Goal: Transaction & Acquisition: Purchase product/service

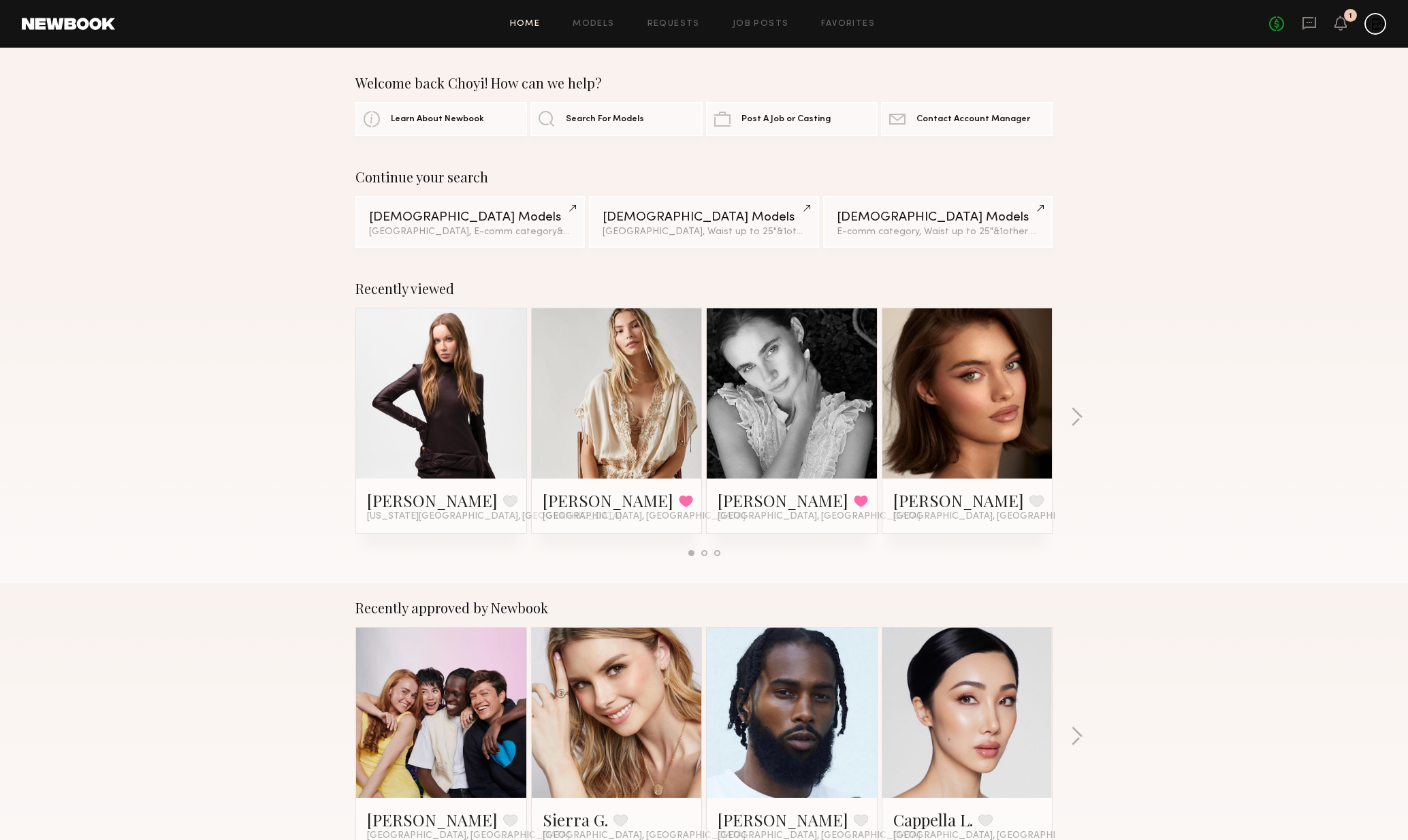
click at [1341, 26] on icon at bounding box center [1341, 23] width 11 height 10
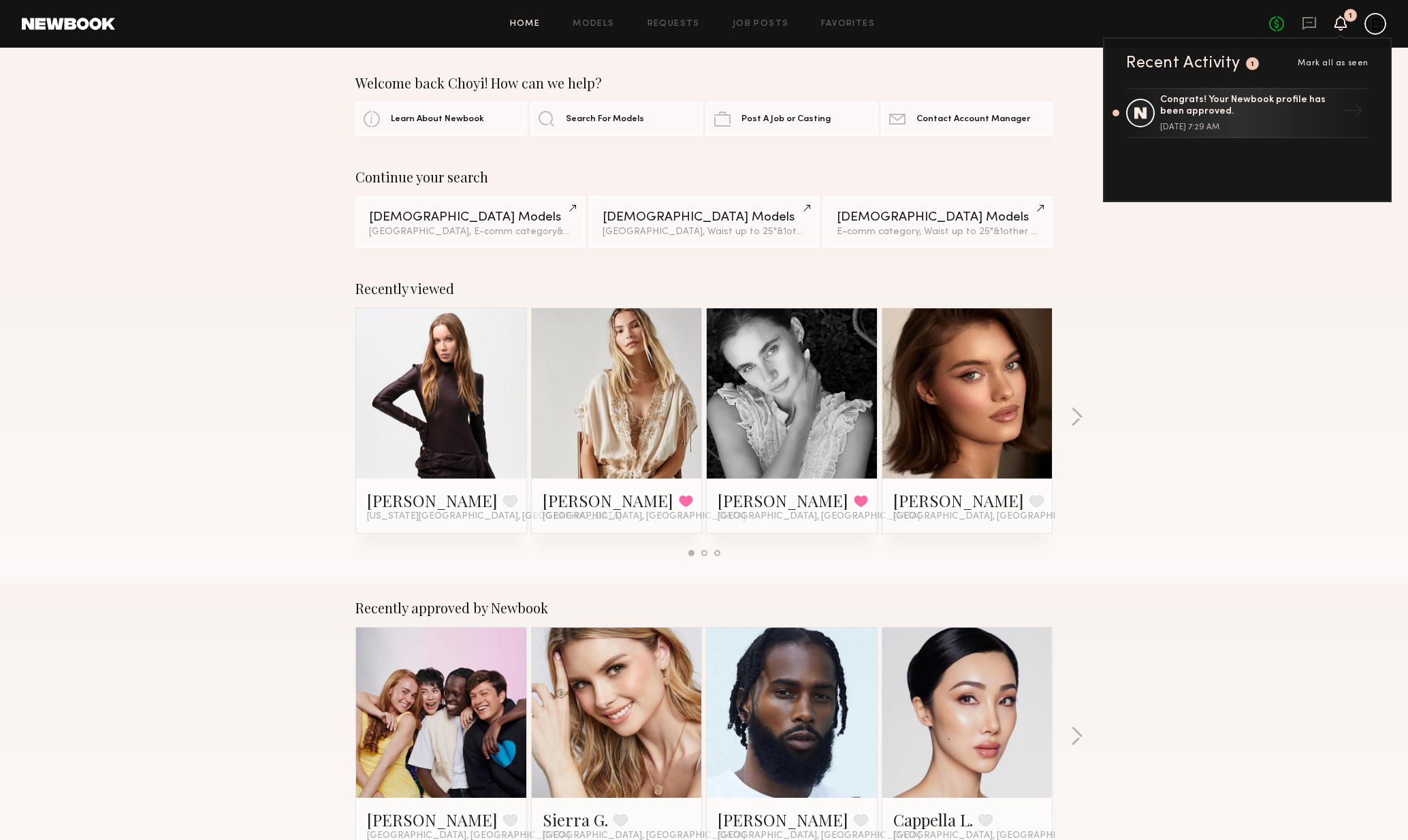
click at [1345, 21] on icon at bounding box center [1341, 23] width 11 height 10
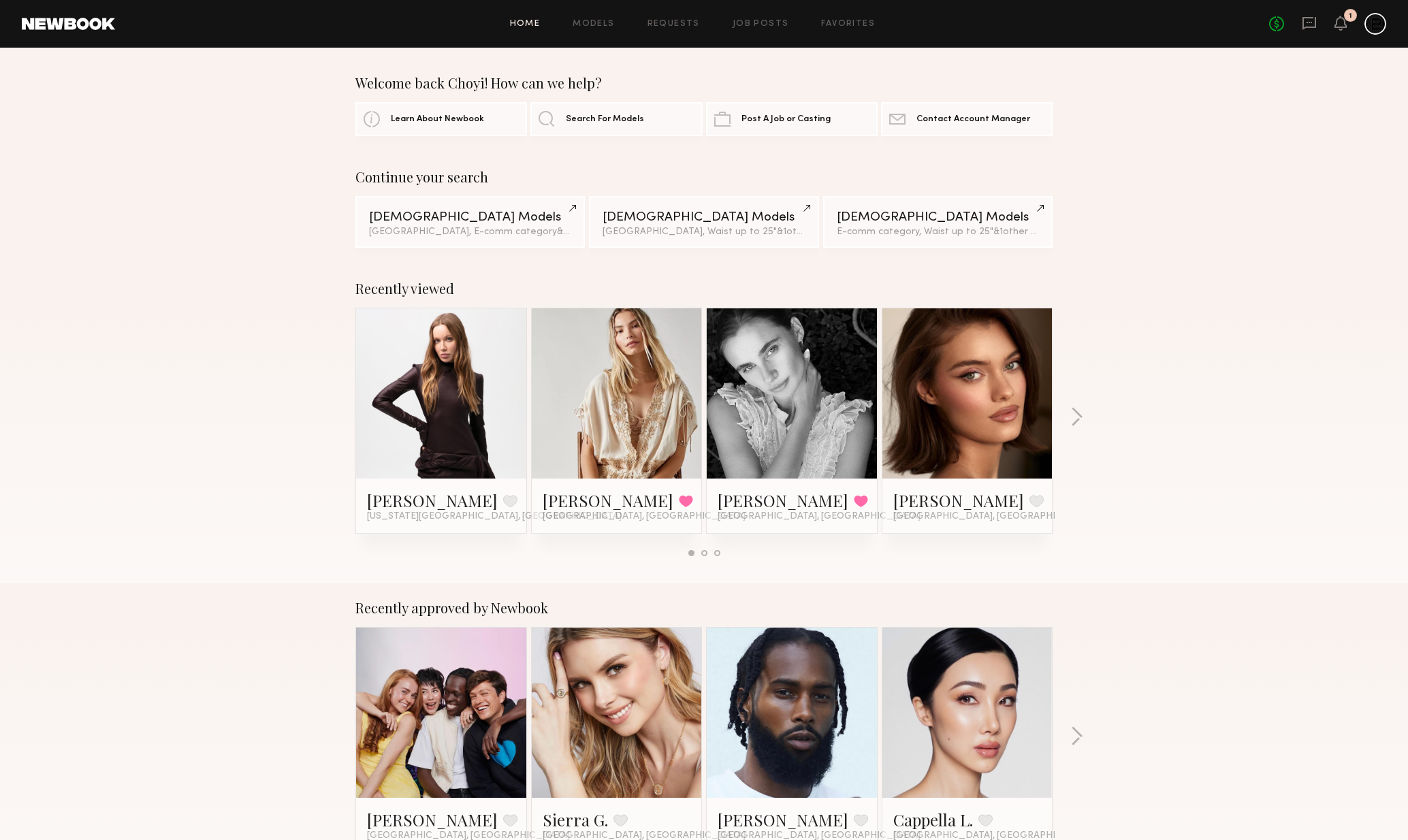
click at [1350, 21] on div "1" at bounding box center [1351, 16] width 13 height 13
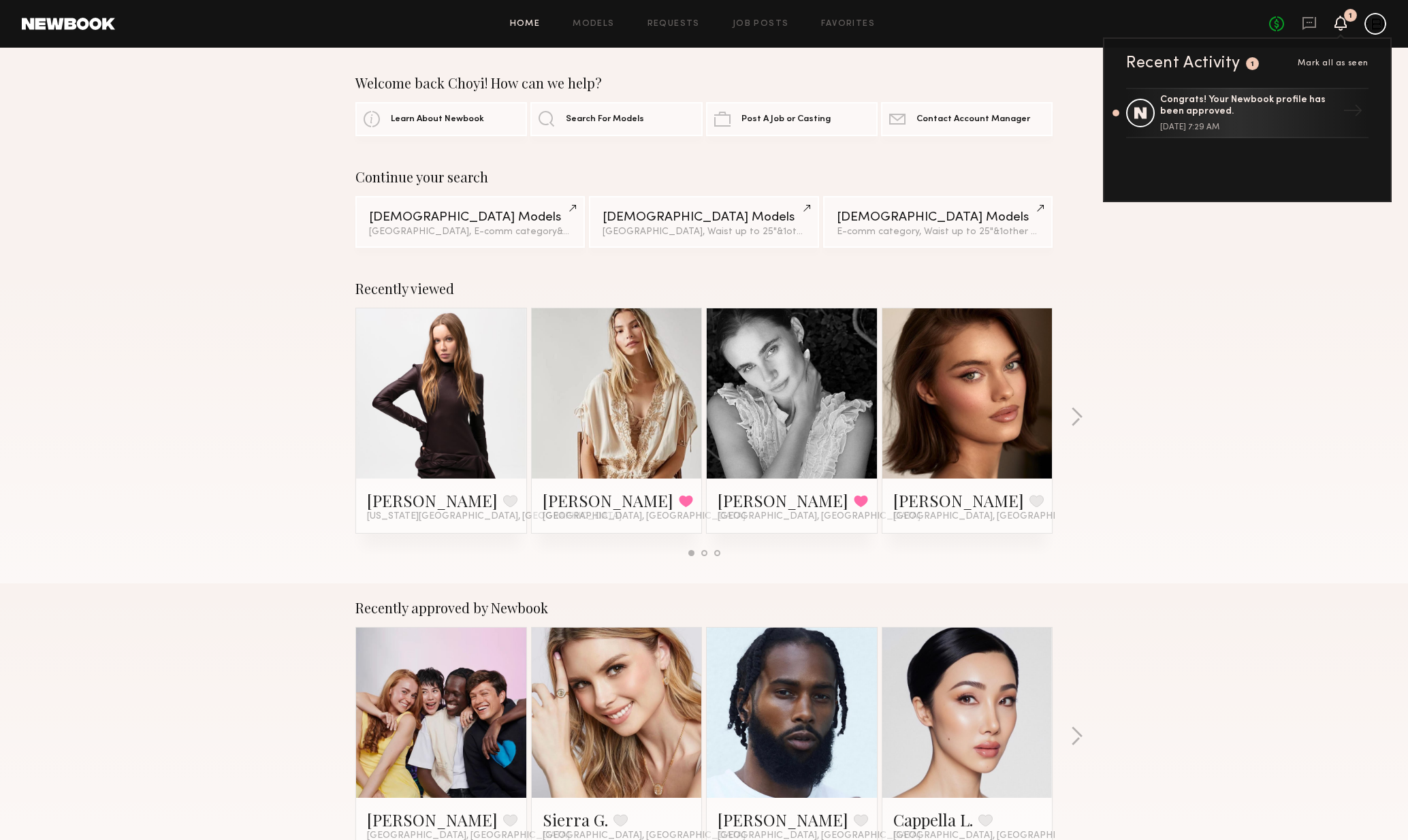
click at [1299, 118] on div "Congrats! Your Newbook profile has been approved. [DATE] 7:29 AM" at bounding box center [1248, 113] width 177 height 37
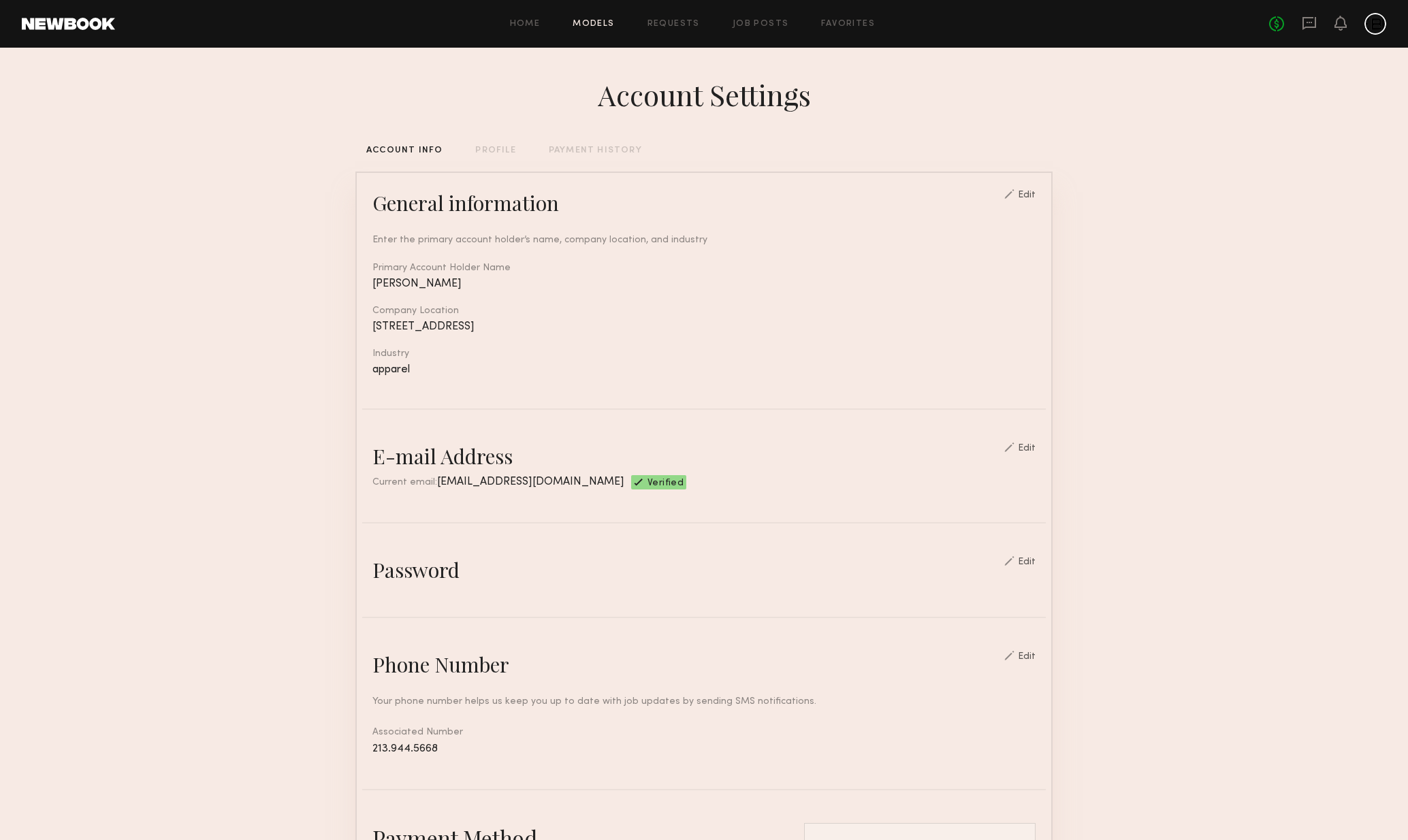
click at [600, 26] on link "Models" at bounding box center [593, 24] width 41 height 9
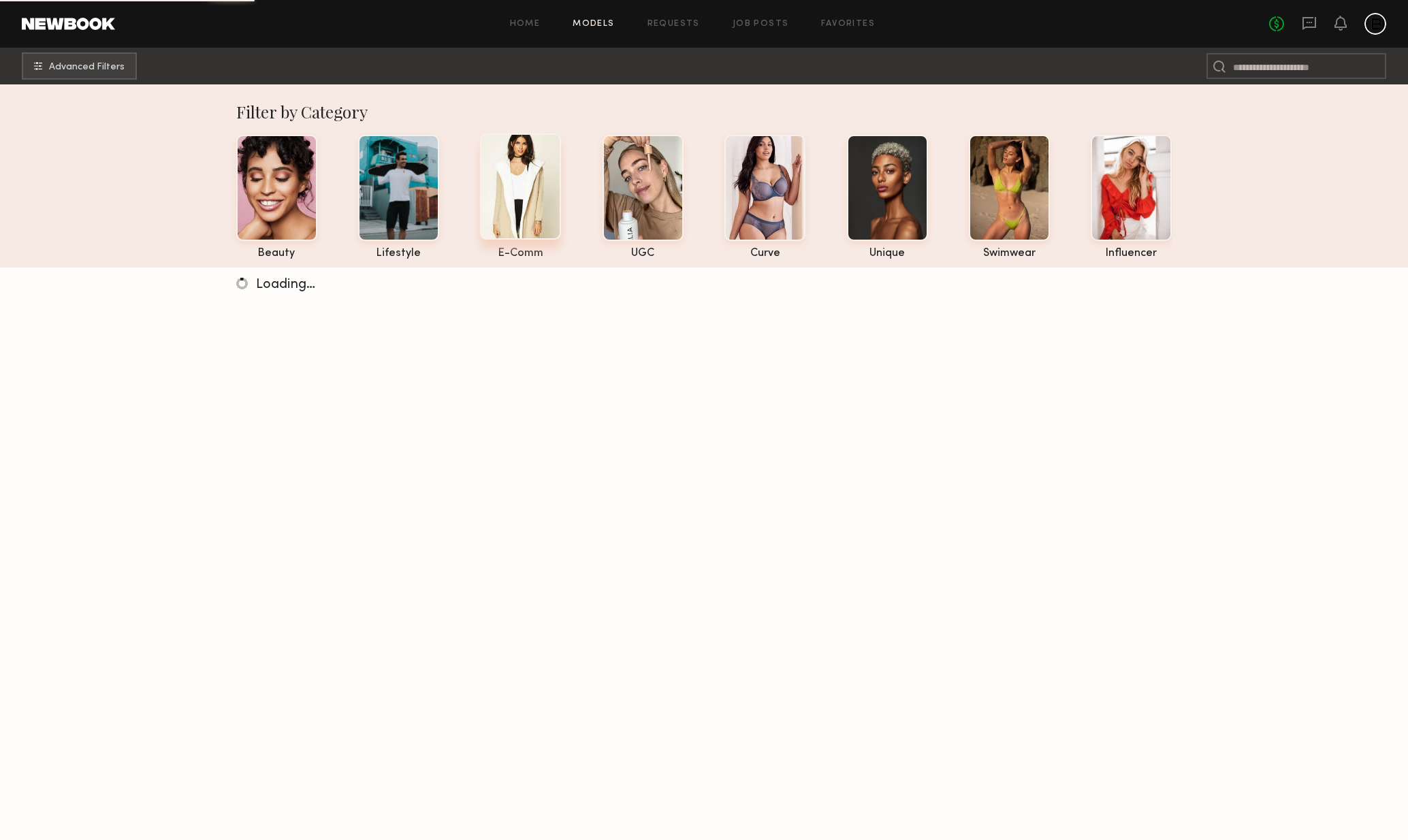
click at [526, 211] on div at bounding box center [520, 186] width 81 height 106
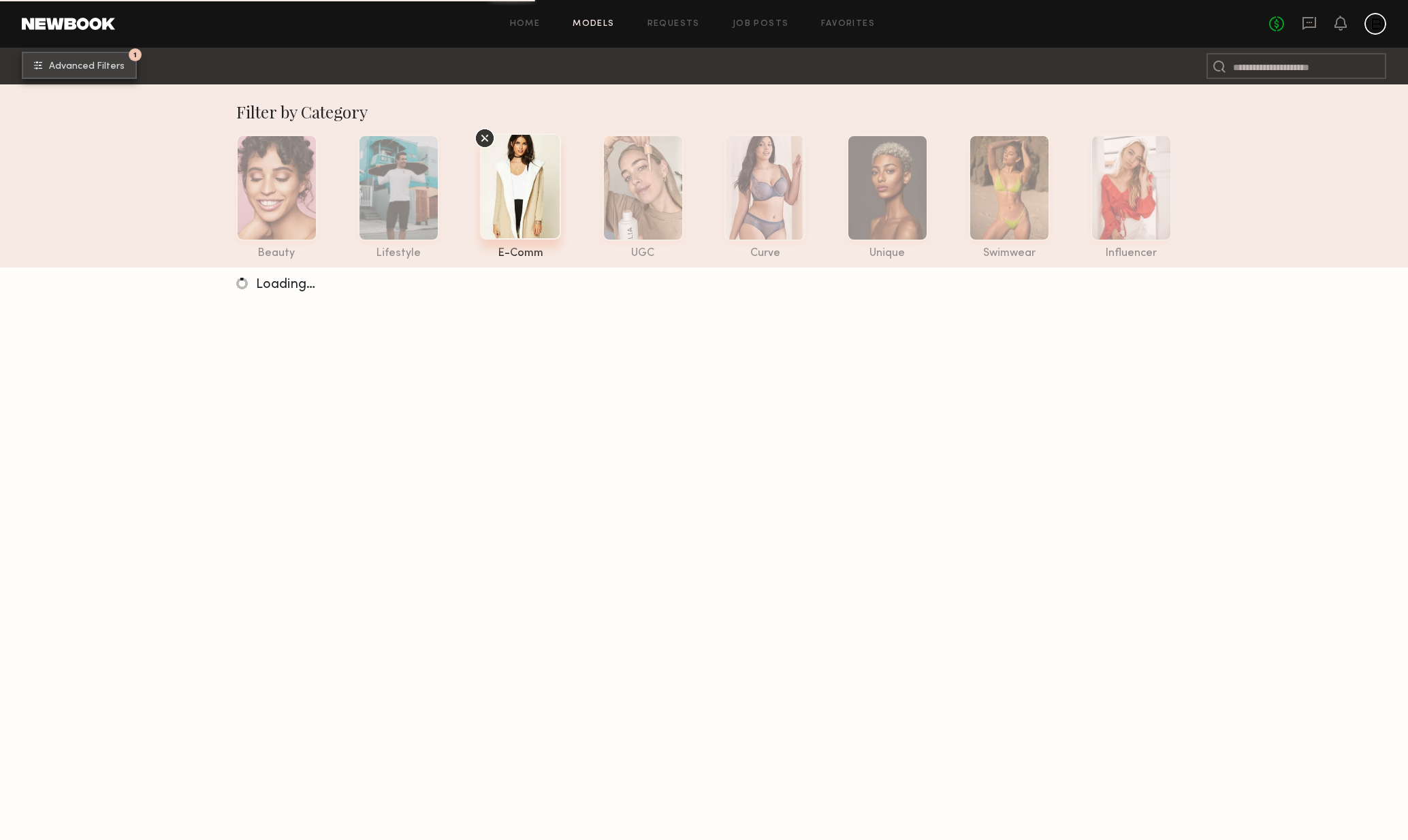
click at [94, 65] on span "Advanced Filters" at bounding box center [87, 67] width 76 height 10
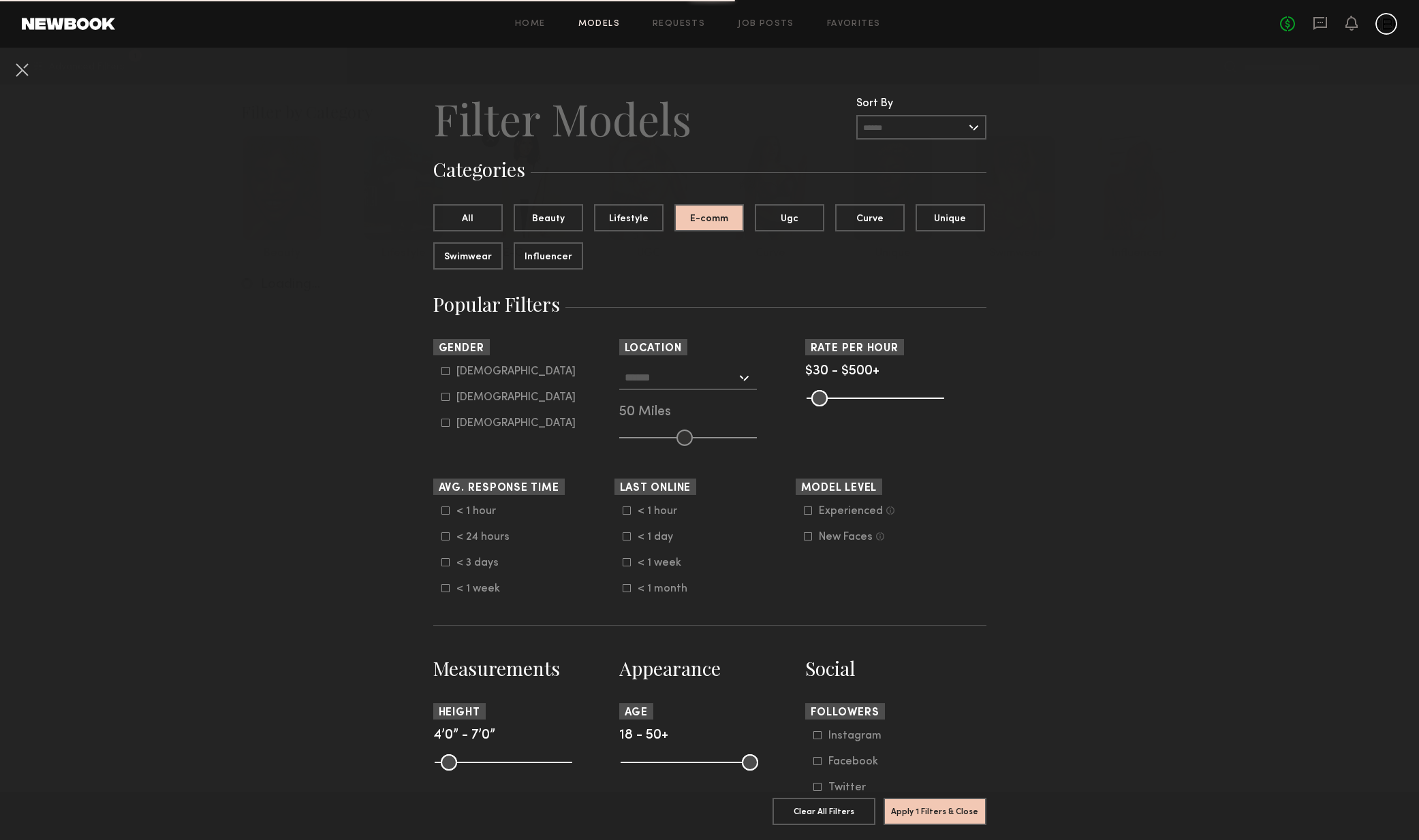
drag, startPoint x: 472, startPoint y: 399, endPoint x: 488, endPoint y: 409, distance: 18.9
click at [472, 399] on div "[DEMOGRAPHIC_DATA]" at bounding box center [515, 397] width 119 height 8
type input "**"
click at [733, 369] on div at bounding box center [687, 378] width 137 height 25
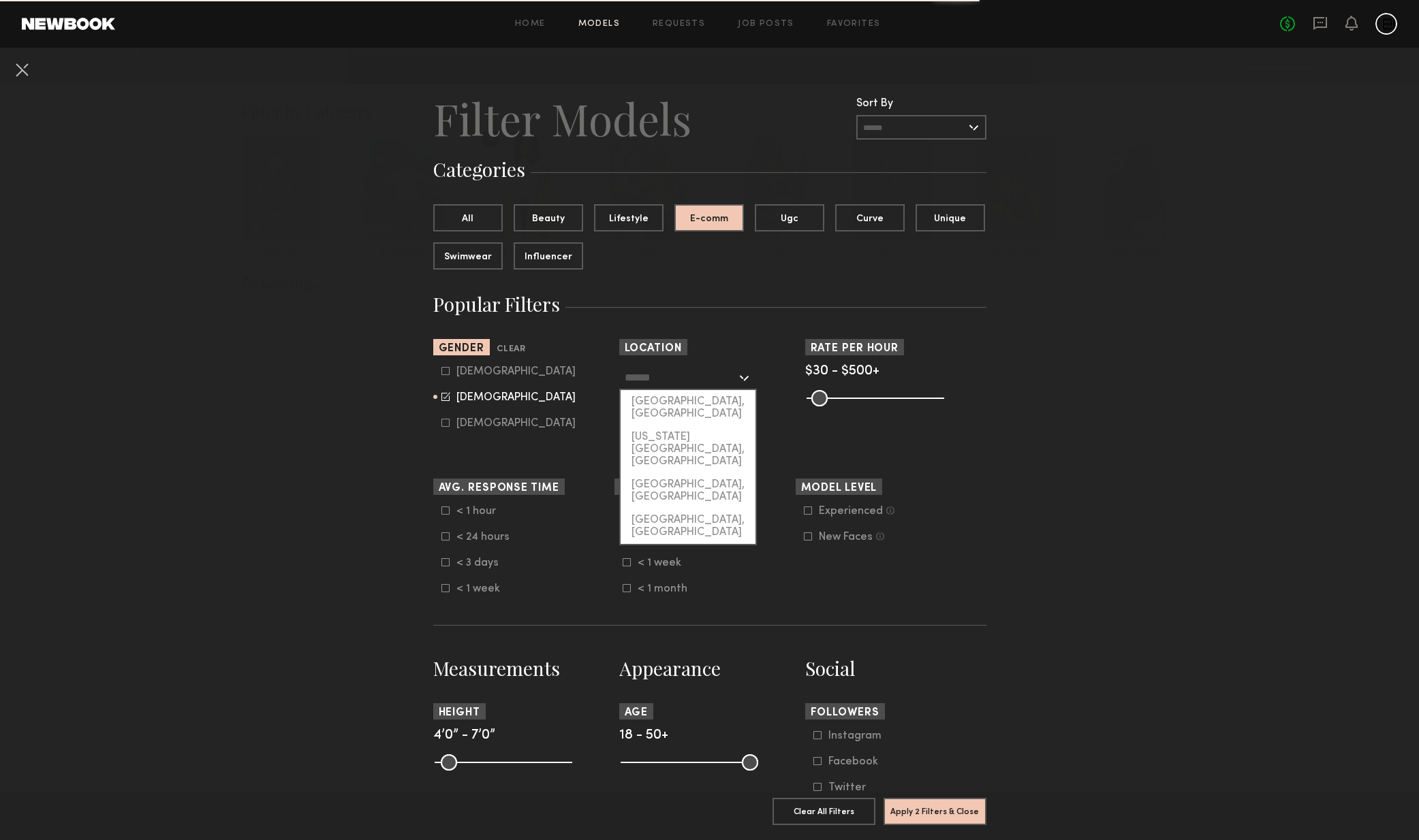
drag, startPoint x: 704, startPoint y: 401, endPoint x: 728, endPoint y: 401, distance: 24.0
click at [704, 401] on div "[GEOGRAPHIC_DATA], [GEOGRAPHIC_DATA]" at bounding box center [688, 407] width 135 height 35
type input "**********"
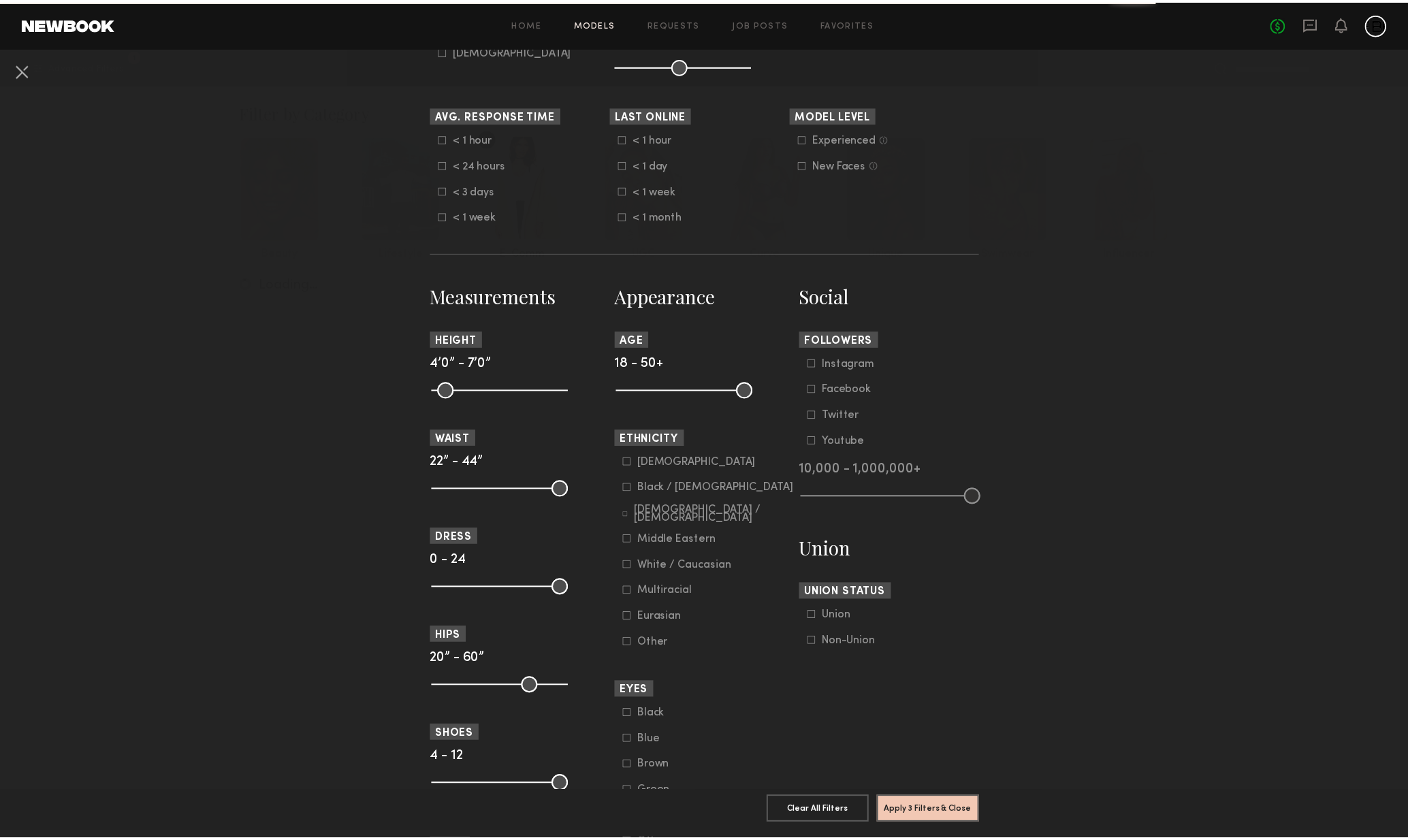
scroll to position [360, 0]
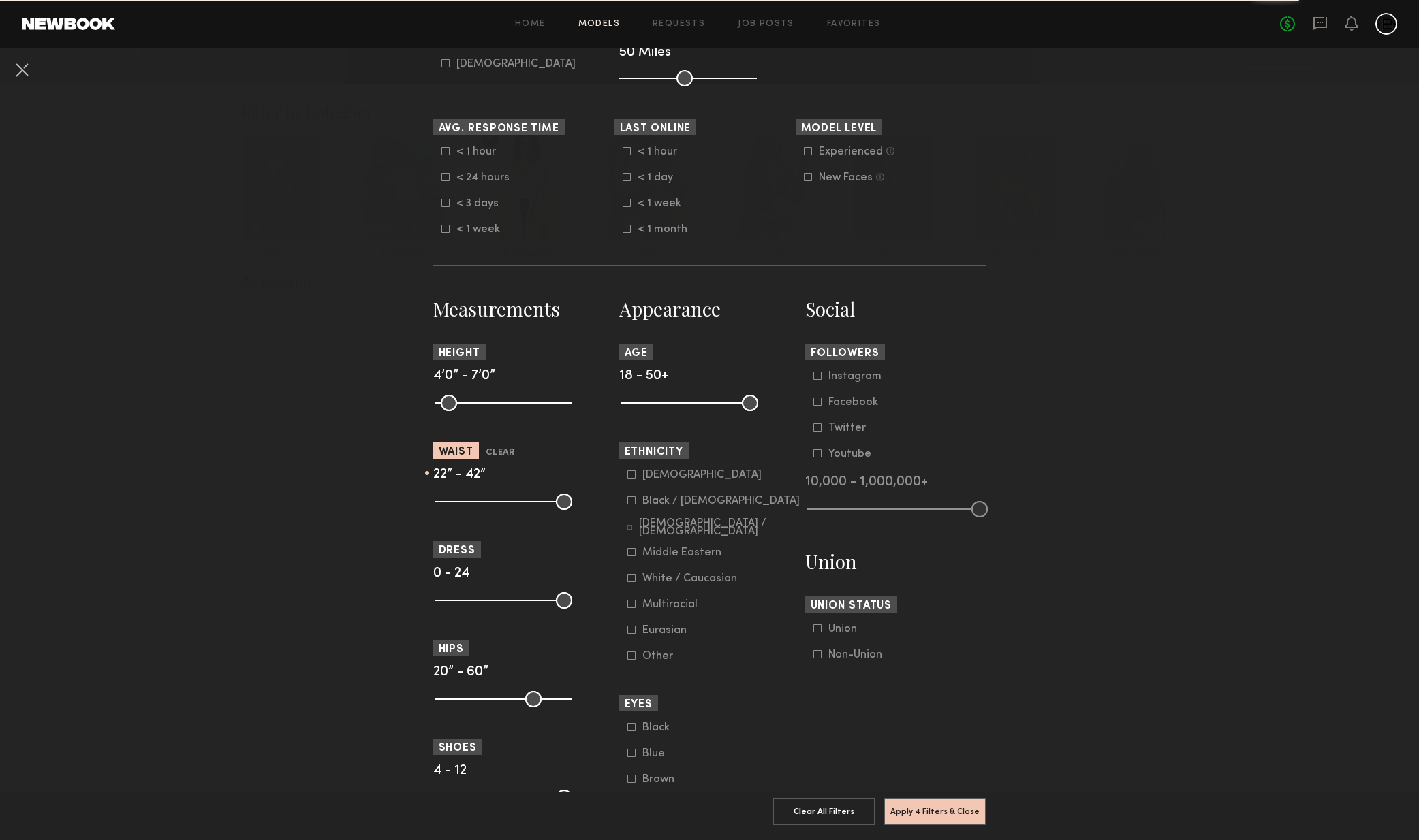
drag, startPoint x: 560, startPoint y: 504, endPoint x: 510, endPoint y: 506, distance: 50.0
click at [467, 512] on section "Measurements Height 4’0” - 7’0” Waist Clear 22” - 42” Dress 0 - 24 Hips 20” - 6…" at bounding box center [523, 693] width 181 height 794
drag, startPoint x: 550, startPoint y: 499, endPoint x: 490, endPoint y: 501, distance: 60.0
click at [477, 500] on common-range-minmax at bounding box center [501, 500] width 137 height 16
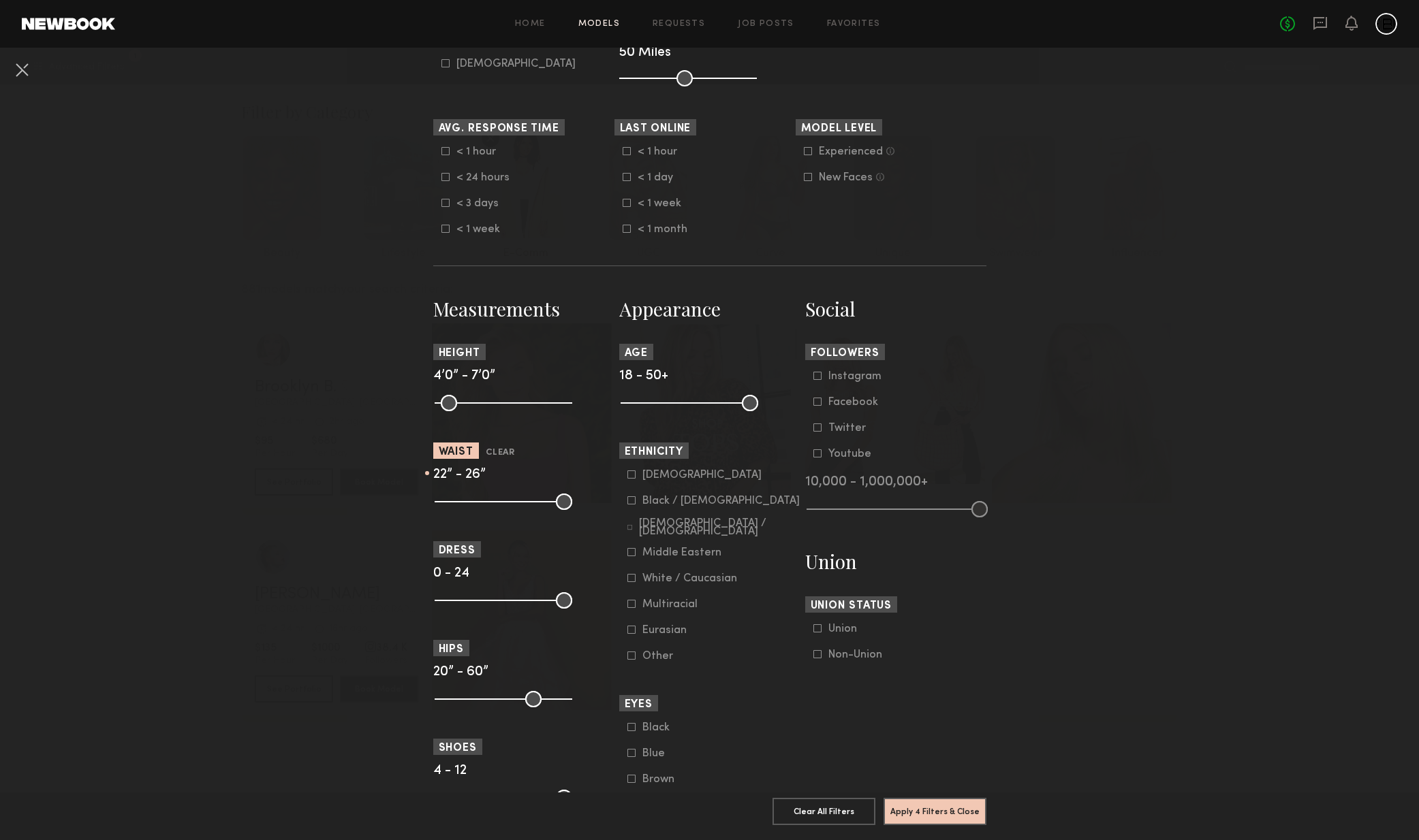
drag, startPoint x: 527, startPoint y: 504, endPoint x: 460, endPoint y: 504, distance: 67.0
type input "**"
click at [458, 502] on input "range" at bounding box center [503, 502] width 137 height 16
drag, startPoint x: 337, startPoint y: 541, endPoint x: 348, endPoint y: 542, distance: 11.0
click at [337, 541] on nb-browse-filters "**********" at bounding box center [710, 434] width 1419 height 1493
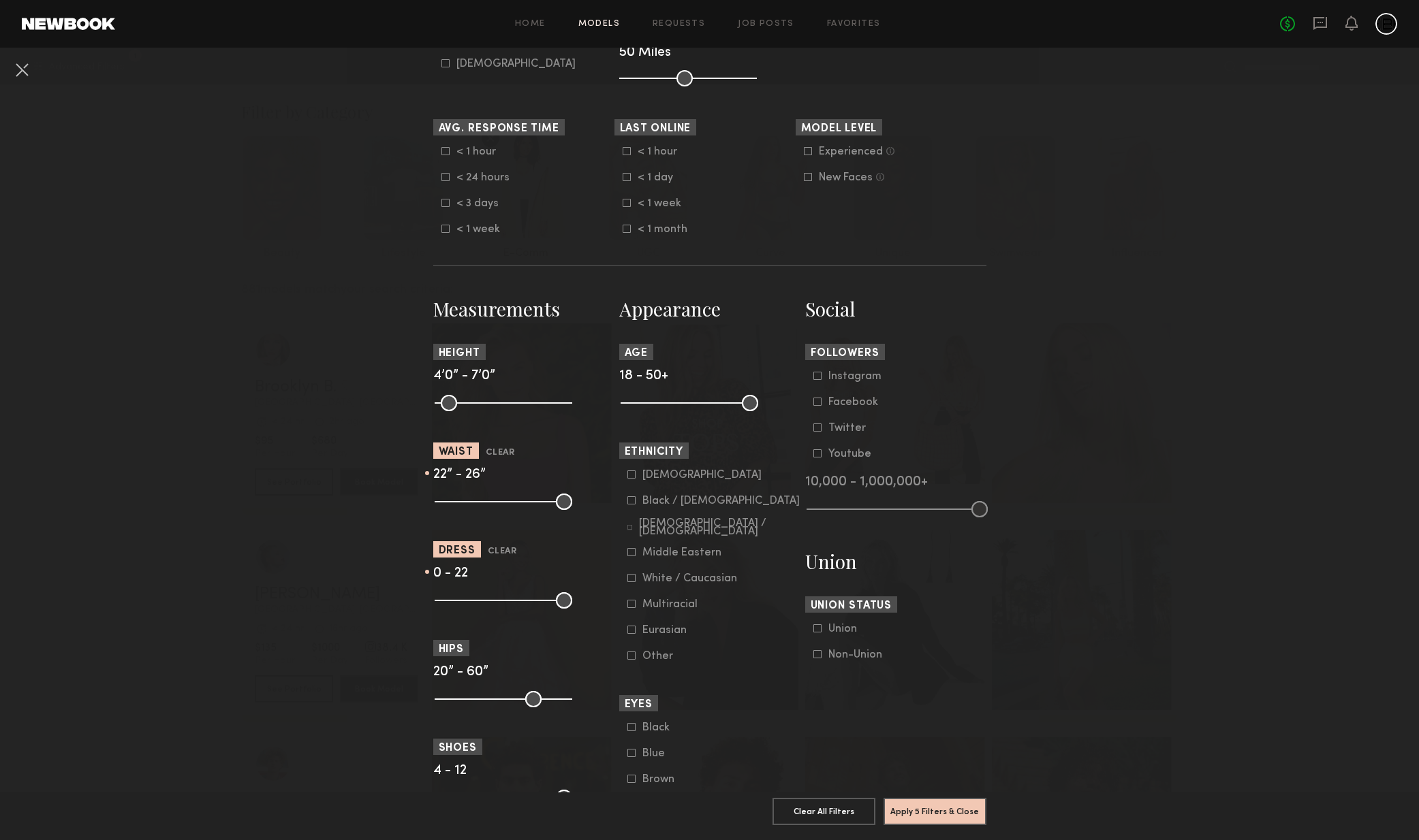
drag, startPoint x: 560, startPoint y: 599, endPoint x: 508, endPoint y: 603, distance: 52.2
click at [453, 599] on common-range-minmax at bounding box center [501, 599] width 137 height 16
drag, startPoint x: 543, startPoint y: 598, endPoint x: 482, endPoint y: 603, distance: 61.2
click at [486, 603] on common-range-minmax at bounding box center [501, 599] width 137 height 16
click at [482, 600] on common-range-minmax at bounding box center [501, 599] width 137 height 16
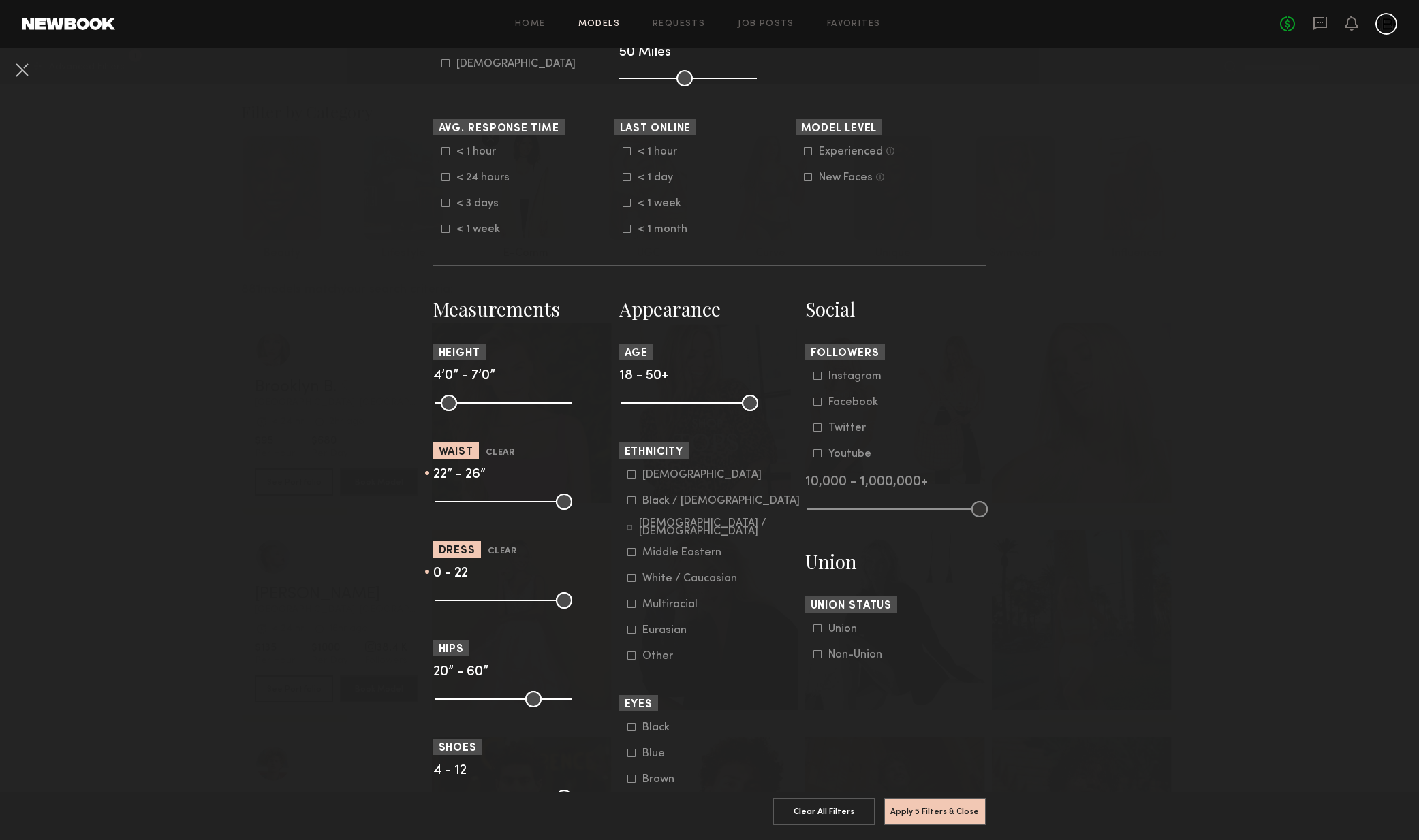
click at [468, 601] on common-range-minmax at bounding box center [501, 599] width 137 height 16
drag, startPoint x: 551, startPoint y: 603, endPoint x: 477, endPoint y: 605, distance: 74.0
click at [472, 606] on common-range-minmax at bounding box center [501, 599] width 137 height 16
drag, startPoint x: 527, startPoint y: 604, endPoint x: 472, endPoint y: 604, distance: 55.0
click at [470, 604] on common-range-minmax at bounding box center [501, 599] width 137 height 16
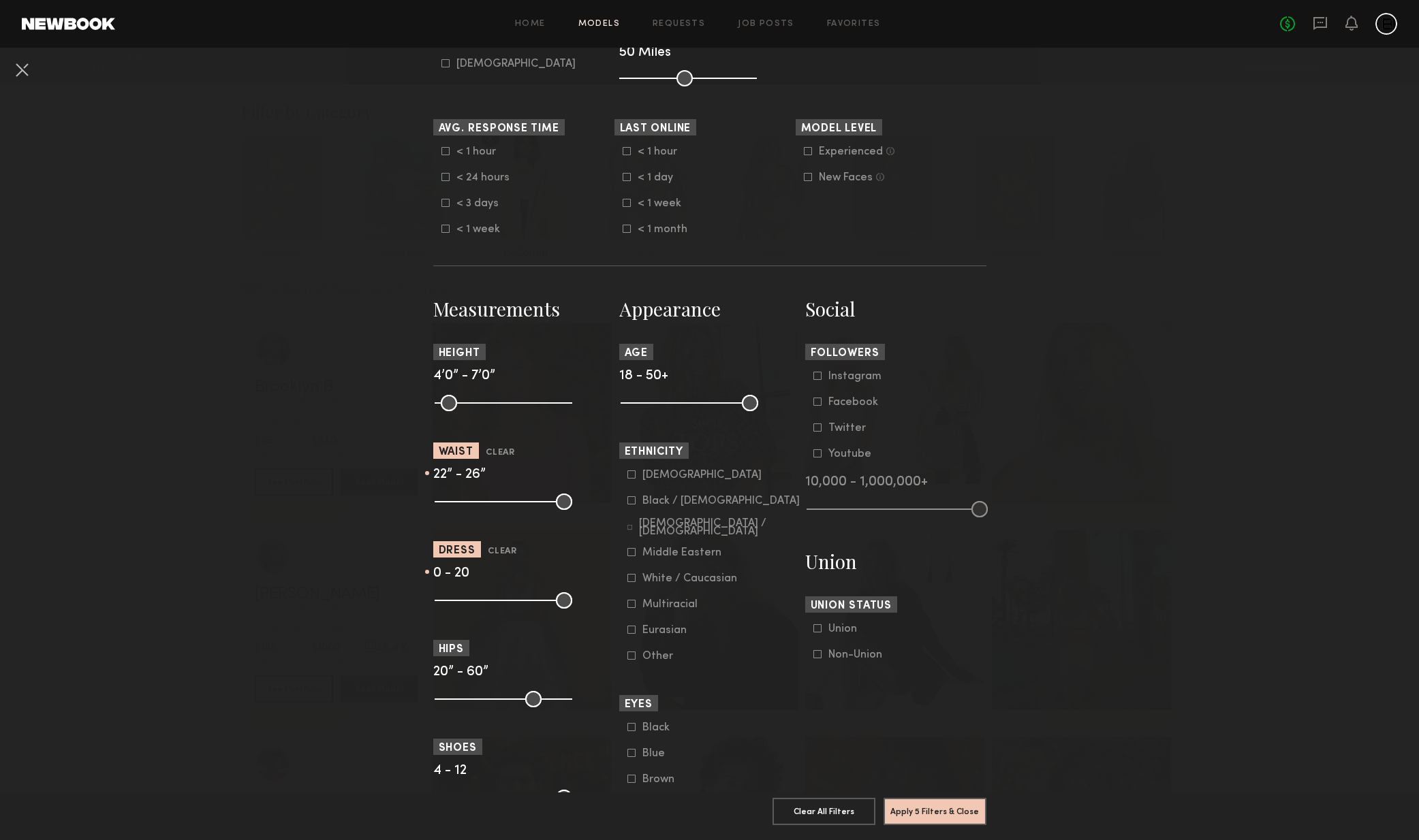
click at [473, 602] on common-range-minmax at bounding box center [501, 599] width 137 height 16
click at [464, 597] on common-range-minmax at bounding box center [501, 599] width 137 height 16
click at [463, 602] on common-range-minmax at bounding box center [501, 599] width 137 height 16
drag, startPoint x: 500, startPoint y: 602, endPoint x: 453, endPoint y: 604, distance: 47.0
type input "*"
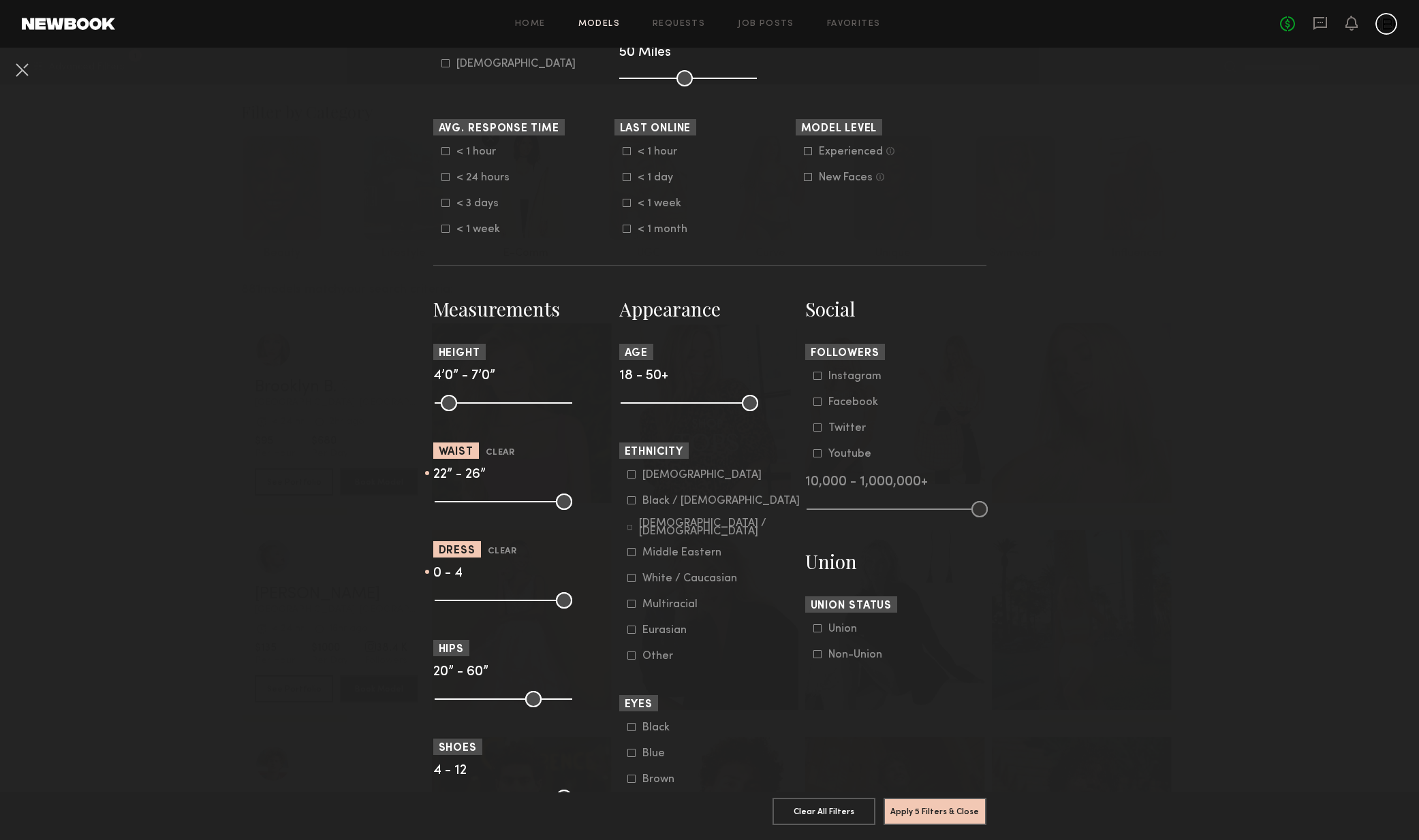
click at [458, 602] on input "range" at bounding box center [503, 601] width 137 height 16
click at [1100, 716] on nb-browse-filters "**********" at bounding box center [710, 434] width 1419 height 1493
click at [953, 800] on button "Apply 5 Filters & Close" at bounding box center [934, 810] width 103 height 27
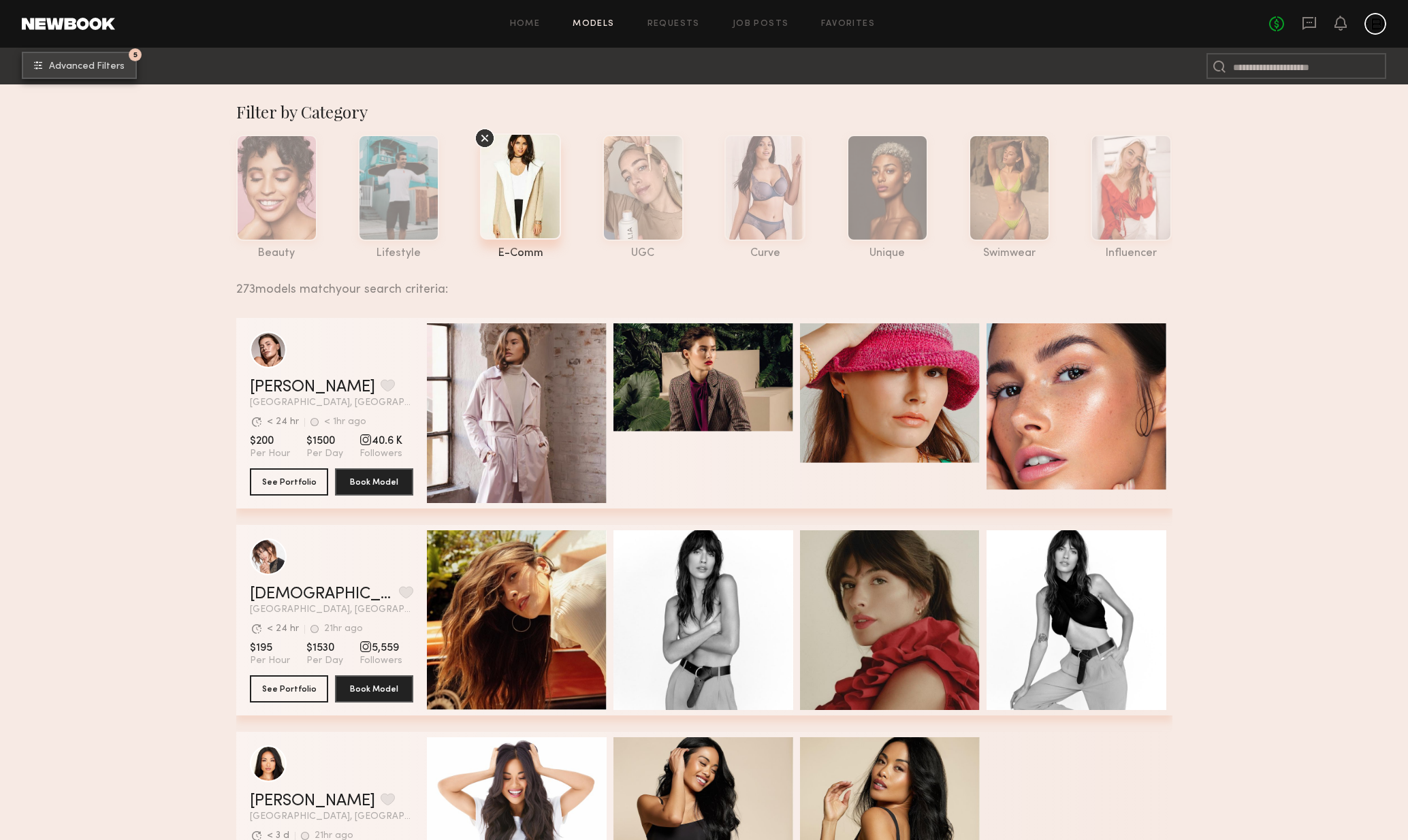
scroll to position [8, 0]
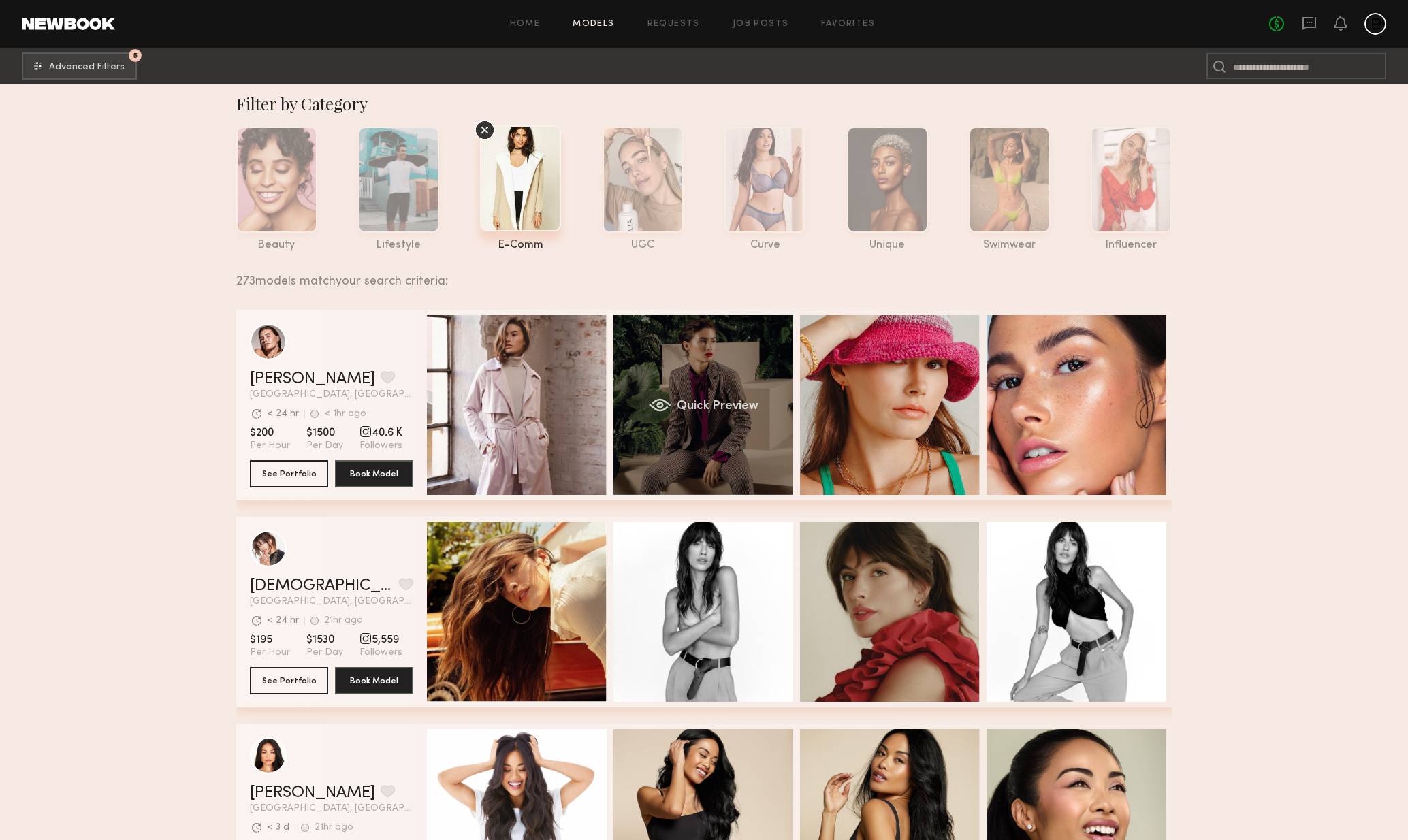
click at [737, 424] on div "Quick Preview" at bounding box center [704, 405] width 179 height 179
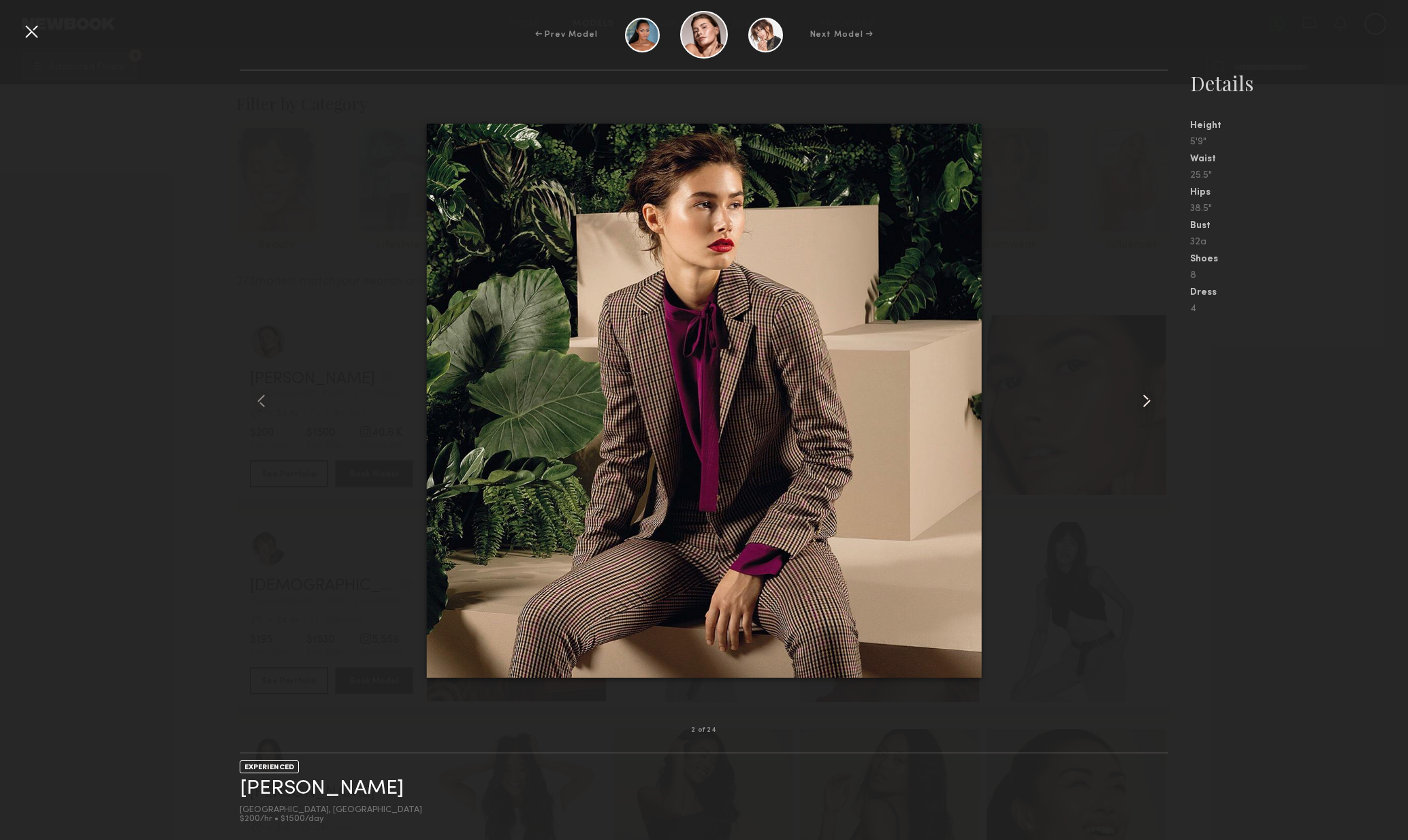
click at [1140, 397] on common-icon at bounding box center [1146, 401] width 21 height 21
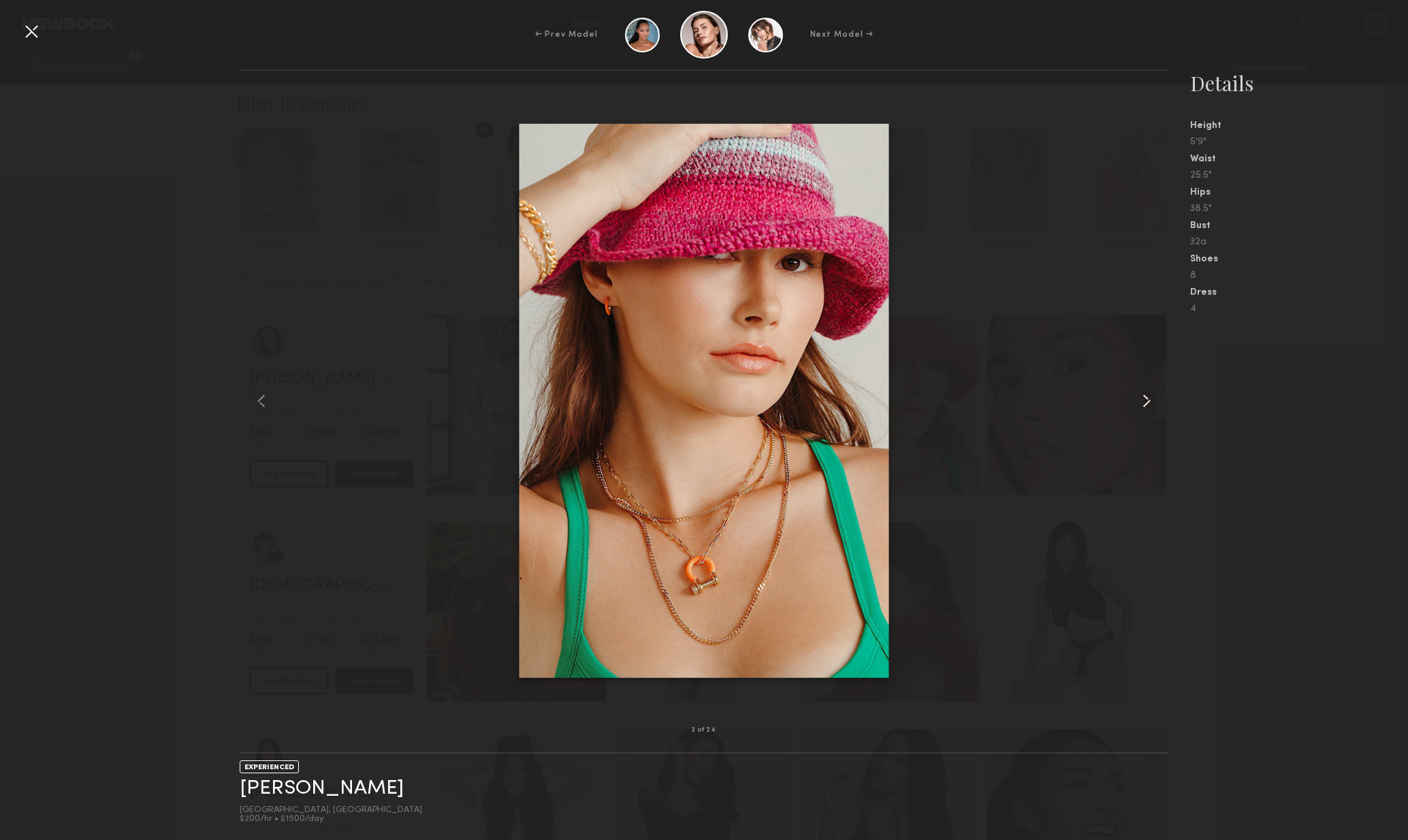
drag, startPoint x: 1148, startPoint y: 404, endPoint x: 1153, endPoint y: 413, distance: 10.3
click at [1148, 404] on common-icon at bounding box center [1146, 401] width 21 height 21
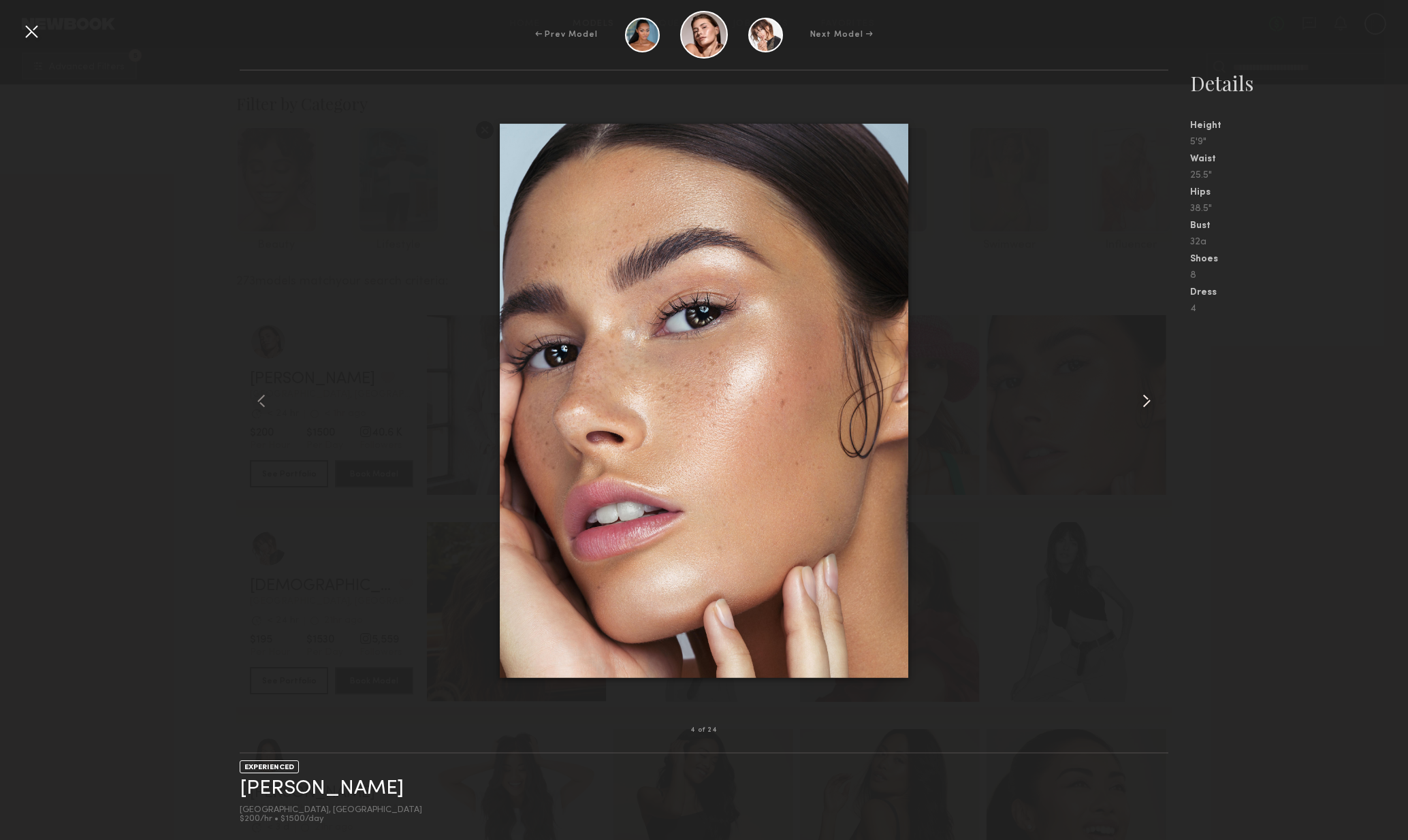
click at [1143, 406] on common-icon at bounding box center [1146, 401] width 21 height 21
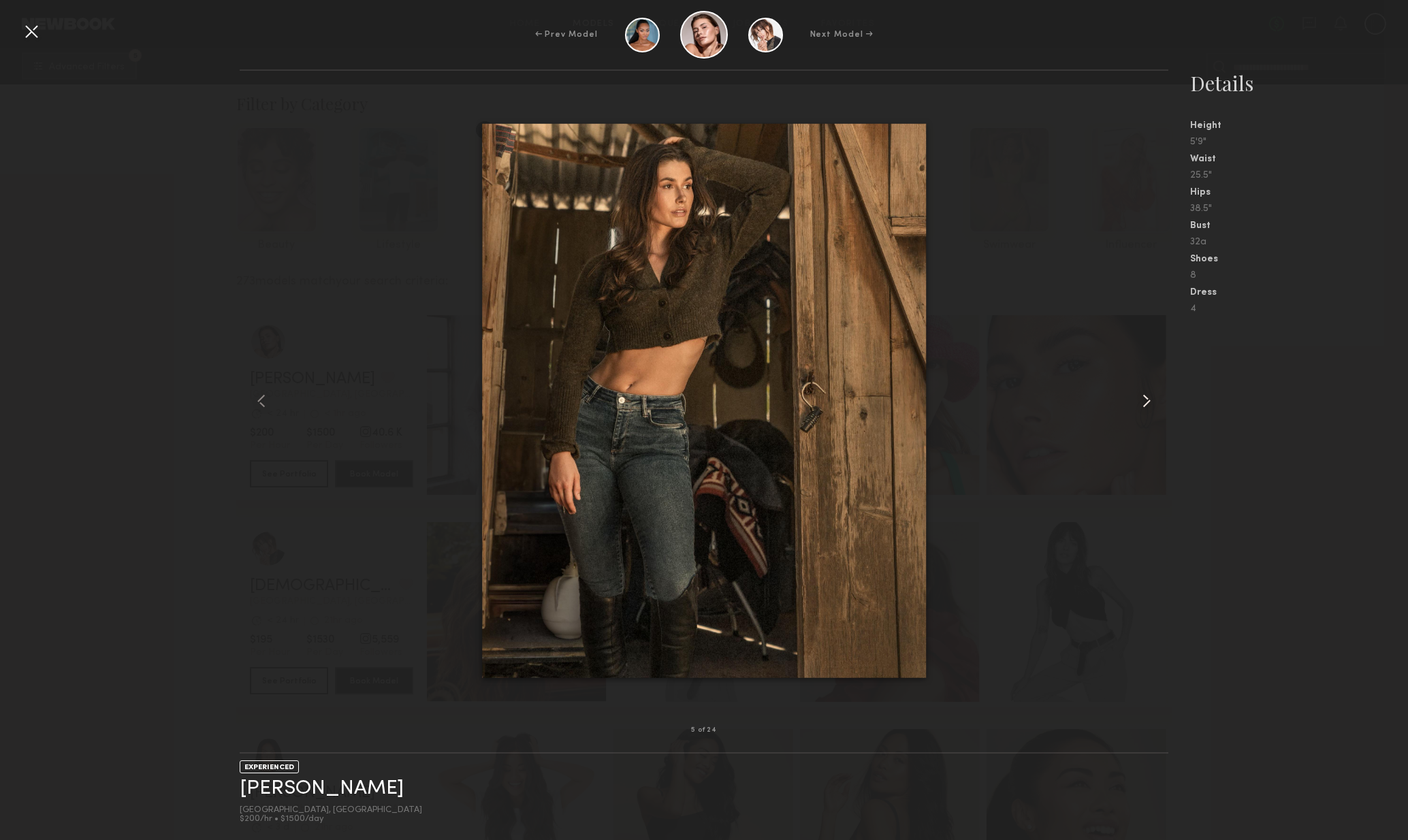
click at [1145, 408] on common-icon at bounding box center [1146, 401] width 21 height 21
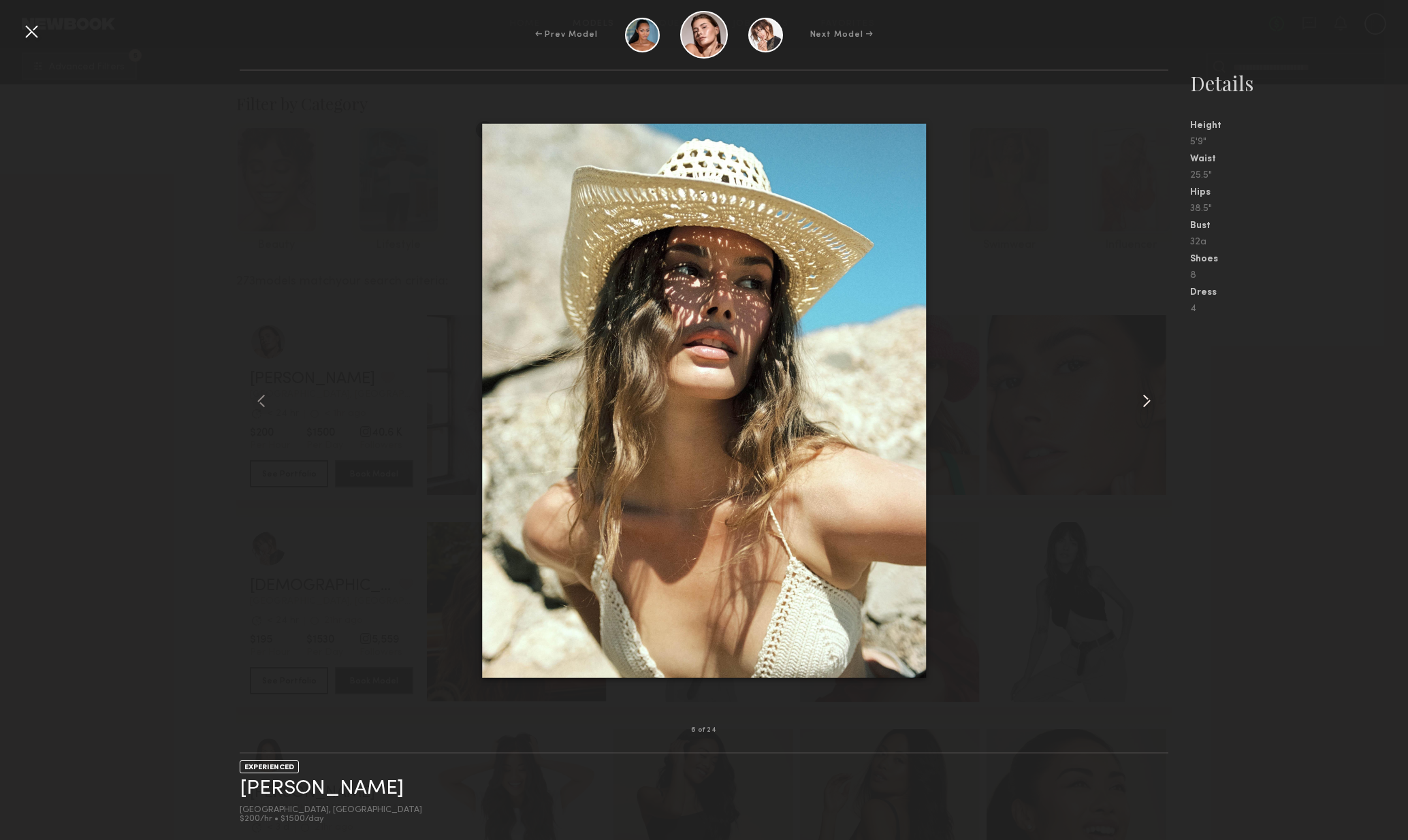
drag, startPoint x: 1145, startPoint y: 406, endPoint x: 1155, endPoint y: 412, distance: 11.7
click at [1145, 406] on common-icon at bounding box center [1146, 401] width 21 height 21
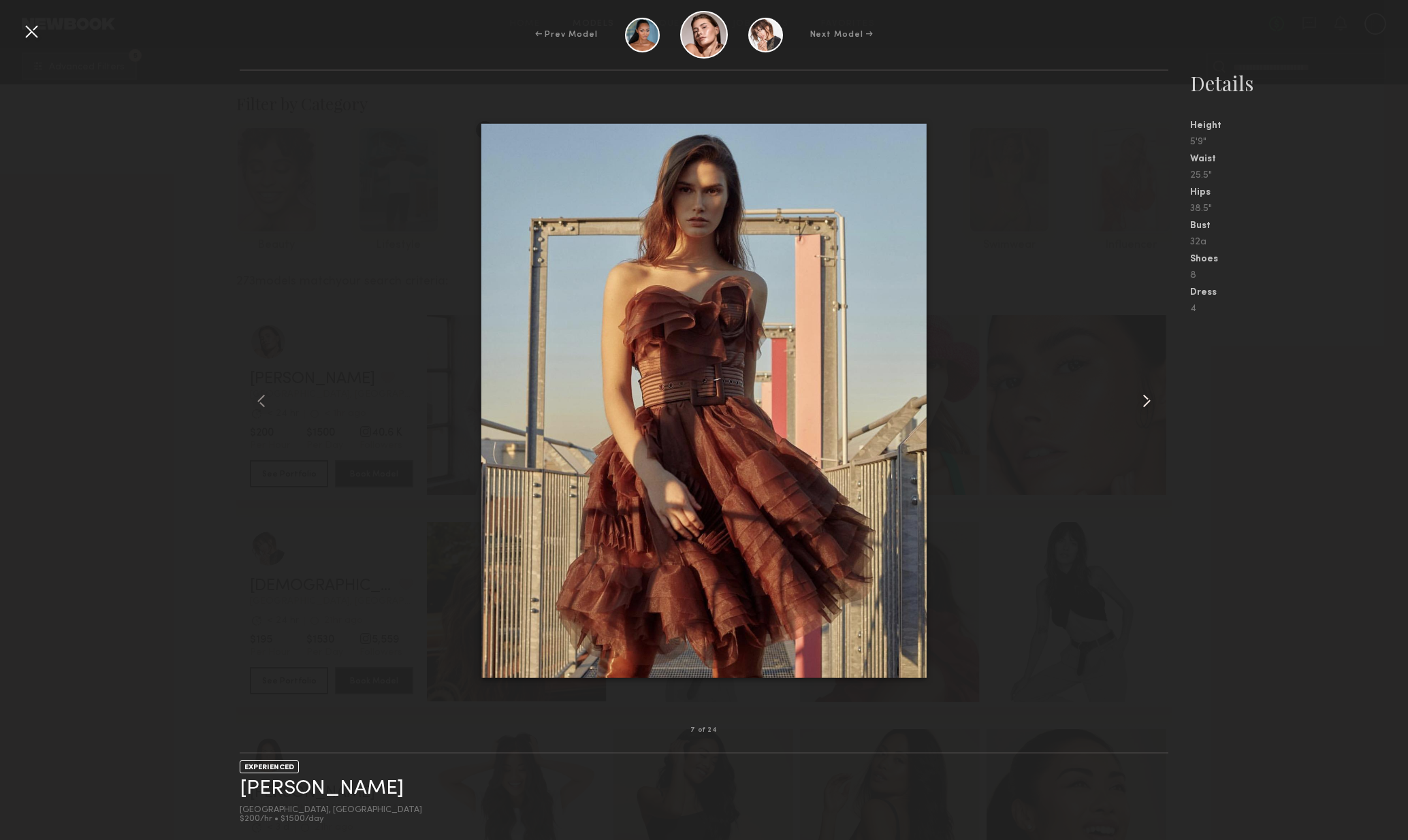
click at [1145, 403] on common-icon at bounding box center [1146, 401] width 21 height 21
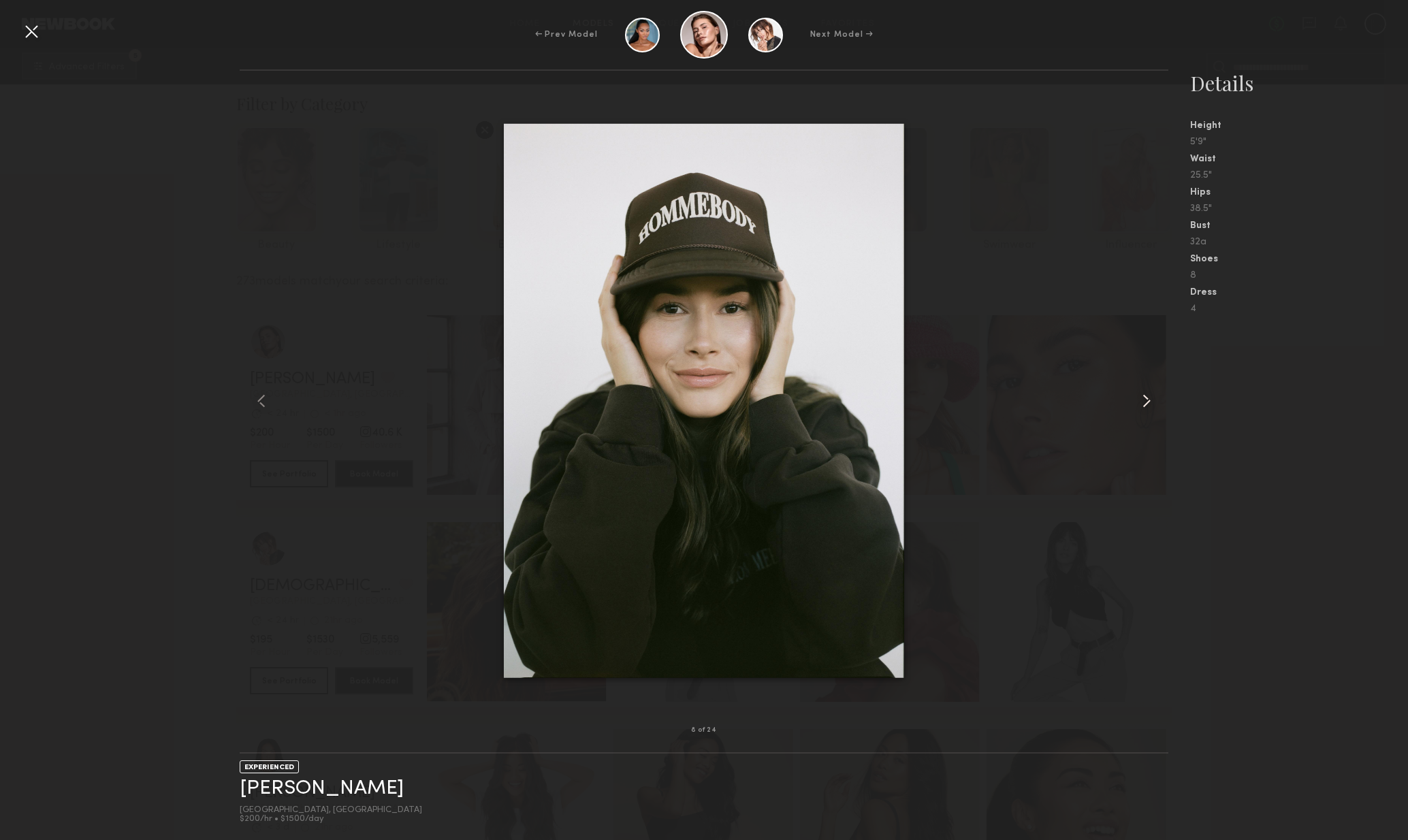
click at [1147, 396] on common-icon at bounding box center [1146, 401] width 21 height 21
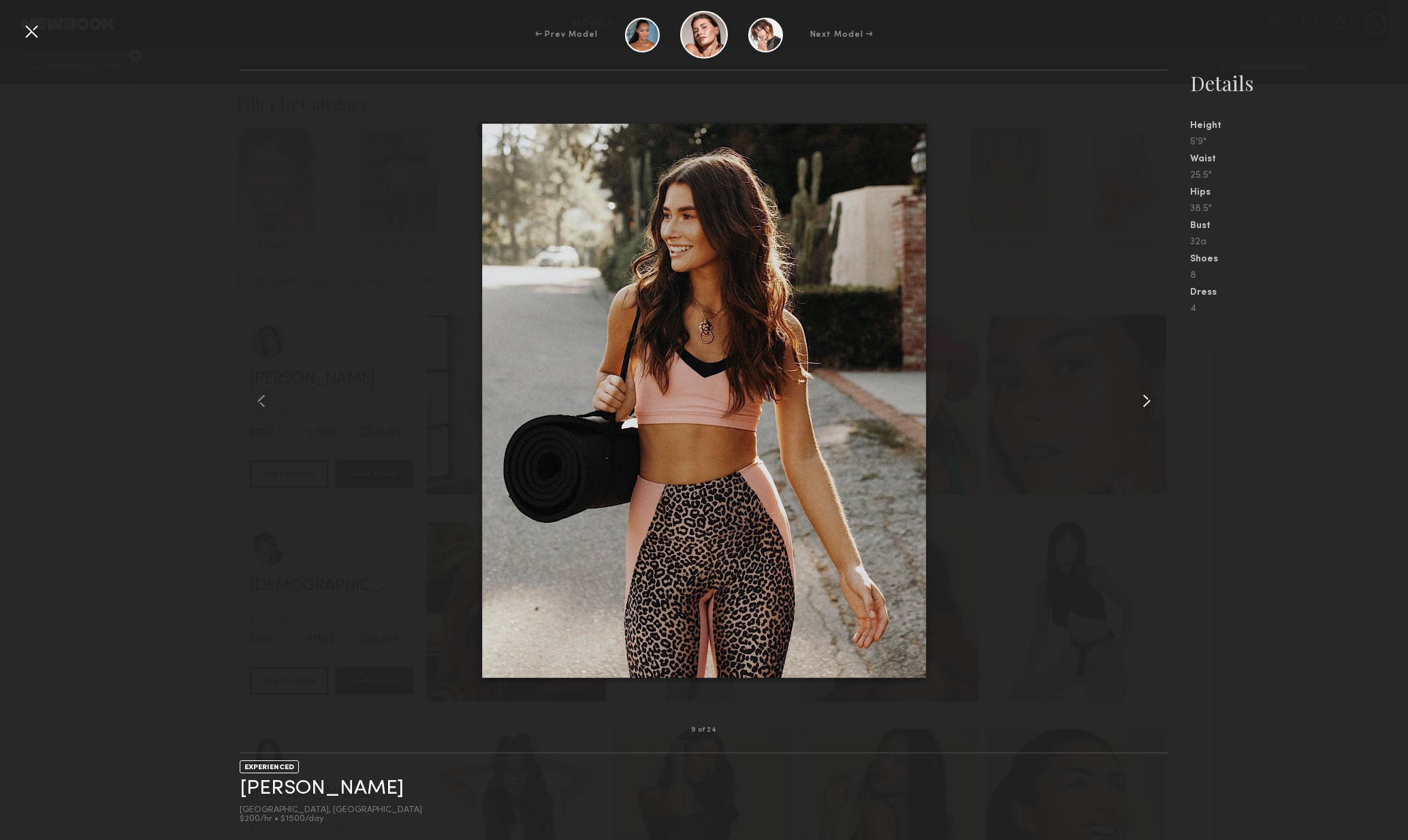
click at [1148, 405] on common-icon at bounding box center [1146, 401] width 21 height 21
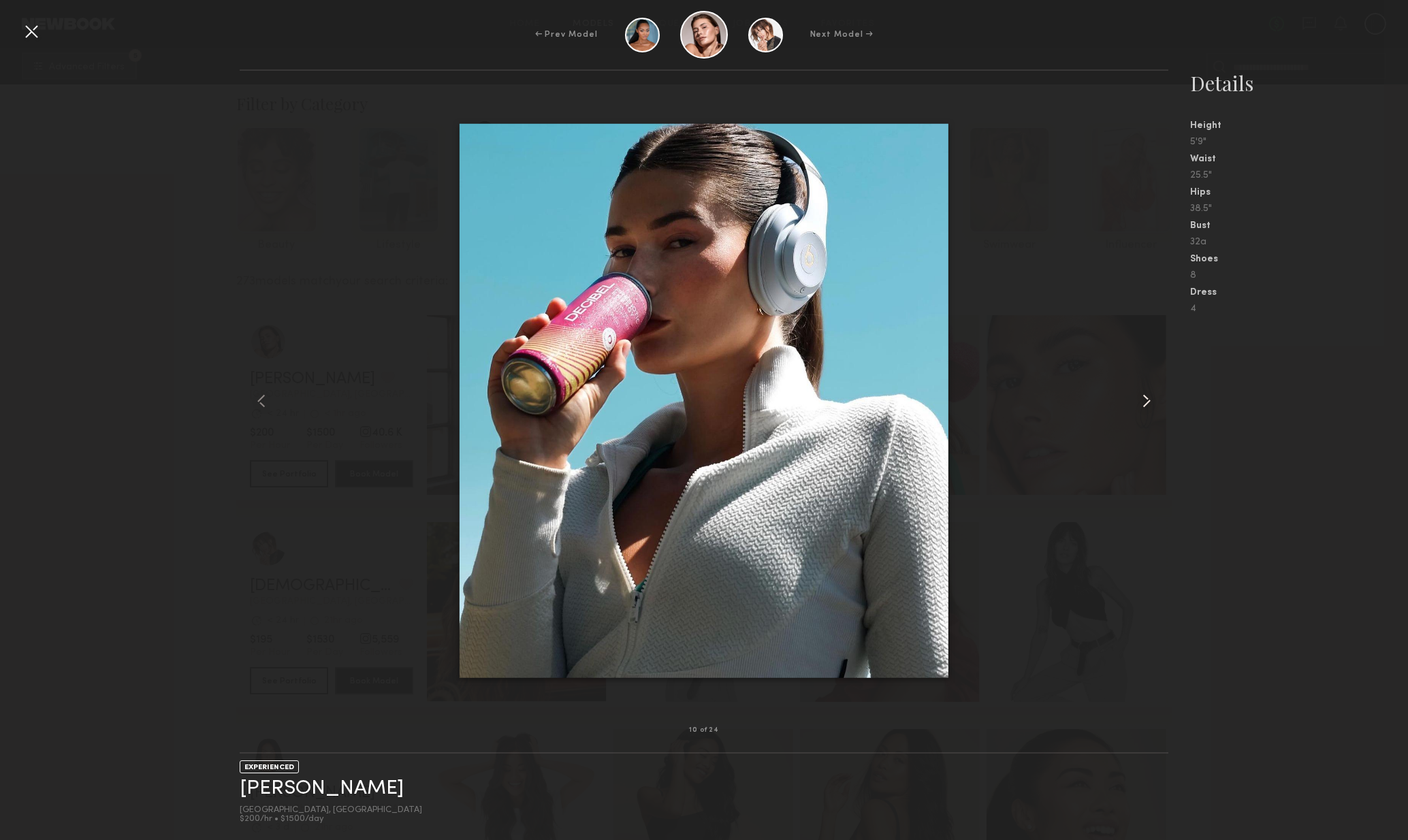
click at [1150, 410] on common-icon at bounding box center [1146, 401] width 21 height 21
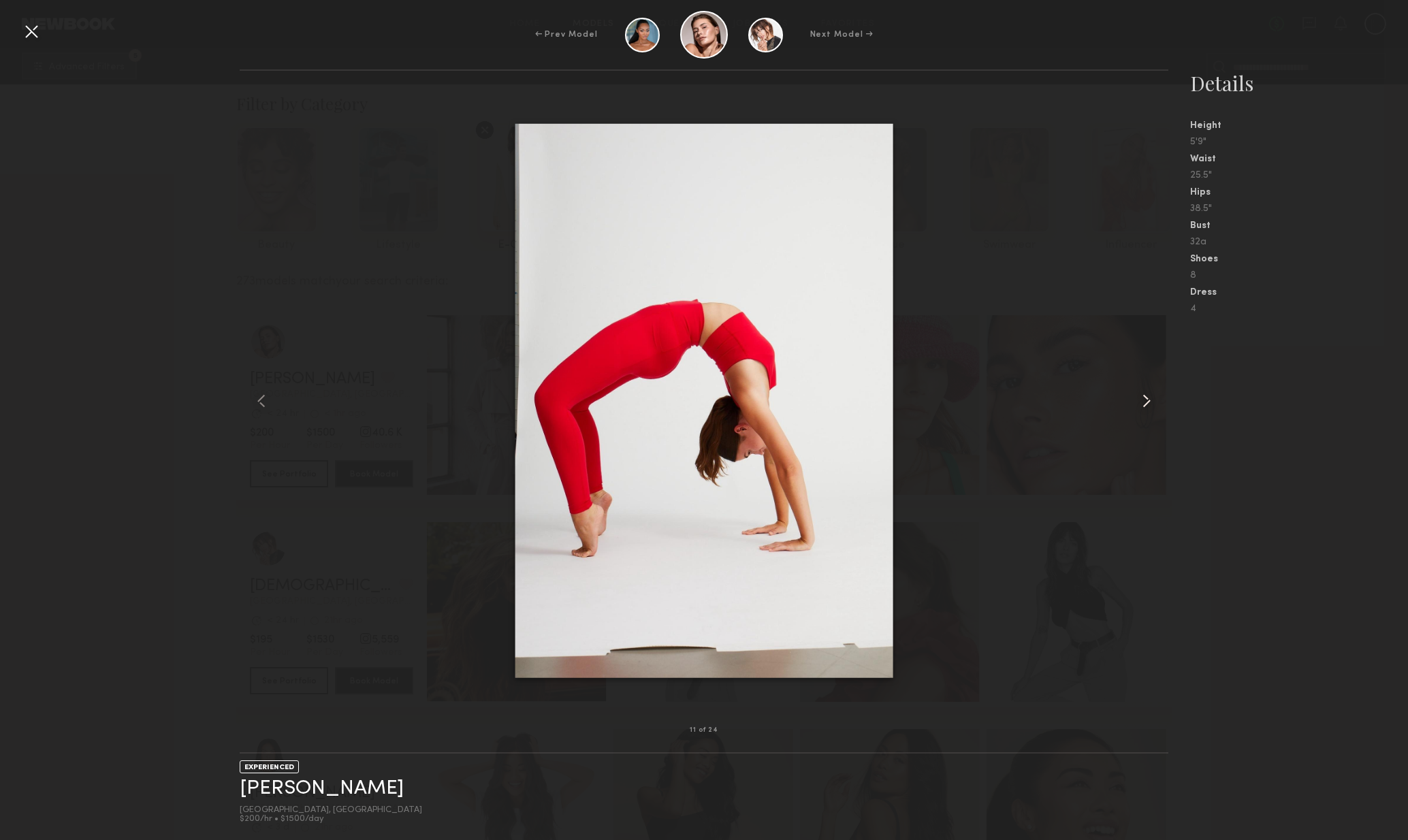
click at [1151, 410] on common-icon at bounding box center [1146, 401] width 21 height 21
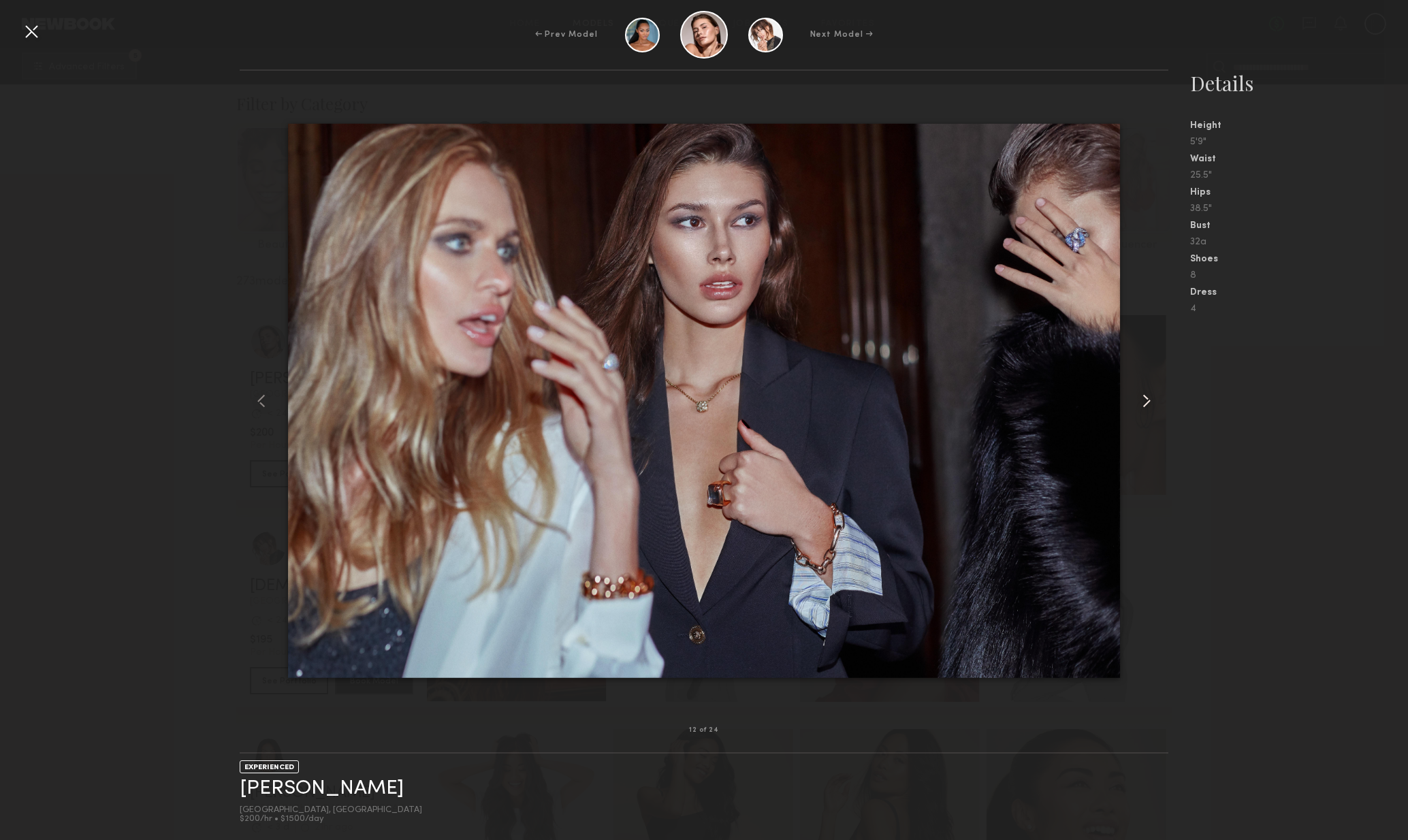
click at [1151, 409] on common-icon at bounding box center [1146, 401] width 21 height 21
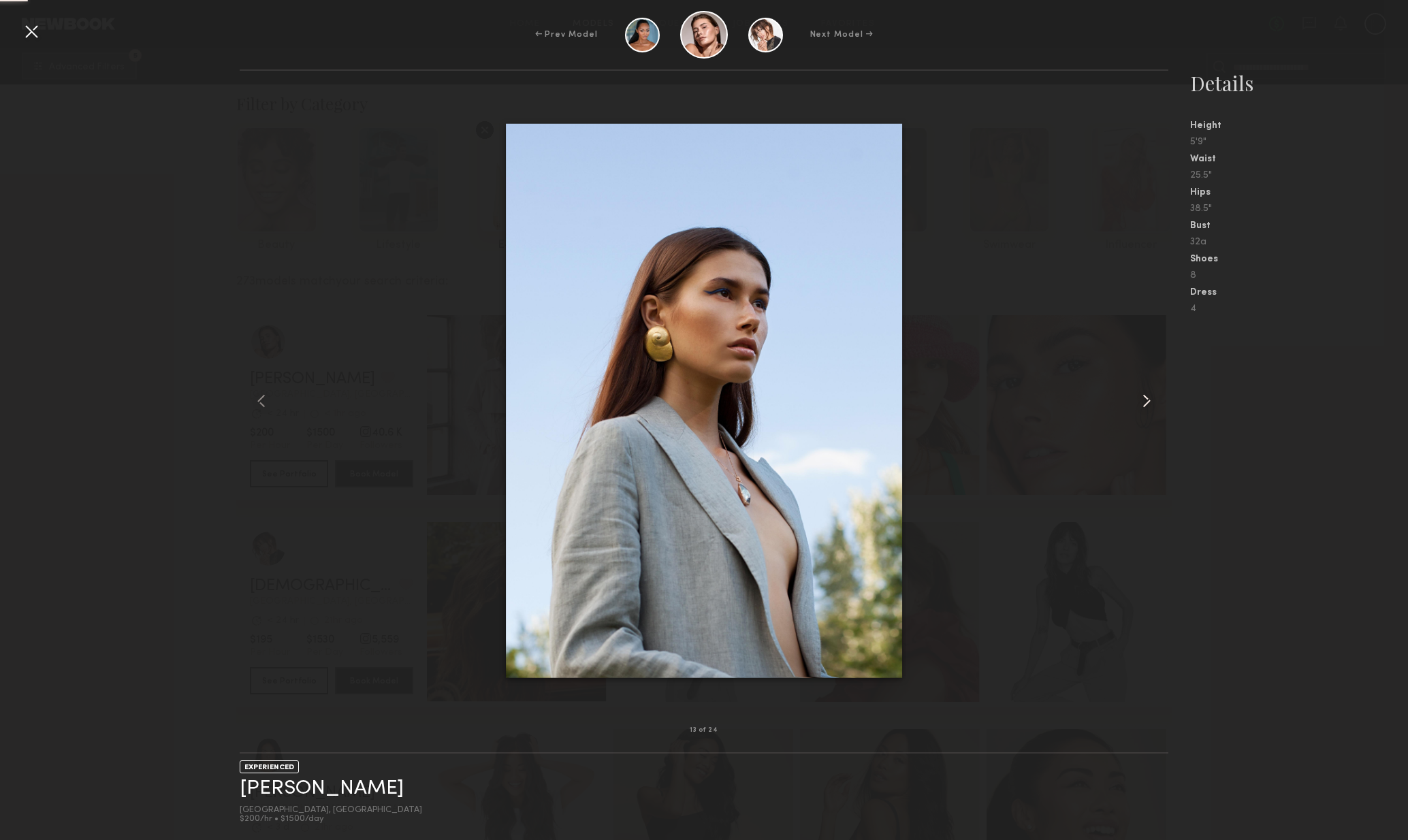
click at [1154, 413] on div at bounding box center [1150, 401] width 38 height 616
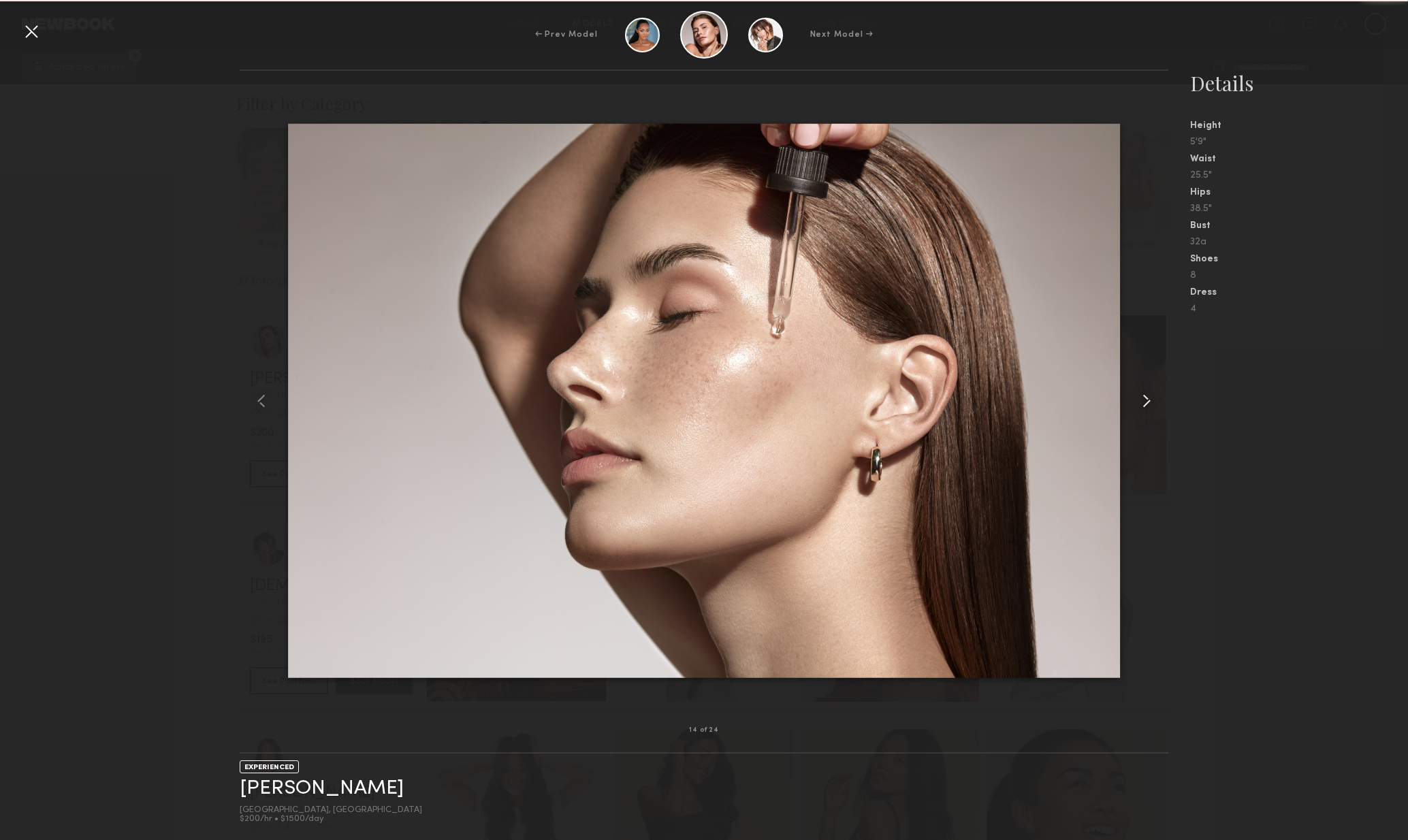
click at [1154, 413] on div at bounding box center [1150, 401] width 38 height 616
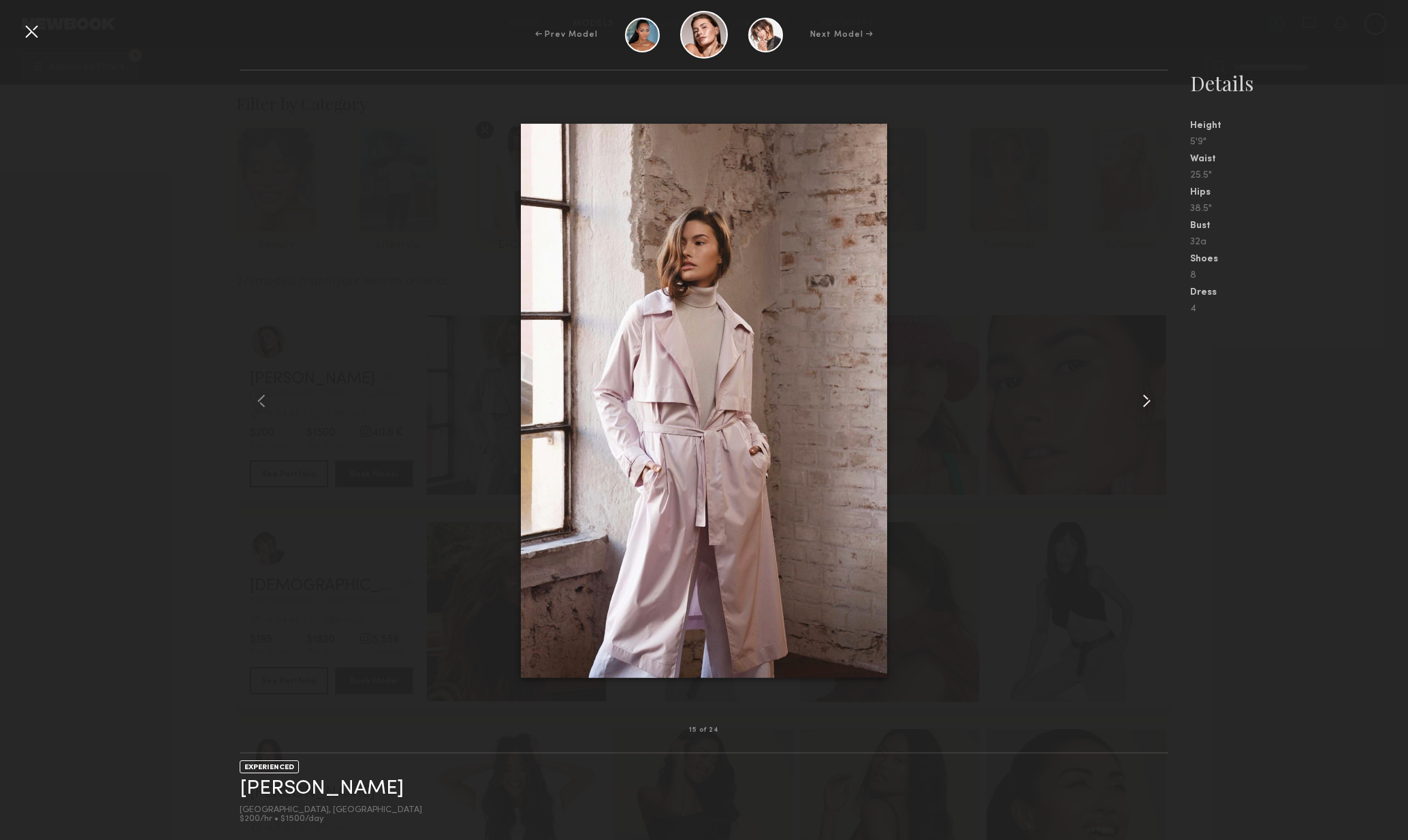
click at [1140, 416] on div at bounding box center [1150, 401] width 38 height 616
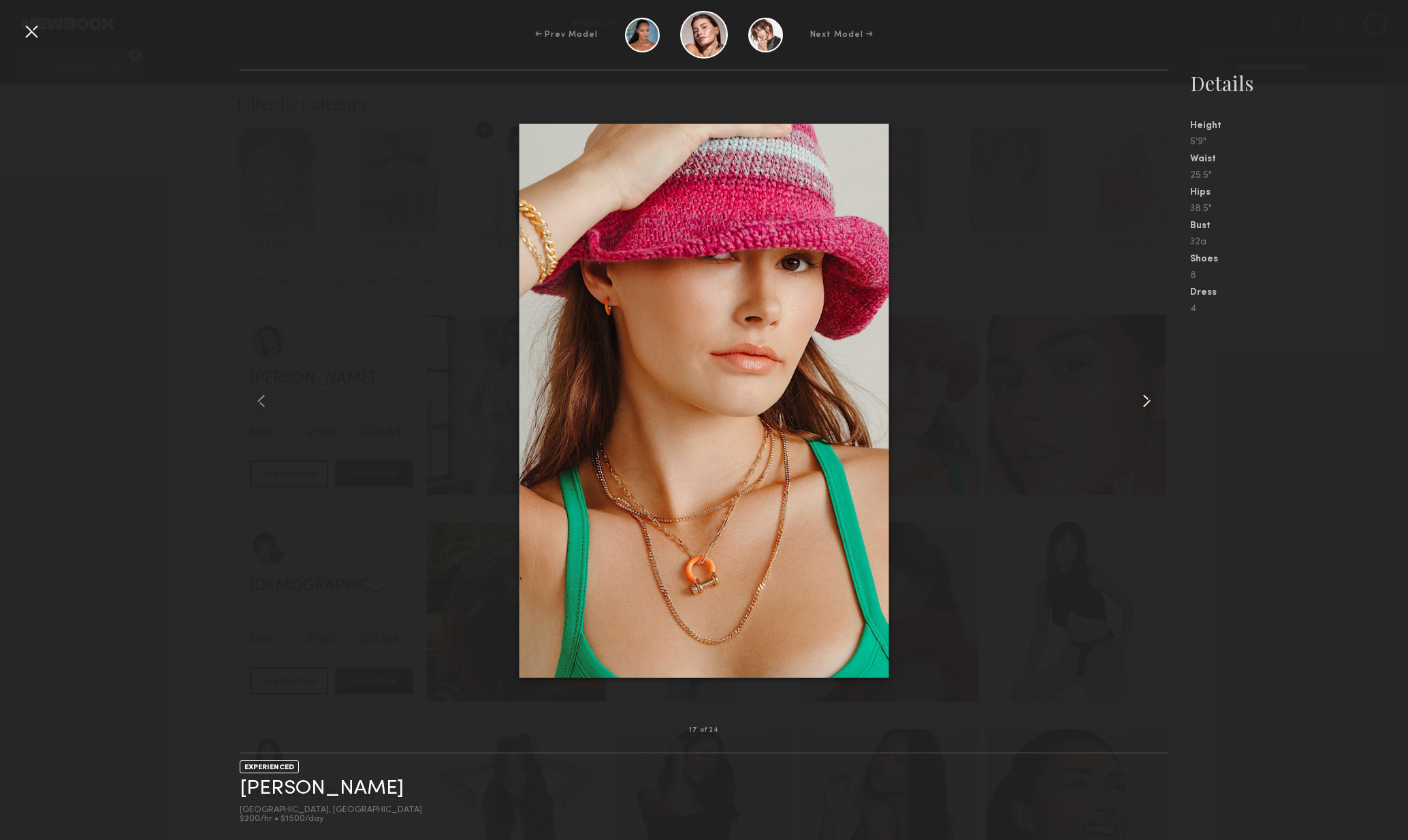
click at [1141, 420] on div at bounding box center [1150, 401] width 38 height 616
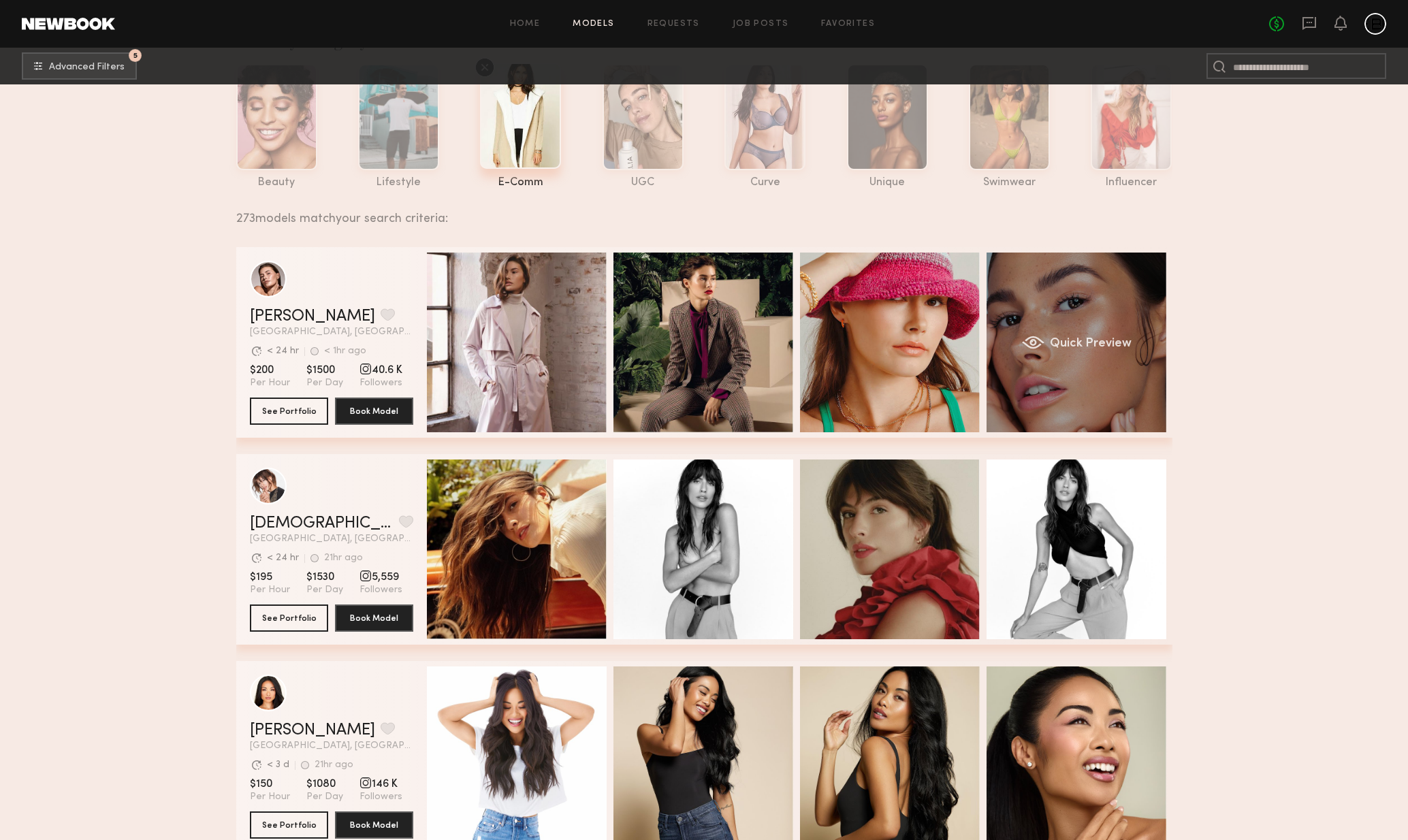
scroll to position [188, 0]
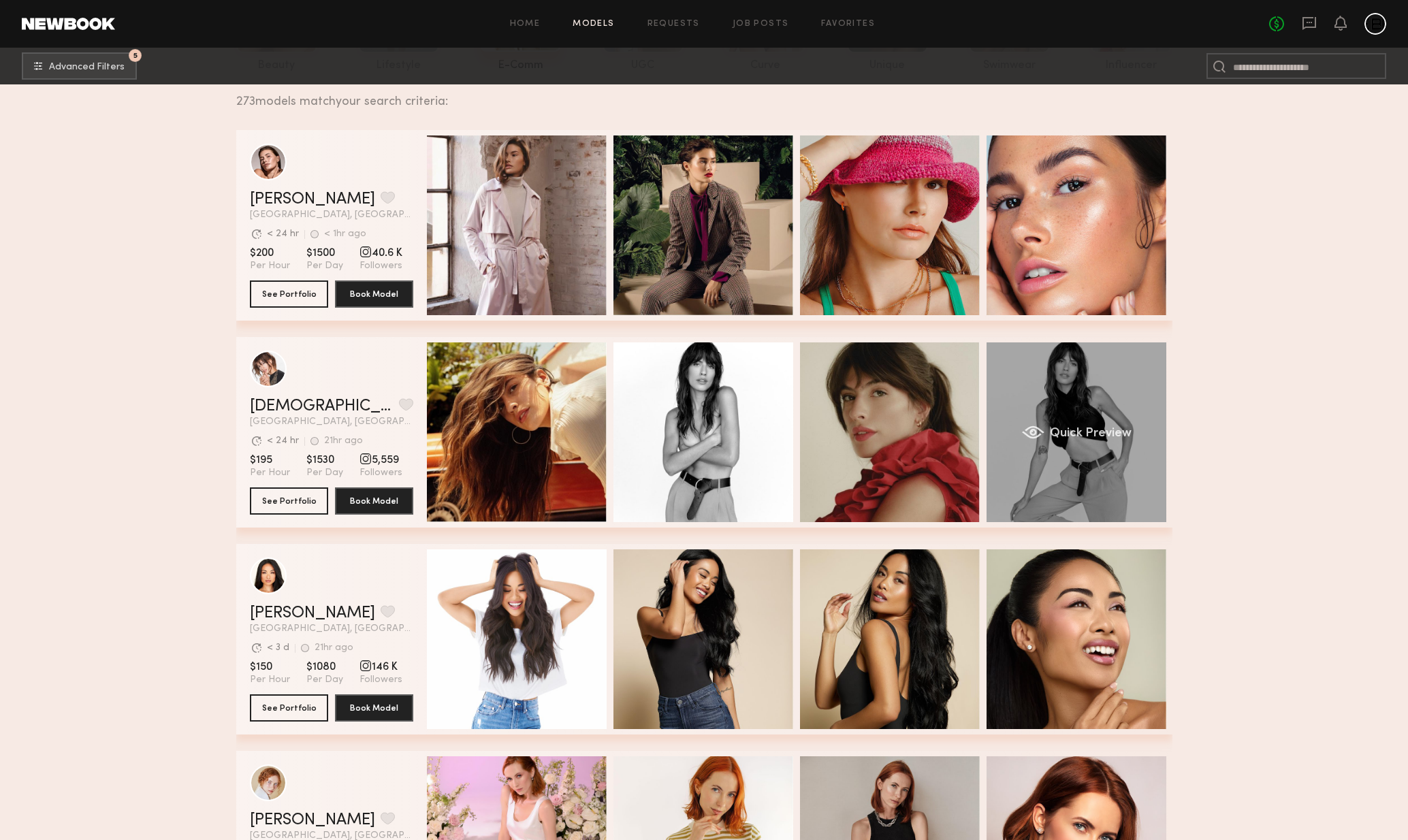
click at [1081, 452] on div "Quick Preview" at bounding box center [1076, 432] width 179 height 179
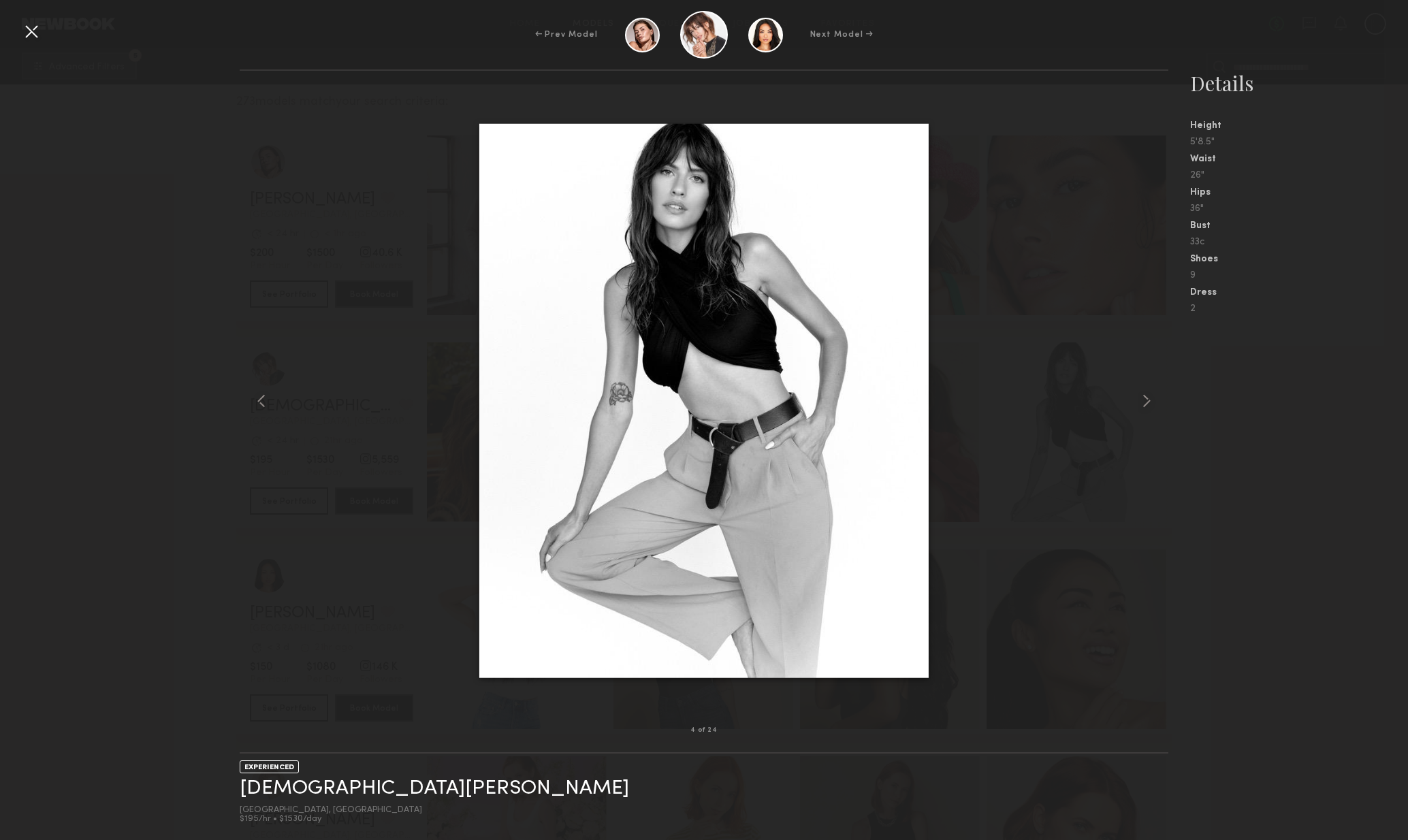
click at [1118, 412] on div at bounding box center [704, 401] width 930 height 616
click at [1135, 392] on div at bounding box center [1150, 401] width 38 height 616
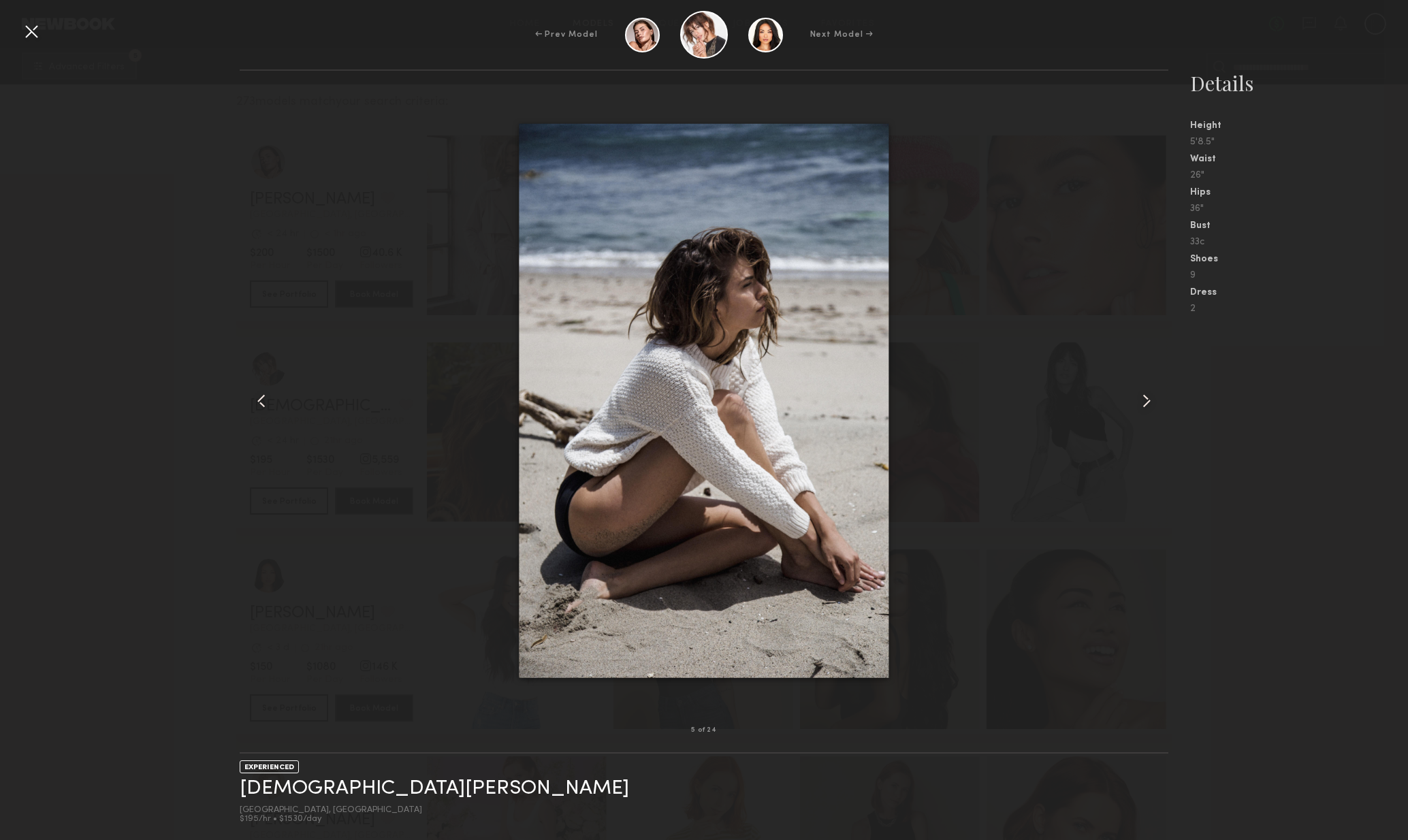
click at [1144, 398] on common-icon at bounding box center [1146, 401] width 21 height 21
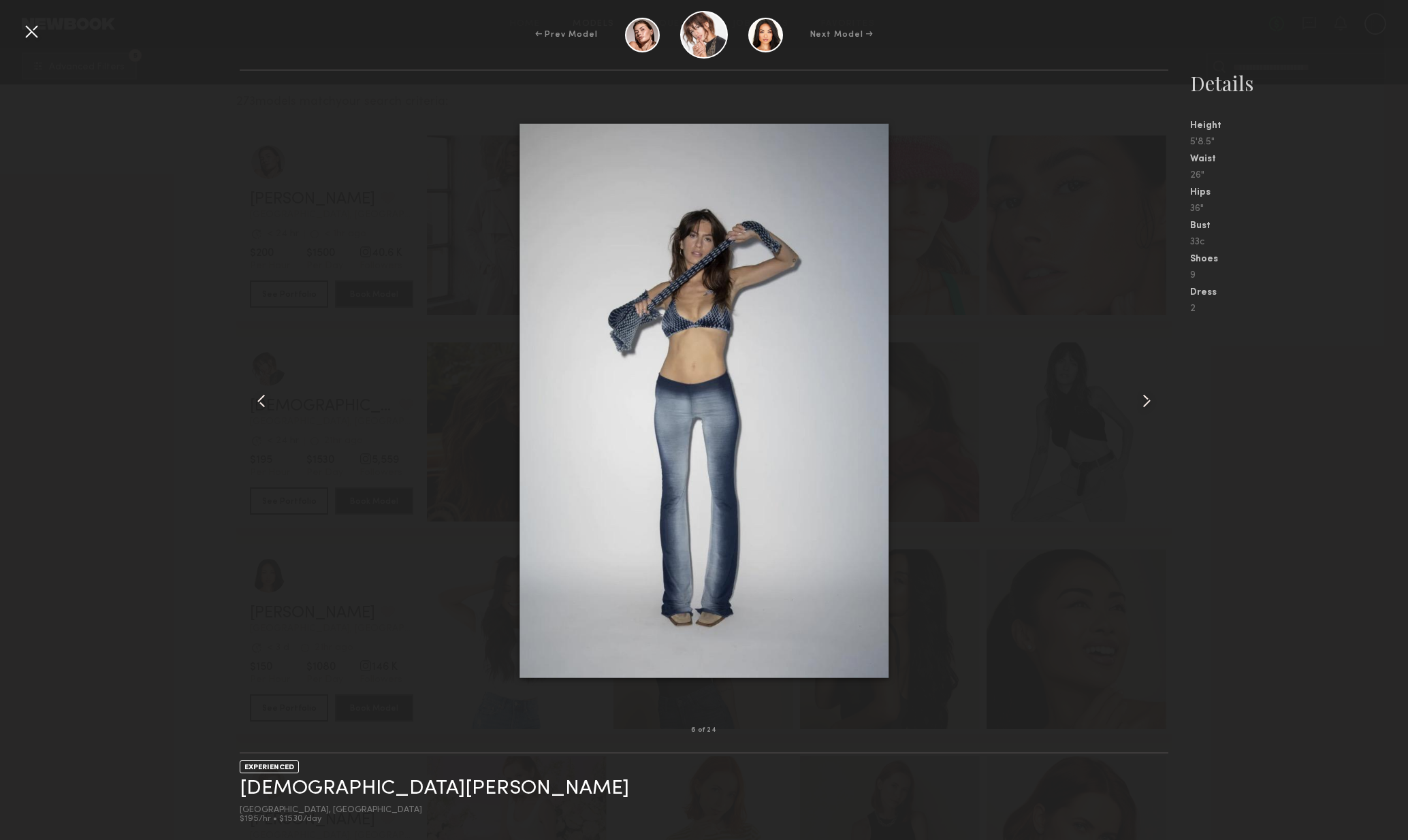
click at [1140, 404] on common-icon at bounding box center [1146, 401] width 21 height 21
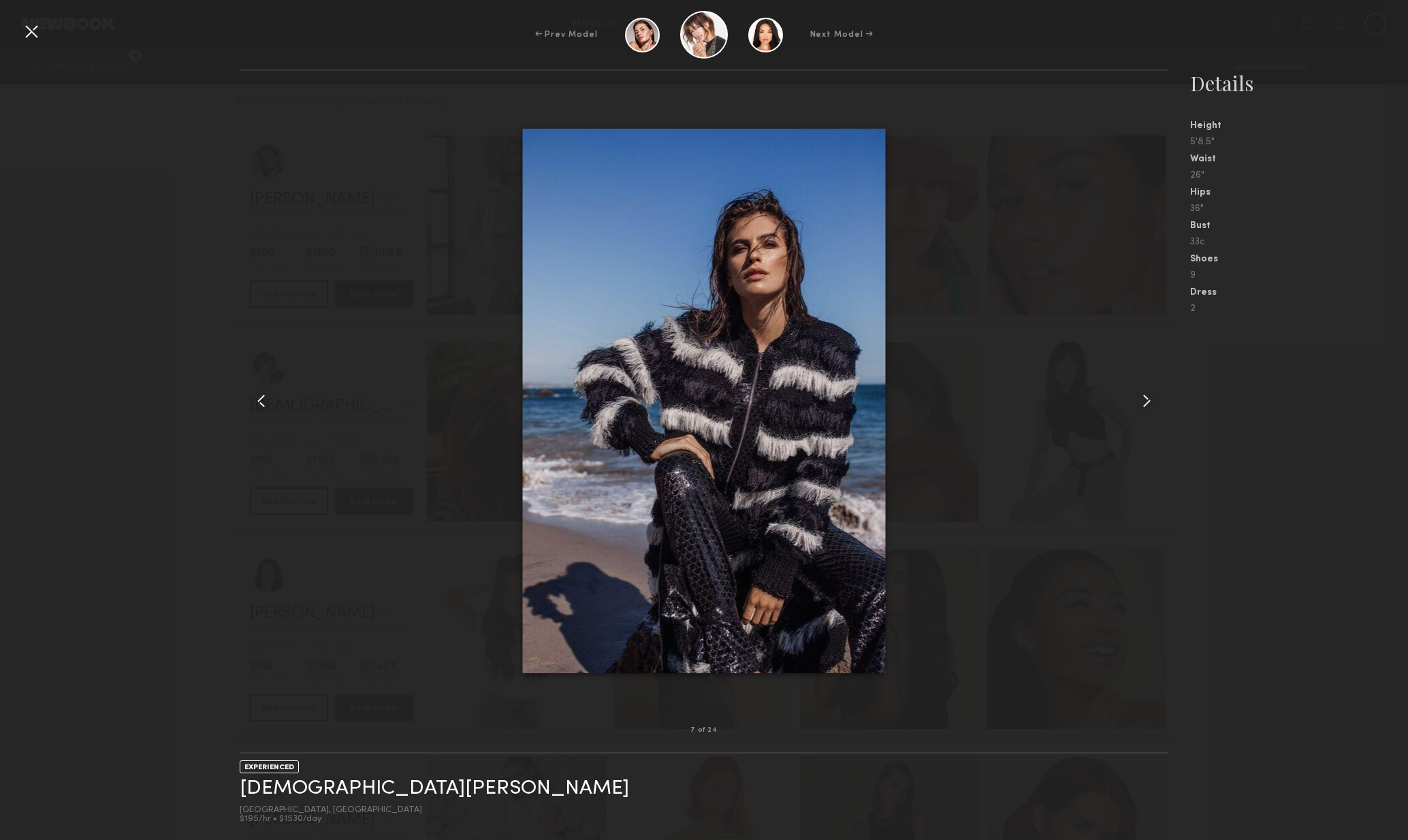
click at [1143, 401] on common-icon at bounding box center [1146, 401] width 21 height 21
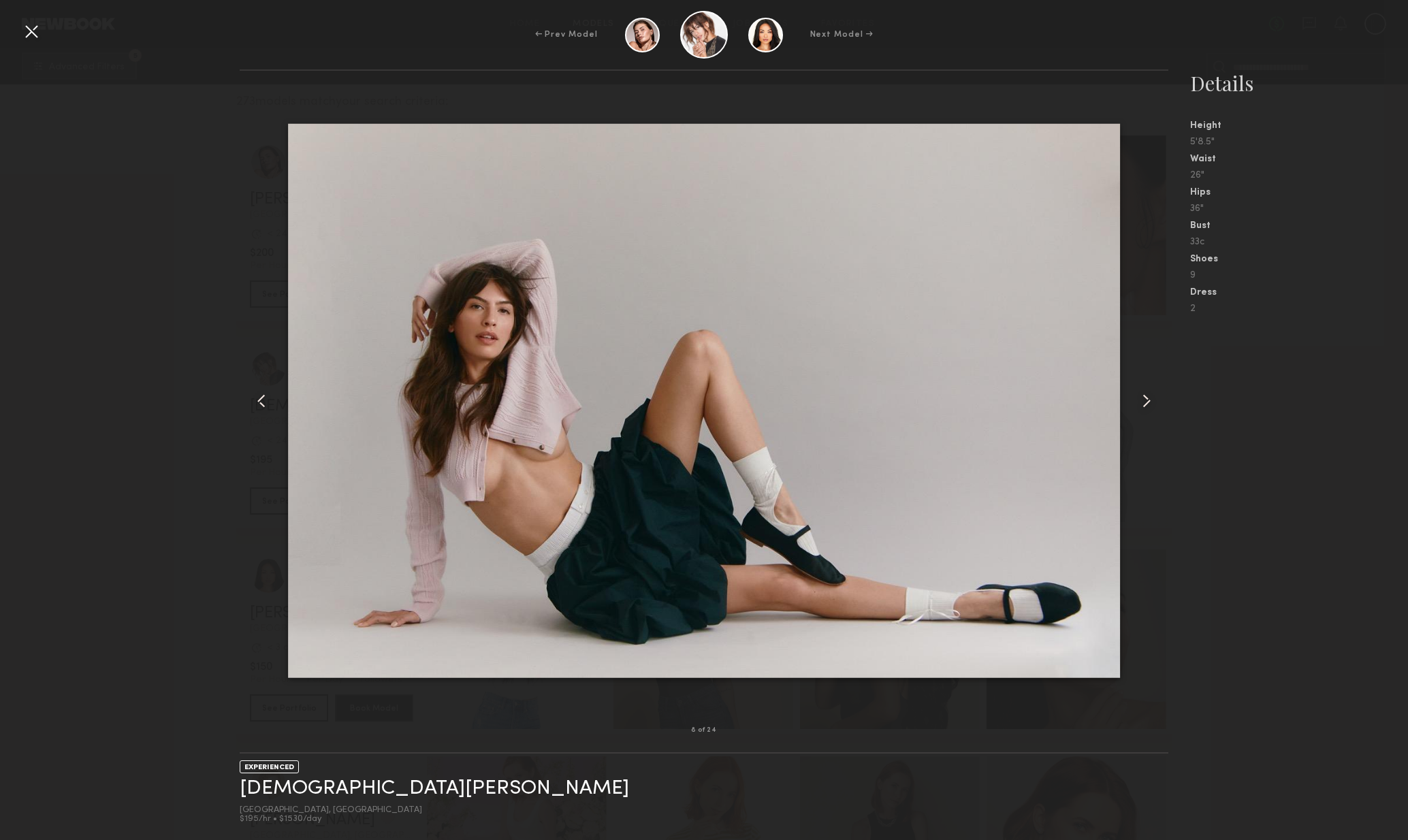
click at [1150, 398] on common-icon at bounding box center [1146, 401] width 21 height 21
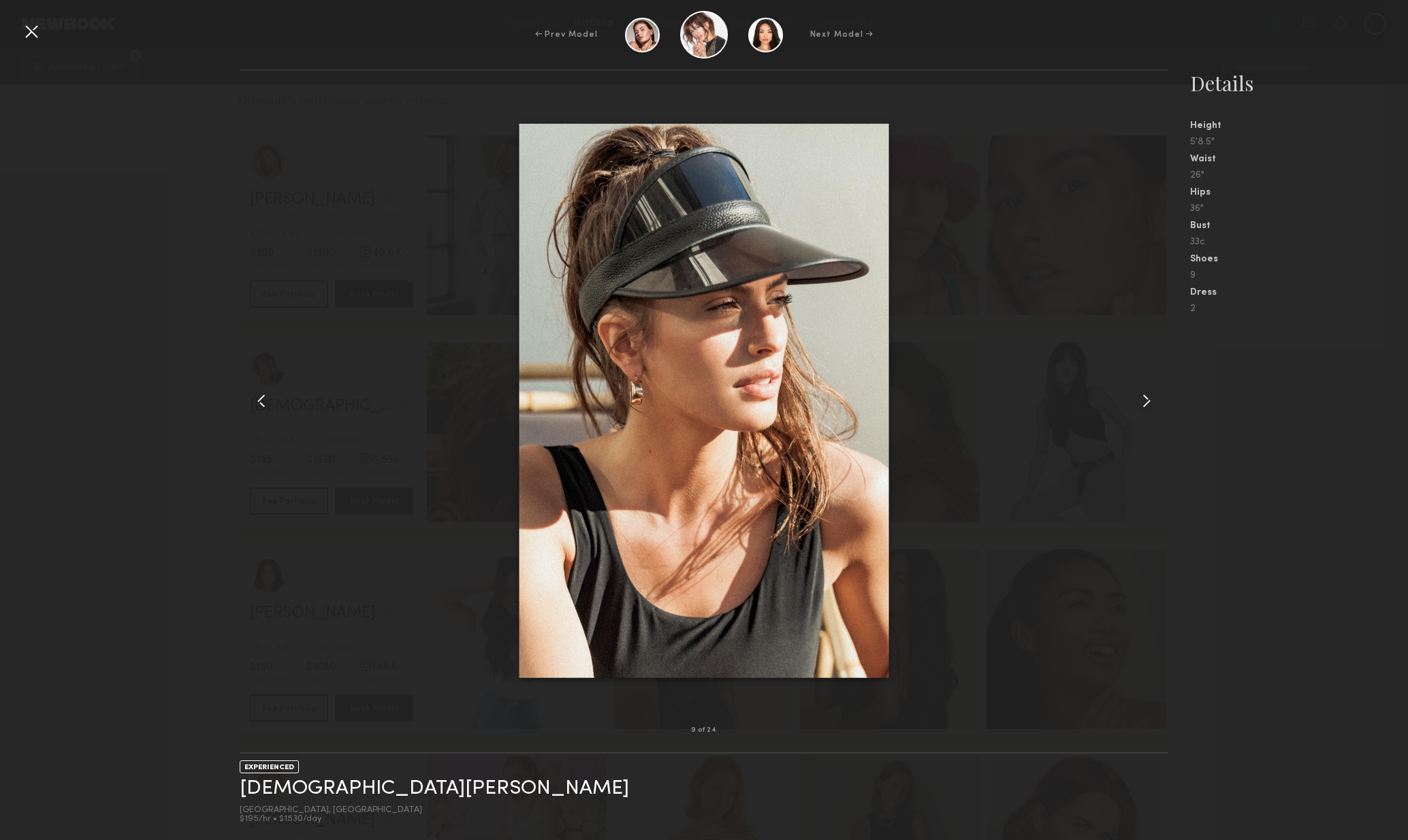
click at [1141, 402] on common-icon at bounding box center [1146, 401] width 21 height 21
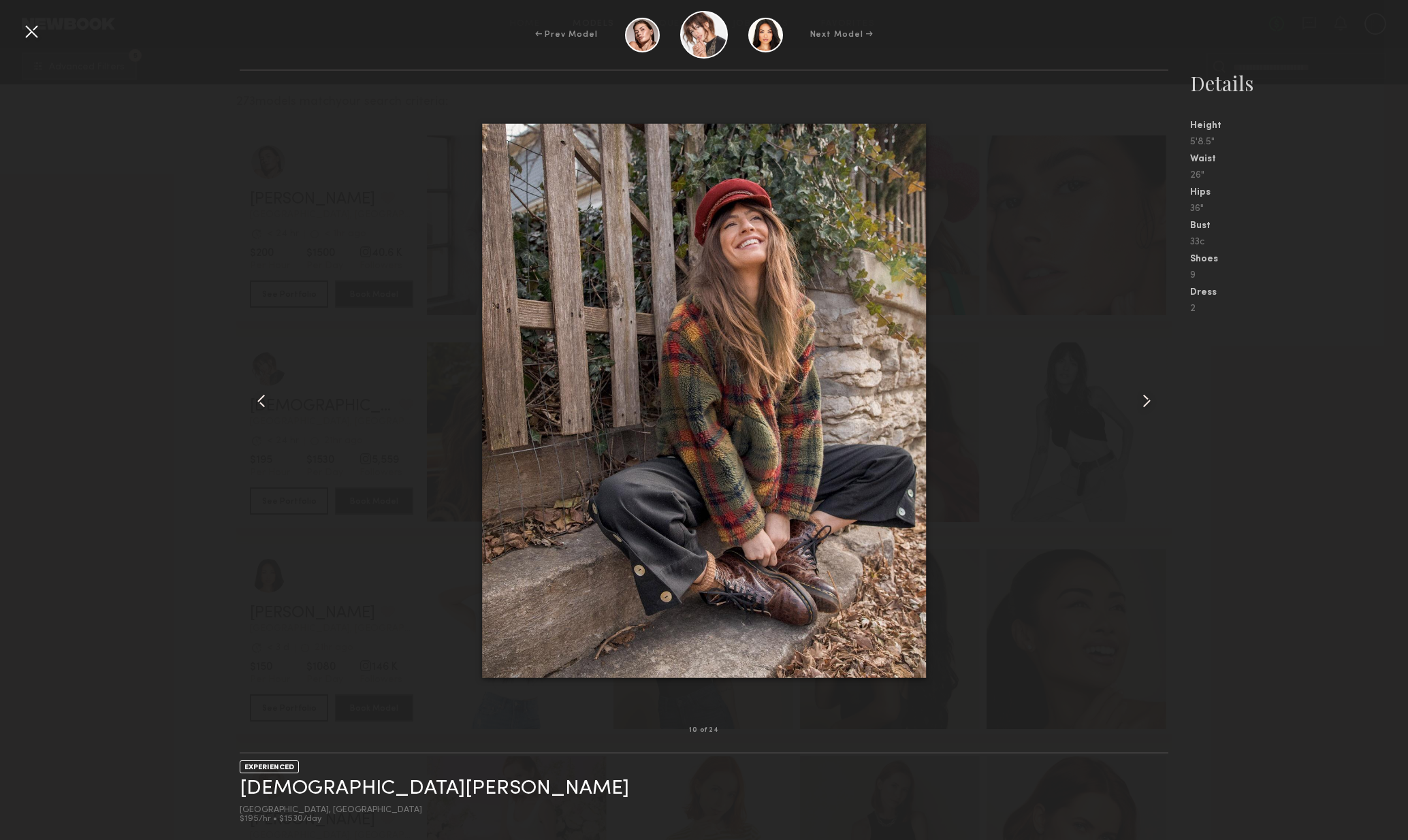
click at [1136, 406] on common-icon at bounding box center [1146, 401] width 21 height 21
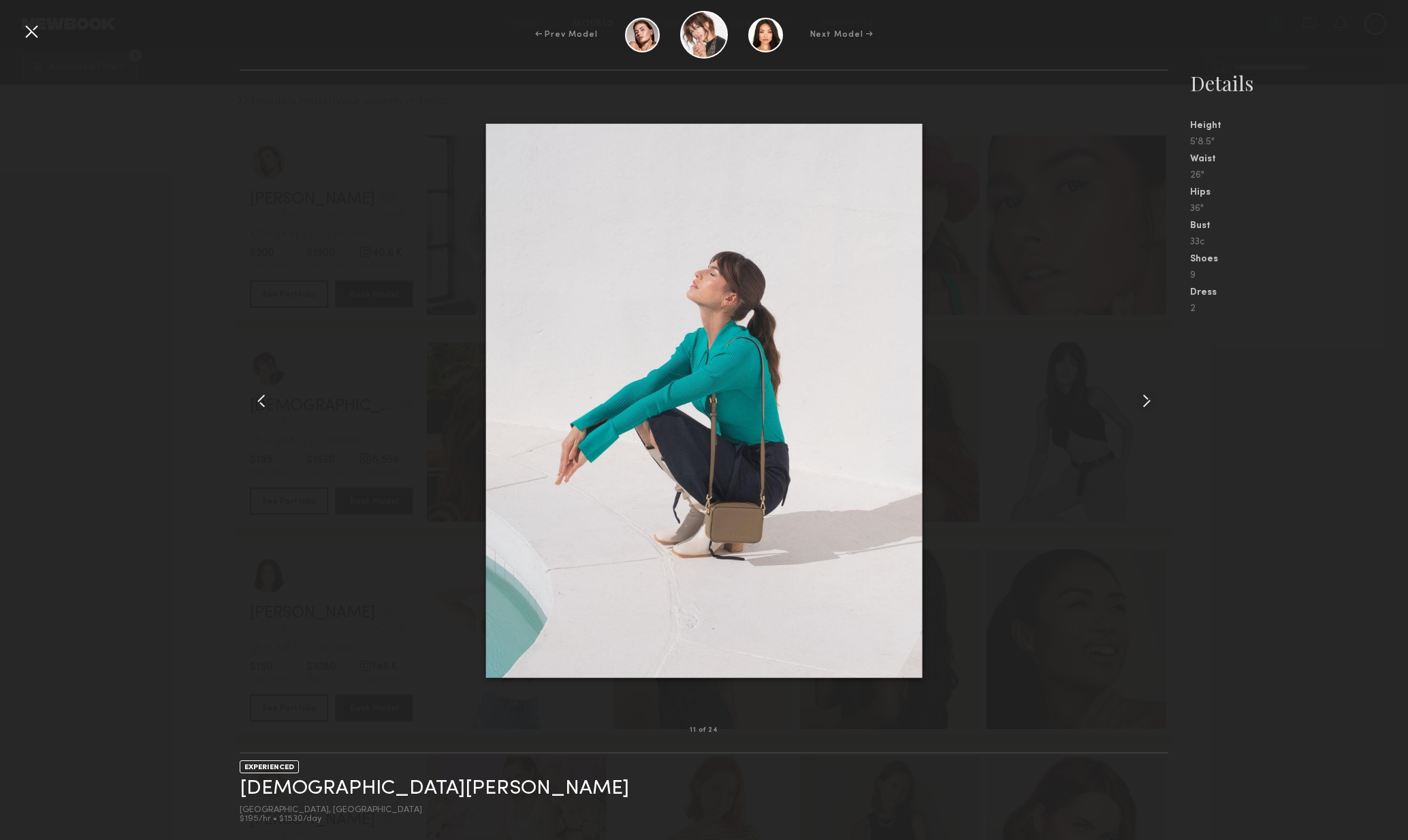
click at [1136, 406] on common-icon at bounding box center [1146, 401] width 21 height 21
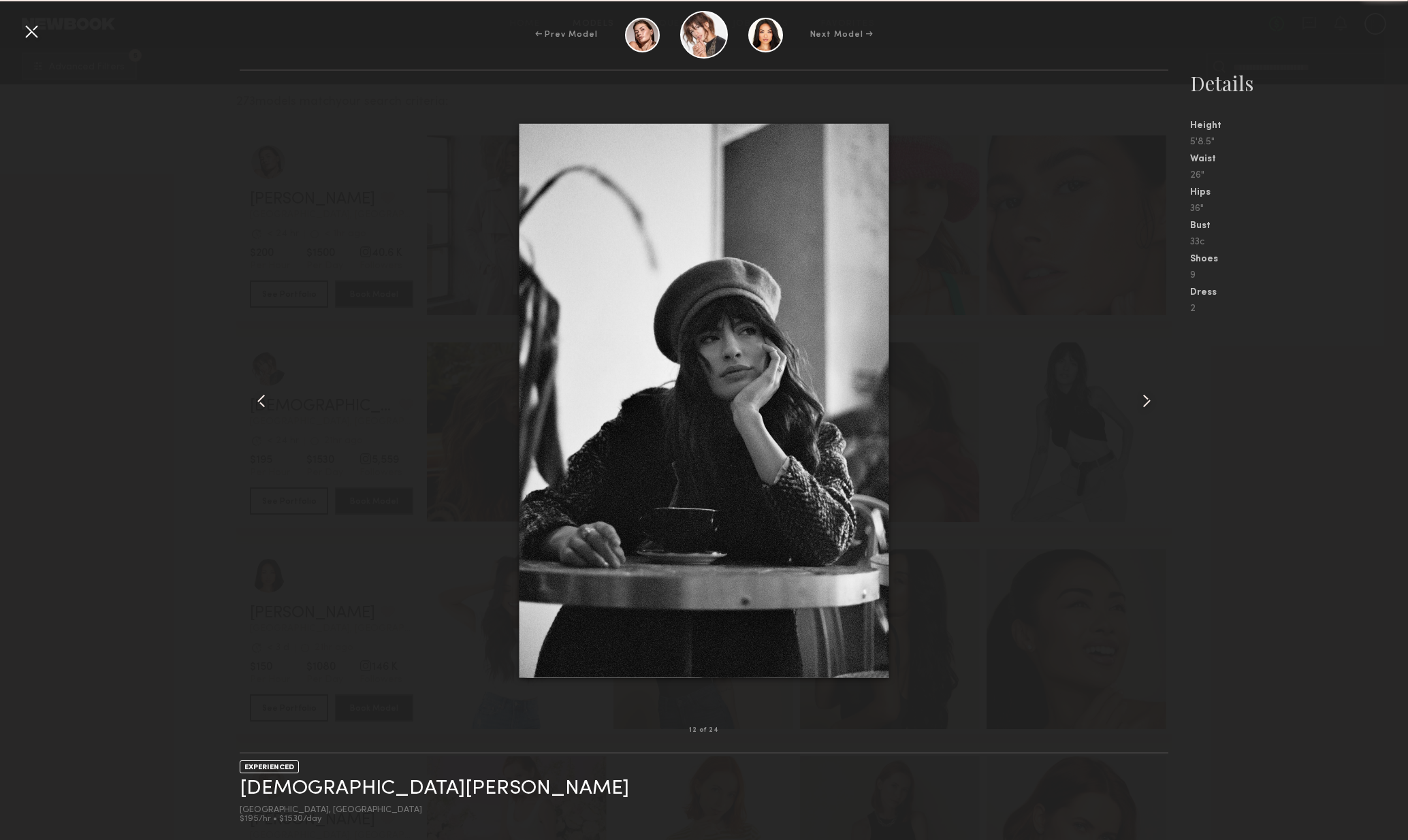
click at [1132, 409] on div at bounding box center [1150, 401] width 38 height 616
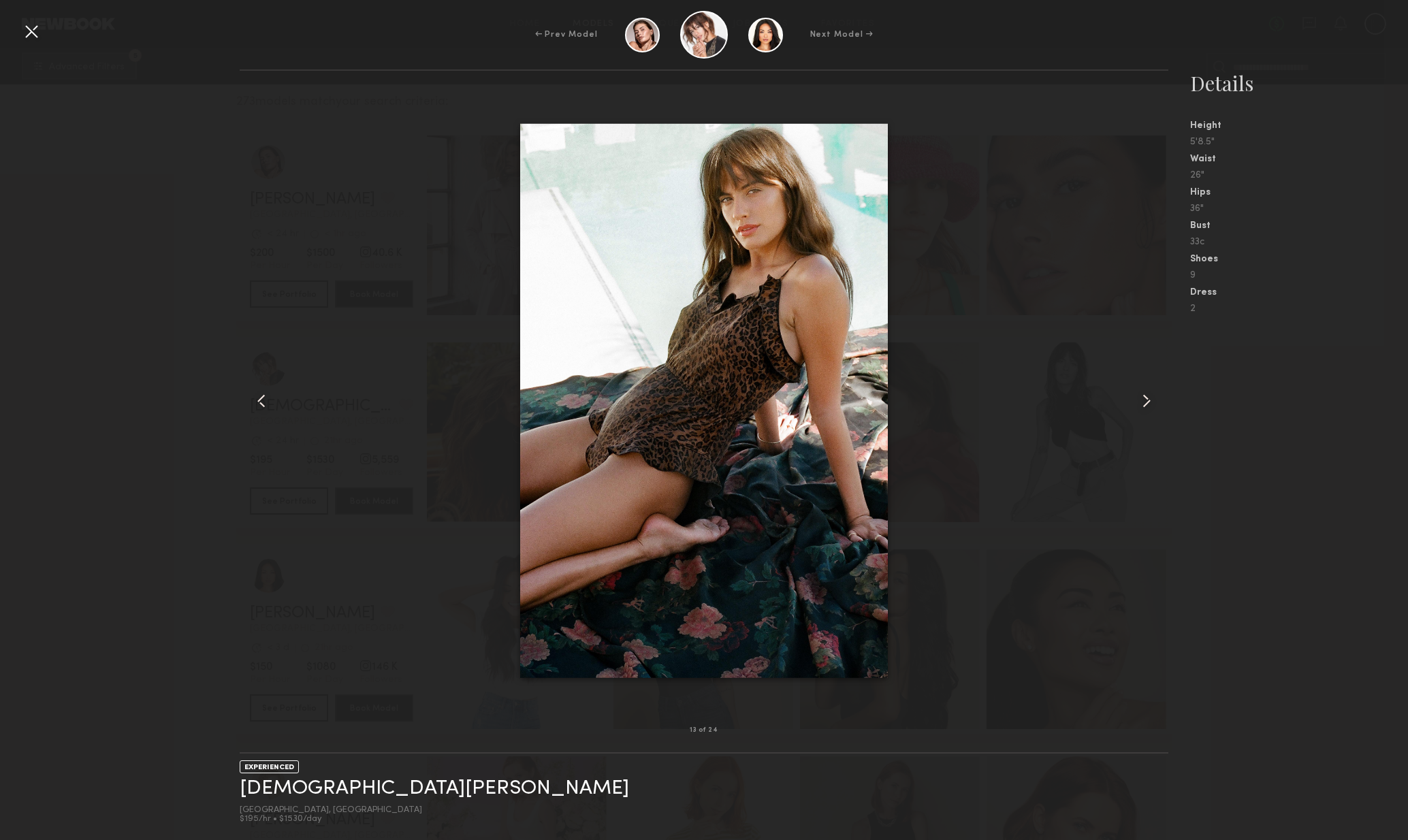
click at [1132, 409] on div at bounding box center [1150, 401] width 38 height 616
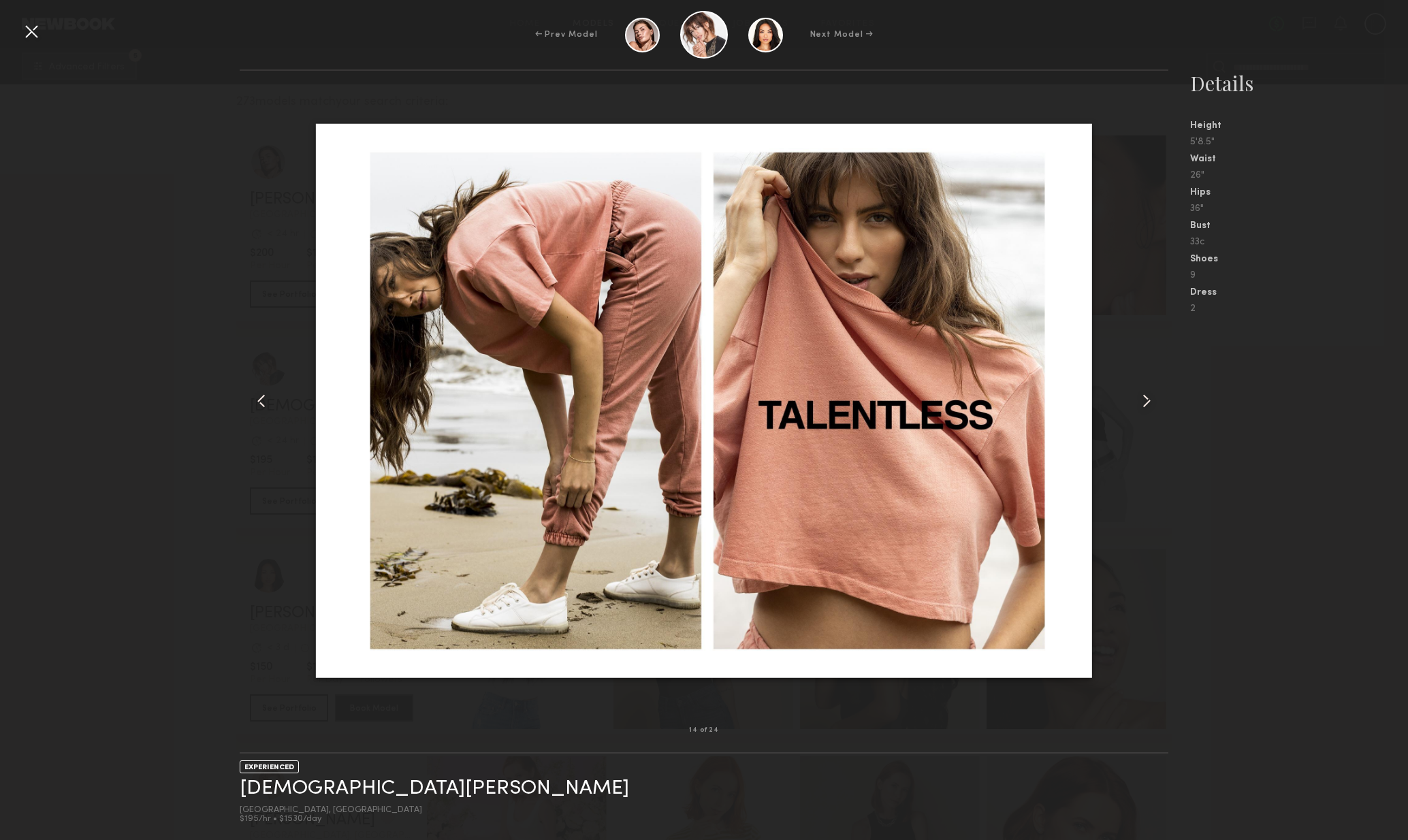
click at [1130, 415] on div at bounding box center [704, 401] width 930 height 616
click at [1138, 410] on common-icon at bounding box center [1146, 401] width 21 height 21
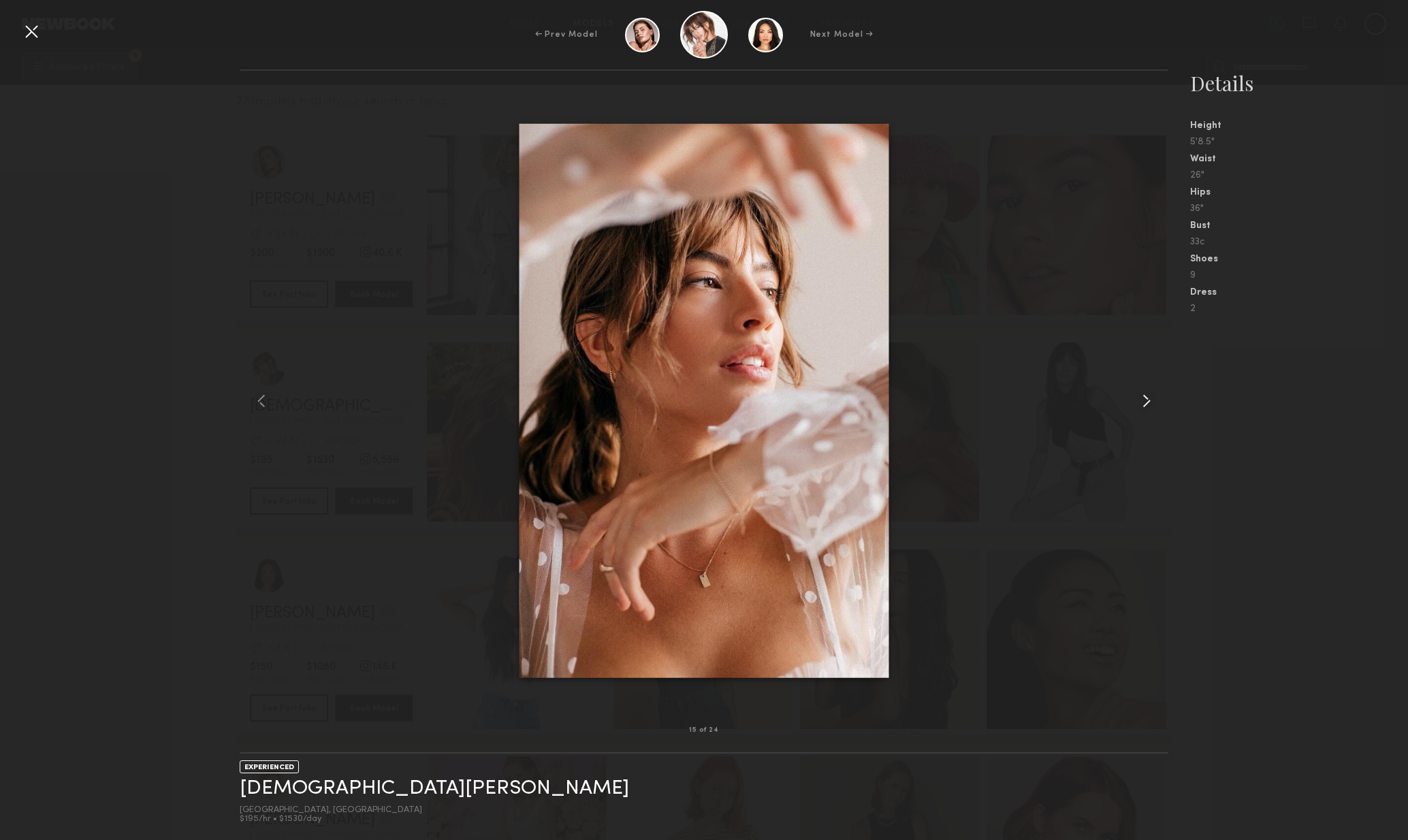
click at [1147, 411] on common-icon at bounding box center [1146, 401] width 21 height 21
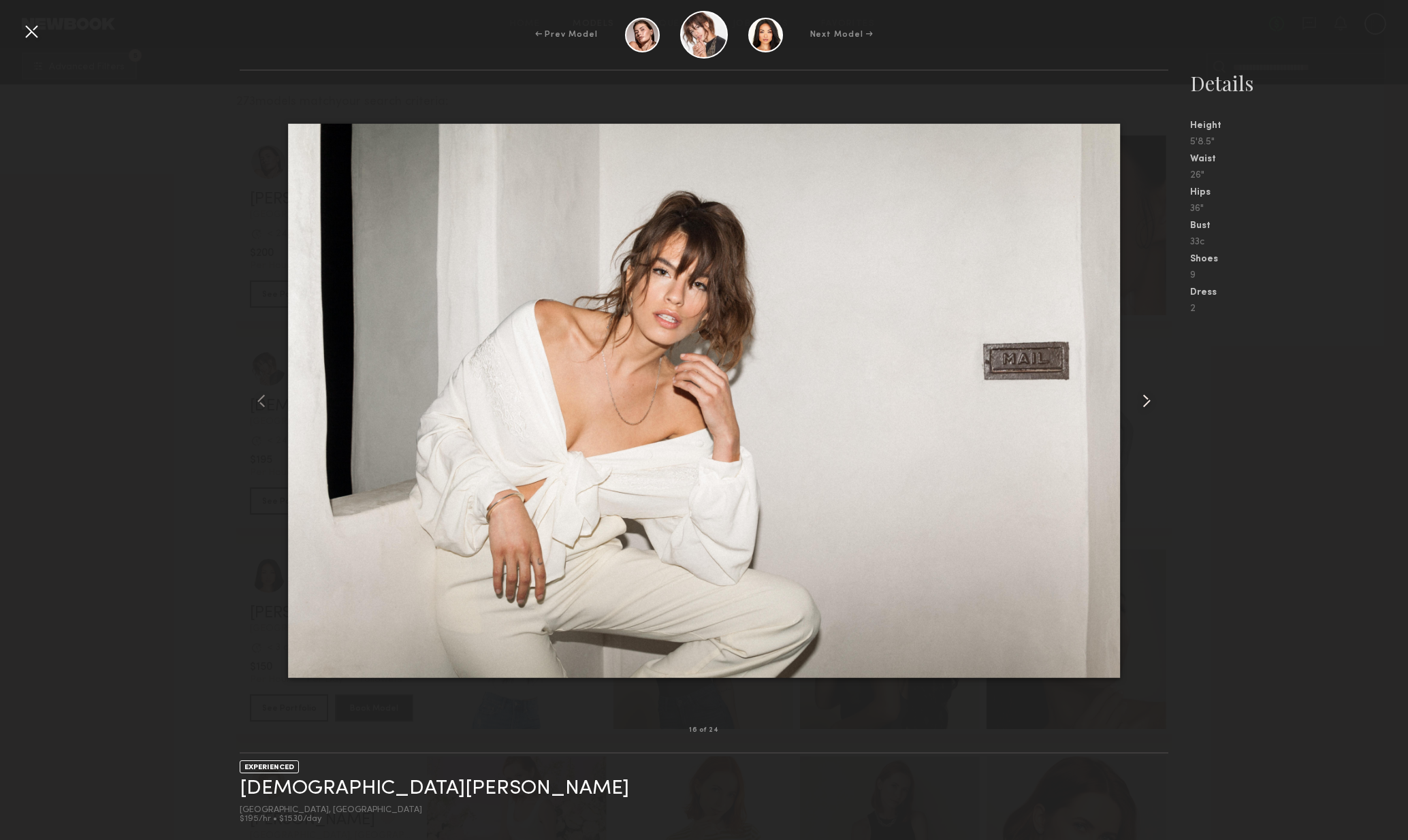
click at [1149, 410] on common-icon at bounding box center [1146, 401] width 21 height 21
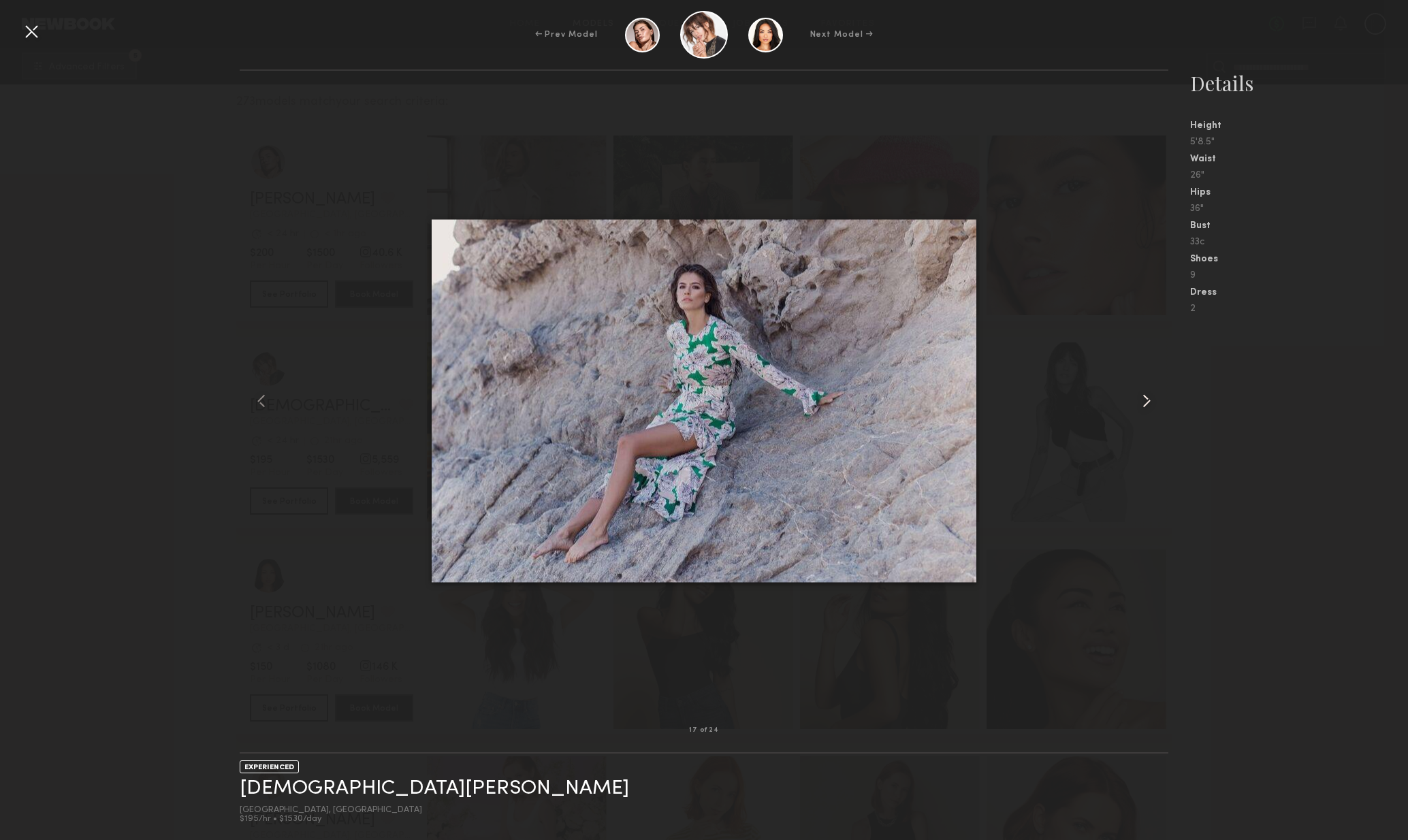
click at [1149, 410] on common-icon at bounding box center [1146, 401] width 21 height 21
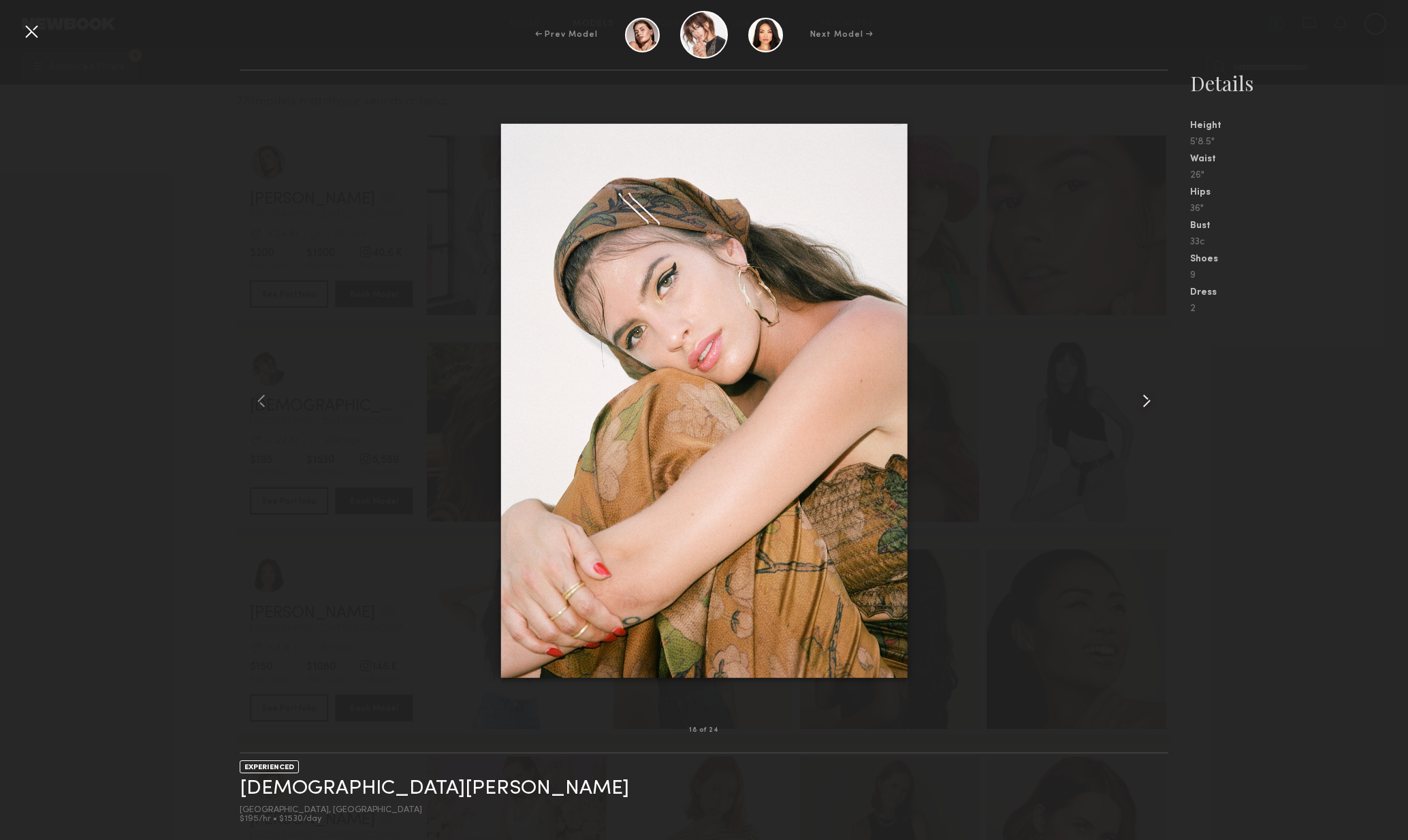
click at [1151, 408] on common-icon at bounding box center [1146, 401] width 21 height 21
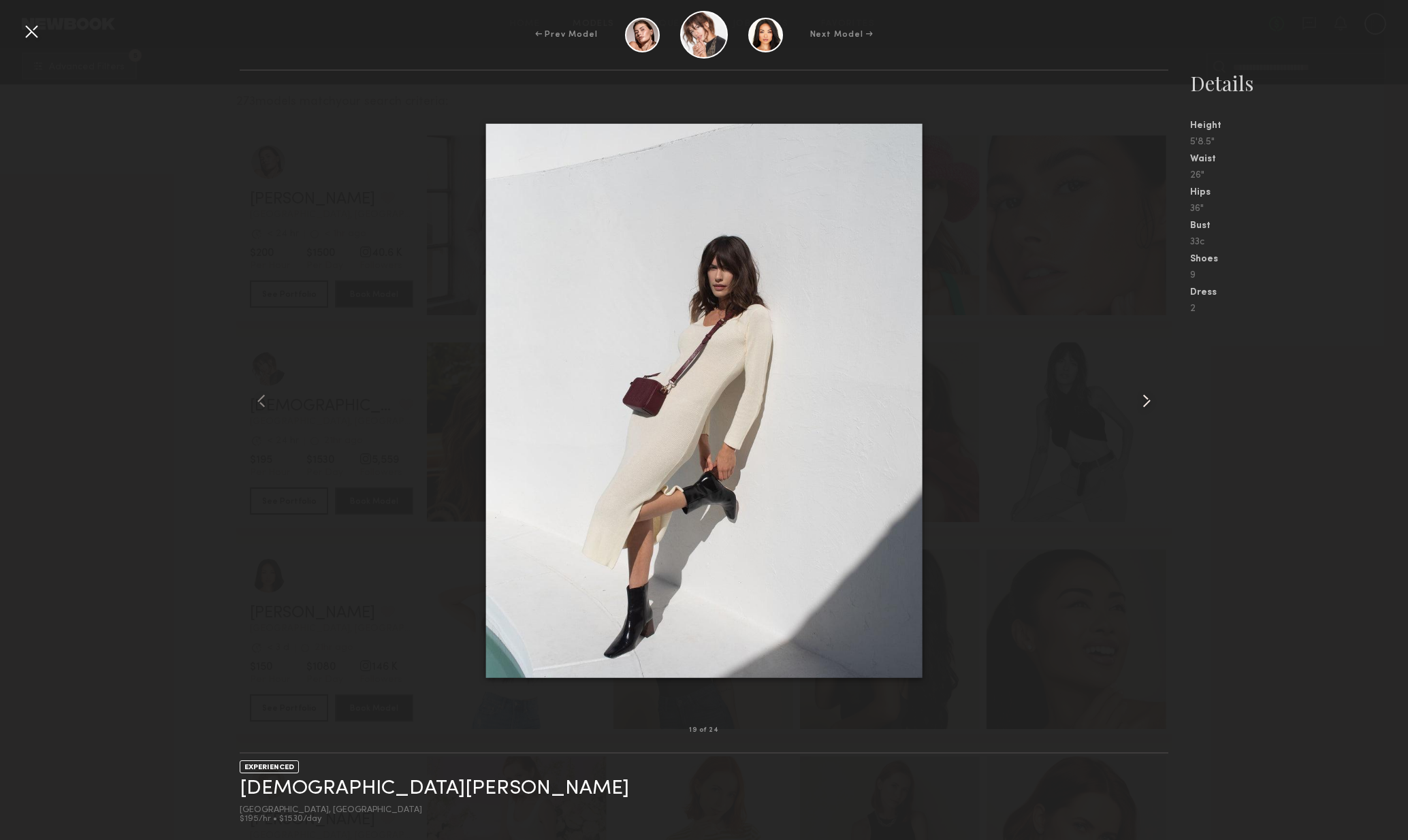
click at [1151, 408] on common-icon at bounding box center [1146, 401] width 21 height 21
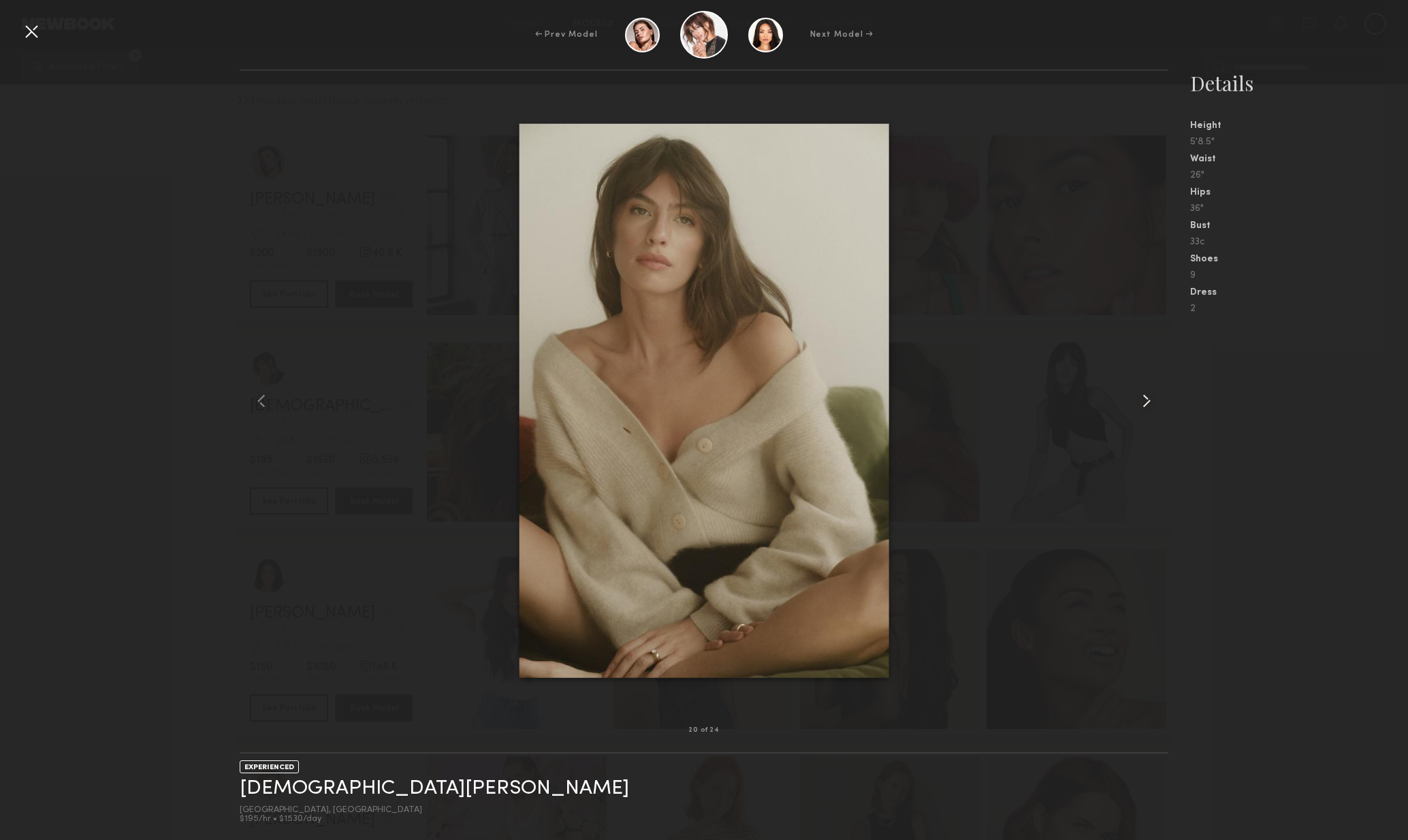
click at [1151, 412] on div at bounding box center [1150, 401] width 38 height 616
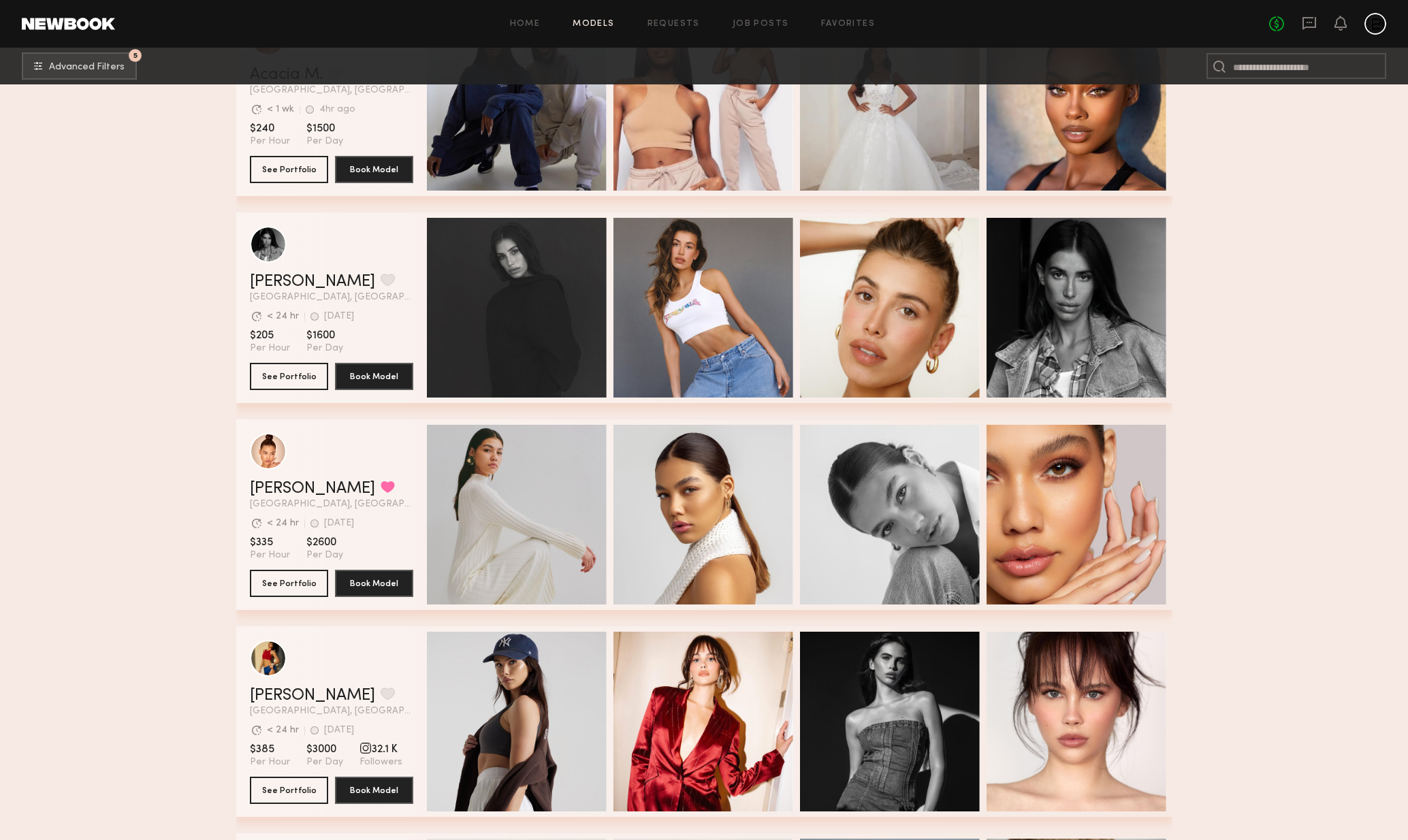
scroll to position [2639, 0]
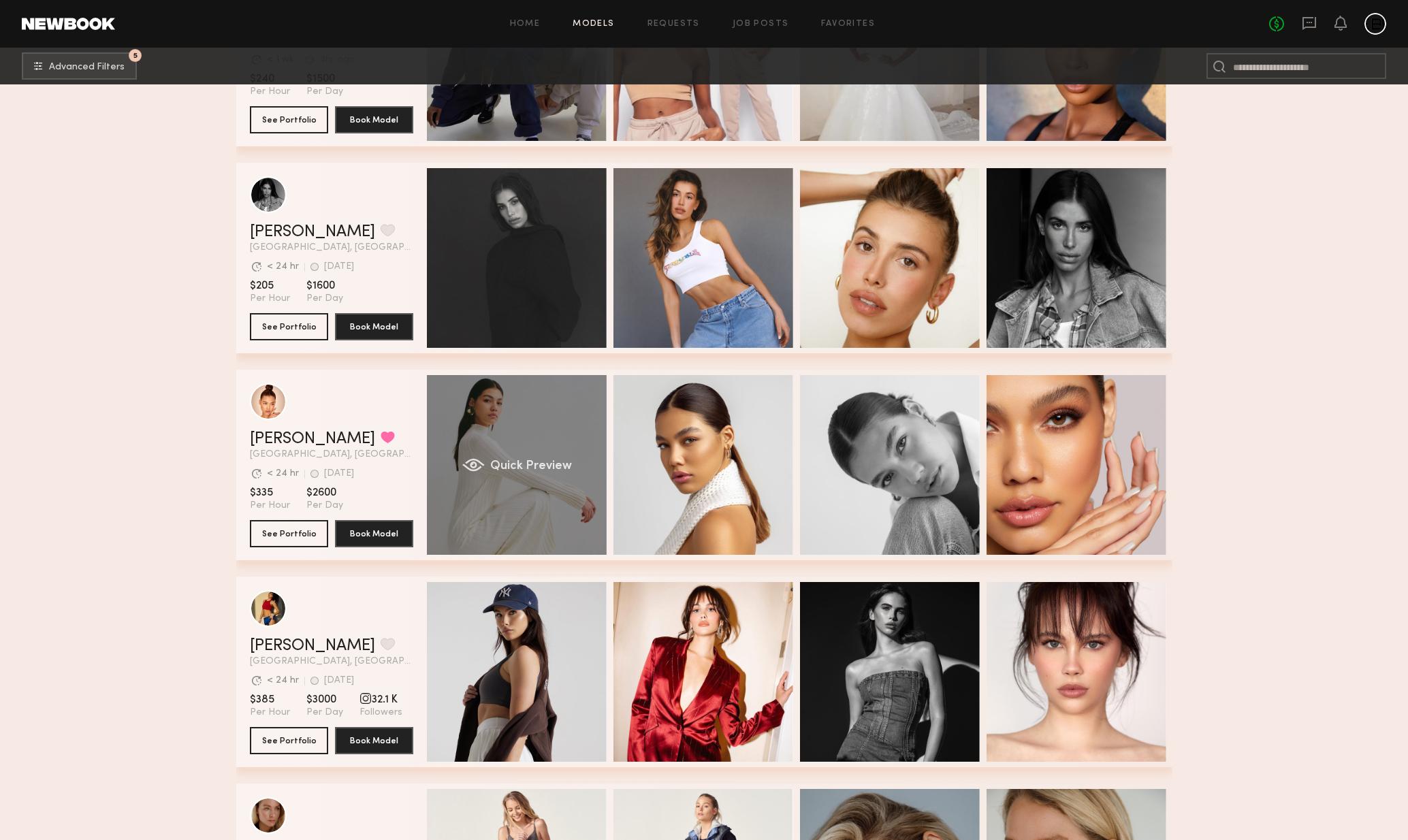
click at [559, 483] on div "Quick Preview" at bounding box center [517, 465] width 179 height 179
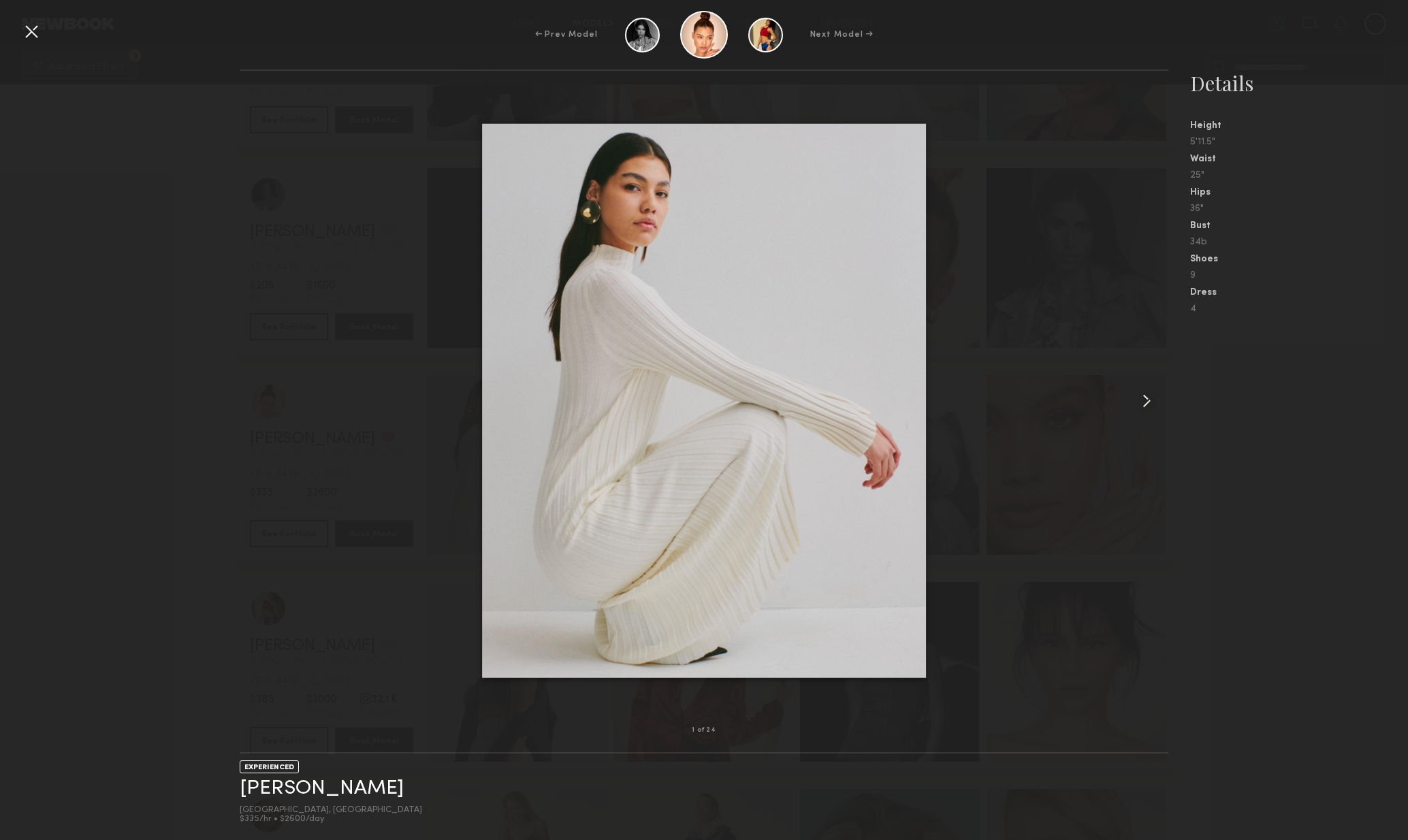
click at [1148, 401] on common-icon at bounding box center [1146, 401] width 21 height 21
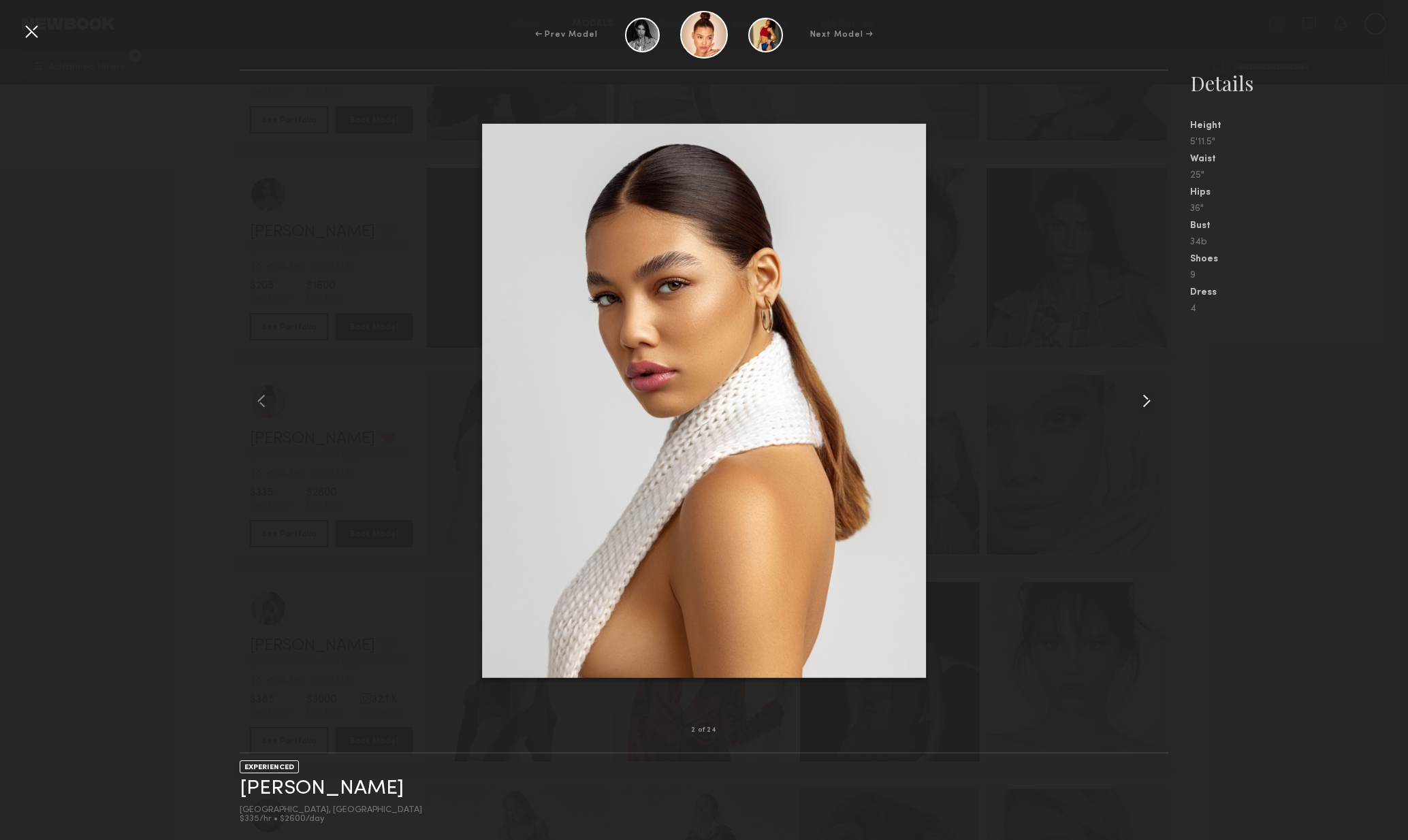
click at [1142, 402] on common-icon at bounding box center [1146, 401] width 21 height 21
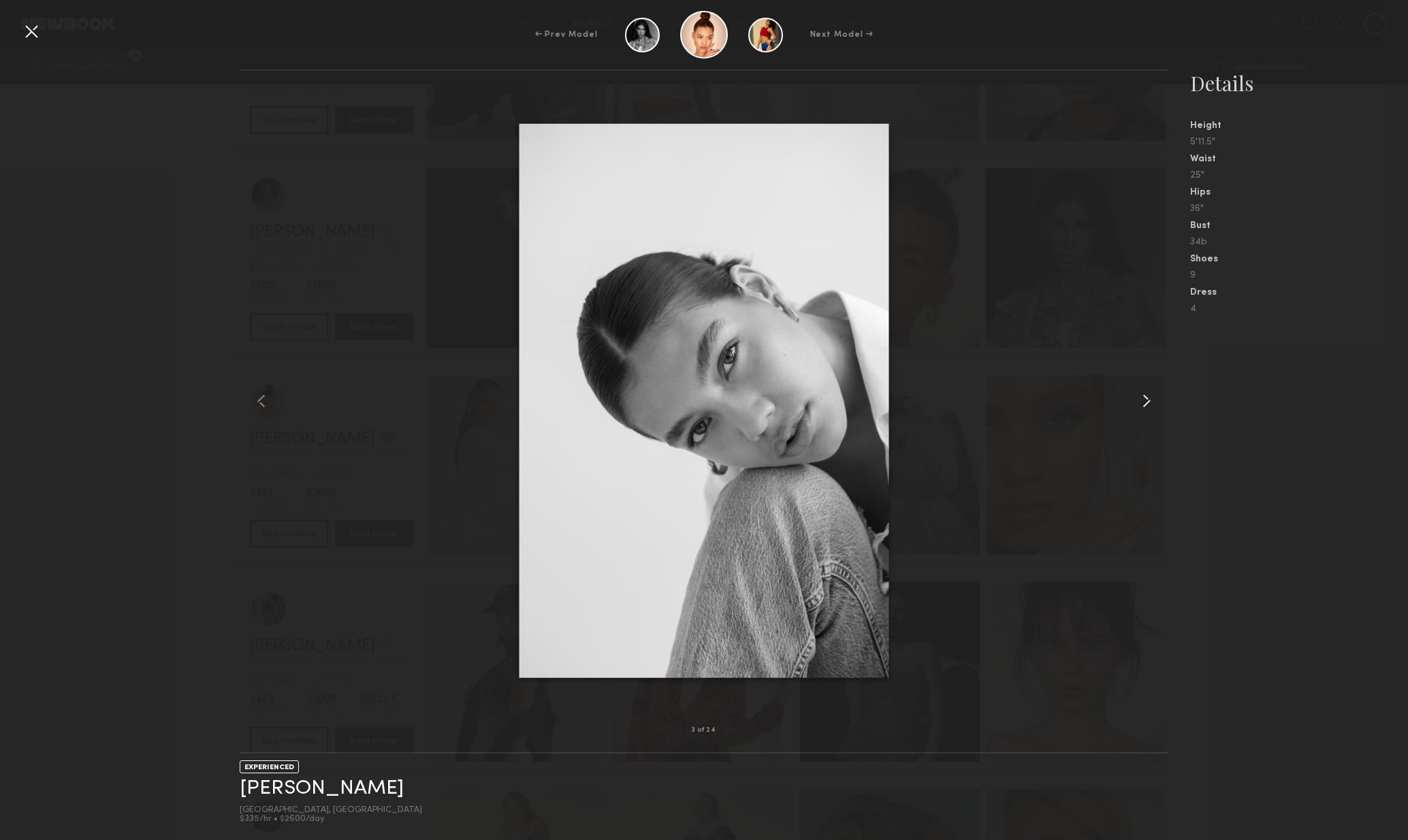
click at [1136, 409] on common-icon at bounding box center [1146, 401] width 21 height 21
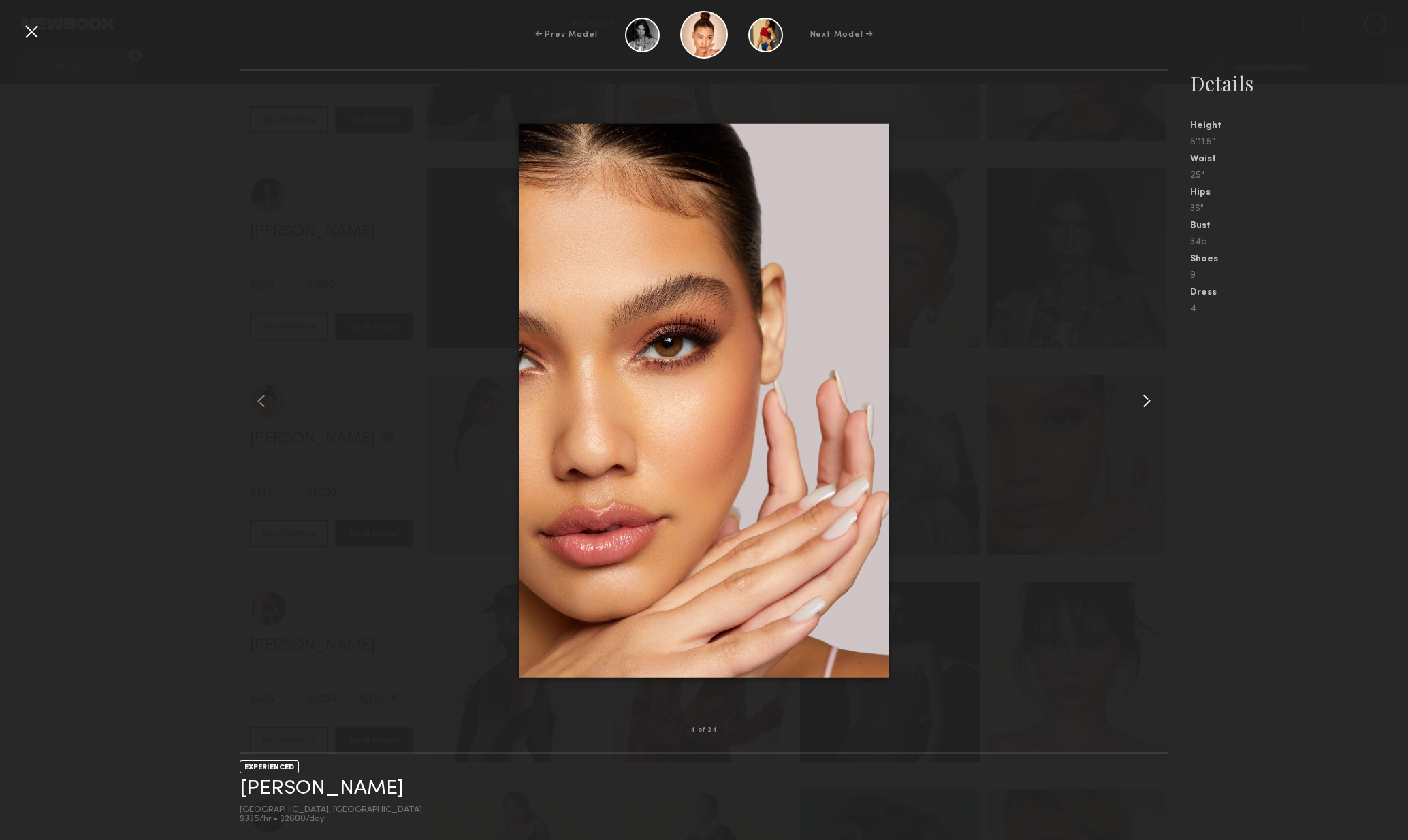
click at [1133, 410] on div at bounding box center [1150, 401] width 38 height 616
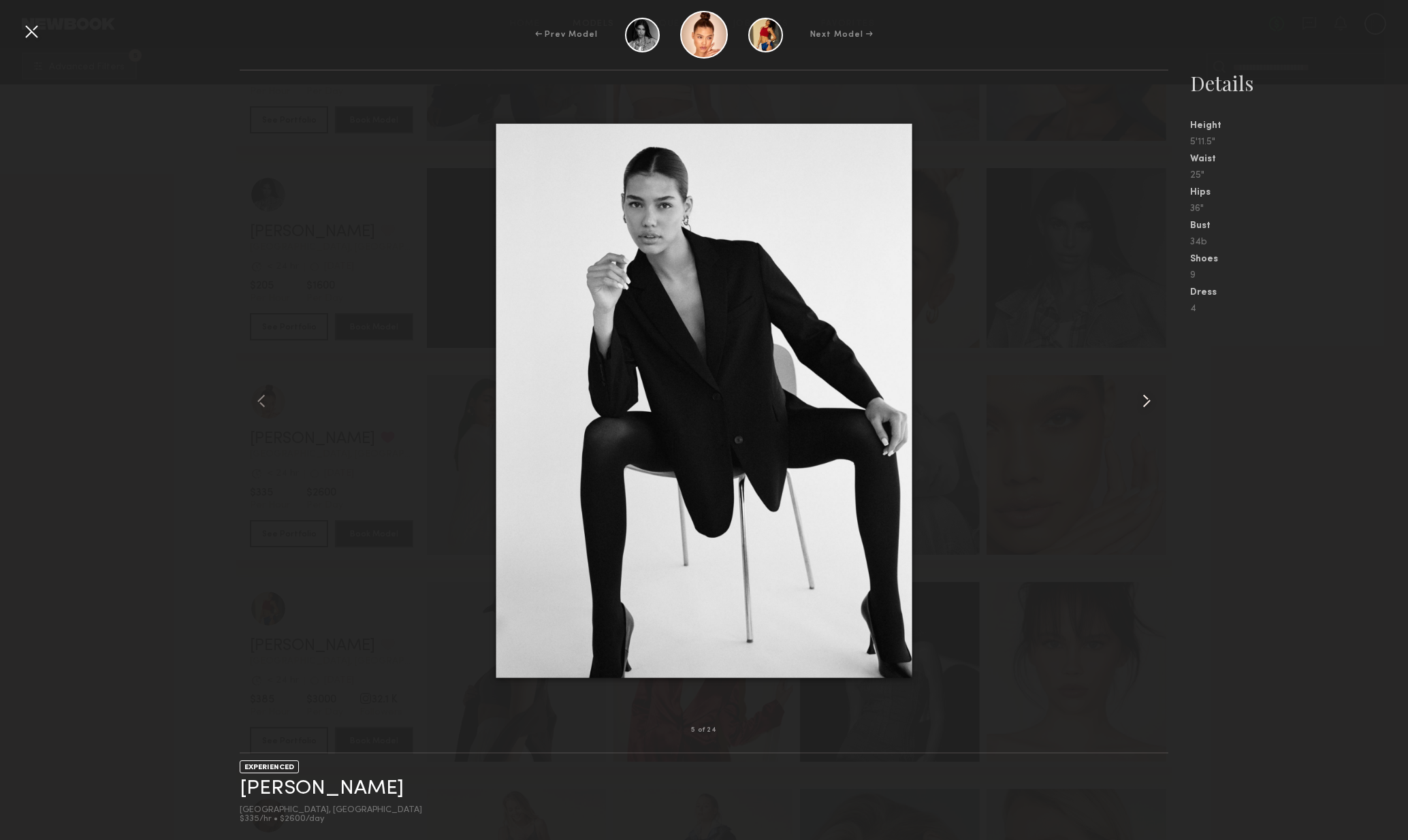
click at [1136, 410] on div at bounding box center [1150, 401] width 38 height 616
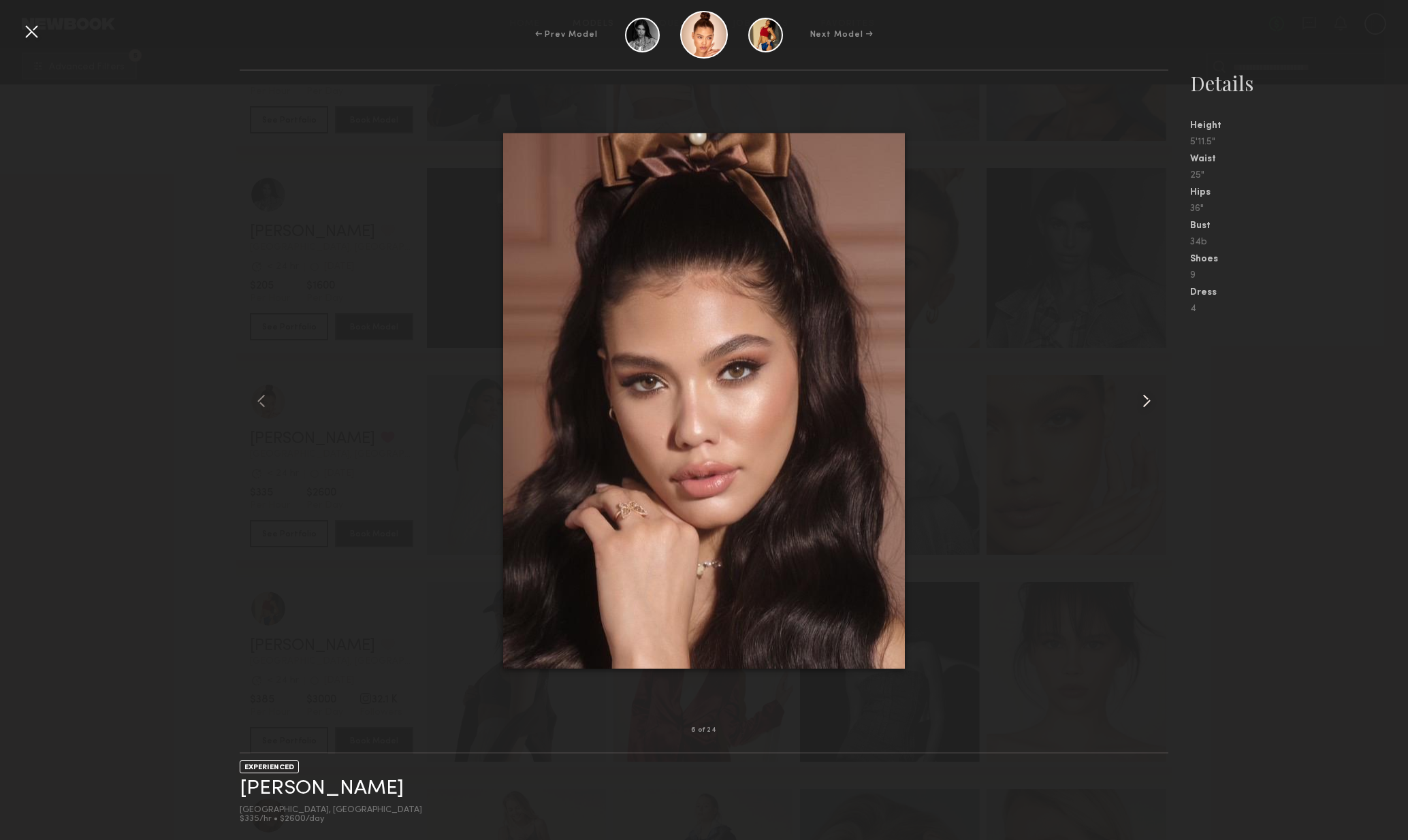
click at [1140, 407] on common-icon at bounding box center [1146, 401] width 21 height 21
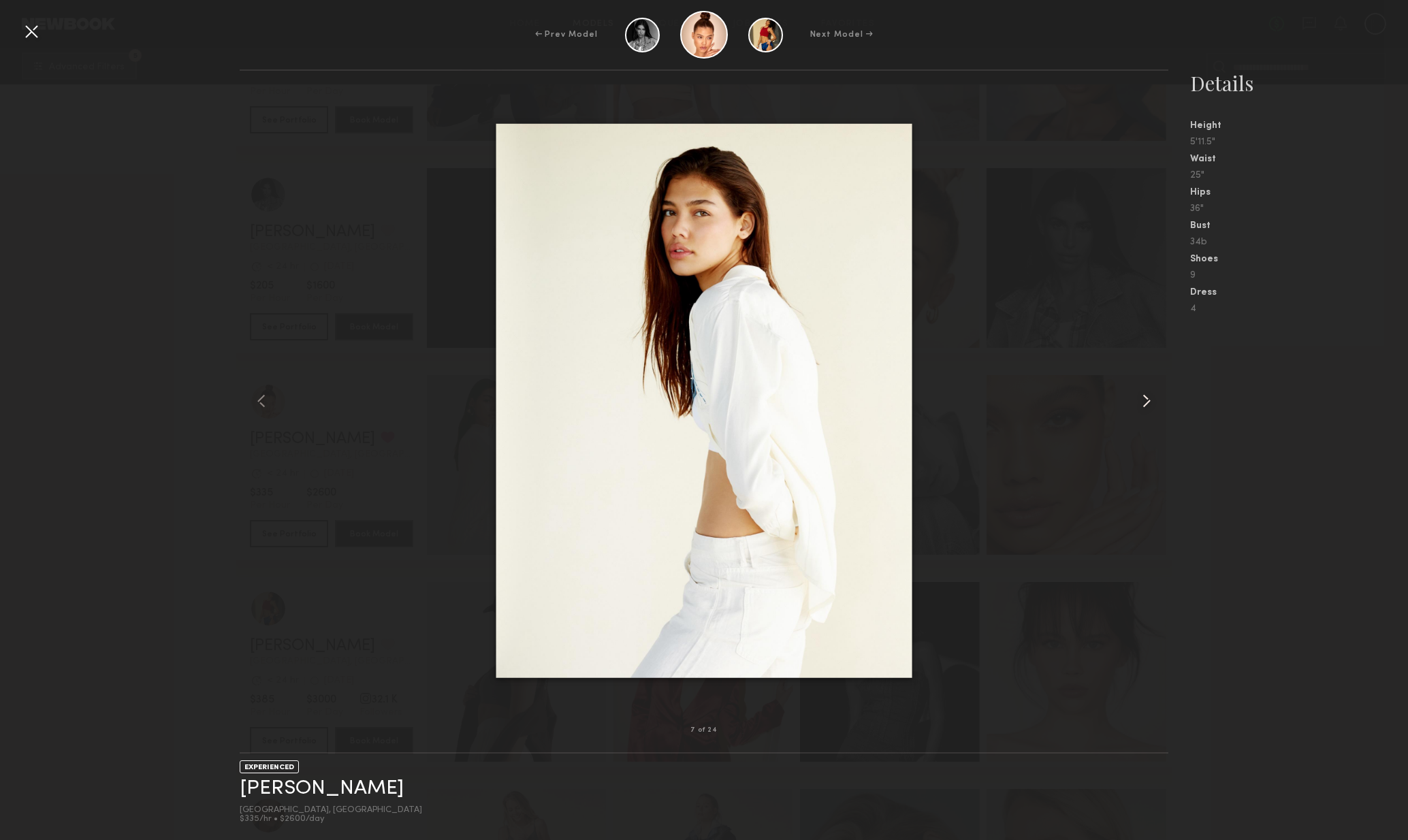
click at [1146, 404] on common-icon at bounding box center [1146, 401] width 21 height 21
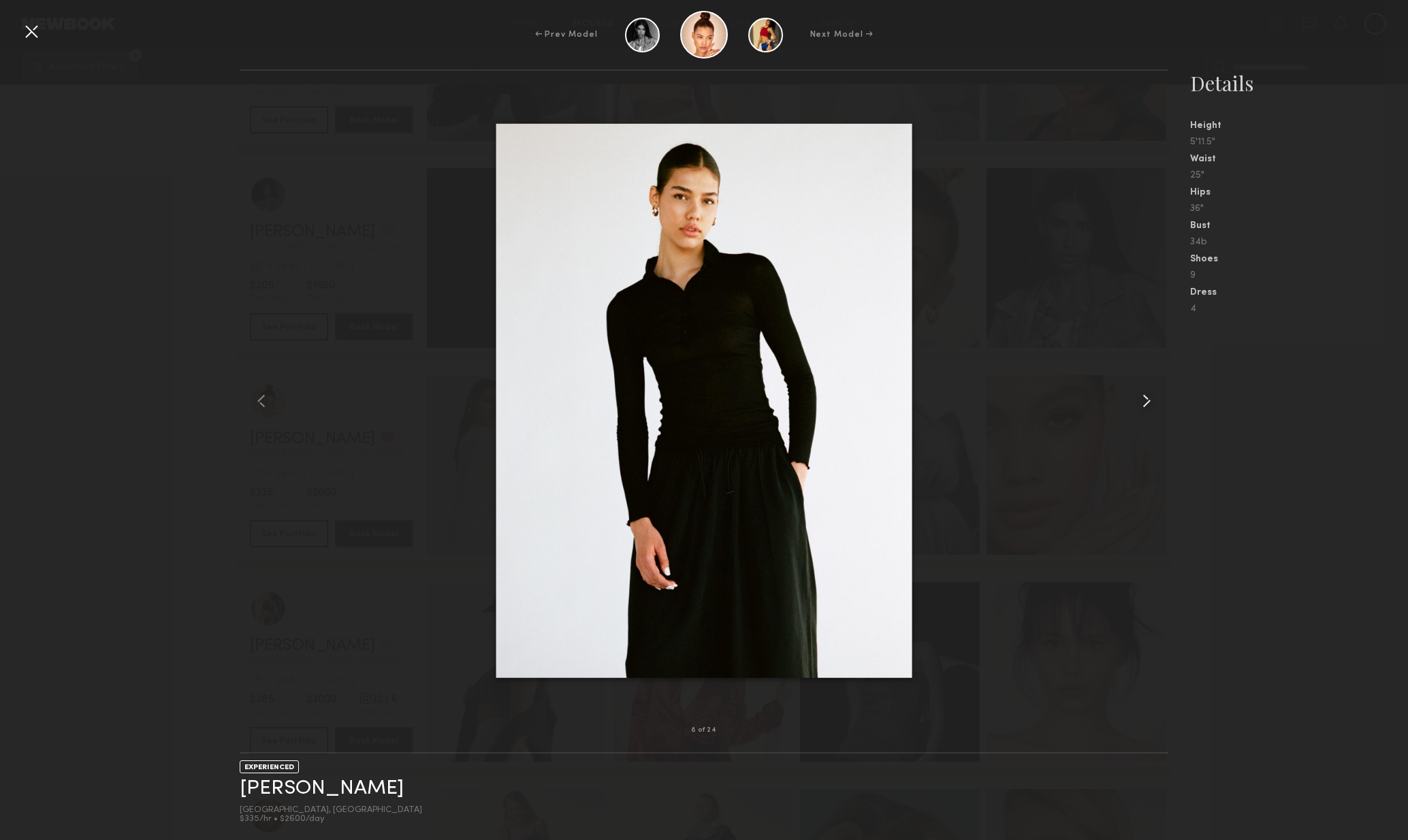
click at [1141, 407] on common-icon at bounding box center [1146, 401] width 21 height 21
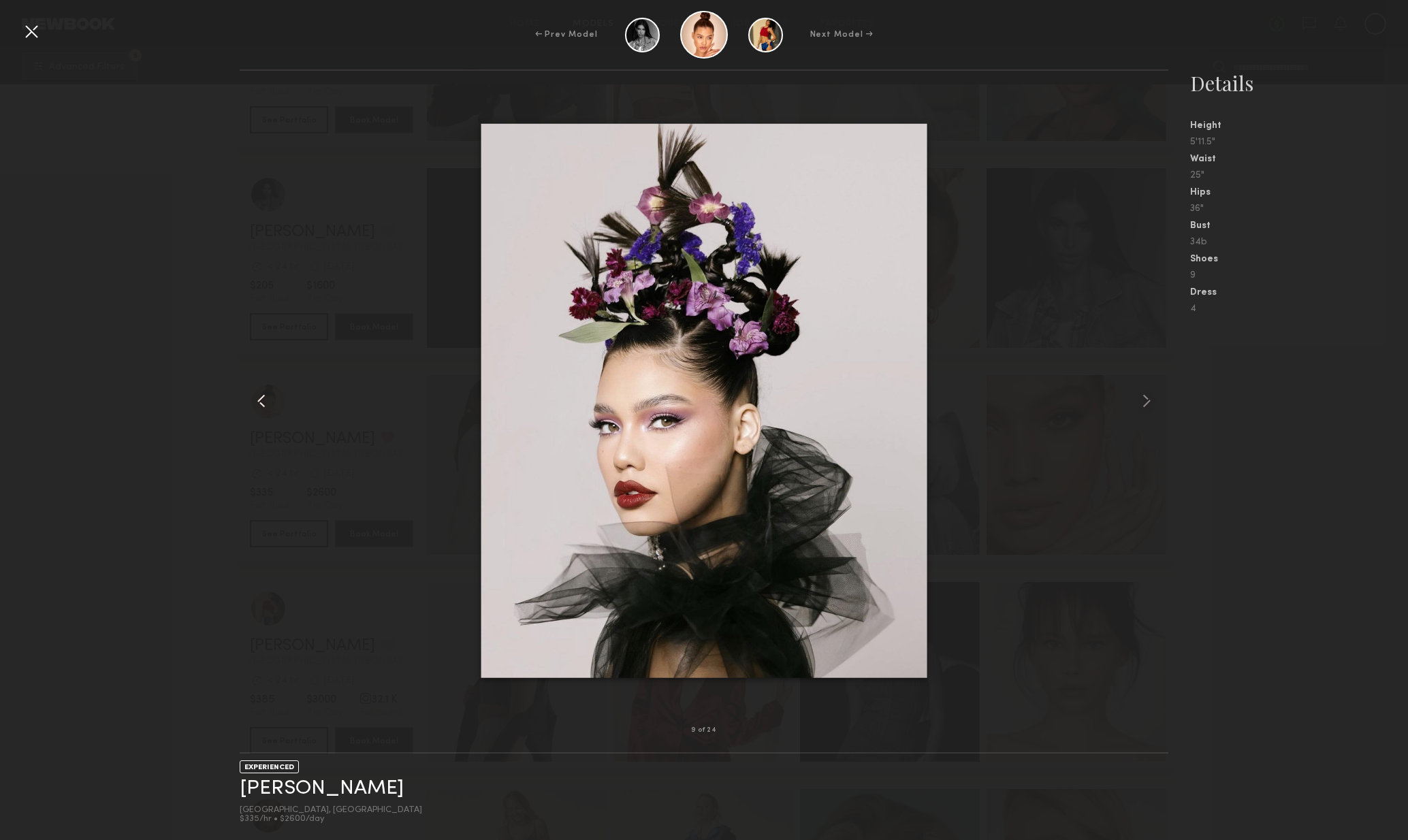
click at [254, 402] on common-icon at bounding box center [262, 401] width 21 height 21
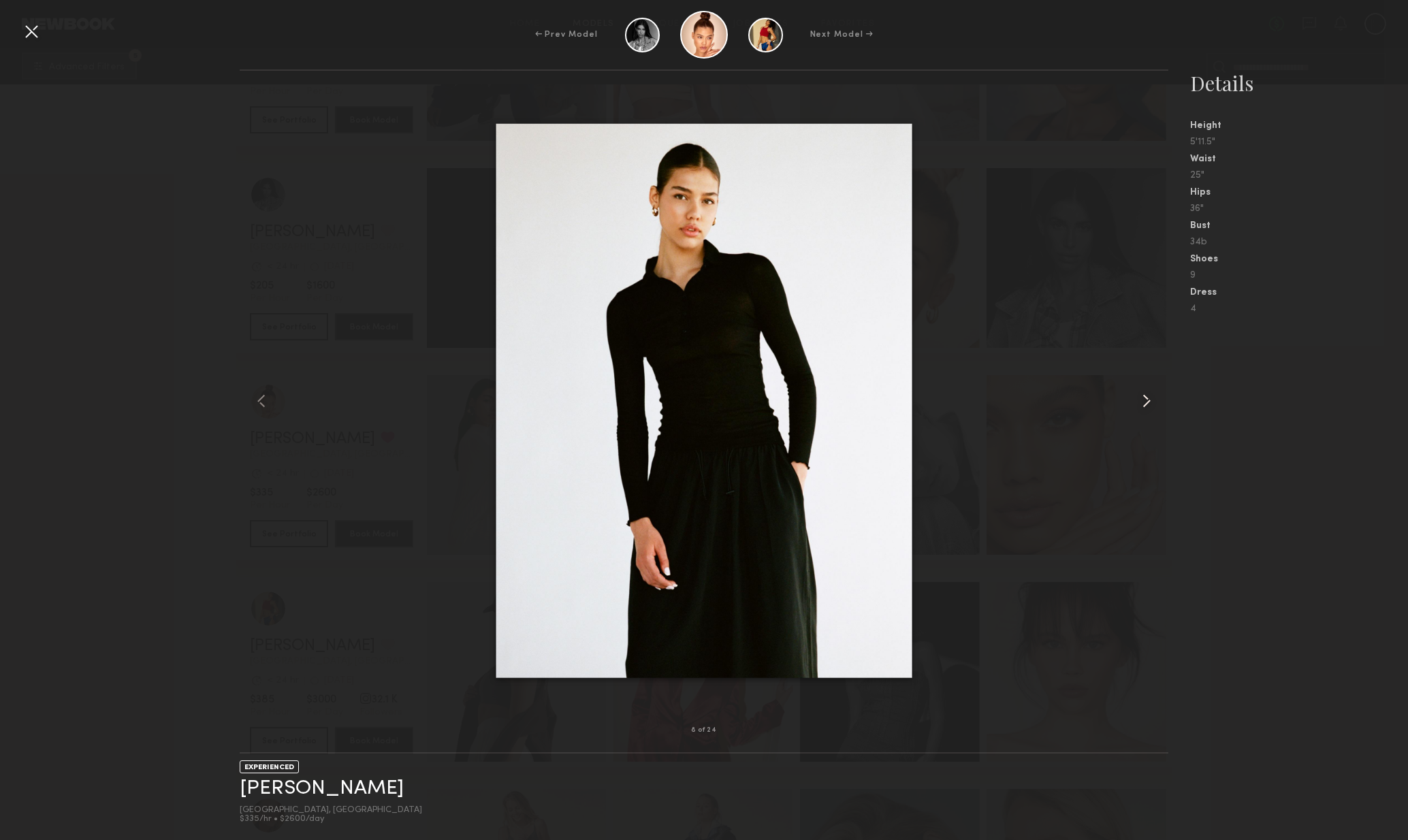
click at [1145, 398] on common-icon at bounding box center [1146, 401] width 21 height 21
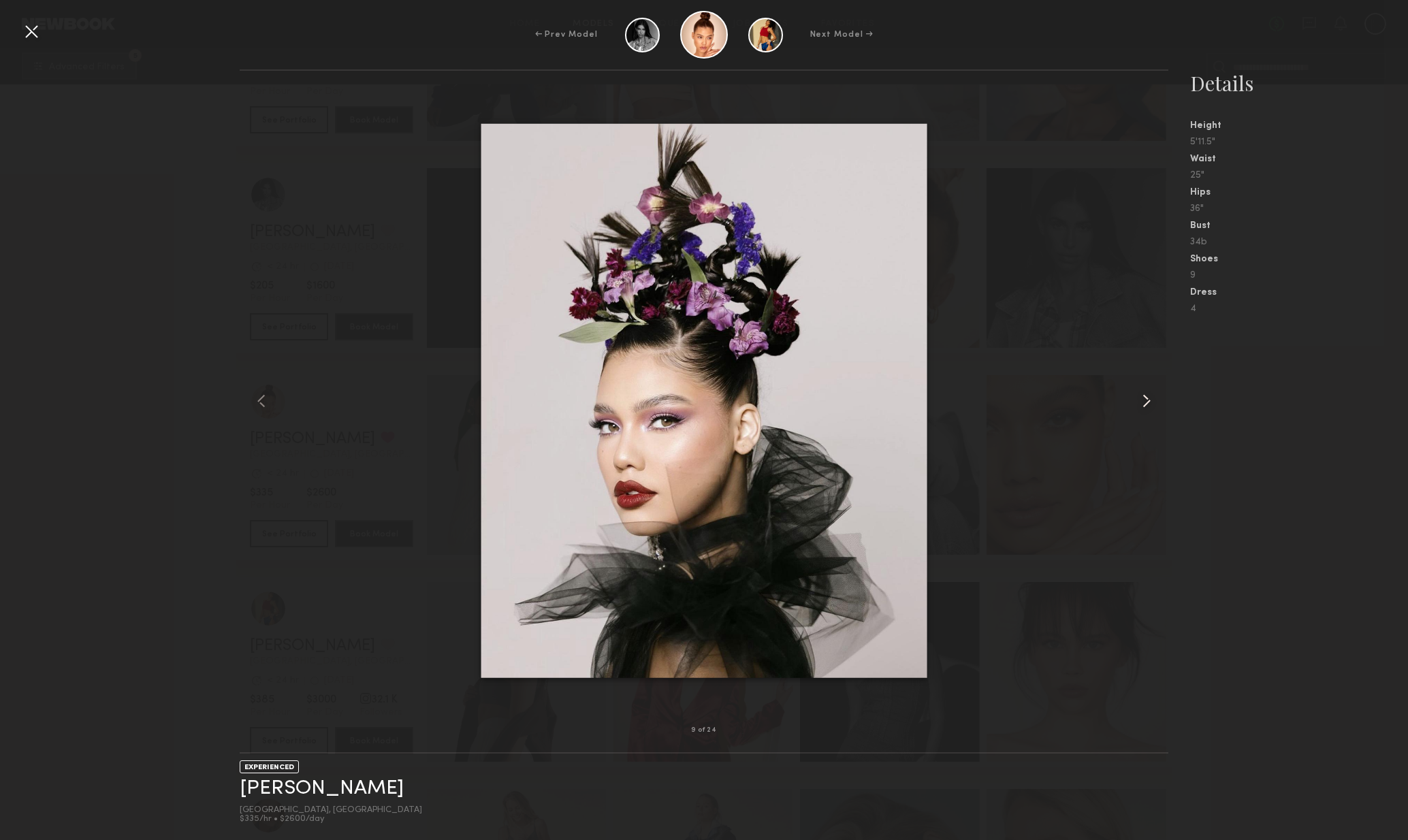
click at [1151, 400] on common-icon at bounding box center [1146, 401] width 21 height 21
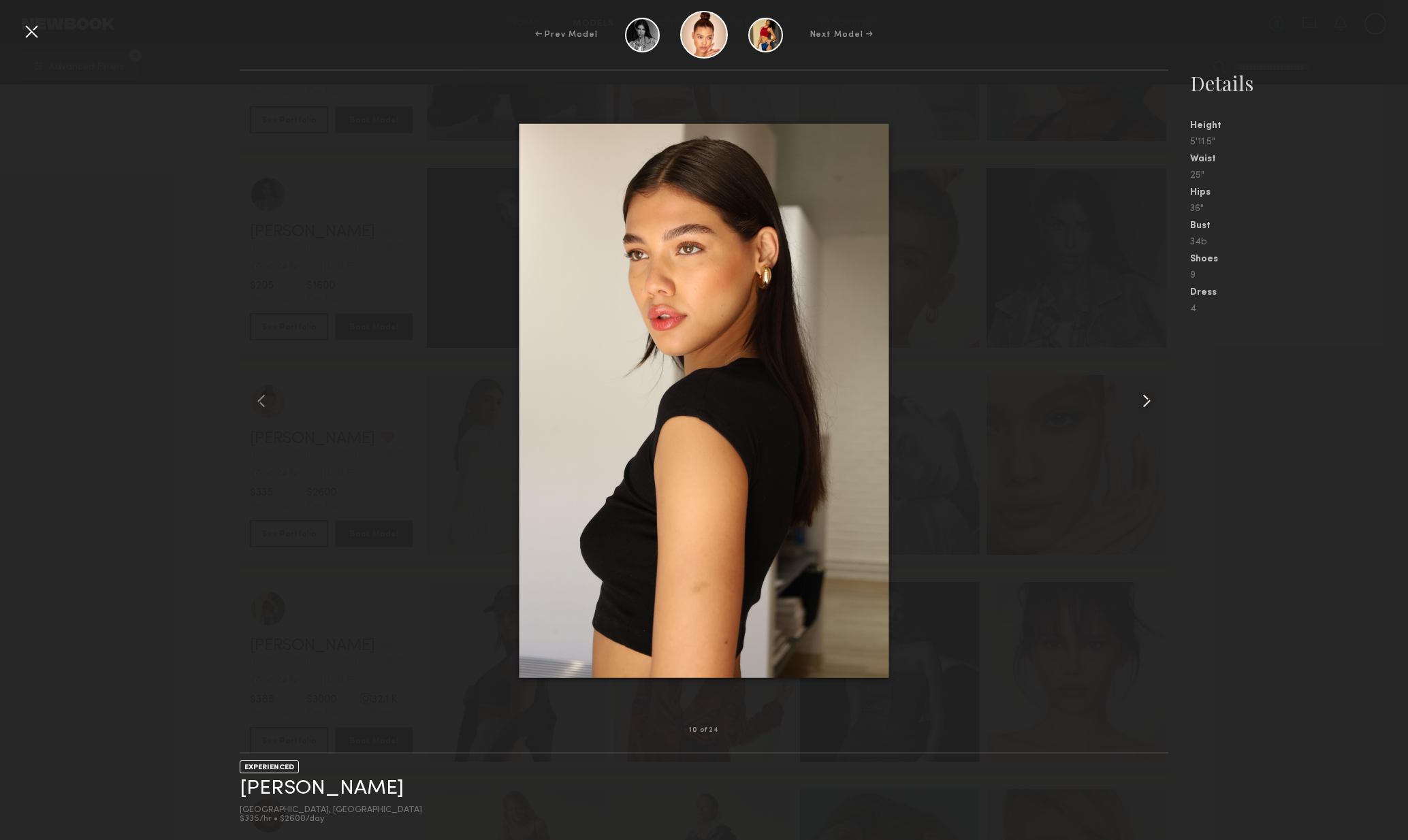
click at [1155, 397] on common-icon at bounding box center [1146, 401] width 21 height 21
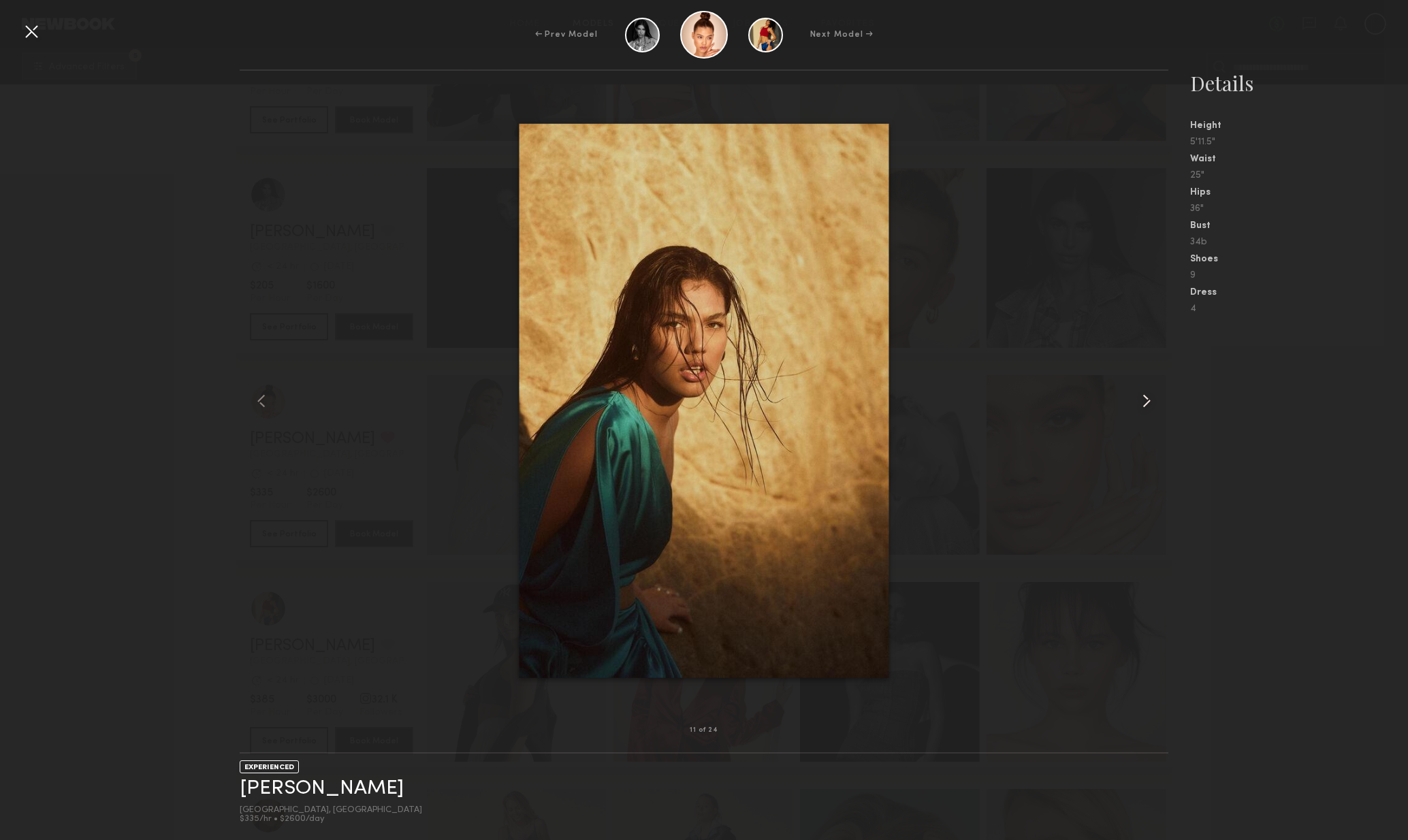
click at [1141, 401] on common-icon at bounding box center [1146, 401] width 21 height 21
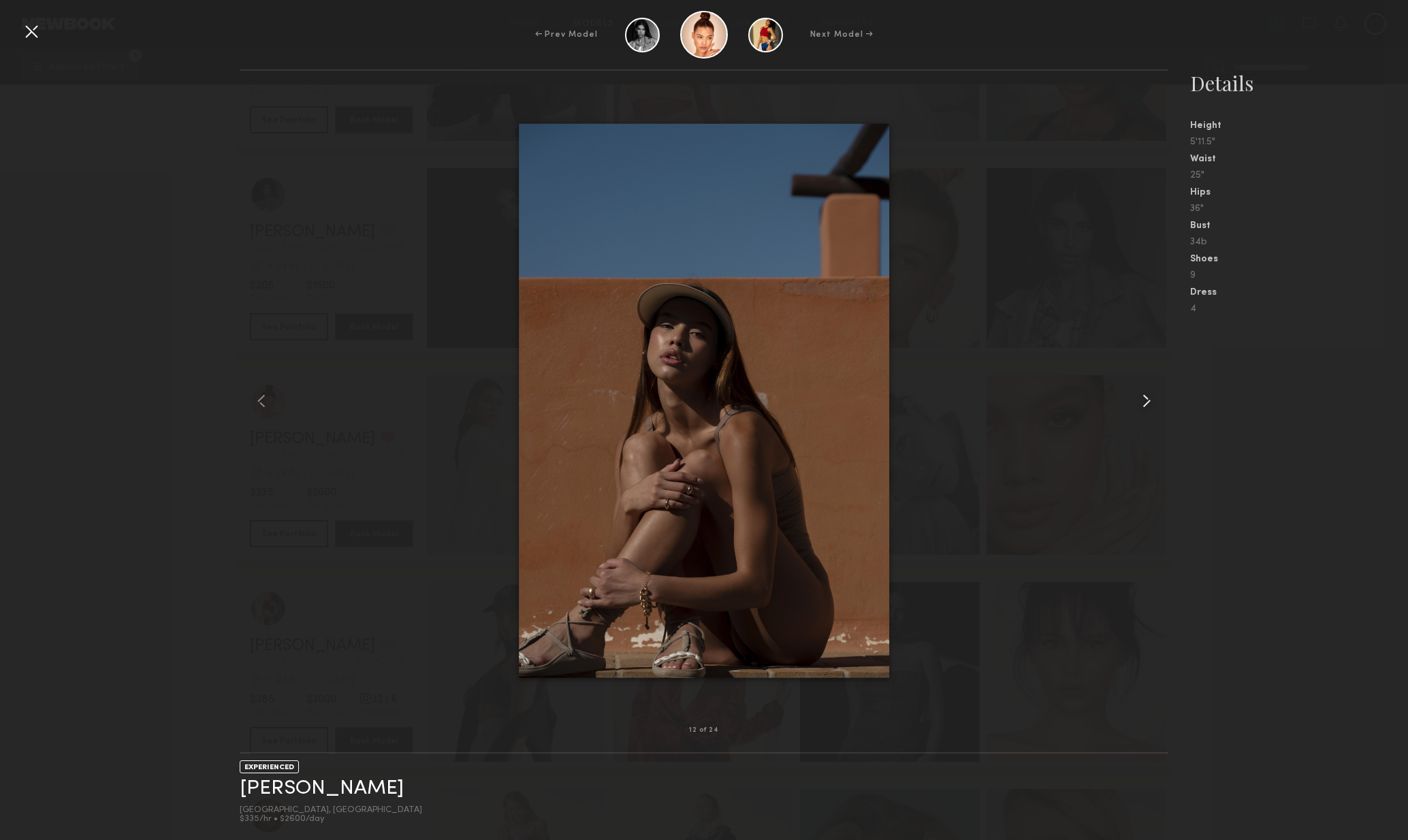
click at [1141, 401] on common-icon at bounding box center [1146, 401] width 21 height 21
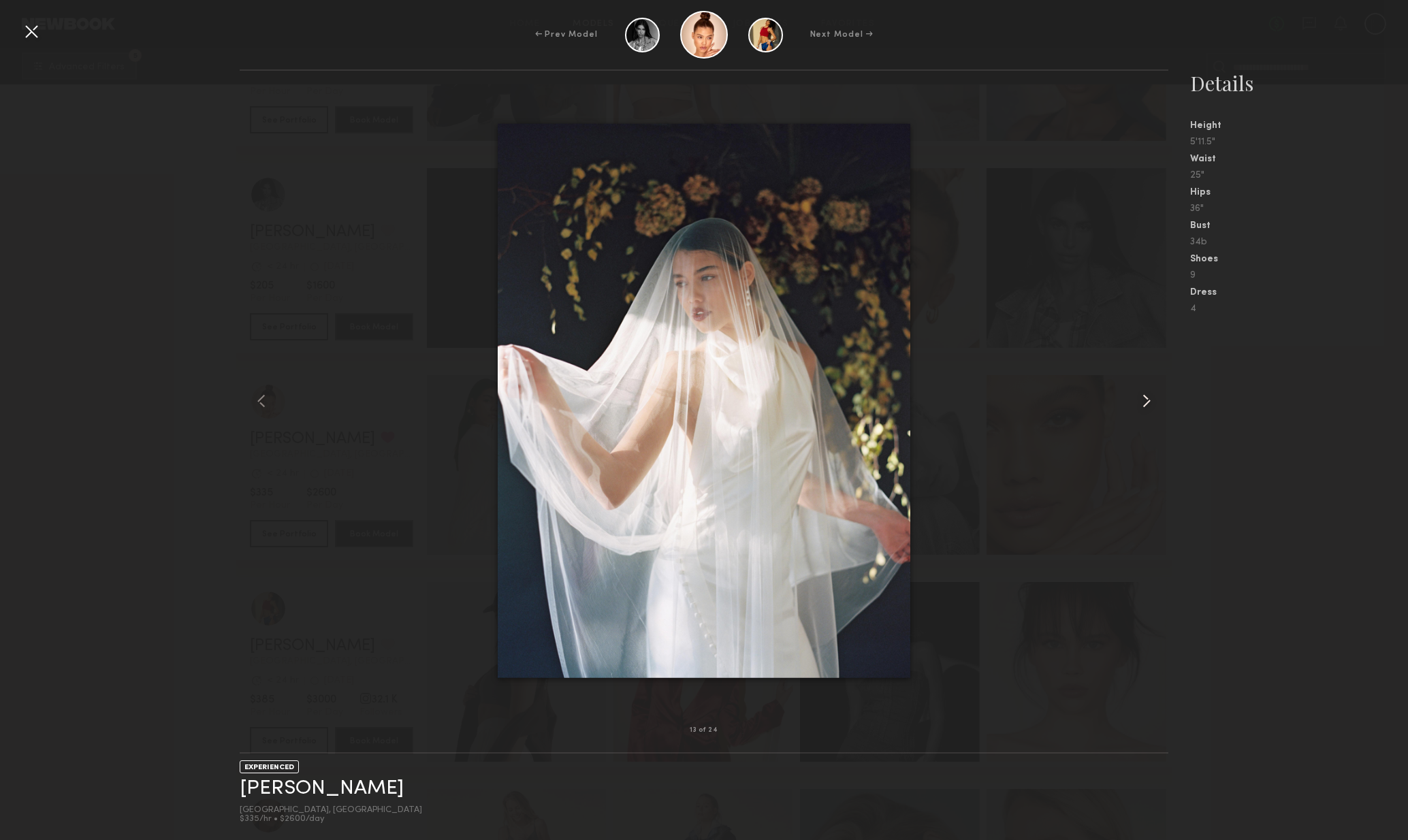
click at [1140, 401] on common-icon at bounding box center [1146, 401] width 21 height 21
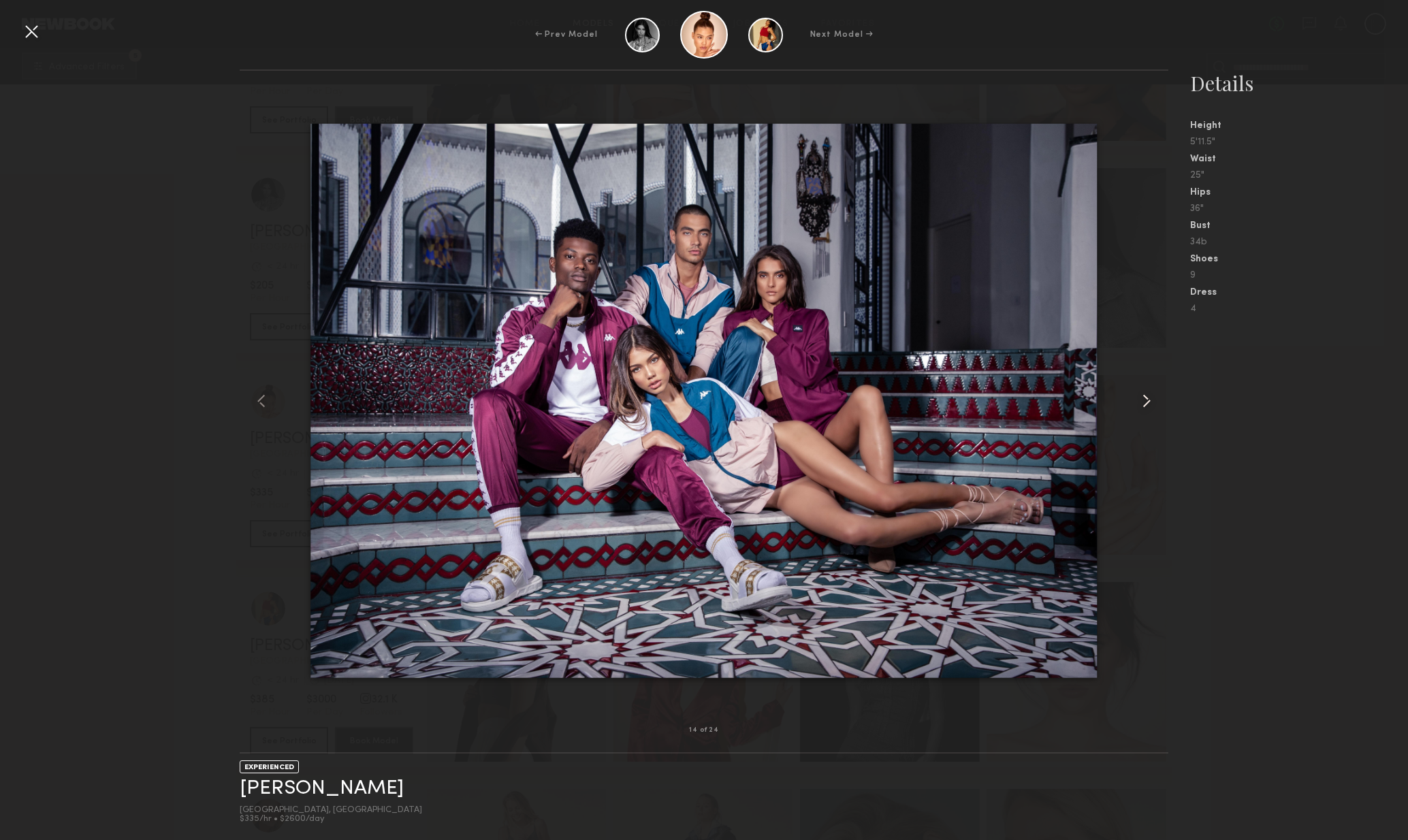
click at [1139, 397] on common-icon at bounding box center [1146, 401] width 21 height 21
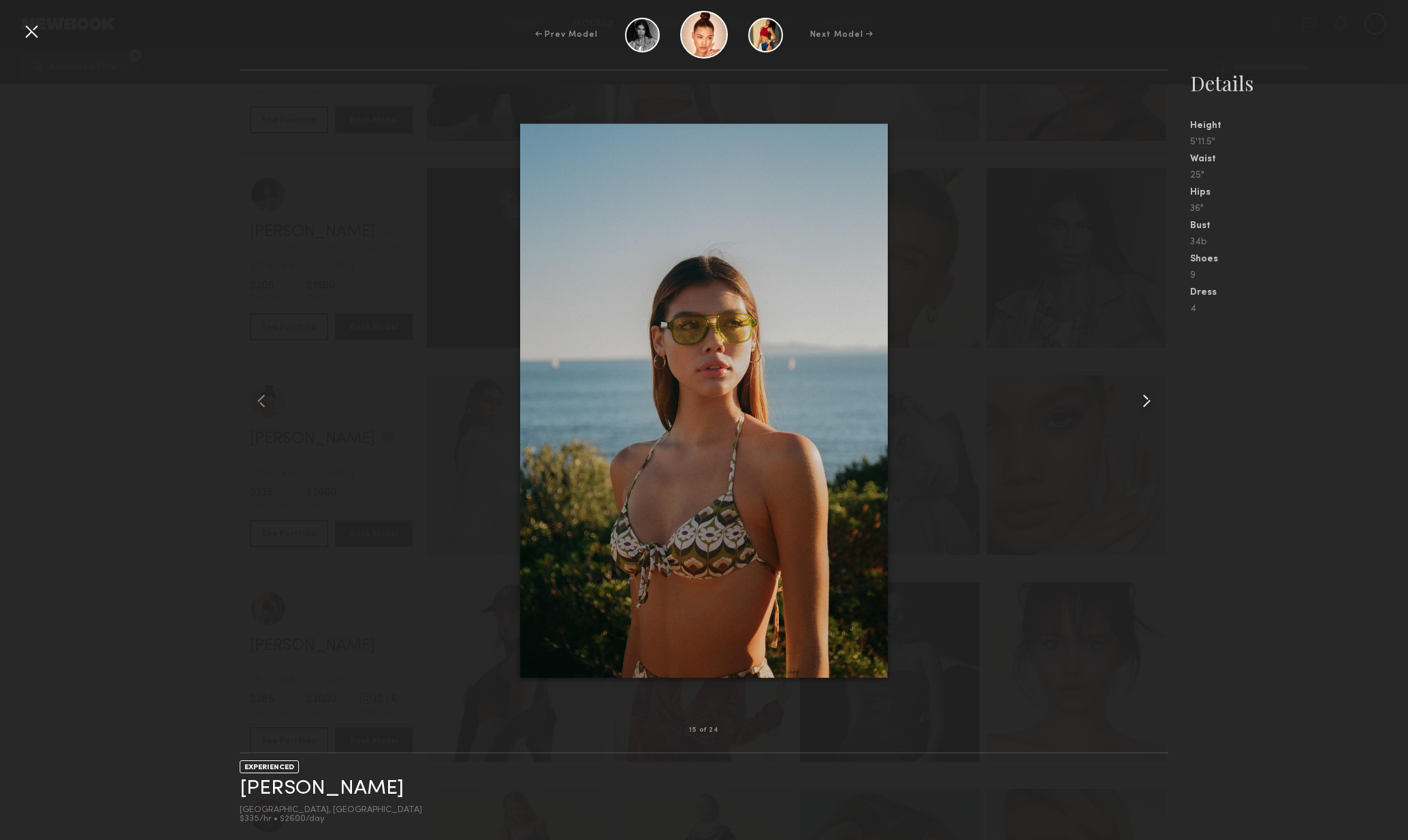
click at [1142, 398] on common-icon at bounding box center [1146, 401] width 21 height 21
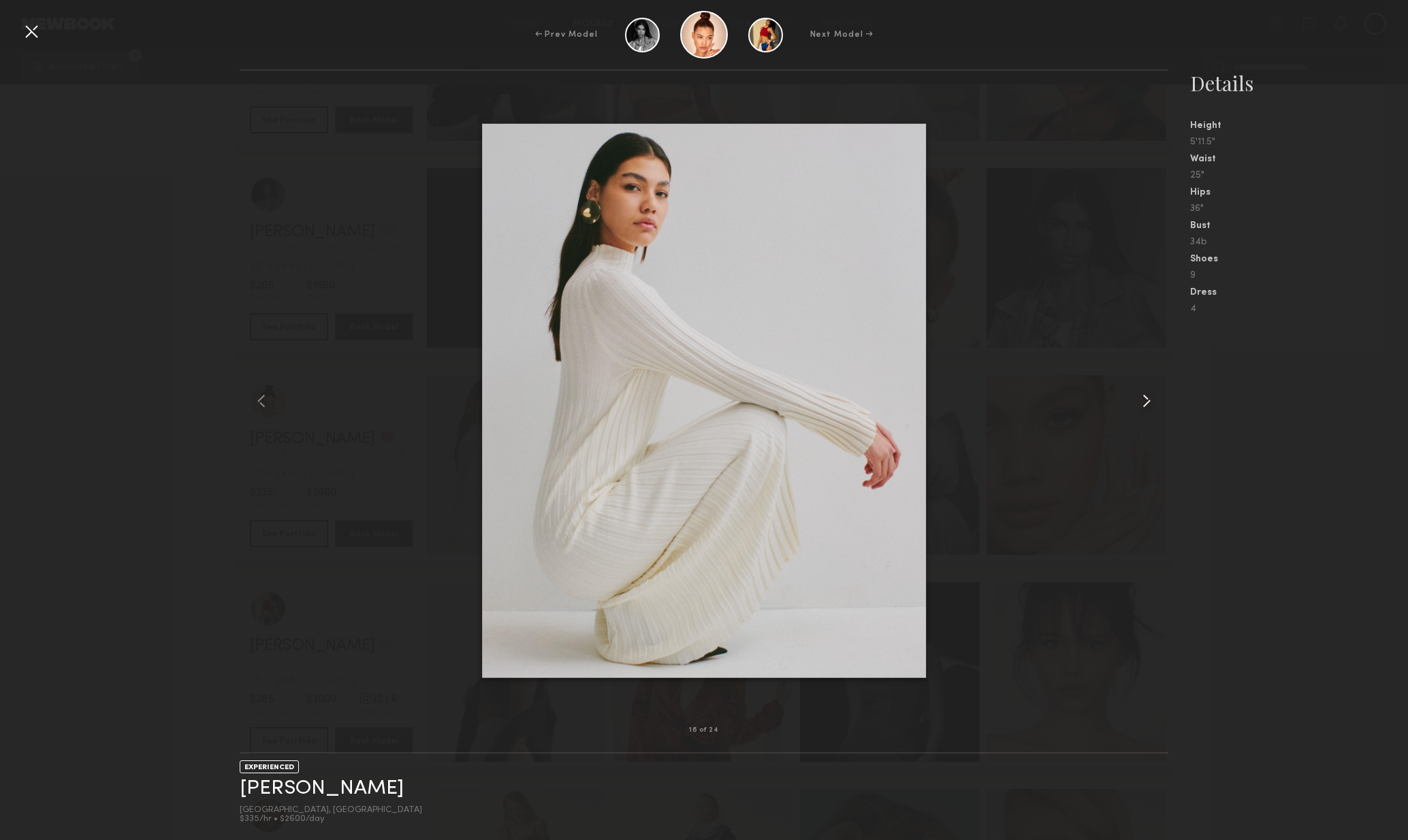
click at [1148, 401] on common-icon at bounding box center [1146, 401] width 21 height 21
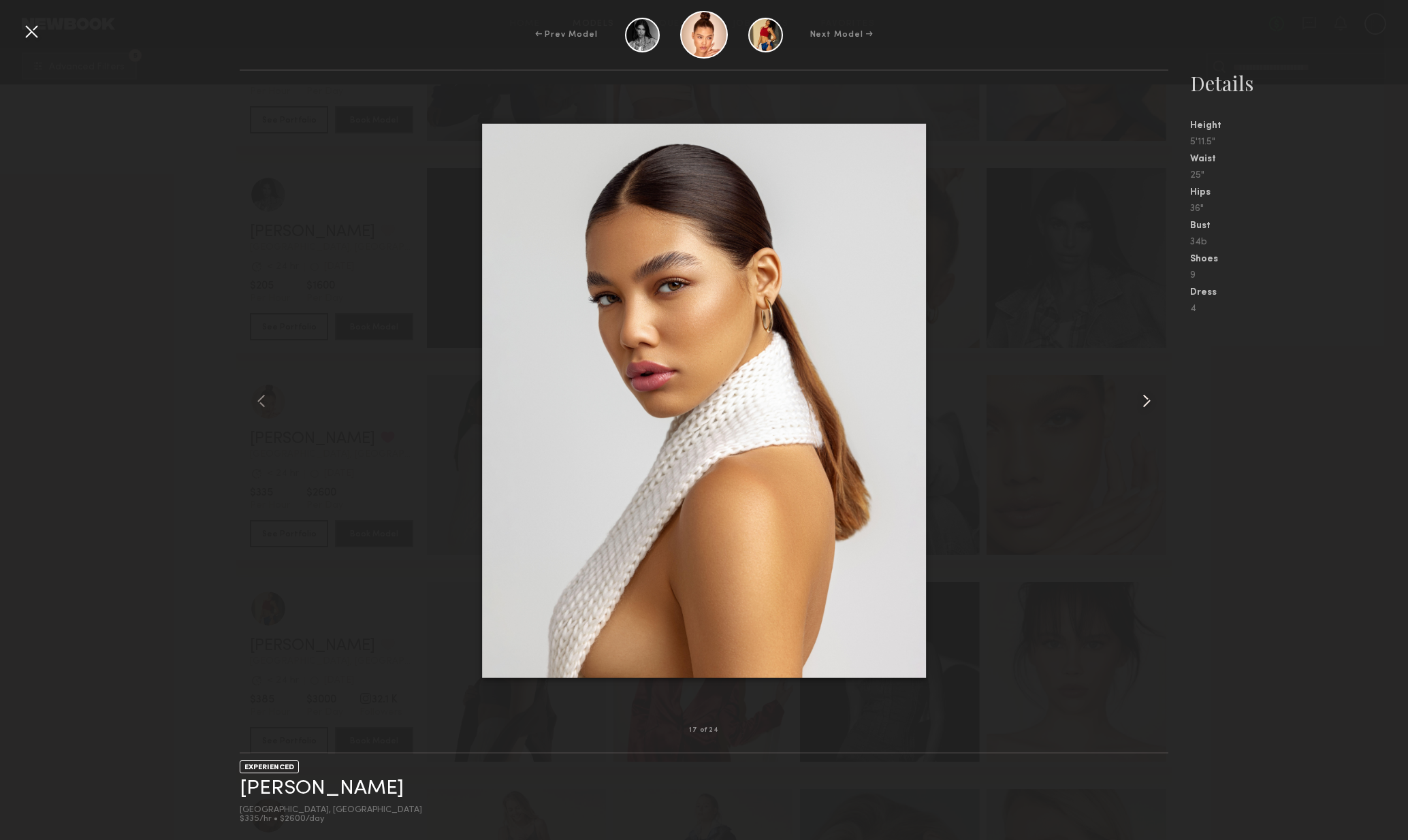
click at [1144, 405] on common-icon at bounding box center [1146, 401] width 21 height 21
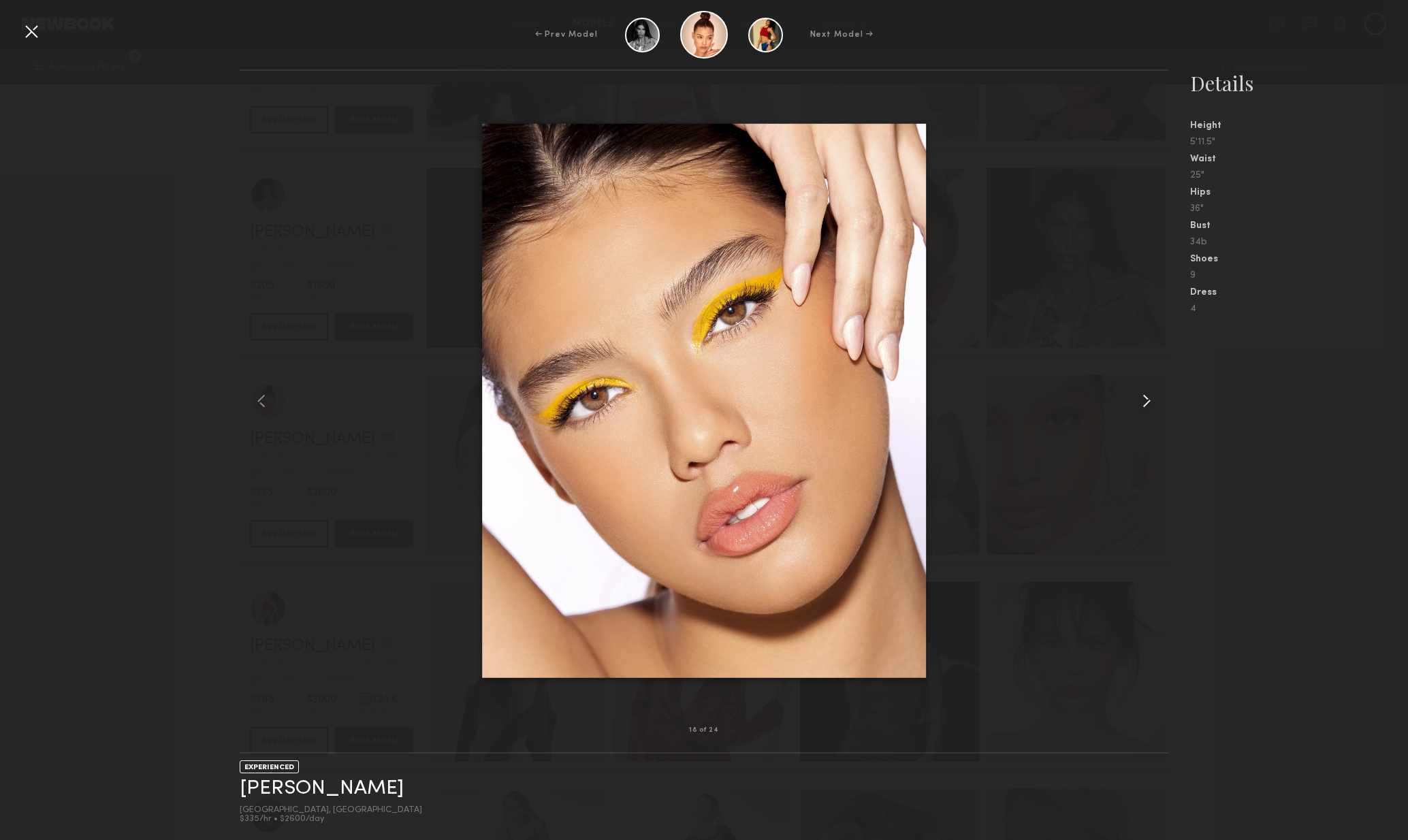
click at [1142, 404] on common-icon at bounding box center [1146, 401] width 21 height 21
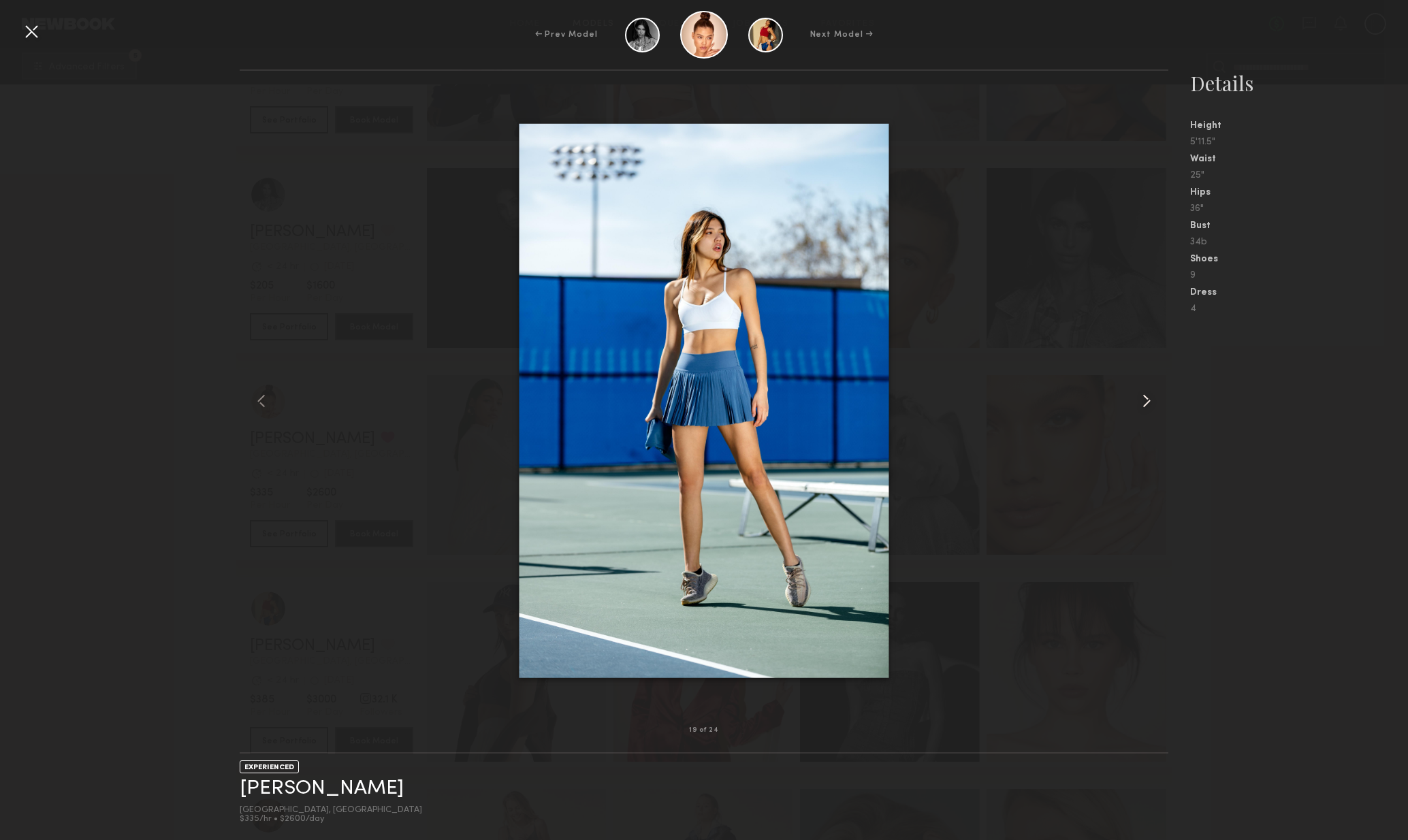
click at [1138, 409] on common-icon at bounding box center [1146, 401] width 21 height 21
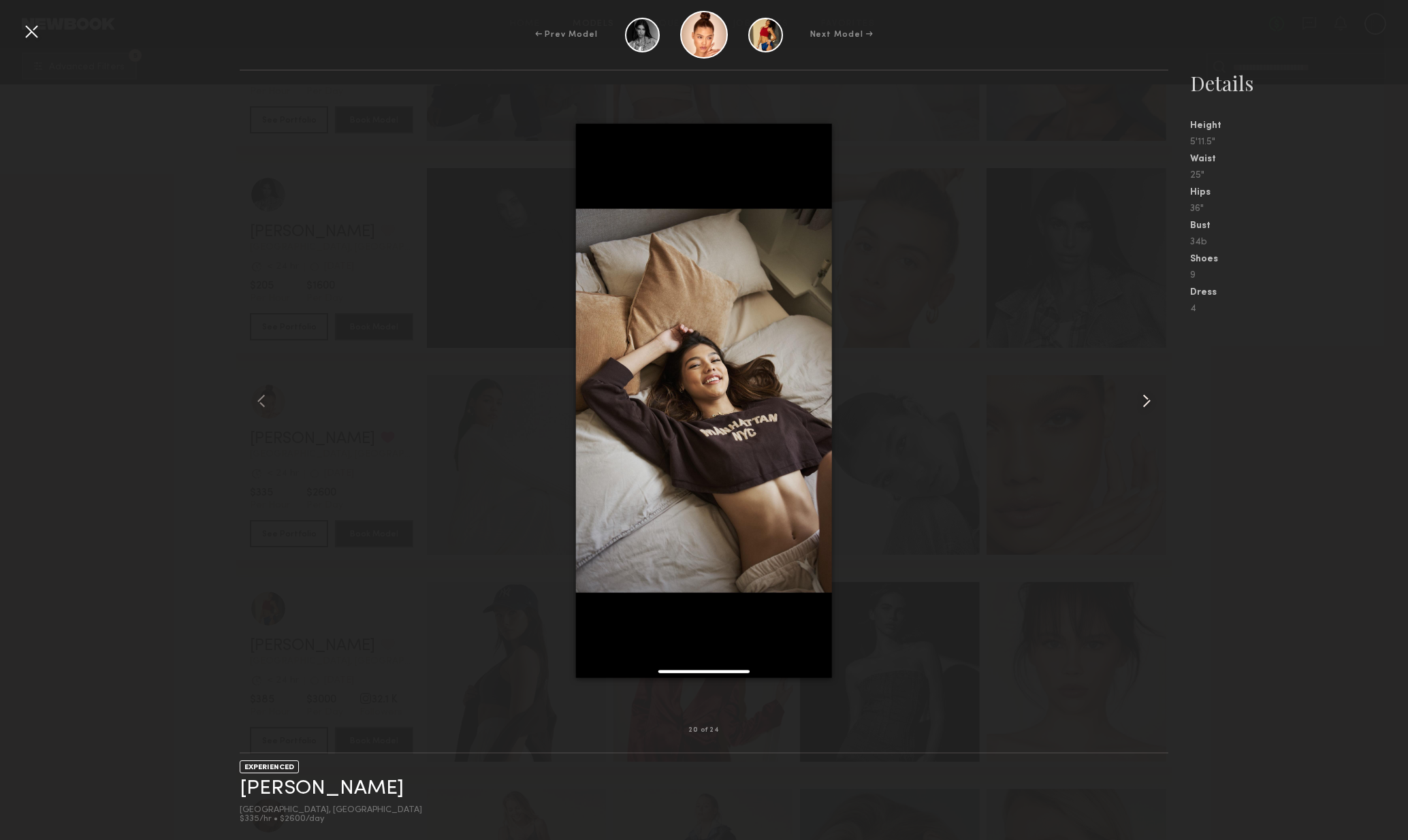
click at [1141, 409] on common-icon at bounding box center [1146, 401] width 21 height 21
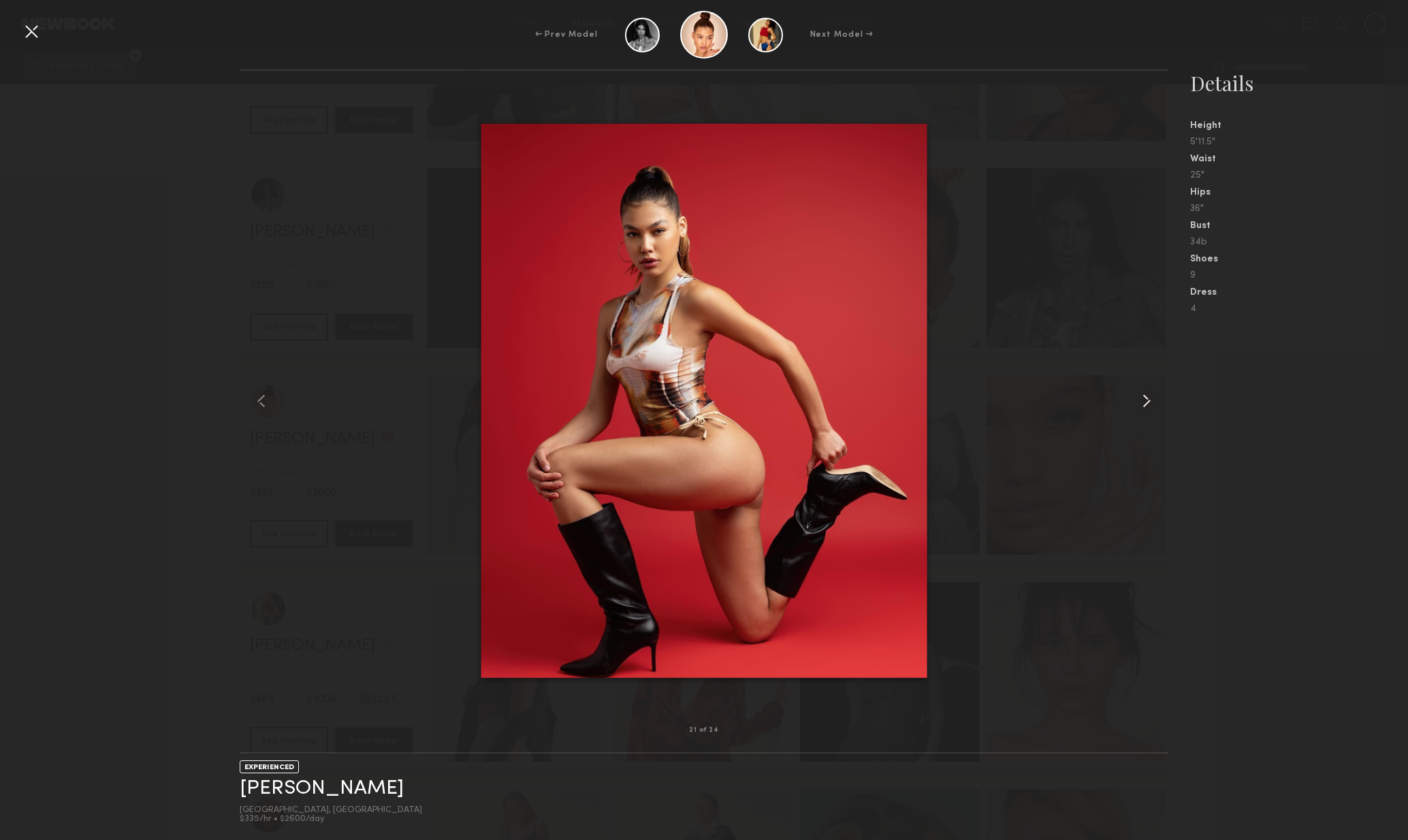
click at [1142, 409] on common-icon at bounding box center [1146, 401] width 21 height 21
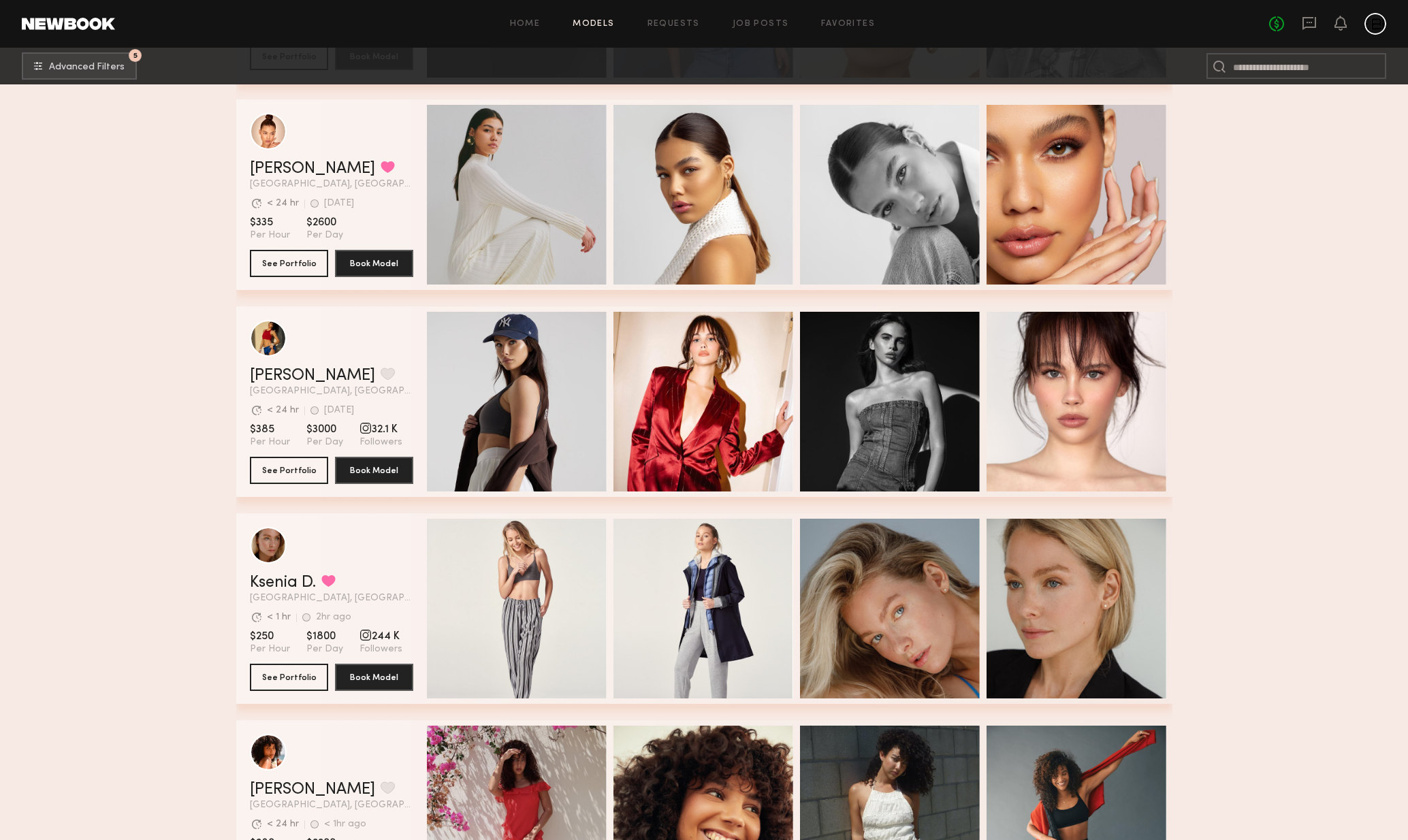
scroll to position [2917, 0]
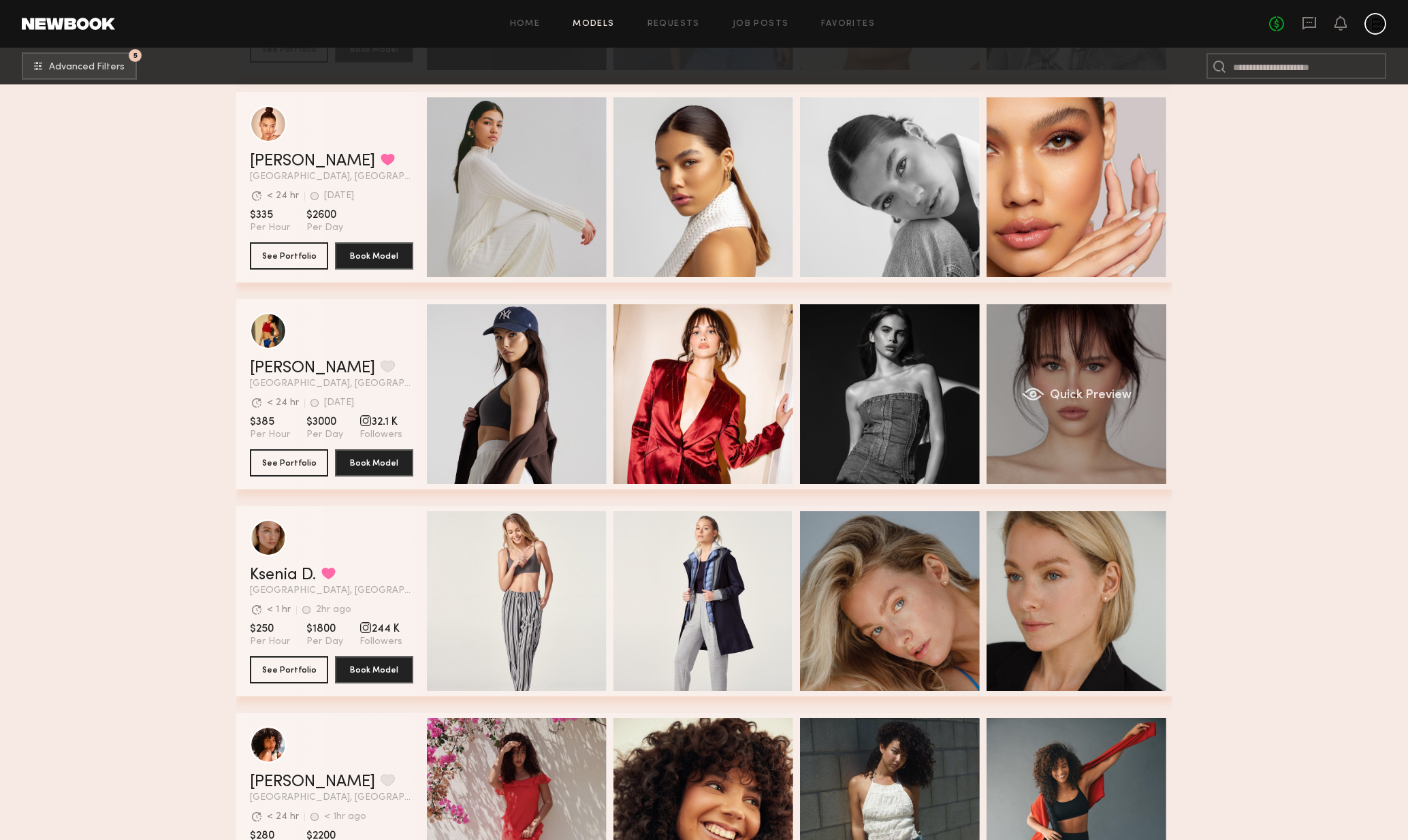
click at [1101, 409] on div "Quick Preview" at bounding box center [1076, 394] width 179 height 179
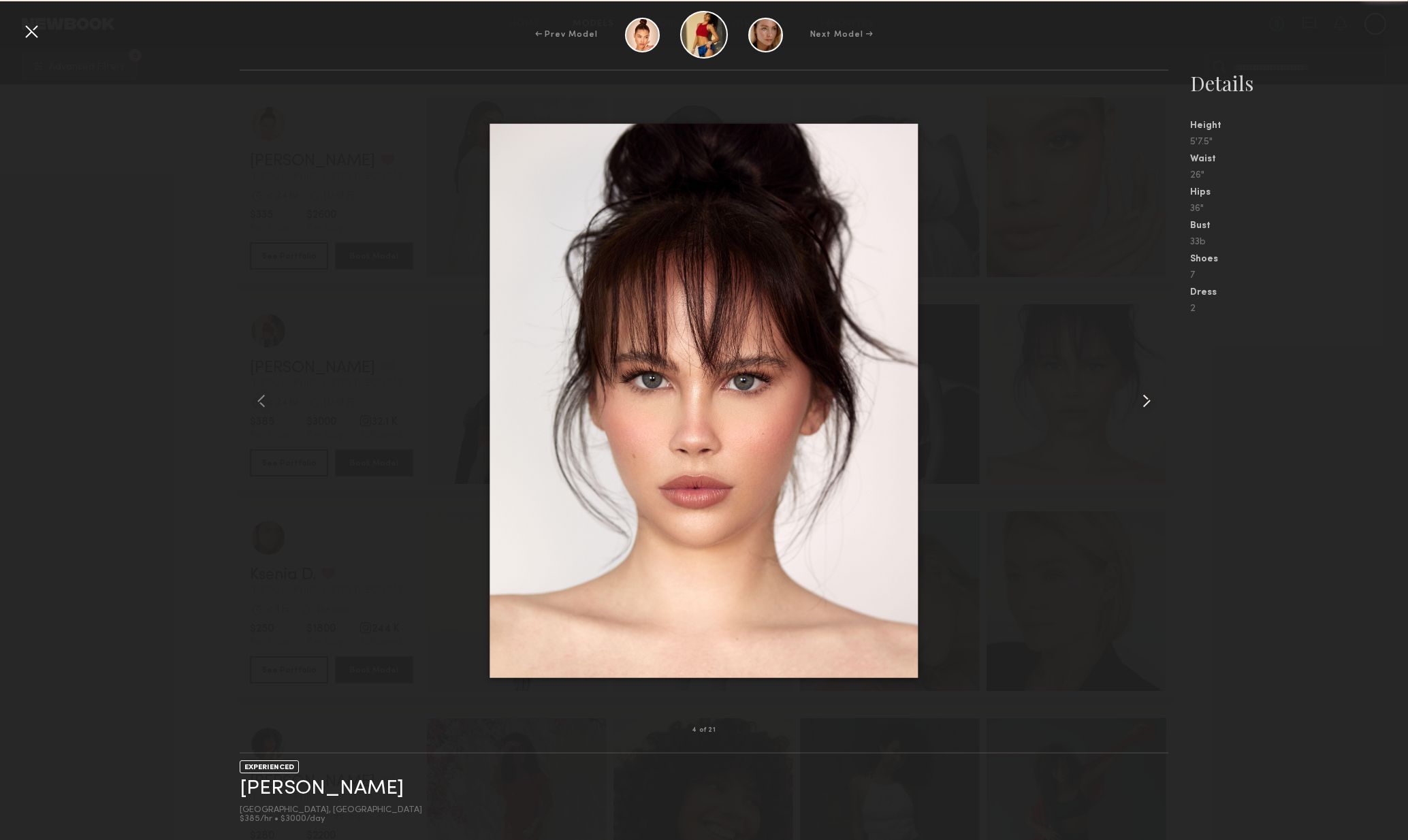
click at [1144, 410] on common-icon at bounding box center [1146, 401] width 21 height 21
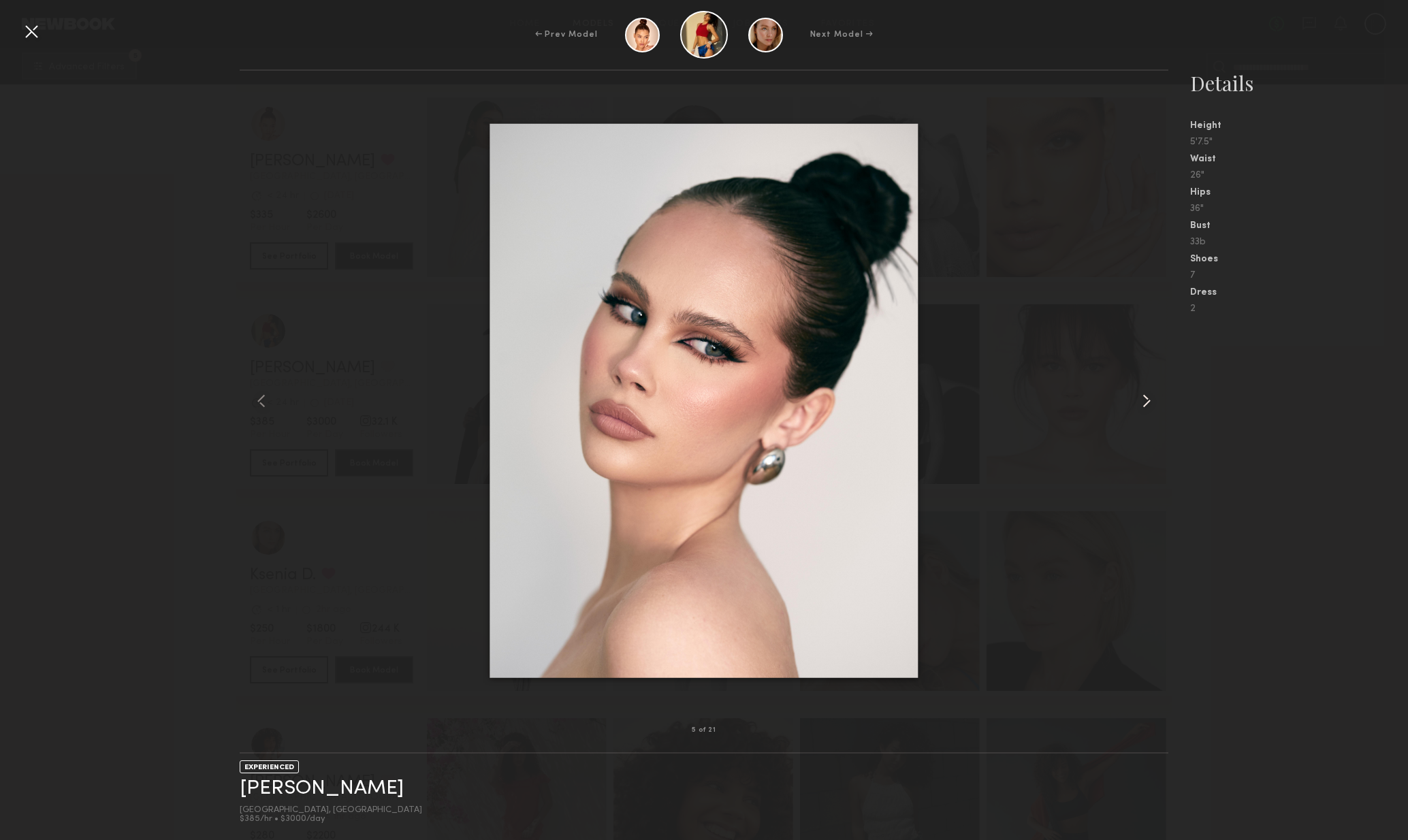
click at [1150, 411] on common-icon at bounding box center [1146, 401] width 21 height 21
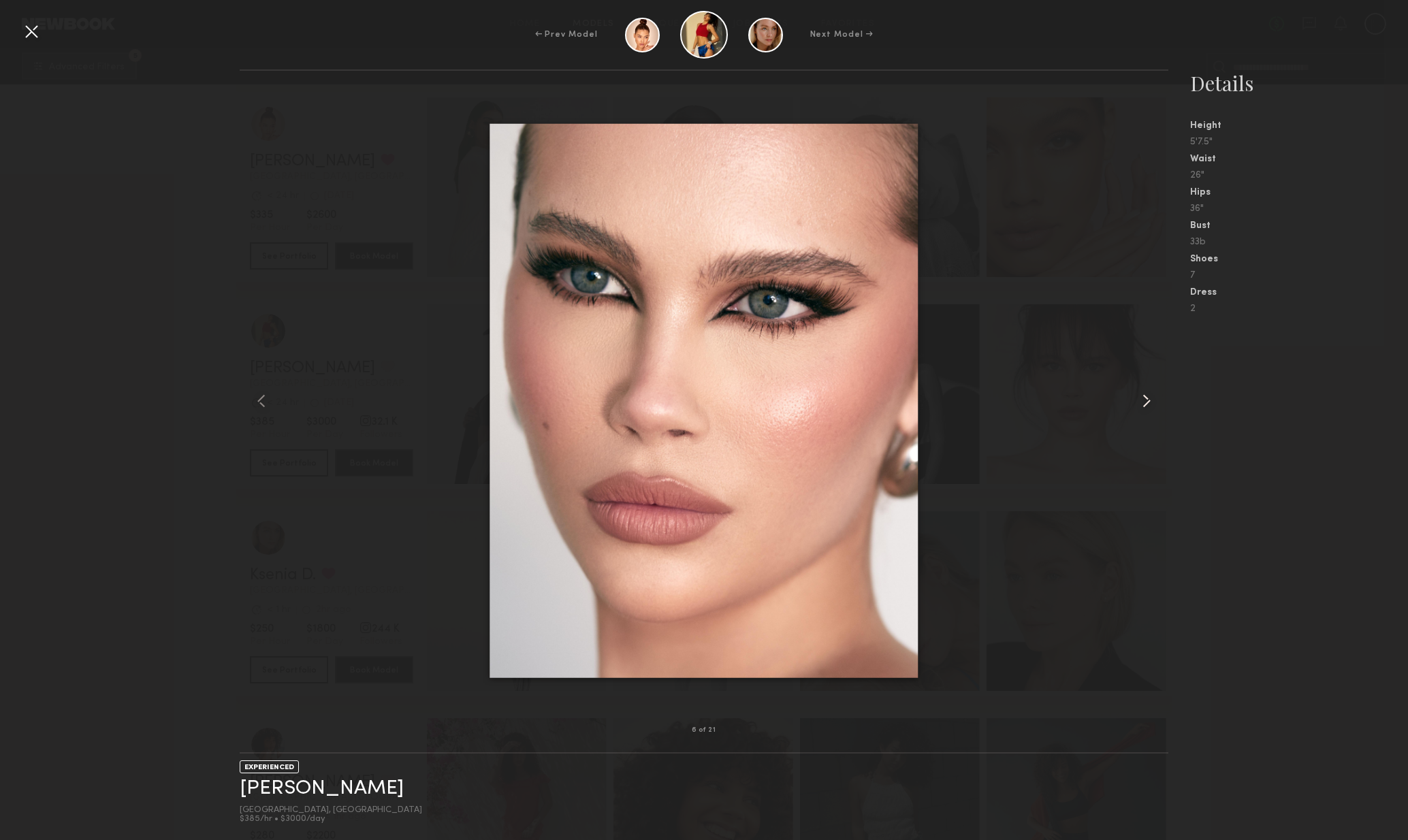
click at [1150, 411] on common-icon at bounding box center [1146, 401] width 21 height 21
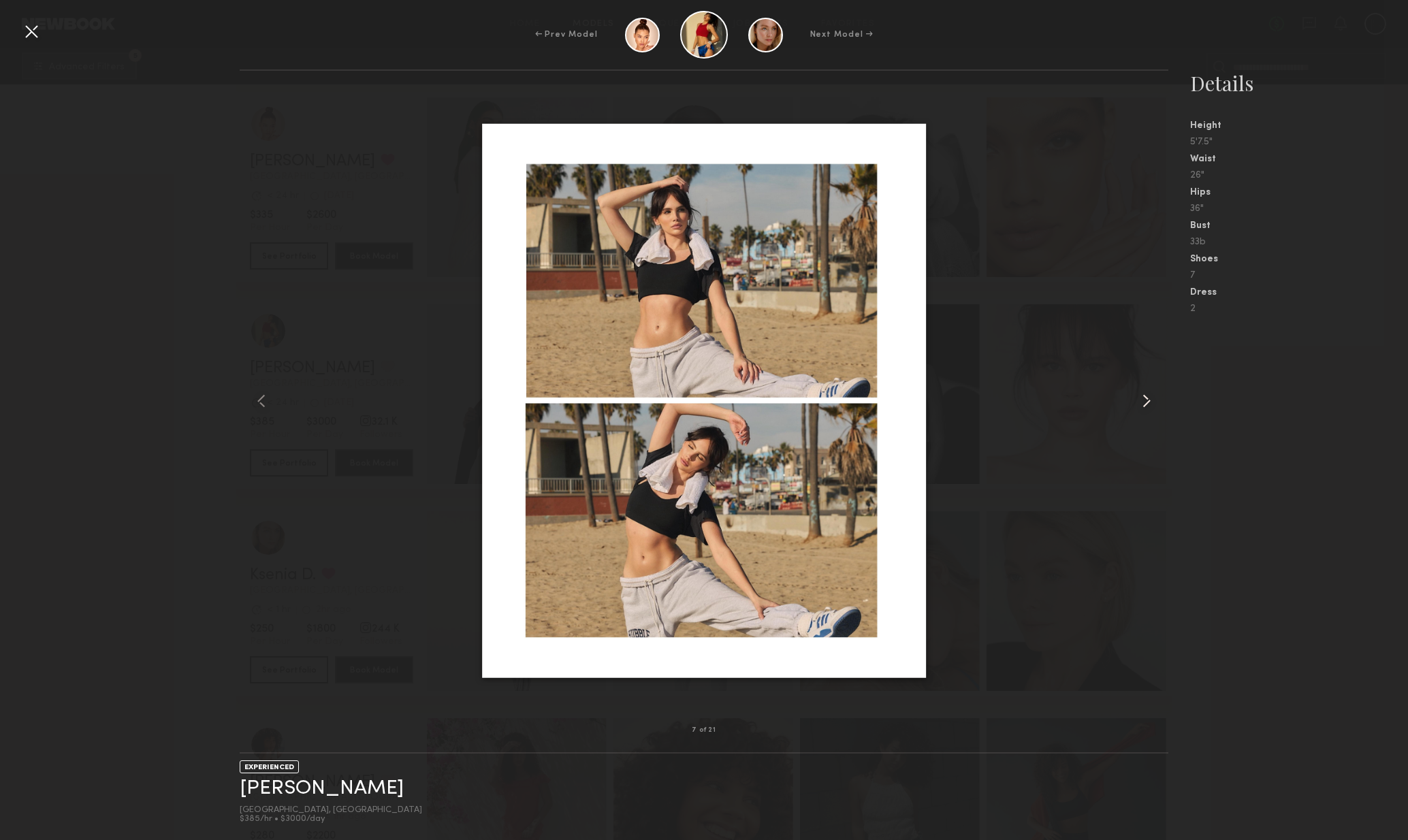
click at [1155, 412] on div at bounding box center [1150, 401] width 38 height 616
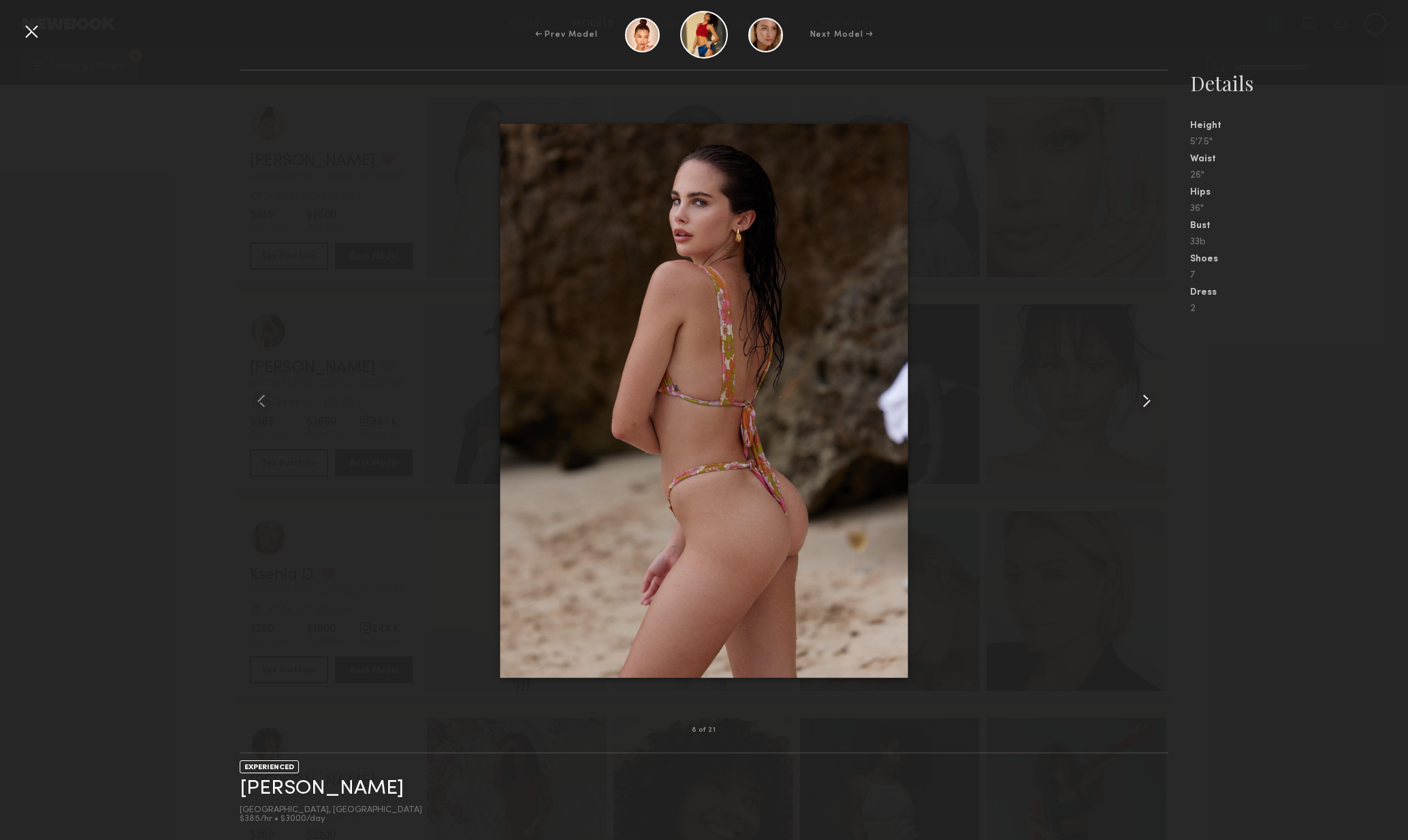
drag, startPoint x: 1155, startPoint y: 412, endPoint x: 1164, endPoint y: 414, distance: 9.2
click at [1157, 413] on div at bounding box center [1150, 401] width 38 height 616
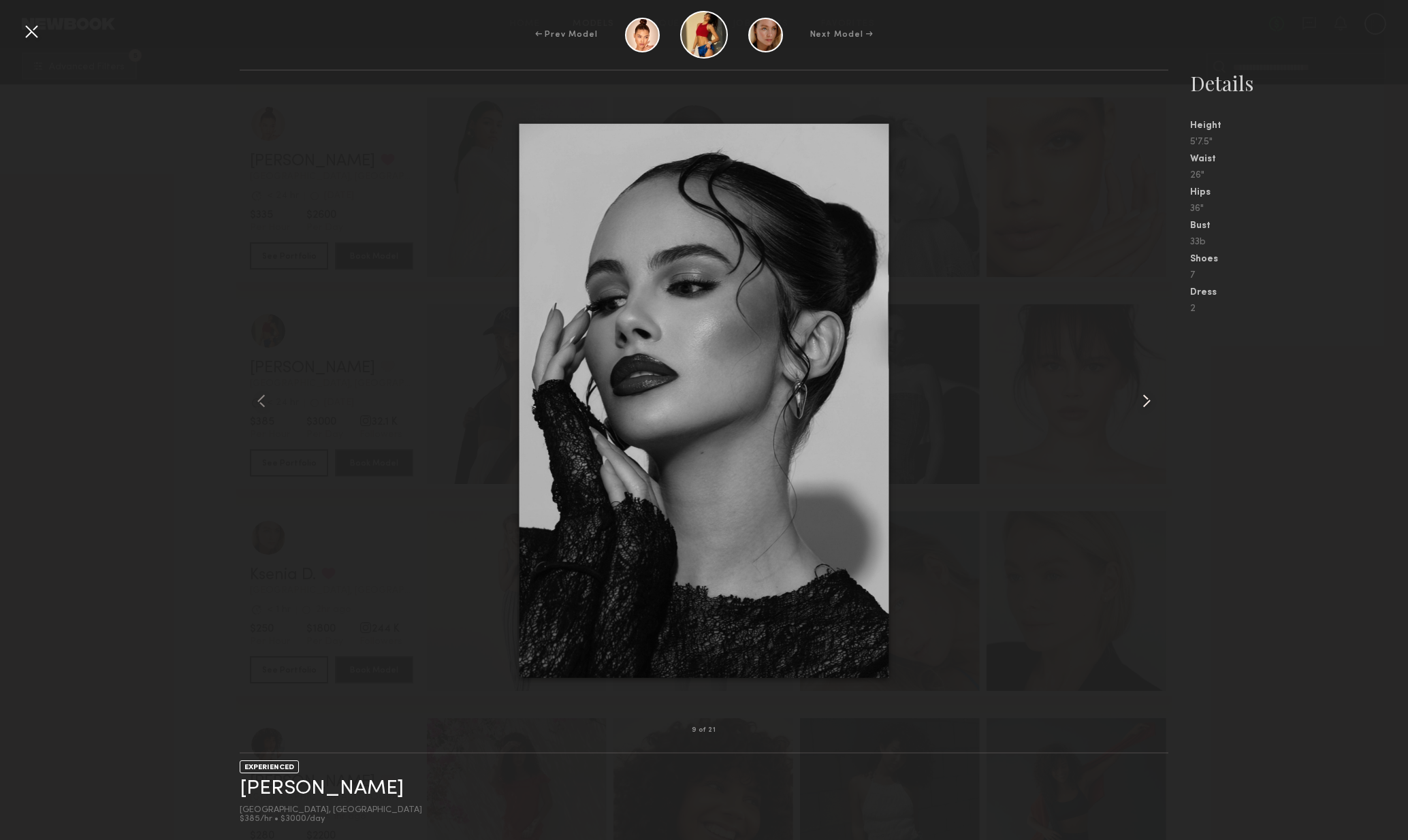
click at [1159, 412] on div at bounding box center [1150, 401] width 38 height 616
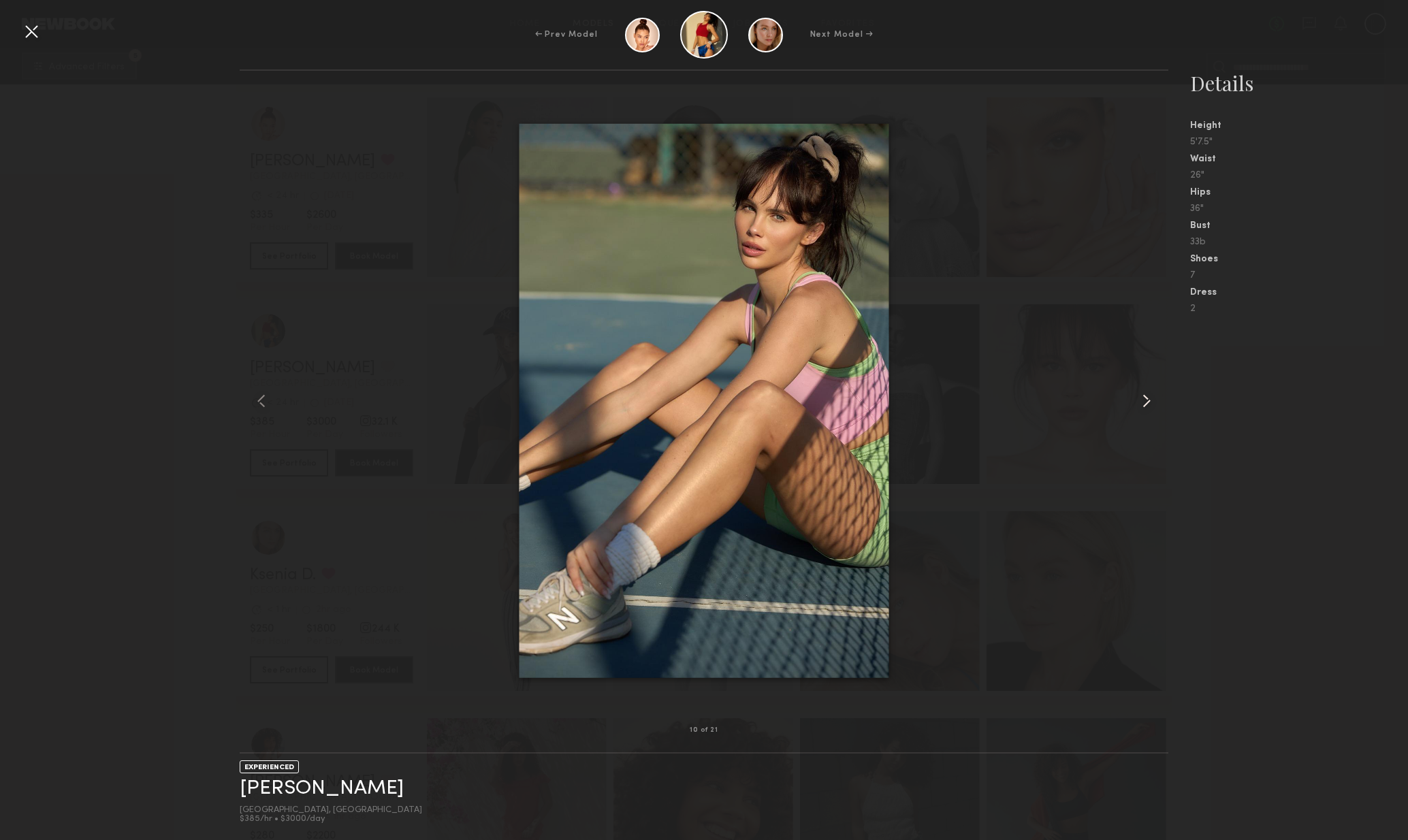
click at [1159, 412] on div at bounding box center [1150, 401] width 38 height 616
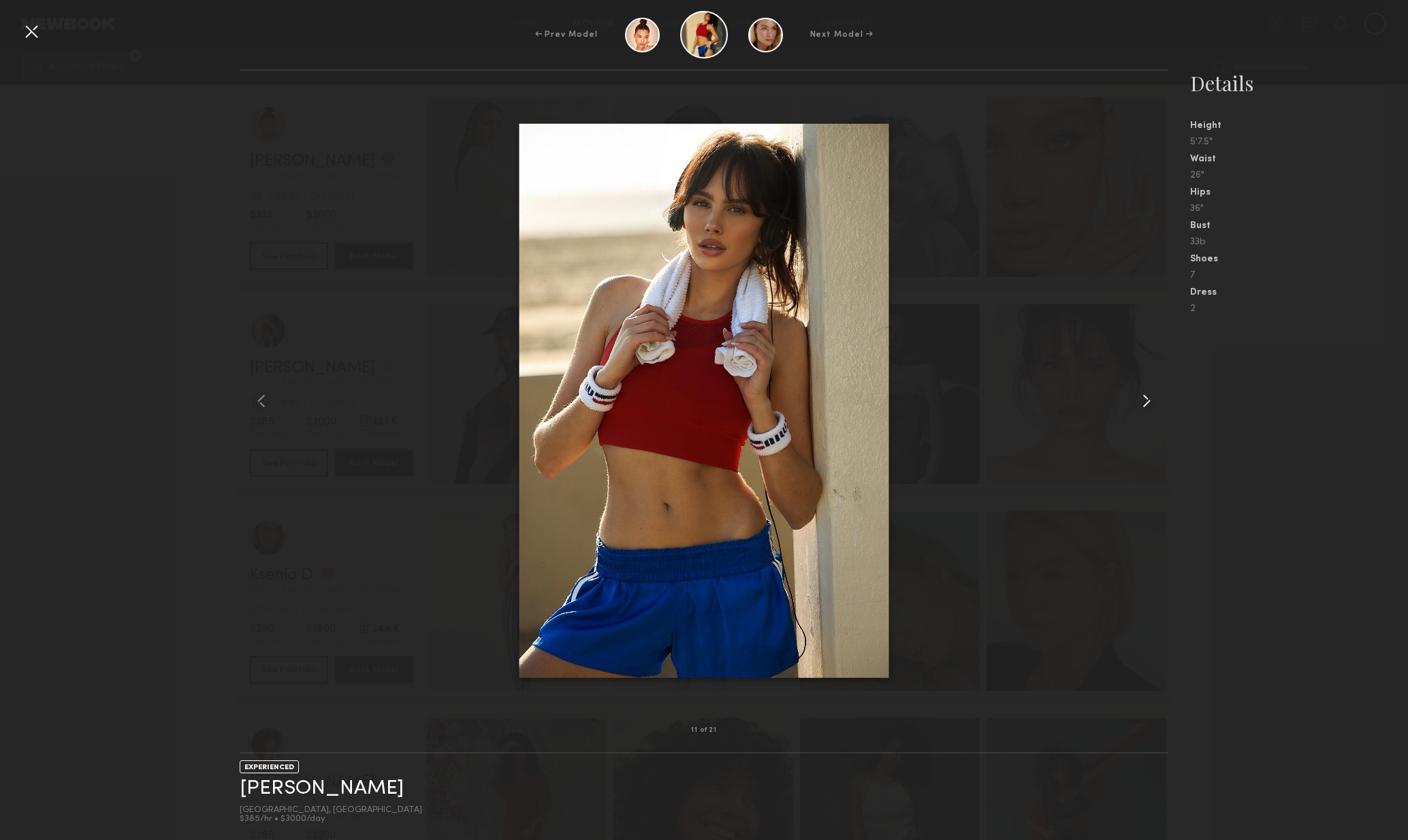
click at [1155, 413] on div at bounding box center [1150, 401] width 38 height 616
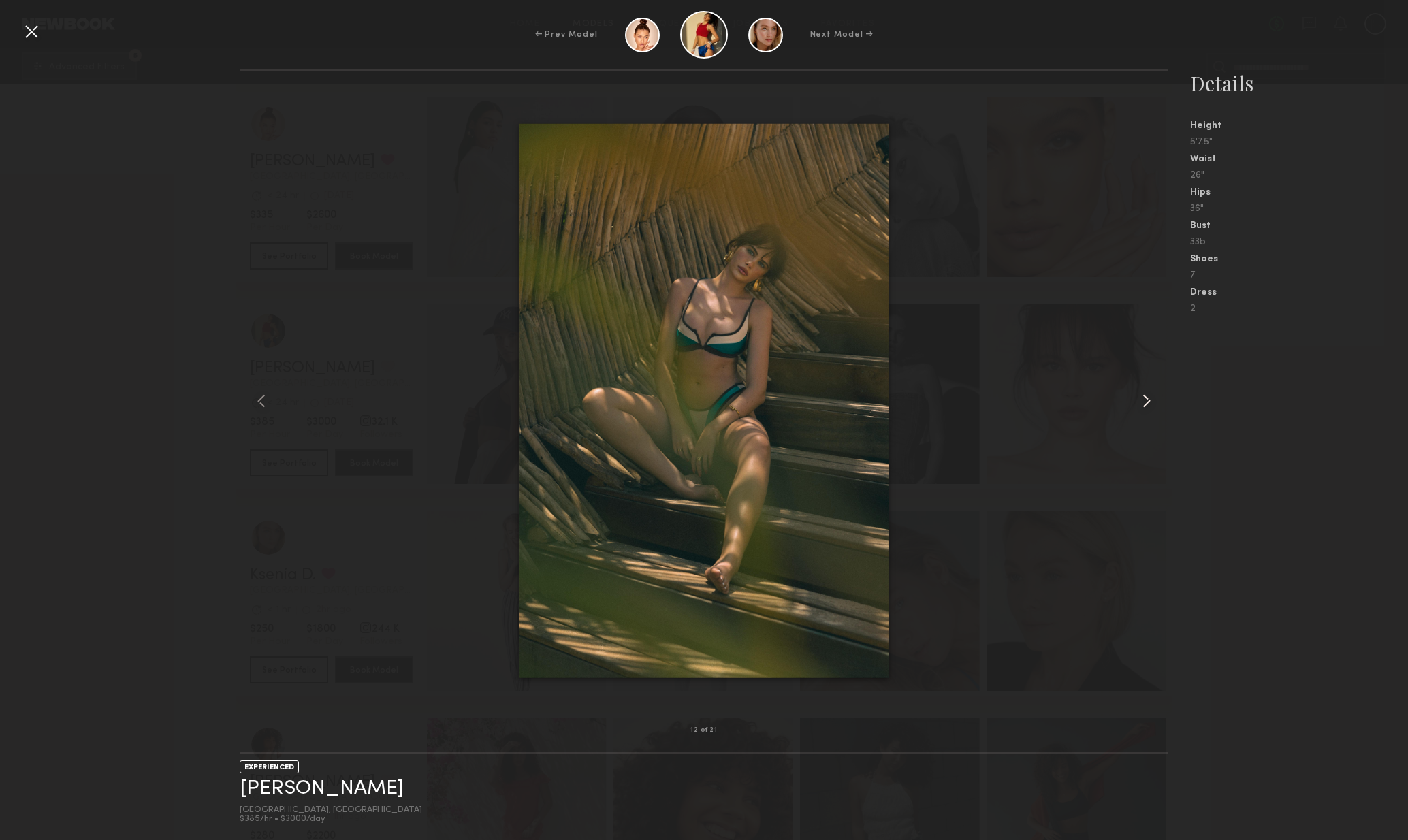
click at [1155, 413] on div at bounding box center [1150, 401] width 38 height 616
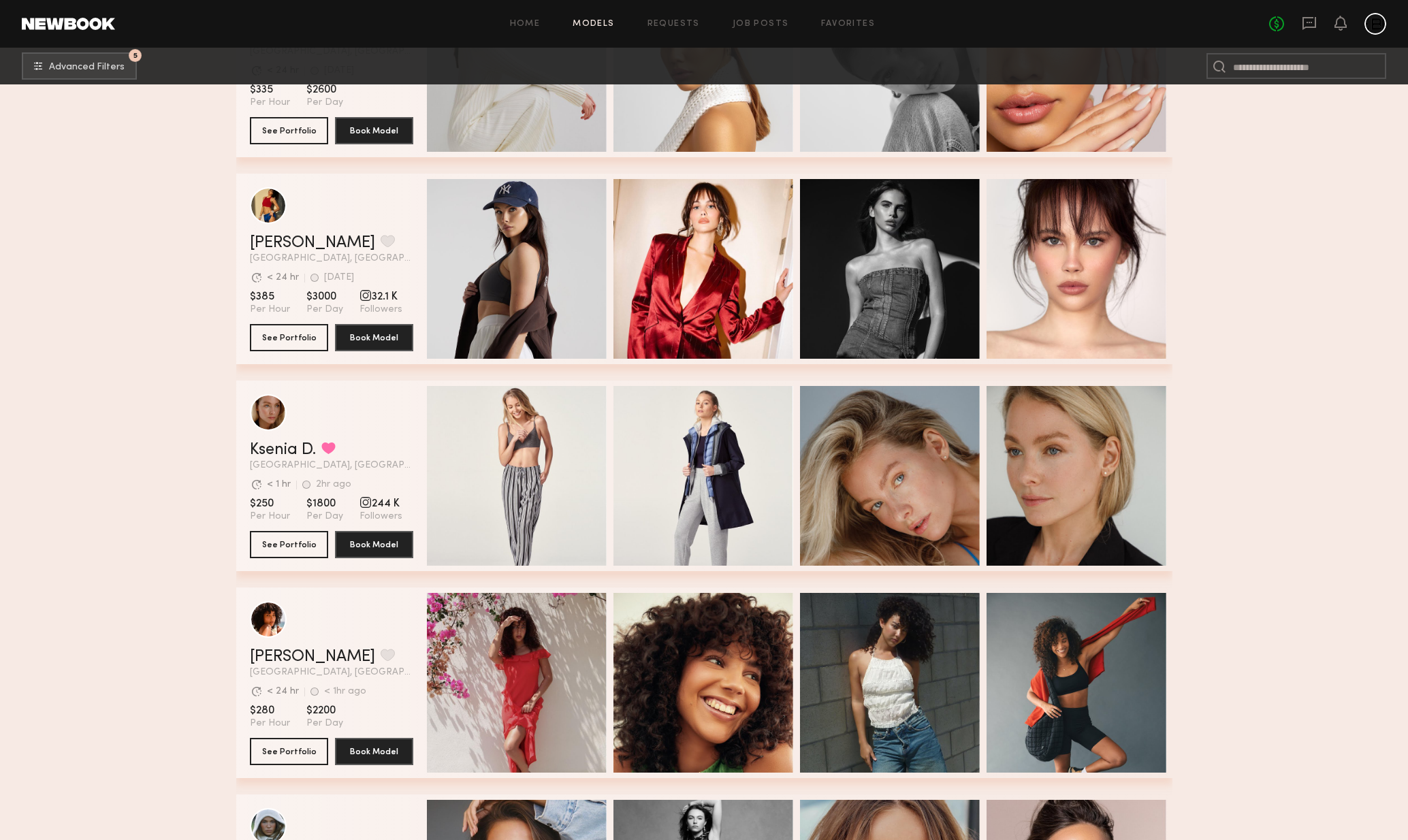
scroll to position [3015, 0]
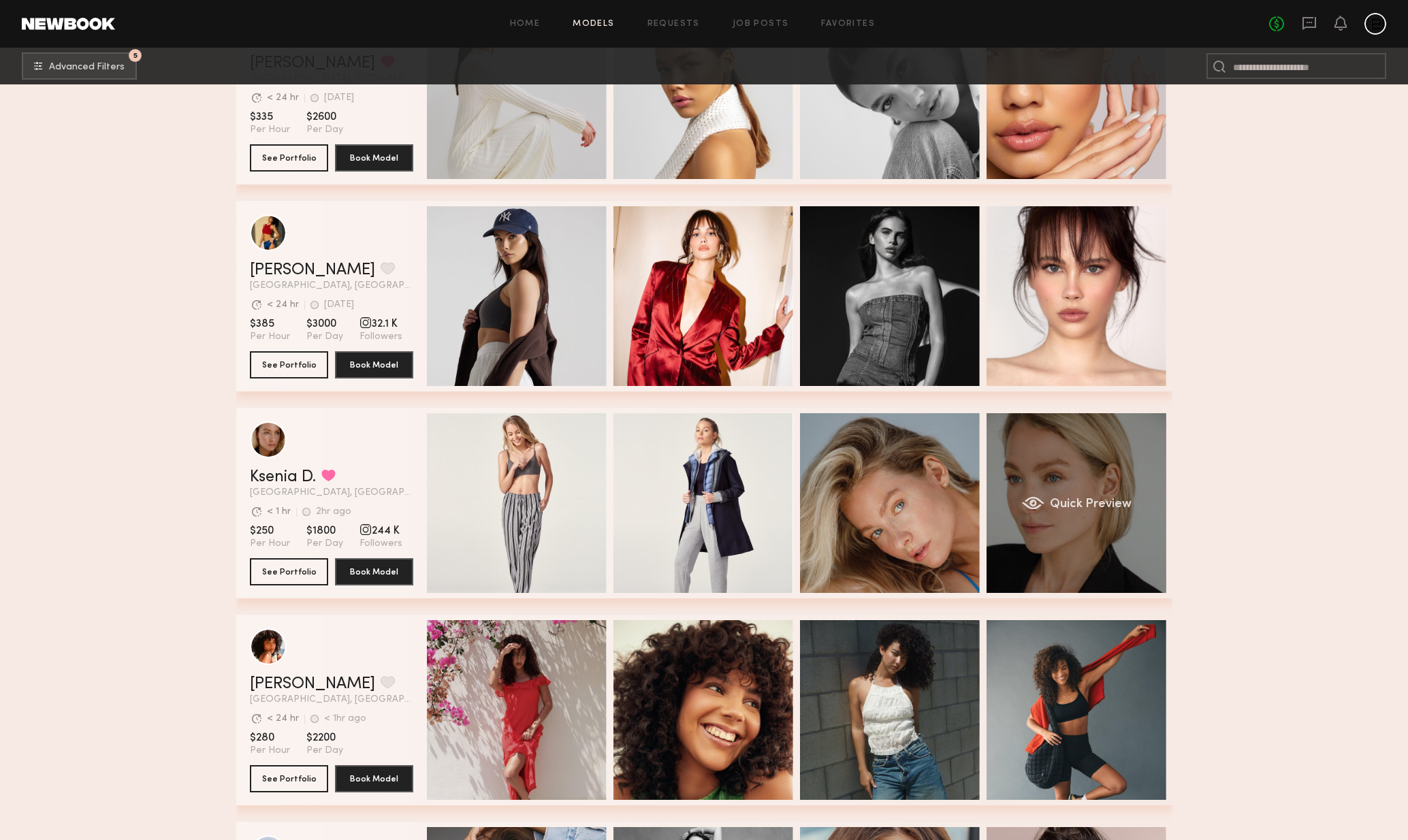
click at [1080, 528] on div "Quick Preview" at bounding box center [1076, 503] width 179 height 179
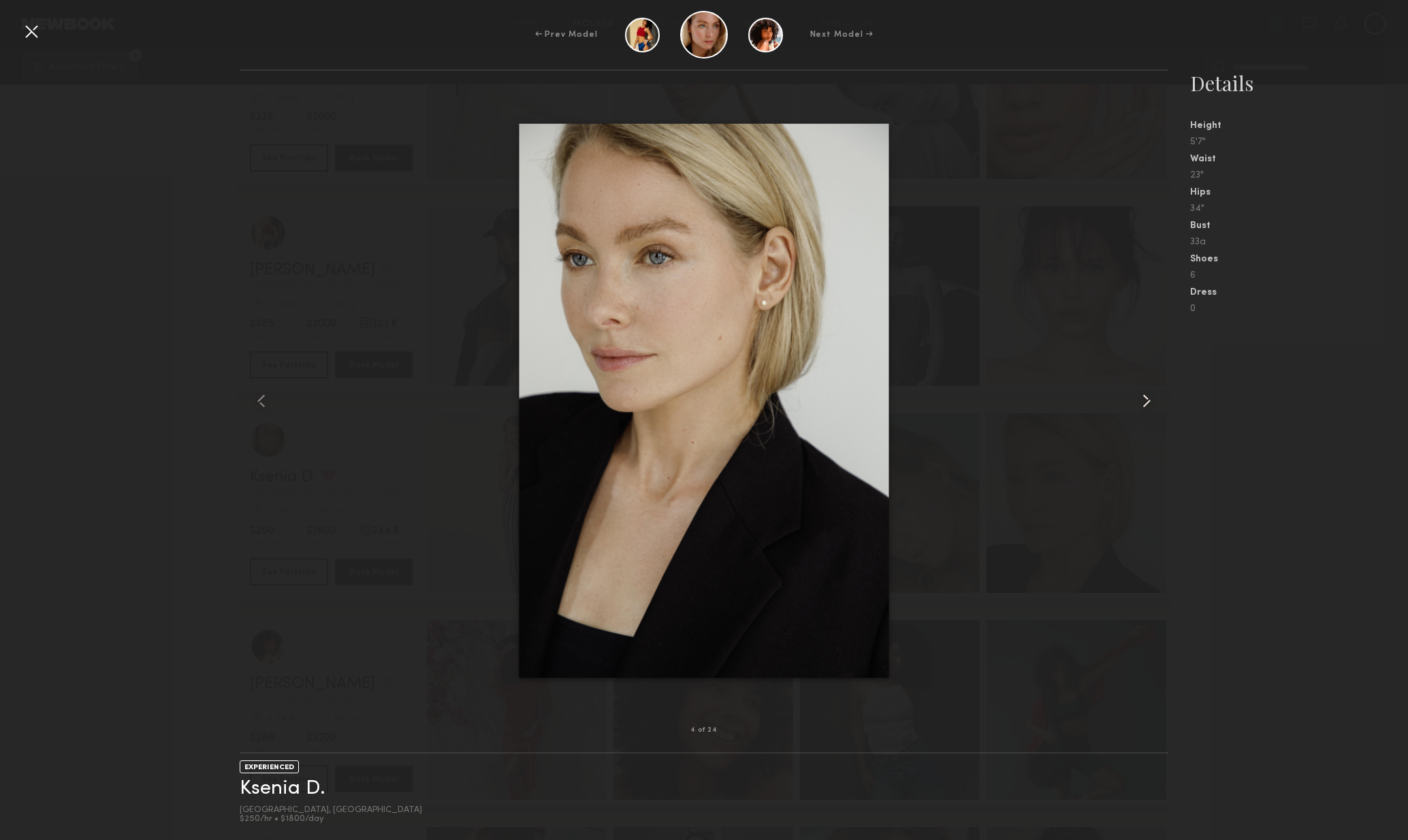
click at [1147, 401] on common-icon at bounding box center [1146, 401] width 21 height 21
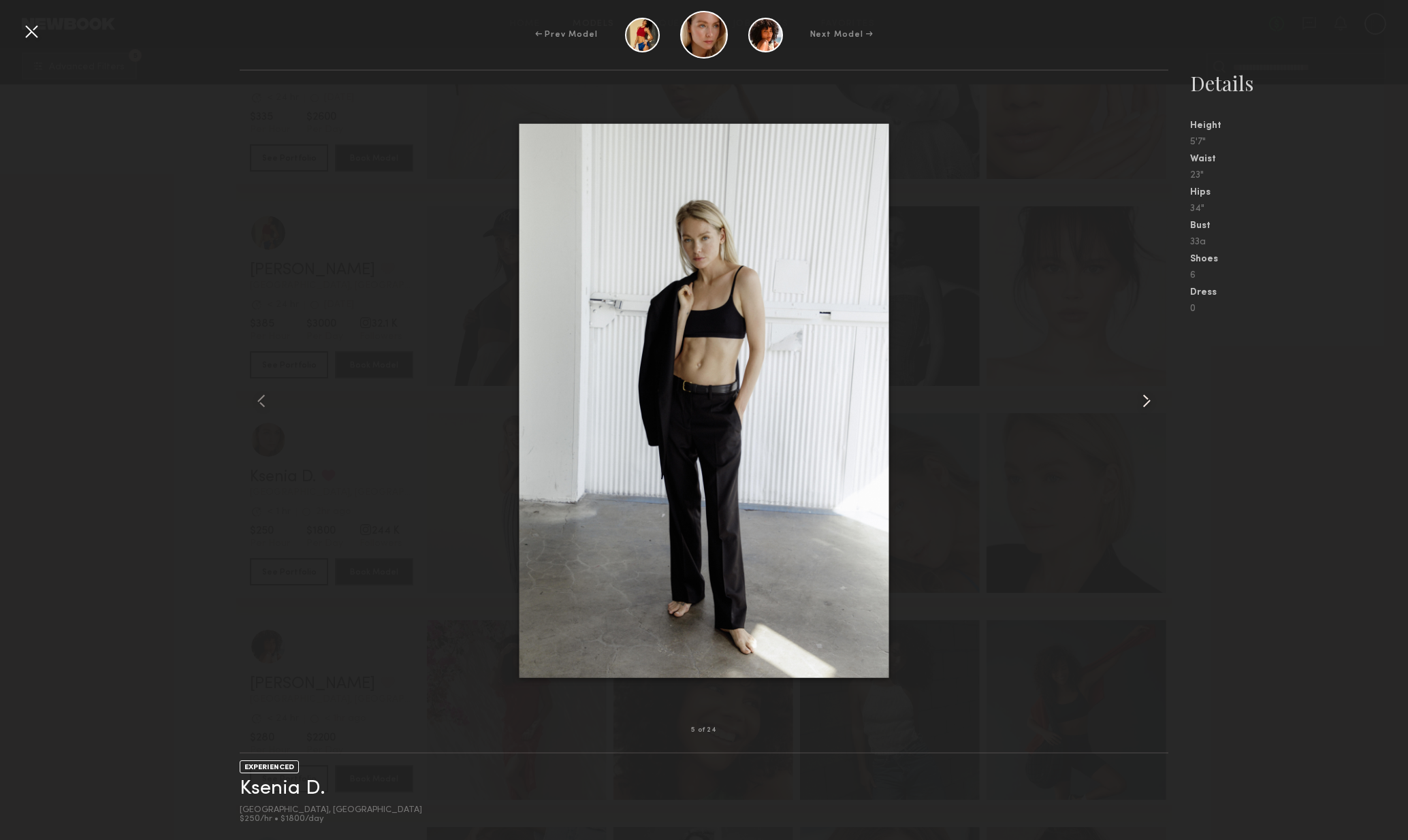
drag, startPoint x: 1155, startPoint y: 406, endPoint x: 1162, endPoint y: 412, distance: 9.2
click at [1155, 406] on common-icon at bounding box center [1146, 401] width 21 height 21
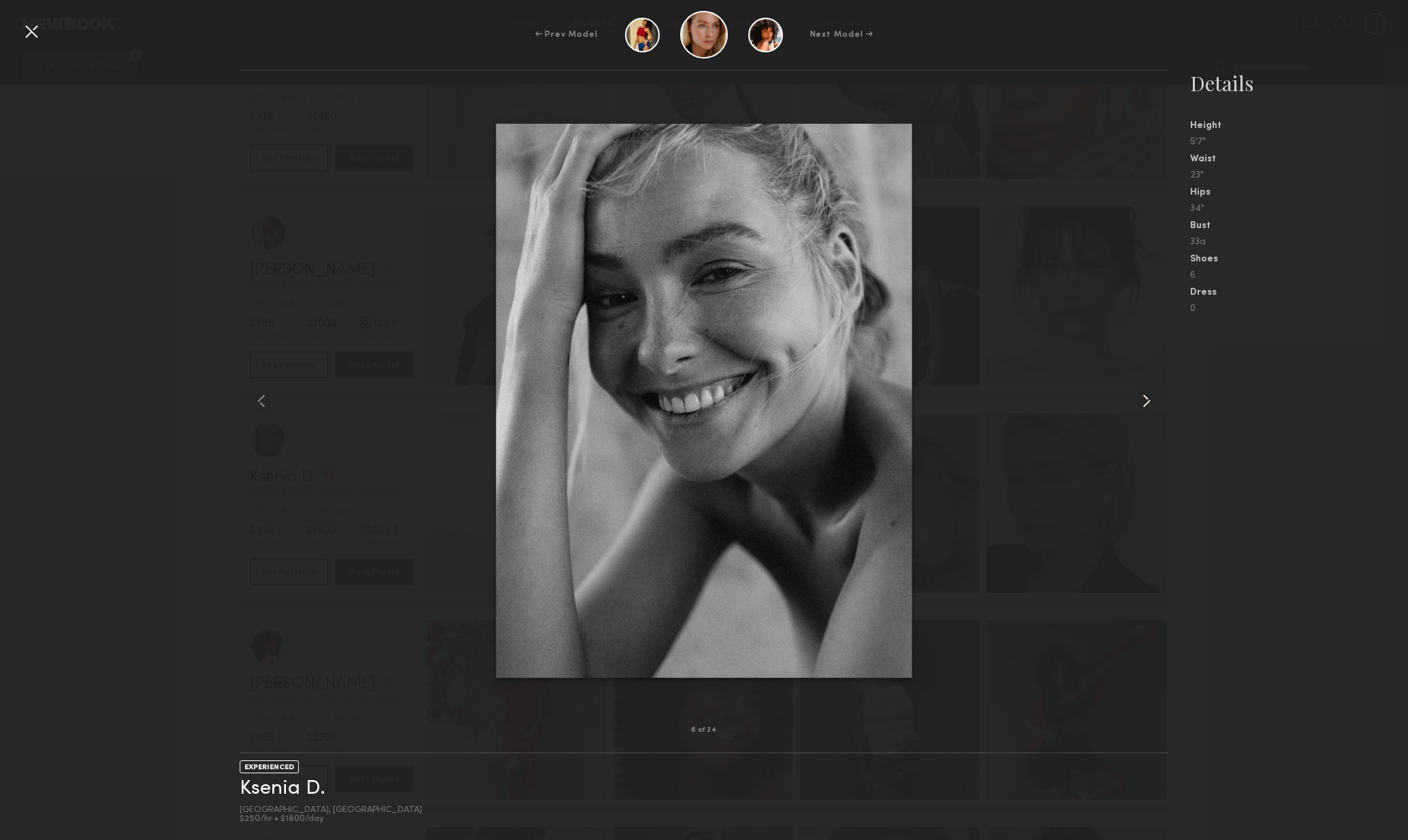
drag, startPoint x: 1151, startPoint y: 408, endPoint x: 1158, endPoint y: 413, distance: 8.6
click at [1151, 408] on common-icon at bounding box center [1146, 401] width 21 height 21
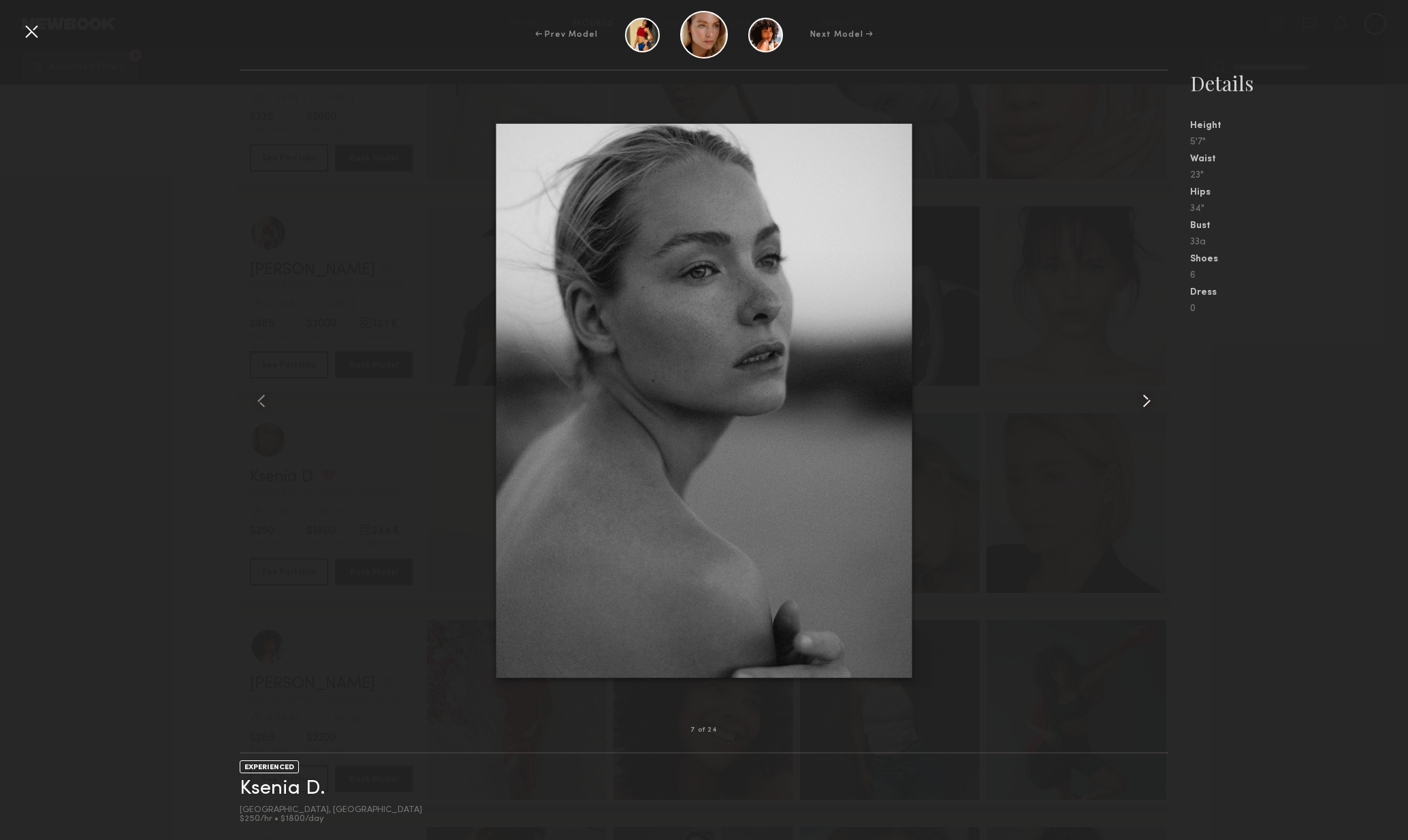
click at [1155, 410] on common-icon at bounding box center [1146, 401] width 21 height 21
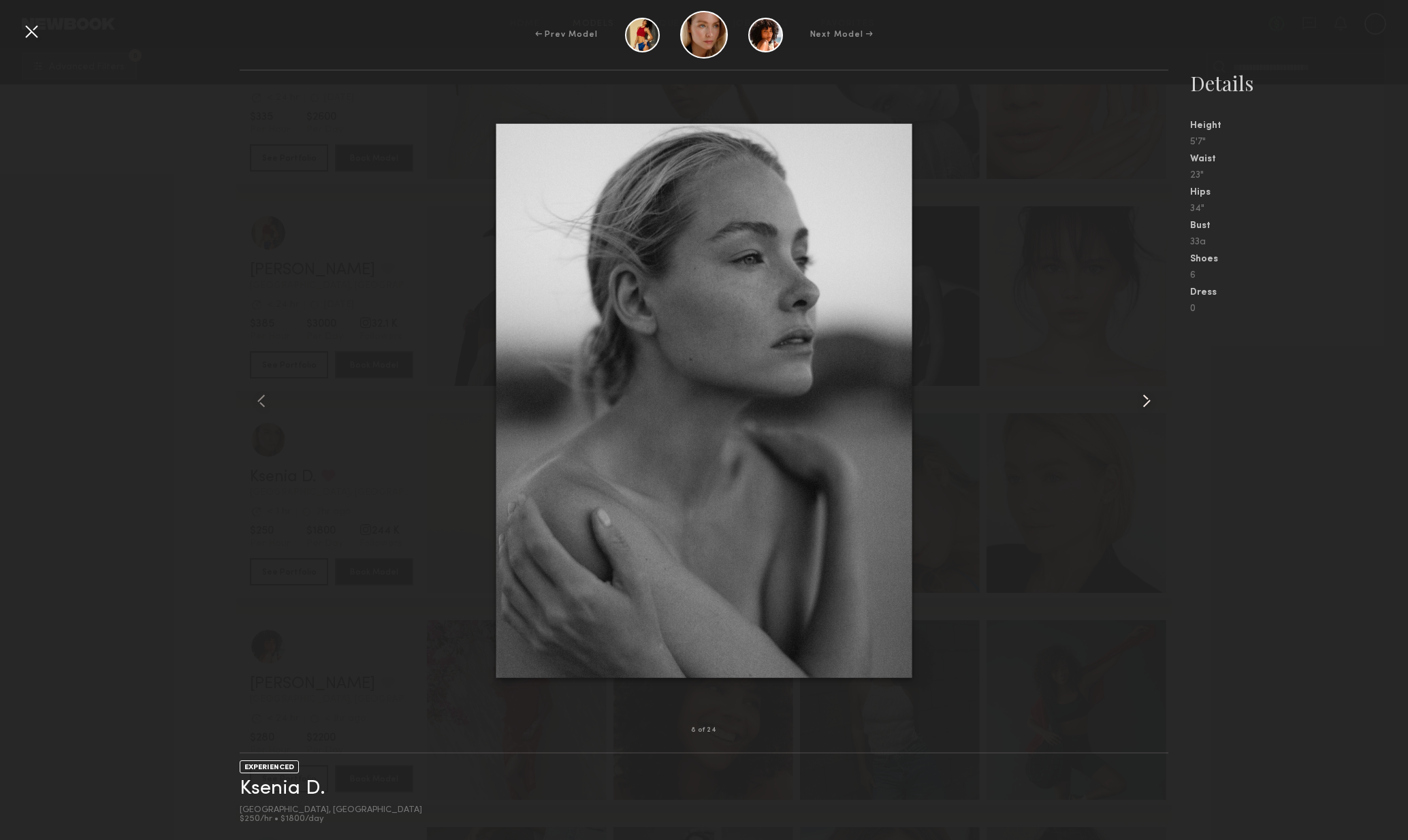
click at [1153, 415] on div at bounding box center [1150, 401] width 38 height 616
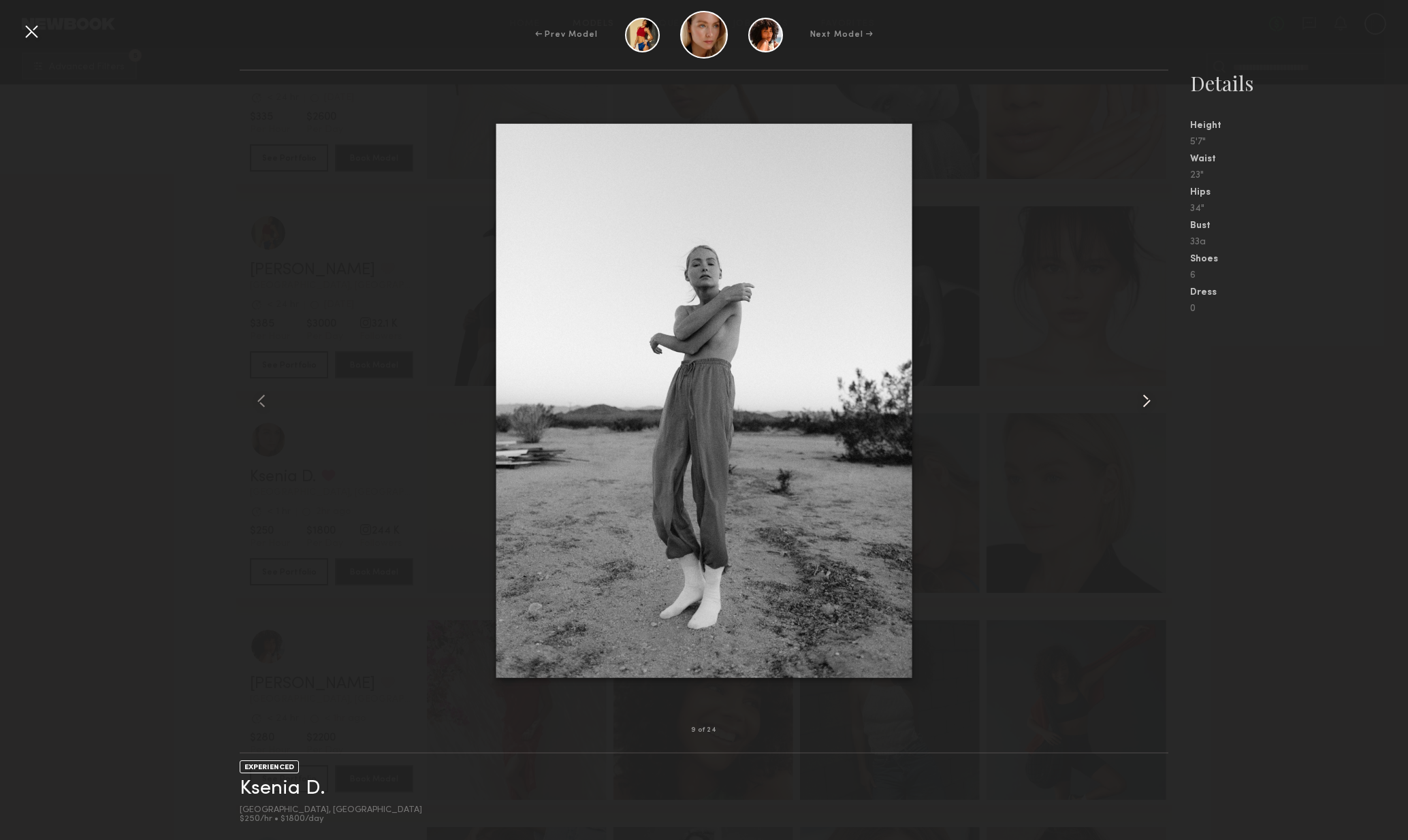
click at [1152, 416] on div at bounding box center [1150, 401] width 38 height 616
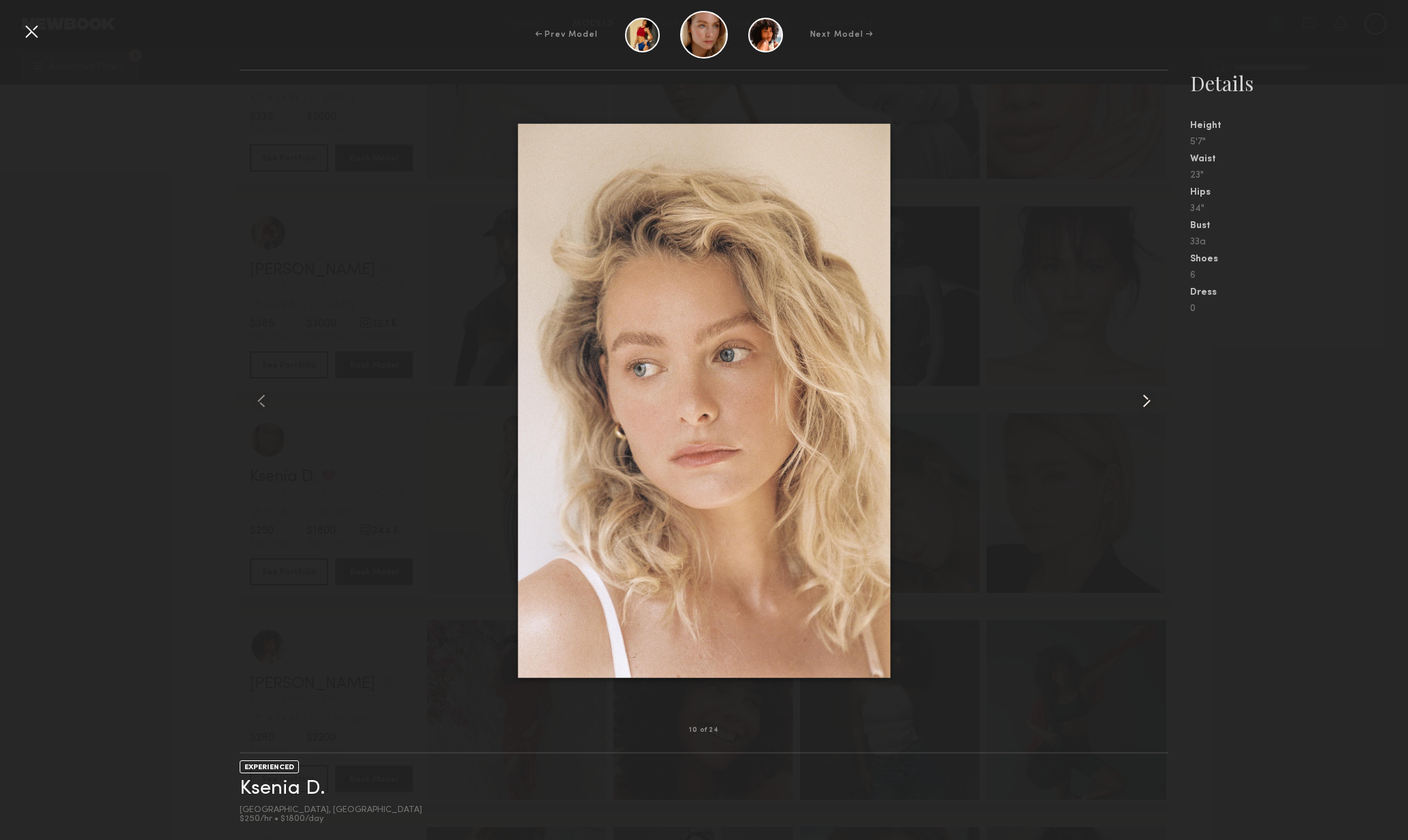
click at [1153, 416] on div at bounding box center [1150, 401] width 38 height 616
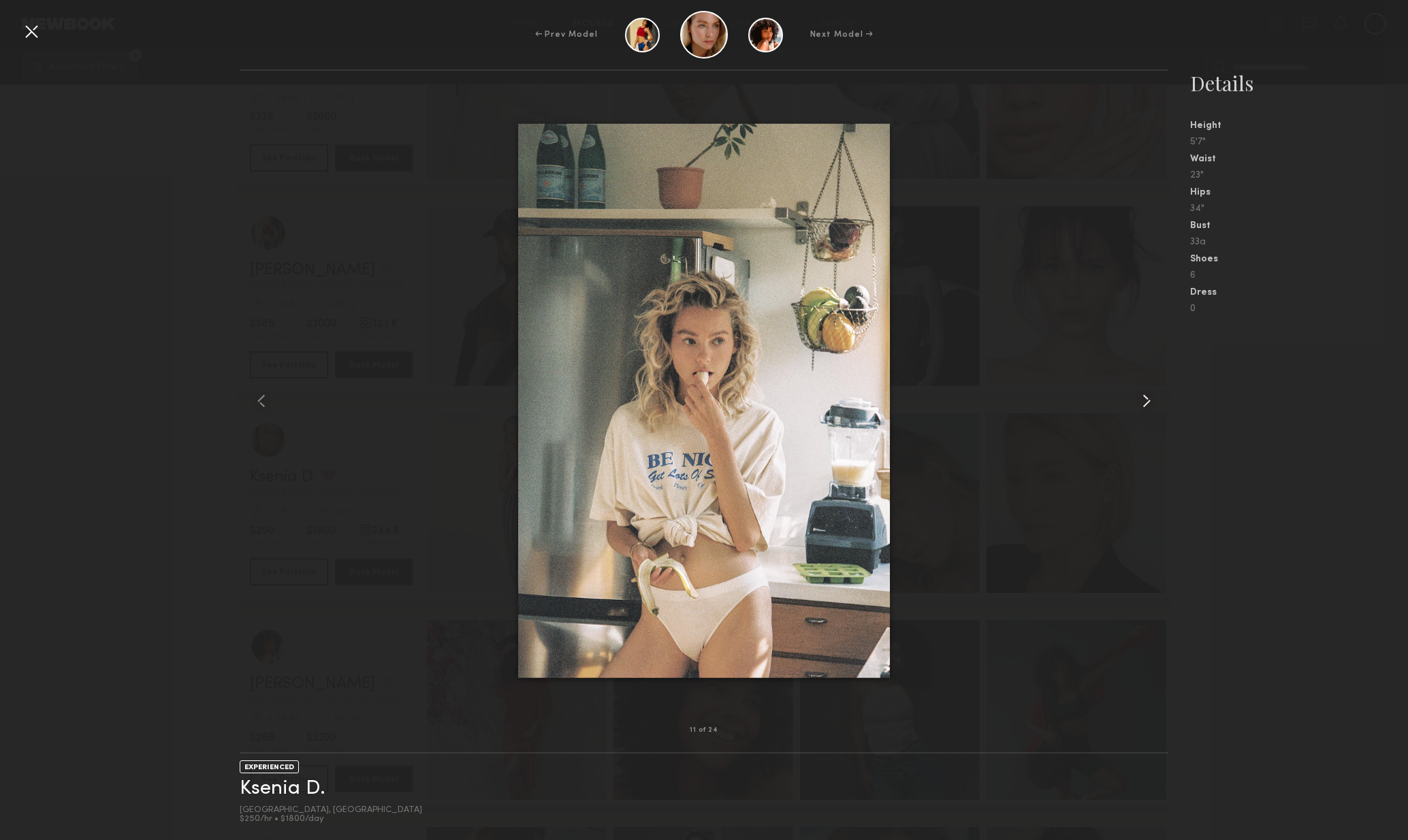
click at [1154, 419] on div at bounding box center [1150, 401] width 38 height 616
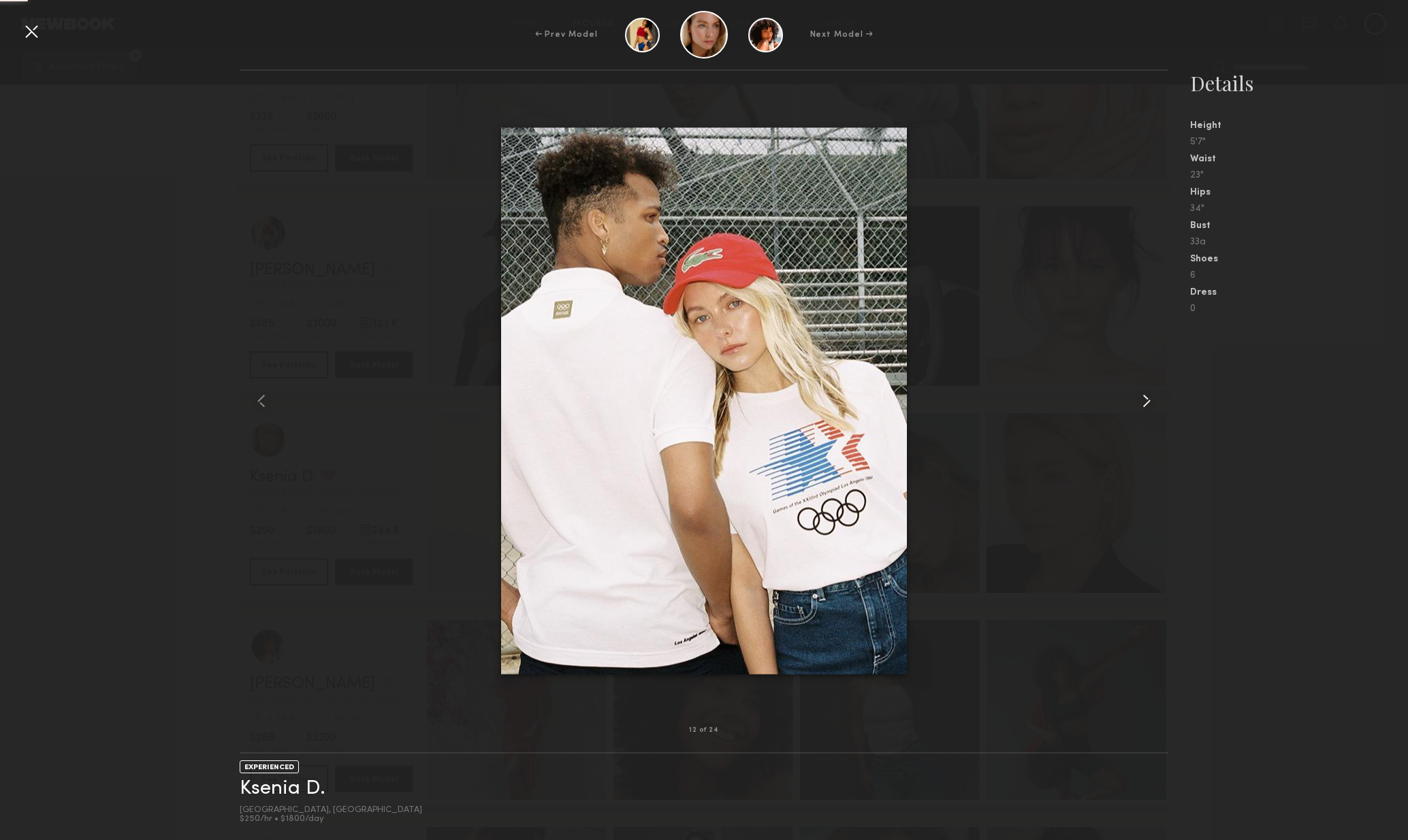
click at [1154, 419] on div at bounding box center [1150, 401] width 38 height 616
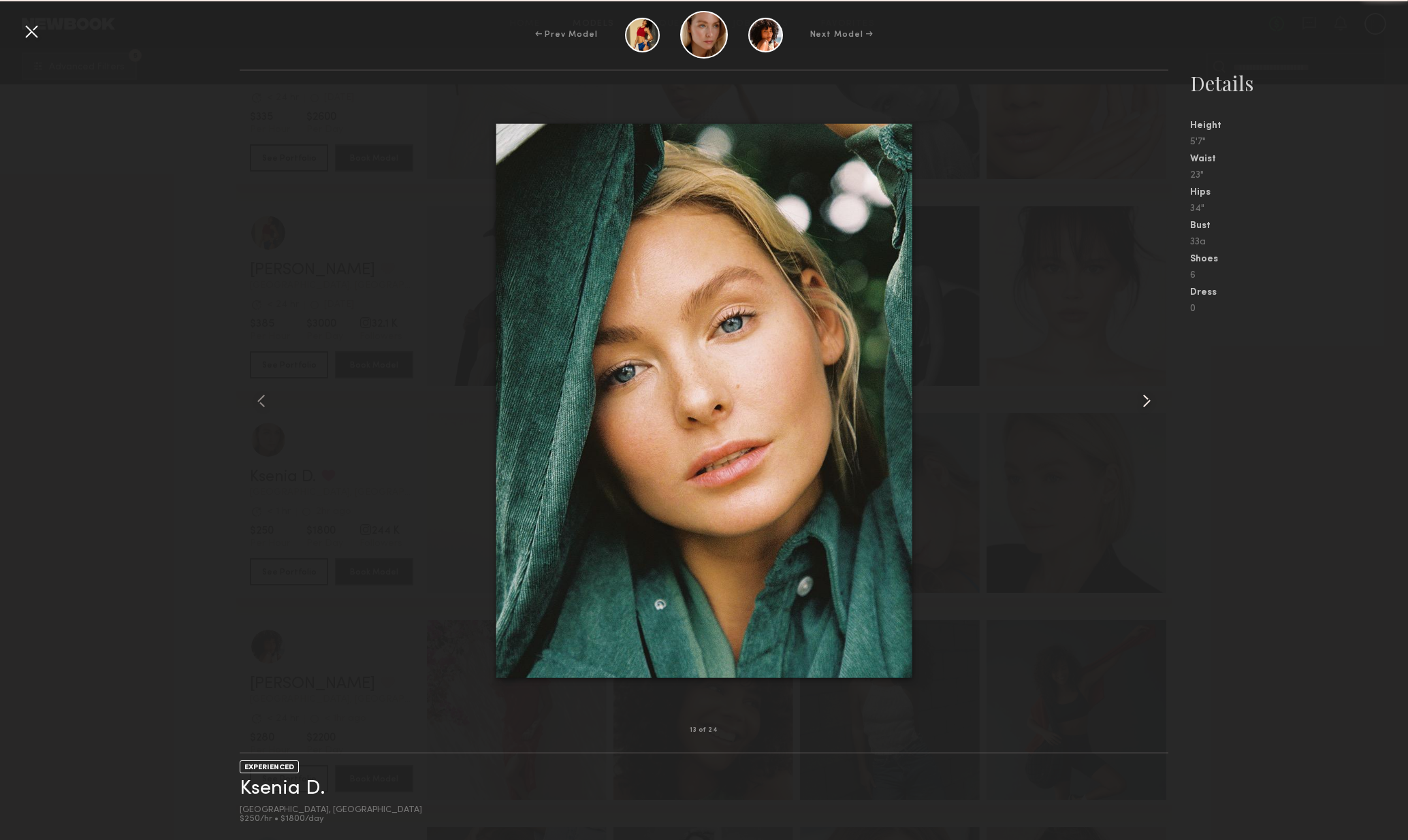
click at [1156, 420] on div at bounding box center [1150, 401] width 38 height 616
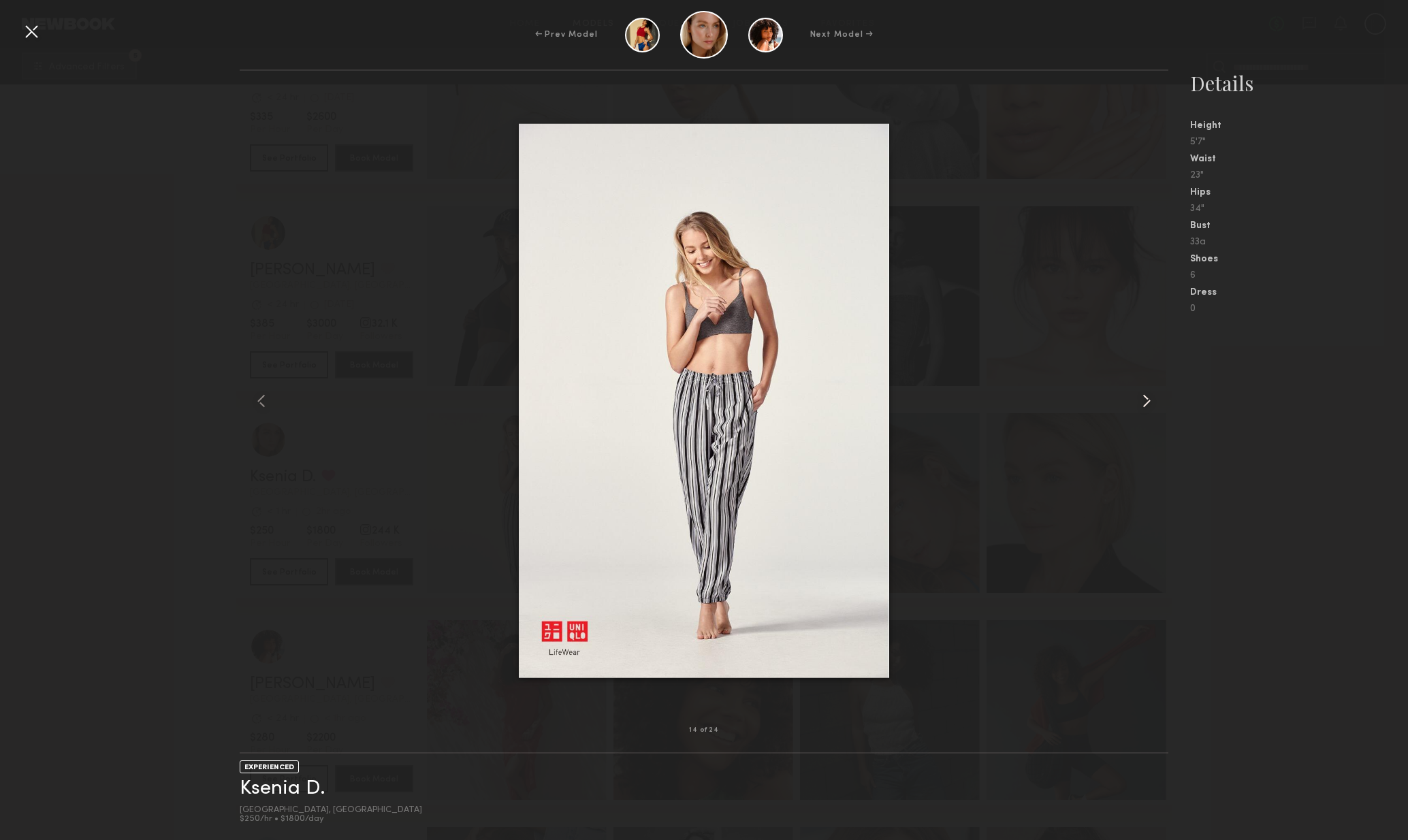
click at [1156, 420] on div at bounding box center [1150, 401] width 38 height 616
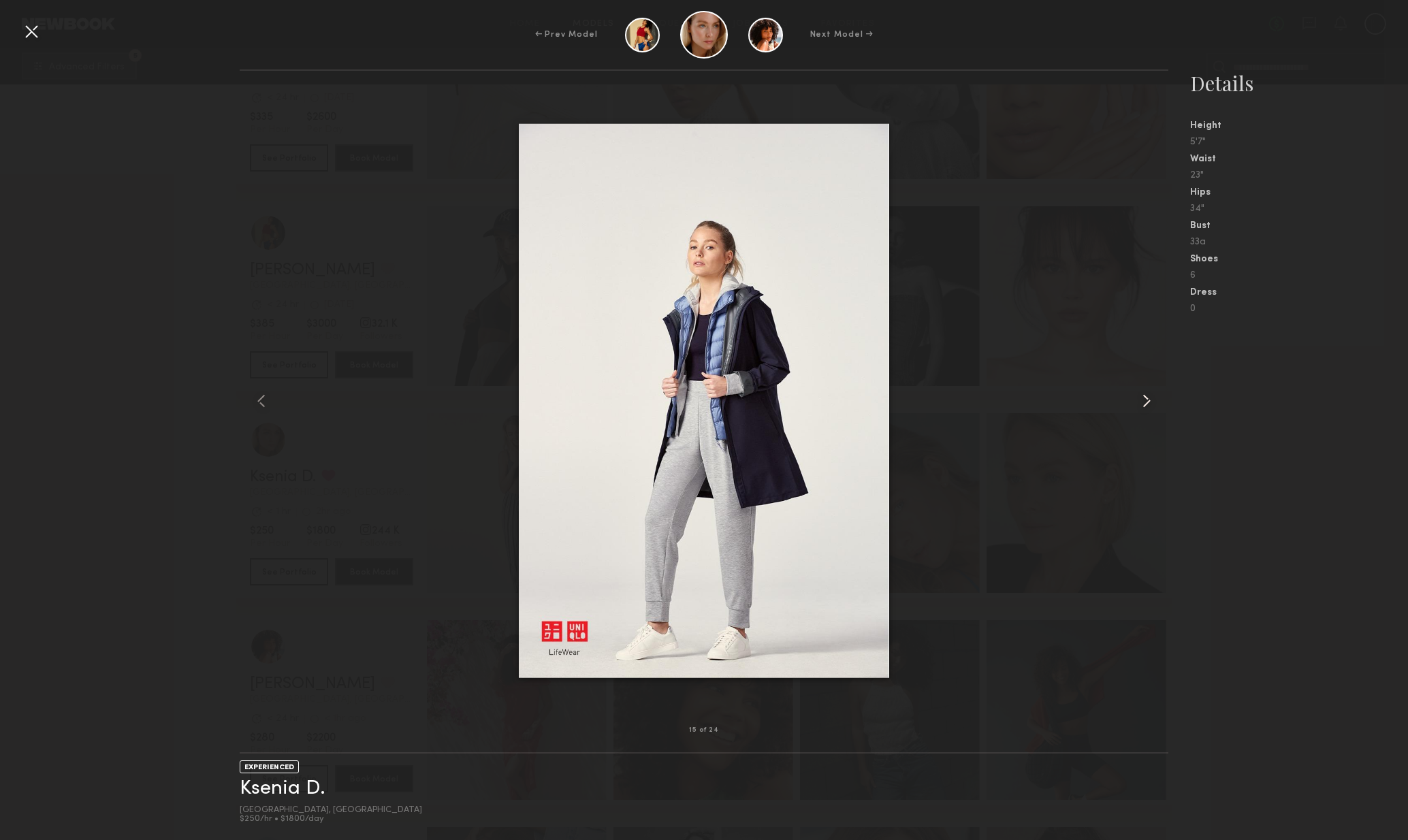
click at [1160, 420] on div at bounding box center [1150, 401] width 38 height 616
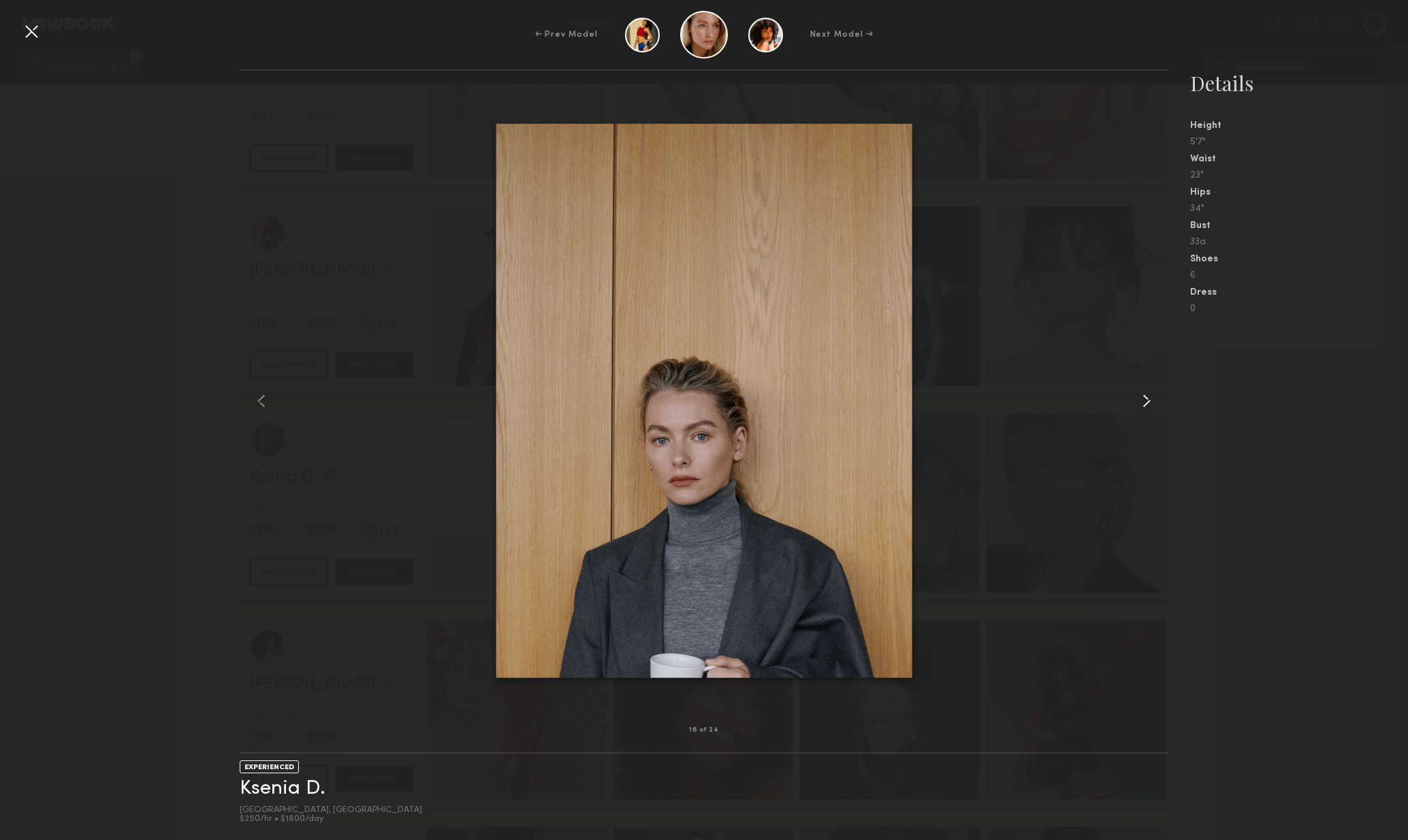
click at [1160, 420] on div at bounding box center [1150, 401] width 38 height 616
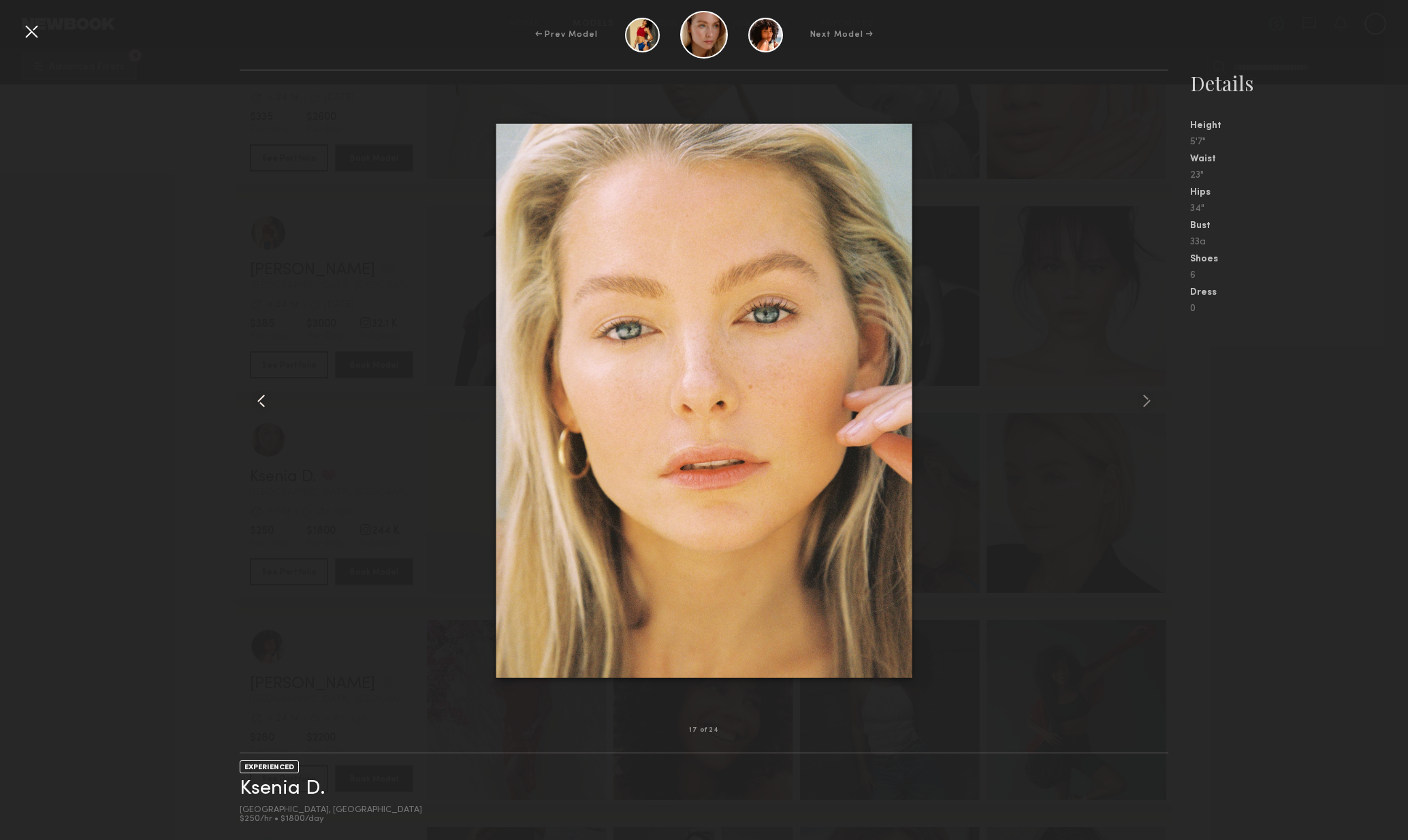
click at [256, 396] on common-icon at bounding box center [262, 401] width 21 height 21
click at [263, 404] on common-icon at bounding box center [262, 401] width 21 height 21
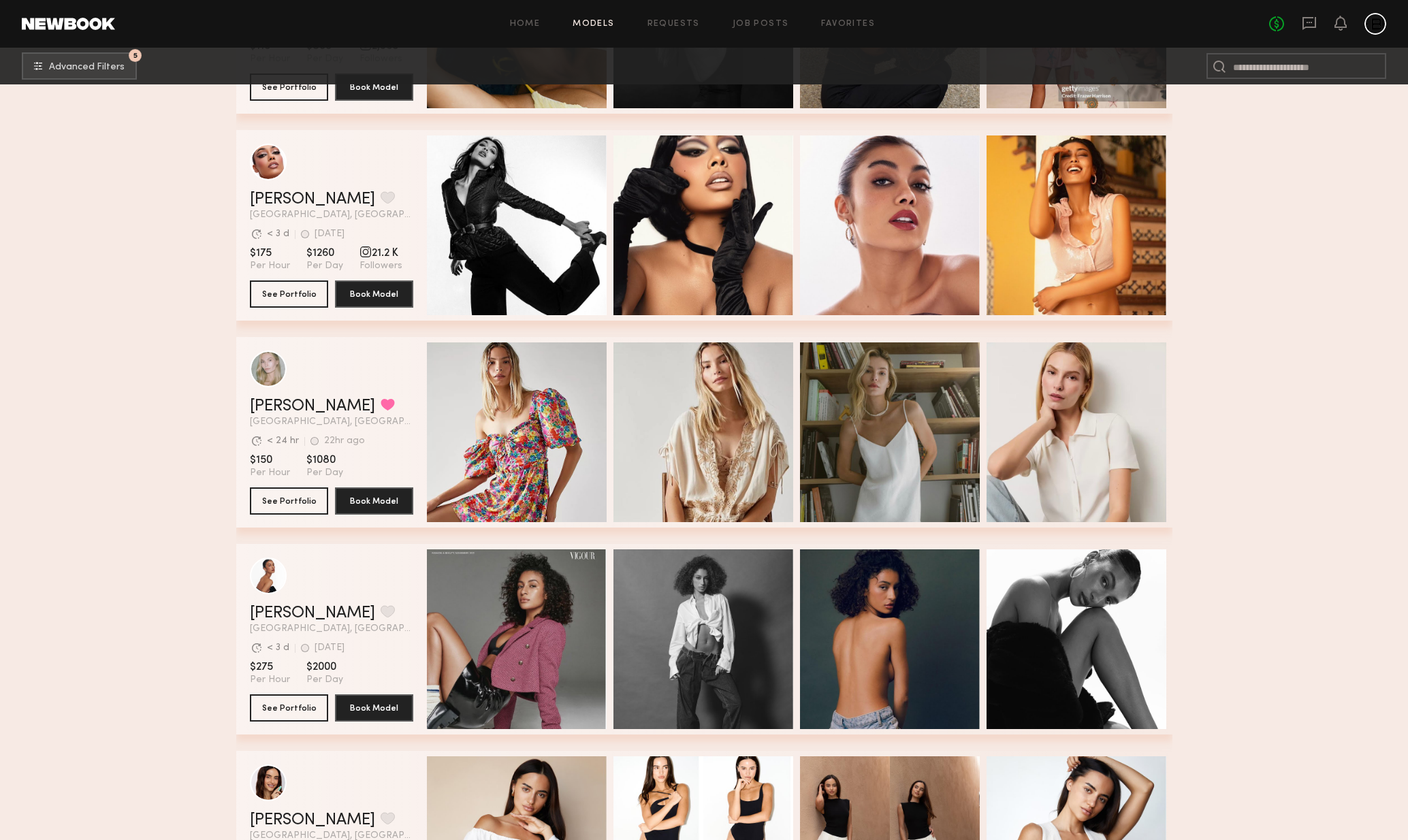
scroll to position [5354, 0]
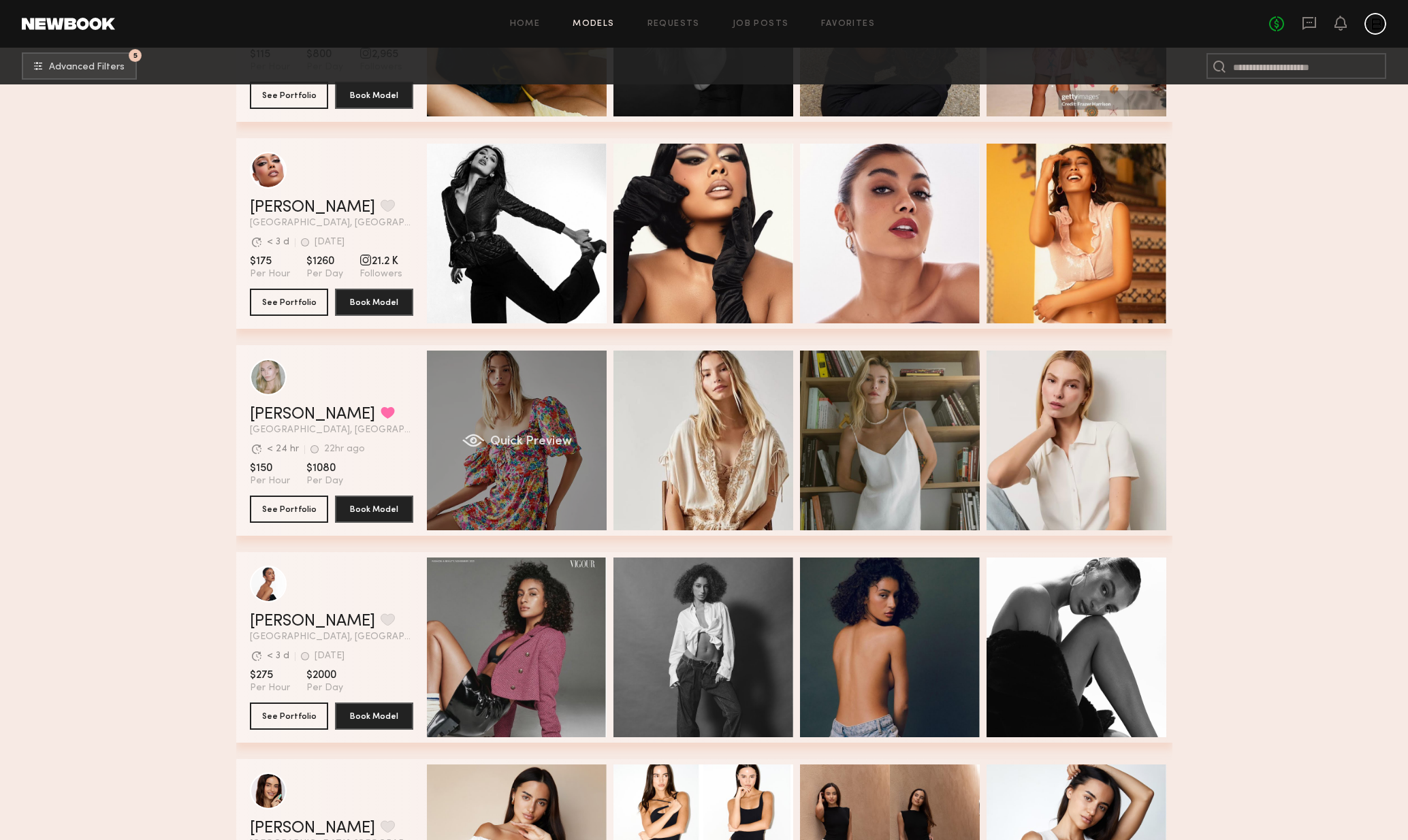
click at [513, 494] on div "[PERSON_NAME] Favorited [GEOGRAPHIC_DATA], [GEOGRAPHIC_DATA] Avg. request respo…" at bounding box center [704, 441] width 936 height 191
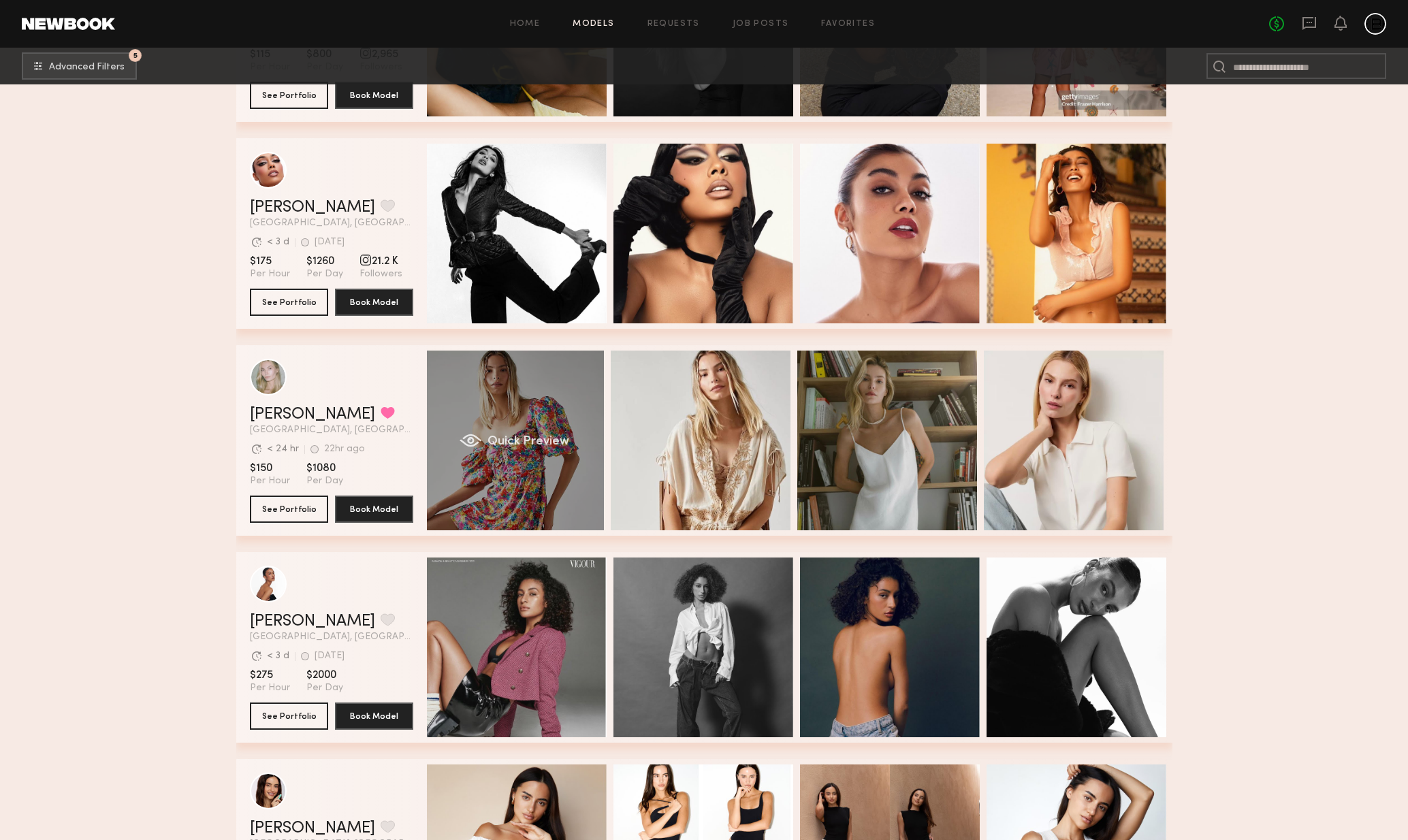
click at [530, 497] on div "Quick Preview" at bounding box center [514, 440] width 179 height 179
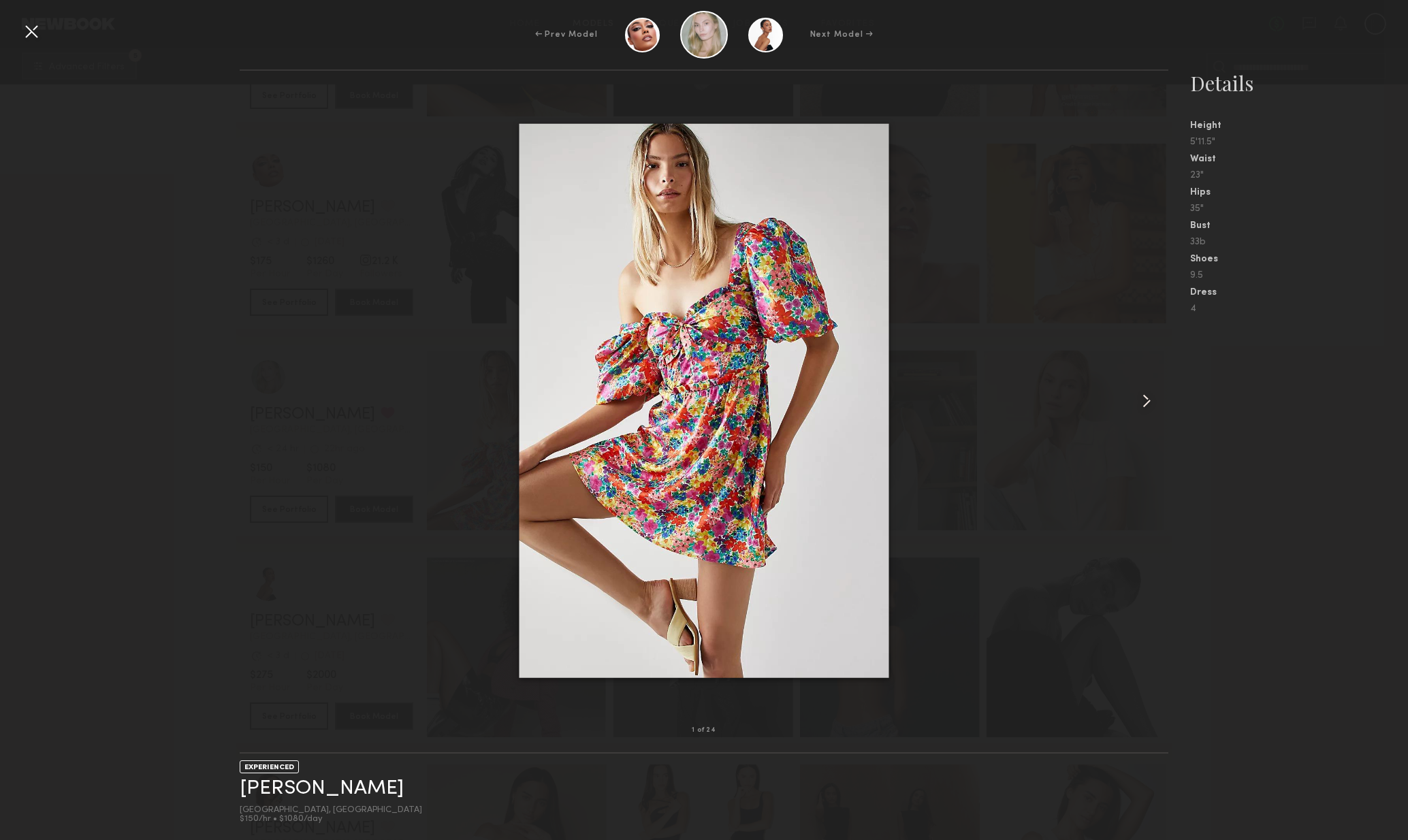
click at [1146, 392] on common-icon at bounding box center [1146, 401] width 21 height 21
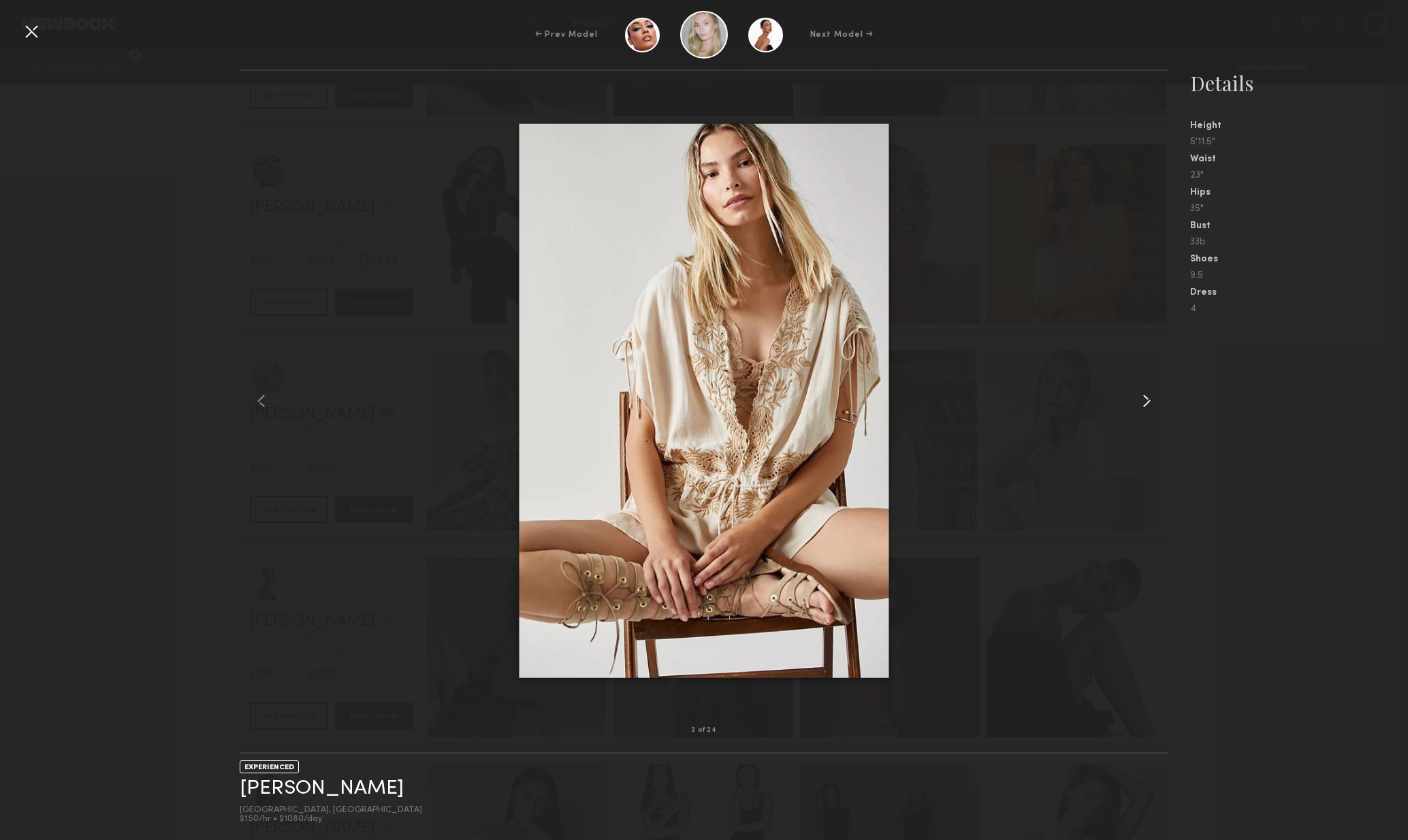
click at [1144, 400] on common-icon at bounding box center [1146, 401] width 21 height 21
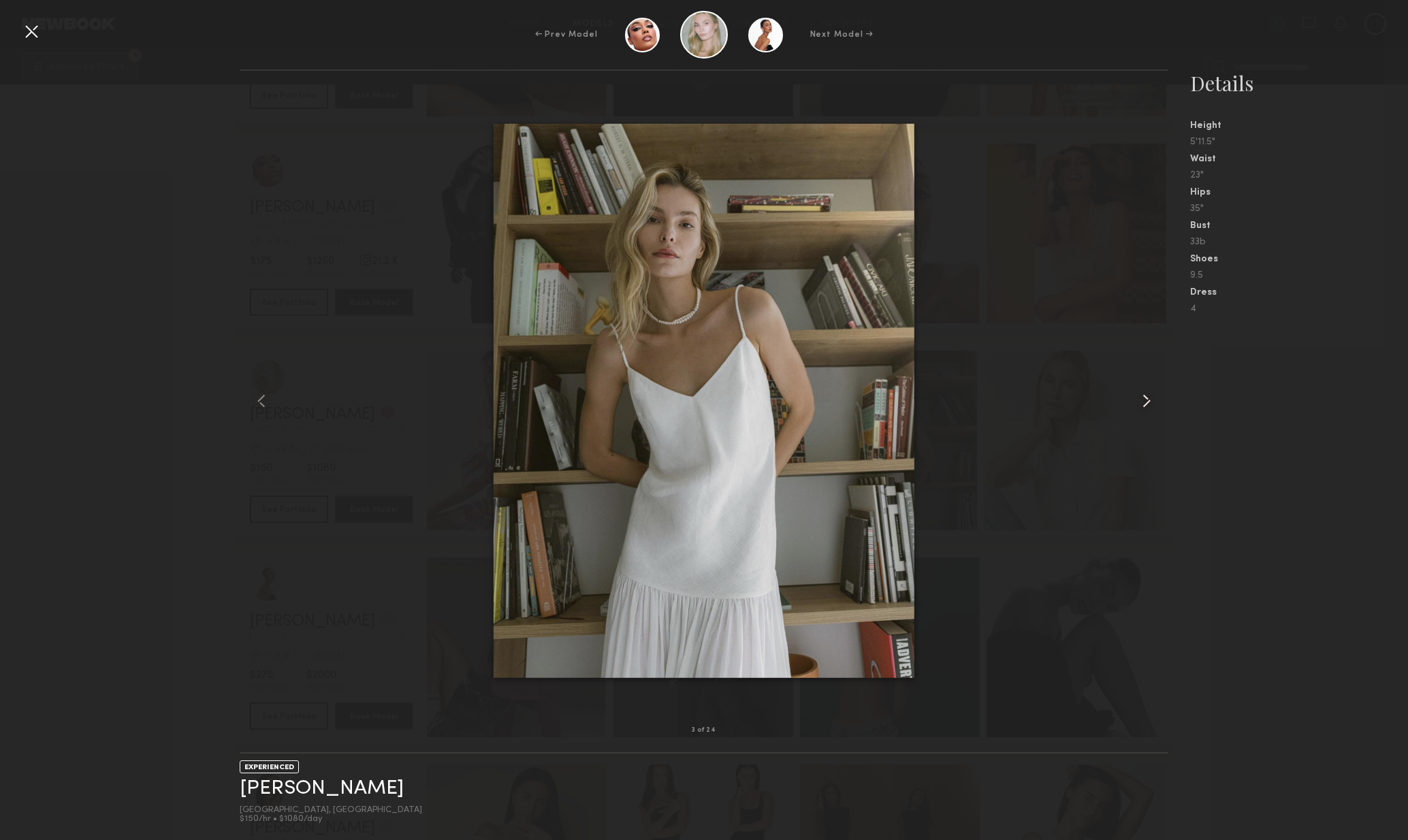
click at [1150, 405] on common-icon at bounding box center [1146, 401] width 21 height 21
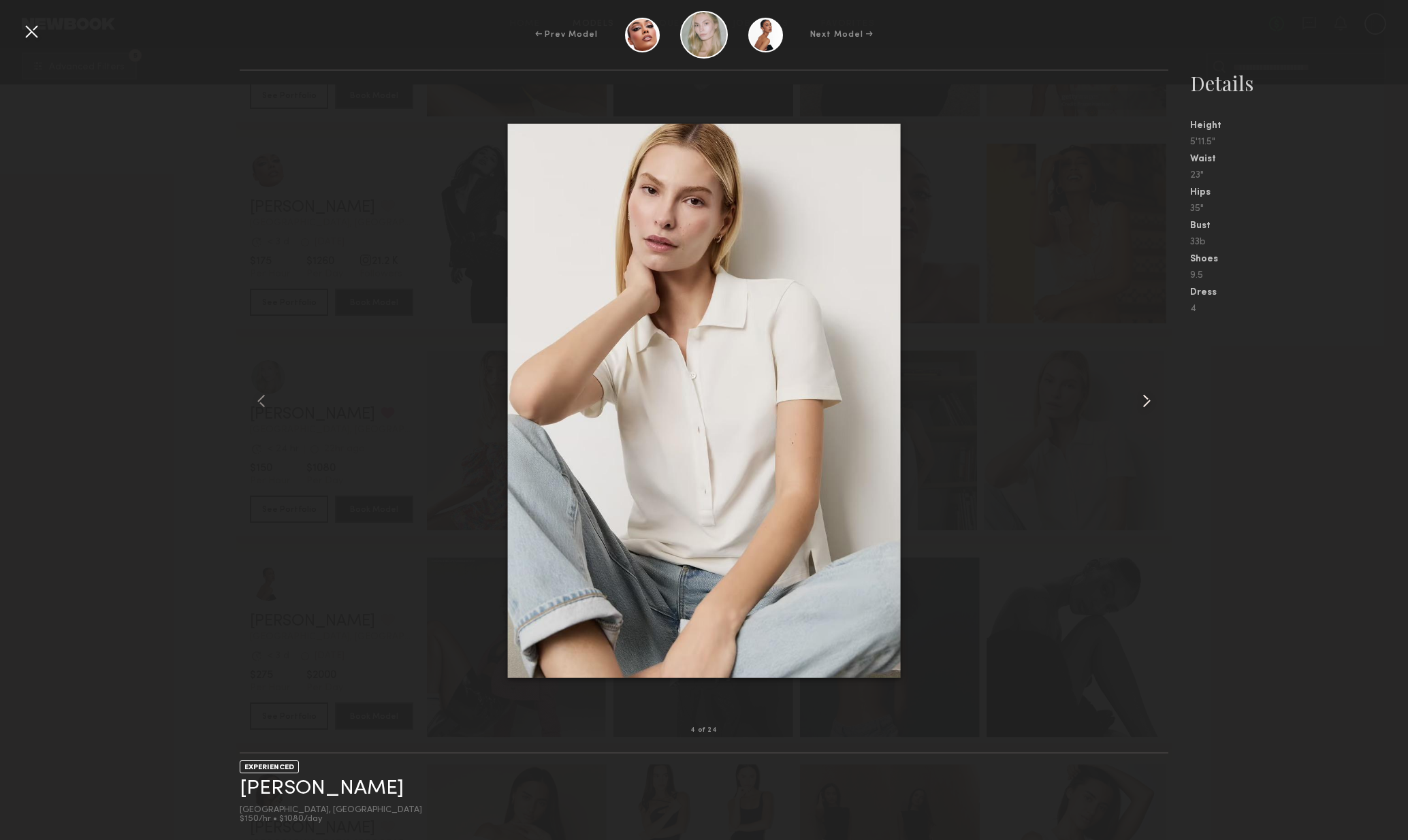
click at [1153, 409] on common-icon at bounding box center [1146, 401] width 21 height 21
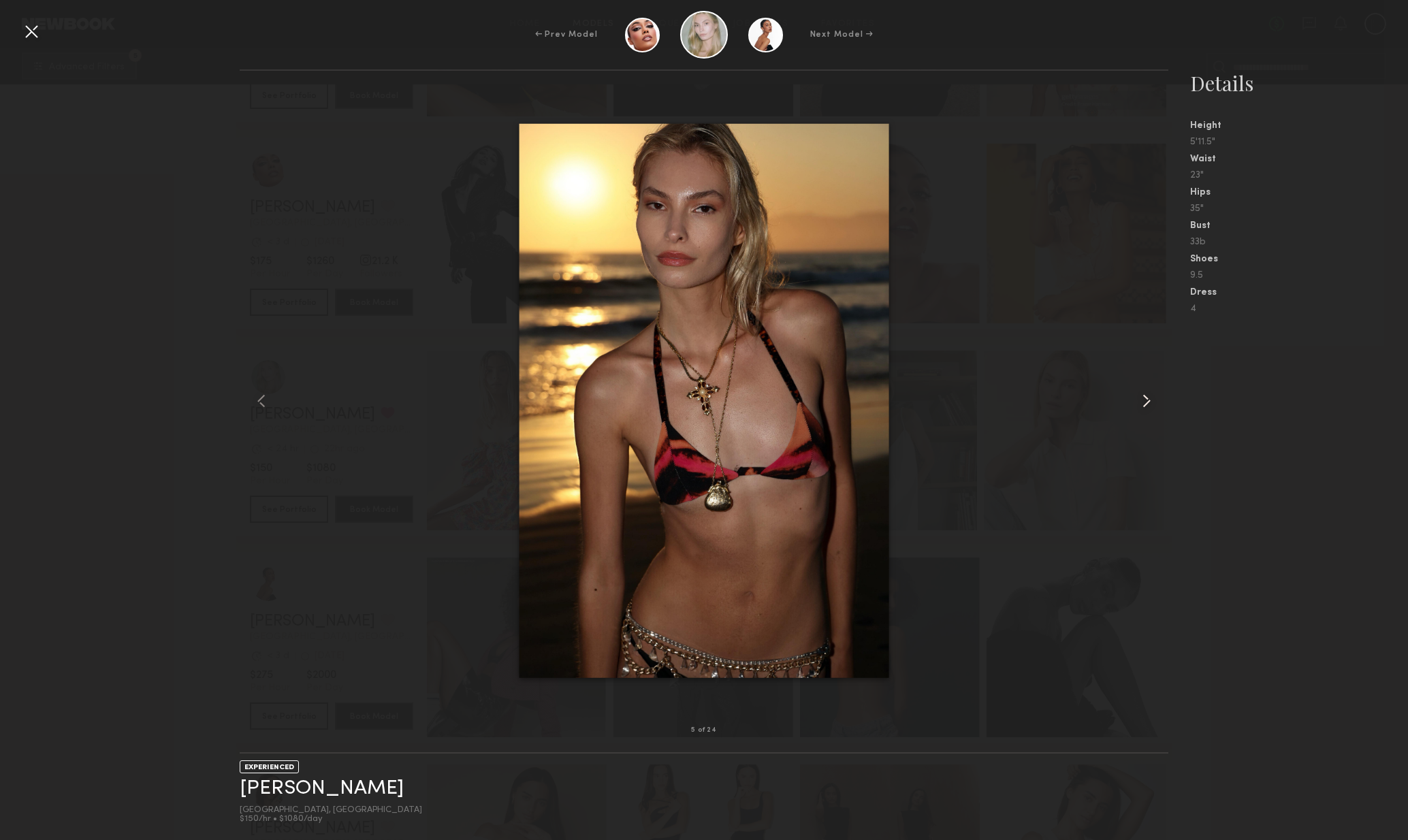
click at [1153, 409] on common-icon at bounding box center [1146, 401] width 21 height 21
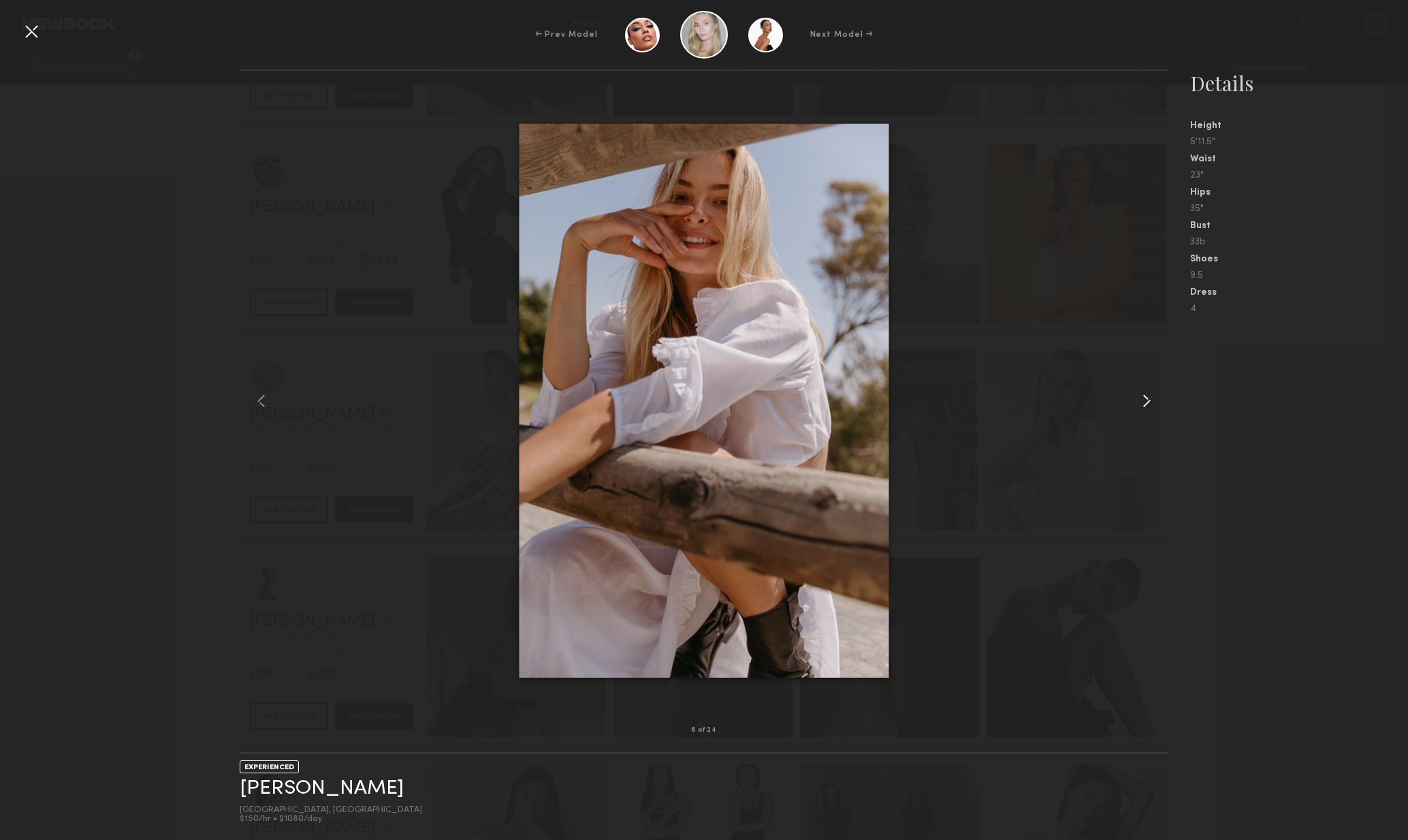
click at [1152, 411] on common-icon at bounding box center [1146, 401] width 21 height 21
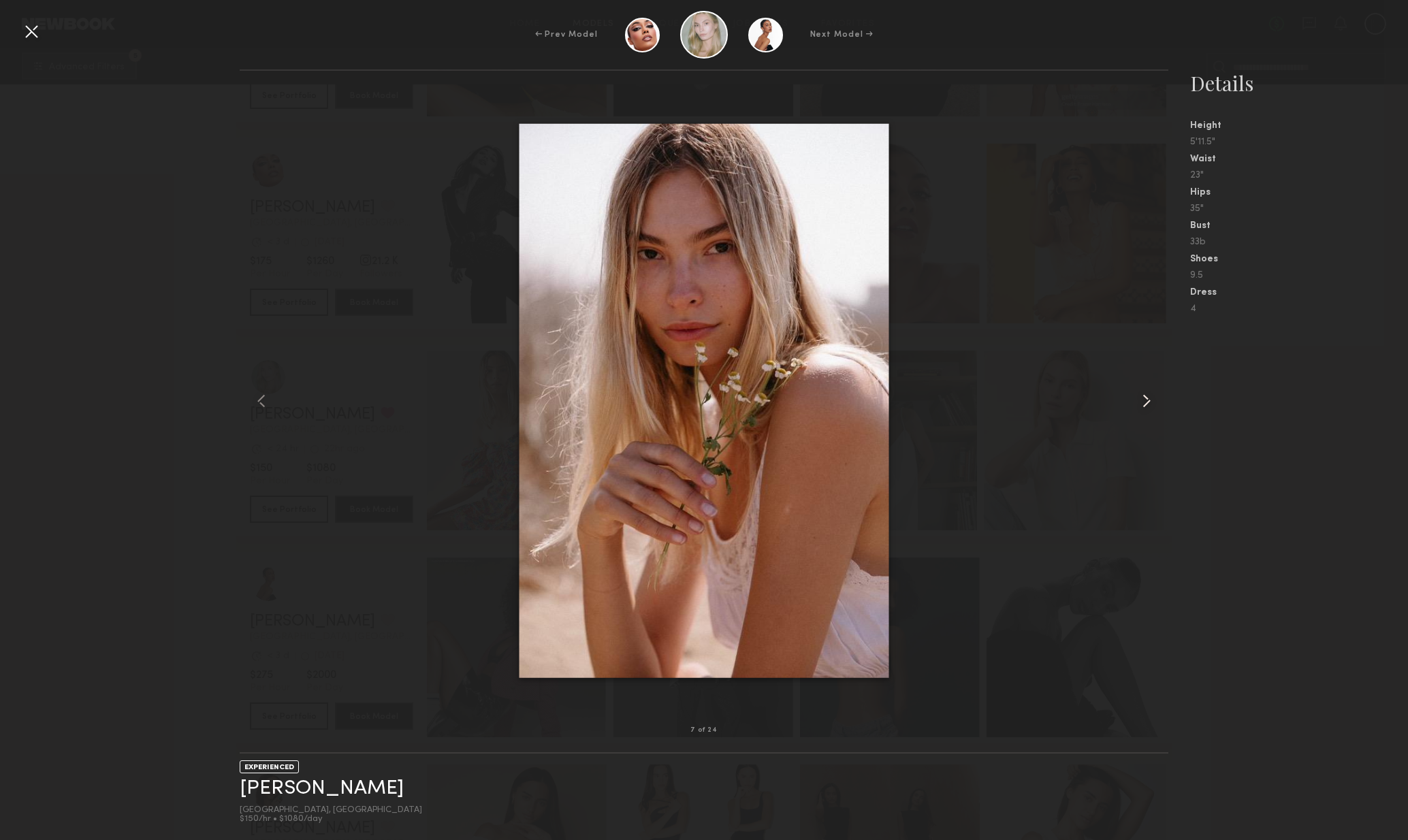
click at [1149, 415] on div at bounding box center [1150, 401] width 38 height 616
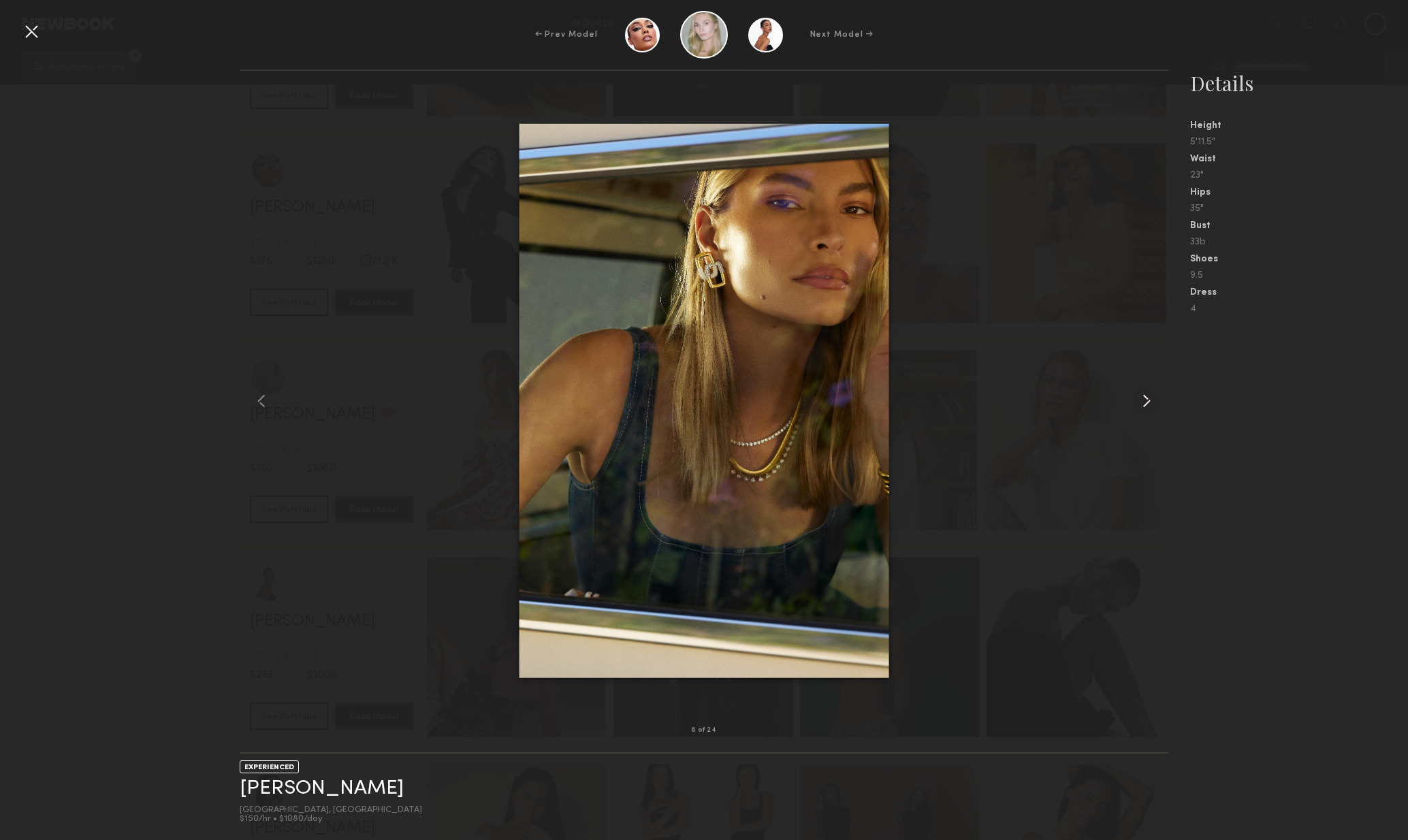
click at [1150, 418] on div at bounding box center [1150, 401] width 38 height 616
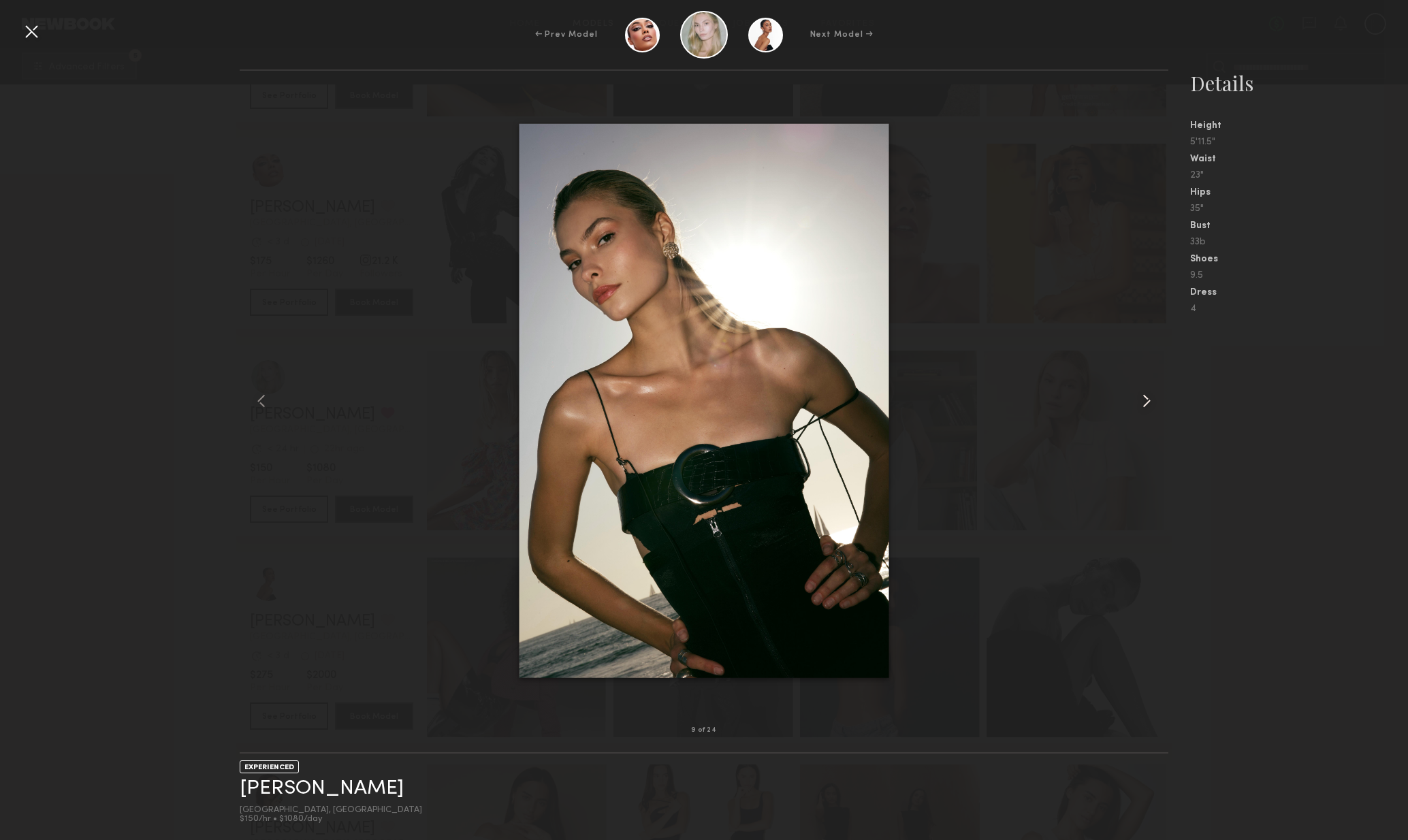
click at [1147, 422] on div at bounding box center [1150, 401] width 38 height 616
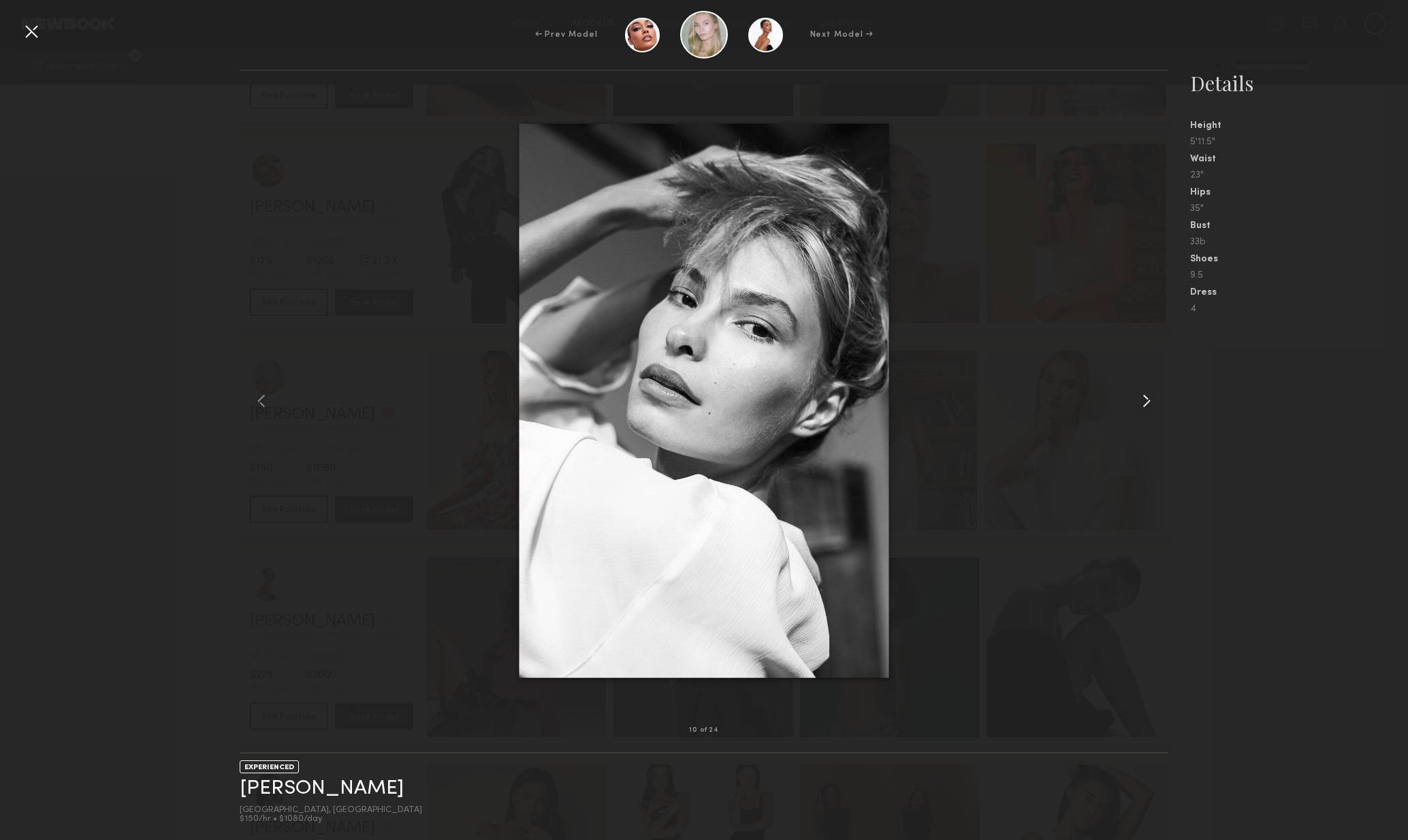
click at [1148, 424] on div at bounding box center [1150, 401] width 38 height 616
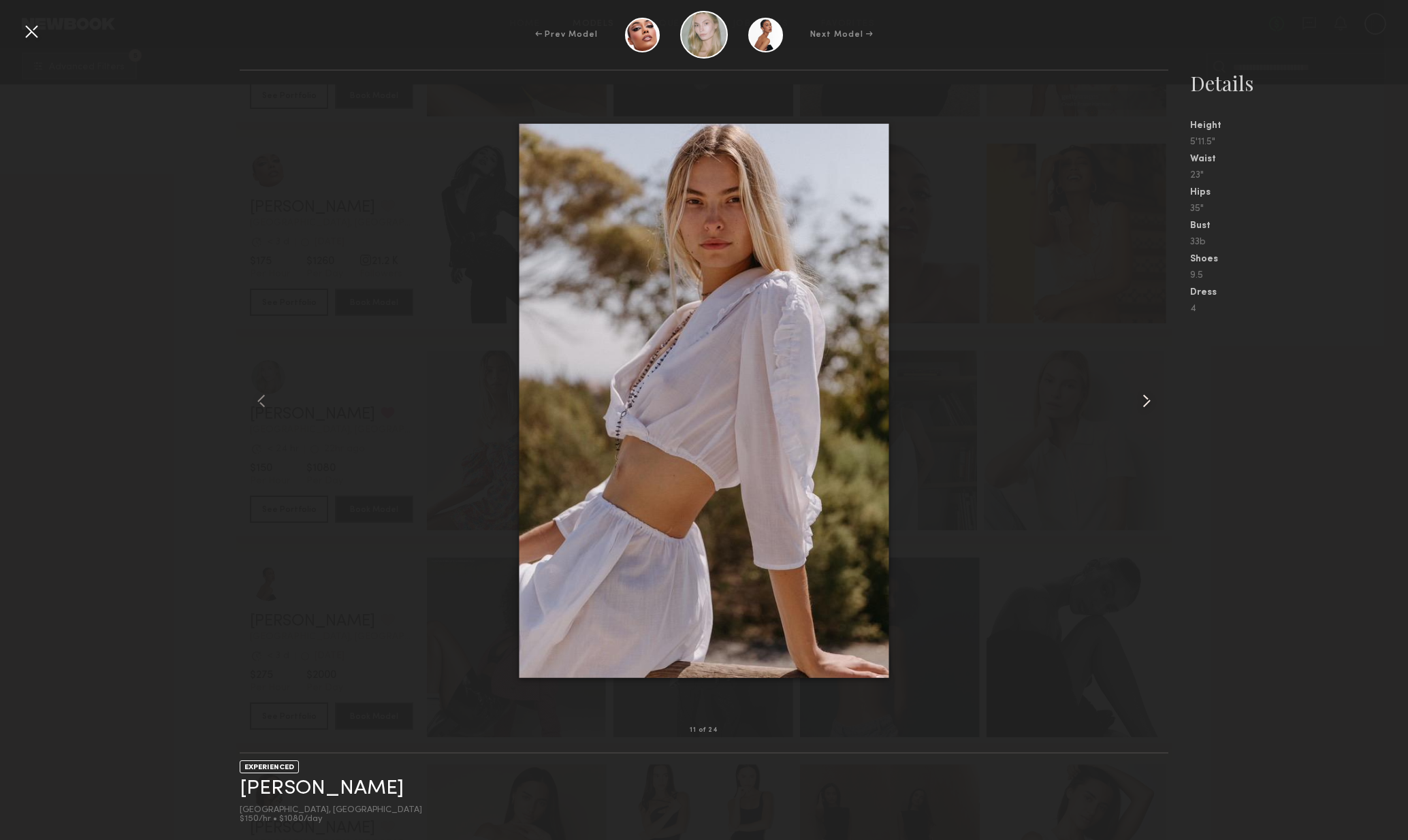
click at [1148, 424] on div at bounding box center [1150, 401] width 38 height 616
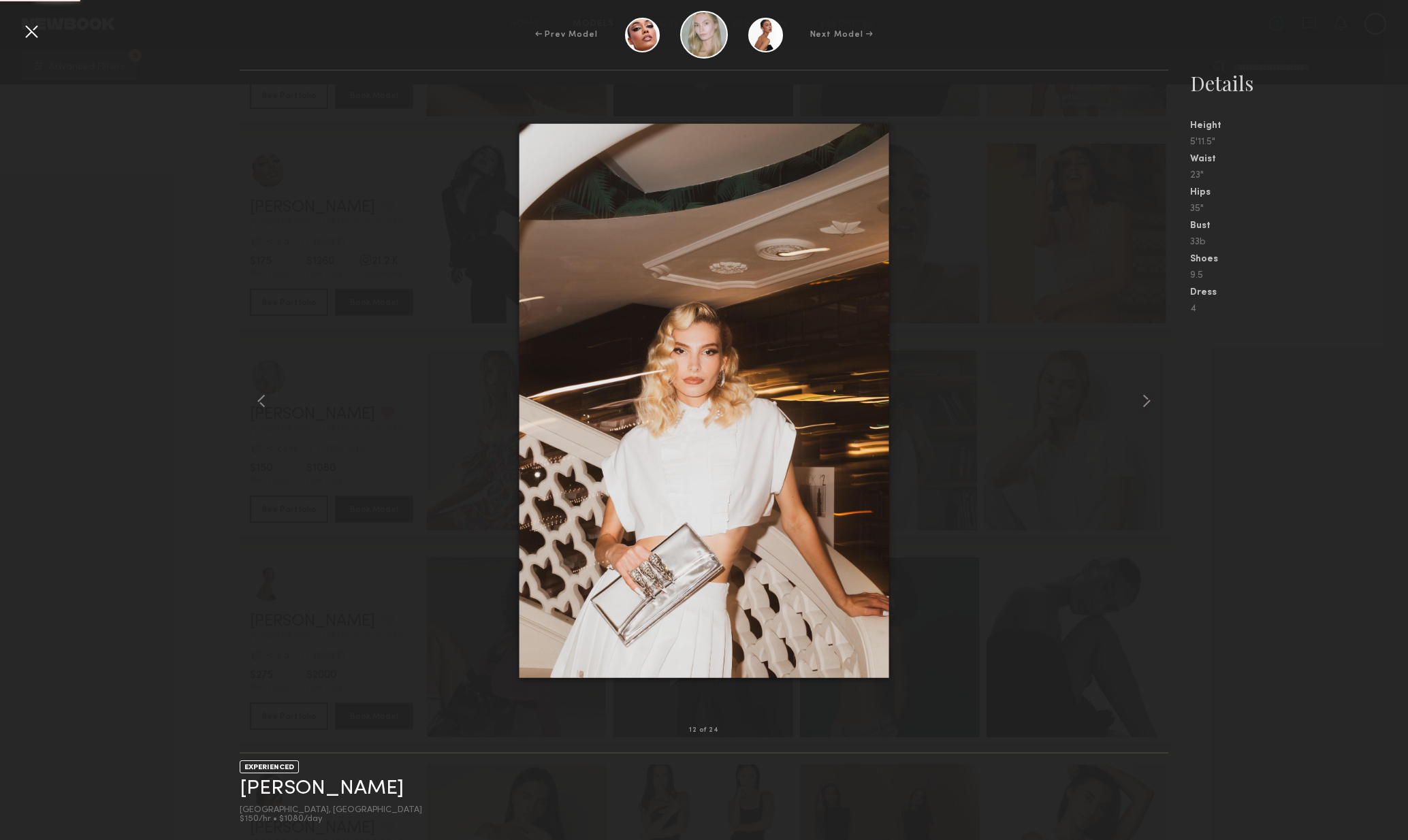
click at [1150, 426] on div at bounding box center [1150, 401] width 38 height 616
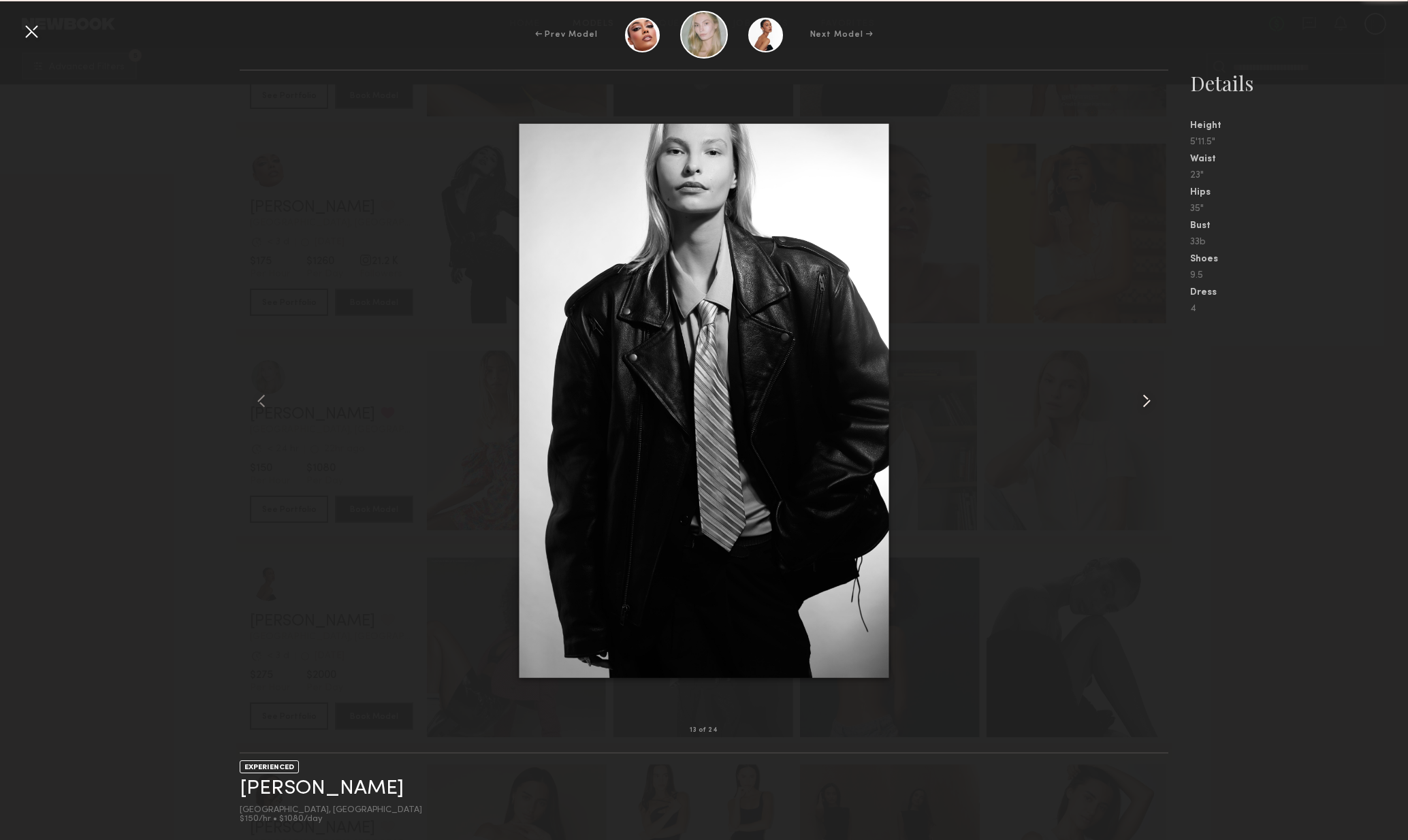
click at [1150, 425] on div at bounding box center [1150, 401] width 38 height 616
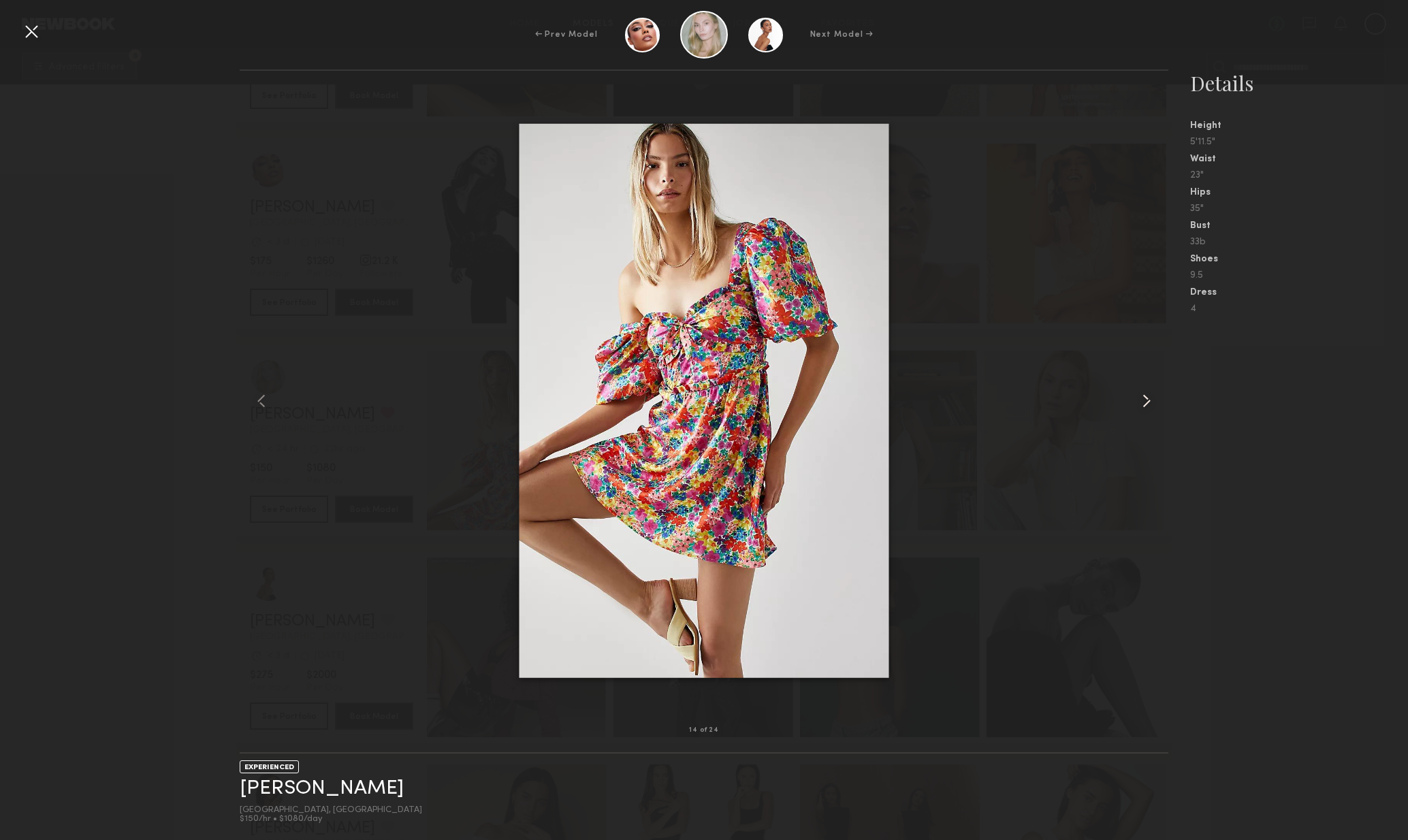
click at [1151, 413] on div at bounding box center [1150, 401] width 38 height 616
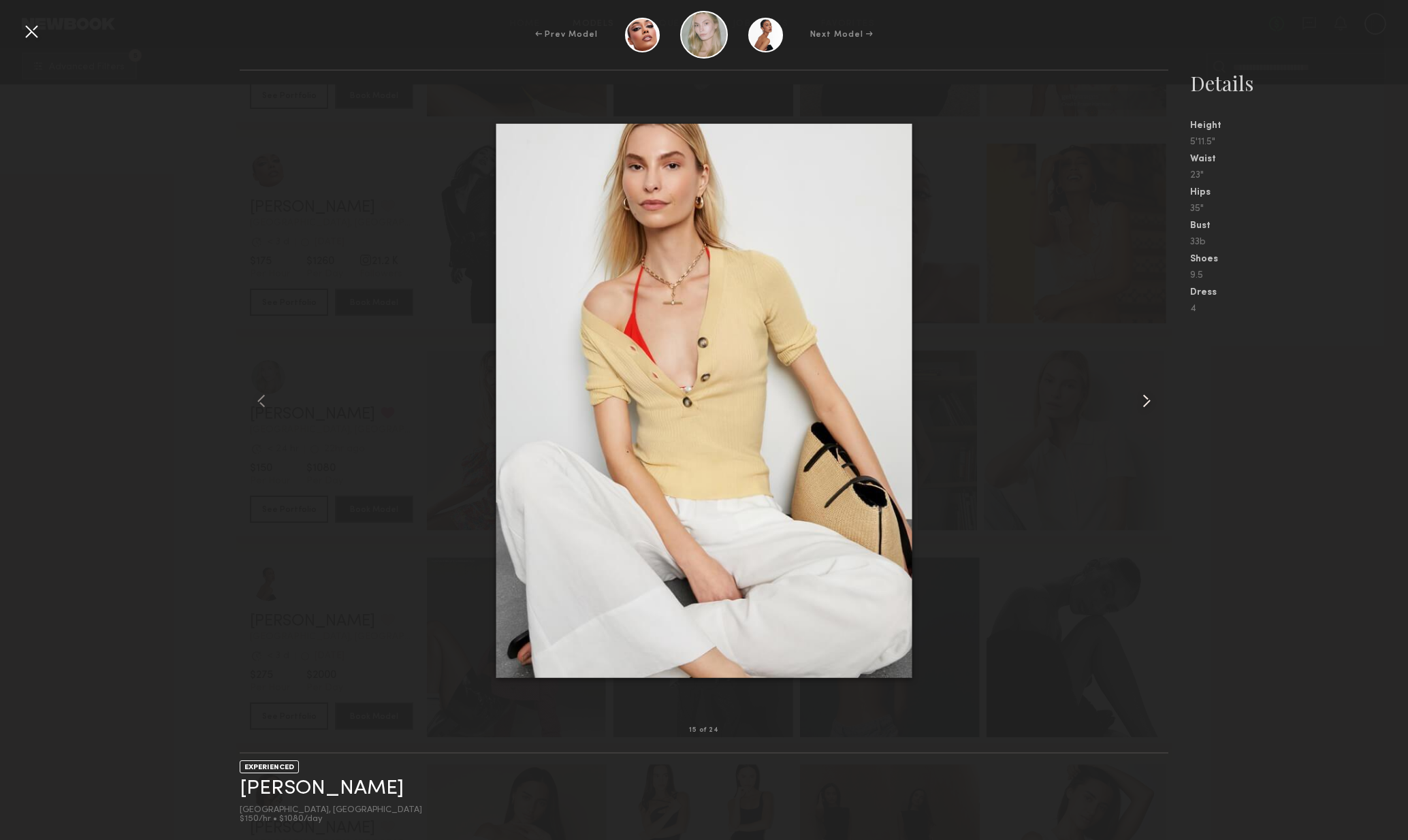
click at [1145, 416] on div at bounding box center [1150, 401] width 38 height 616
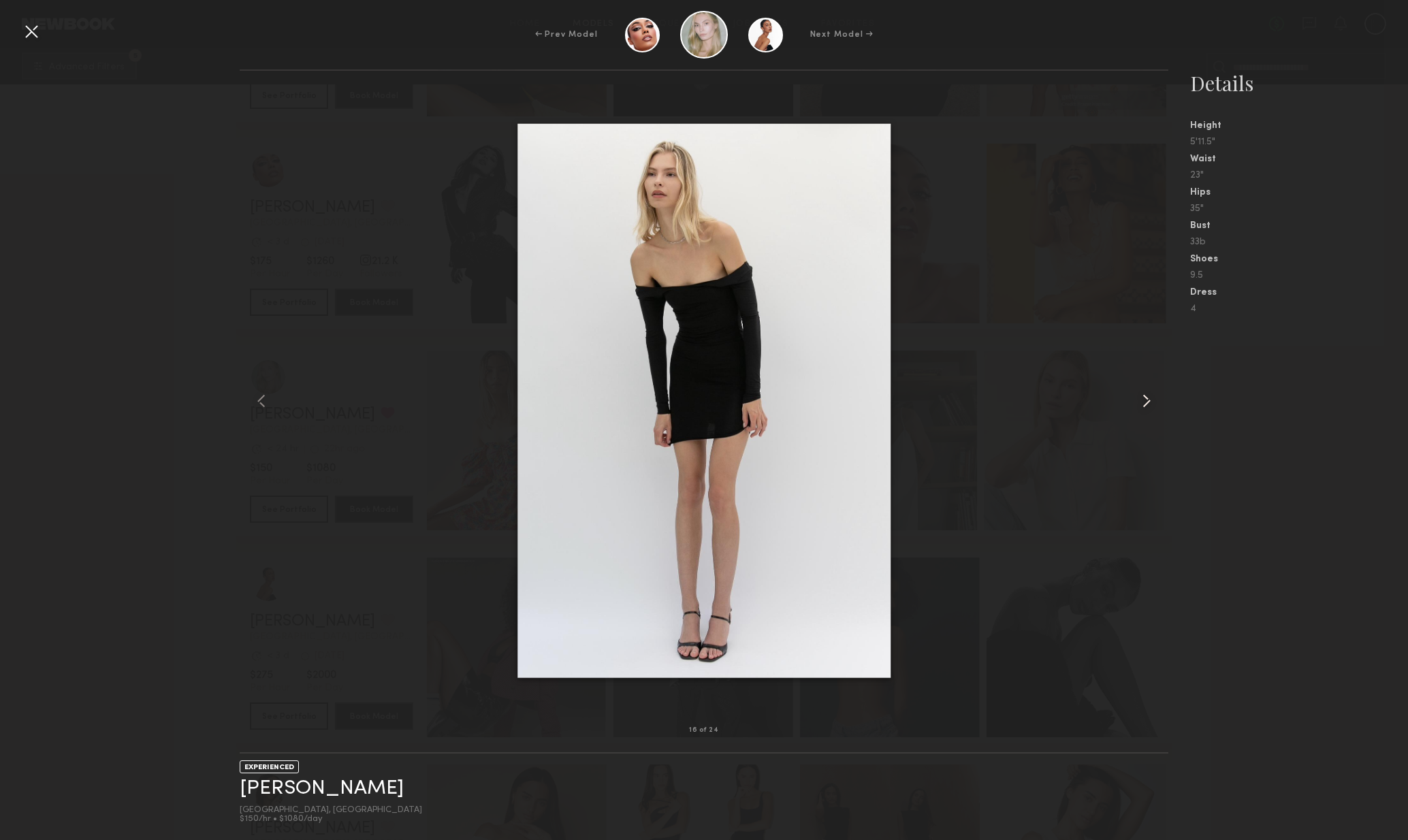
click at [1142, 413] on div at bounding box center [1150, 401] width 38 height 616
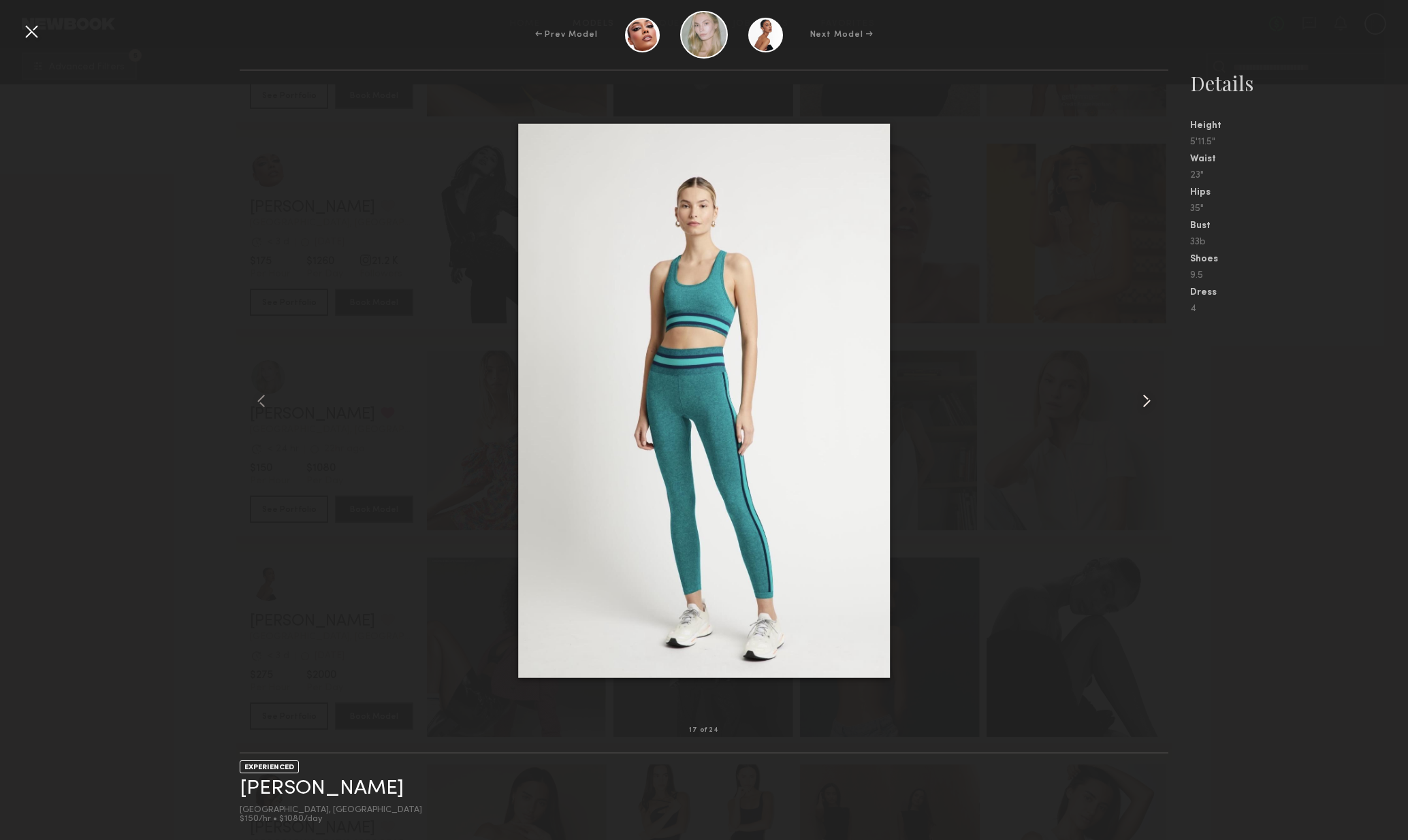
click at [1143, 413] on div at bounding box center [1150, 401] width 38 height 616
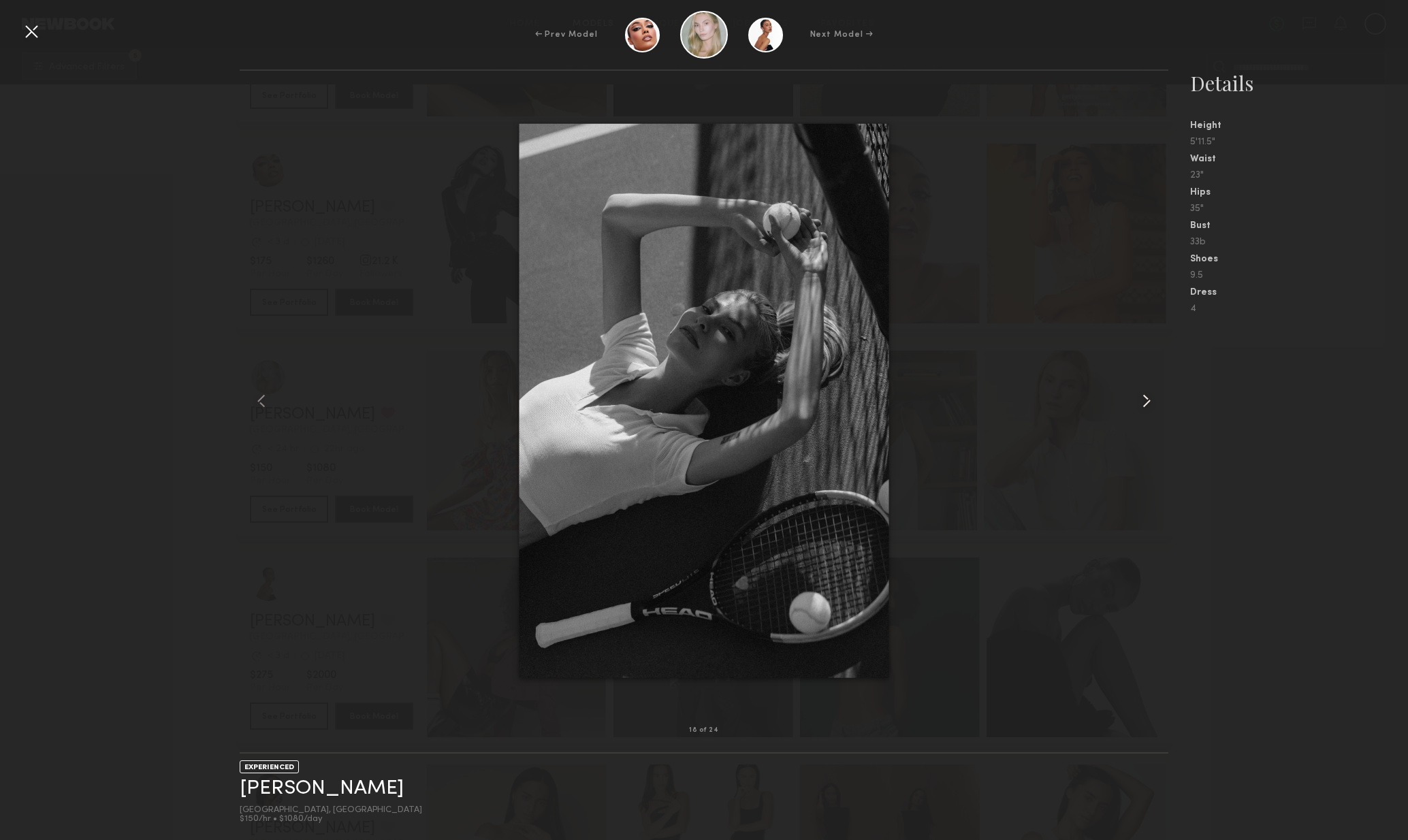
click at [1144, 411] on div at bounding box center [1150, 401] width 38 height 616
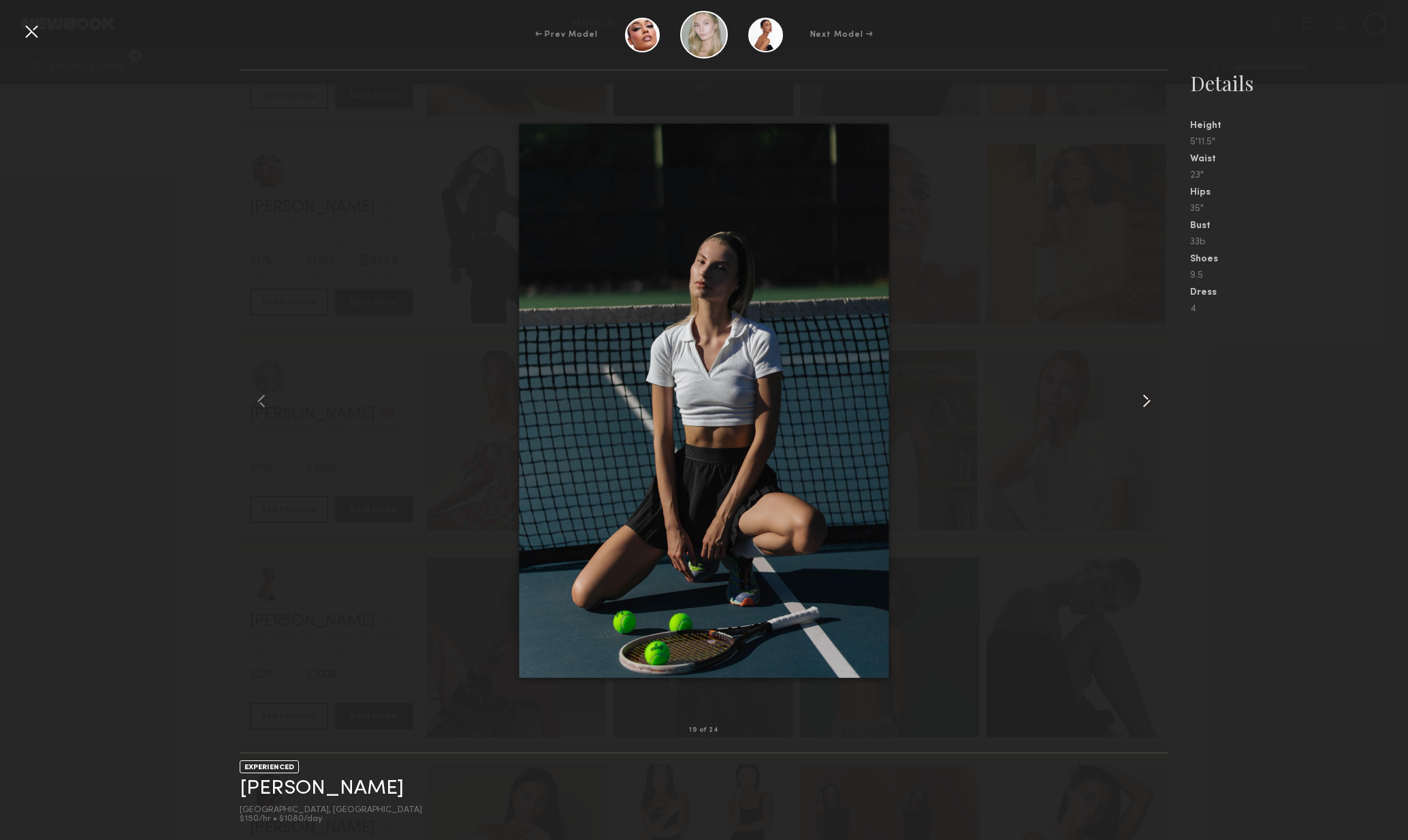
click at [1145, 414] on div at bounding box center [1150, 401] width 38 height 616
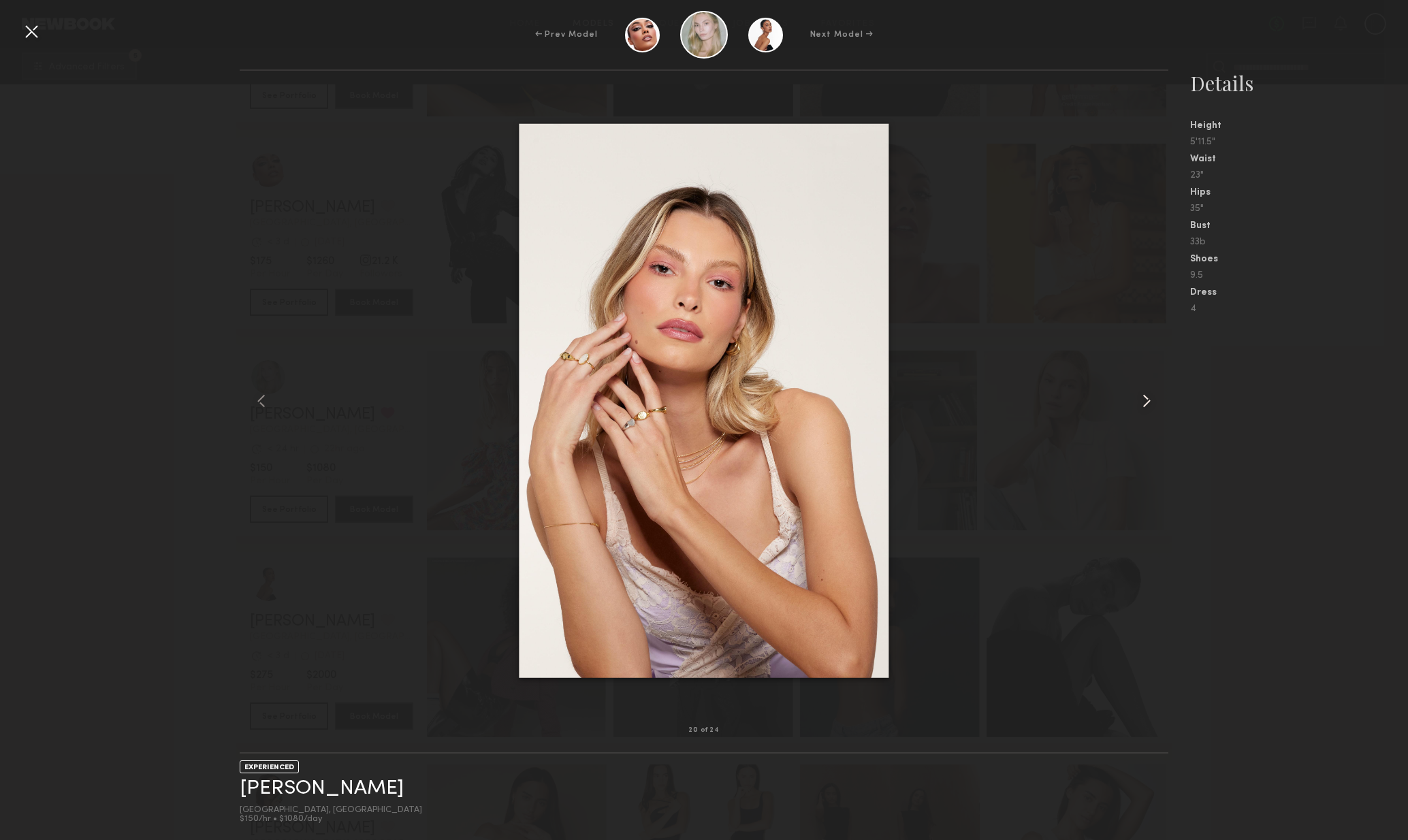
click at [1145, 414] on div at bounding box center [1150, 401] width 38 height 616
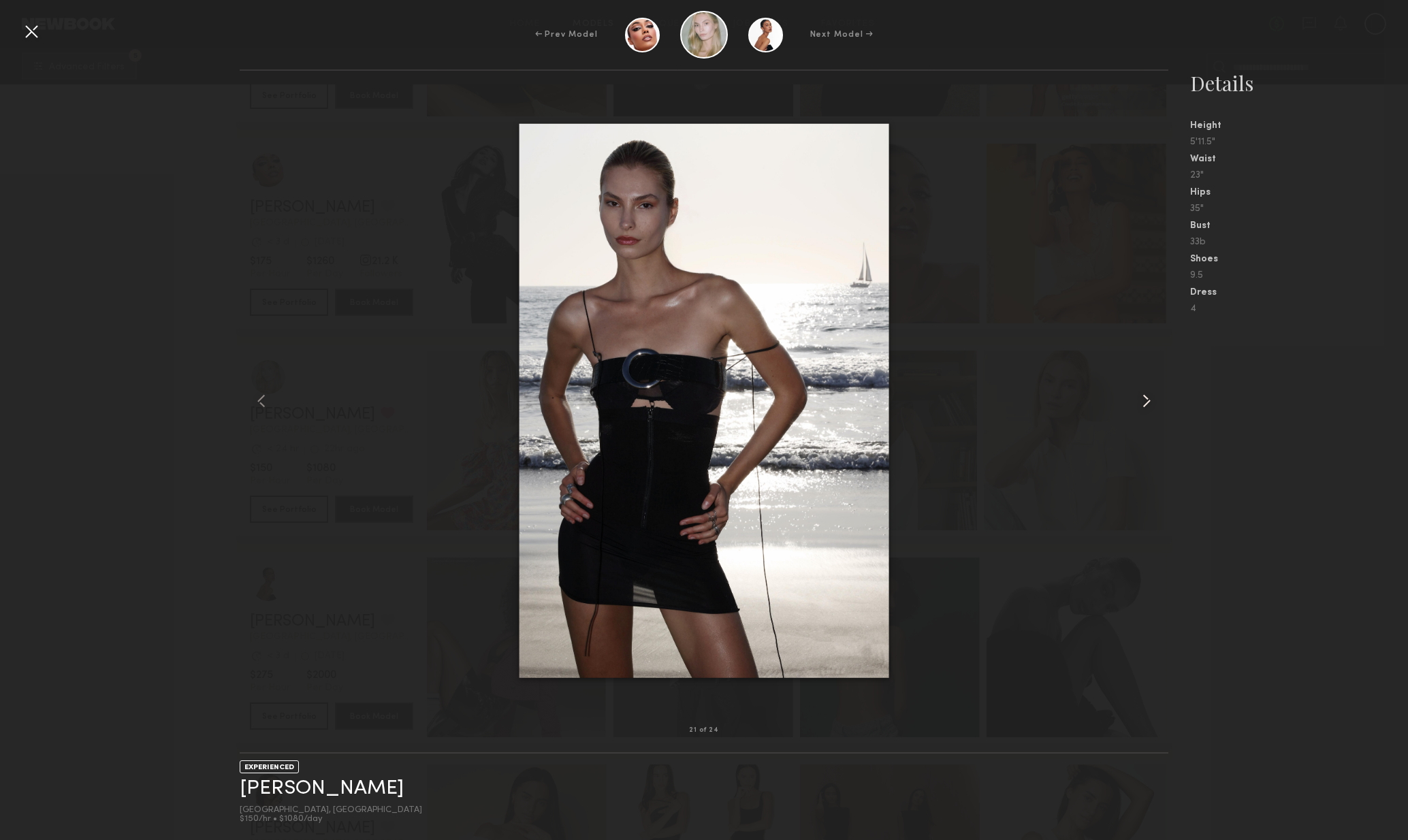
click at [1141, 415] on div at bounding box center [1150, 401] width 38 height 616
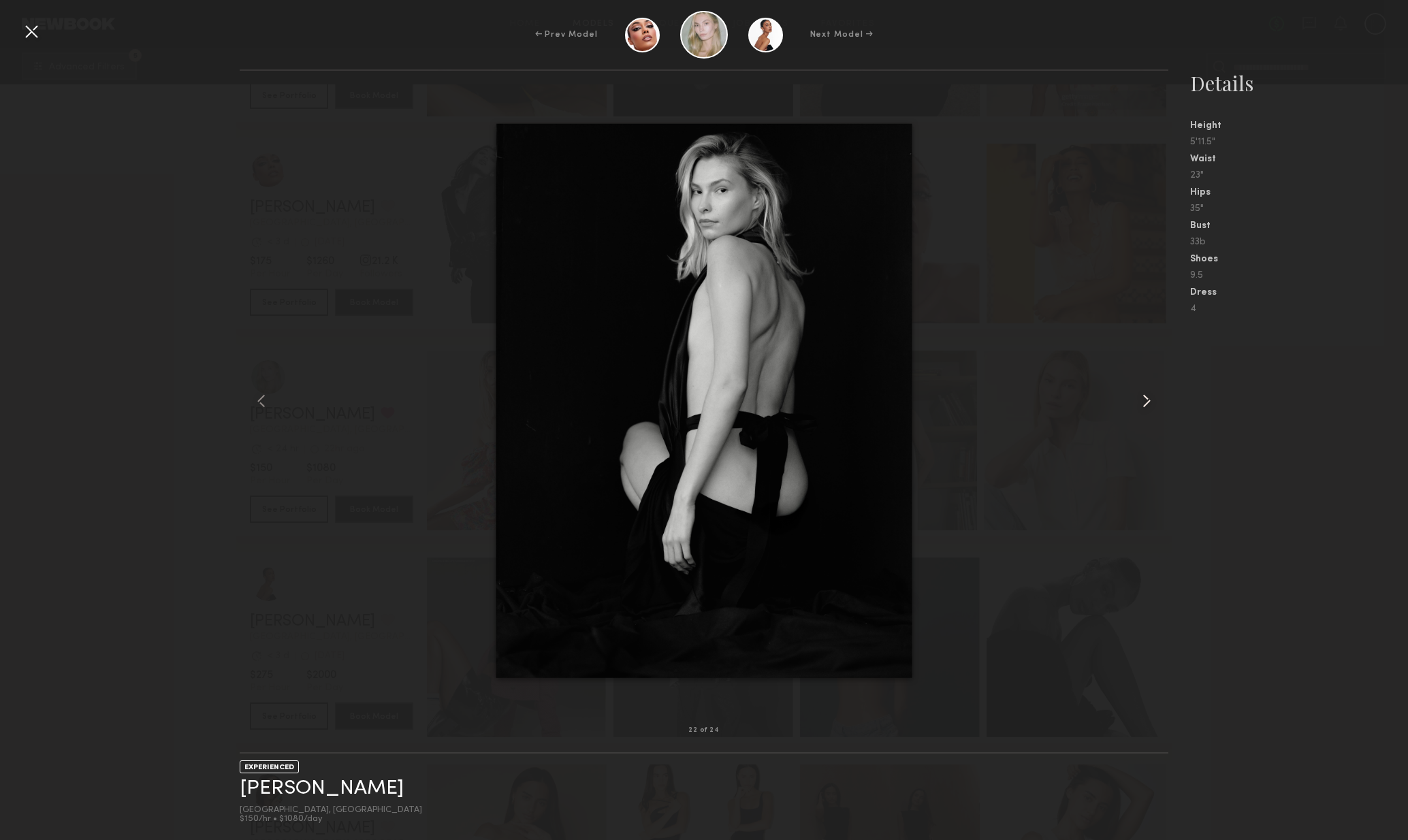
click at [1147, 415] on div at bounding box center [1150, 401] width 38 height 616
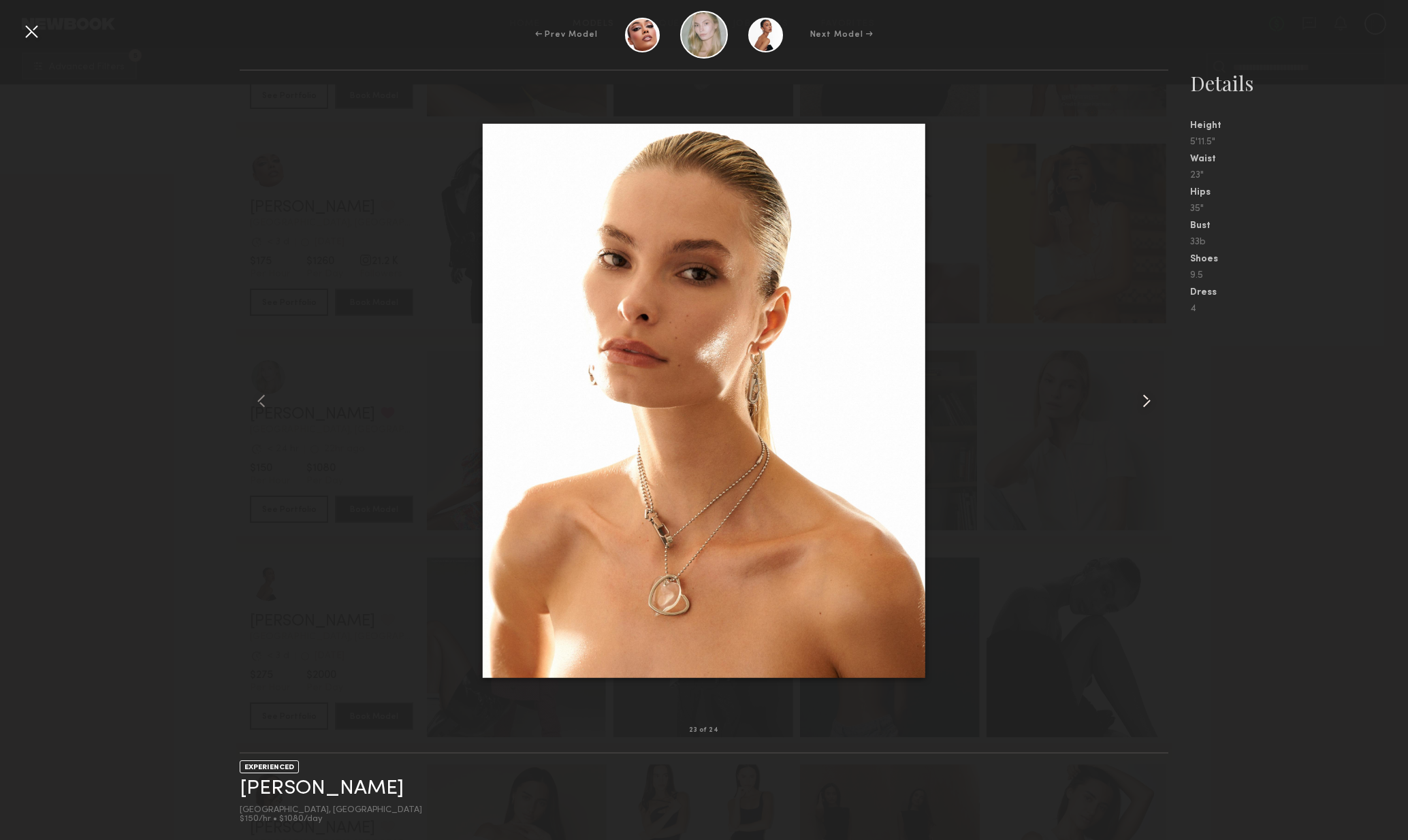
click at [1146, 415] on div at bounding box center [1150, 401] width 38 height 616
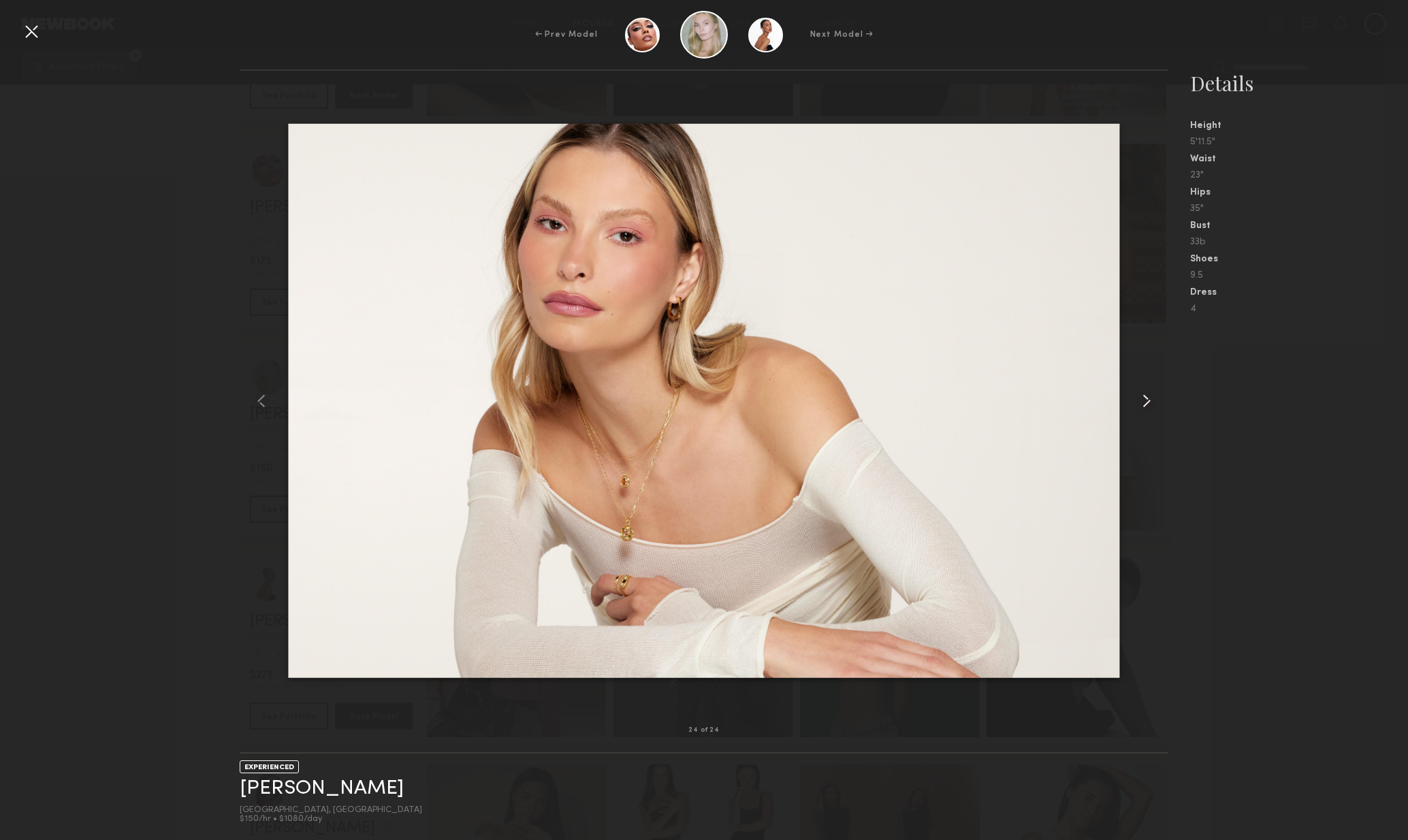
click at [1149, 415] on div at bounding box center [1150, 401] width 38 height 616
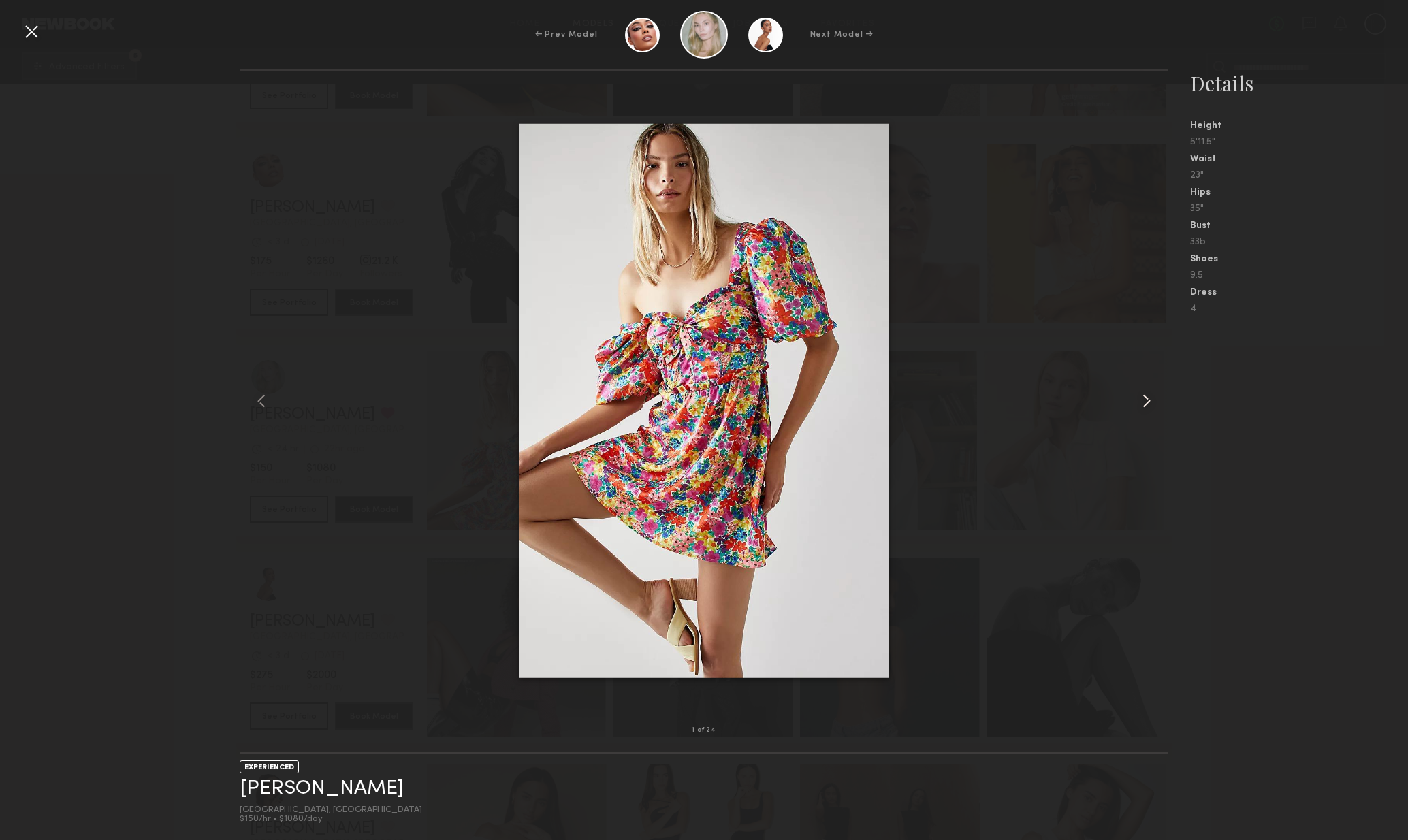
click at [1149, 415] on div at bounding box center [1150, 401] width 38 height 616
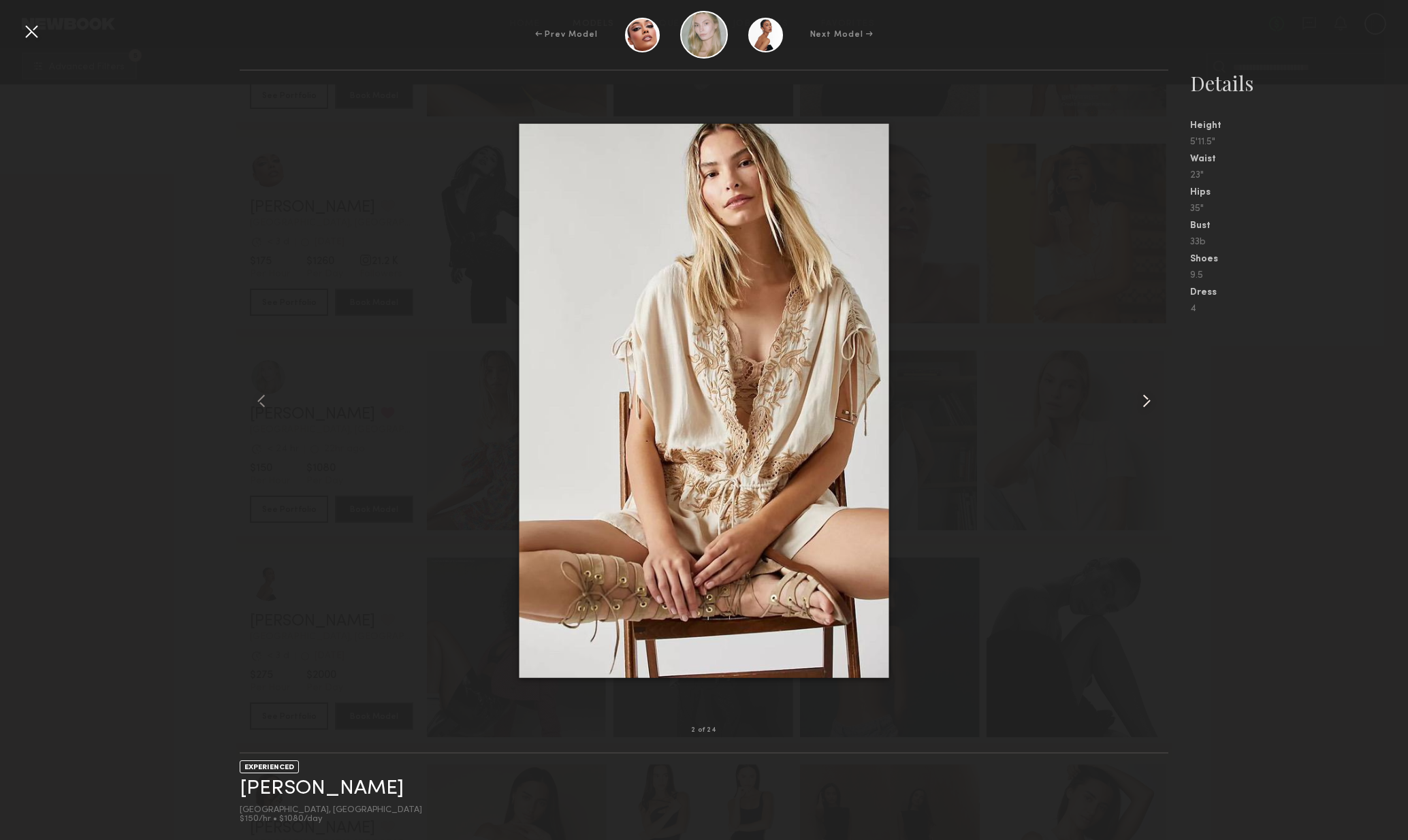
click at [1150, 418] on div at bounding box center [1150, 401] width 38 height 616
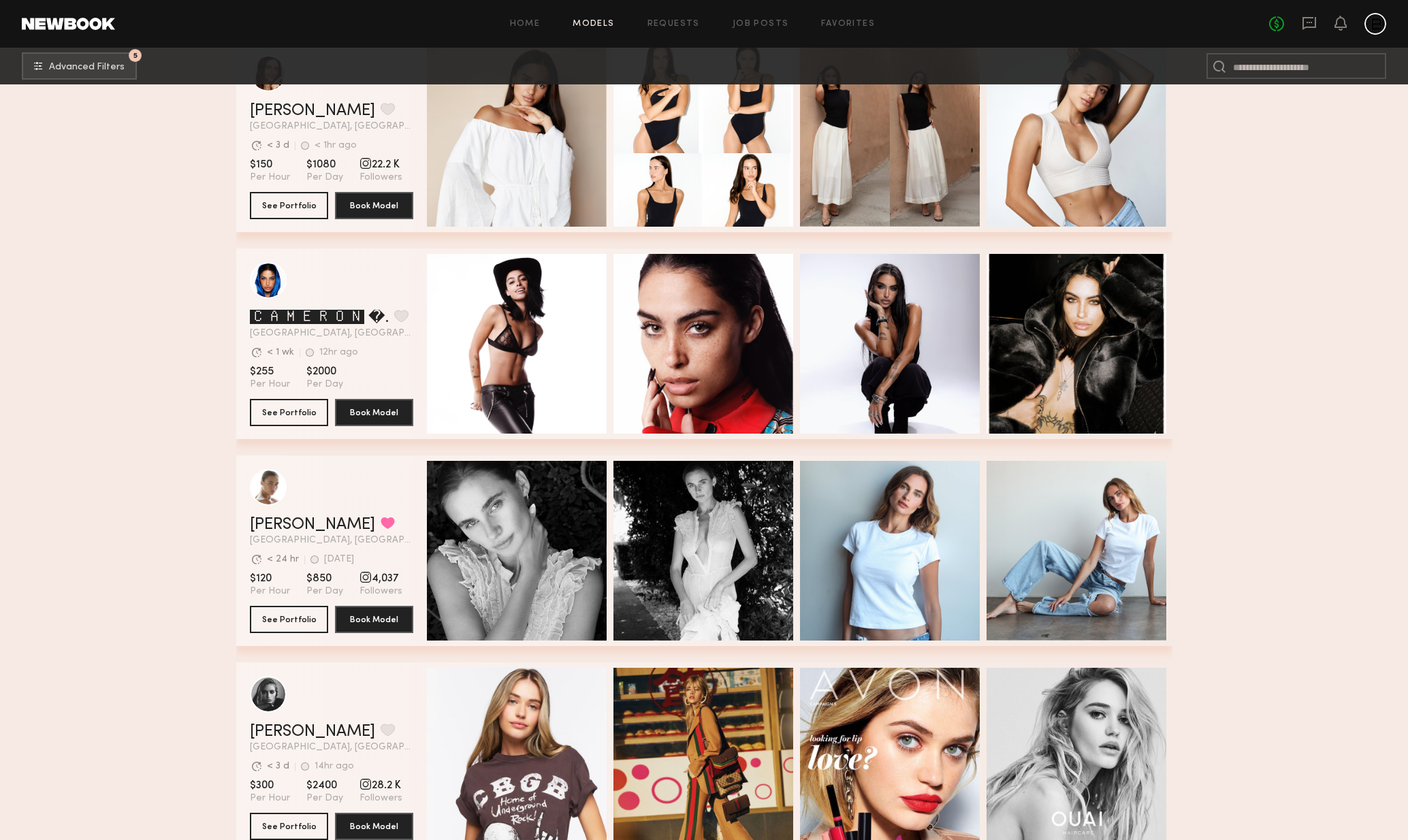
scroll to position [6164, 0]
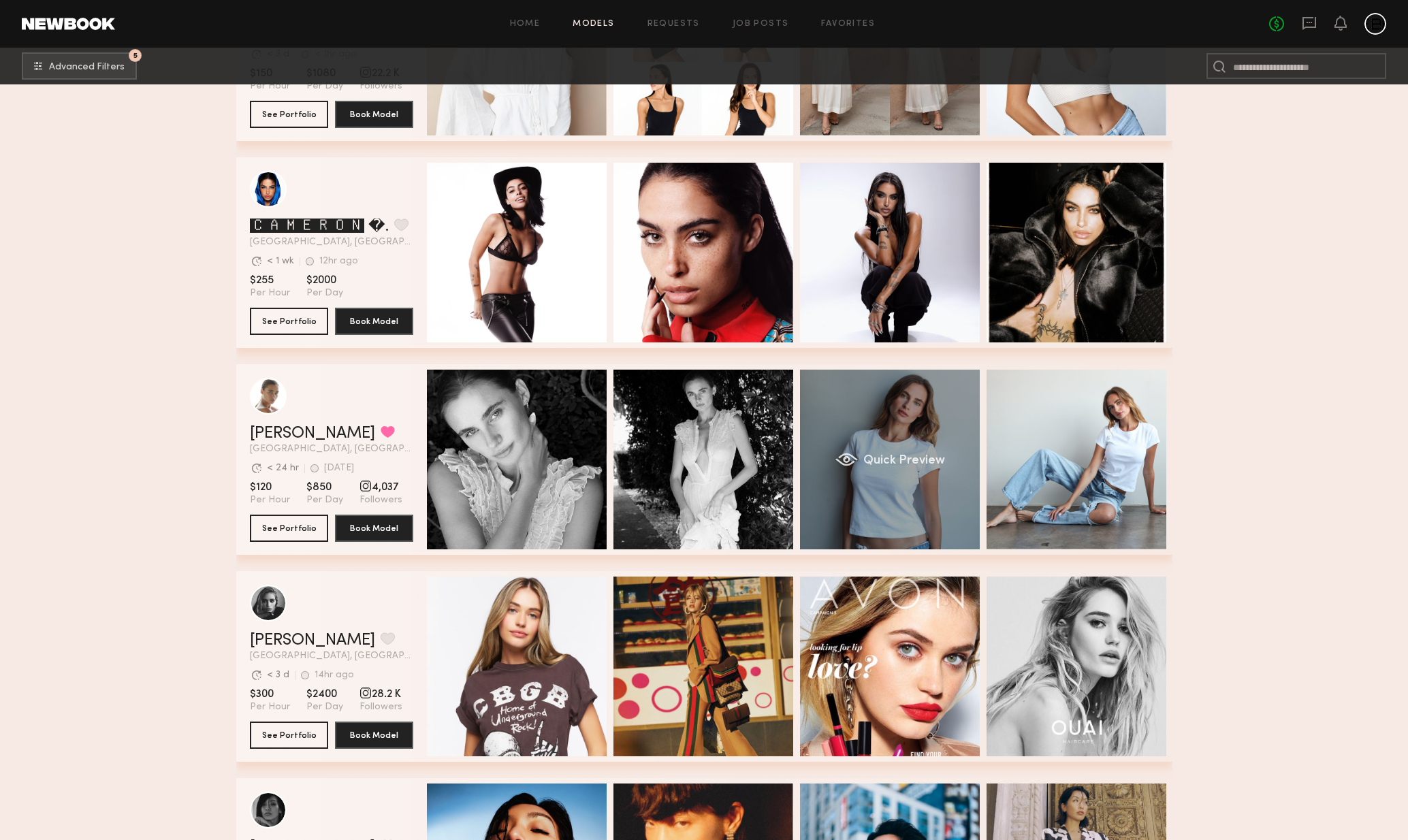
click at [936, 462] on span "Quick Preview" at bounding box center [904, 461] width 81 height 12
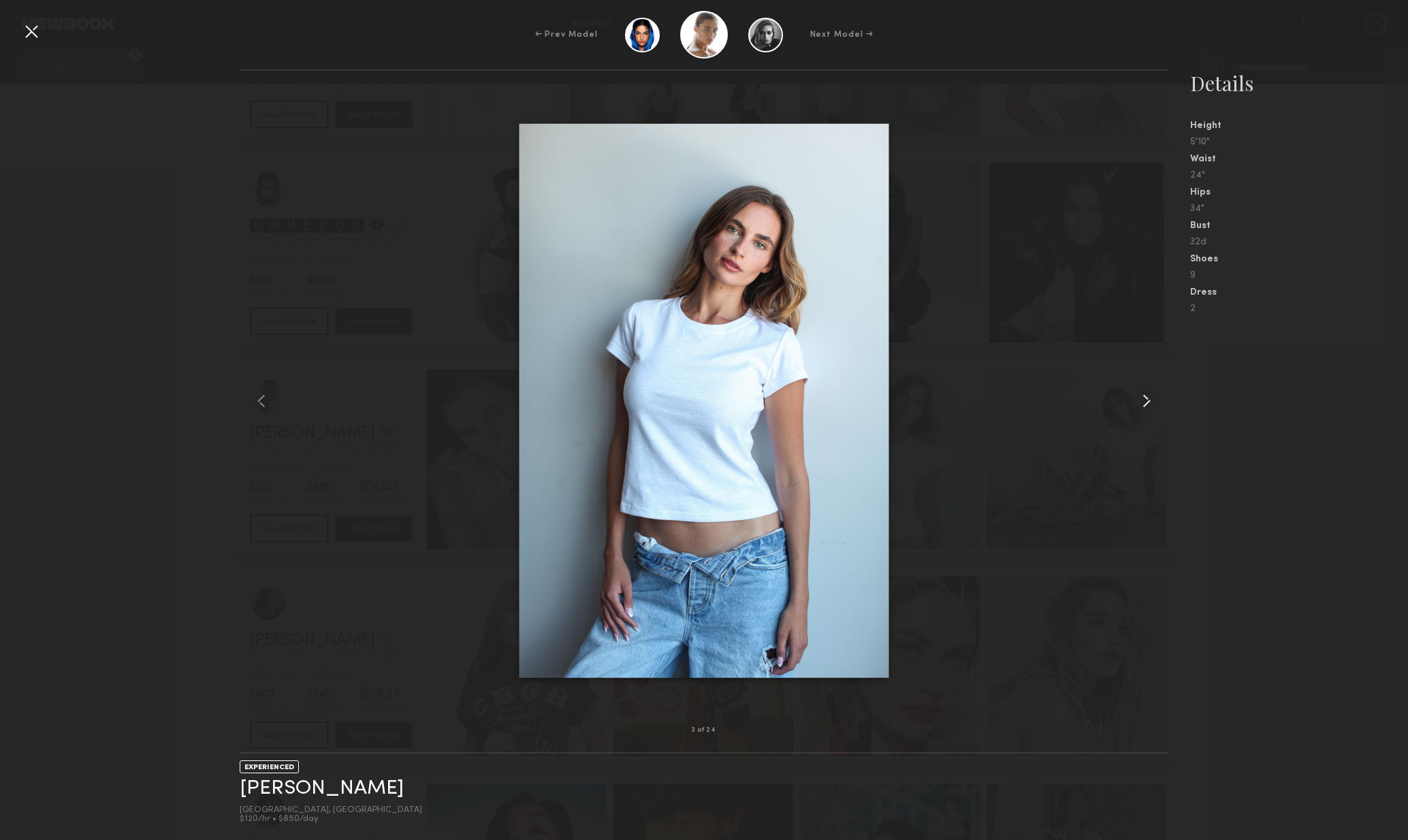
click at [1144, 405] on common-icon at bounding box center [1146, 401] width 21 height 21
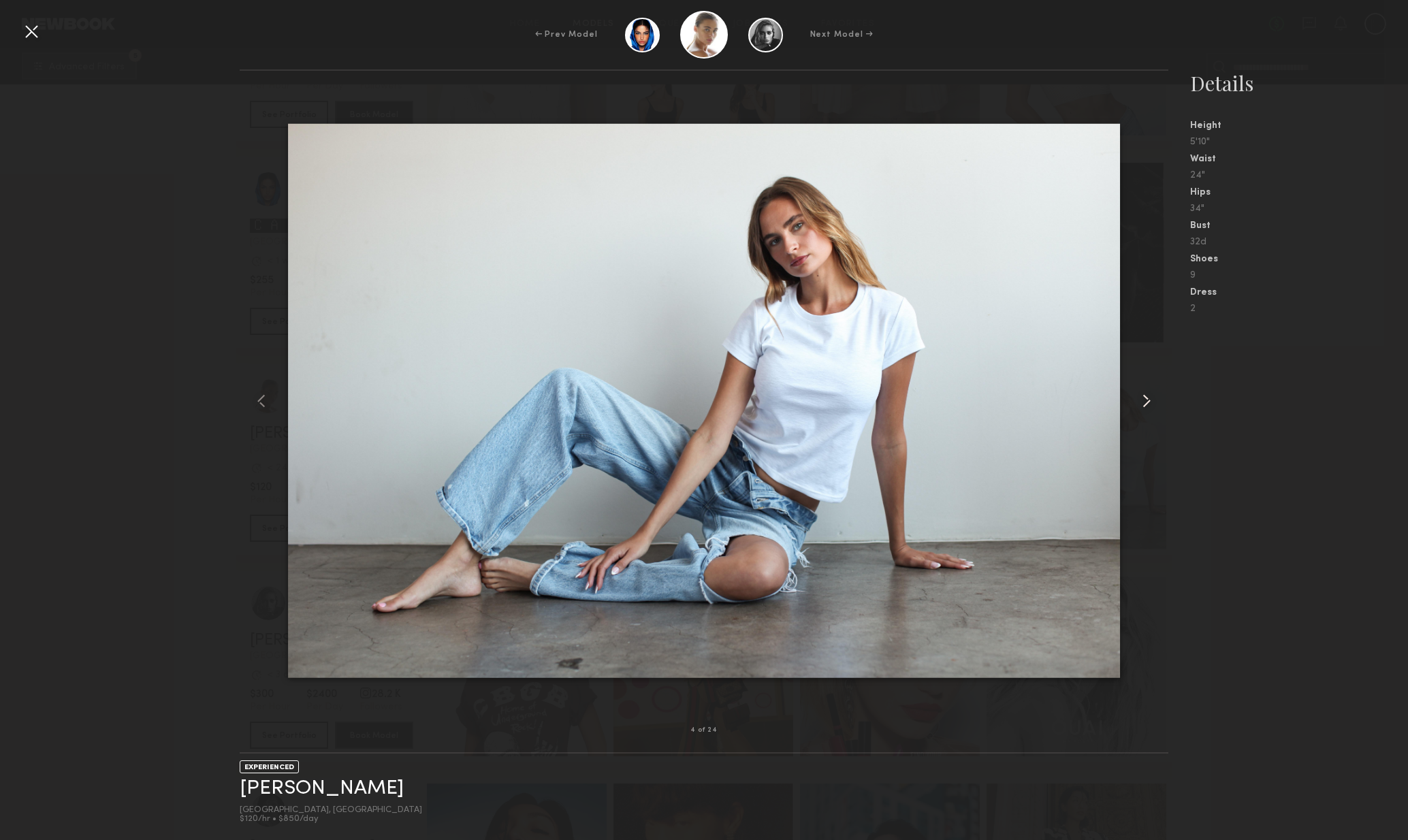
click at [1146, 406] on common-icon at bounding box center [1146, 401] width 21 height 21
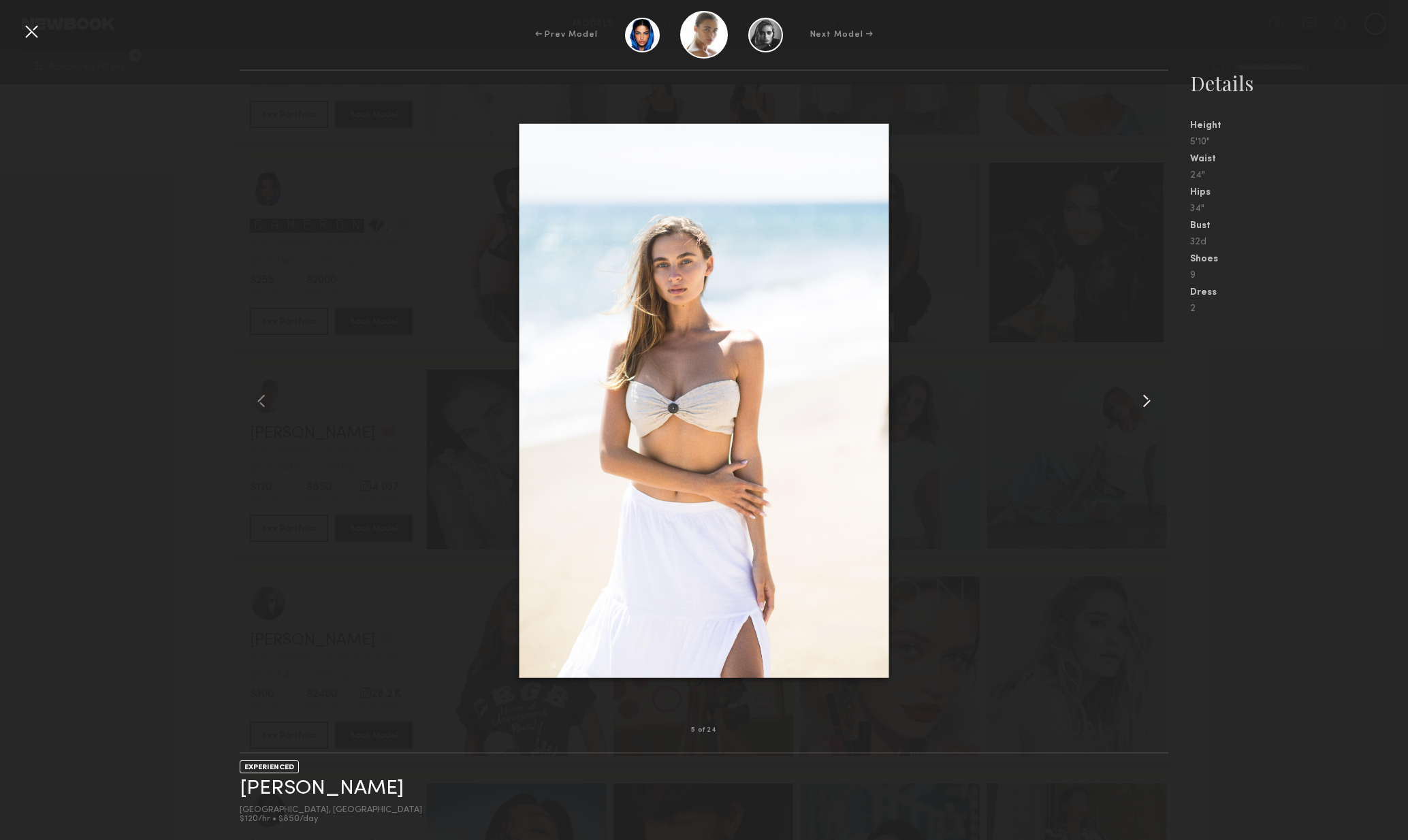
click at [1145, 409] on common-icon at bounding box center [1146, 401] width 21 height 21
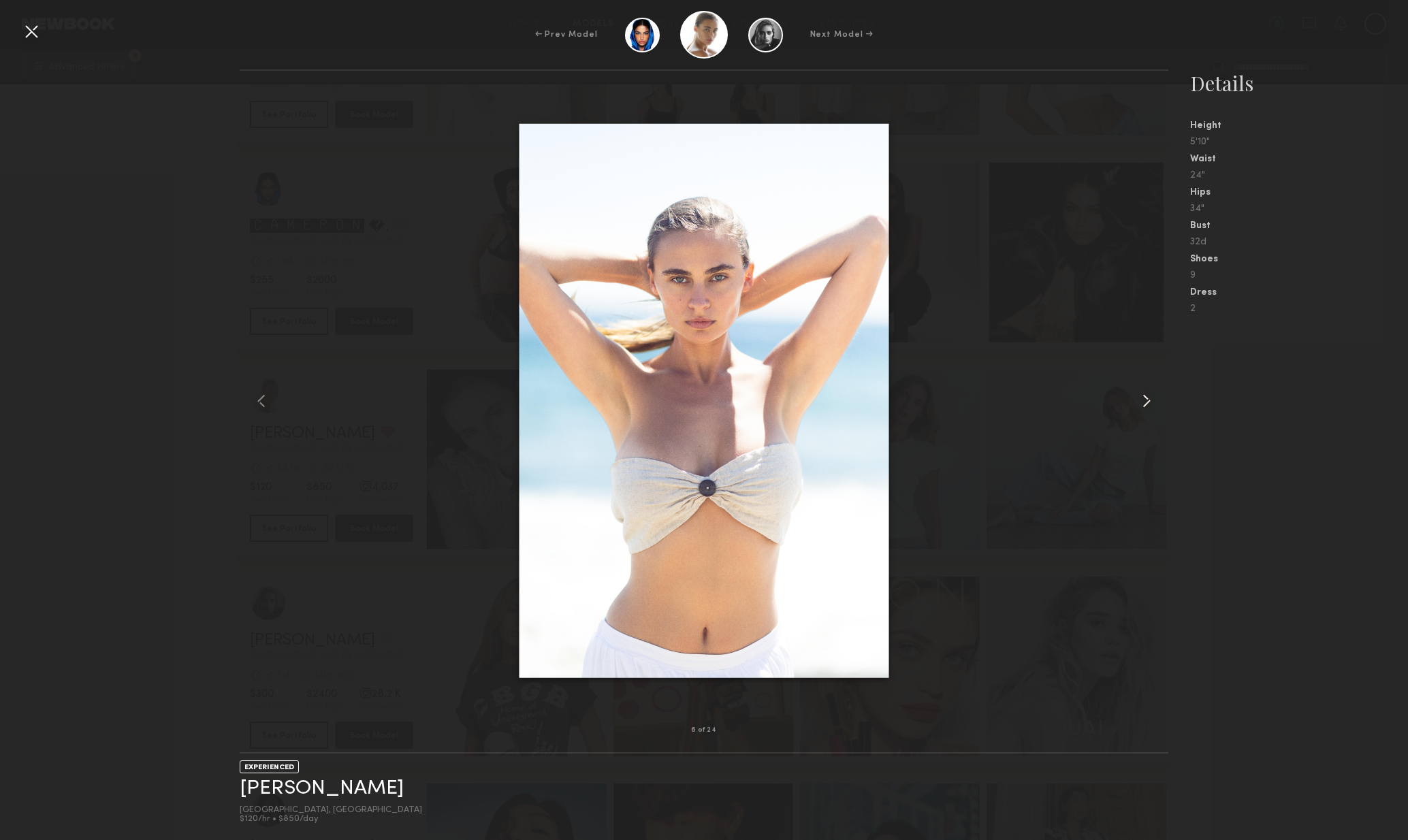
click at [1145, 409] on common-icon at bounding box center [1146, 401] width 21 height 21
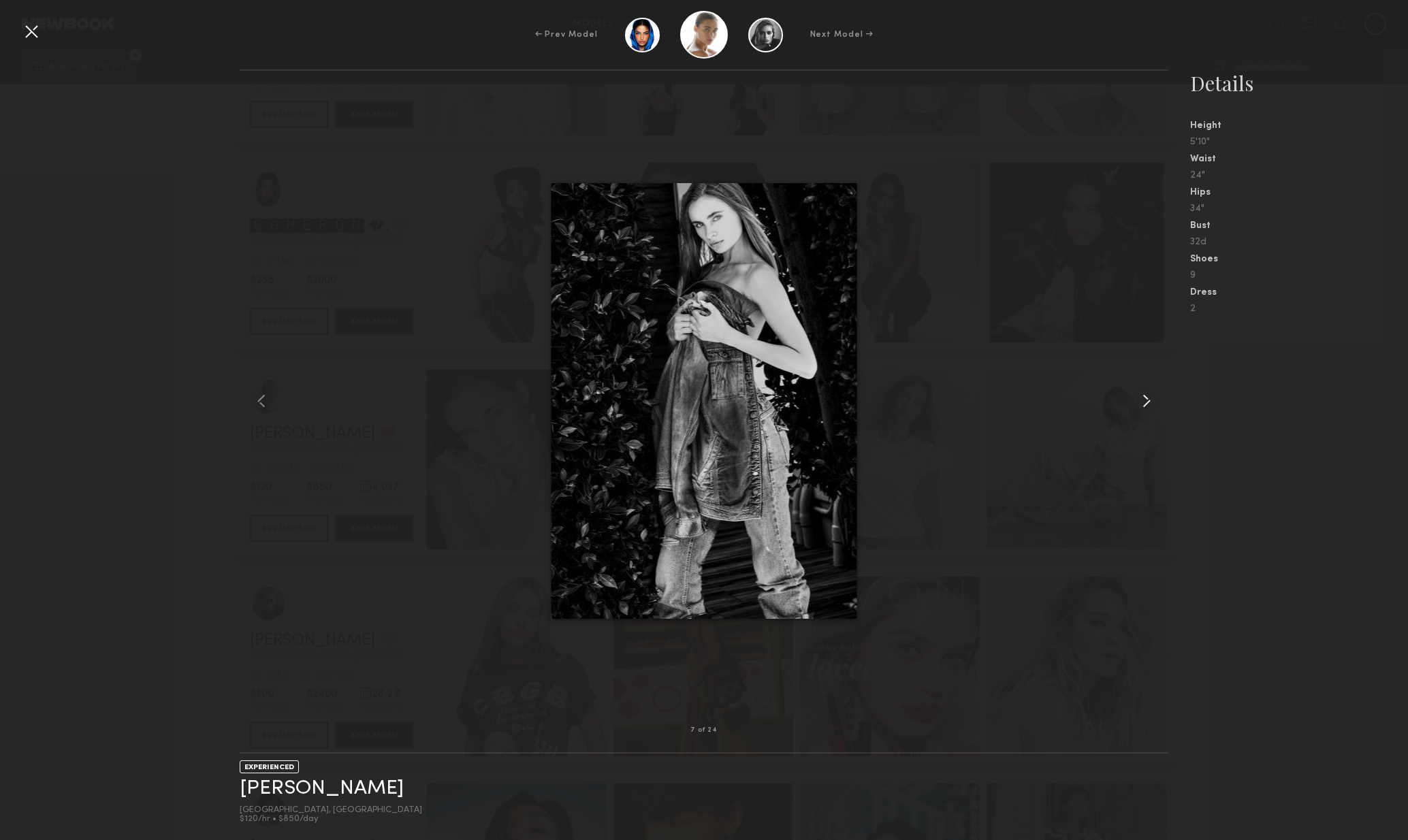
click at [1149, 411] on common-icon at bounding box center [1146, 401] width 21 height 21
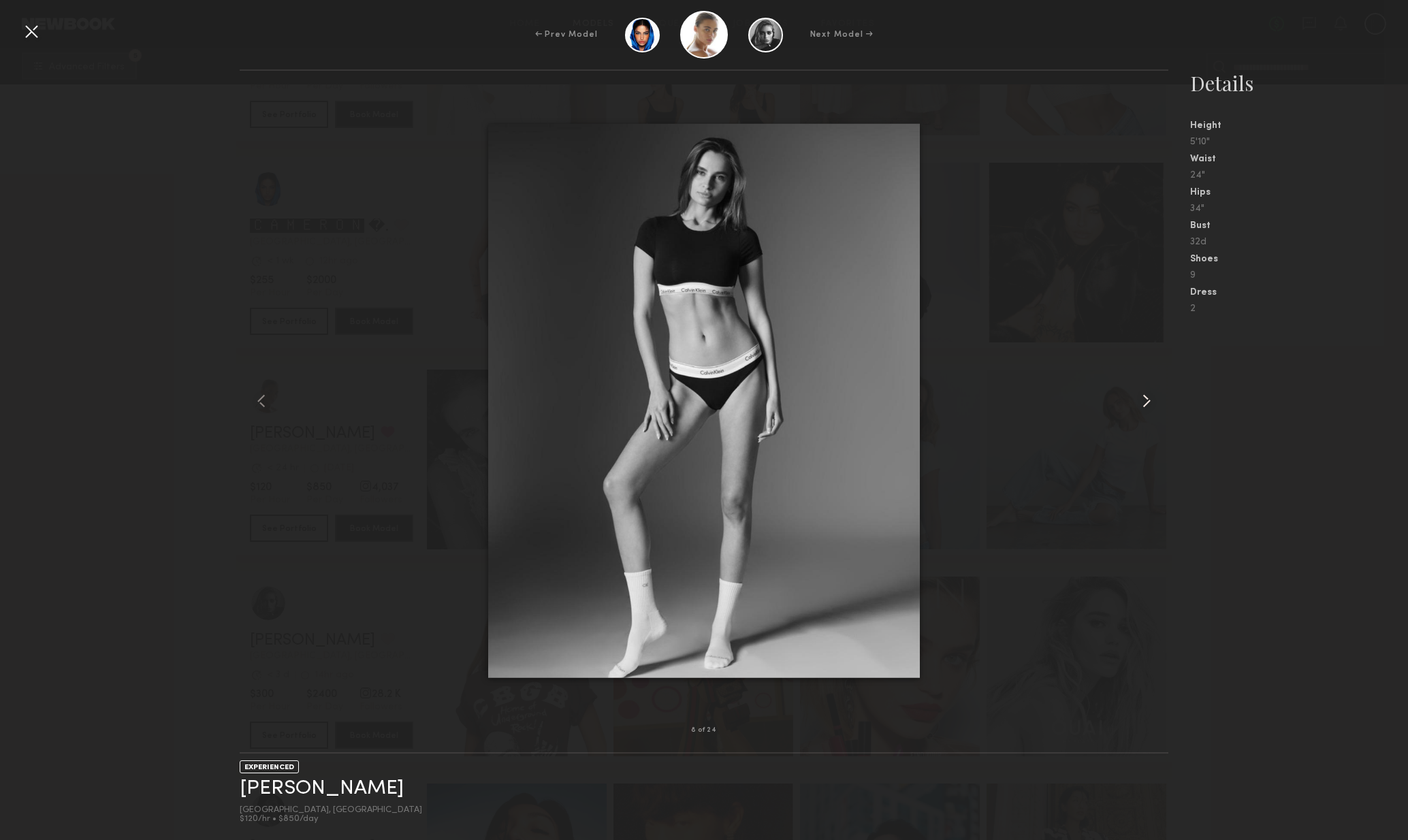
click at [1149, 411] on common-icon at bounding box center [1146, 401] width 21 height 21
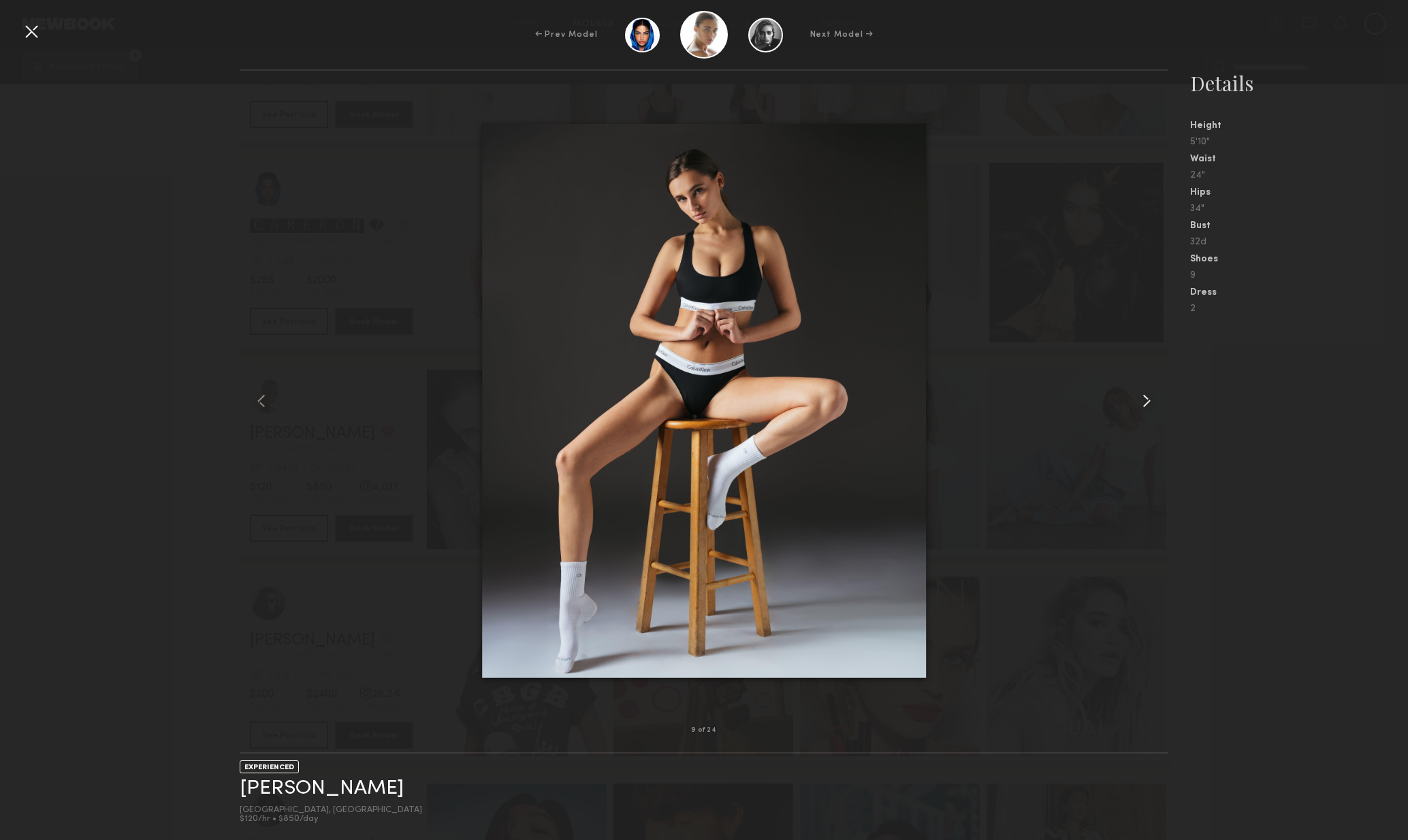
click at [1147, 413] on div at bounding box center [1150, 401] width 38 height 616
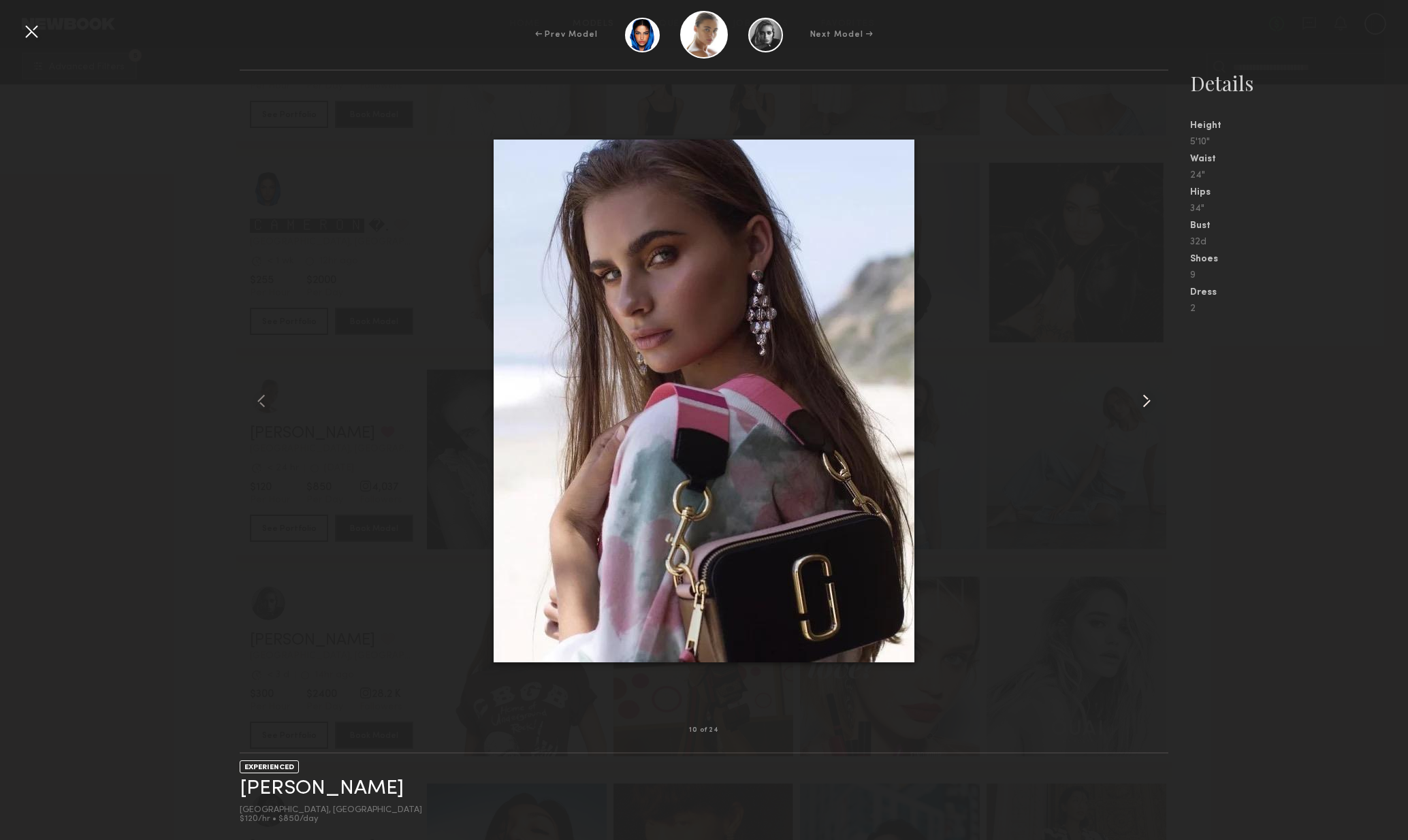
click at [1147, 413] on div at bounding box center [1150, 401] width 38 height 616
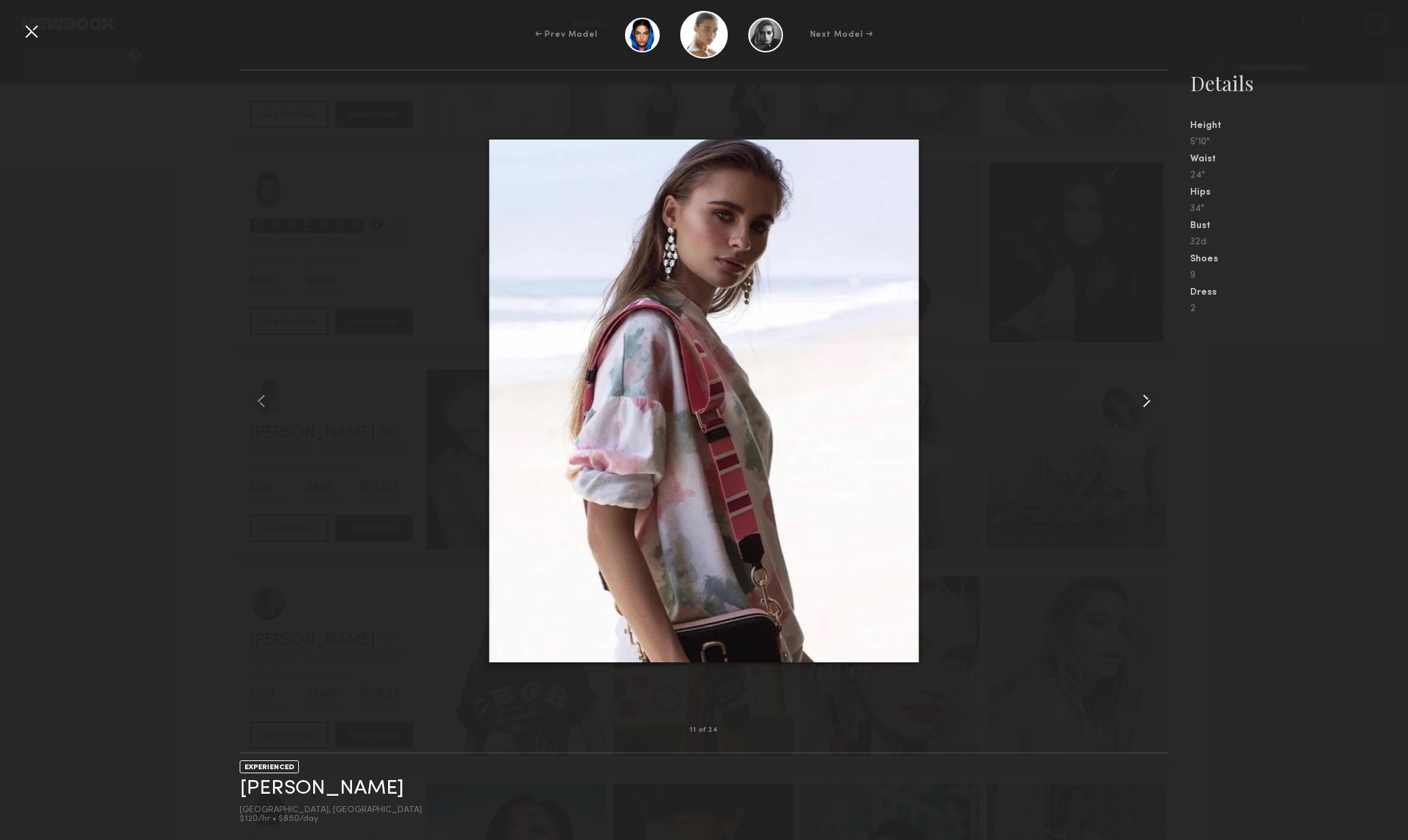
click at [1146, 414] on div at bounding box center [1150, 401] width 38 height 616
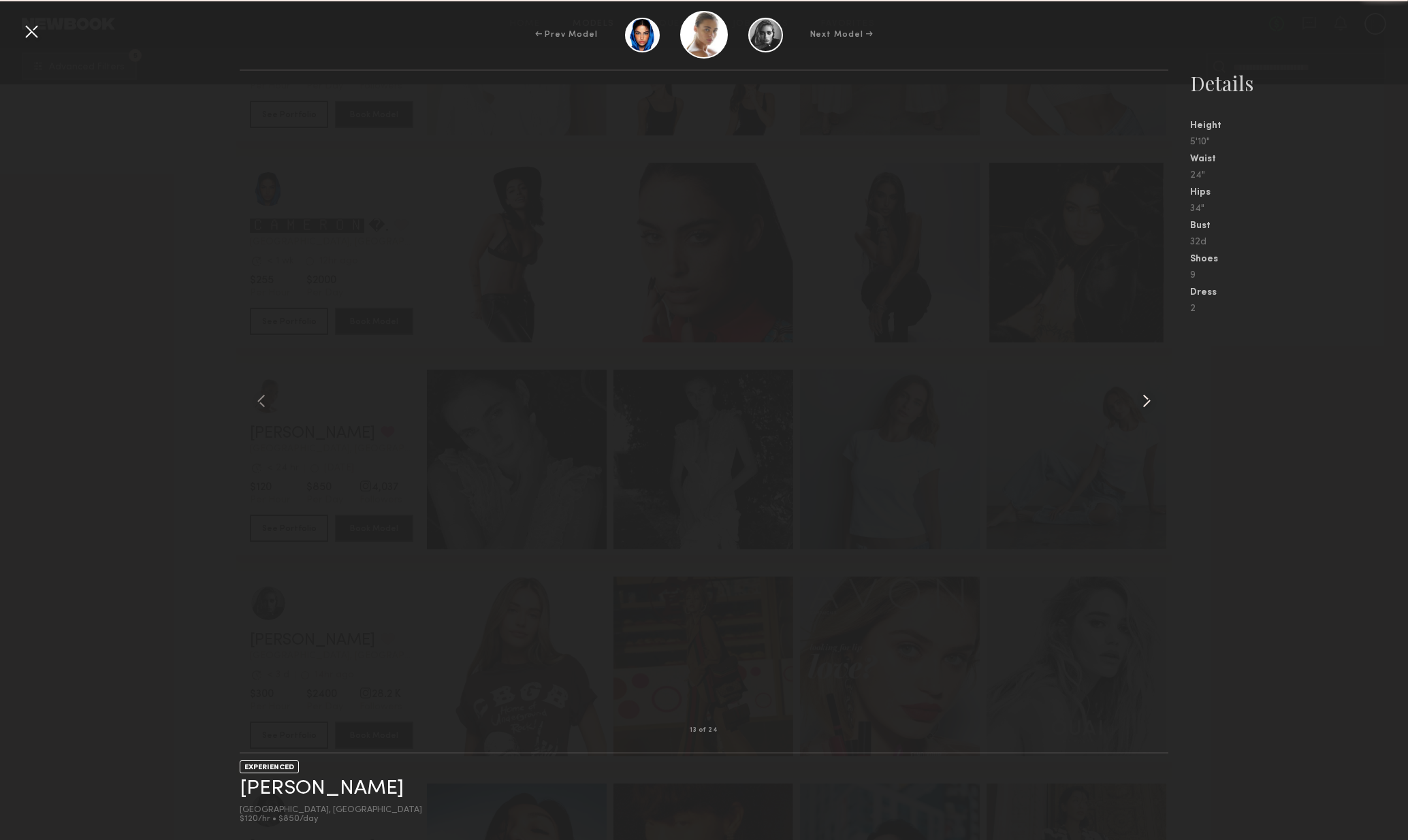
click at [1146, 413] on div at bounding box center [1150, 401] width 38 height 616
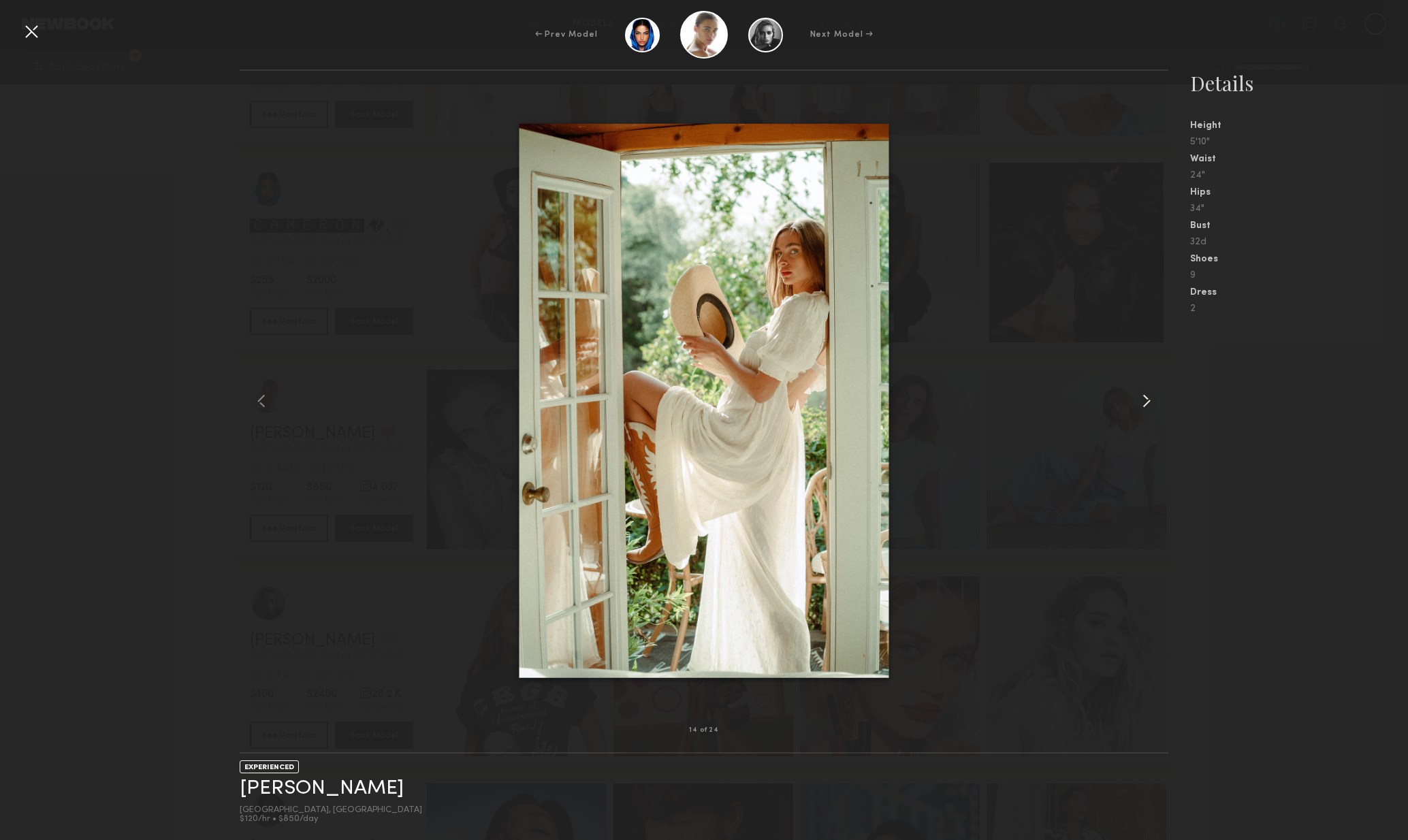
click at [1150, 406] on common-icon at bounding box center [1146, 401] width 21 height 21
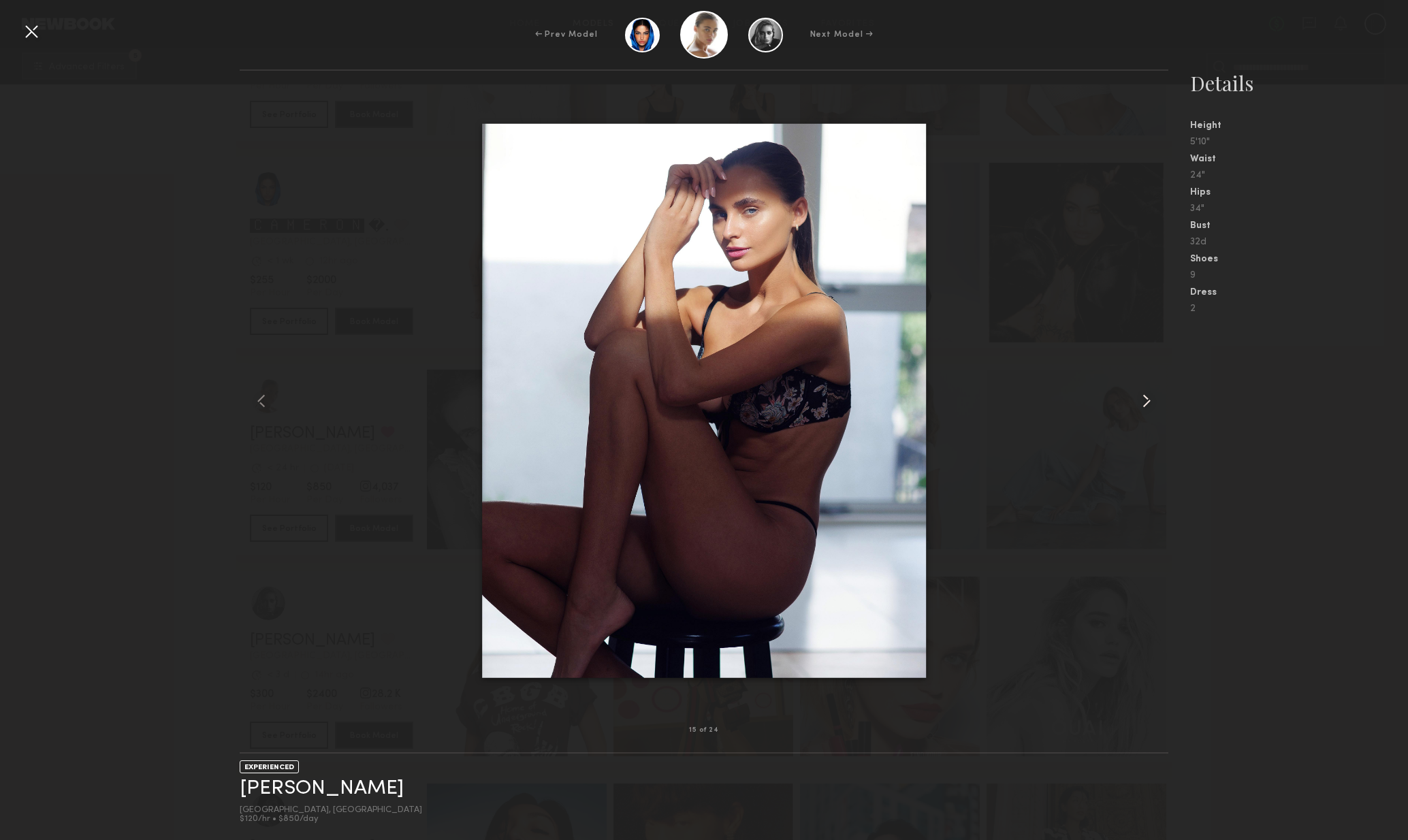
click at [1152, 406] on common-icon at bounding box center [1146, 401] width 21 height 21
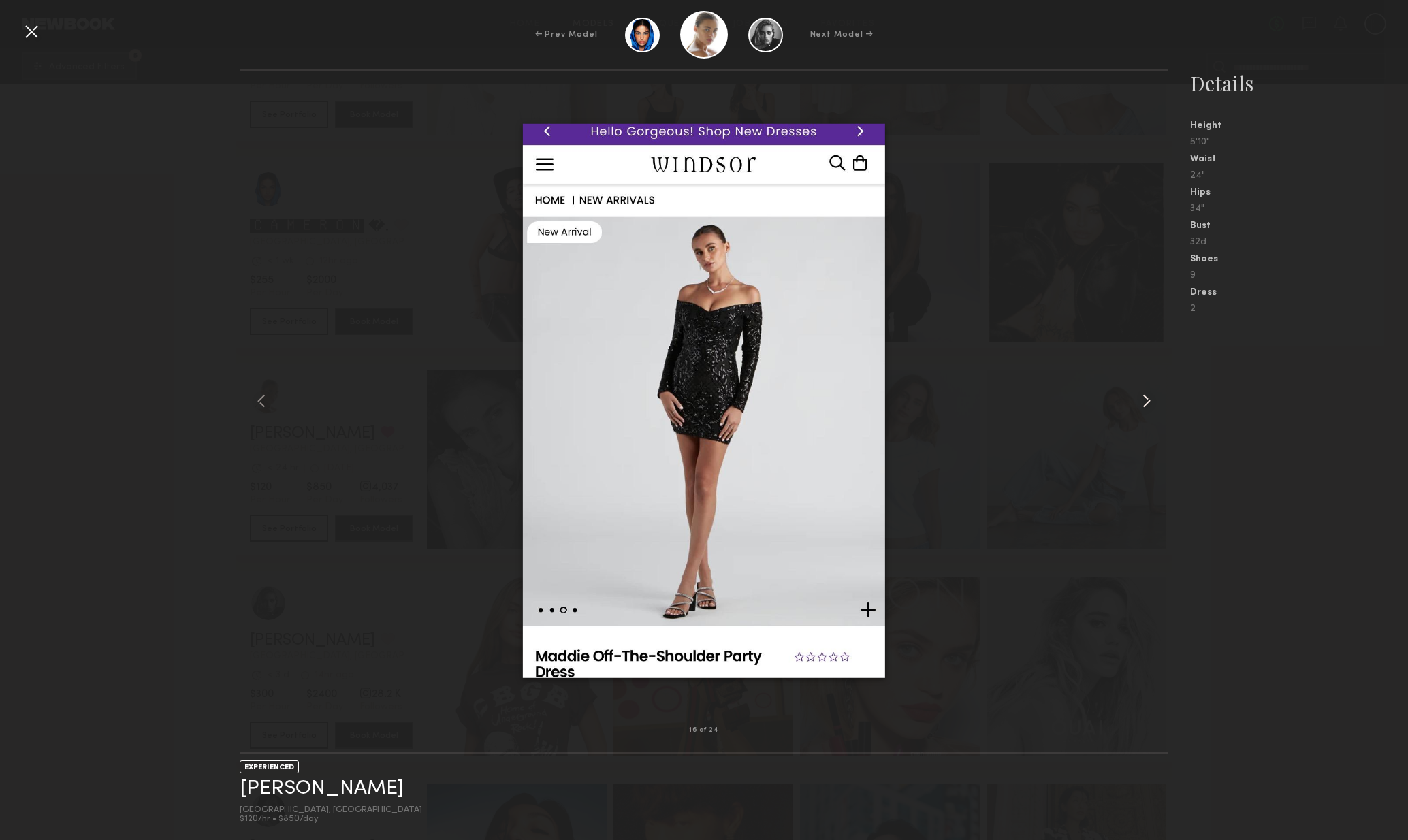
click at [1152, 406] on common-icon at bounding box center [1146, 401] width 21 height 21
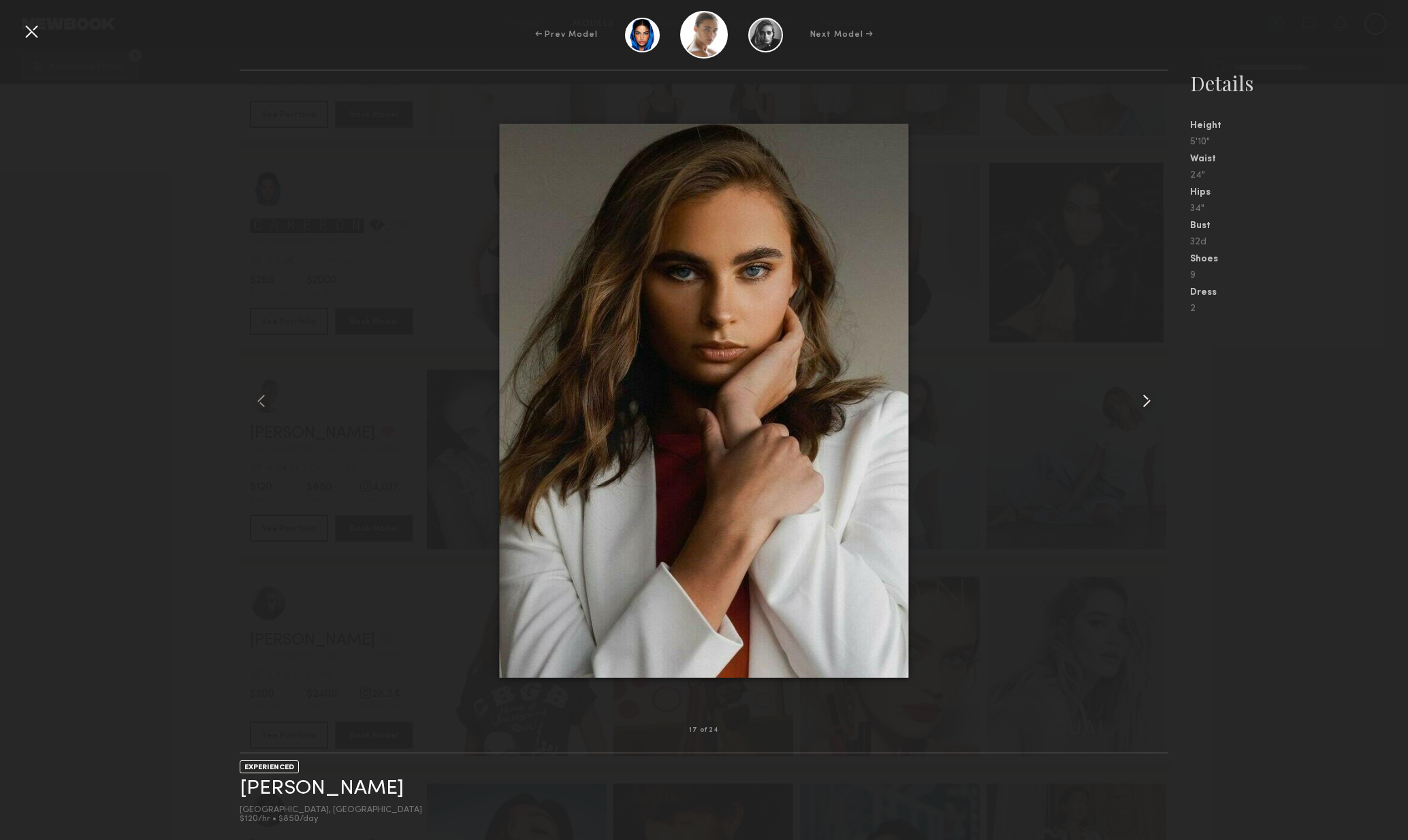
click at [1151, 406] on common-icon at bounding box center [1146, 401] width 21 height 21
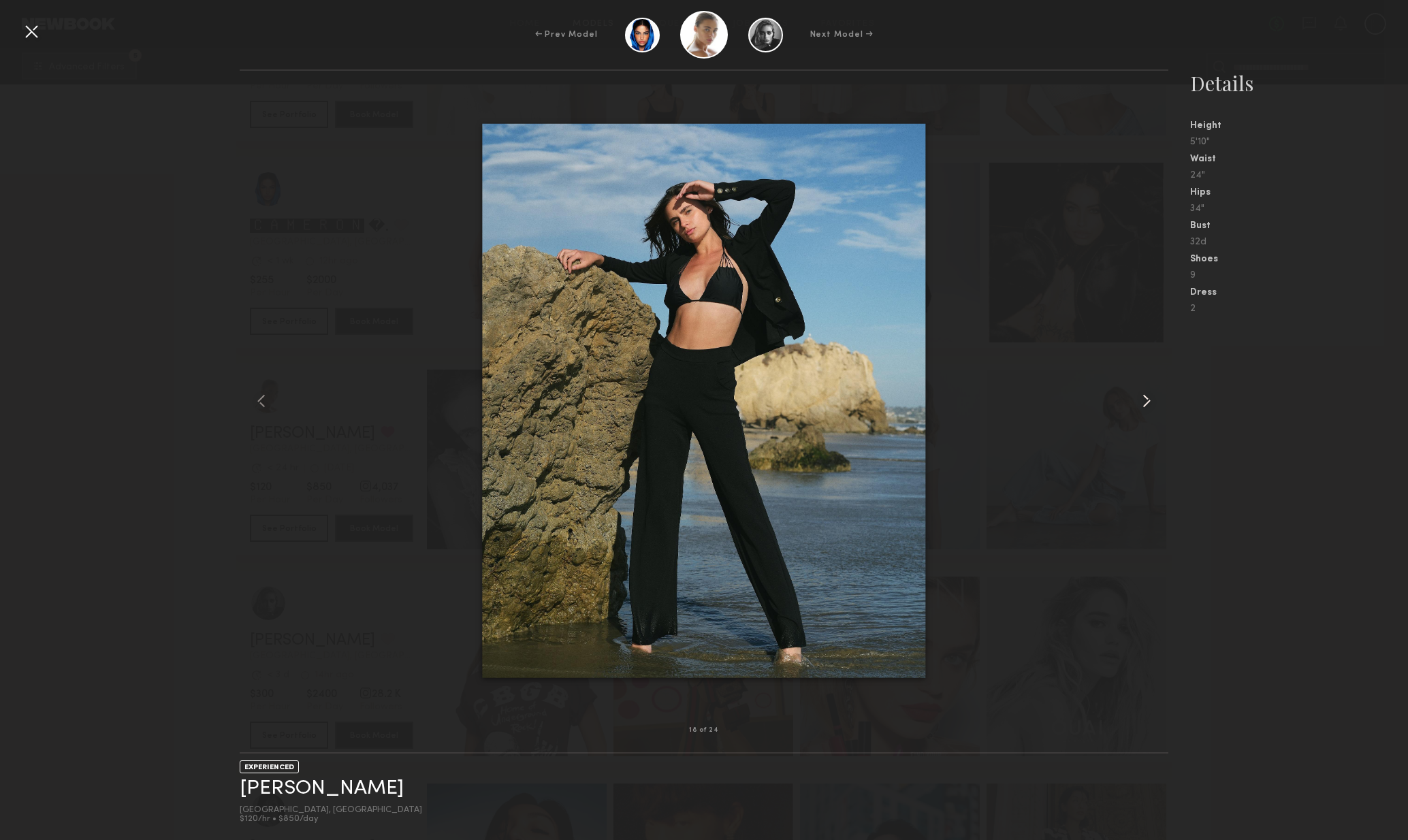
click at [1148, 406] on common-icon at bounding box center [1146, 401] width 21 height 21
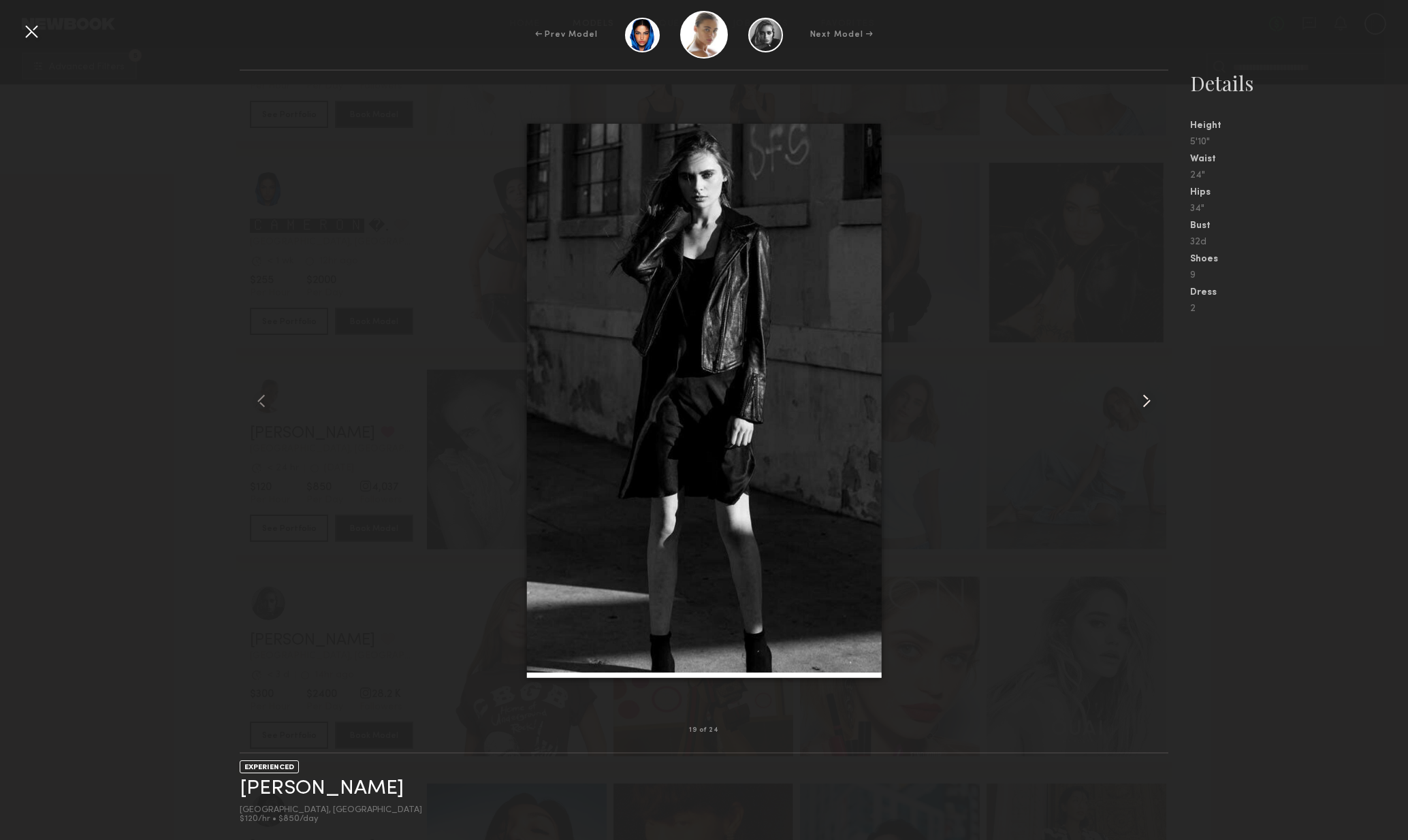
click at [1151, 406] on common-icon at bounding box center [1146, 401] width 21 height 21
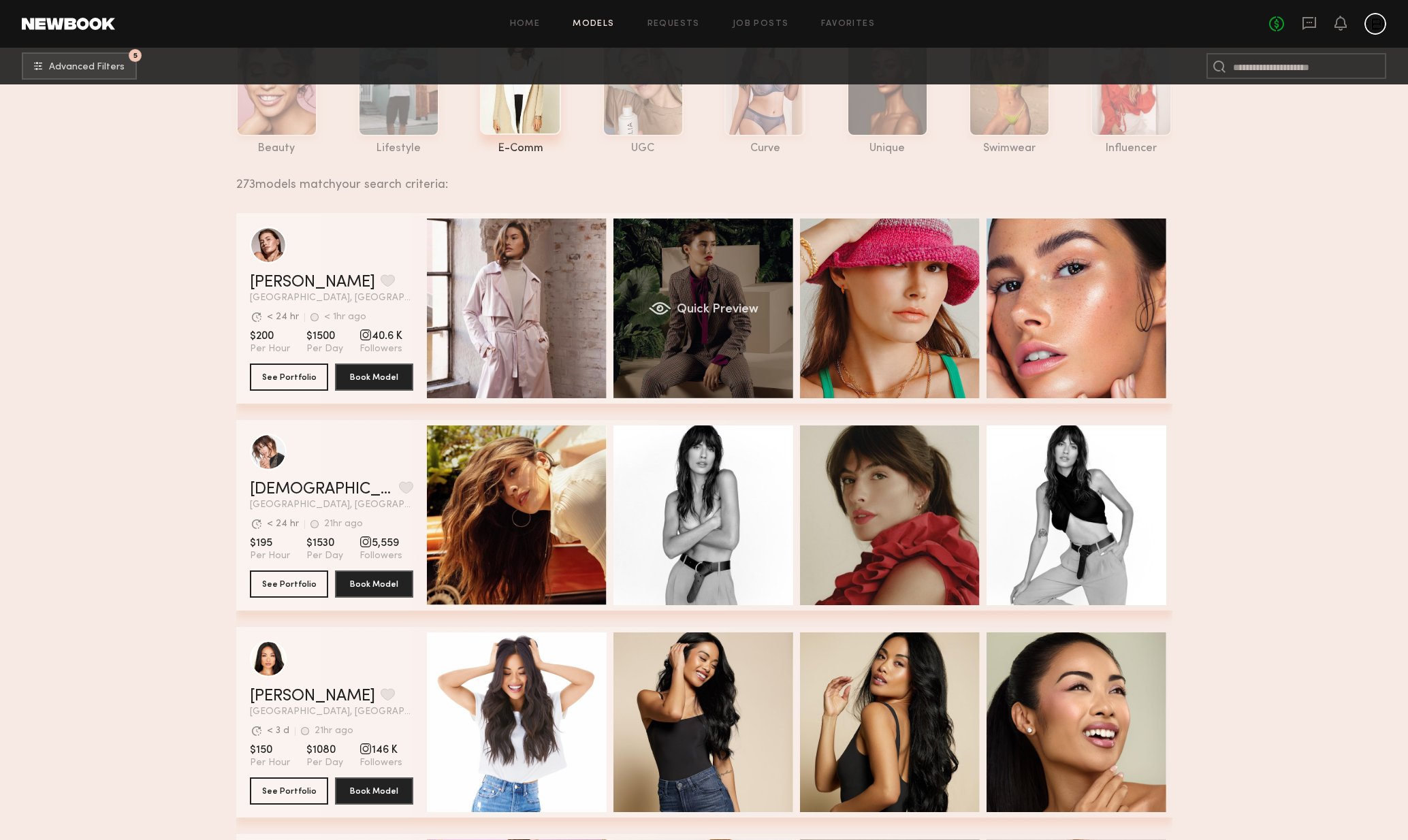
scroll to position [106, 0]
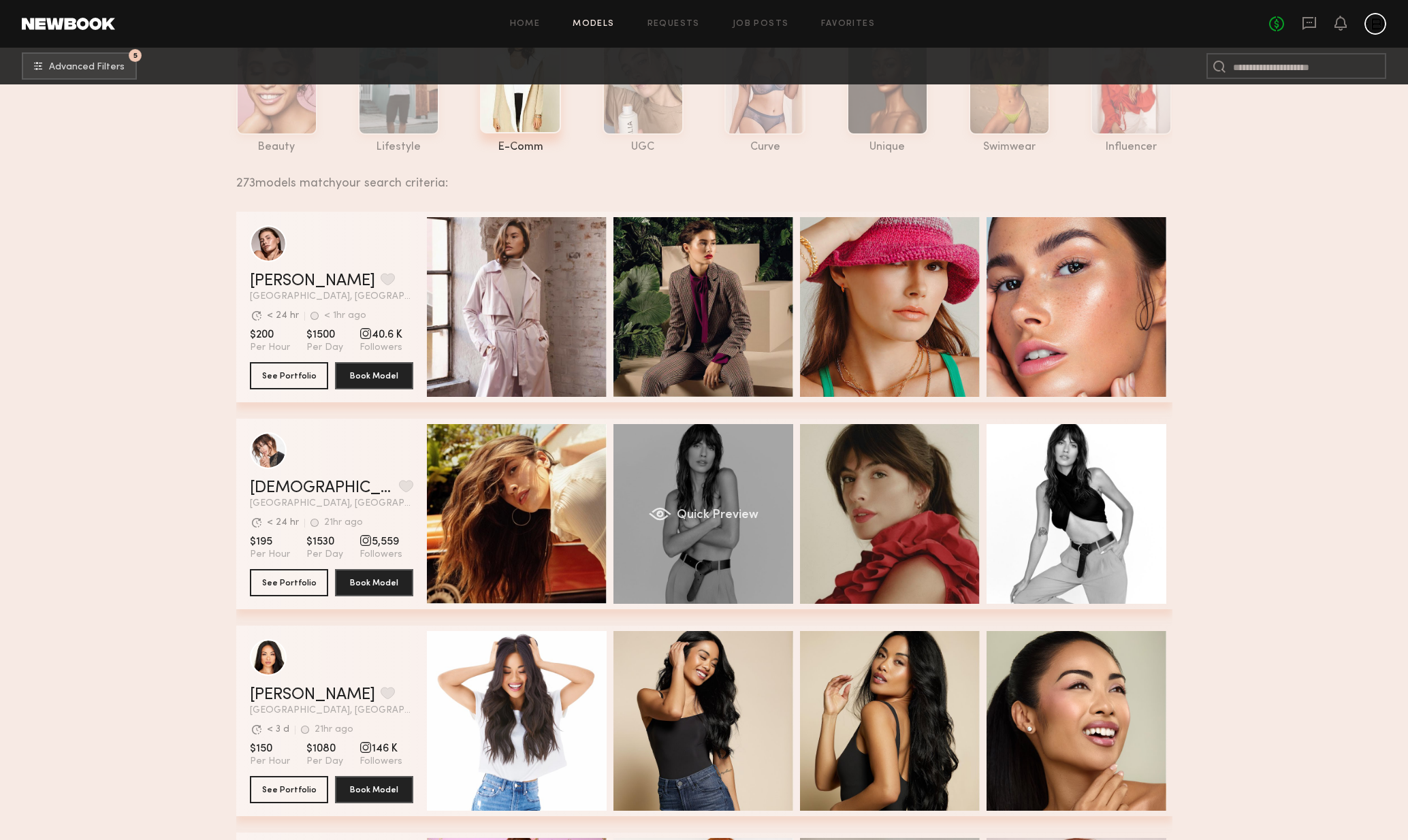
click at [745, 558] on div "Quick Preview" at bounding box center [704, 514] width 179 height 179
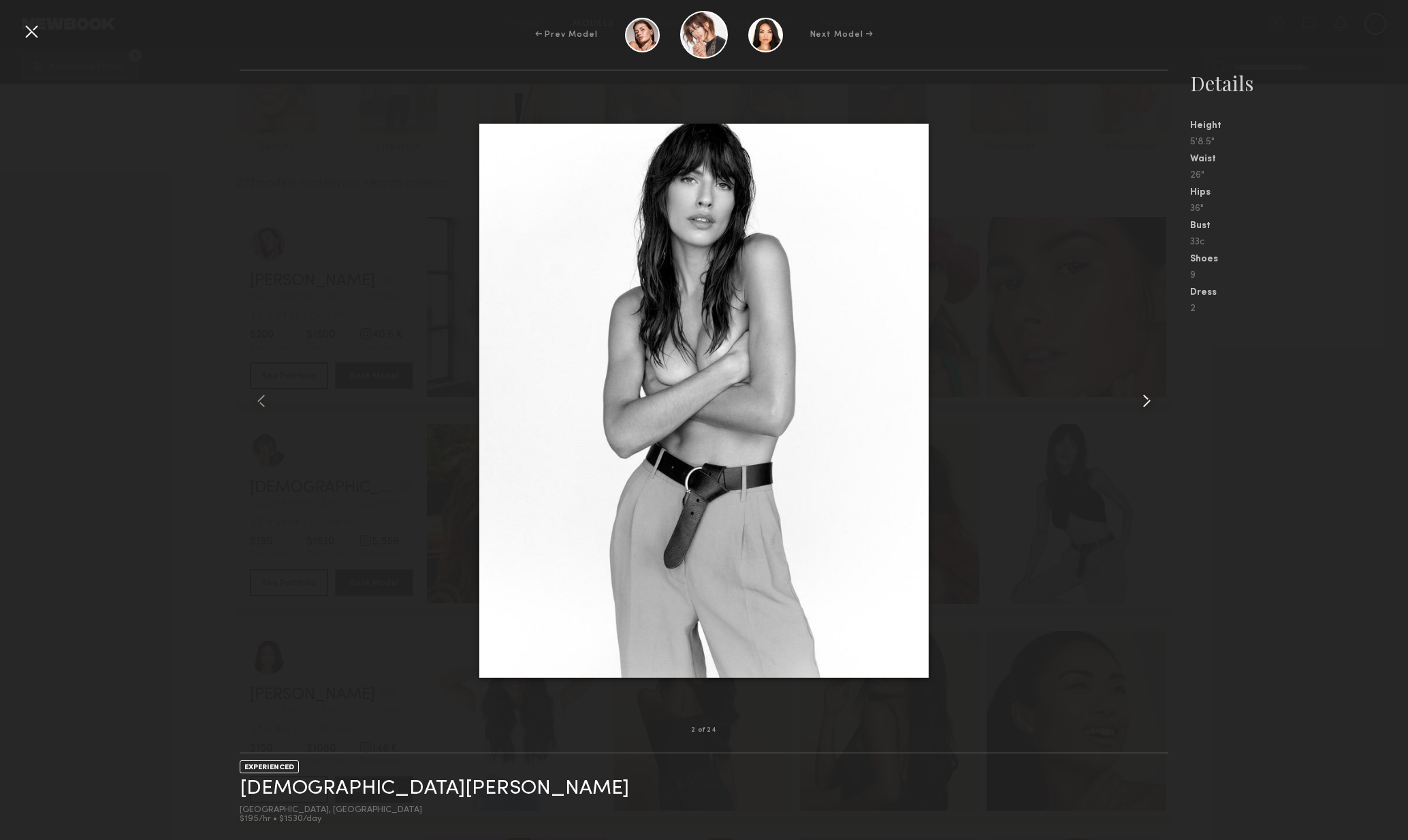
click at [1145, 397] on common-icon at bounding box center [1146, 401] width 21 height 21
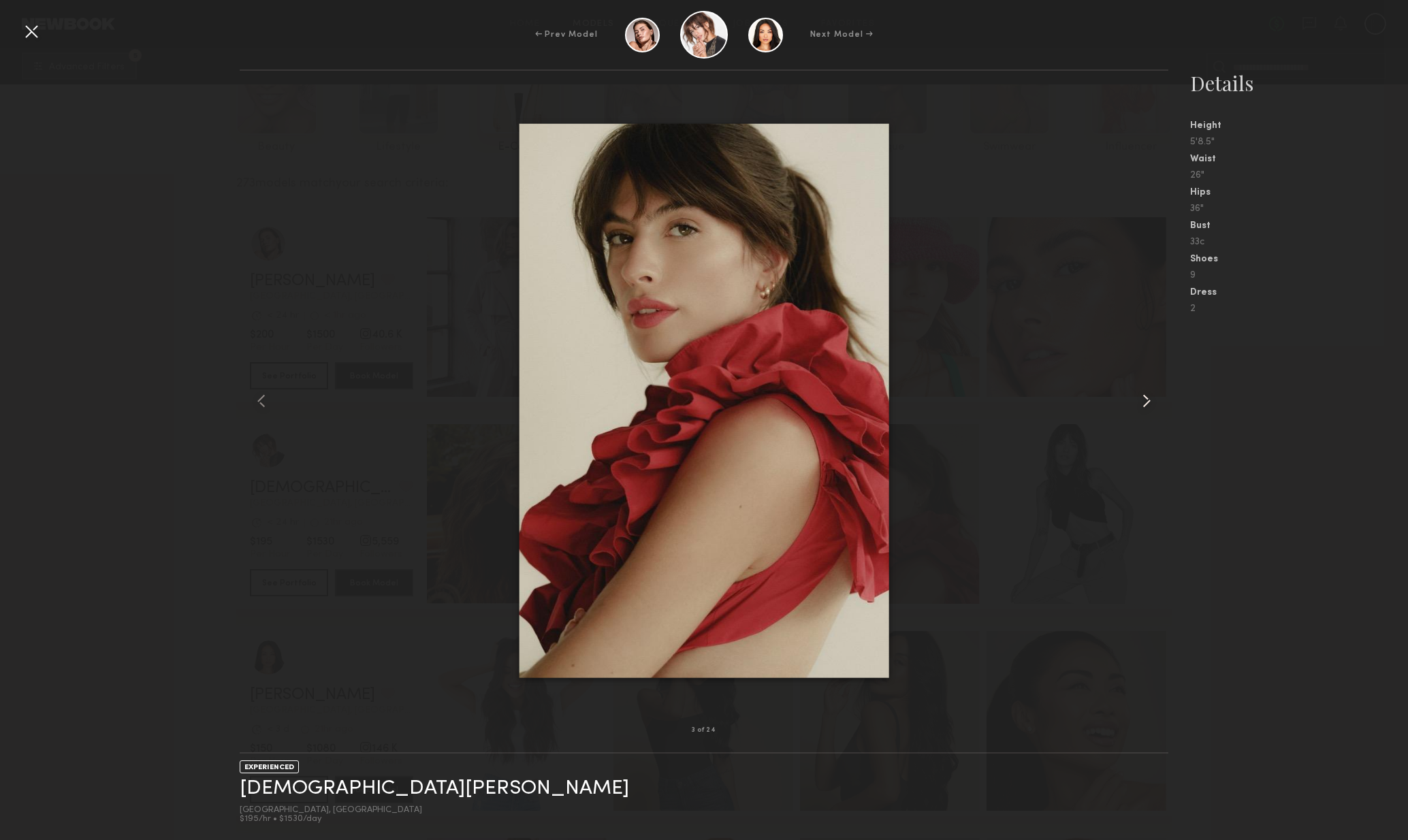
click at [1152, 403] on common-icon at bounding box center [1146, 401] width 21 height 21
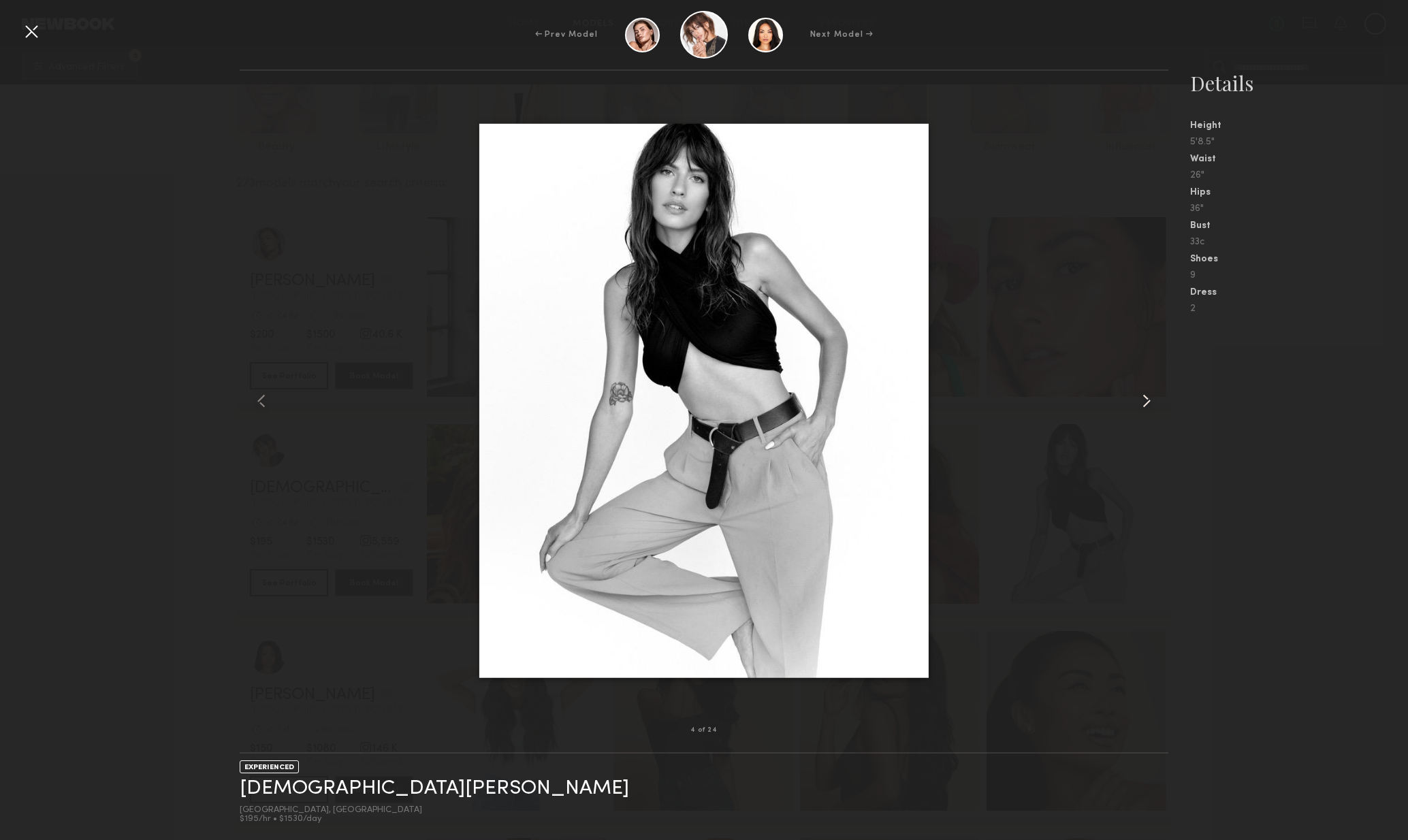
click at [1150, 405] on common-icon at bounding box center [1146, 401] width 21 height 21
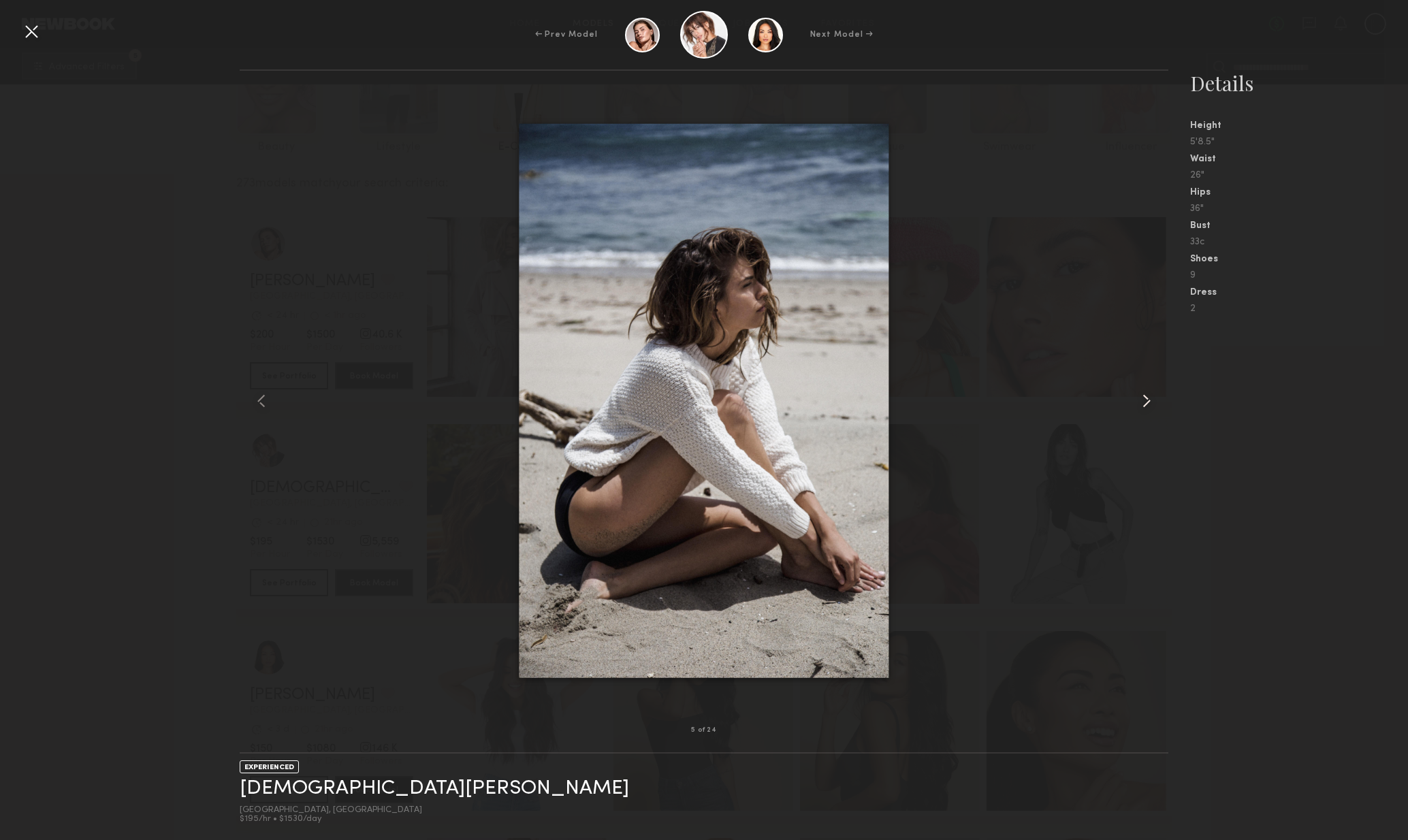
drag, startPoint x: 1150, startPoint y: 405, endPoint x: 1159, endPoint y: 407, distance: 9.2
click at [1150, 405] on common-icon at bounding box center [1146, 401] width 21 height 21
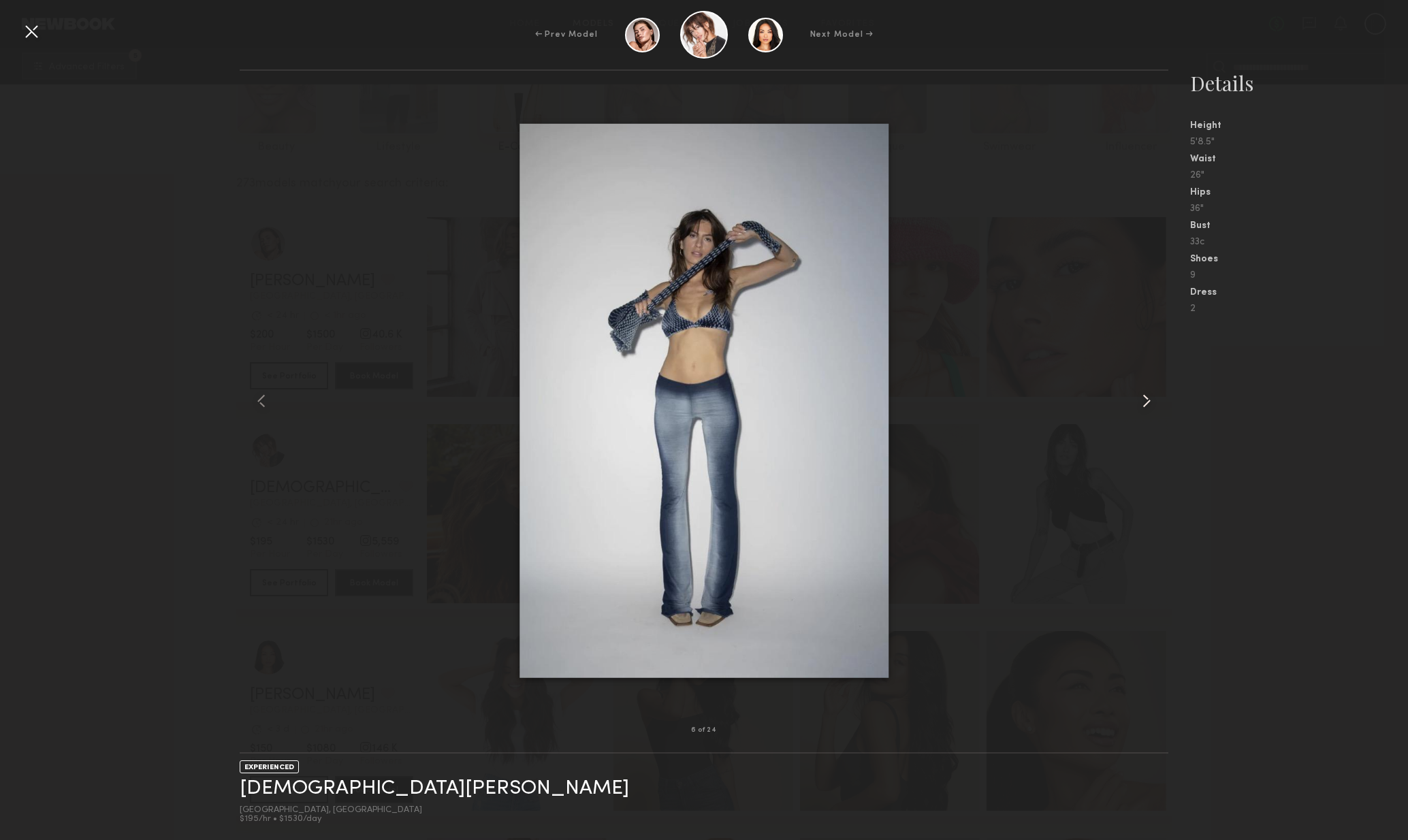
click at [1150, 406] on common-icon at bounding box center [1146, 401] width 21 height 21
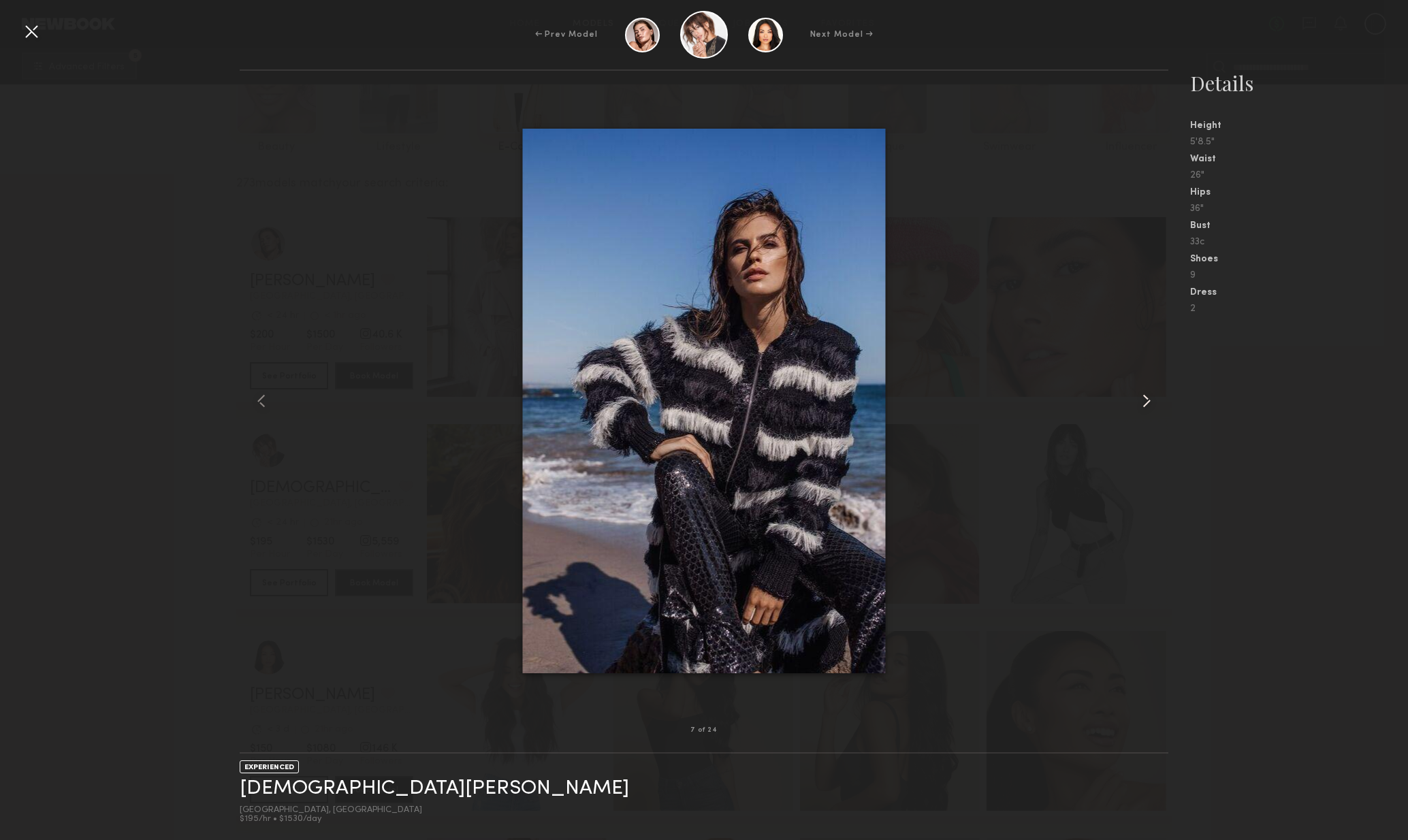
click at [1140, 410] on common-icon at bounding box center [1146, 401] width 21 height 21
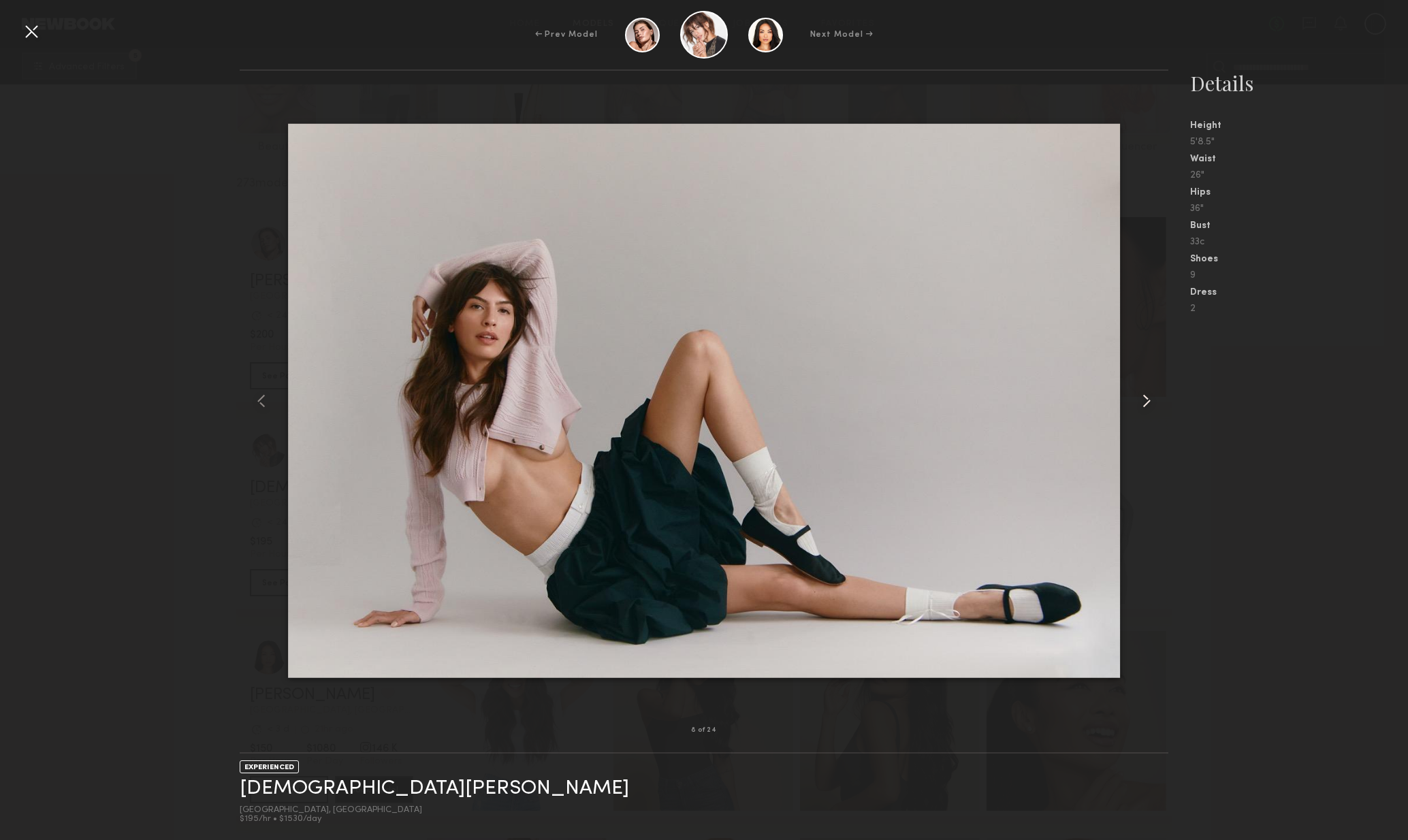
click at [1136, 411] on div at bounding box center [1150, 401] width 38 height 616
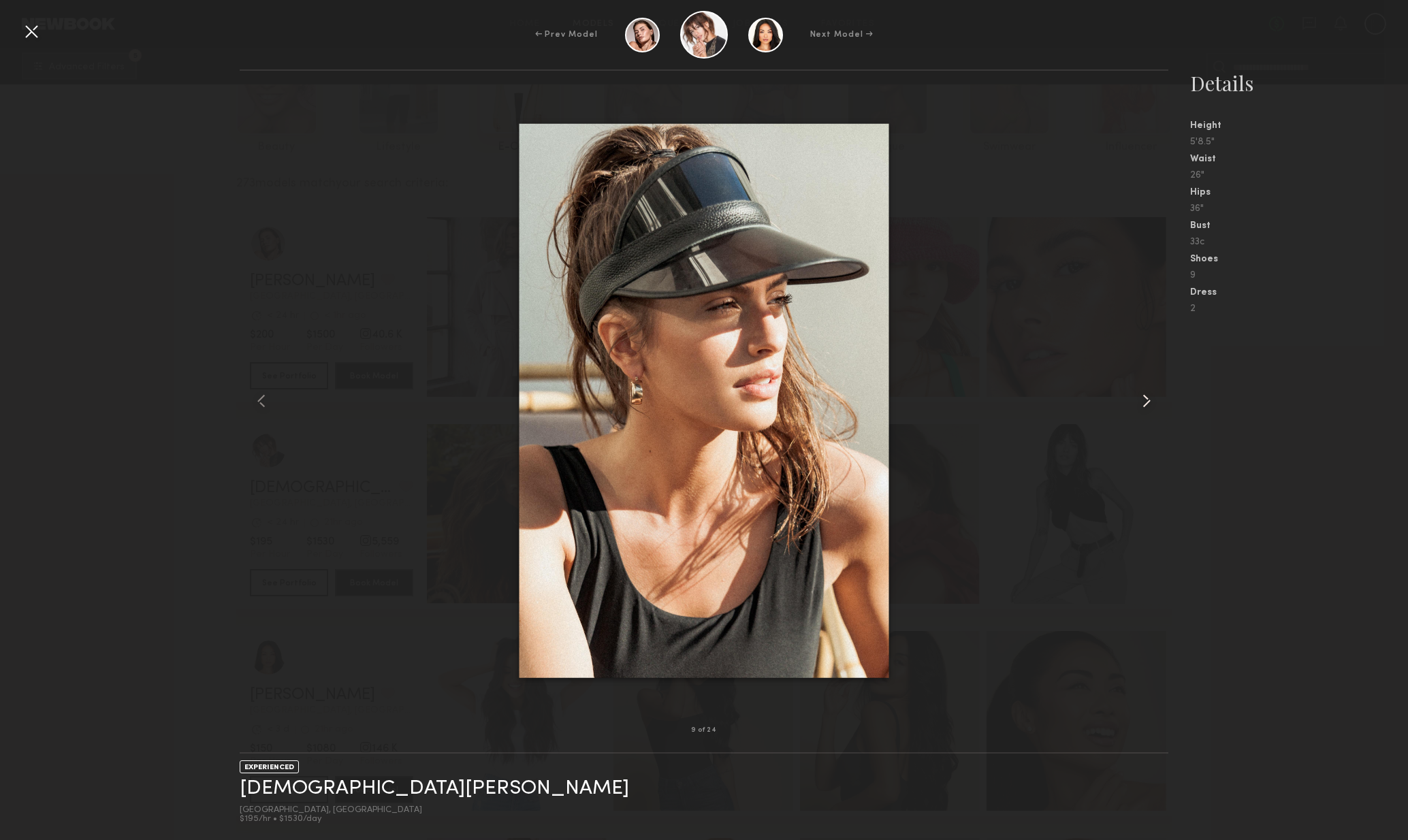
click at [1144, 409] on common-icon at bounding box center [1146, 401] width 21 height 21
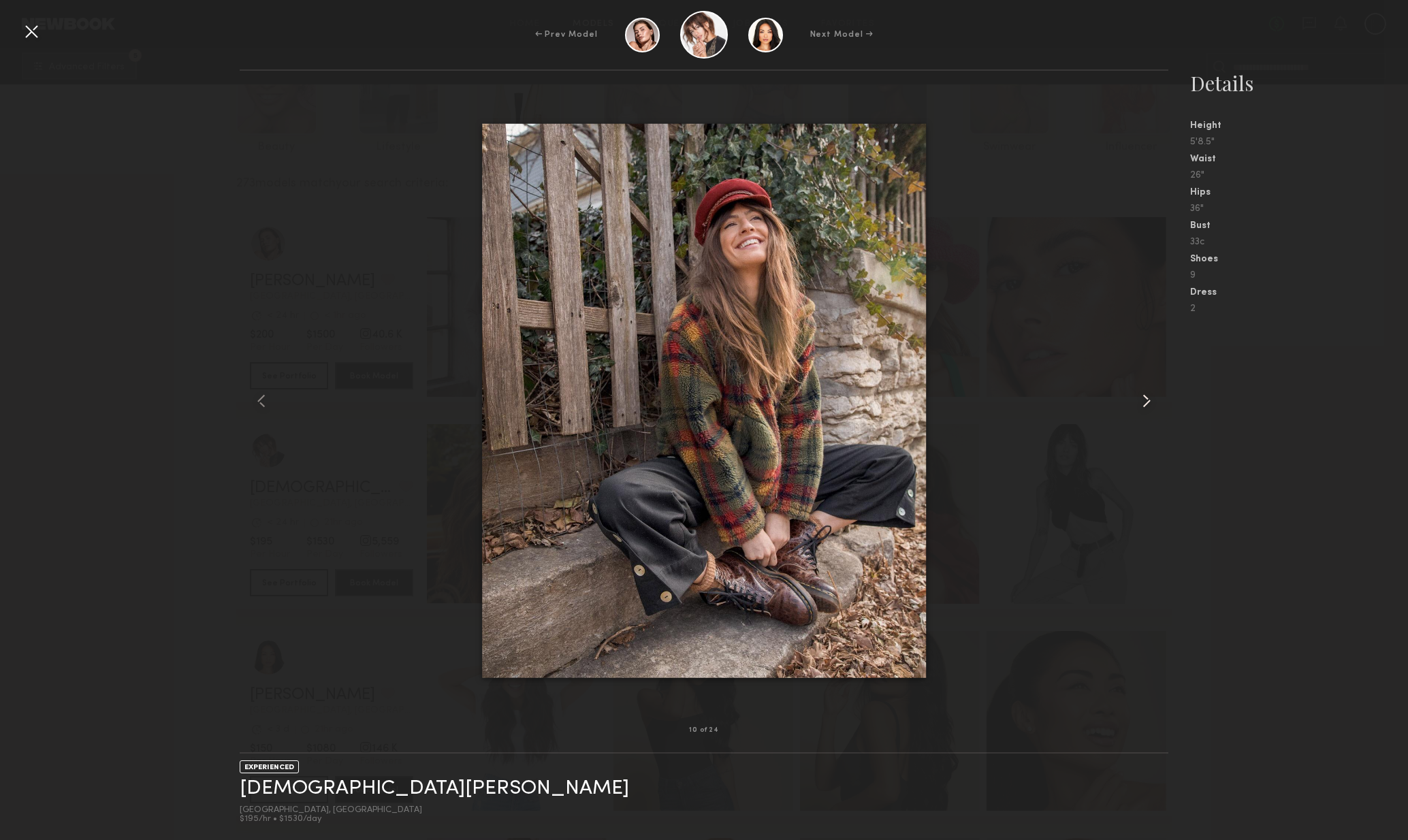
click at [1141, 411] on common-icon at bounding box center [1146, 401] width 21 height 21
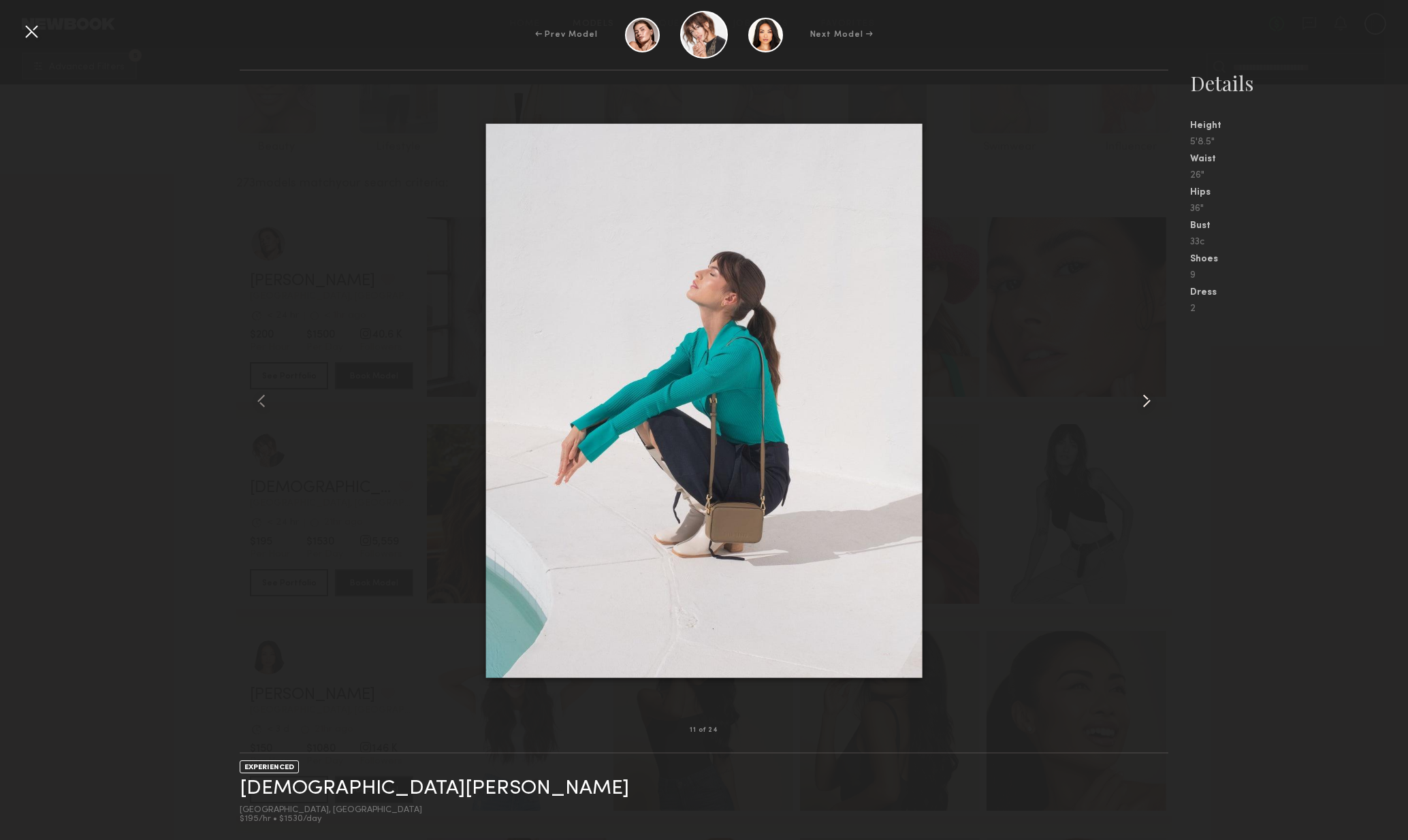
click at [1141, 411] on common-icon at bounding box center [1146, 401] width 21 height 21
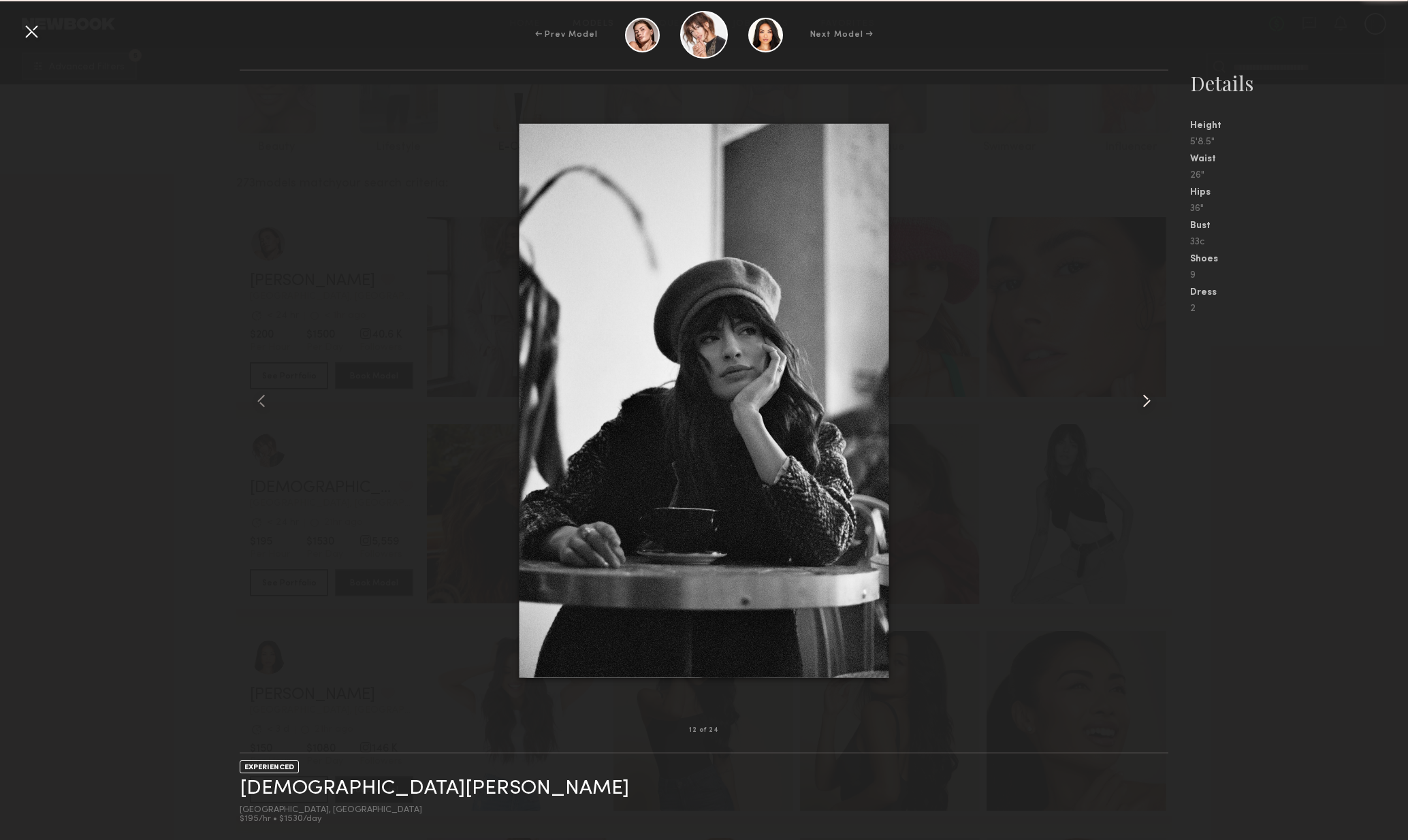
click at [1133, 413] on div at bounding box center [1150, 401] width 38 height 616
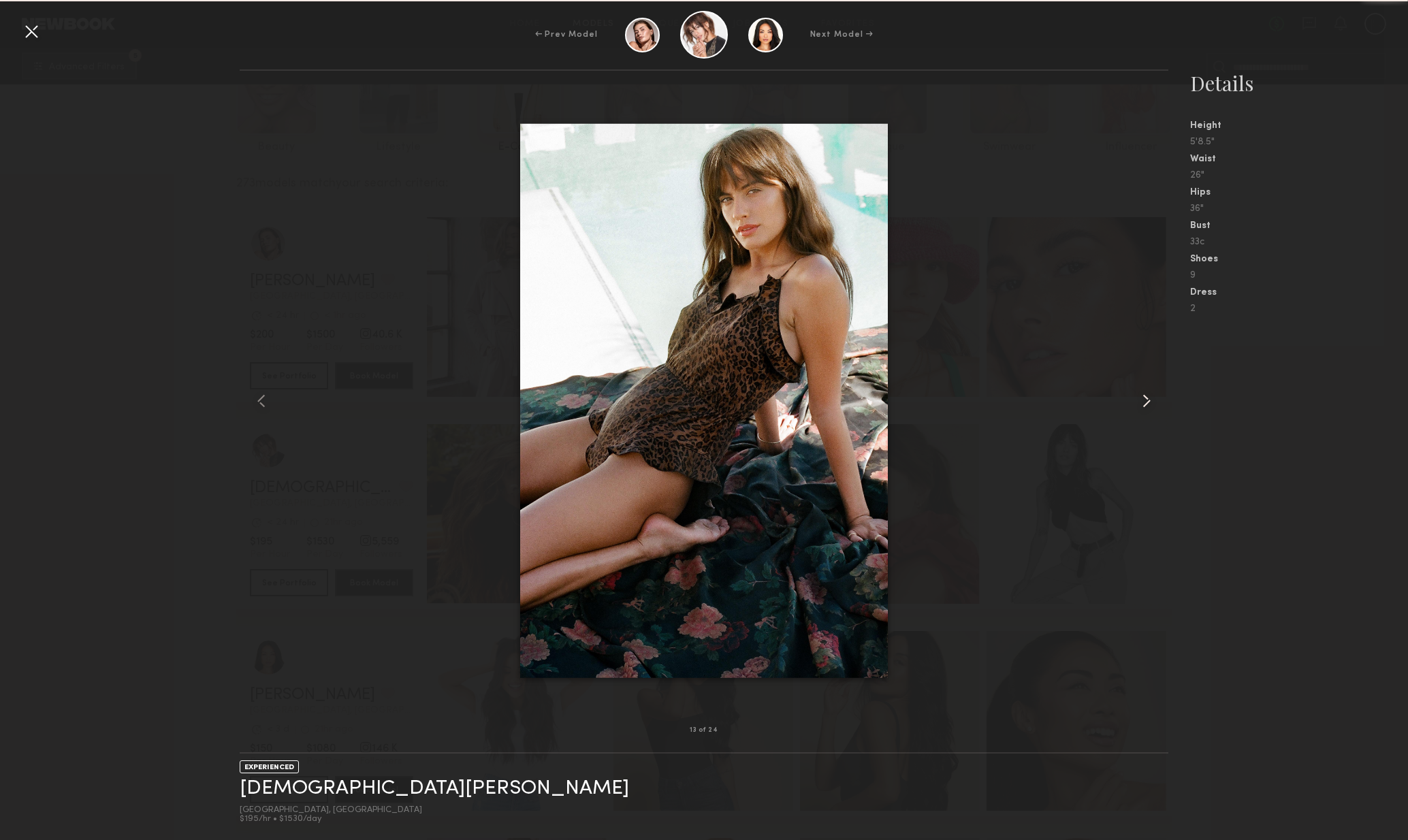
click at [1141, 414] on div at bounding box center [1150, 401] width 38 height 616
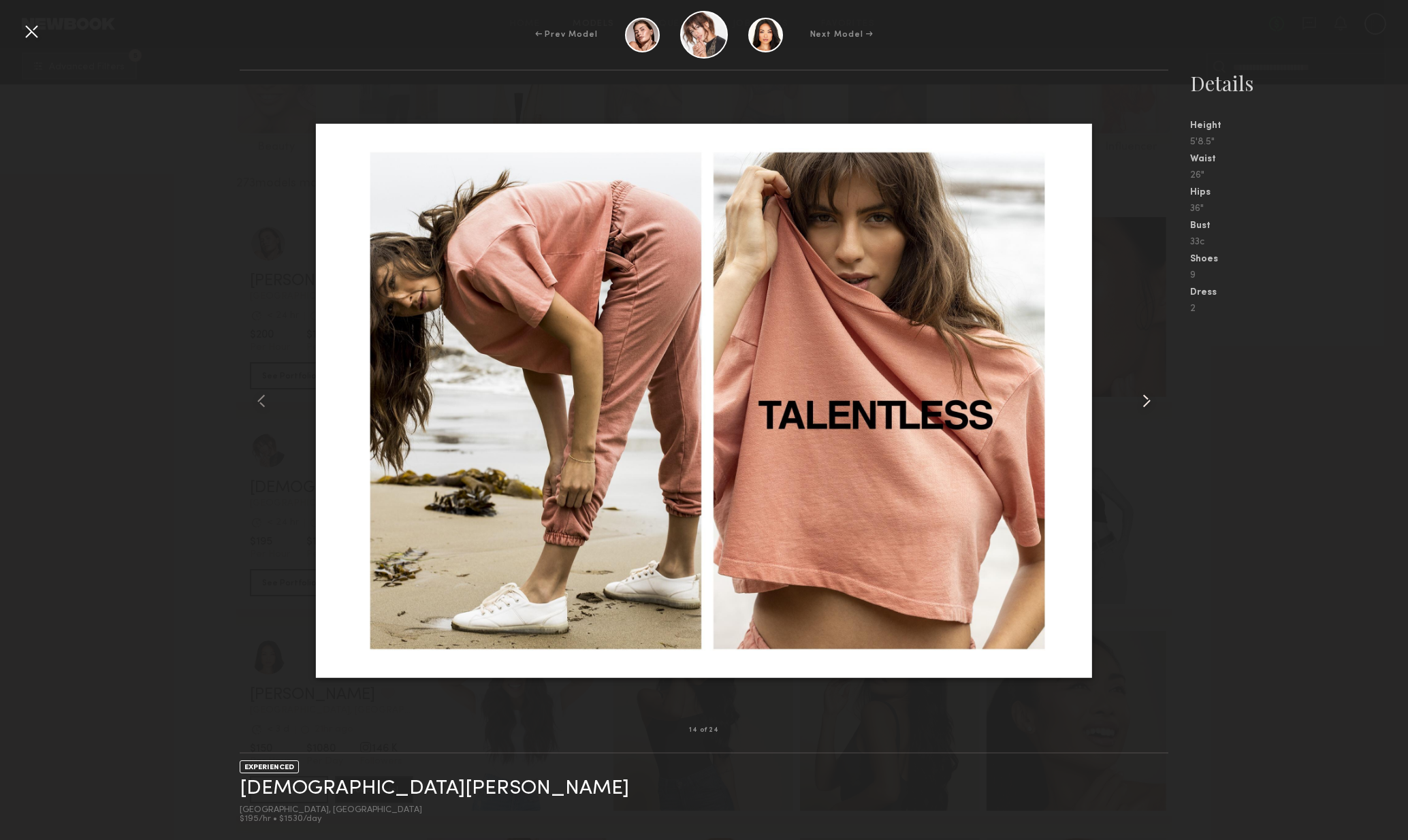
click at [1138, 418] on div at bounding box center [1150, 401] width 38 height 616
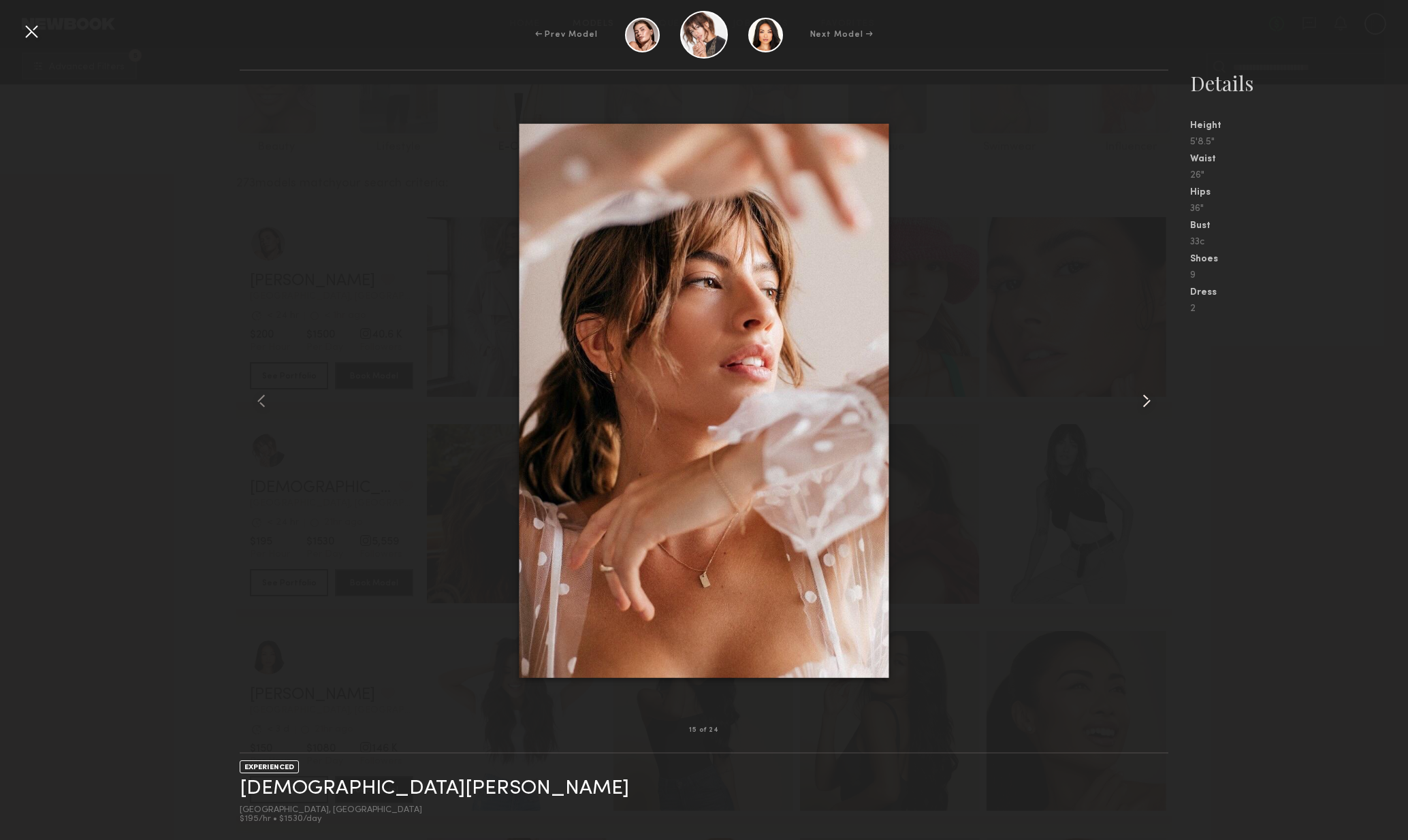
click at [1141, 420] on div at bounding box center [1150, 401] width 38 height 616
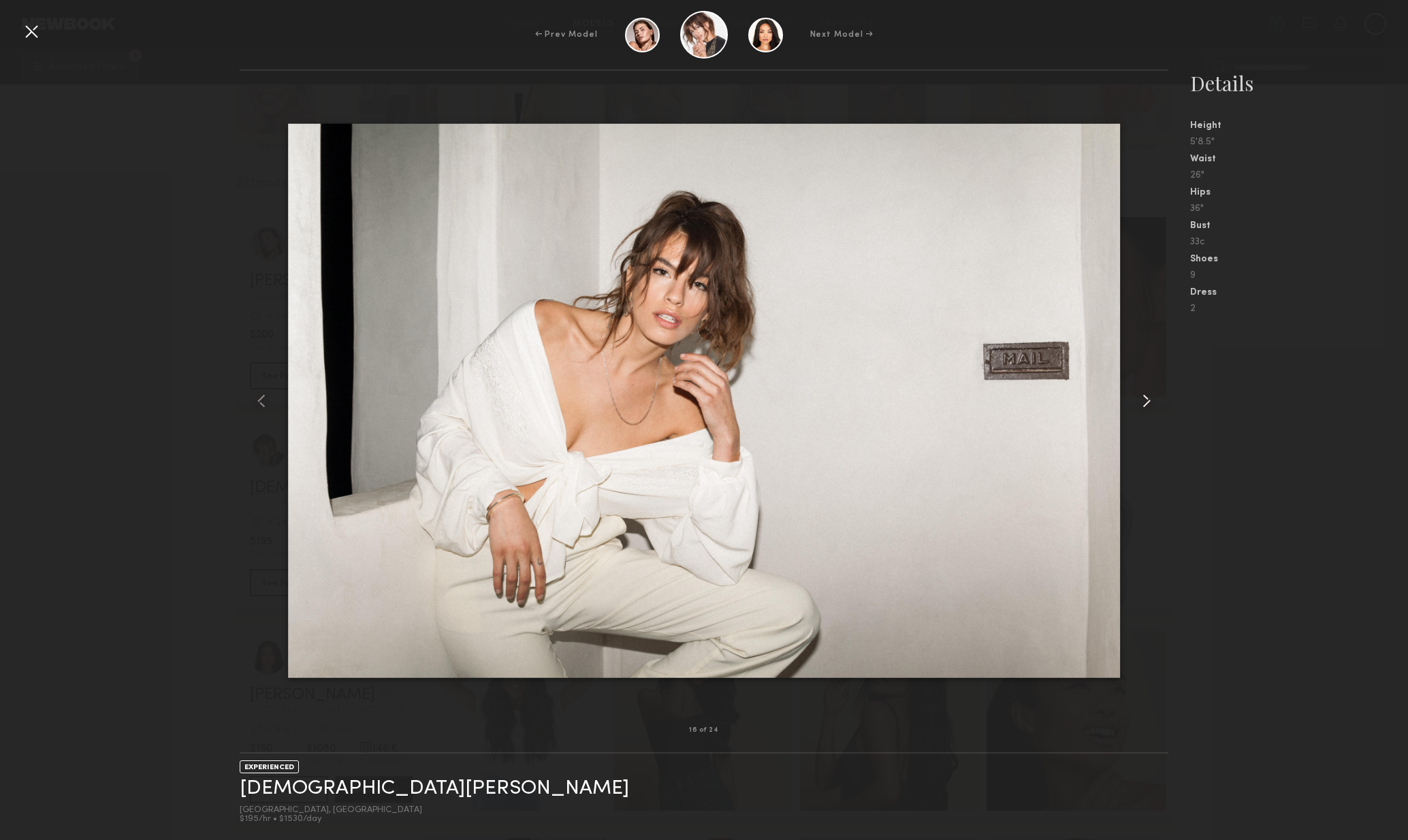
click at [1138, 420] on div at bounding box center [1150, 401] width 38 height 616
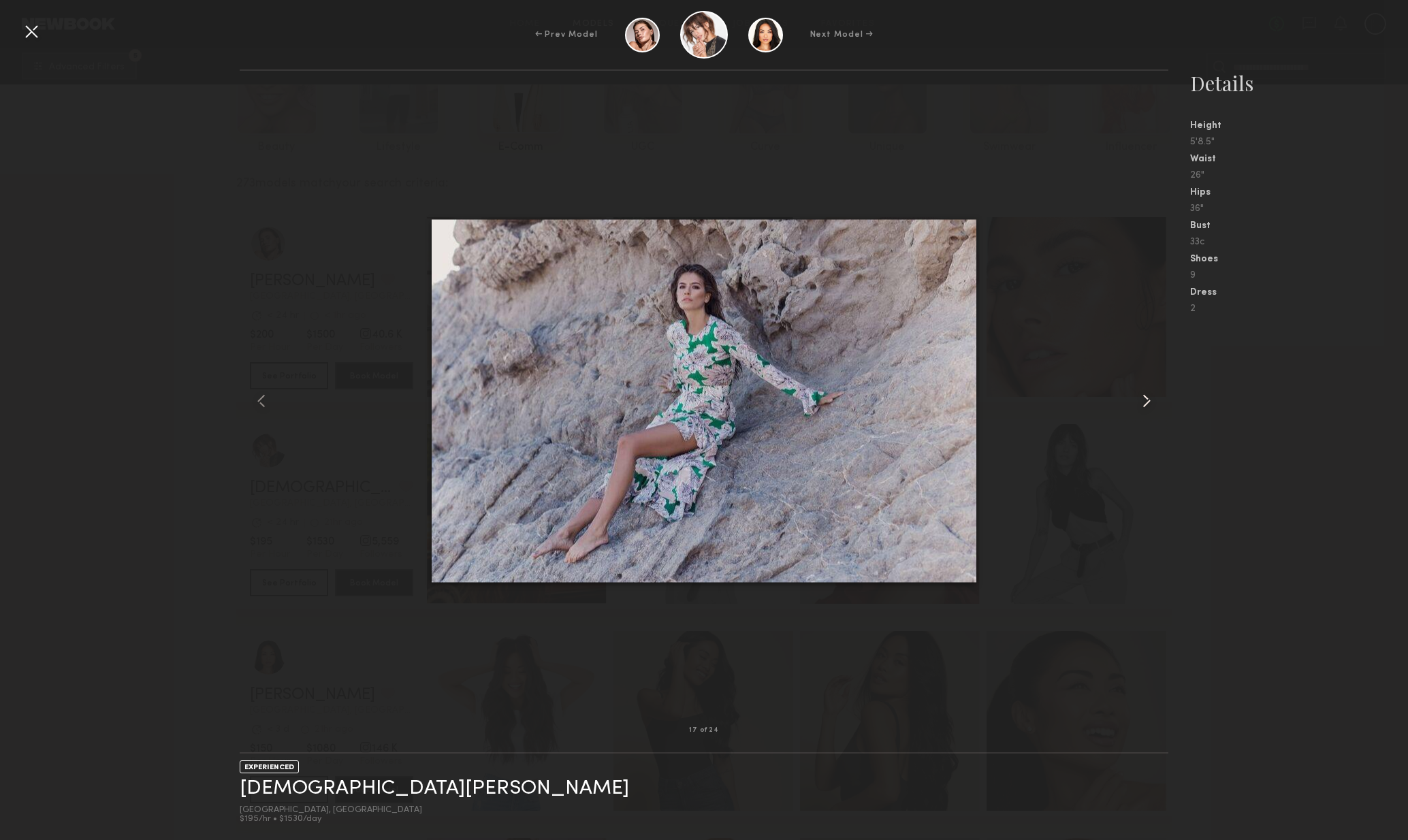
click at [1142, 420] on div at bounding box center [1150, 401] width 38 height 616
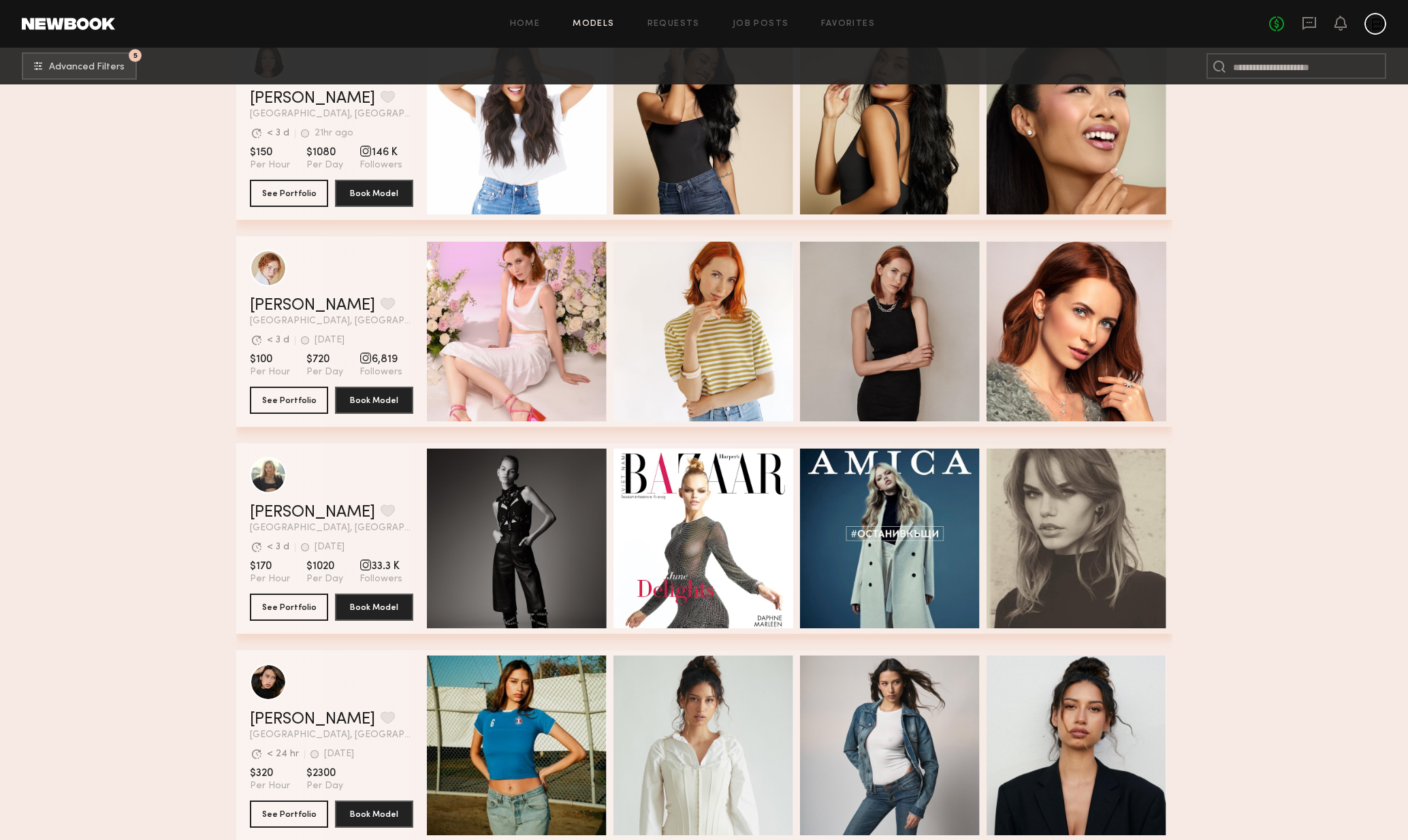
scroll to position [948, 0]
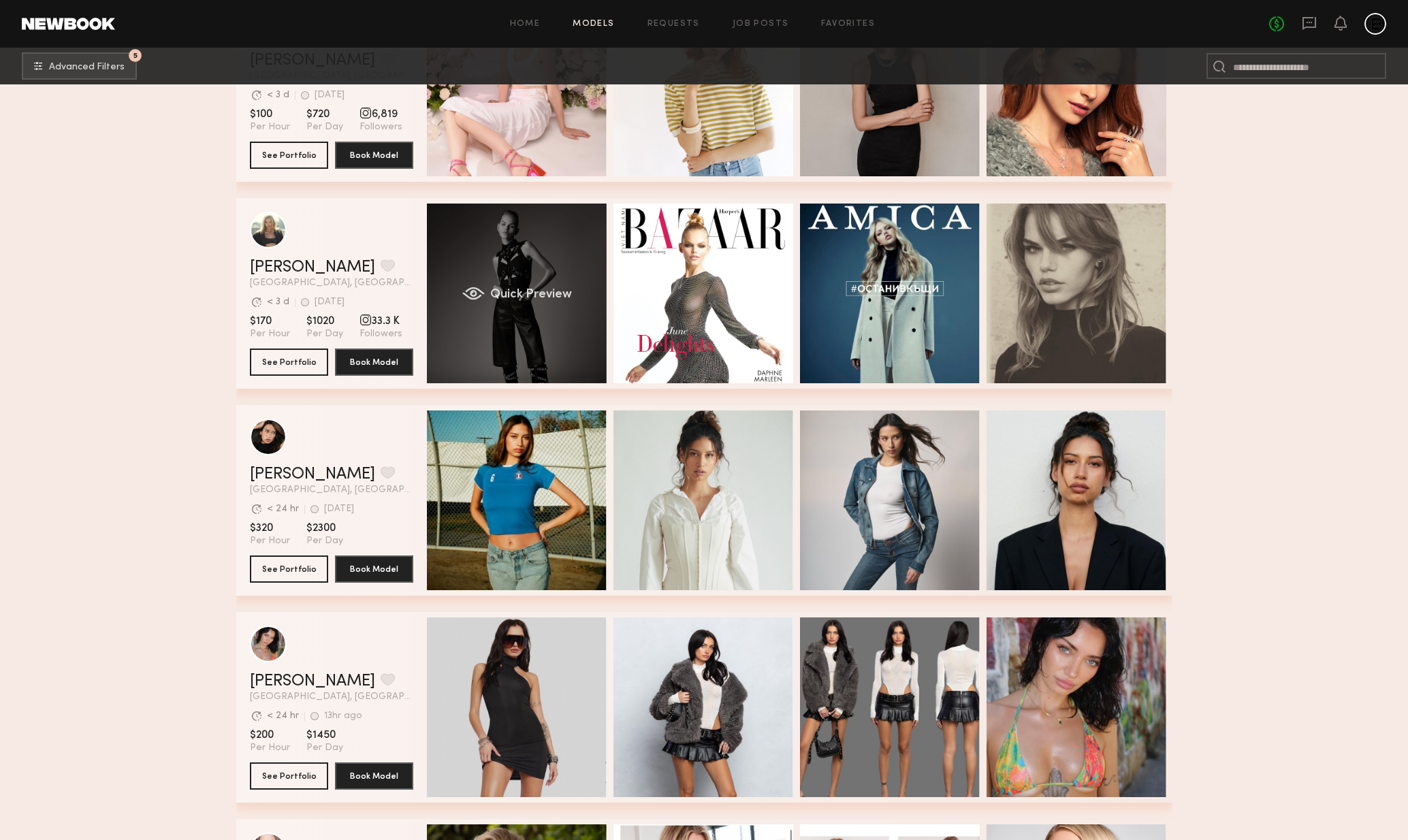
click at [515, 333] on div "Quick Preview" at bounding box center [517, 293] width 179 height 179
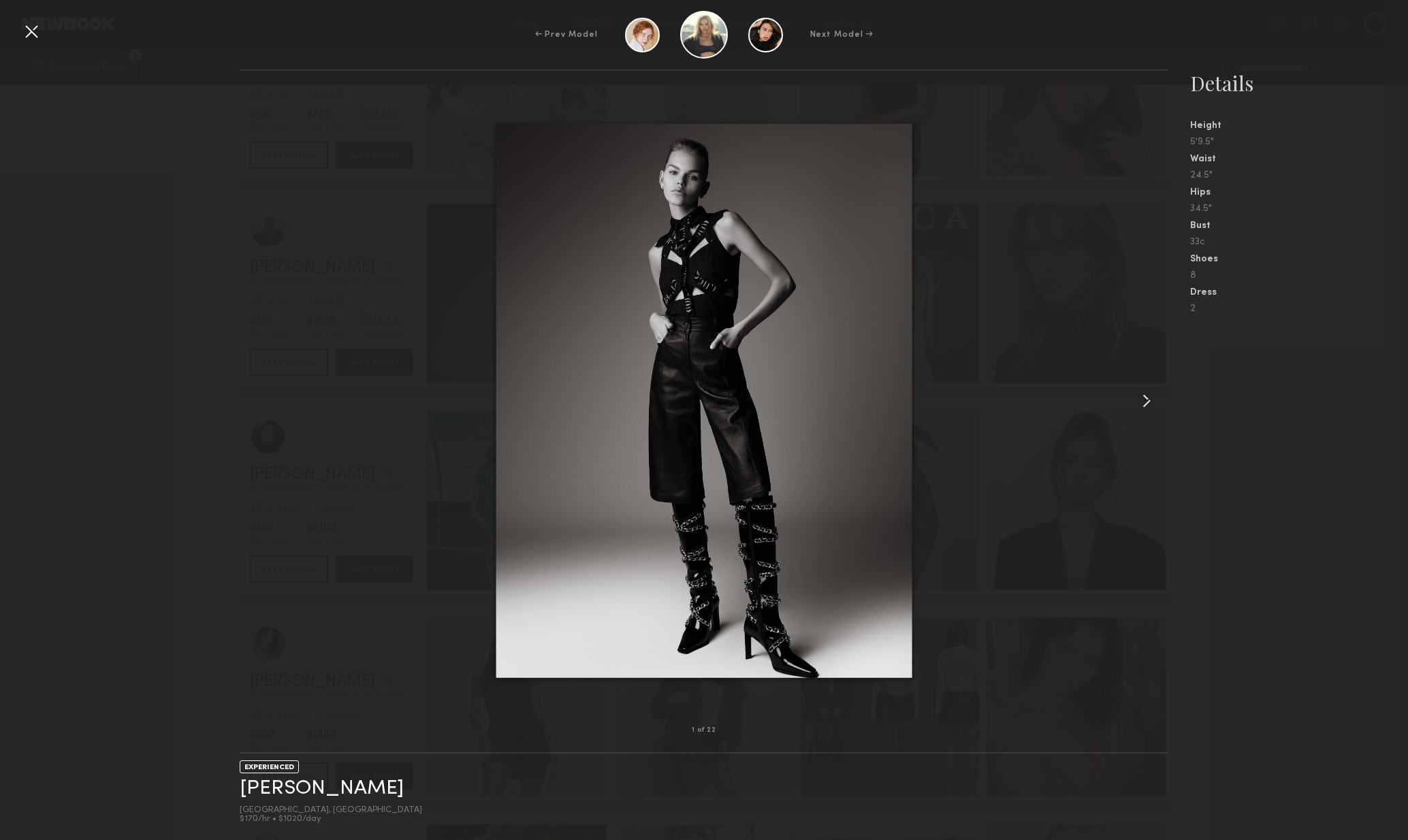
click at [1157, 399] on common-icon at bounding box center [1146, 401] width 21 height 21
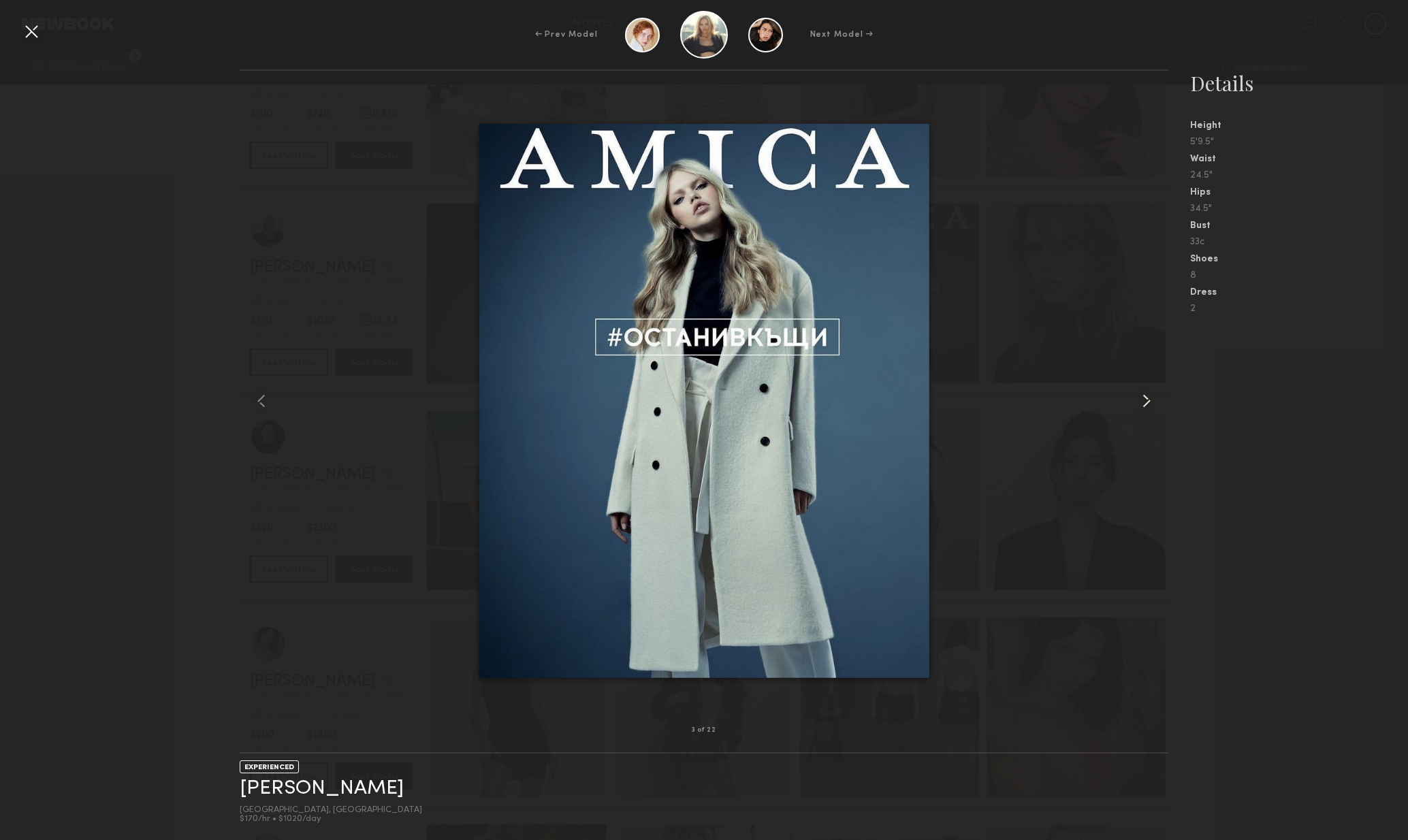
click at [1164, 402] on div at bounding box center [1150, 401] width 38 height 616
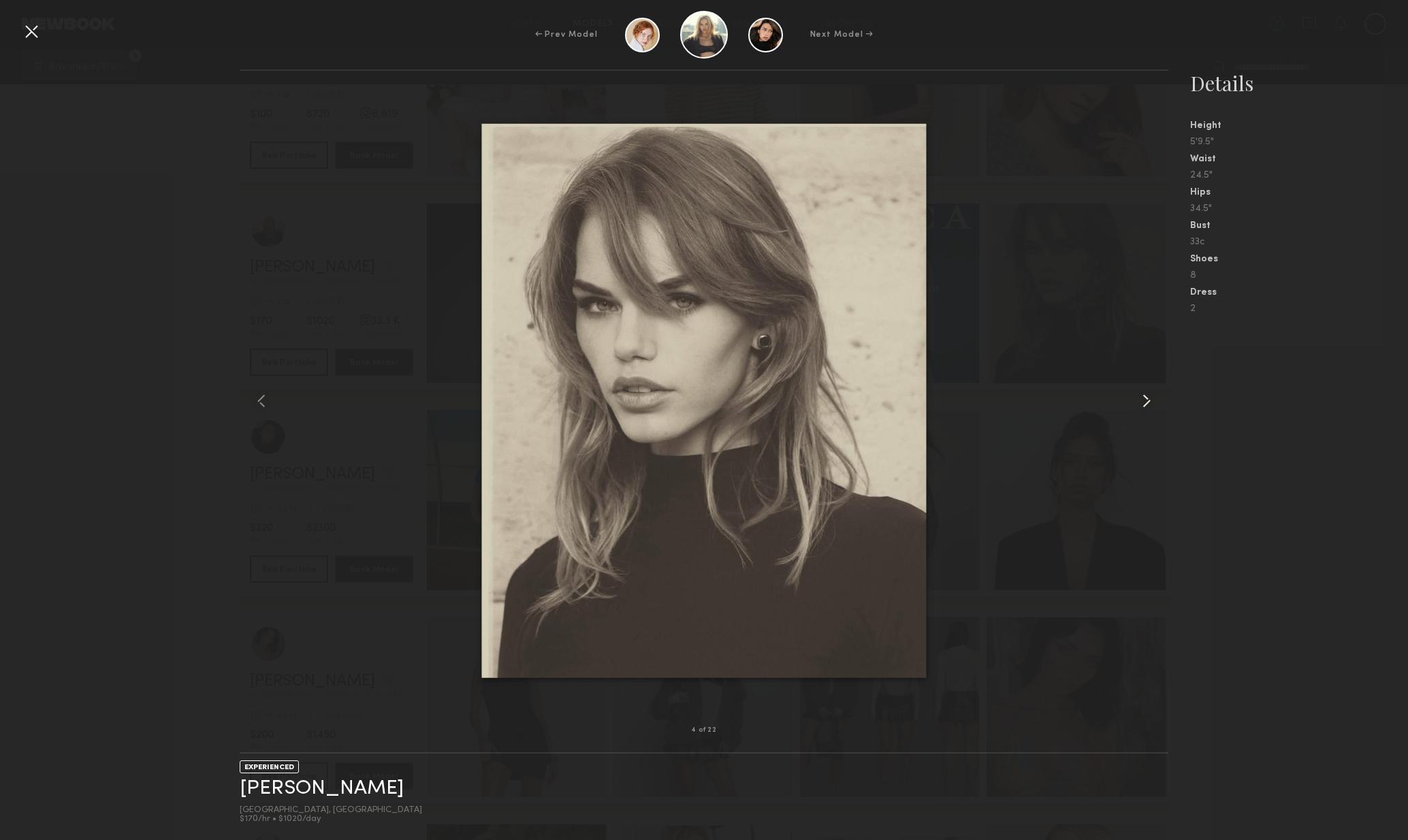
drag, startPoint x: 1164, startPoint y: 402, endPoint x: 1154, endPoint y: 405, distance: 10.4
click at [1164, 402] on div at bounding box center [1150, 401] width 38 height 616
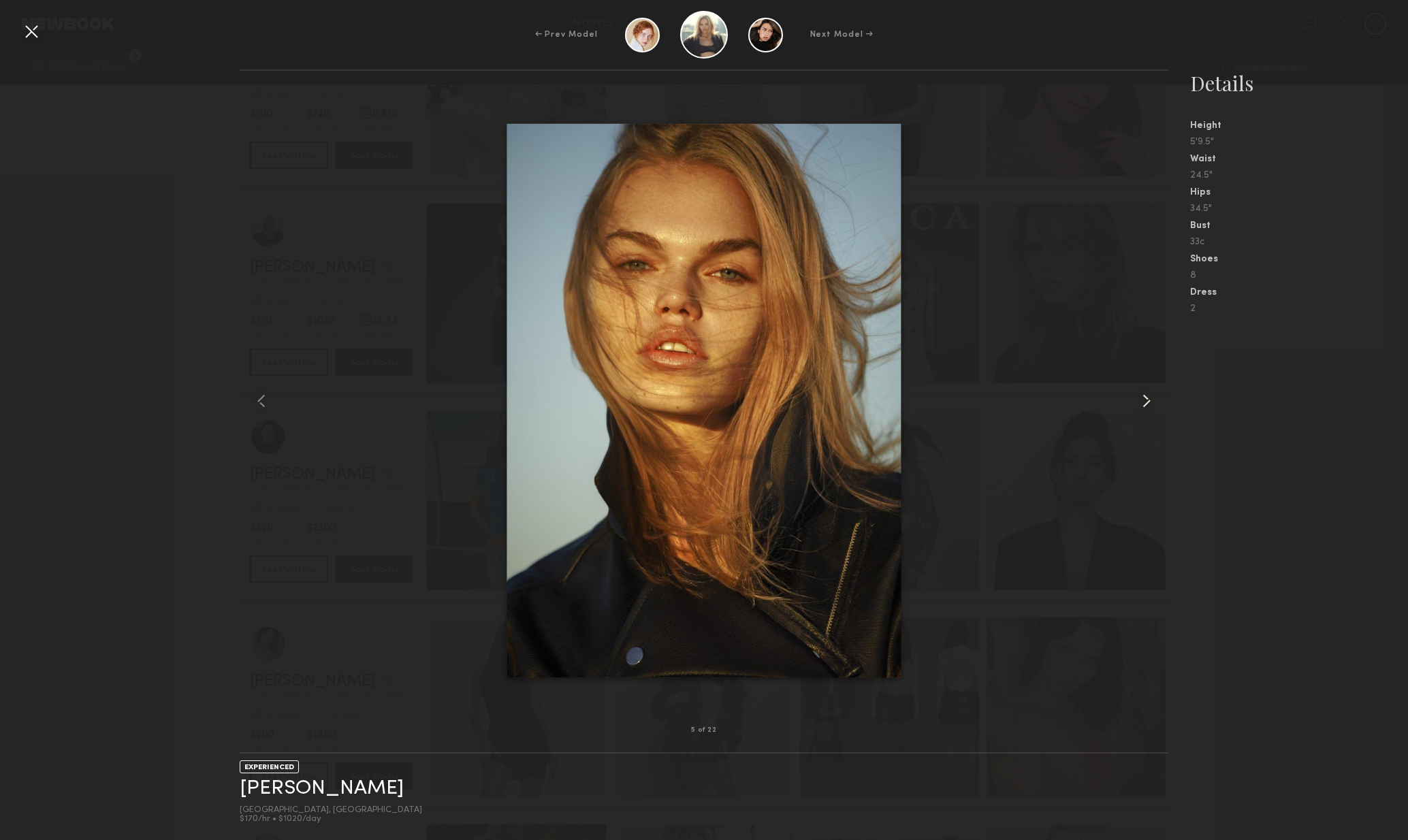
click at [1160, 405] on div at bounding box center [1150, 401] width 38 height 616
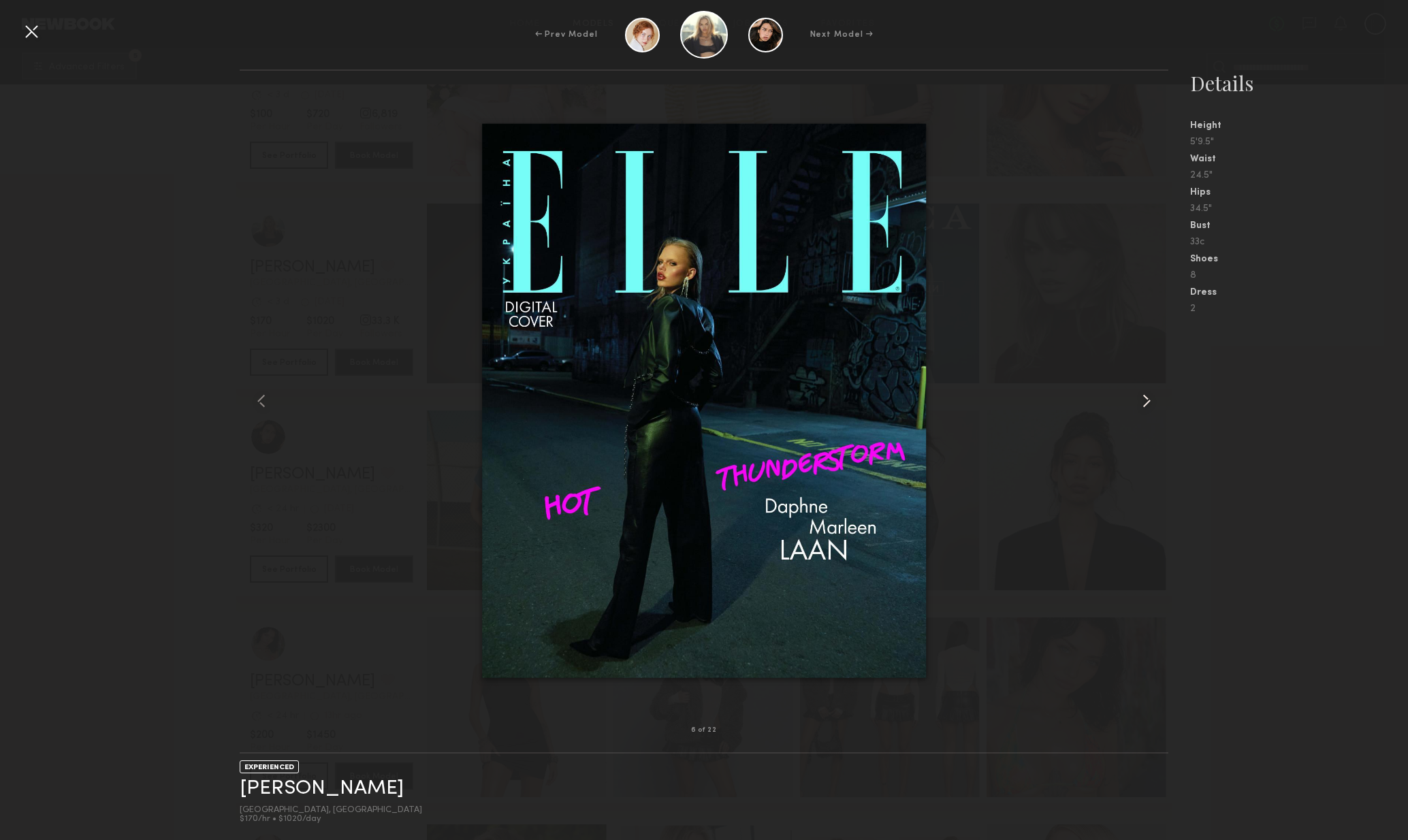
click at [1160, 405] on div at bounding box center [1150, 401] width 38 height 616
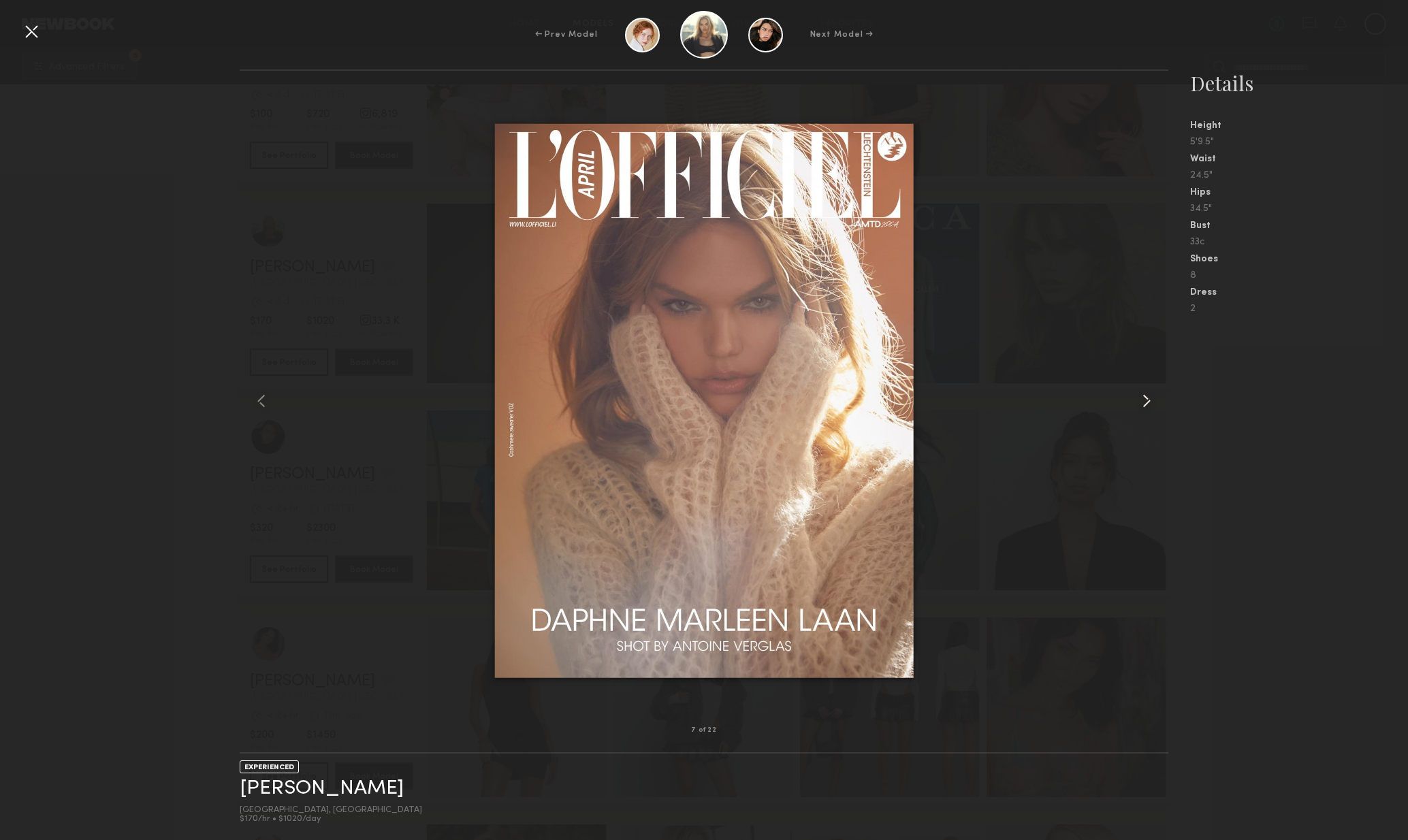
click at [1157, 407] on common-icon at bounding box center [1146, 401] width 21 height 21
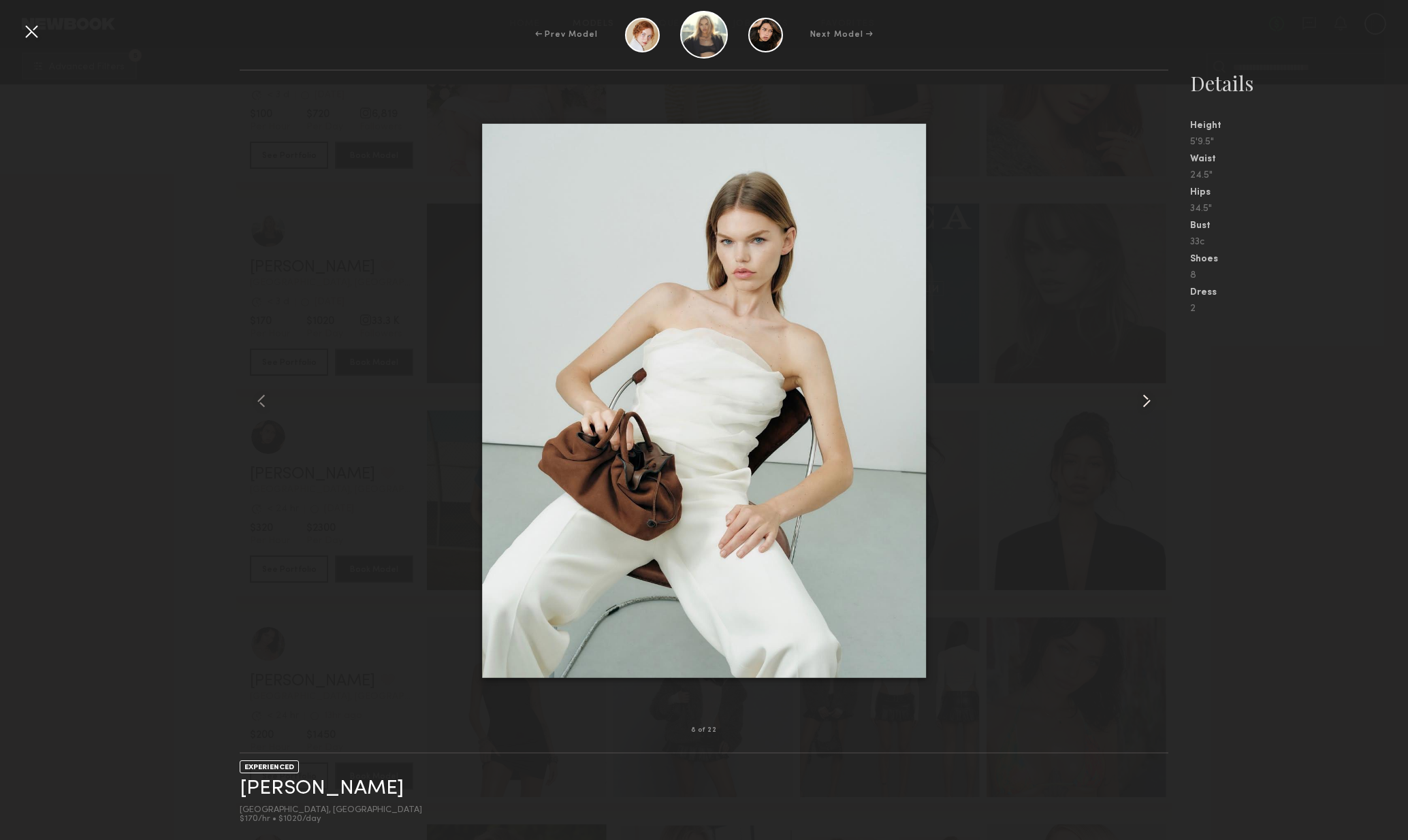
click at [1157, 407] on common-icon at bounding box center [1146, 401] width 21 height 21
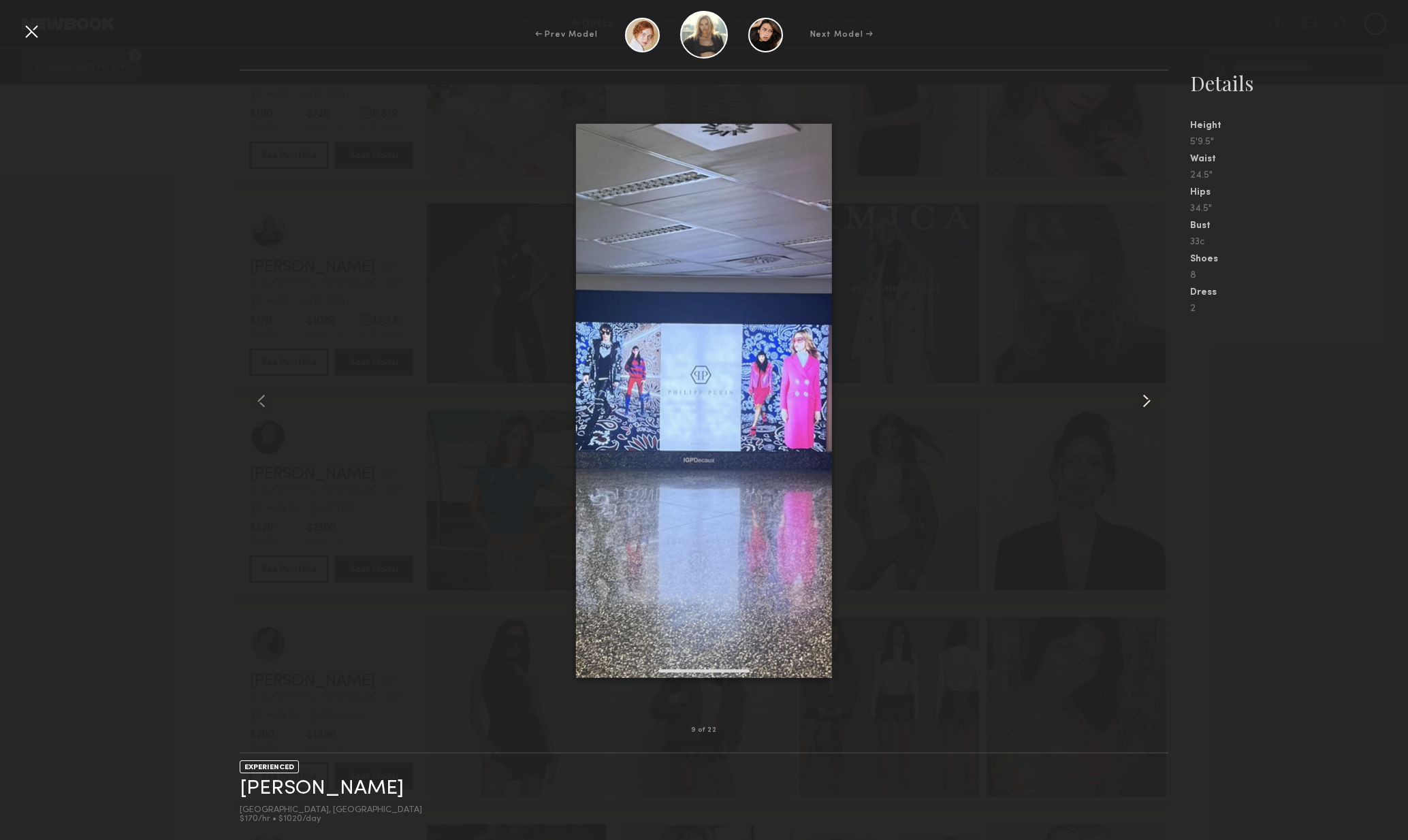
click at [1155, 406] on common-icon at bounding box center [1146, 401] width 21 height 21
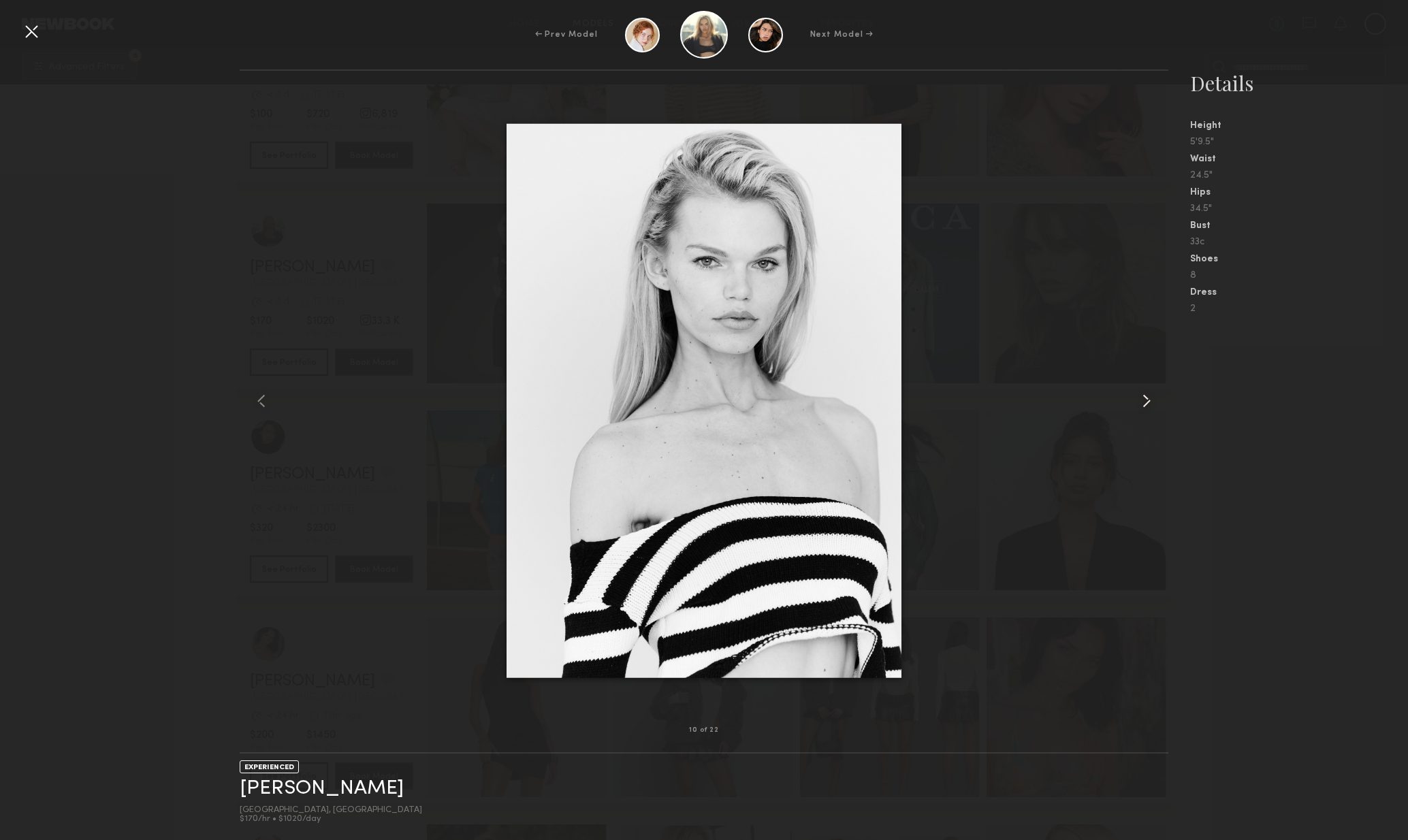
click at [1155, 406] on common-icon at bounding box center [1146, 401] width 21 height 21
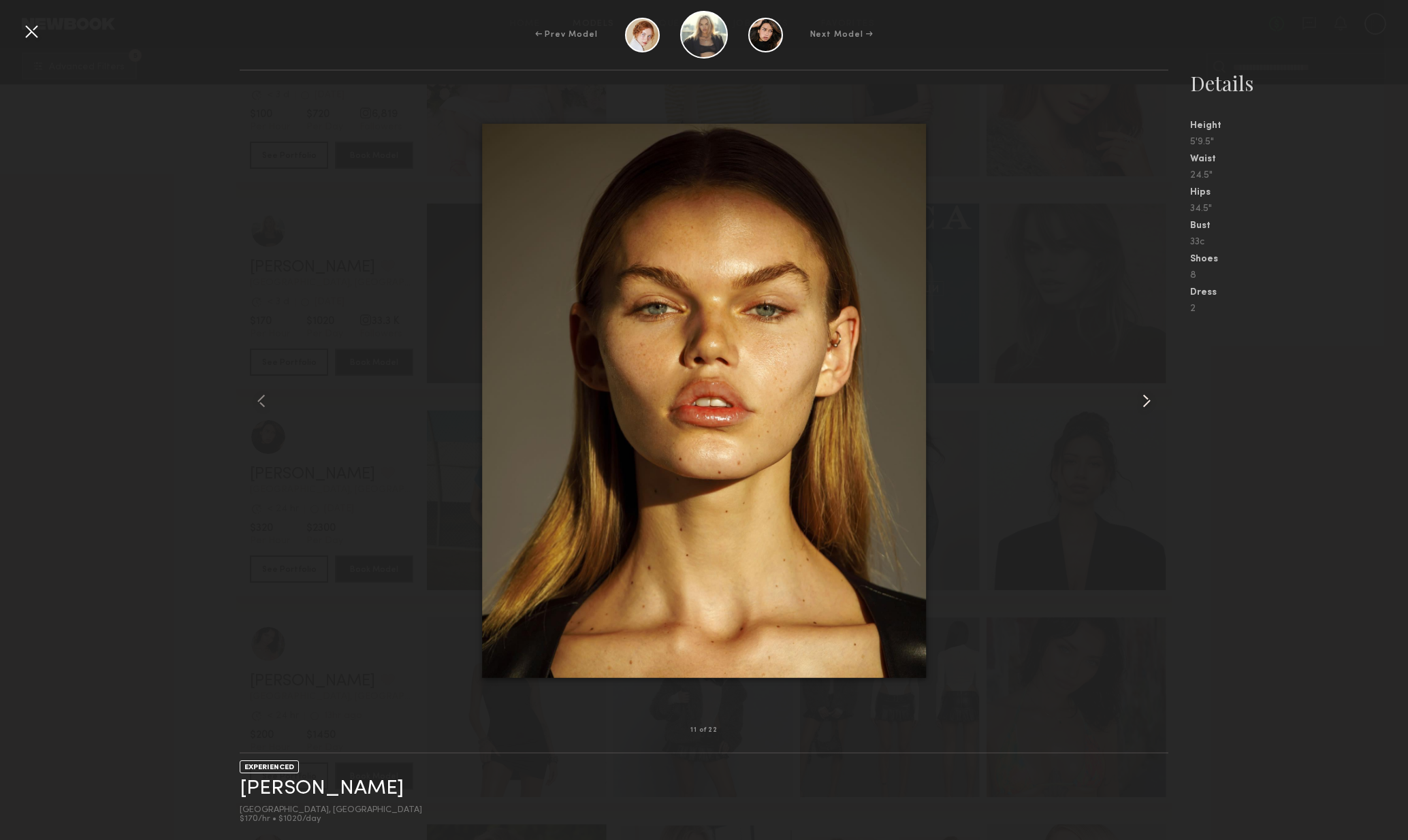
click at [1155, 409] on common-icon at bounding box center [1146, 401] width 21 height 21
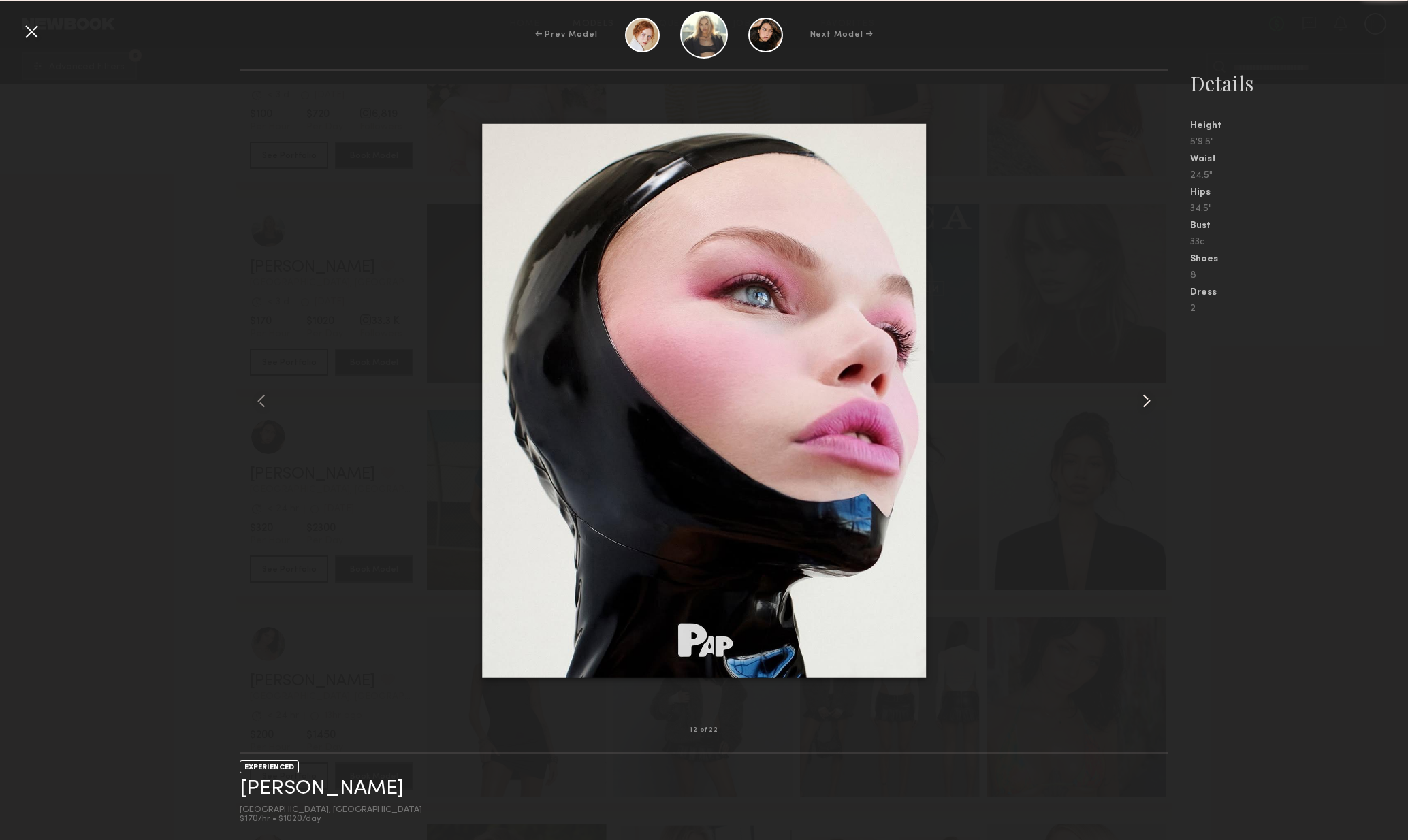
click at [1155, 409] on common-icon at bounding box center [1146, 401] width 21 height 21
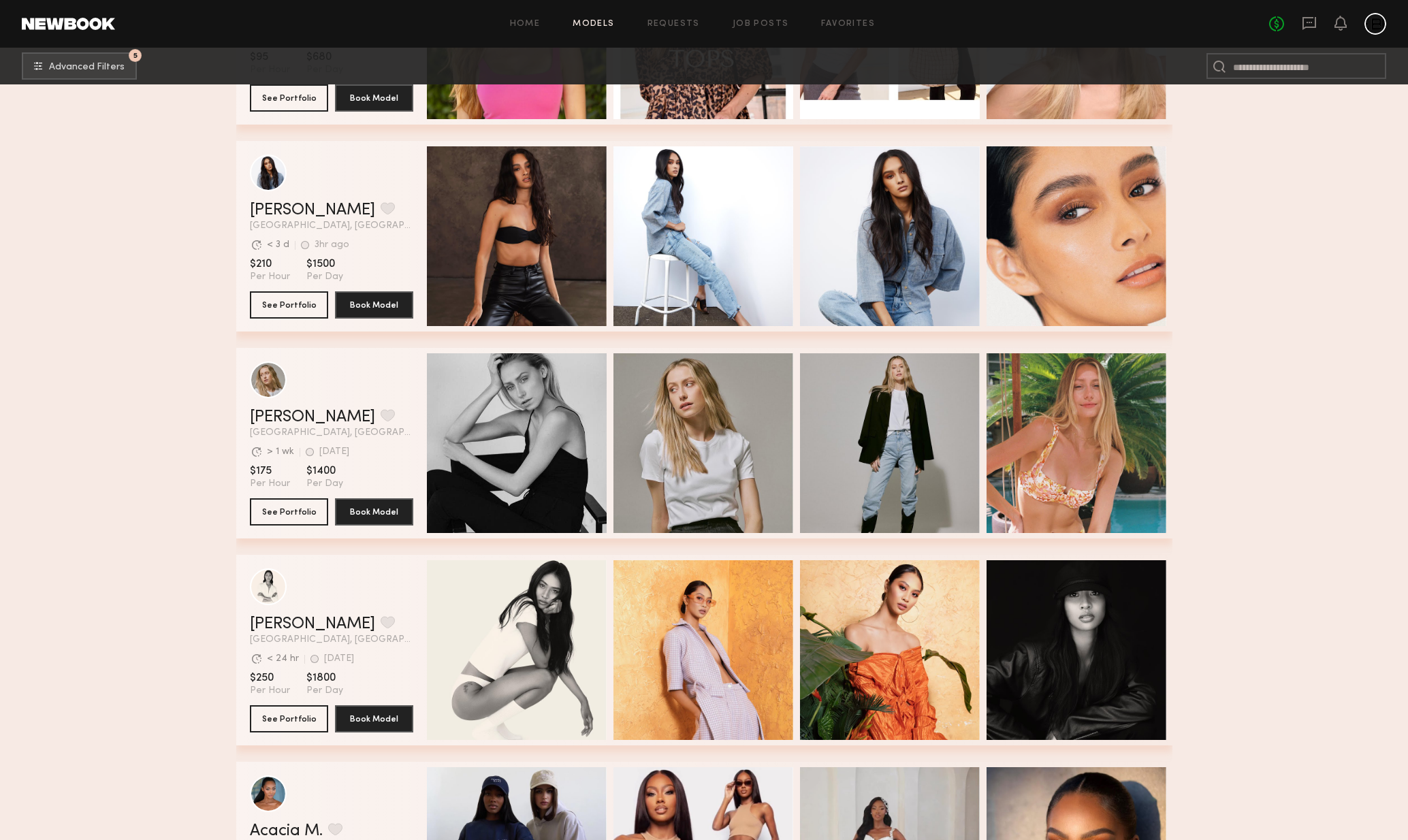
scroll to position [1814, 0]
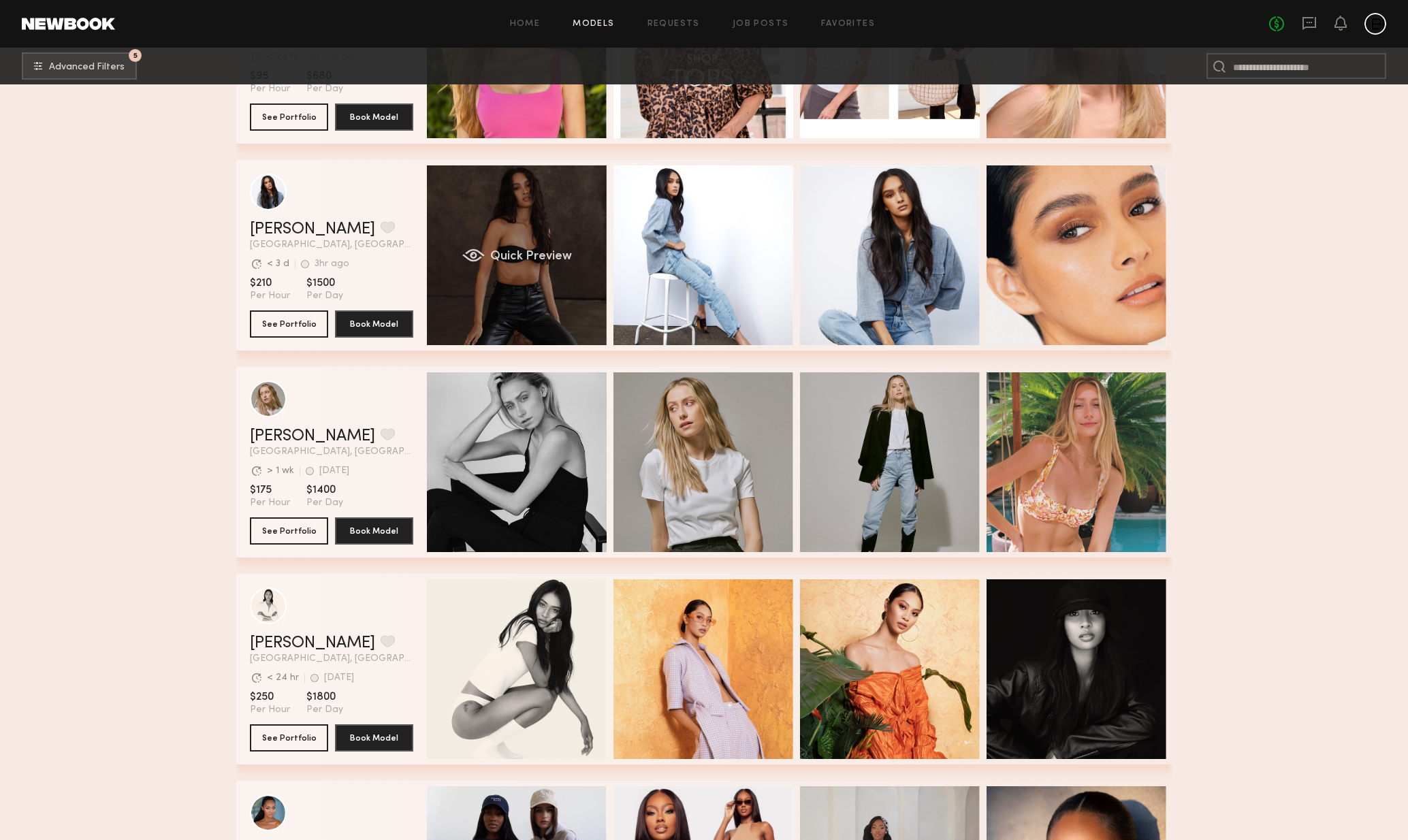
click at [561, 310] on div "Quick Preview" at bounding box center [517, 255] width 179 height 179
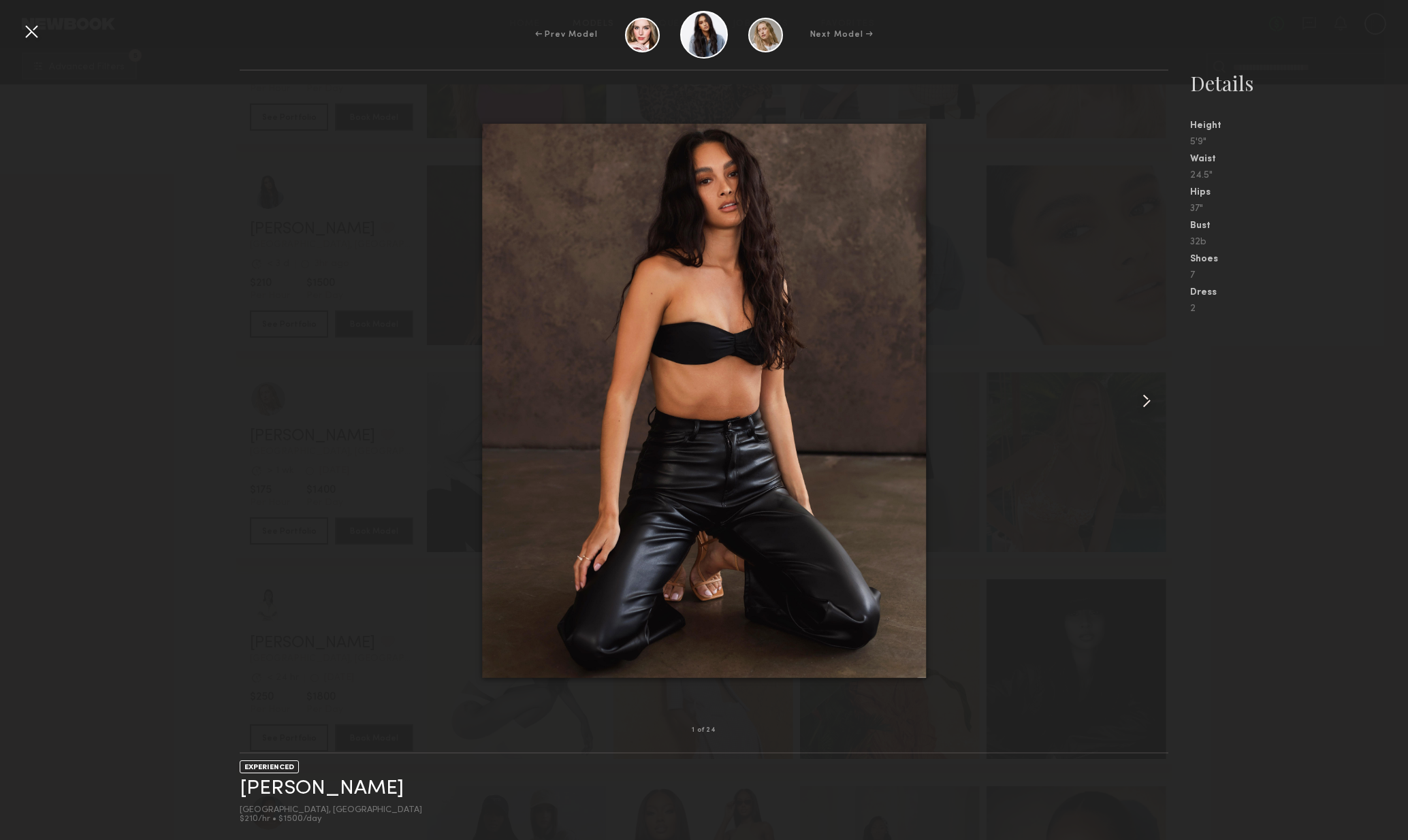
click at [1154, 392] on common-icon at bounding box center [1146, 401] width 21 height 21
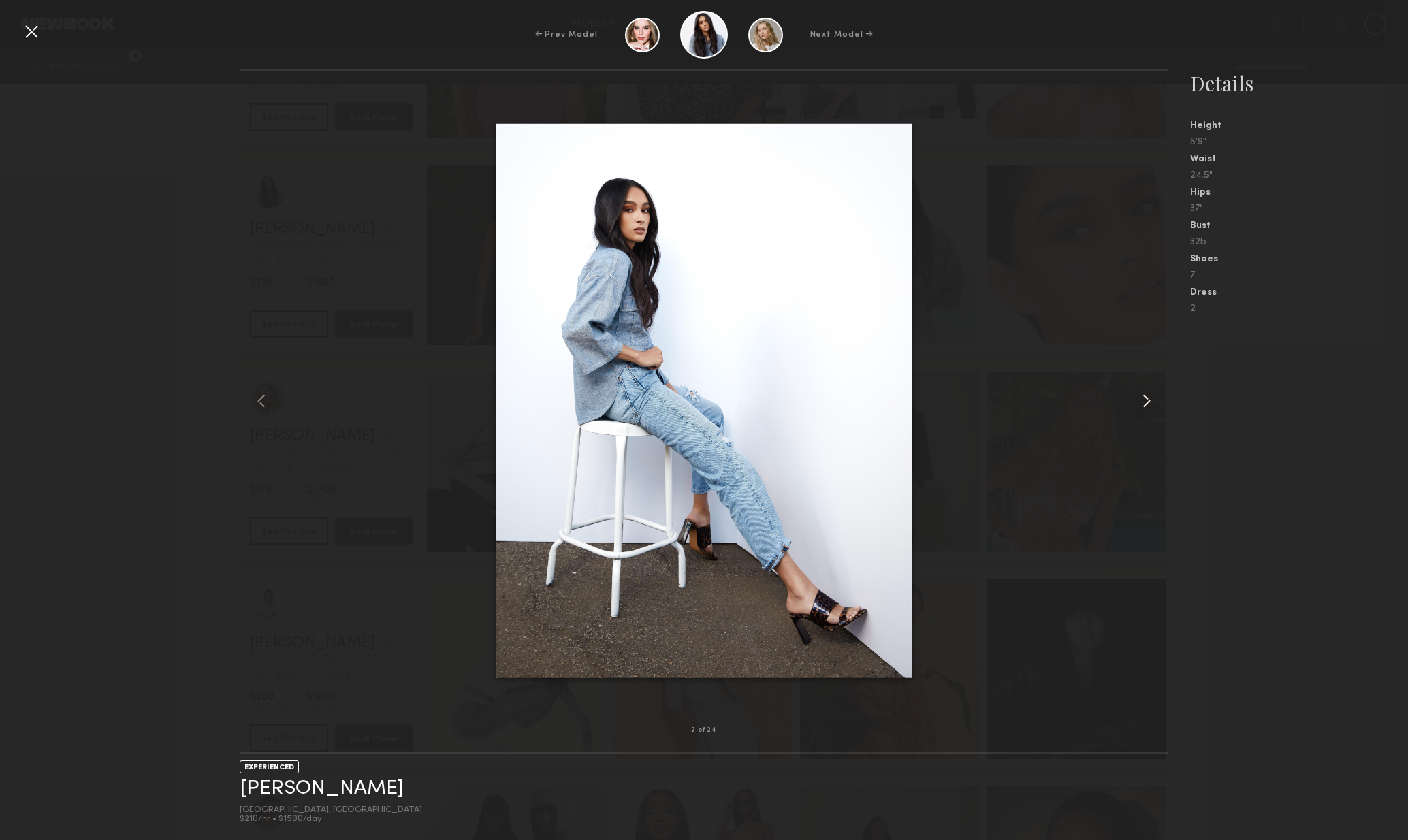
click at [1143, 392] on common-icon at bounding box center [1146, 401] width 21 height 21
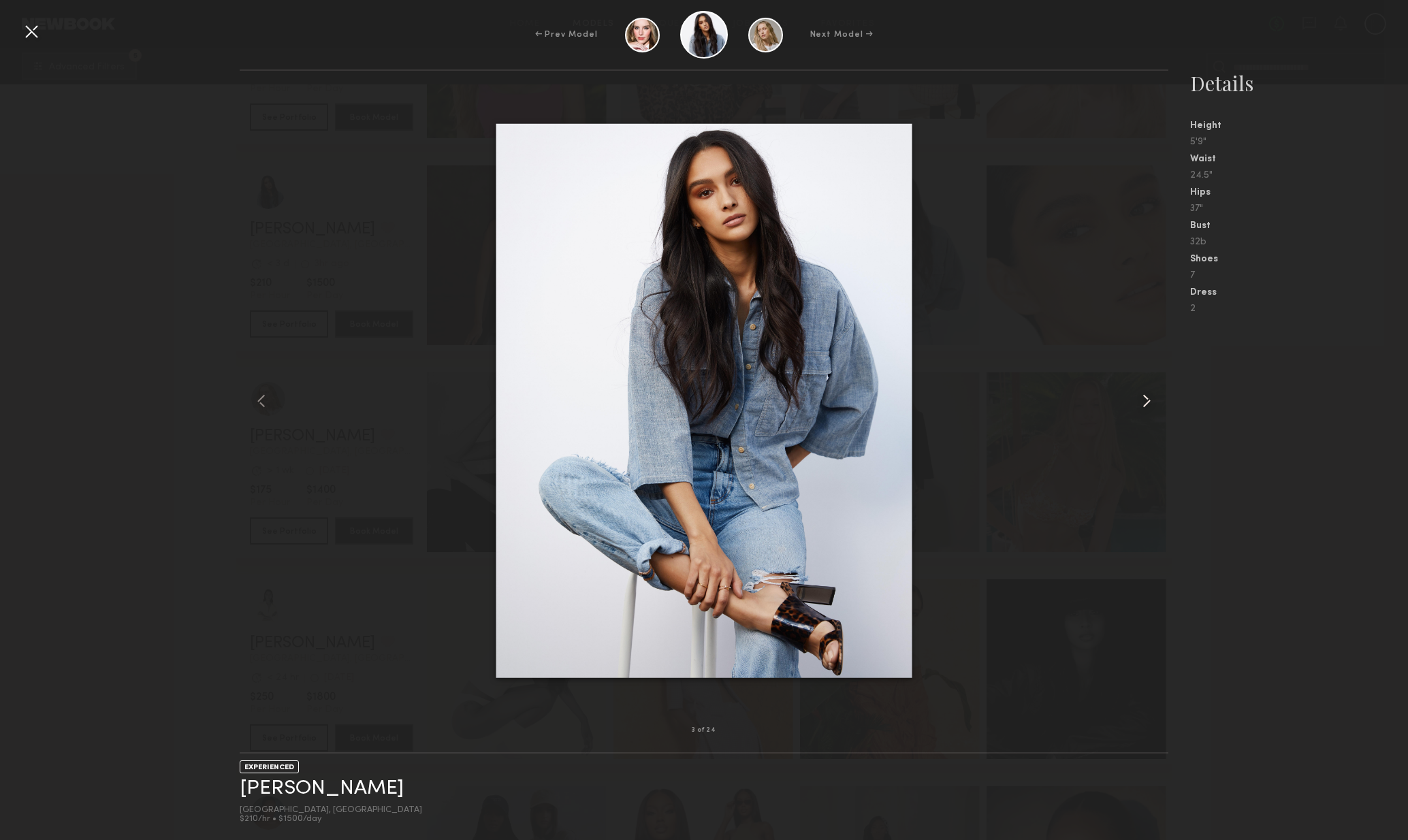
click at [1143, 392] on common-icon at bounding box center [1146, 401] width 21 height 21
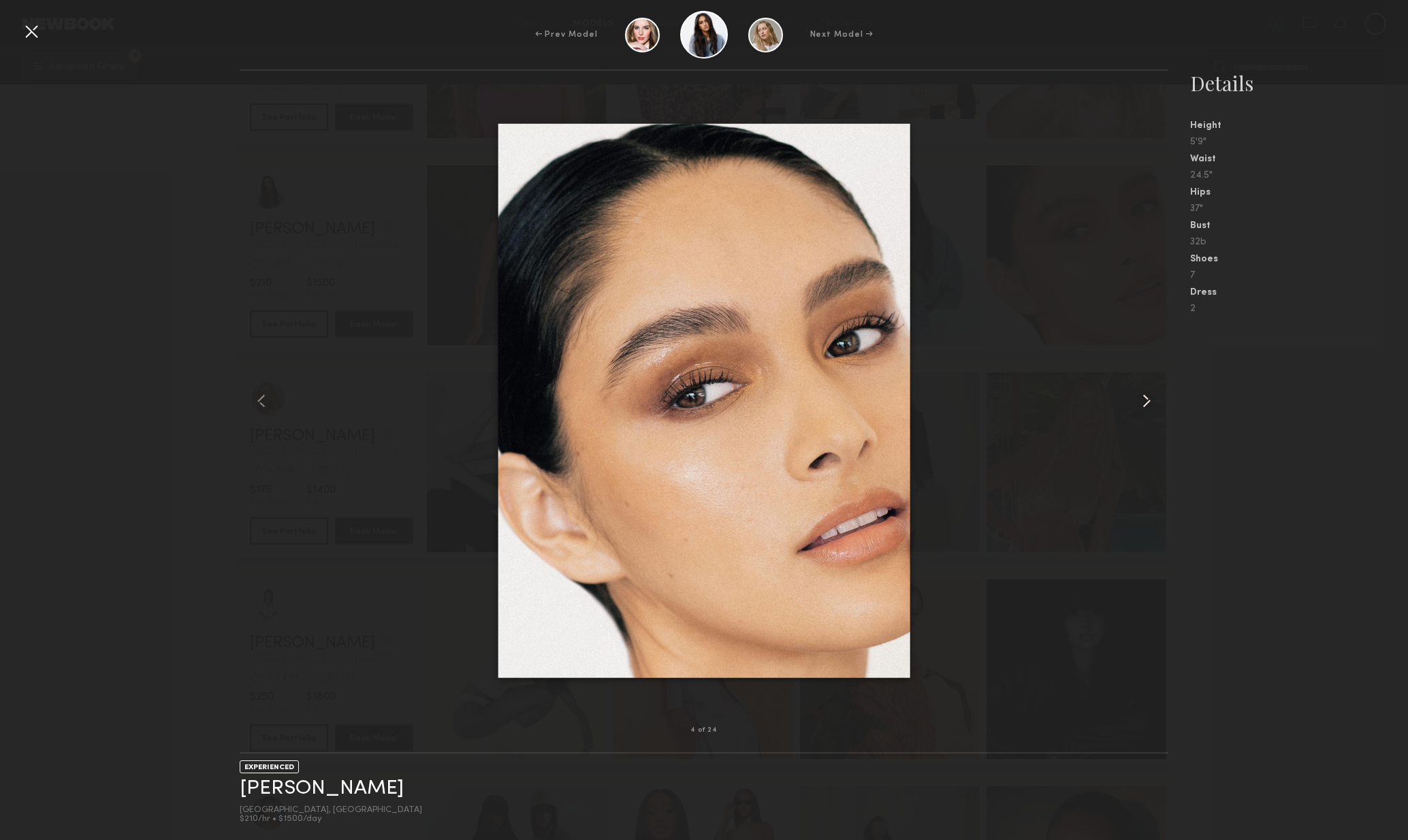
click at [1145, 396] on common-icon at bounding box center [1146, 401] width 21 height 21
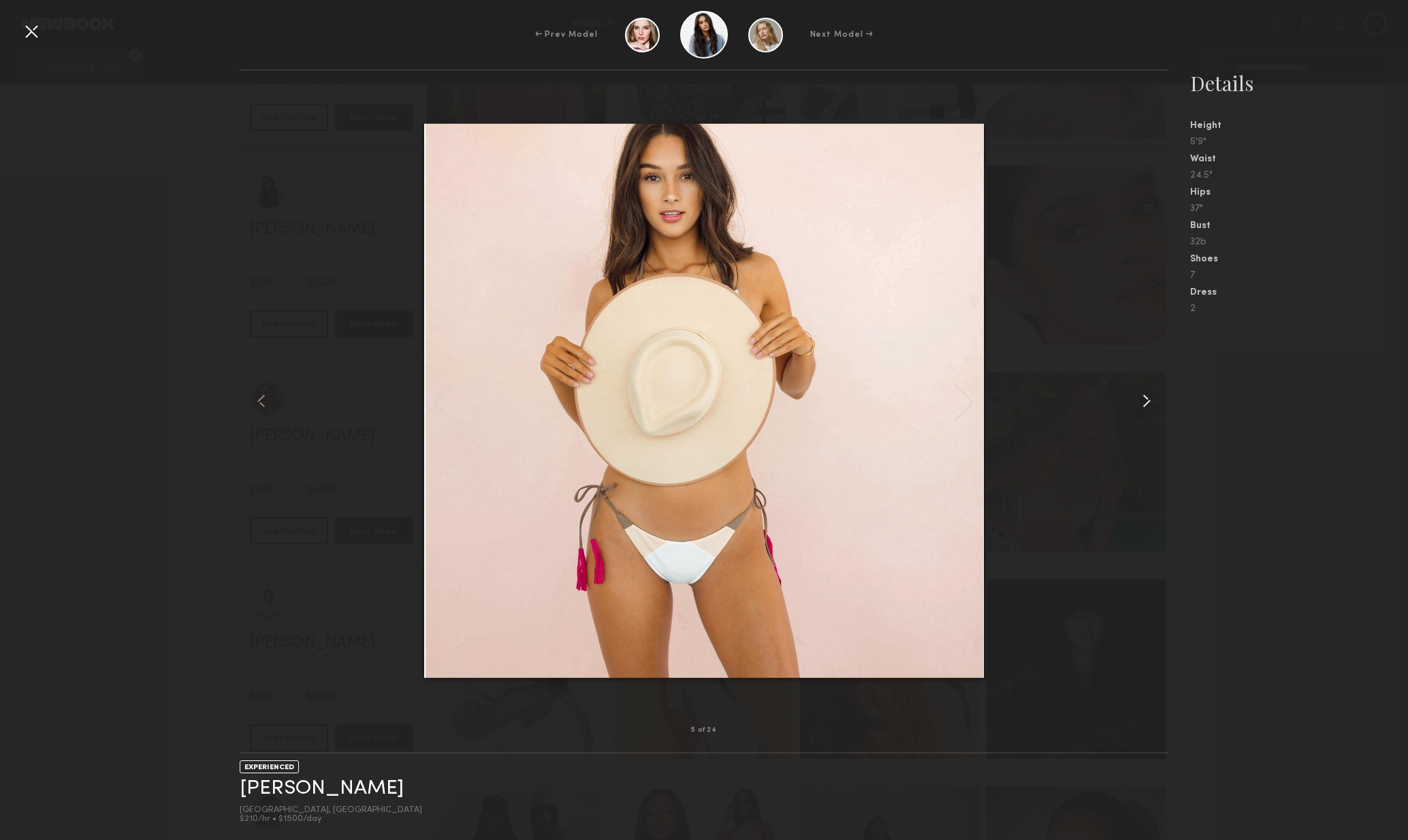
click at [1145, 397] on common-icon at bounding box center [1146, 401] width 21 height 21
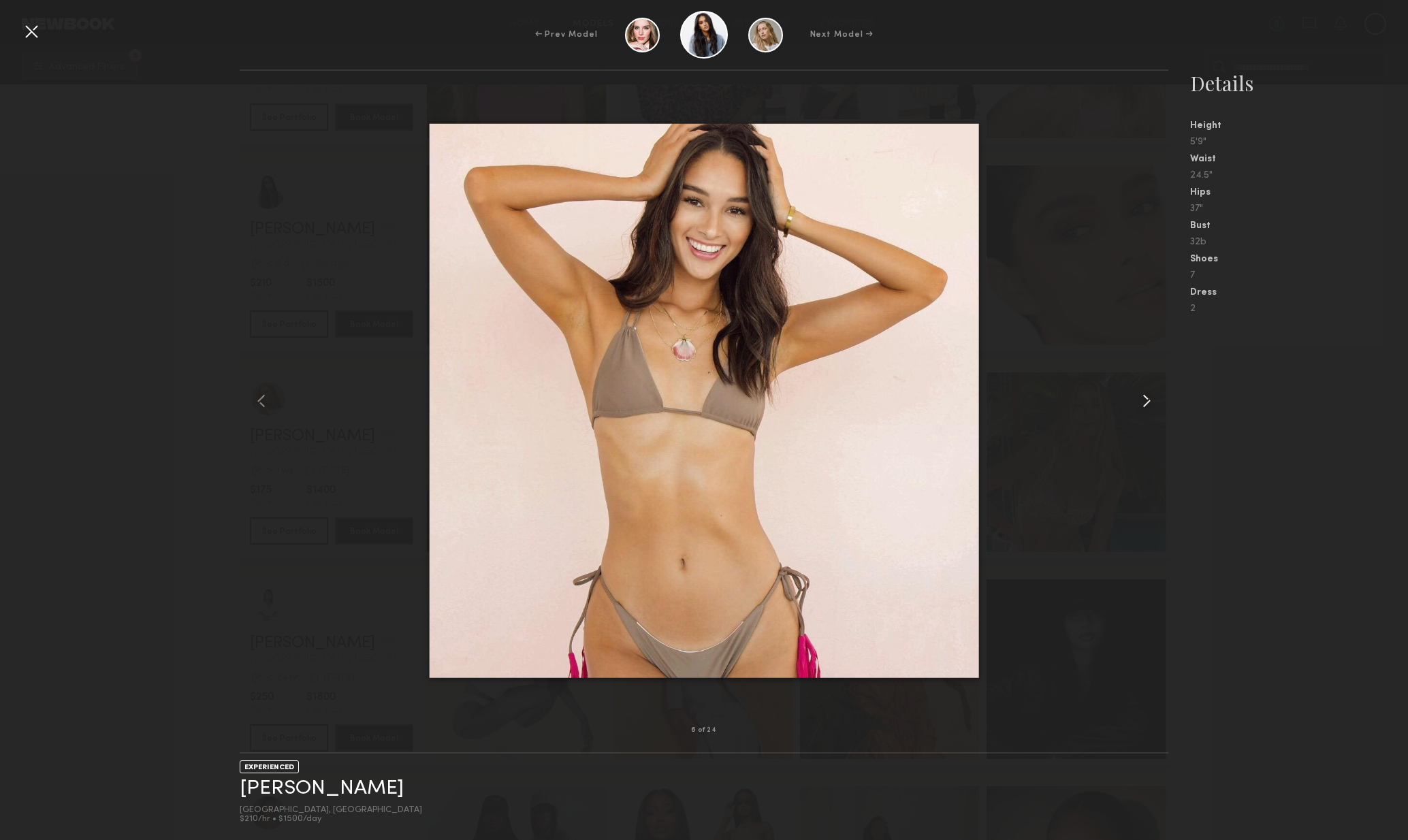
click at [1145, 397] on common-icon at bounding box center [1146, 401] width 21 height 21
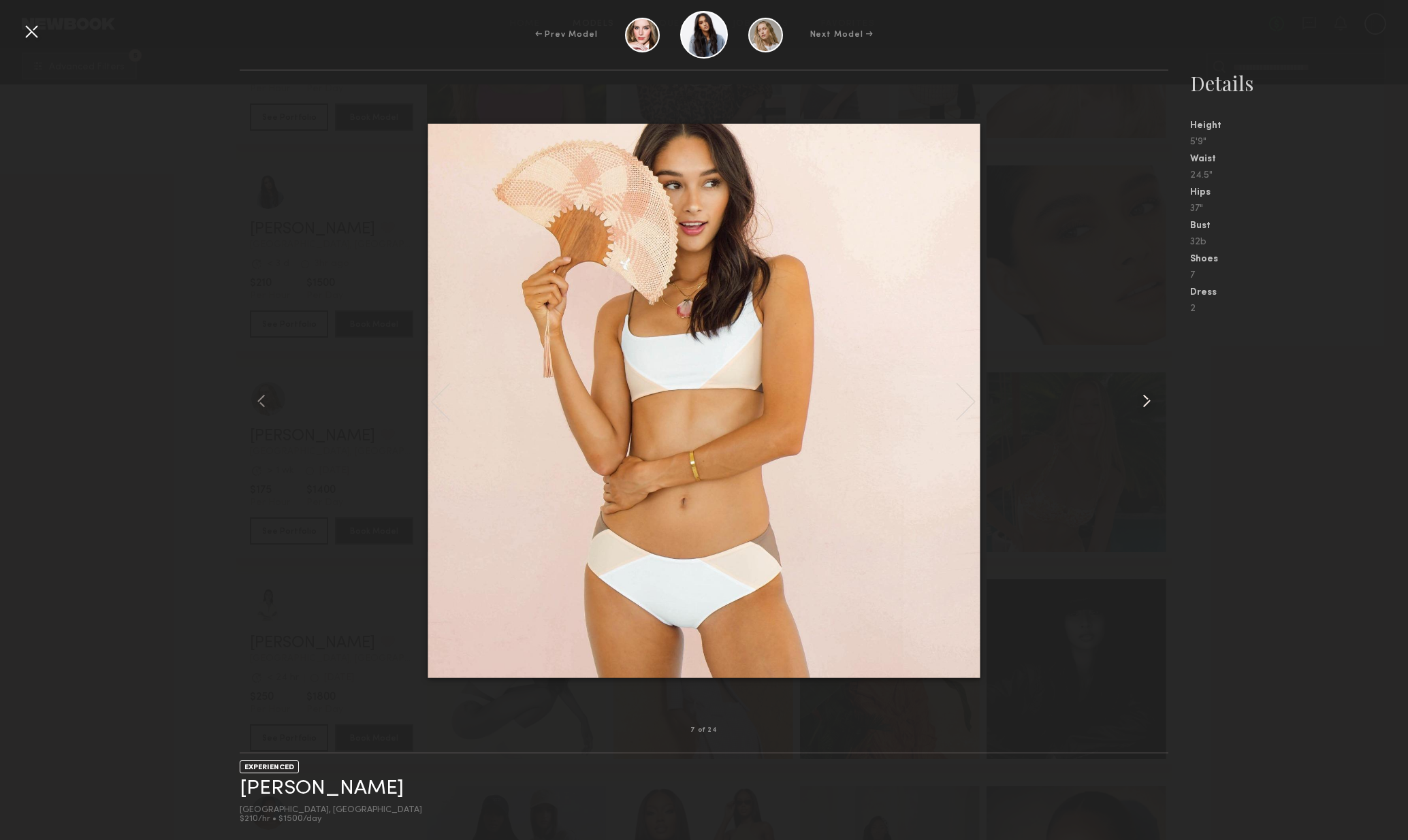
click at [1147, 397] on common-icon at bounding box center [1146, 401] width 21 height 21
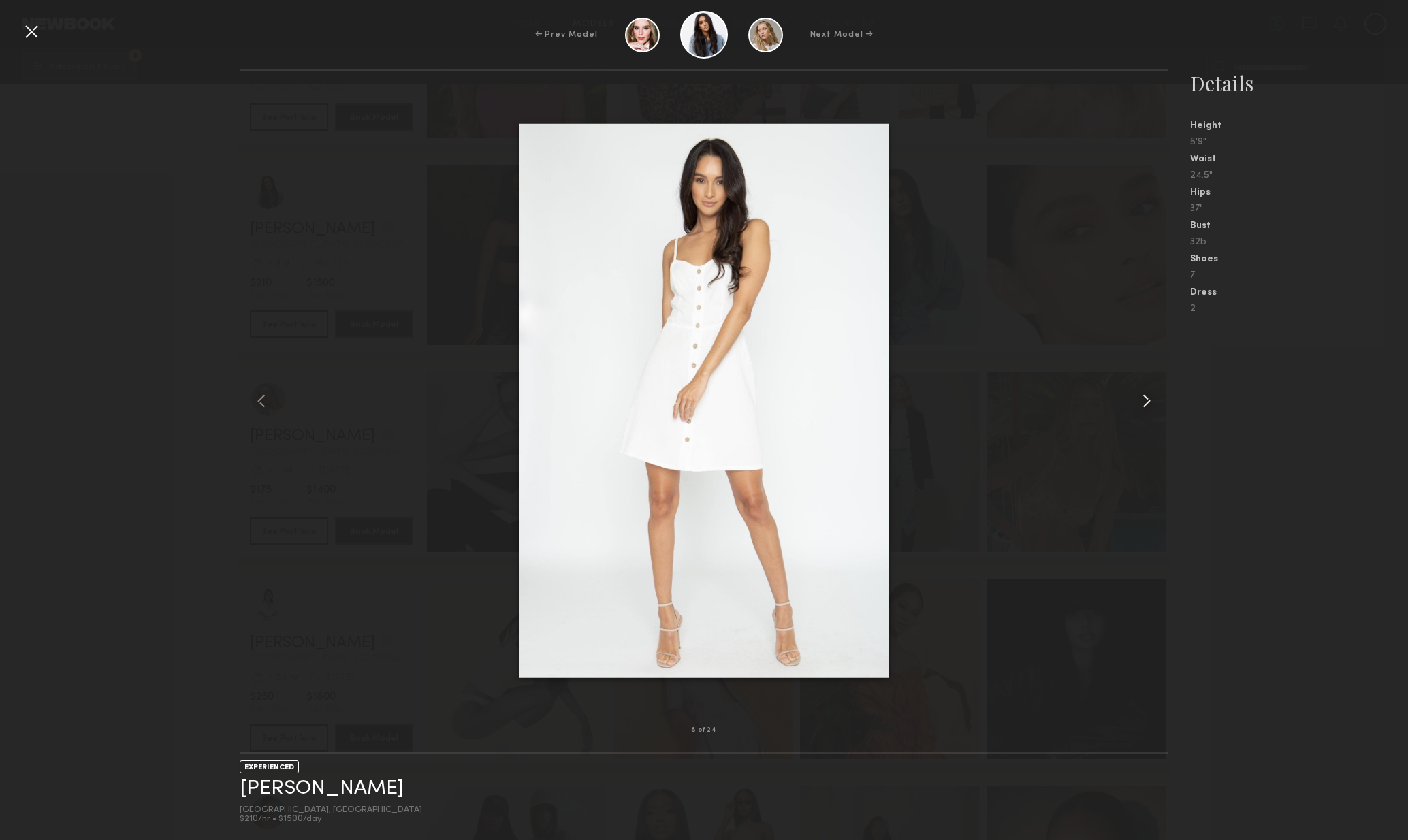
click at [1147, 397] on common-icon at bounding box center [1146, 401] width 21 height 21
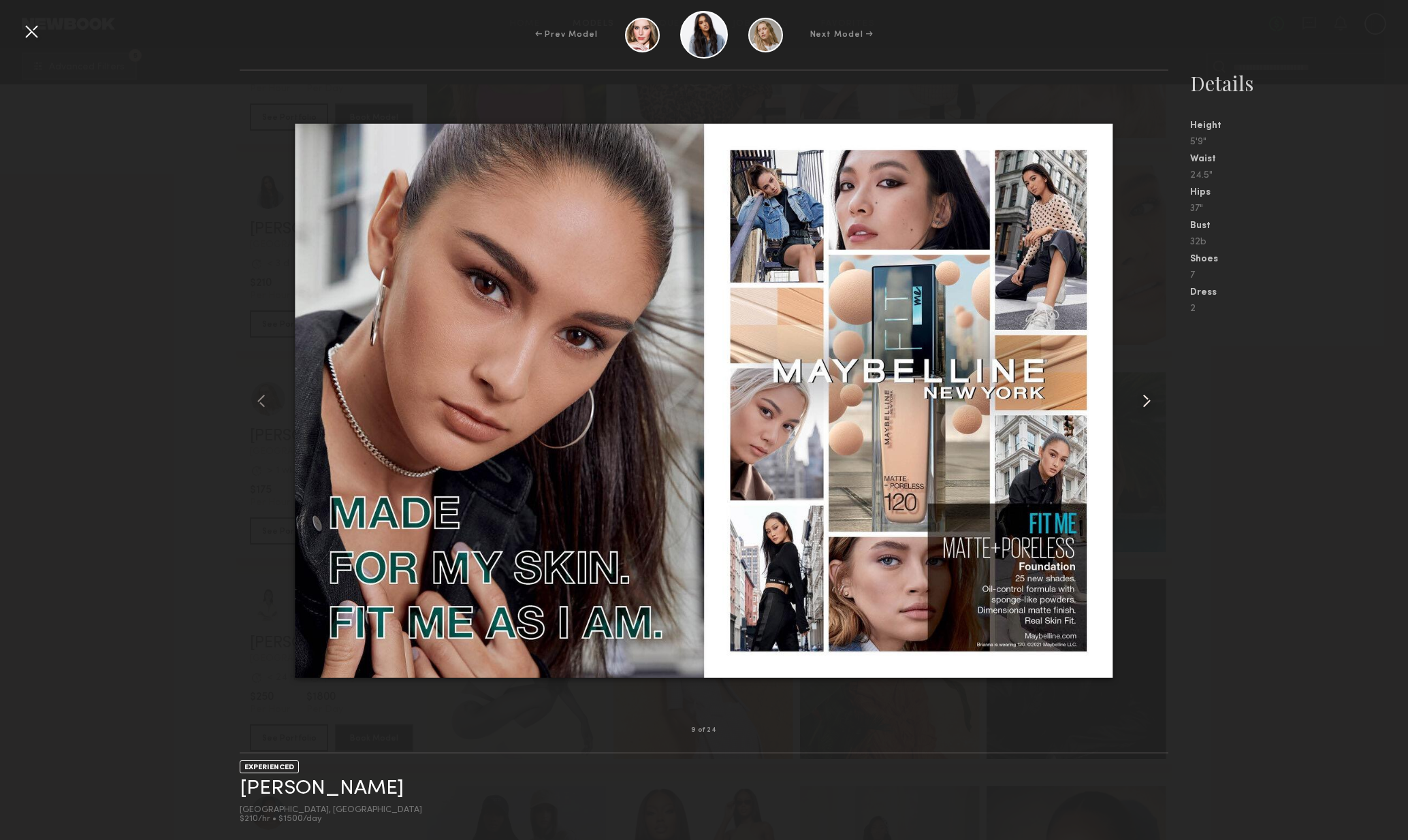
click at [1145, 397] on common-icon at bounding box center [1146, 401] width 21 height 21
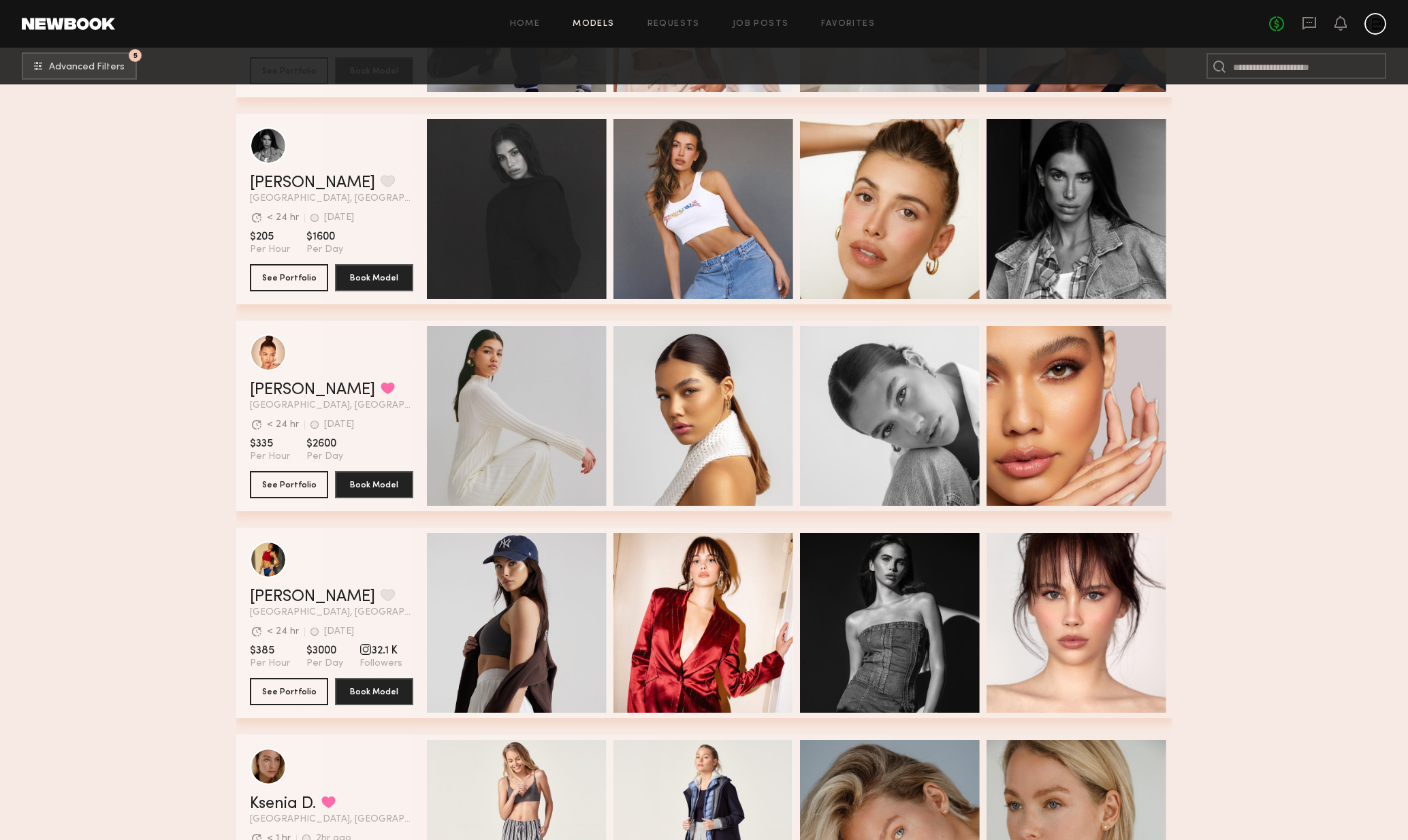
scroll to position [2787, 0]
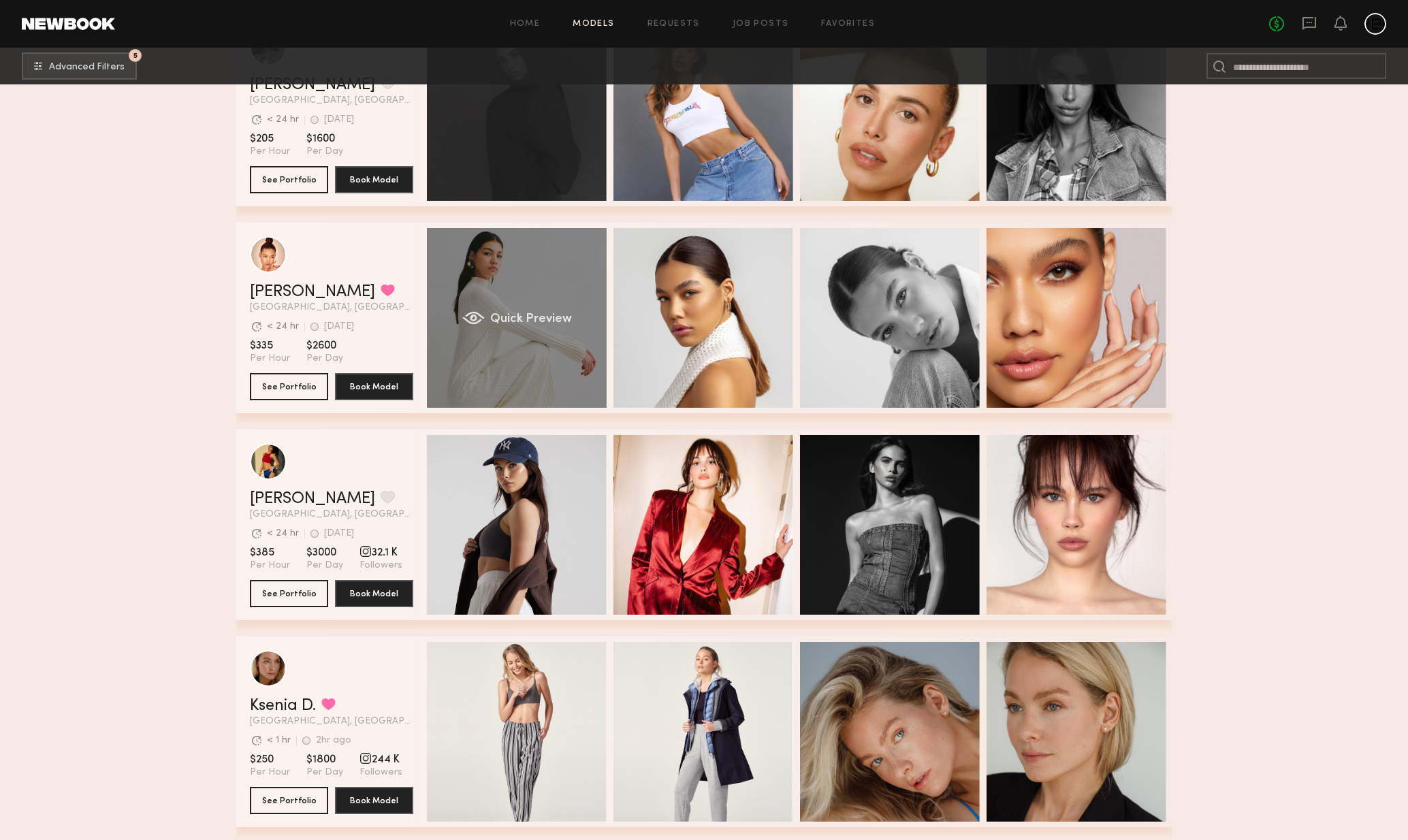
click at [550, 309] on div "[PERSON_NAME] Favorited [GEOGRAPHIC_DATA], [GEOGRAPHIC_DATA] Avg. request respo…" at bounding box center [704, 318] width 936 height 191
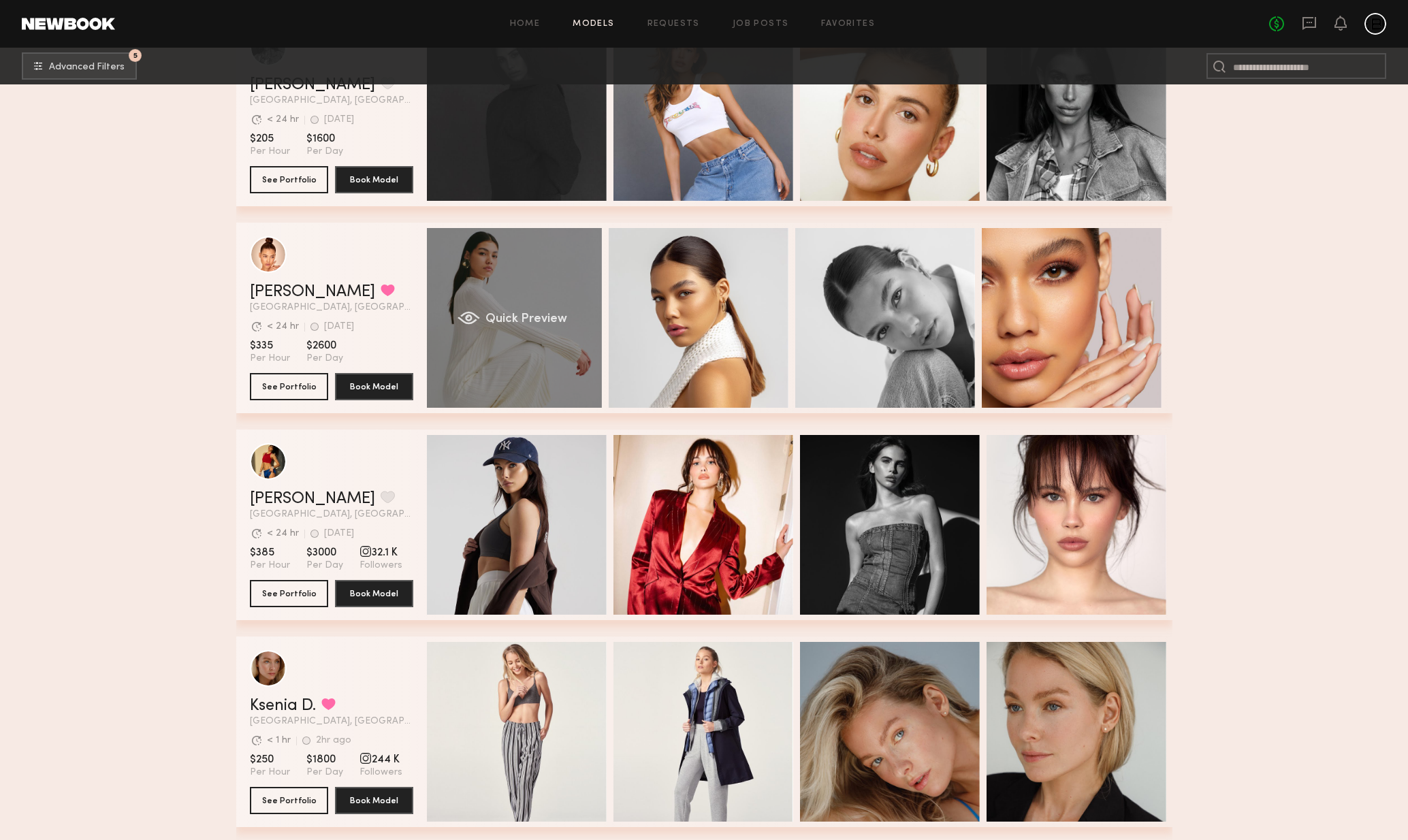
click at [567, 323] on div "Quick Preview" at bounding box center [512, 318] width 179 height 179
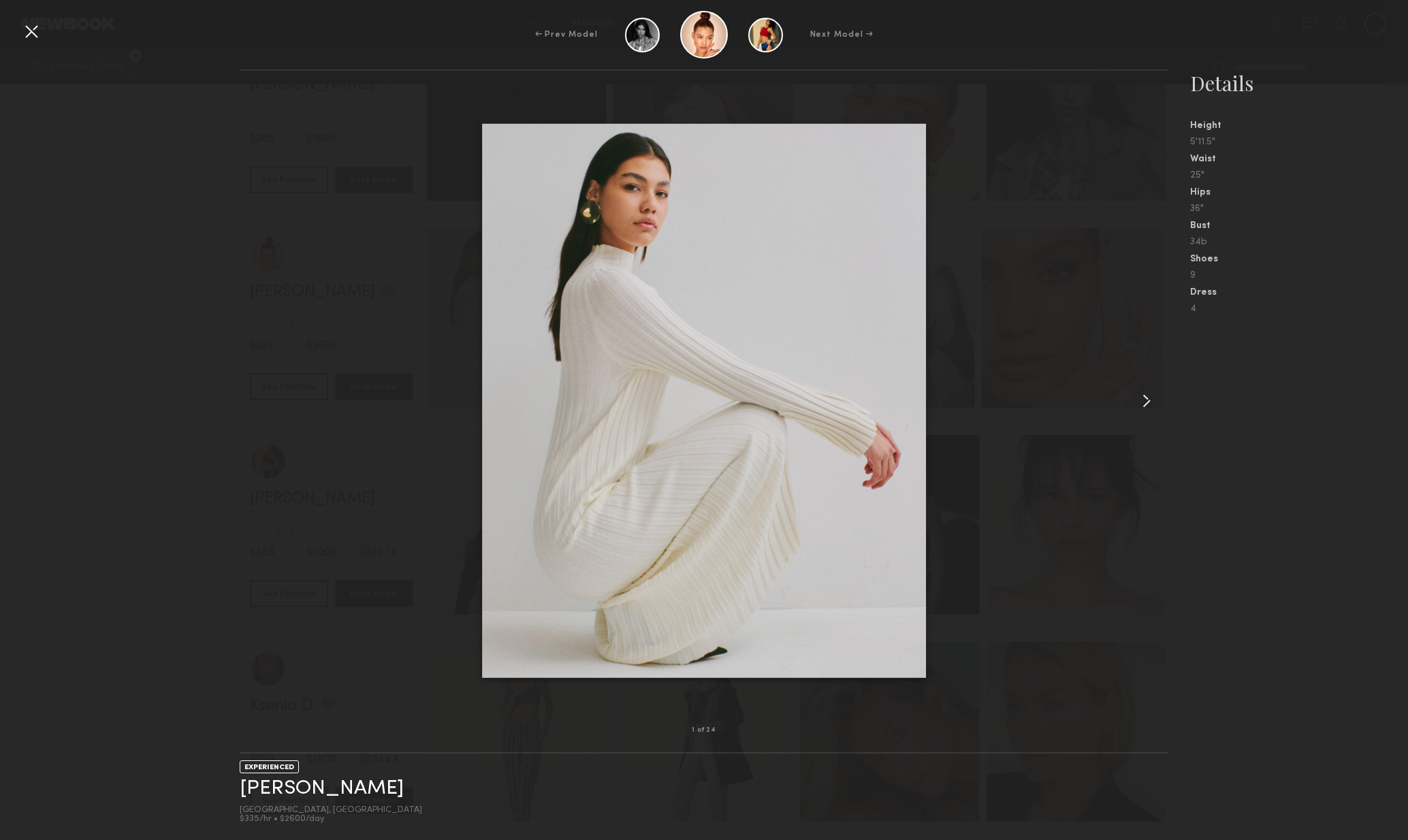
click at [1150, 406] on common-icon at bounding box center [1146, 401] width 21 height 21
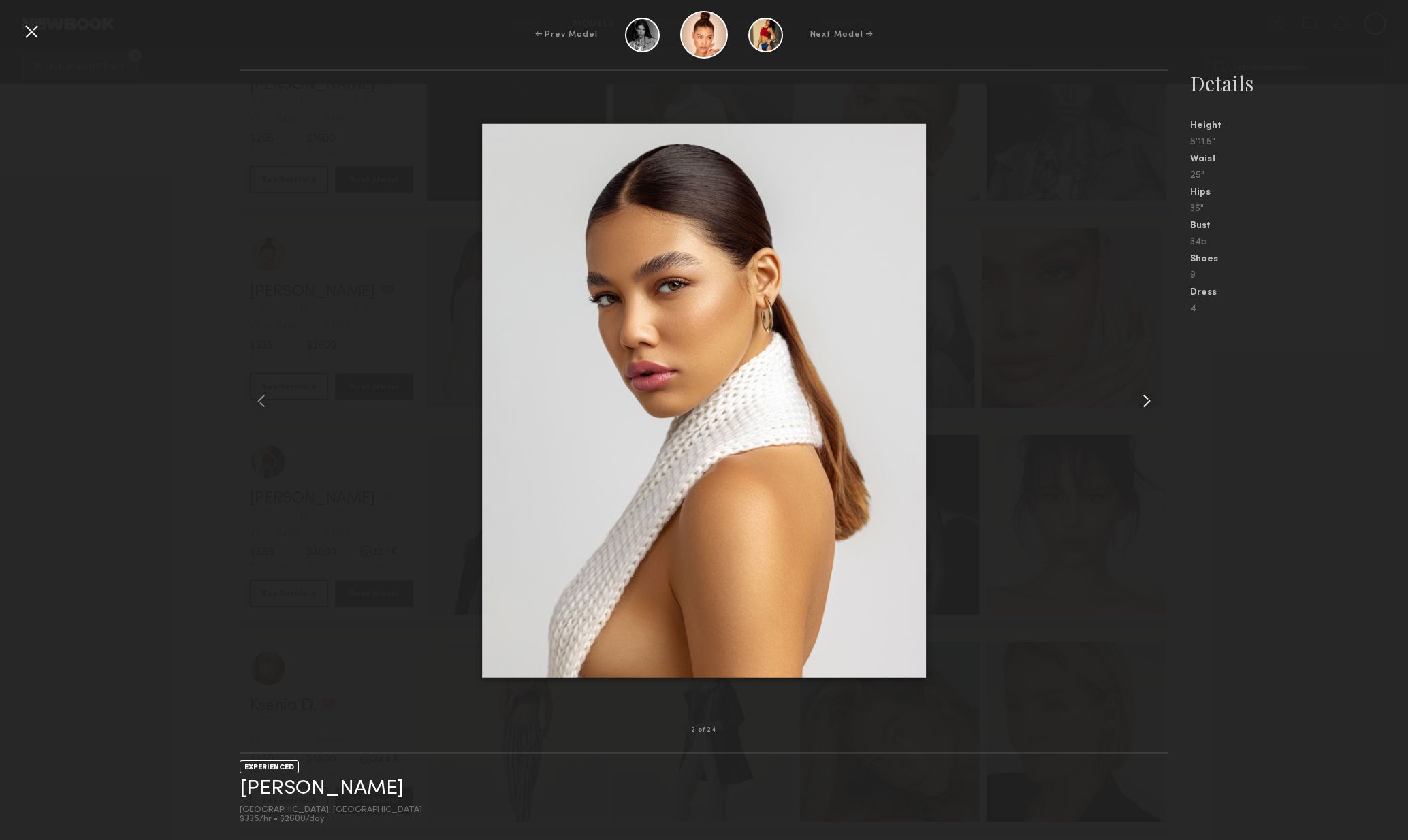
click at [1150, 406] on common-icon at bounding box center [1146, 401] width 21 height 21
click at [1154, 406] on common-icon at bounding box center [1146, 401] width 21 height 21
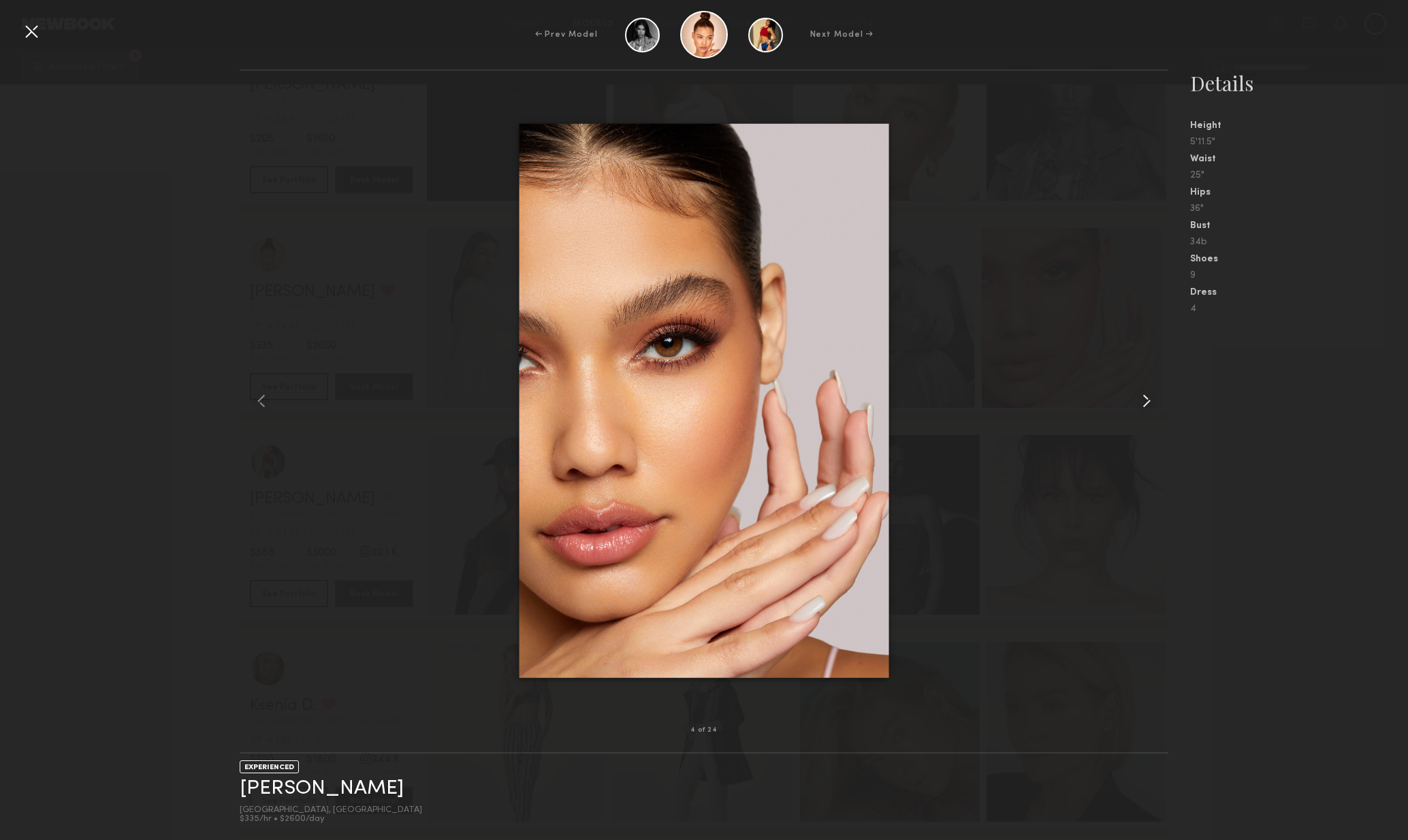
click at [1157, 404] on common-icon at bounding box center [1146, 401] width 21 height 21
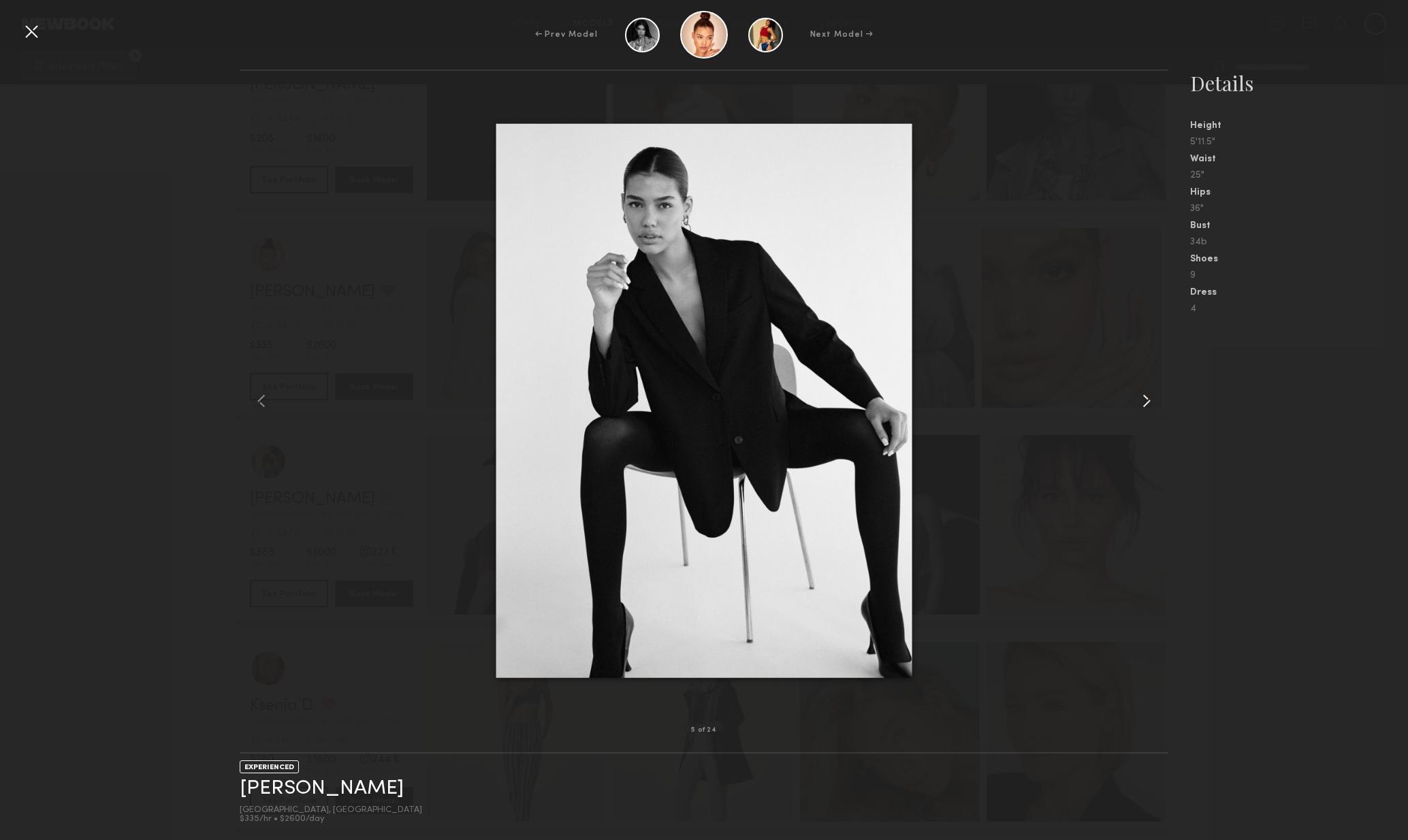
click at [1149, 409] on common-icon at bounding box center [1146, 401] width 21 height 21
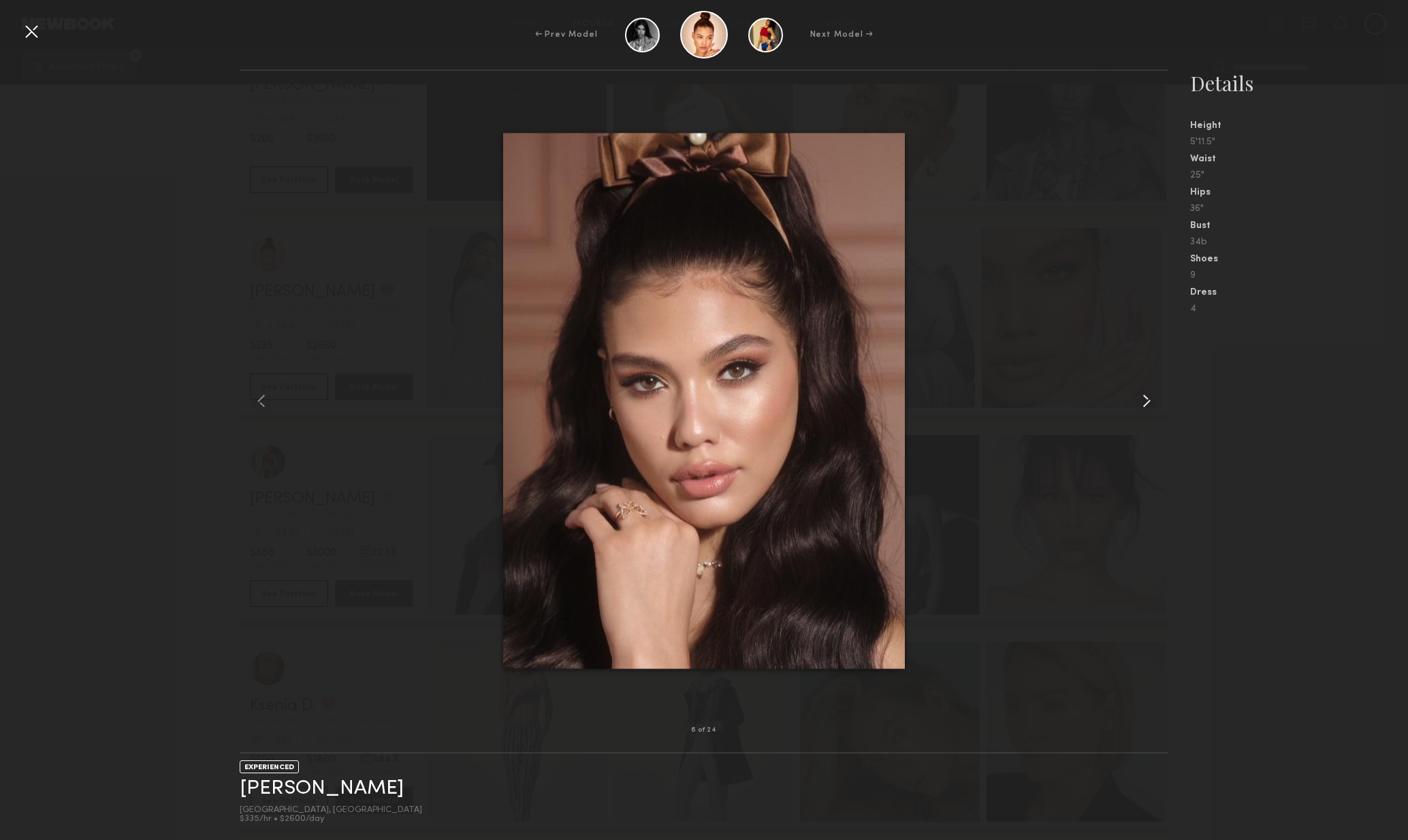
drag, startPoint x: 1149, startPoint y: 409, endPoint x: 1158, endPoint y: 409, distance: 9.0
click at [1149, 409] on common-icon at bounding box center [1146, 401] width 21 height 21
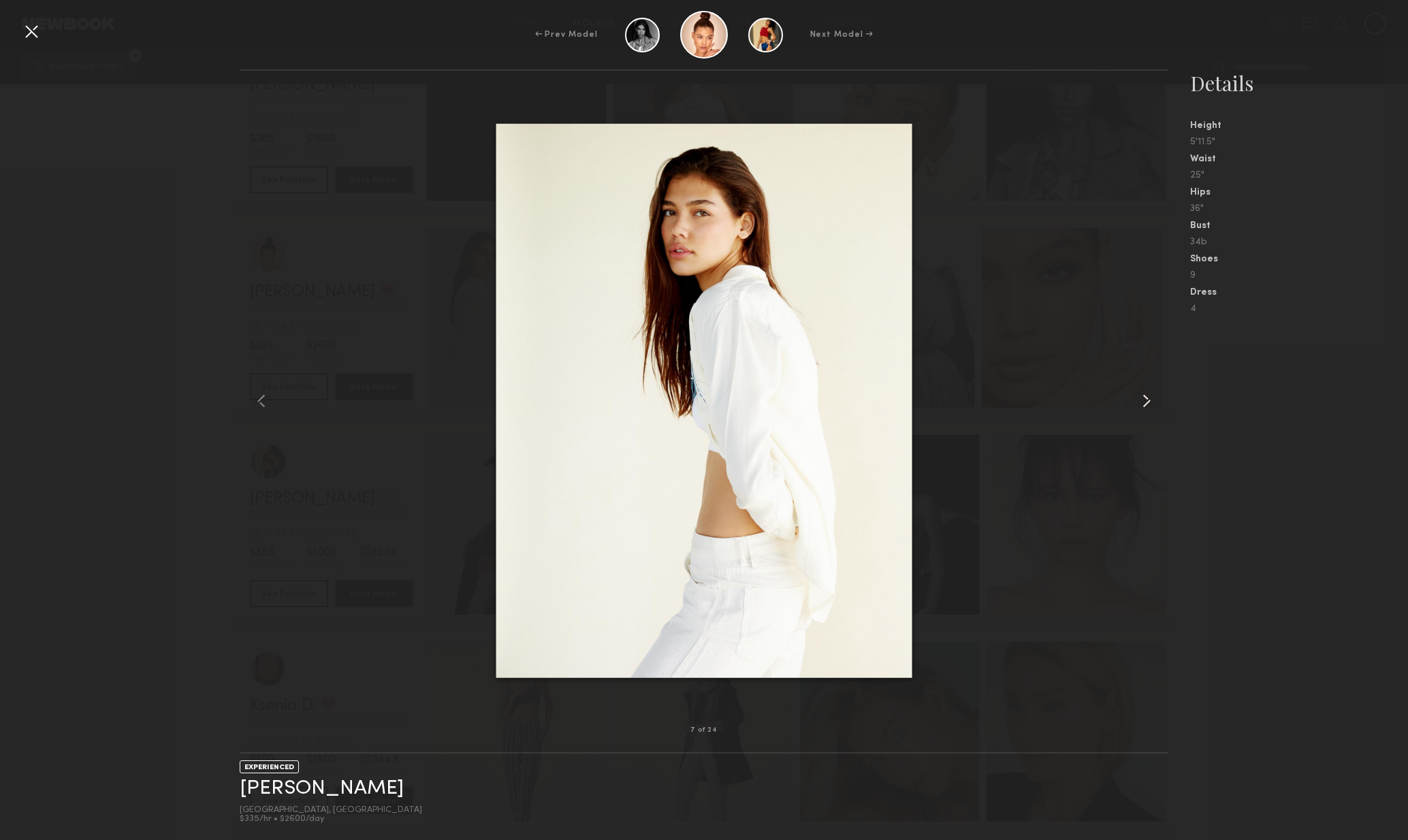
click at [1153, 408] on common-icon at bounding box center [1146, 401] width 21 height 21
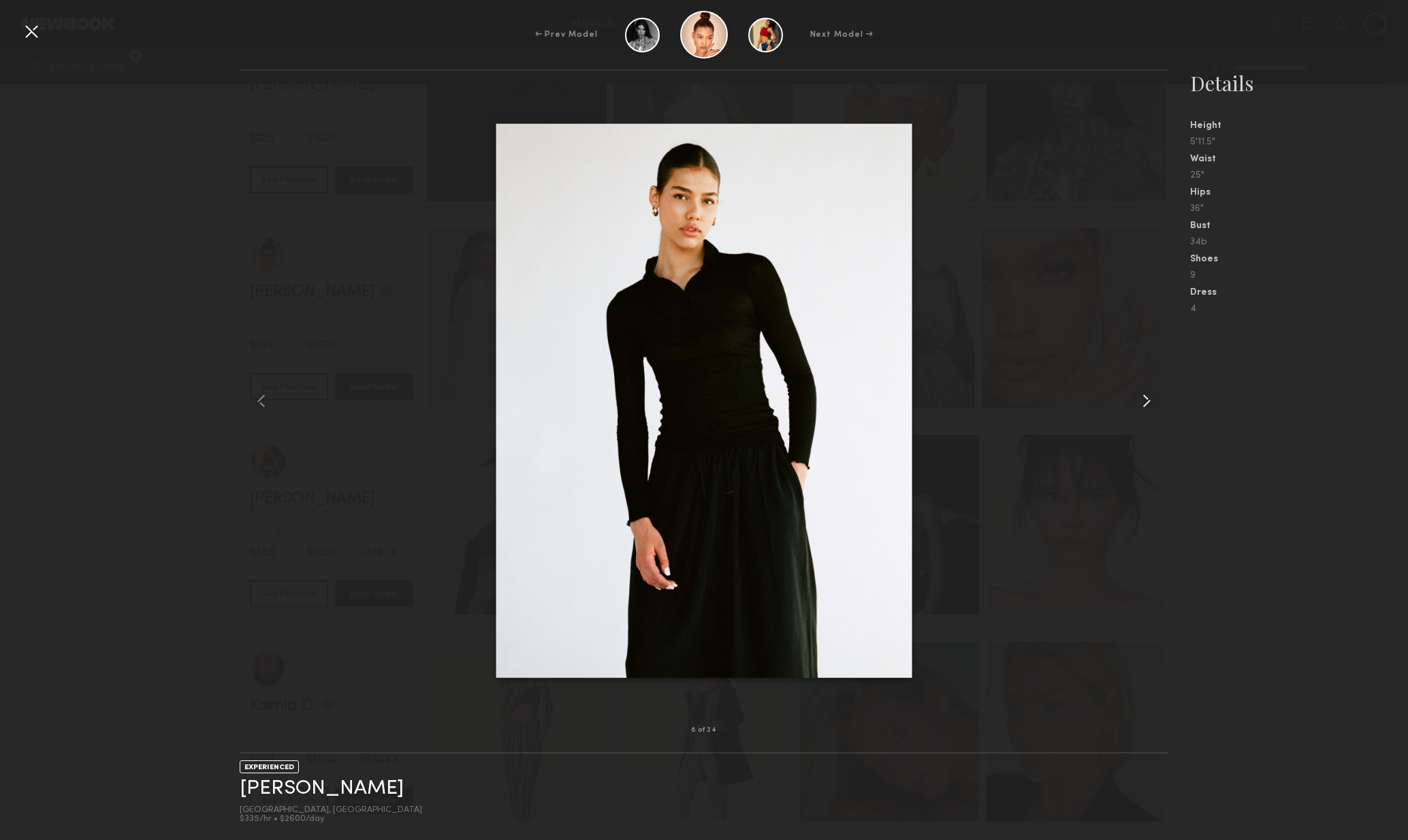
click at [1153, 408] on common-icon at bounding box center [1146, 401] width 21 height 21
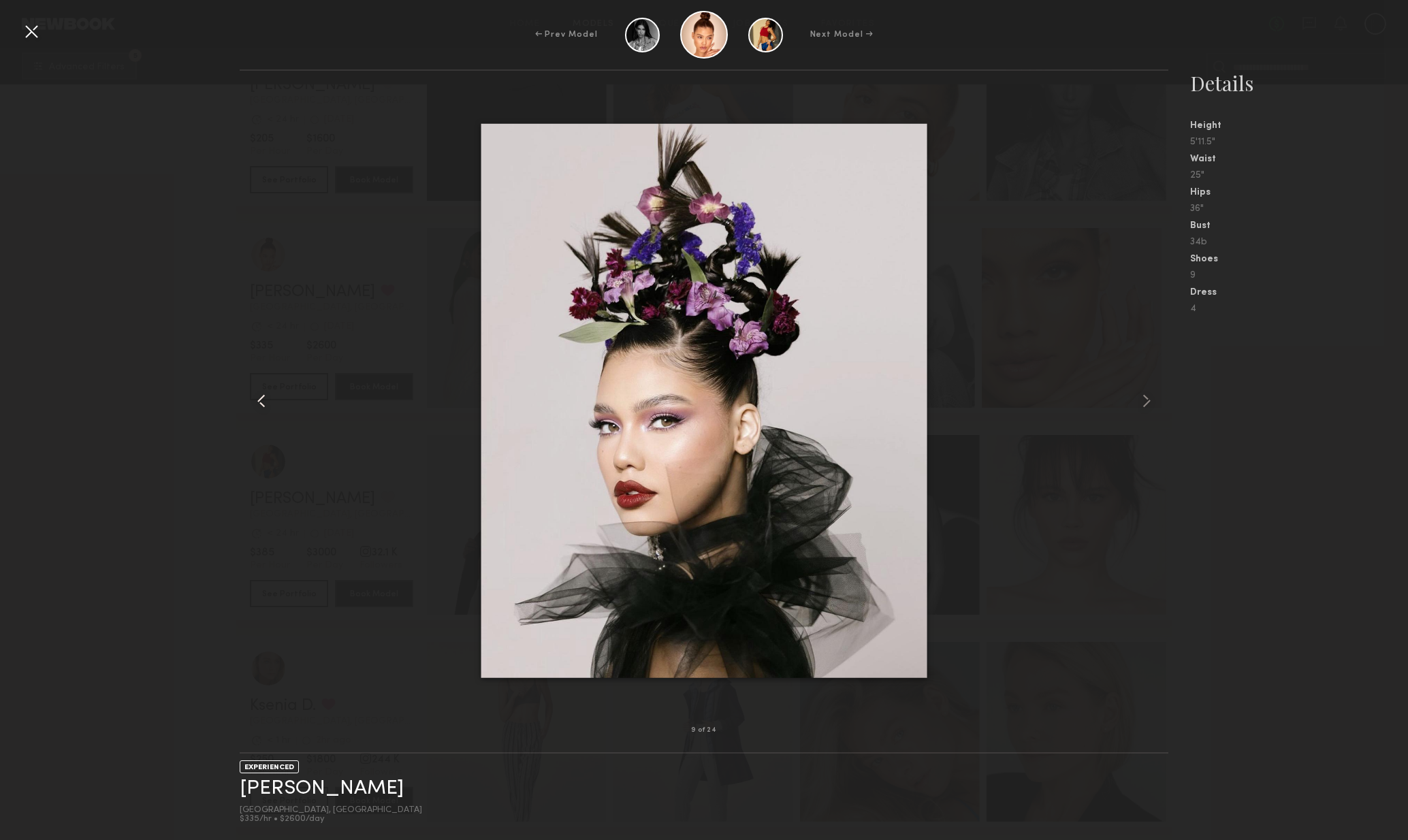
click at [248, 396] on div at bounding box center [258, 401] width 38 height 616
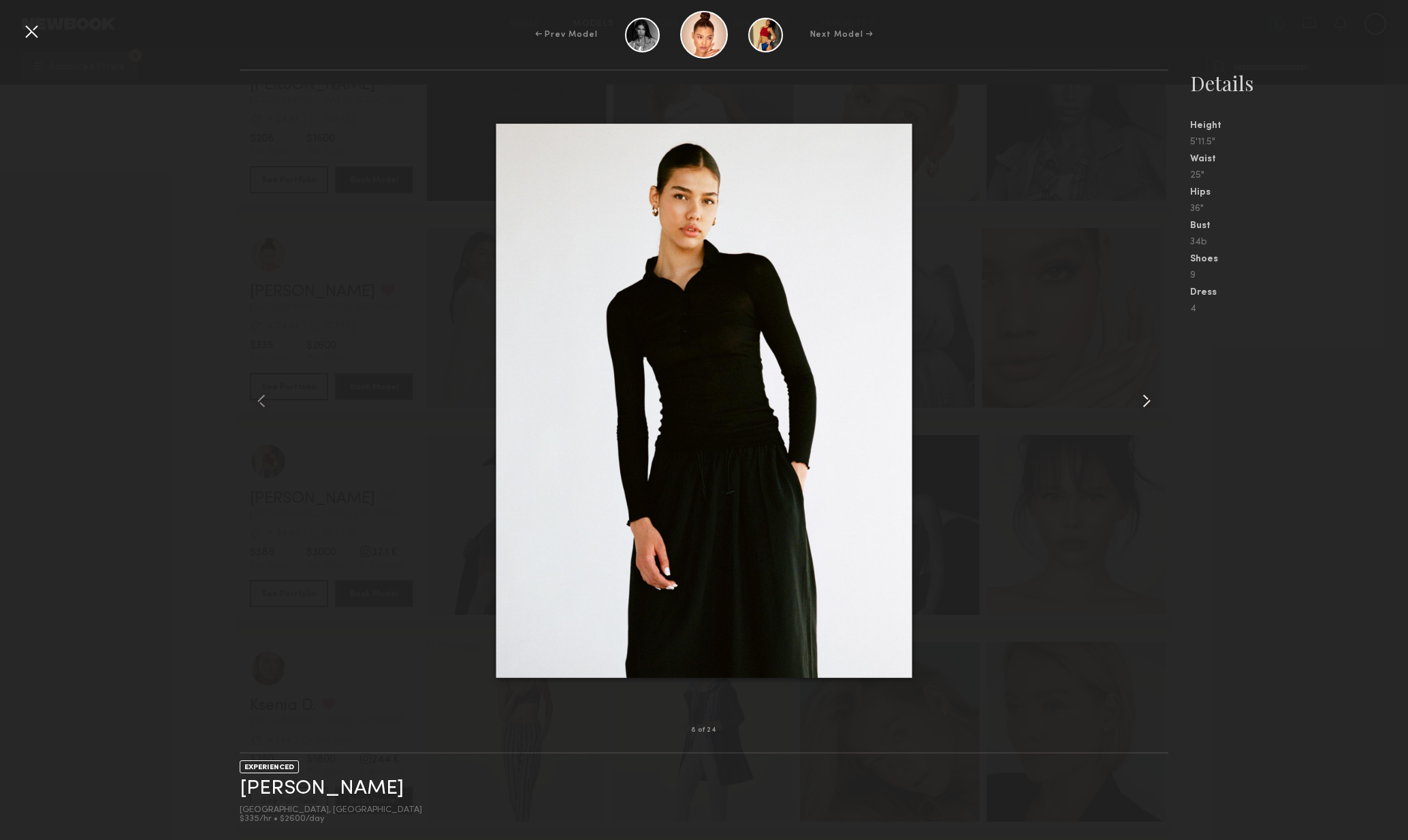
click at [1132, 403] on div at bounding box center [1150, 401] width 38 height 616
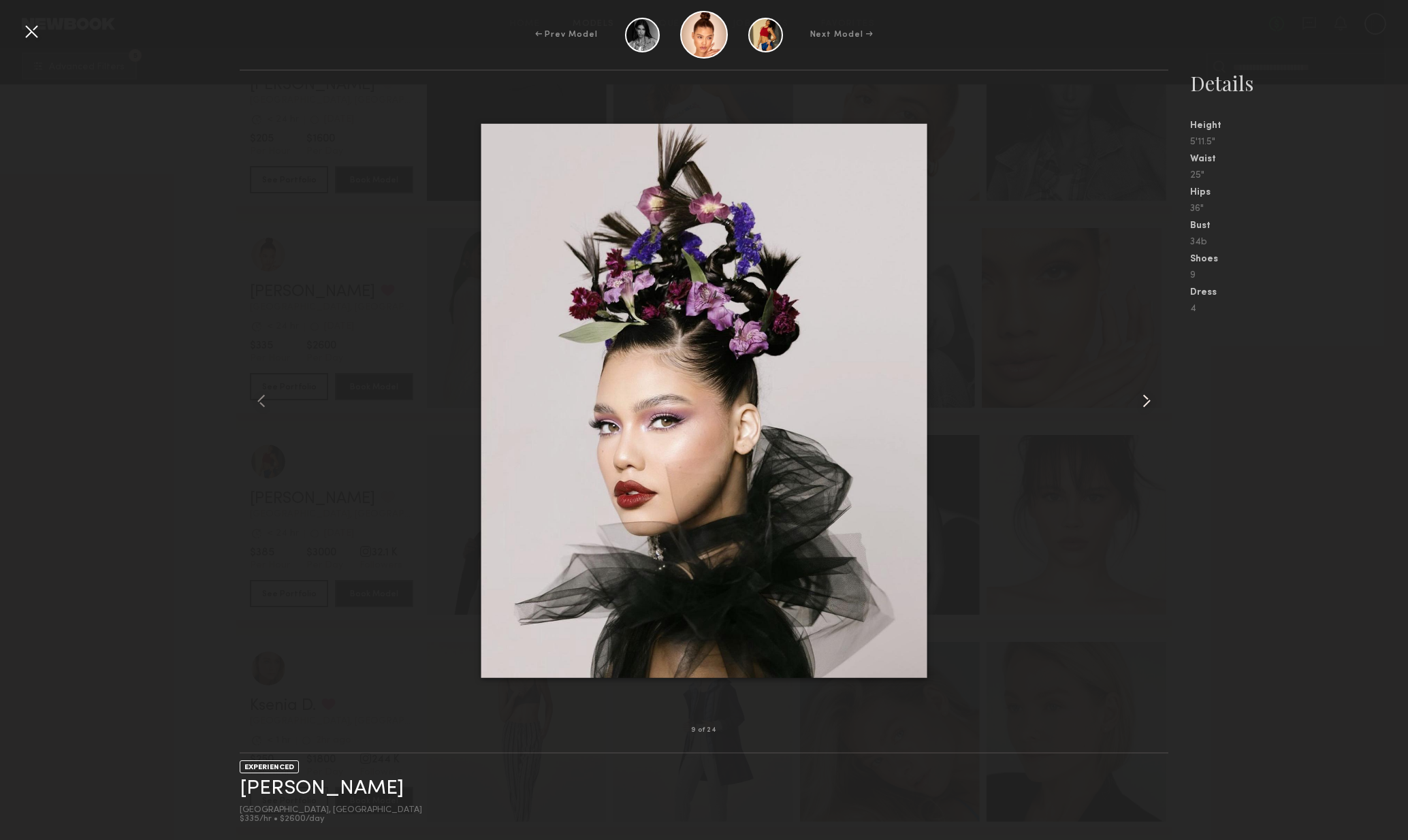
click at [1132, 403] on div at bounding box center [1150, 401] width 38 height 616
click at [1134, 407] on div at bounding box center [1150, 401] width 38 height 616
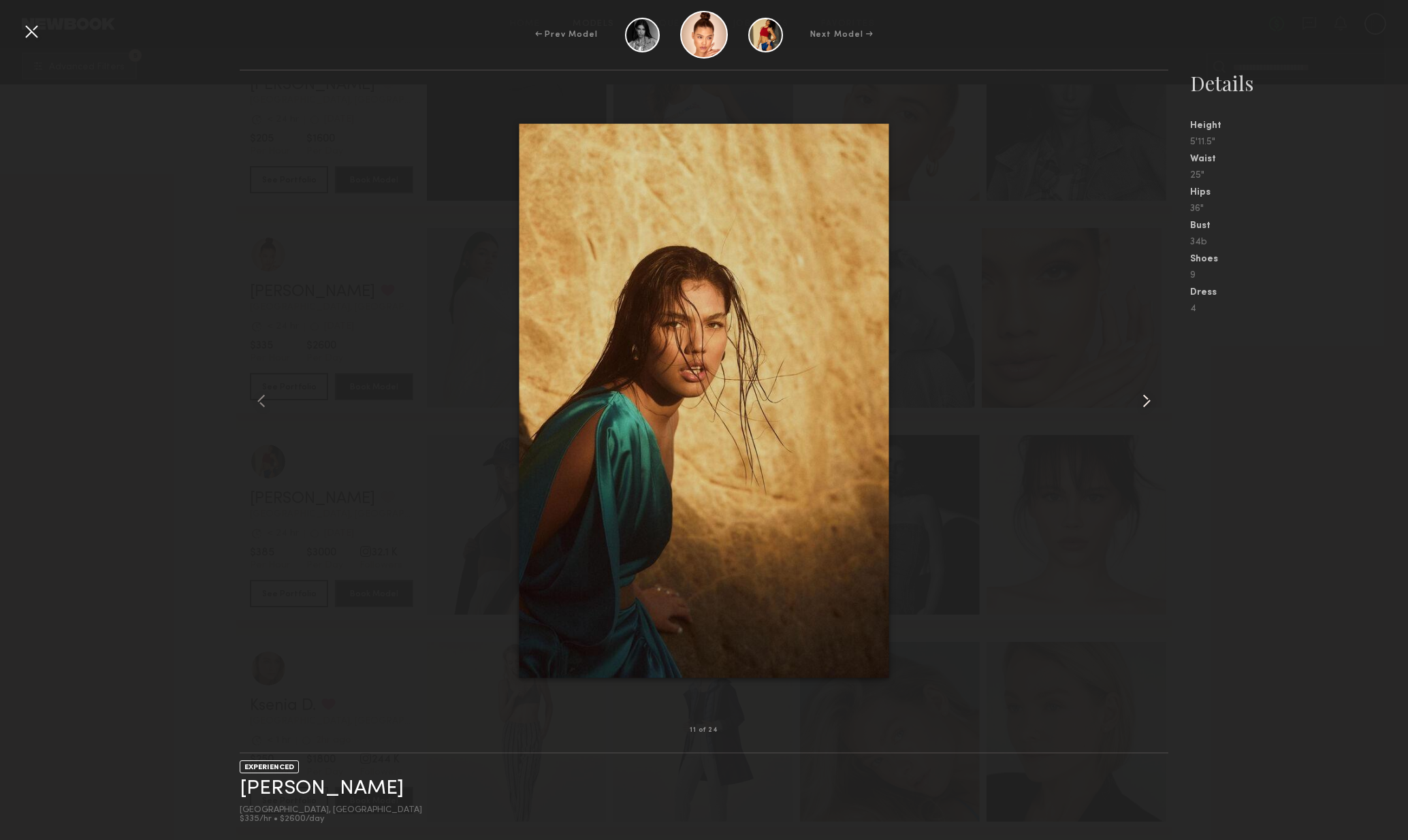
click at [1134, 407] on div at bounding box center [1150, 401] width 38 height 616
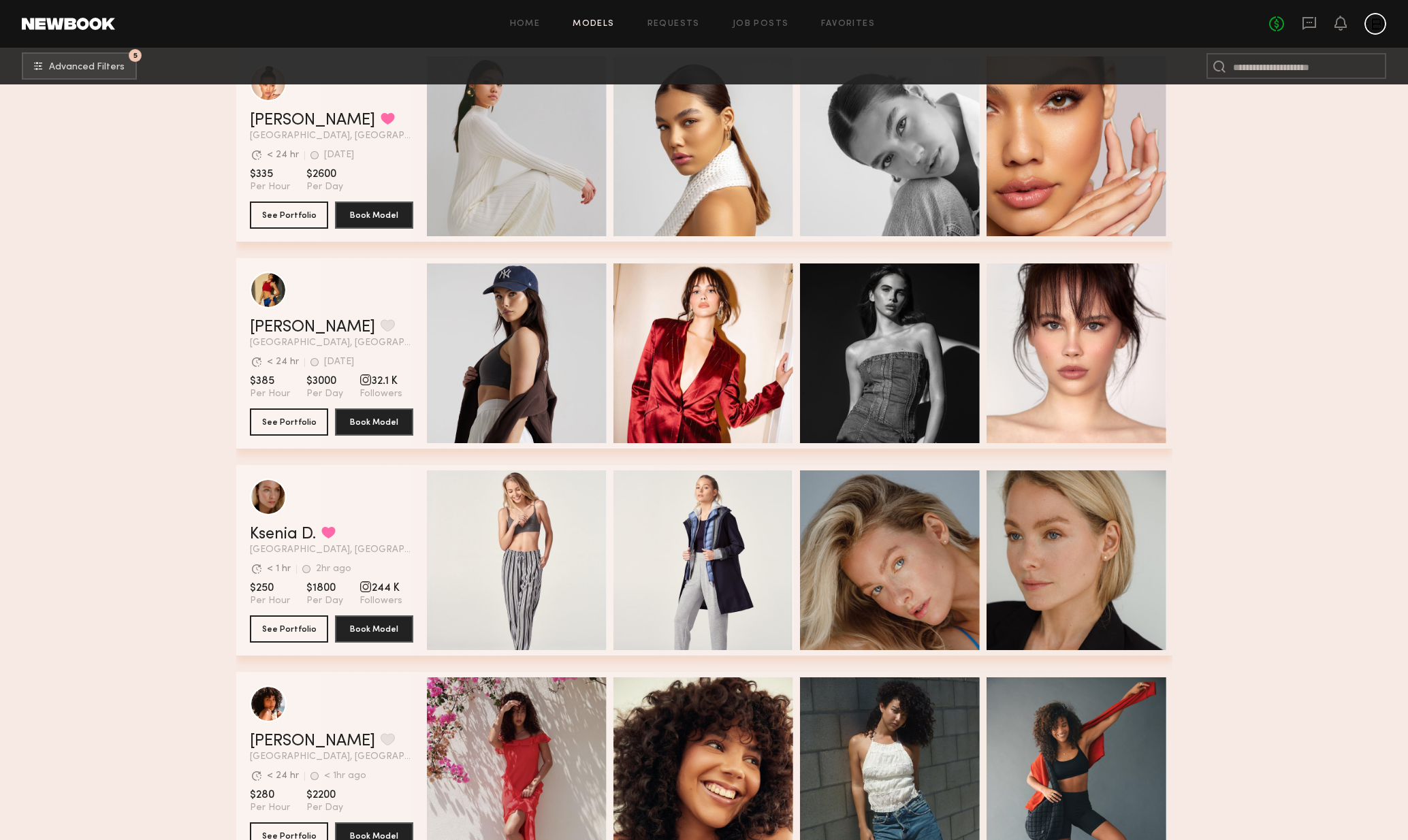
scroll to position [3113, 0]
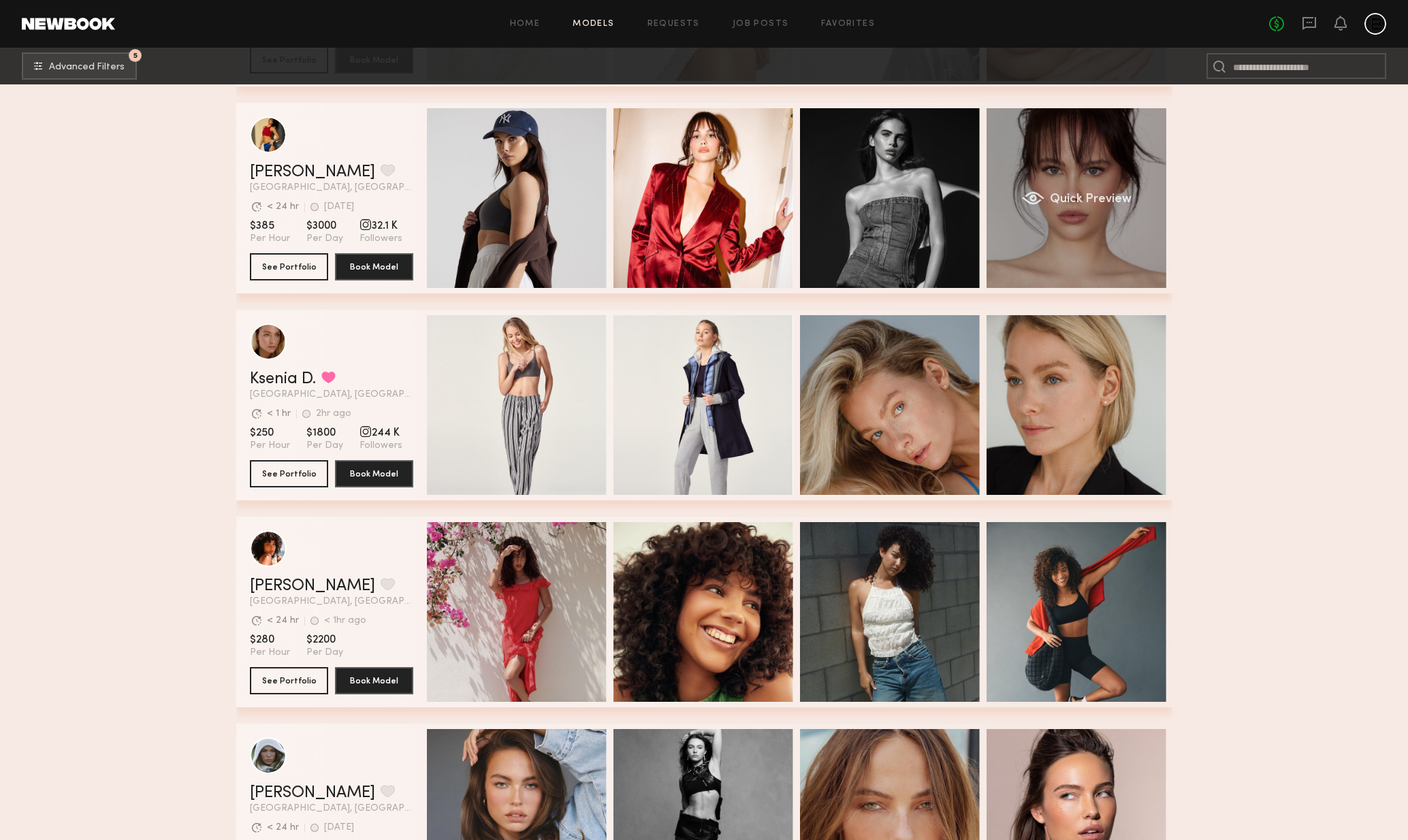
click at [1076, 242] on div "Quick Preview" at bounding box center [1076, 198] width 179 height 179
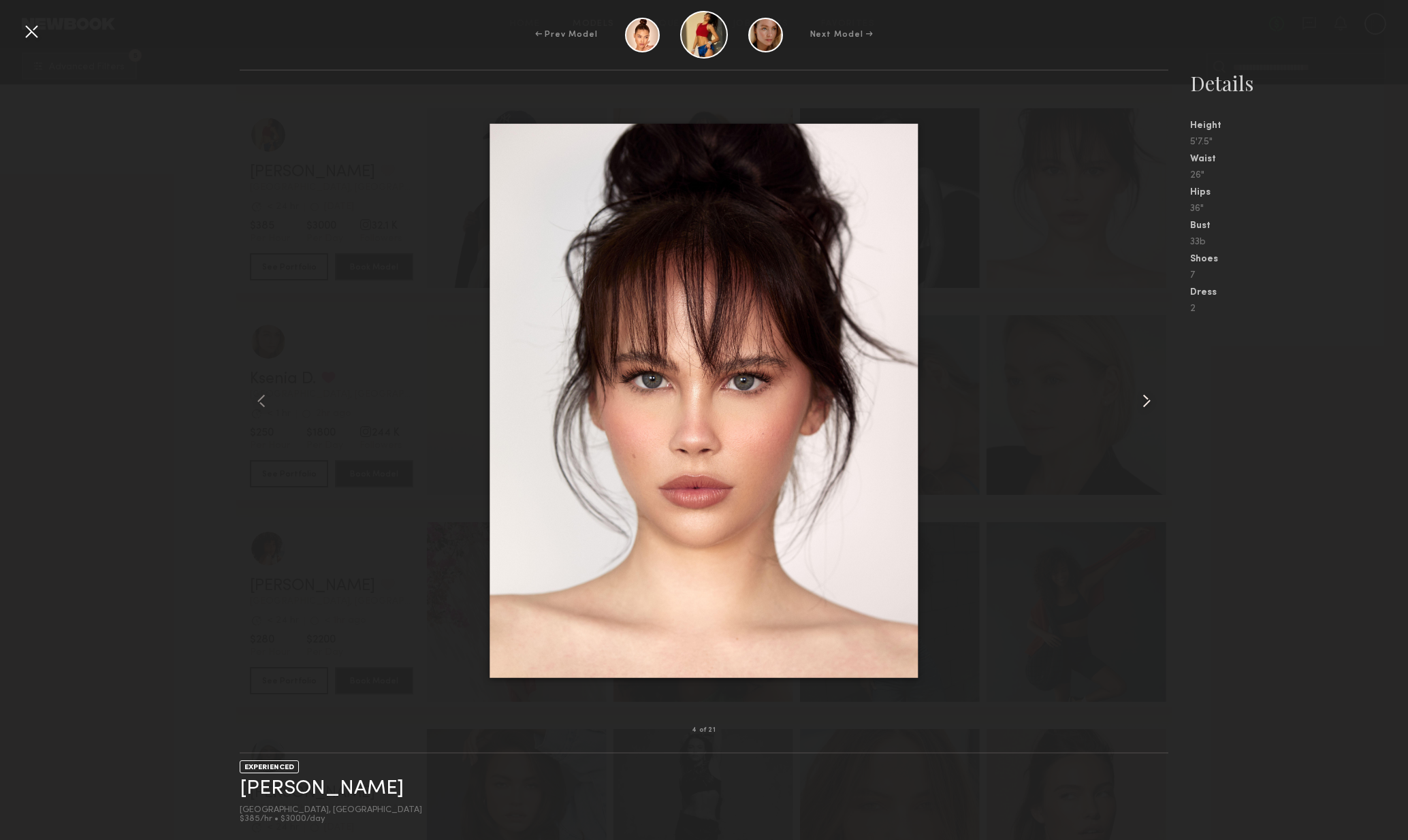
click at [1160, 405] on div at bounding box center [1150, 401] width 38 height 616
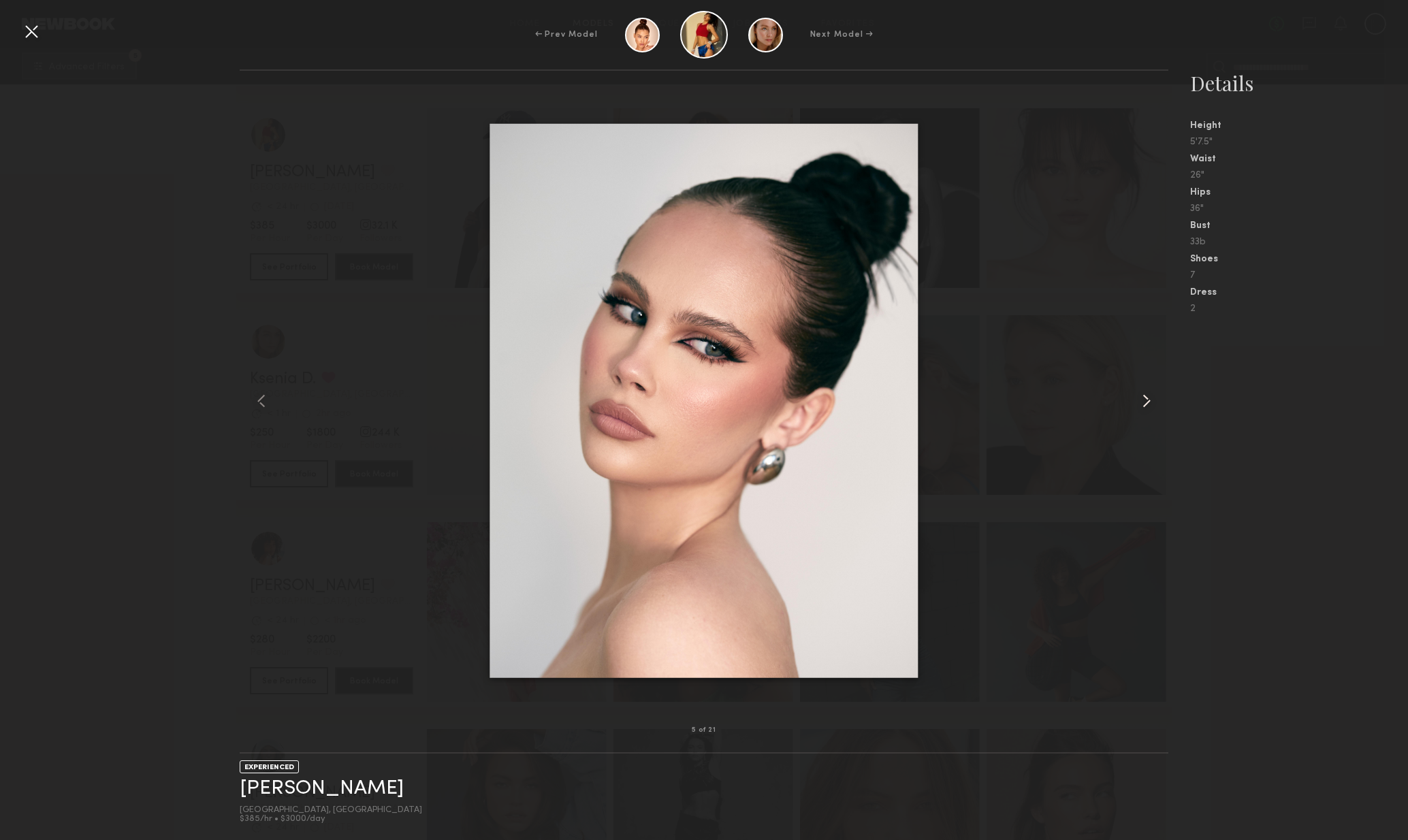
click at [1160, 405] on div at bounding box center [1150, 401] width 38 height 616
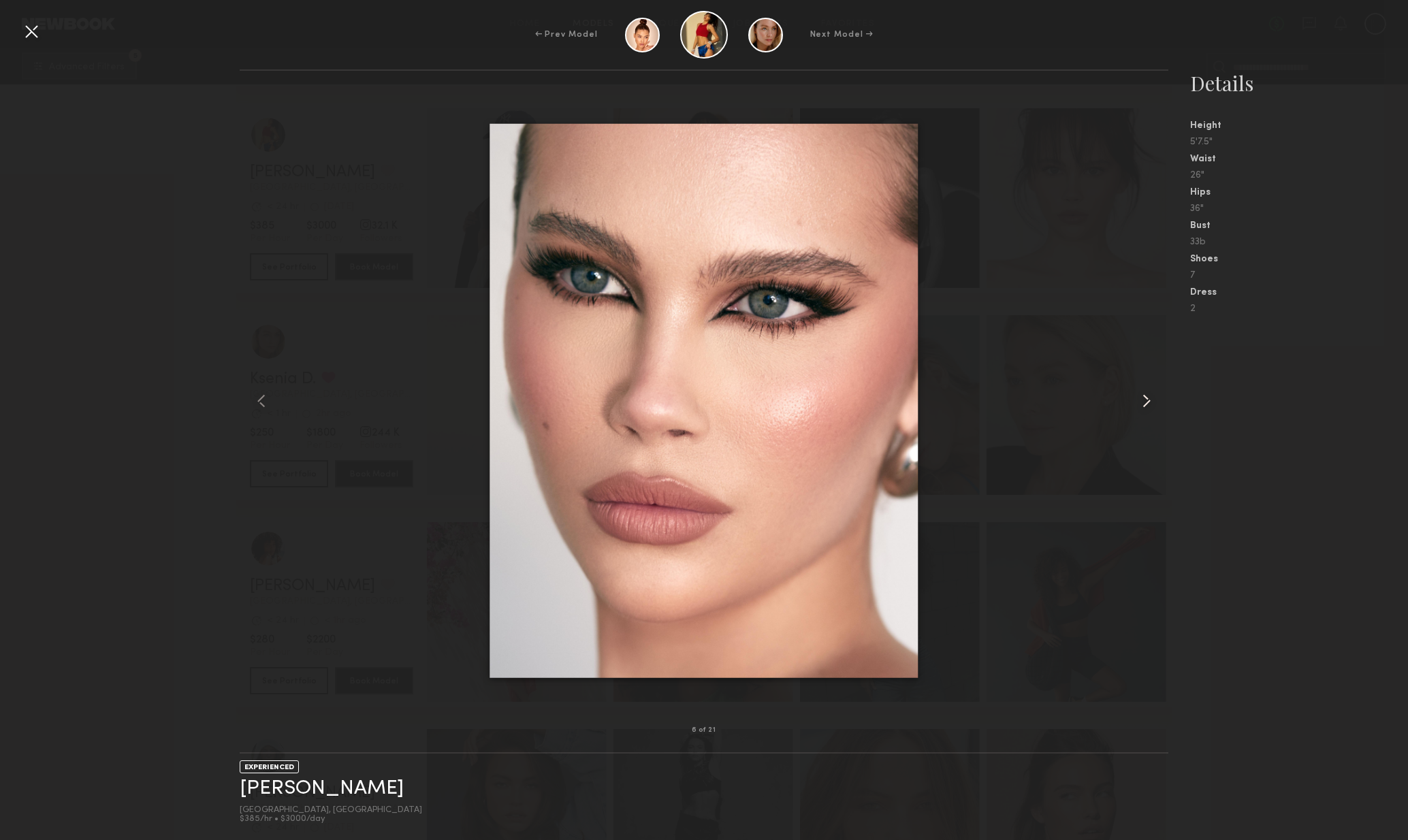
click at [1155, 408] on common-icon at bounding box center [1146, 401] width 21 height 21
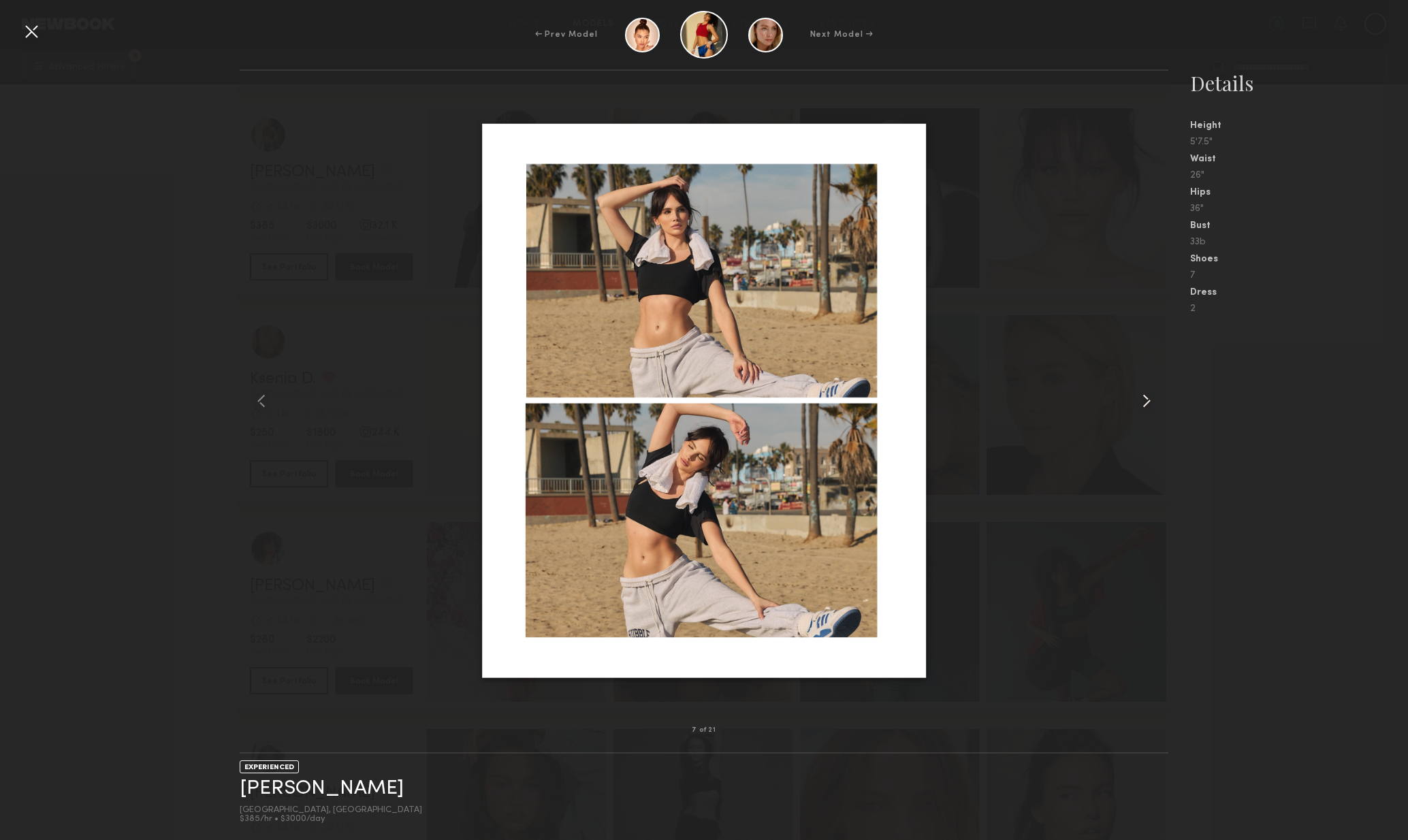
click at [1155, 408] on common-icon at bounding box center [1146, 401] width 21 height 21
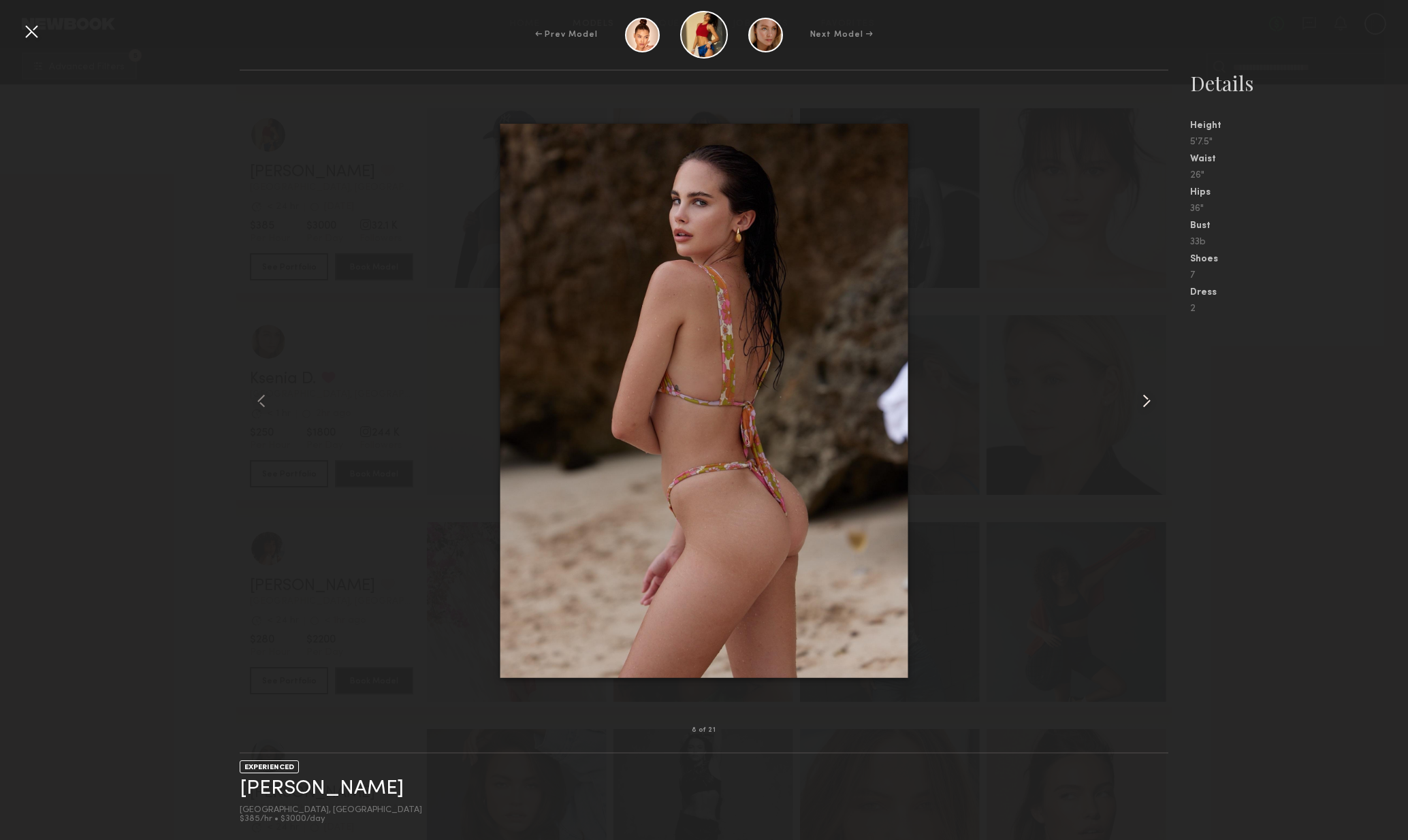
click at [1151, 407] on common-icon at bounding box center [1146, 401] width 21 height 21
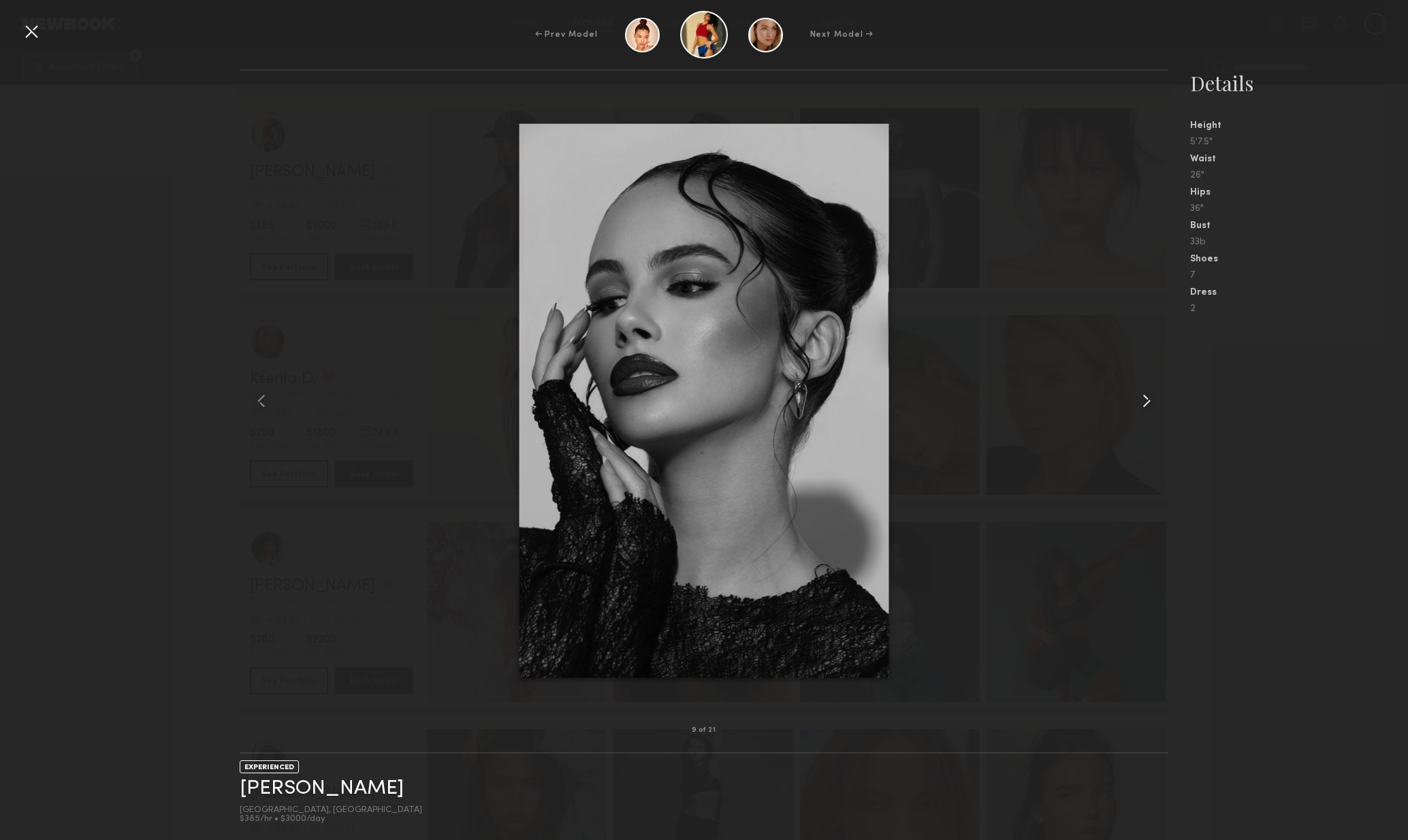
click at [1151, 407] on common-icon at bounding box center [1146, 401] width 21 height 21
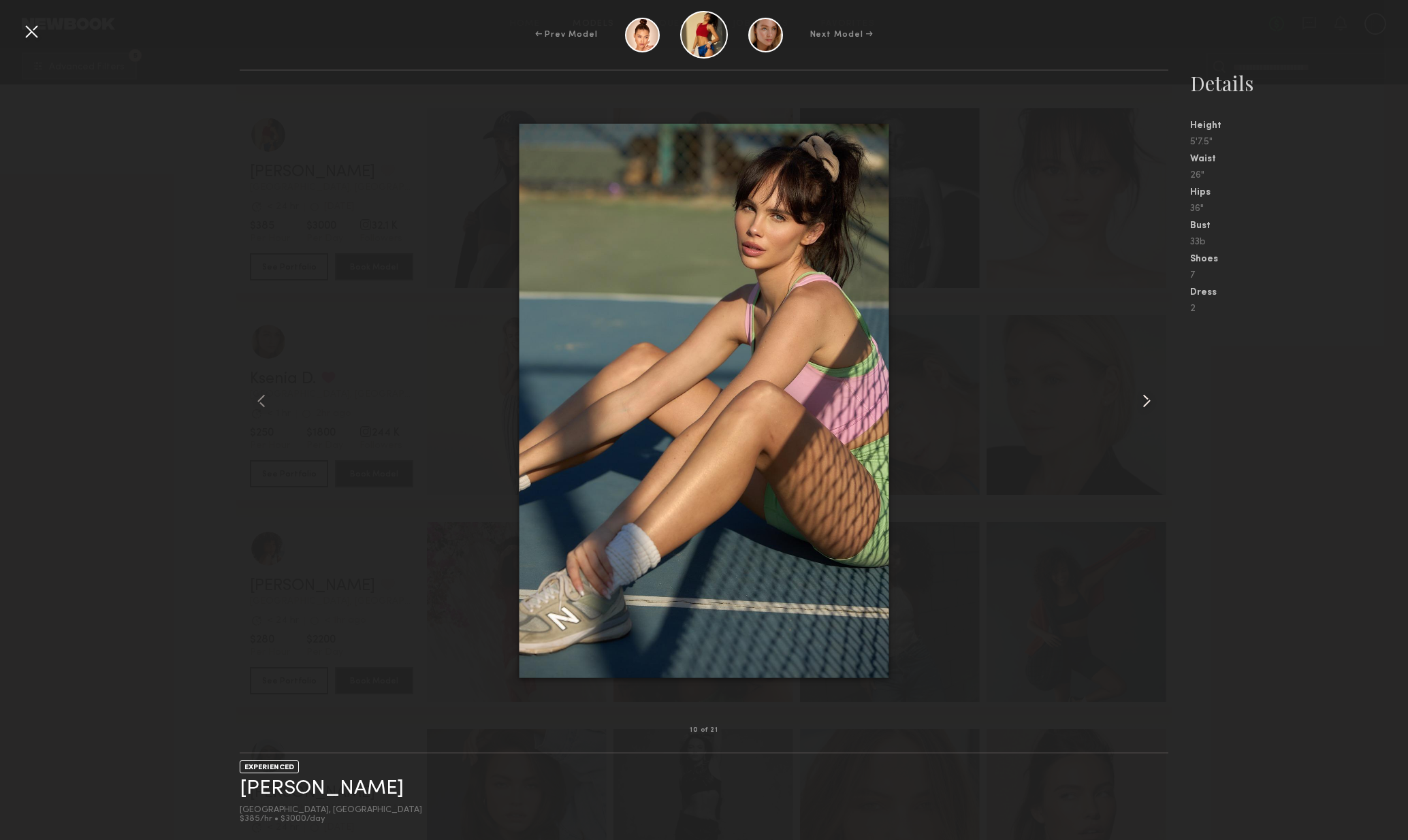
click at [1151, 408] on common-icon at bounding box center [1146, 401] width 21 height 21
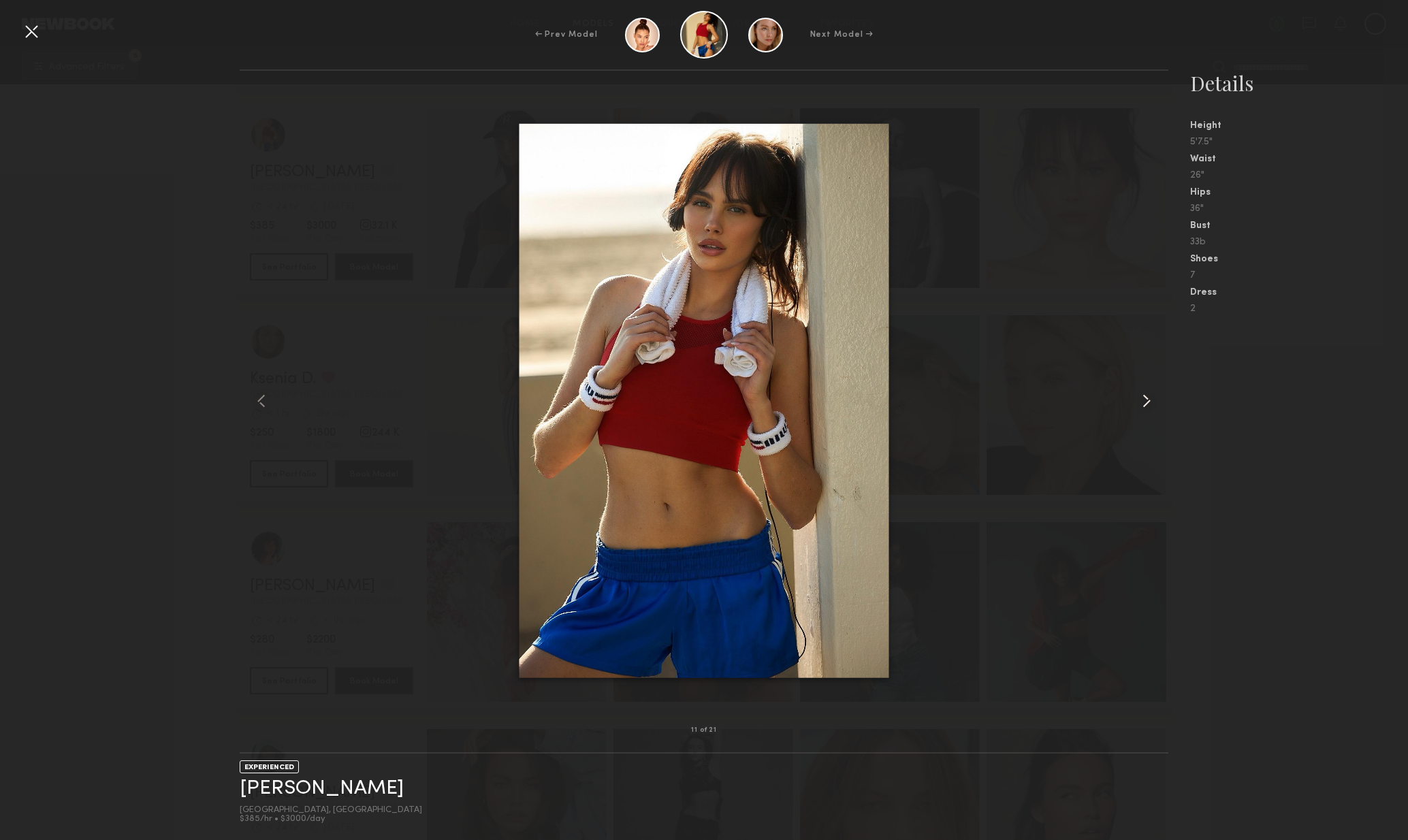
drag, startPoint x: 1151, startPoint y: 408, endPoint x: 1158, endPoint y: 409, distance: 7.1
click at [1151, 408] on common-icon at bounding box center [1146, 401] width 21 height 21
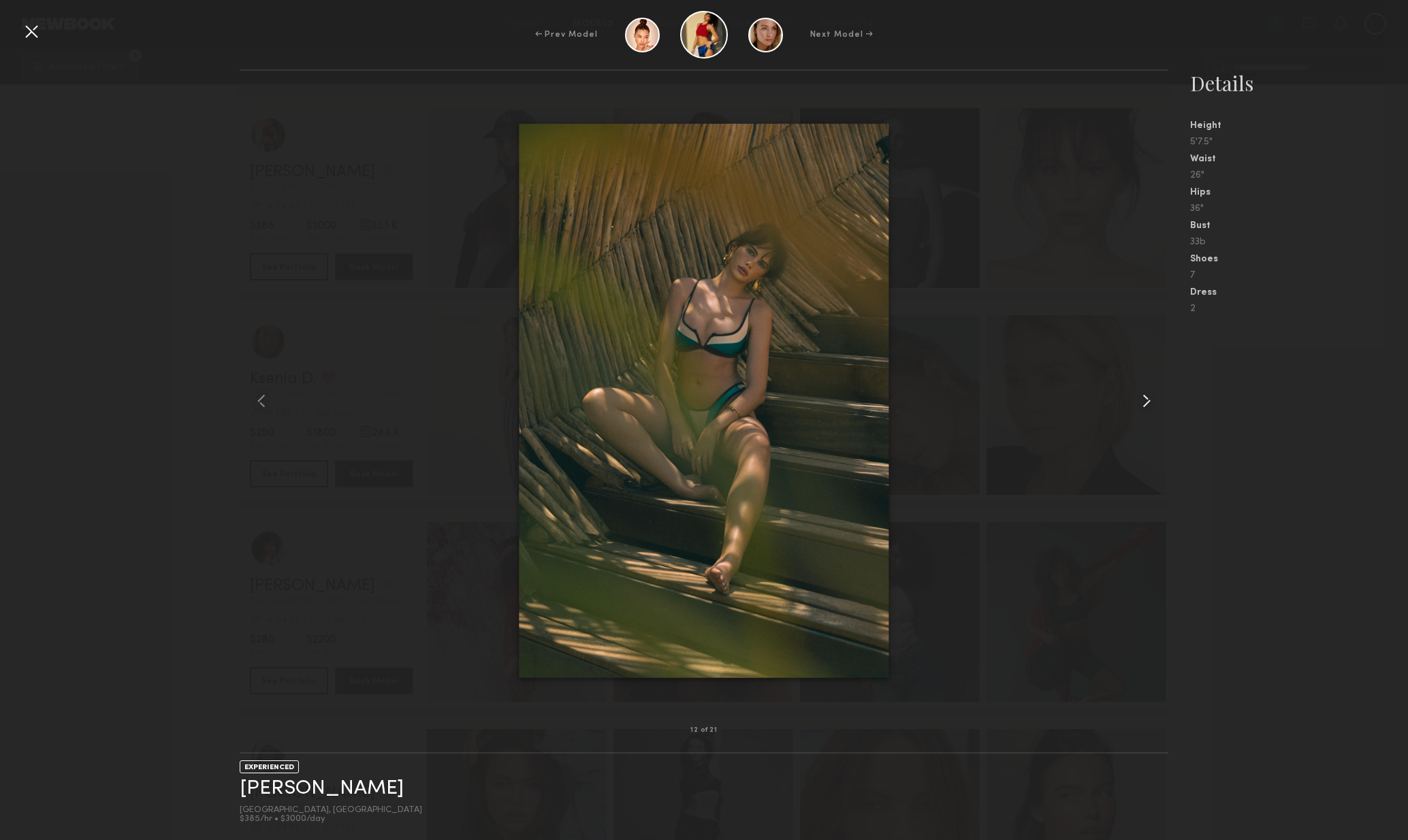
click at [1154, 408] on common-icon at bounding box center [1146, 401] width 21 height 21
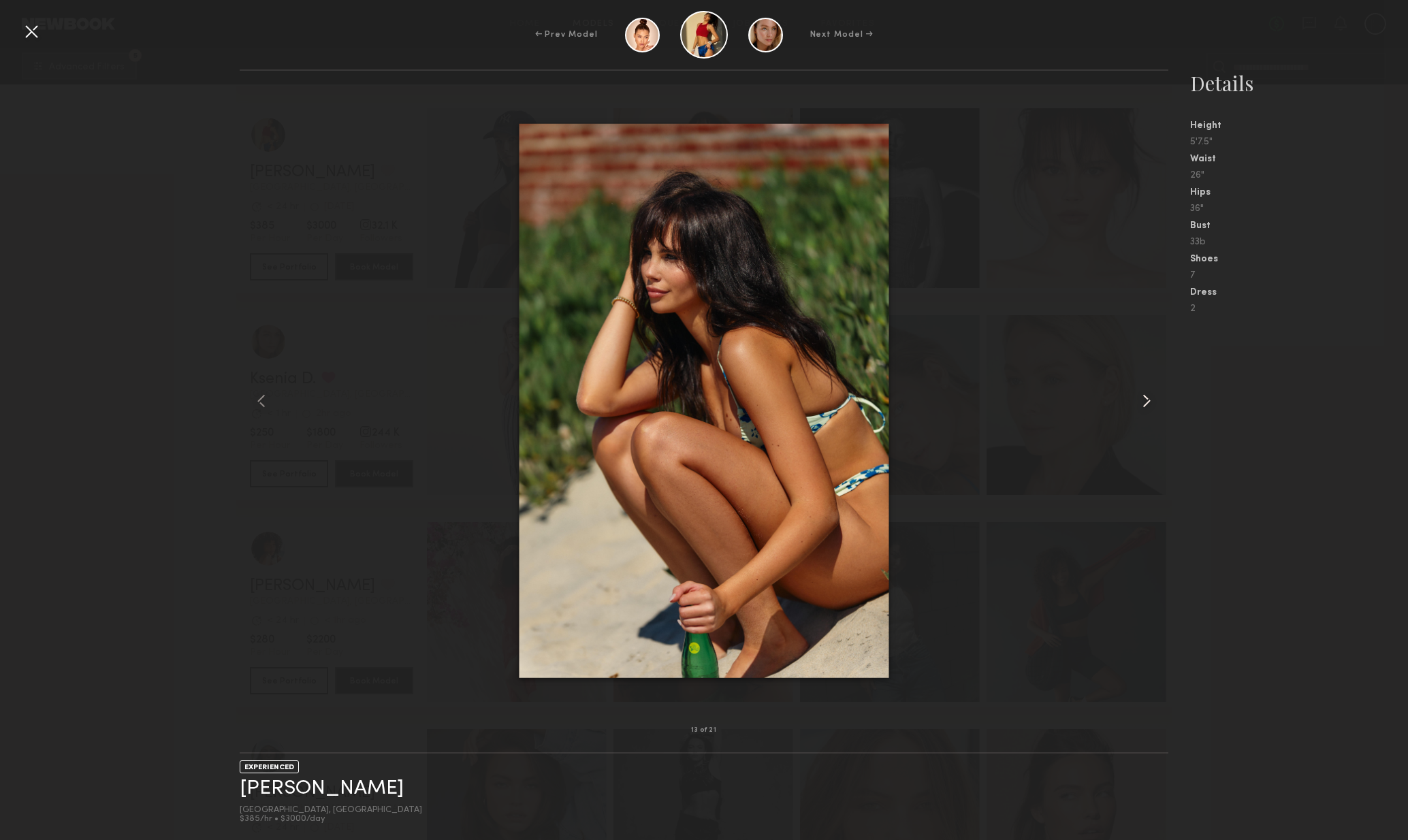
click at [1154, 408] on common-icon at bounding box center [1146, 401] width 21 height 21
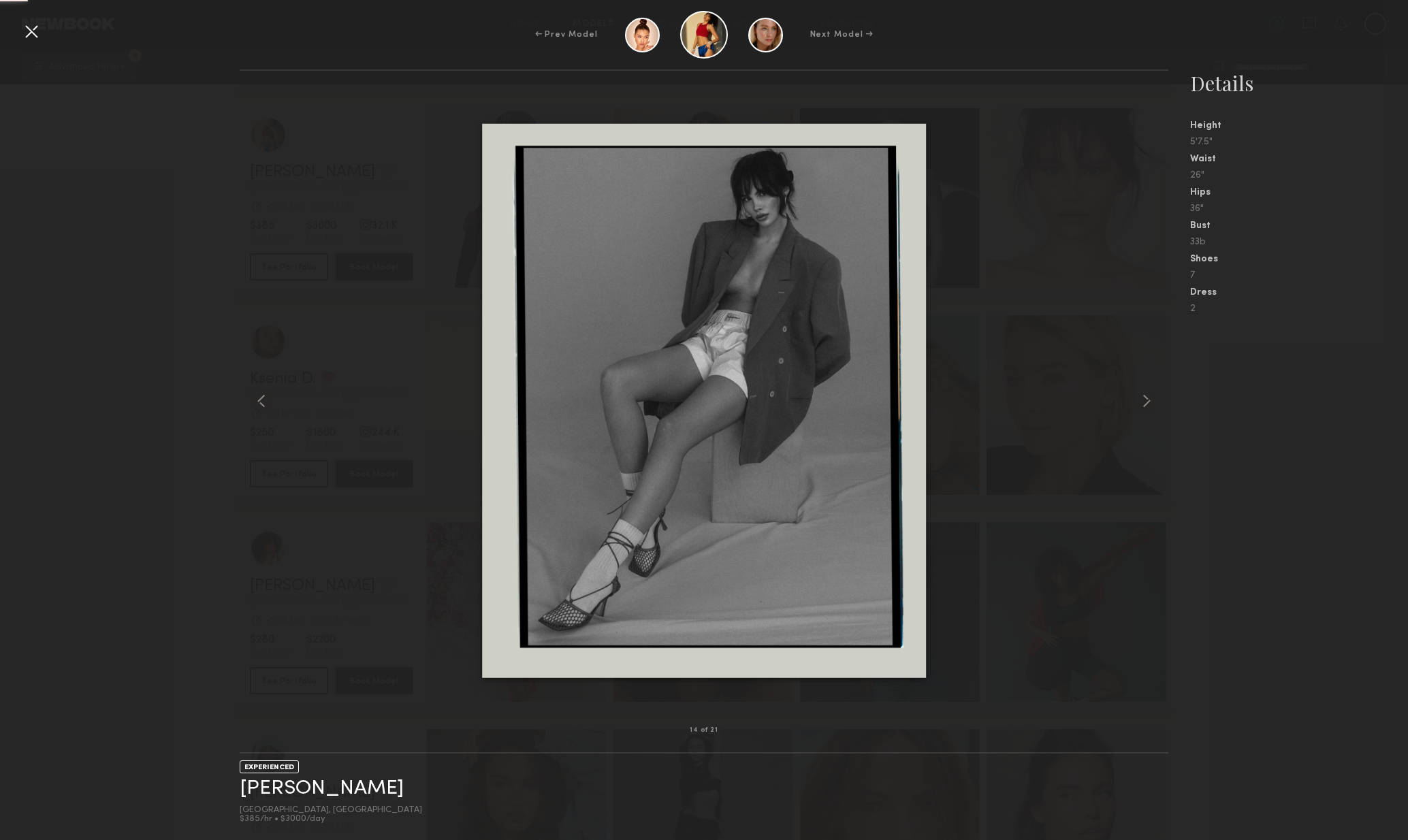
click at [1150, 409] on common-icon at bounding box center [1146, 401] width 21 height 21
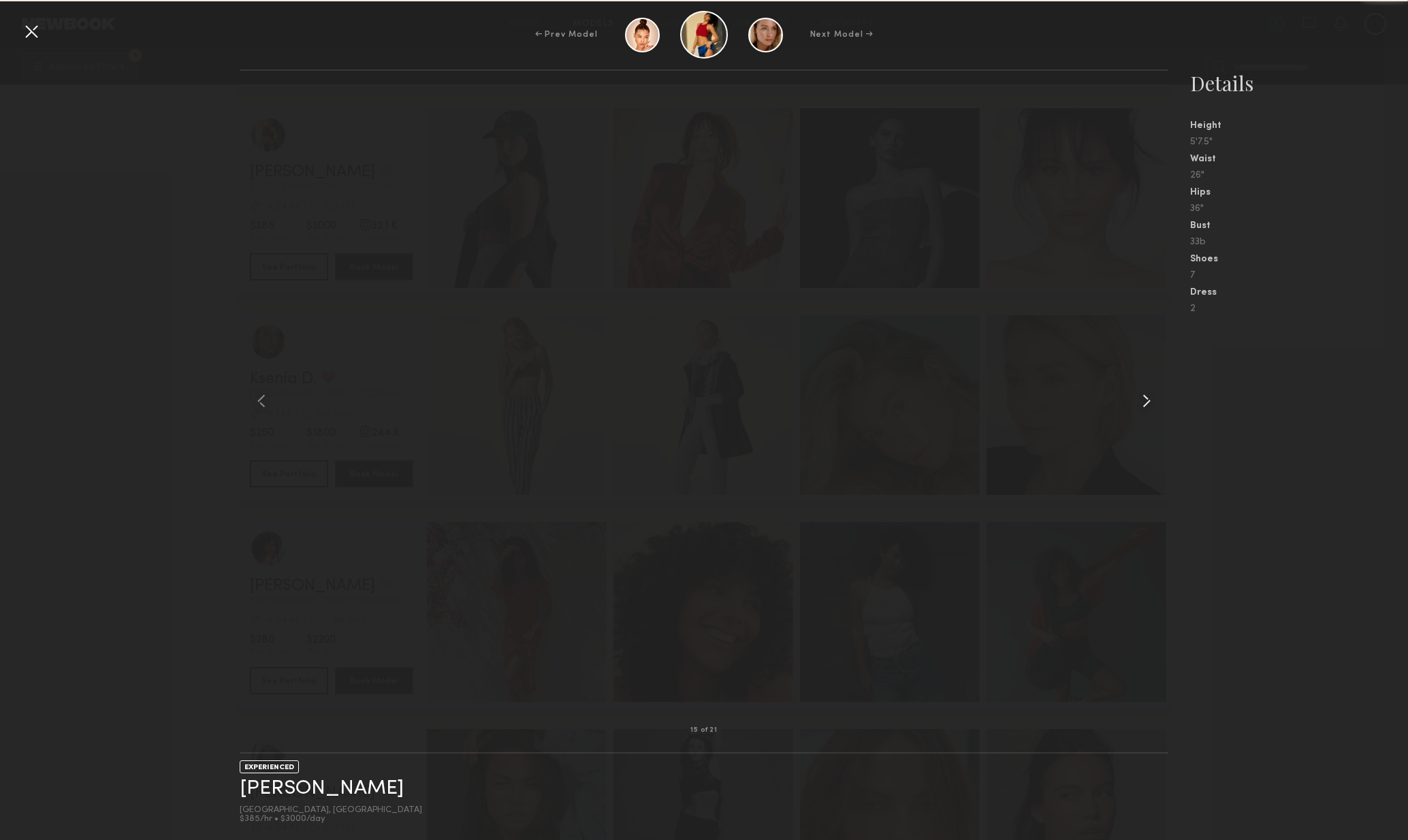
click at [1150, 409] on common-icon at bounding box center [1146, 401] width 21 height 21
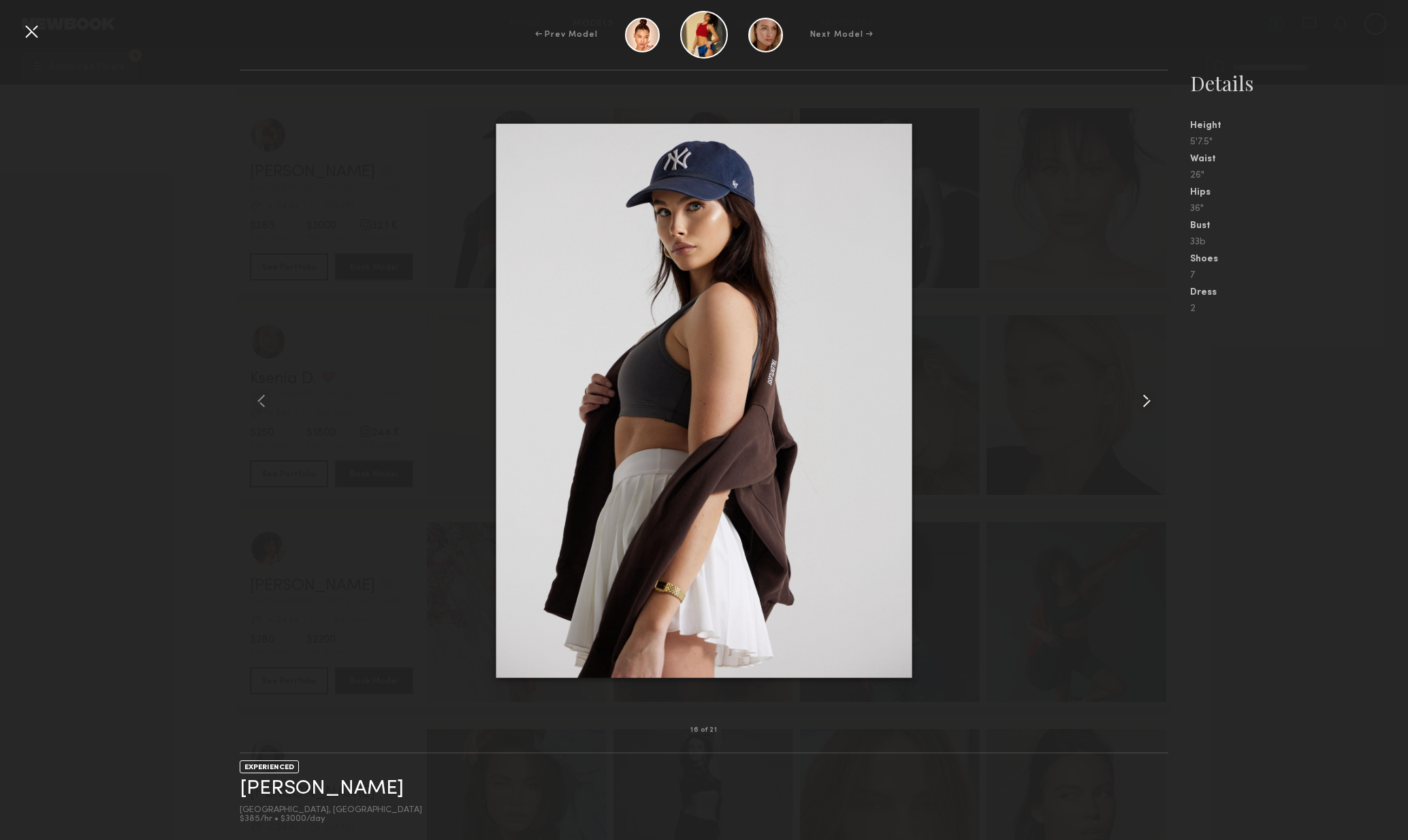
click at [1150, 405] on common-icon at bounding box center [1146, 401] width 21 height 21
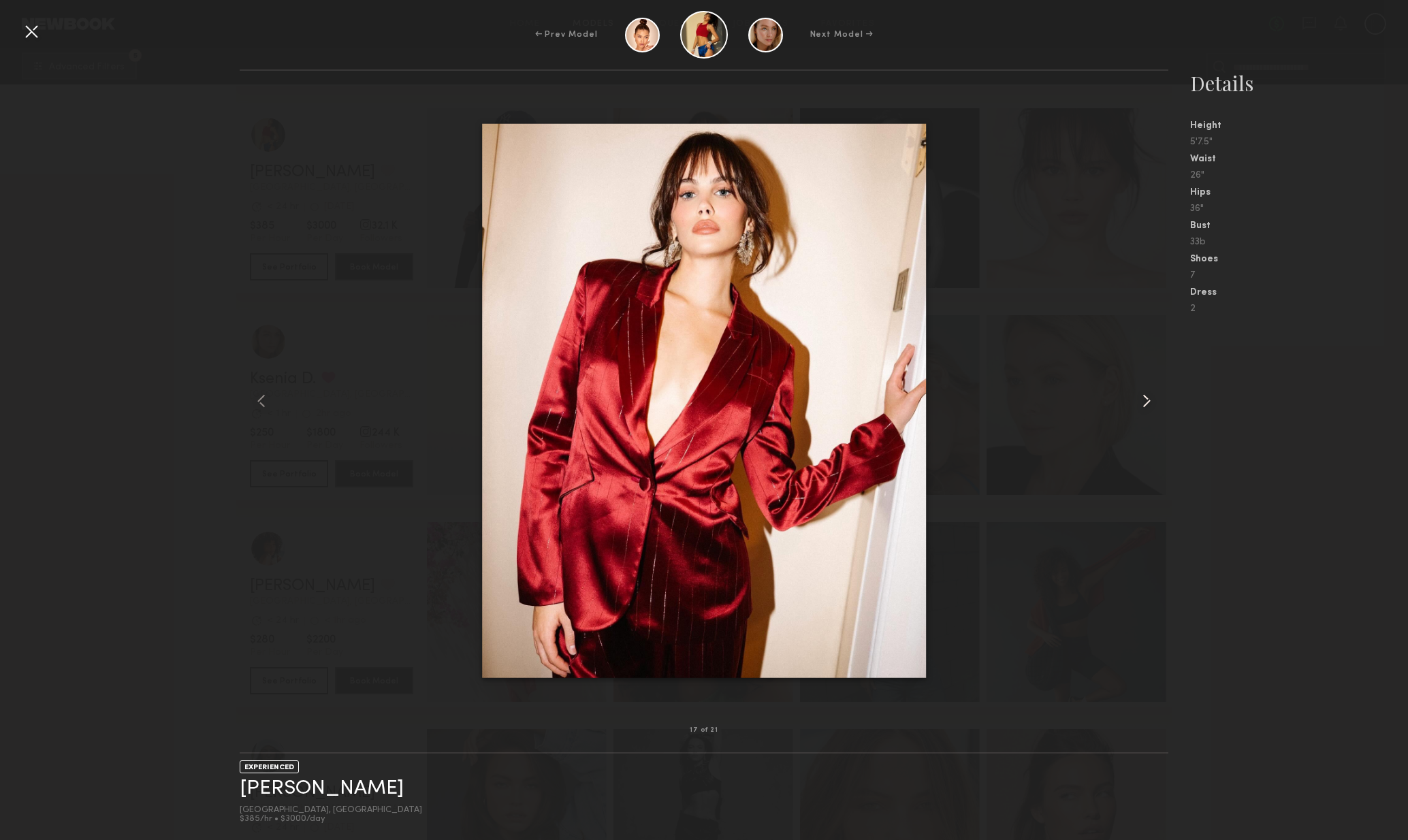
click at [1150, 405] on common-icon at bounding box center [1146, 401] width 21 height 21
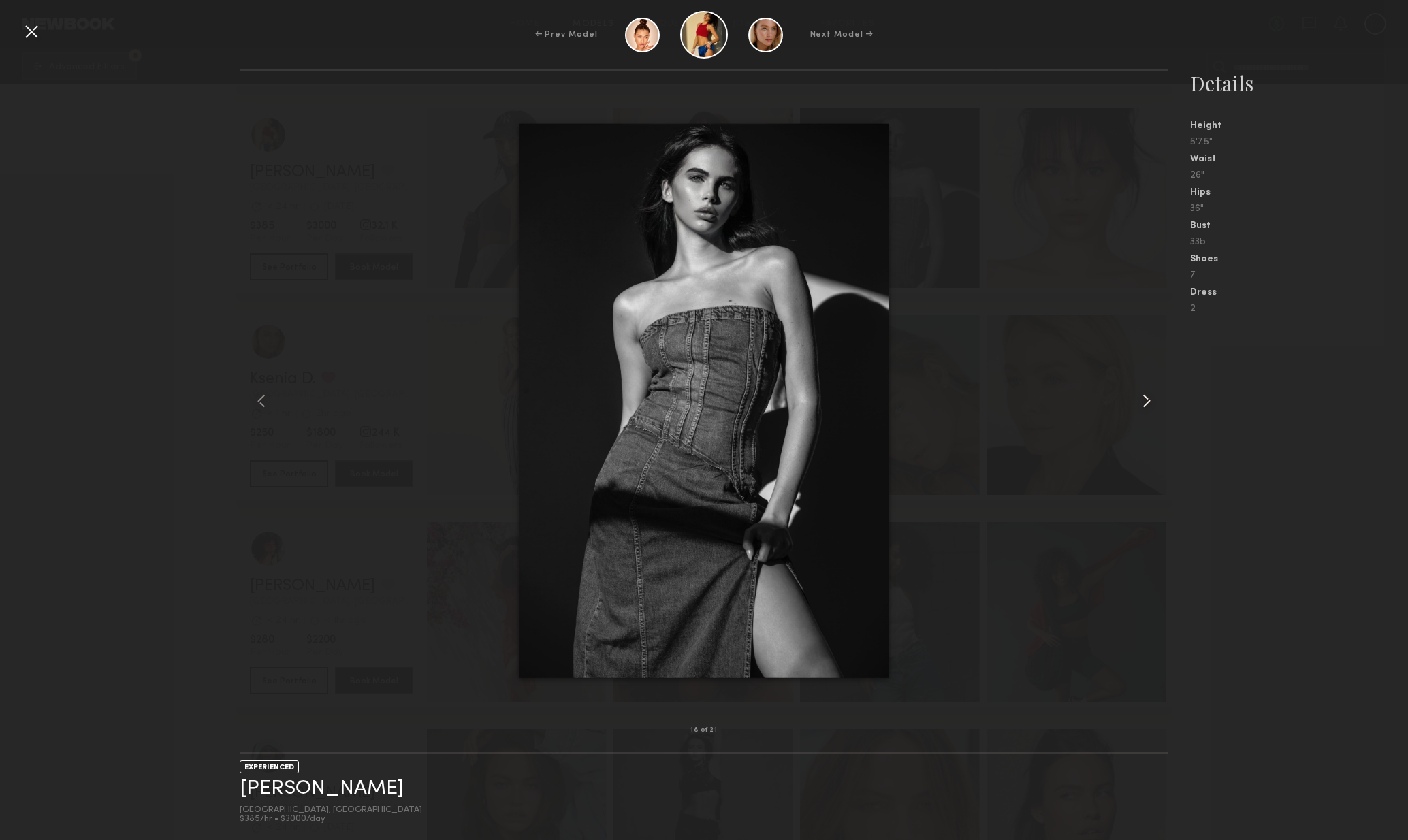
click at [1145, 403] on common-icon at bounding box center [1146, 401] width 21 height 21
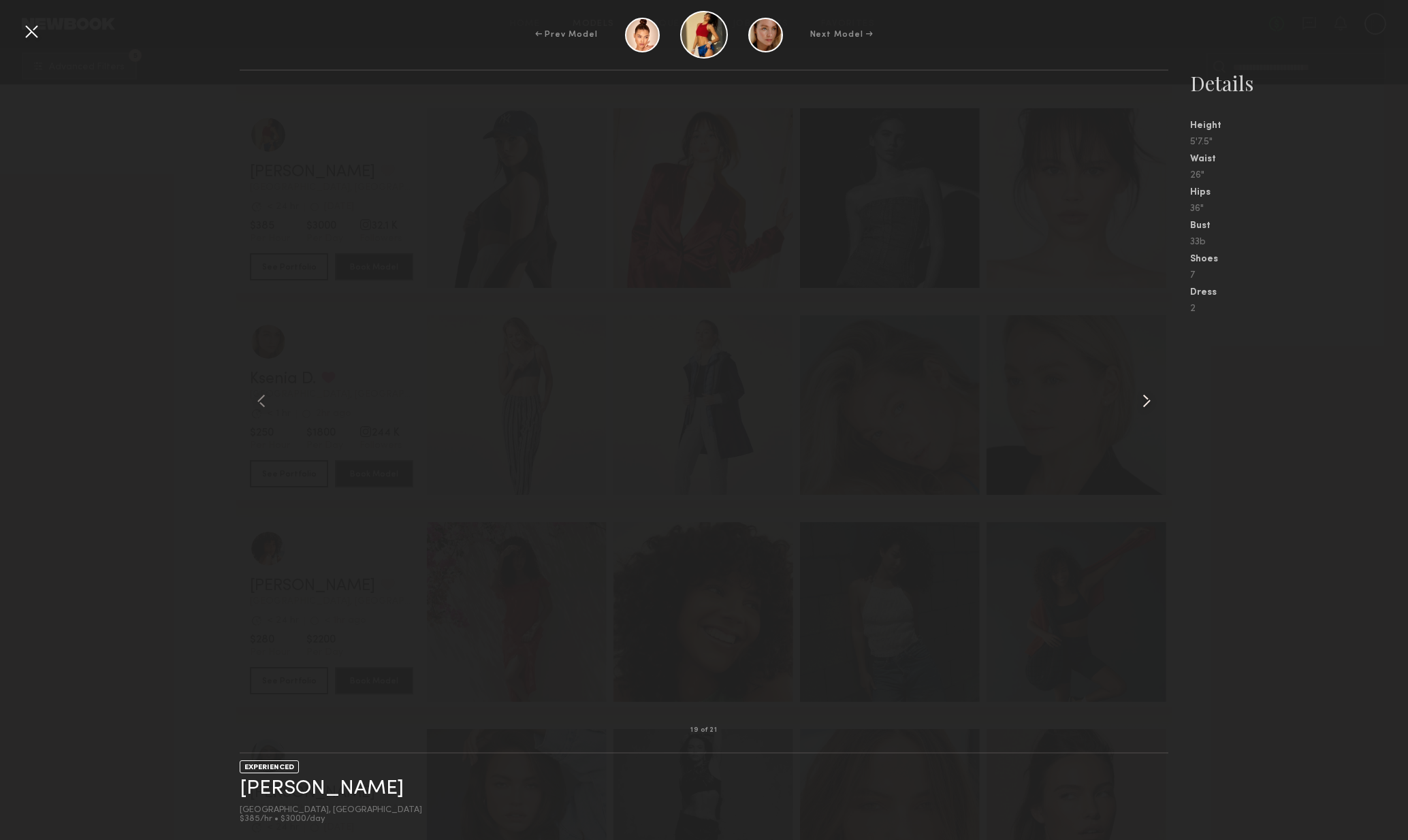
click at [1153, 405] on common-icon at bounding box center [1146, 401] width 21 height 21
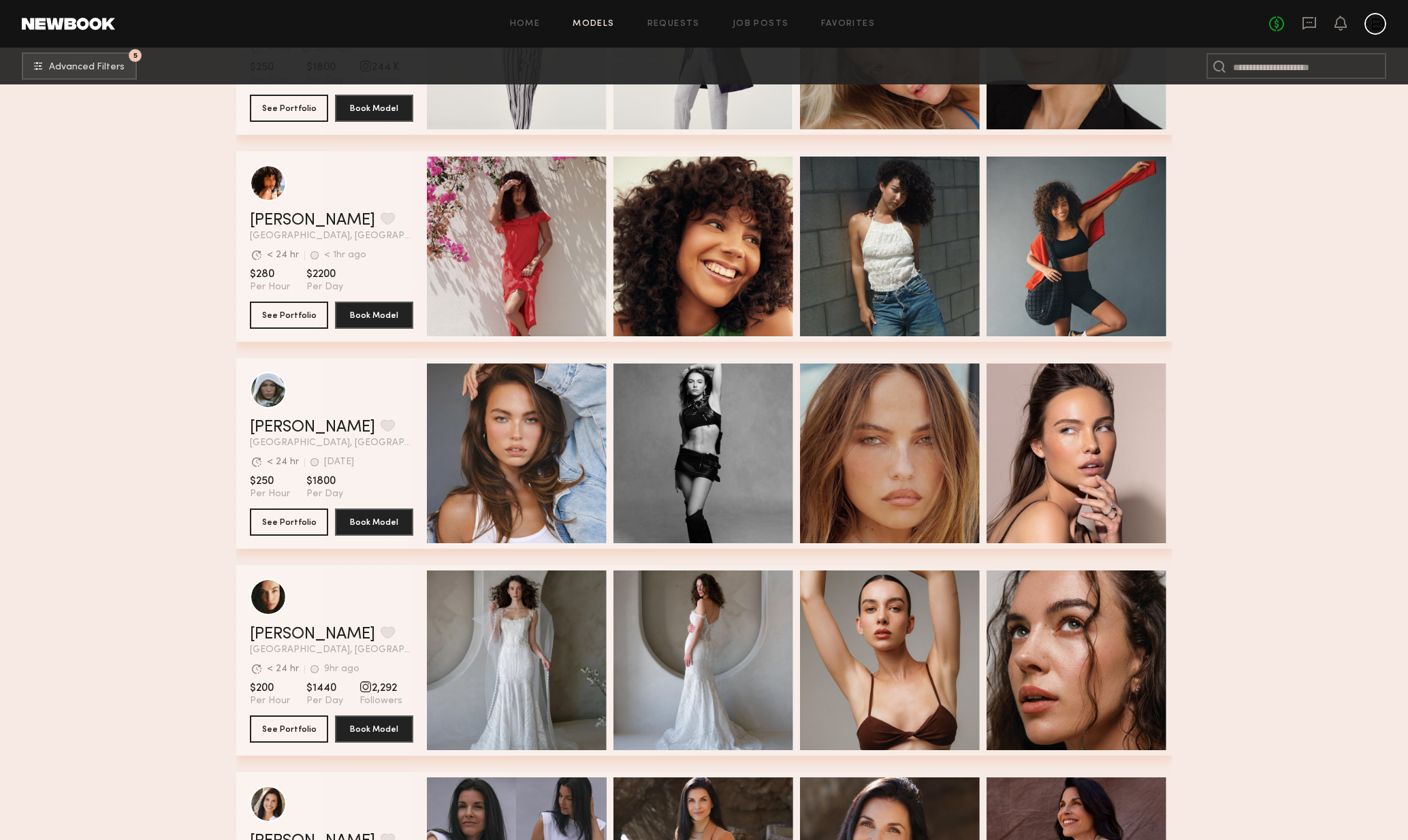
scroll to position [3506, 0]
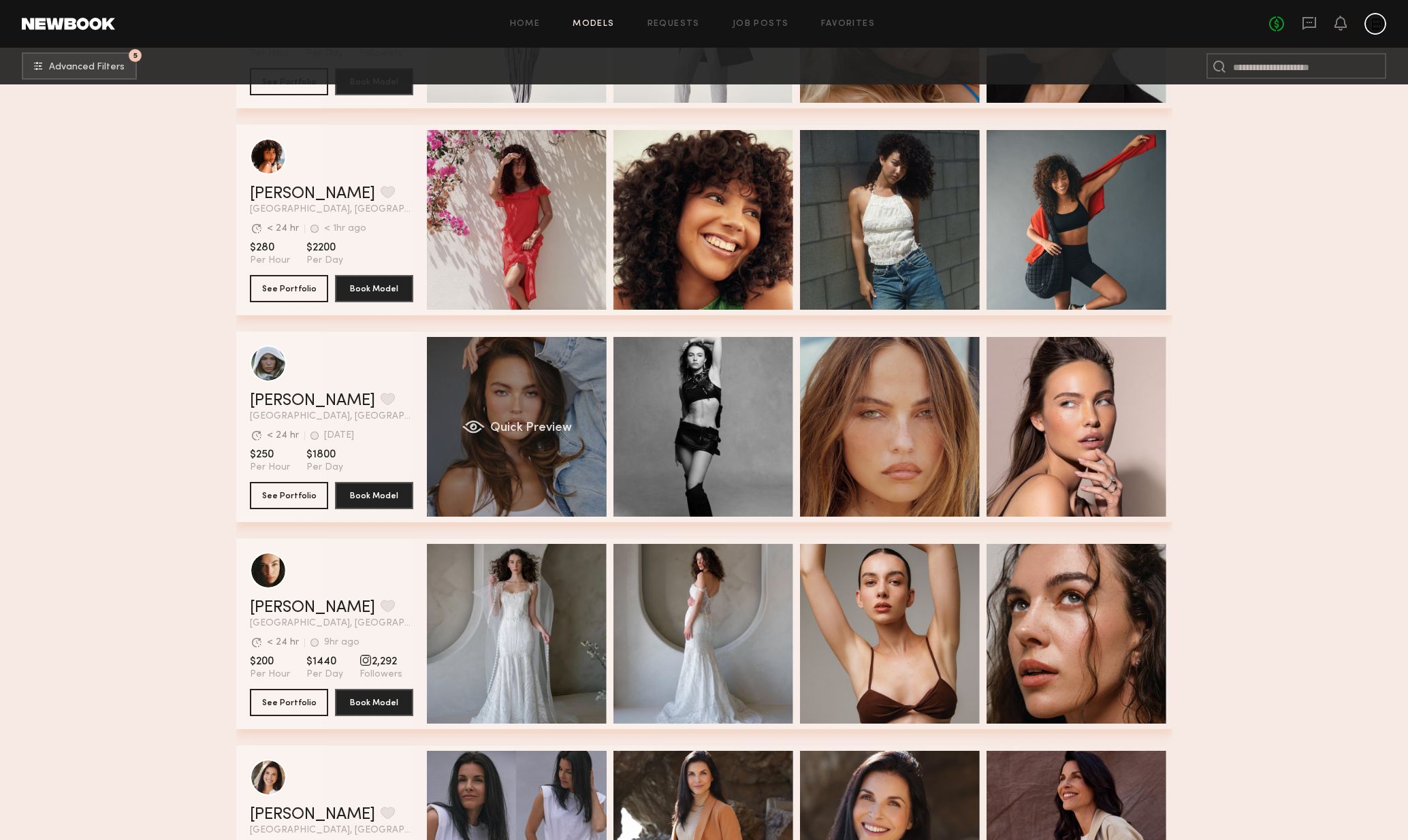
click at [583, 451] on div "Quick Preview" at bounding box center [517, 427] width 179 height 179
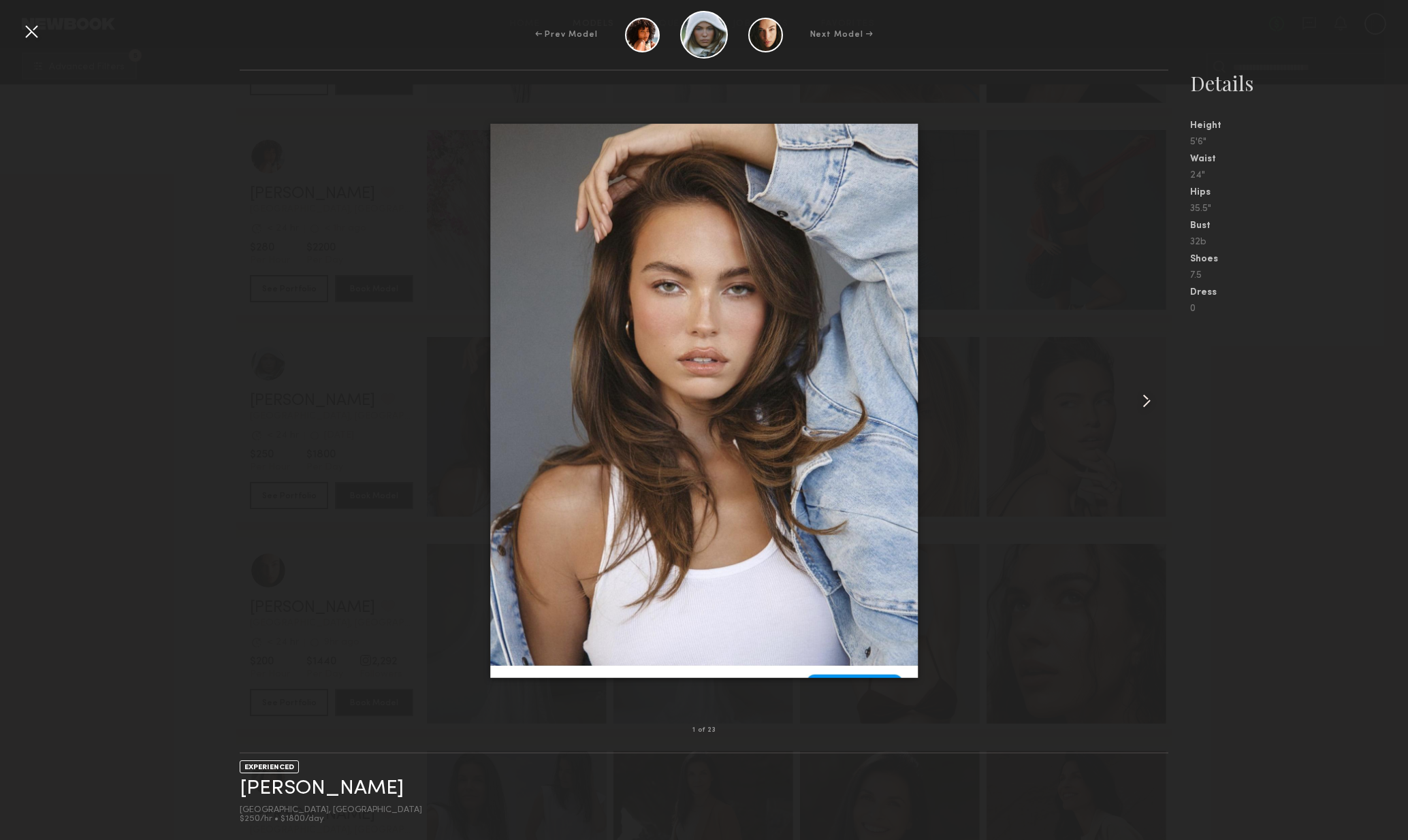
click at [1141, 397] on common-icon at bounding box center [1146, 401] width 21 height 21
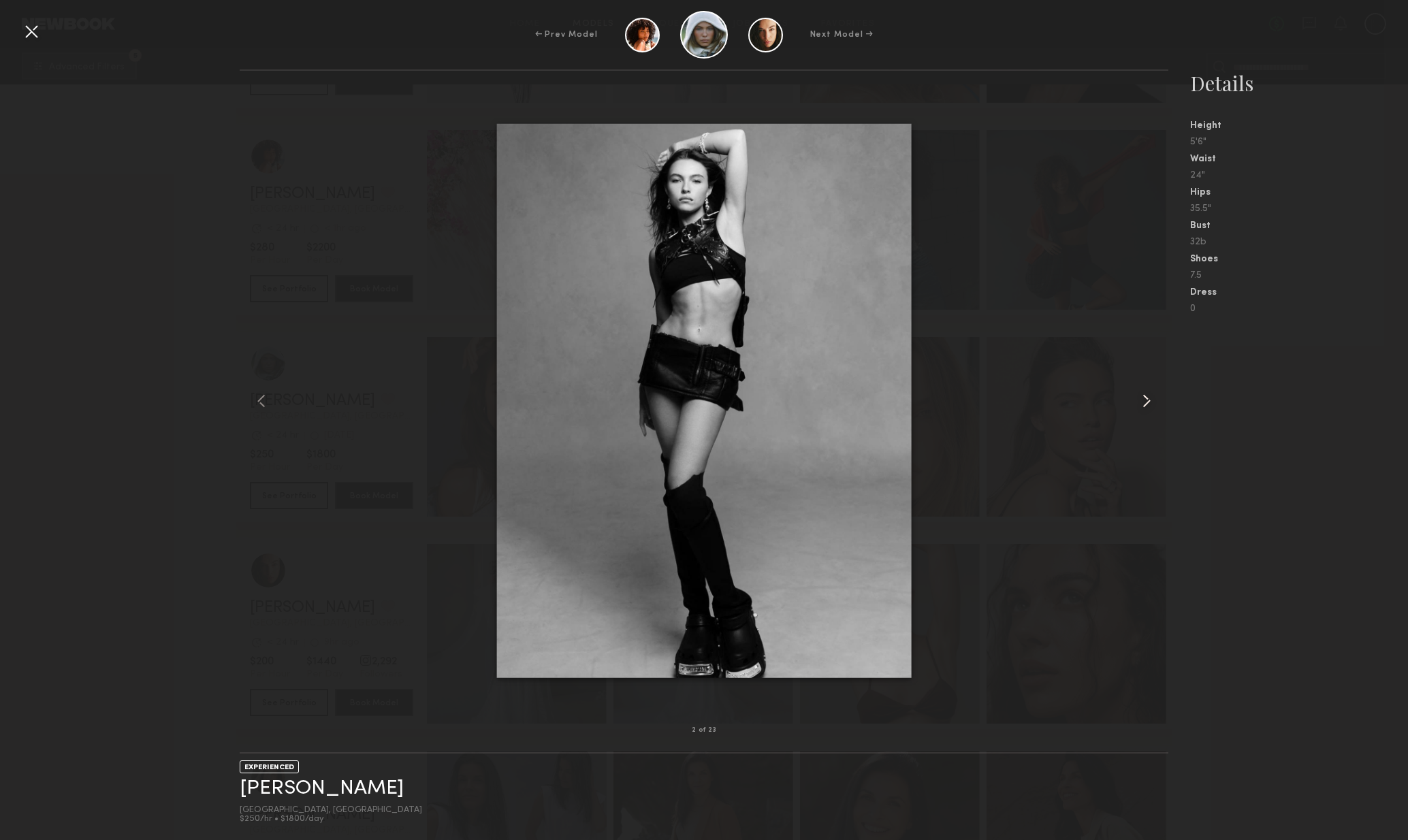
click at [1141, 397] on common-icon at bounding box center [1146, 401] width 21 height 21
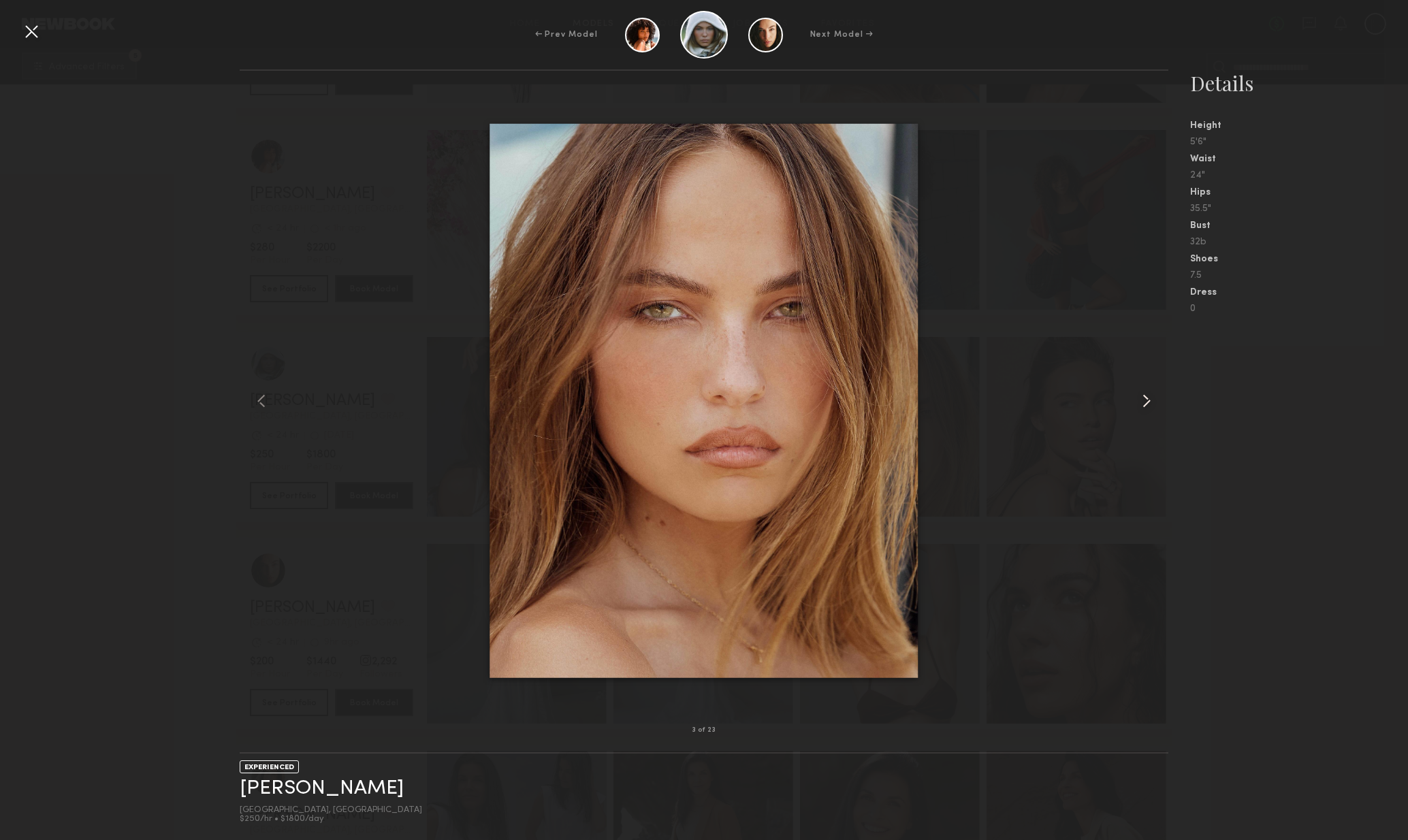
click at [1137, 403] on common-icon at bounding box center [1146, 401] width 21 height 21
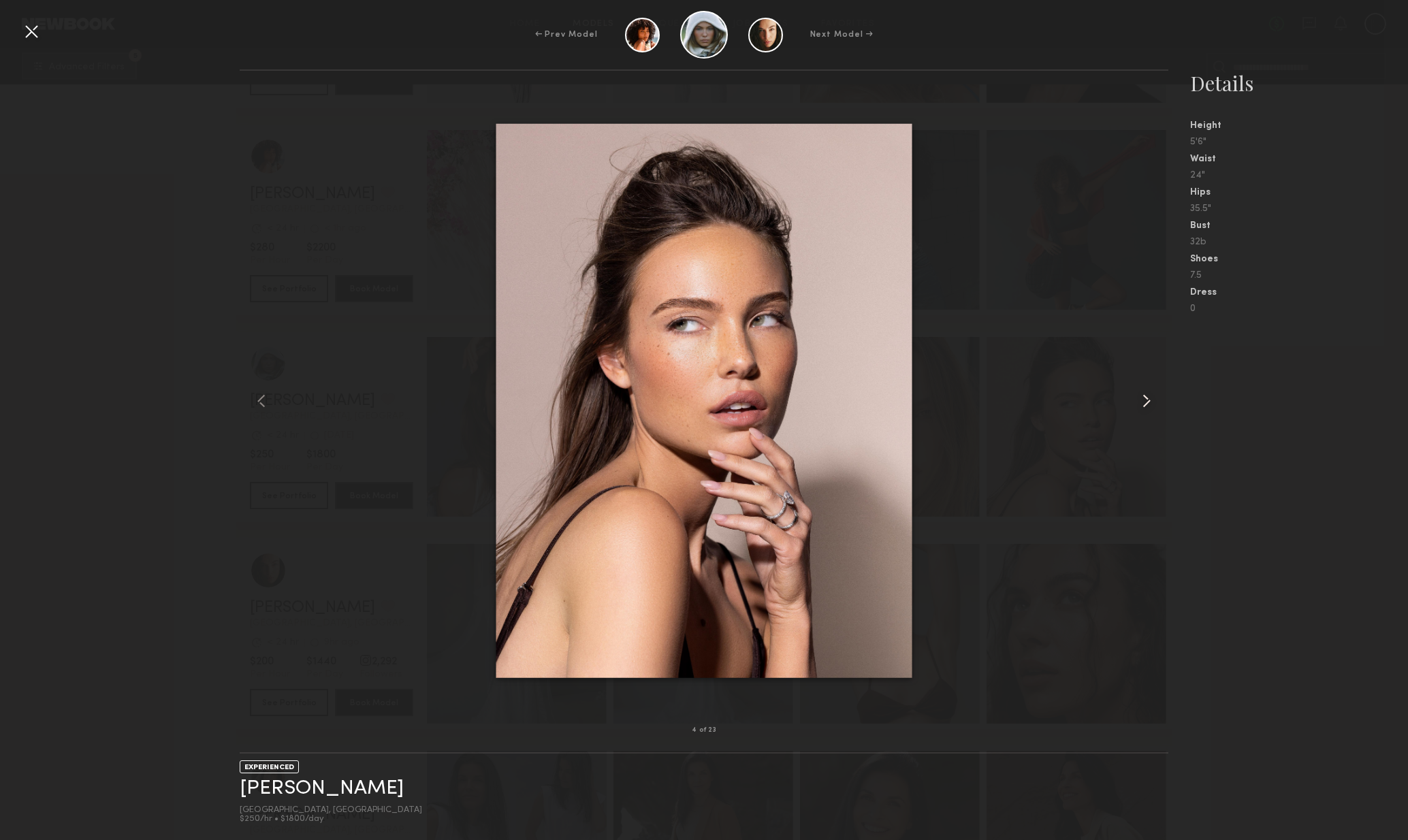
drag, startPoint x: 1137, startPoint y: 403, endPoint x: 1144, endPoint y: 407, distance: 8.1
click at [1137, 403] on common-icon at bounding box center [1146, 401] width 21 height 21
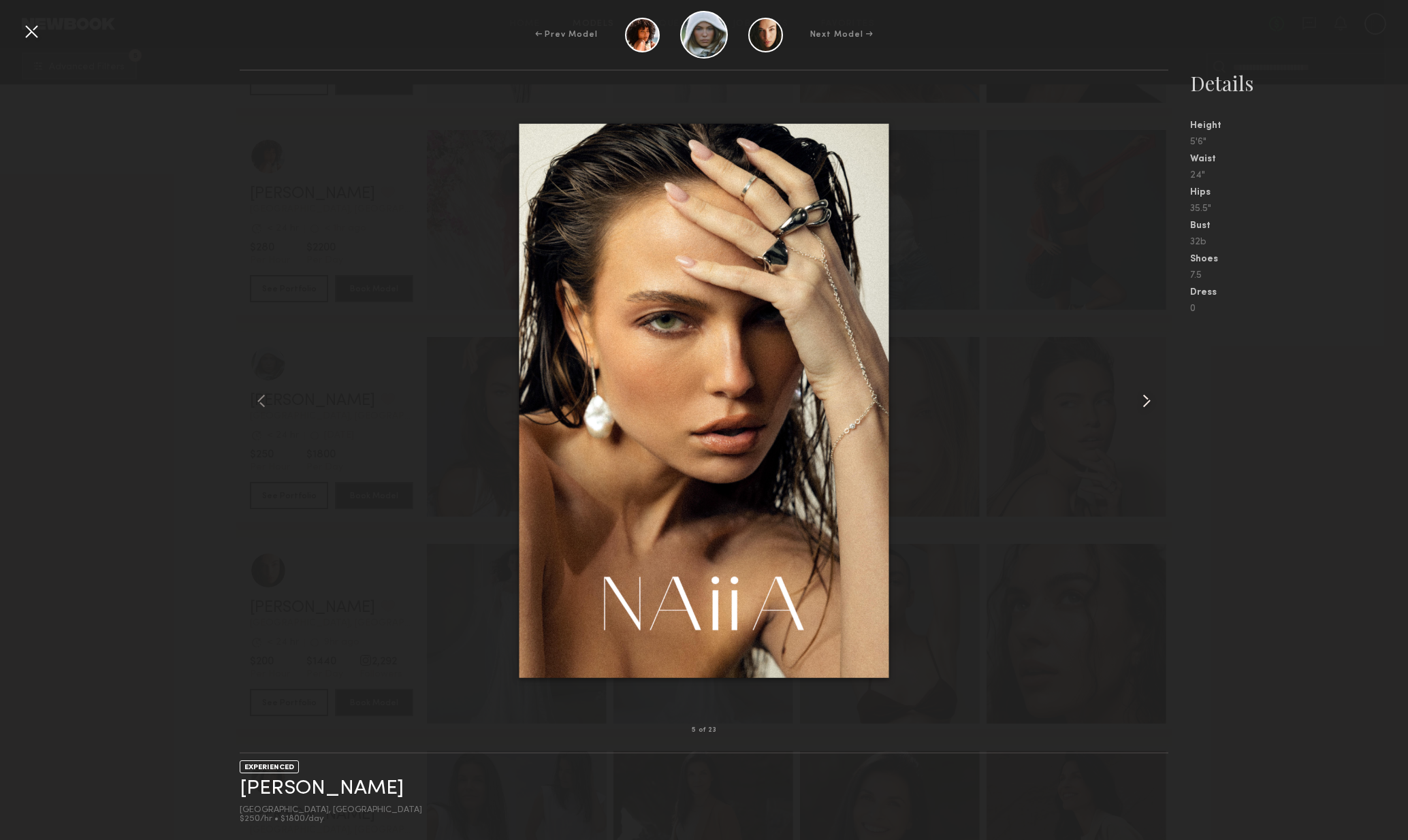
click at [1132, 403] on div at bounding box center [1150, 401] width 38 height 616
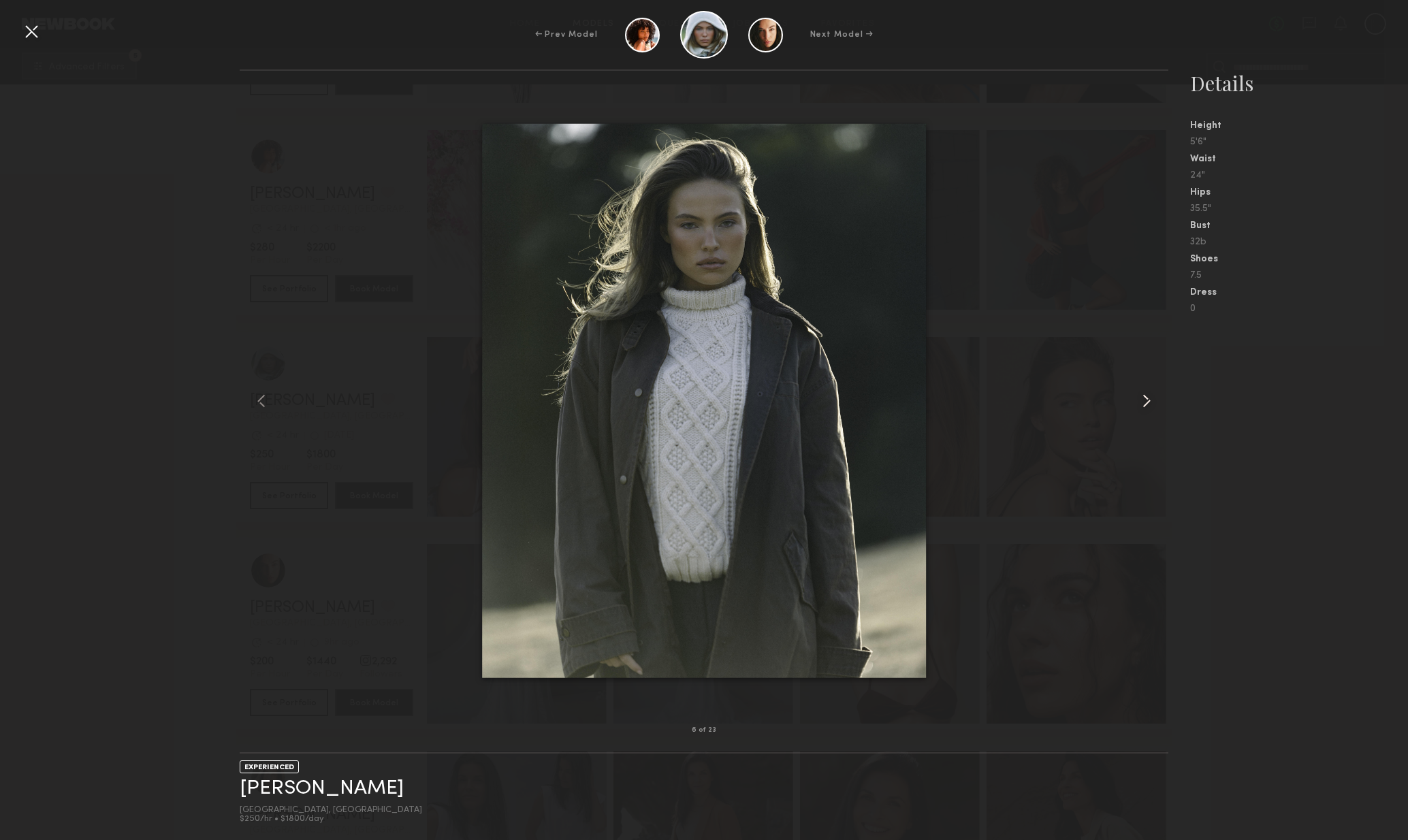
click at [1132, 403] on div at bounding box center [1150, 401] width 38 height 616
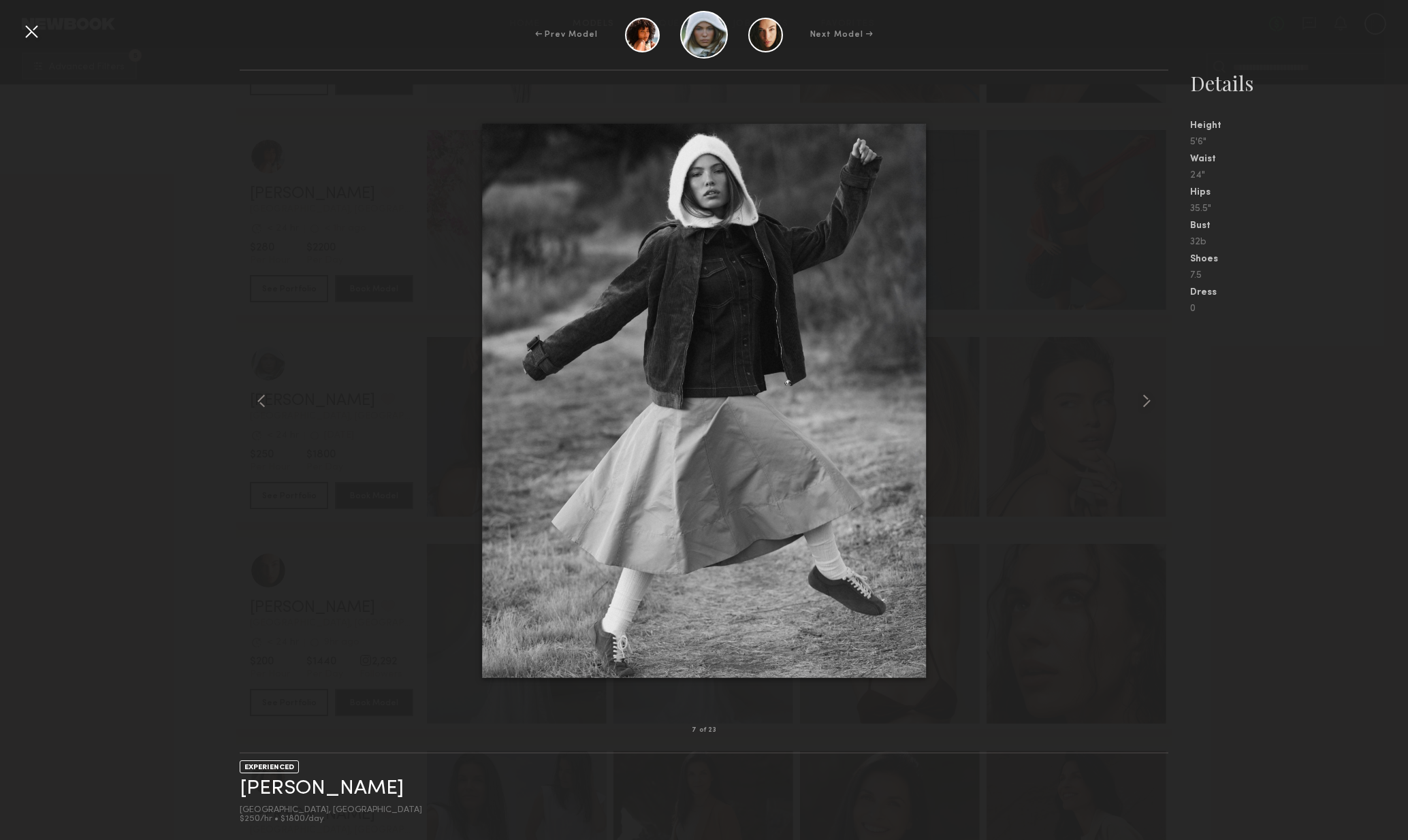
click at [1128, 401] on div at bounding box center [704, 401] width 930 height 616
click at [1136, 397] on div at bounding box center [1150, 401] width 38 height 616
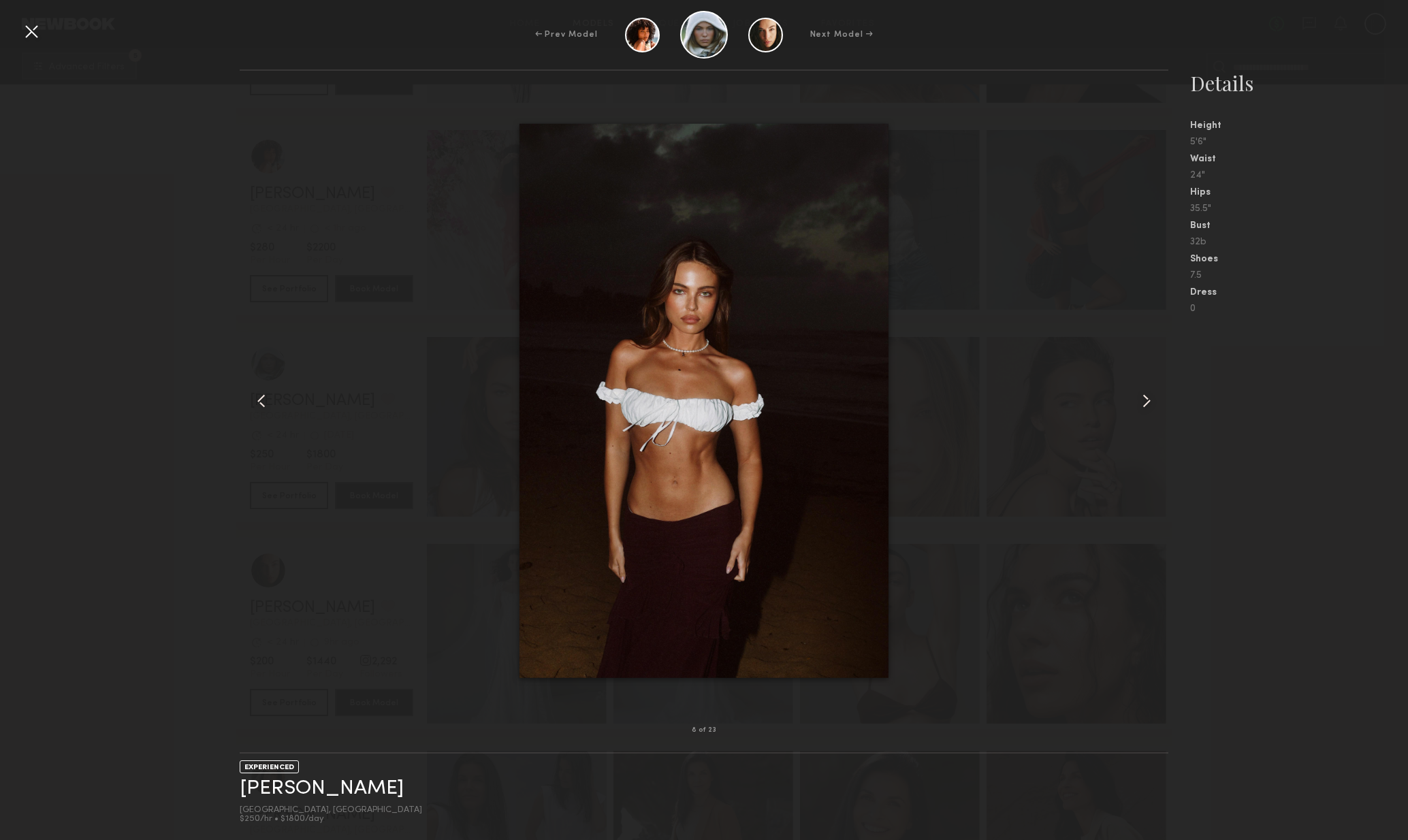
click at [1145, 401] on common-icon at bounding box center [1146, 401] width 21 height 21
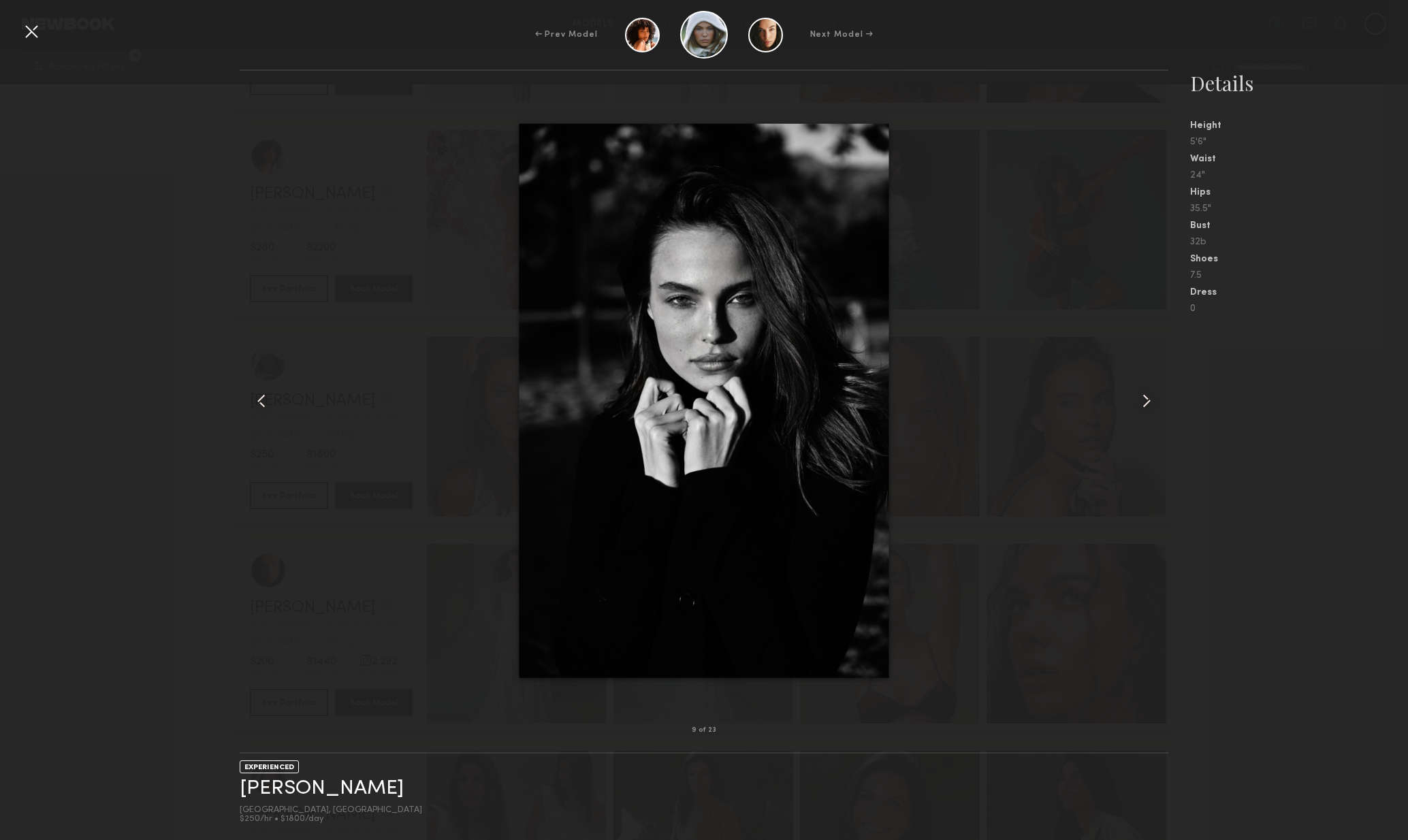
drag, startPoint x: 1145, startPoint y: 401, endPoint x: 1155, endPoint y: 401, distance: 10.0
click at [1145, 401] on common-icon at bounding box center [1146, 401] width 21 height 21
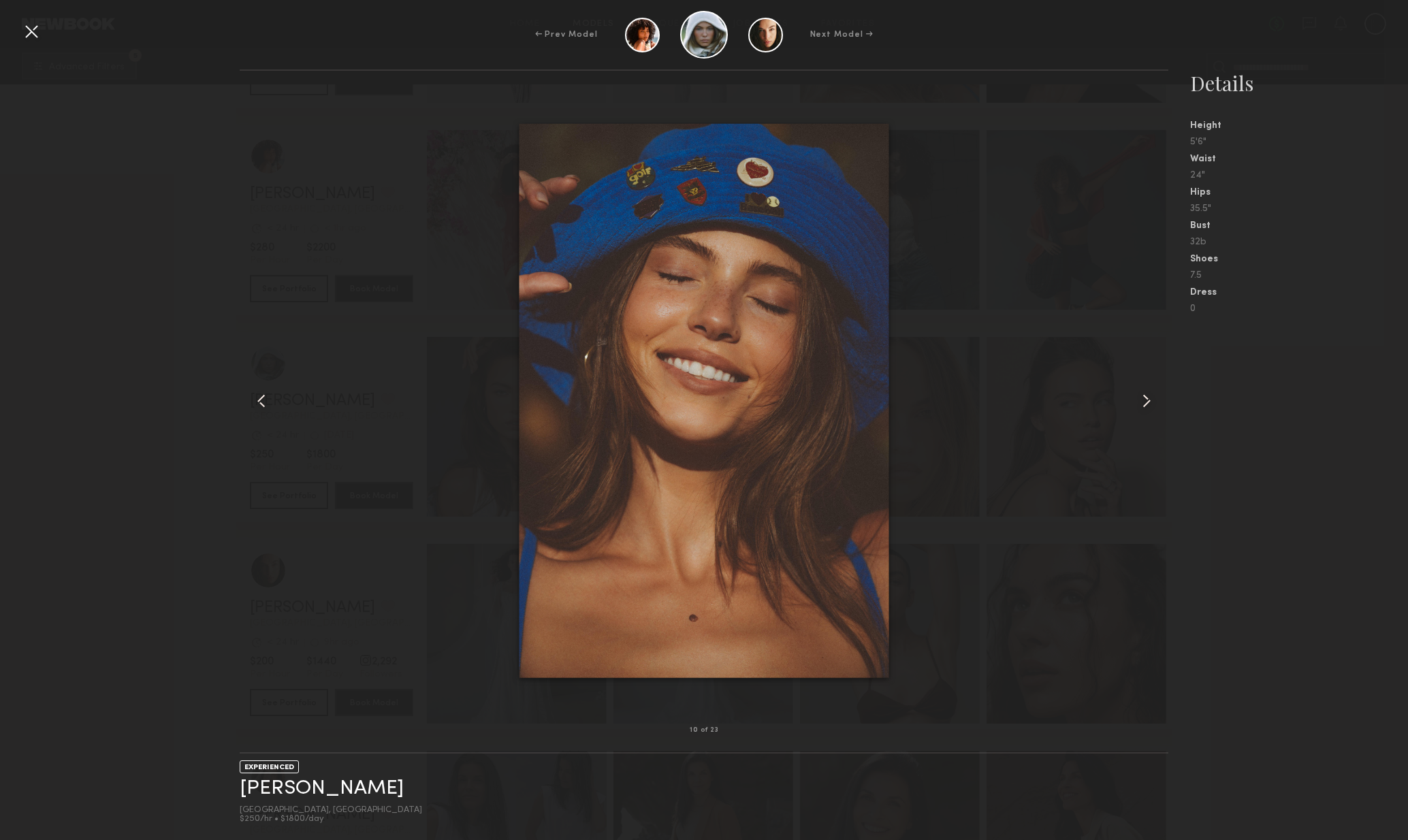
click at [1155, 401] on common-icon at bounding box center [1146, 401] width 21 height 21
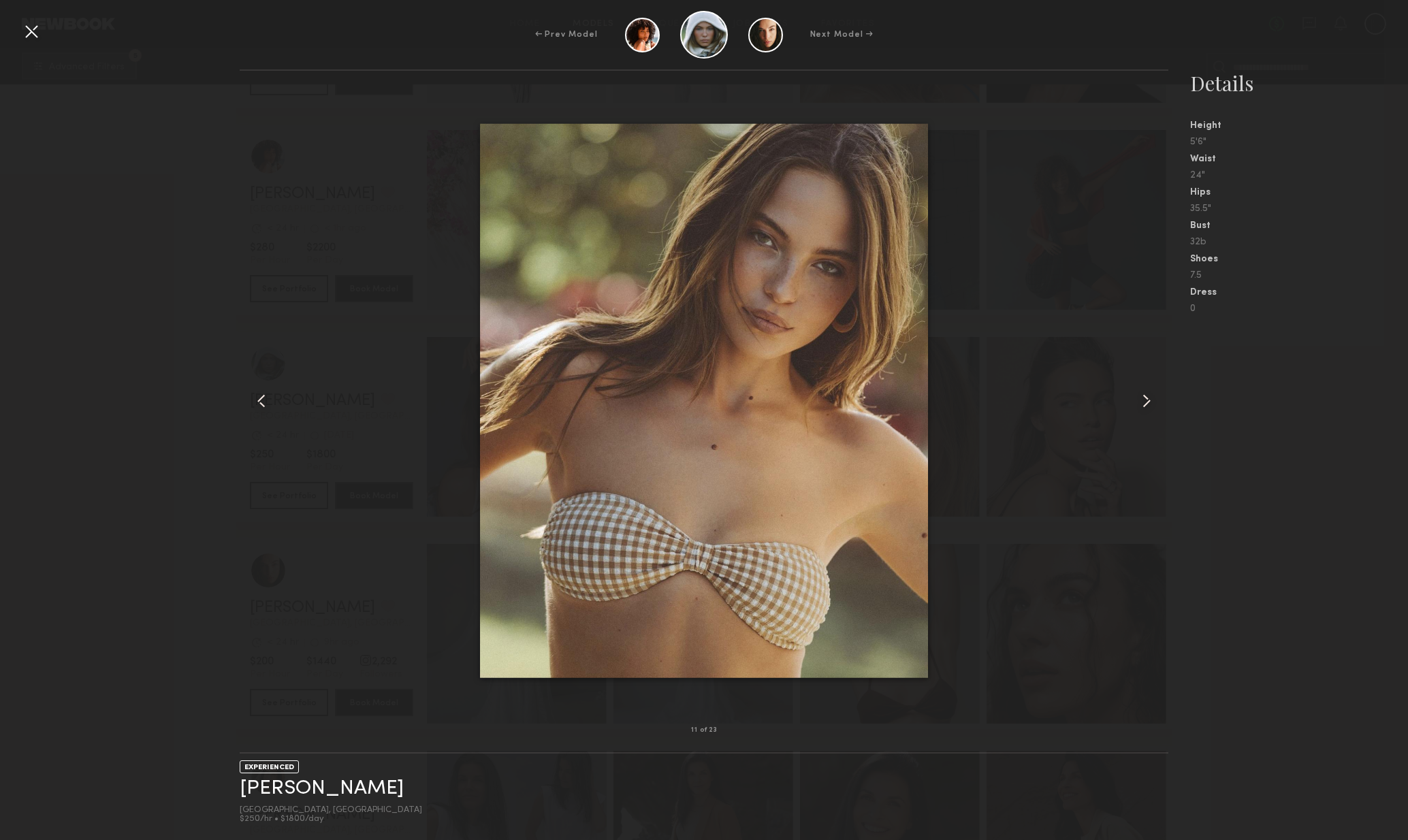
click at [1151, 399] on common-icon at bounding box center [1146, 401] width 21 height 21
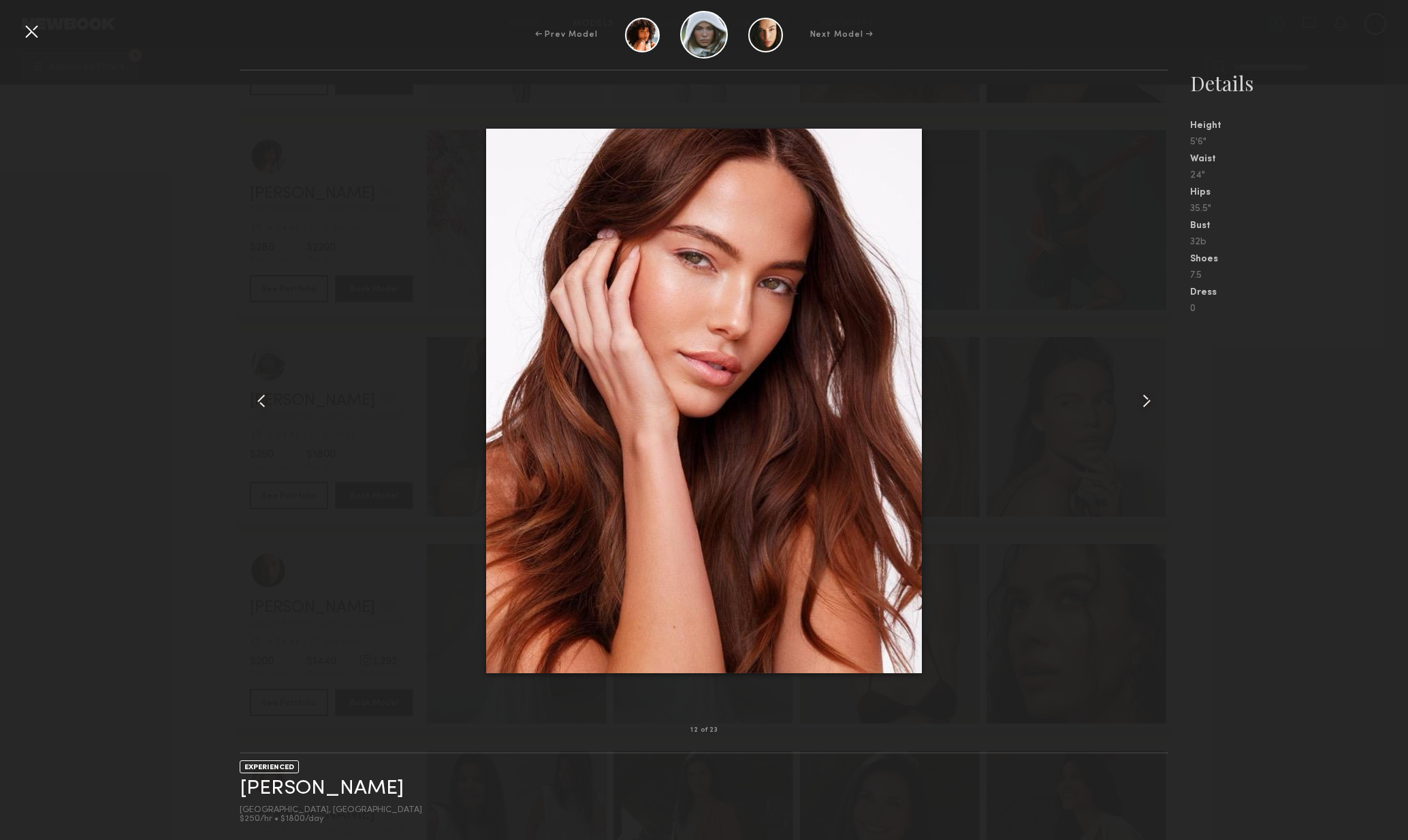
click at [1150, 401] on common-icon at bounding box center [1146, 401] width 21 height 21
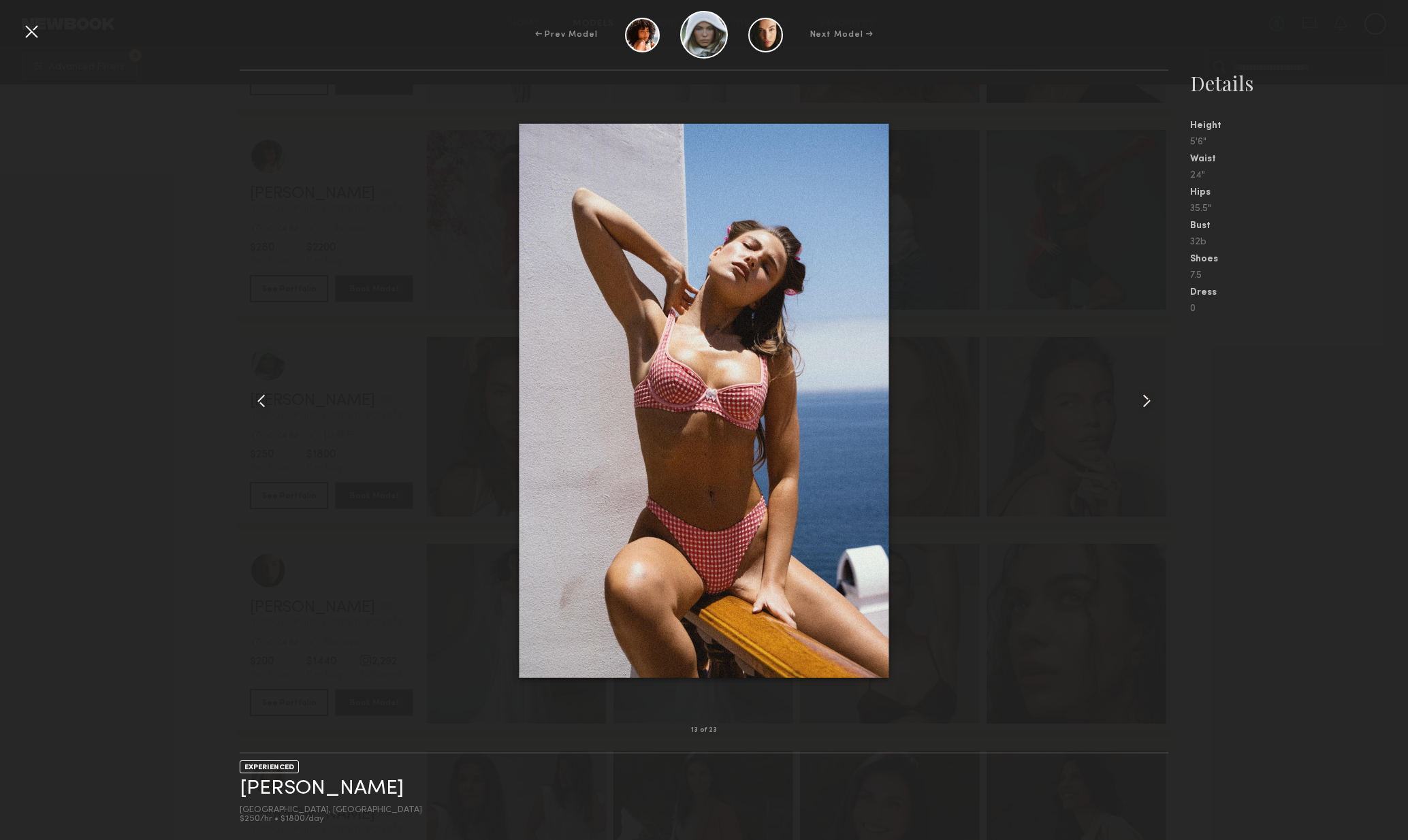
click at [1148, 401] on common-icon at bounding box center [1146, 401] width 21 height 21
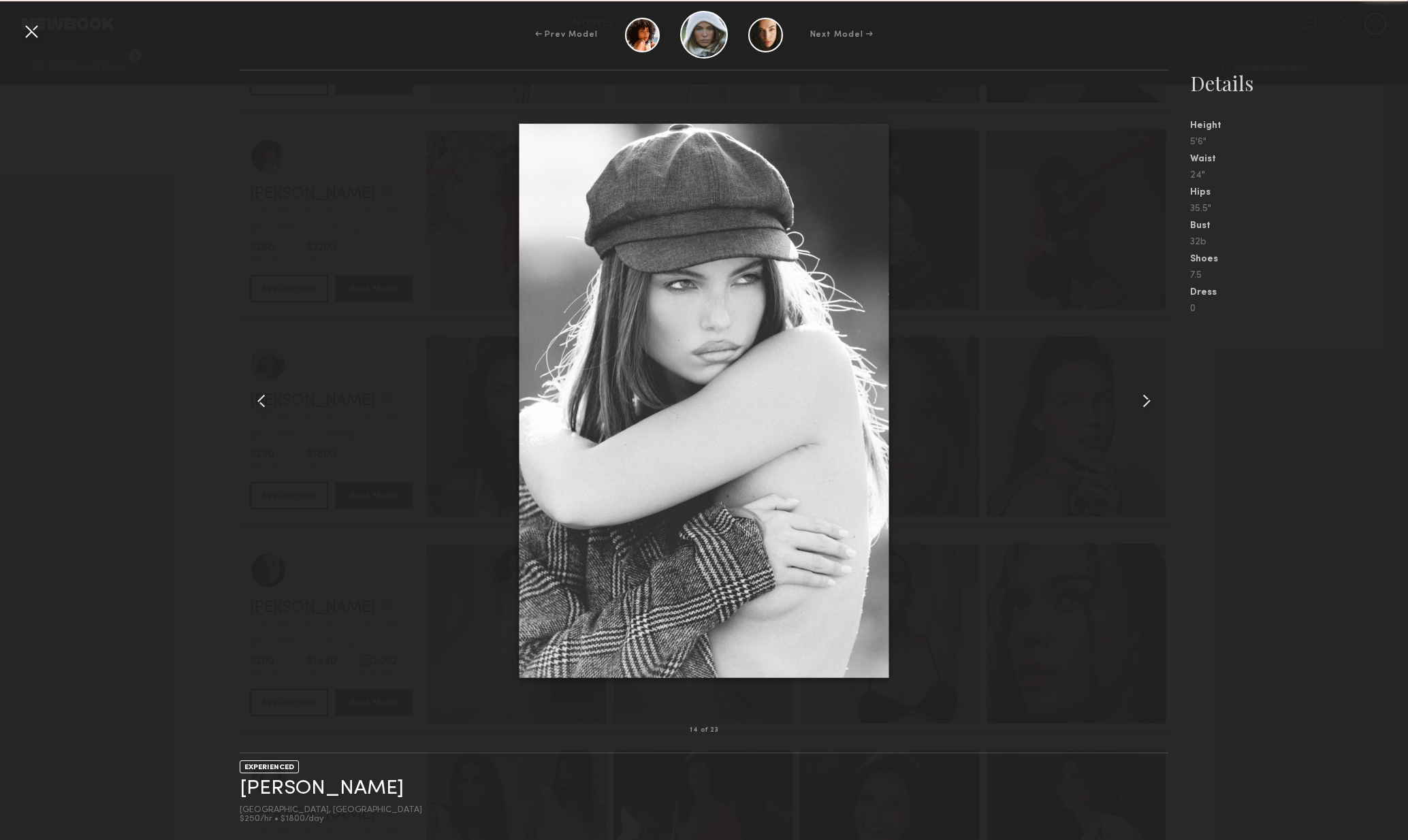
click at [1148, 405] on common-icon at bounding box center [1146, 401] width 21 height 21
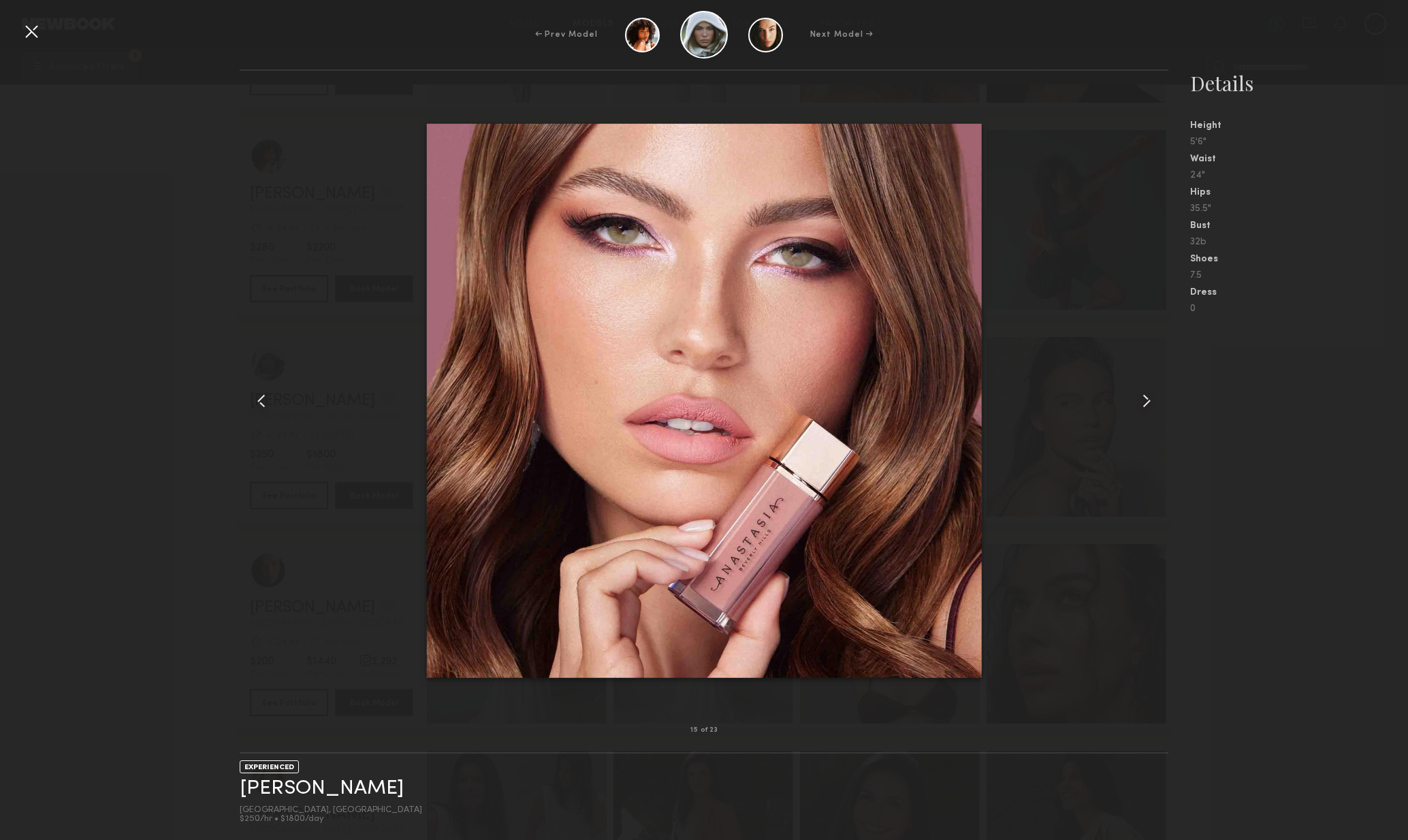
click at [1150, 405] on common-icon at bounding box center [1146, 401] width 21 height 21
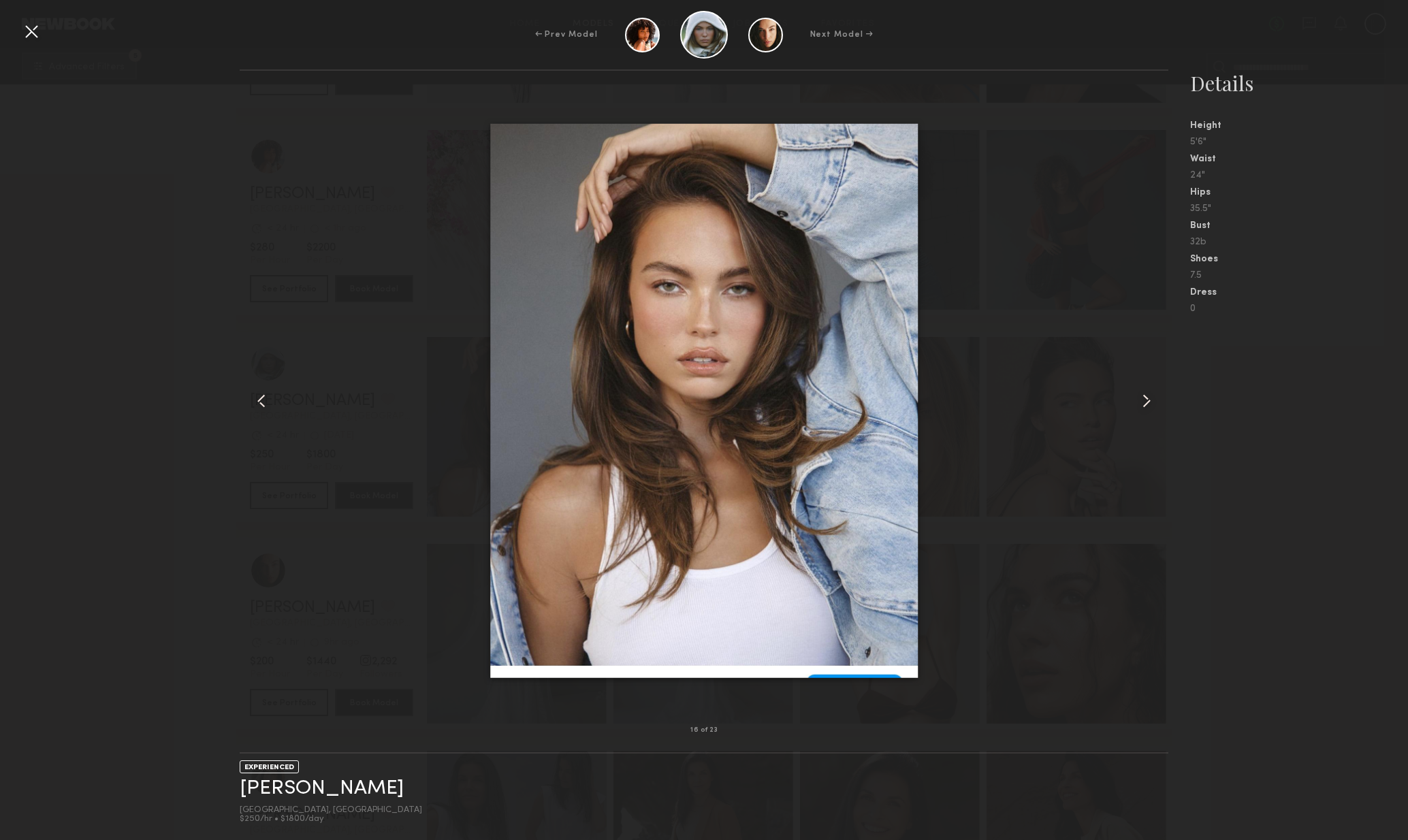
click at [1151, 403] on common-icon at bounding box center [1146, 401] width 21 height 21
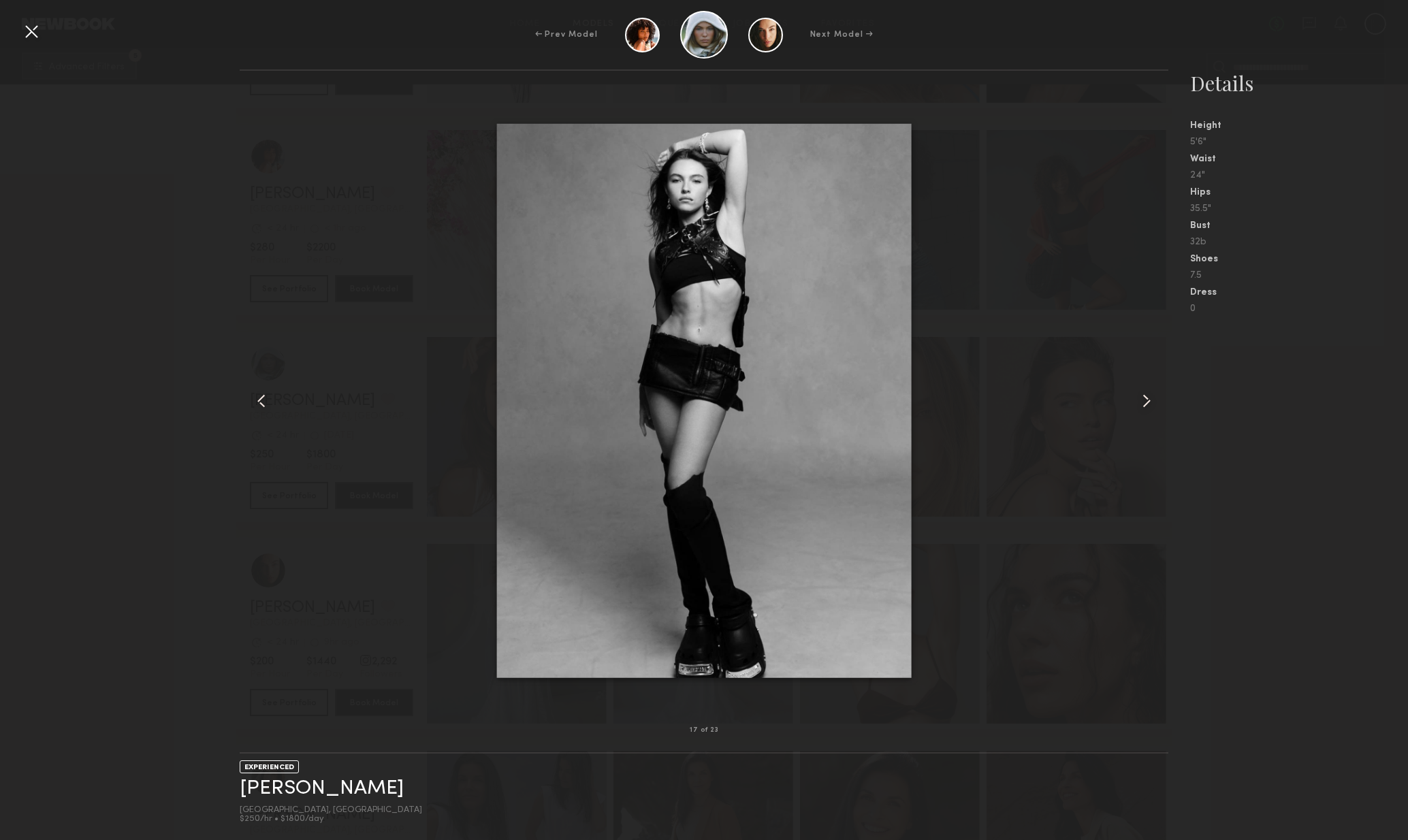
click at [1151, 403] on common-icon at bounding box center [1146, 401] width 21 height 21
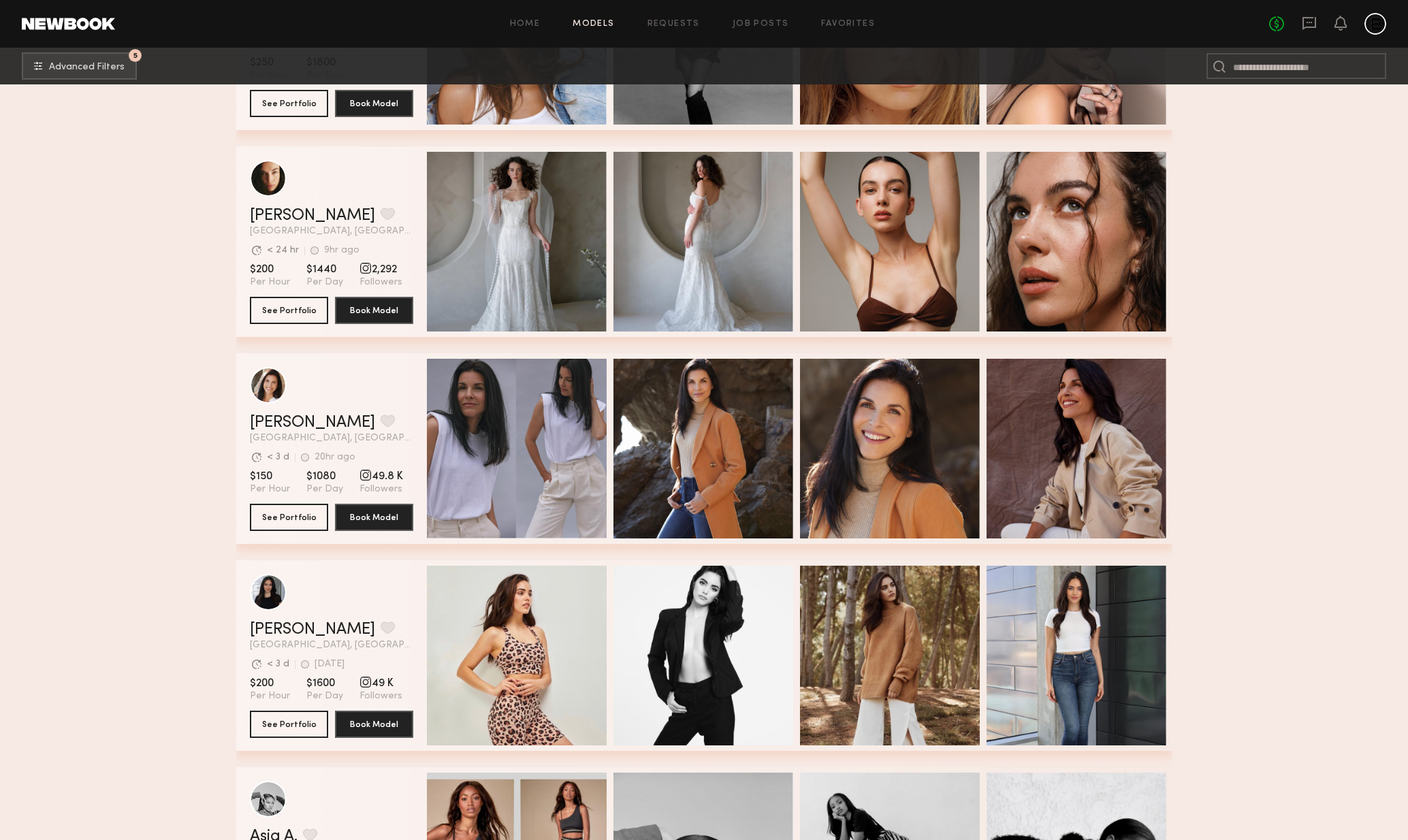
scroll to position [3930, 0]
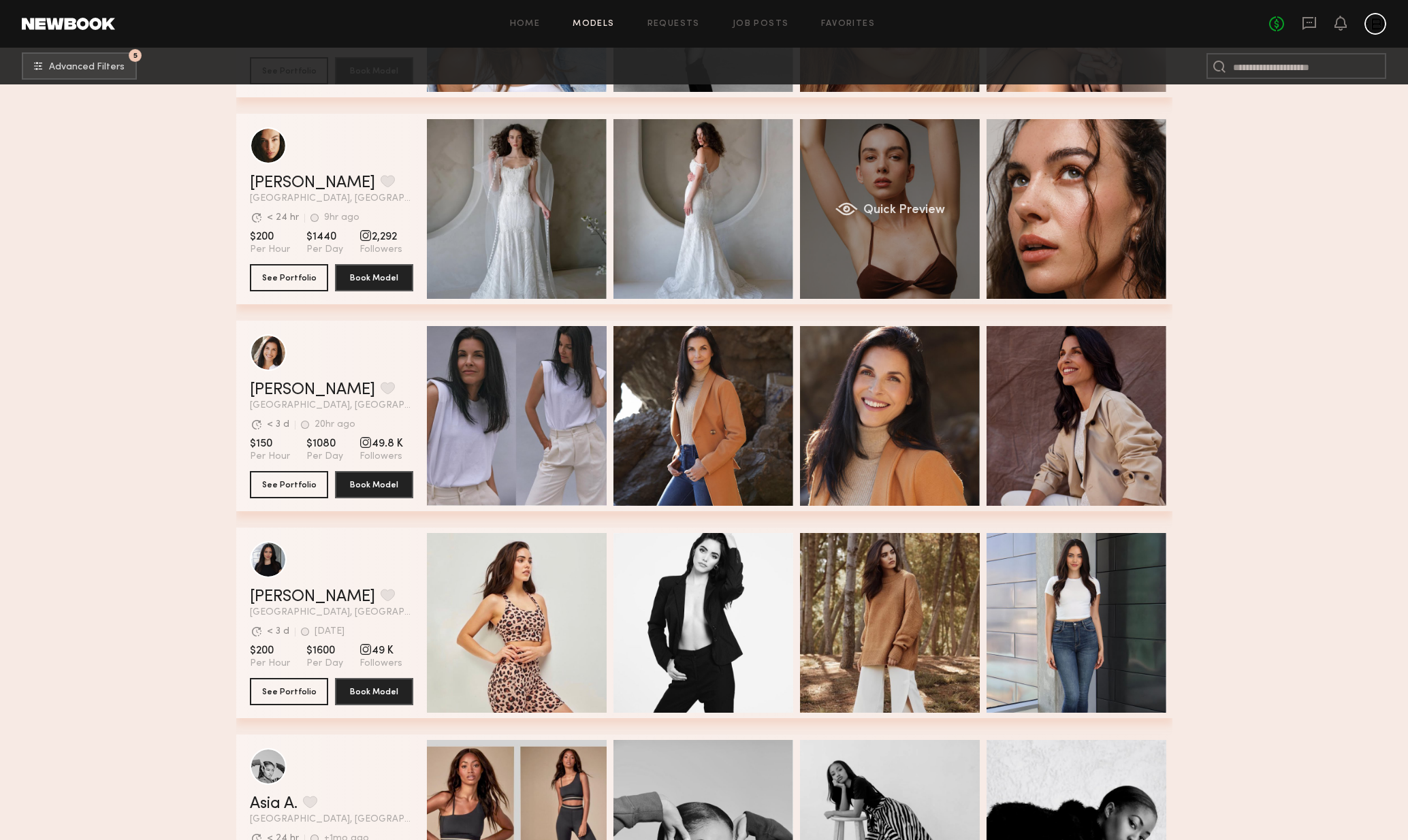
click at [875, 258] on div "Quick Preview" at bounding box center [890, 209] width 179 height 179
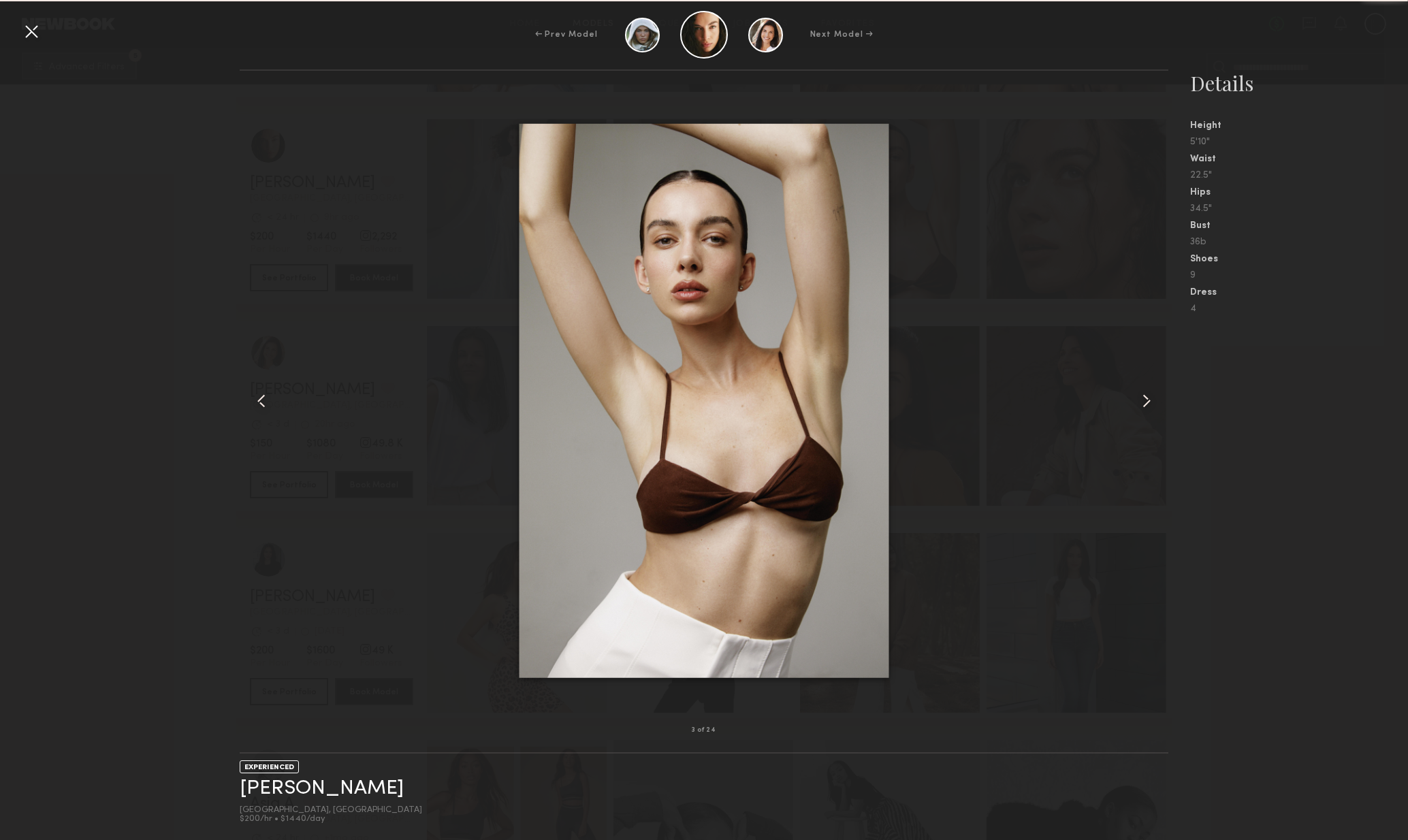
click at [1147, 399] on common-icon at bounding box center [1146, 401] width 21 height 21
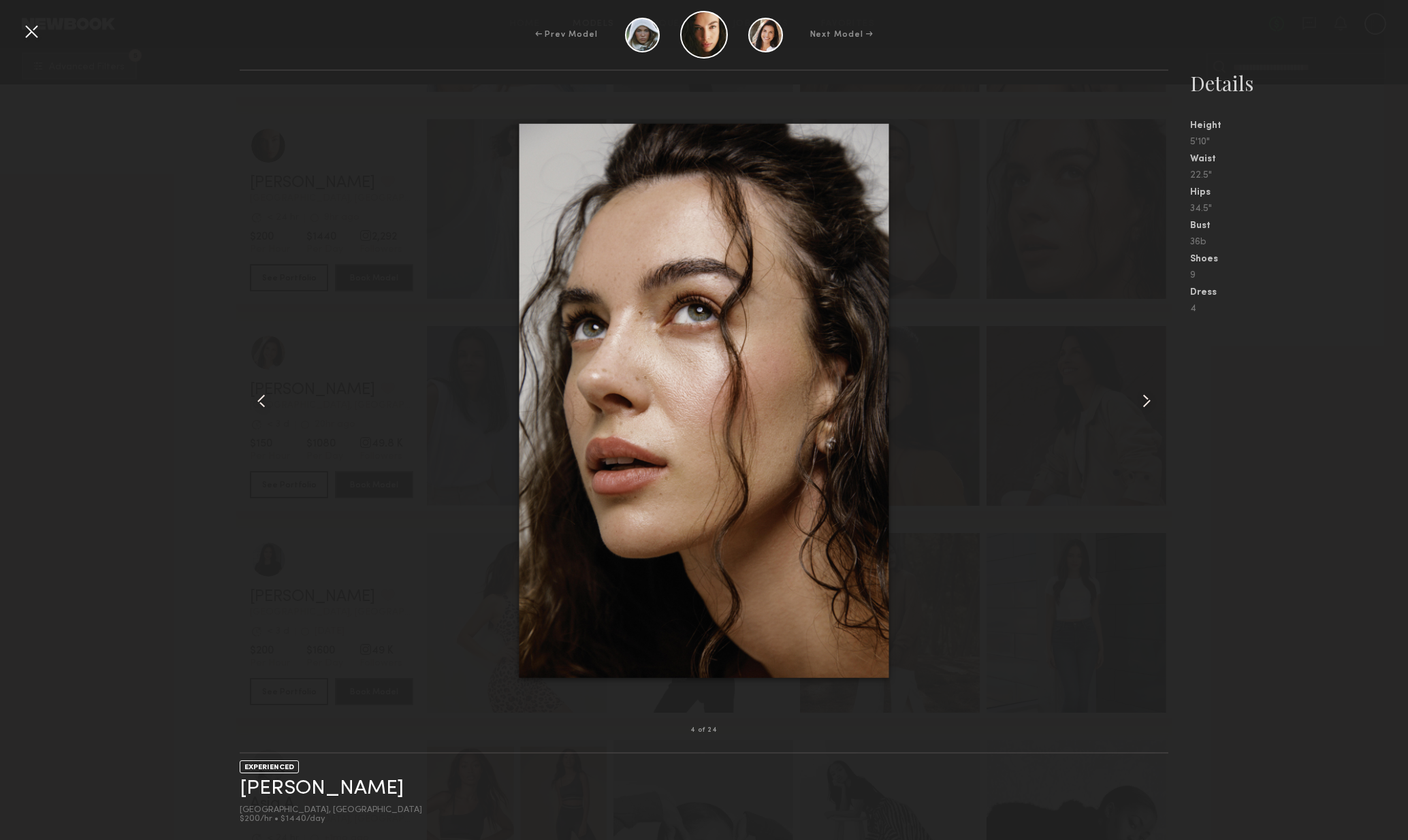
click at [1155, 400] on common-icon at bounding box center [1146, 401] width 21 height 21
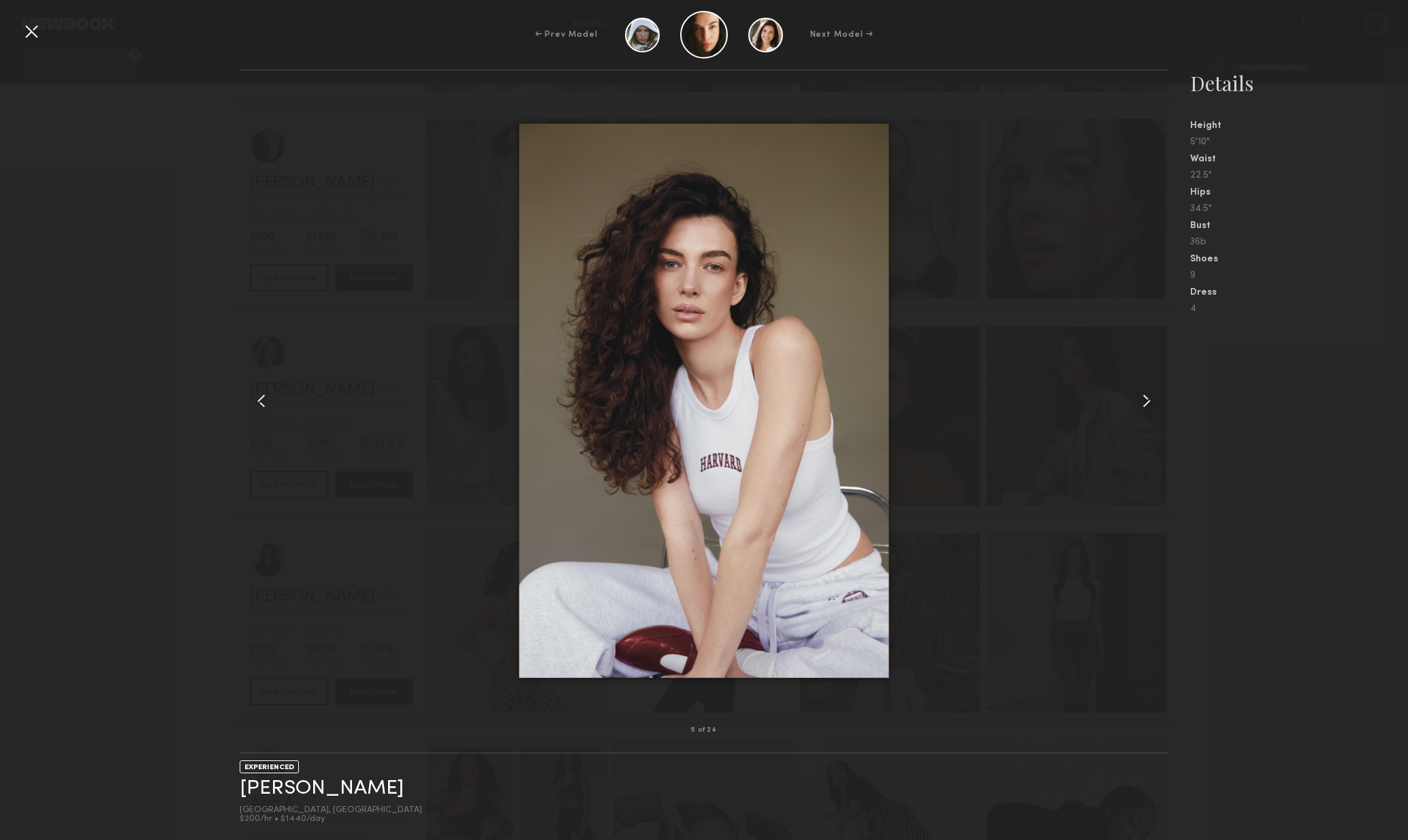
click at [1157, 401] on common-icon at bounding box center [1146, 401] width 21 height 21
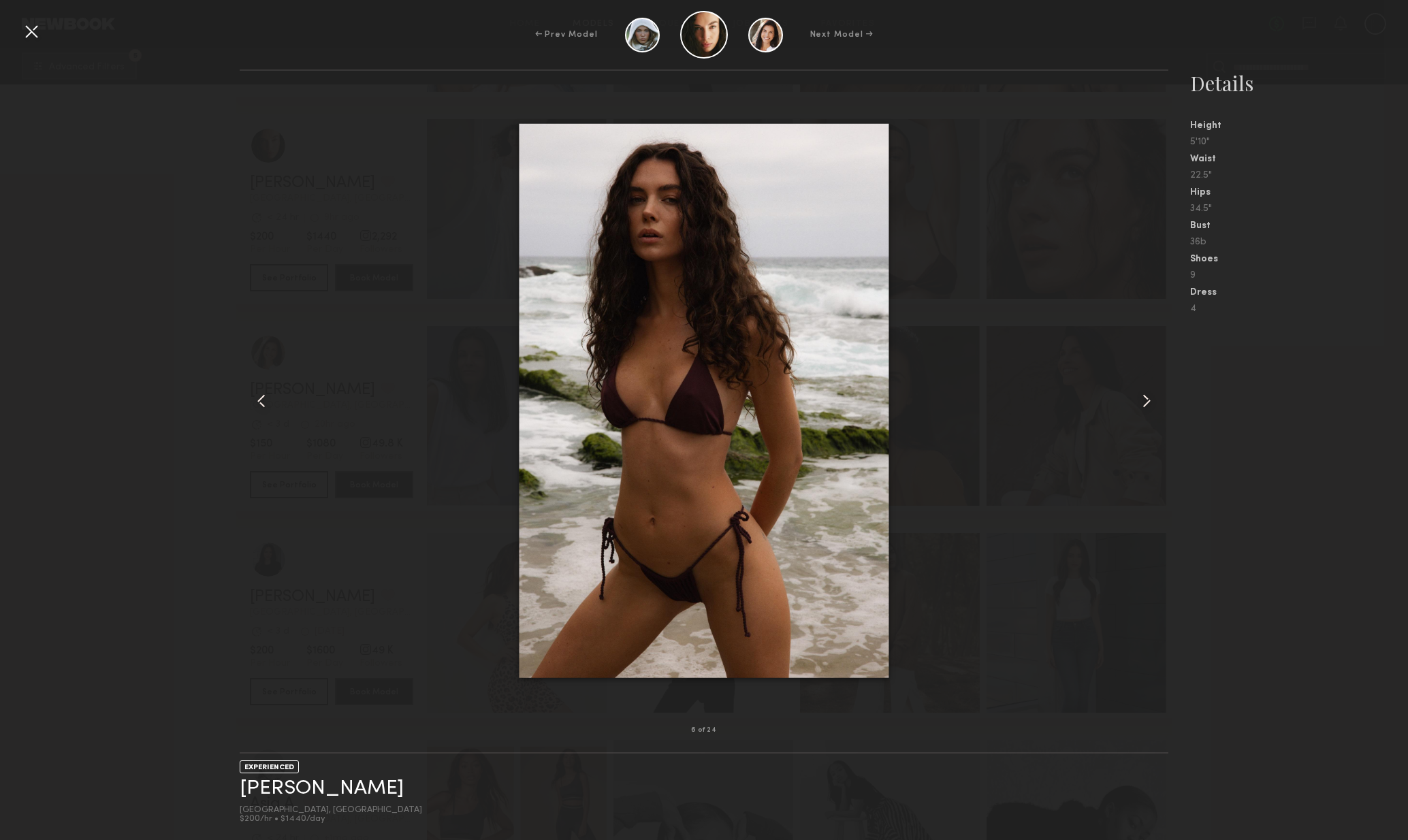
click at [1152, 409] on common-icon at bounding box center [1146, 401] width 21 height 21
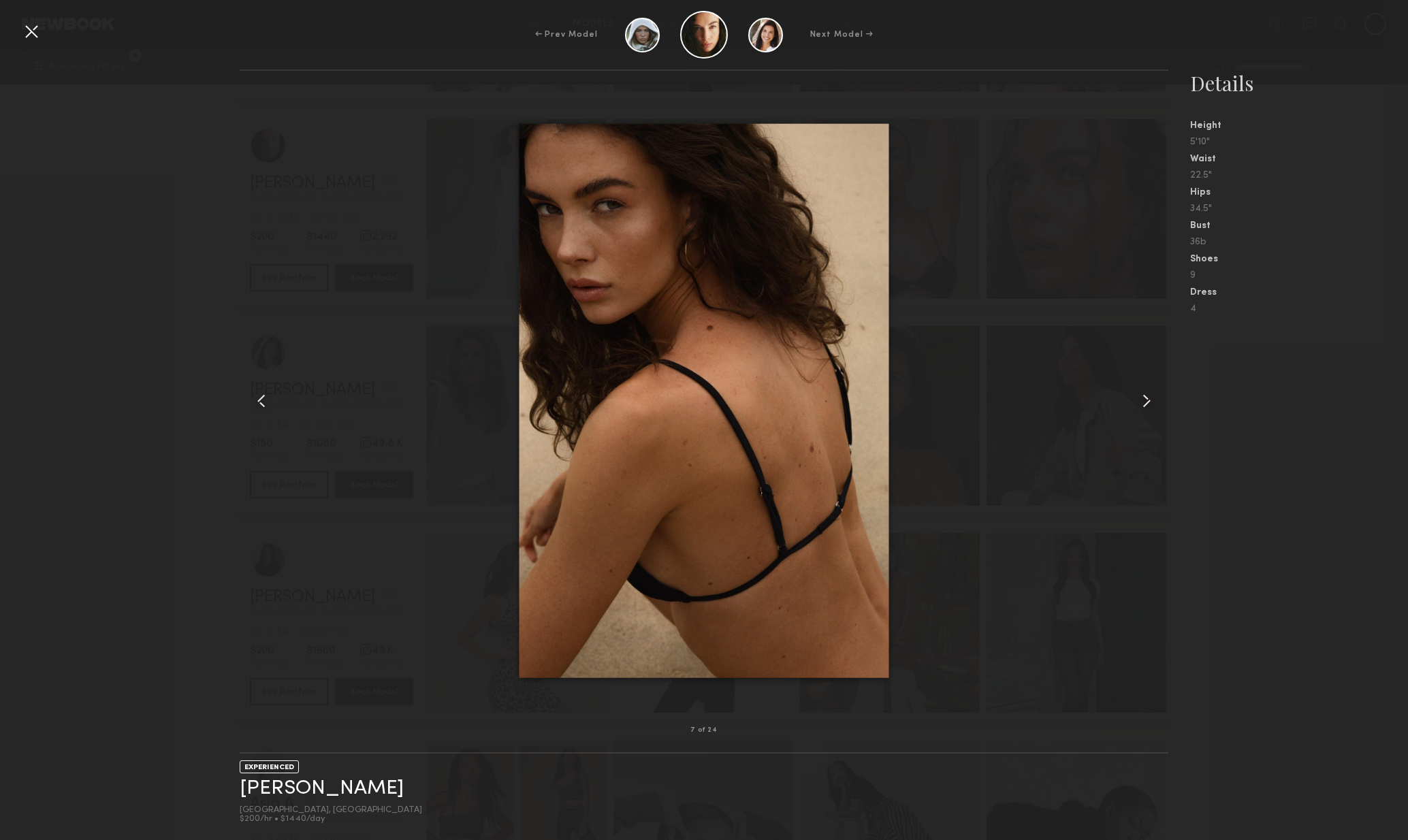
drag, startPoint x: 1152, startPoint y: 409, endPoint x: 1160, endPoint y: 409, distance: 8.0
click at [1152, 409] on common-icon at bounding box center [1146, 401] width 21 height 21
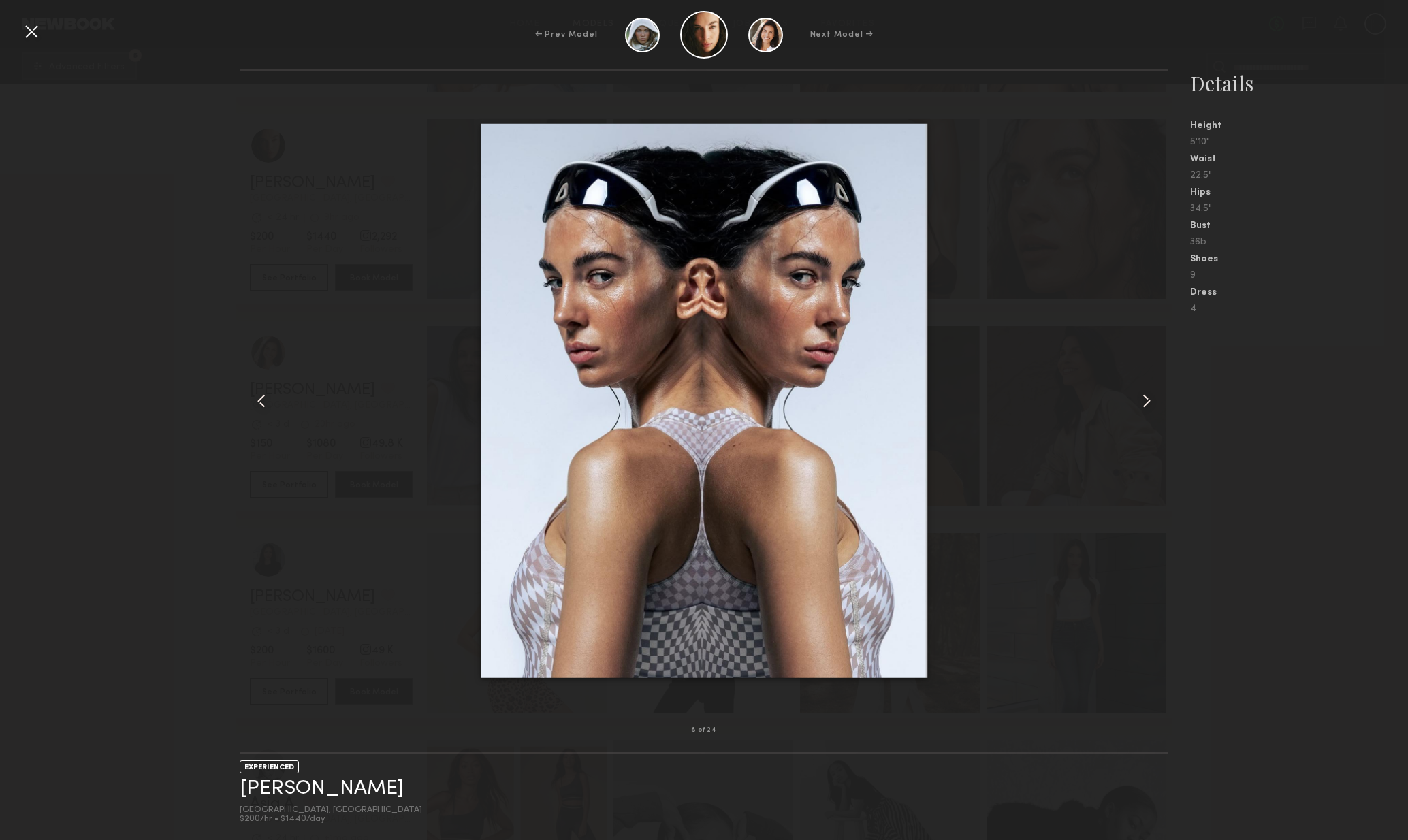
click at [1155, 407] on common-icon at bounding box center [1146, 401] width 21 height 21
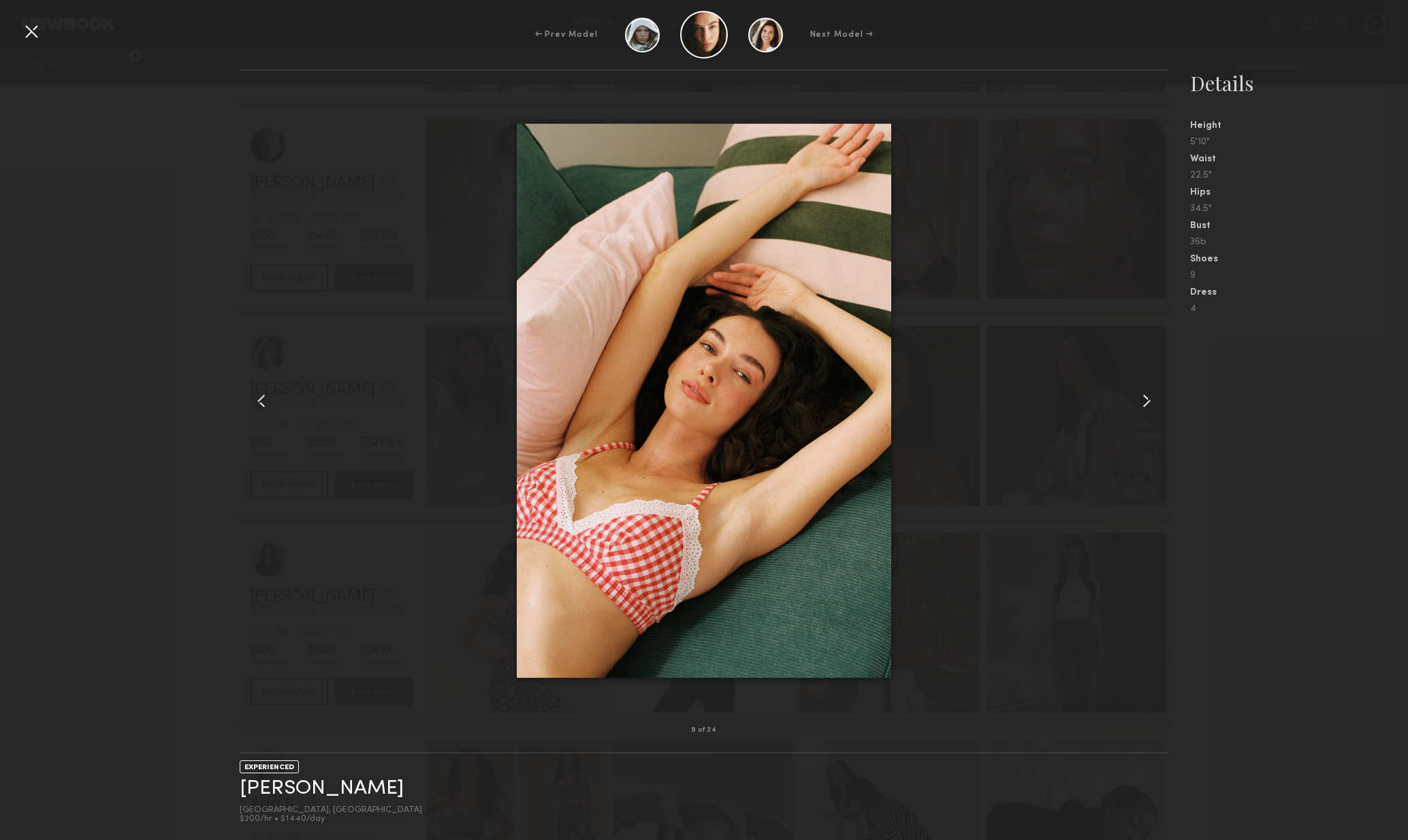
click at [1153, 413] on div at bounding box center [1150, 401] width 38 height 616
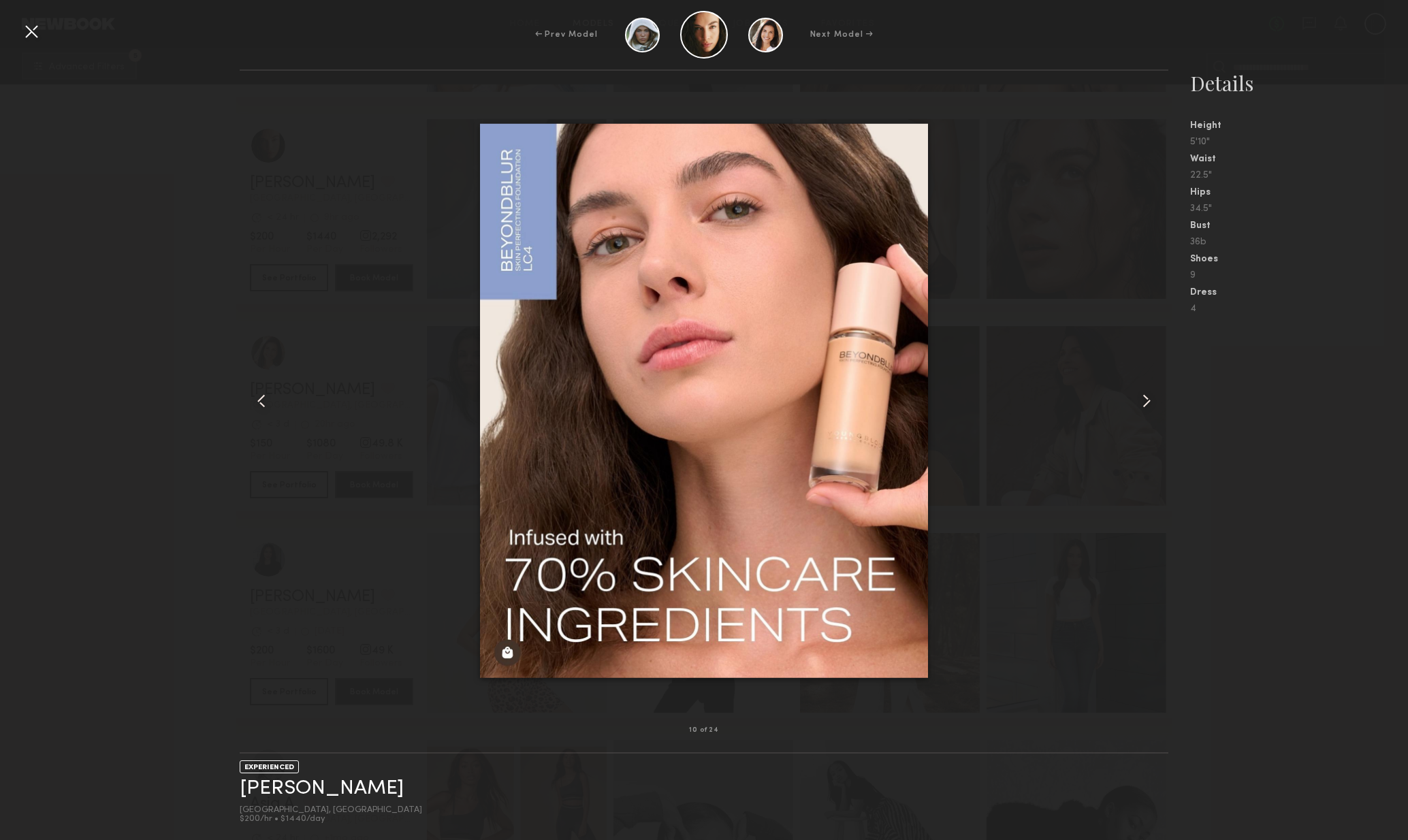
click at [1153, 413] on div at bounding box center [1150, 401] width 38 height 616
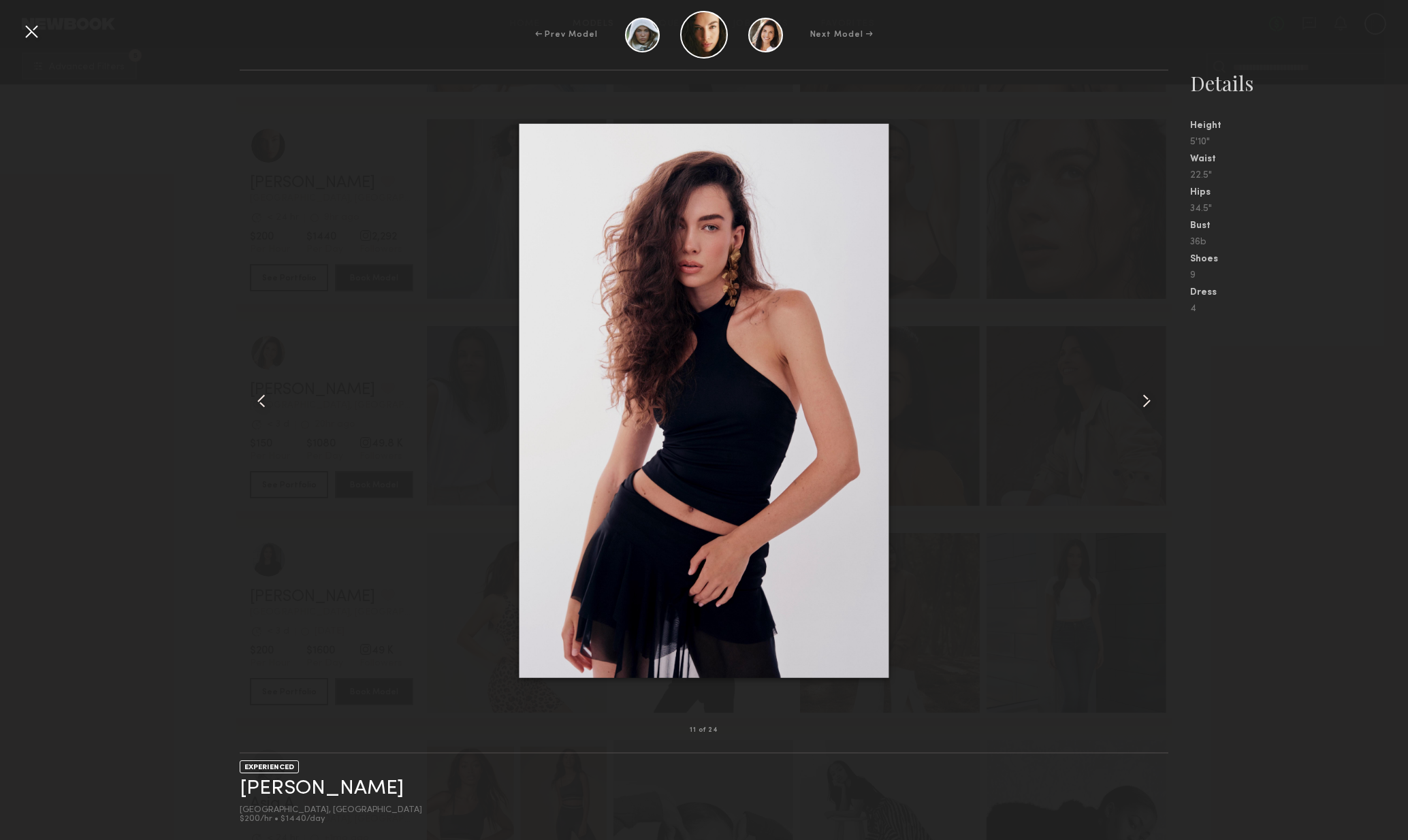
click at [1155, 409] on common-icon at bounding box center [1146, 401] width 21 height 21
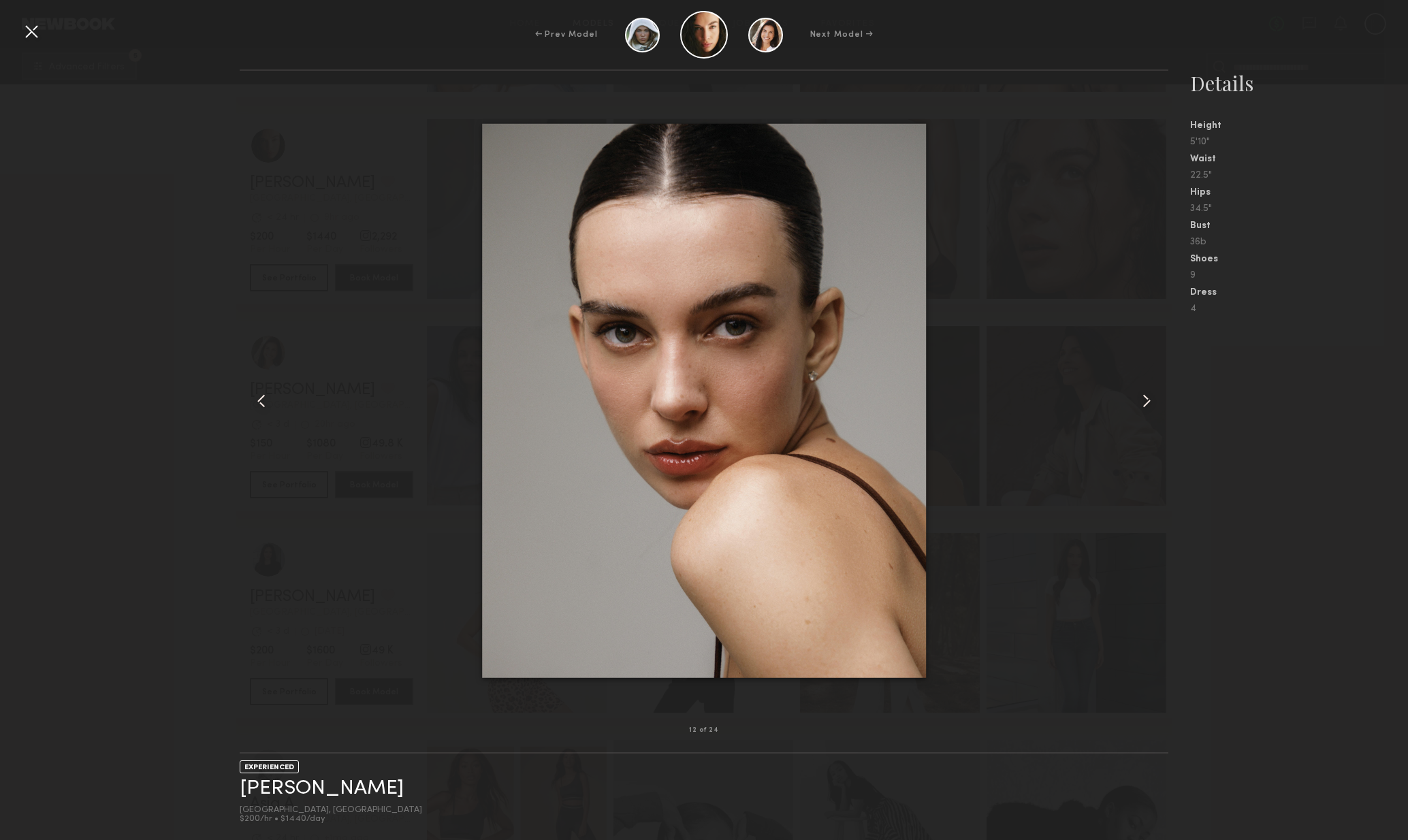
click at [1155, 409] on common-icon at bounding box center [1146, 401] width 21 height 21
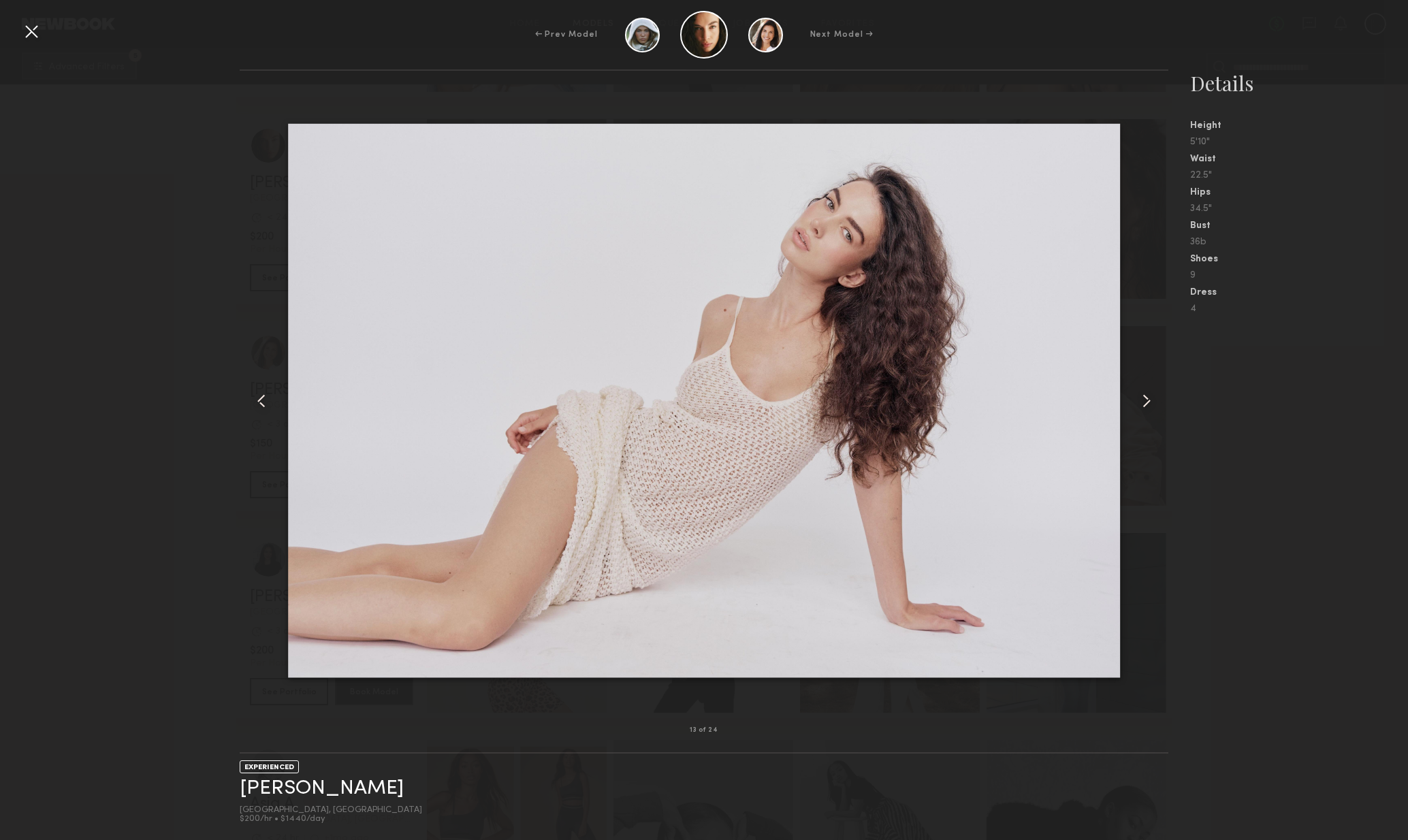
click at [1154, 410] on common-icon at bounding box center [1146, 401] width 21 height 21
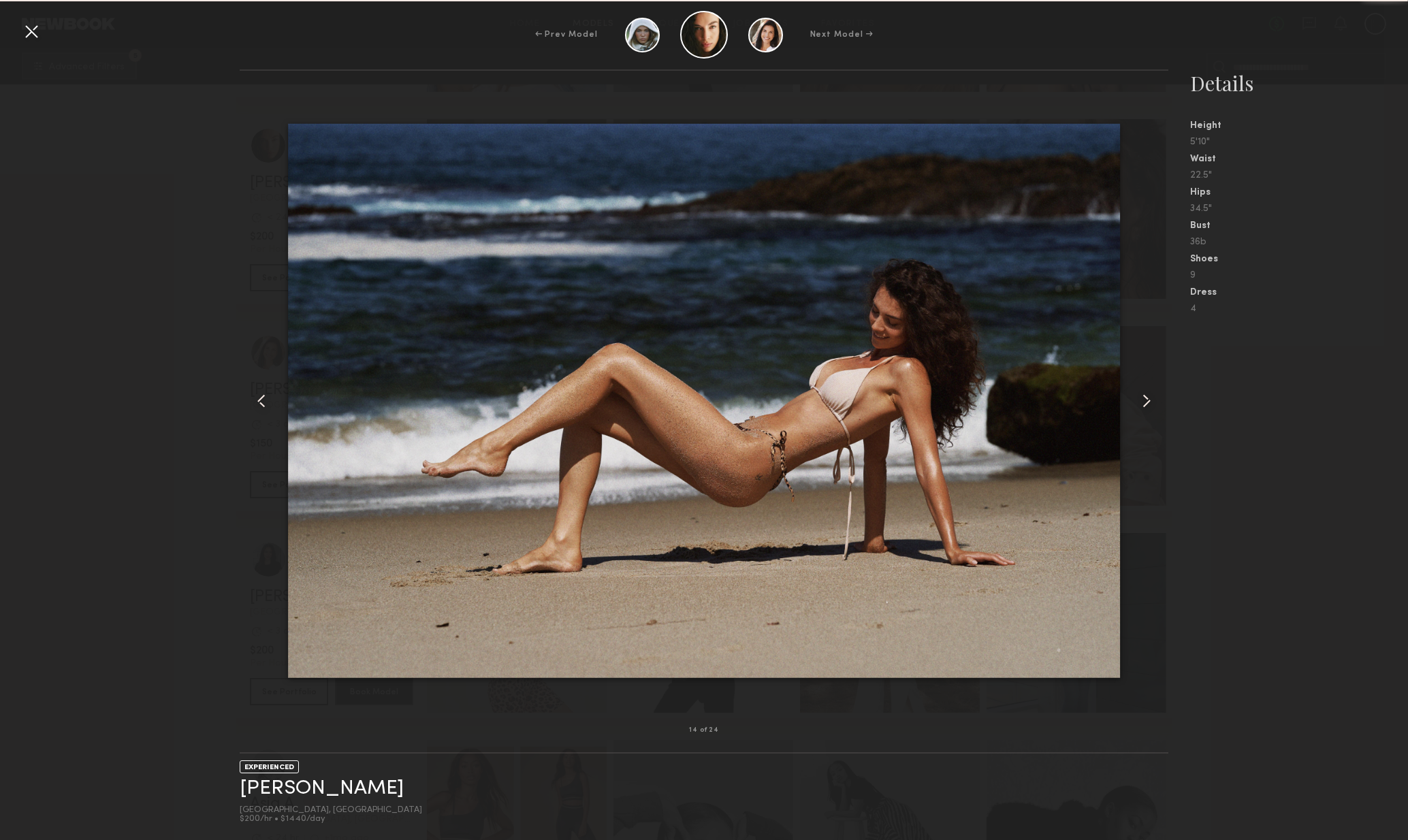
click at [1155, 409] on common-icon at bounding box center [1146, 401] width 21 height 21
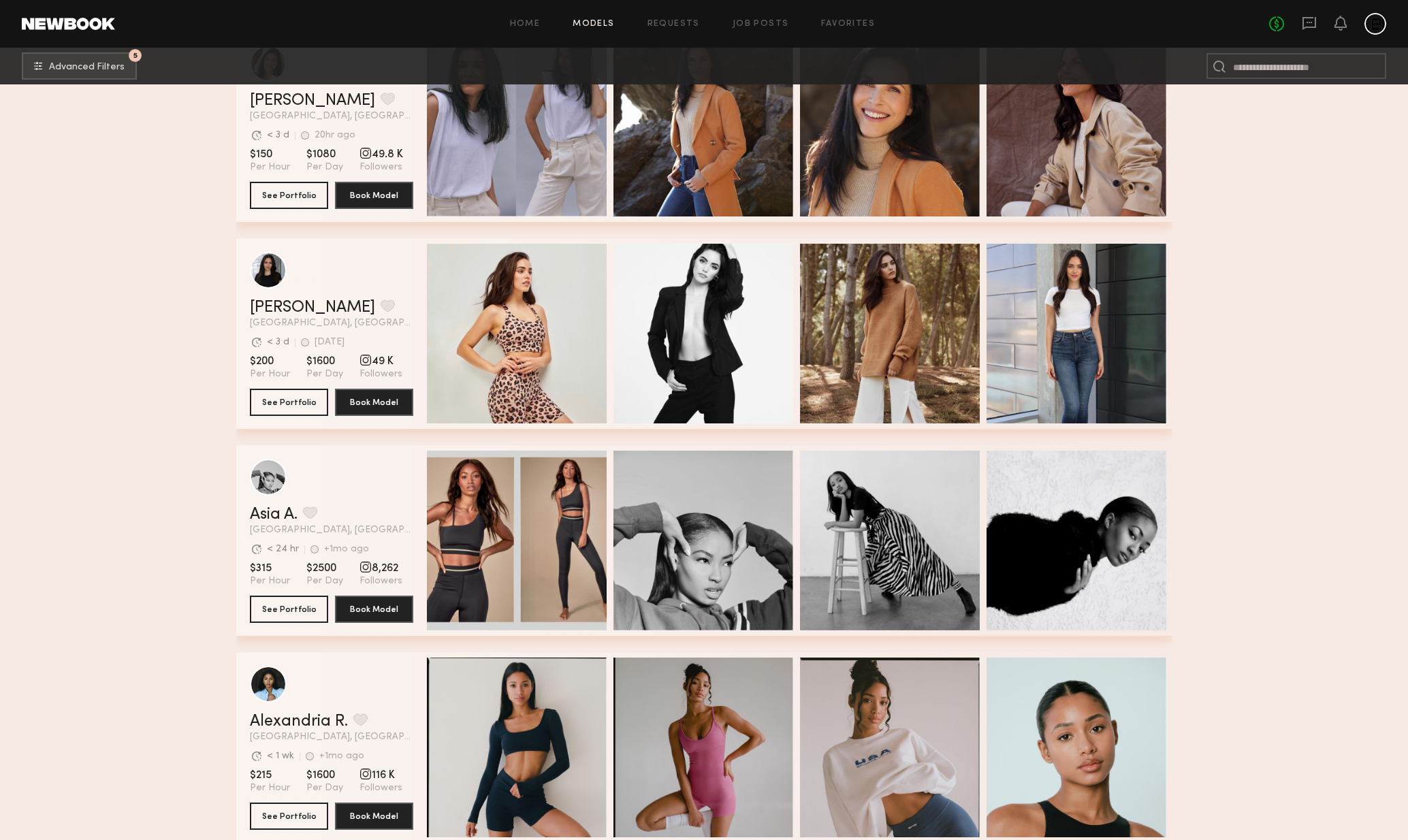
scroll to position [4249, 0]
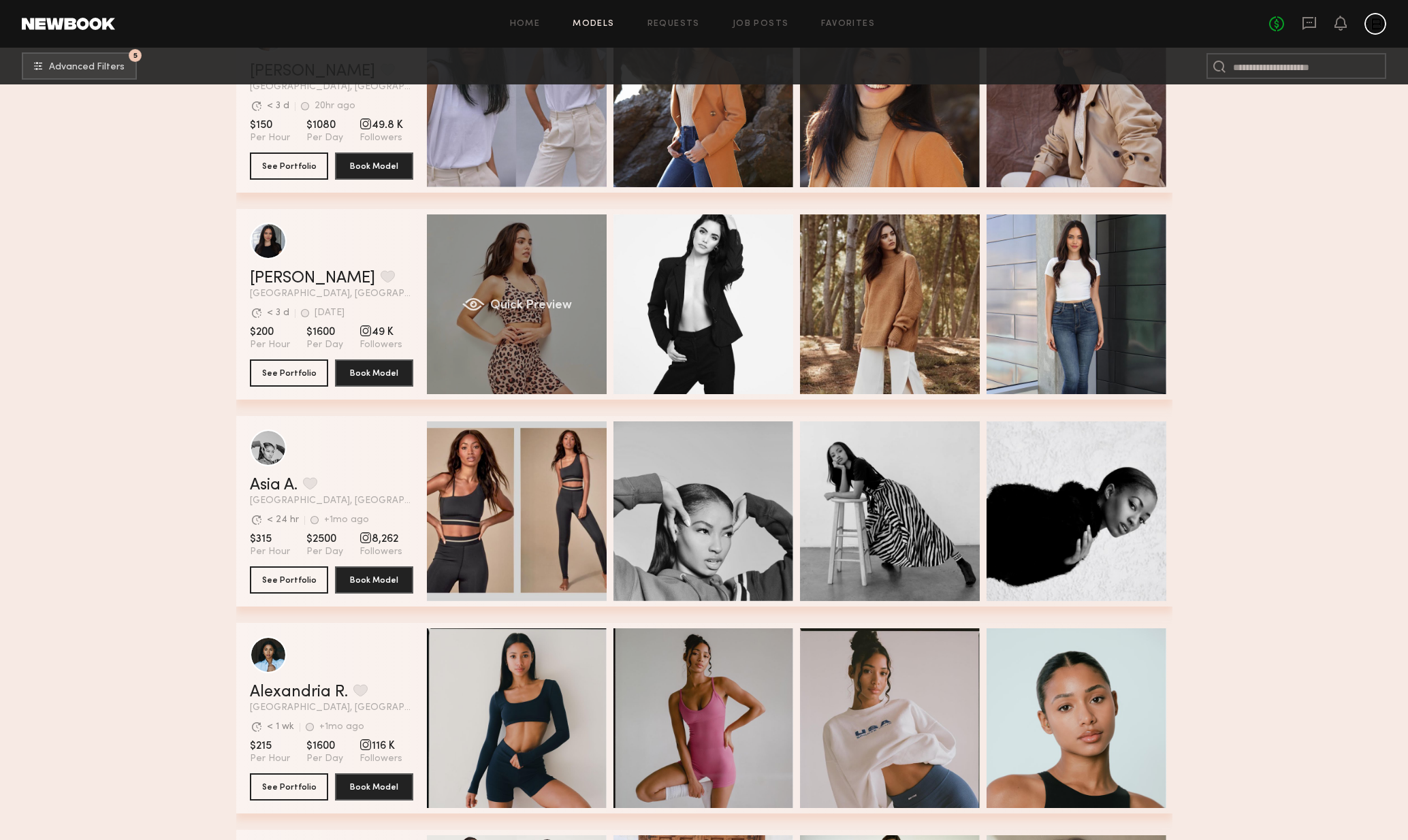
click at [540, 376] on div "Quick Preview" at bounding box center [517, 304] width 179 height 179
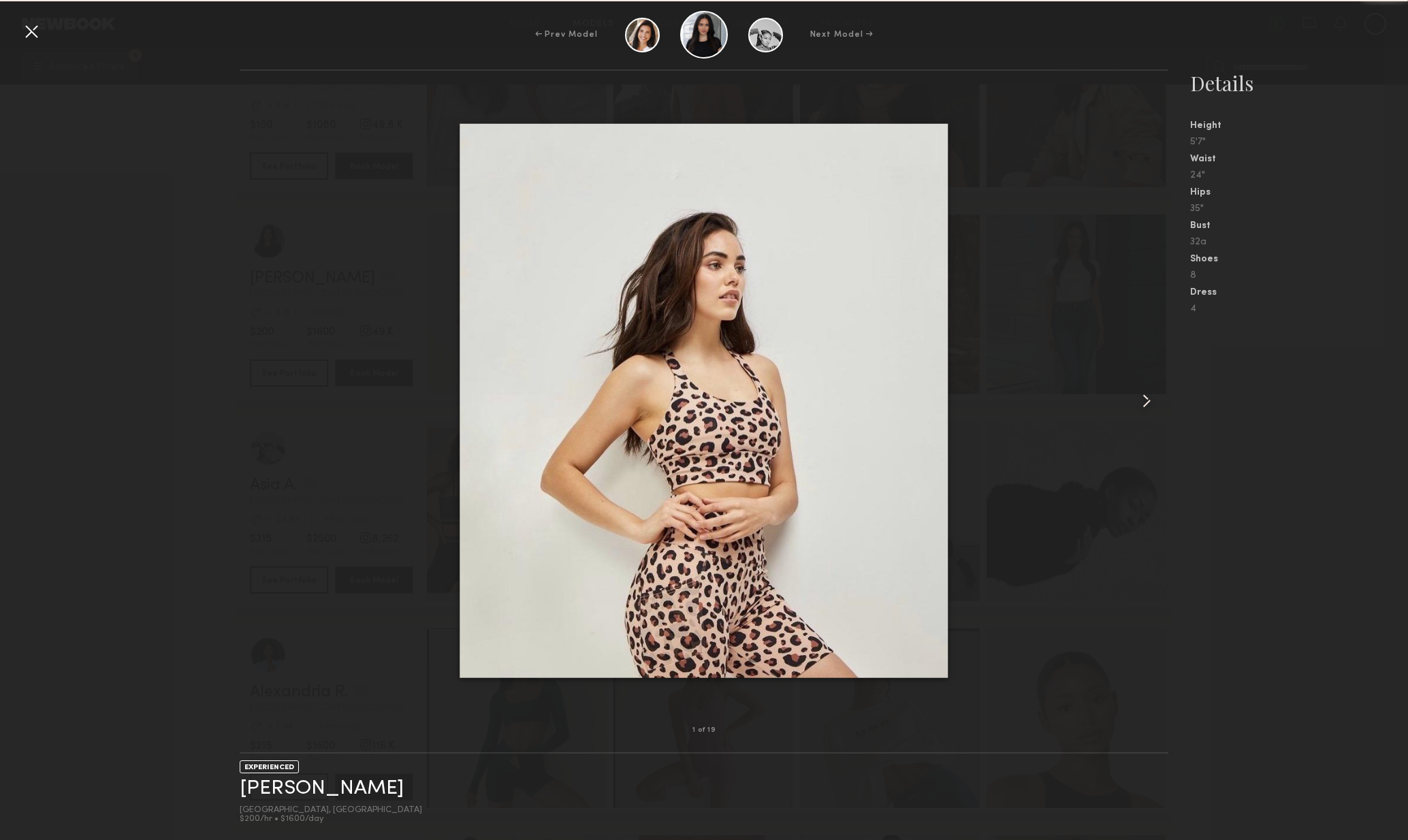
click at [1152, 403] on common-icon at bounding box center [1146, 401] width 21 height 21
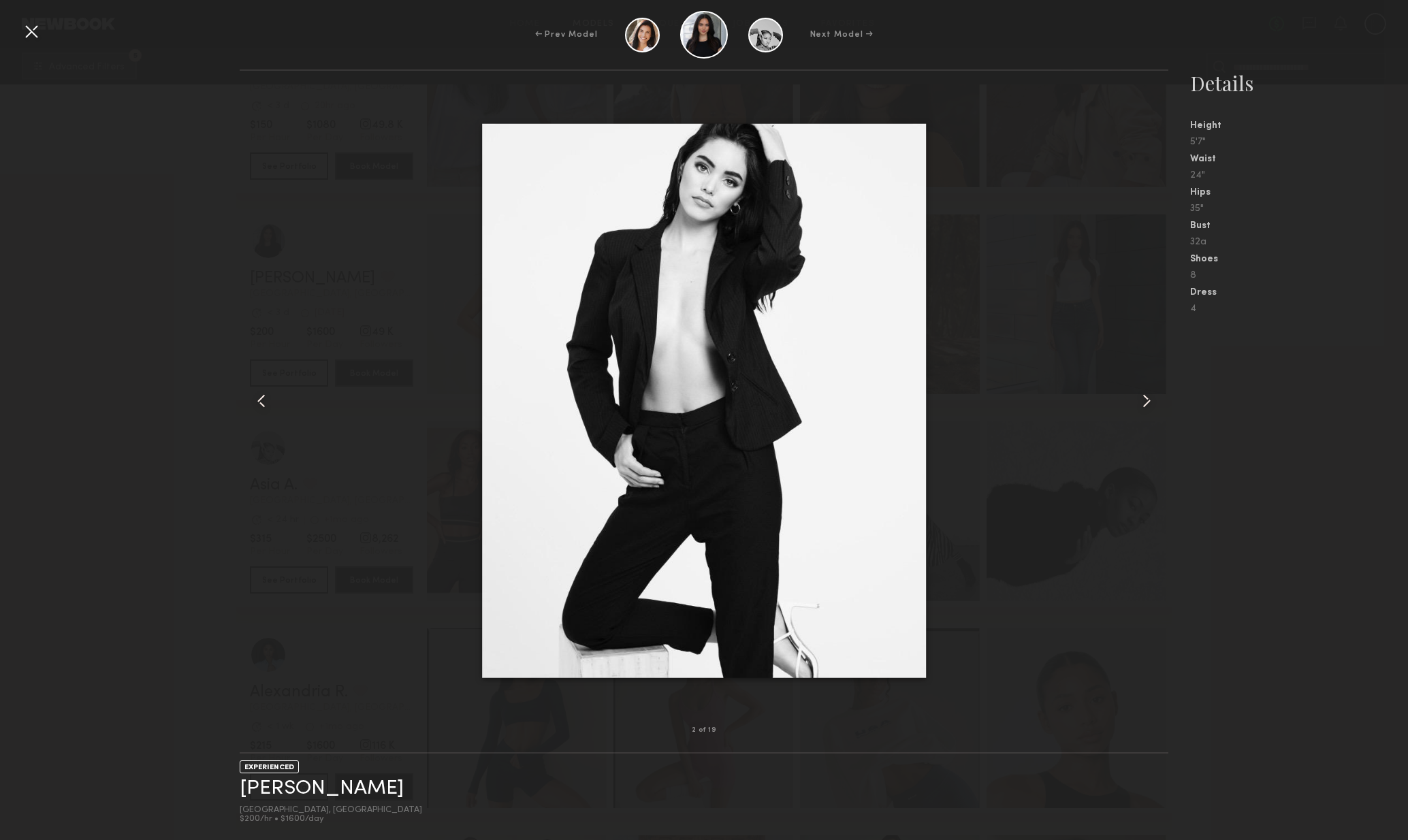
click at [1149, 409] on common-icon at bounding box center [1146, 401] width 21 height 21
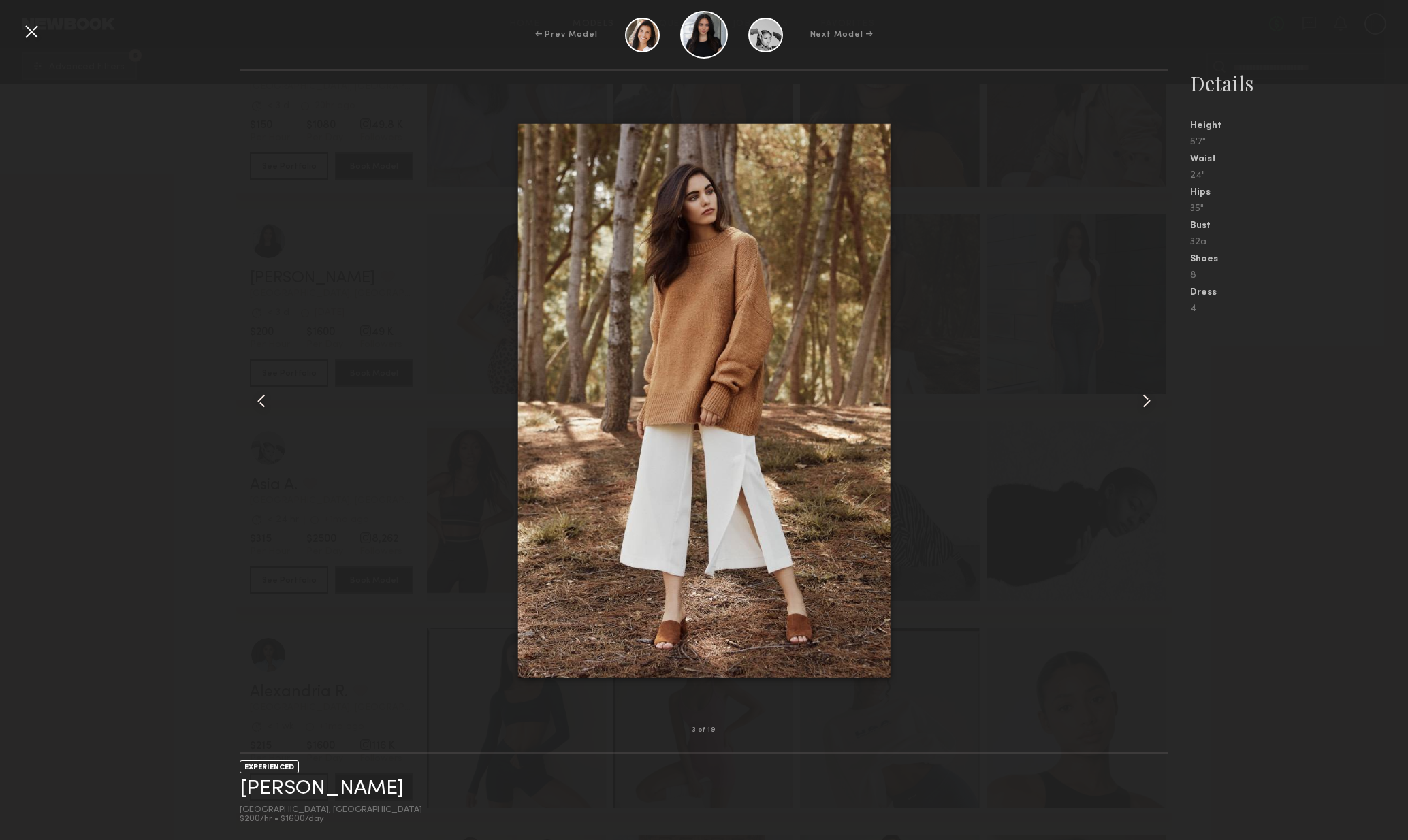
drag, startPoint x: 1149, startPoint y: 409, endPoint x: 1157, endPoint y: 416, distance: 10.6
click at [1149, 409] on common-icon at bounding box center [1146, 401] width 21 height 21
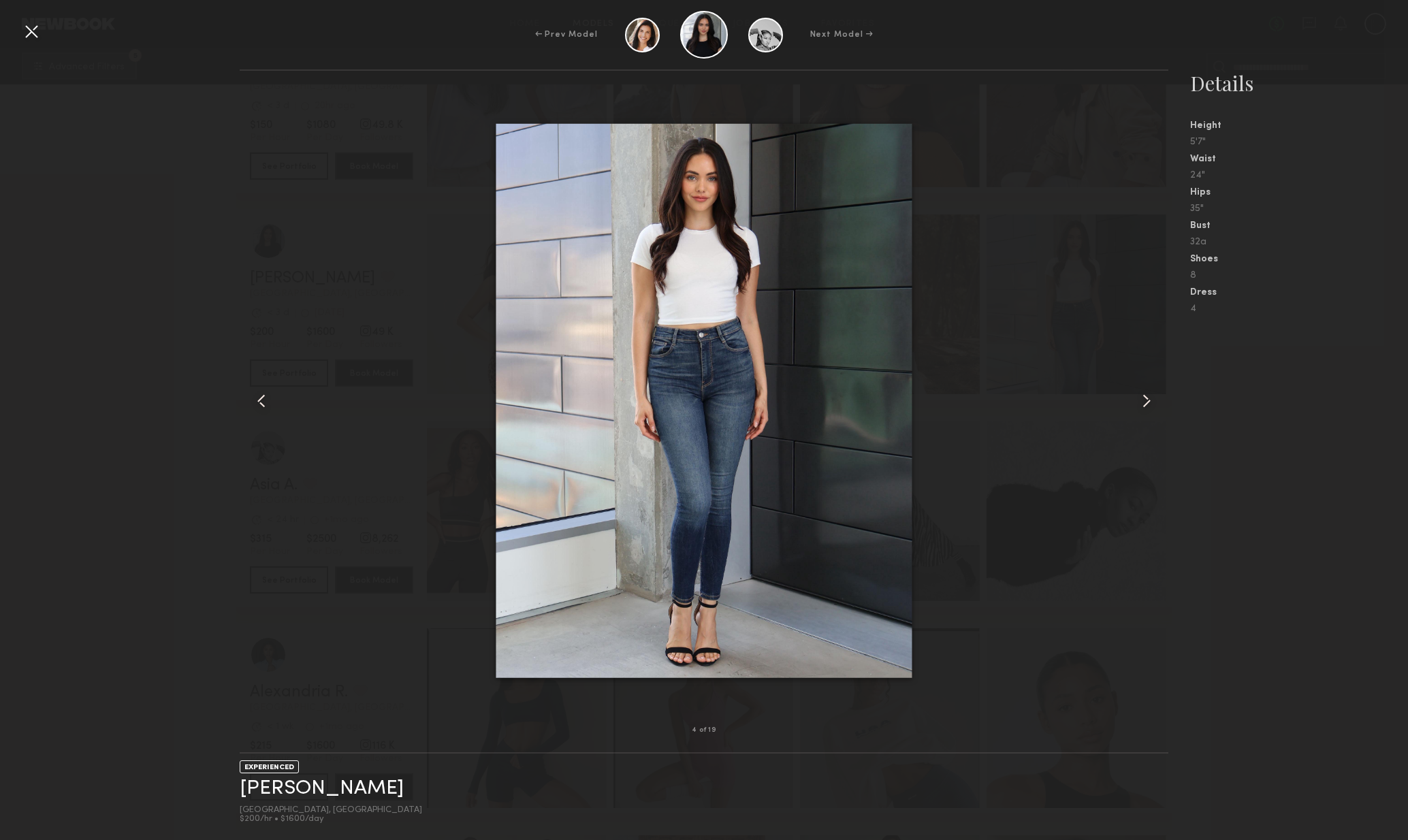
click at [1152, 413] on div at bounding box center [1150, 401] width 38 height 616
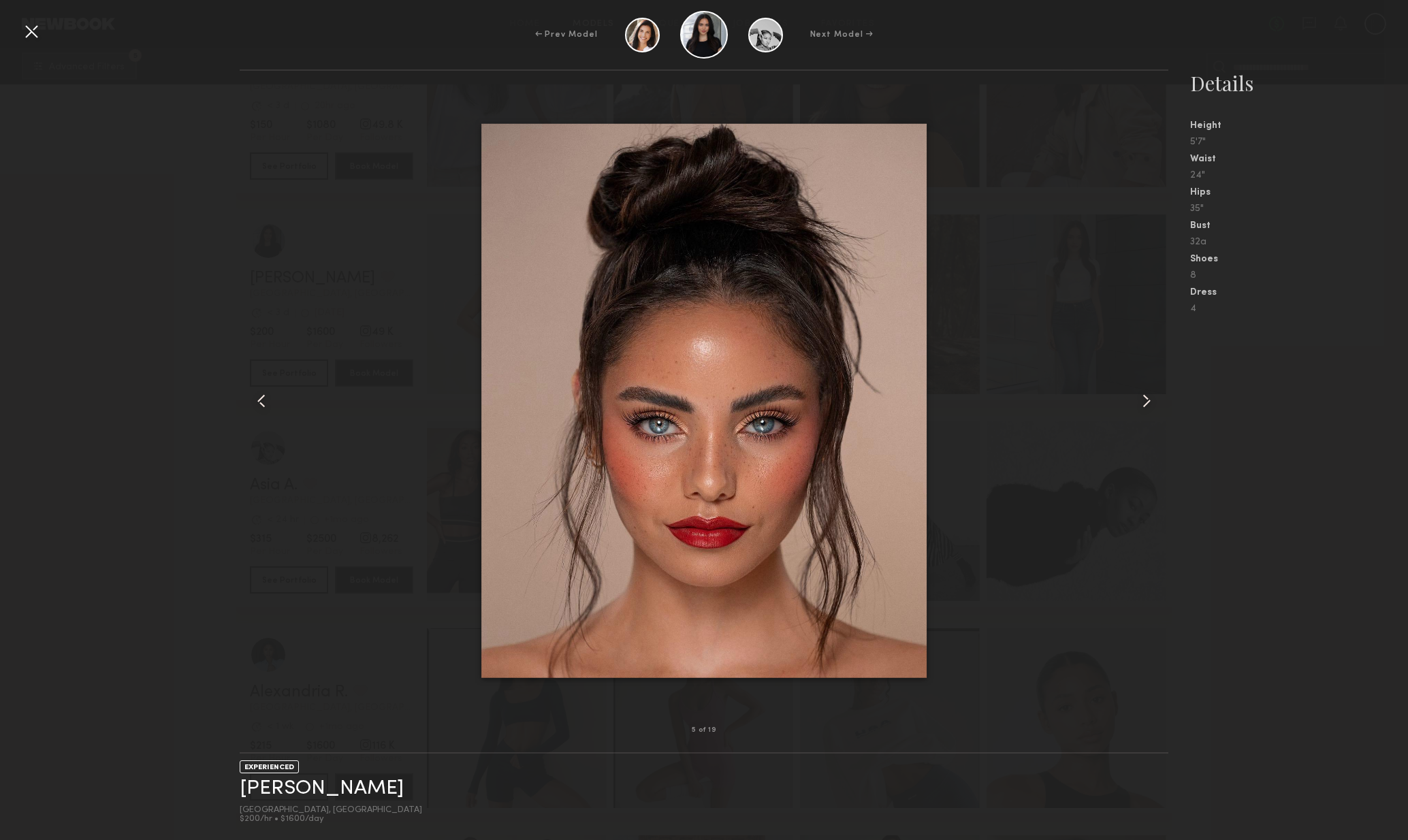
click at [267, 397] on common-icon at bounding box center [262, 401] width 21 height 21
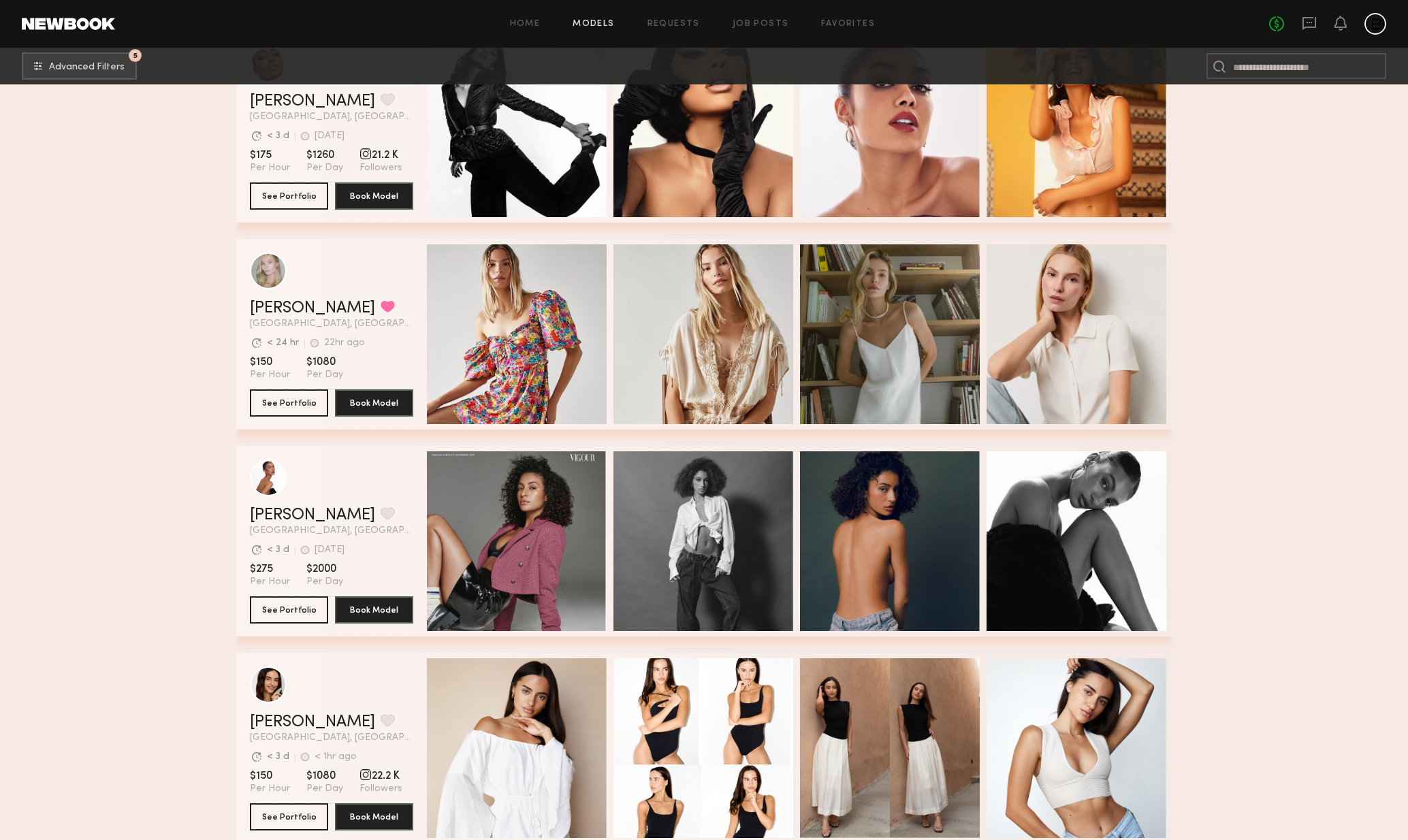
scroll to position [5466, 0]
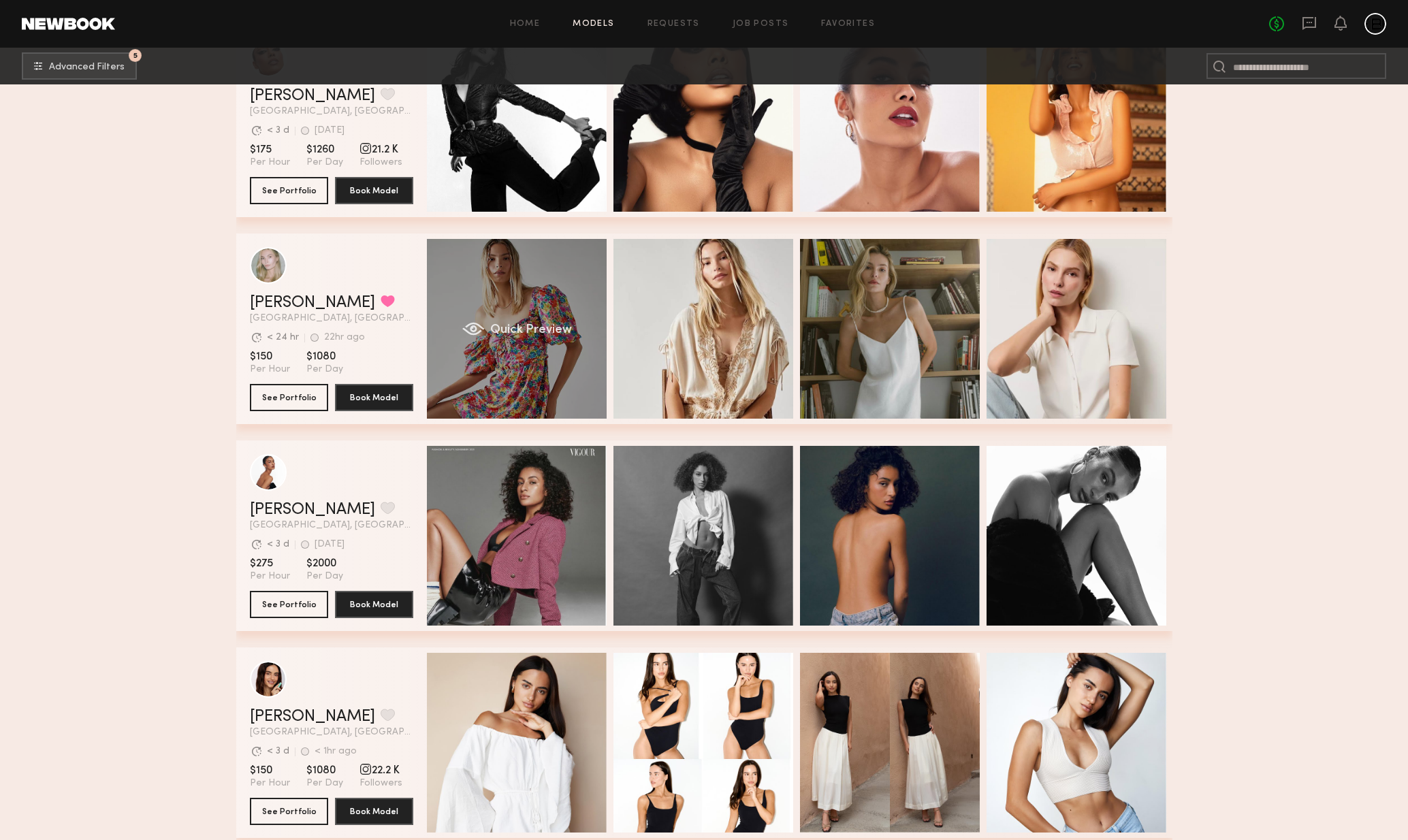
click at [540, 386] on div "[PERSON_NAME] Favorited [GEOGRAPHIC_DATA], [GEOGRAPHIC_DATA] Avg. request respo…" at bounding box center [704, 329] width 936 height 191
click at [560, 384] on div "Quick Preview" at bounding box center [517, 328] width 179 height 179
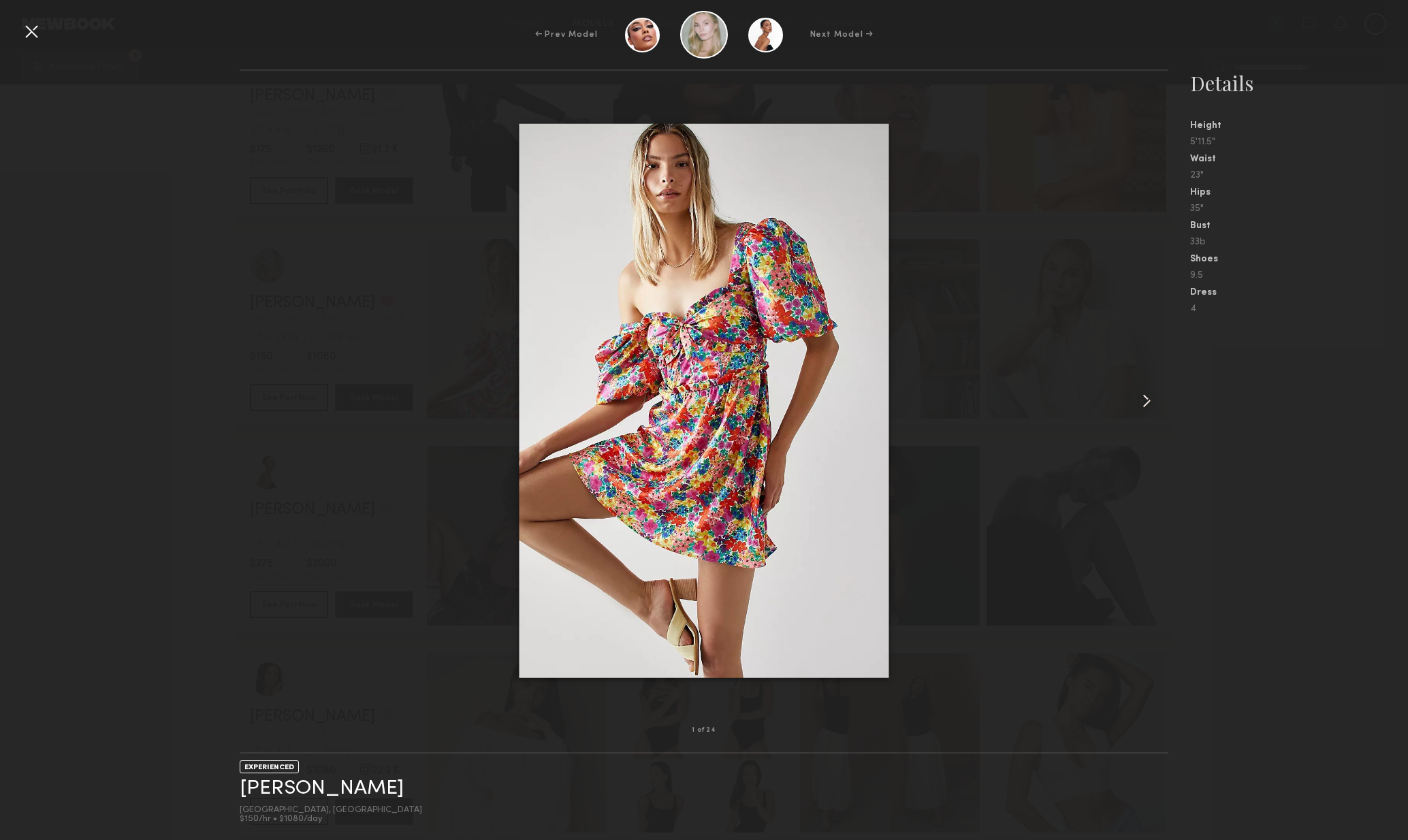
click at [1139, 405] on common-icon at bounding box center [1146, 401] width 21 height 21
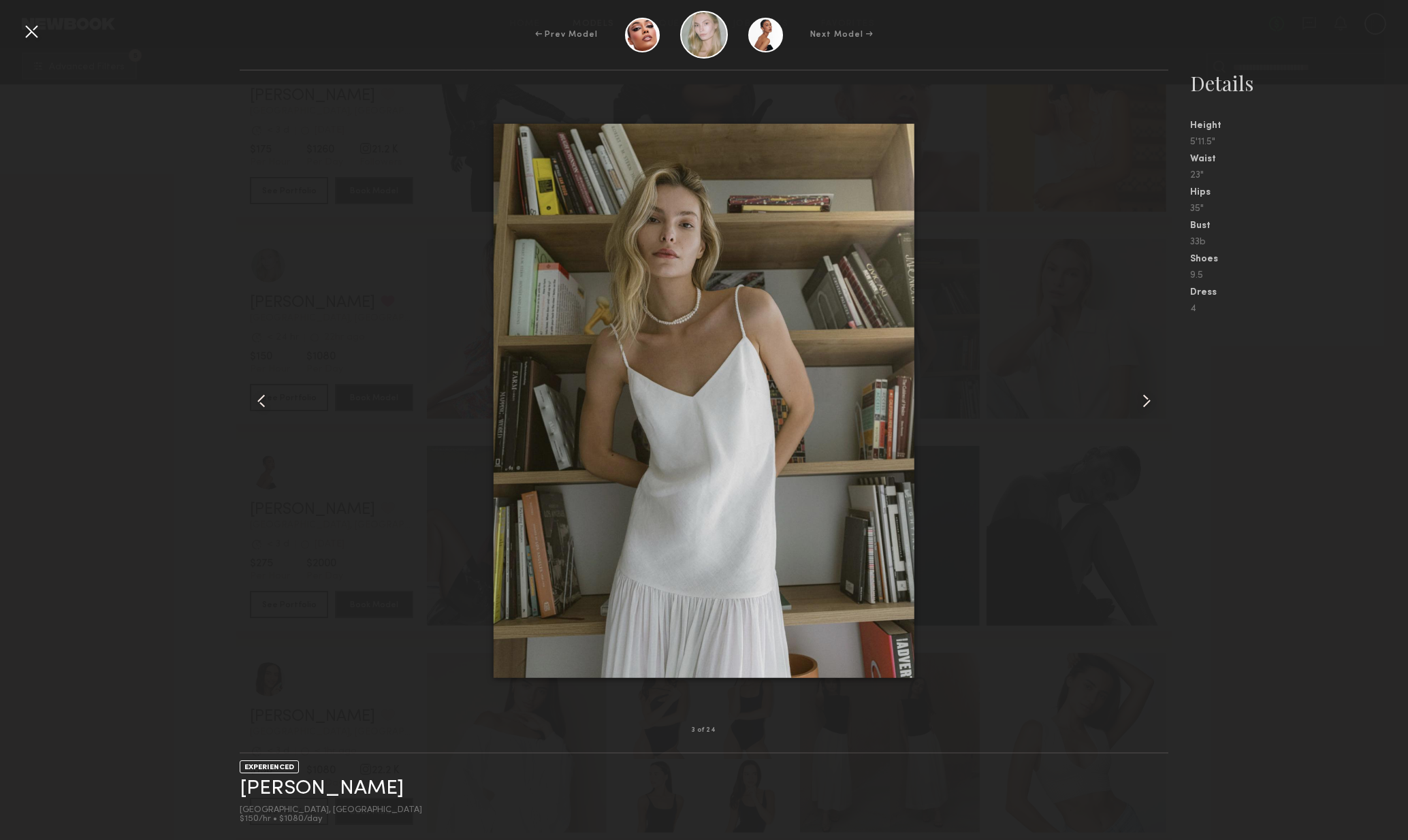
click at [259, 401] on common-icon at bounding box center [262, 401] width 21 height 21
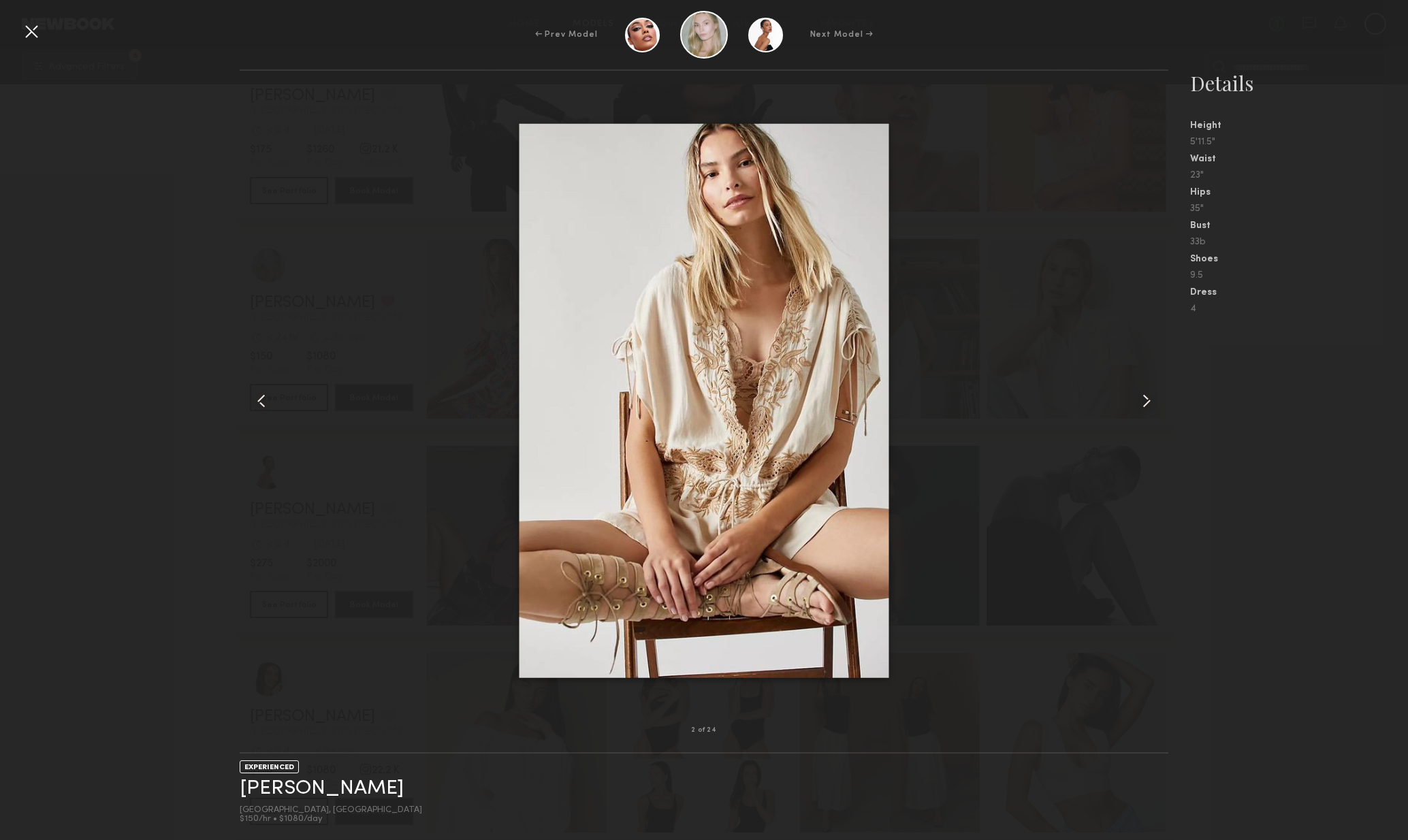
click at [1149, 401] on common-icon at bounding box center [1146, 401] width 21 height 21
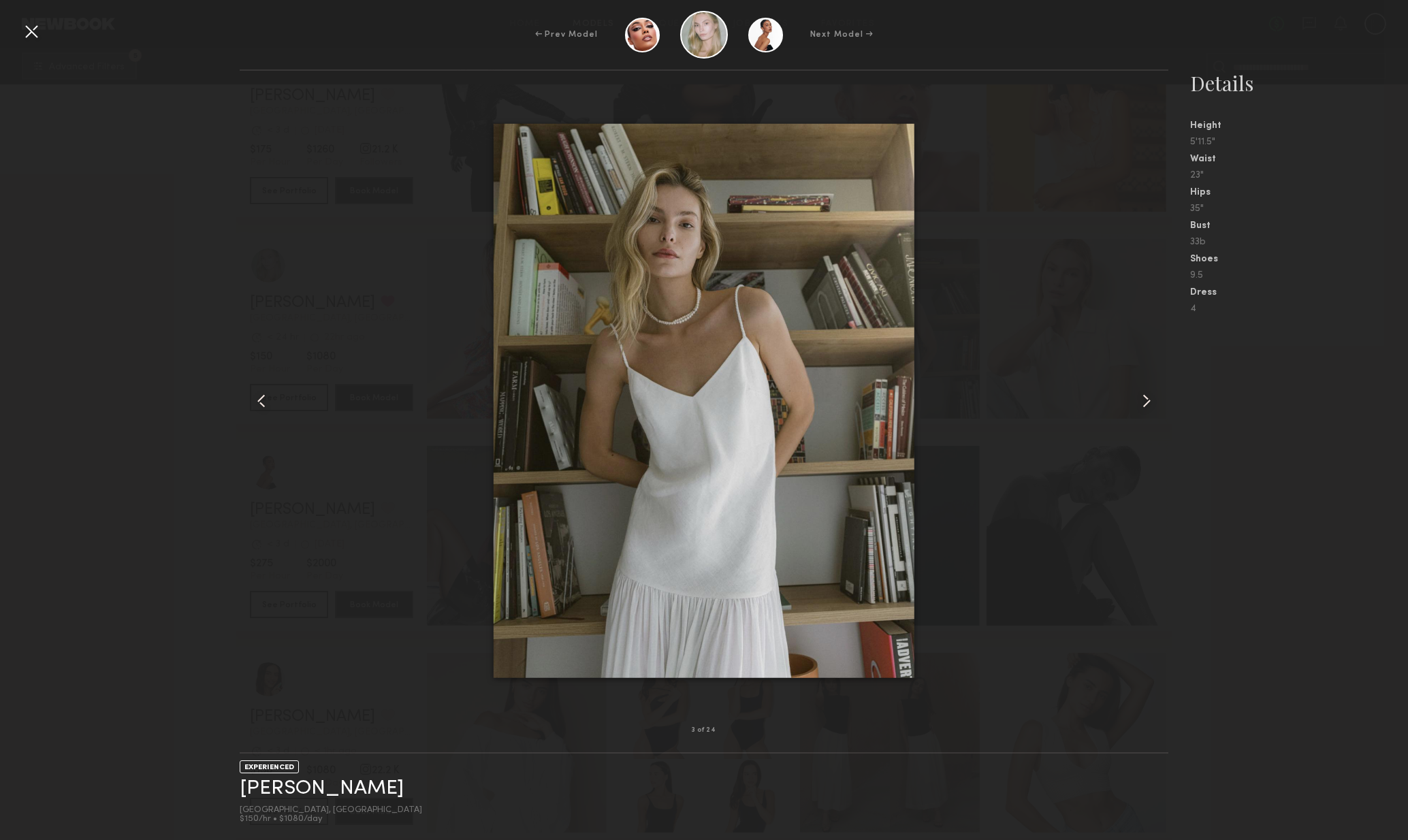
click at [1149, 401] on common-icon at bounding box center [1146, 401] width 21 height 21
click at [1155, 404] on common-icon at bounding box center [1146, 401] width 21 height 21
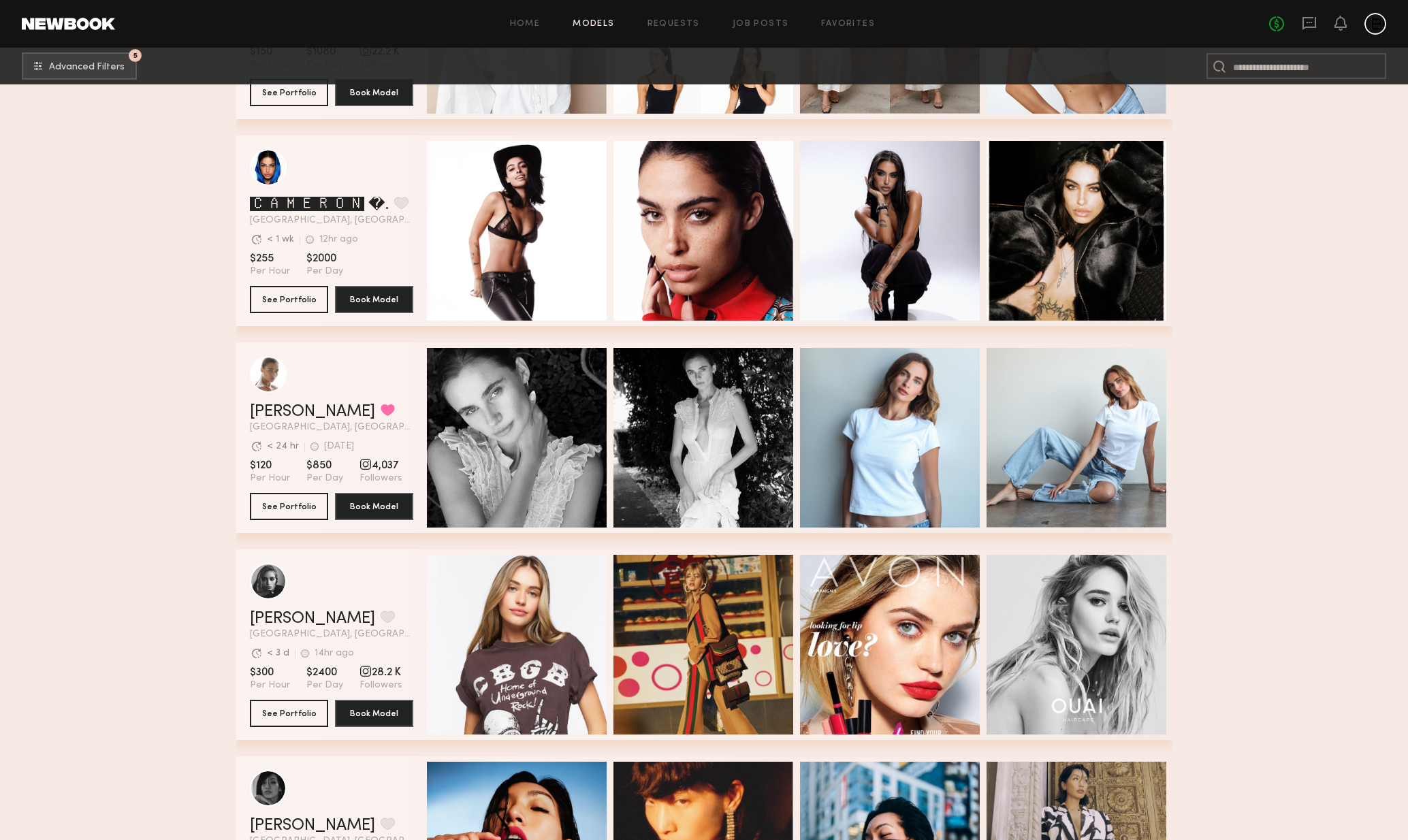
scroll to position [6487, 0]
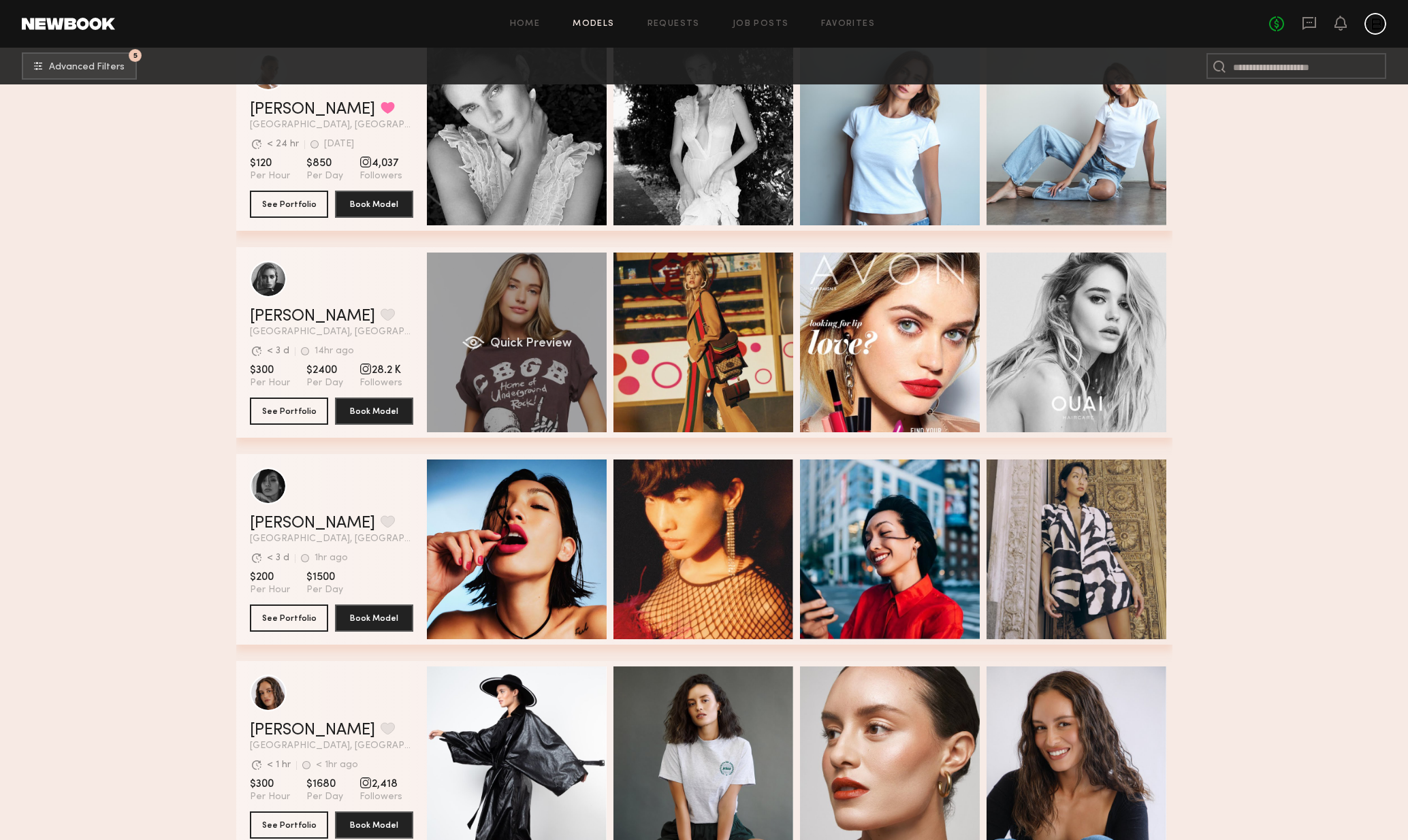
click at [538, 367] on div "Quick Preview" at bounding box center [517, 342] width 179 height 179
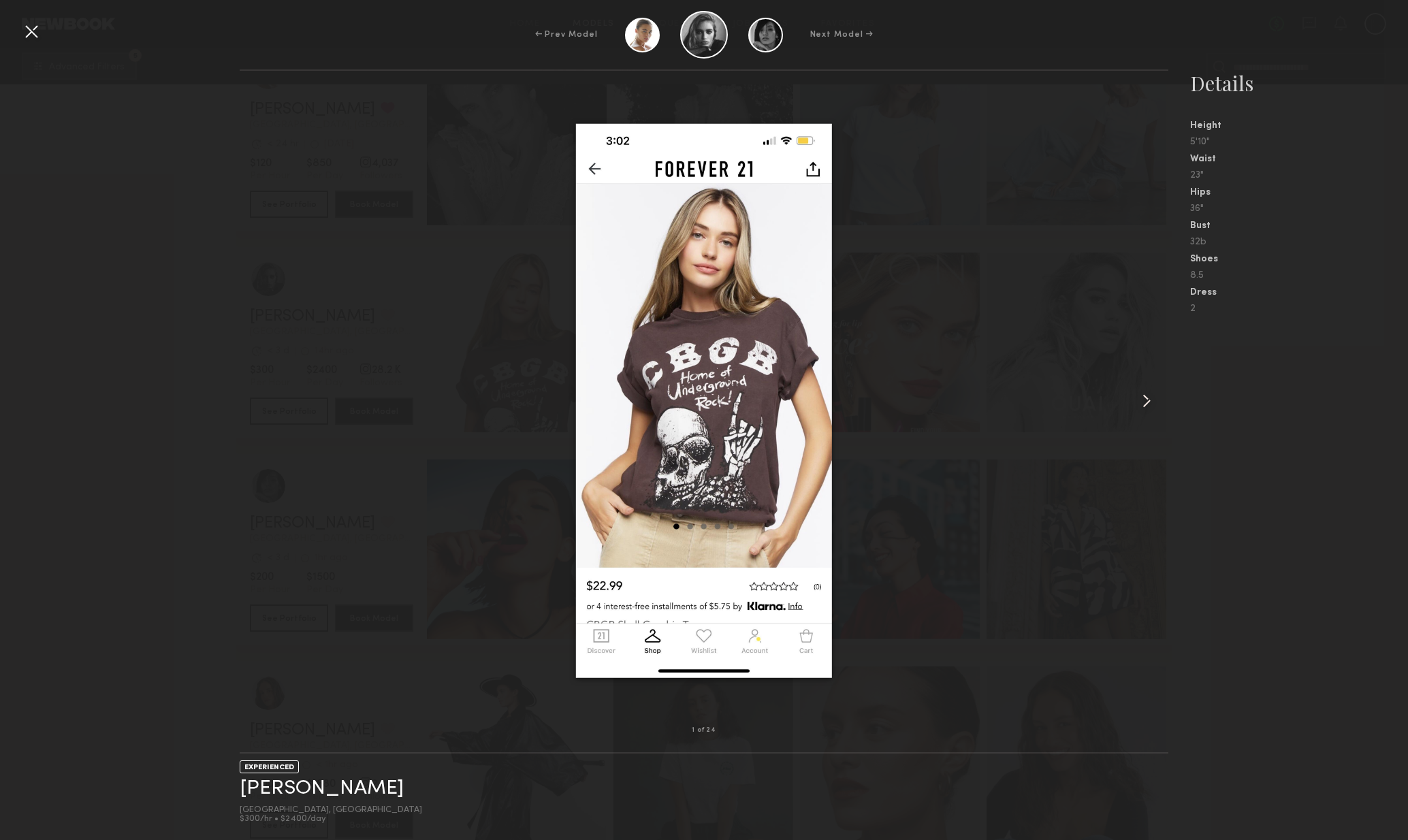
click at [1143, 406] on common-icon at bounding box center [1146, 401] width 21 height 21
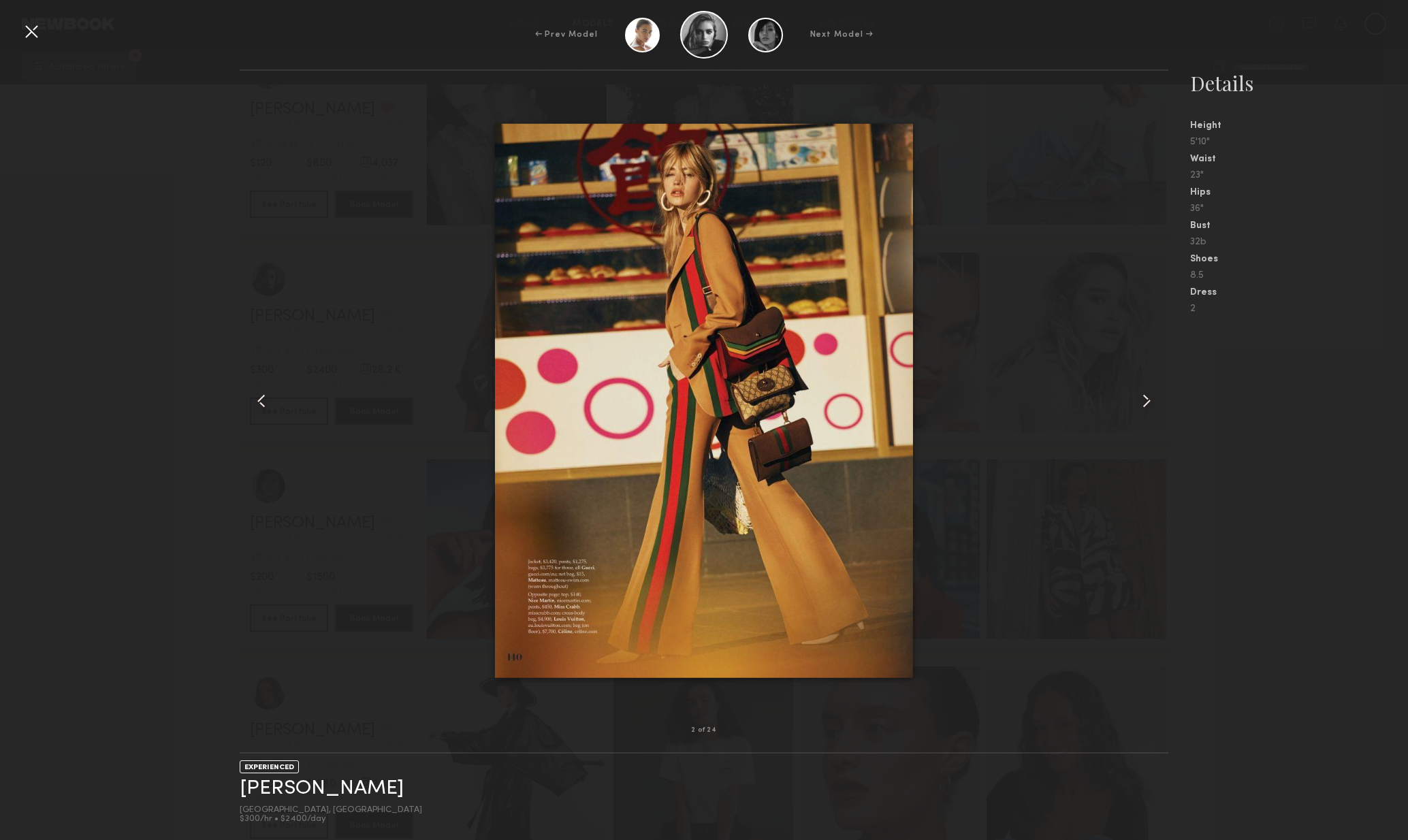
click at [1141, 409] on common-icon at bounding box center [1146, 401] width 21 height 21
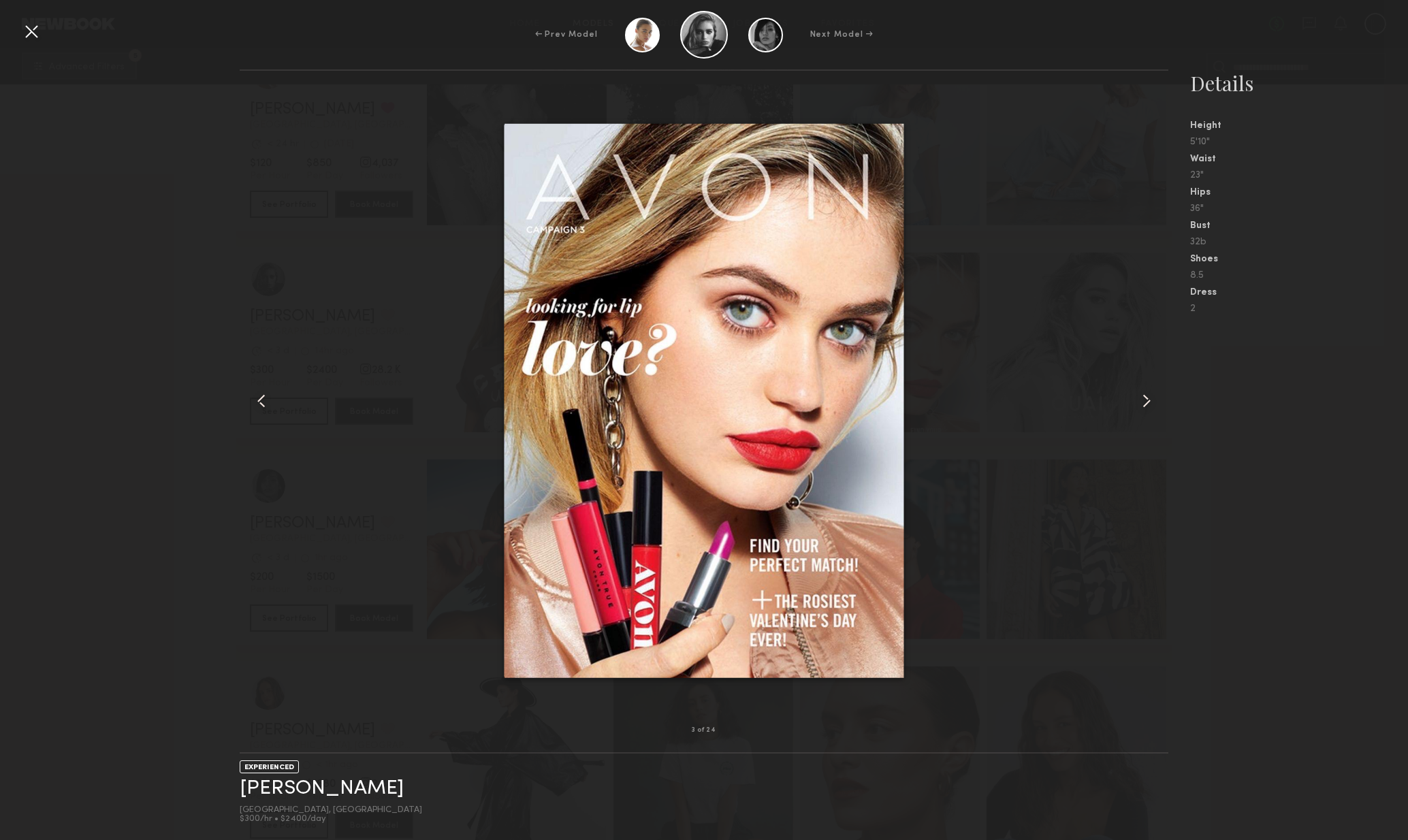
click at [1141, 409] on common-icon at bounding box center [1146, 401] width 21 height 21
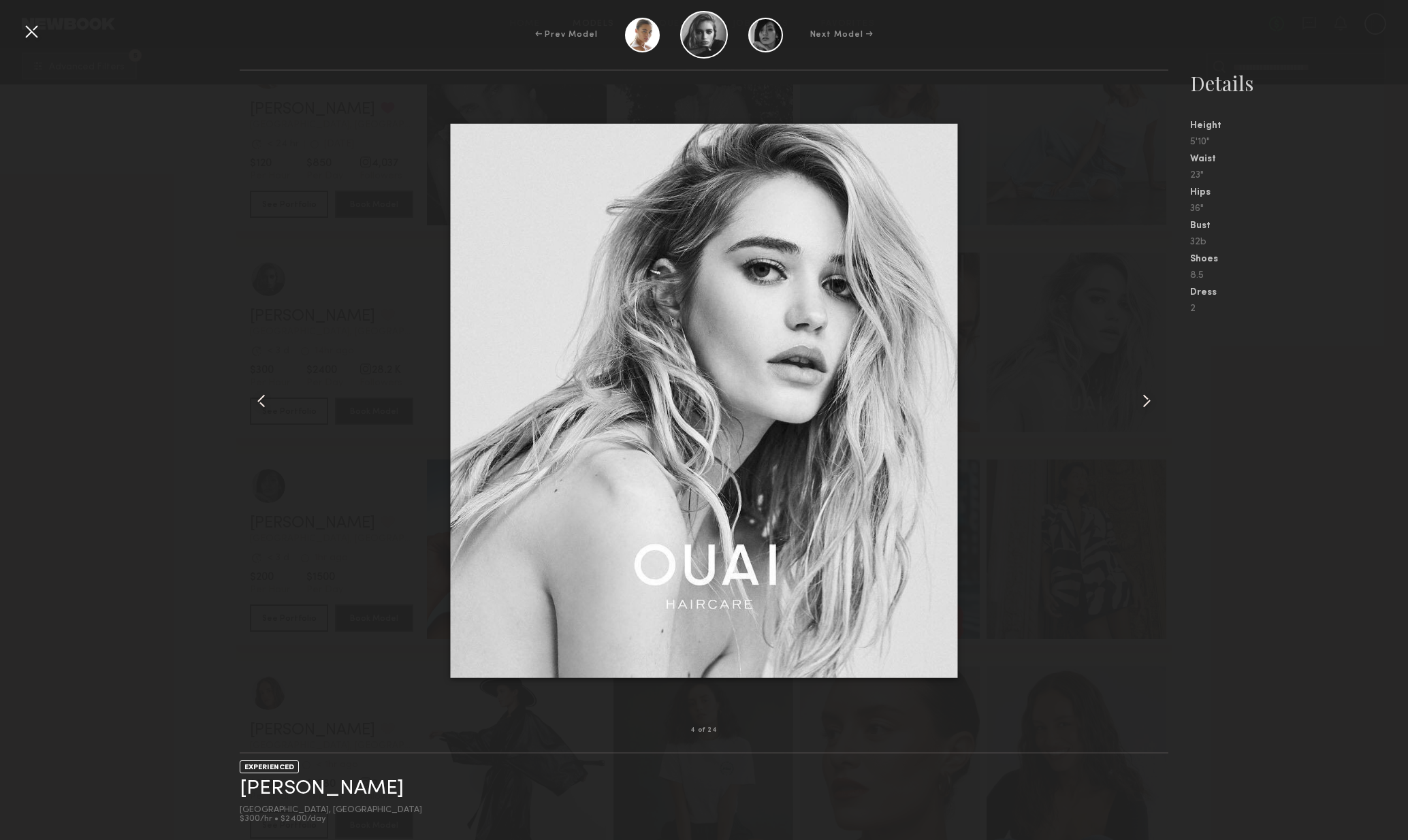
click at [1143, 411] on common-icon at bounding box center [1146, 401] width 21 height 21
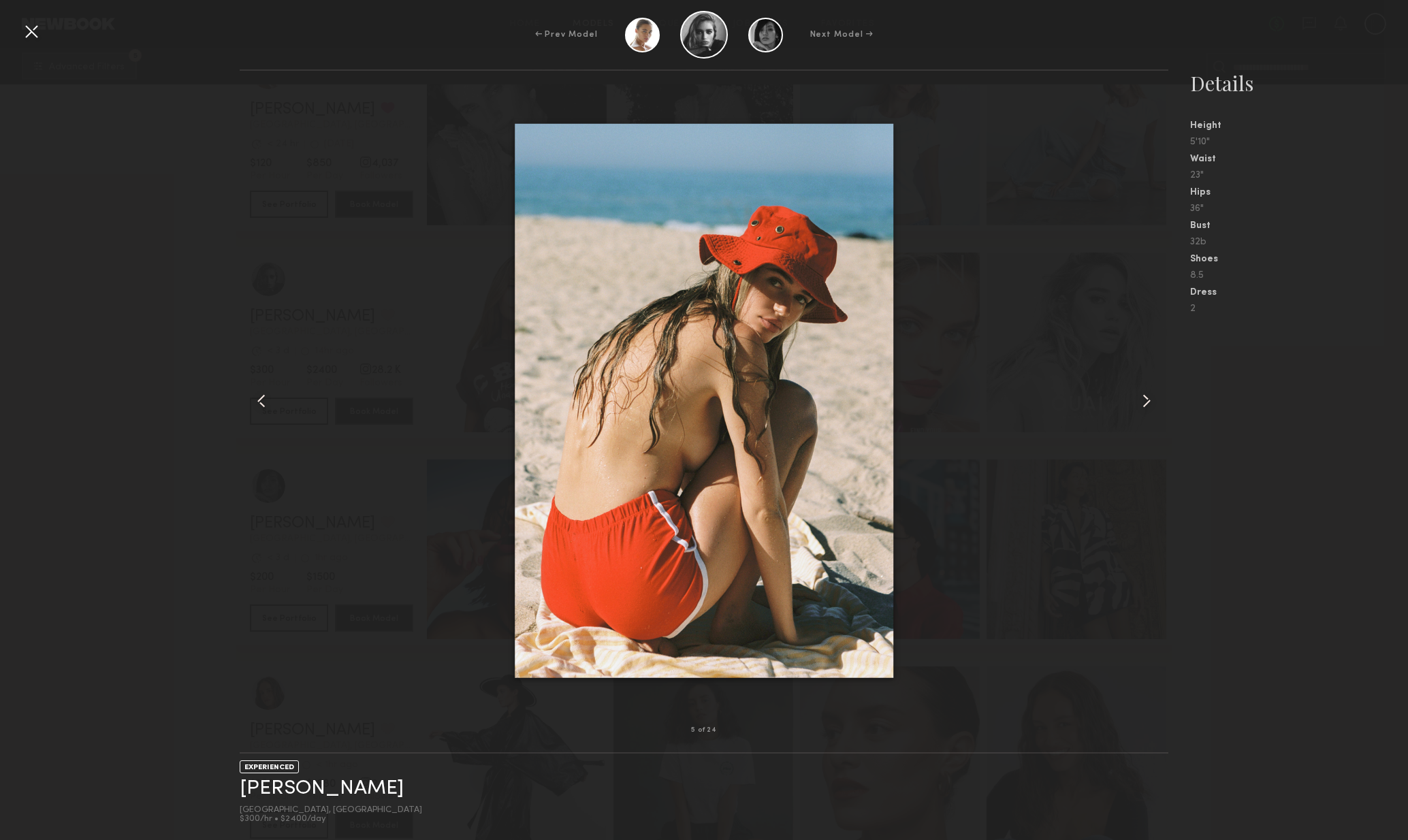
click at [1143, 411] on common-icon at bounding box center [1146, 401] width 21 height 21
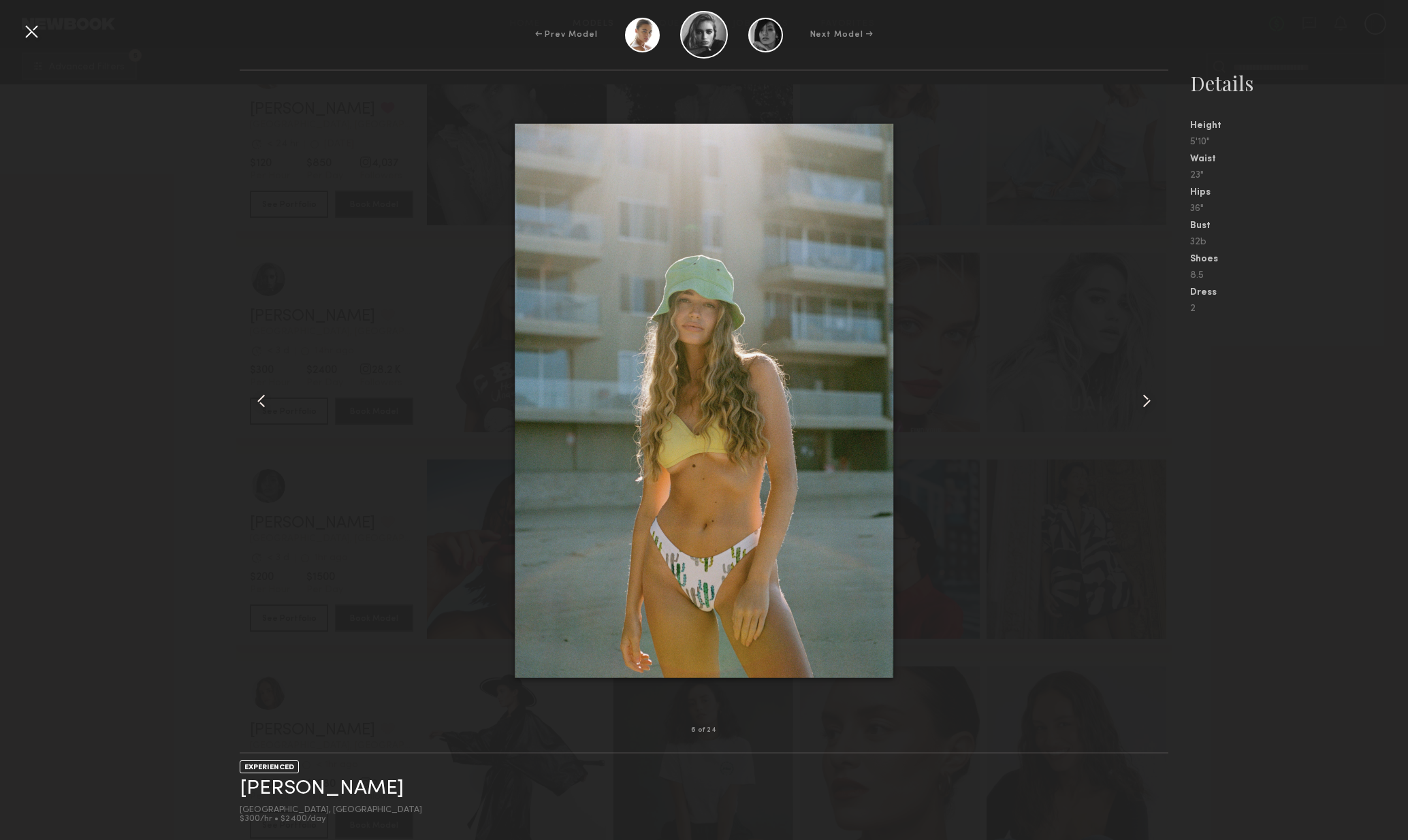
click at [1148, 409] on common-icon at bounding box center [1146, 401] width 21 height 21
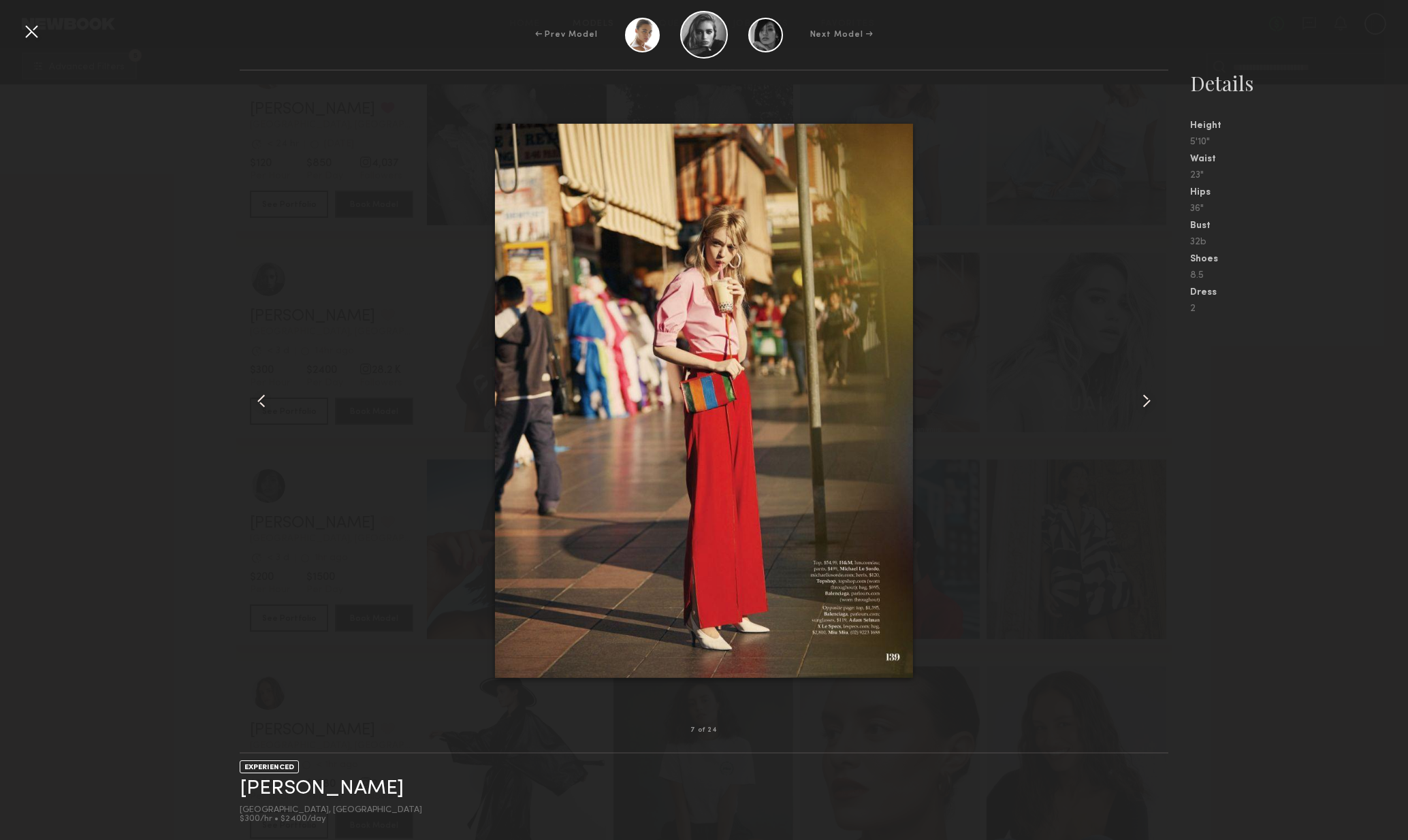
click at [1148, 413] on div at bounding box center [1150, 401] width 38 height 616
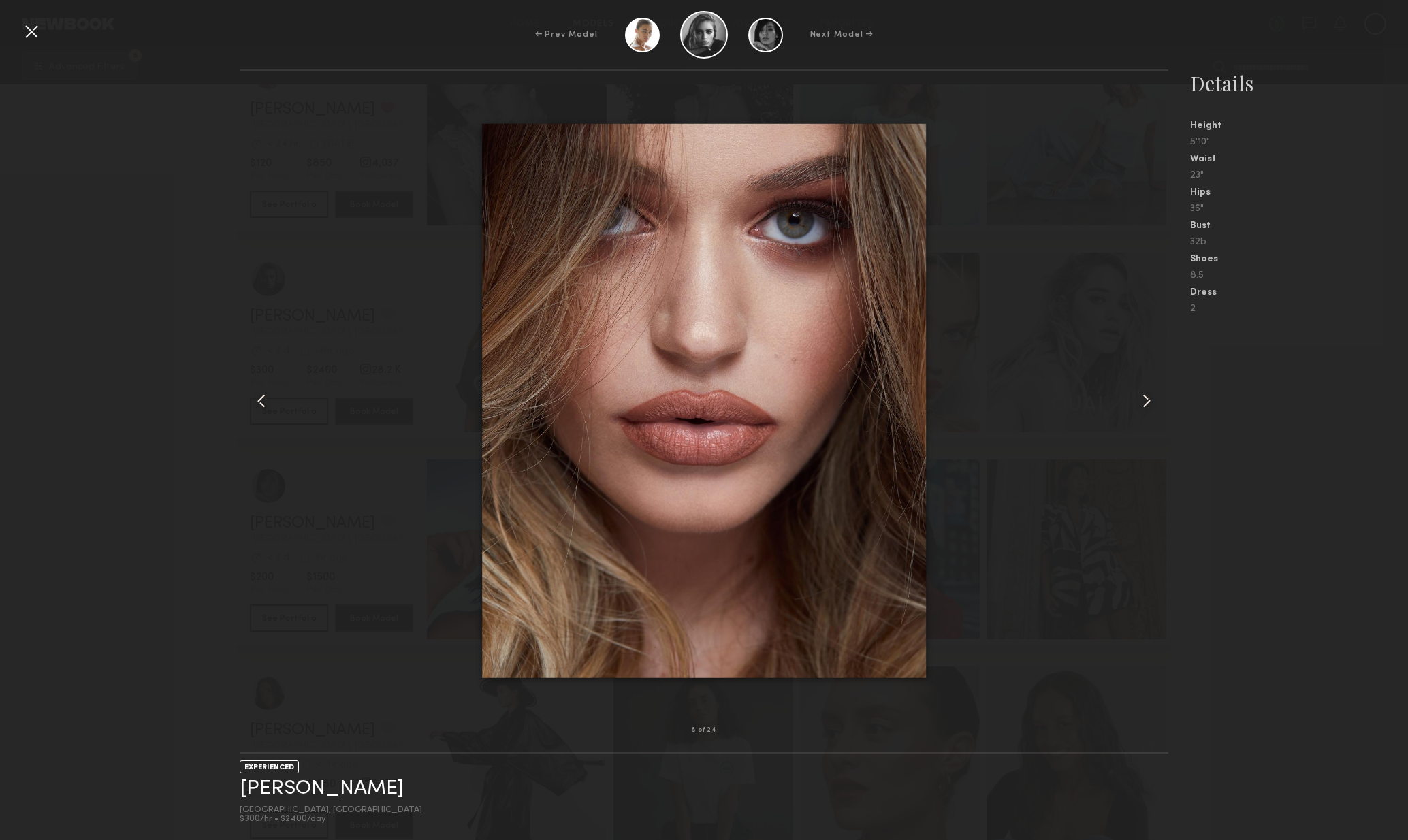
drag, startPoint x: 1148, startPoint y: 413, endPoint x: 1155, endPoint y: 418, distance: 8.6
click at [1148, 413] on div at bounding box center [1150, 401] width 38 height 616
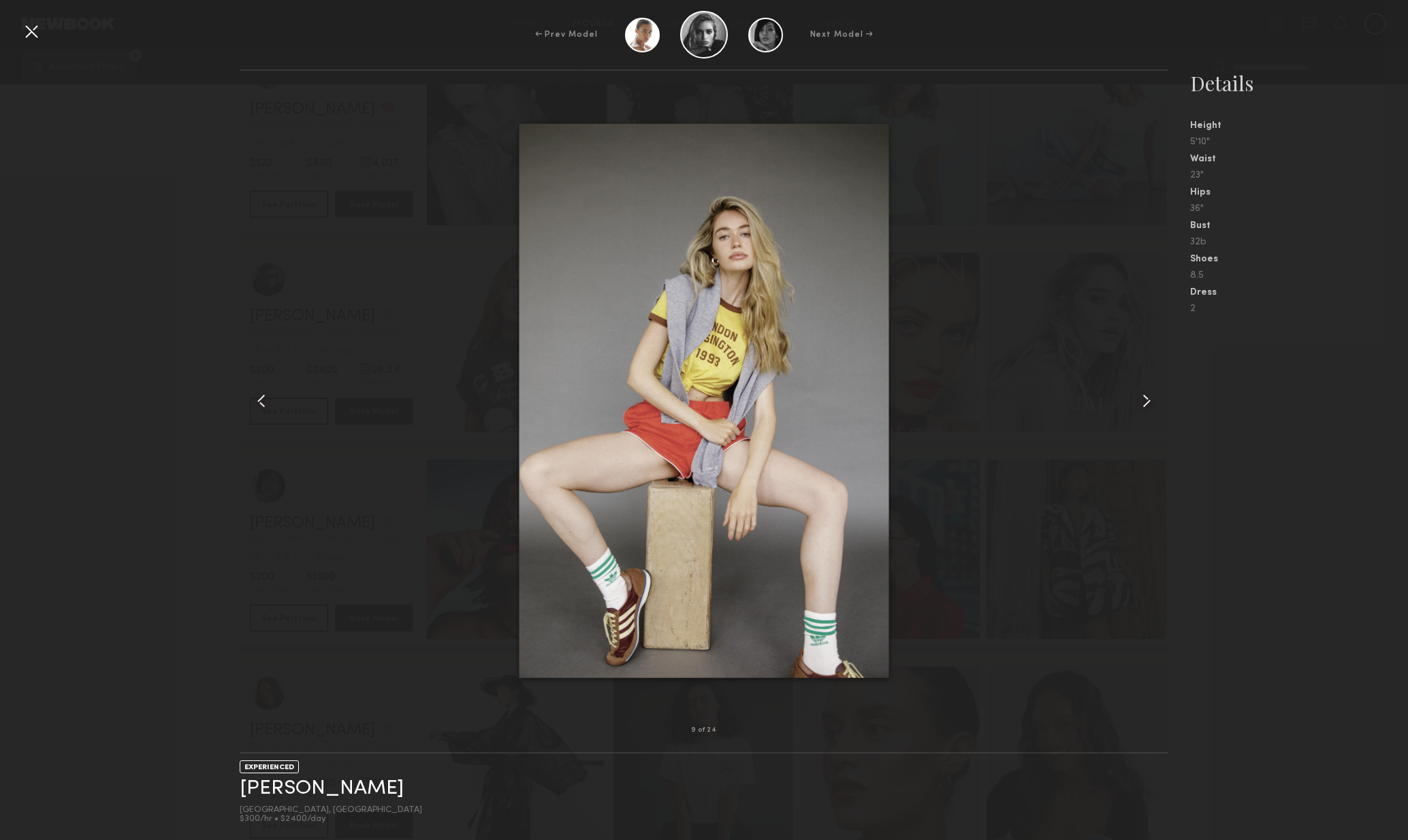
click at [1149, 416] on div at bounding box center [1150, 401] width 38 height 616
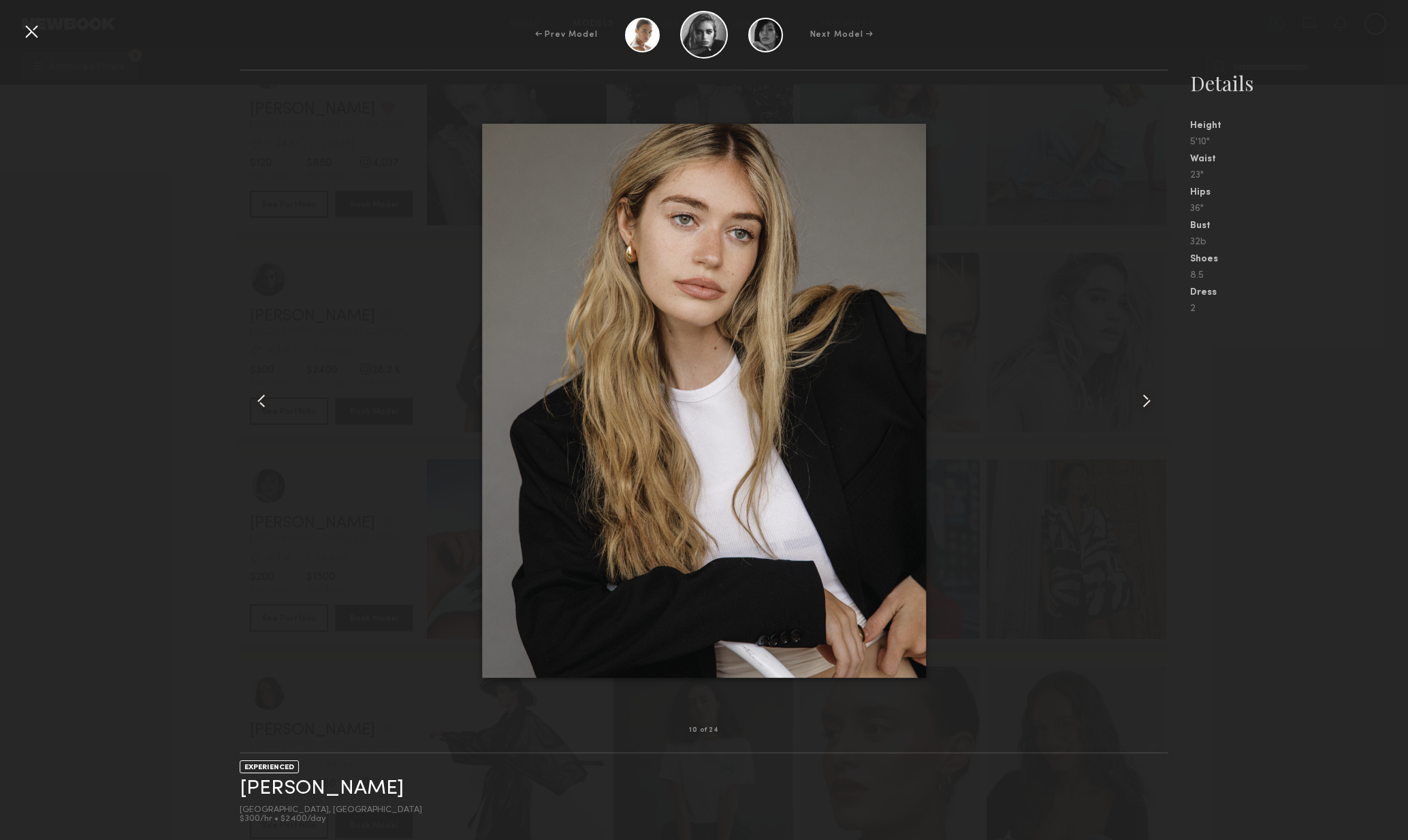
click at [1149, 416] on div at bounding box center [1150, 401] width 38 height 616
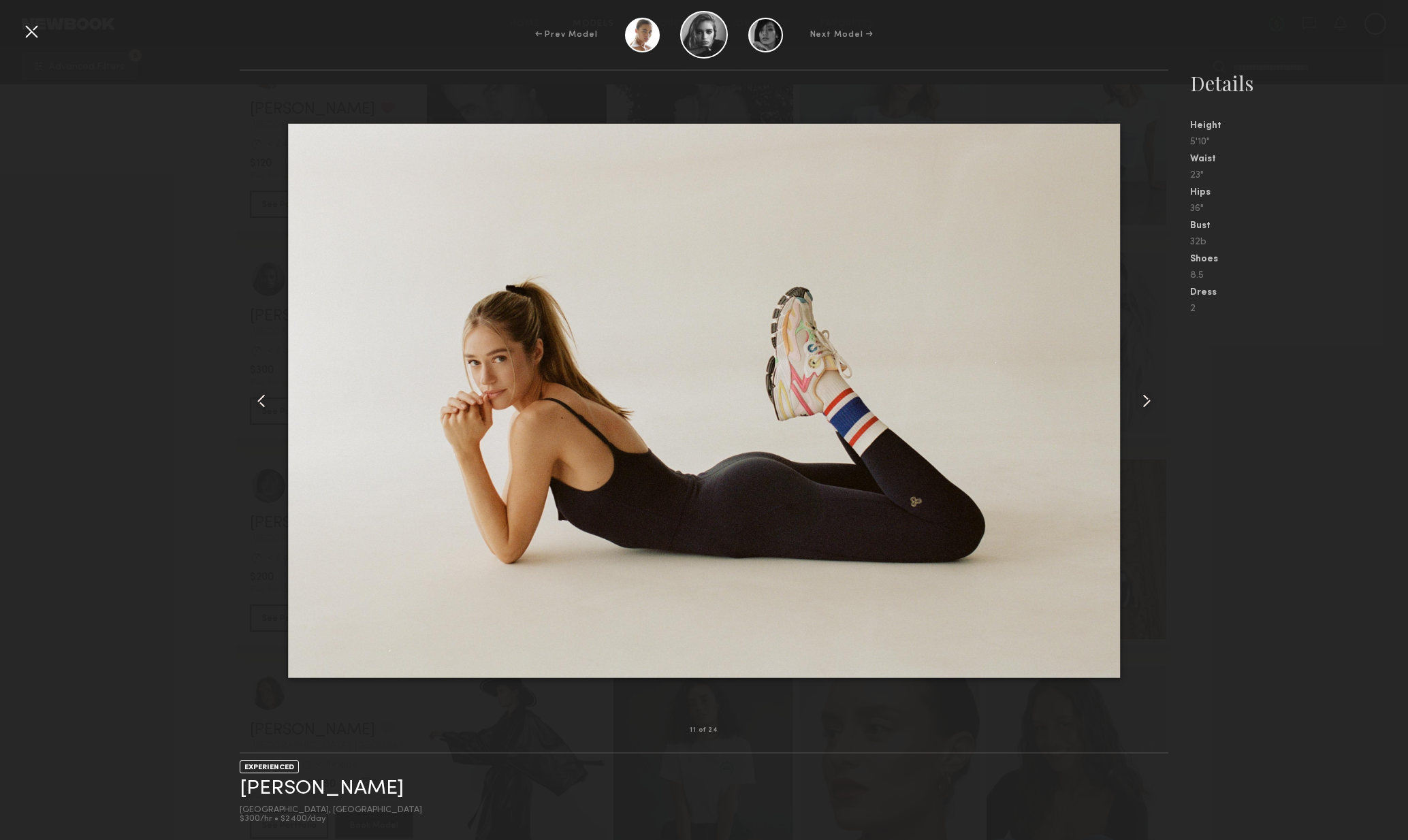
click at [1150, 420] on div at bounding box center [1150, 401] width 38 height 616
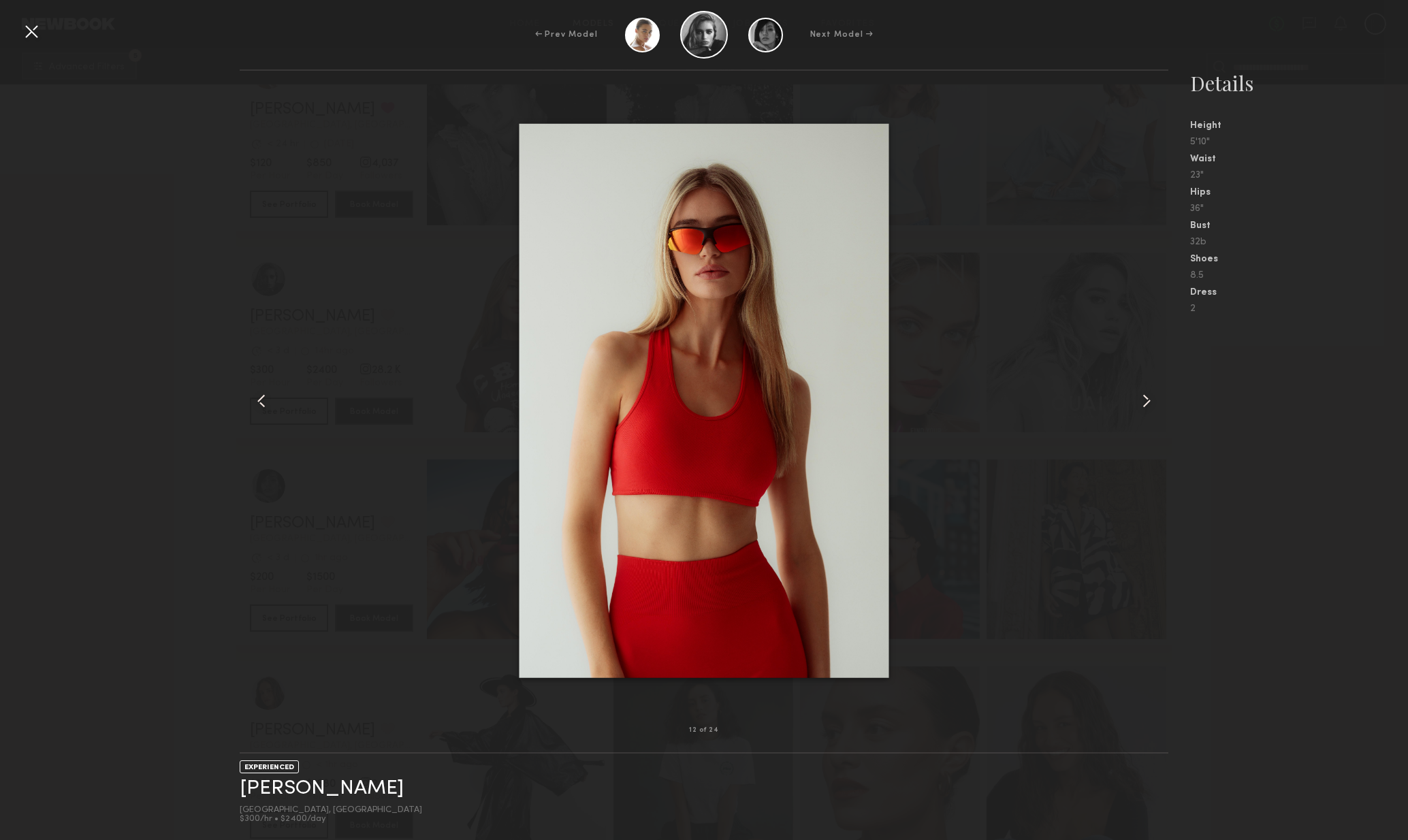
click at [1155, 419] on div at bounding box center [1150, 401] width 38 height 616
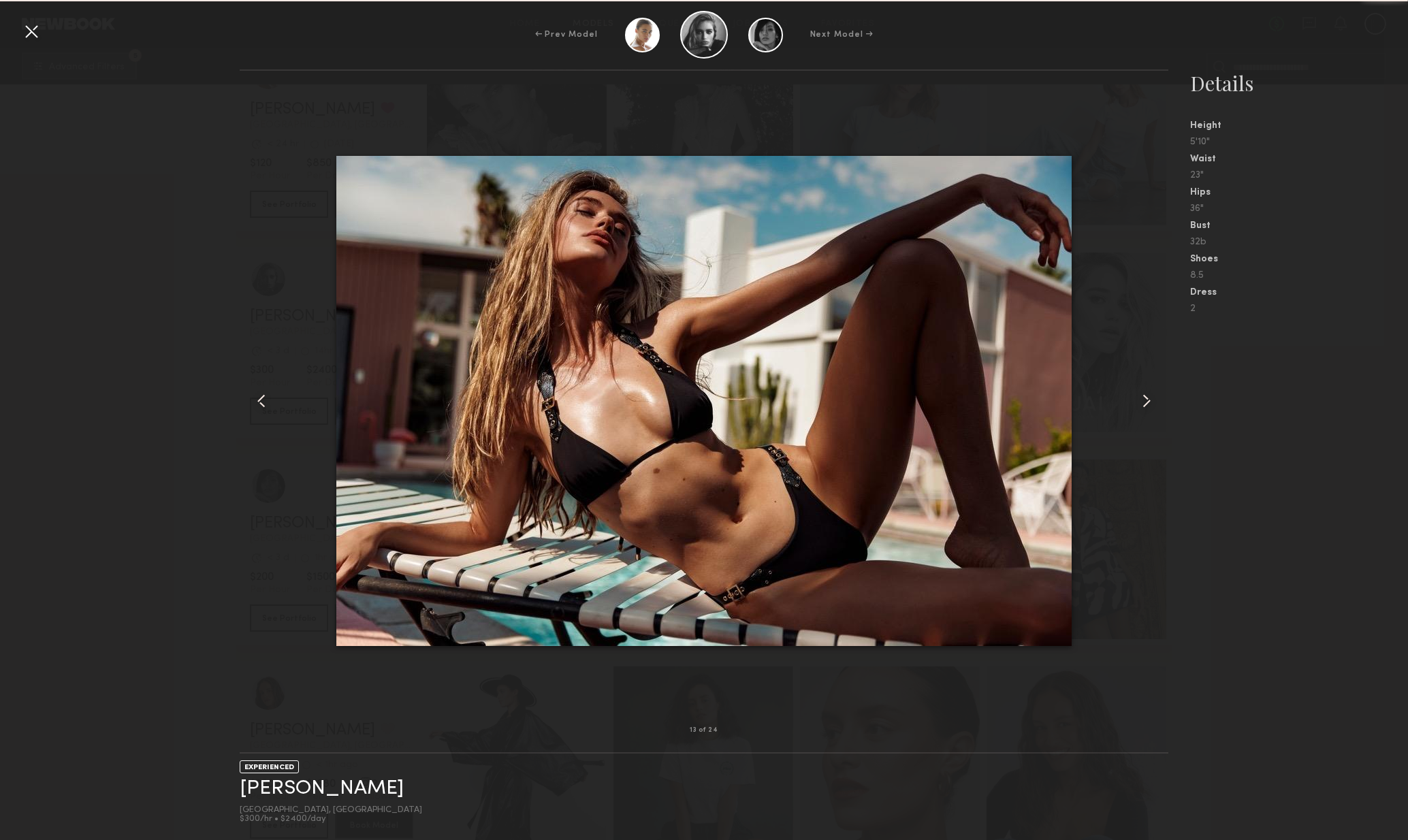
click at [1155, 419] on div at bounding box center [1150, 401] width 38 height 616
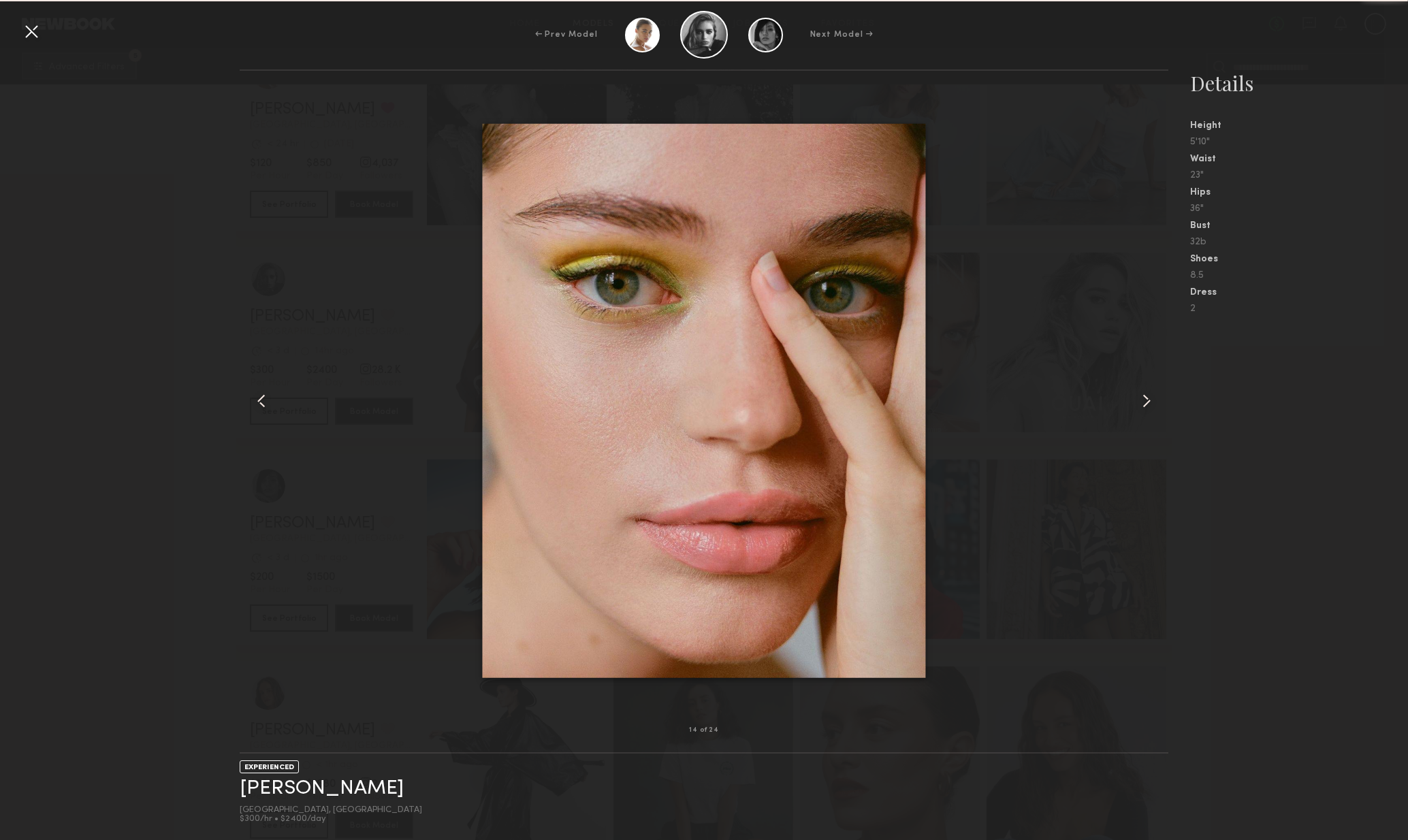
click at [1155, 418] on div at bounding box center [1150, 401] width 38 height 616
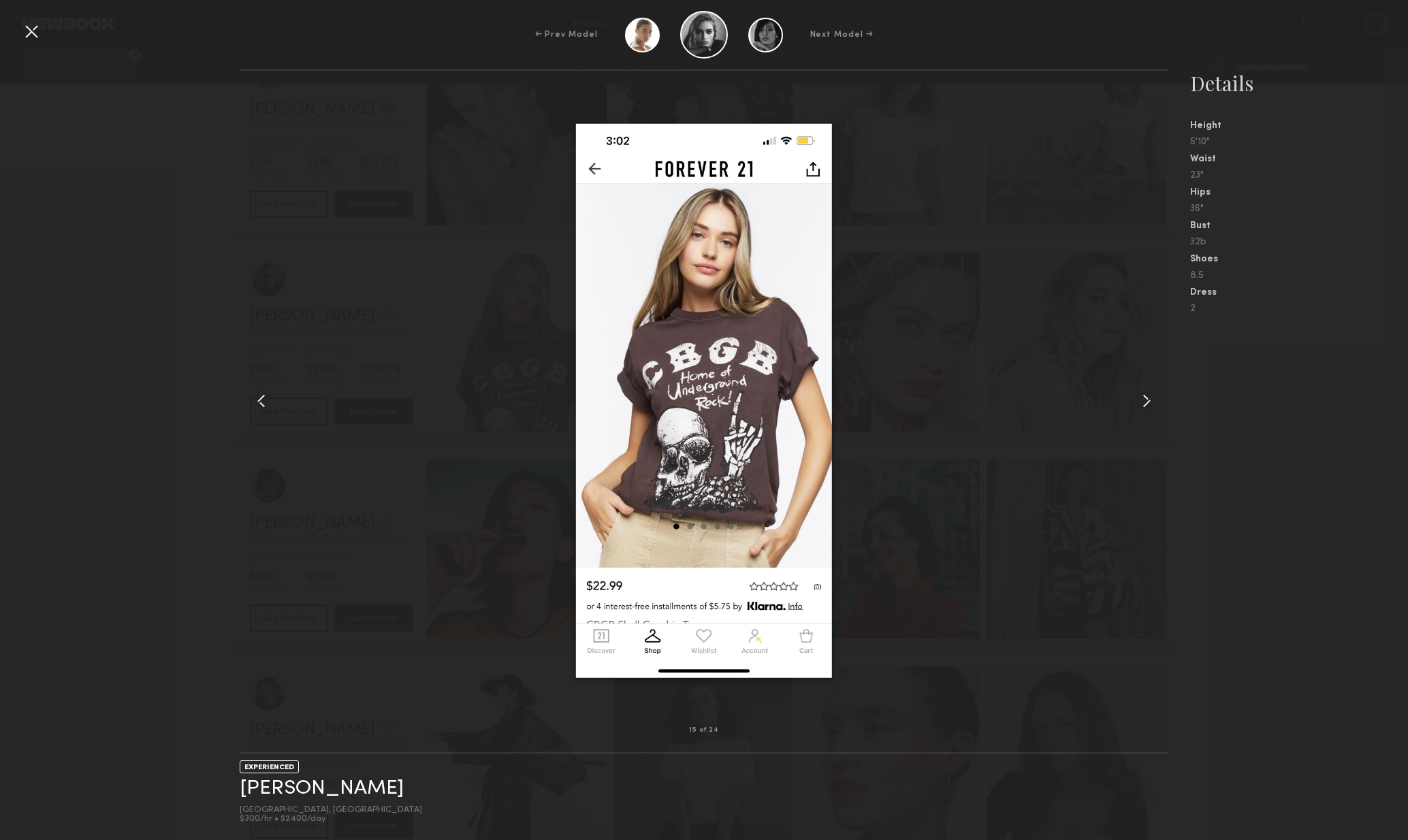
click at [1155, 420] on div at bounding box center [1150, 401] width 38 height 616
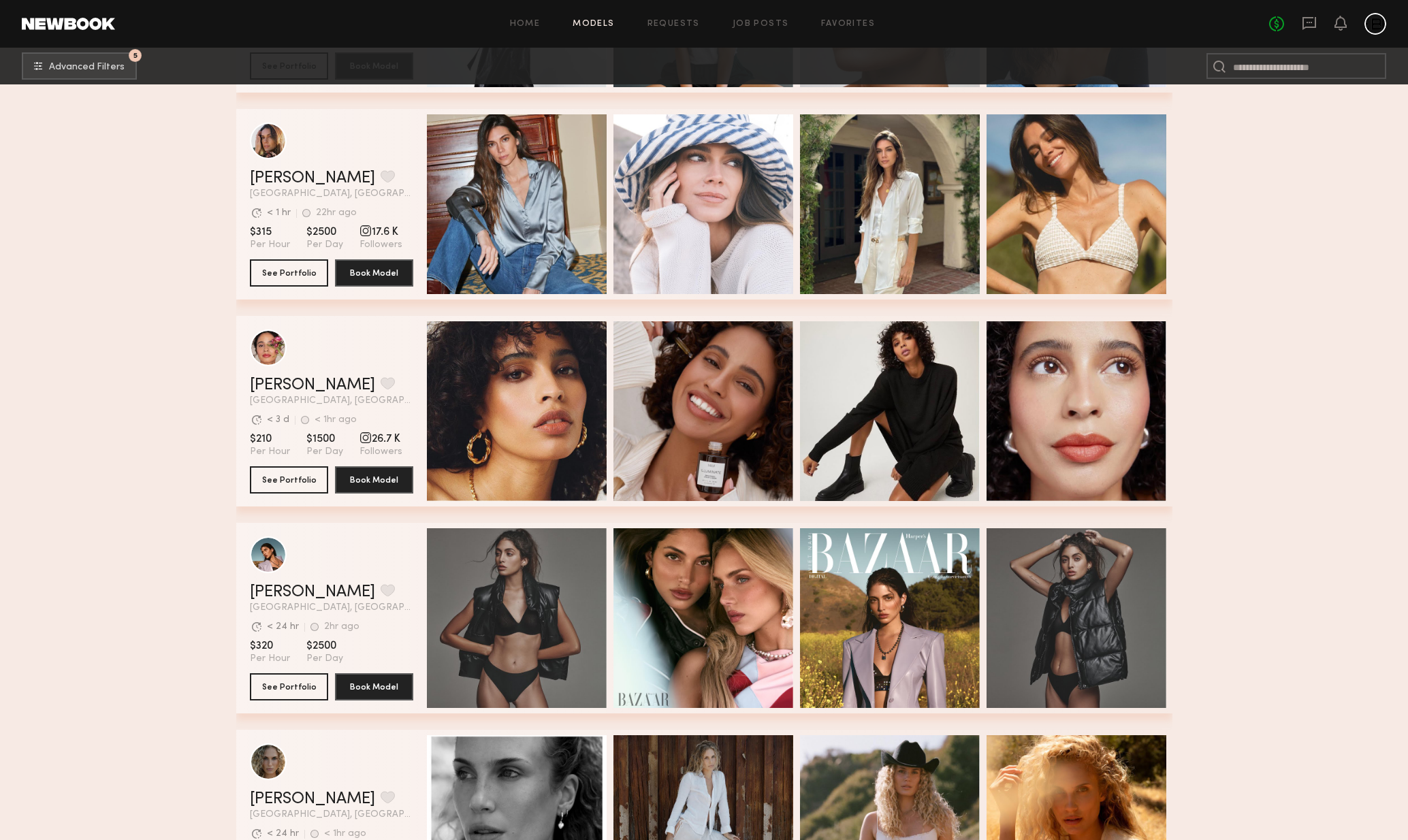
scroll to position [7247, 0]
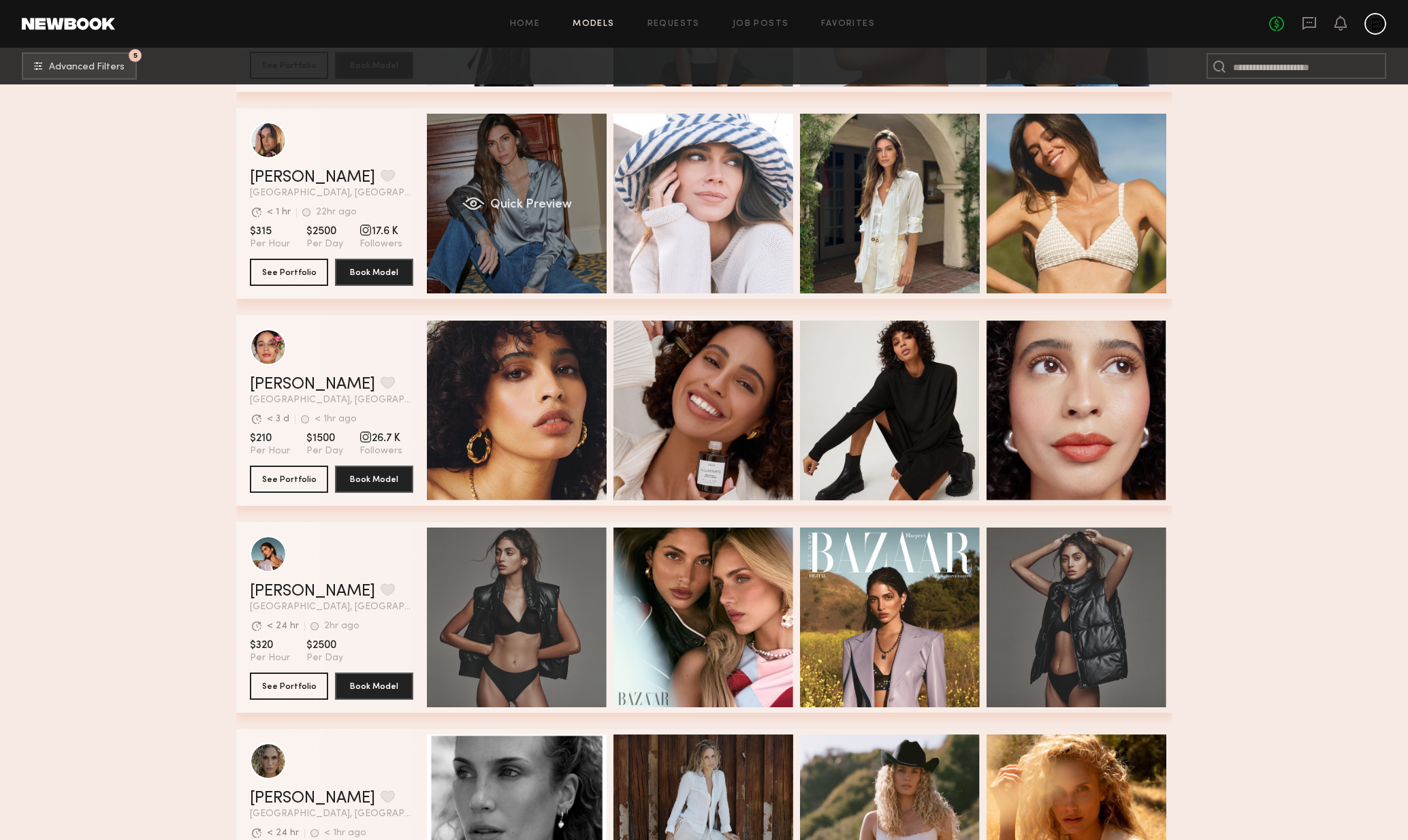
click at [548, 262] on div "Quick Preview" at bounding box center [517, 203] width 179 height 179
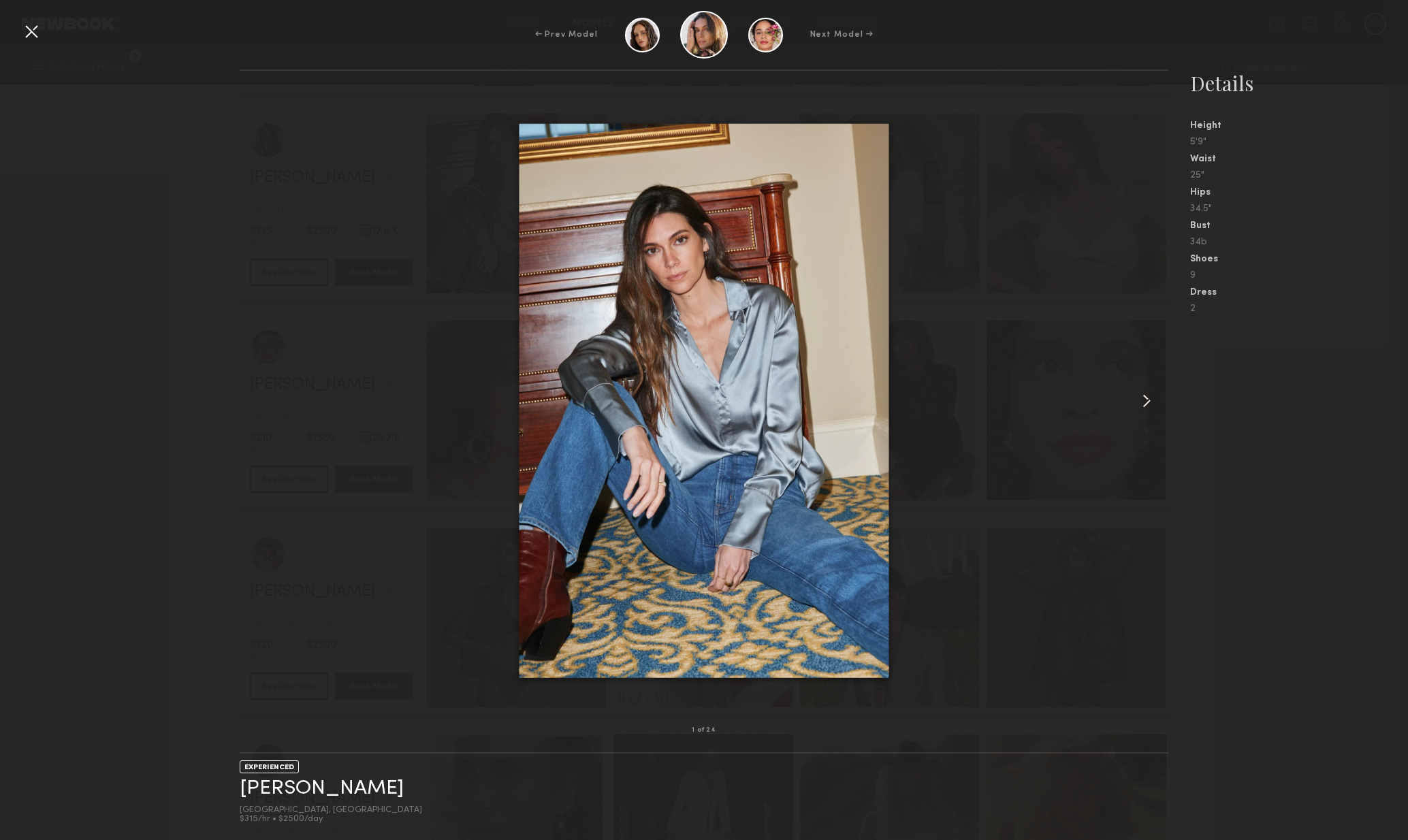
click at [1135, 393] on div at bounding box center [1150, 401] width 38 height 616
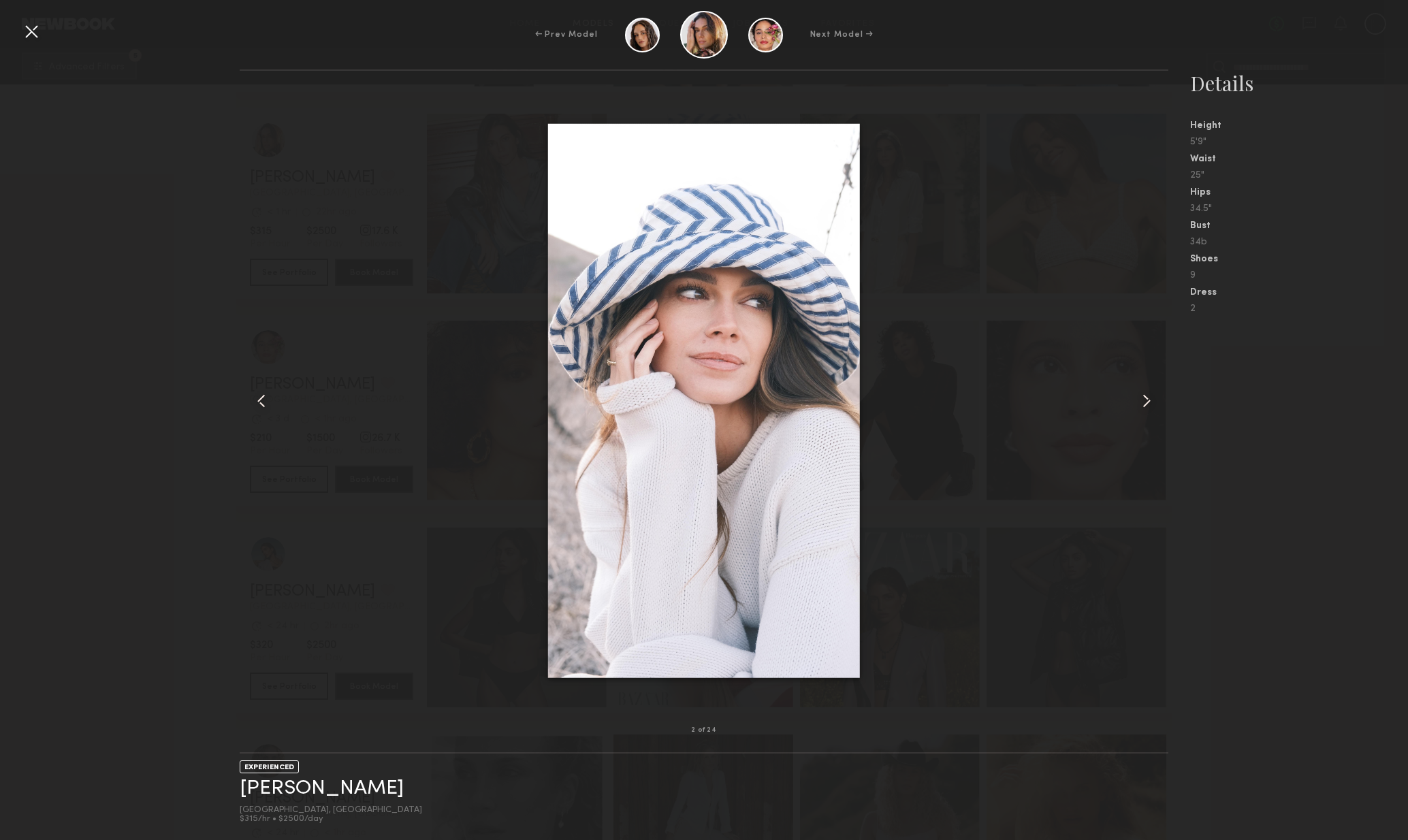
drag, startPoint x: 1135, startPoint y: 393, endPoint x: 1145, endPoint y: 393, distance: 10.0
click at [1135, 393] on div at bounding box center [1150, 401] width 38 height 616
click at [1145, 393] on common-icon at bounding box center [1146, 401] width 21 height 21
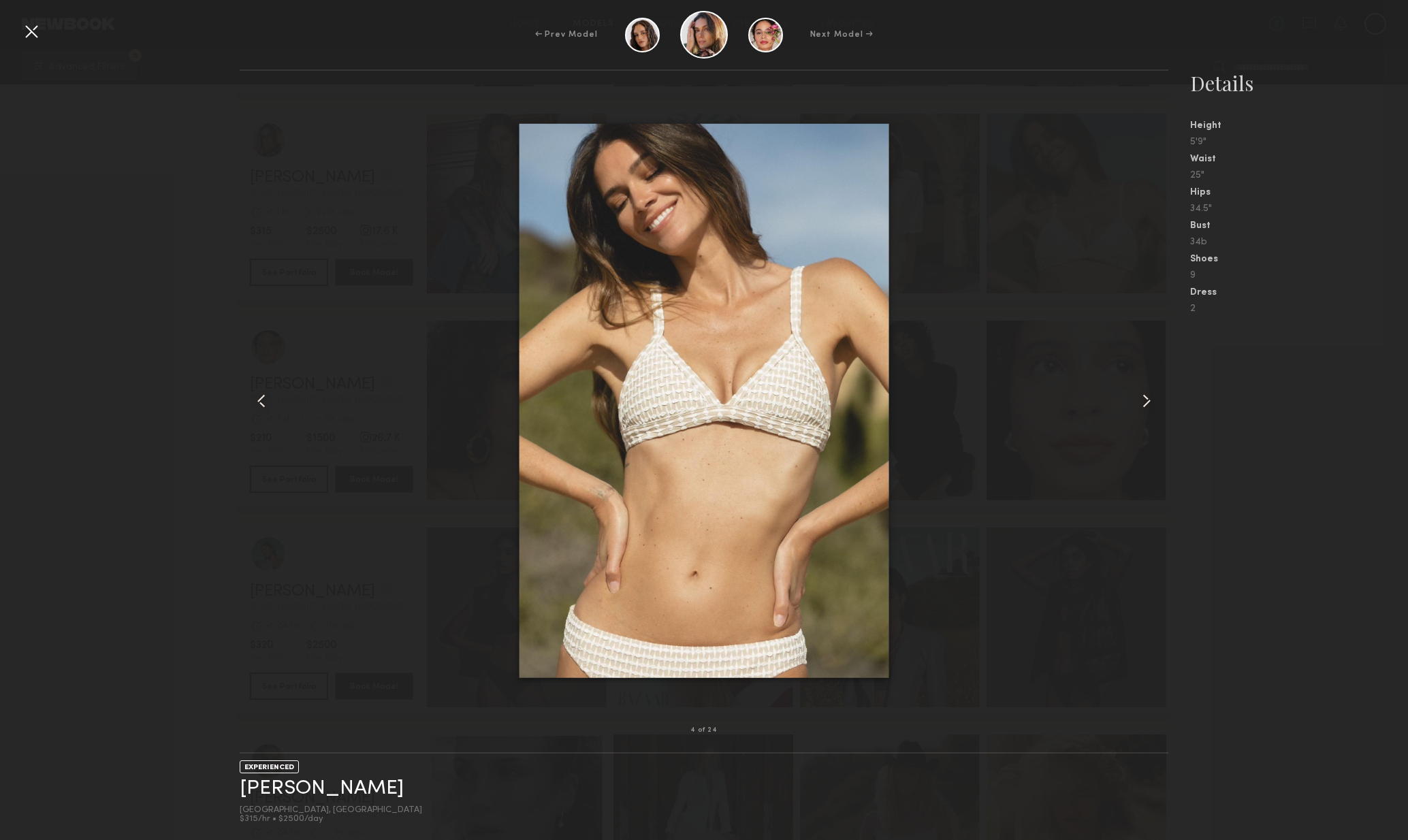
click at [1144, 400] on common-icon at bounding box center [1146, 401] width 21 height 21
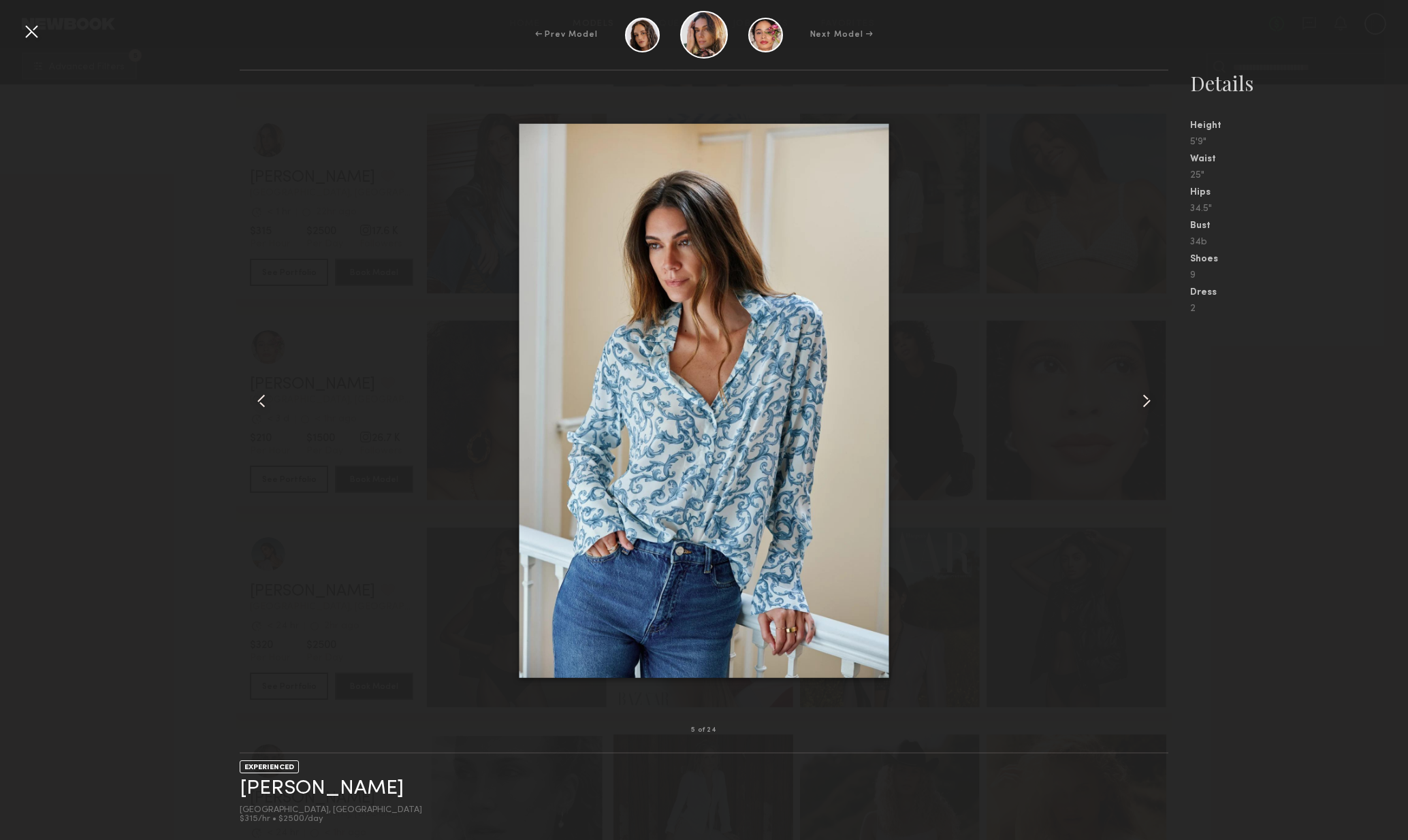
click at [1144, 400] on common-icon at bounding box center [1146, 401] width 21 height 21
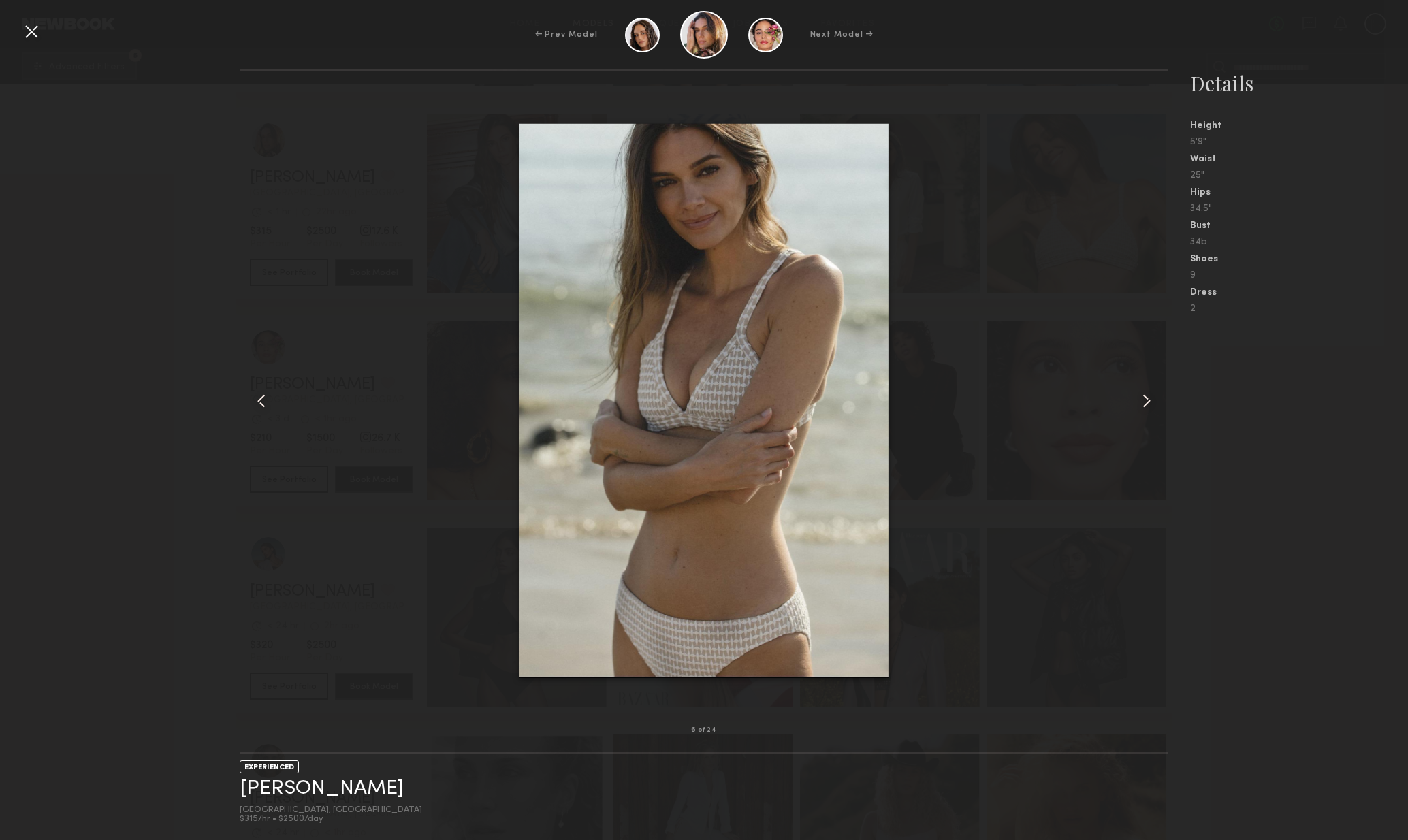
click at [1147, 405] on common-icon at bounding box center [1146, 401] width 21 height 21
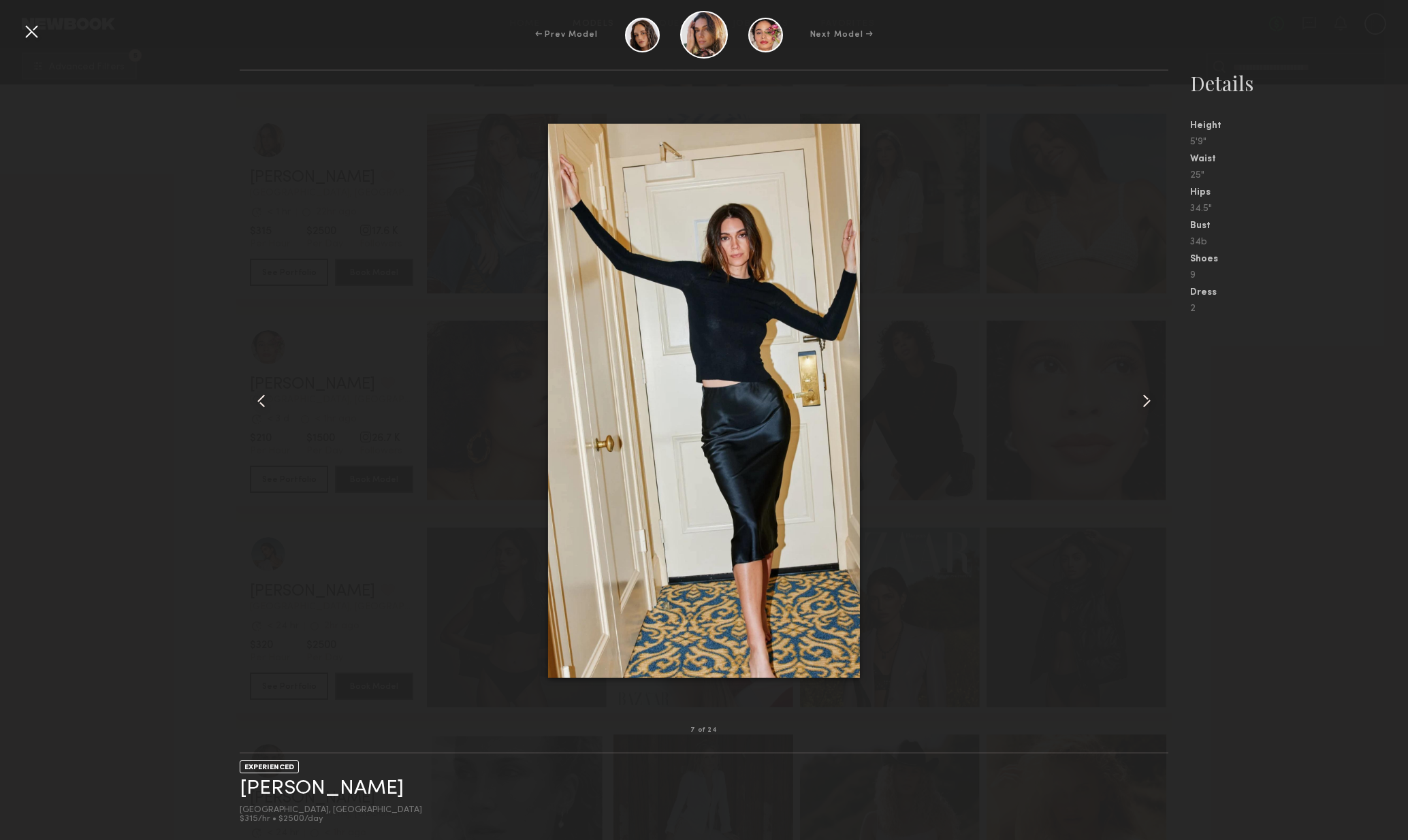
click at [1147, 405] on common-icon at bounding box center [1146, 401] width 21 height 21
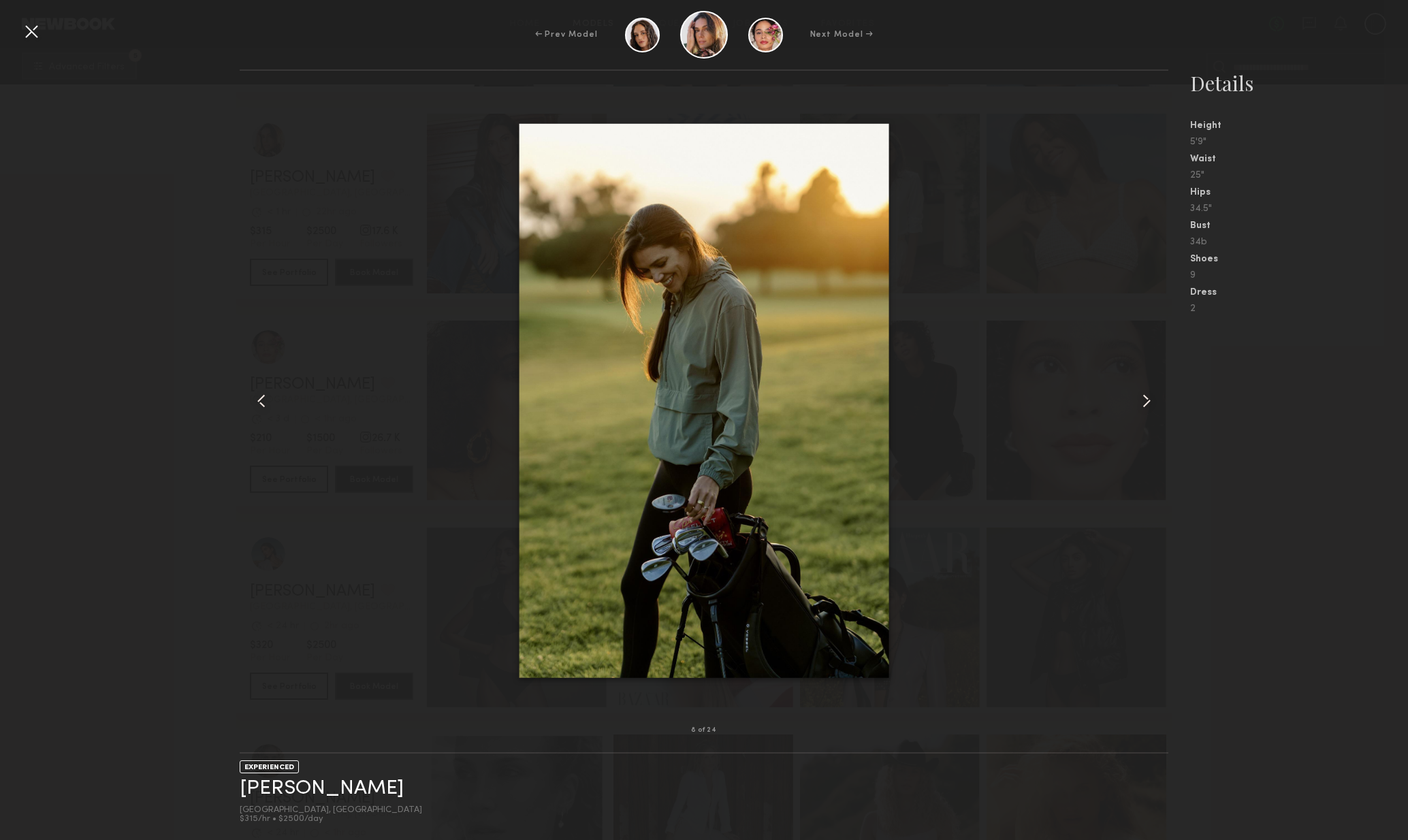
click at [1146, 405] on common-icon at bounding box center [1146, 401] width 21 height 21
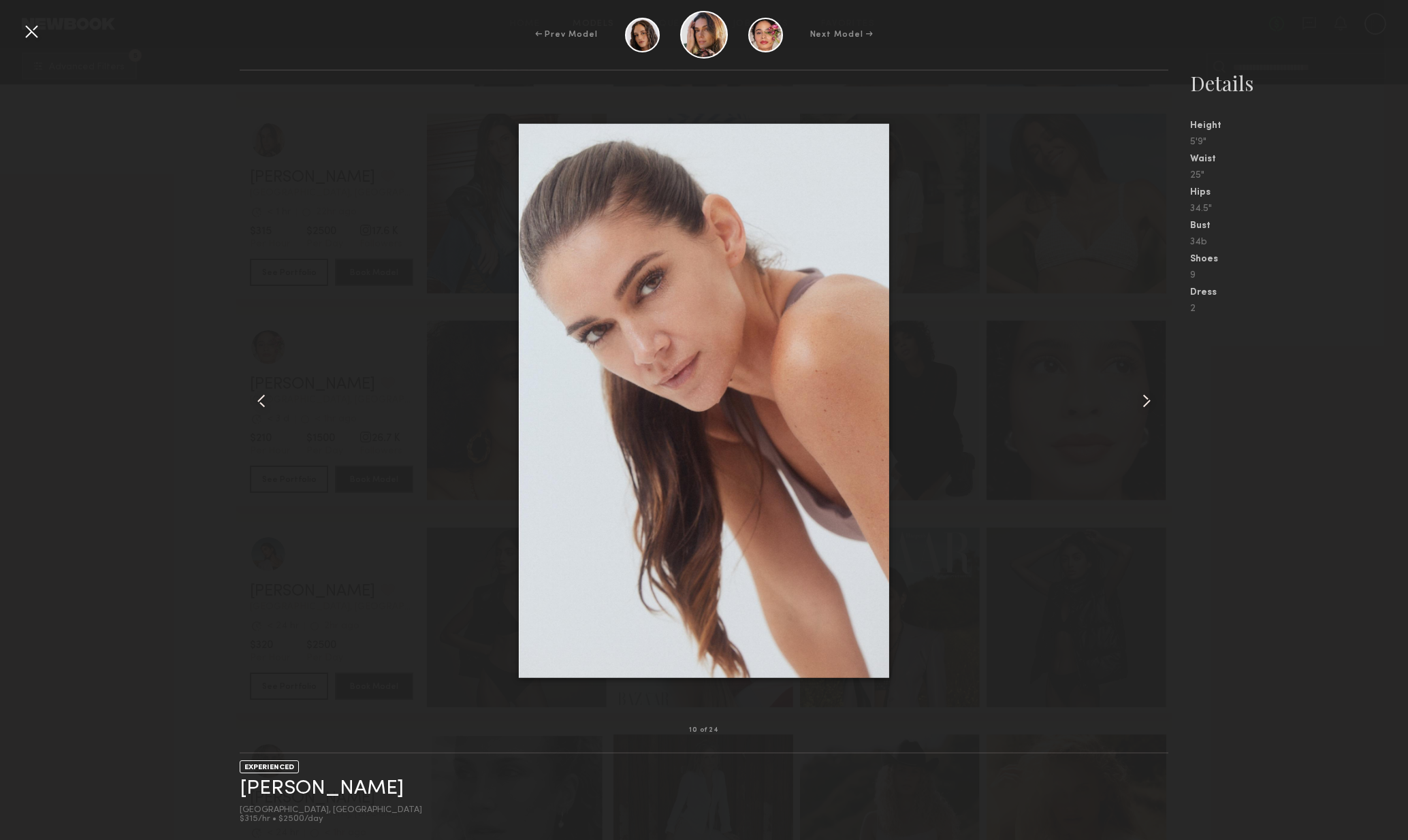
click at [1151, 407] on common-icon at bounding box center [1146, 401] width 21 height 21
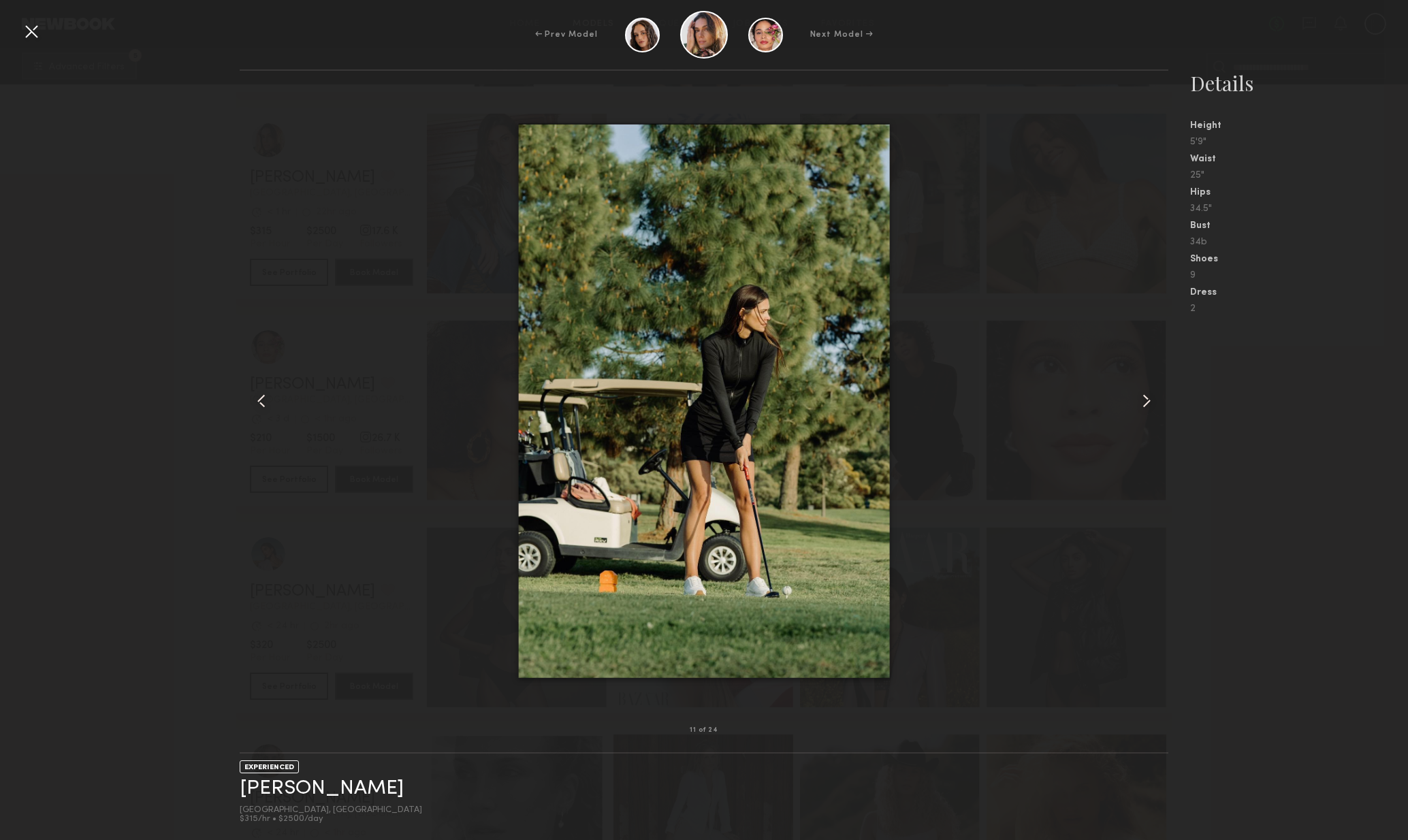
click at [1149, 408] on common-icon at bounding box center [1146, 401] width 21 height 21
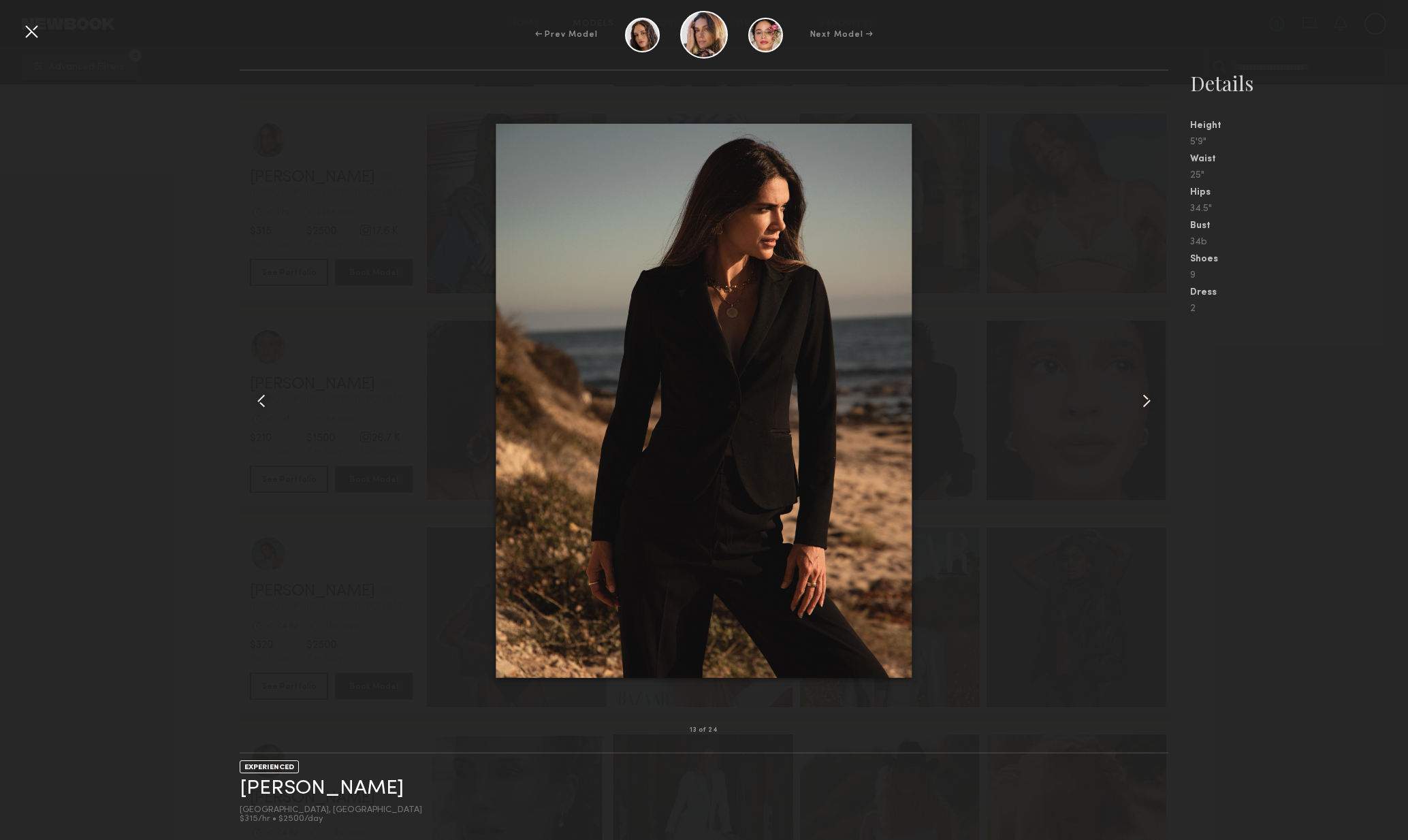
click at [1155, 411] on common-icon at bounding box center [1146, 401] width 21 height 21
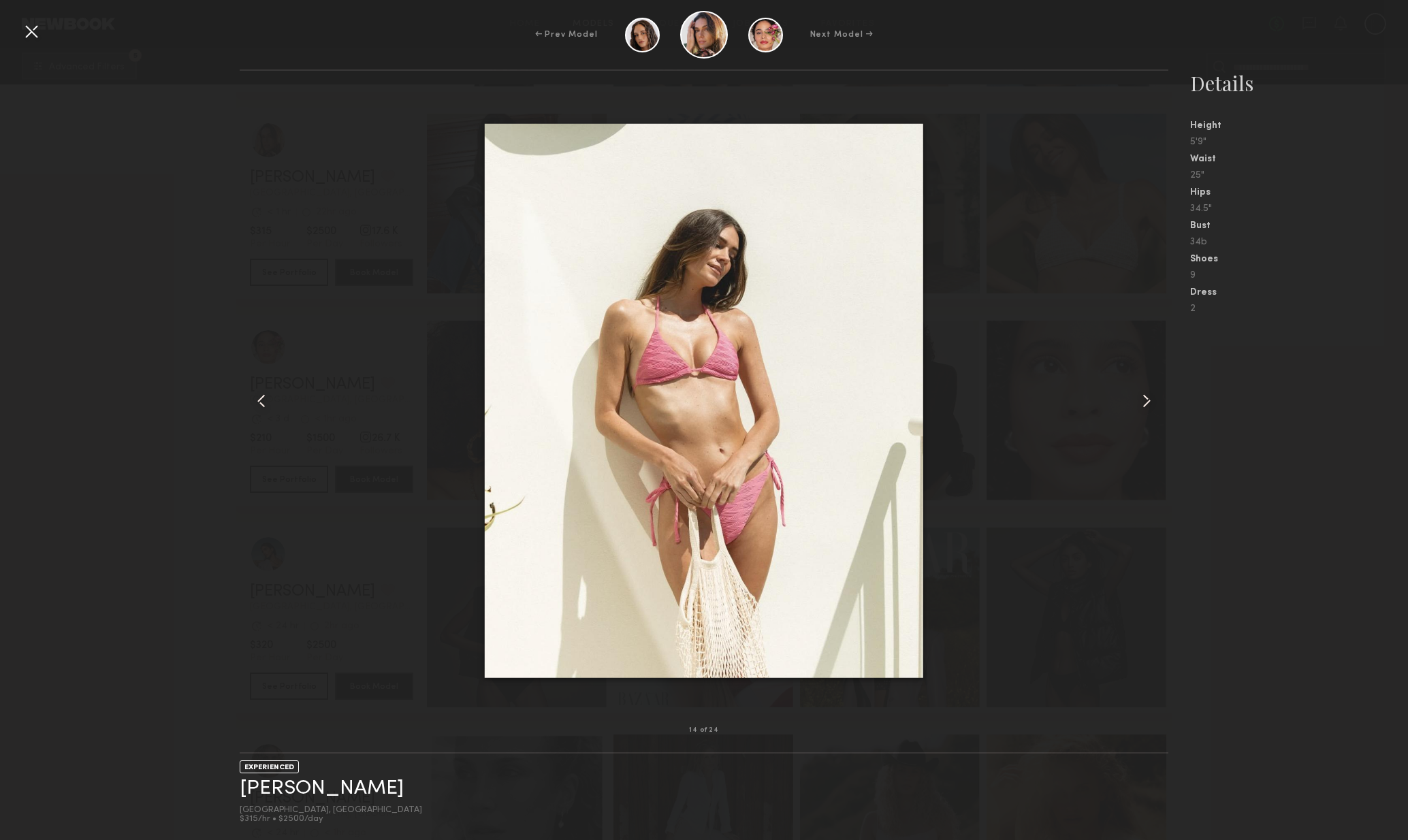
click at [1159, 416] on div at bounding box center [1150, 401] width 38 height 616
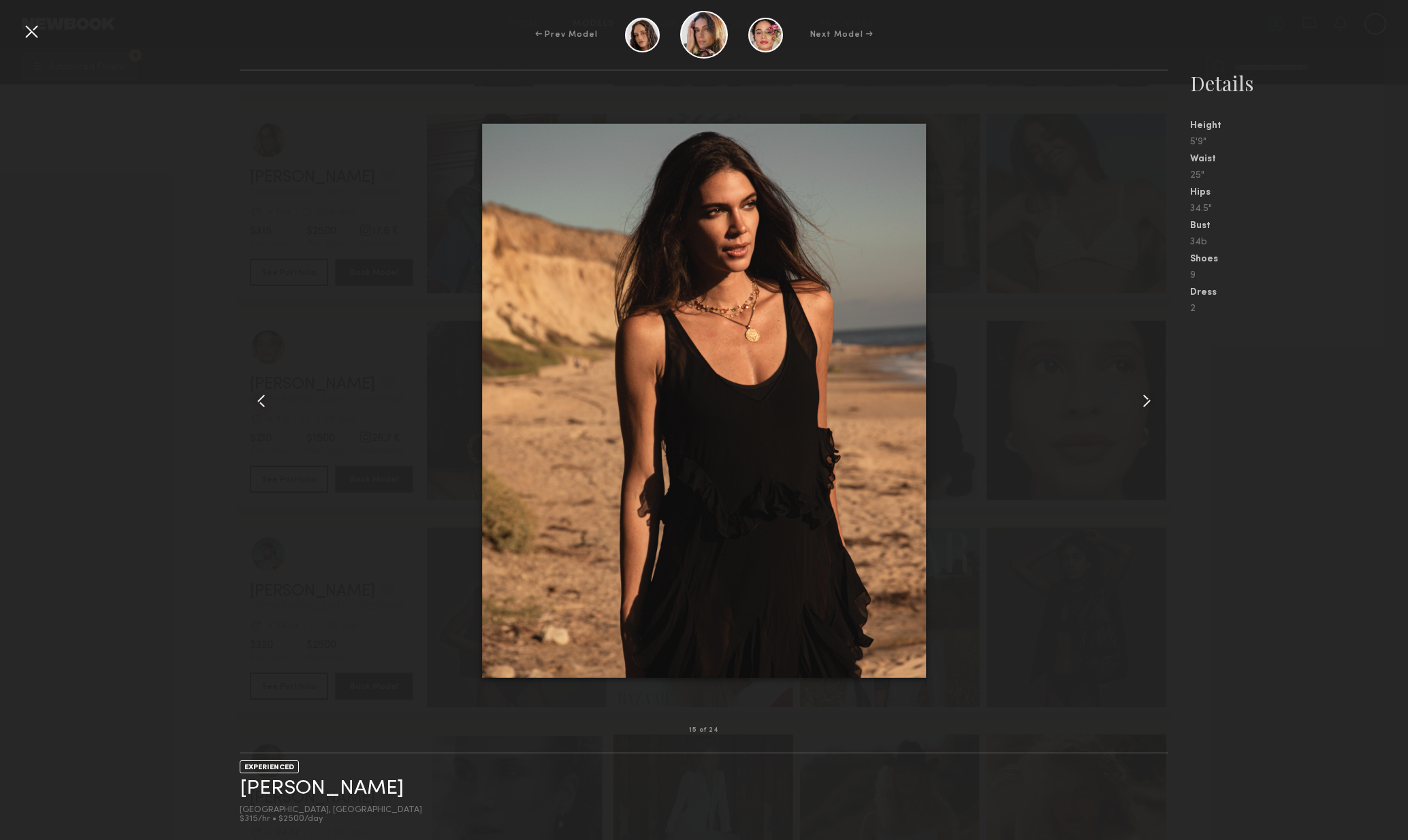
click at [1159, 416] on div at bounding box center [1150, 401] width 38 height 616
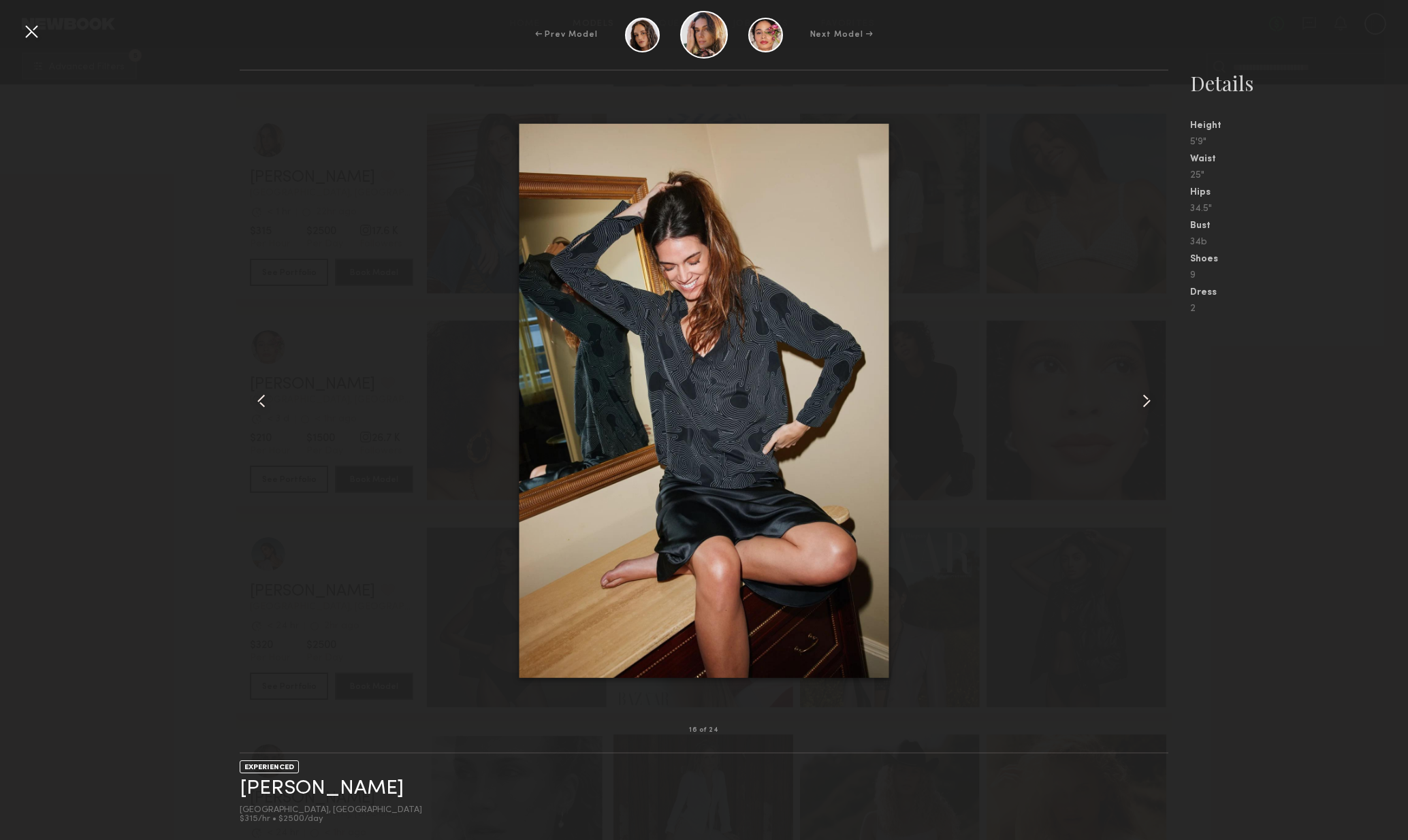
click at [1155, 415] on div at bounding box center [1150, 401] width 38 height 616
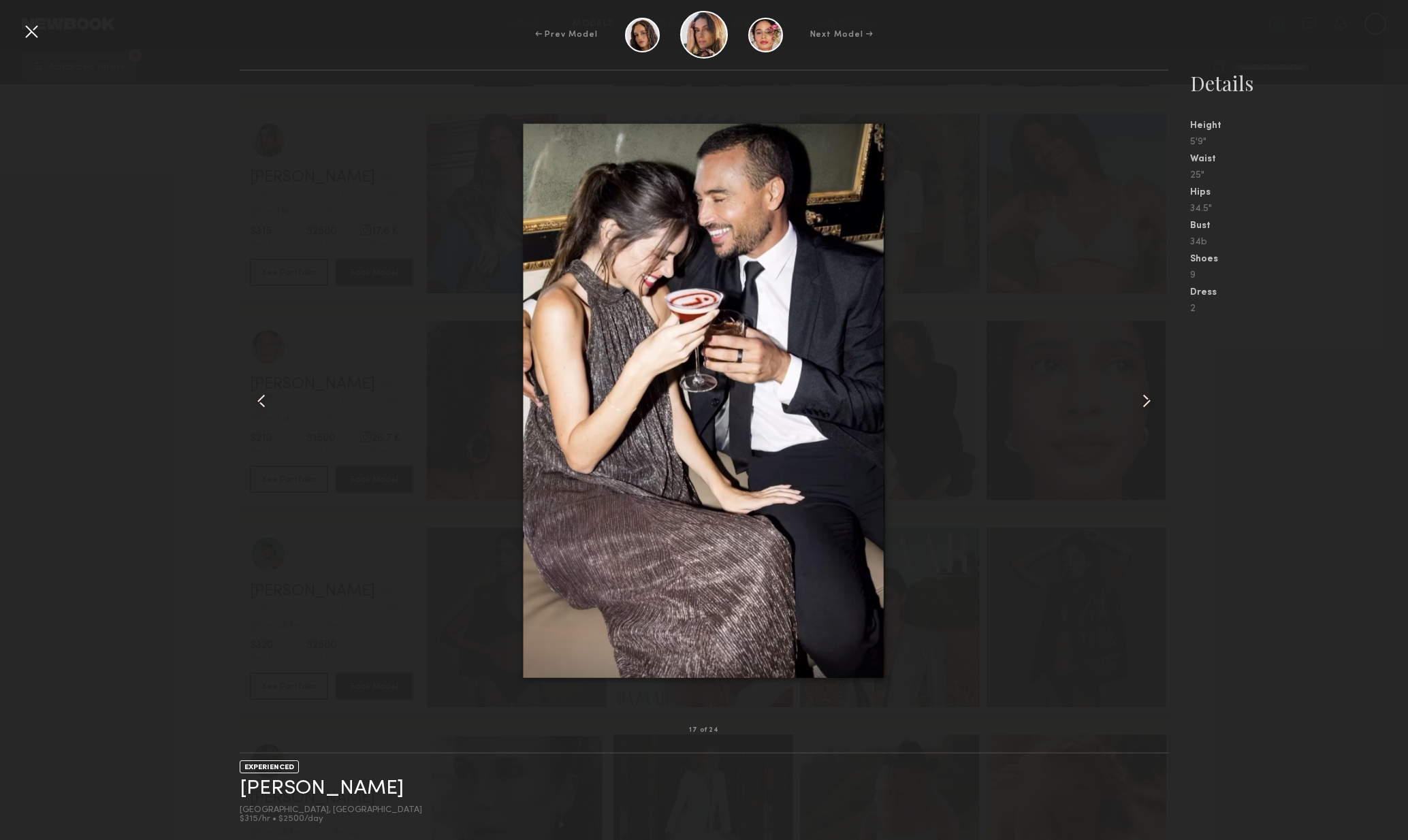
click at [1155, 415] on div at bounding box center [1150, 401] width 38 height 616
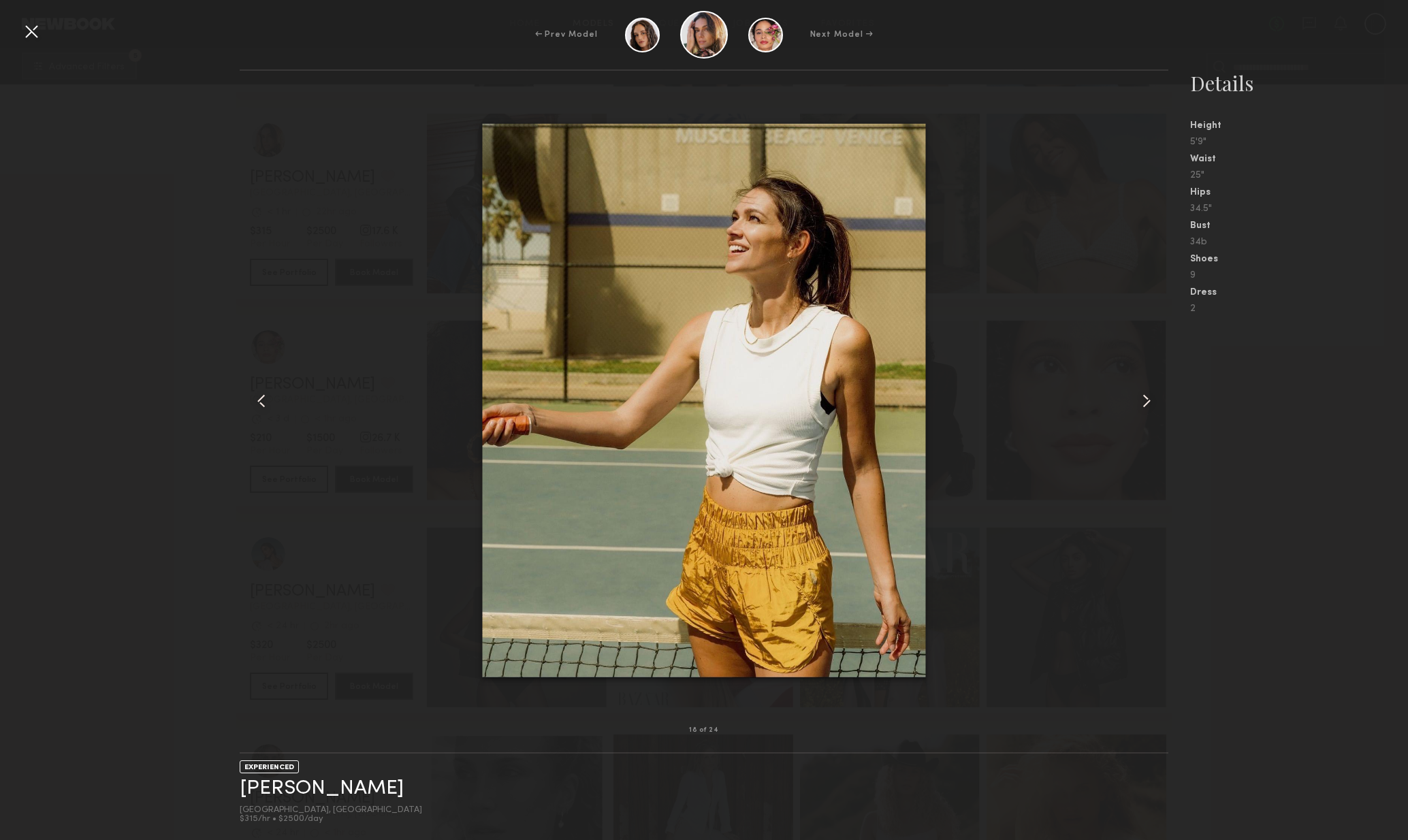
click at [1155, 412] on div at bounding box center [1150, 401] width 38 height 616
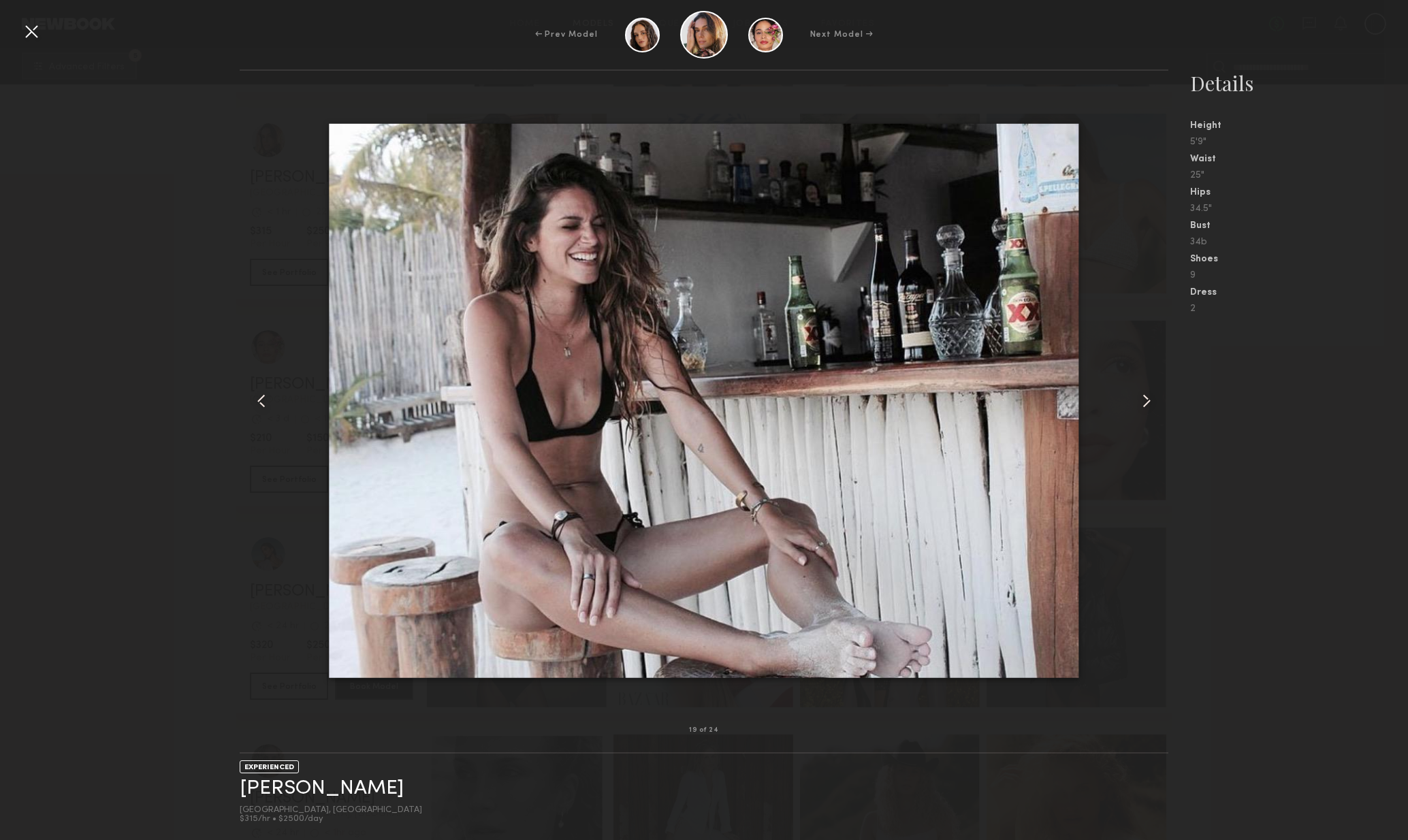
click at [1155, 413] on div at bounding box center [1150, 401] width 38 height 616
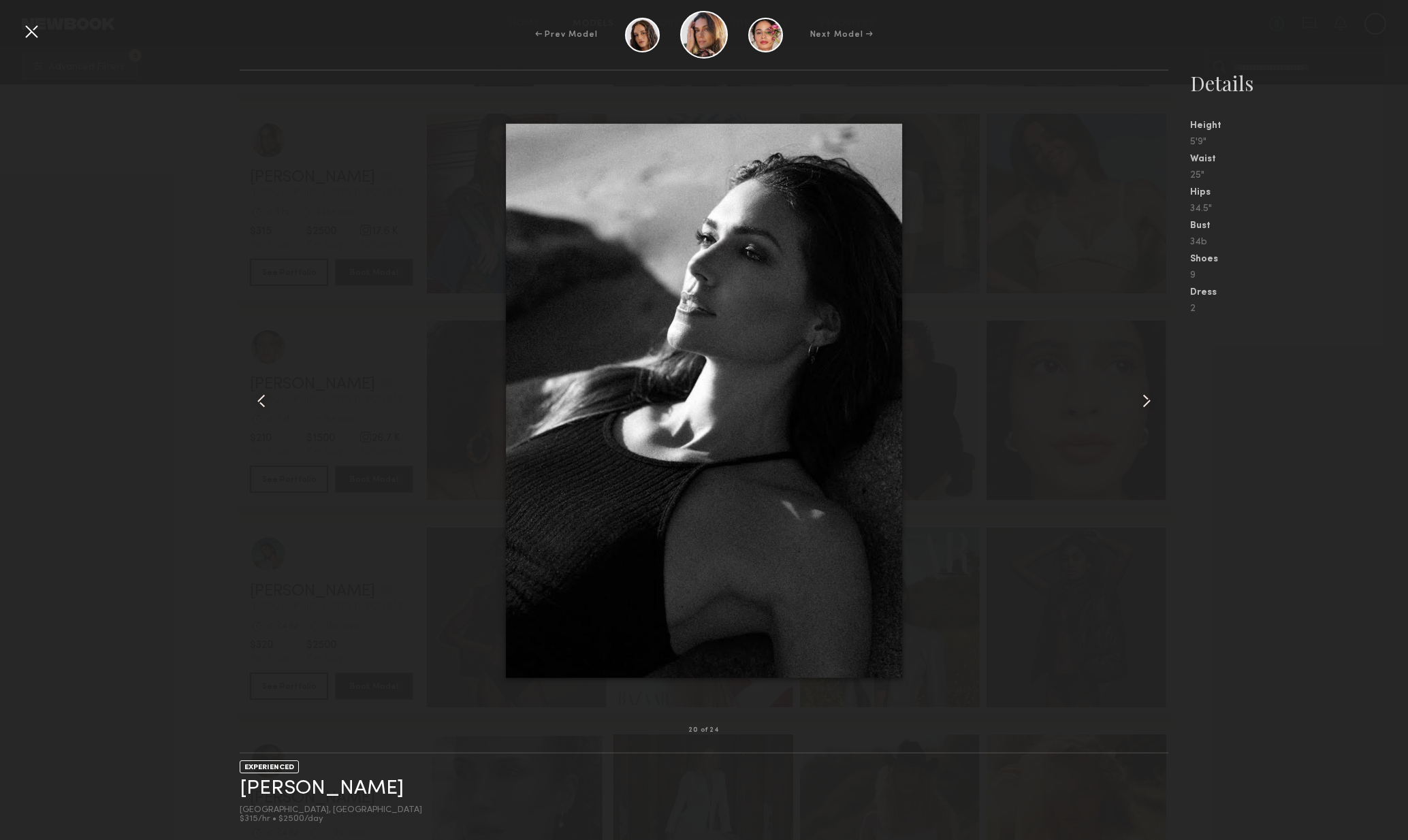
click at [1155, 413] on div at bounding box center [1150, 401] width 38 height 616
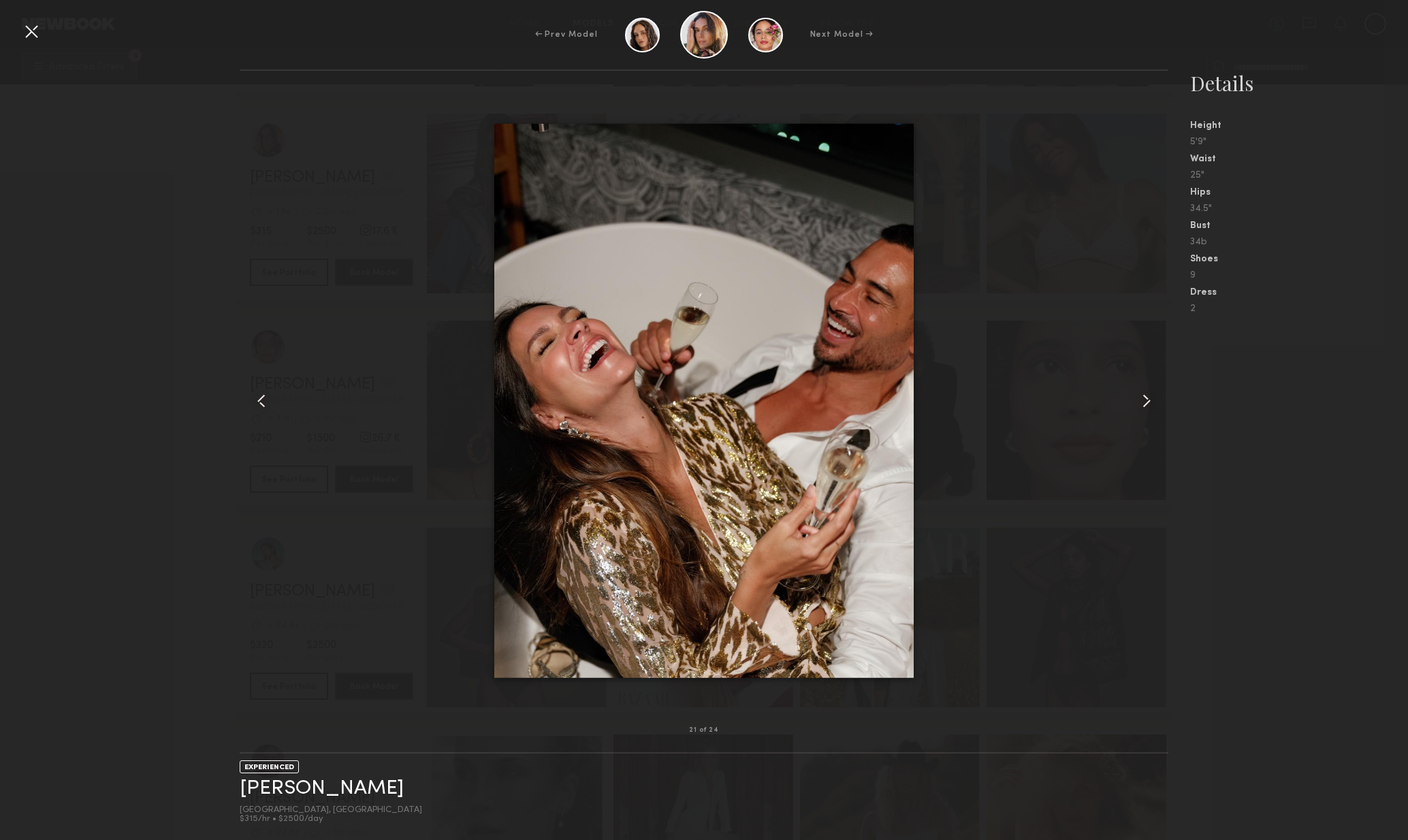
click at [1157, 414] on div at bounding box center [1150, 401] width 38 height 616
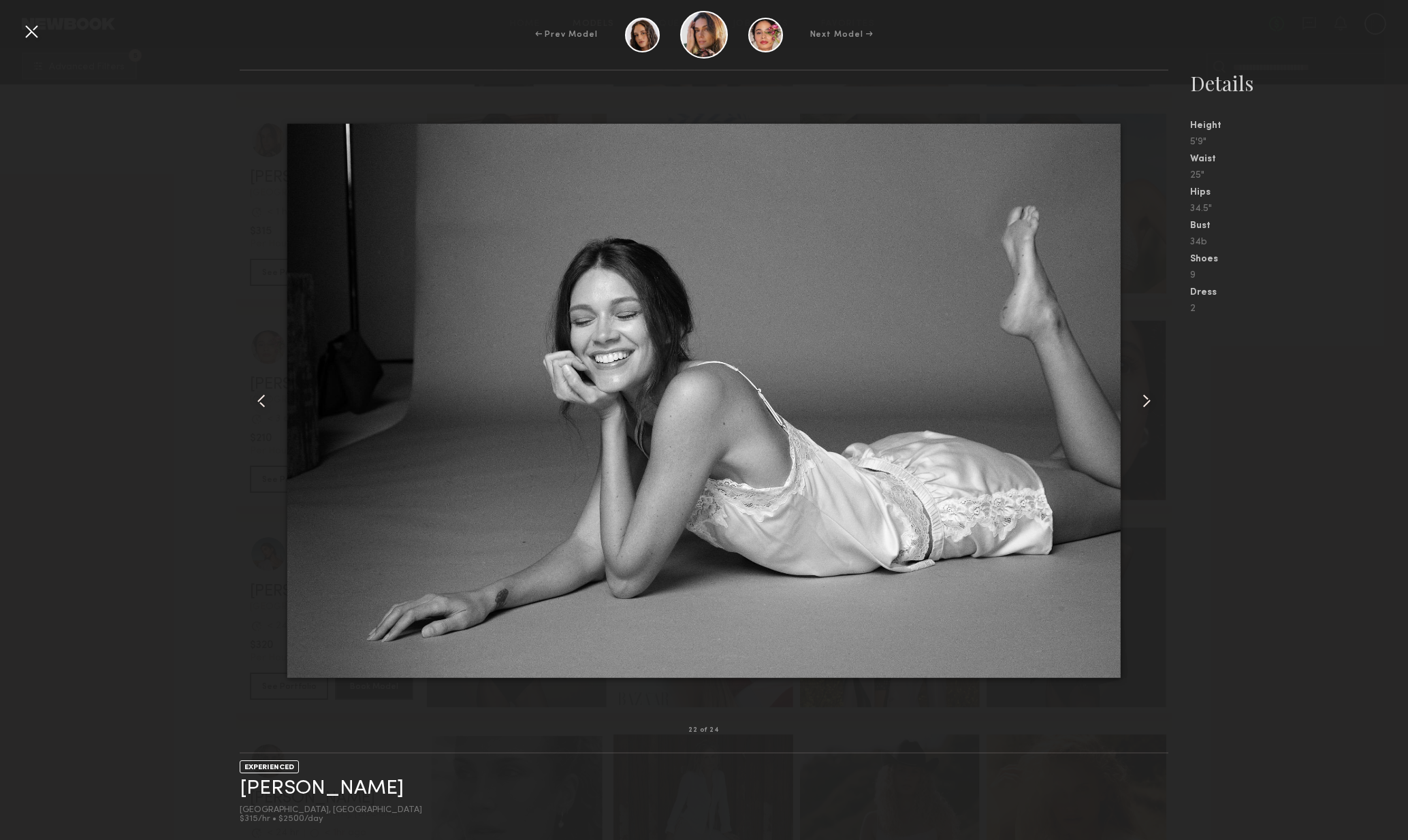
click at [1155, 414] on div at bounding box center [1150, 401] width 38 height 616
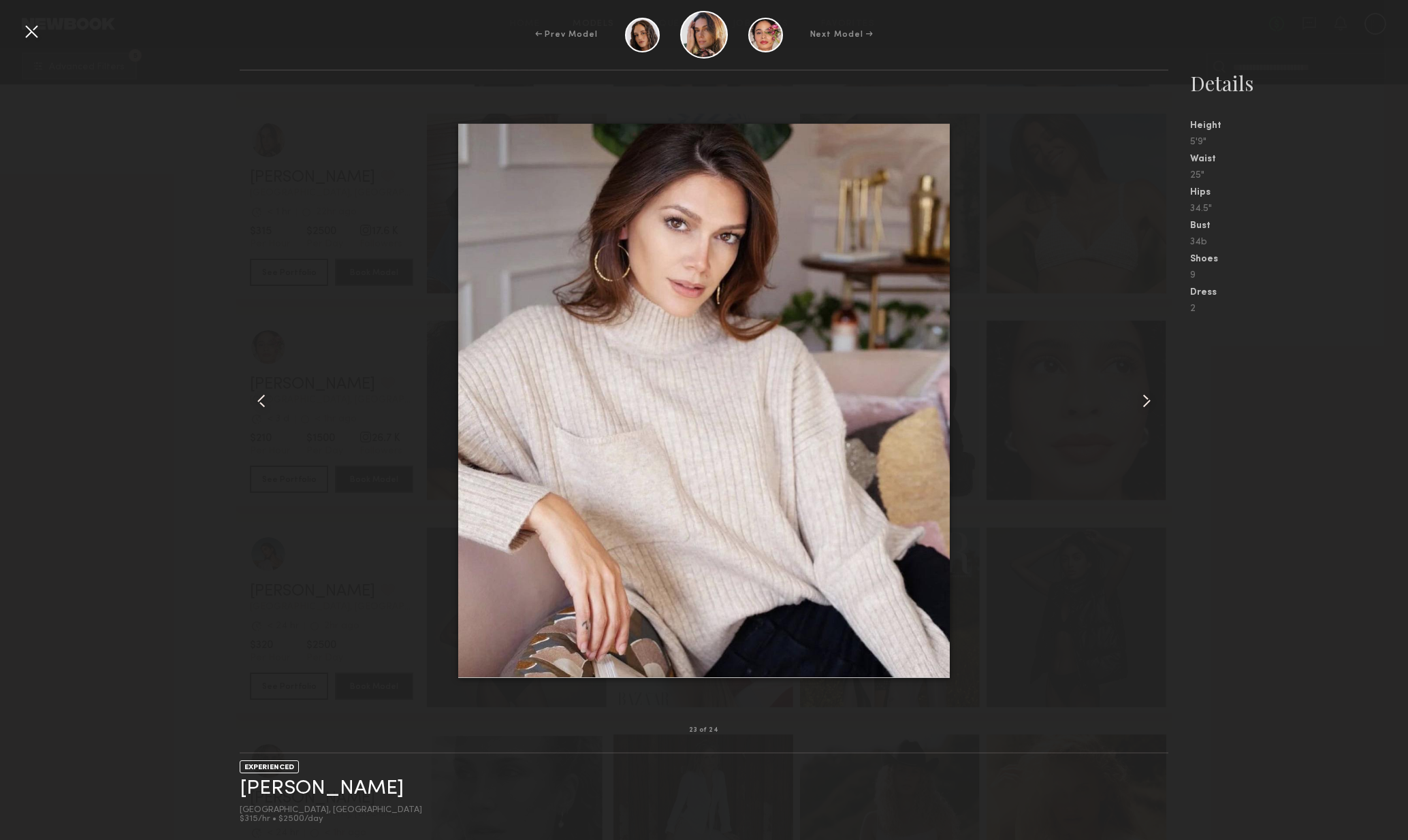
click at [1159, 413] on div at bounding box center [1150, 401] width 38 height 616
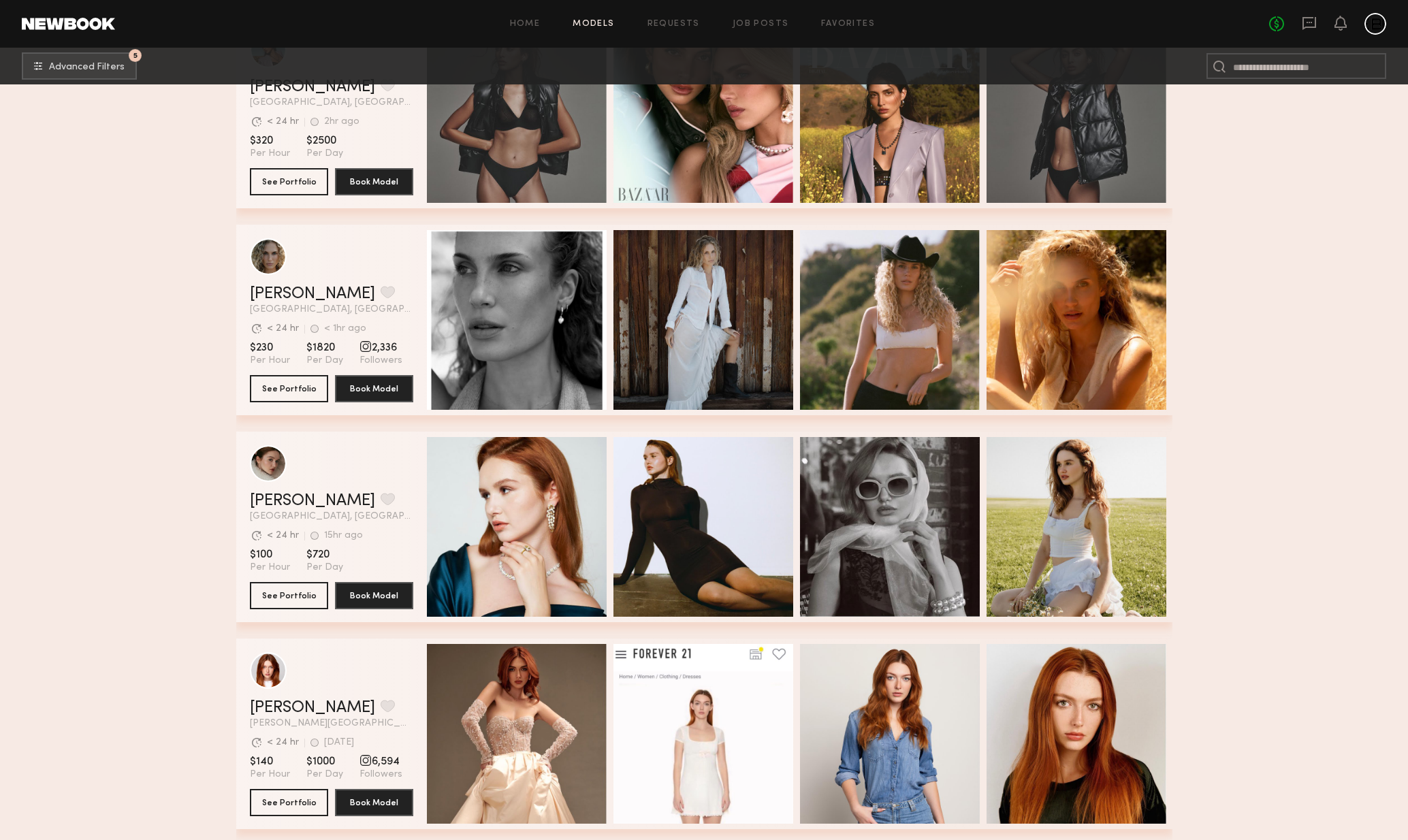
scroll to position [7762, 0]
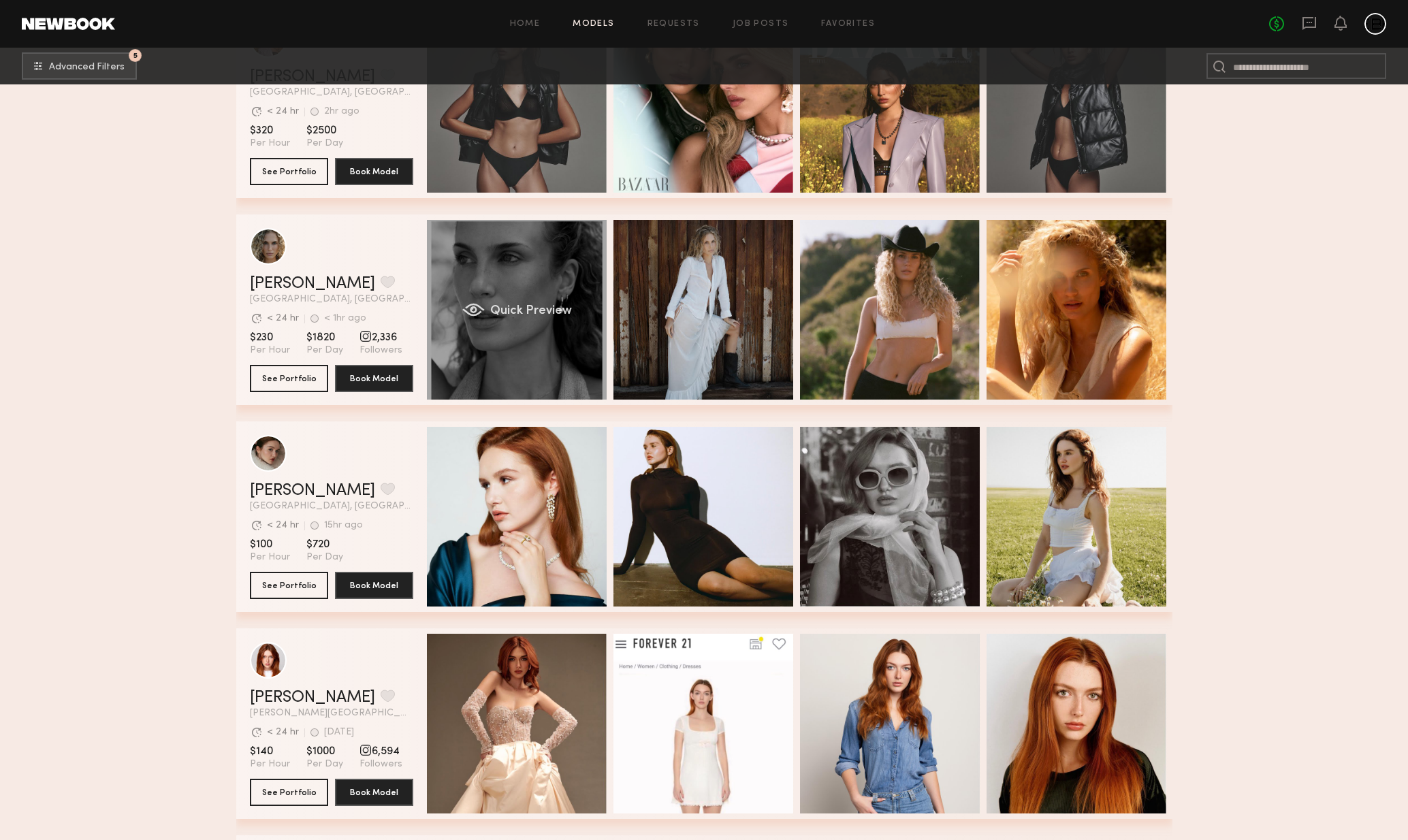
drag, startPoint x: 519, startPoint y: 341, endPoint x: 572, endPoint y: 346, distance: 53.2
click at [521, 341] on div "Quick Preview" at bounding box center [517, 309] width 179 height 179
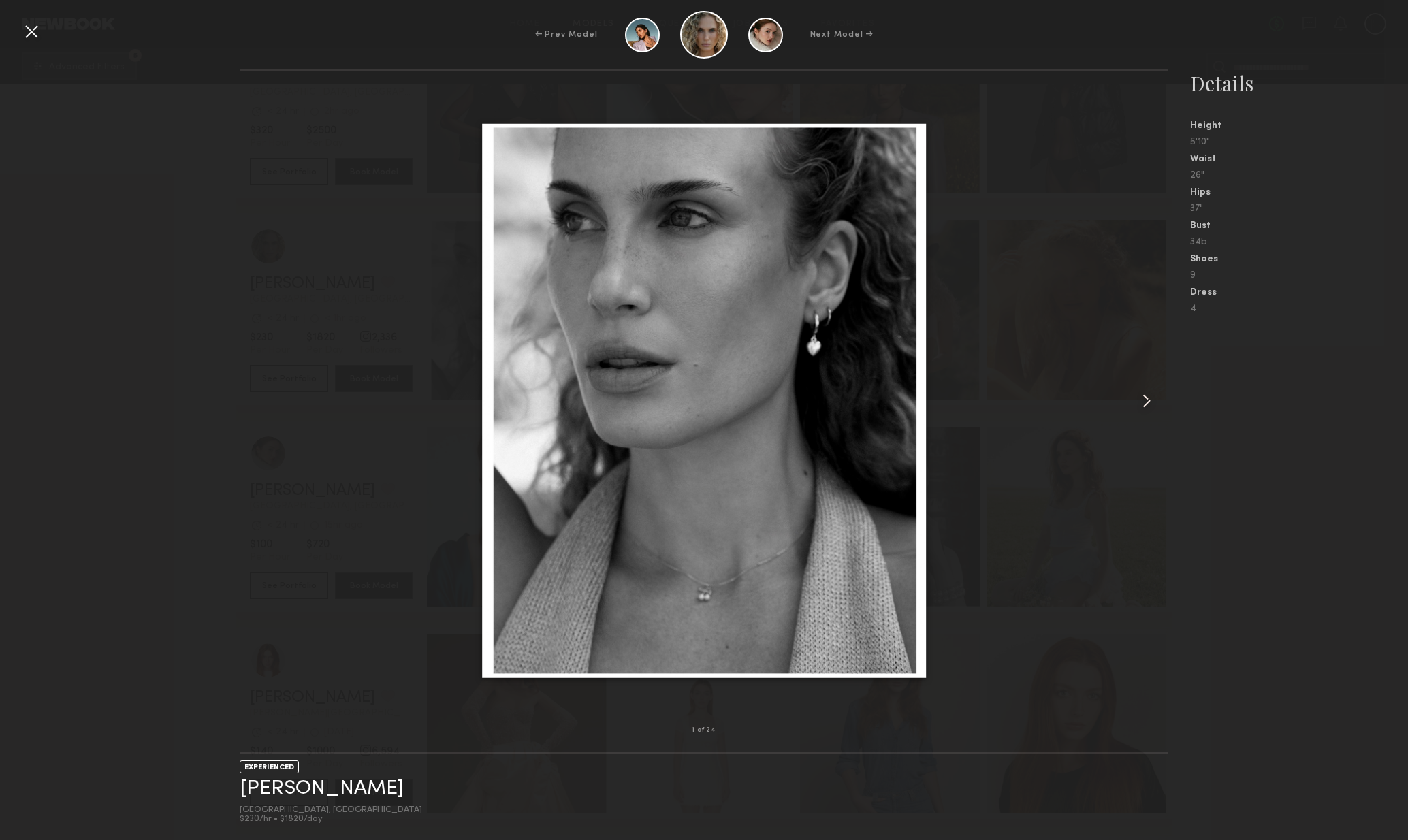
click at [1152, 400] on common-icon at bounding box center [1146, 401] width 21 height 21
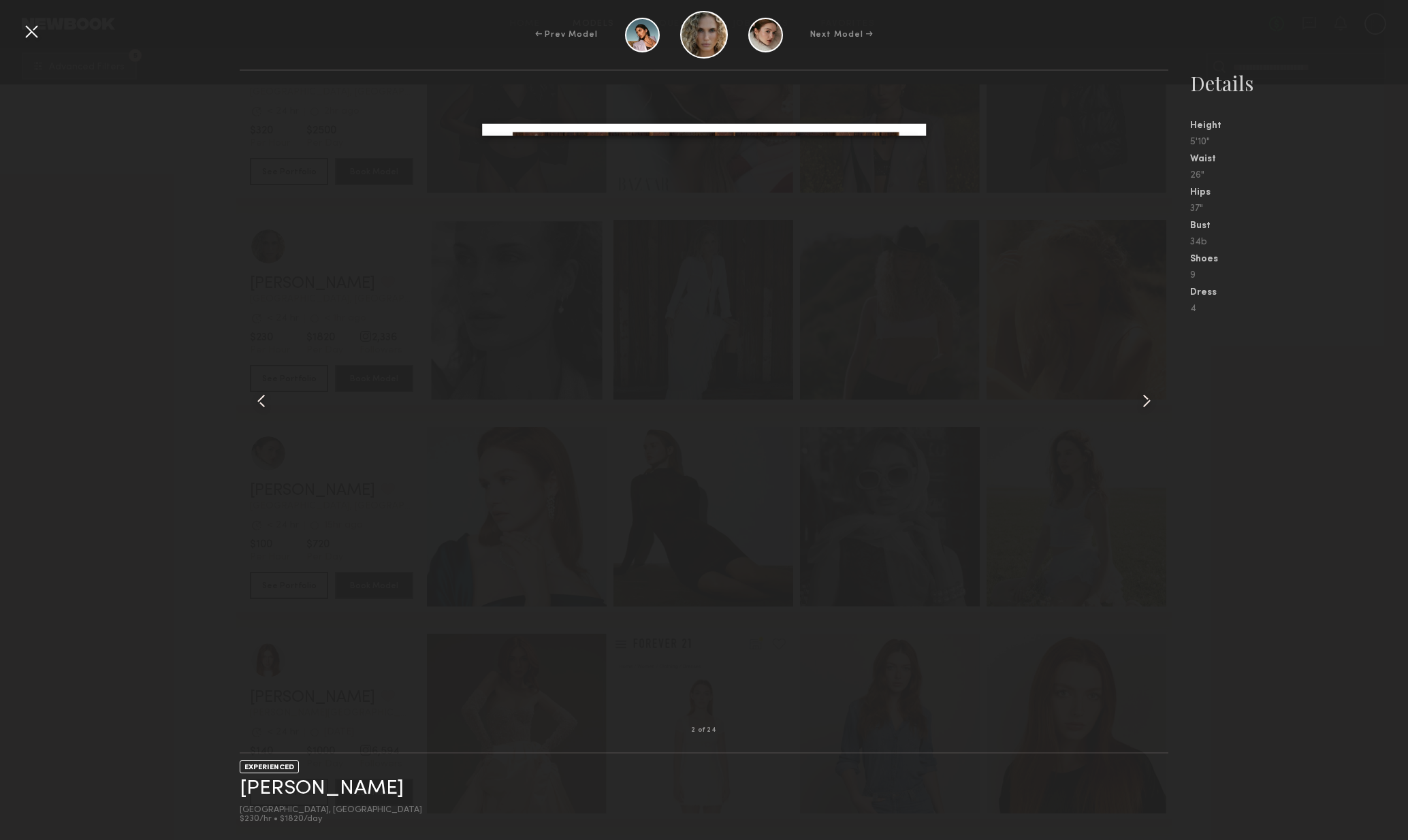
click at [1155, 402] on common-icon at bounding box center [1146, 401] width 21 height 21
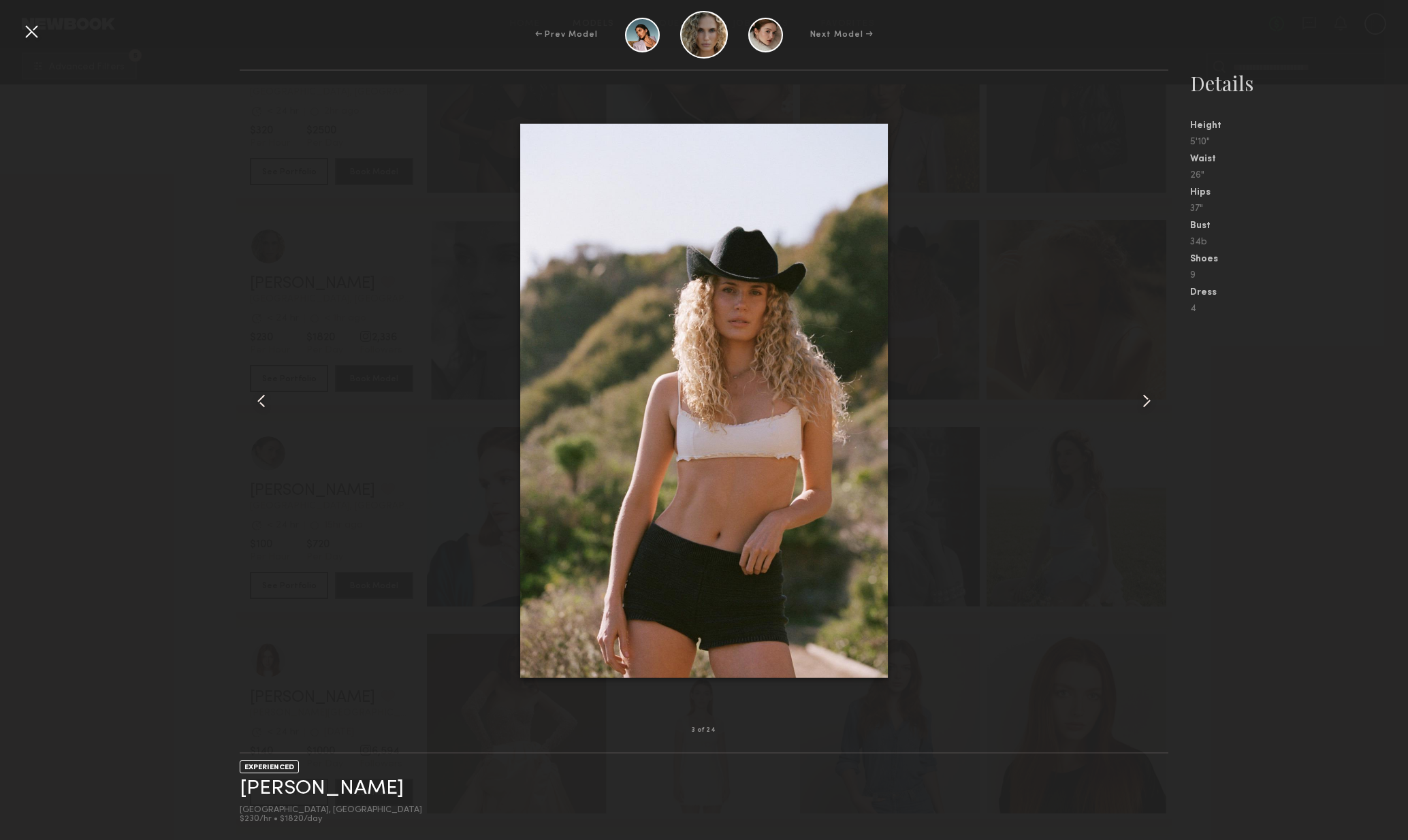
click at [1145, 407] on common-icon at bounding box center [1146, 401] width 21 height 21
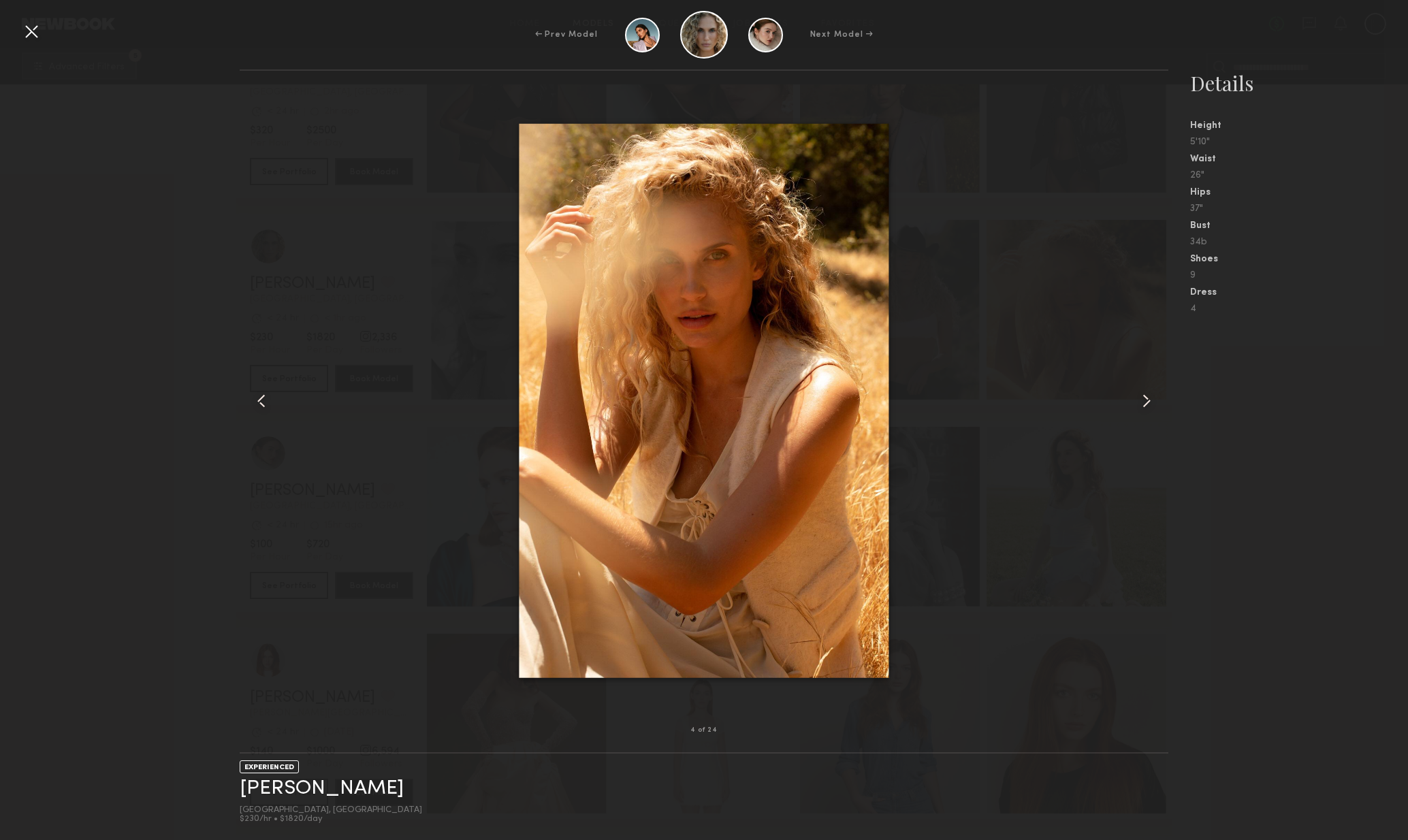
click at [1175, 407] on nb-gallery-model-stats "Details Height 5'10" Waist 26" Hips 37" Bust 34b Shoes 9 Dress 4" at bounding box center [1288, 454] width 239 height 771
click at [1132, 412] on div at bounding box center [1150, 401] width 38 height 616
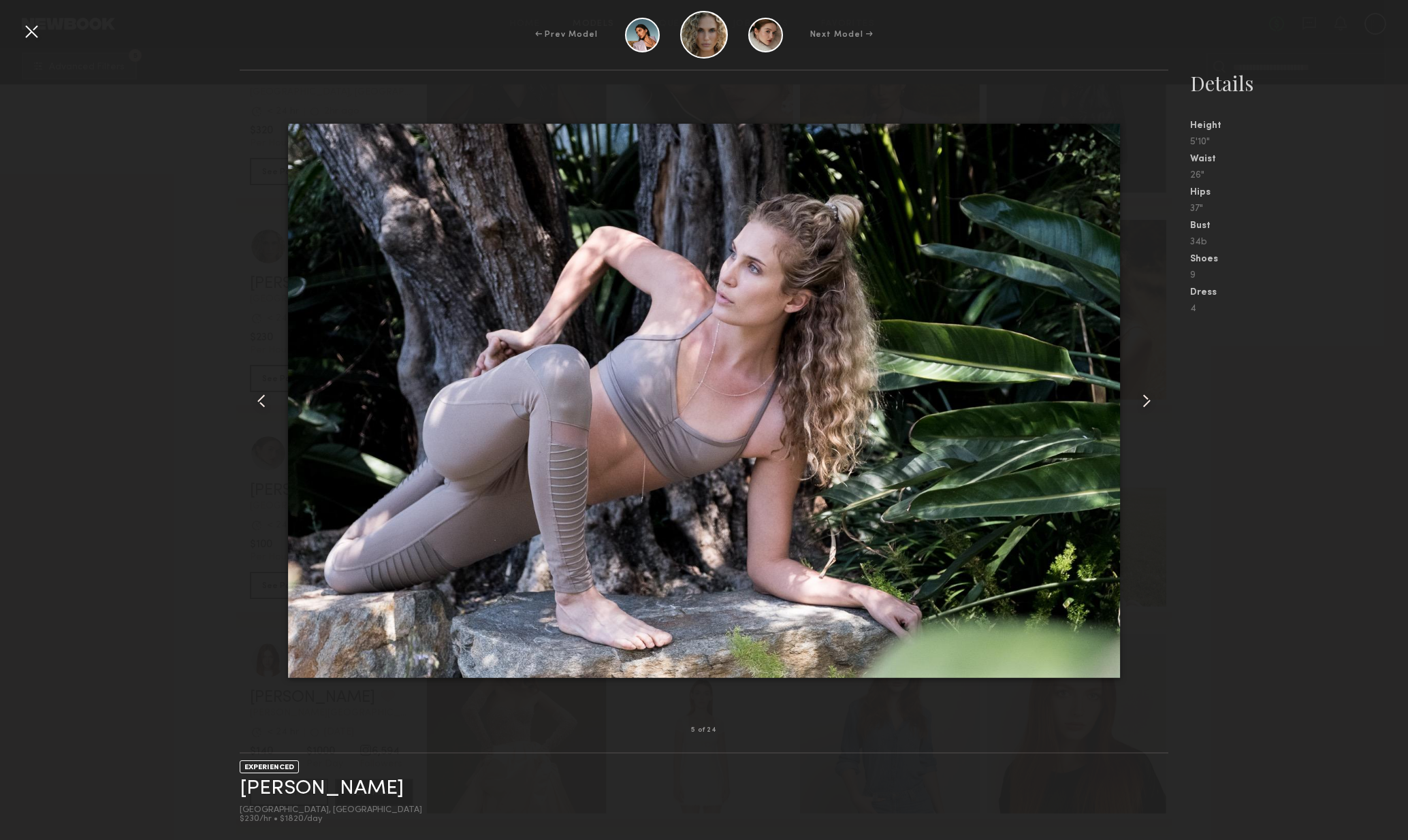
click at [1145, 411] on common-icon at bounding box center [1146, 401] width 21 height 21
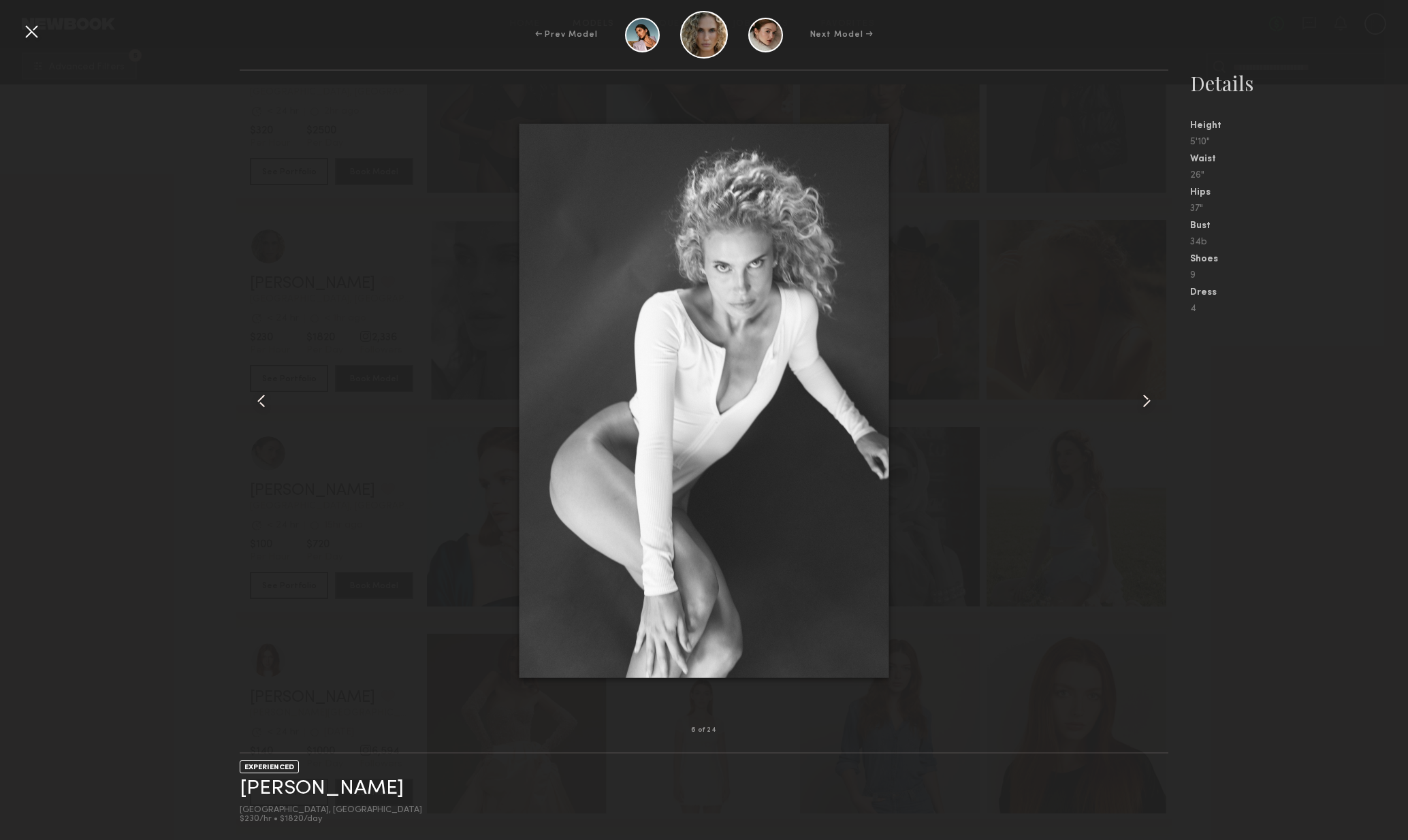
click at [1147, 410] on common-icon at bounding box center [1146, 401] width 21 height 21
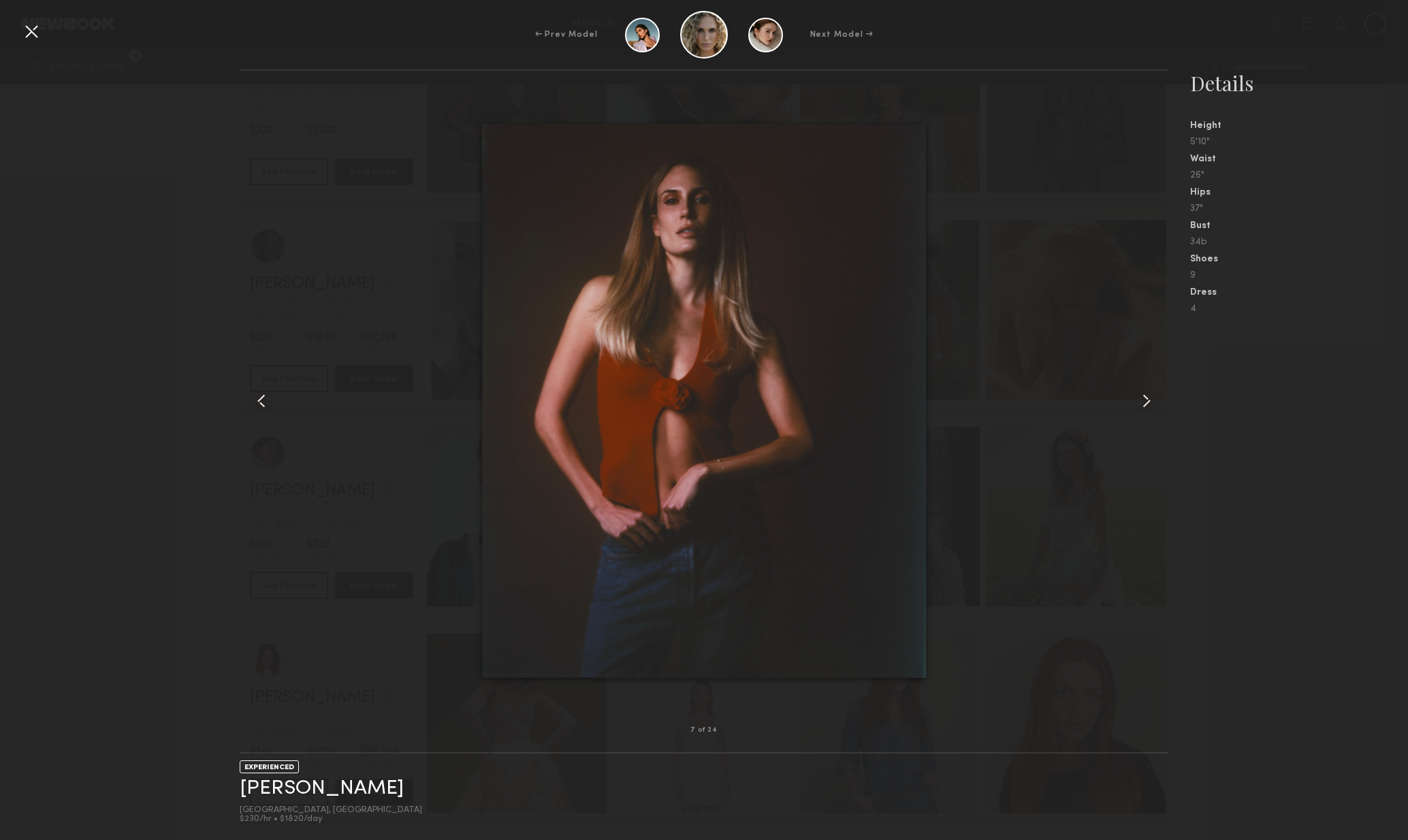
click at [1144, 409] on common-icon at bounding box center [1146, 401] width 21 height 21
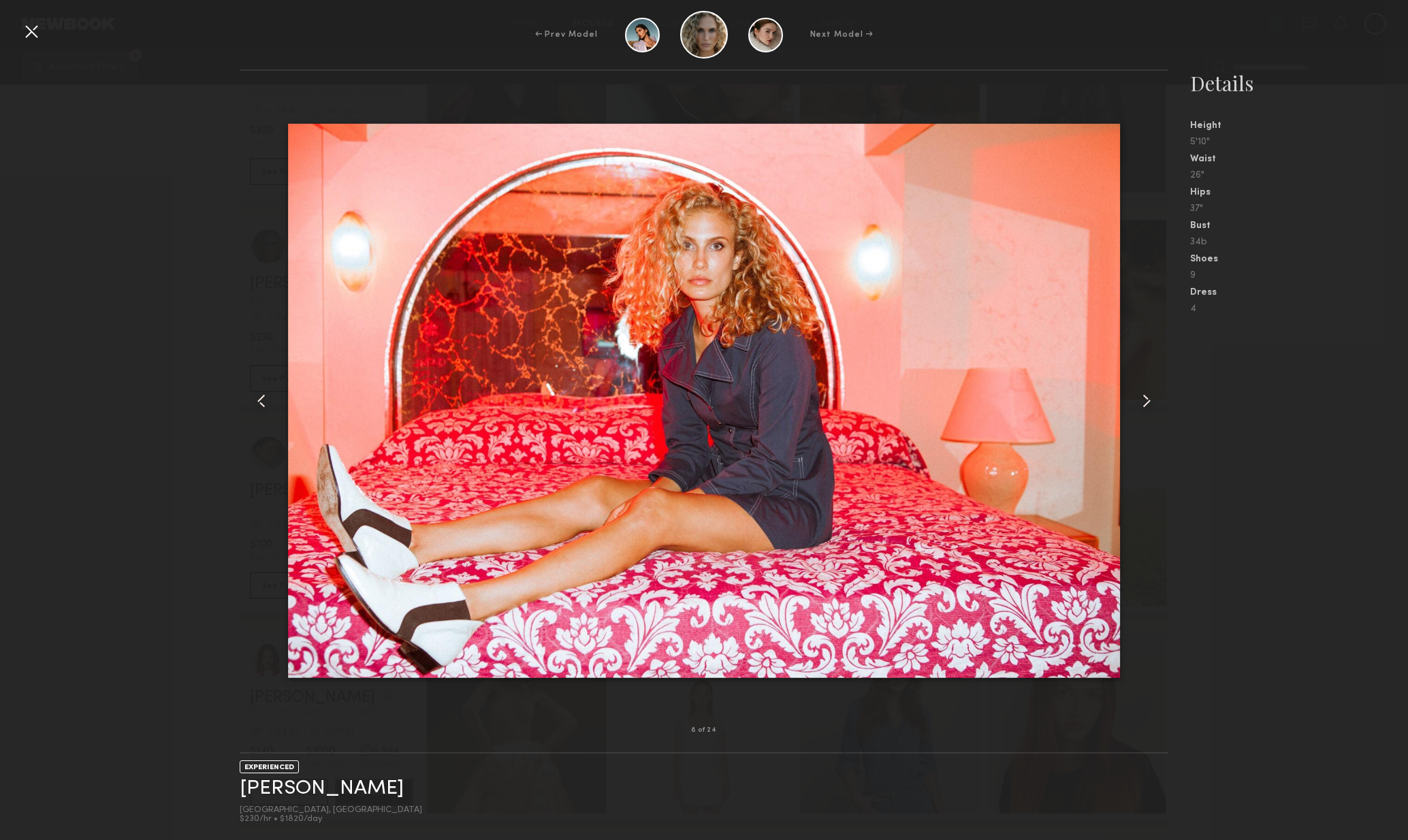
click at [1144, 409] on common-icon at bounding box center [1146, 401] width 21 height 21
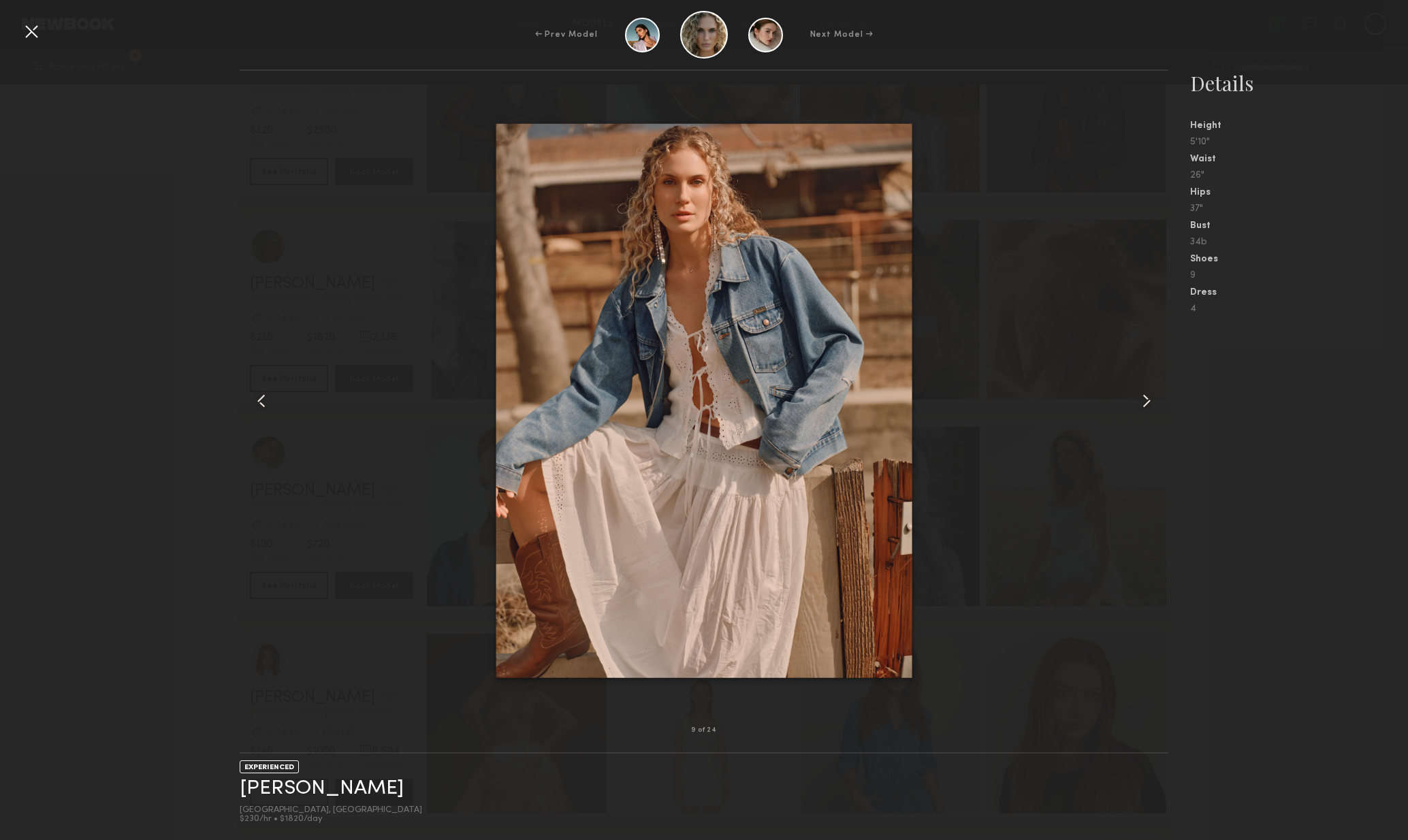
click at [1145, 410] on common-icon at bounding box center [1146, 401] width 21 height 21
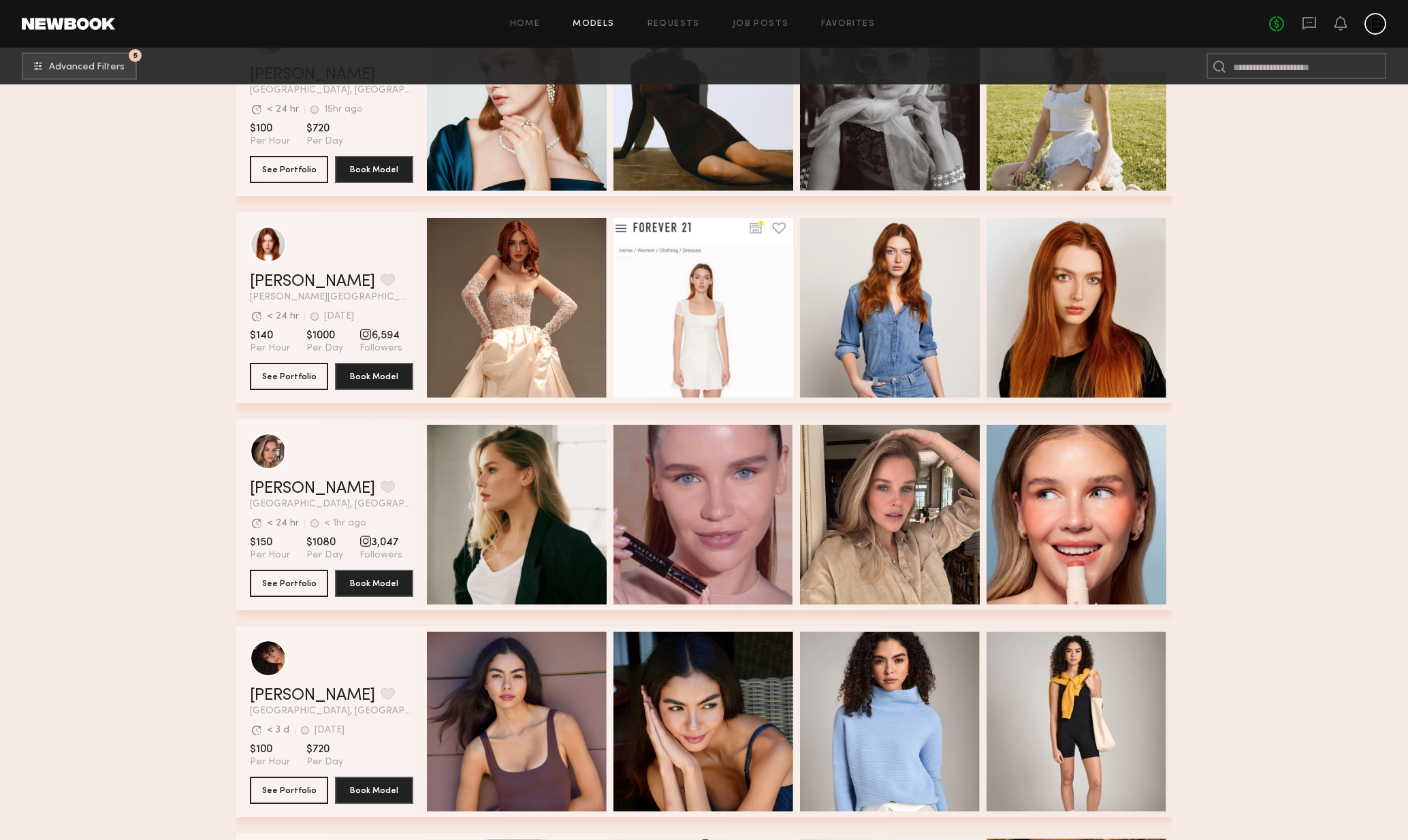
scroll to position [8195, 0]
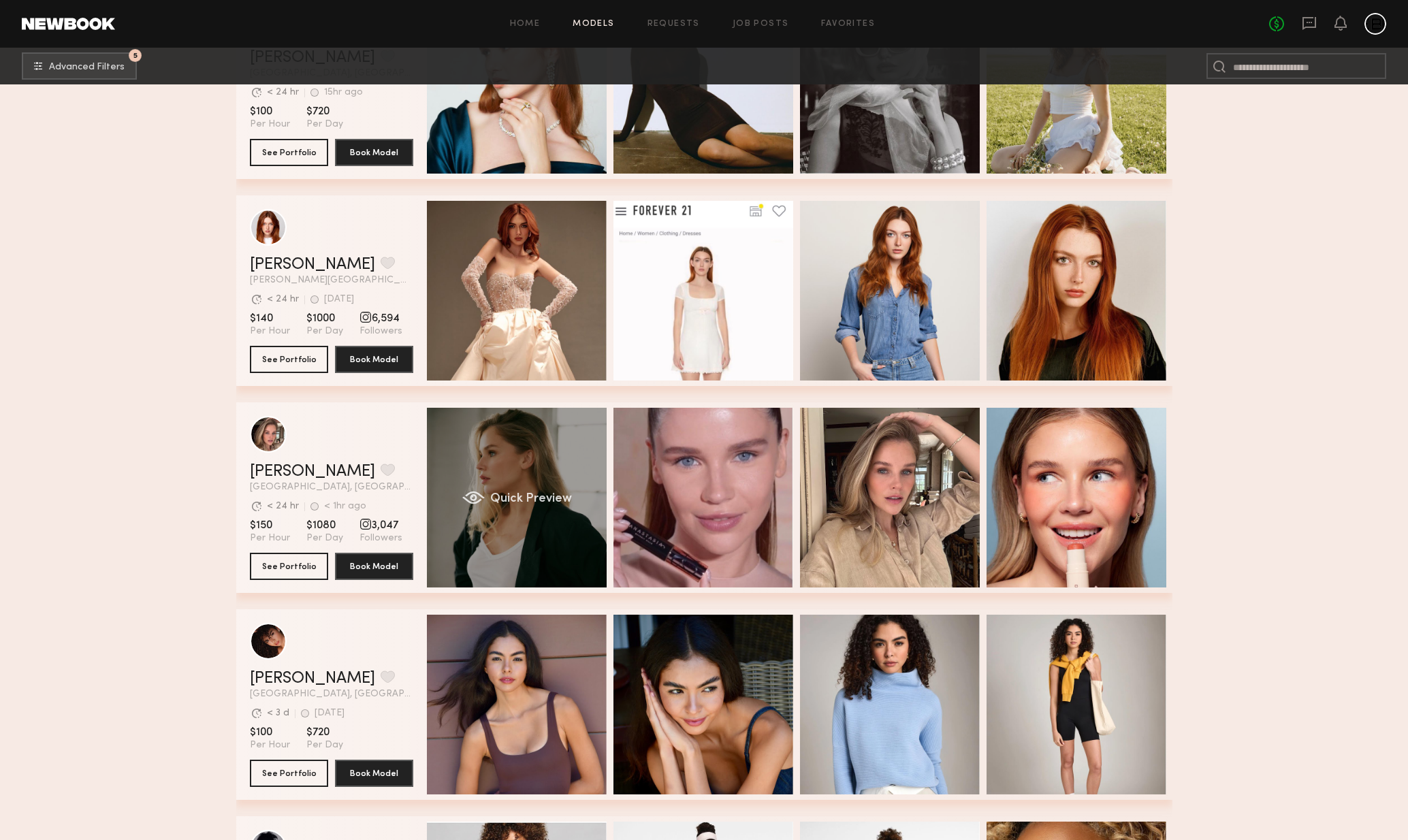
click at [581, 516] on div "Quick Preview" at bounding box center [517, 498] width 179 height 179
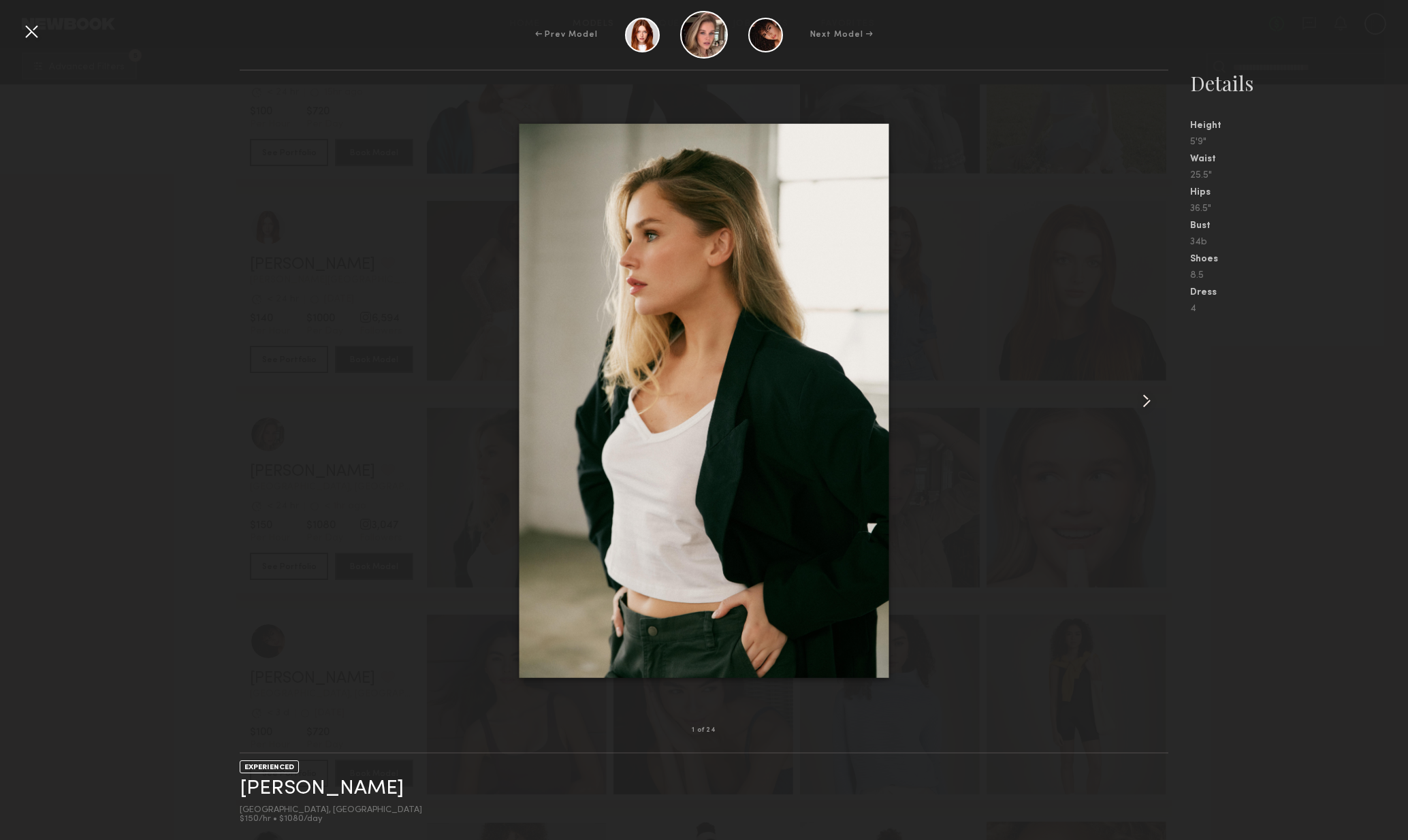
click at [1139, 406] on common-icon at bounding box center [1146, 401] width 21 height 21
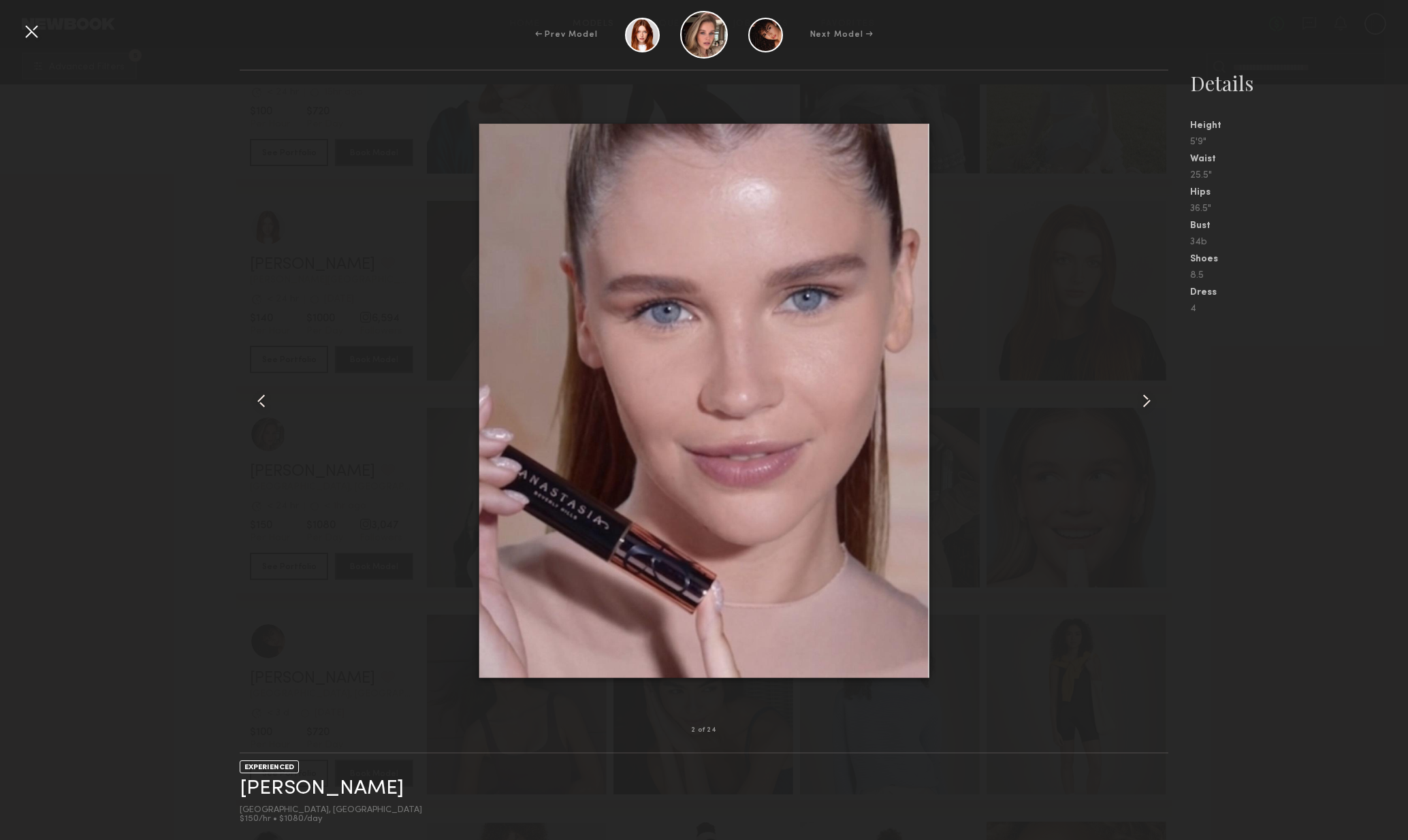
click at [1147, 398] on common-icon at bounding box center [1146, 401] width 21 height 21
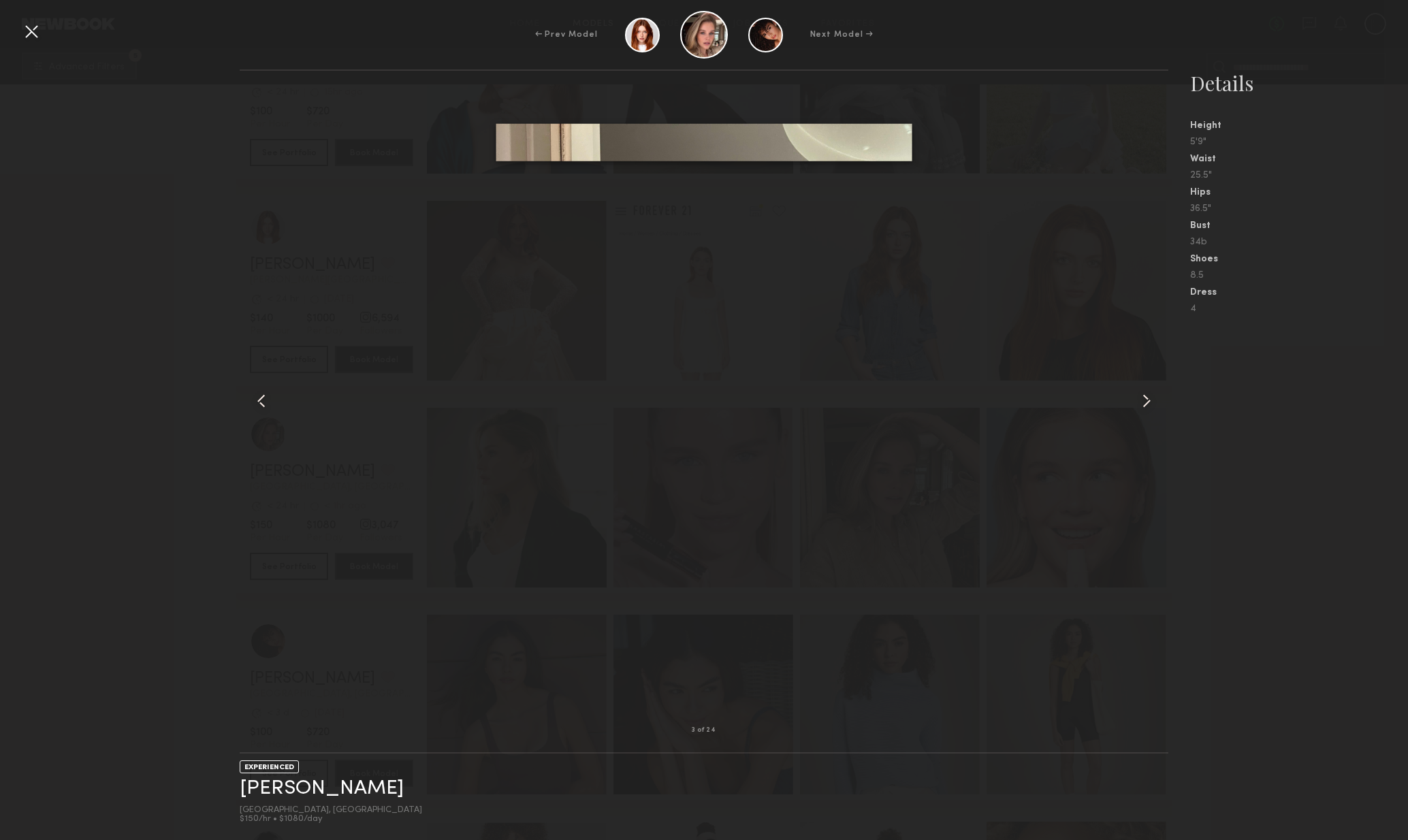
click at [1148, 404] on common-icon at bounding box center [1146, 401] width 21 height 21
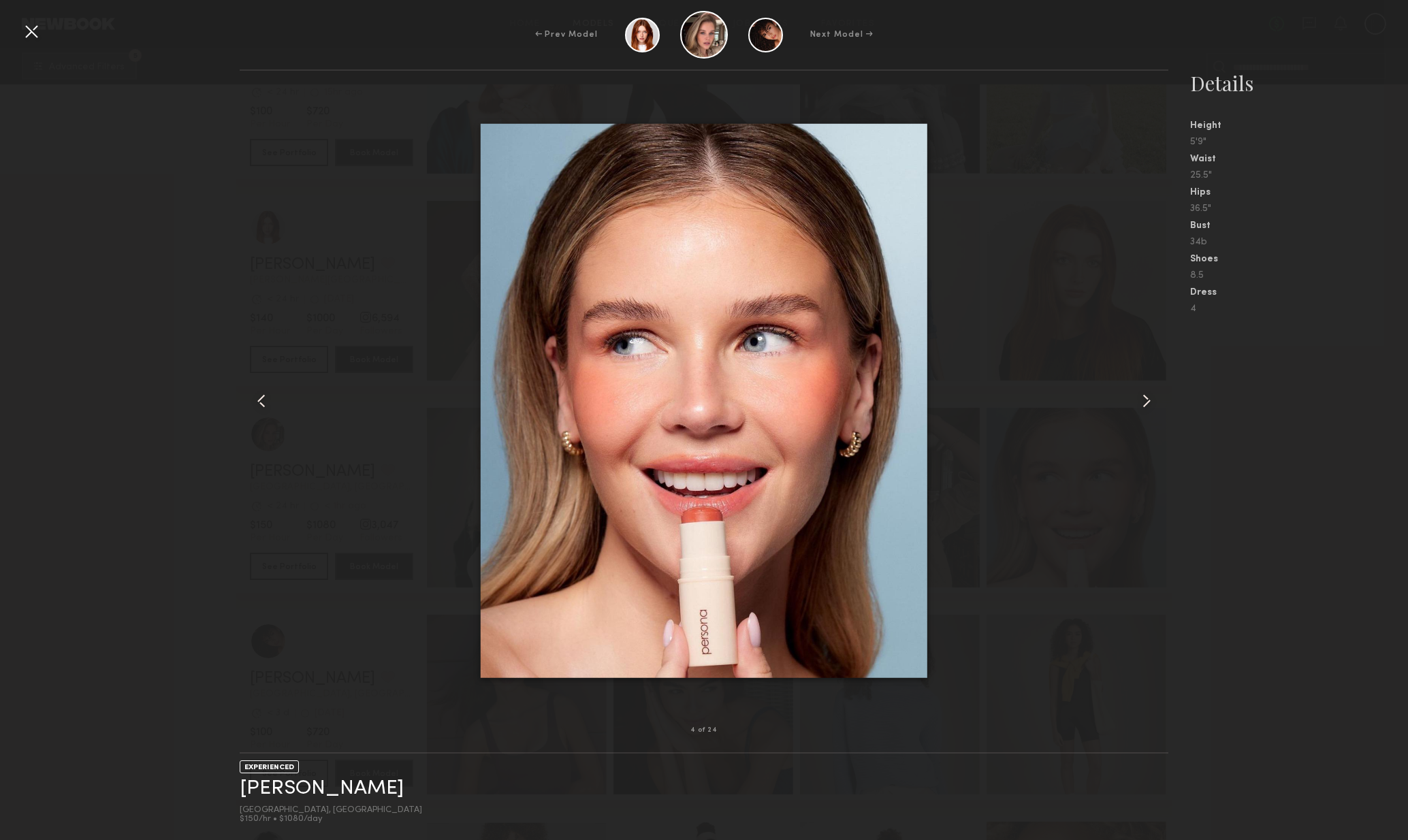
click at [1148, 404] on common-icon at bounding box center [1146, 401] width 21 height 21
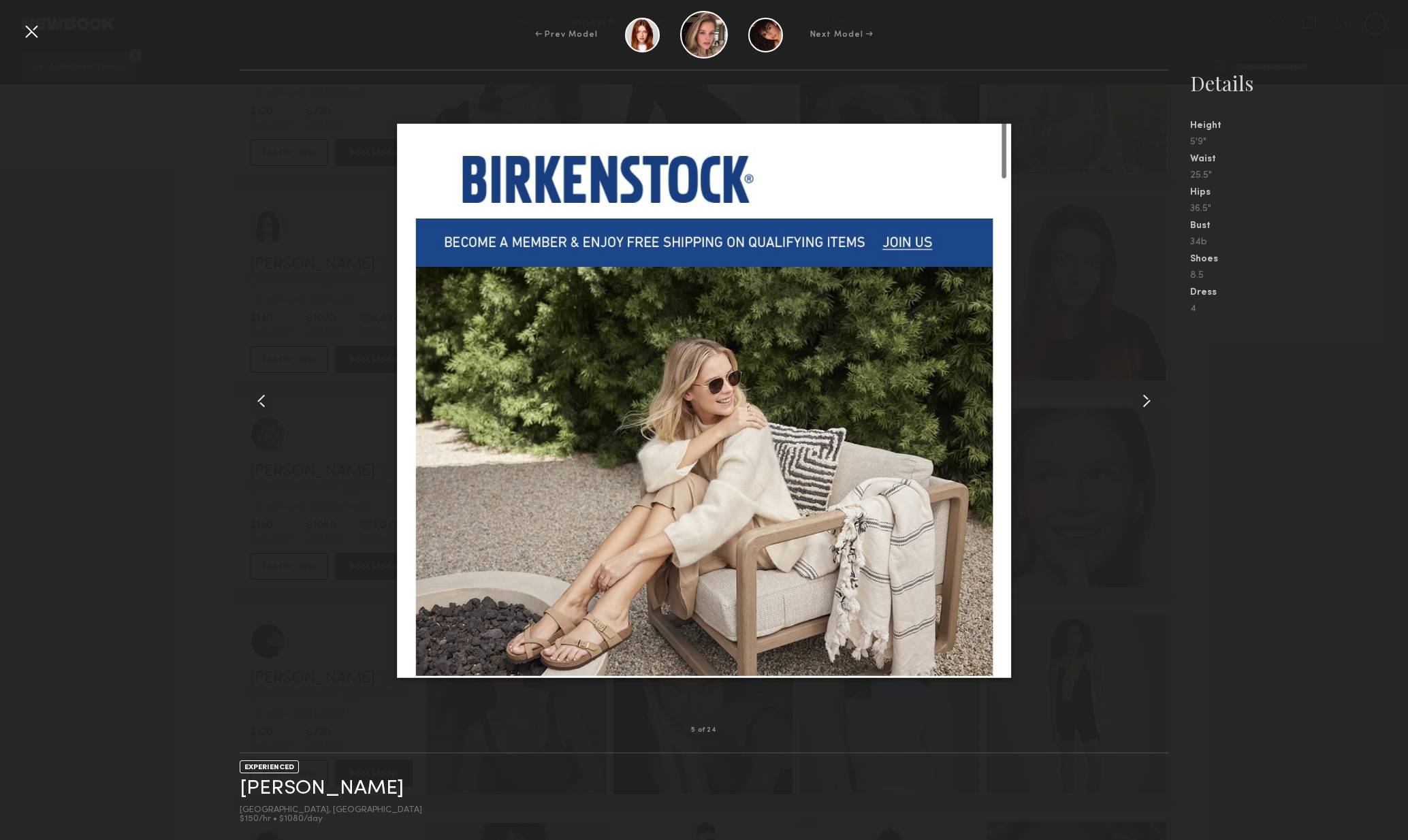
click at [1147, 402] on common-icon at bounding box center [1146, 401] width 21 height 21
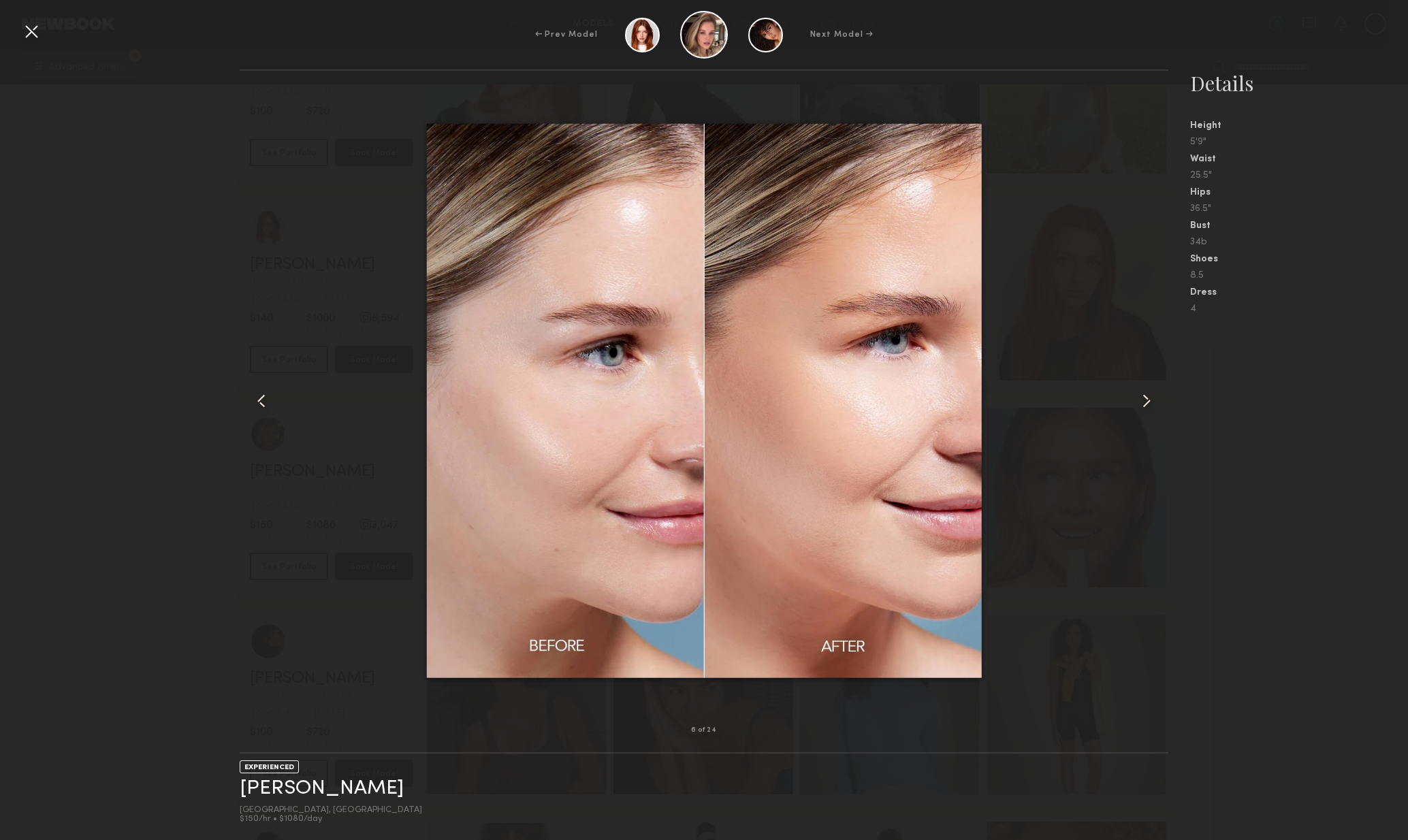
click at [1148, 402] on common-icon at bounding box center [1146, 401] width 21 height 21
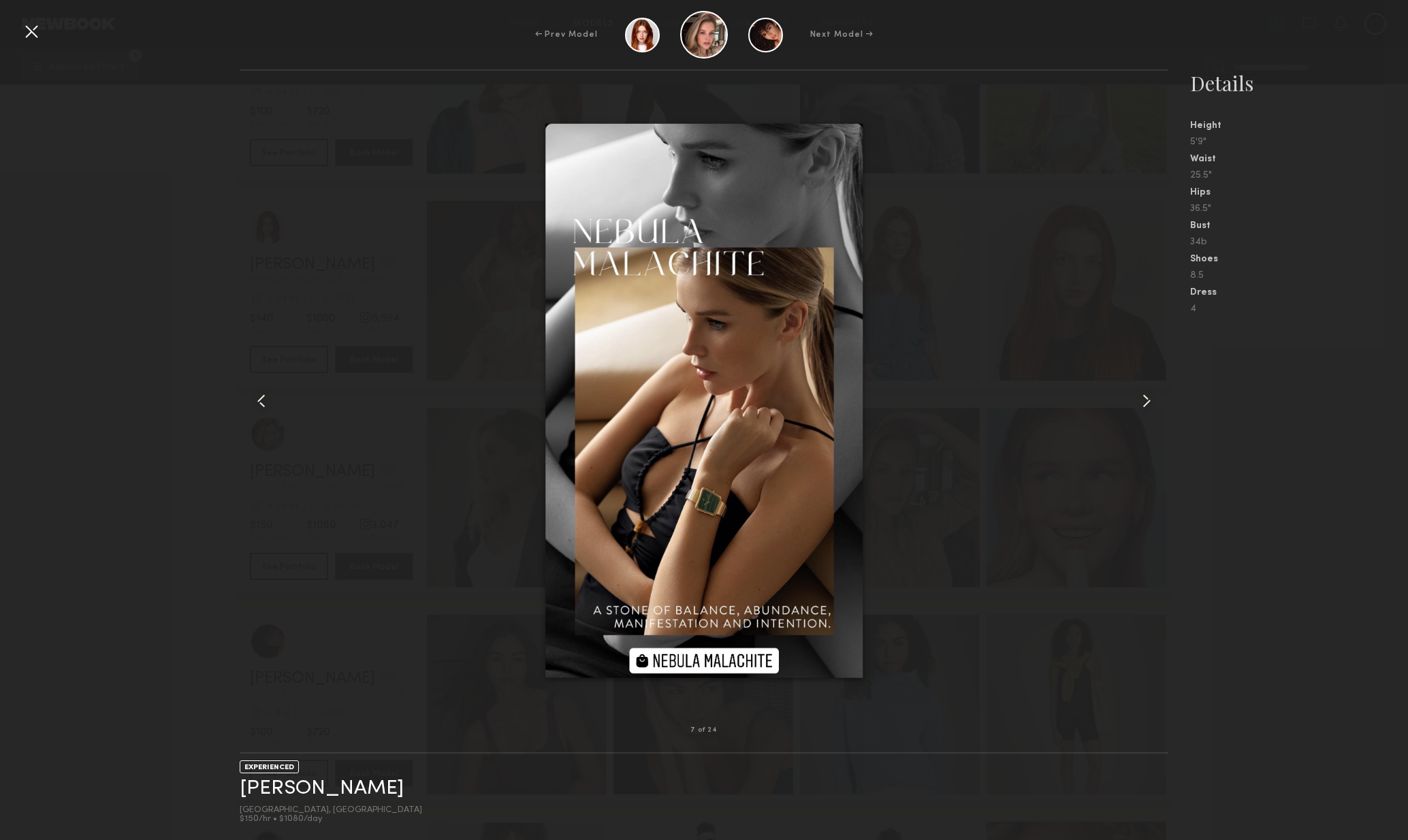
click at [1151, 404] on common-icon at bounding box center [1146, 401] width 21 height 21
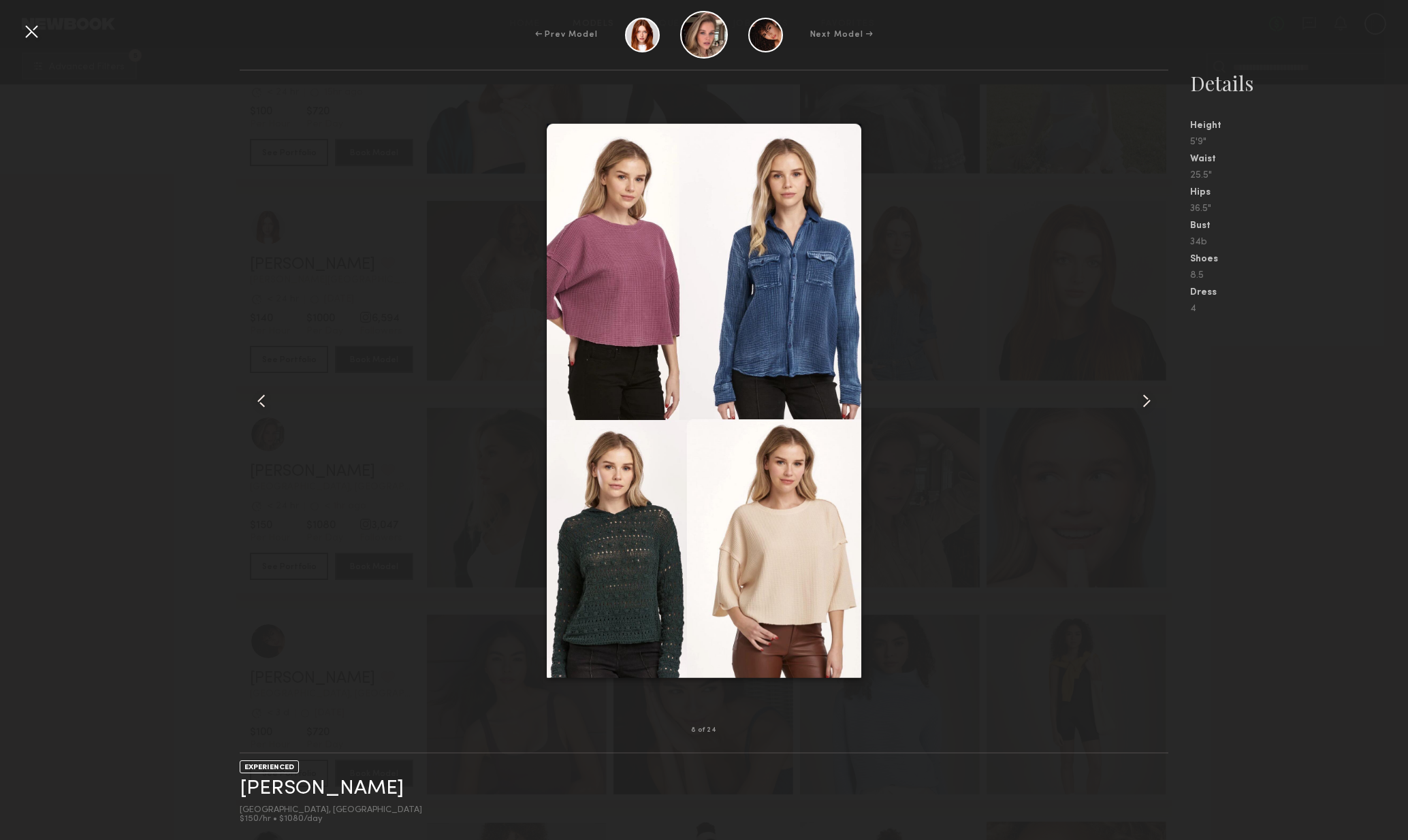
click at [1148, 405] on common-icon at bounding box center [1146, 401] width 21 height 21
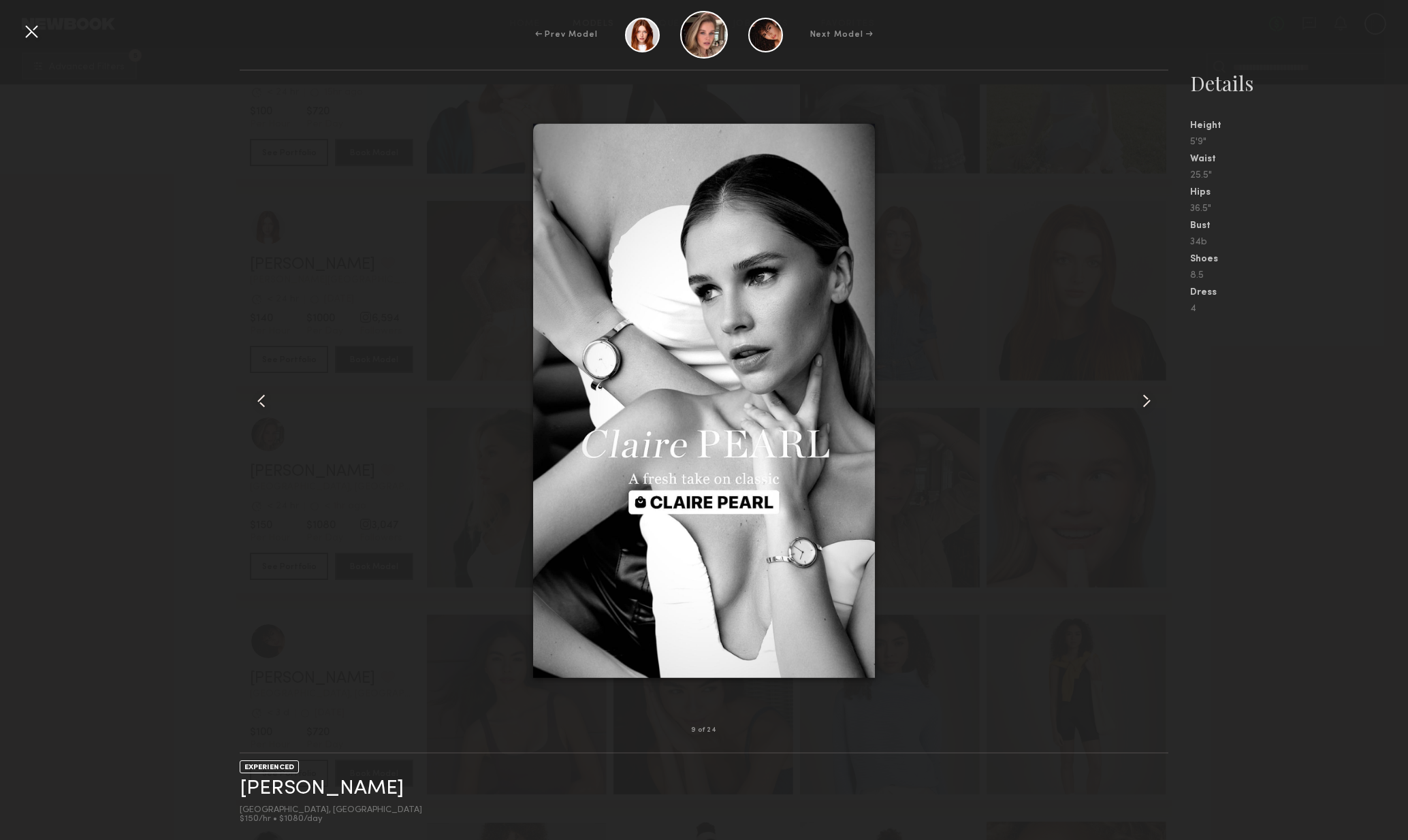
click at [258, 401] on common-icon at bounding box center [262, 401] width 21 height 21
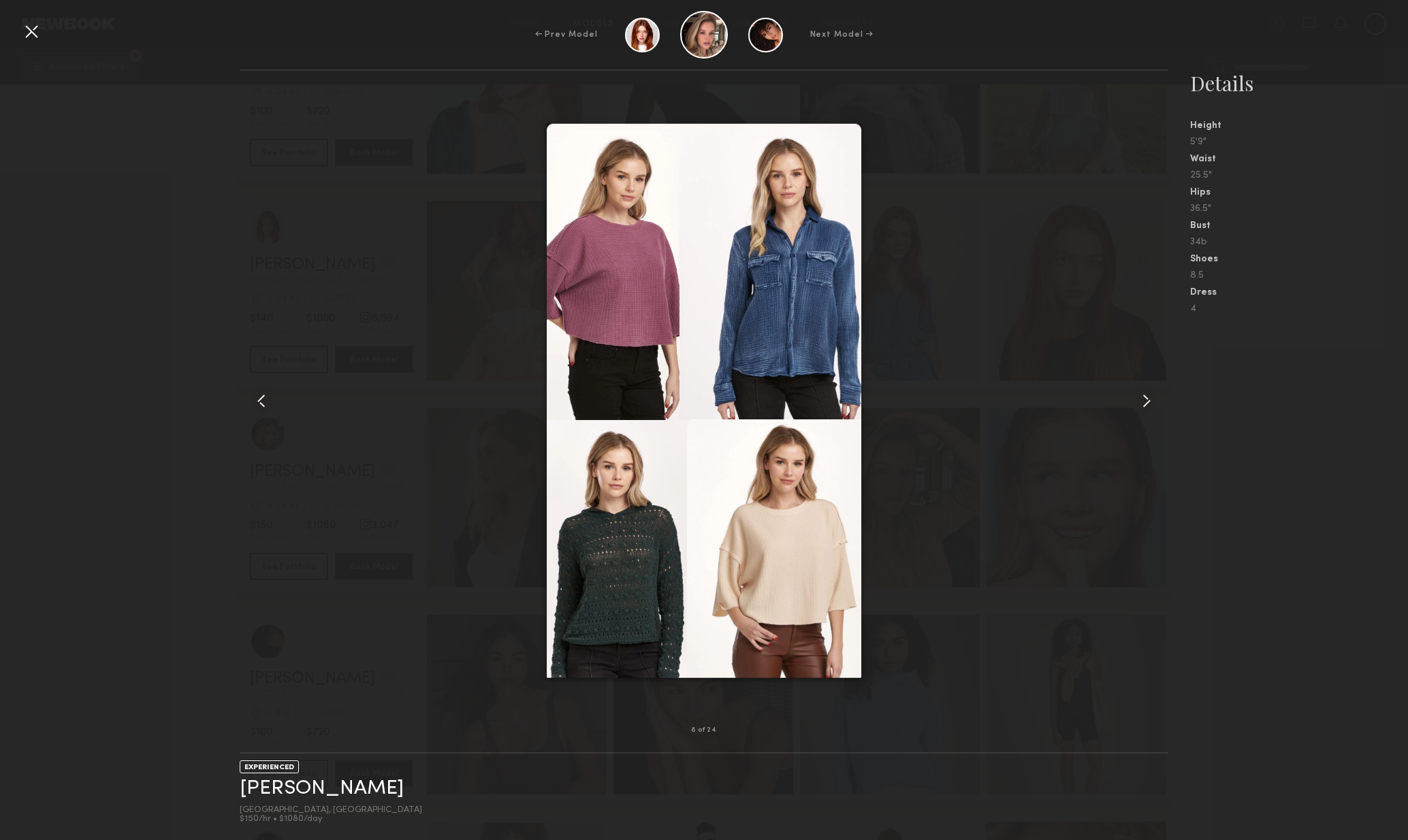
click at [1132, 390] on div at bounding box center [1150, 401] width 38 height 616
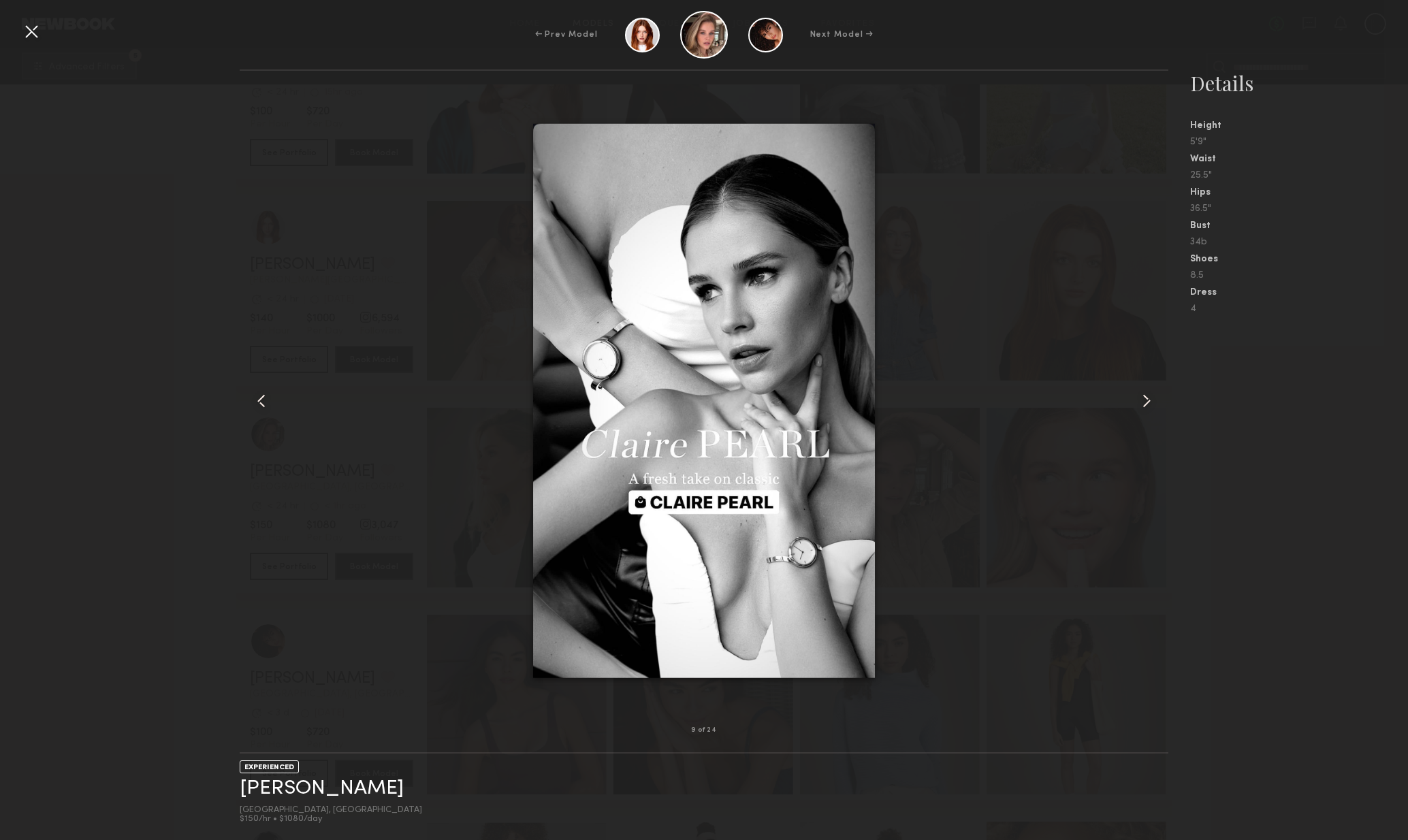
click at [1128, 396] on div at bounding box center [704, 401] width 930 height 616
click at [1124, 406] on div at bounding box center [704, 401] width 930 height 616
click at [1137, 401] on common-icon at bounding box center [1146, 401] width 21 height 21
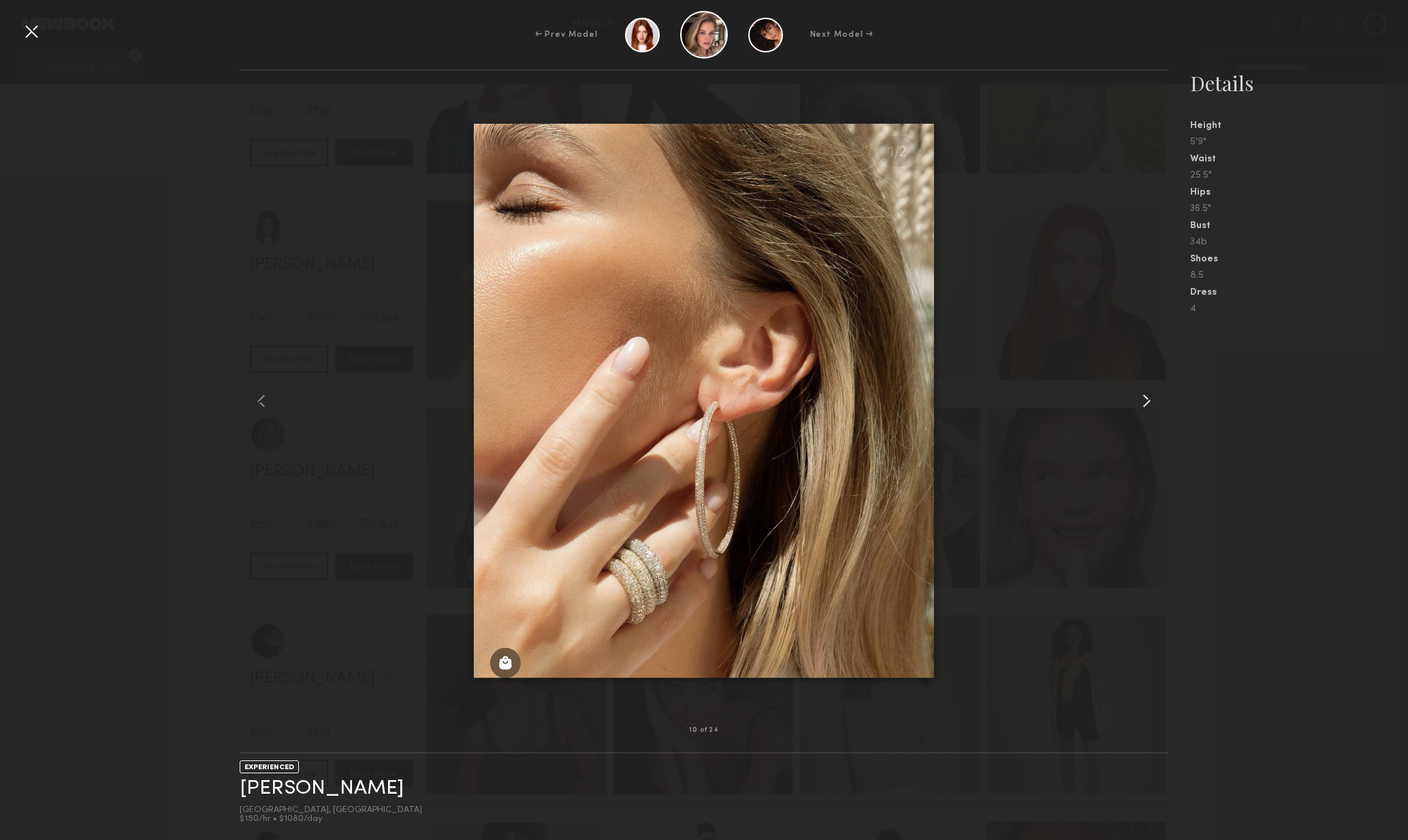
drag, startPoint x: 1143, startPoint y: 401, endPoint x: 1150, endPoint y: 403, distance: 7.3
click at [1143, 401] on common-icon at bounding box center [1146, 401] width 21 height 21
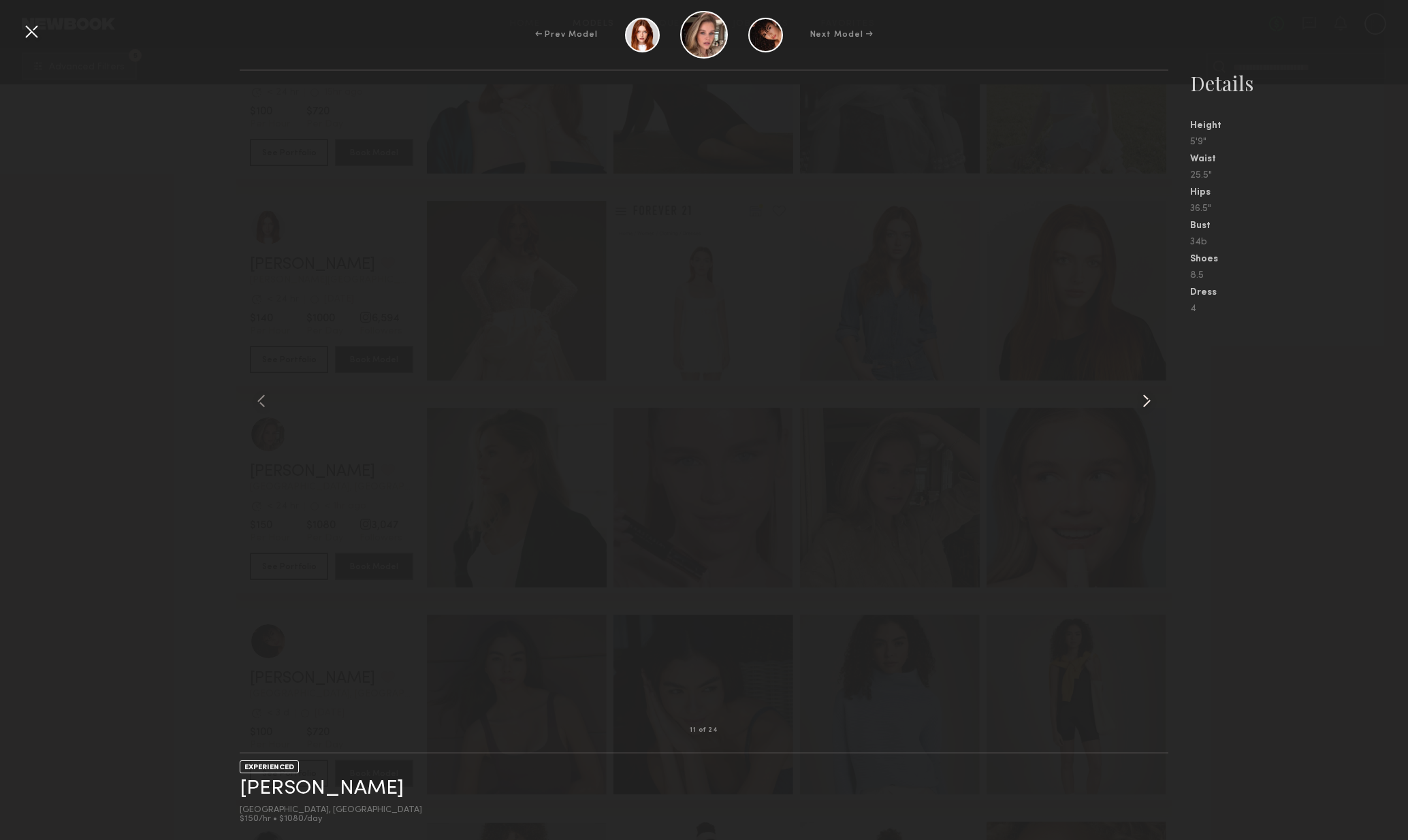
click at [1150, 403] on common-icon at bounding box center [1146, 401] width 21 height 21
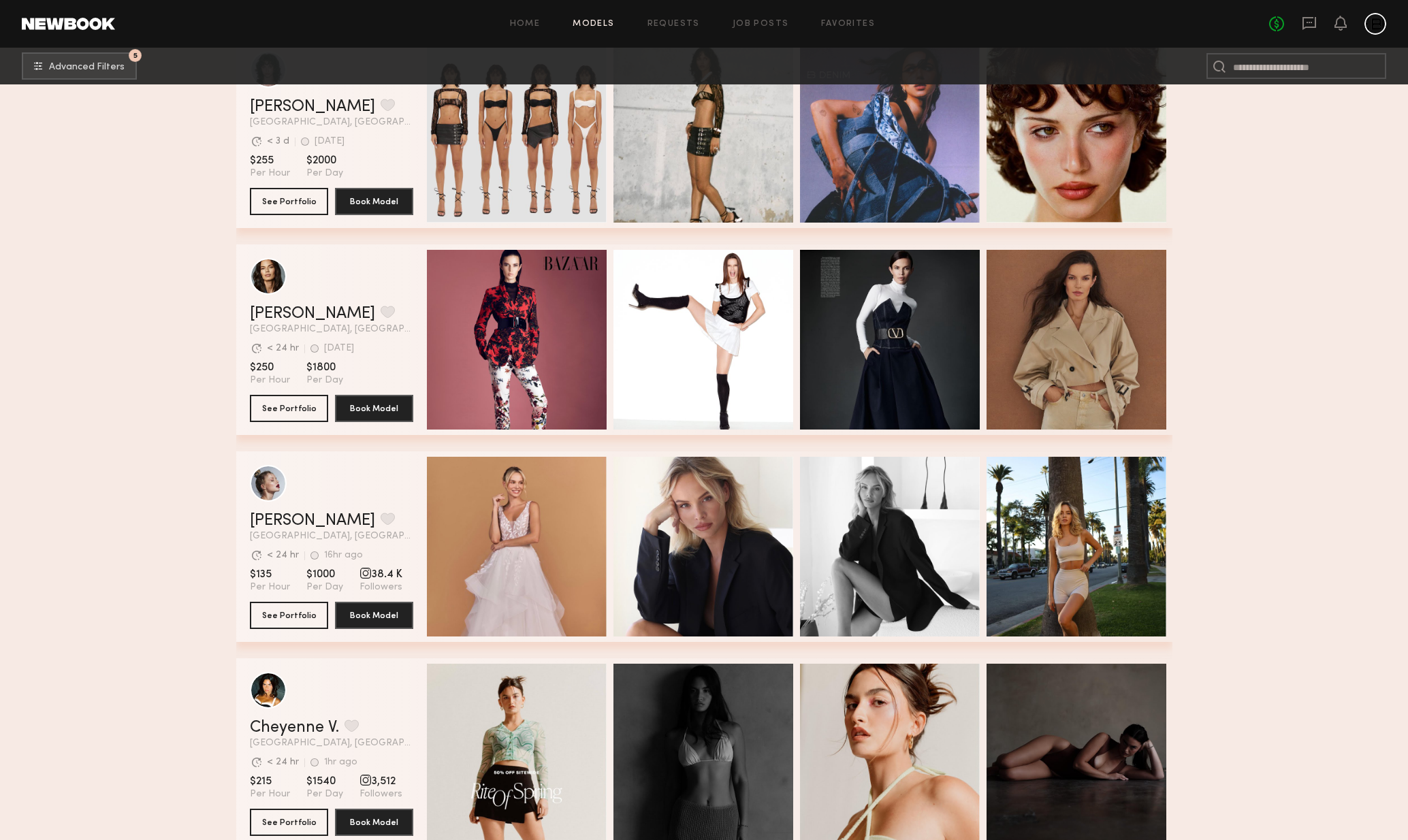
scroll to position [9993, 0]
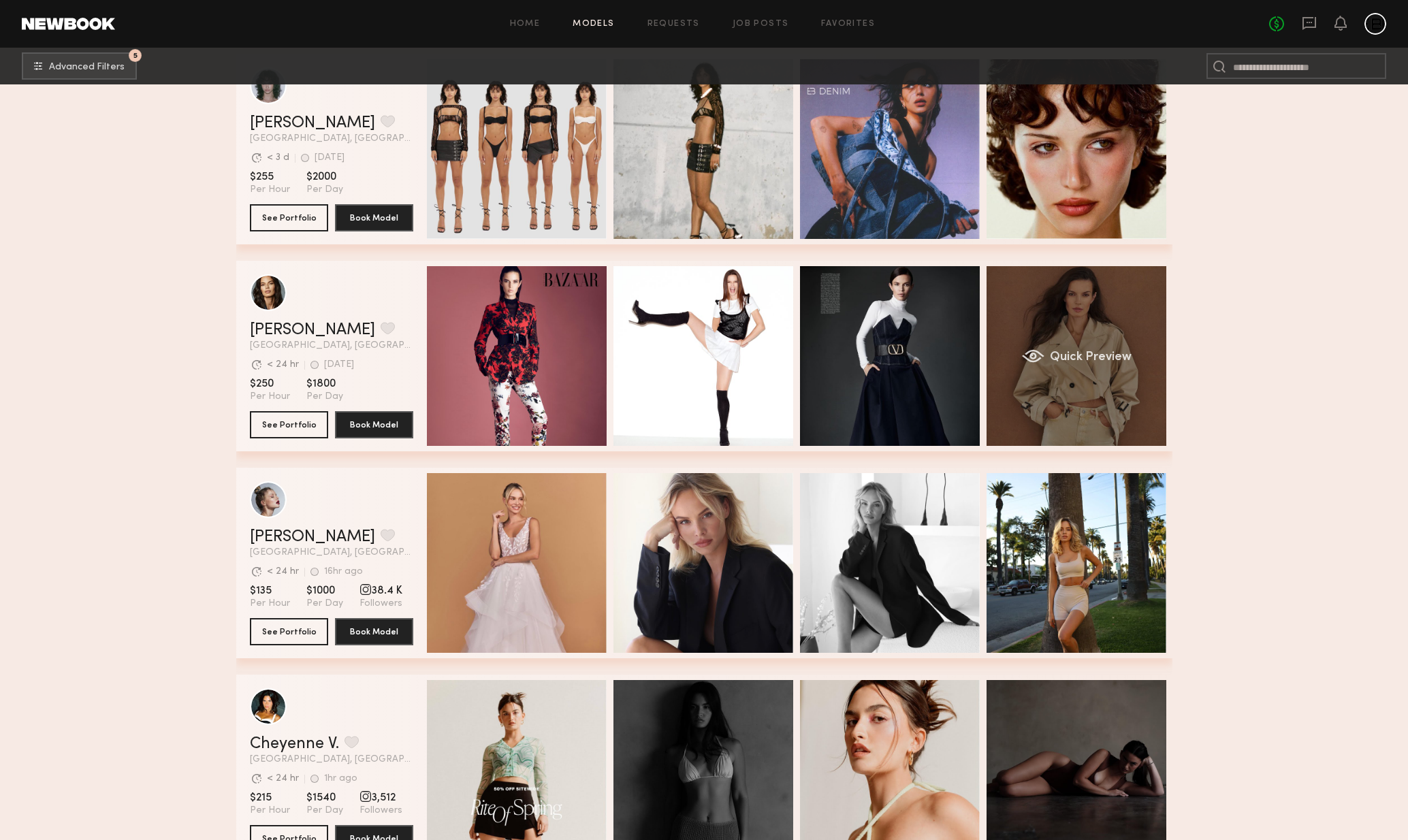
click at [1127, 360] on span "Quick Preview" at bounding box center [1090, 357] width 81 height 12
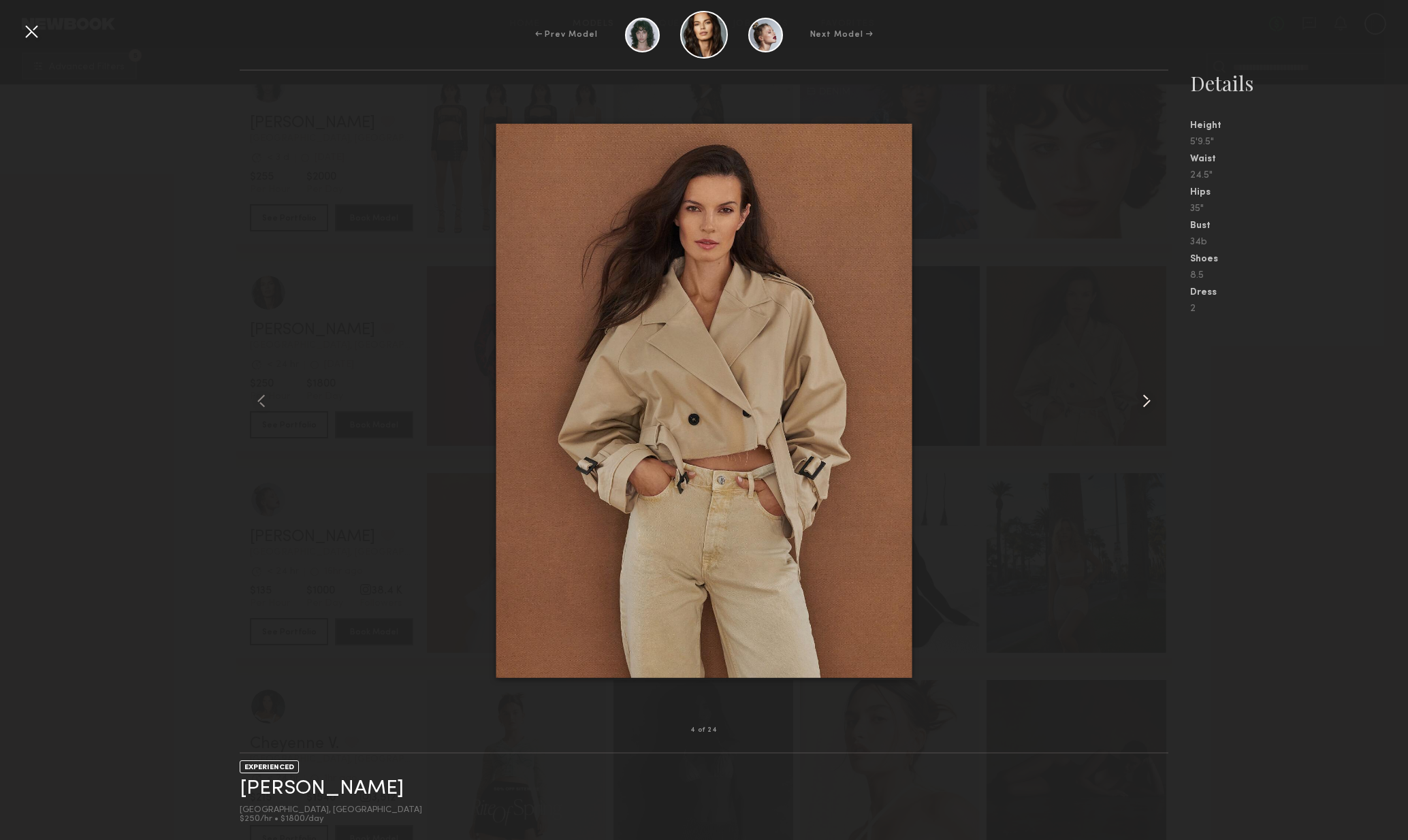
click at [1137, 400] on common-icon at bounding box center [1146, 401] width 21 height 21
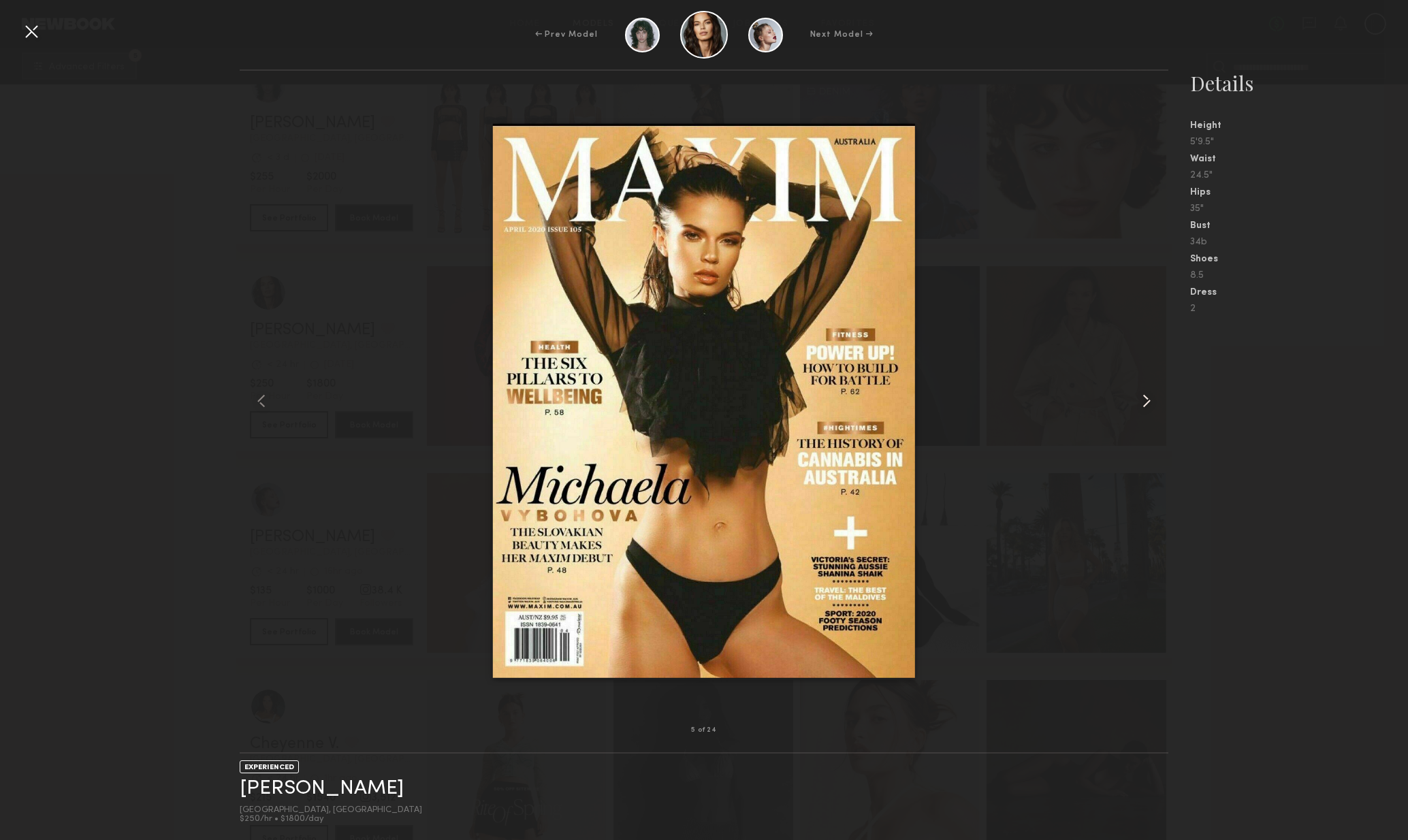
click at [1132, 406] on div at bounding box center [1150, 401] width 38 height 616
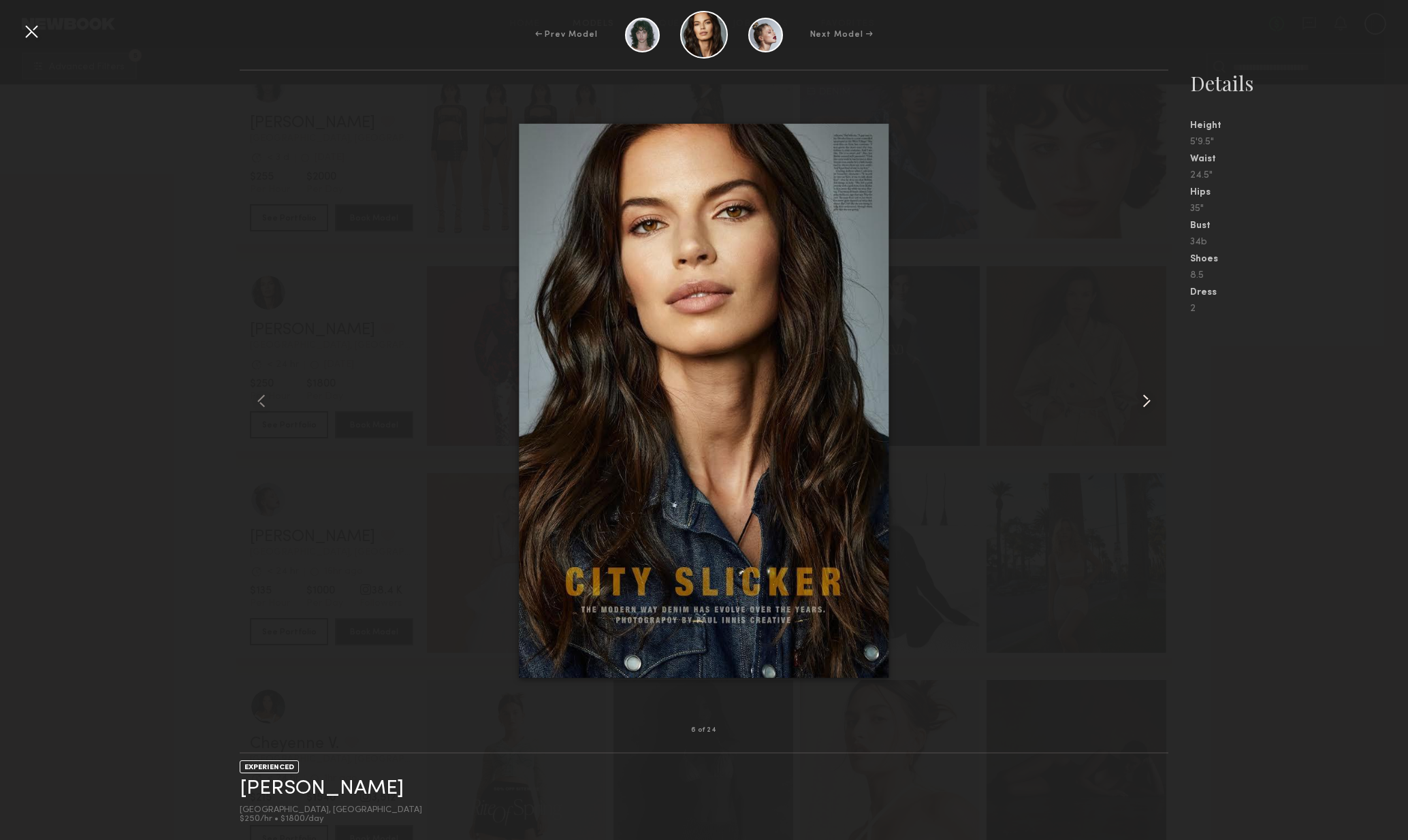
click at [1132, 406] on div at bounding box center [1150, 401] width 38 height 616
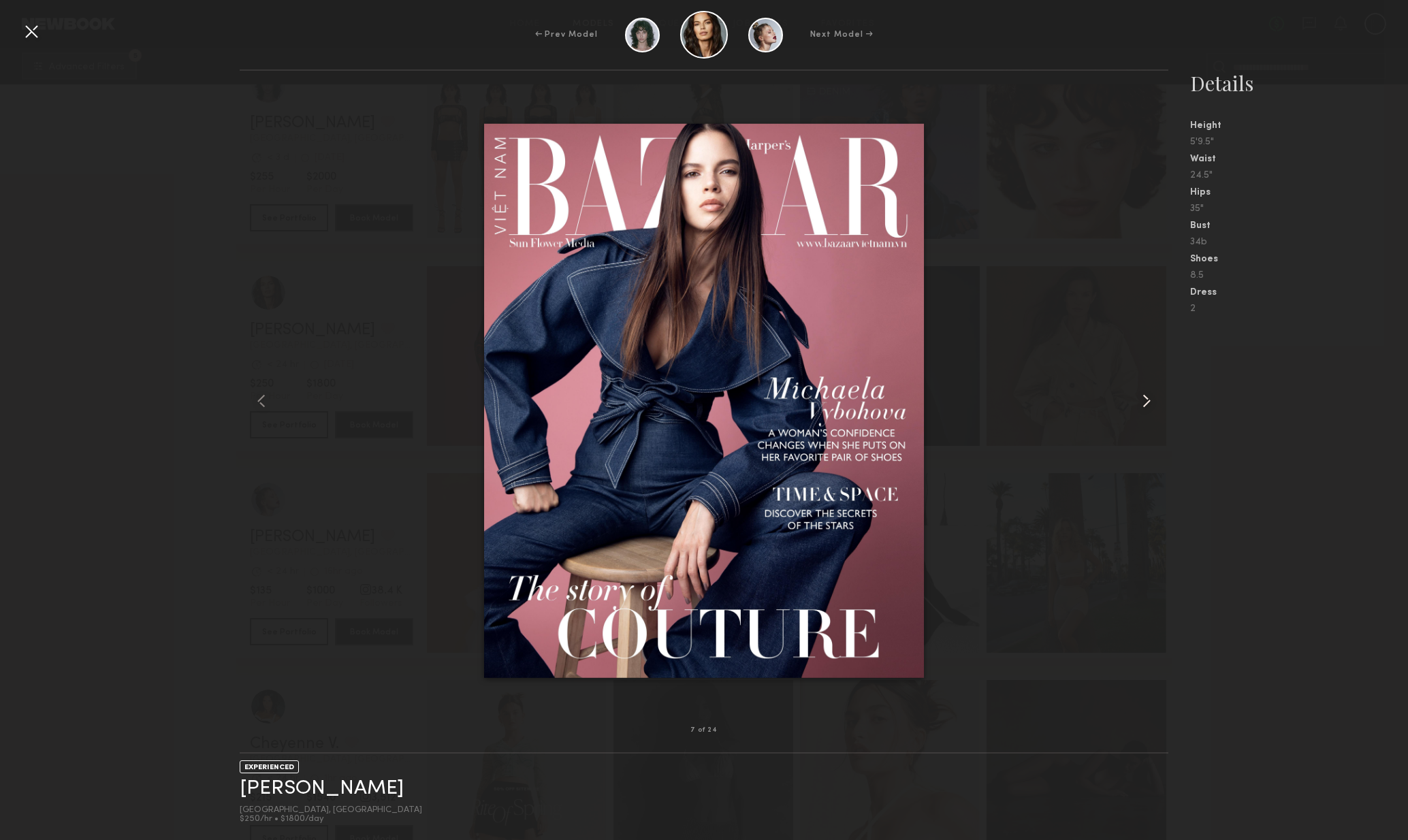
click at [1132, 406] on div at bounding box center [1150, 401] width 38 height 616
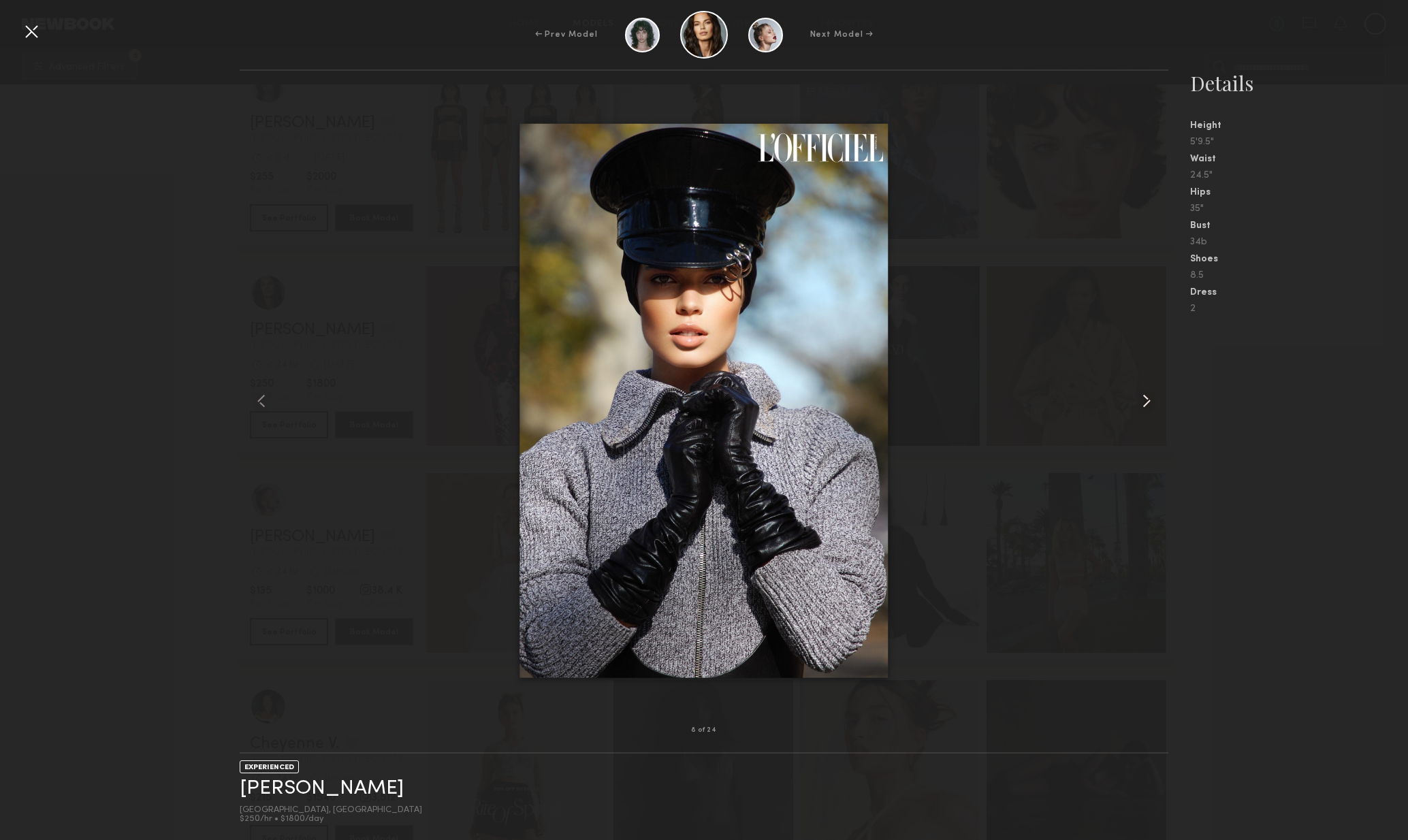
click at [1132, 406] on div at bounding box center [1150, 401] width 38 height 616
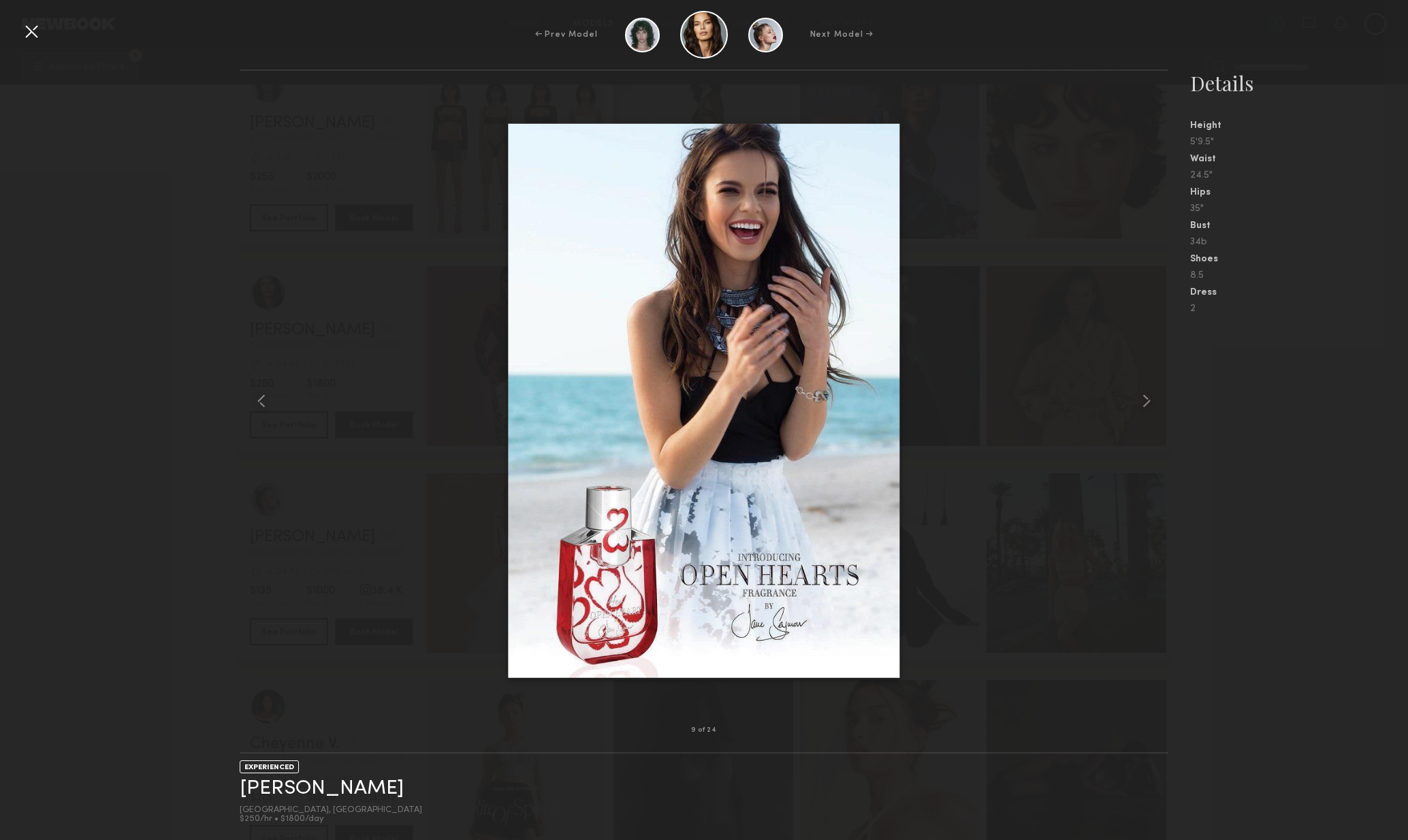
click at [1125, 409] on div at bounding box center [704, 401] width 930 height 616
click at [1136, 407] on common-icon at bounding box center [1146, 401] width 21 height 21
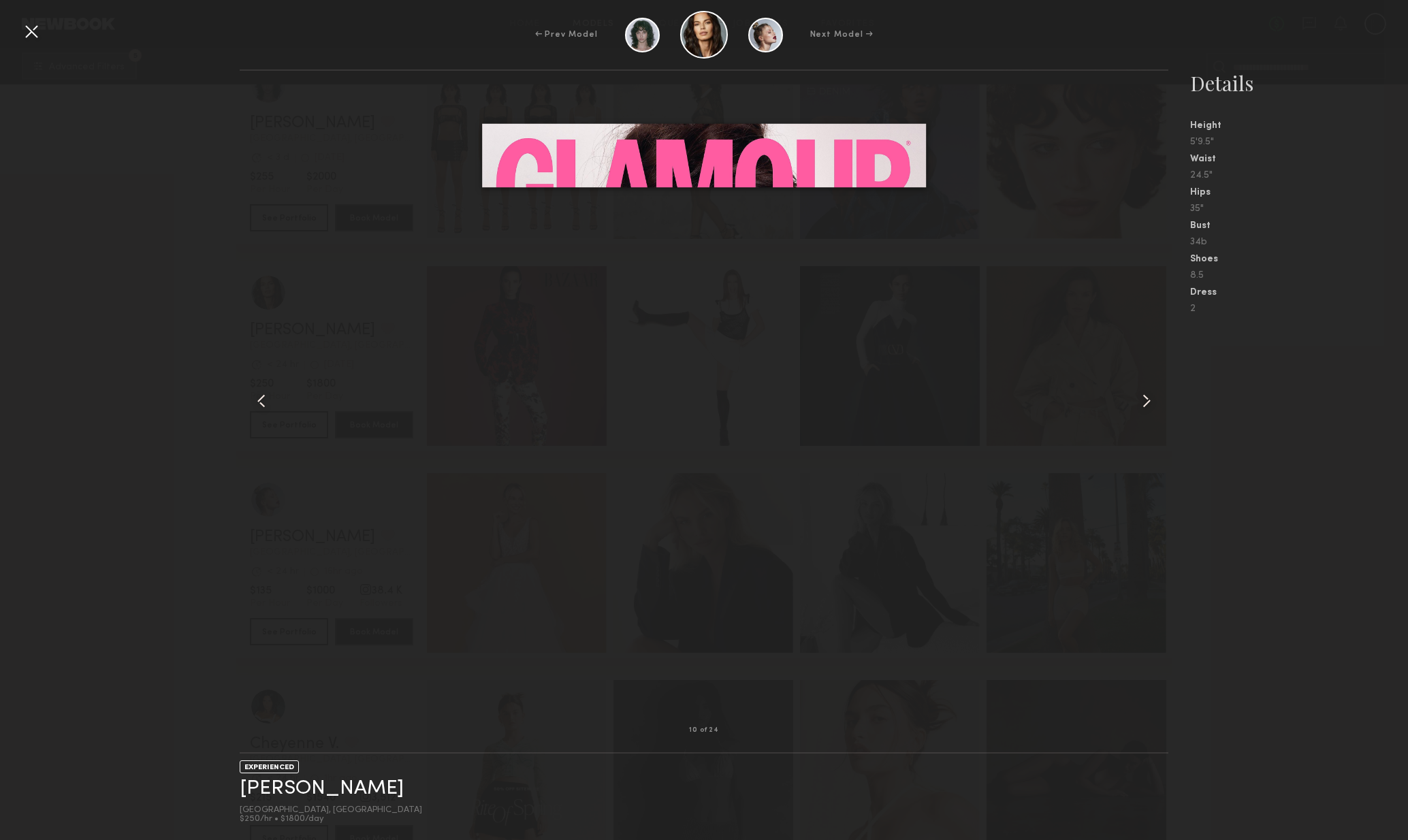
click at [1148, 403] on common-icon at bounding box center [1146, 401] width 21 height 21
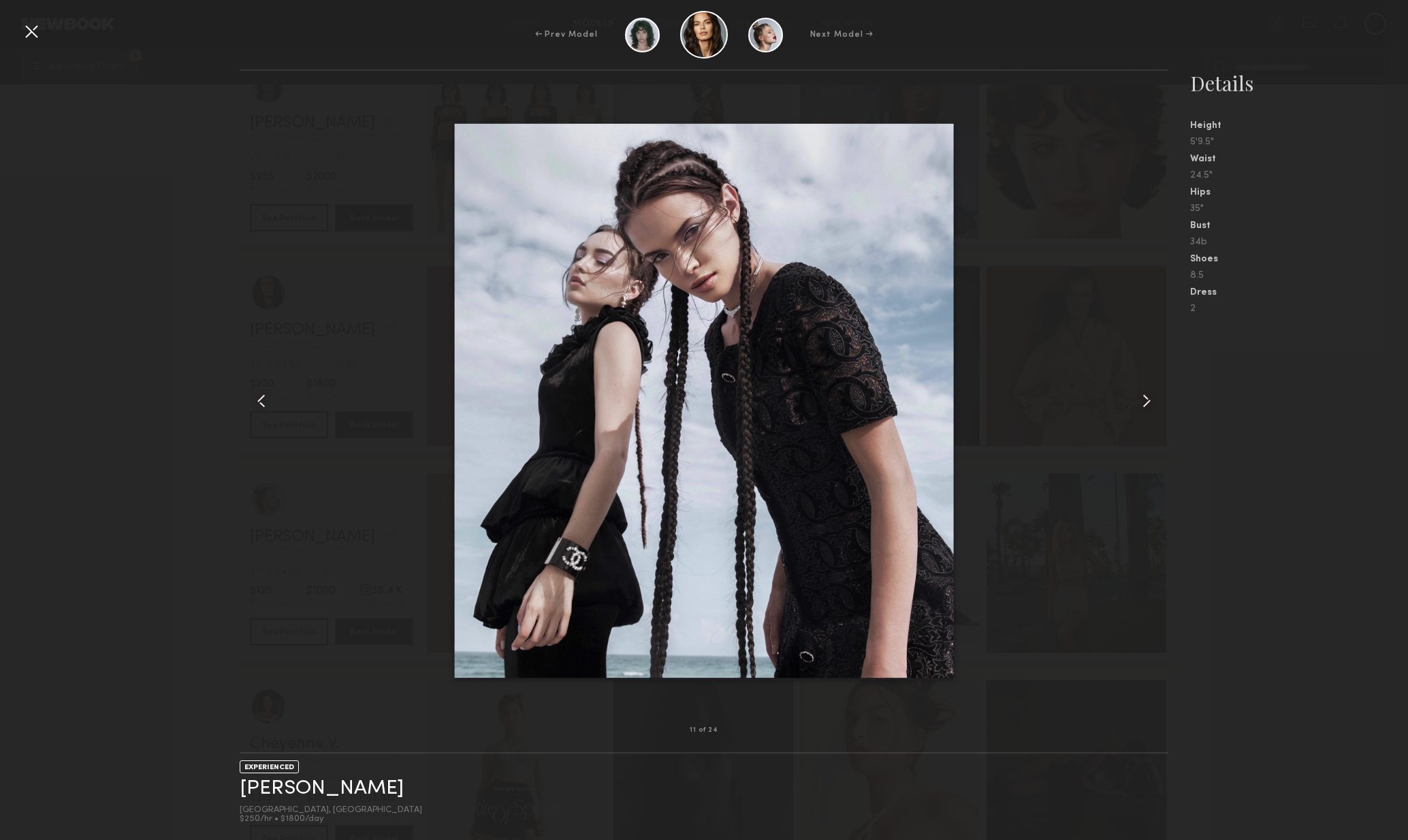
click at [1148, 403] on common-icon at bounding box center [1146, 401] width 21 height 21
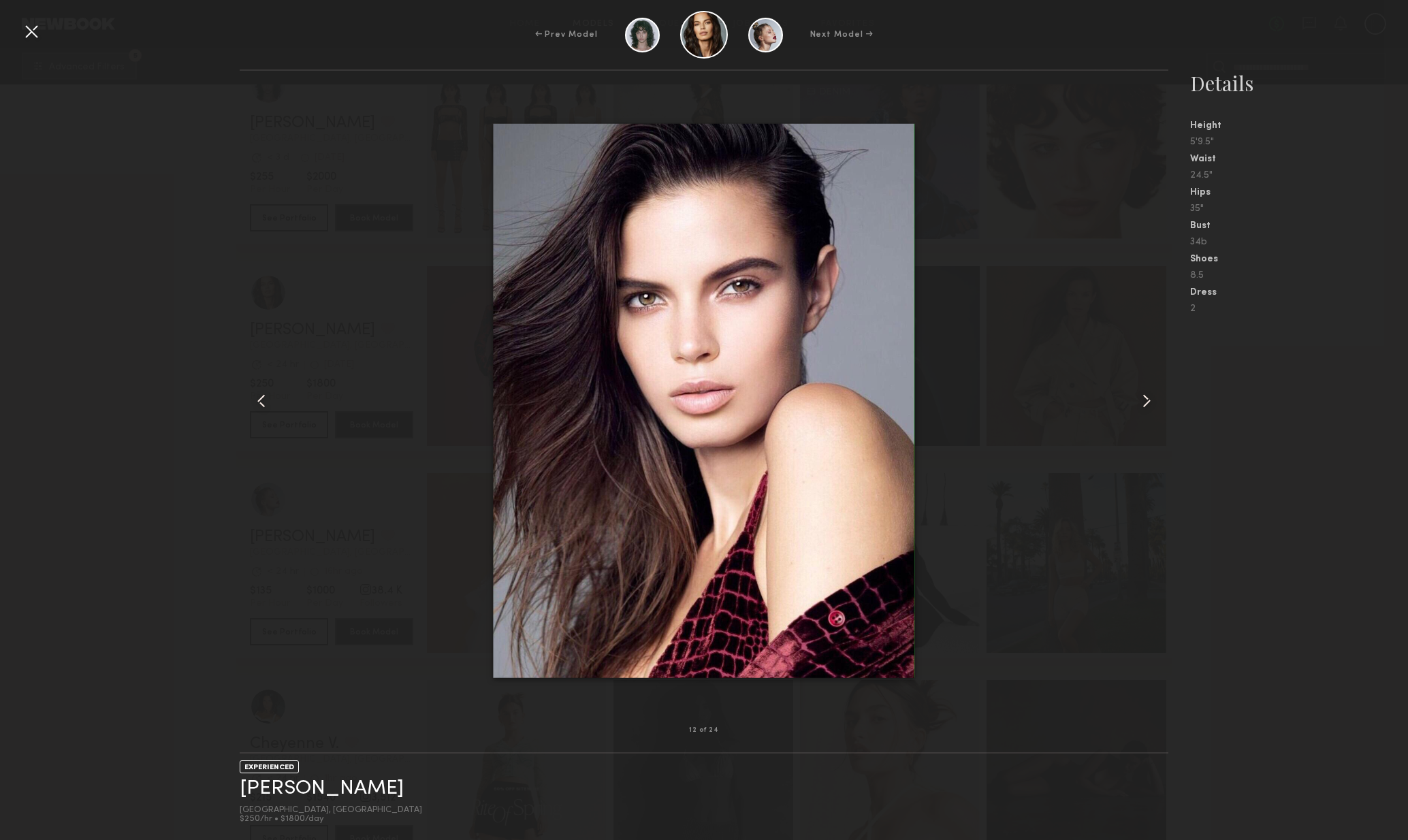
click at [1152, 400] on common-icon at bounding box center [1146, 401] width 21 height 21
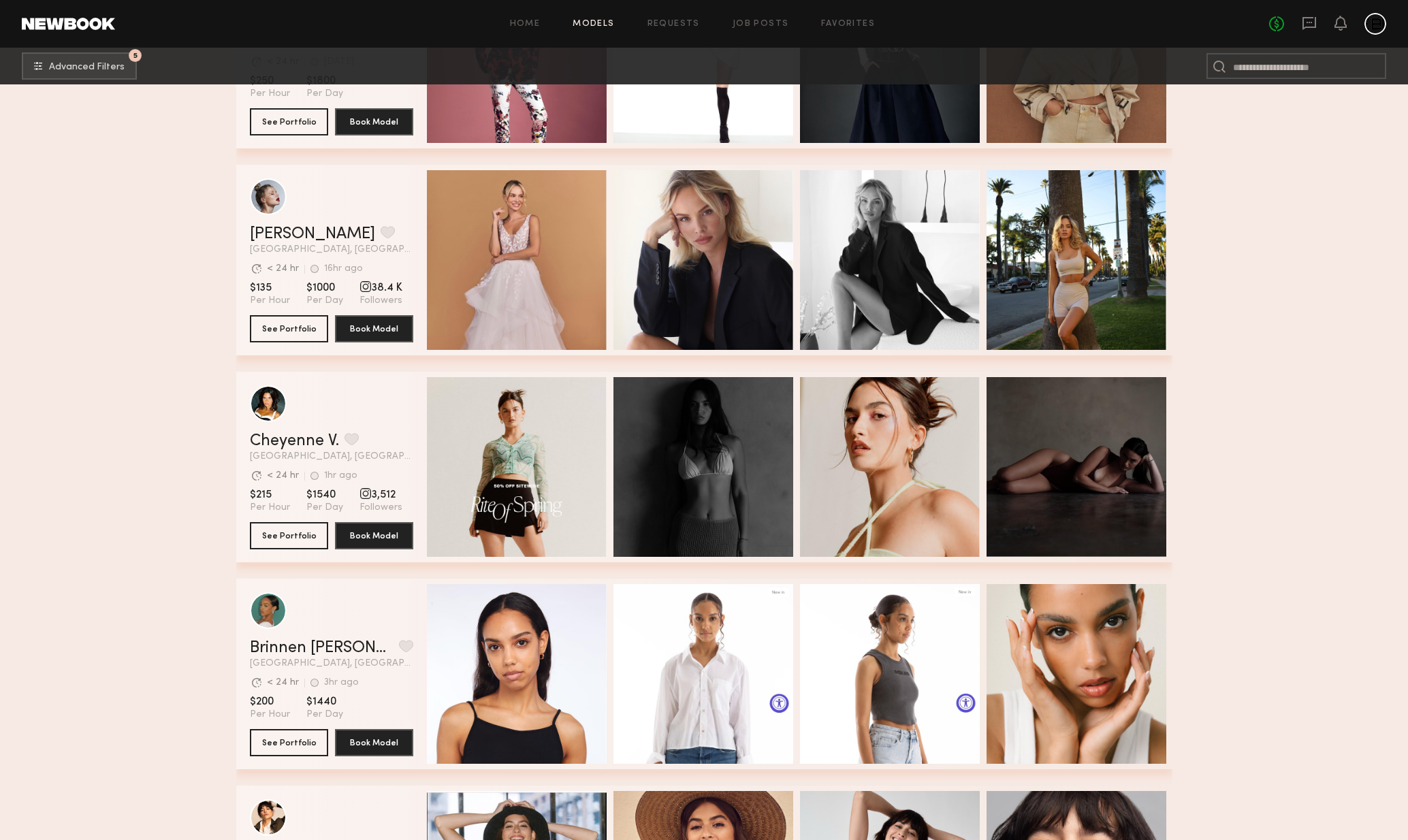
scroll to position [10295, 0]
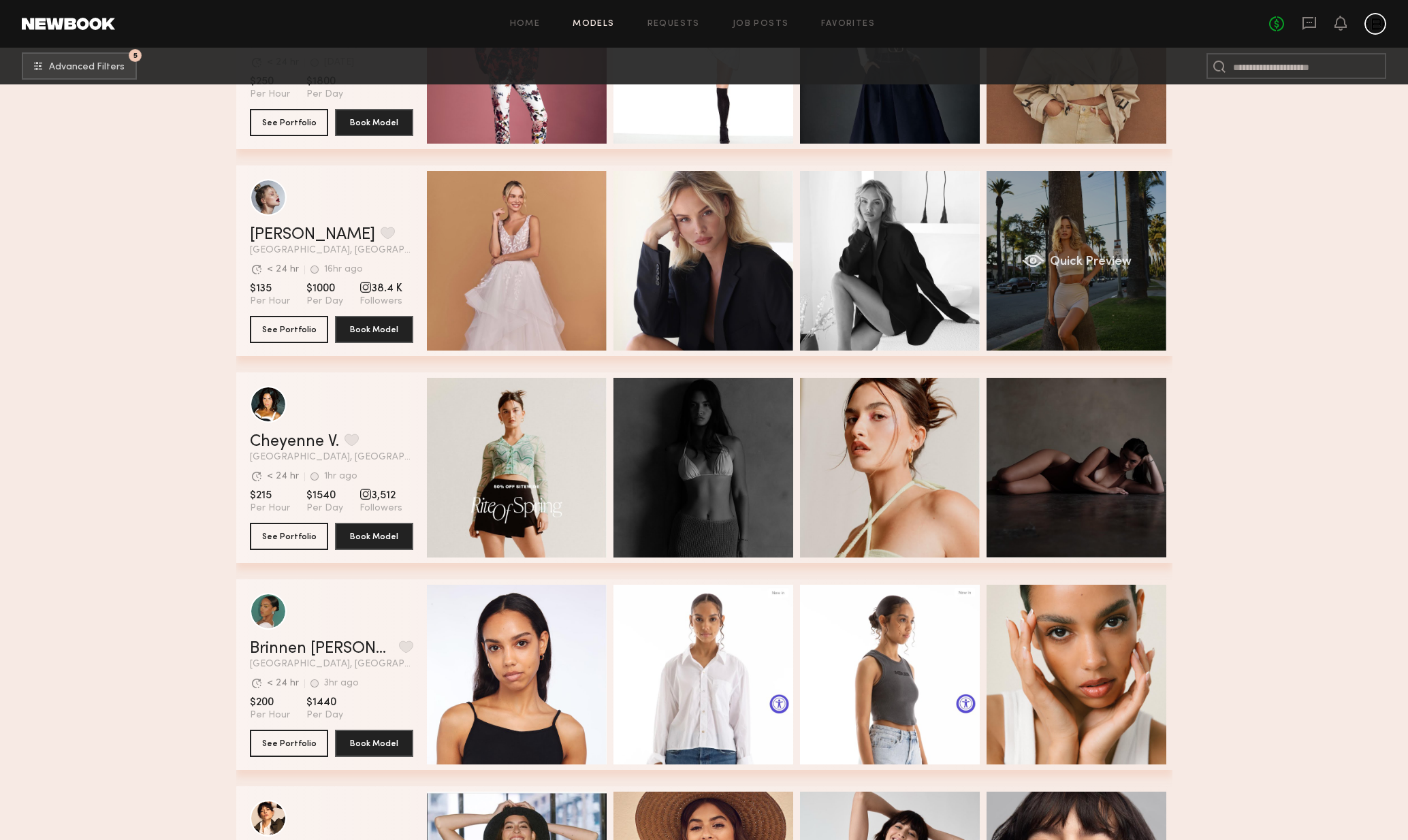
click at [1104, 292] on div "Quick Preview" at bounding box center [1076, 261] width 179 height 179
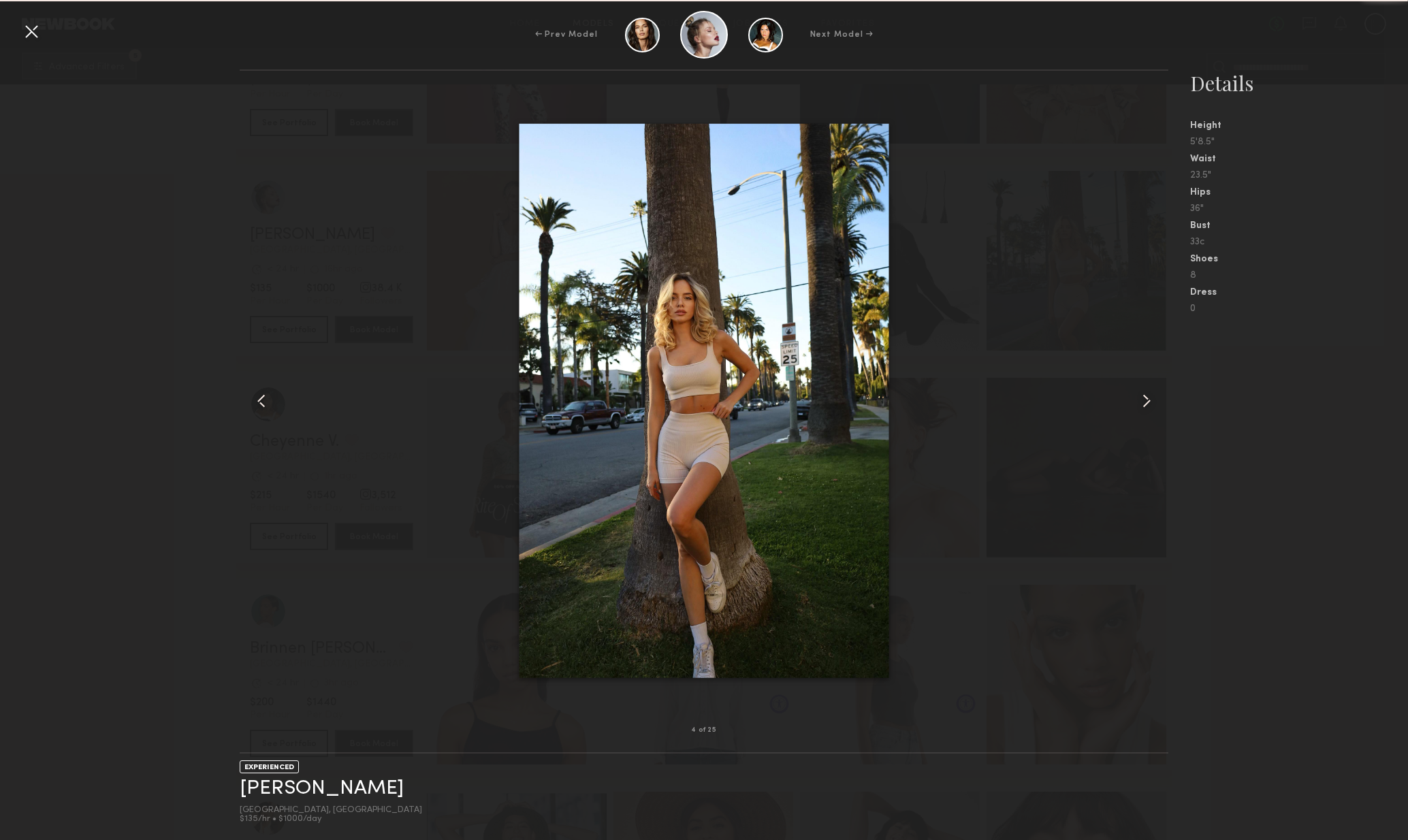
click at [1165, 405] on div at bounding box center [1150, 401] width 38 height 616
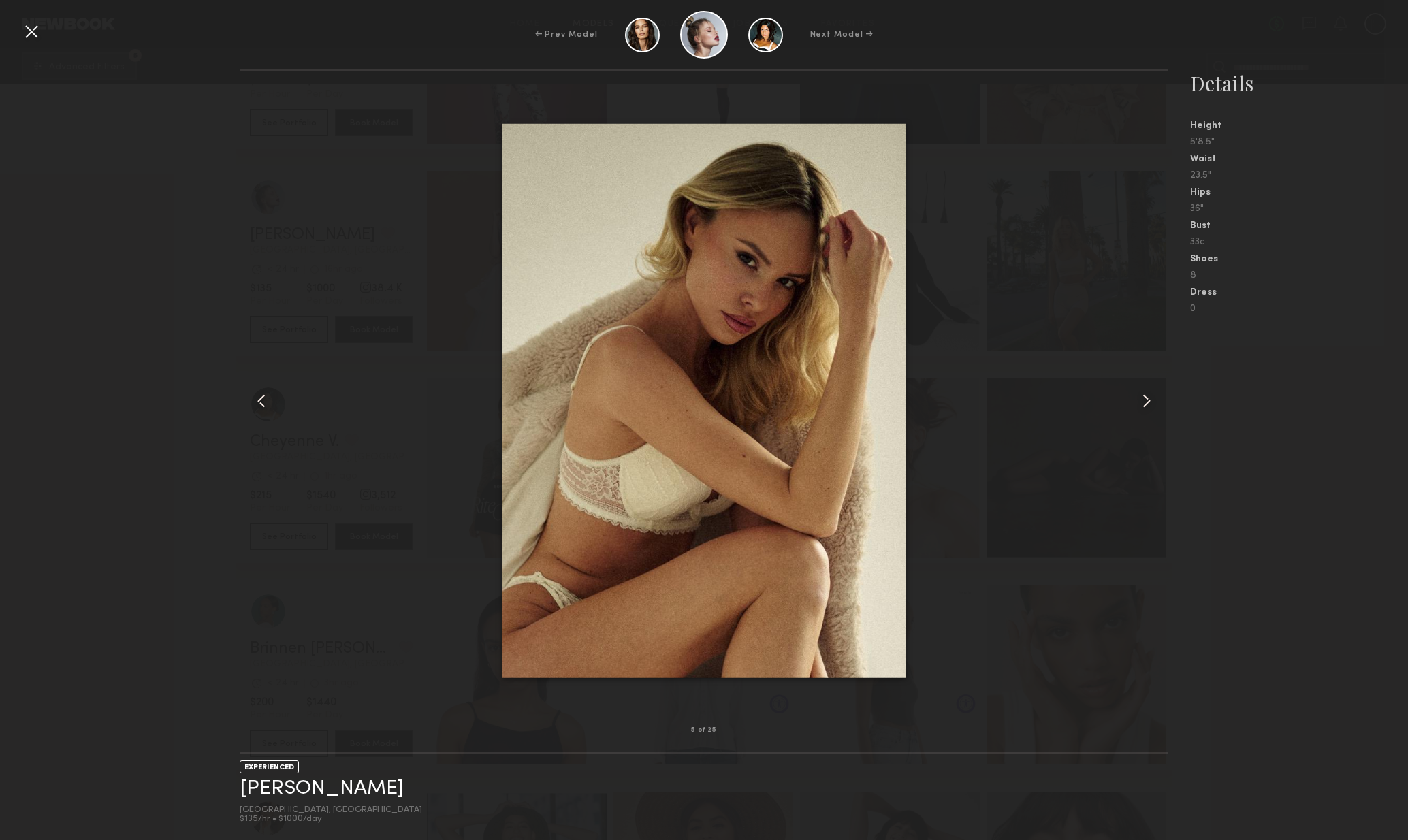
click at [1148, 398] on common-icon at bounding box center [1146, 401] width 21 height 21
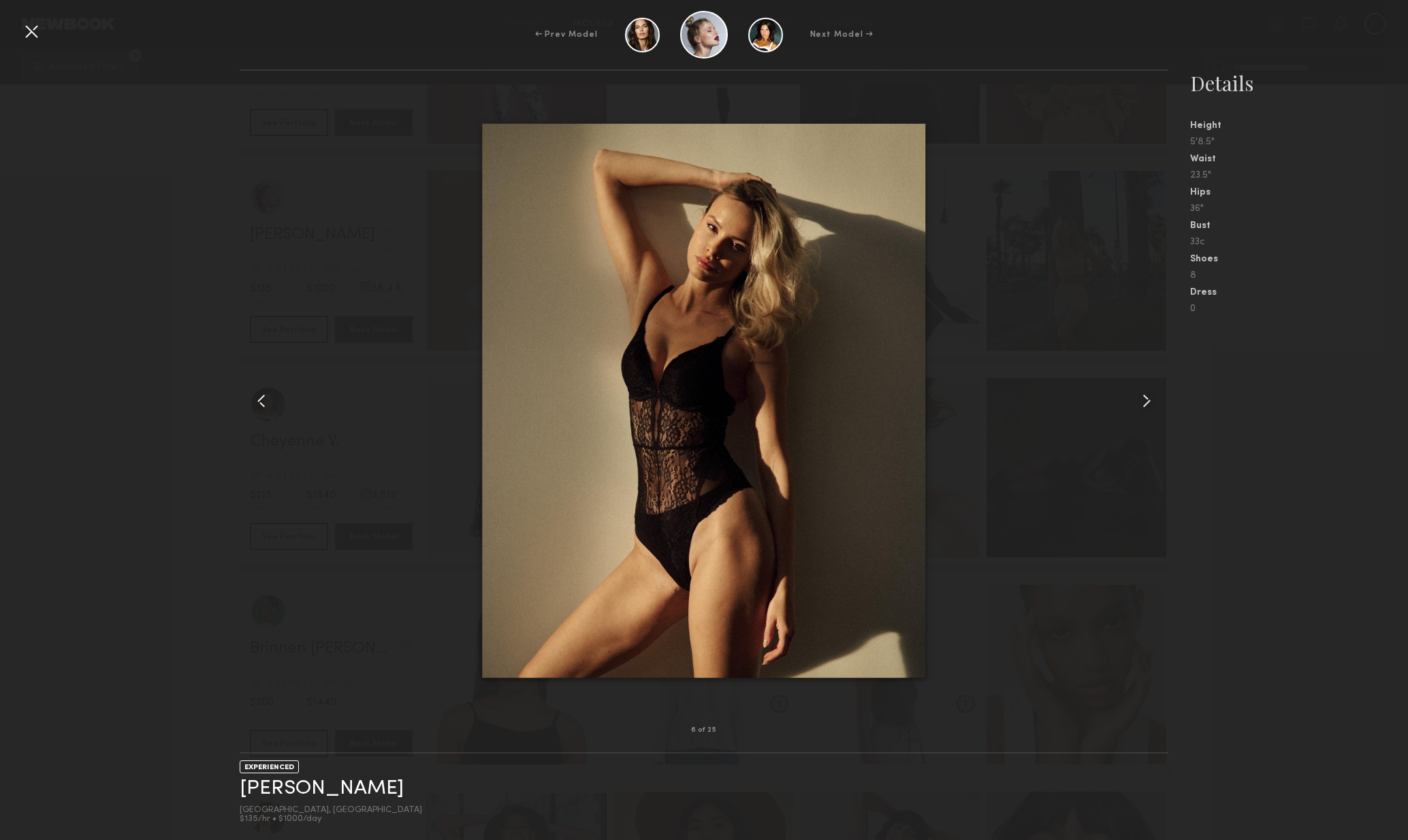
click at [1148, 398] on common-icon at bounding box center [1146, 401] width 21 height 21
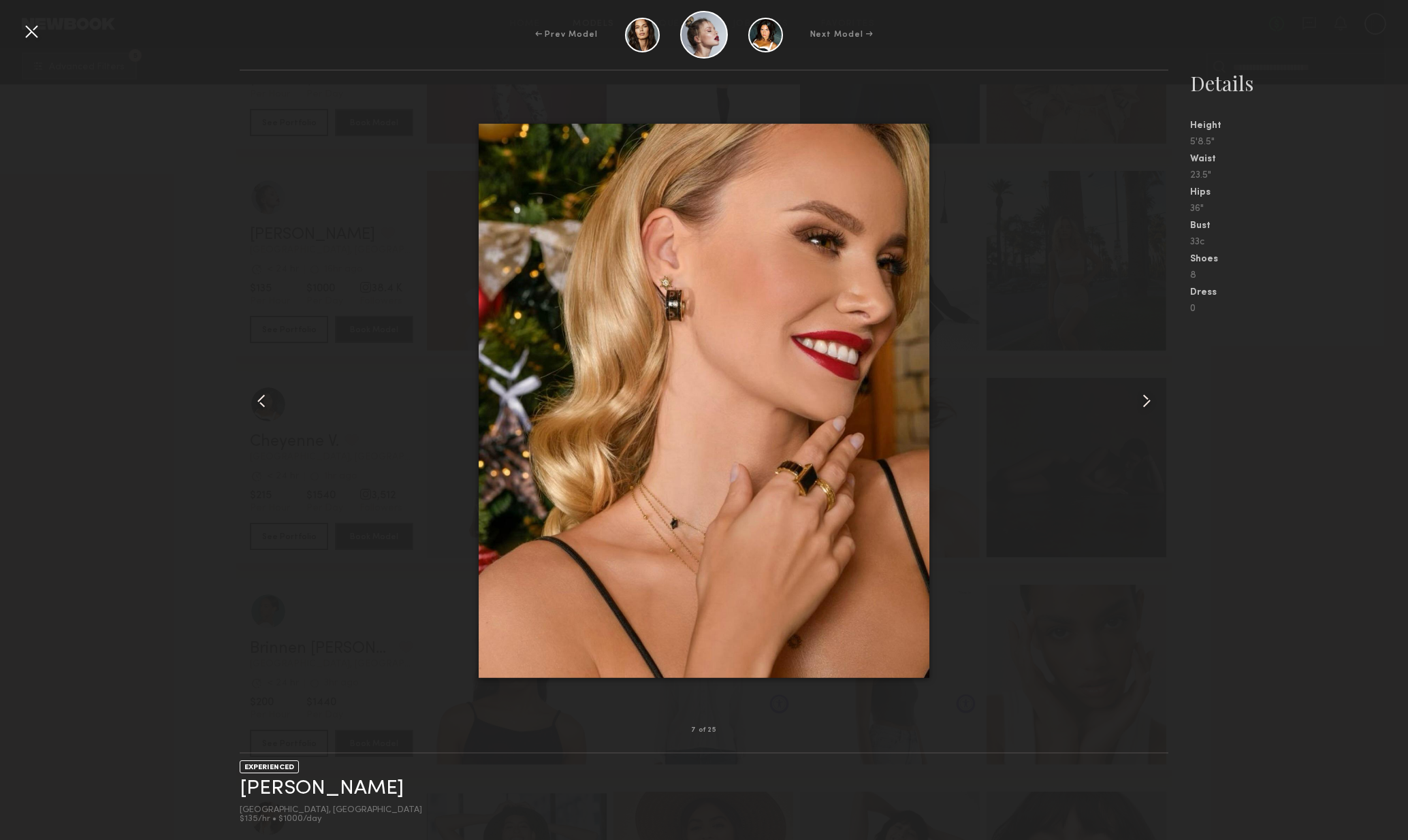
click at [1150, 400] on common-icon at bounding box center [1146, 401] width 21 height 21
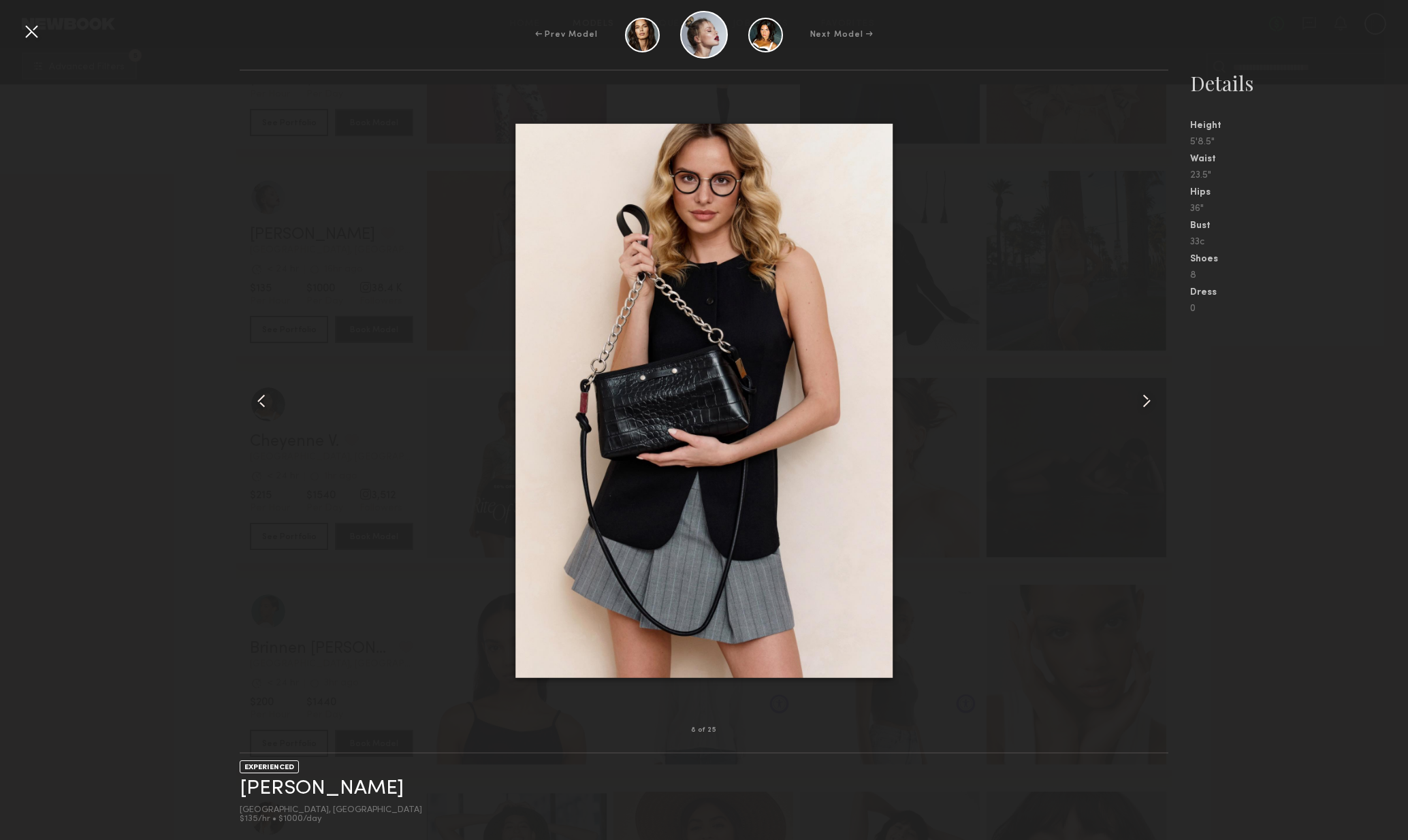
click at [1146, 403] on common-icon at bounding box center [1146, 401] width 21 height 21
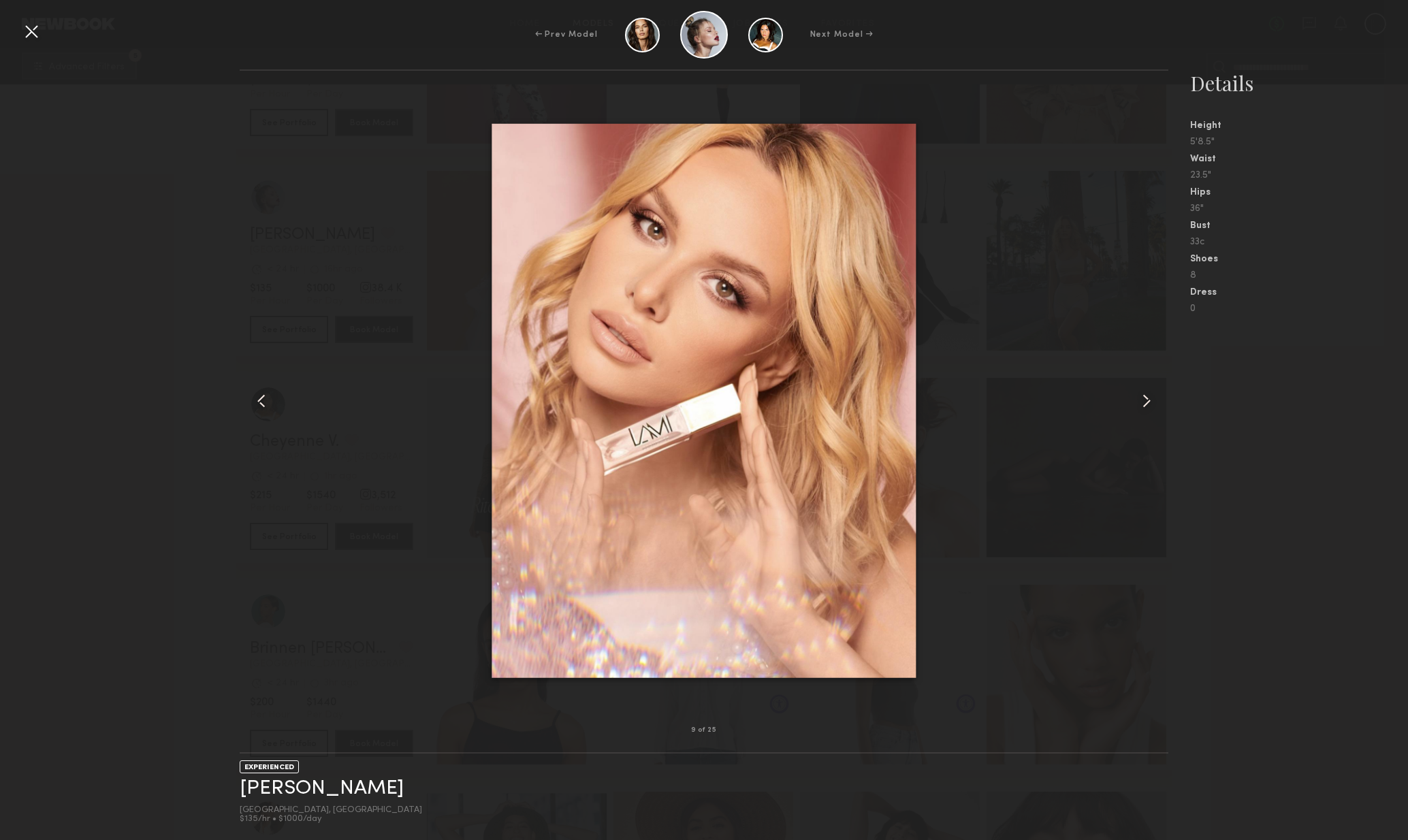
click at [1146, 403] on common-icon at bounding box center [1146, 401] width 21 height 21
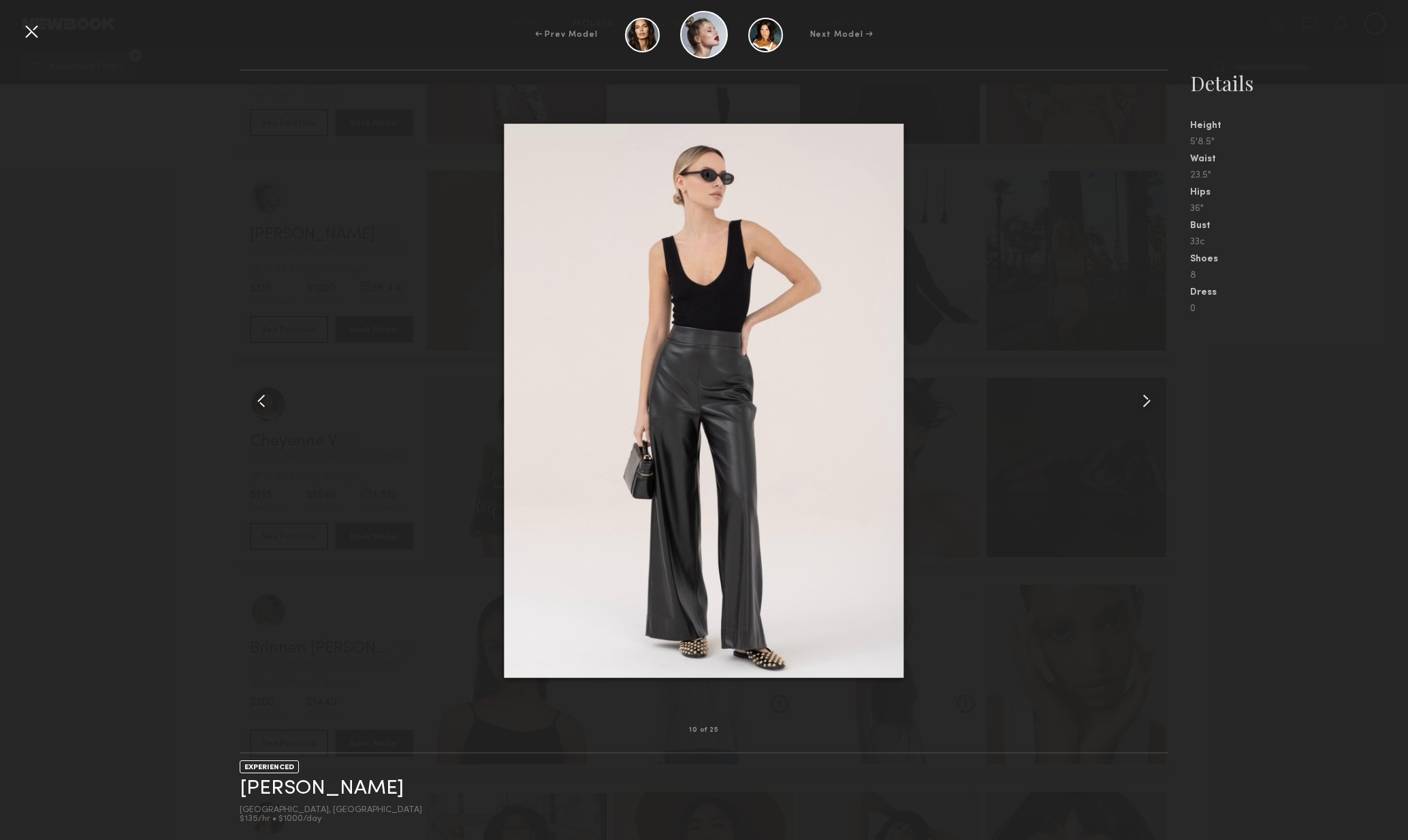
click at [1147, 406] on common-icon at bounding box center [1146, 401] width 21 height 21
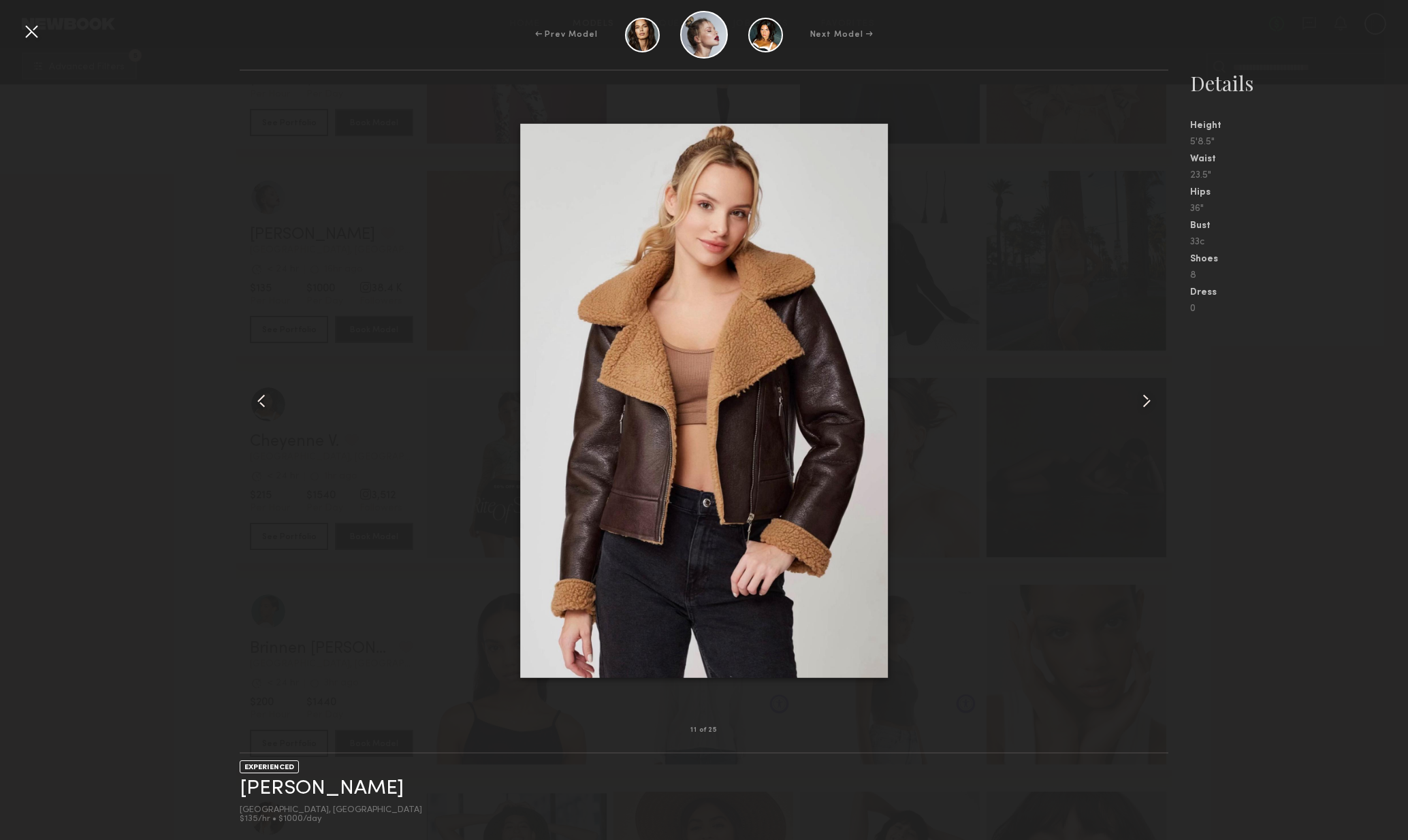
click at [1144, 407] on common-icon at bounding box center [1146, 401] width 21 height 21
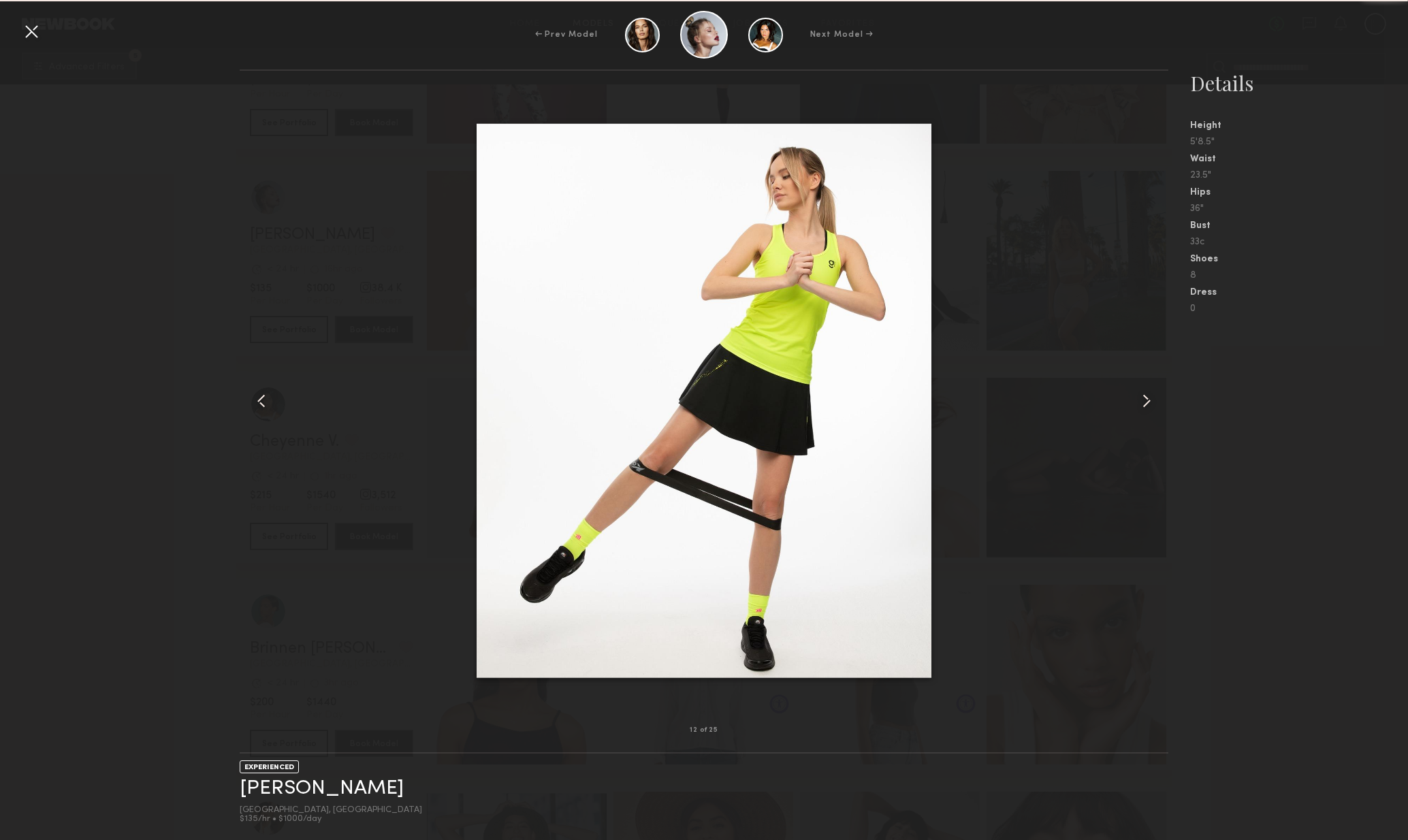
click at [1141, 411] on common-icon at bounding box center [1146, 401] width 21 height 21
click at [1142, 411] on common-icon at bounding box center [1146, 401] width 21 height 21
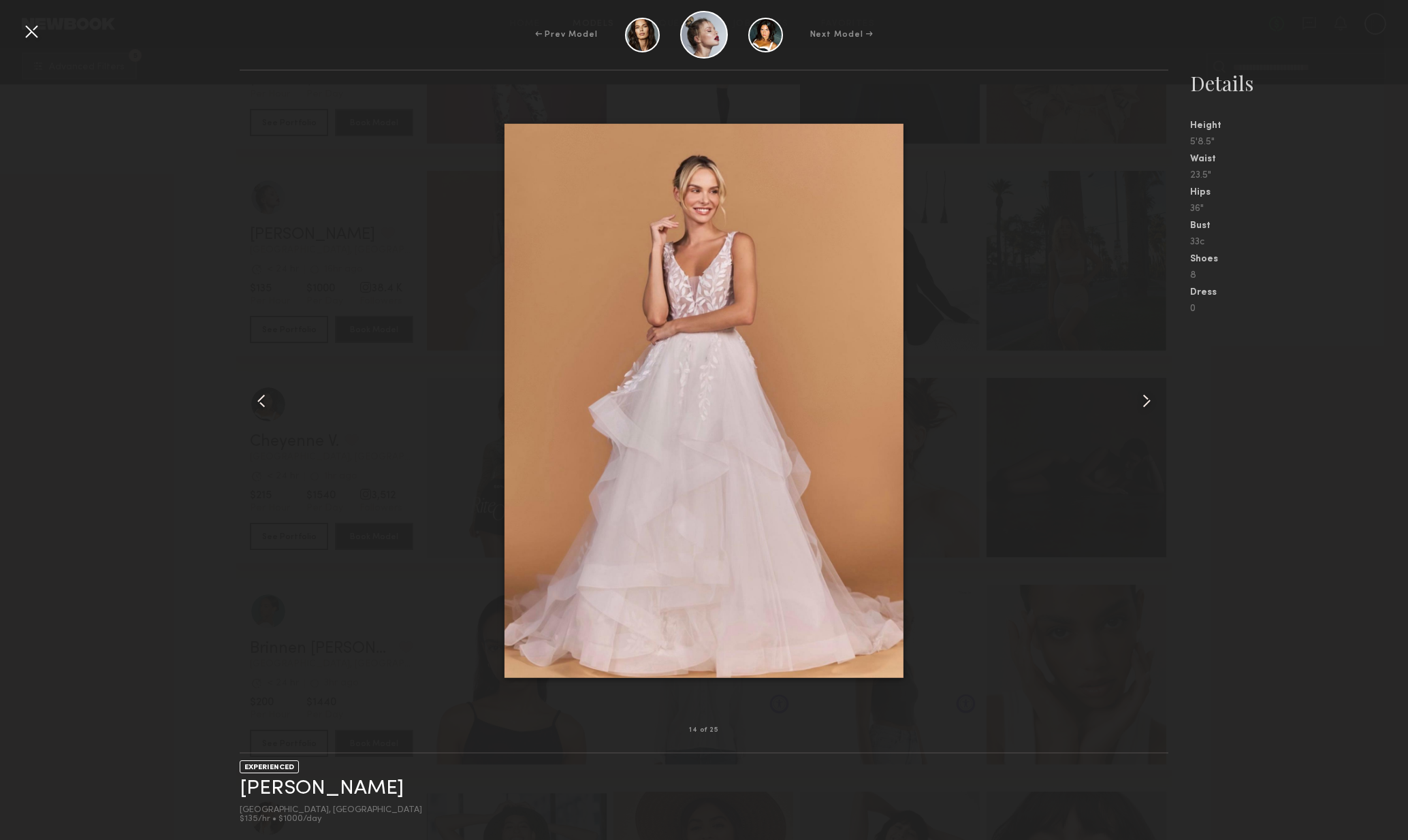
click at [1142, 411] on common-icon at bounding box center [1146, 401] width 21 height 21
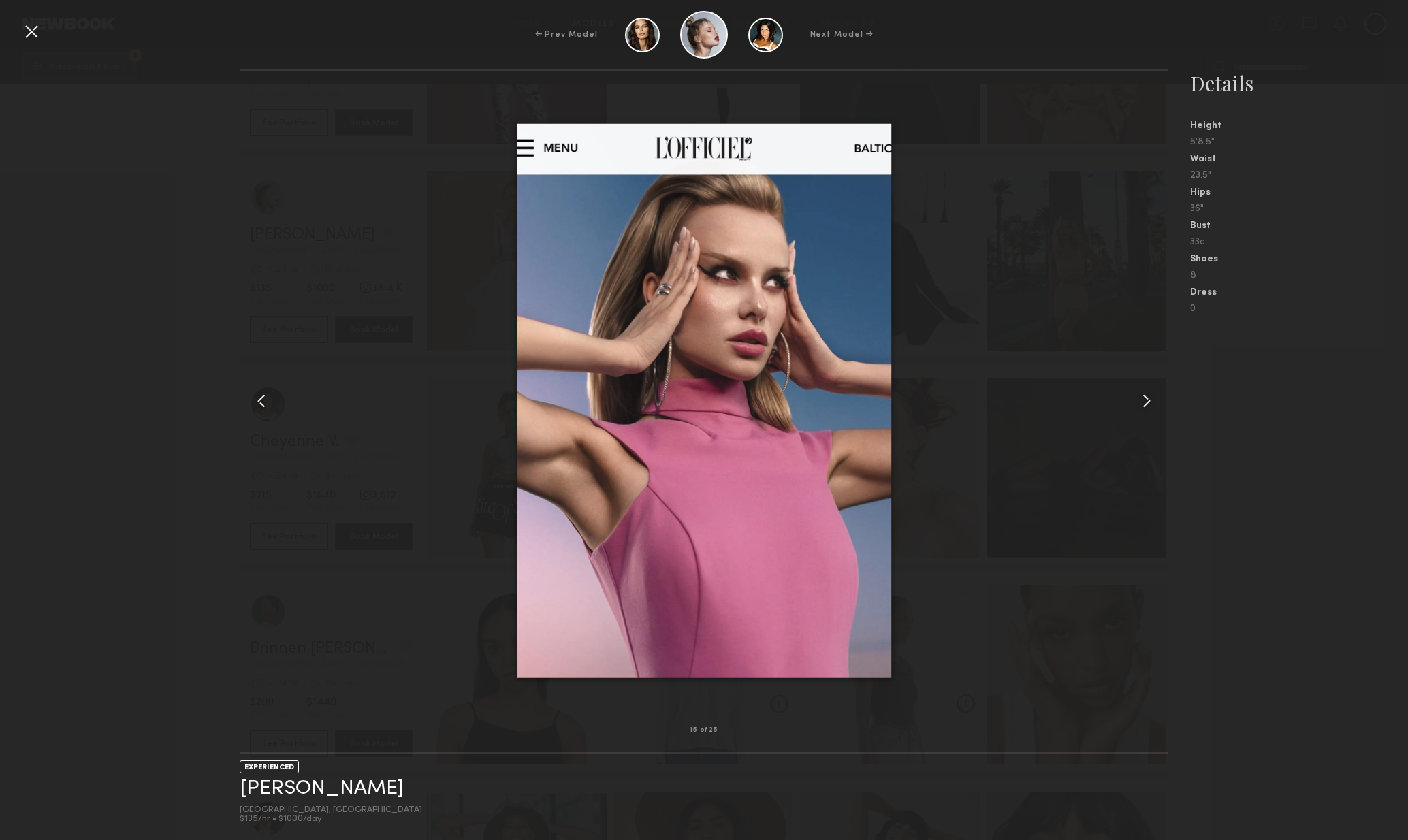
click at [1140, 413] on div at bounding box center [1150, 401] width 38 height 616
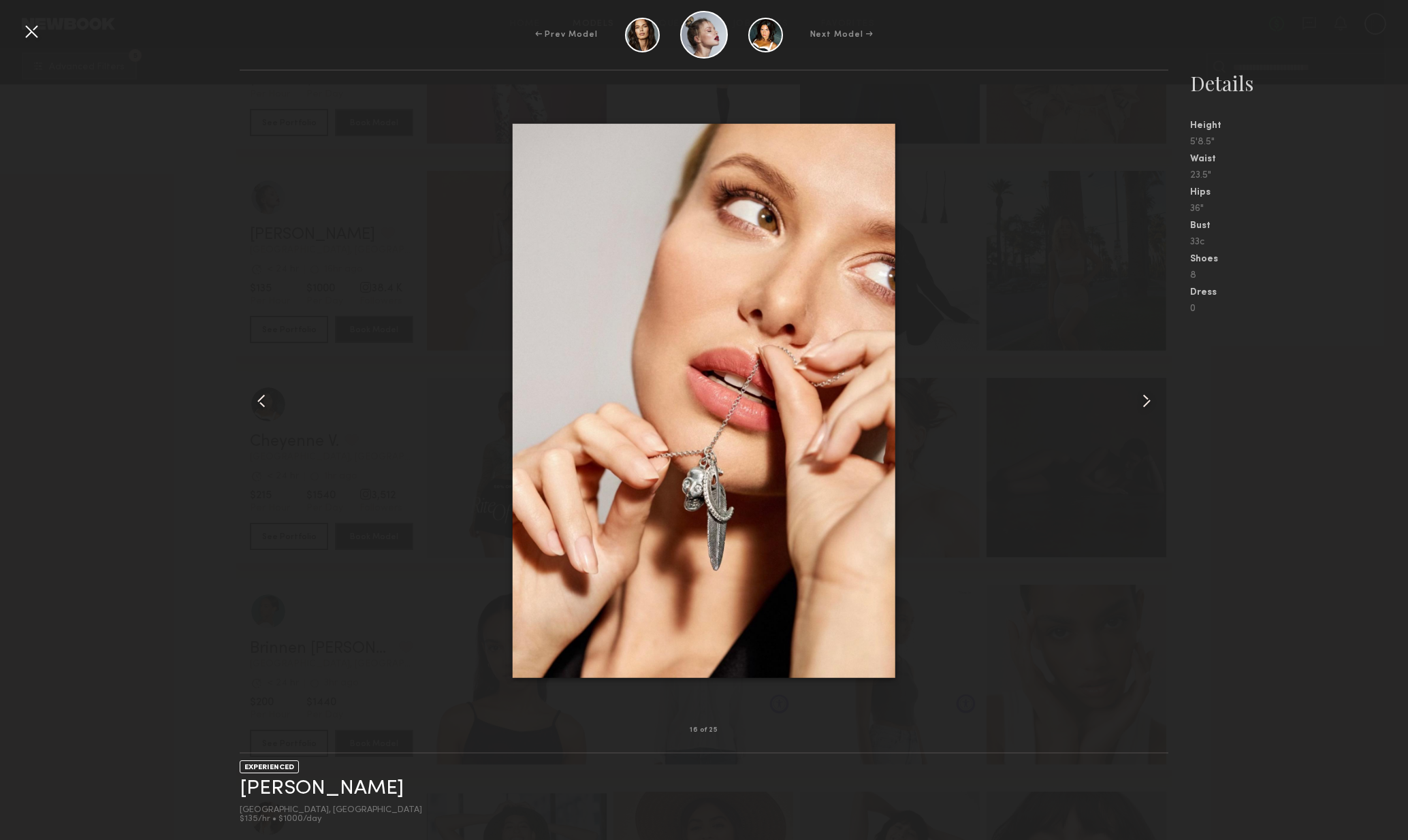
click at [1140, 413] on div at bounding box center [1150, 401] width 38 height 616
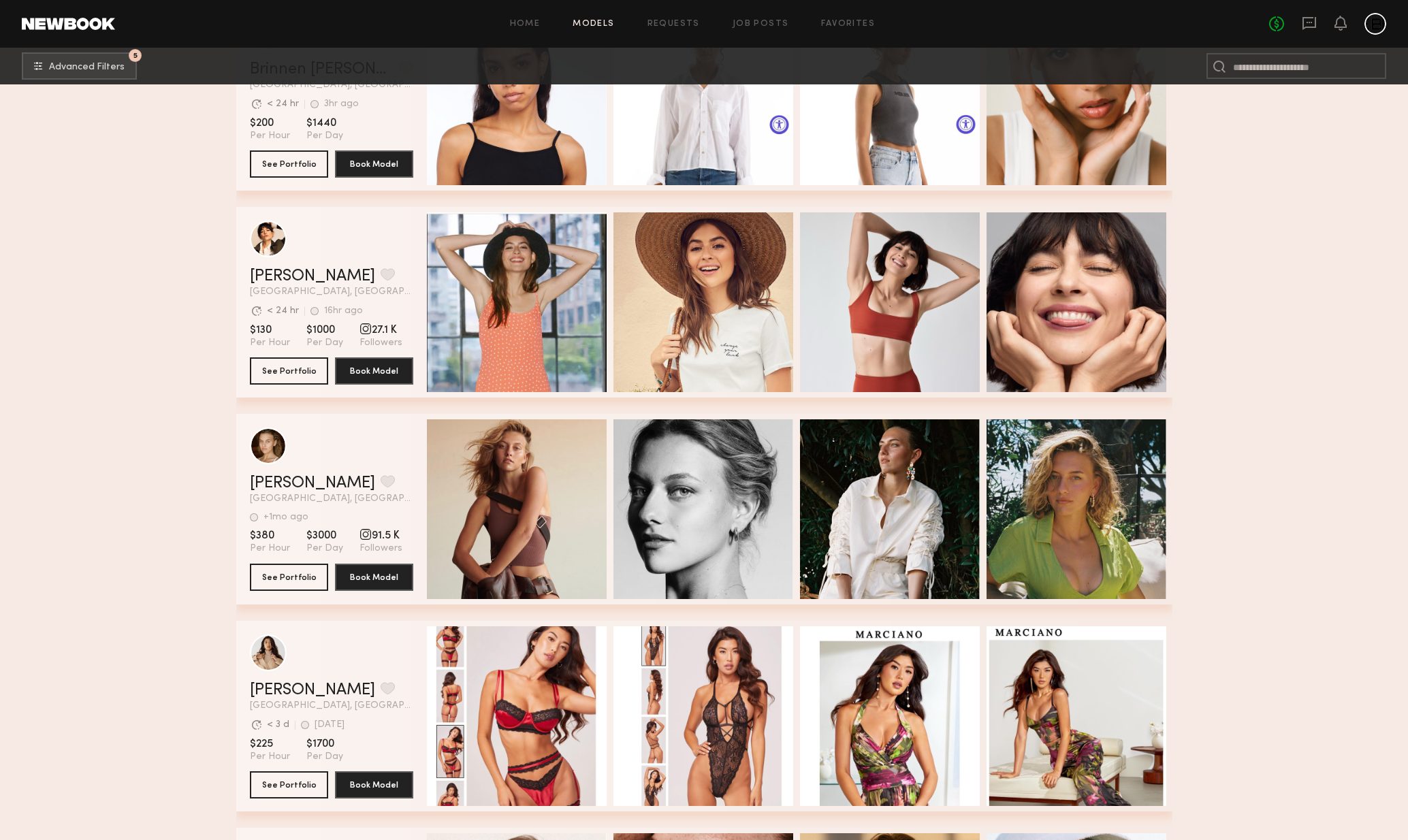
scroll to position [10932, 0]
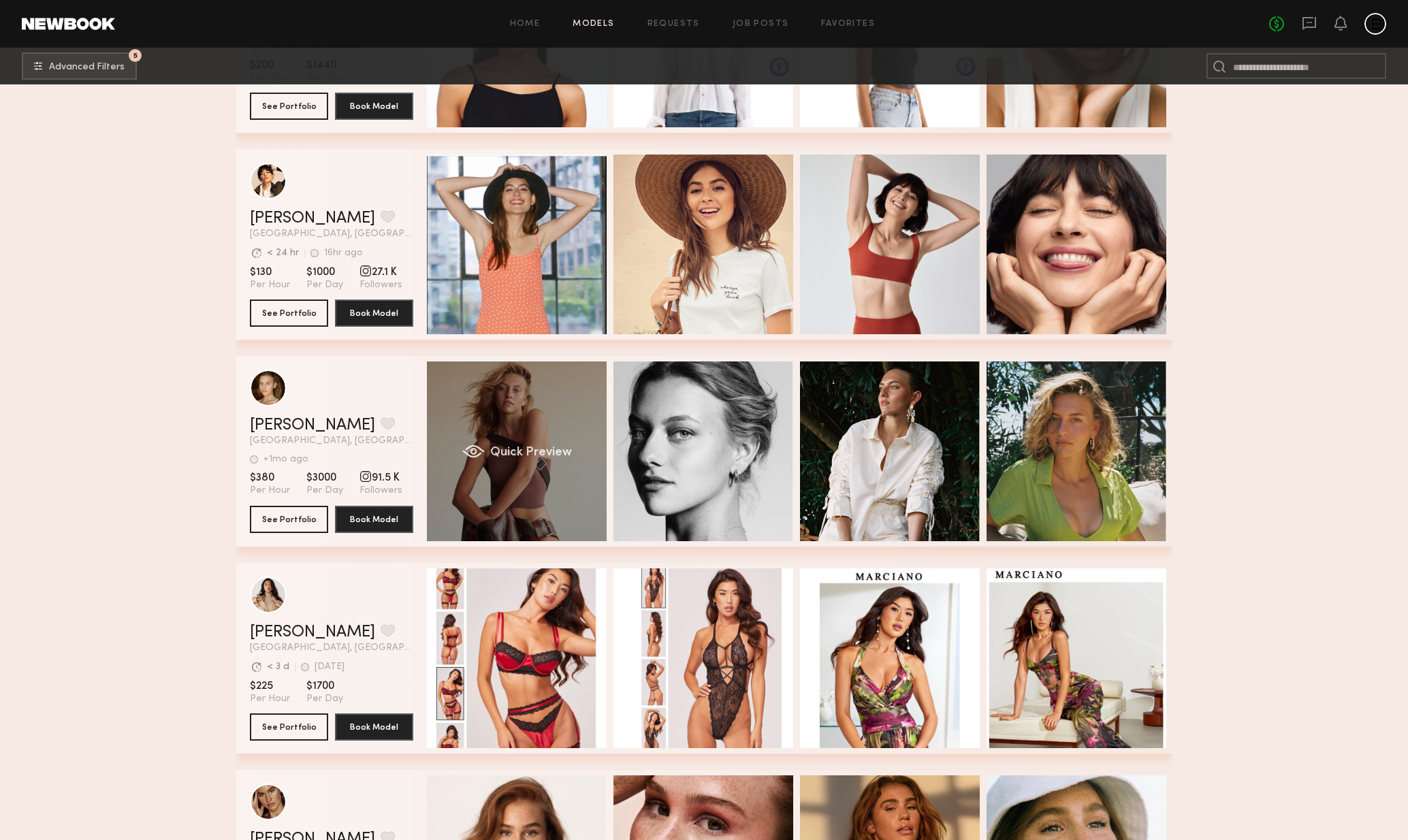
click at [539, 470] on div "Quick Preview" at bounding box center [517, 451] width 179 height 179
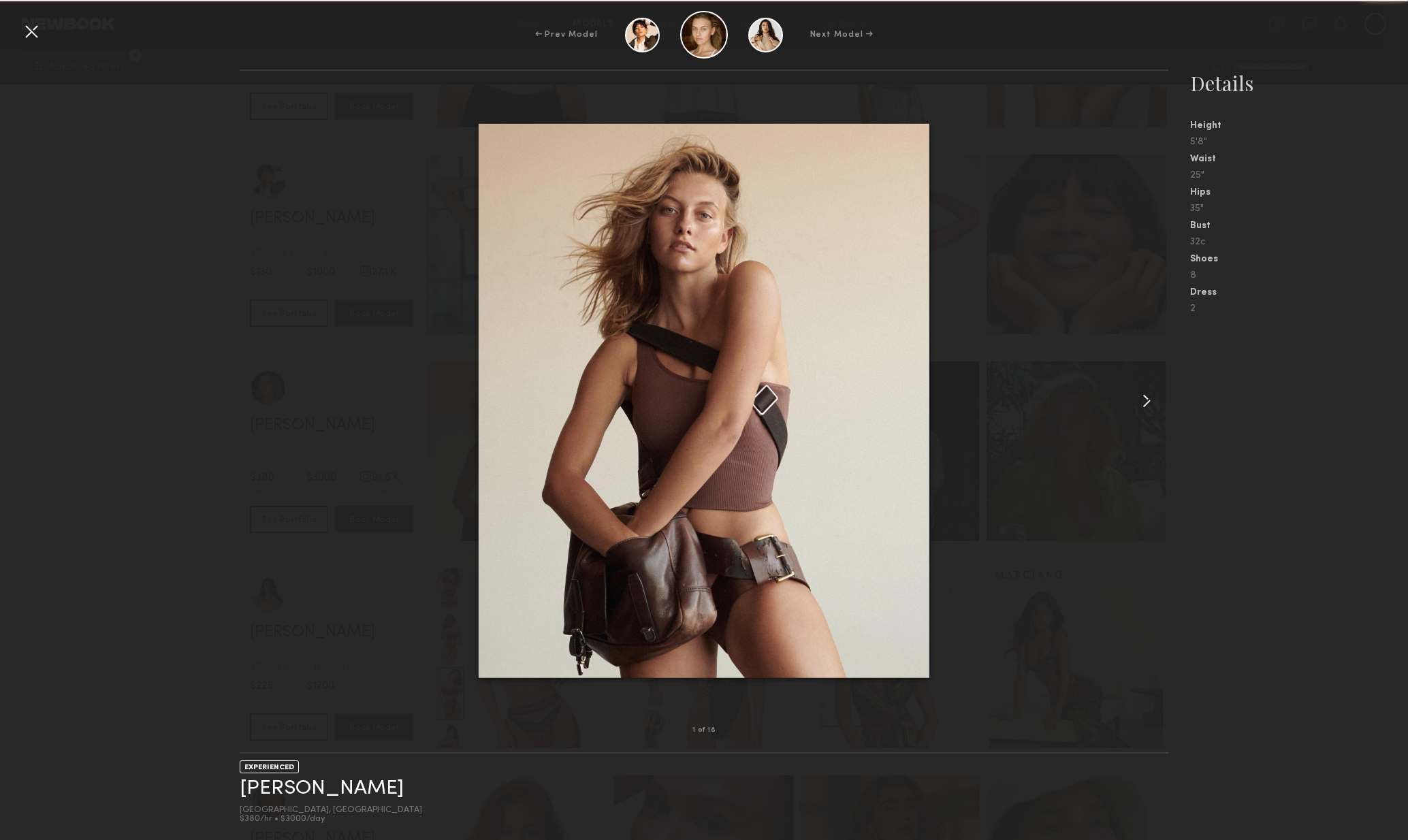
click at [1148, 411] on common-icon at bounding box center [1146, 401] width 21 height 21
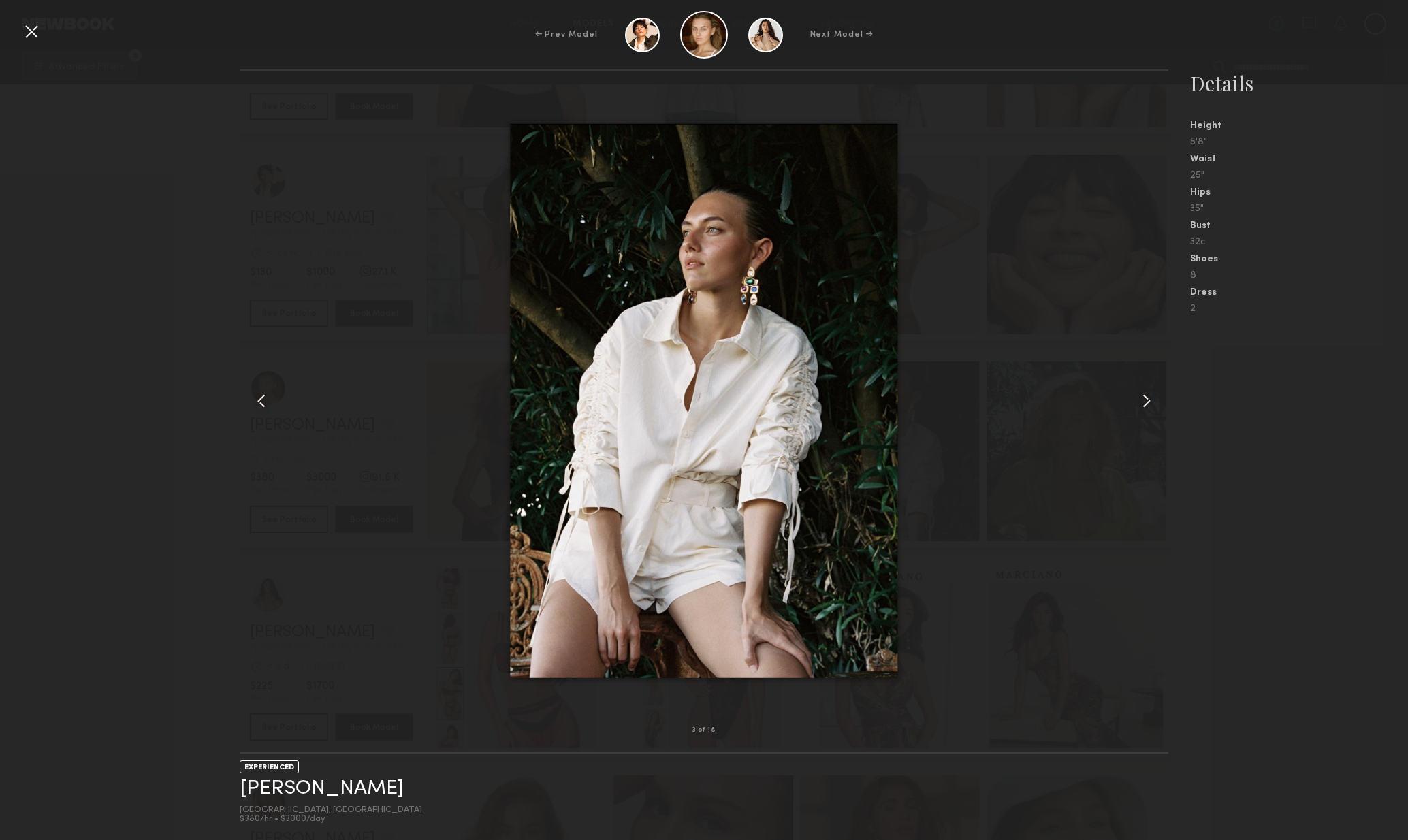
click at [1144, 414] on div at bounding box center [1150, 401] width 38 height 616
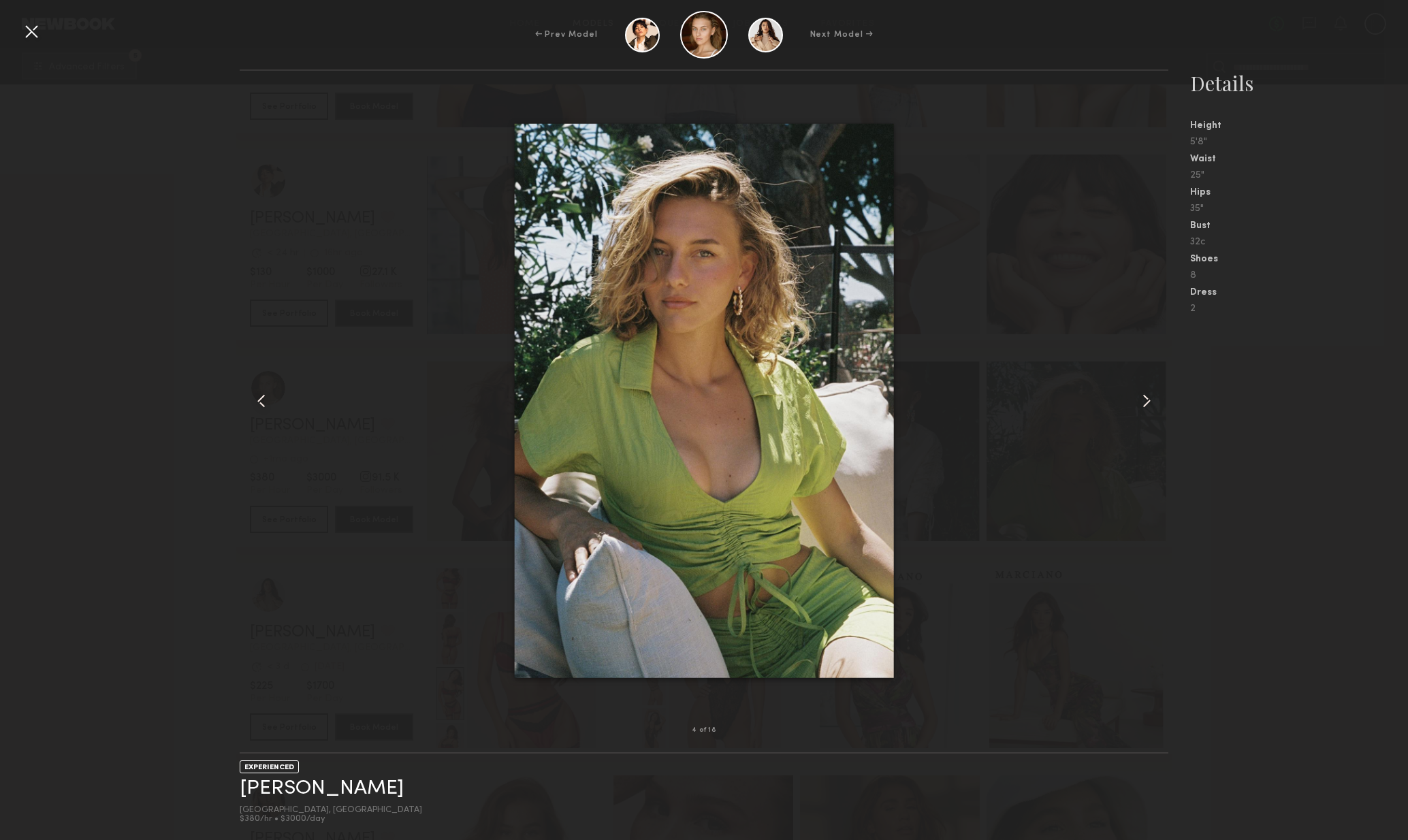
click at [1144, 414] on div at bounding box center [1150, 401] width 38 height 616
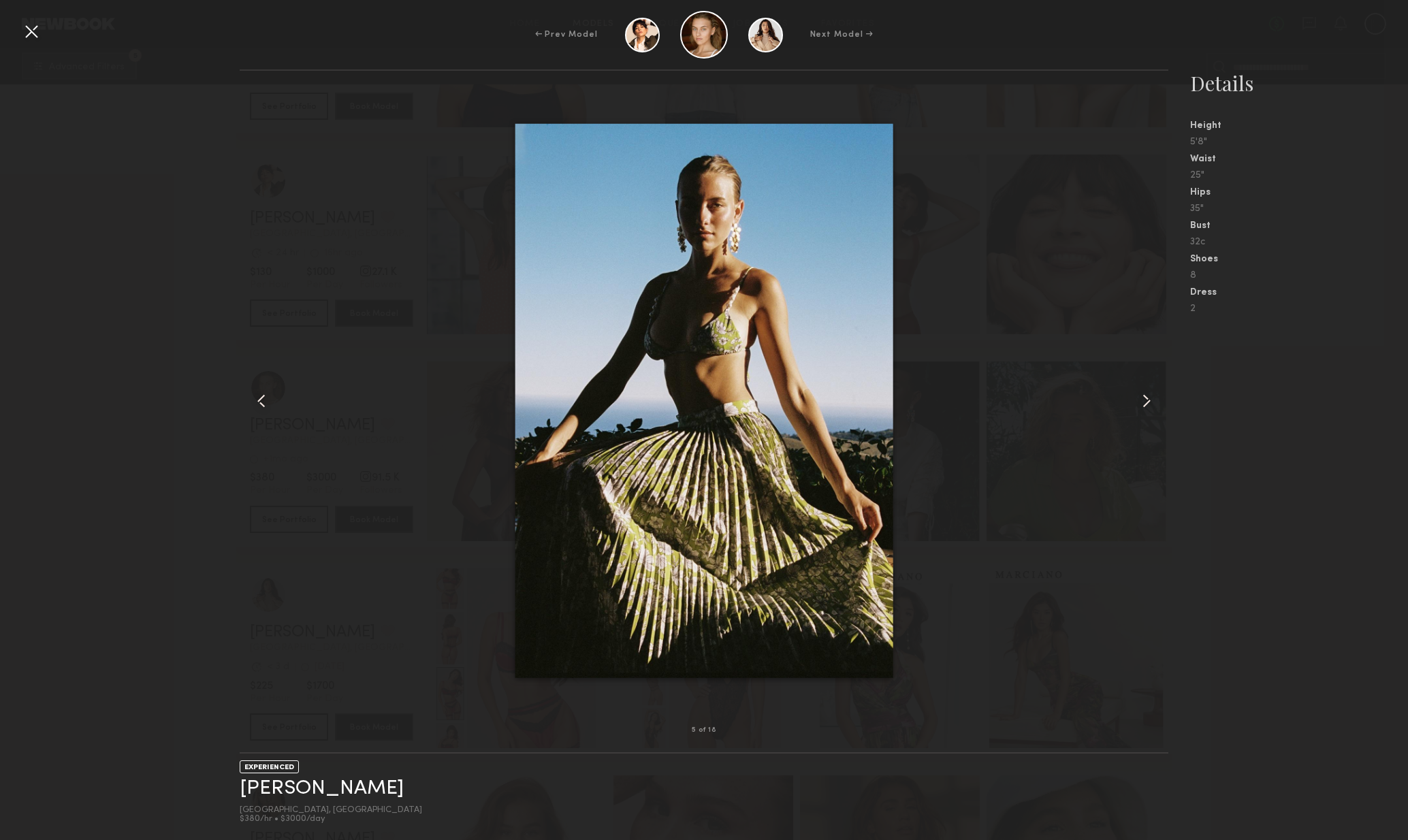
click at [1149, 414] on div at bounding box center [1150, 401] width 38 height 616
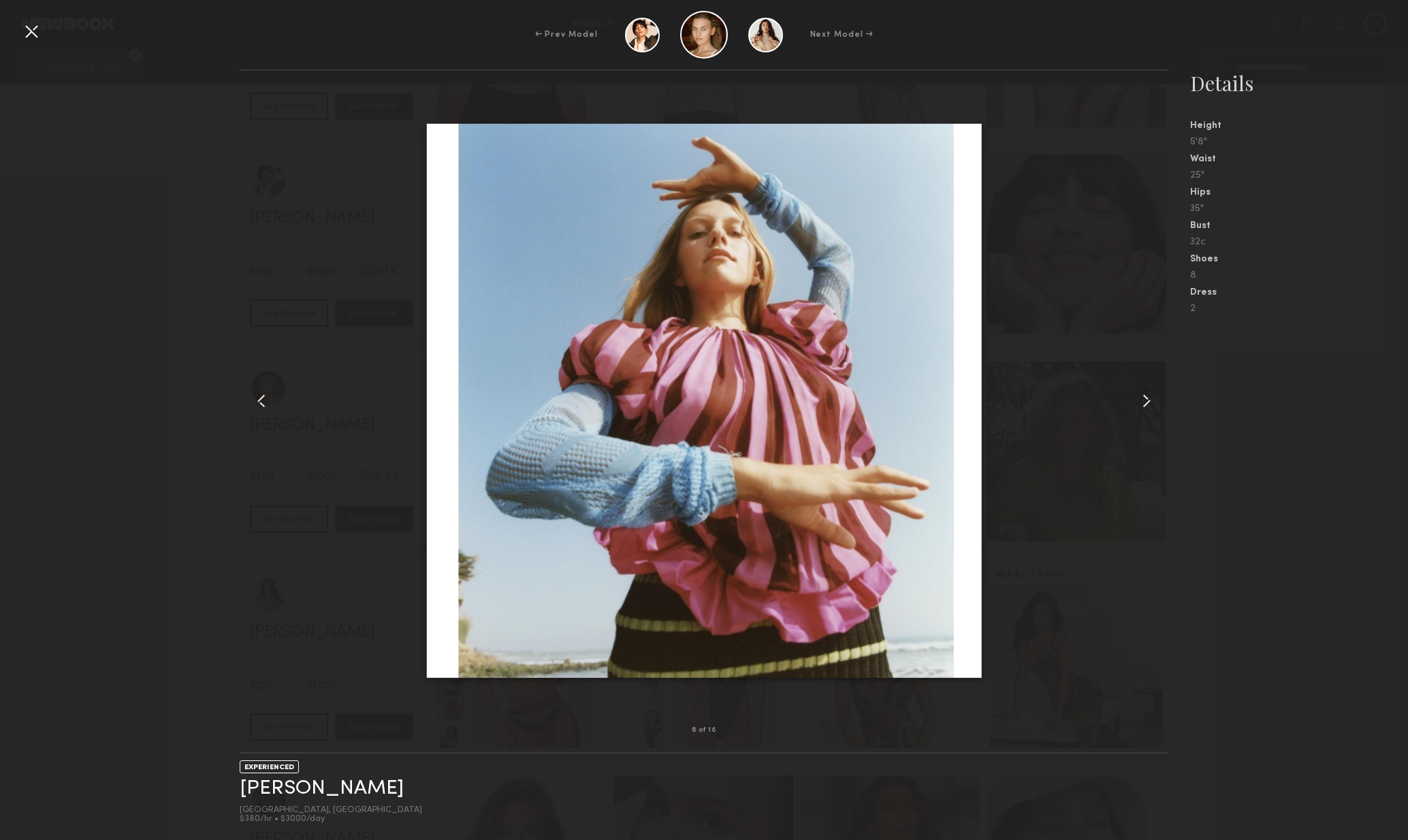
click at [1149, 414] on div at bounding box center [1150, 401] width 38 height 616
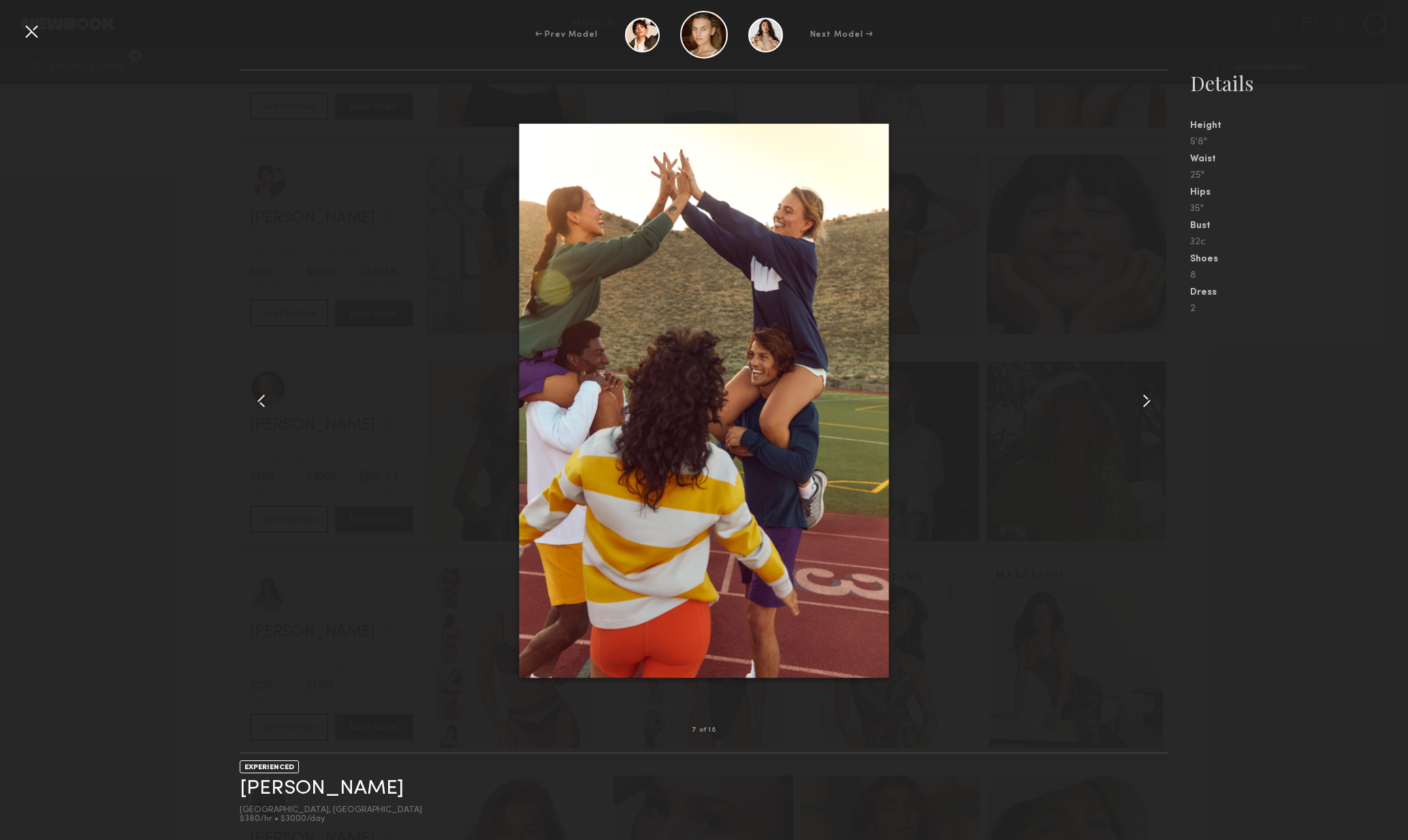
click at [1150, 413] on div at bounding box center [1150, 401] width 38 height 616
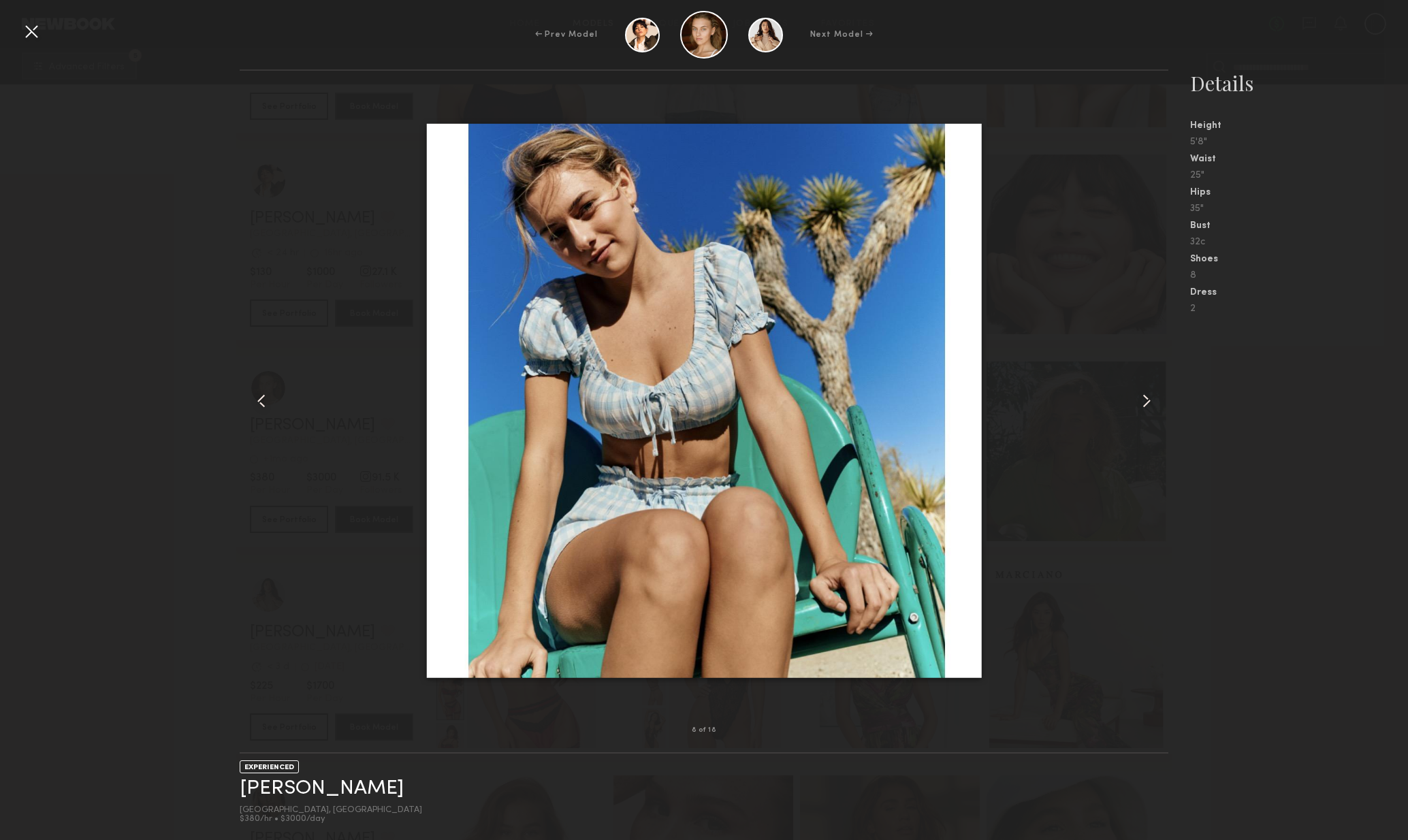
click at [1155, 411] on div at bounding box center [1150, 401] width 38 height 616
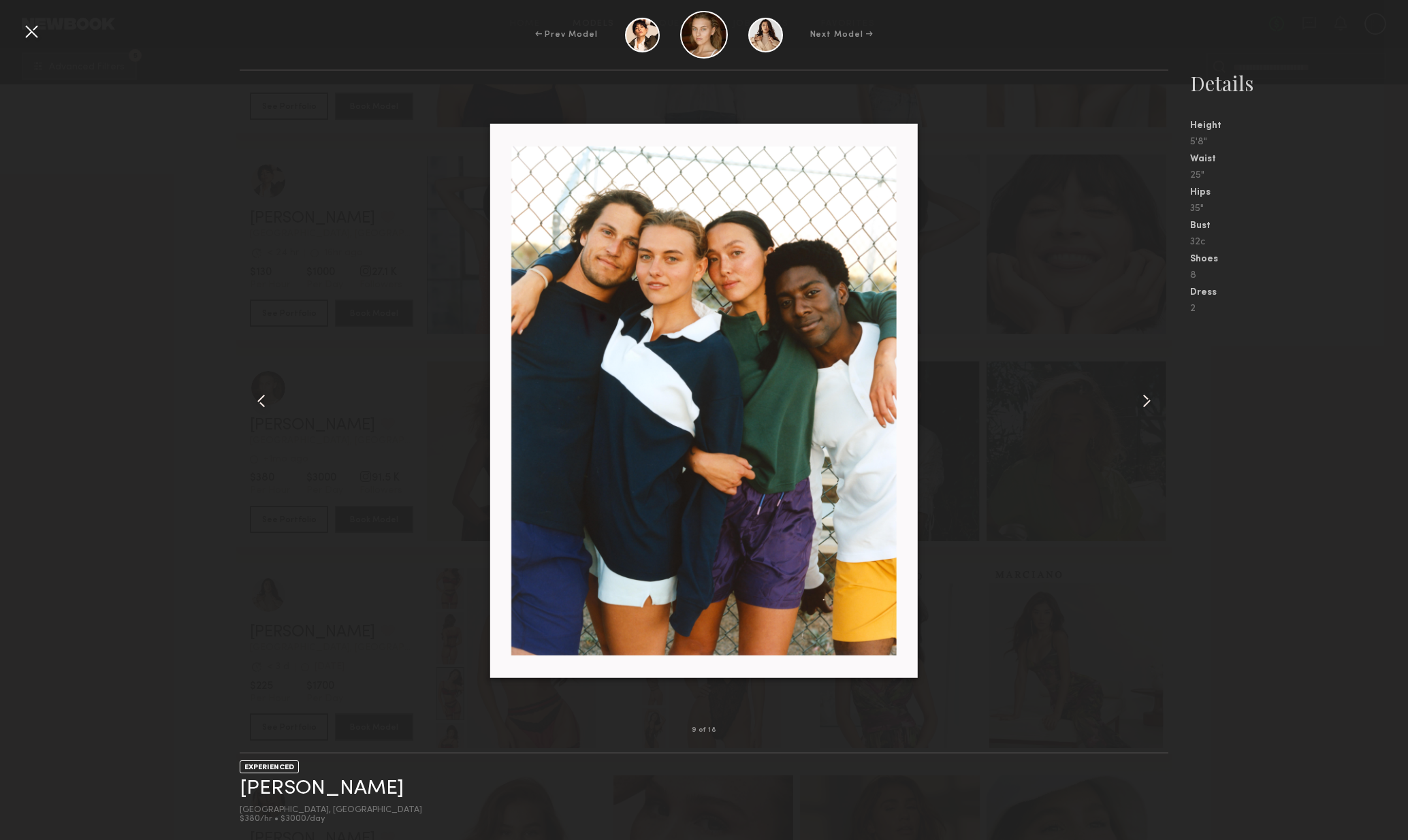
click at [1155, 411] on div at bounding box center [1150, 401] width 38 height 616
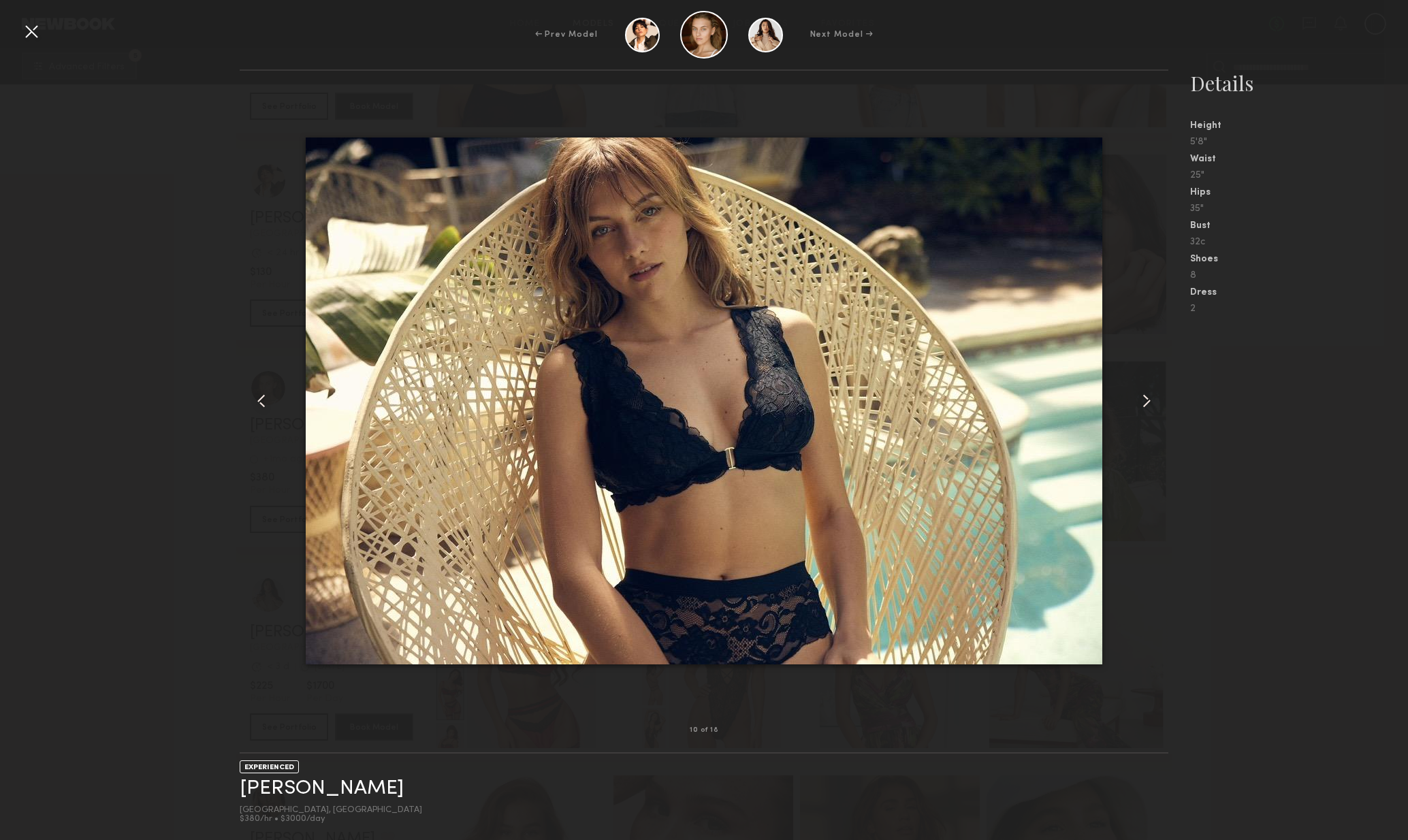
click at [1158, 412] on div at bounding box center [1150, 401] width 38 height 616
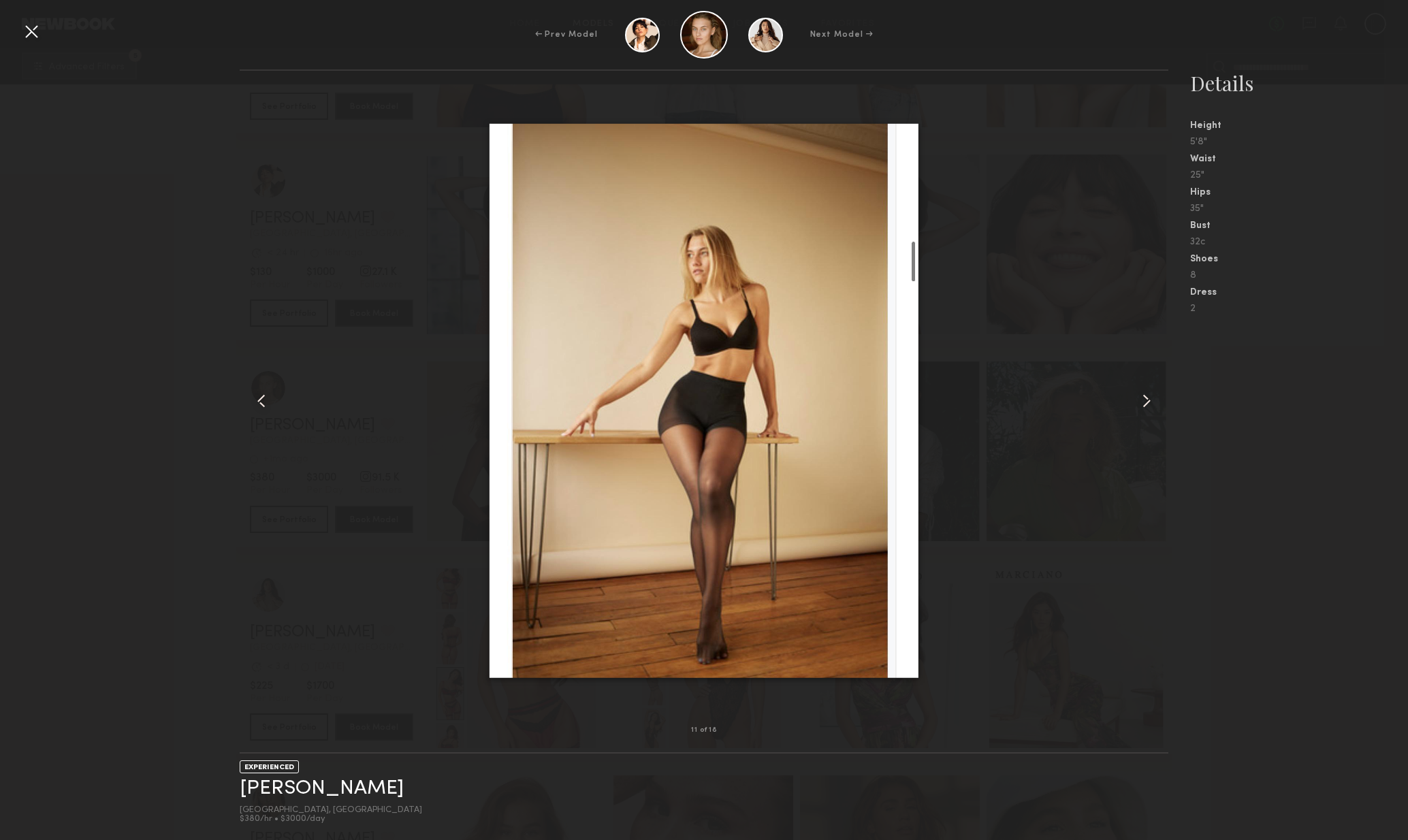
click at [1158, 412] on div at bounding box center [1150, 401] width 38 height 616
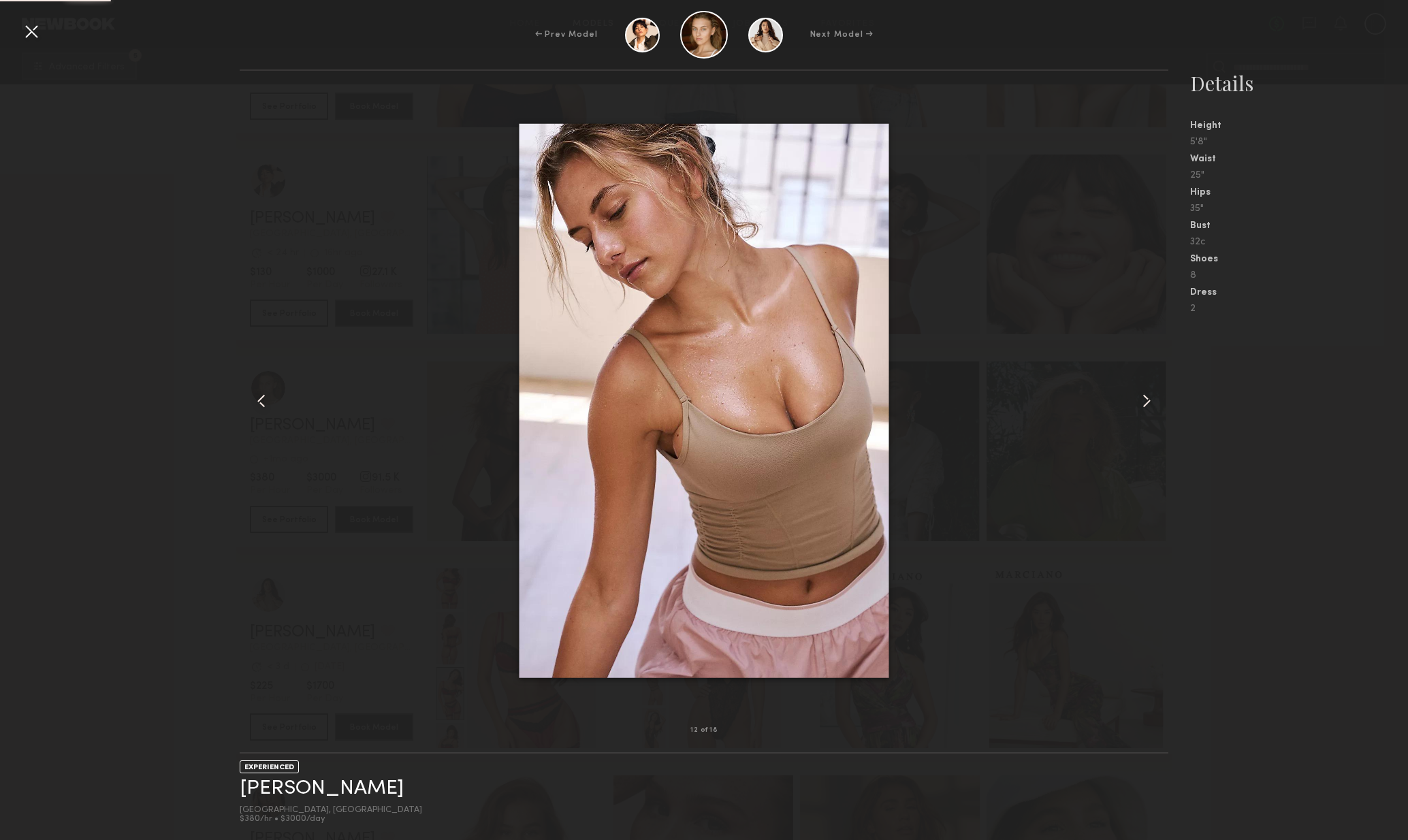
click at [1157, 418] on div at bounding box center [1150, 401] width 38 height 616
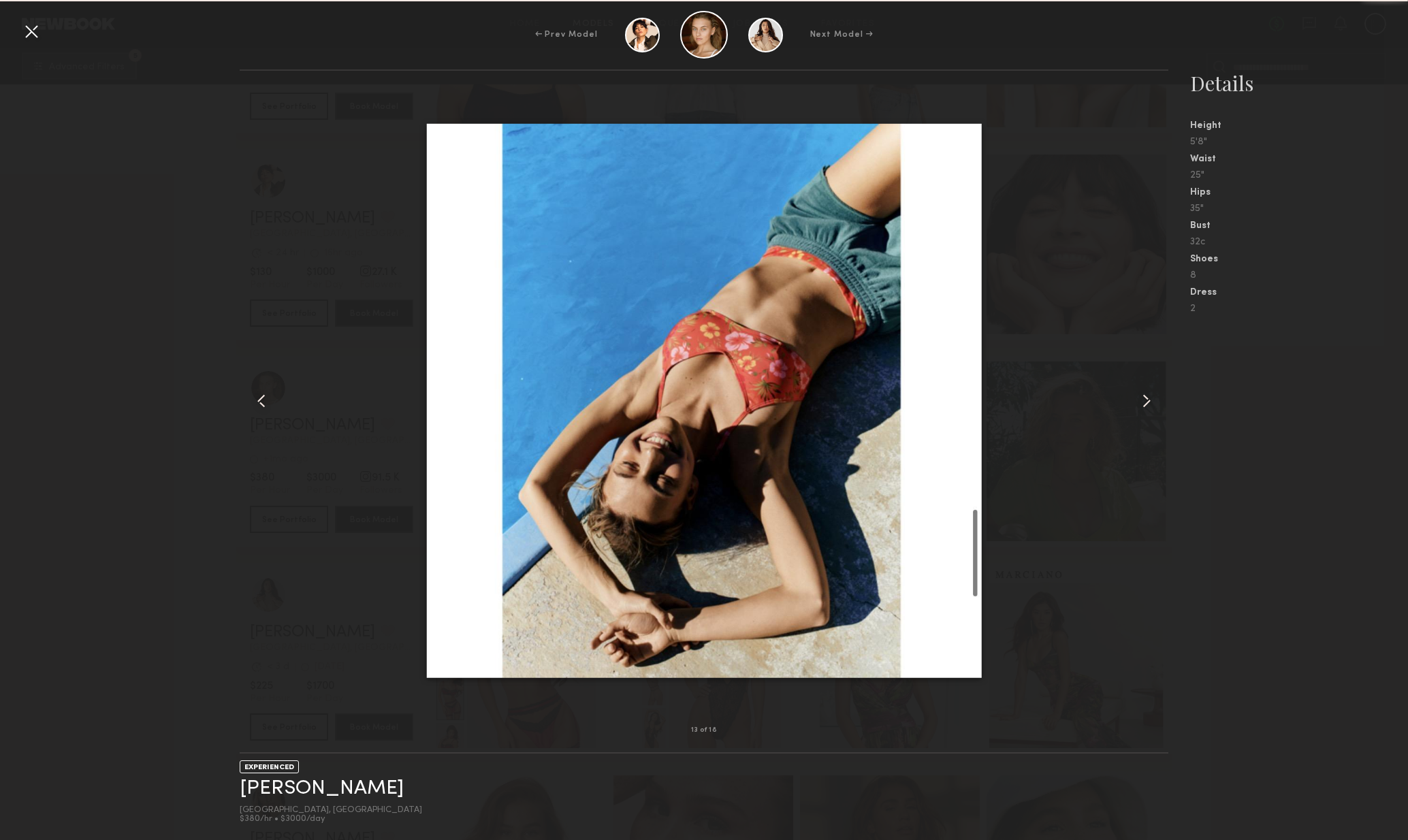
click at [1164, 419] on div at bounding box center [1150, 401] width 38 height 616
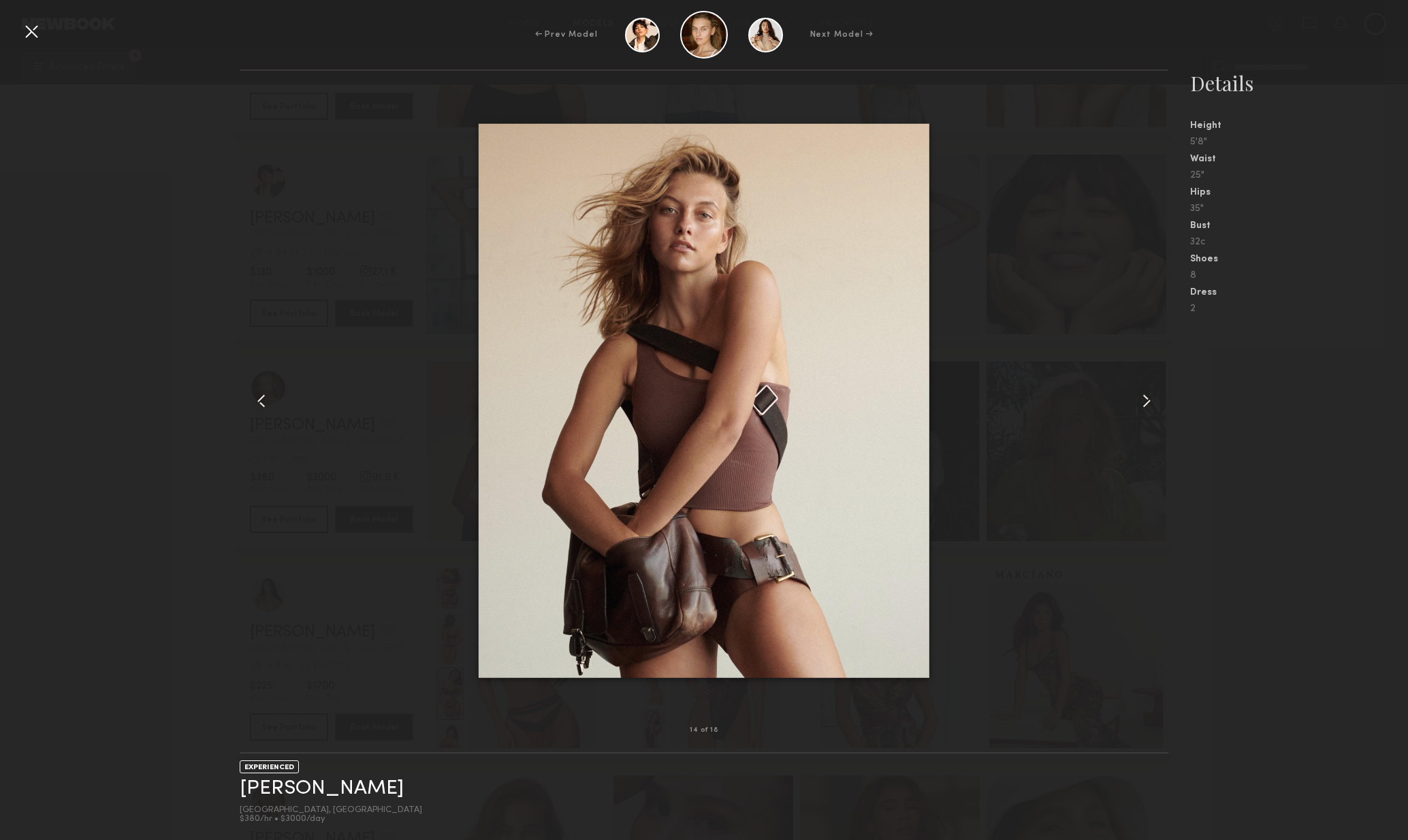
click at [41, 32] on div at bounding box center [31, 31] width 21 height 21
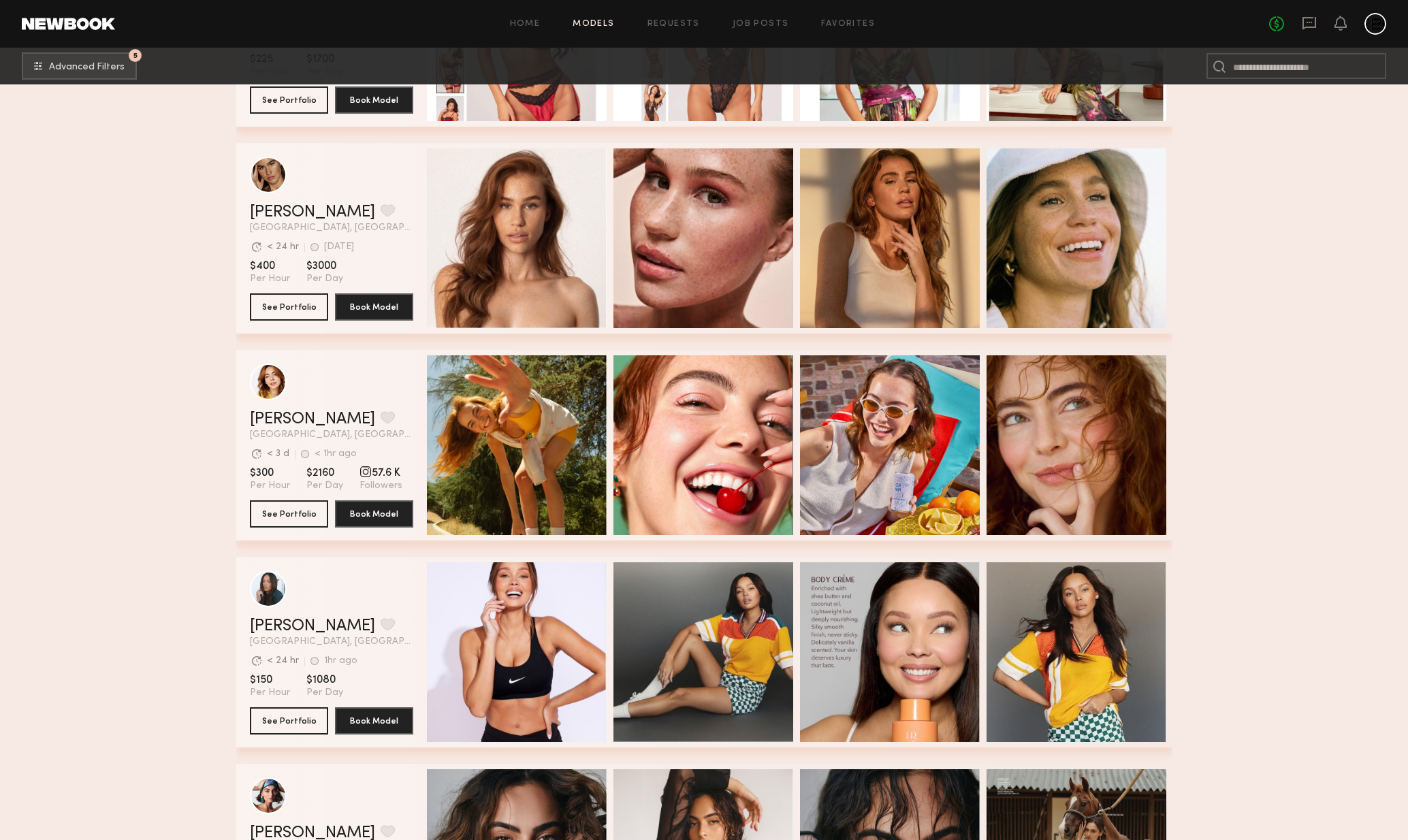
scroll to position [11570, 0]
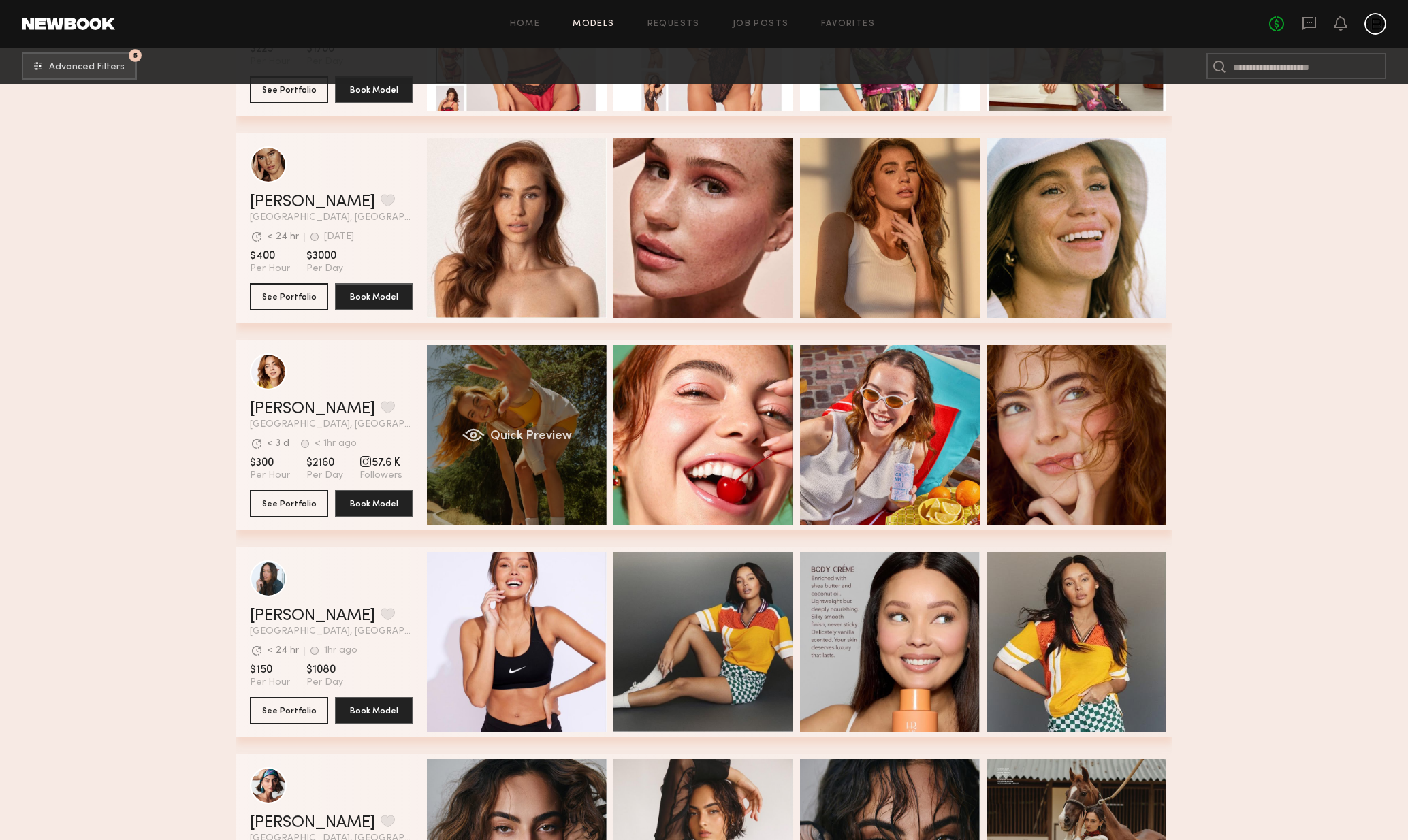
click at [490, 480] on div "Quick Preview" at bounding box center [517, 435] width 179 height 179
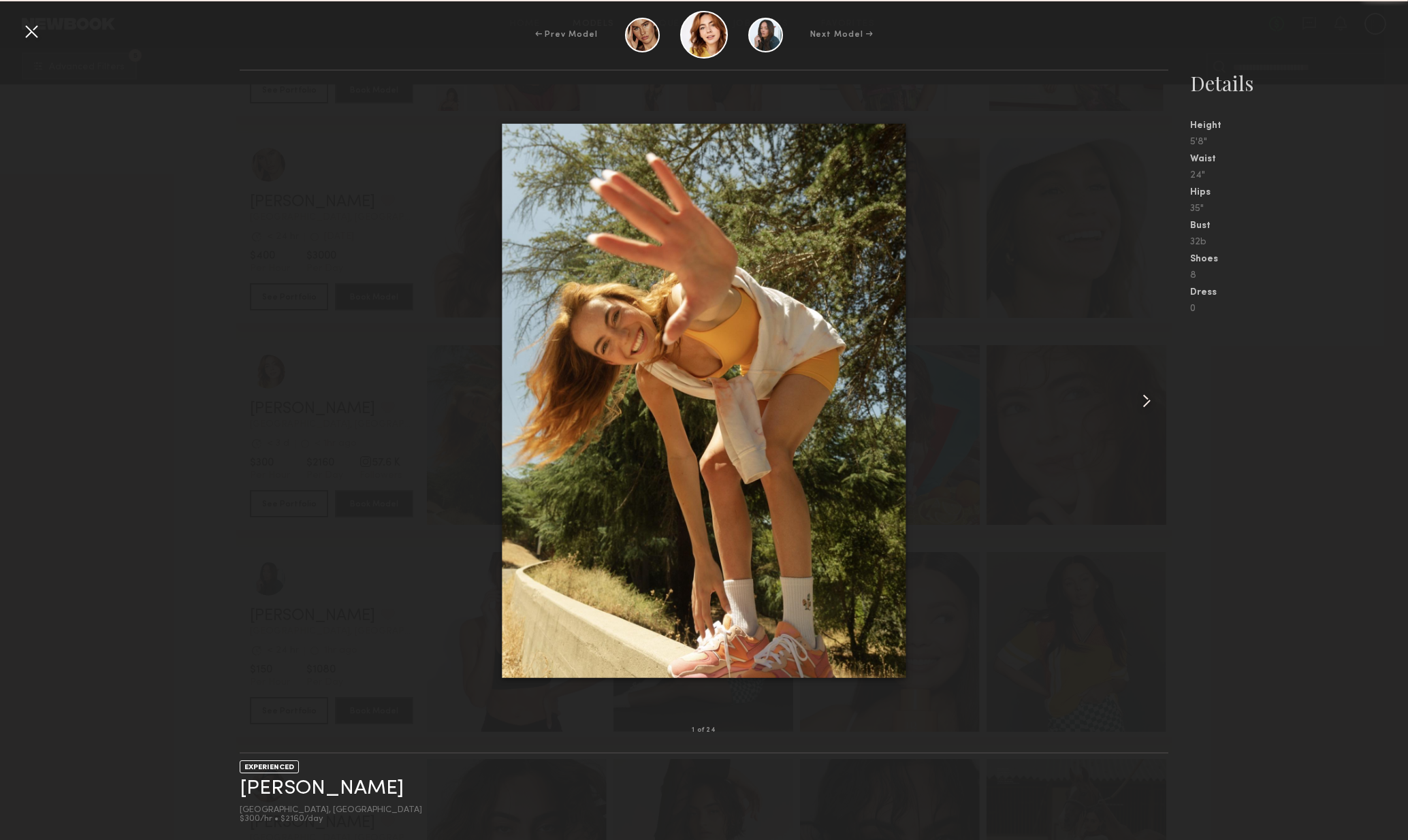
click at [1145, 401] on common-icon at bounding box center [1146, 401] width 21 height 21
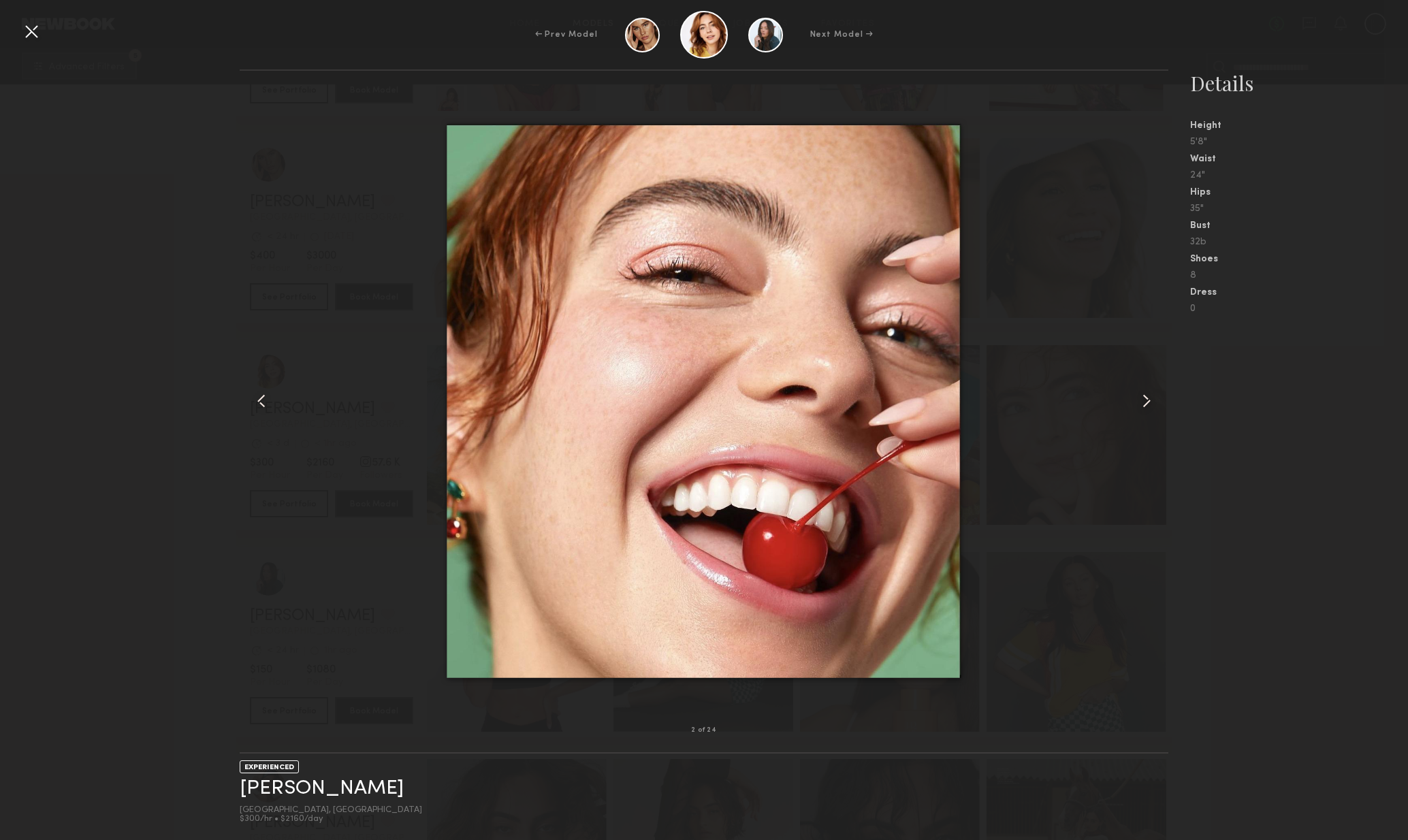
click at [1145, 401] on common-icon at bounding box center [1146, 401] width 21 height 21
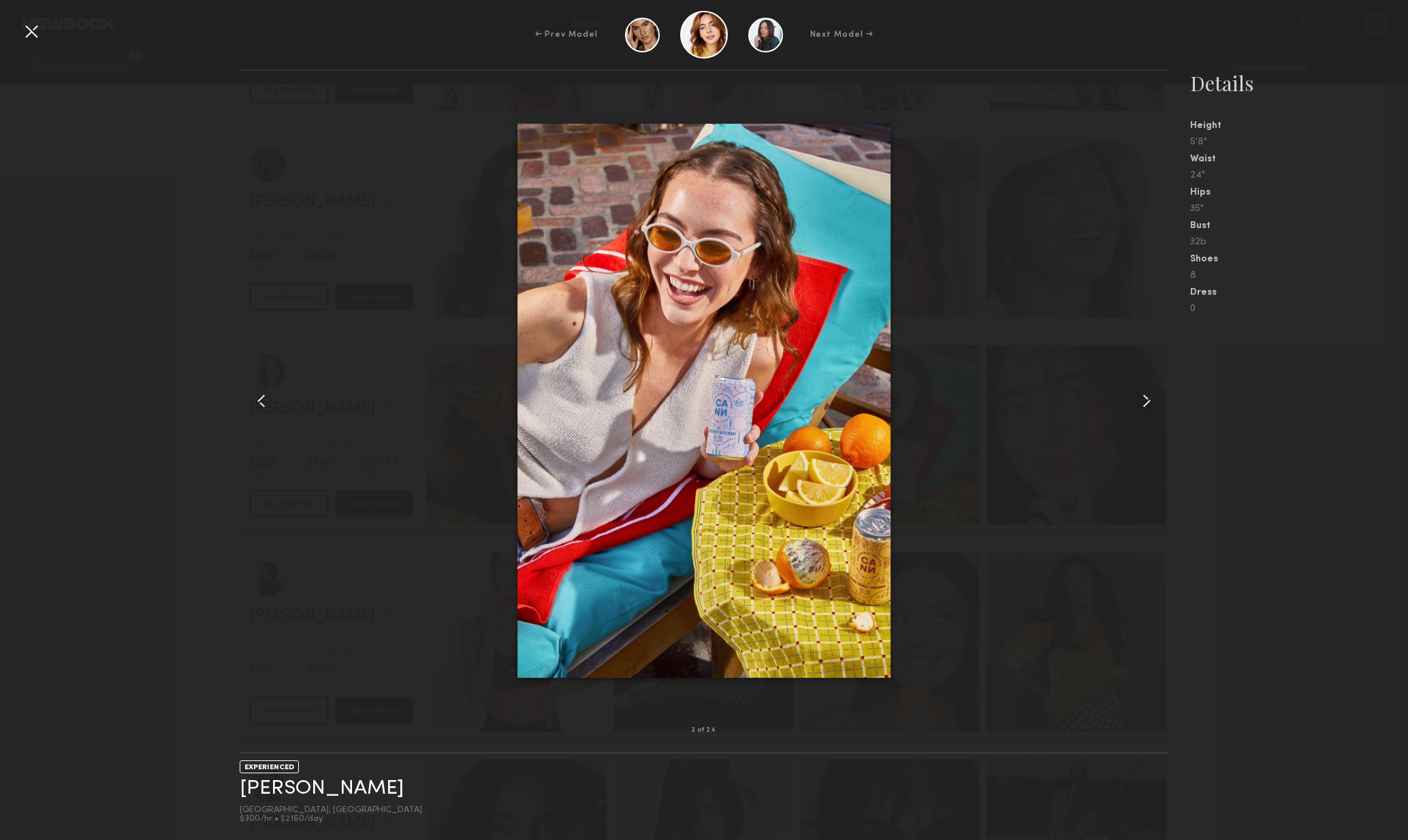
click at [1148, 403] on common-icon at bounding box center [1146, 401] width 21 height 21
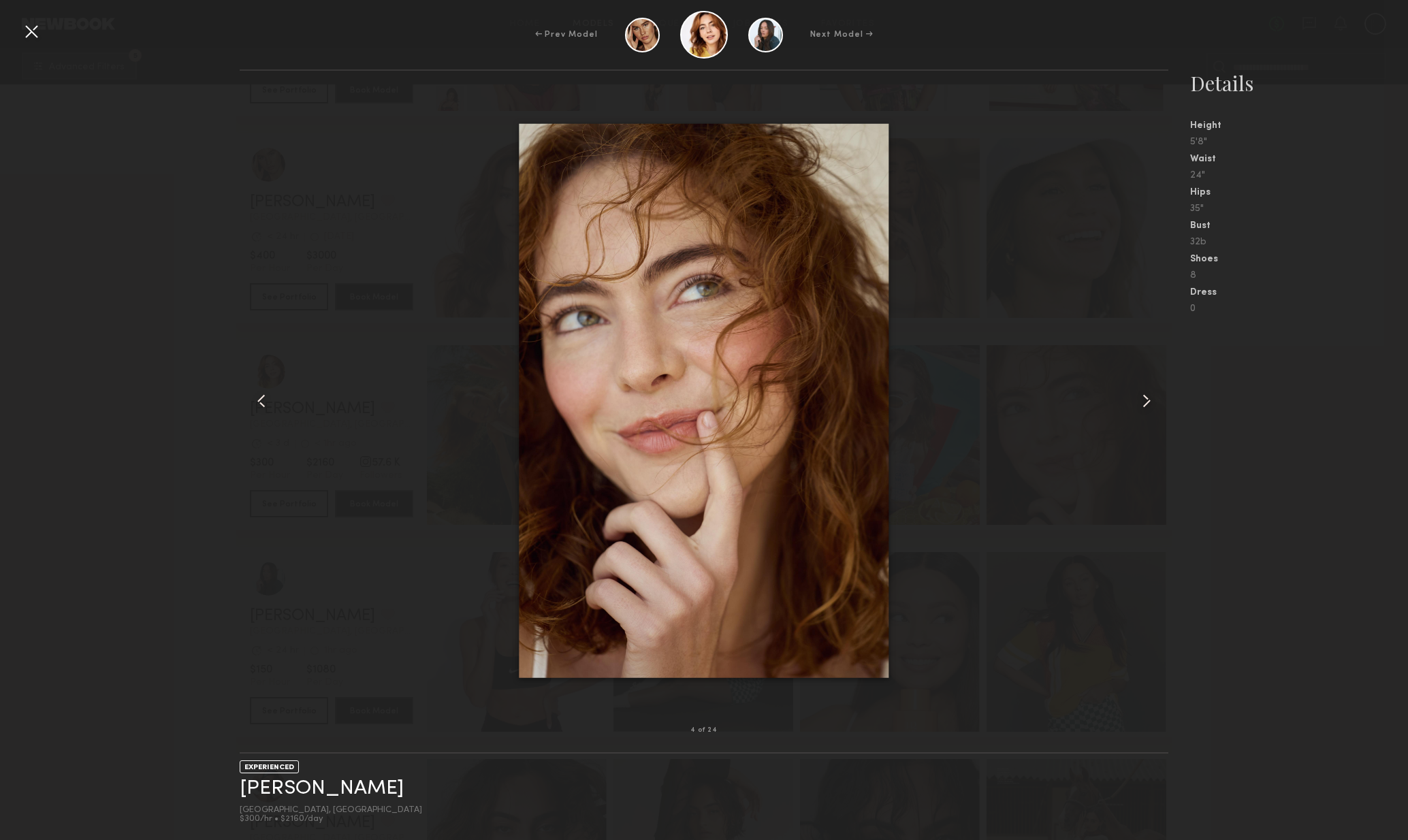
click at [1148, 403] on common-icon at bounding box center [1146, 401] width 21 height 21
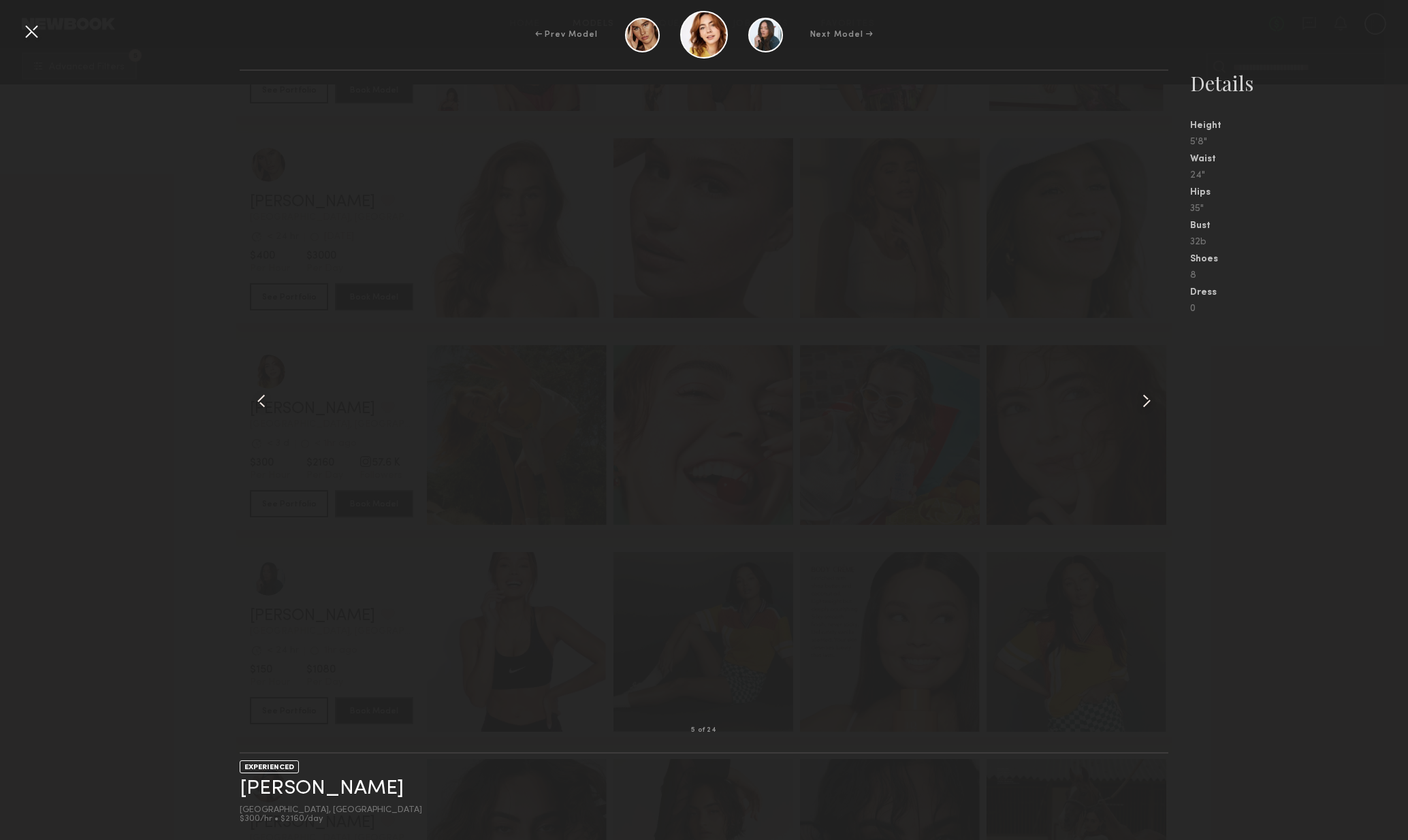
click at [1150, 406] on common-icon at bounding box center [1146, 401] width 21 height 21
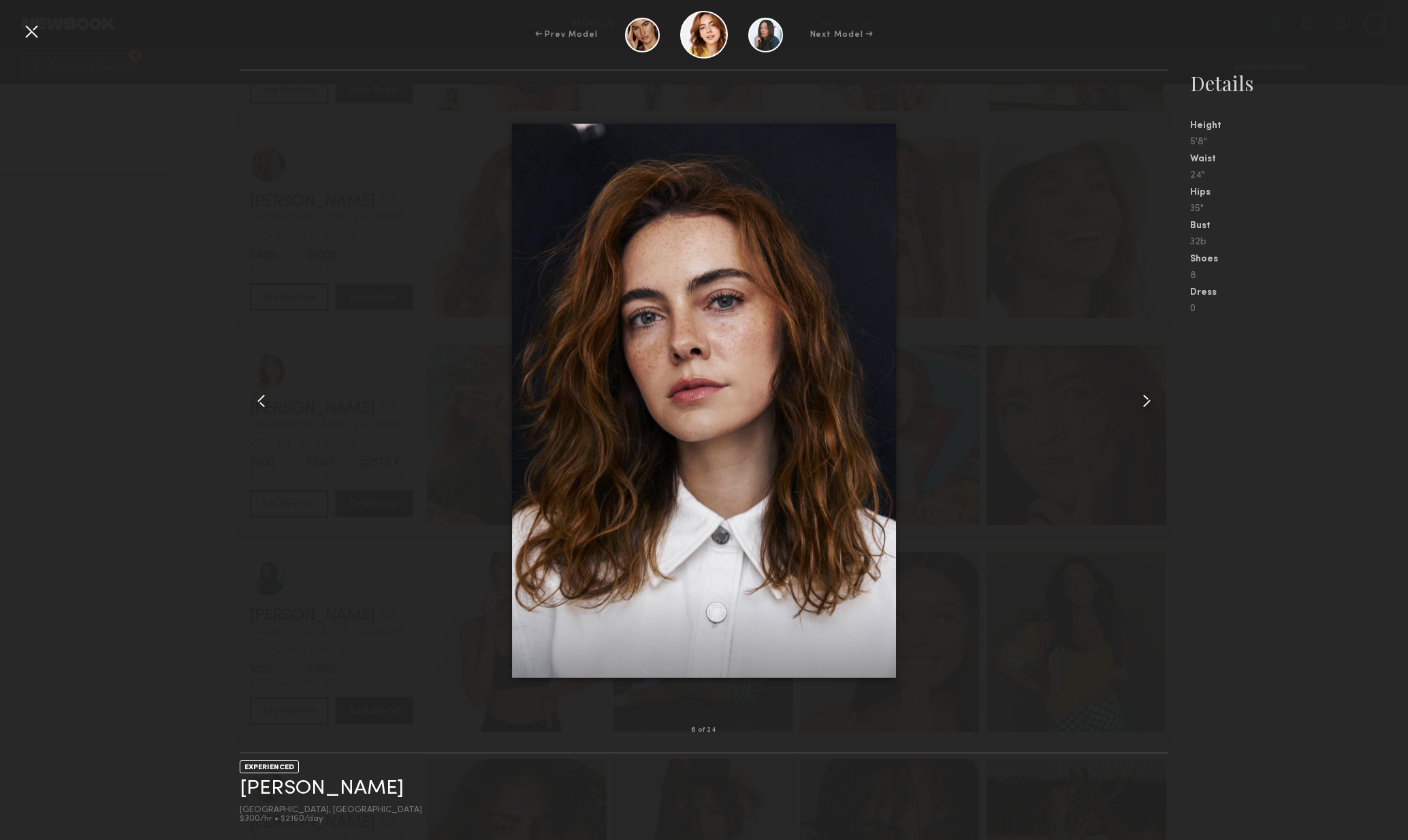
click at [1150, 406] on common-icon at bounding box center [1146, 401] width 21 height 21
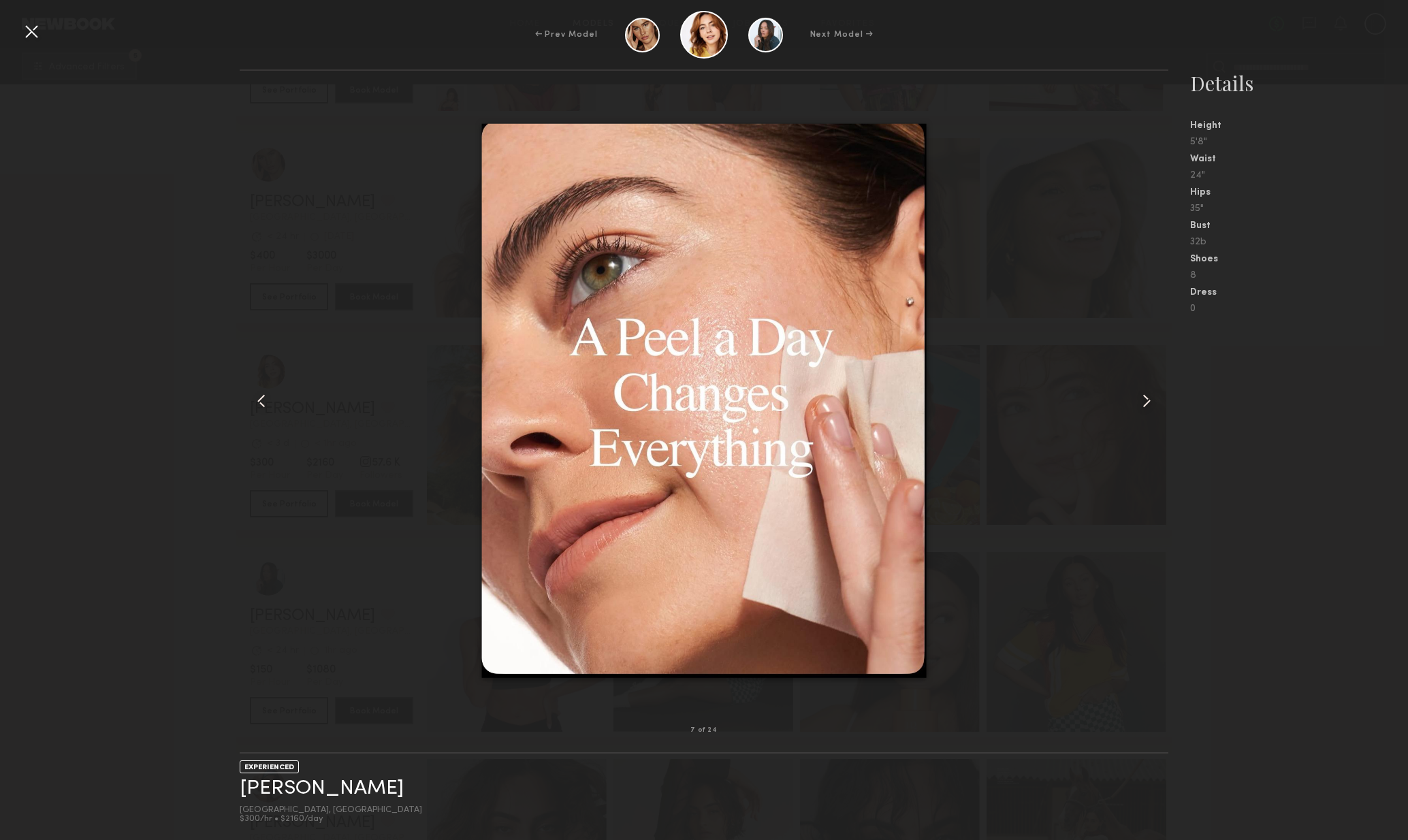
click at [1152, 409] on common-icon at bounding box center [1146, 401] width 21 height 21
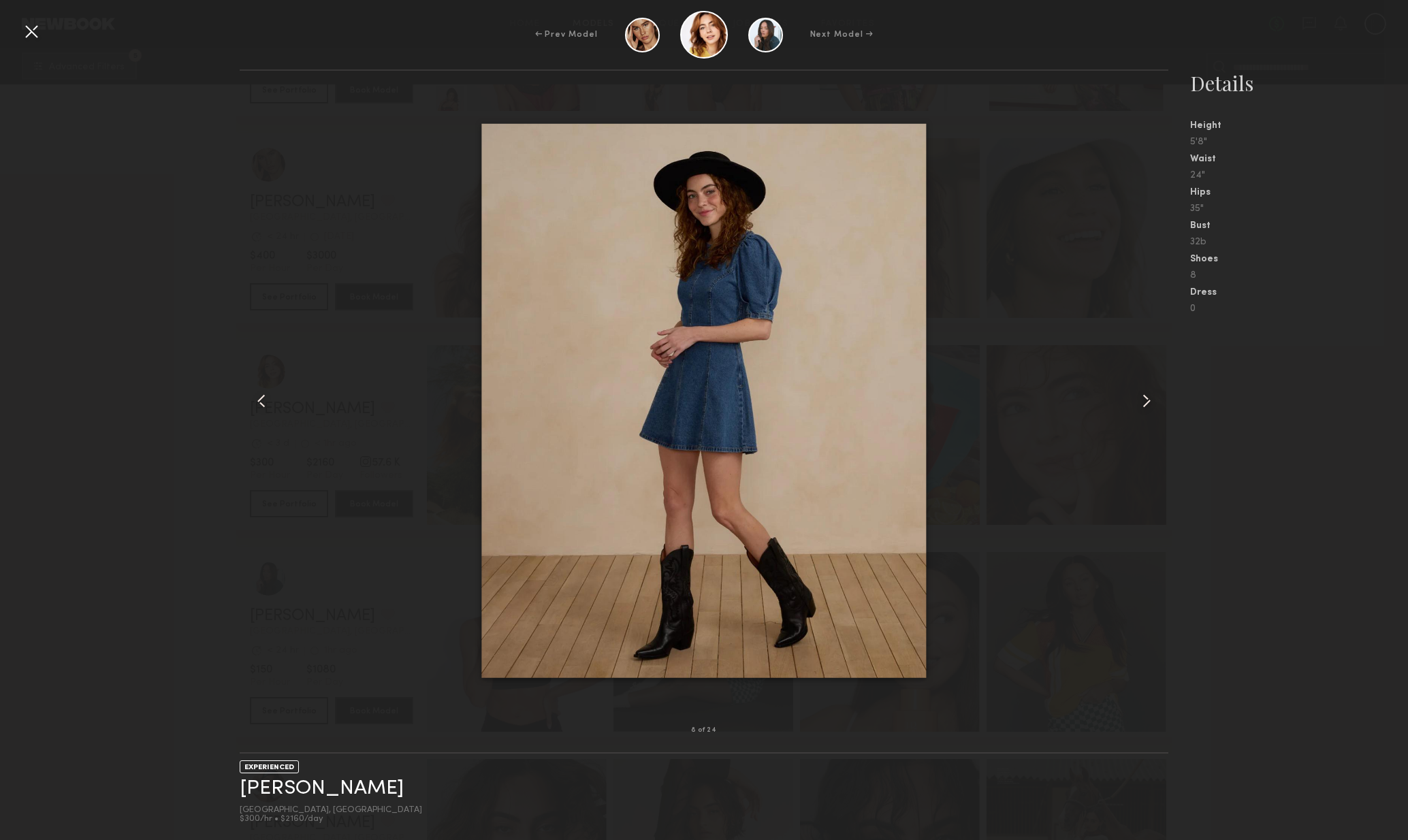
click at [31, 32] on div at bounding box center [31, 31] width 21 height 21
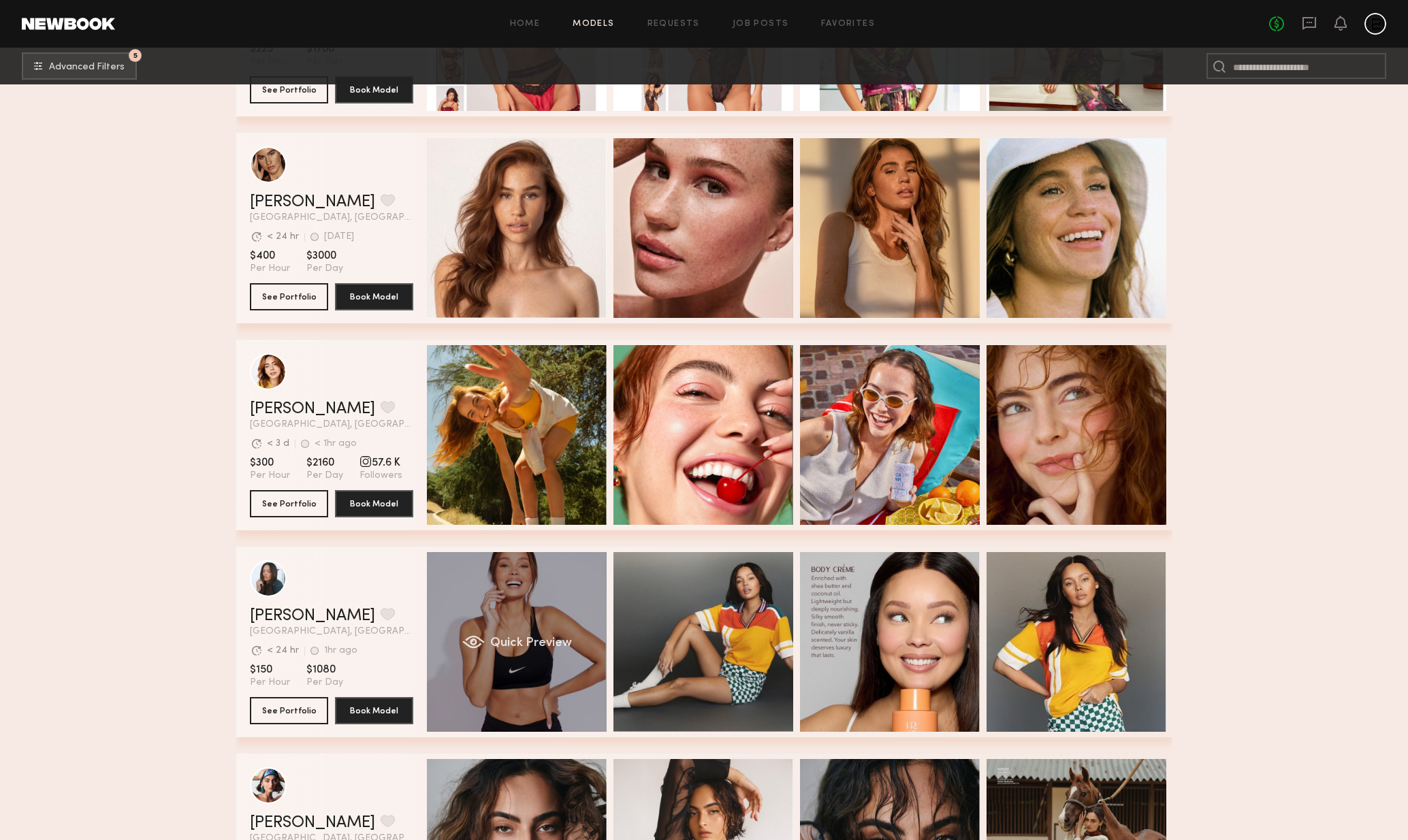
click at [543, 604] on div "Quick Preview" at bounding box center [517, 642] width 179 height 179
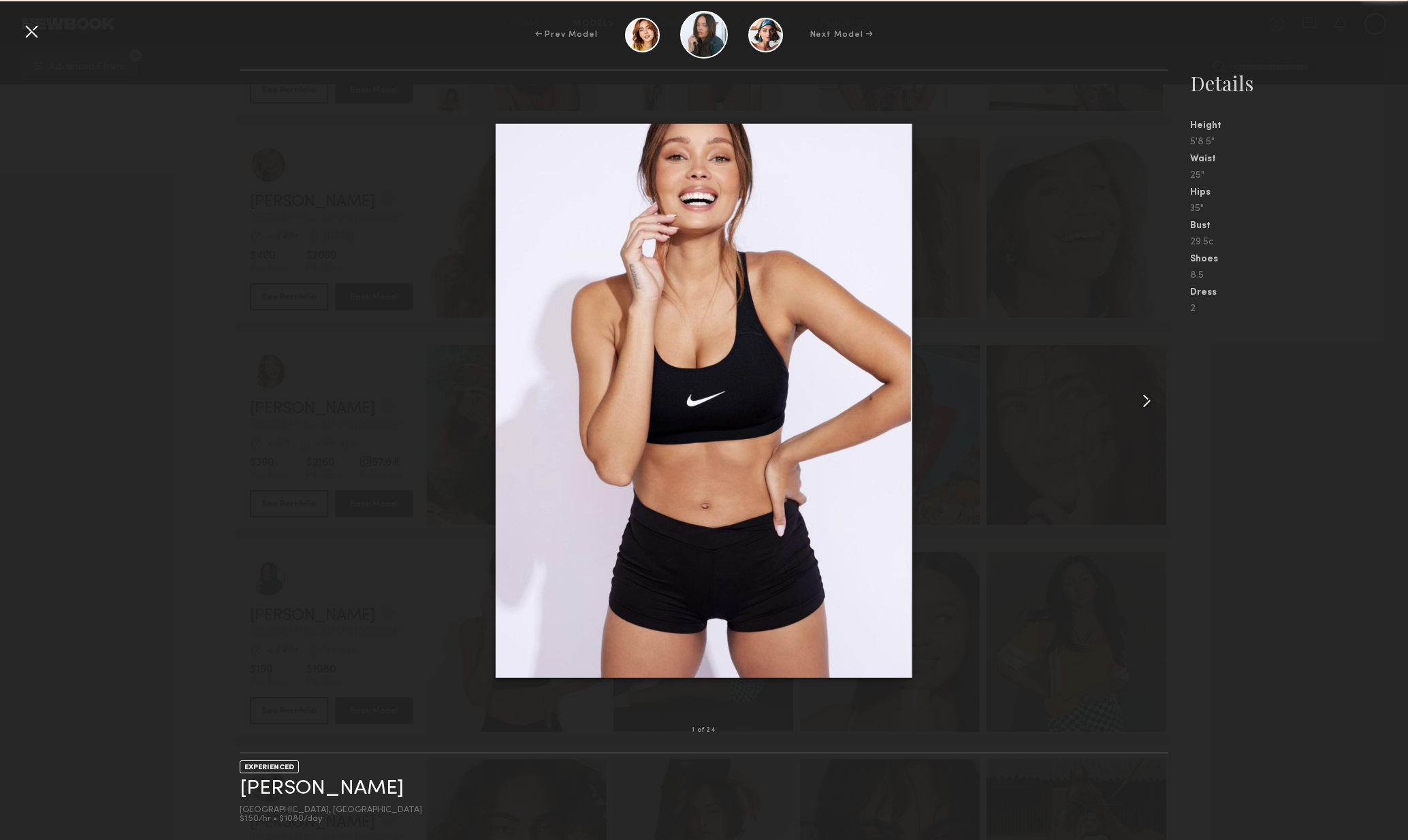
click at [1142, 397] on common-icon at bounding box center [1146, 401] width 21 height 21
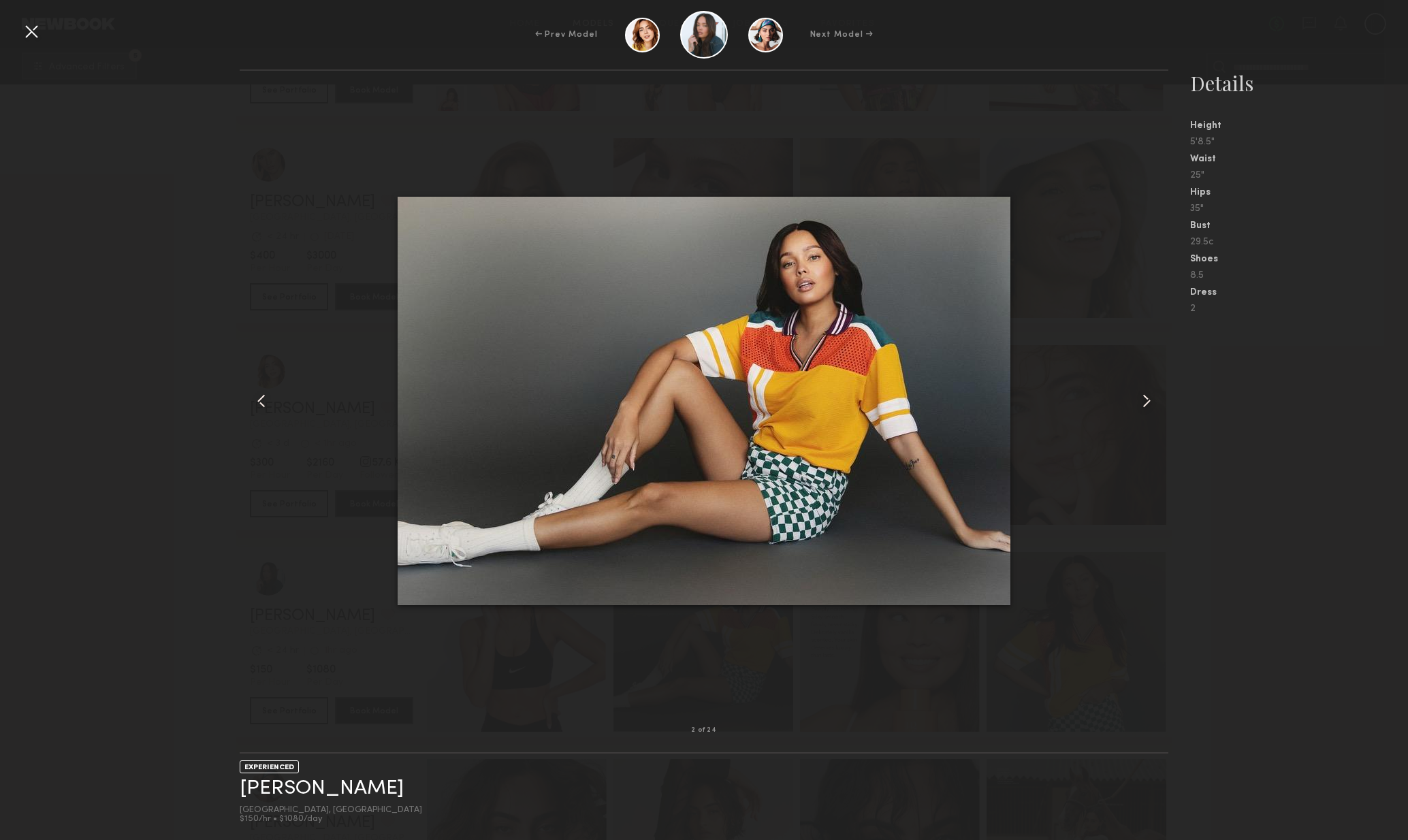
click at [1142, 397] on common-icon at bounding box center [1146, 401] width 21 height 21
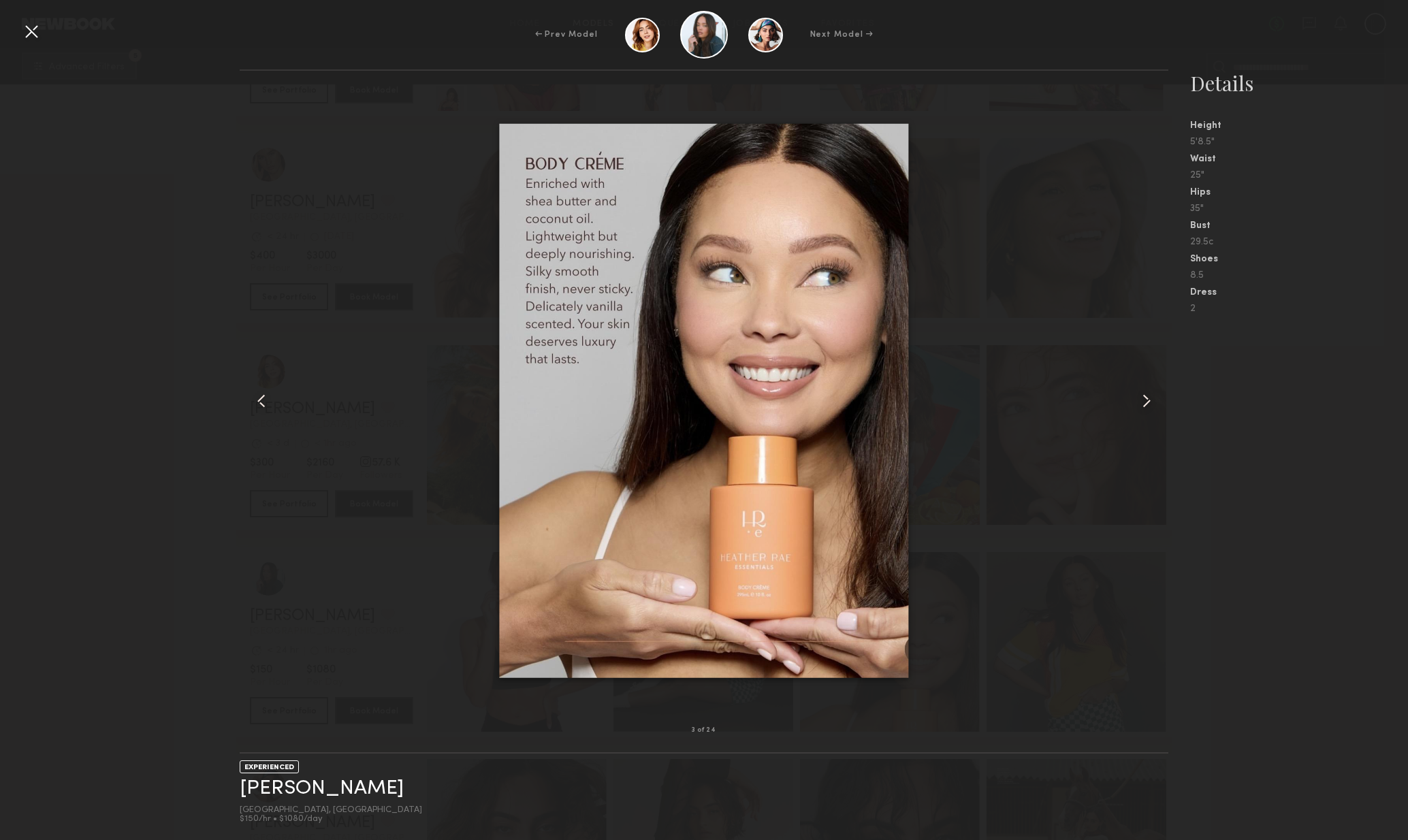
click at [1145, 401] on common-icon at bounding box center [1146, 401] width 21 height 21
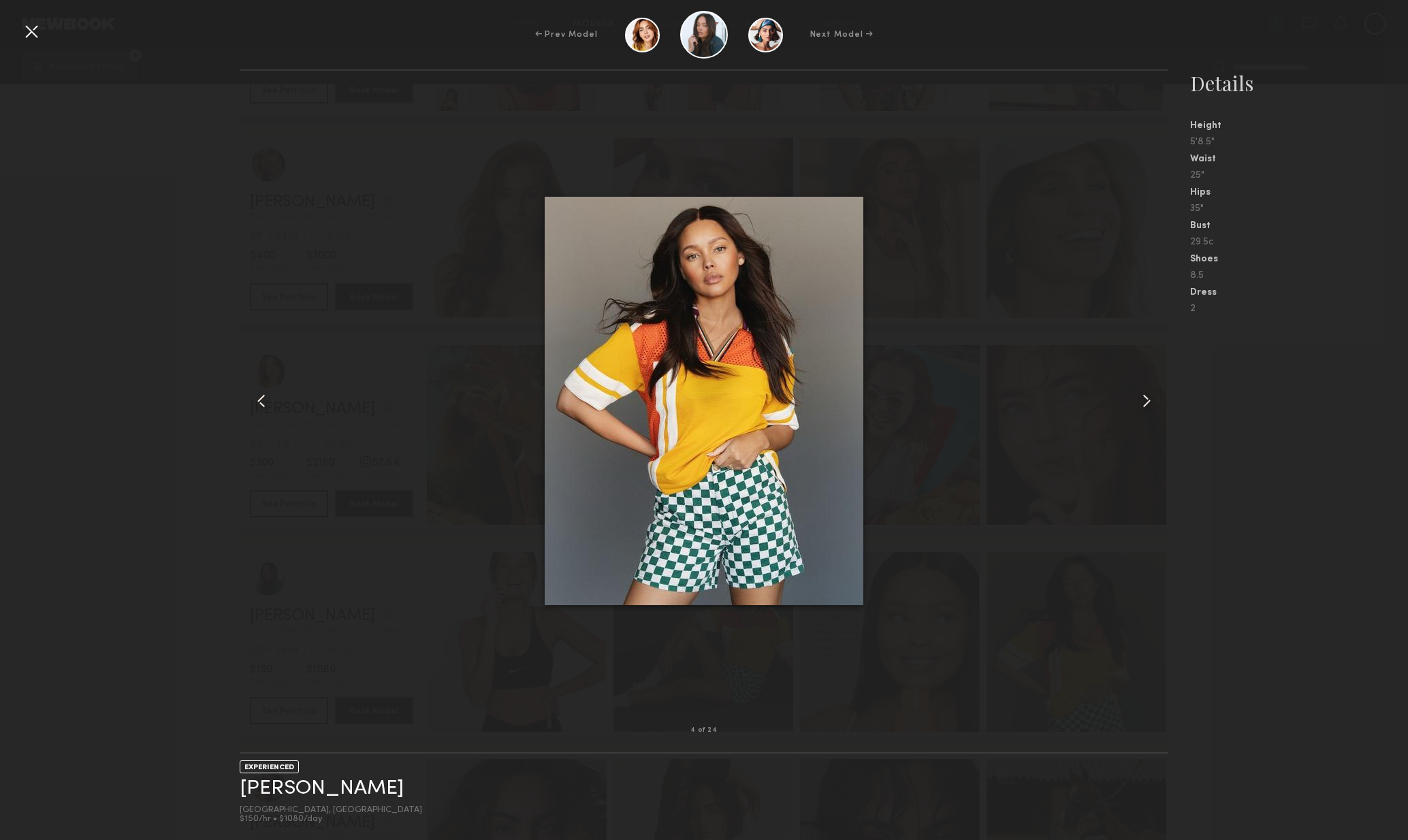
click at [1145, 401] on common-icon at bounding box center [1146, 401] width 21 height 21
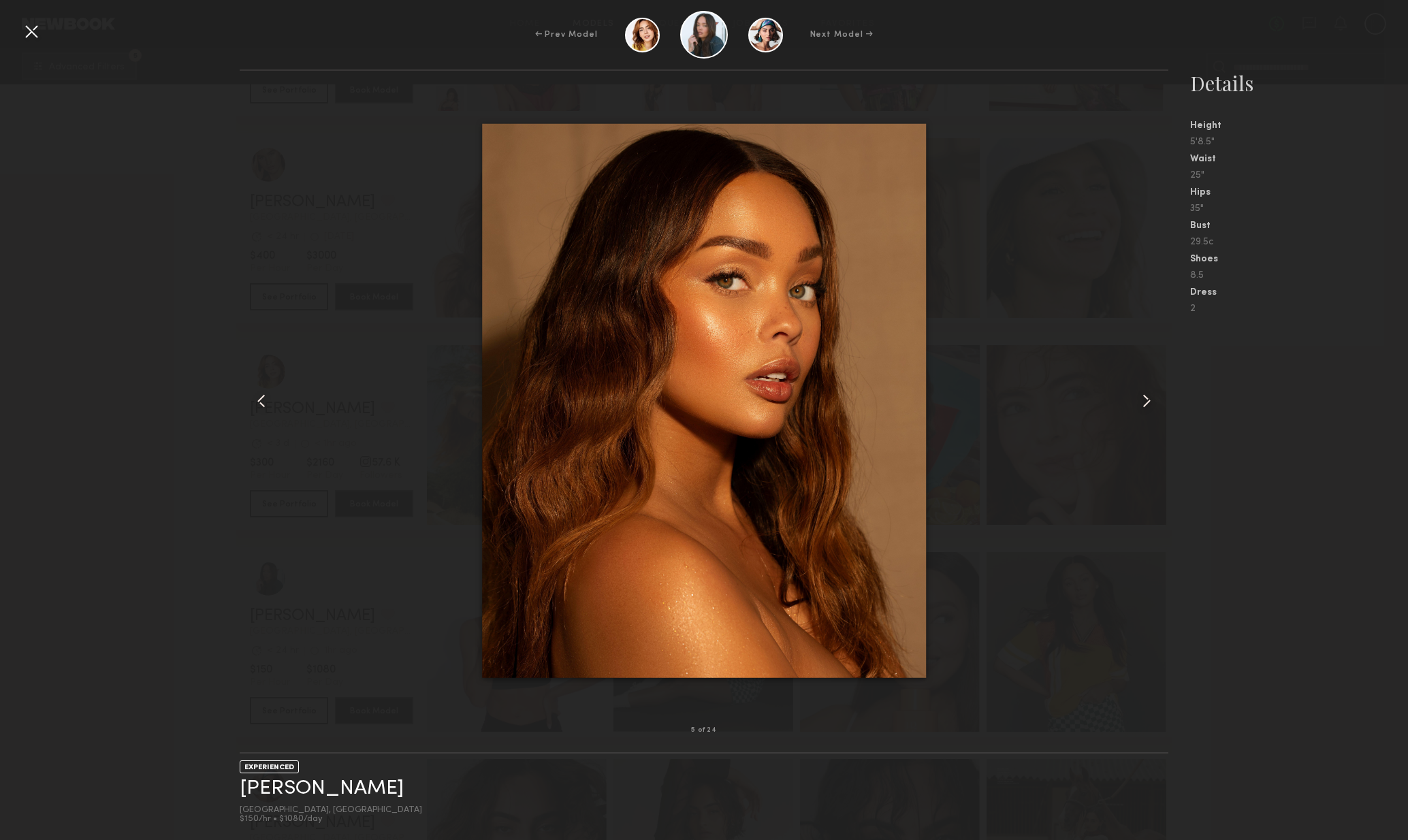
click at [1154, 405] on common-icon at bounding box center [1146, 401] width 21 height 21
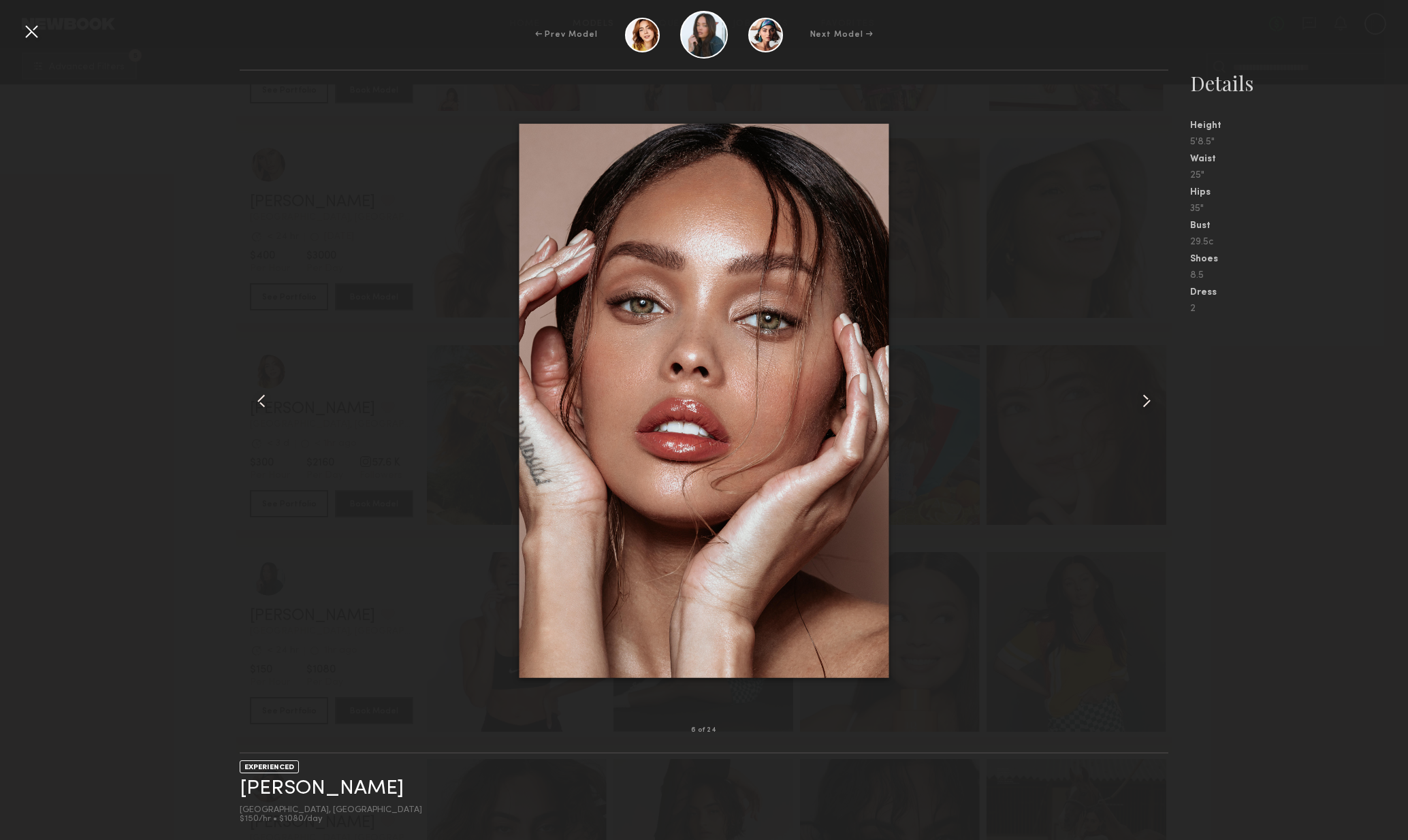
click at [1145, 393] on common-icon at bounding box center [1146, 401] width 21 height 21
click at [1145, 396] on common-icon at bounding box center [1146, 401] width 21 height 21
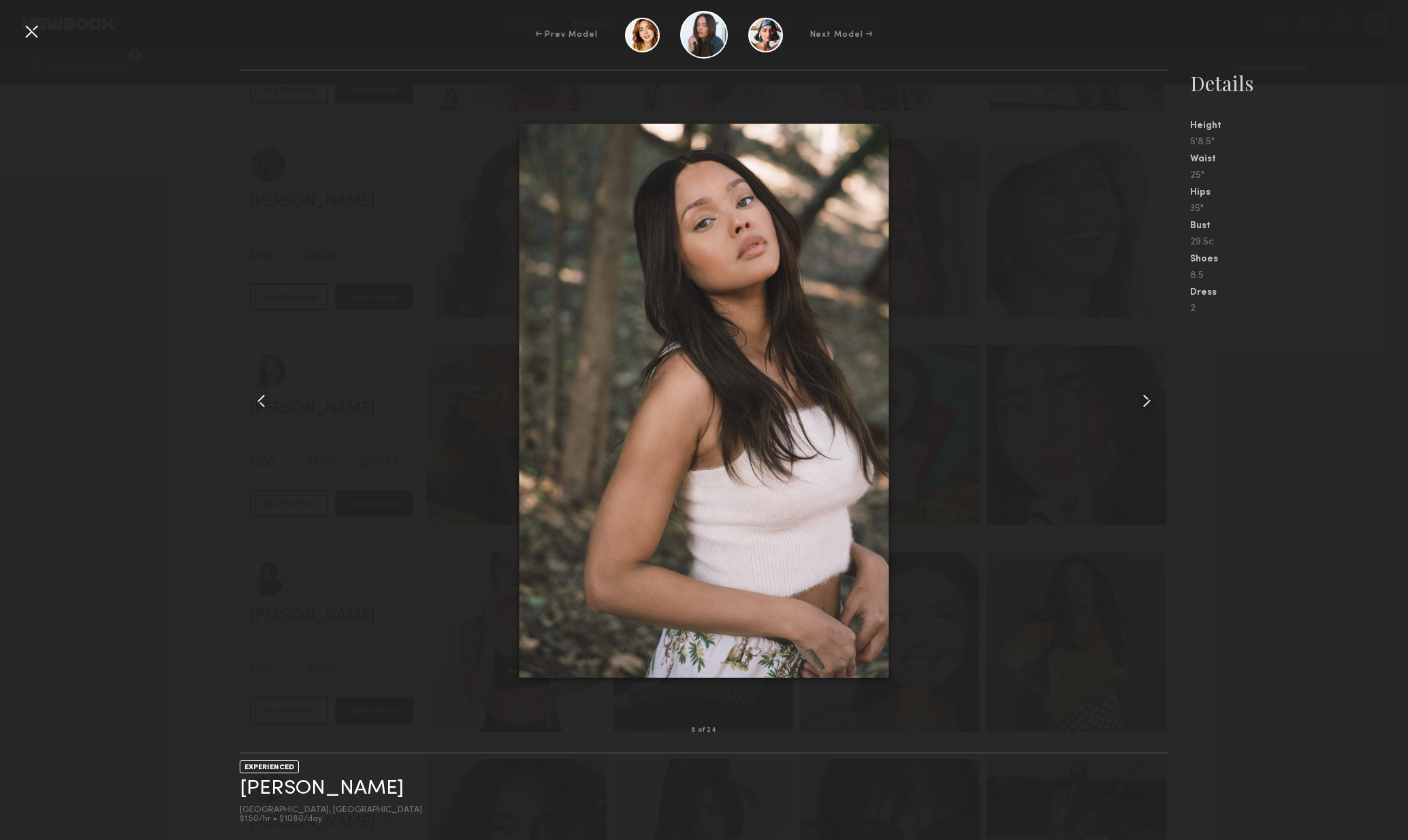
click at [1143, 403] on common-icon at bounding box center [1146, 401] width 21 height 21
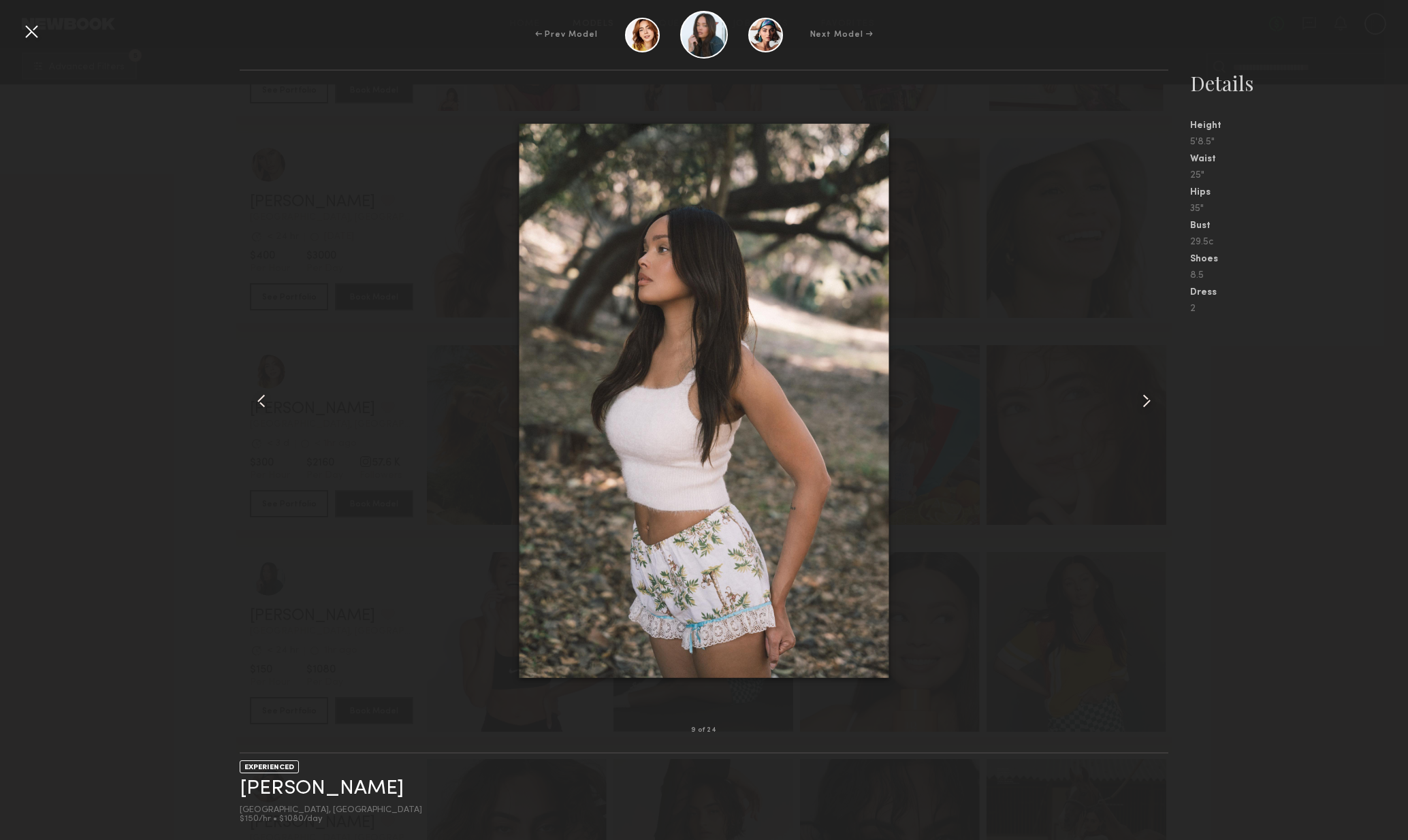
click at [1143, 403] on common-icon at bounding box center [1146, 401] width 21 height 21
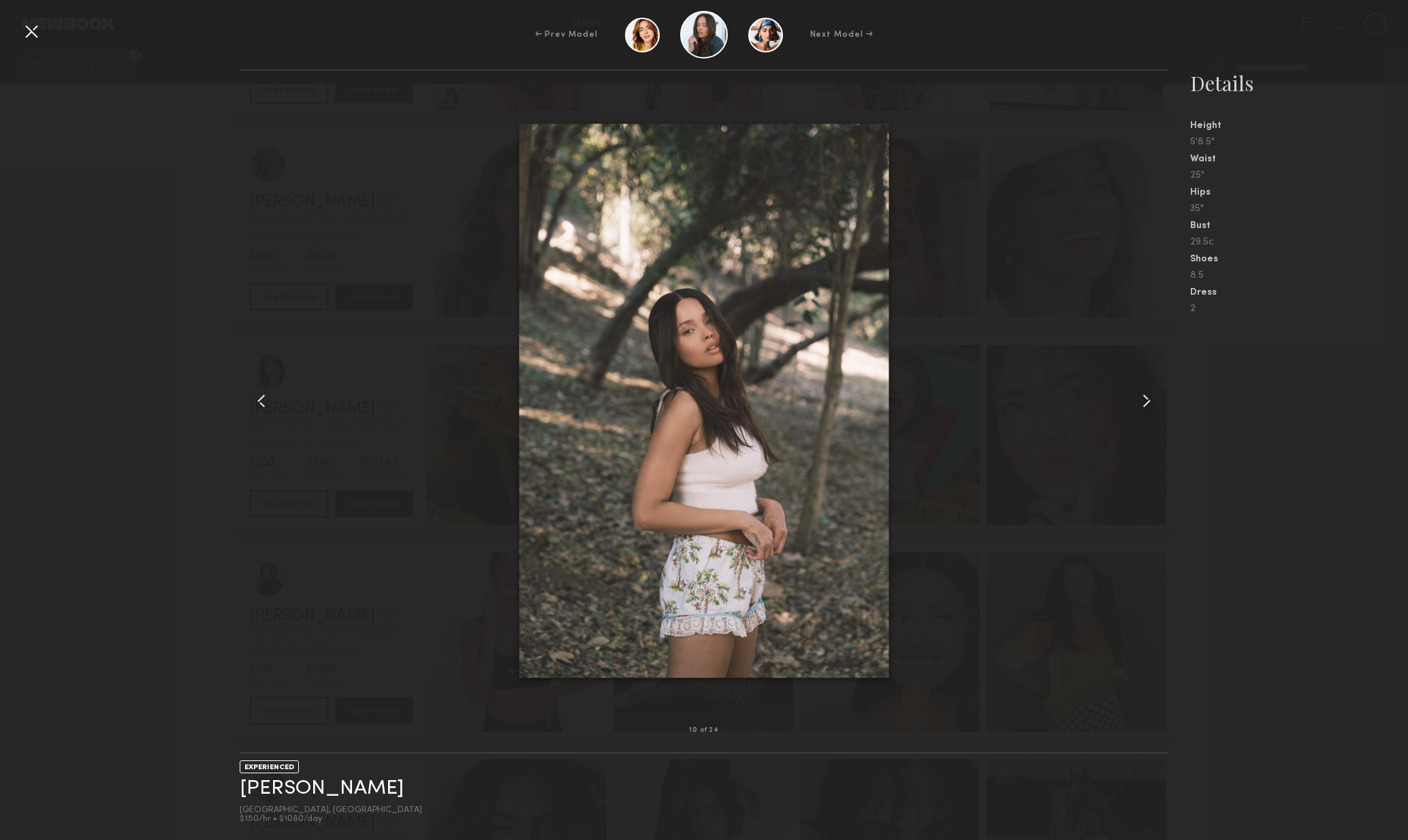
click at [1148, 405] on common-icon at bounding box center [1146, 401] width 21 height 21
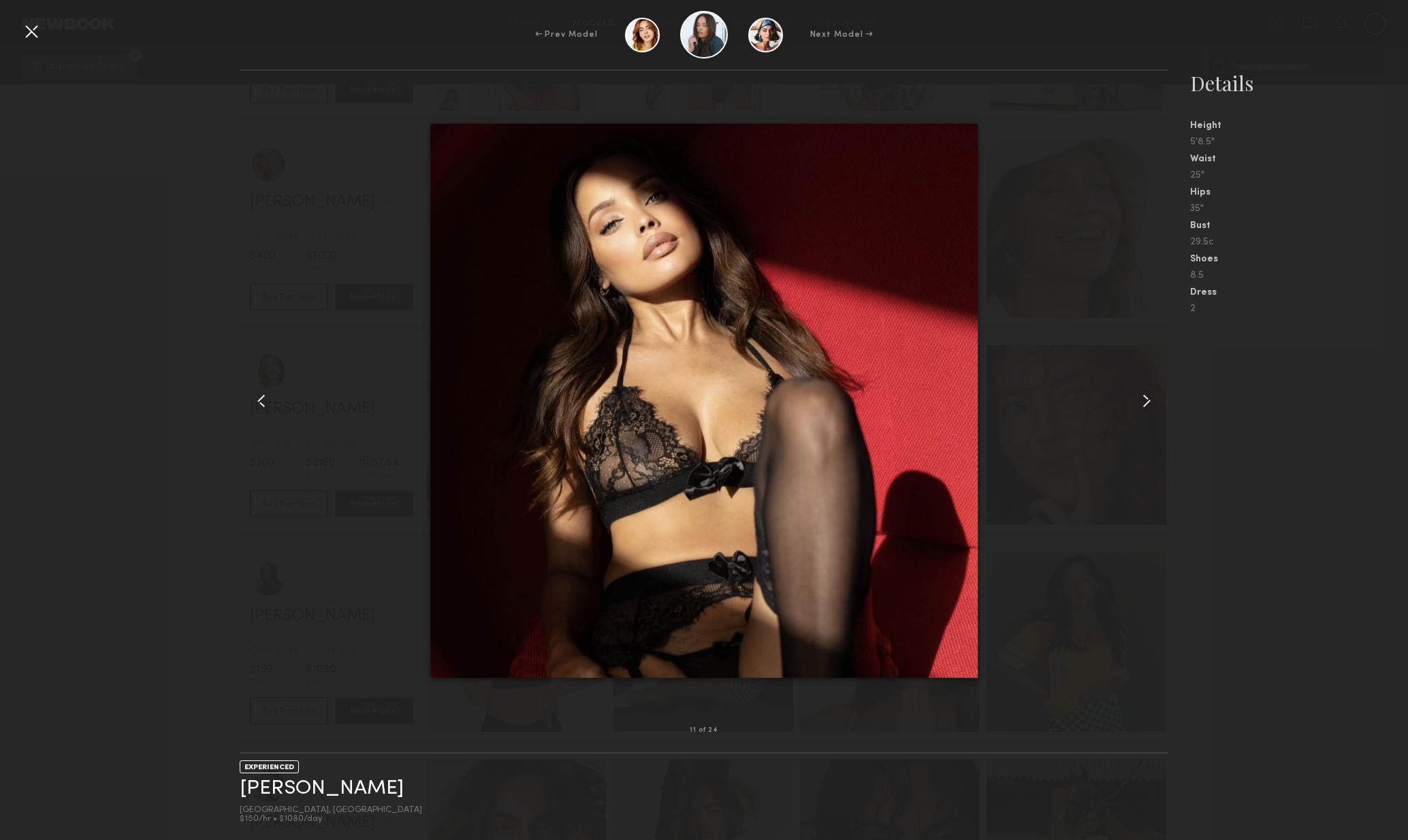
click at [1145, 406] on common-icon at bounding box center [1146, 401] width 21 height 21
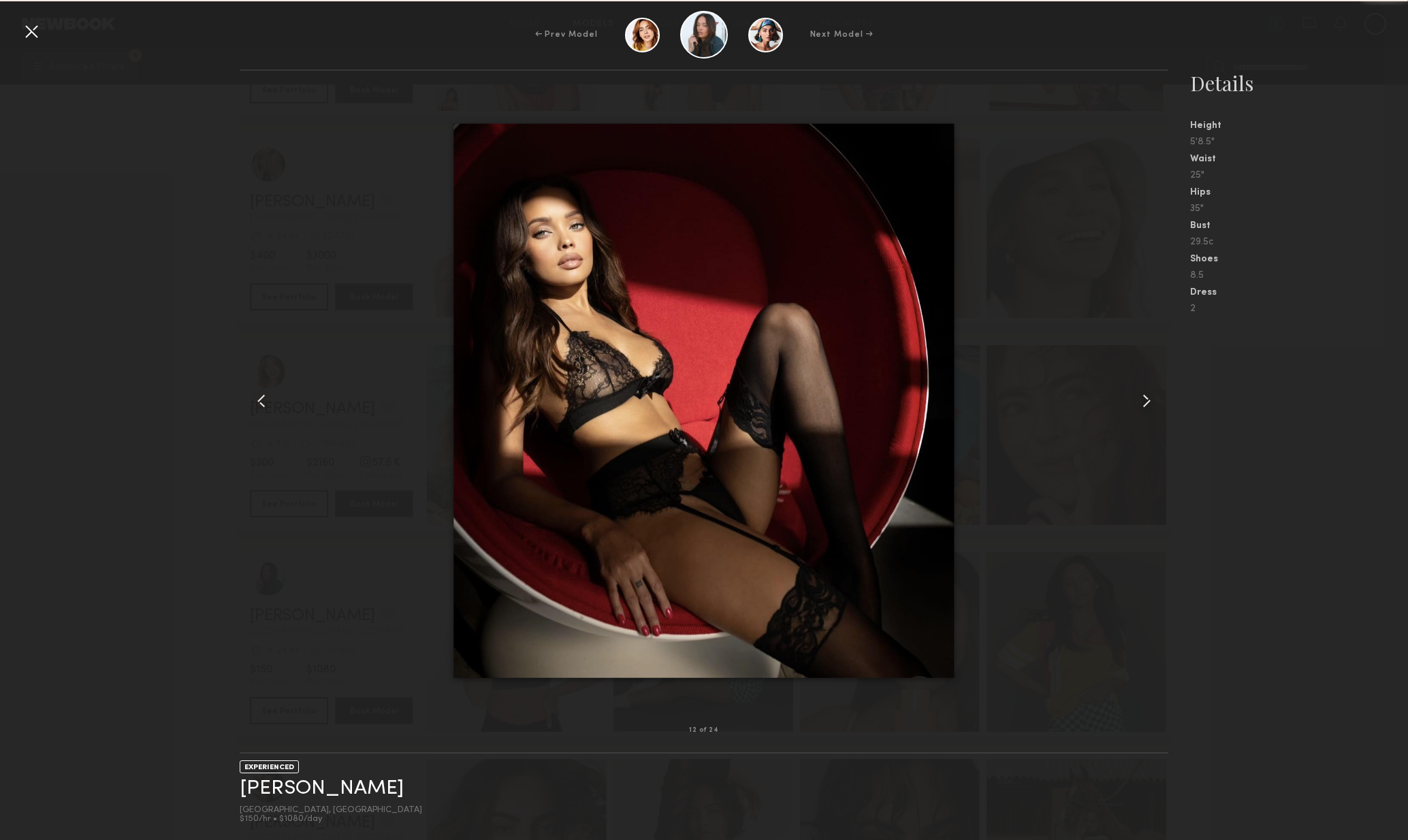
click at [26, 40] on div at bounding box center [31, 31] width 21 height 21
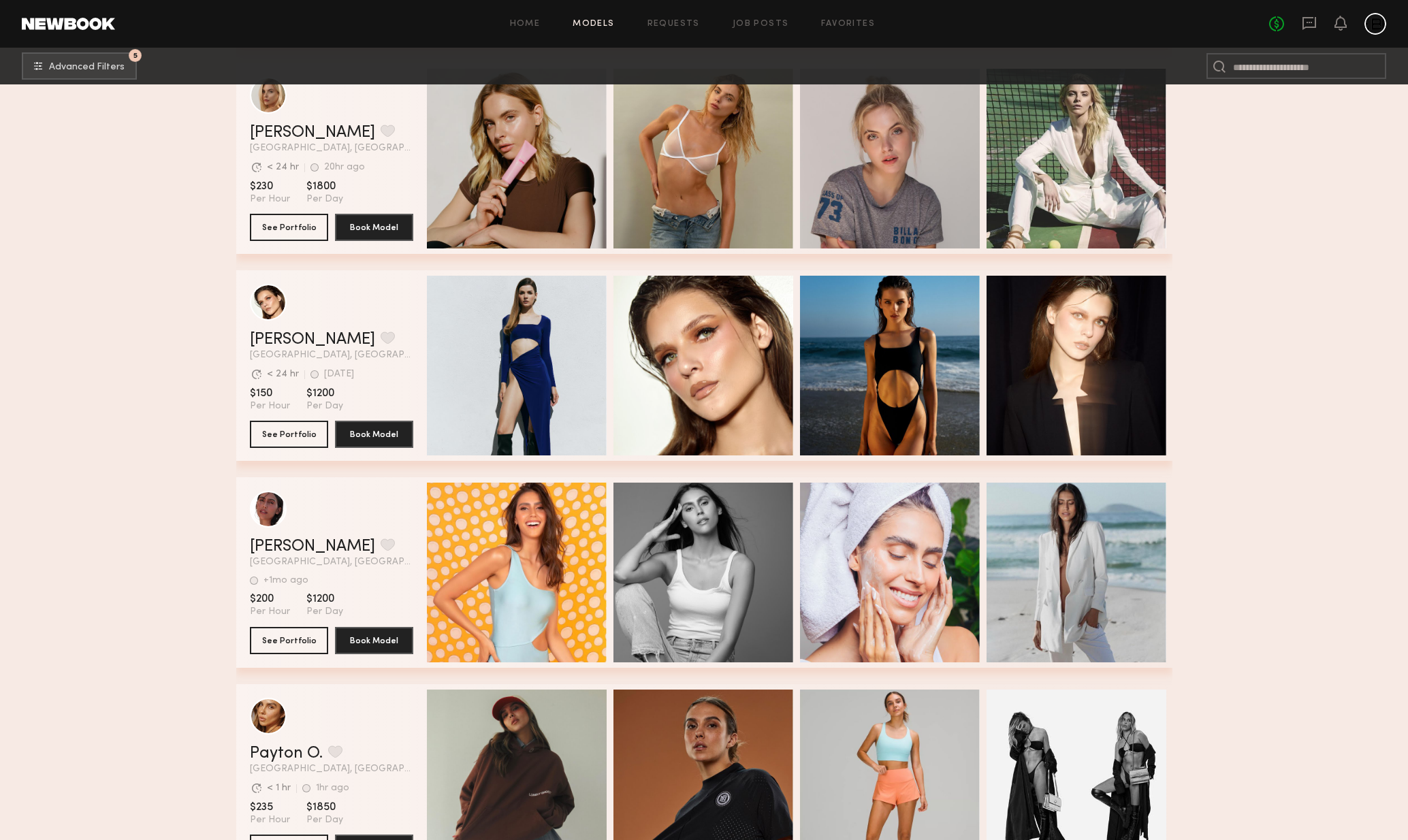
scroll to position [12485, 0]
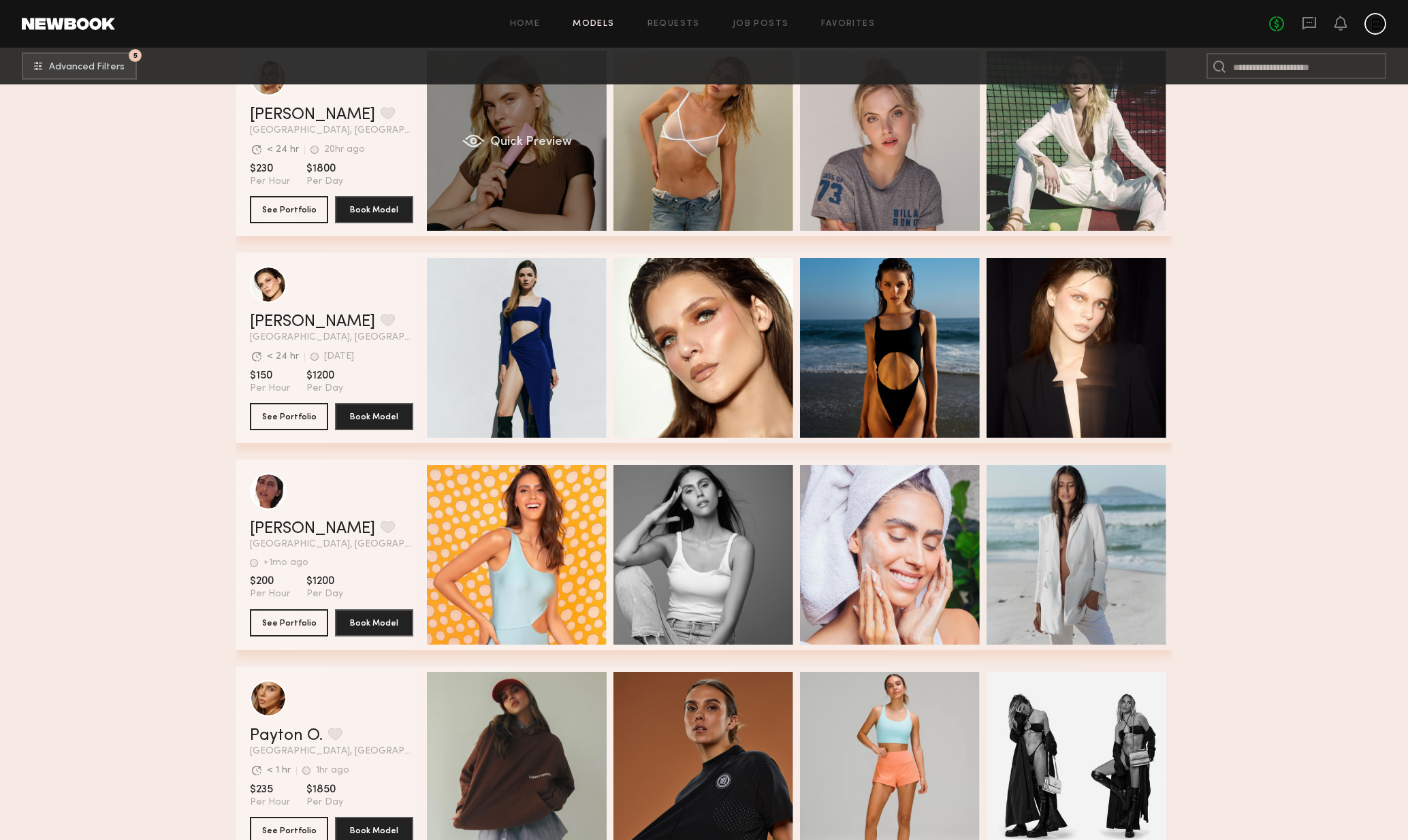
click at [546, 191] on div "Quick Preview" at bounding box center [517, 141] width 179 height 179
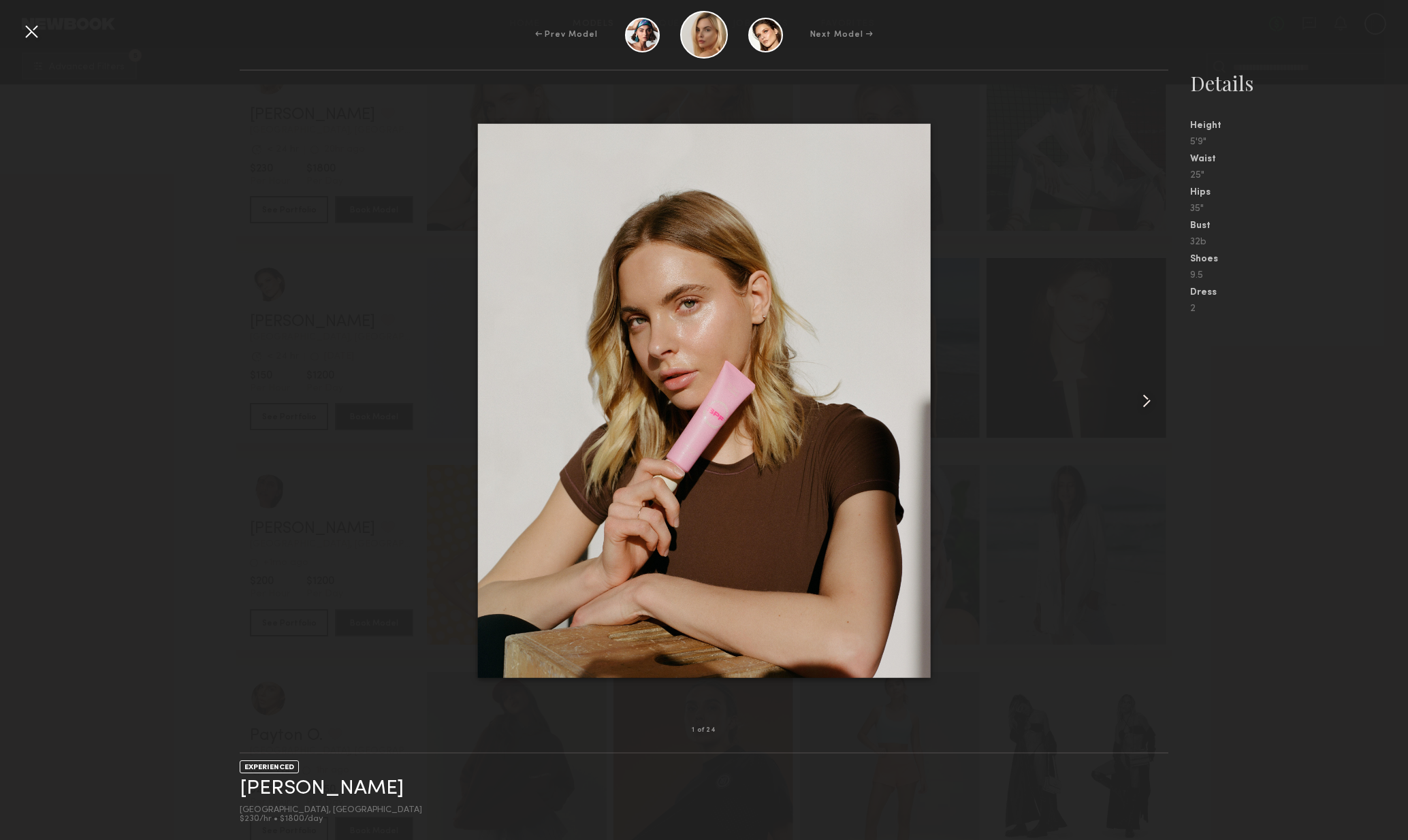
click at [1144, 406] on common-icon at bounding box center [1146, 401] width 21 height 21
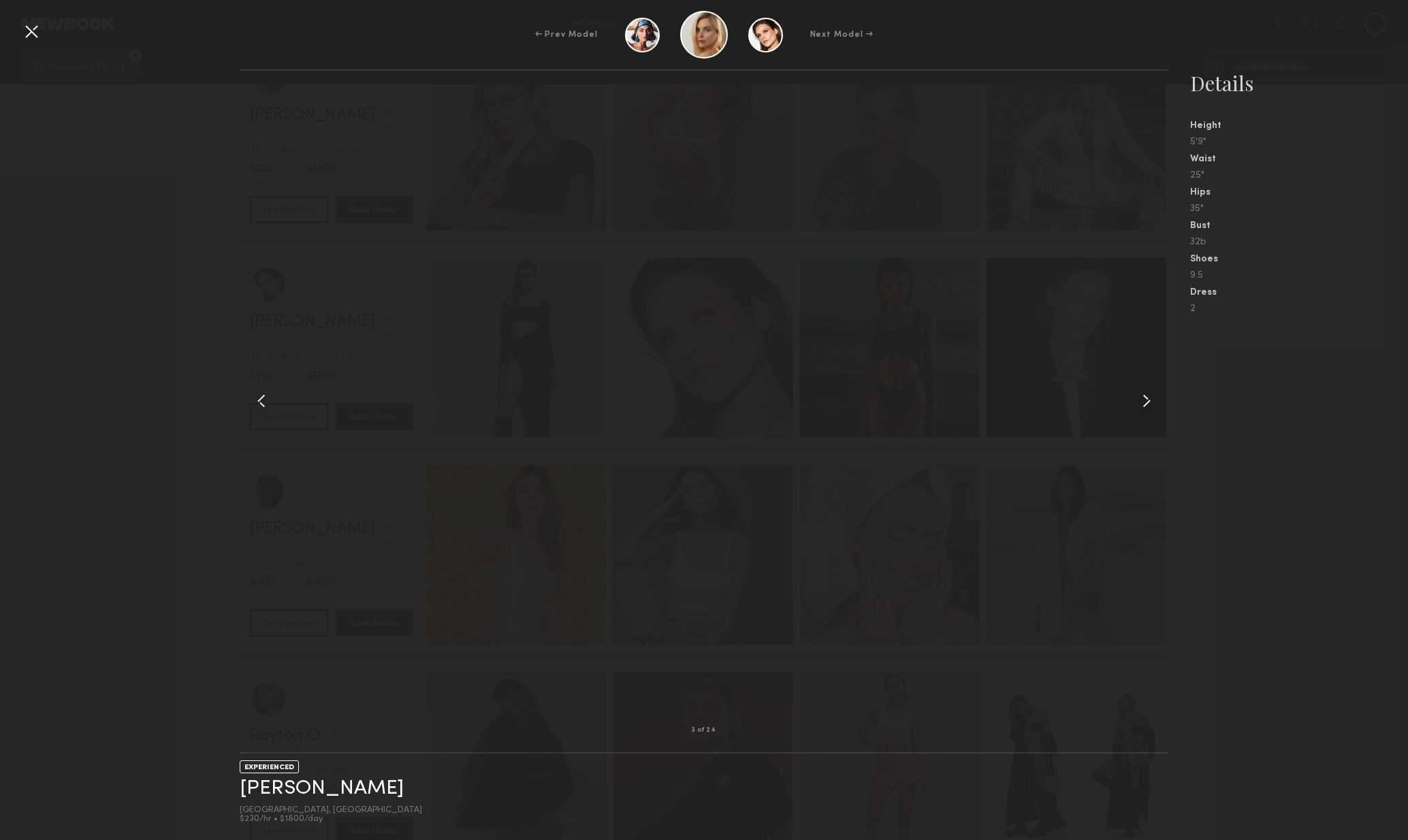
drag, startPoint x: 1150, startPoint y: 405, endPoint x: 1142, endPoint y: 404, distance: 8.1
click at [1142, 404] on common-icon at bounding box center [1146, 401] width 21 height 21
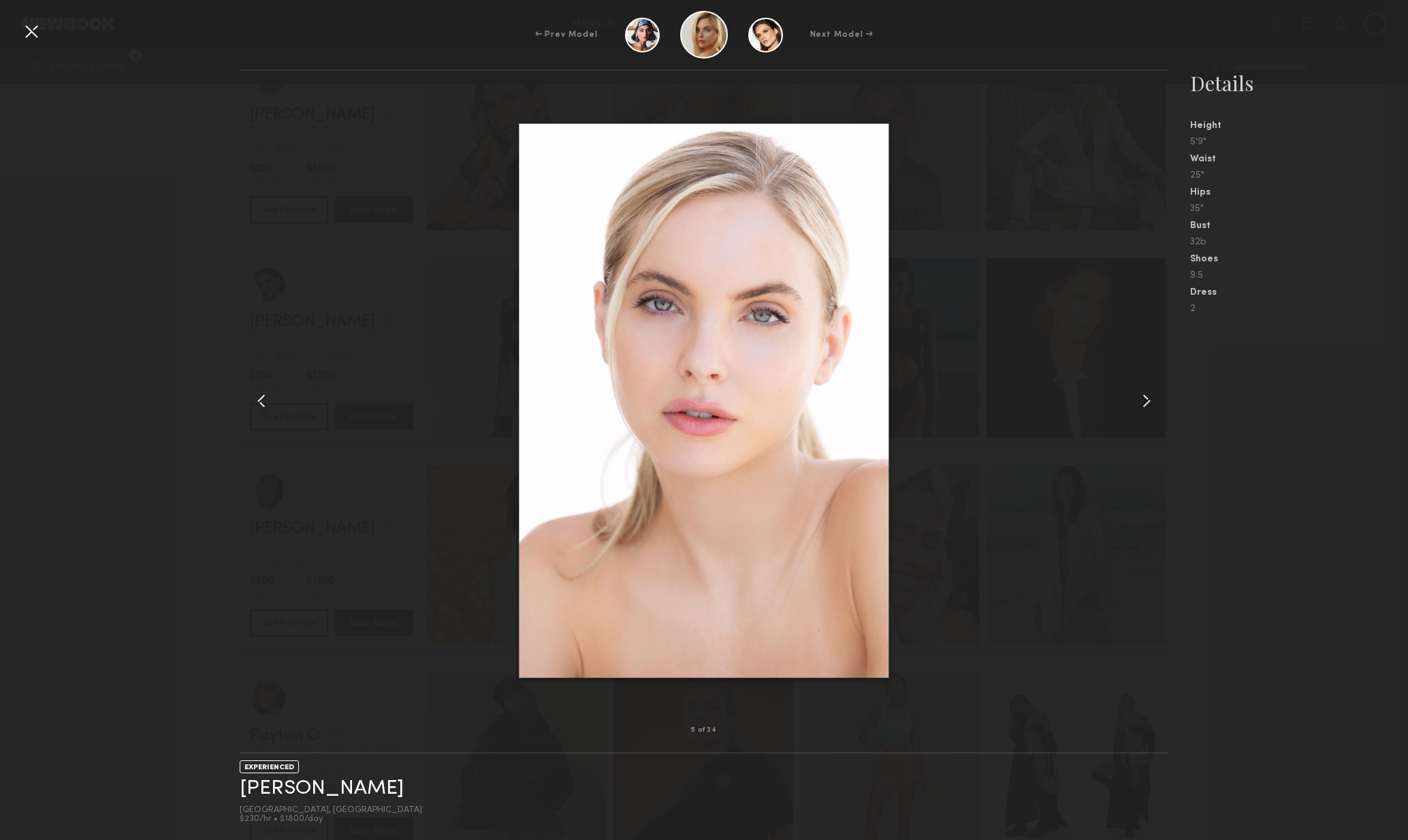
drag, startPoint x: 1150, startPoint y: 405, endPoint x: 1159, endPoint y: 405, distance: 9.0
click at [1150, 405] on common-icon at bounding box center [1146, 401] width 21 height 21
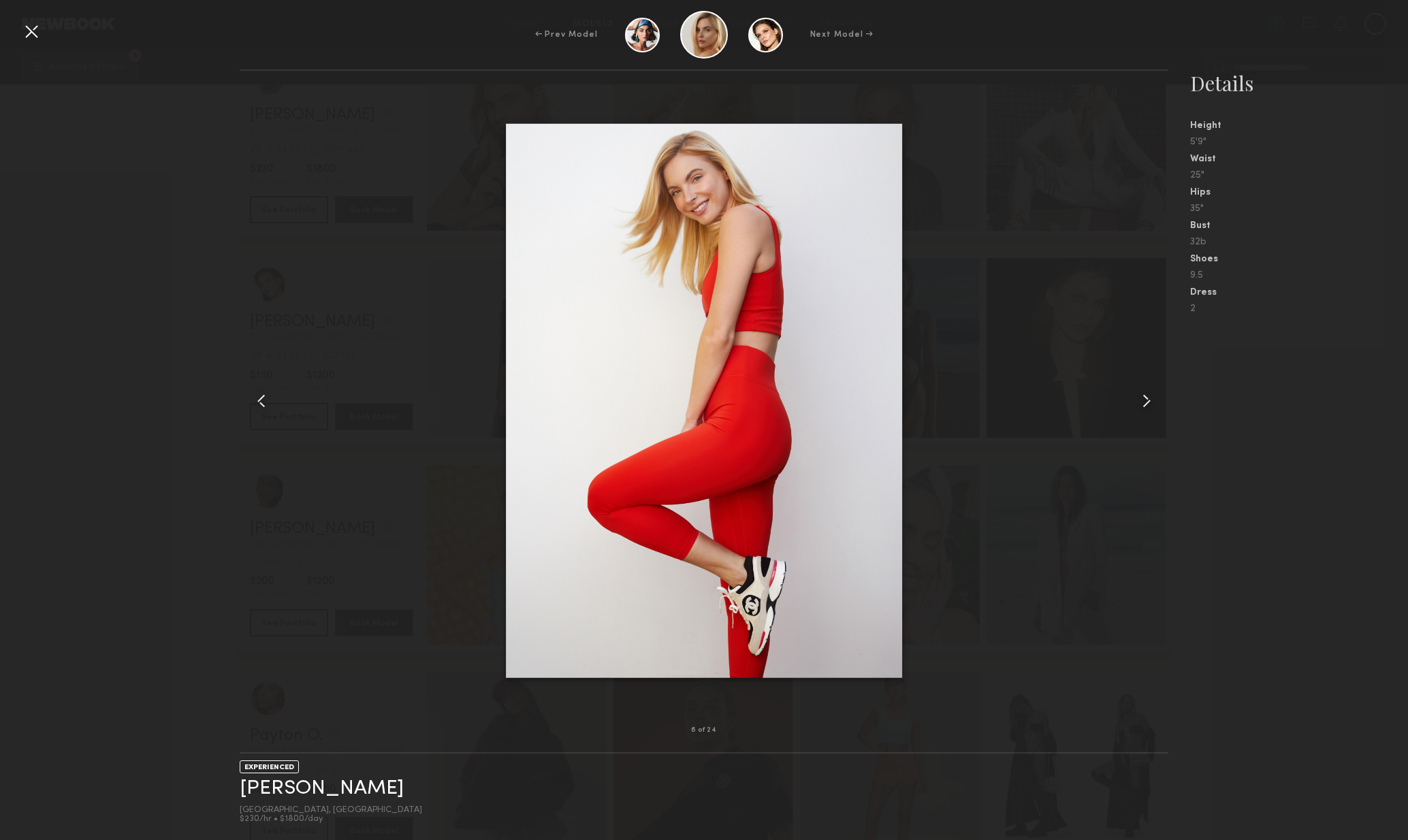
click at [1155, 406] on common-icon at bounding box center [1146, 401] width 21 height 21
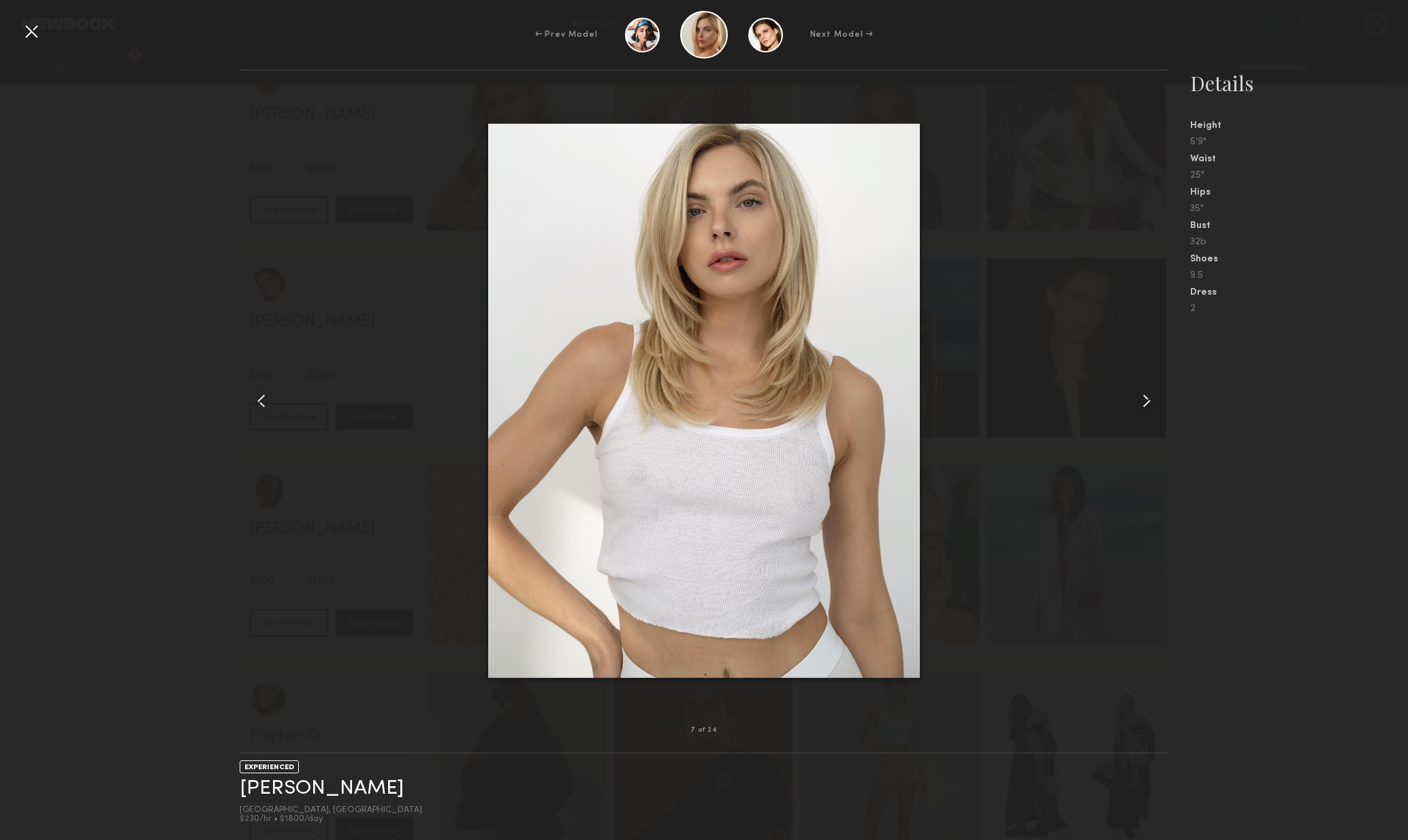
click at [1155, 406] on common-icon at bounding box center [1146, 401] width 21 height 21
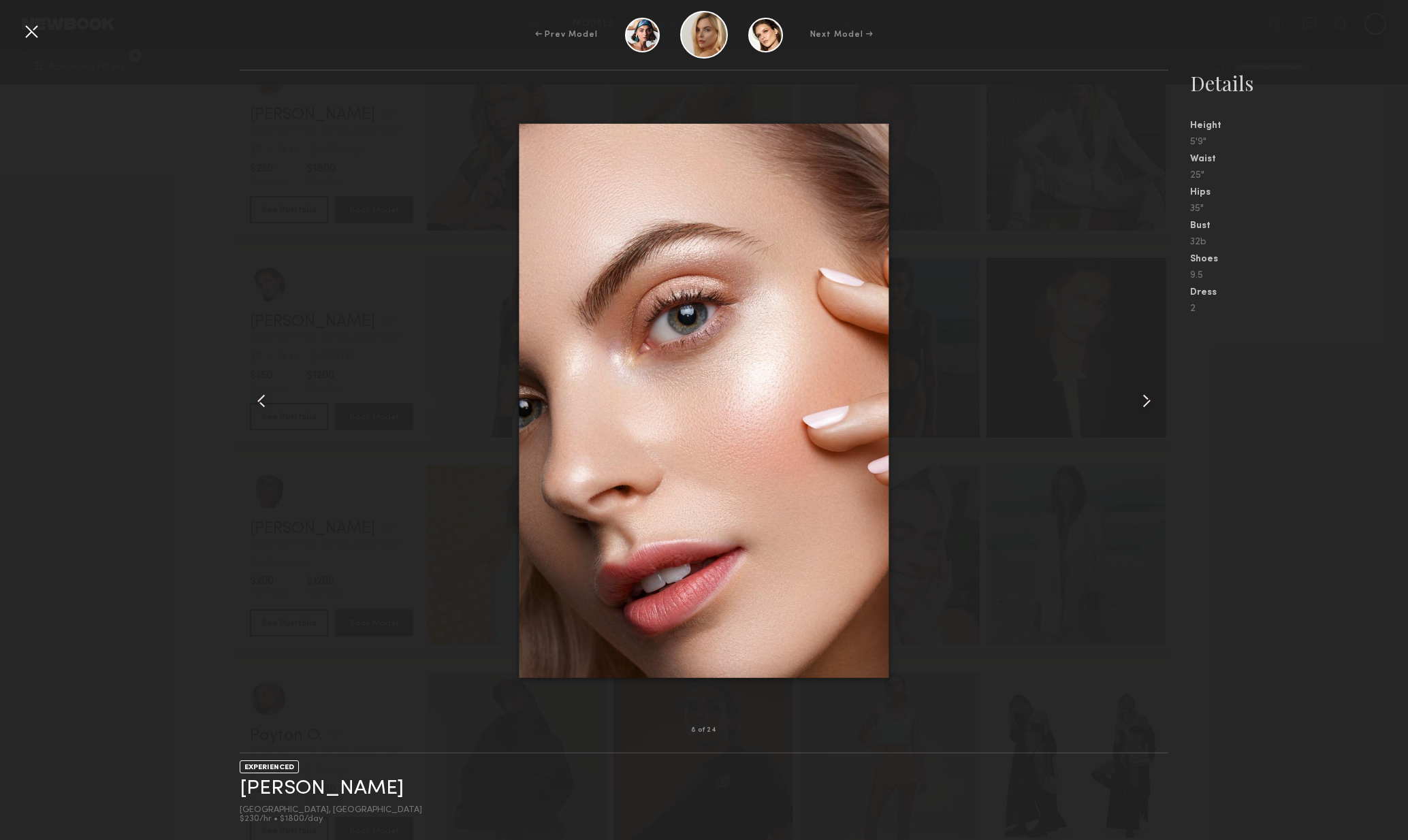
click at [38, 30] on div at bounding box center [31, 31] width 21 height 21
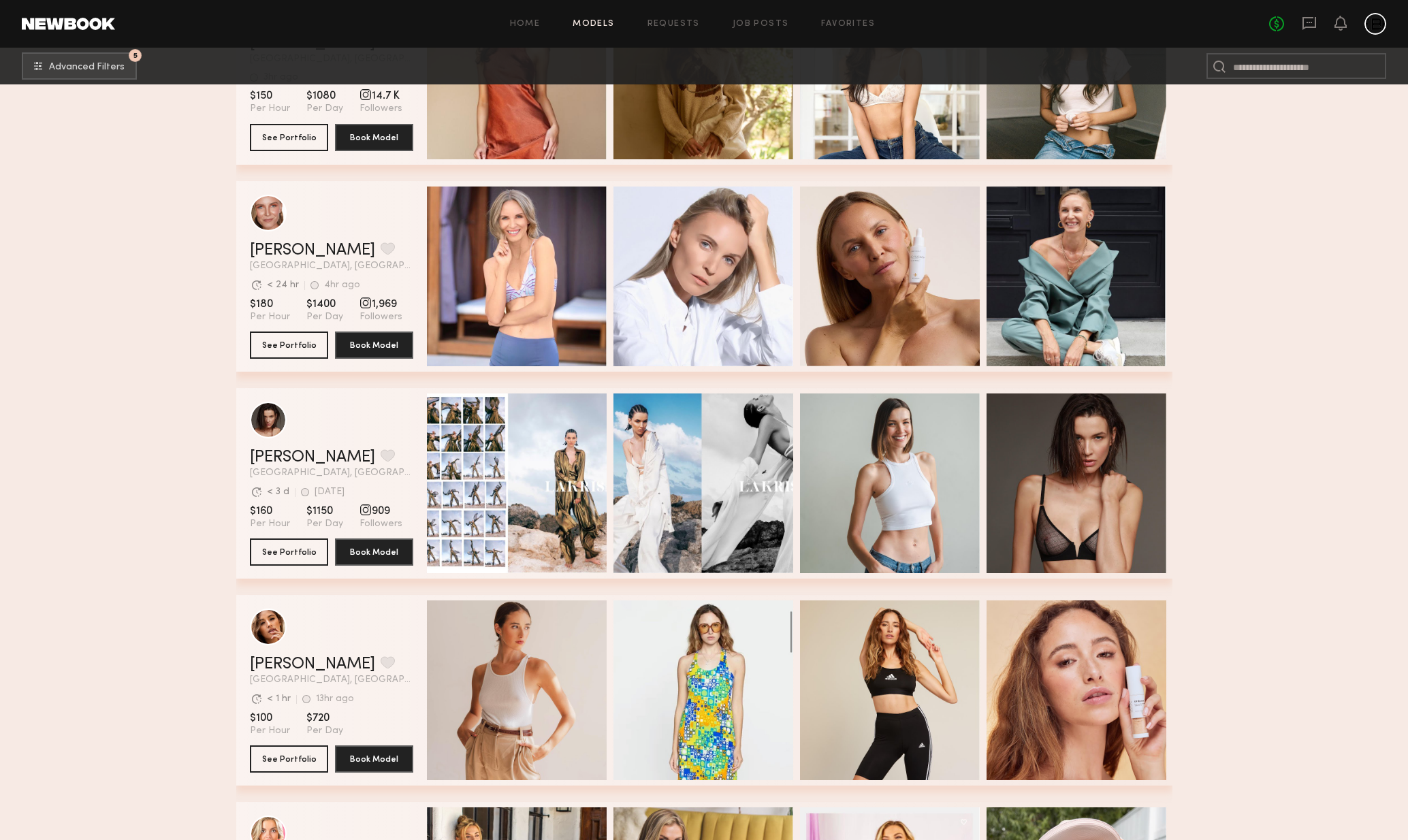
scroll to position [15247, 0]
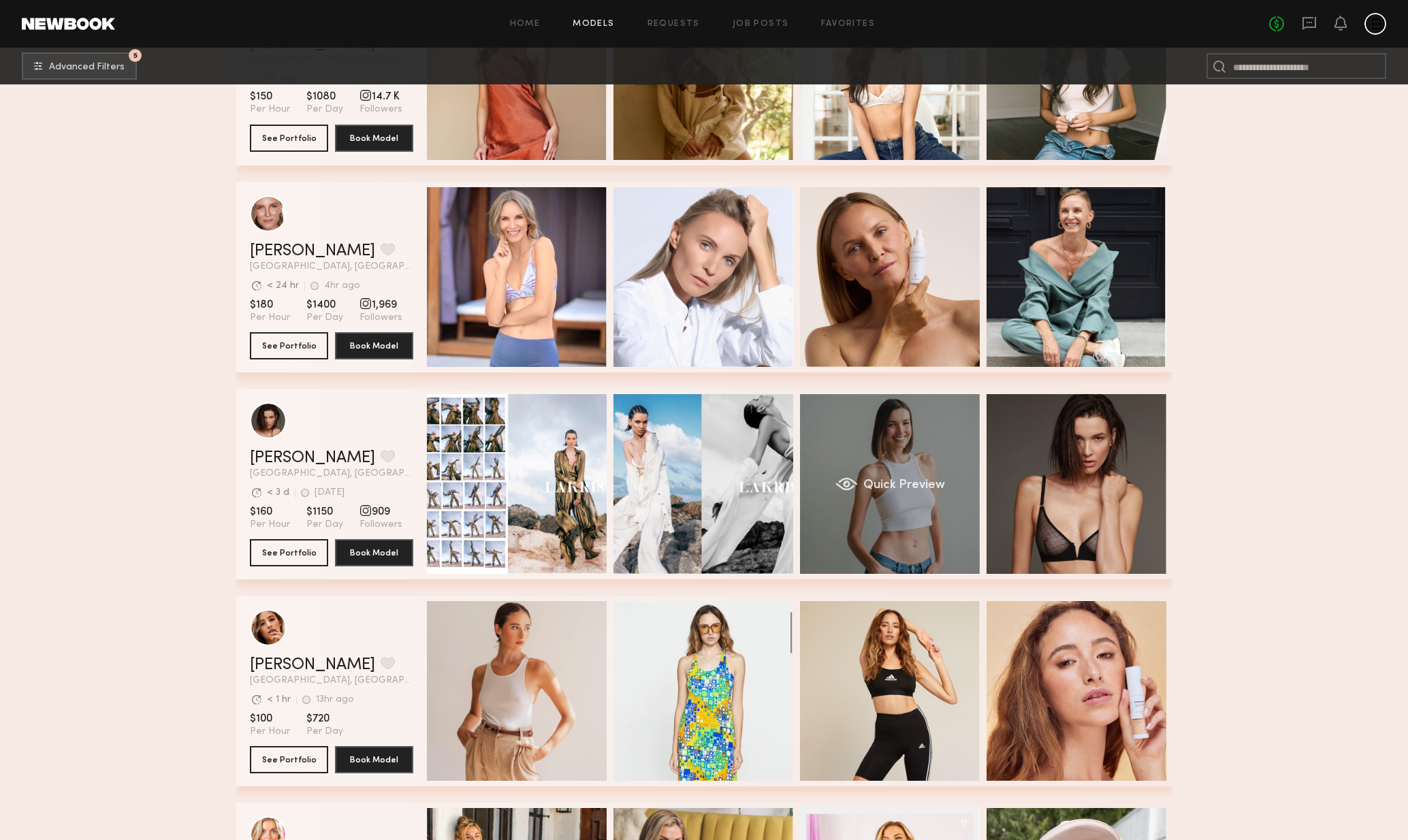
click at [955, 470] on div "[PERSON_NAME] Favorite [GEOGRAPHIC_DATA], [GEOGRAPHIC_DATA] Avg. request respon…" at bounding box center [704, 485] width 936 height 191
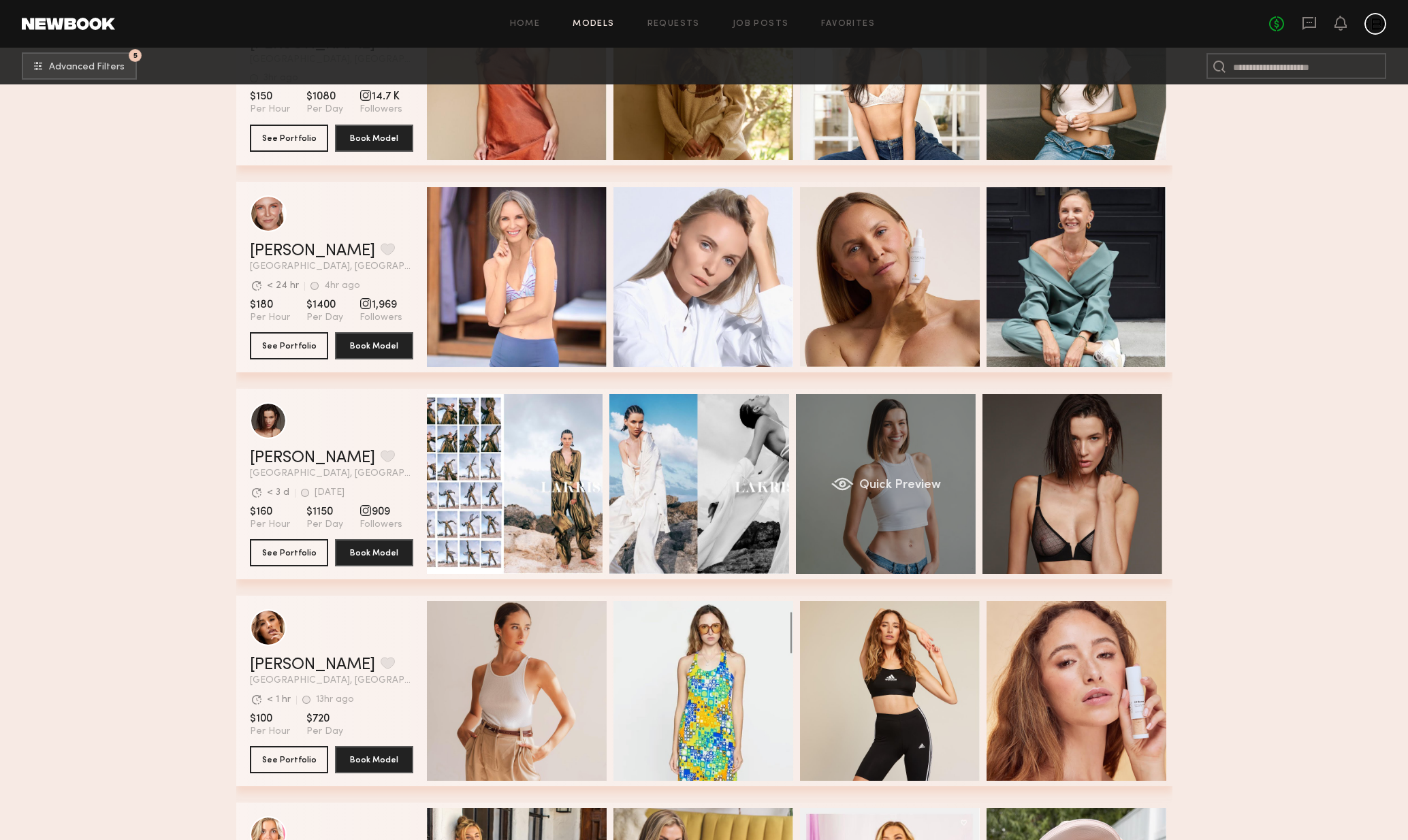
click at [954, 476] on div "Quick Preview" at bounding box center [885, 484] width 179 height 179
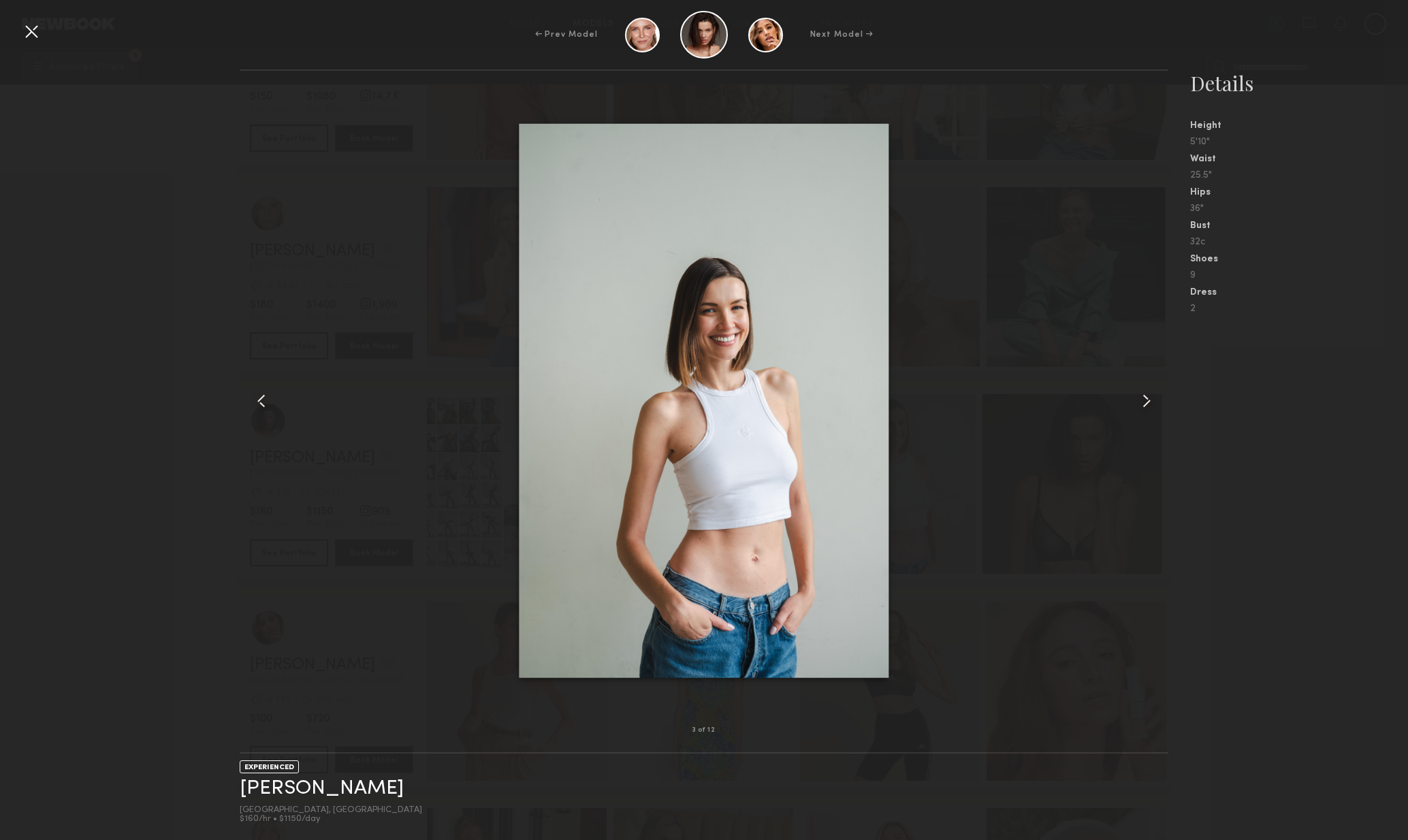
click at [1150, 404] on common-icon at bounding box center [1146, 401] width 21 height 21
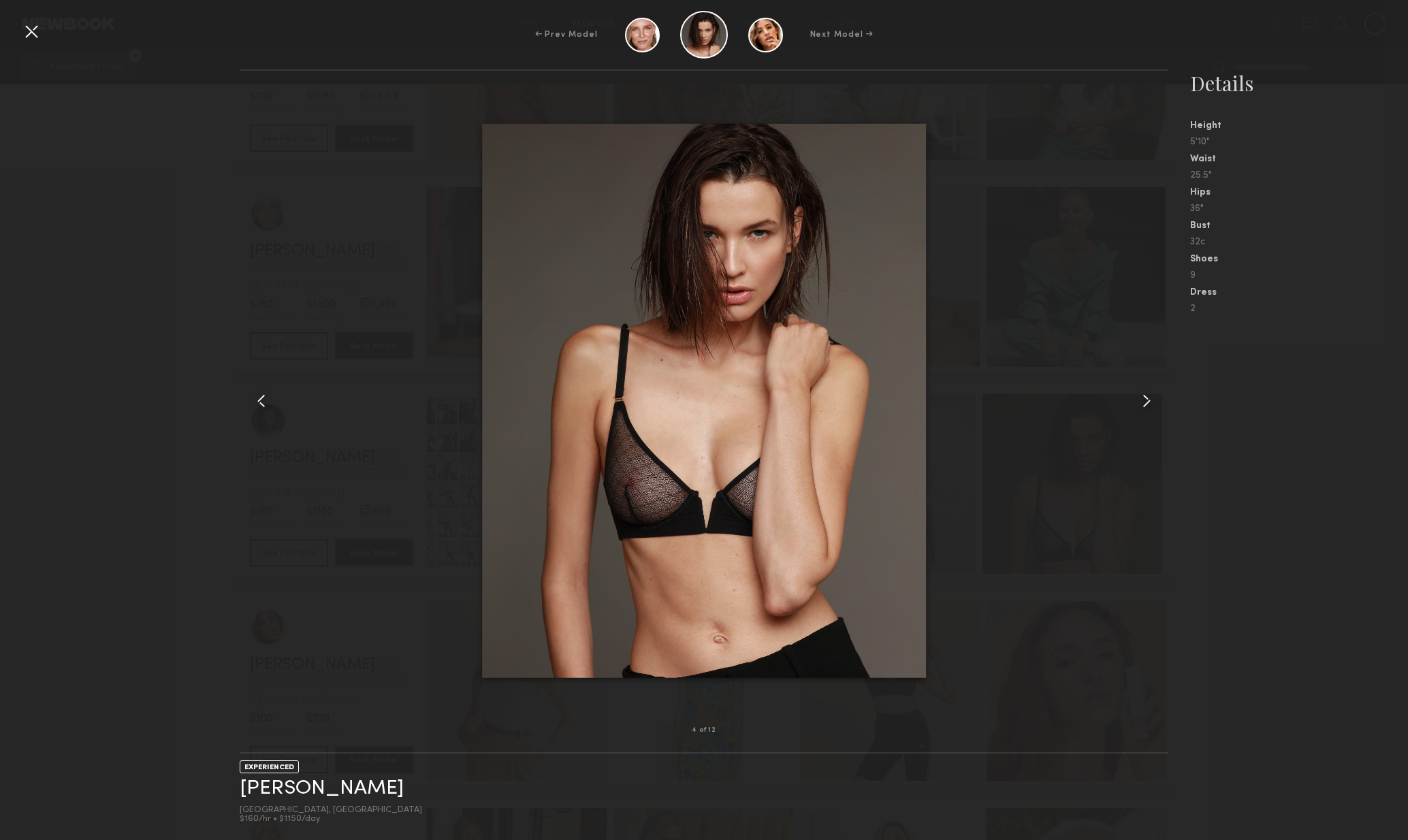
click at [1150, 405] on common-icon at bounding box center [1146, 401] width 21 height 21
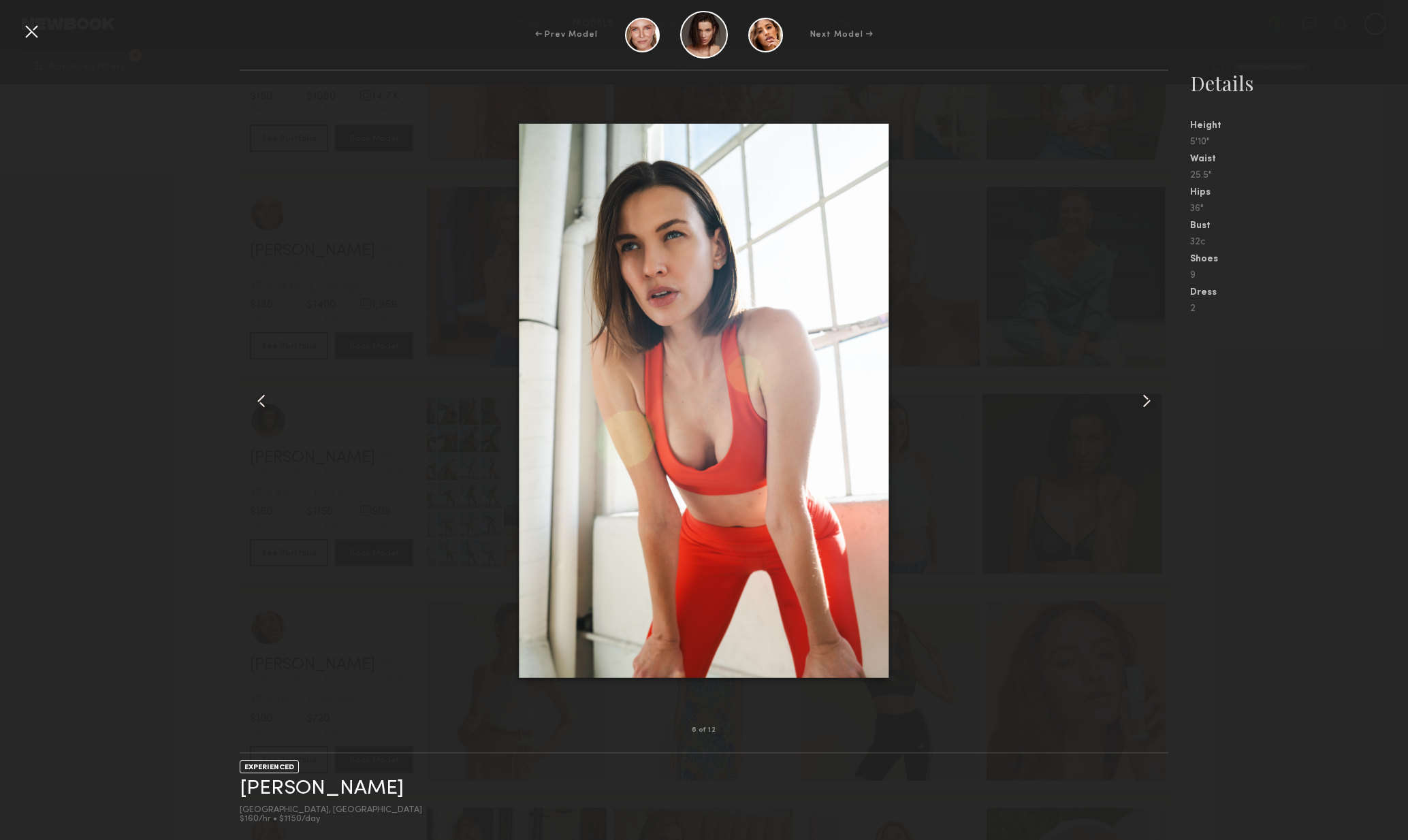
click at [1149, 406] on common-icon at bounding box center [1146, 401] width 21 height 21
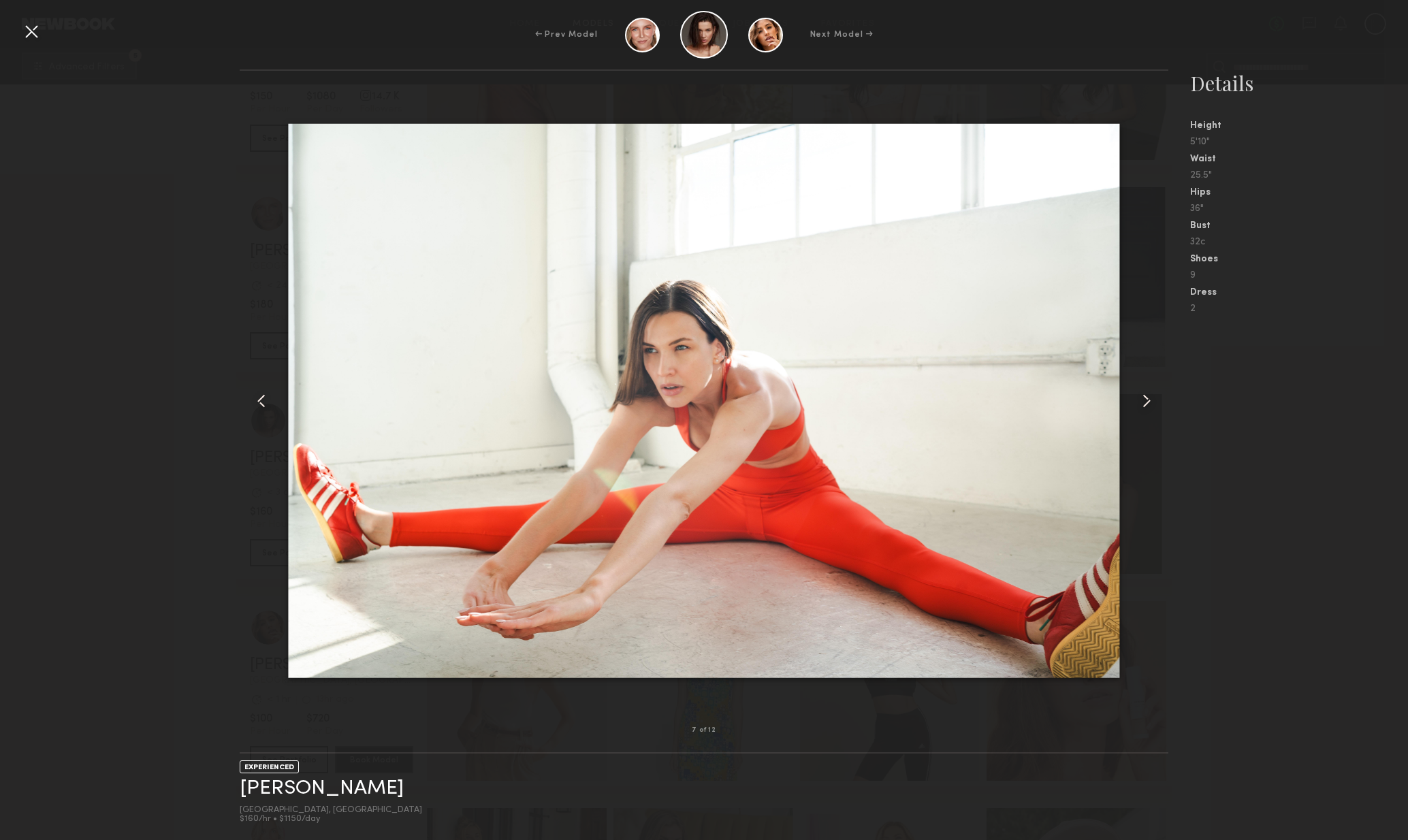
click at [1149, 406] on common-icon at bounding box center [1146, 401] width 21 height 21
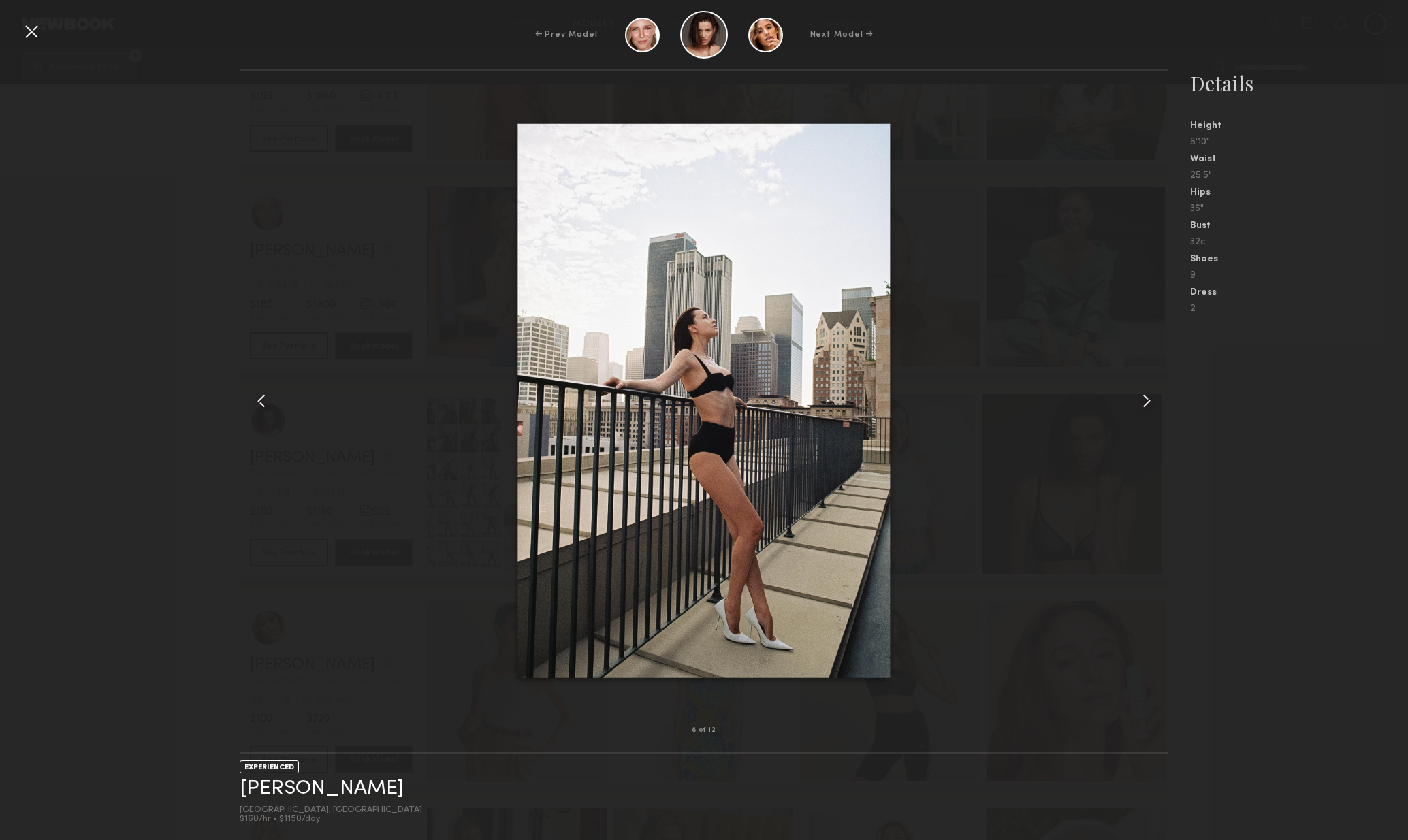
click at [1147, 407] on common-icon at bounding box center [1146, 401] width 21 height 21
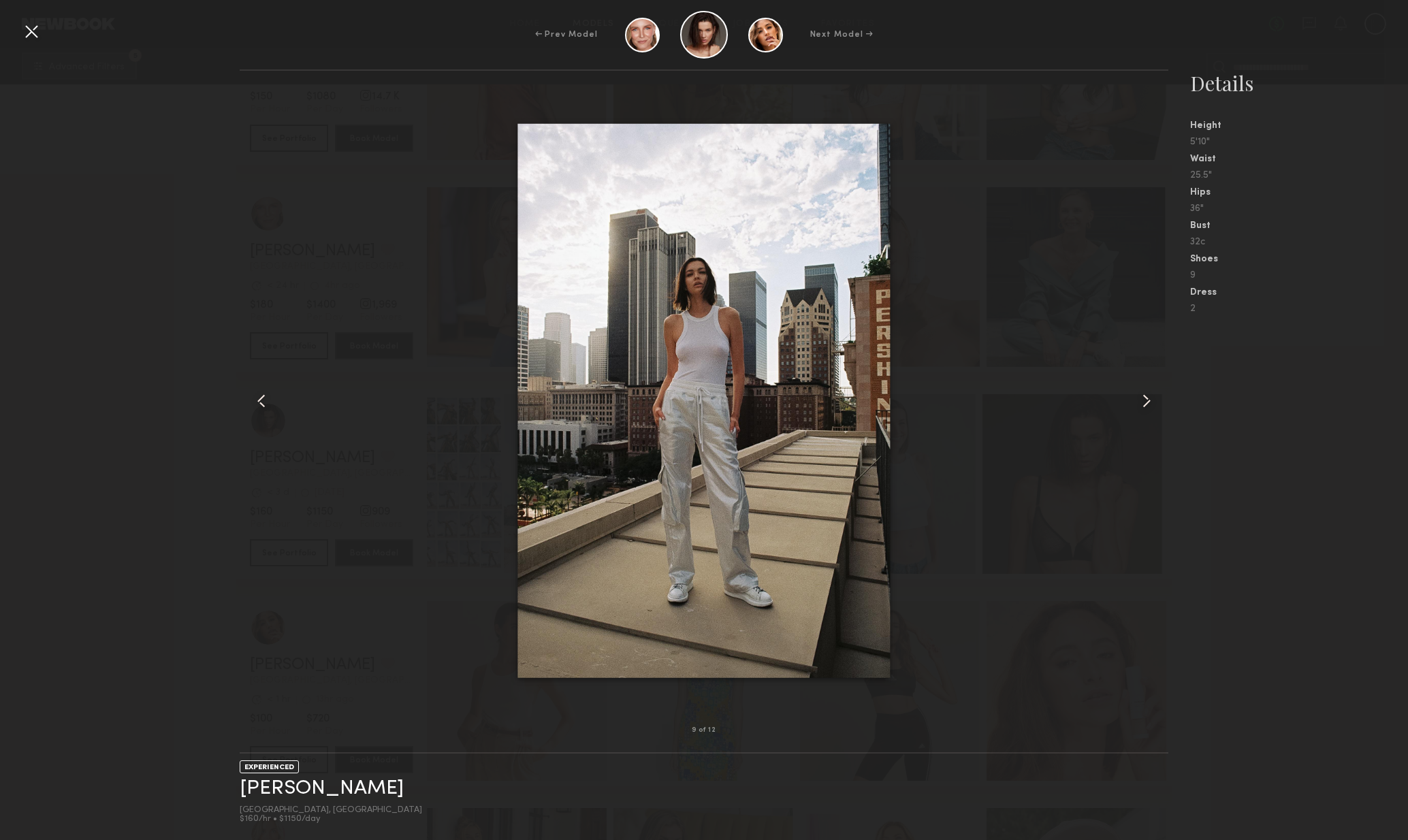
click at [1147, 407] on common-icon at bounding box center [1146, 401] width 21 height 21
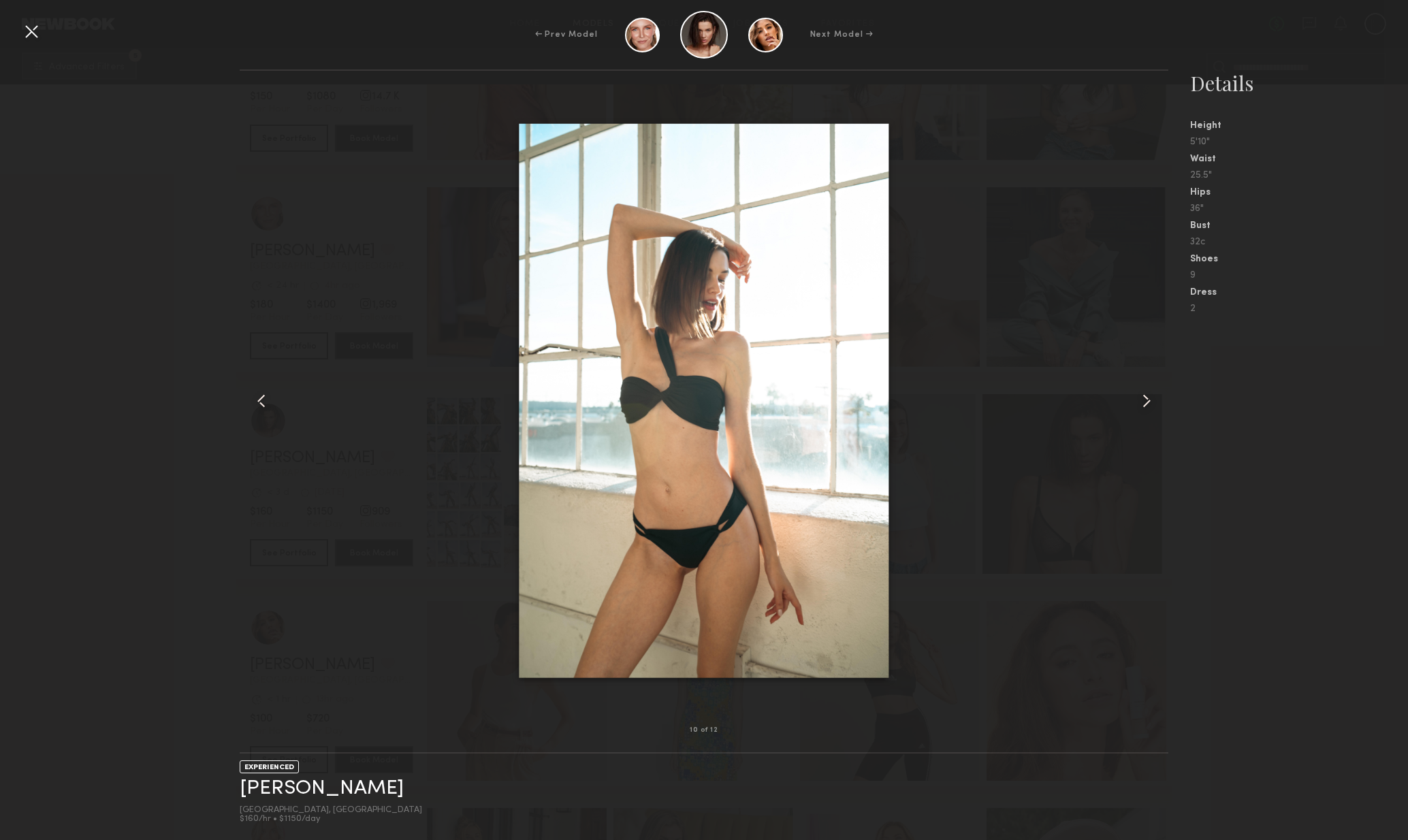
click at [1142, 412] on div at bounding box center [1150, 401] width 38 height 616
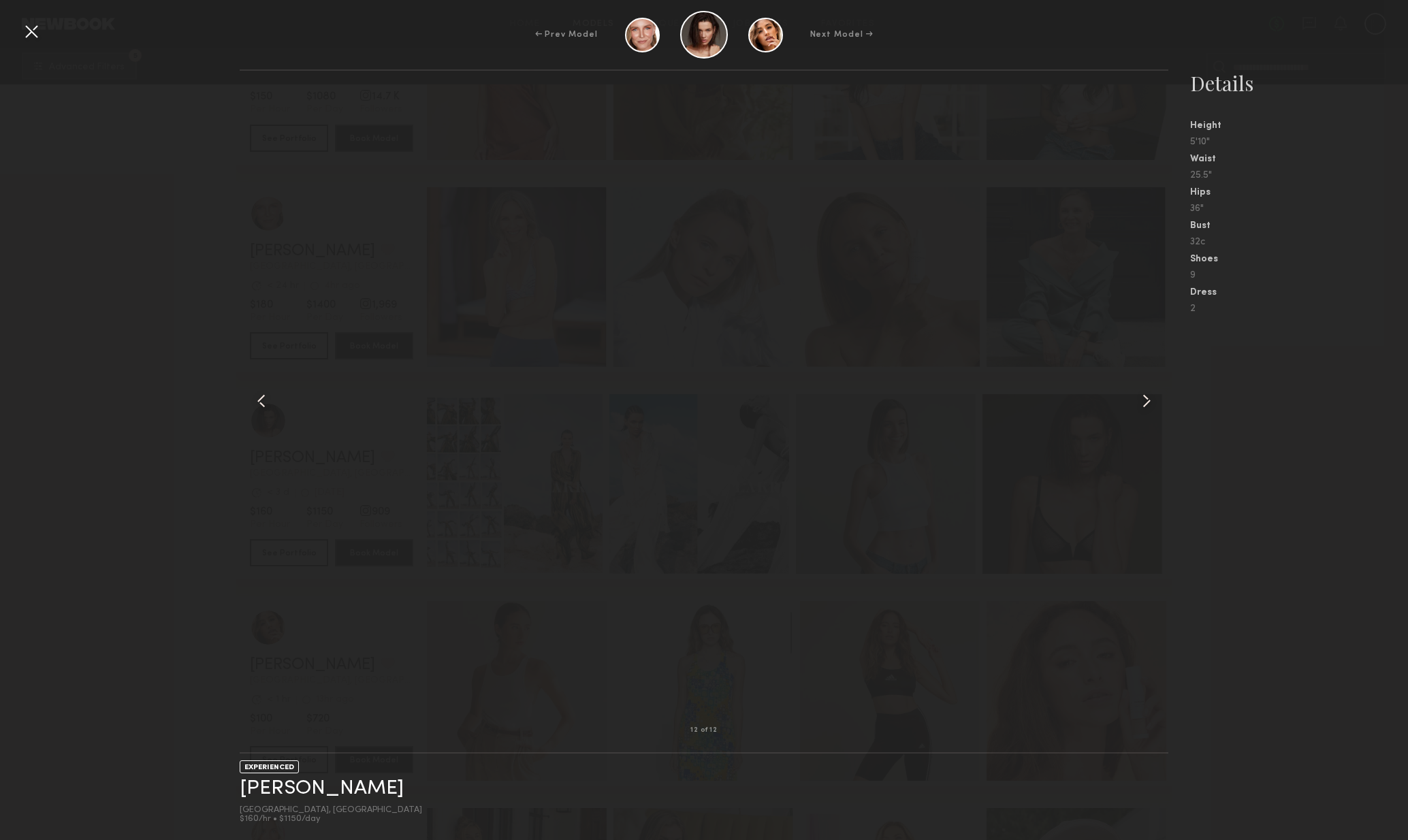
click at [1147, 411] on div at bounding box center [1150, 401] width 38 height 616
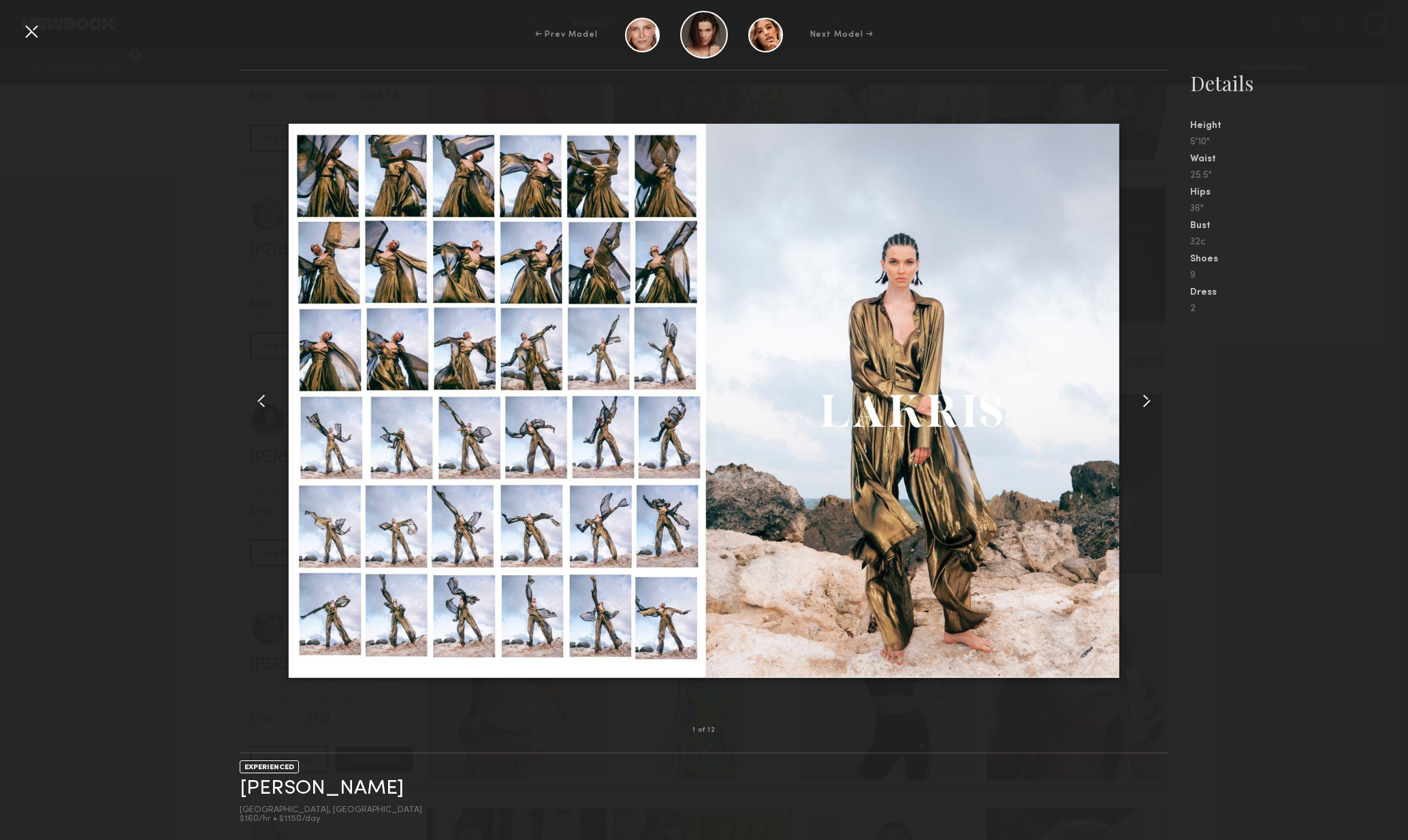
click at [1147, 411] on div at bounding box center [1150, 401] width 38 height 616
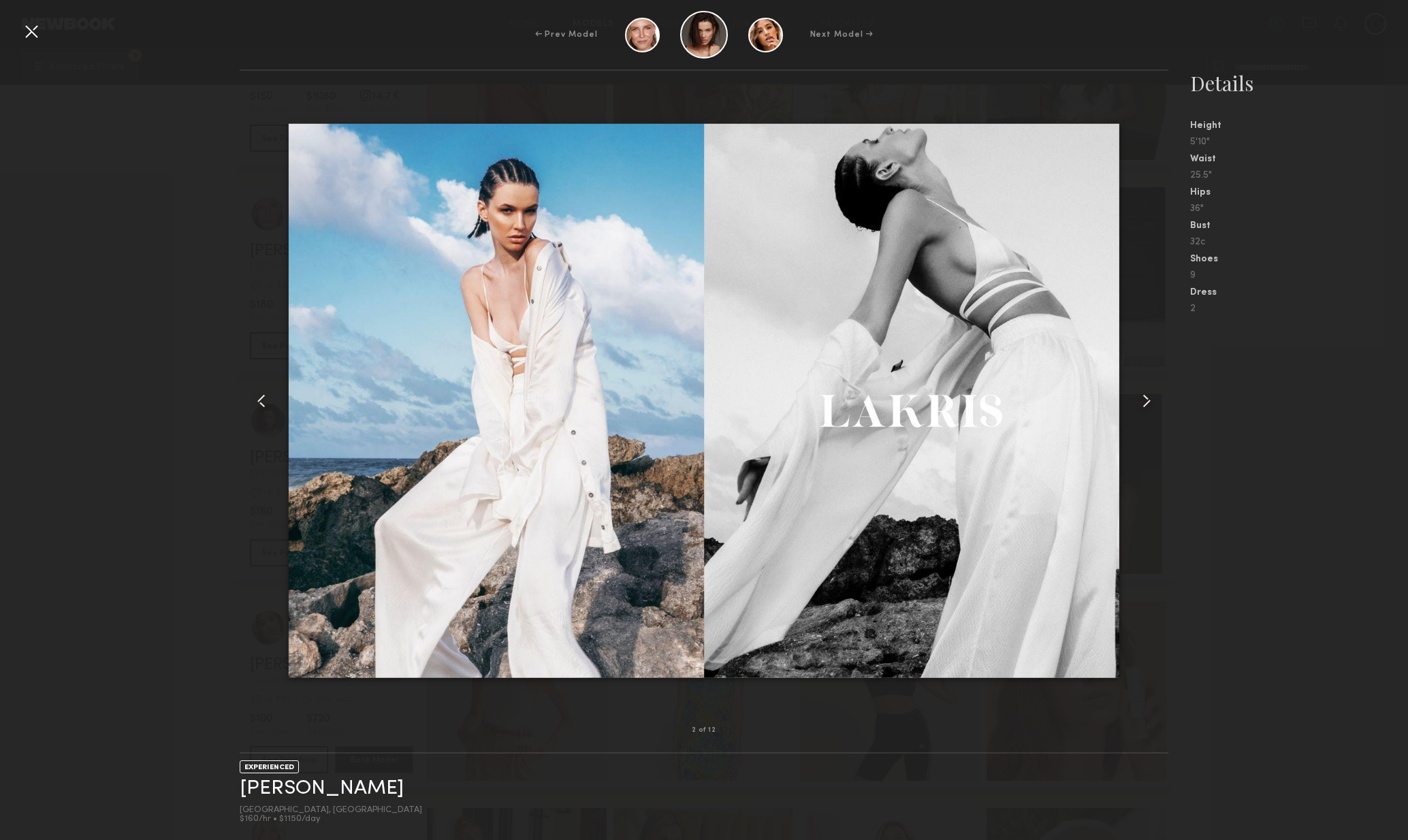
click at [1146, 412] on div at bounding box center [1150, 401] width 38 height 616
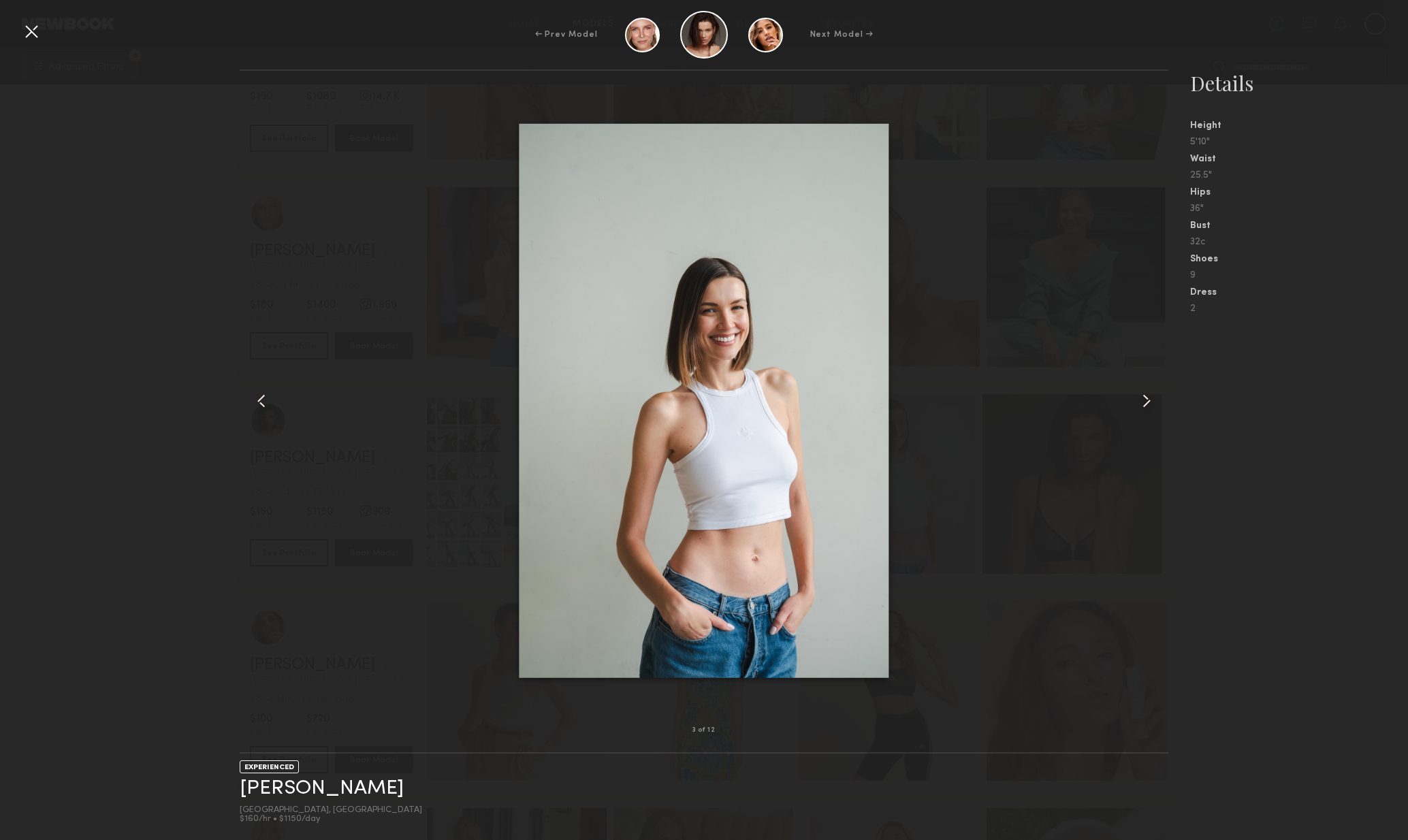
click at [1145, 414] on div at bounding box center [1150, 401] width 38 height 616
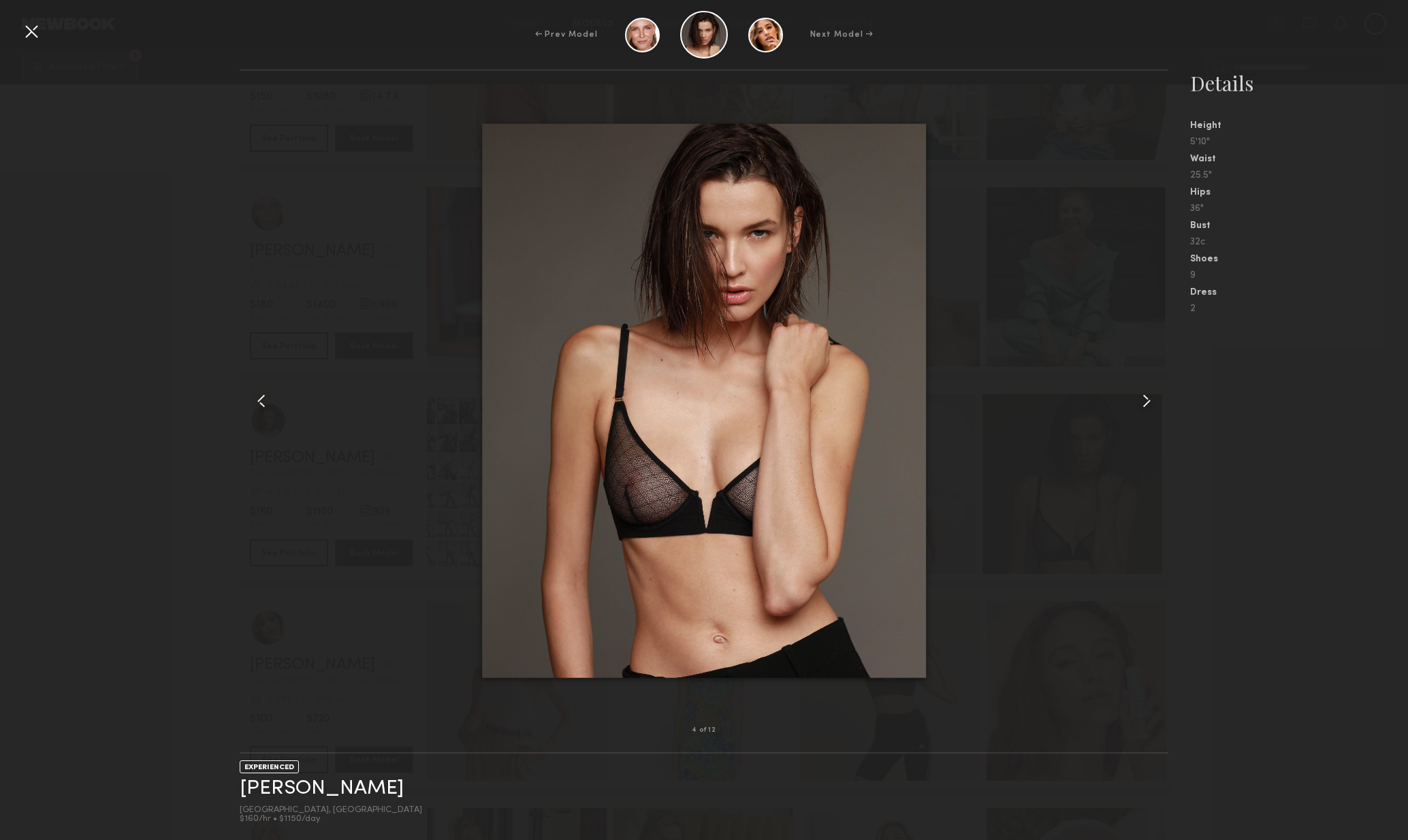
click at [1147, 416] on div at bounding box center [1150, 401] width 38 height 616
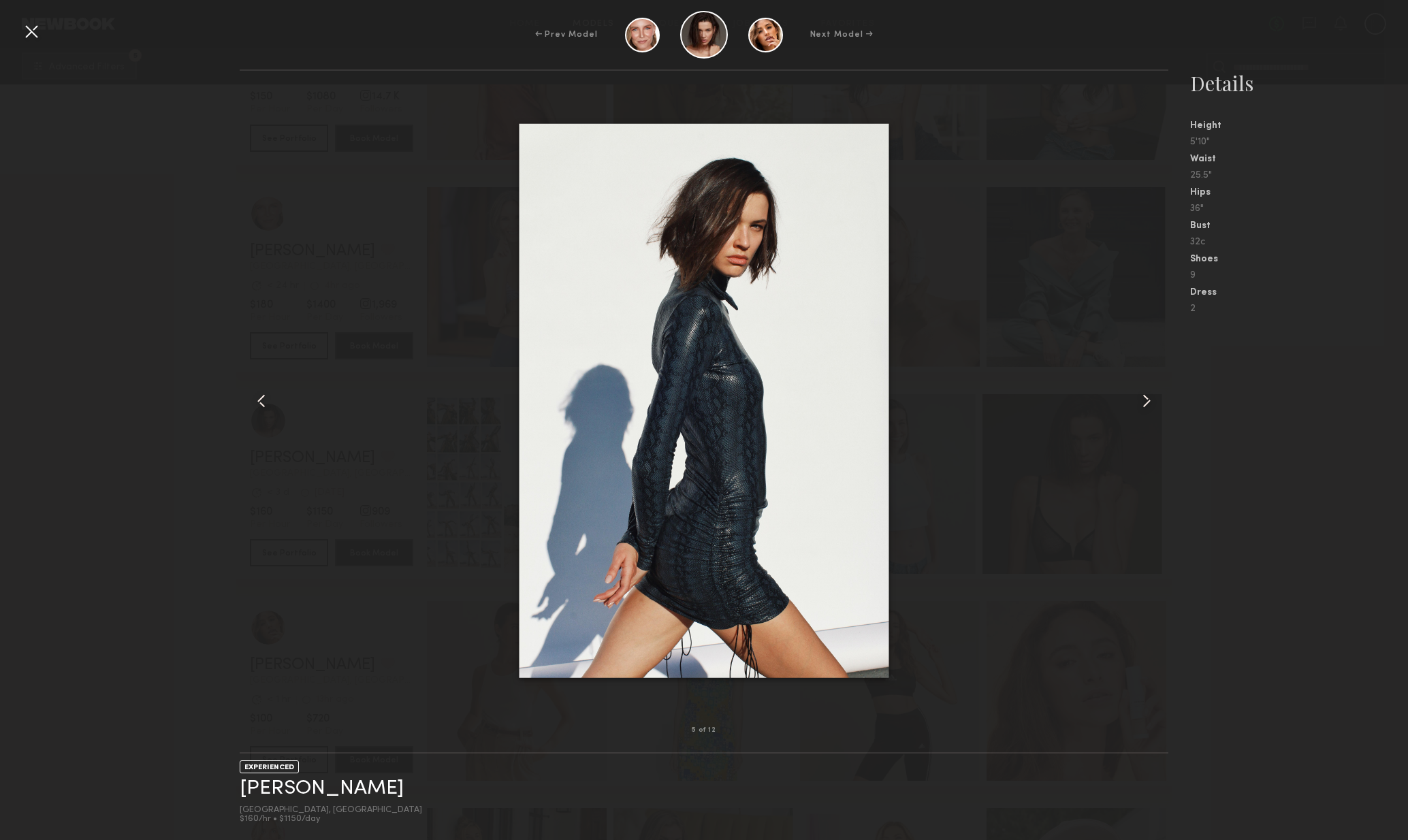
click at [1148, 418] on div at bounding box center [1150, 401] width 38 height 616
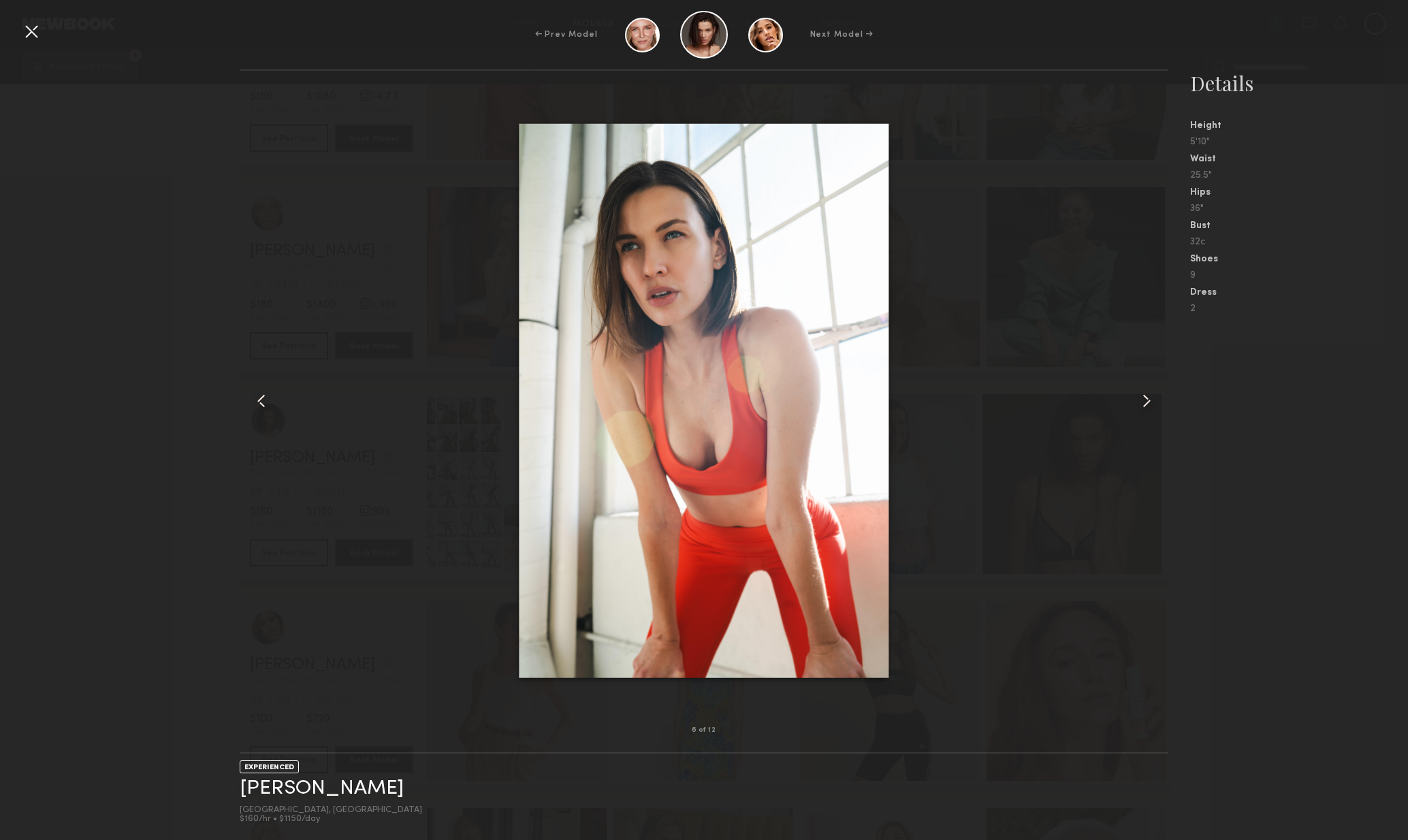
click at [1146, 419] on div at bounding box center [1150, 401] width 38 height 616
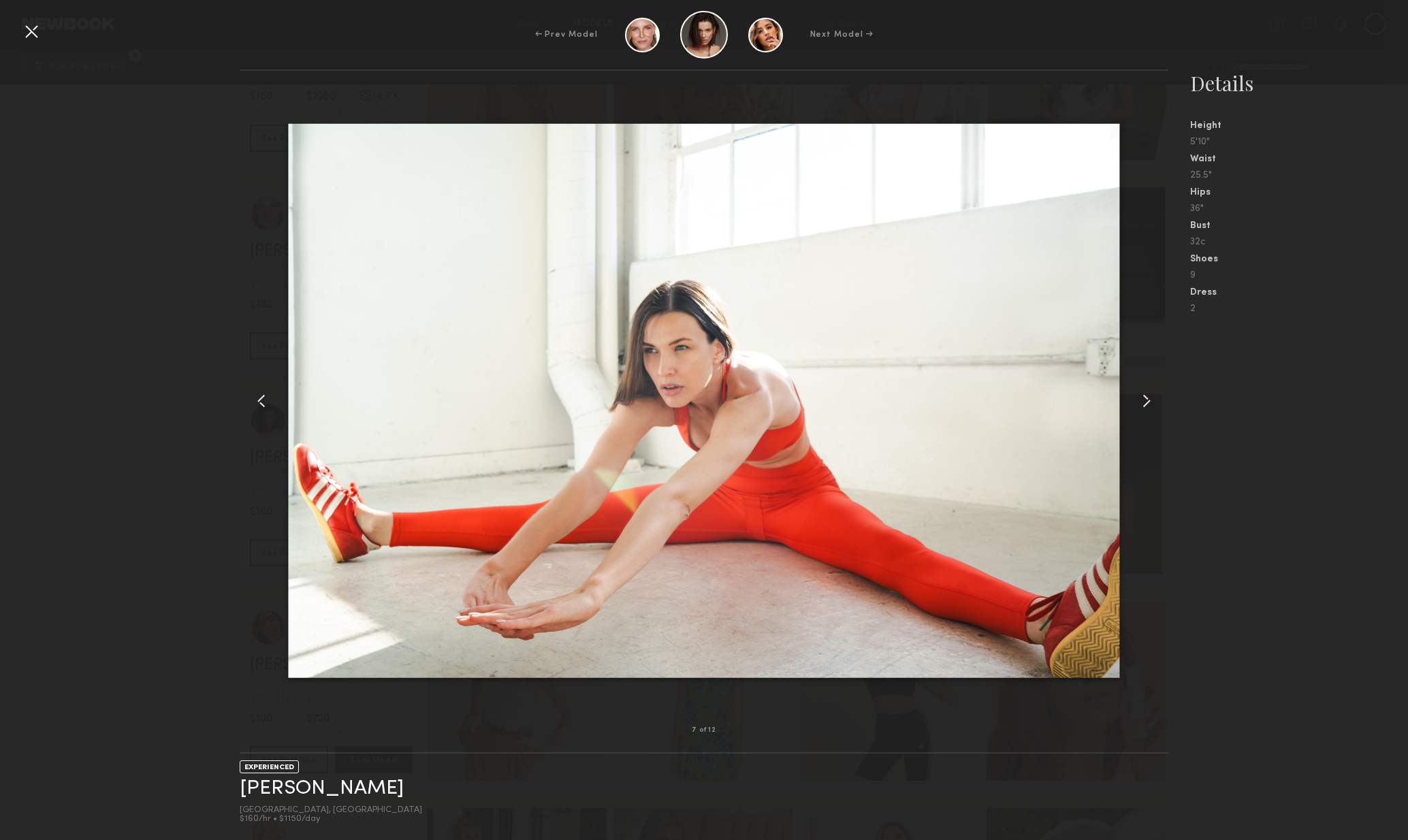
click at [1146, 419] on div at bounding box center [1150, 401] width 38 height 616
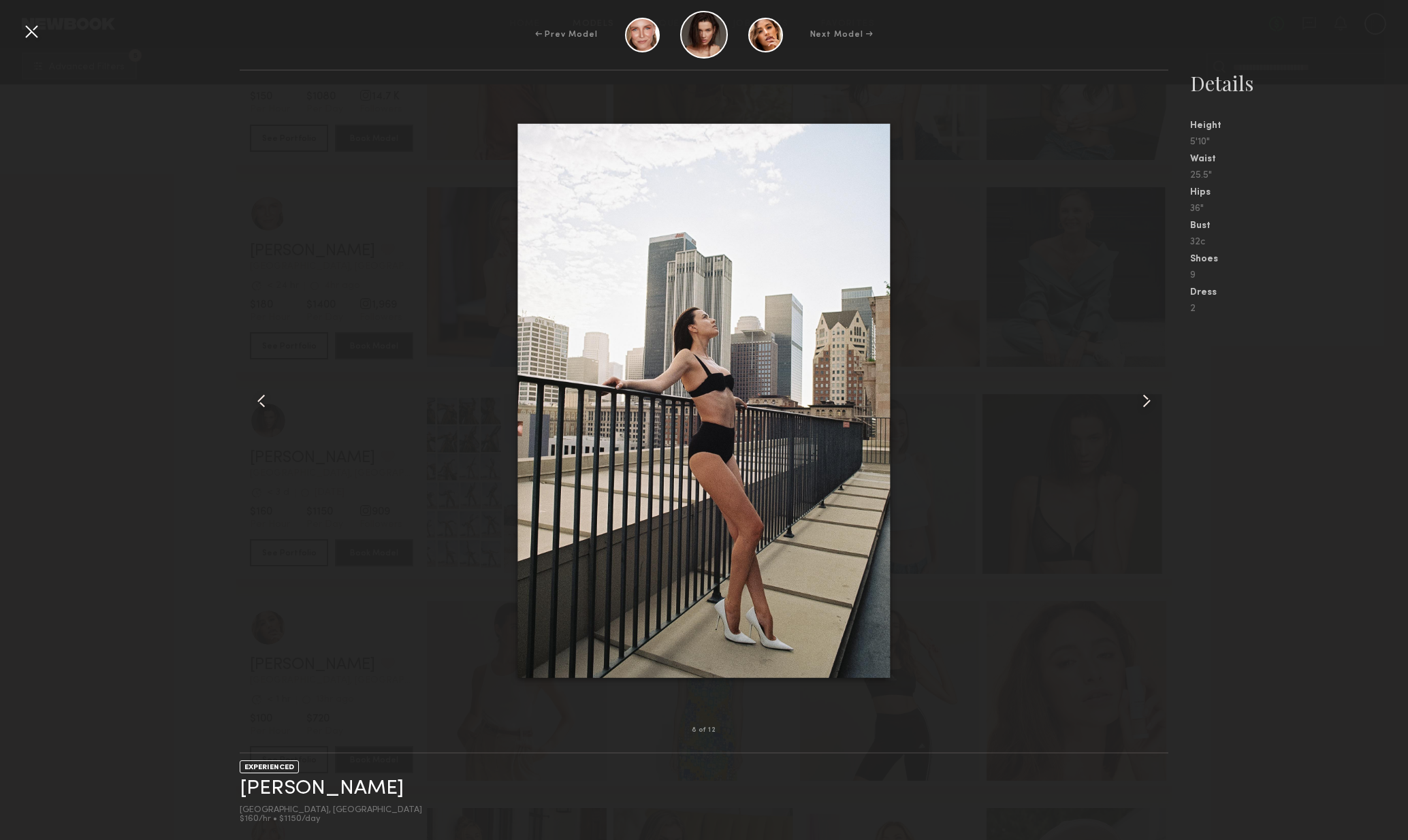
click at [1141, 419] on div at bounding box center [1150, 401] width 38 height 616
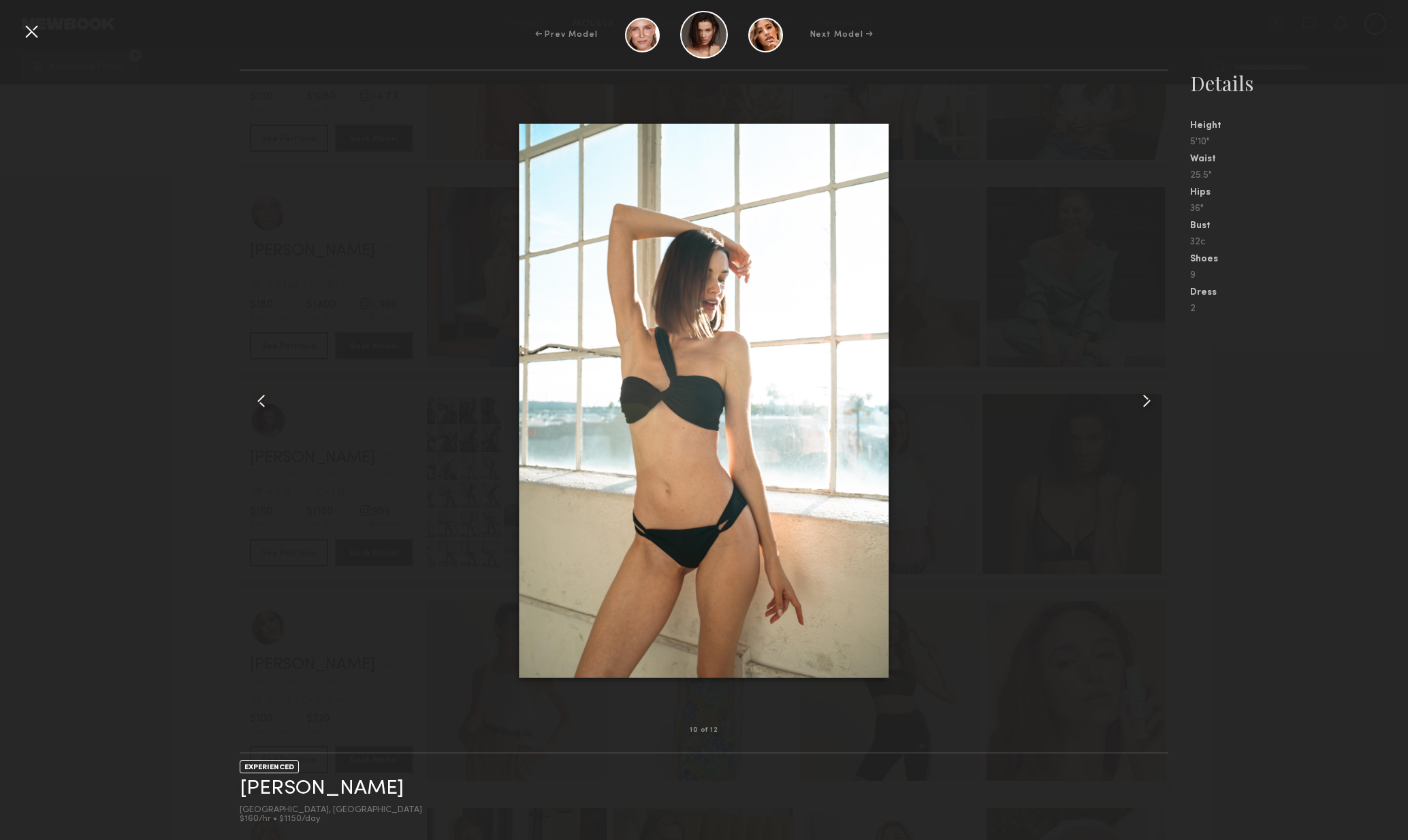
click at [1146, 419] on div at bounding box center [1150, 401] width 38 height 616
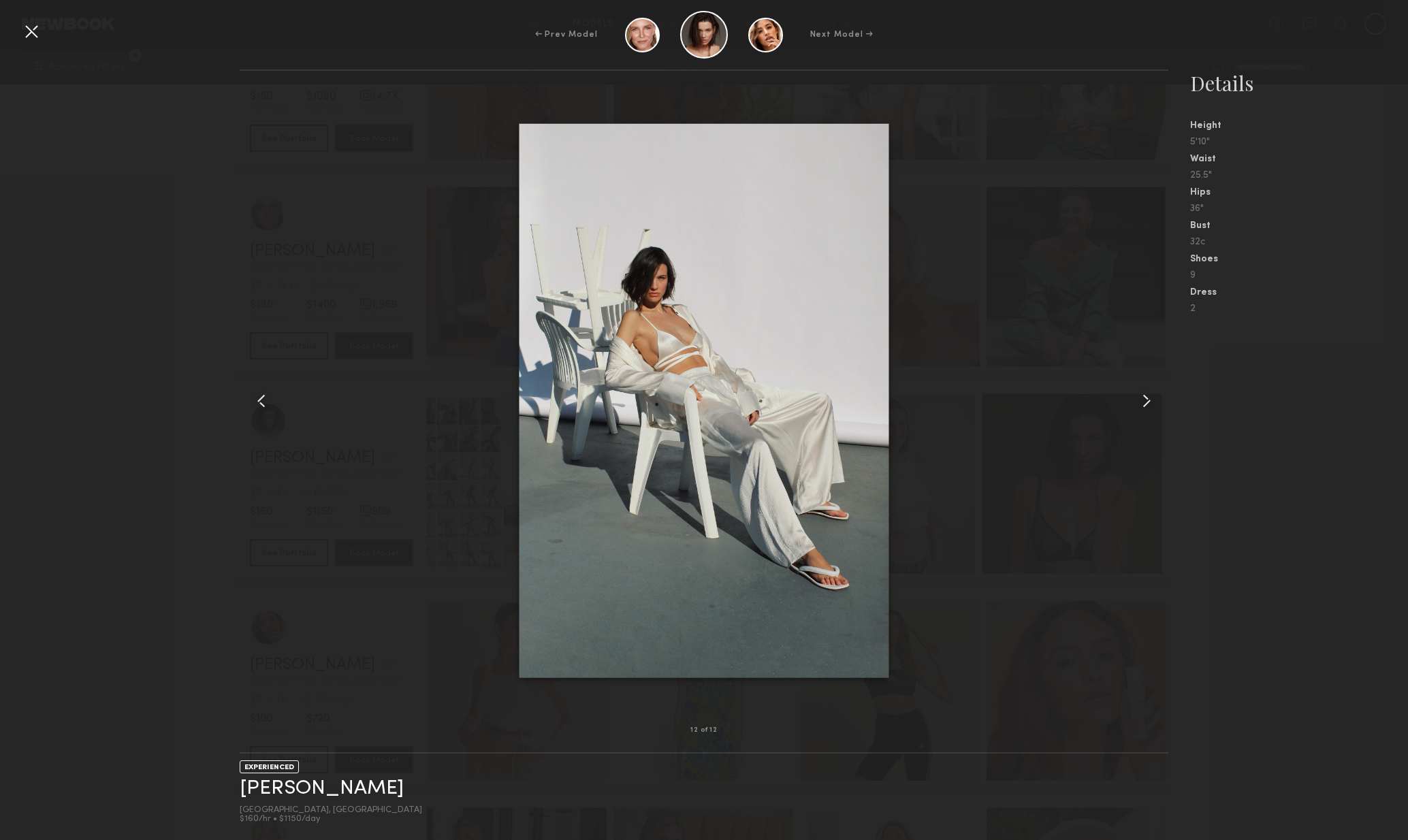
click at [1154, 420] on div at bounding box center [1150, 401] width 38 height 616
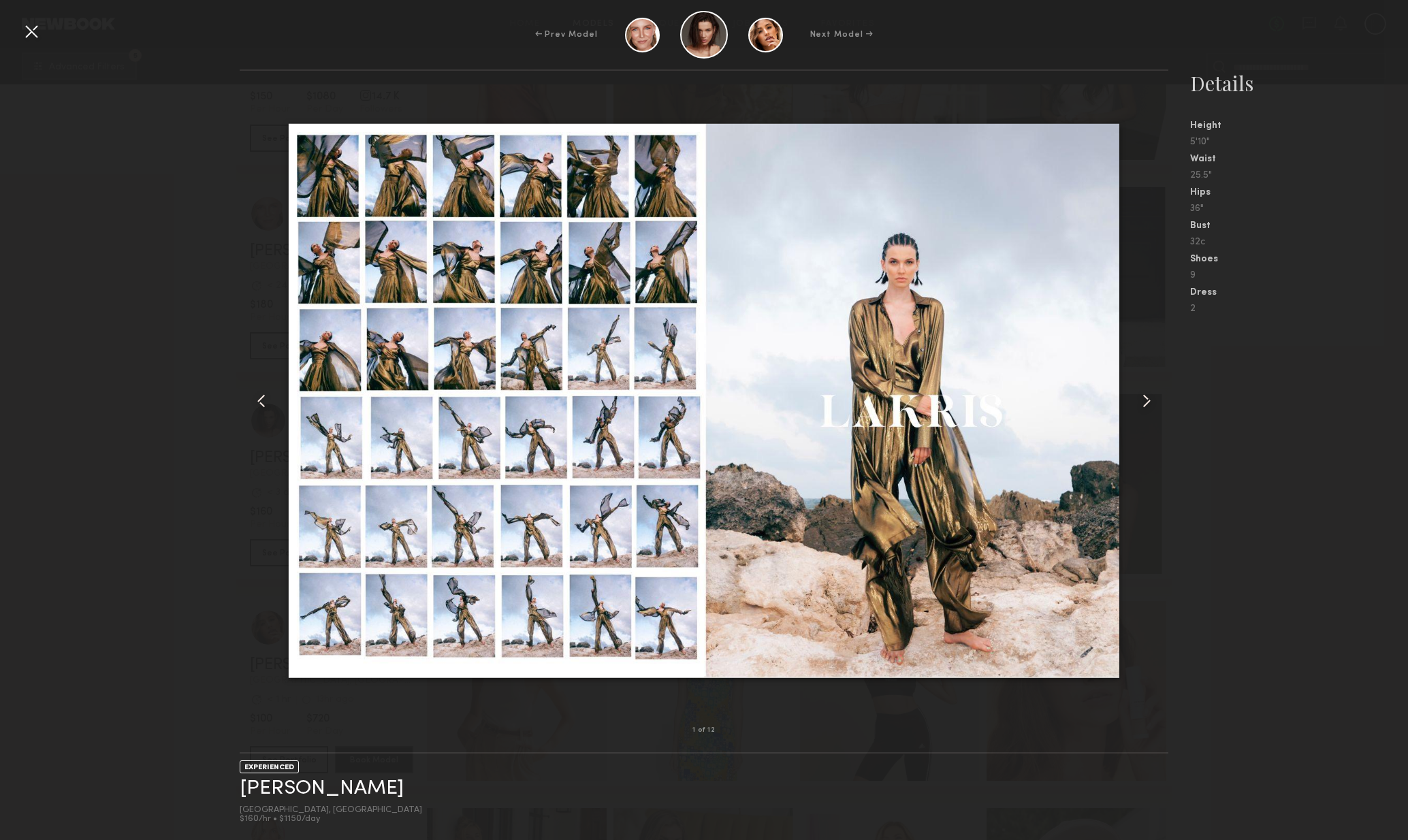
drag, startPoint x: 27, startPoint y: 29, endPoint x: 138, endPoint y: 61, distance: 115.5
click at [27, 29] on div at bounding box center [31, 31] width 21 height 21
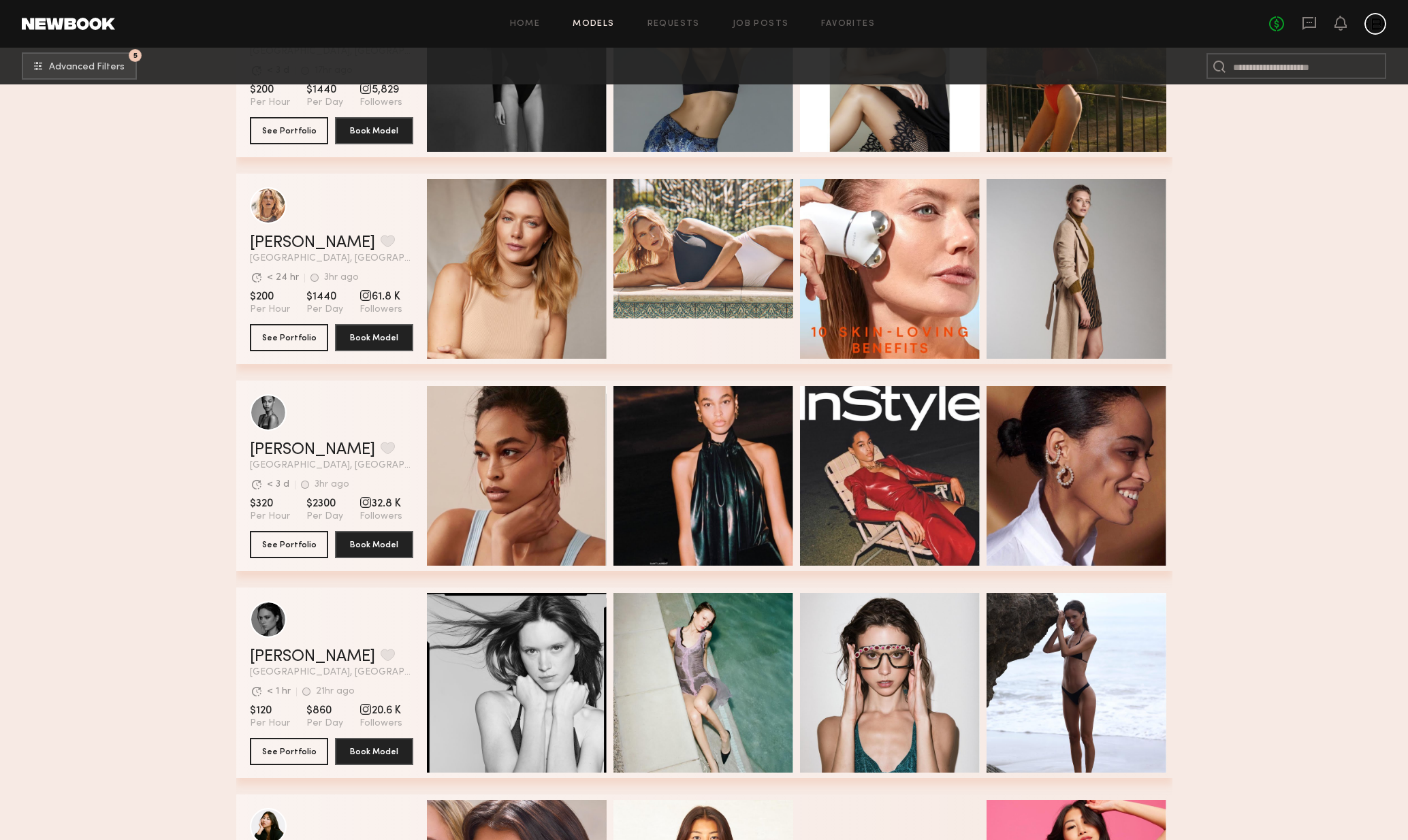
scroll to position [17150, 0]
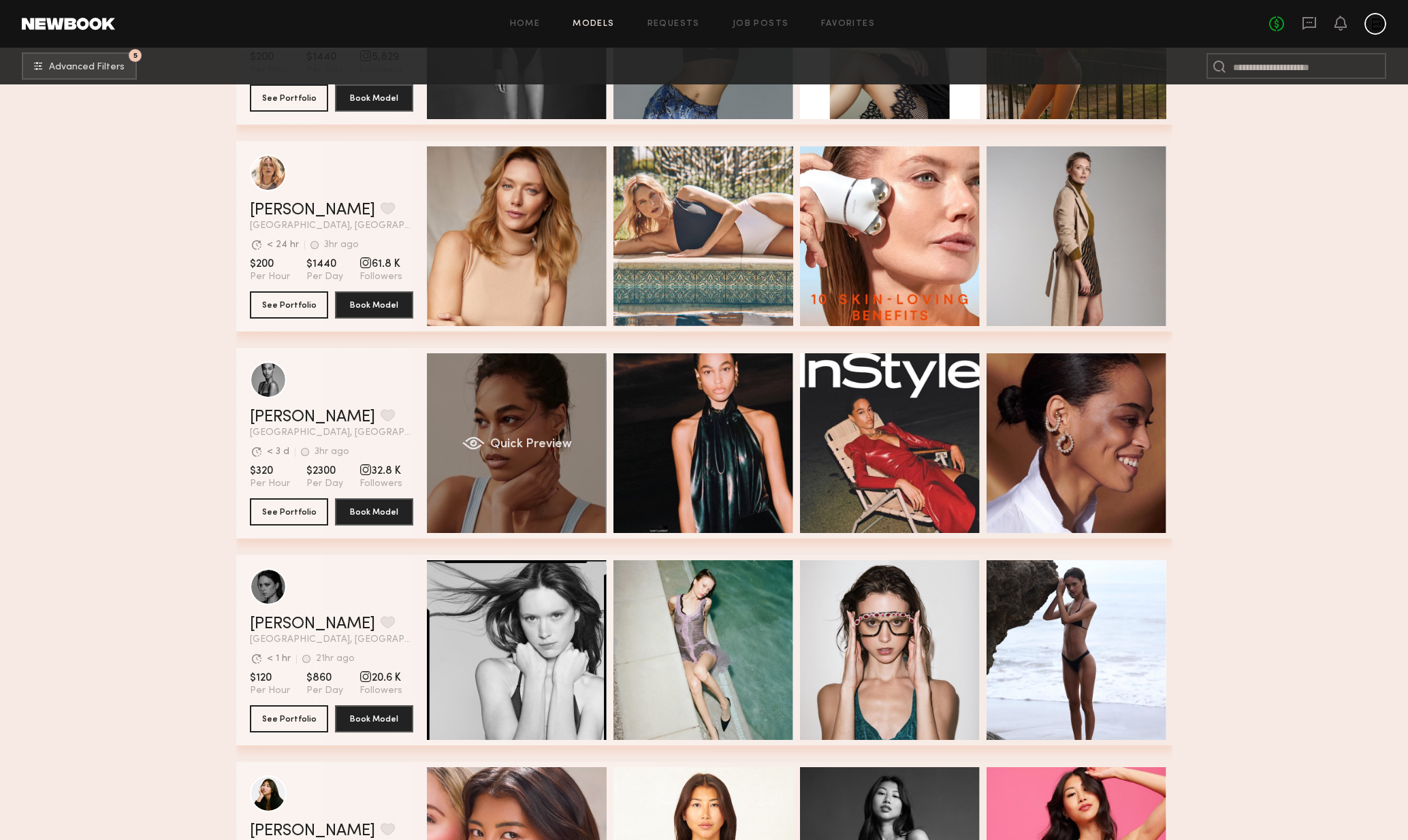
click at [546, 504] on div "Quick Preview" at bounding box center [517, 443] width 179 height 179
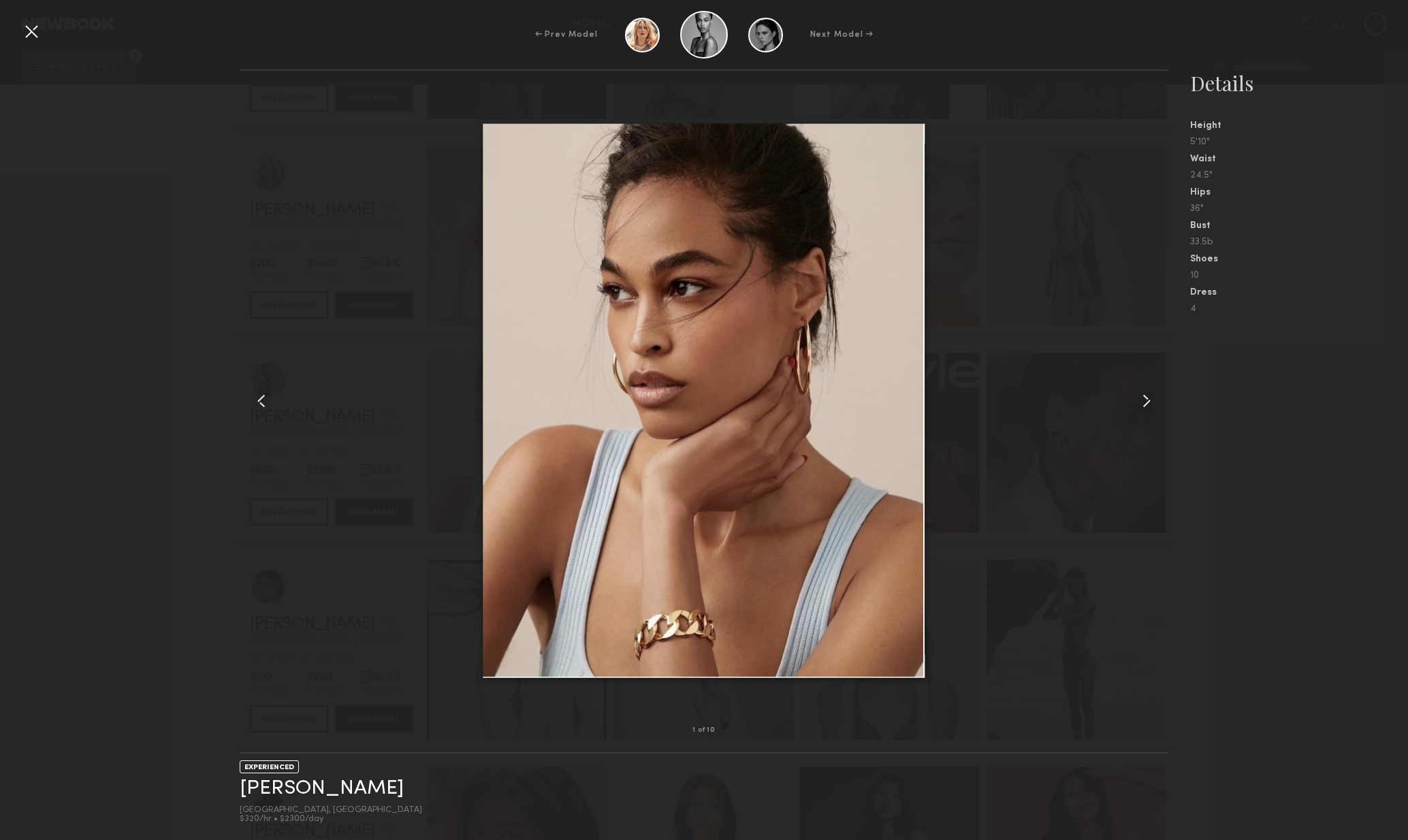
click at [1144, 406] on common-icon at bounding box center [1146, 401] width 21 height 21
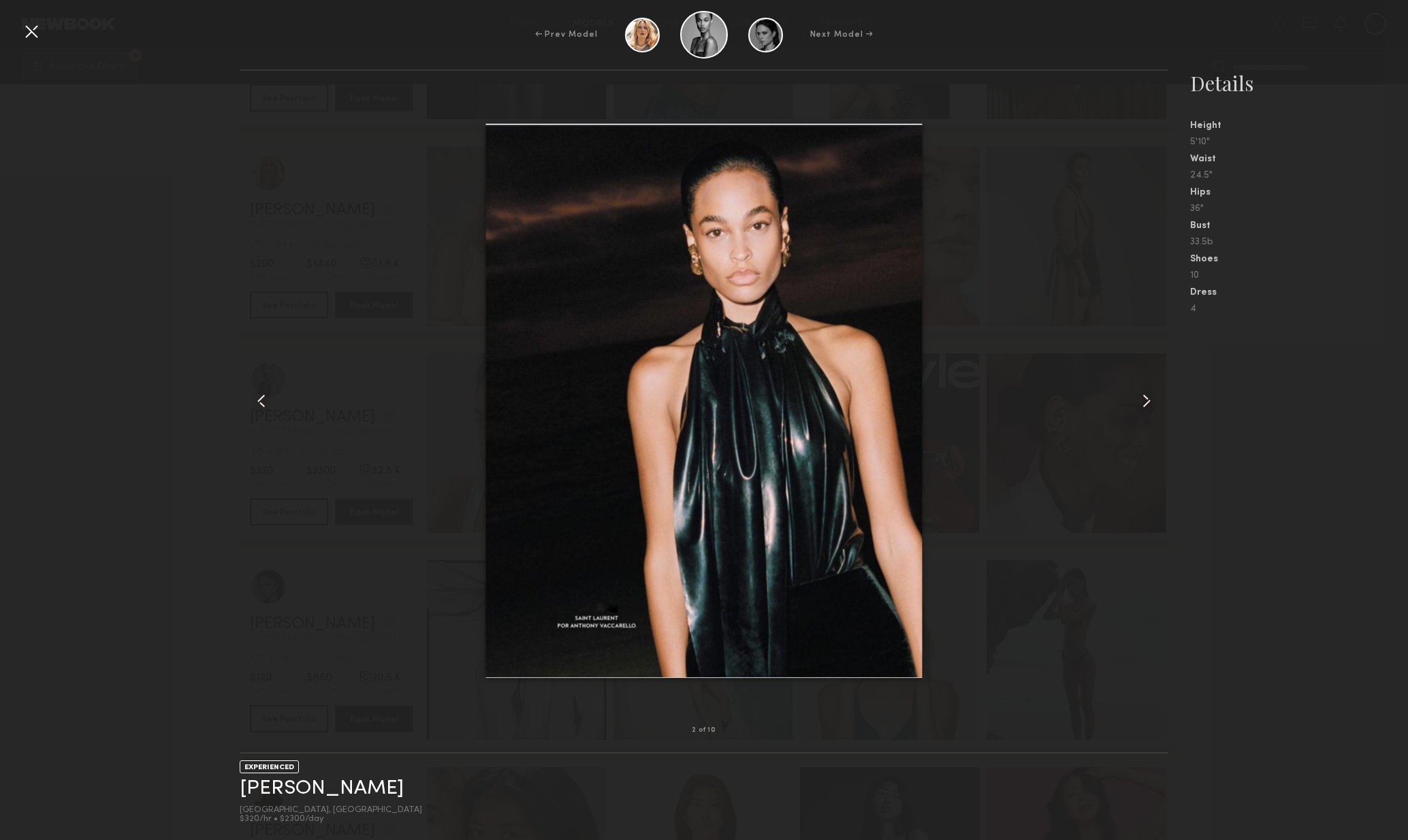
click at [1144, 406] on common-icon at bounding box center [1146, 401] width 21 height 21
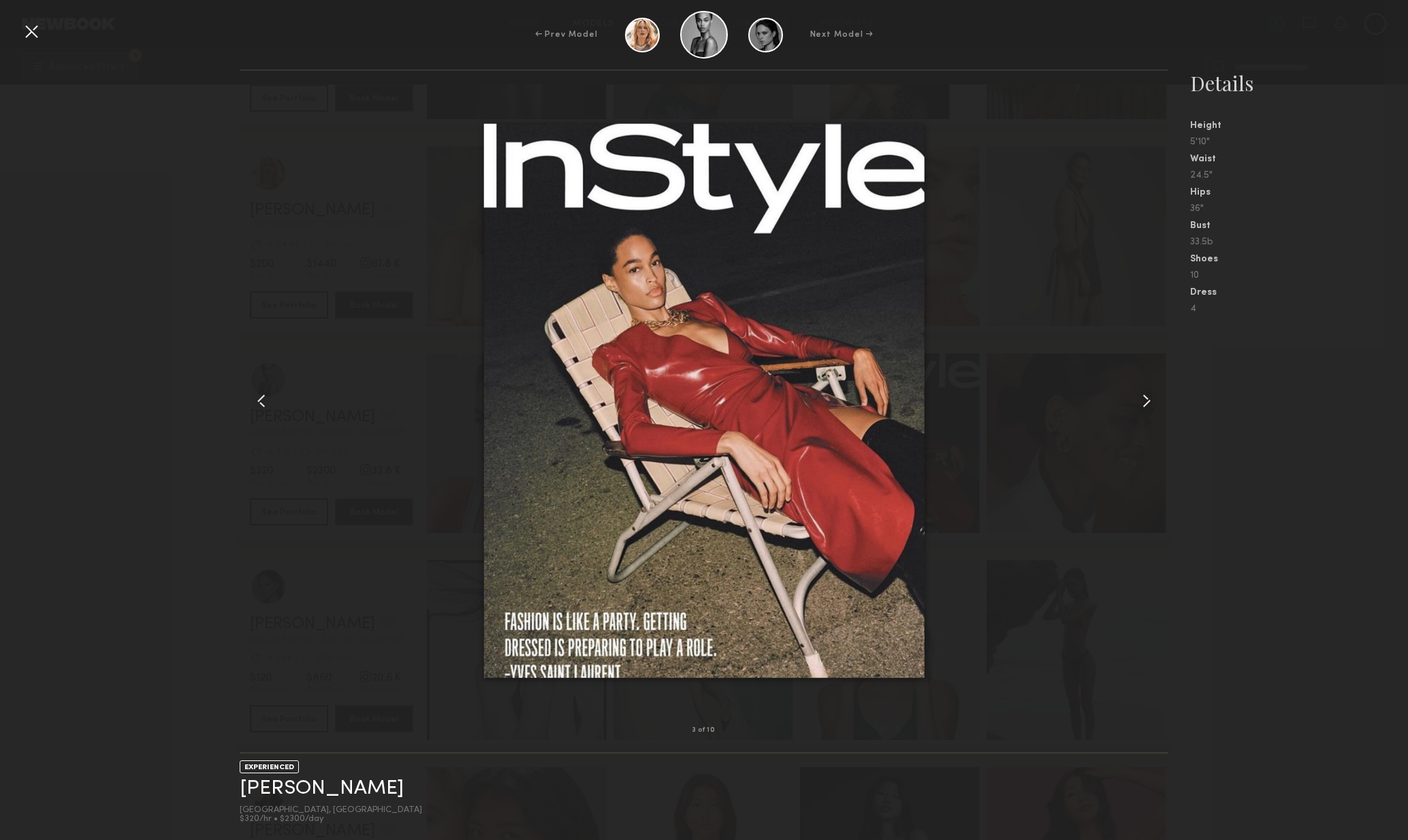
click at [1133, 409] on div at bounding box center [1150, 401] width 38 height 616
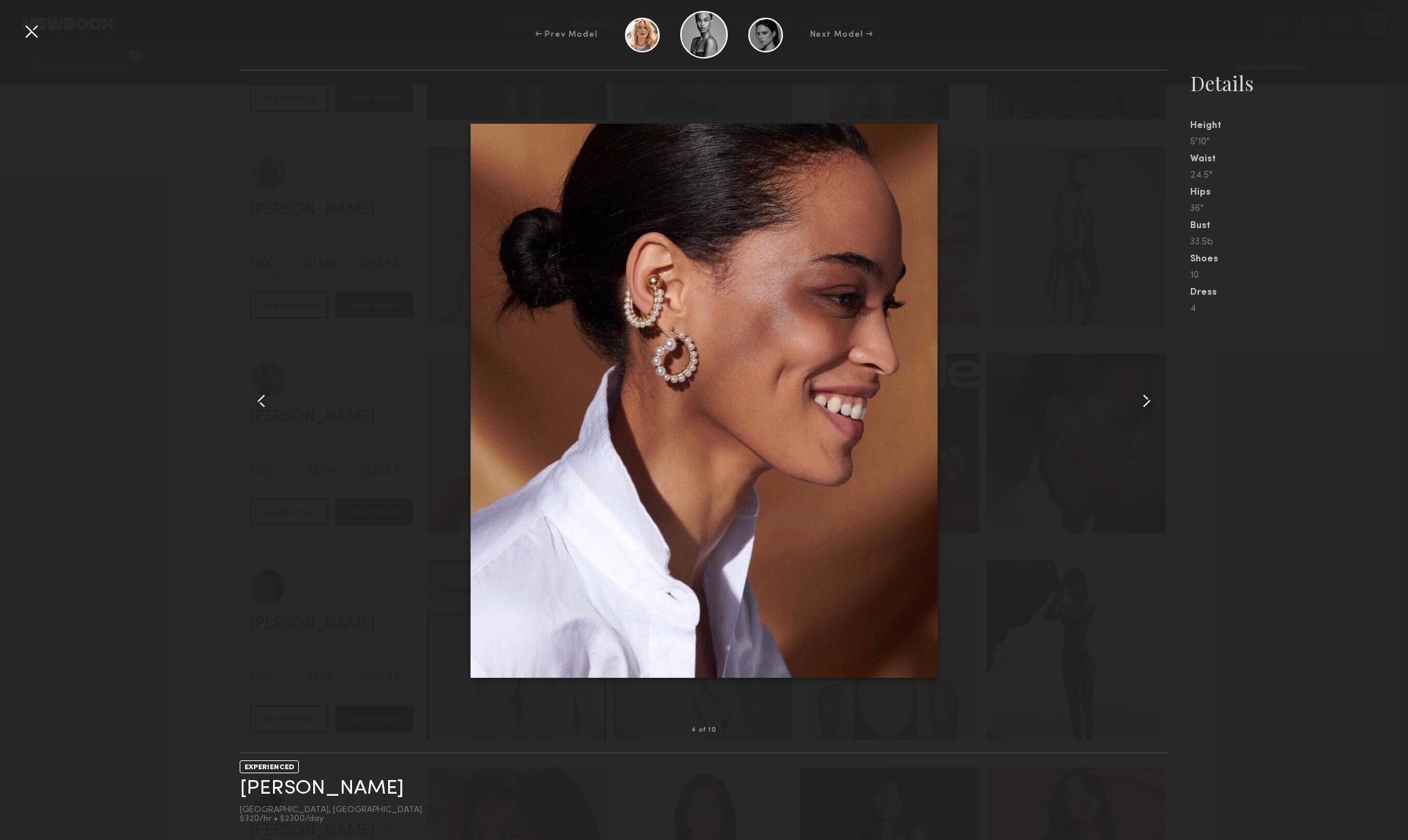
click at [1133, 409] on div at bounding box center [1150, 401] width 38 height 616
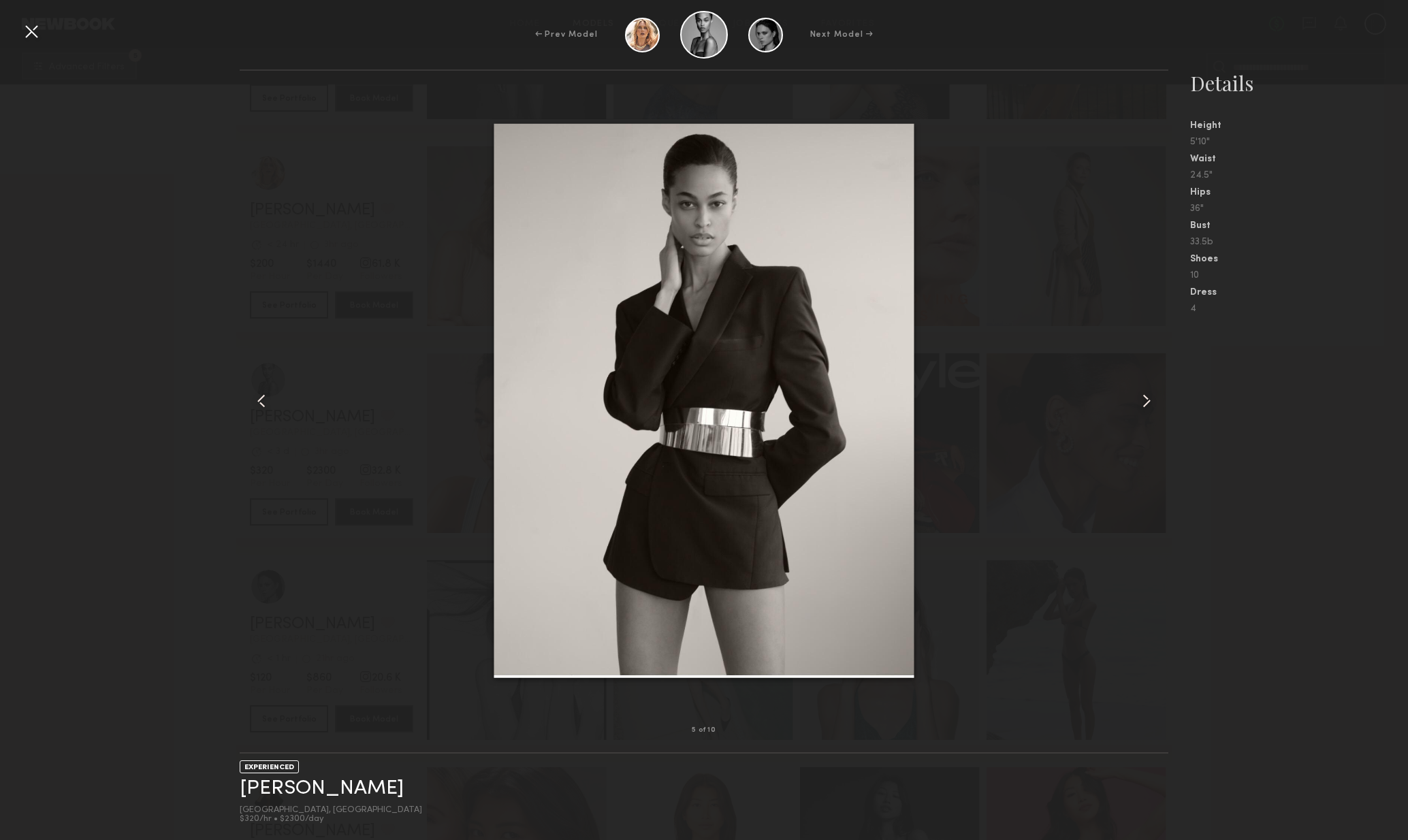
click at [1136, 411] on common-icon at bounding box center [1146, 401] width 21 height 21
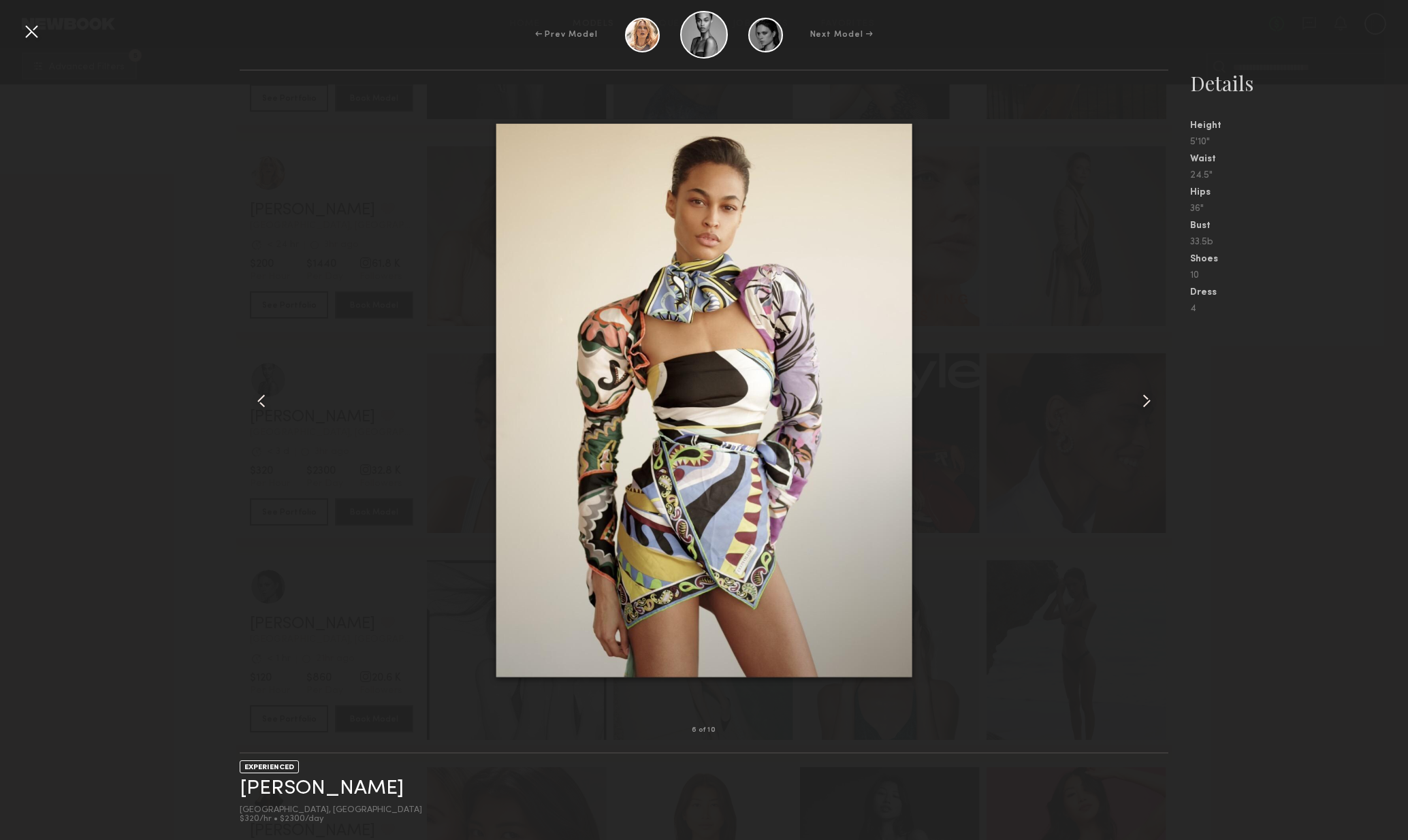
click at [1142, 415] on div at bounding box center [1150, 401] width 38 height 616
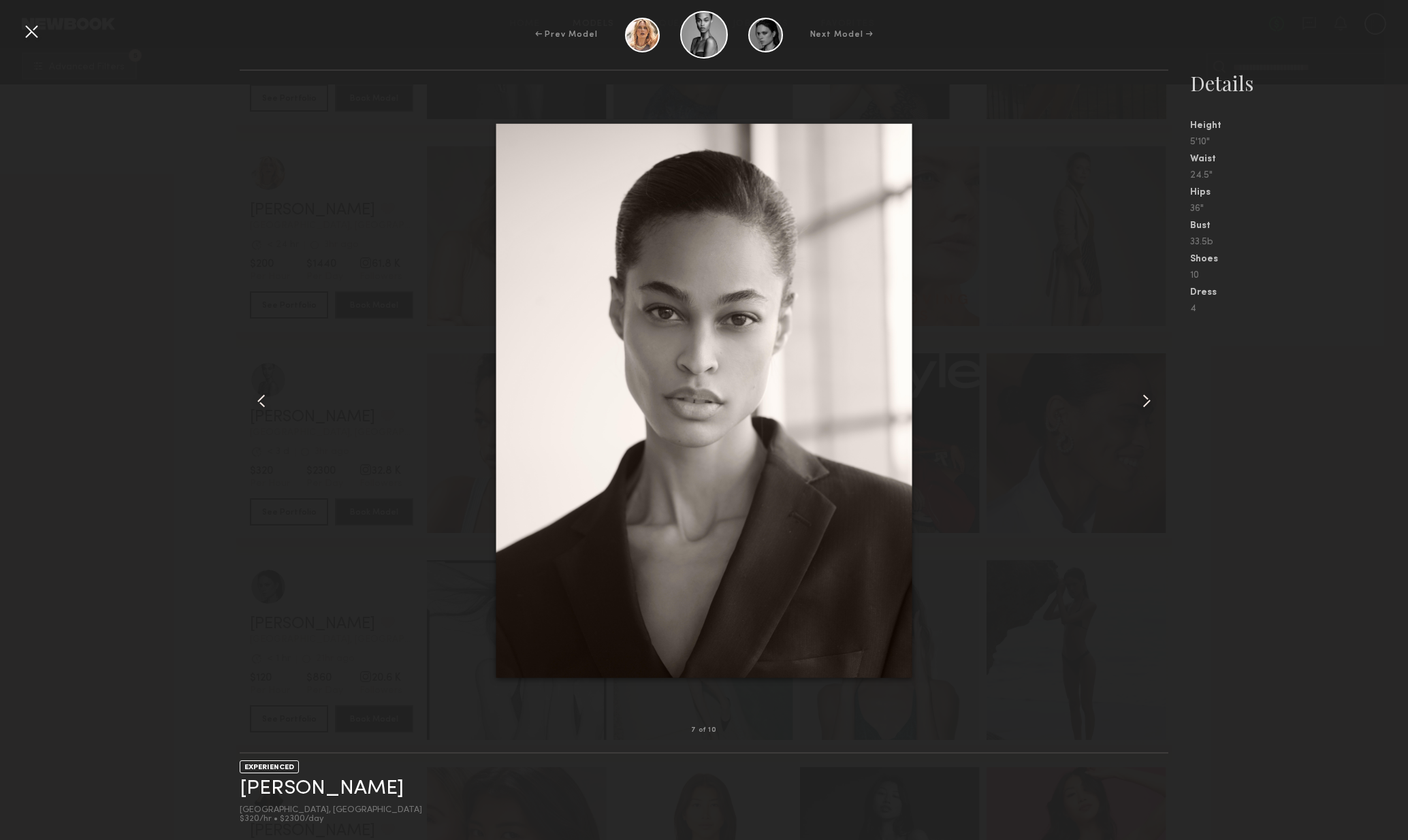
click at [1142, 415] on div at bounding box center [1150, 401] width 38 height 616
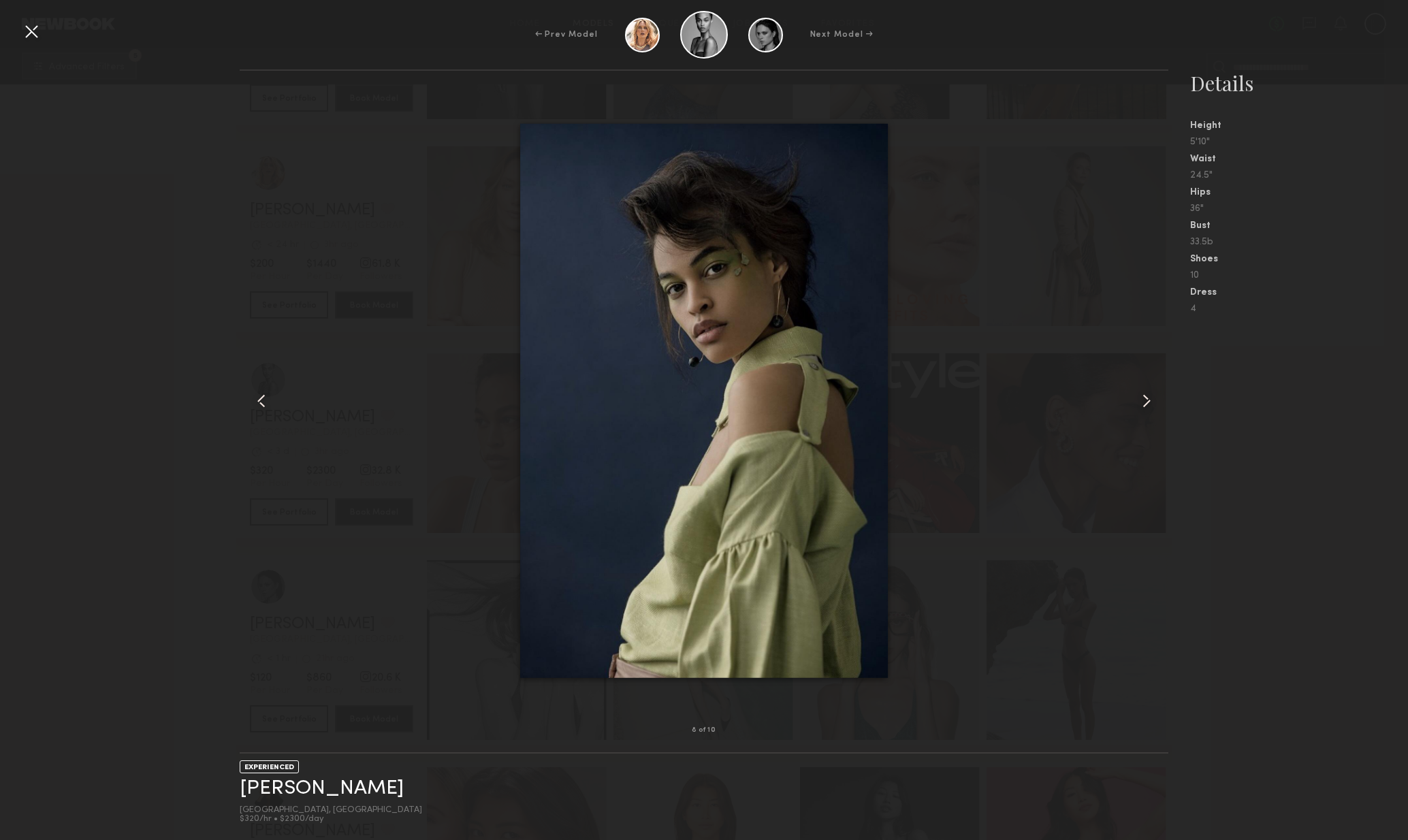
click at [1145, 416] on div at bounding box center [1150, 401] width 38 height 616
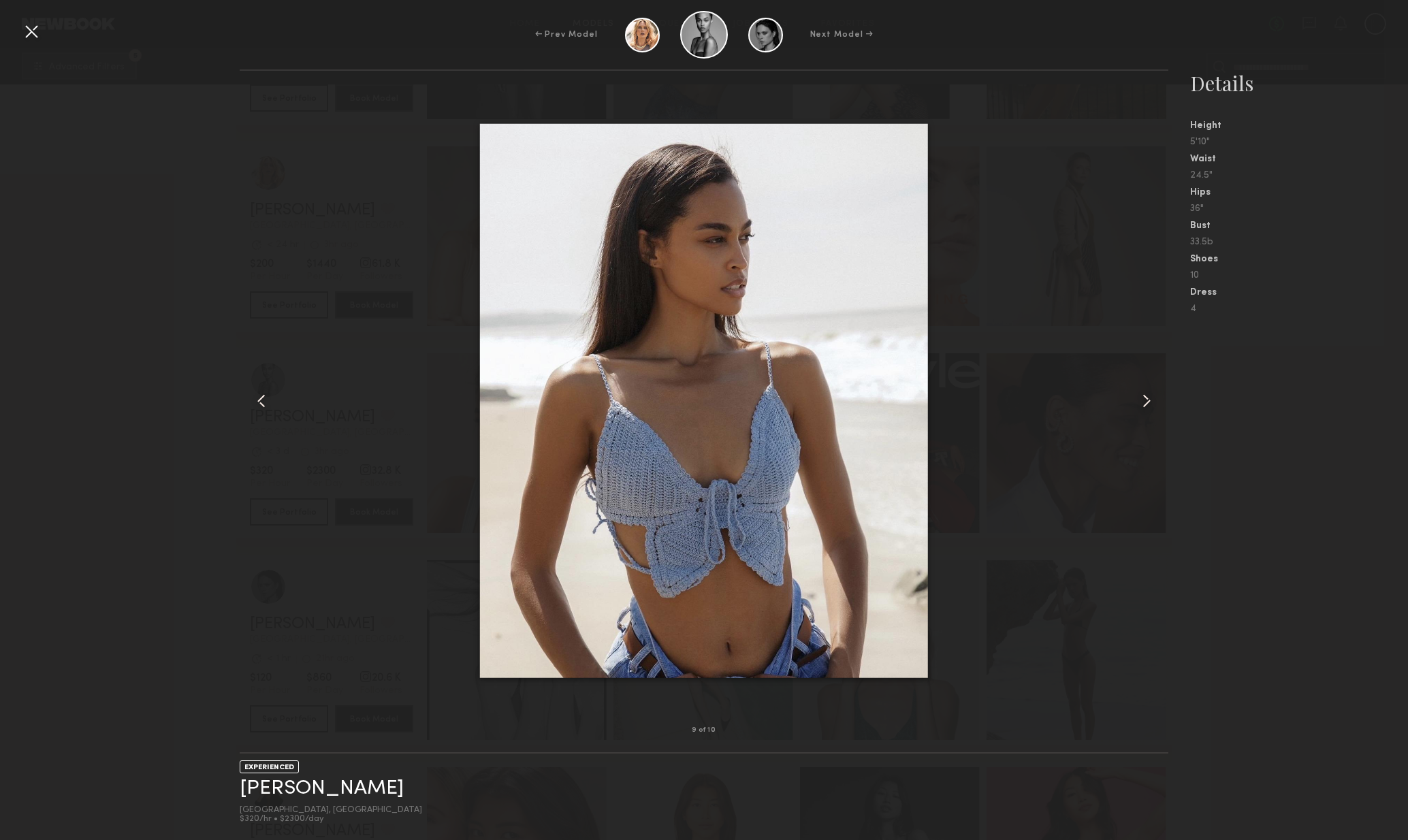
click at [1145, 416] on div at bounding box center [1150, 401] width 38 height 616
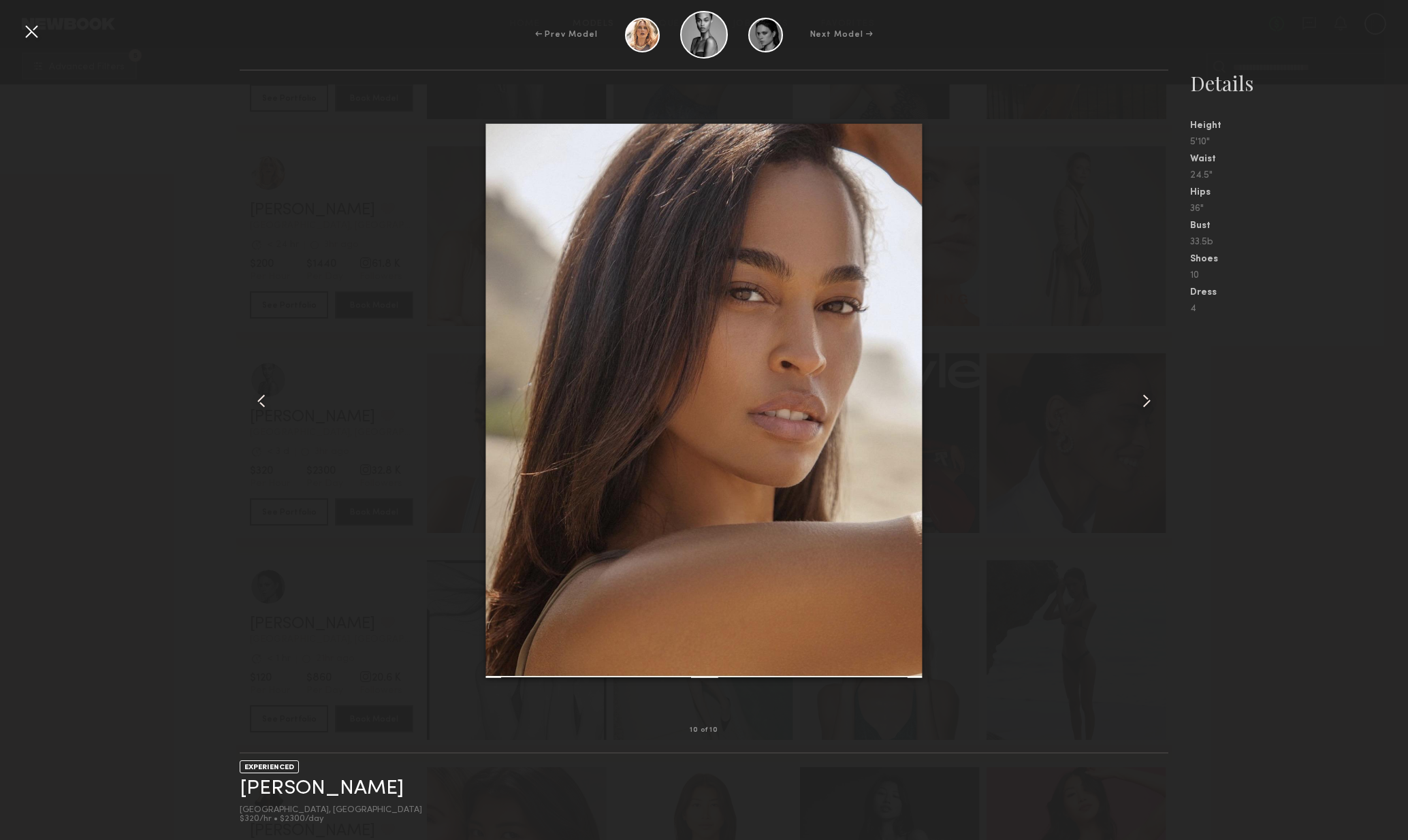
click at [1142, 418] on div at bounding box center [1150, 401] width 38 height 616
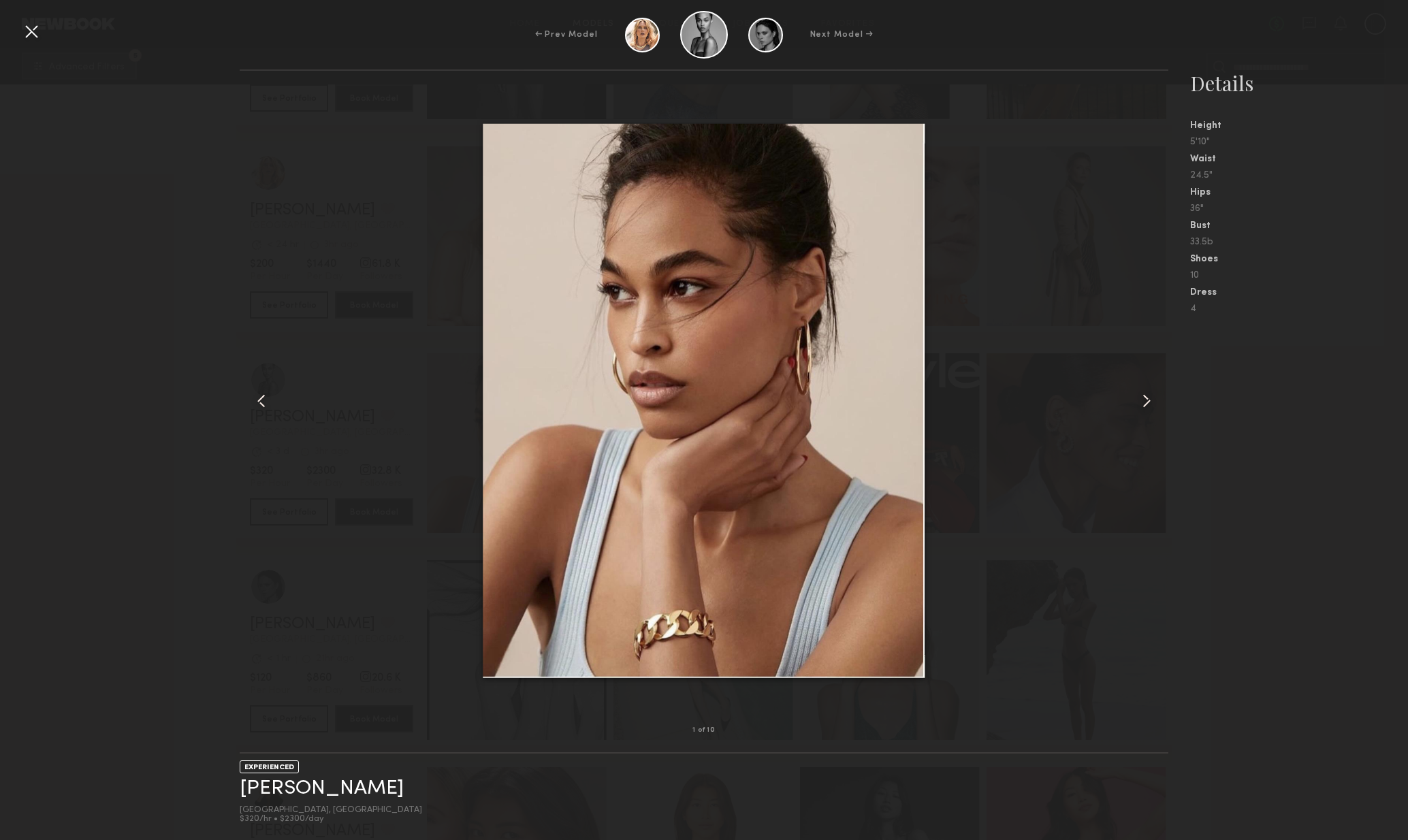
click at [1142, 418] on div at bounding box center [1150, 401] width 38 height 616
click at [1145, 414] on div at bounding box center [1150, 401] width 38 height 616
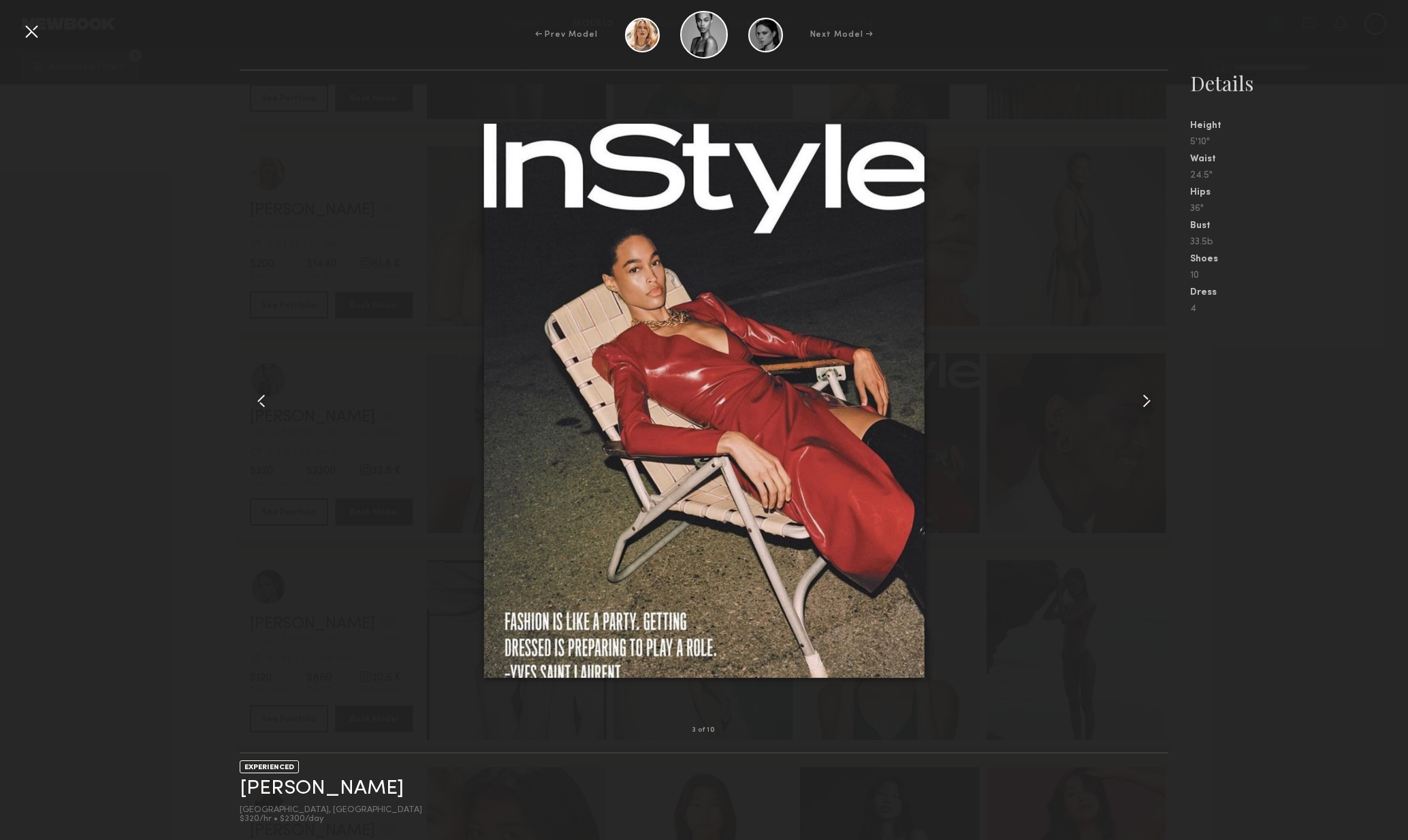
click at [1145, 414] on div at bounding box center [1150, 401] width 38 height 616
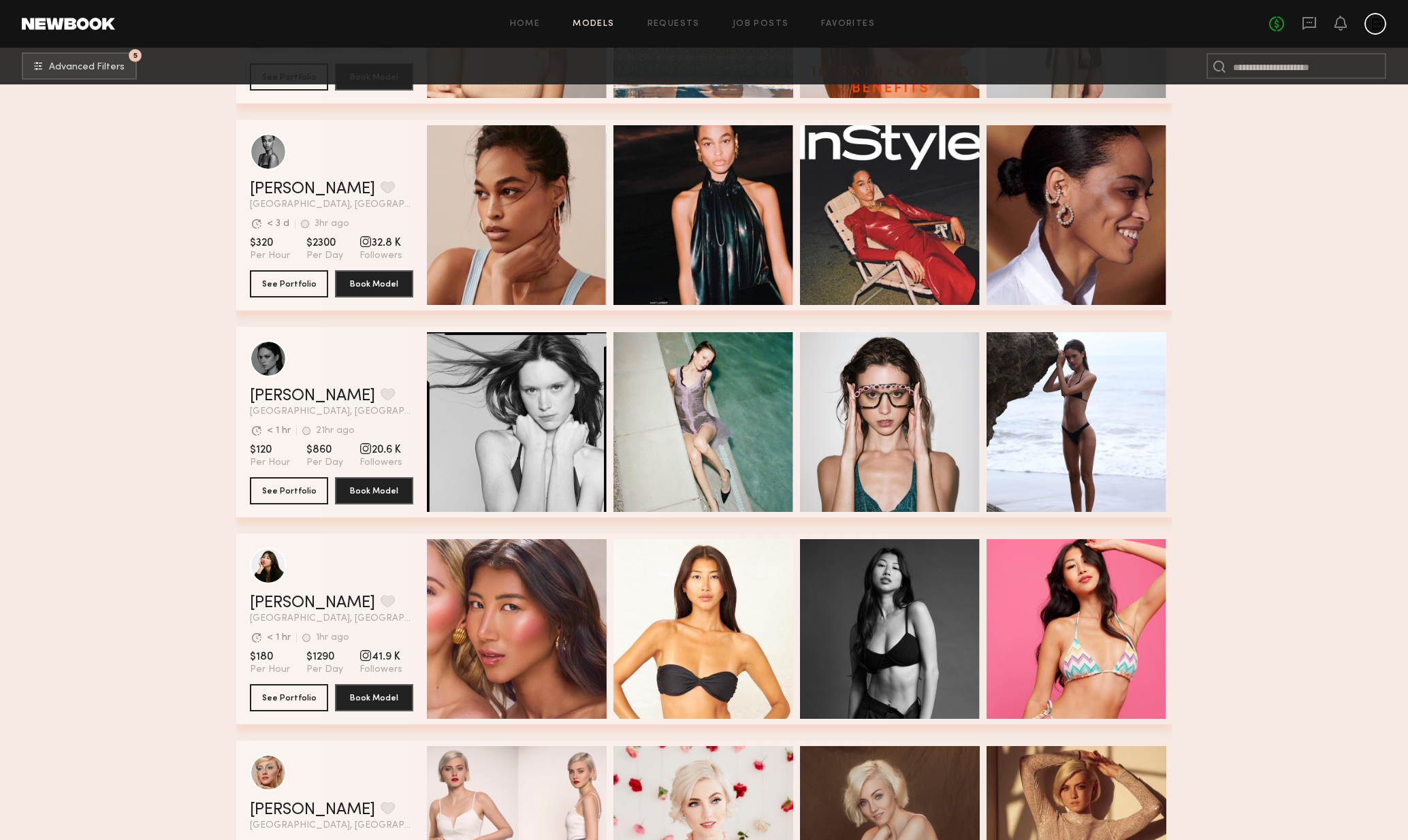
scroll to position [17379, 0]
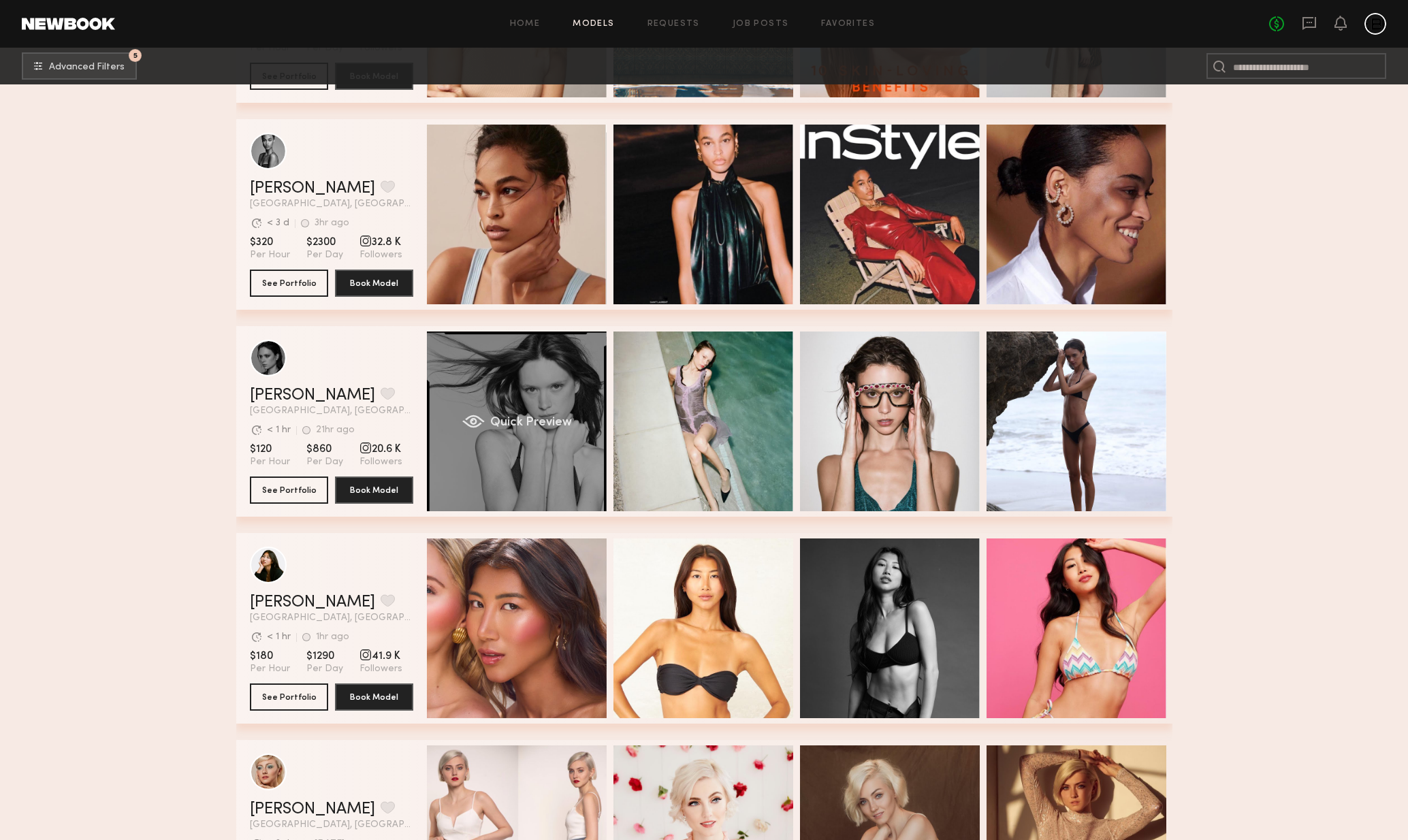
click at [514, 479] on div "Quick Preview" at bounding box center [517, 421] width 179 height 179
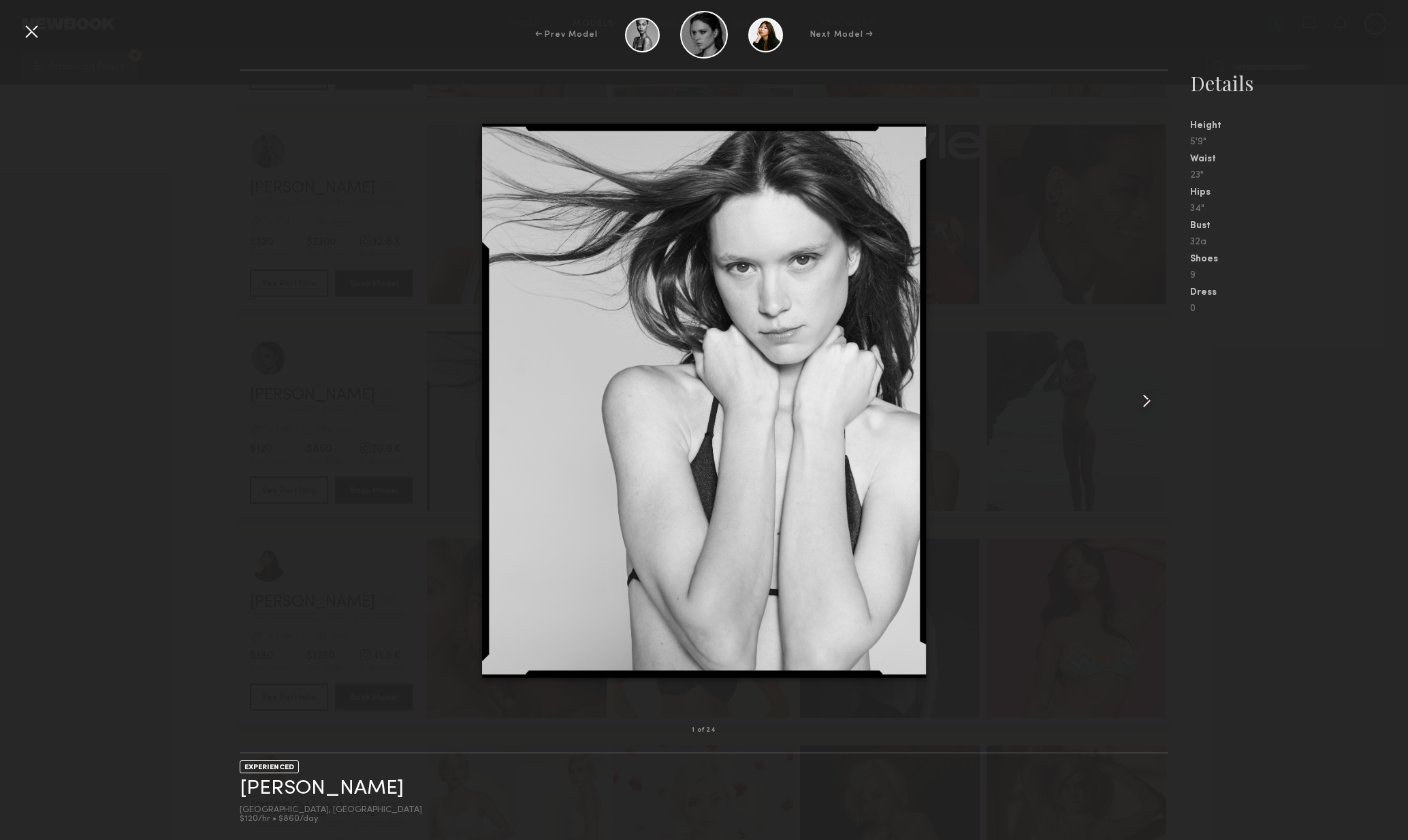
click at [1150, 406] on common-icon at bounding box center [1146, 401] width 21 height 21
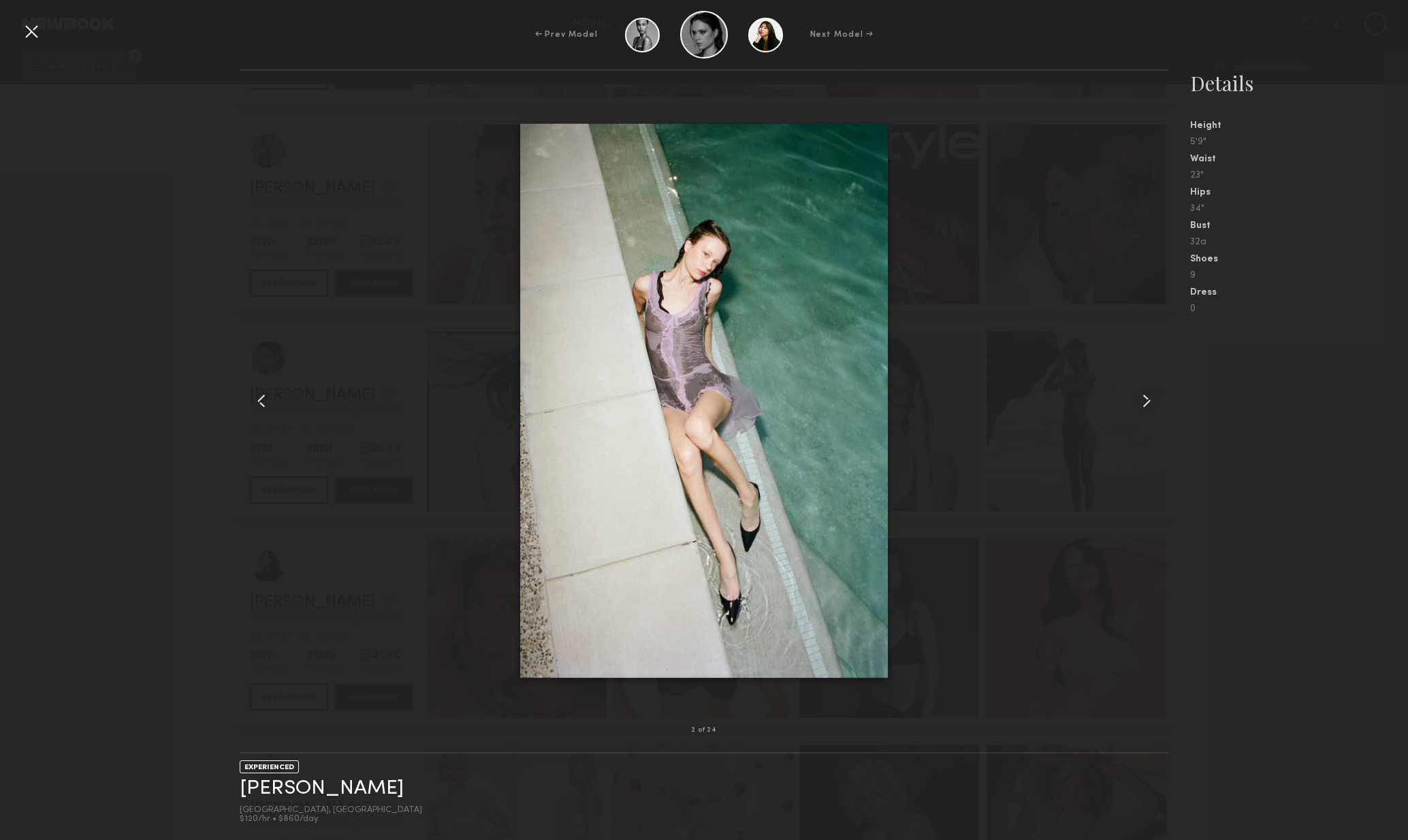
click at [1150, 406] on common-icon at bounding box center [1146, 401] width 21 height 21
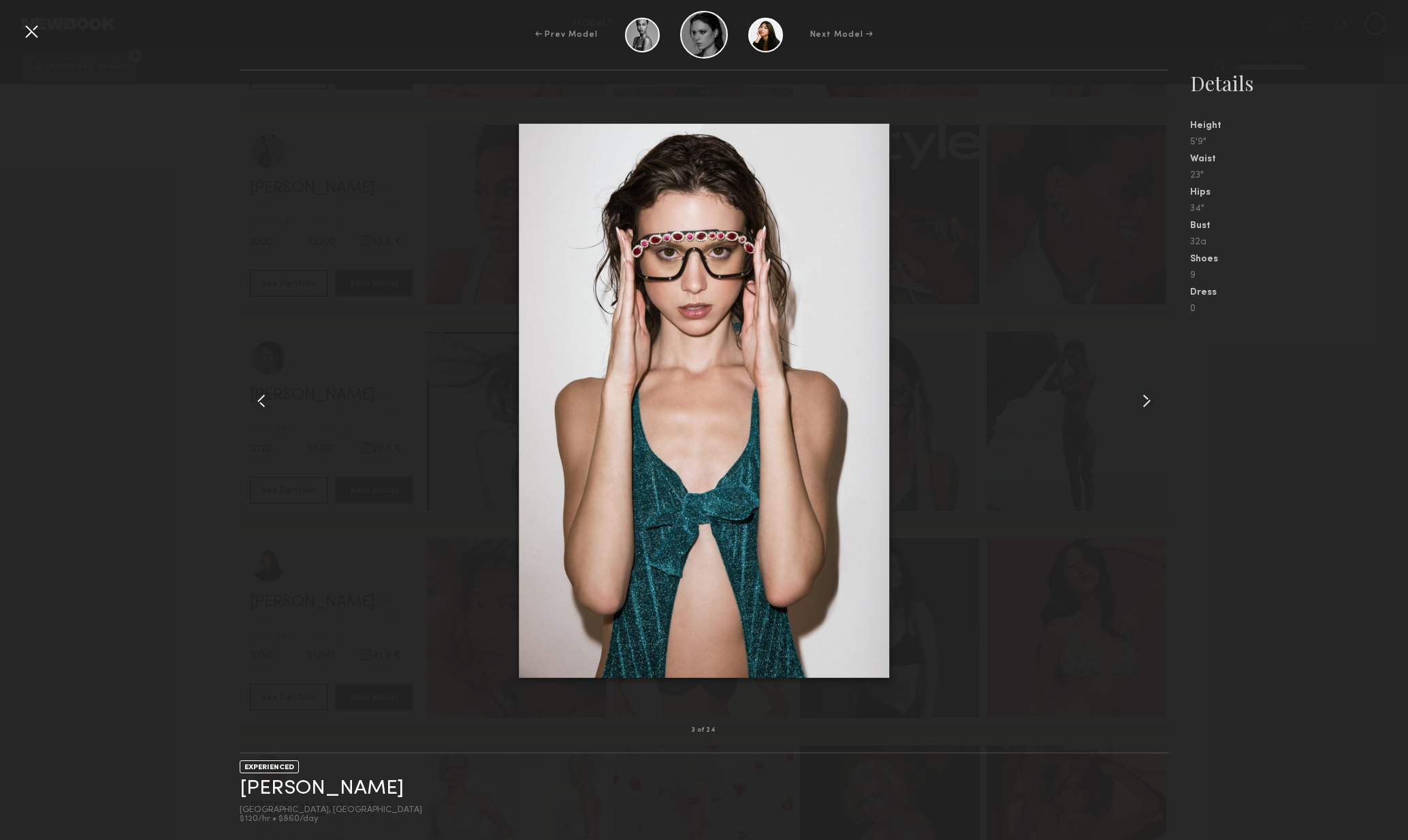
click at [1148, 410] on common-icon at bounding box center [1146, 401] width 21 height 21
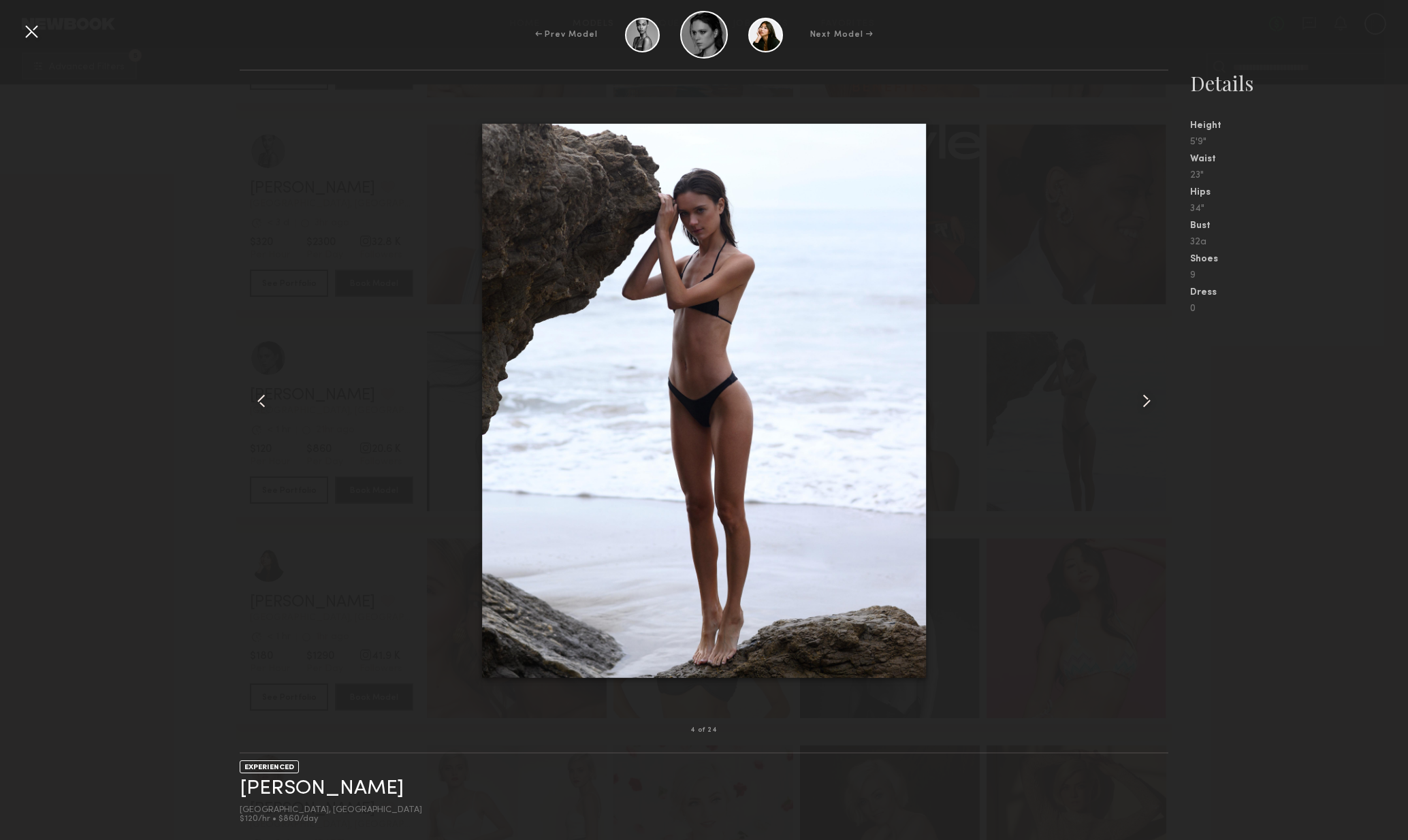
click at [1148, 410] on common-icon at bounding box center [1146, 401] width 21 height 21
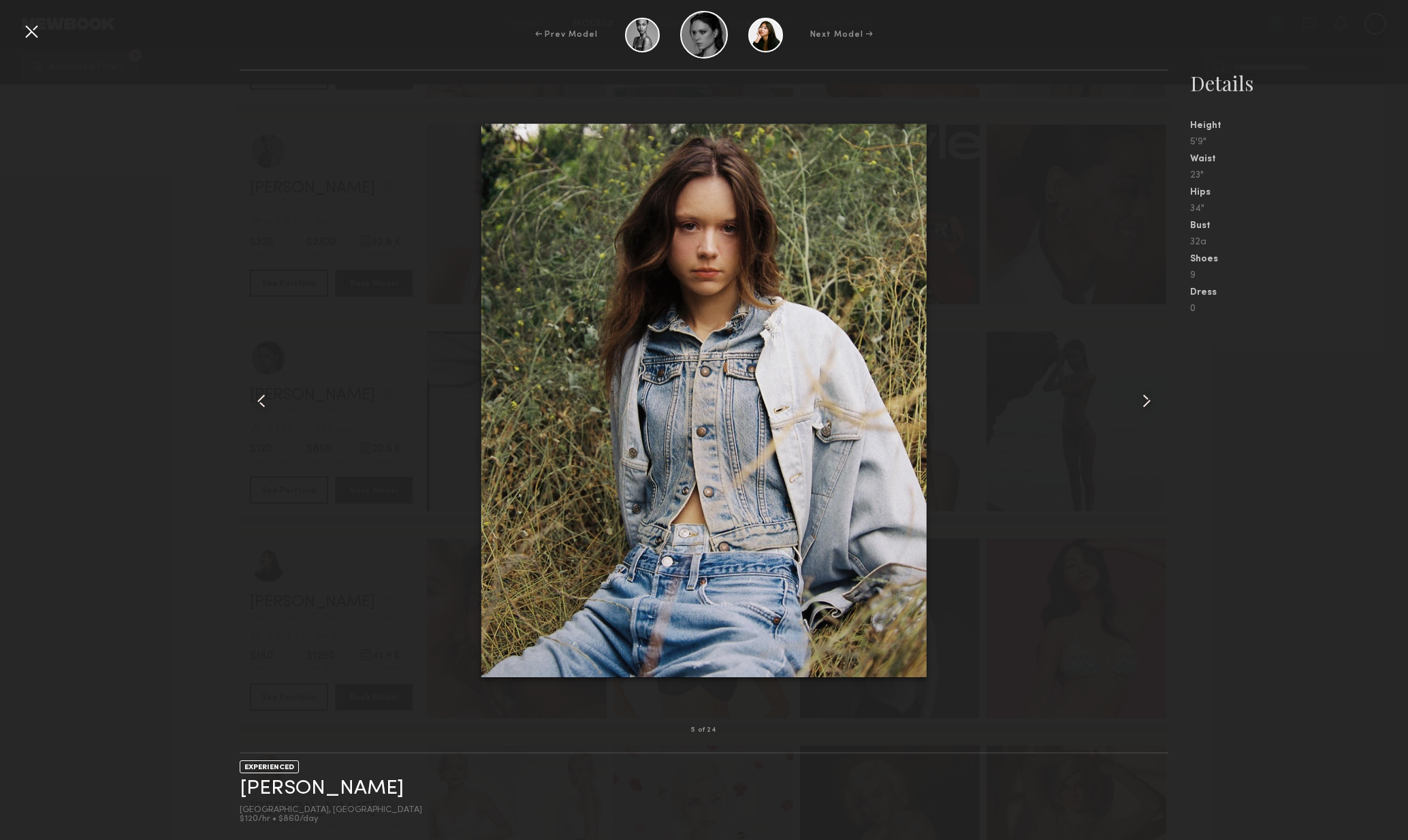
click at [1150, 411] on div at bounding box center [1150, 401] width 38 height 616
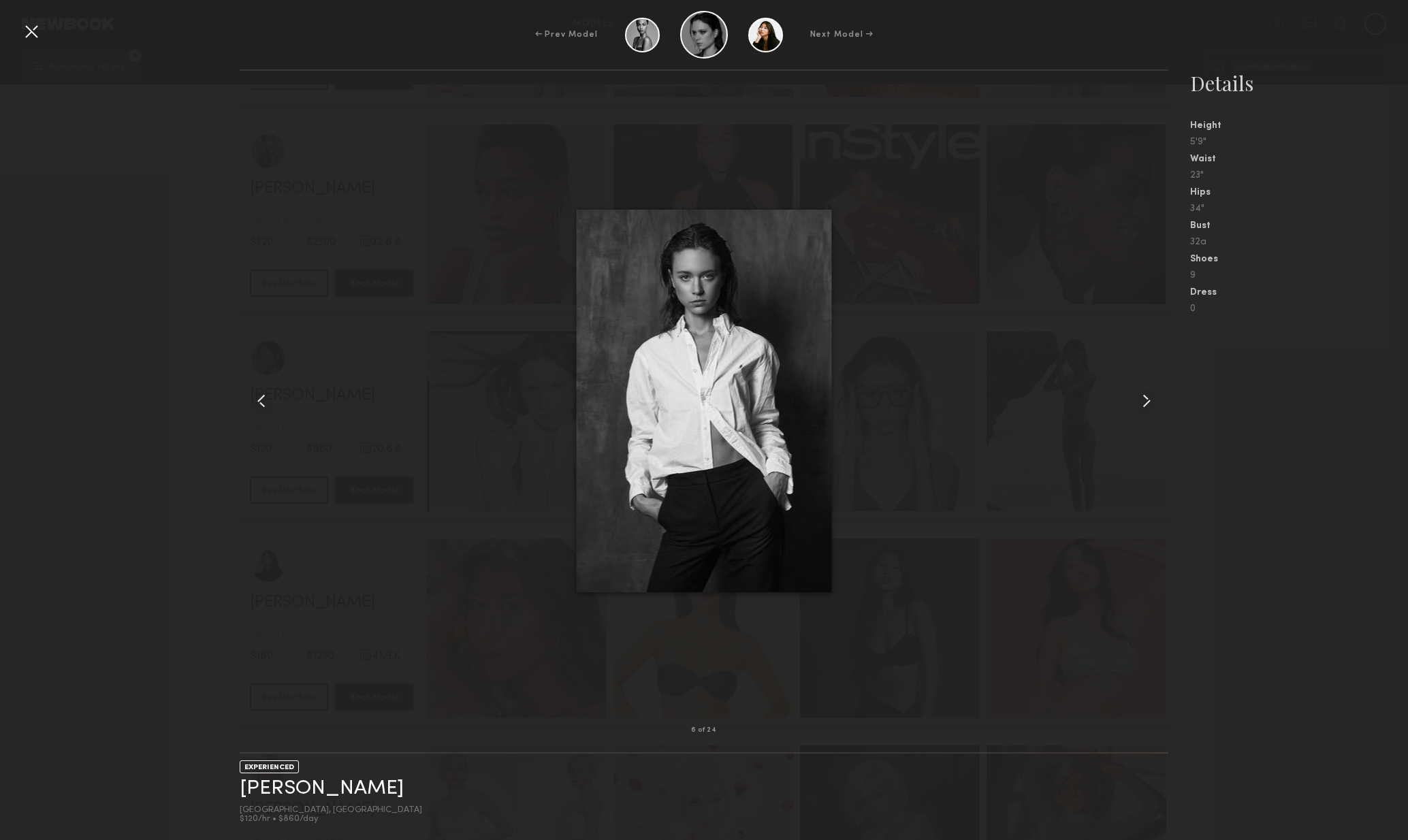
click at [1155, 412] on div at bounding box center [1150, 401] width 38 height 616
click at [1150, 412] on div at bounding box center [1150, 401] width 38 height 616
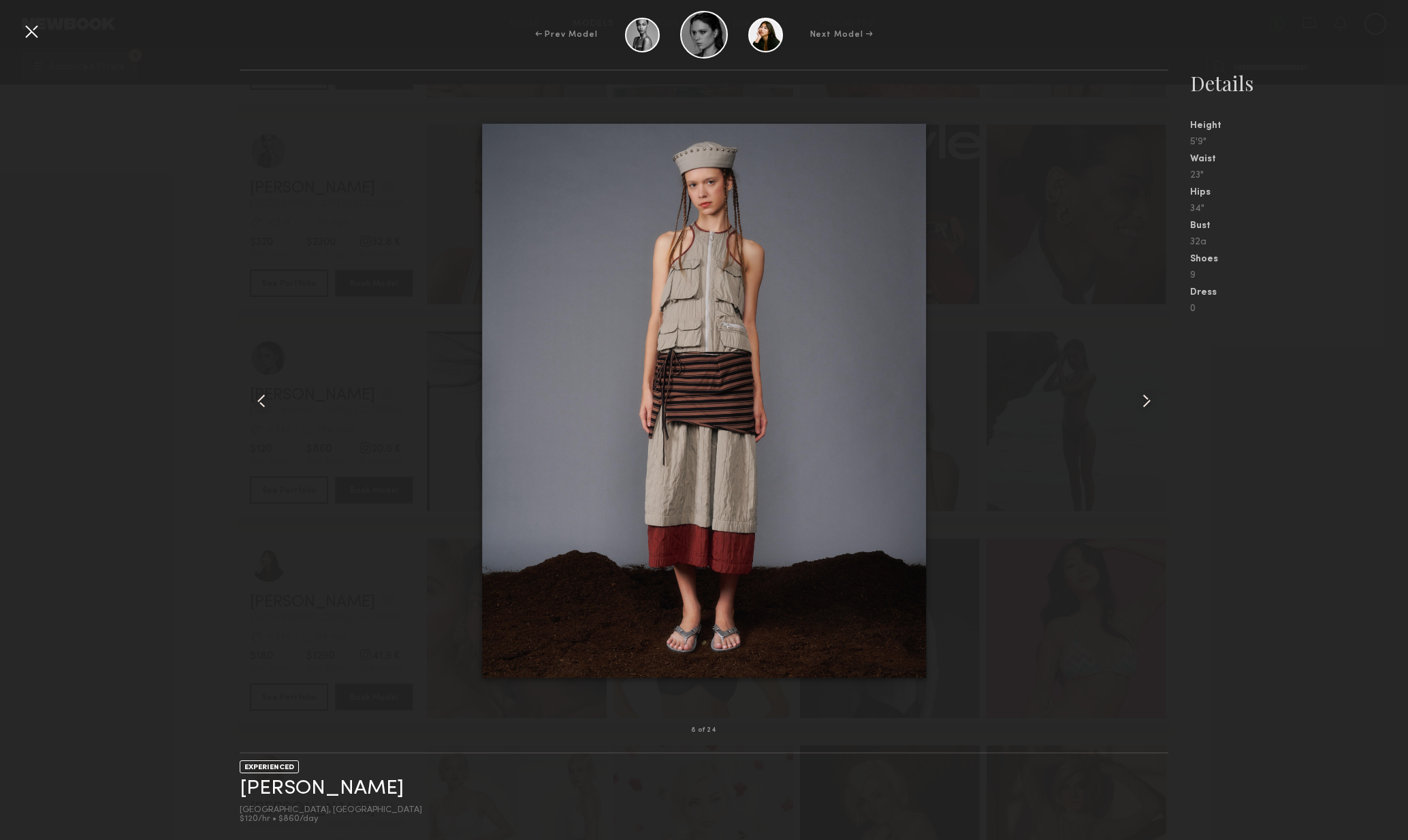
click at [1150, 412] on div at bounding box center [1150, 401] width 38 height 616
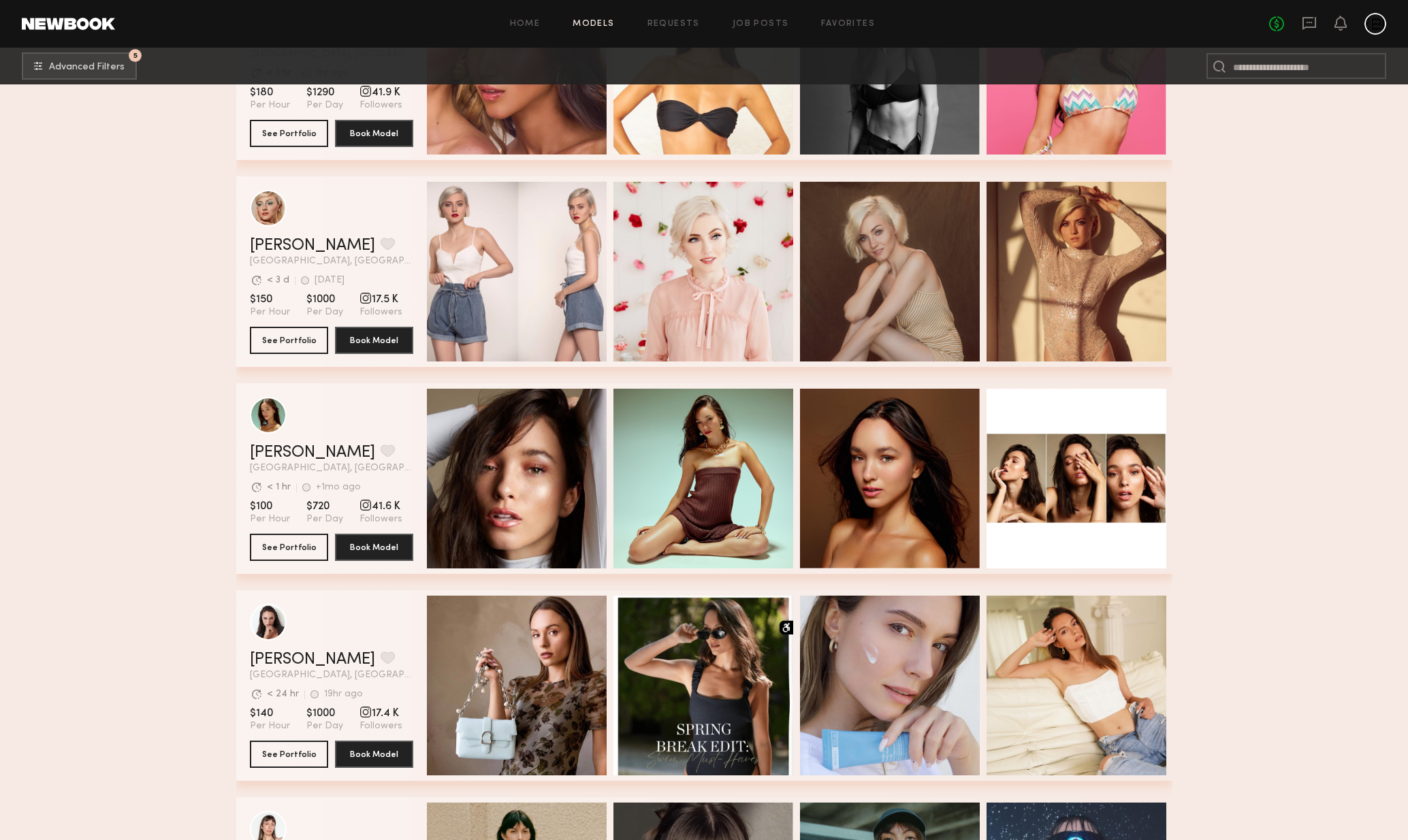
scroll to position [18090, 0]
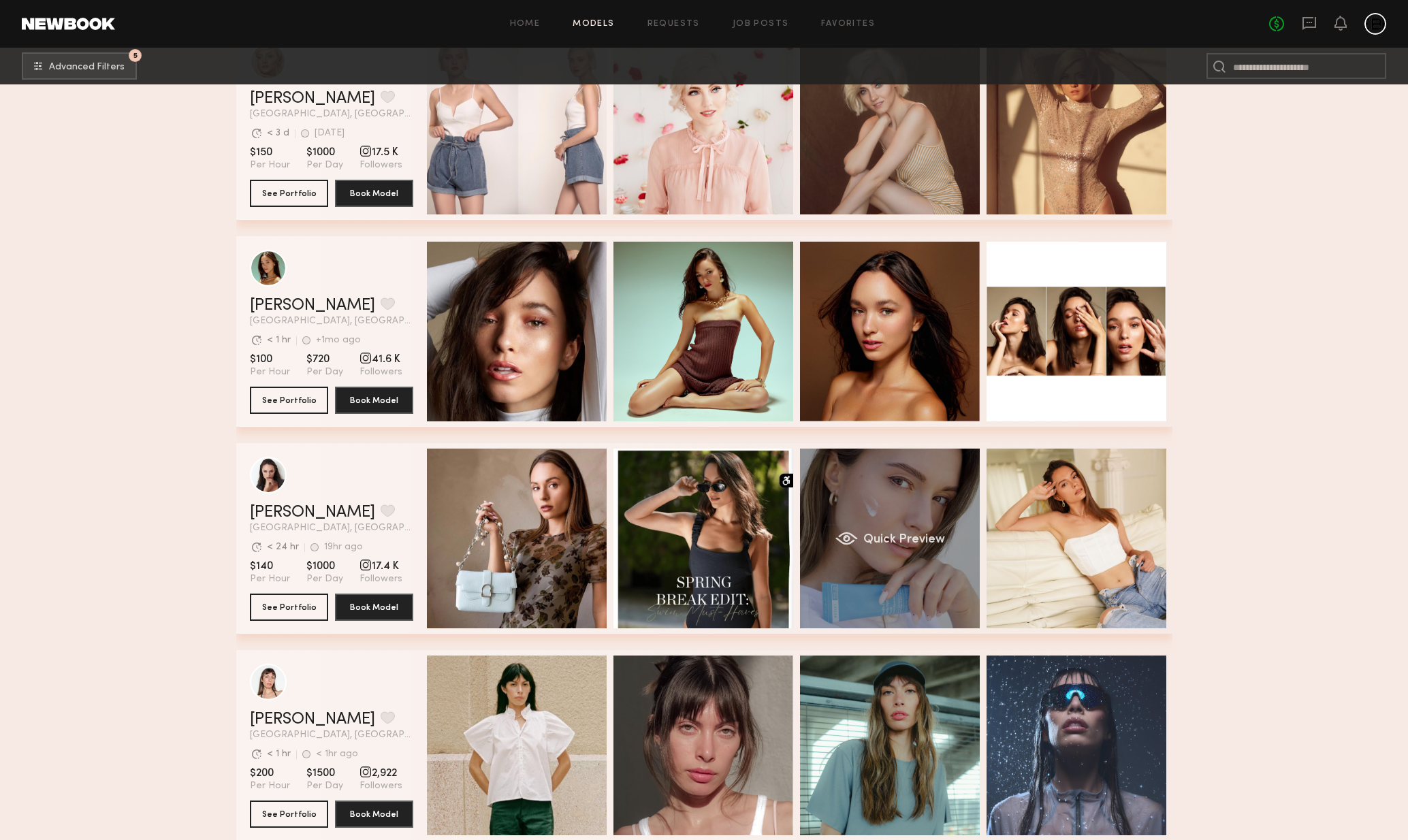
click at [924, 537] on span "Quick Preview" at bounding box center [904, 540] width 81 height 12
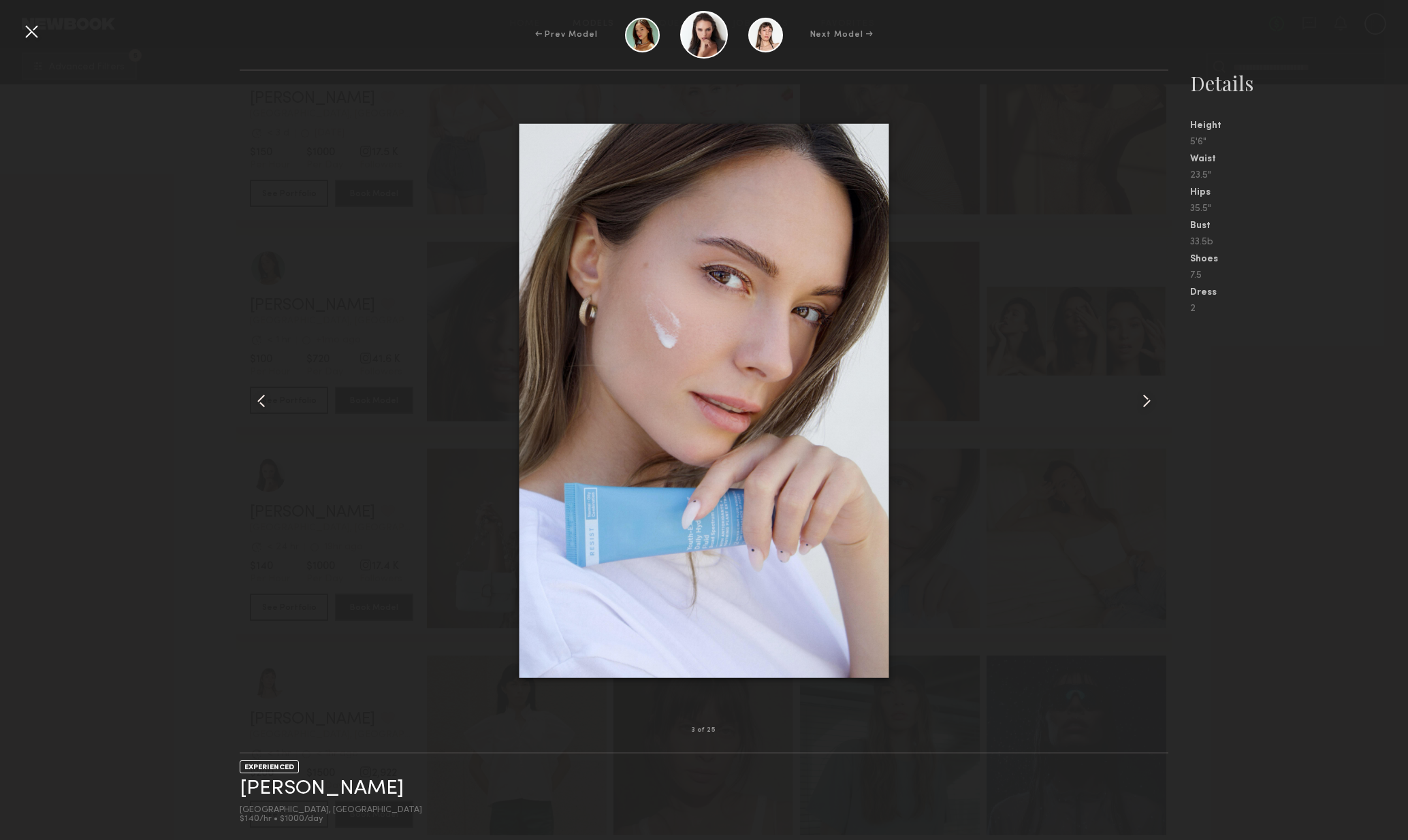
click at [1145, 396] on common-icon at bounding box center [1146, 401] width 21 height 21
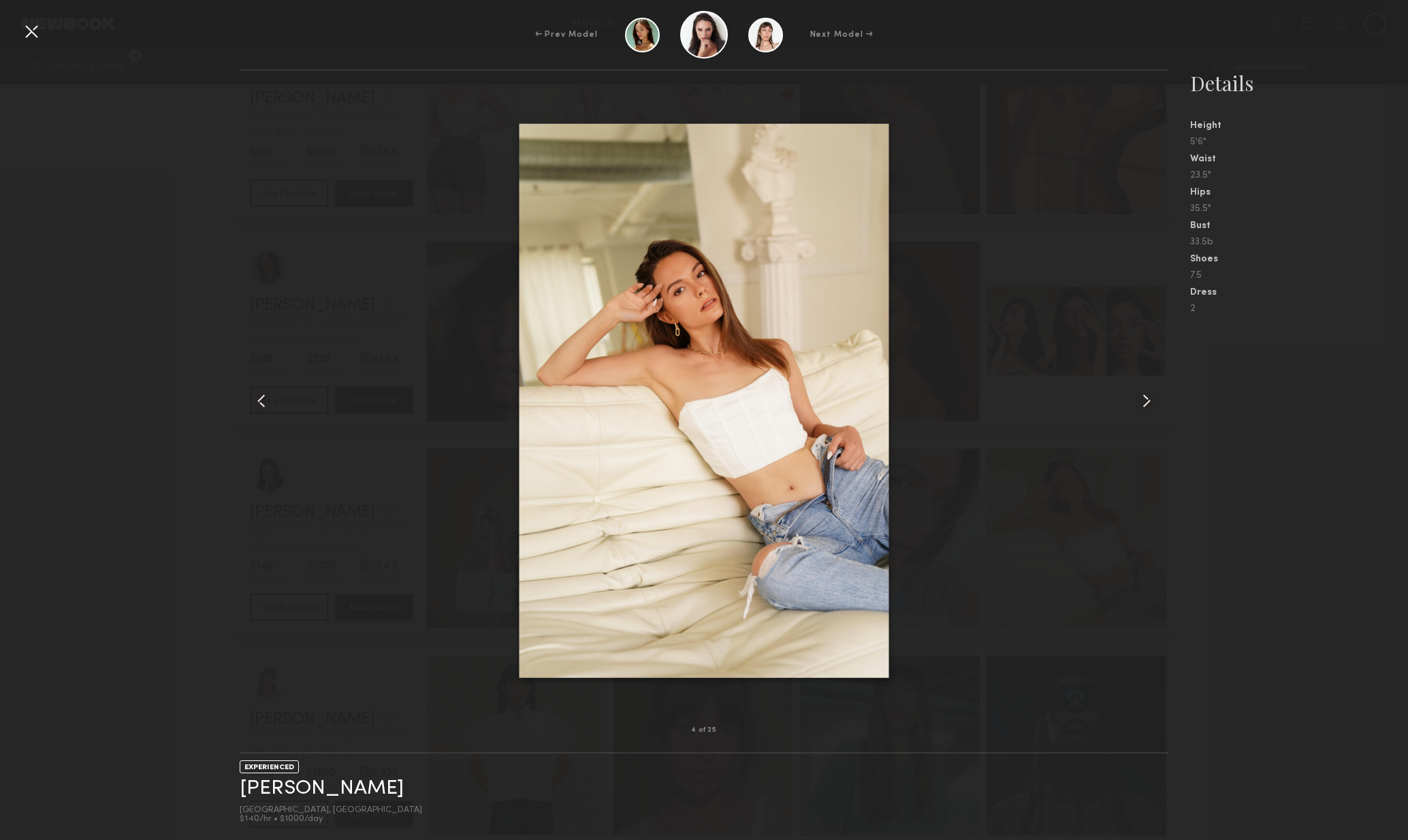
click at [1146, 403] on common-icon at bounding box center [1146, 401] width 21 height 21
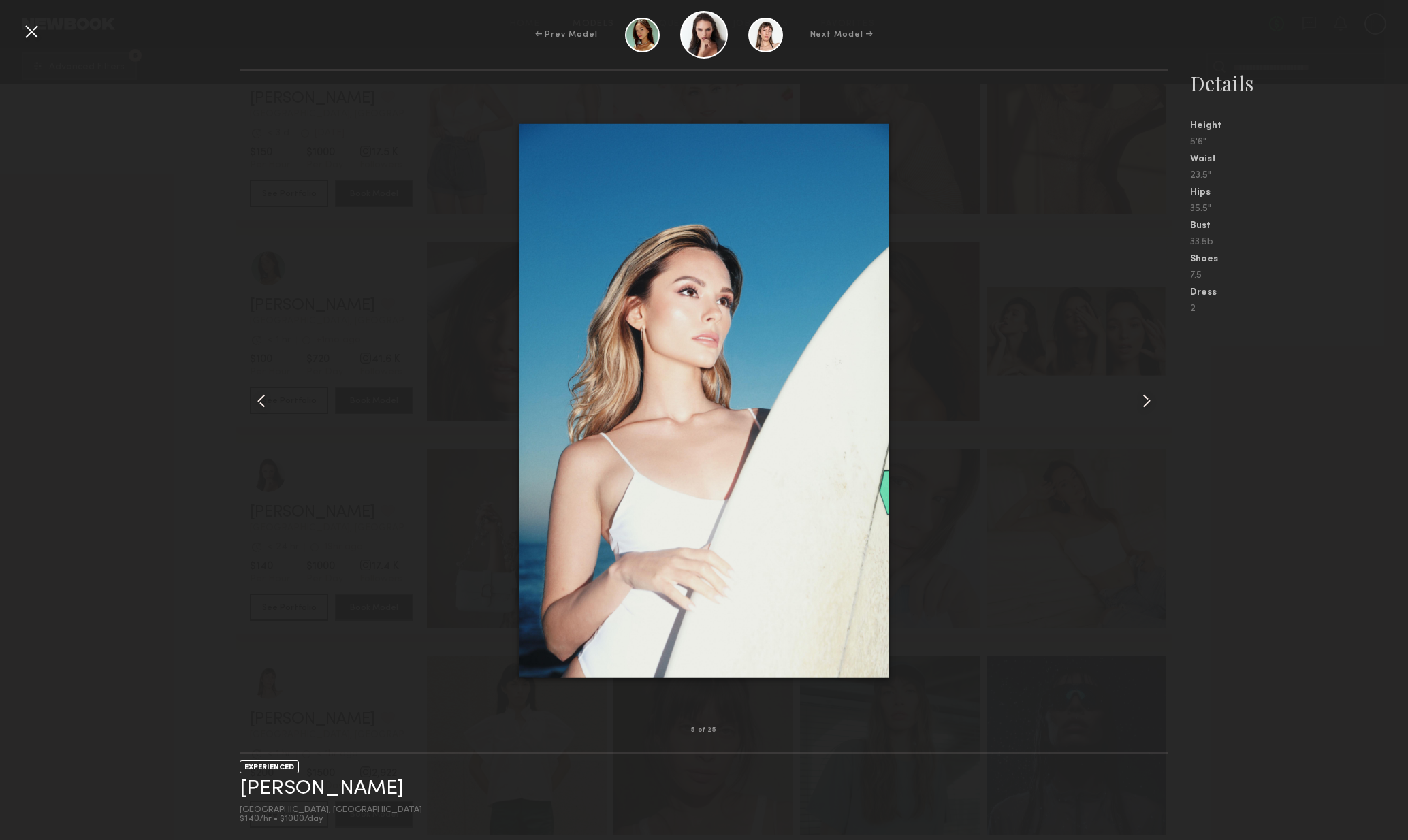
click at [1146, 403] on common-icon at bounding box center [1146, 401] width 21 height 21
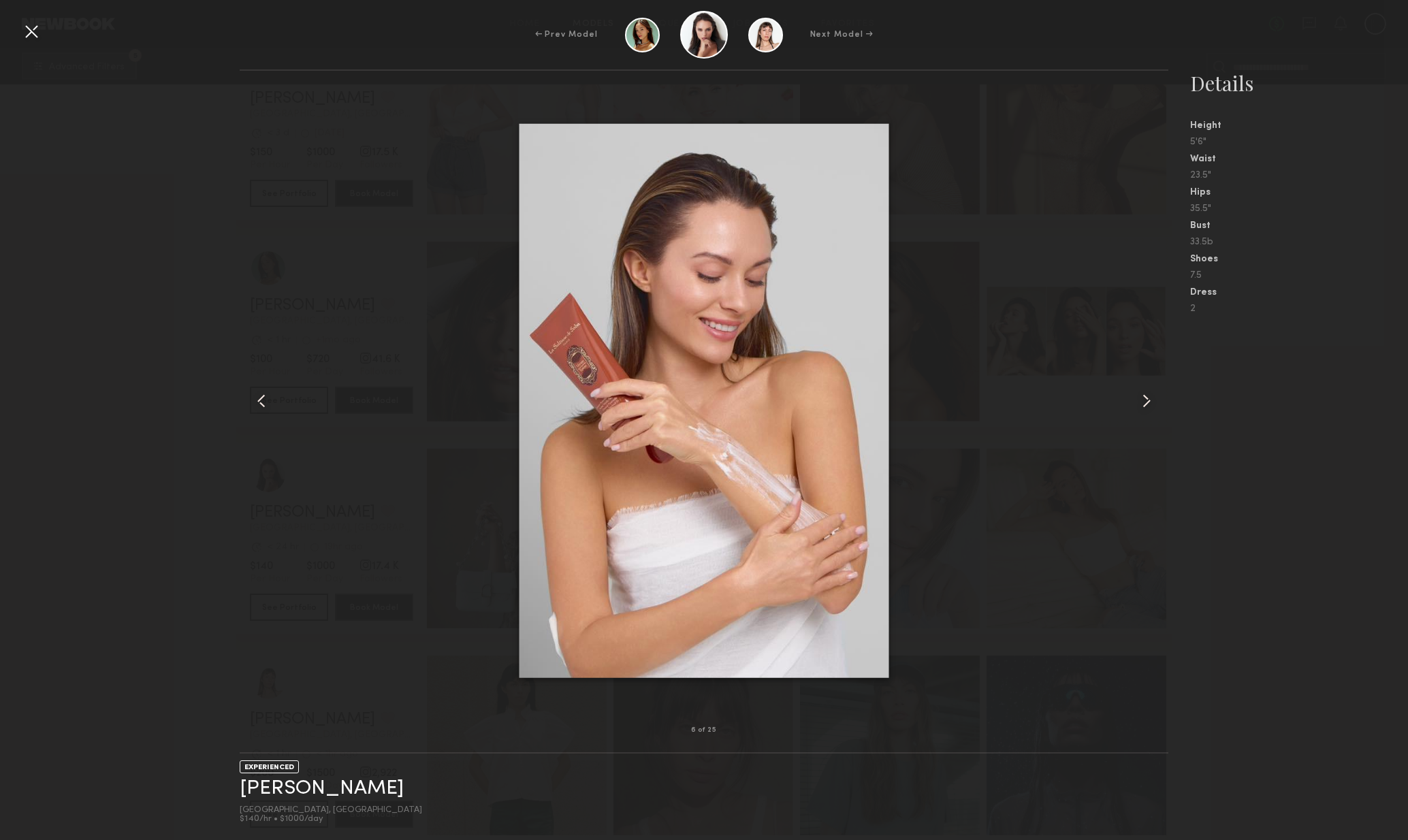
click at [1149, 406] on common-icon at bounding box center [1146, 401] width 21 height 21
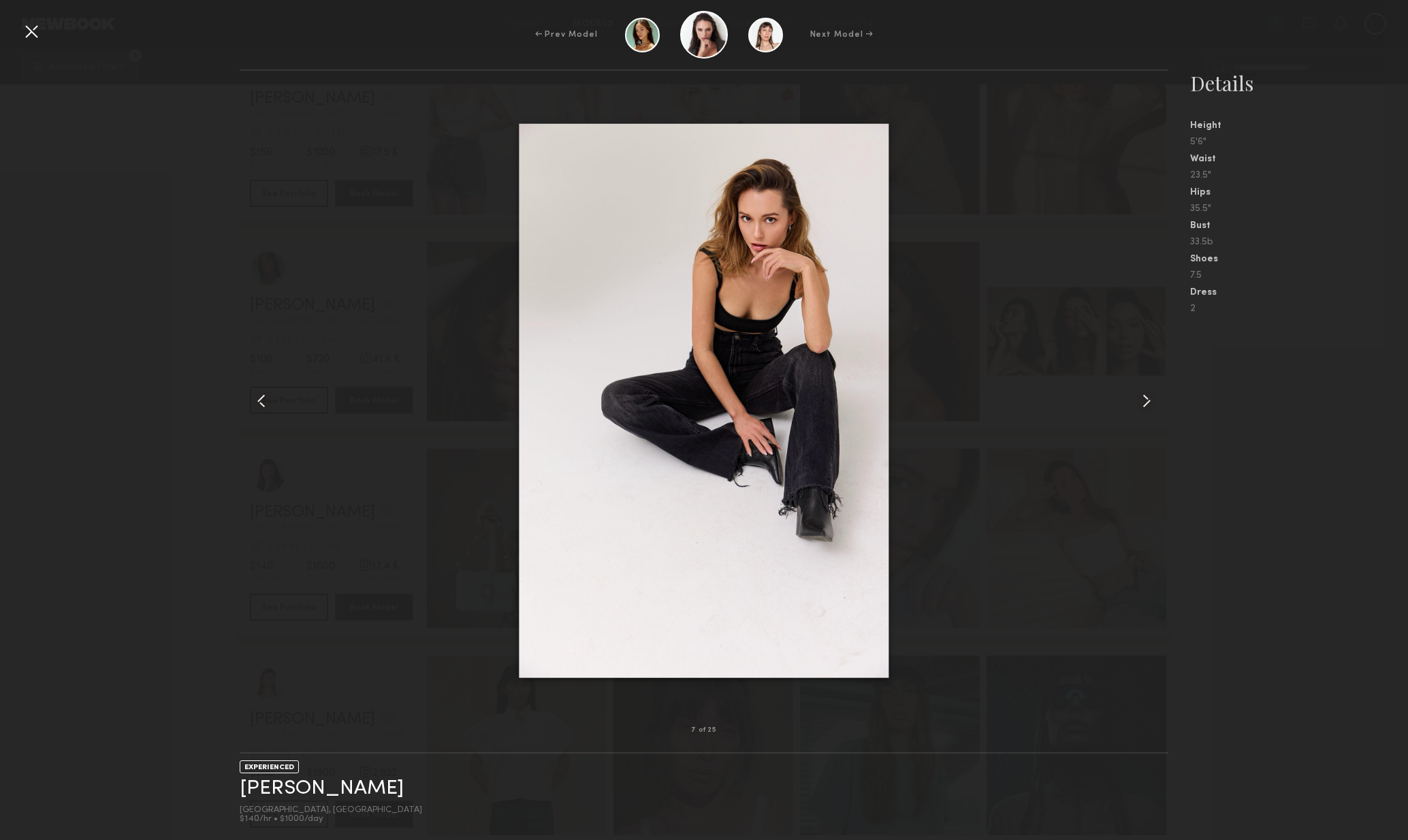
click at [1149, 406] on common-icon at bounding box center [1146, 401] width 21 height 21
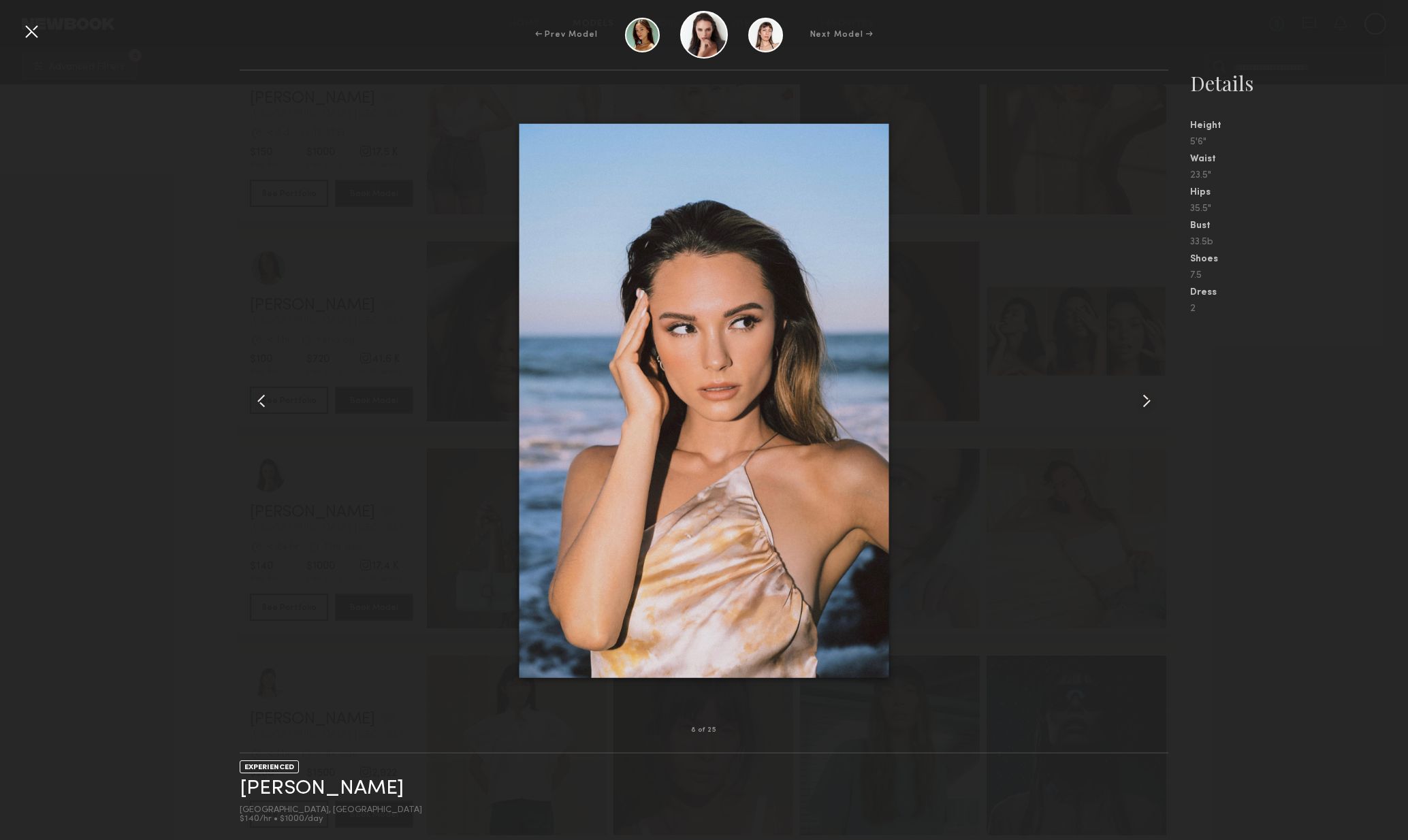
click at [1151, 406] on common-icon at bounding box center [1146, 401] width 21 height 21
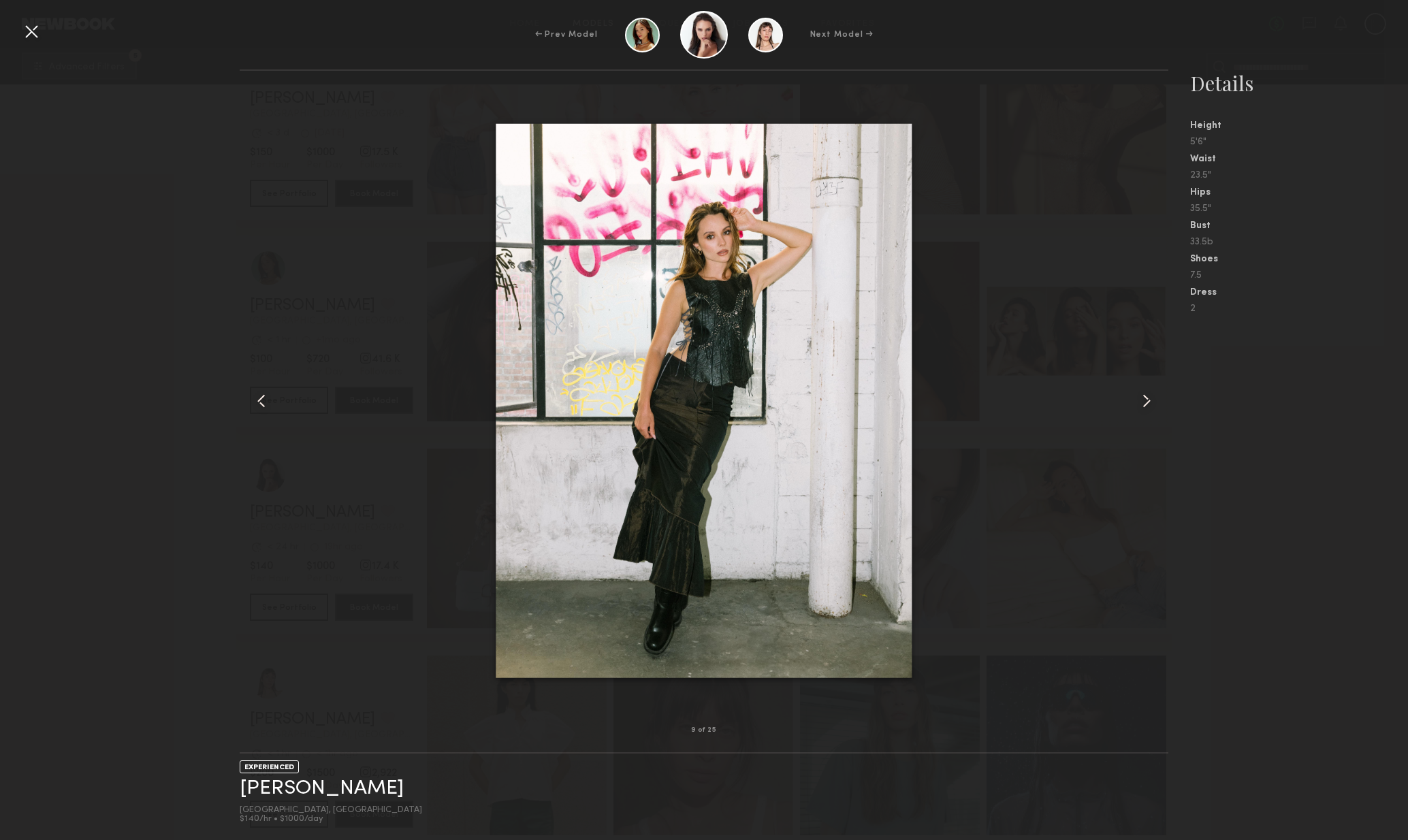
click at [1151, 406] on common-icon at bounding box center [1146, 401] width 21 height 21
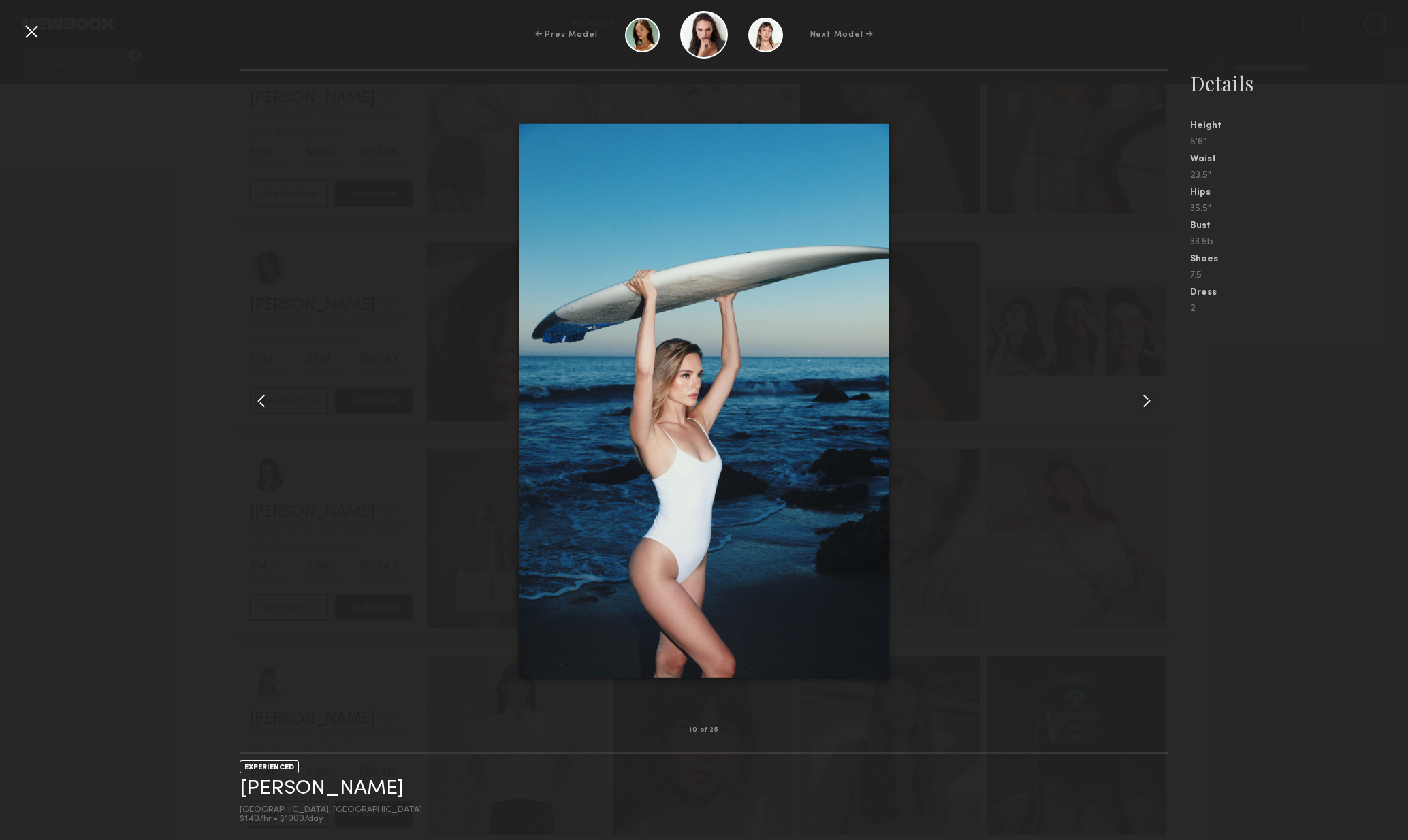
click at [1154, 407] on common-icon at bounding box center [1146, 401] width 21 height 21
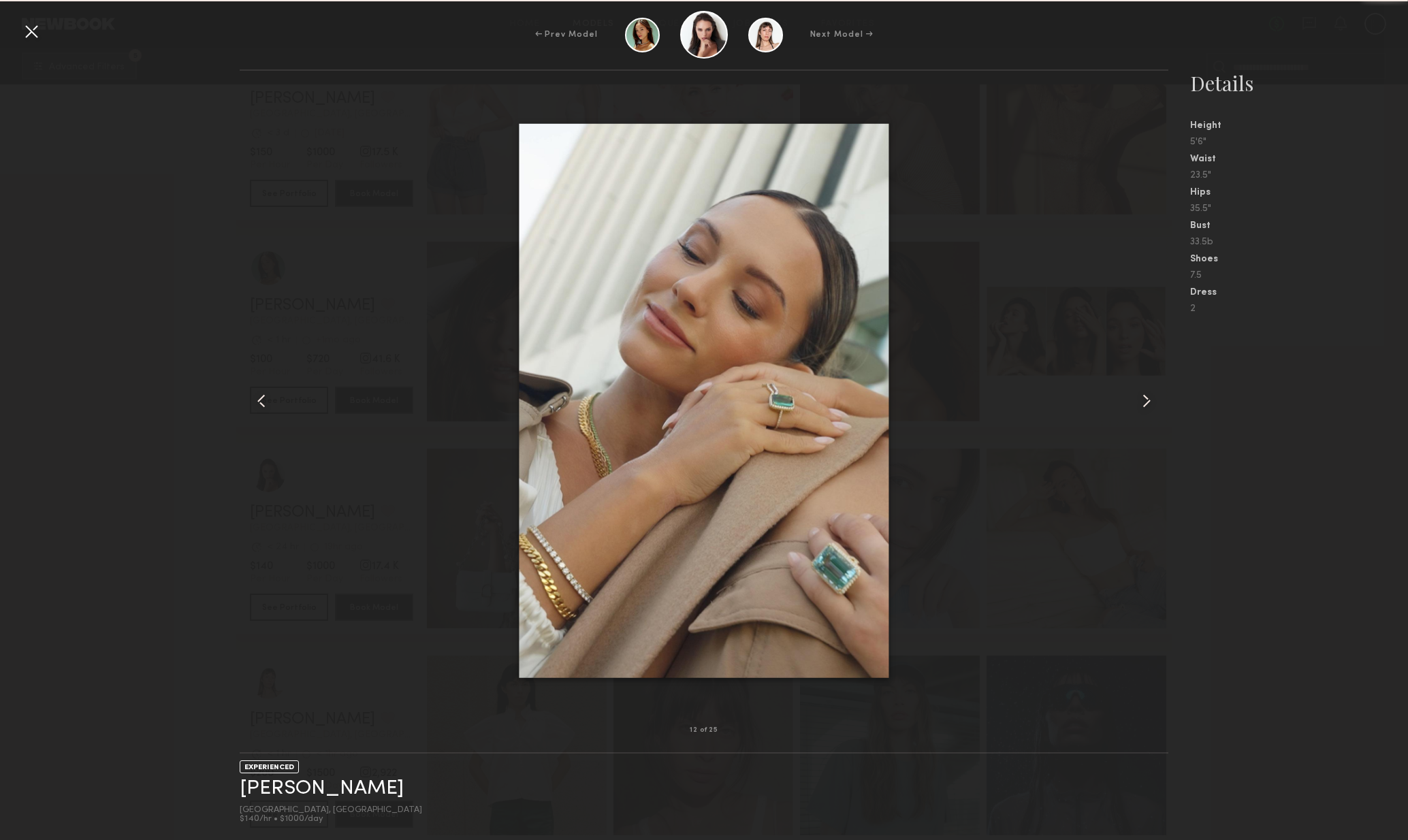
click at [1153, 409] on common-icon at bounding box center [1146, 401] width 21 height 21
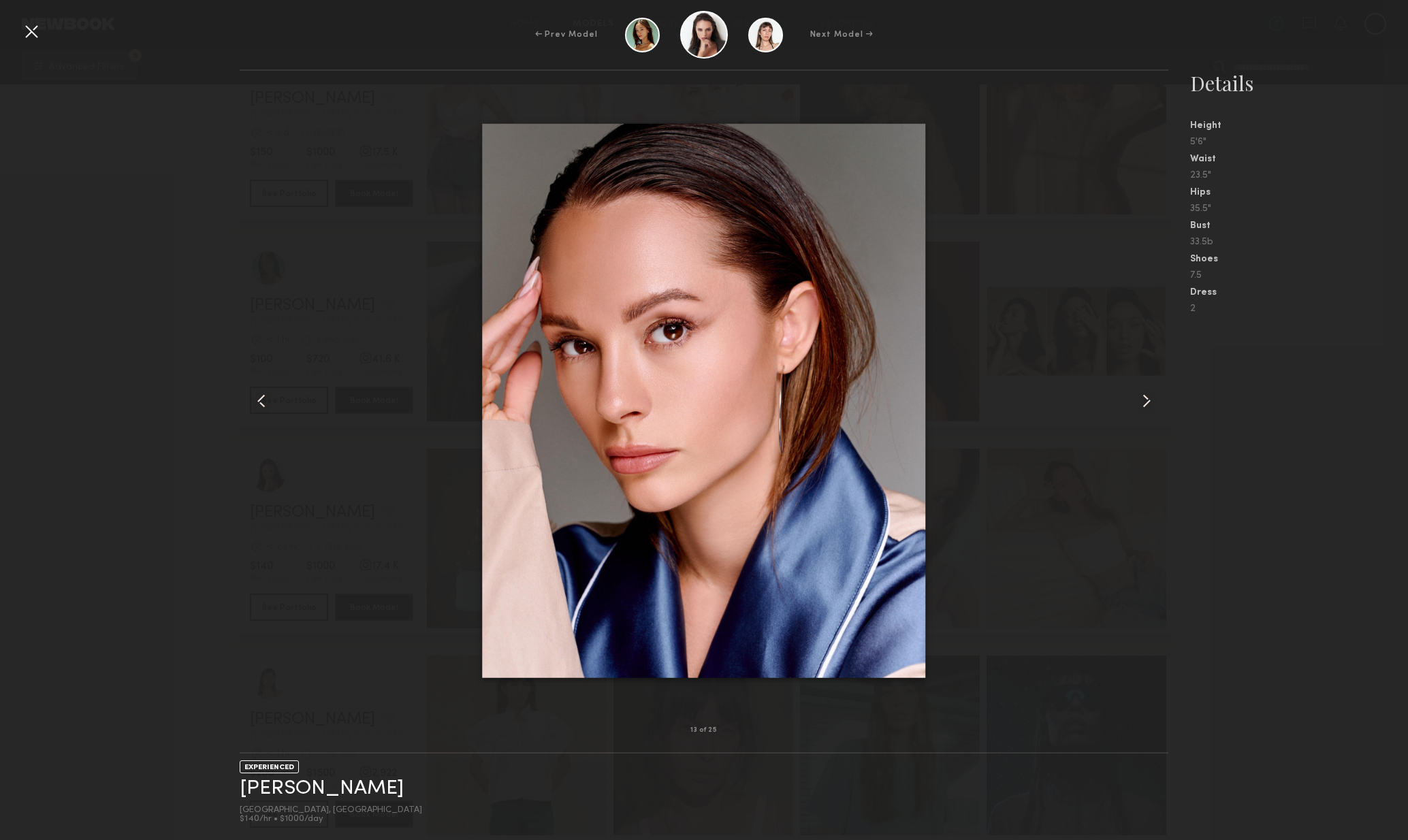
click at [1150, 409] on common-icon at bounding box center [1146, 401] width 21 height 21
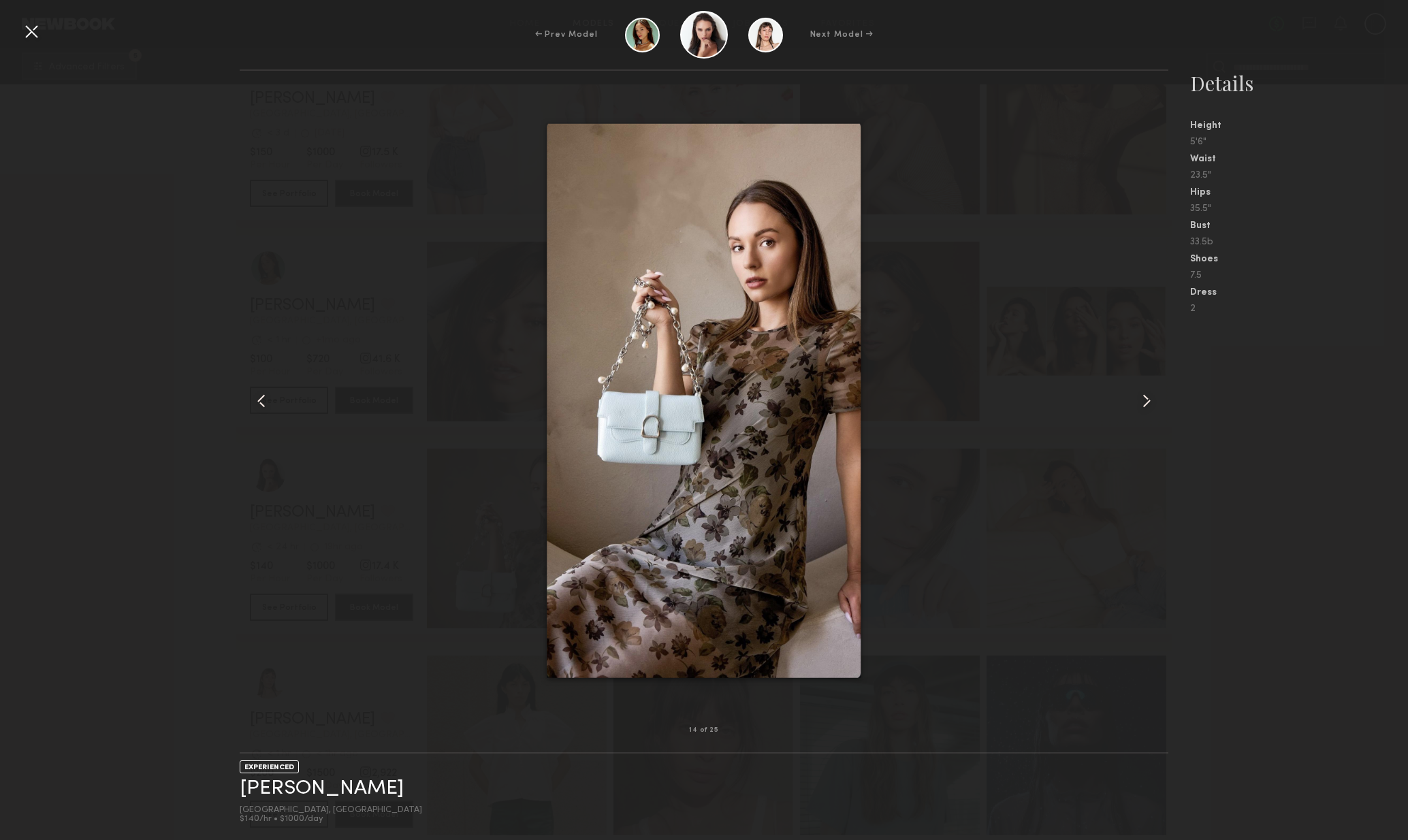
click at [1150, 409] on common-icon at bounding box center [1146, 401] width 21 height 21
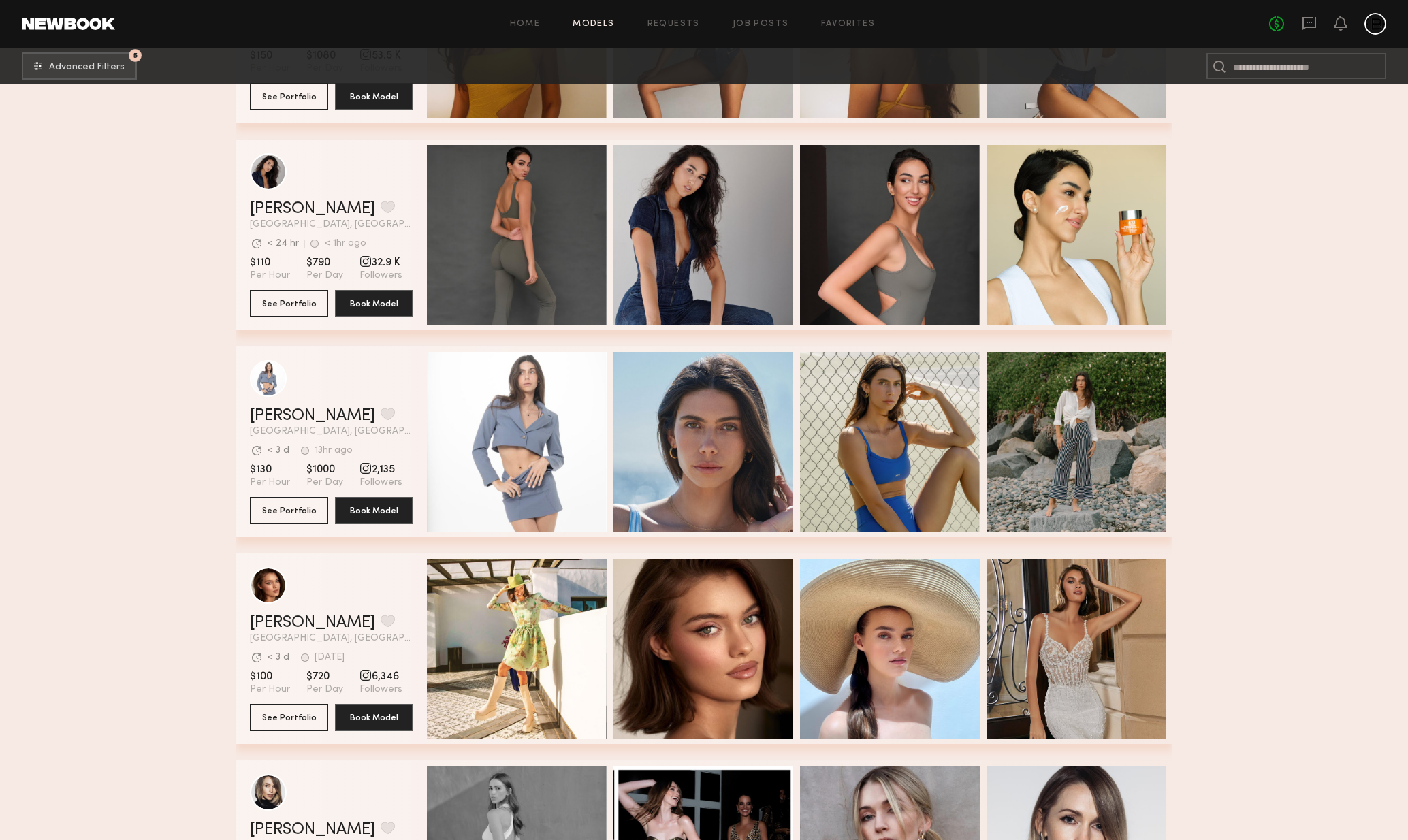
scroll to position [21285, 0]
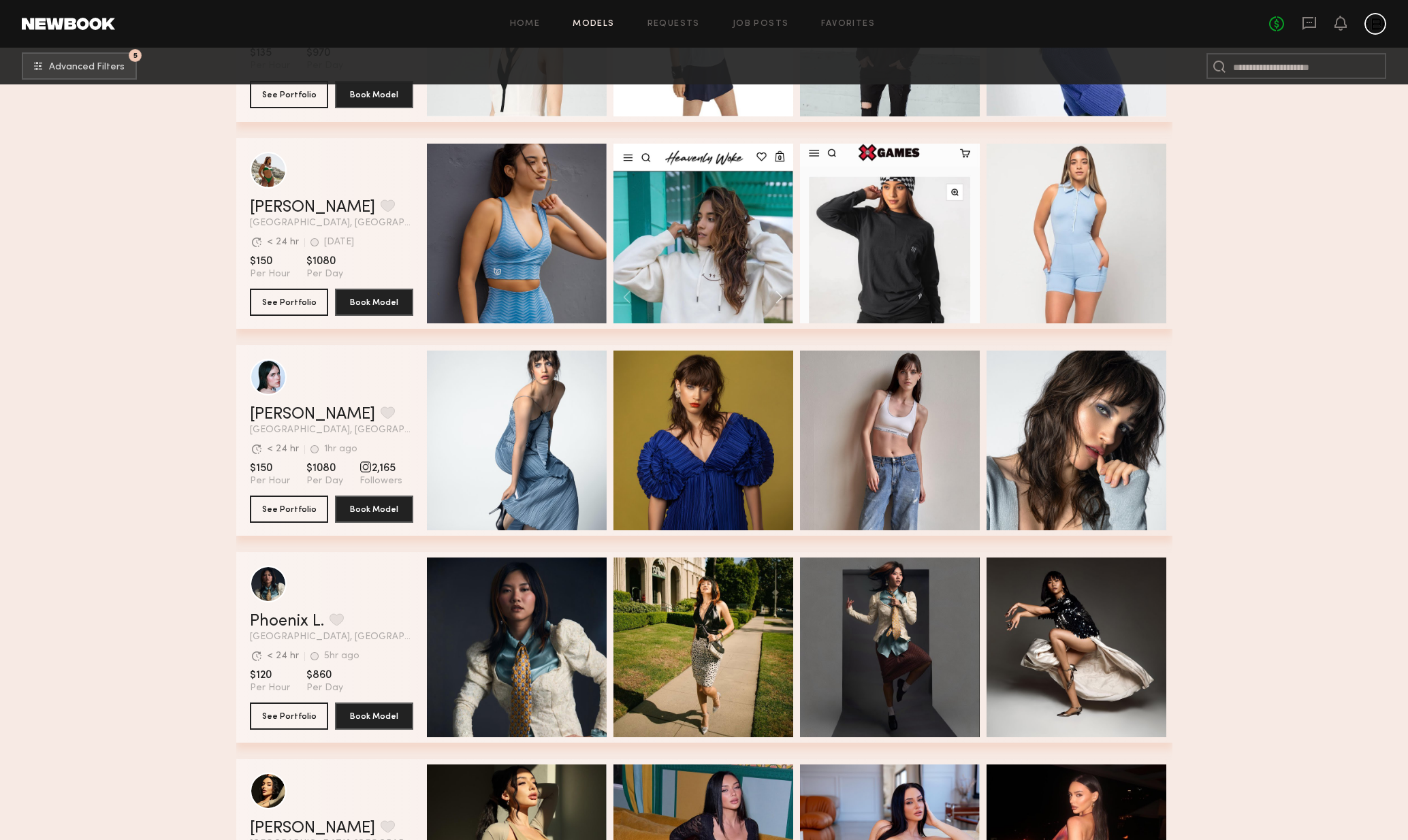
scroll to position [23768, 0]
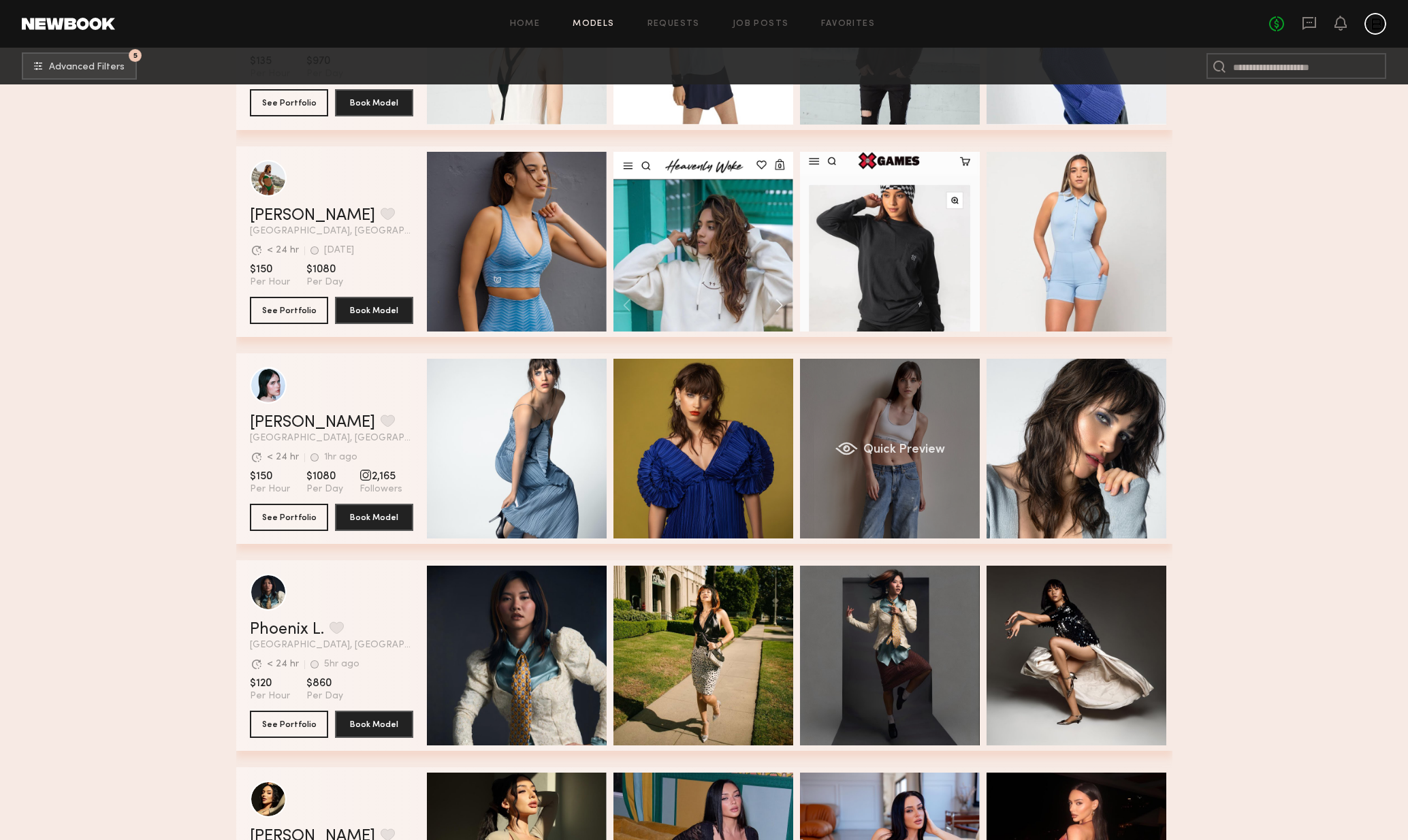
click at [898, 443] on div "[PERSON_NAME] Favorite [GEOGRAPHIC_DATA], [GEOGRAPHIC_DATA] Avg. request respon…" at bounding box center [704, 449] width 936 height 191
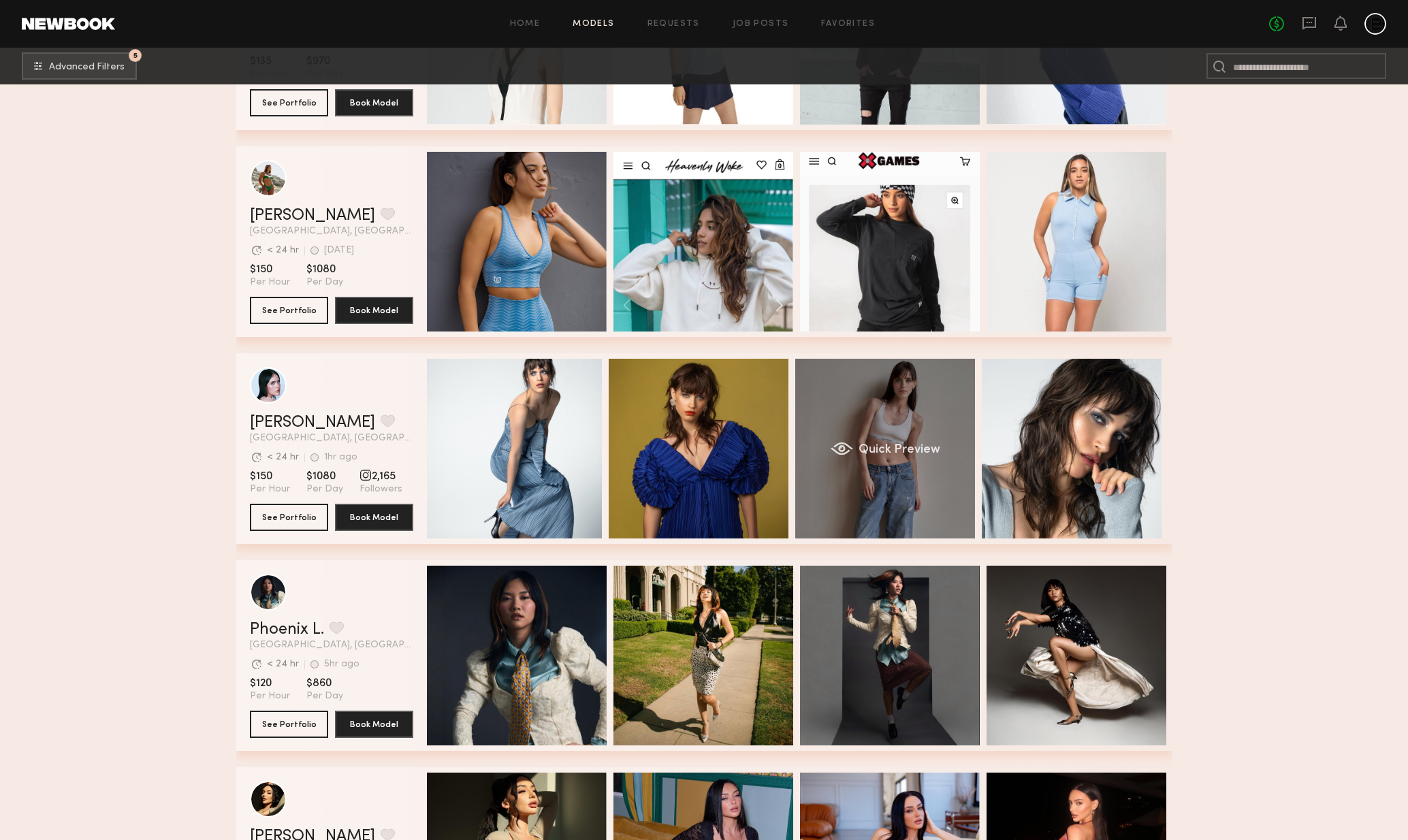
click at [916, 446] on span "Quick Preview" at bounding box center [899, 450] width 81 height 12
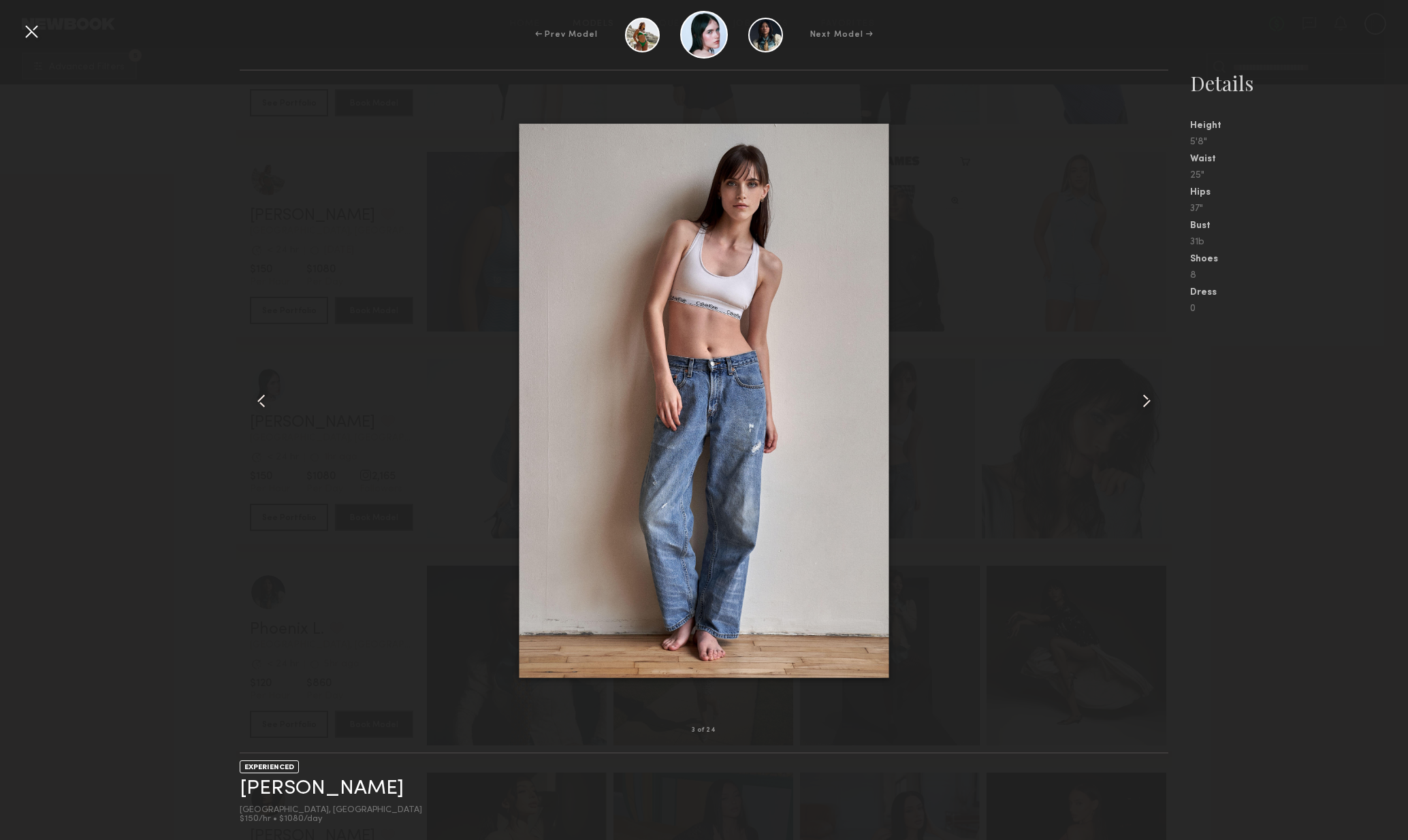
click at [1142, 394] on common-icon at bounding box center [1146, 401] width 21 height 21
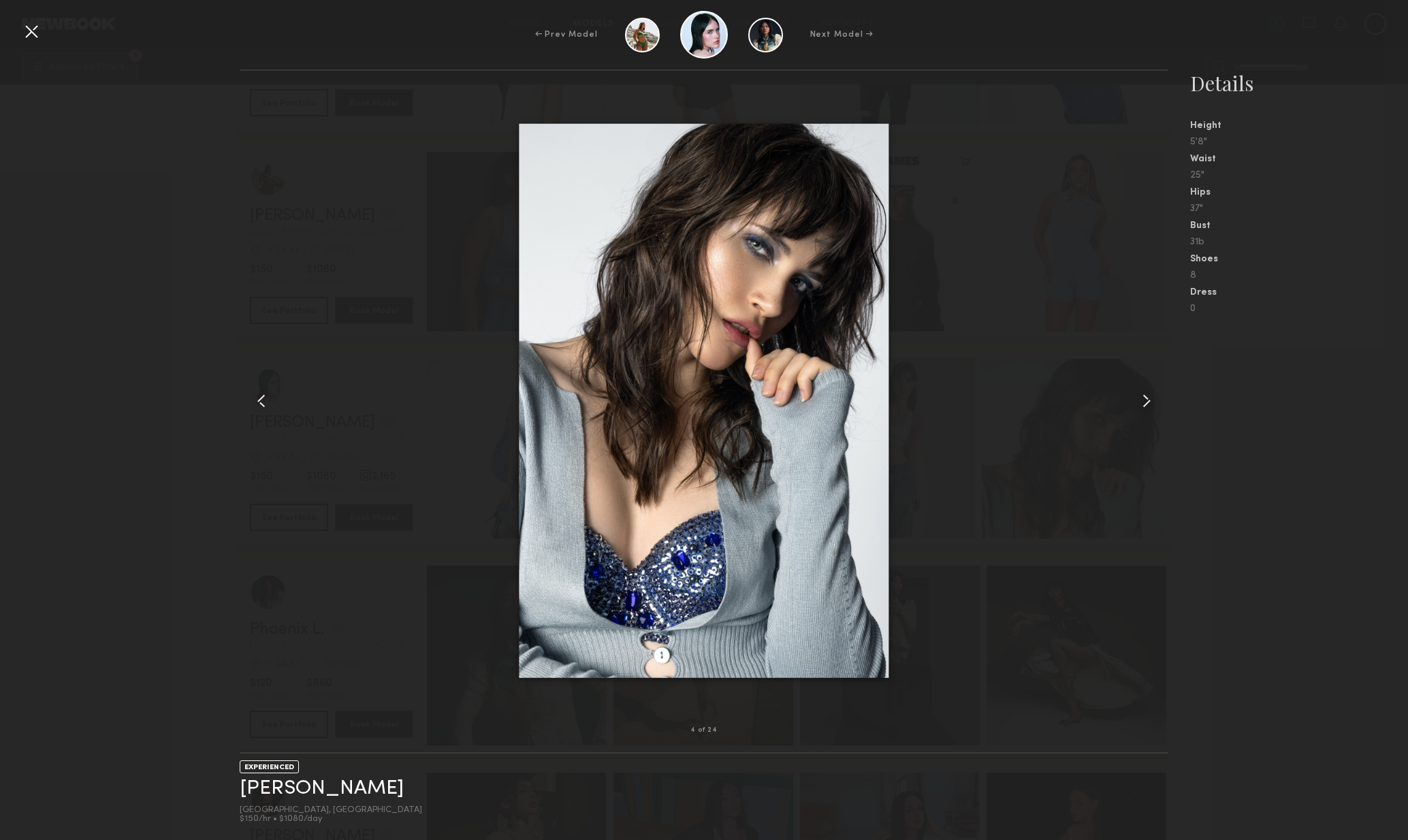
click at [1151, 402] on common-icon at bounding box center [1146, 401] width 21 height 21
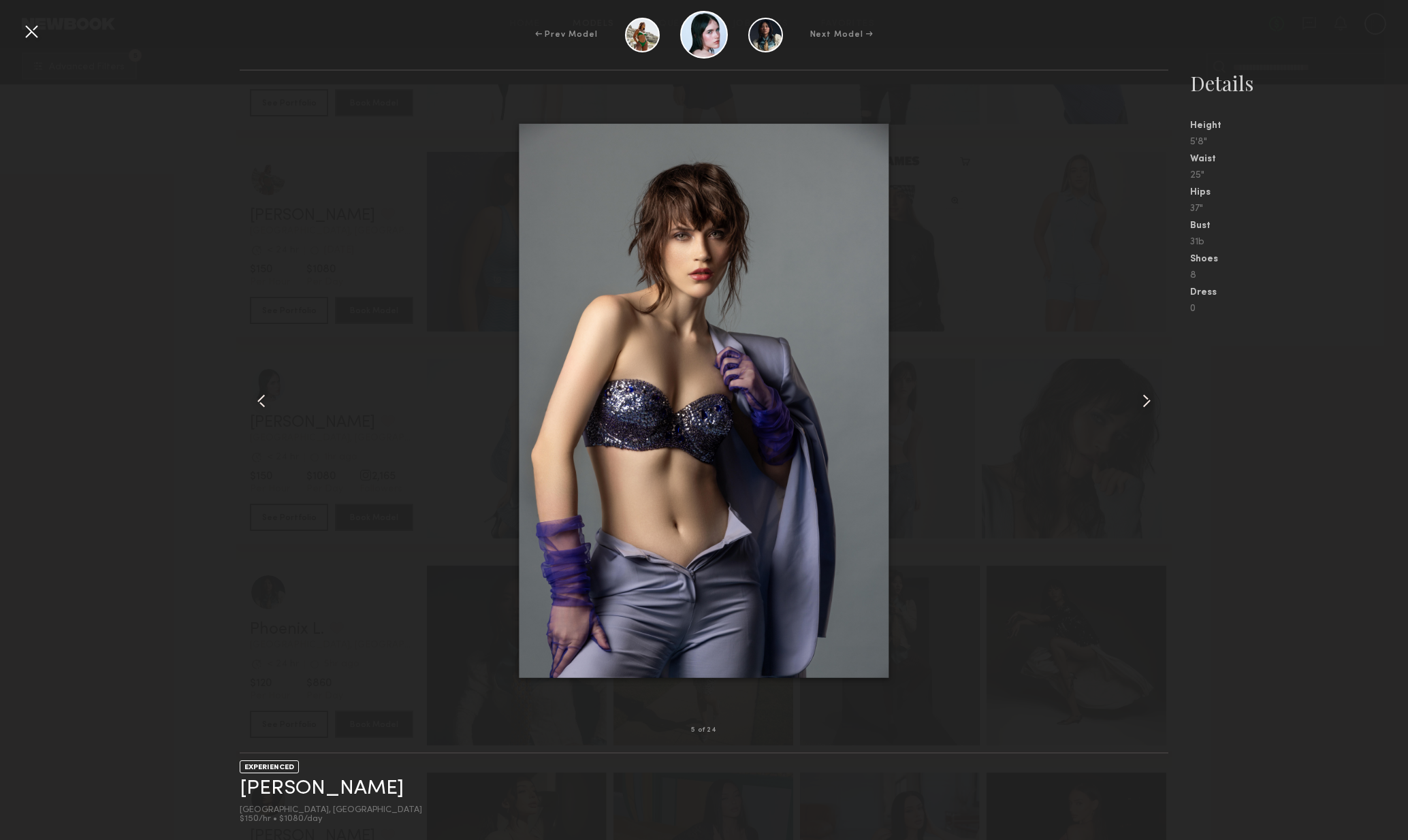
click at [1146, 405] on common-icon at bounding box center [1146, 401] width 21 height 21
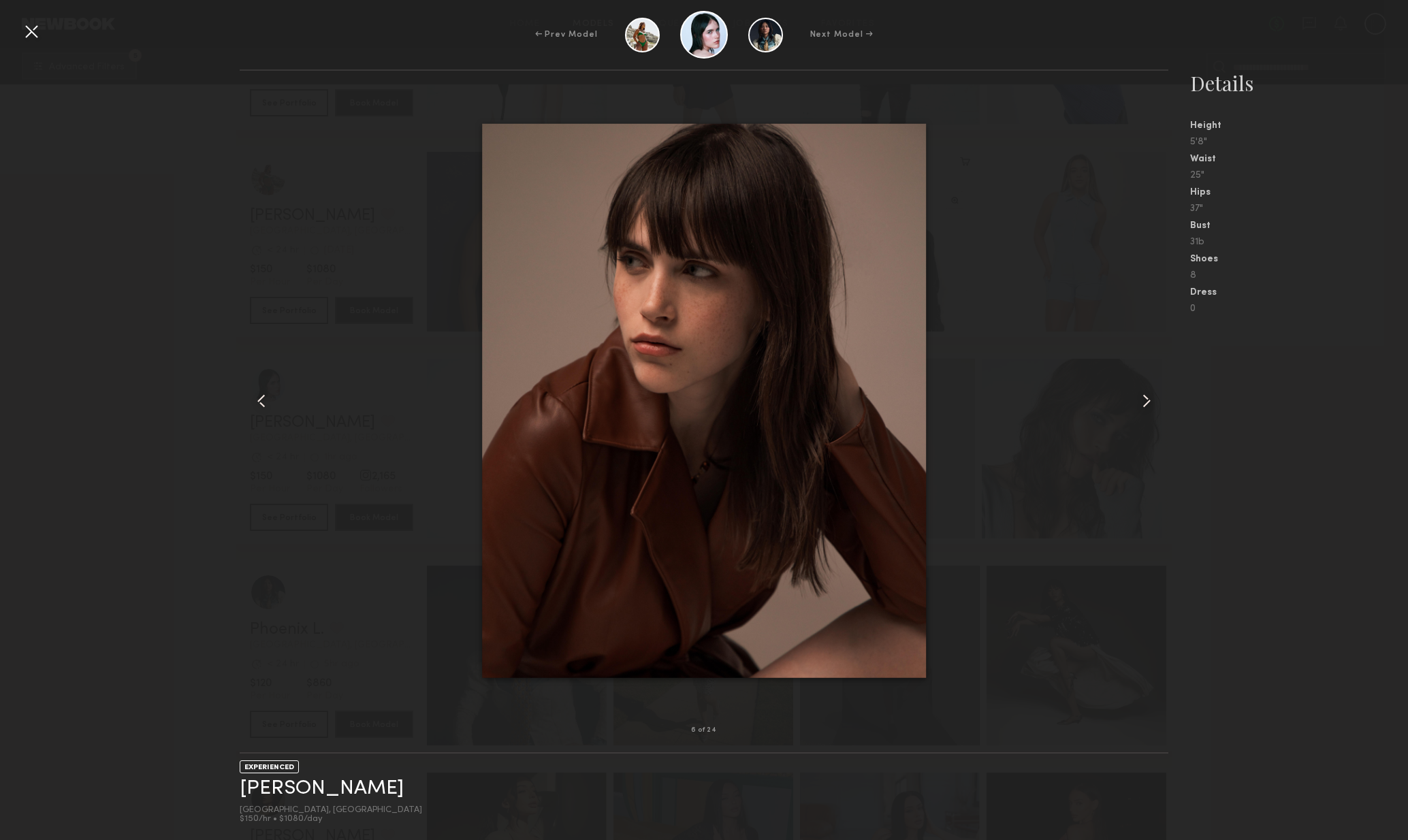
click at [1146, 405] on common-icon at bounding box center [1146, 401] width 21 height 21
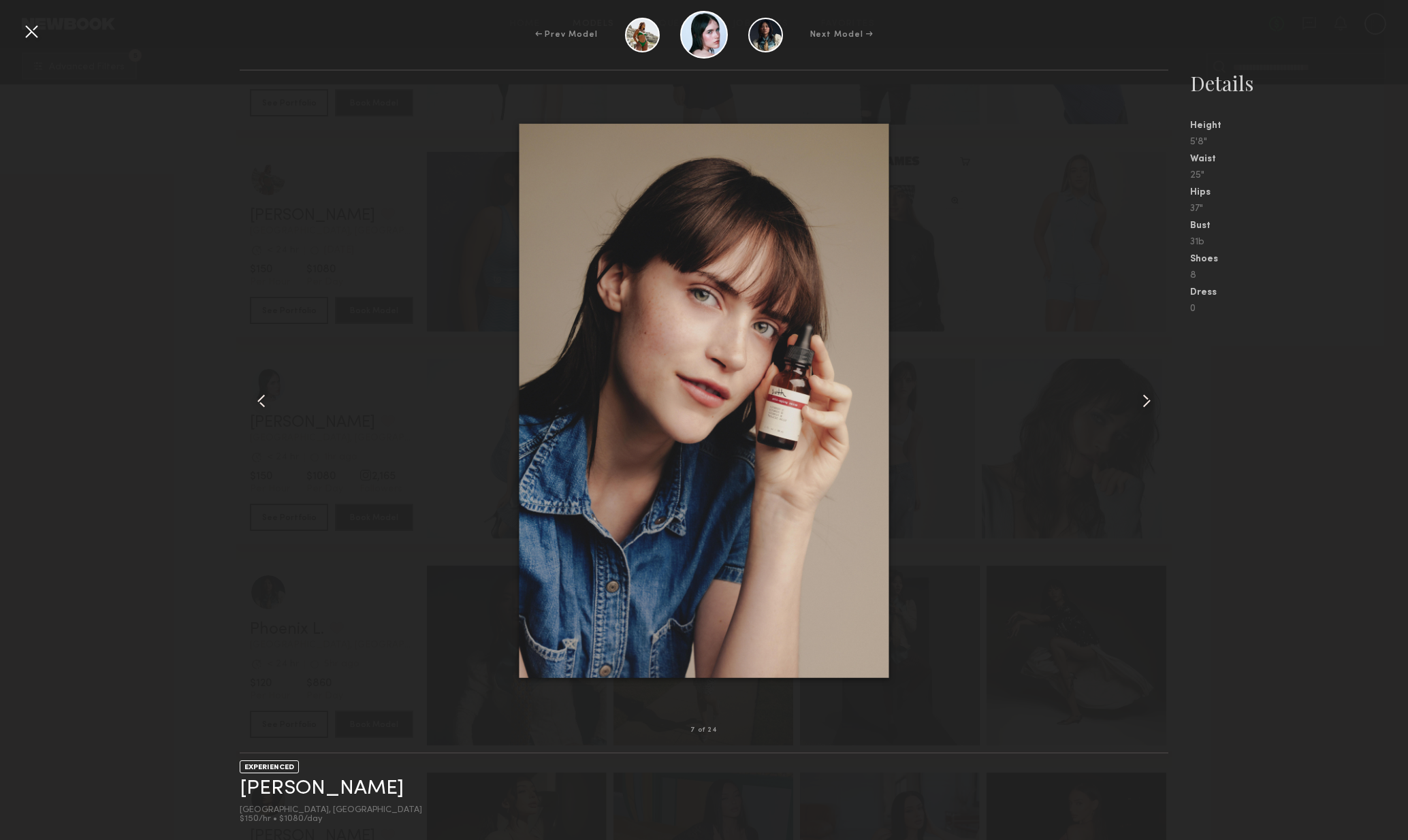
click at [1141, 408] on common-icon at bounding box center [1146, 401] width 21 height 21
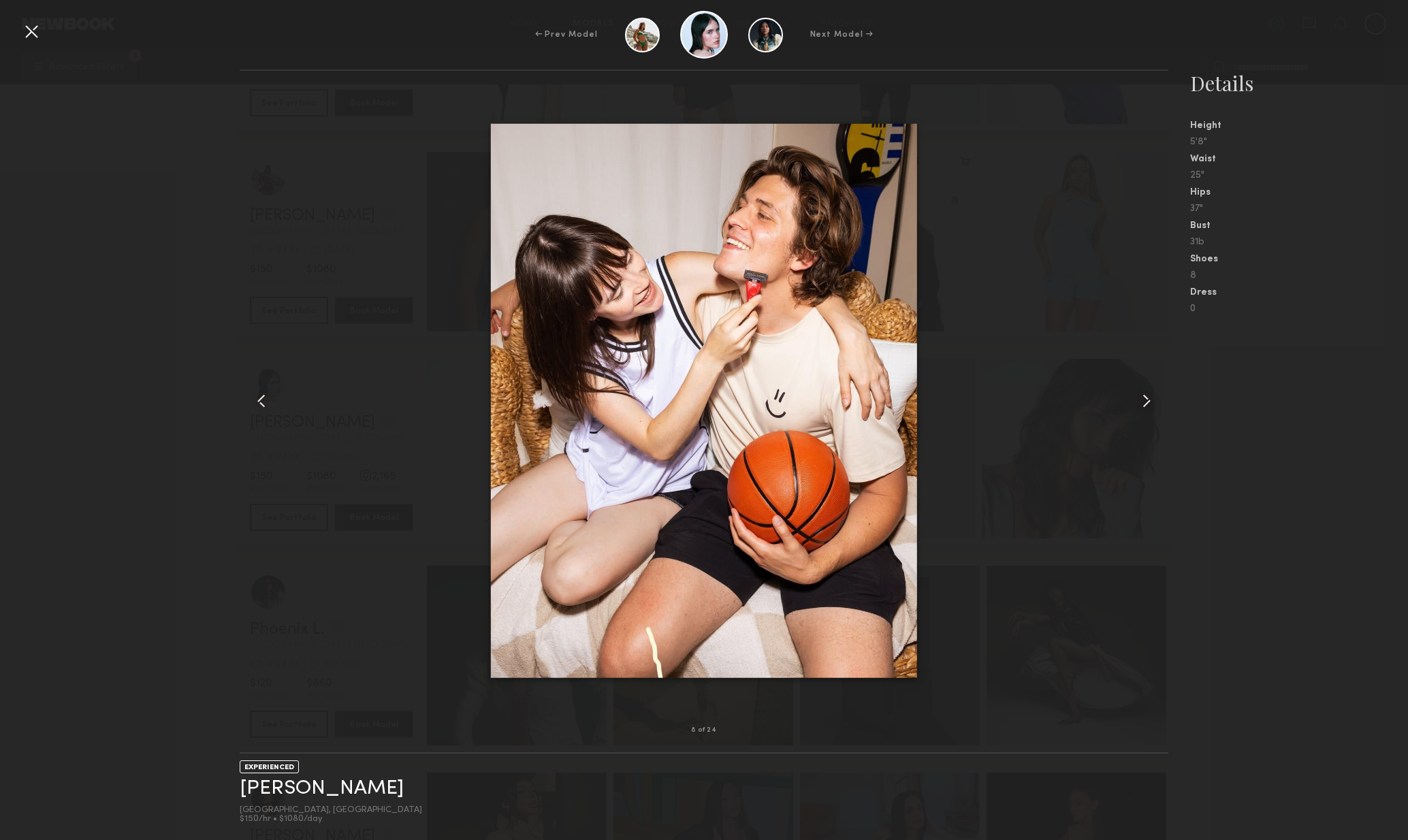
click at [1141, 408] on common-icon at bounding box center [1146, 401] width 21 height 21
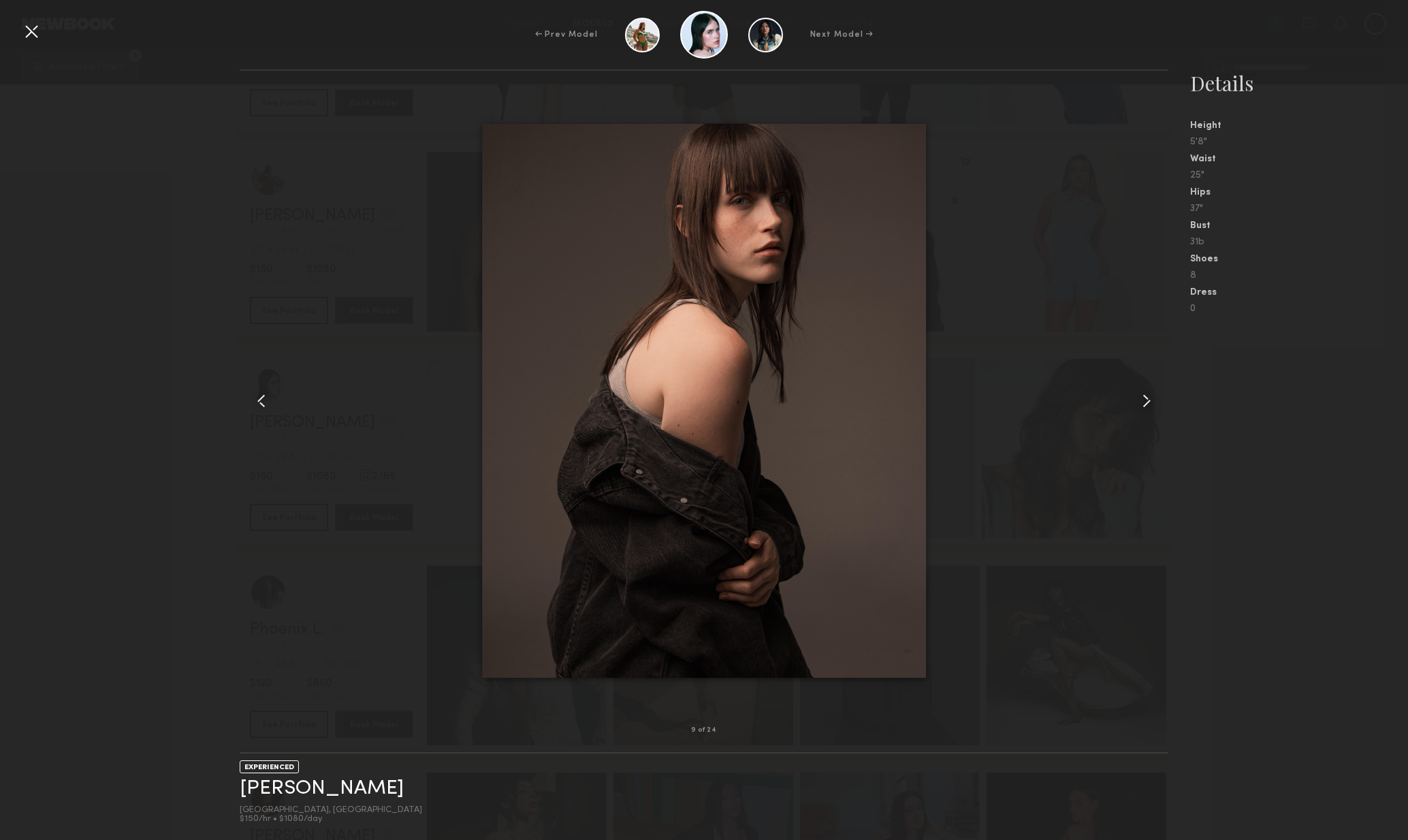
click at [1144, 407] on common-icon at bounding box center [1146, 401] width 21 height 21
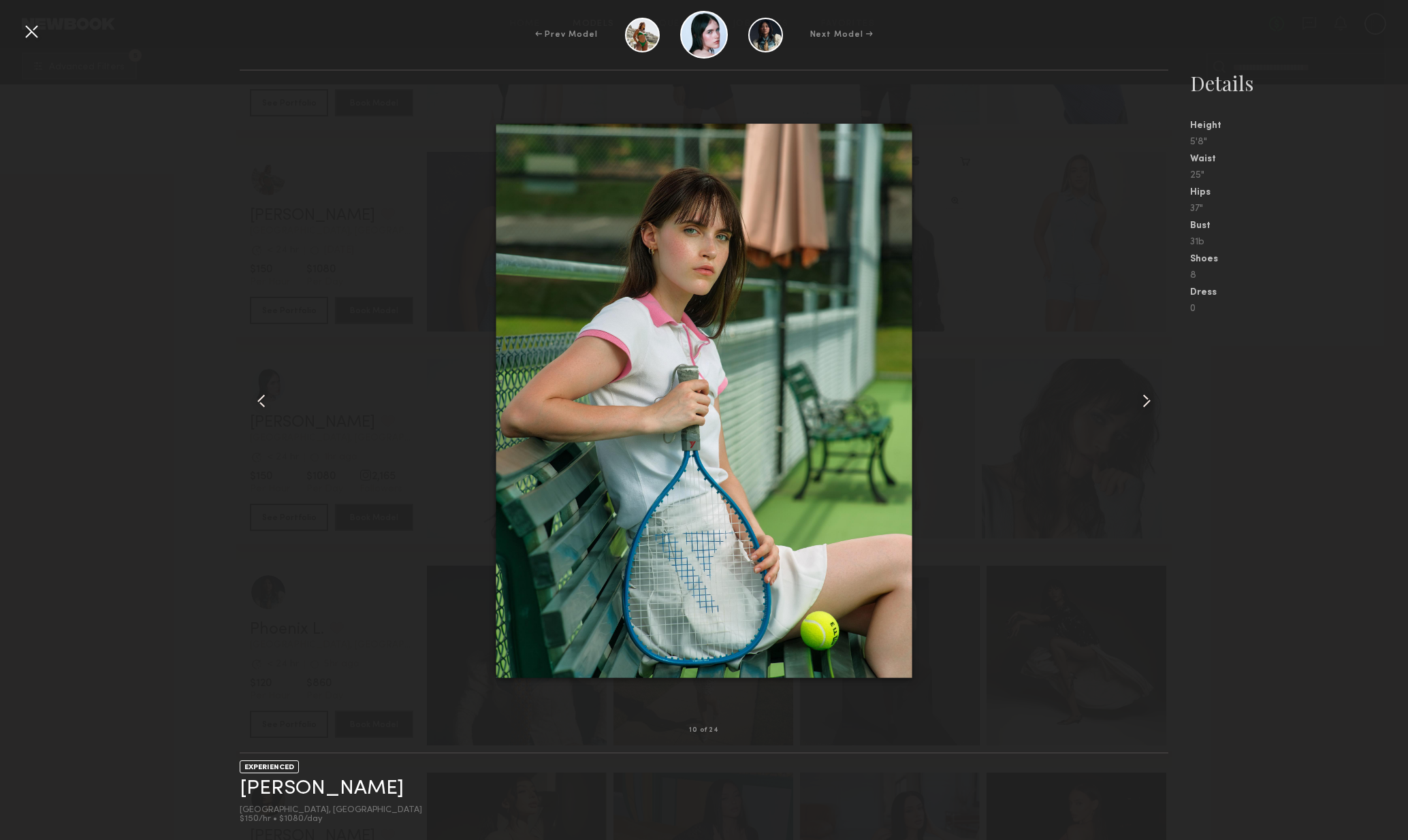
click at [1144, 407] on common-icon at bounding box center [1146, 401] width 21 height 21
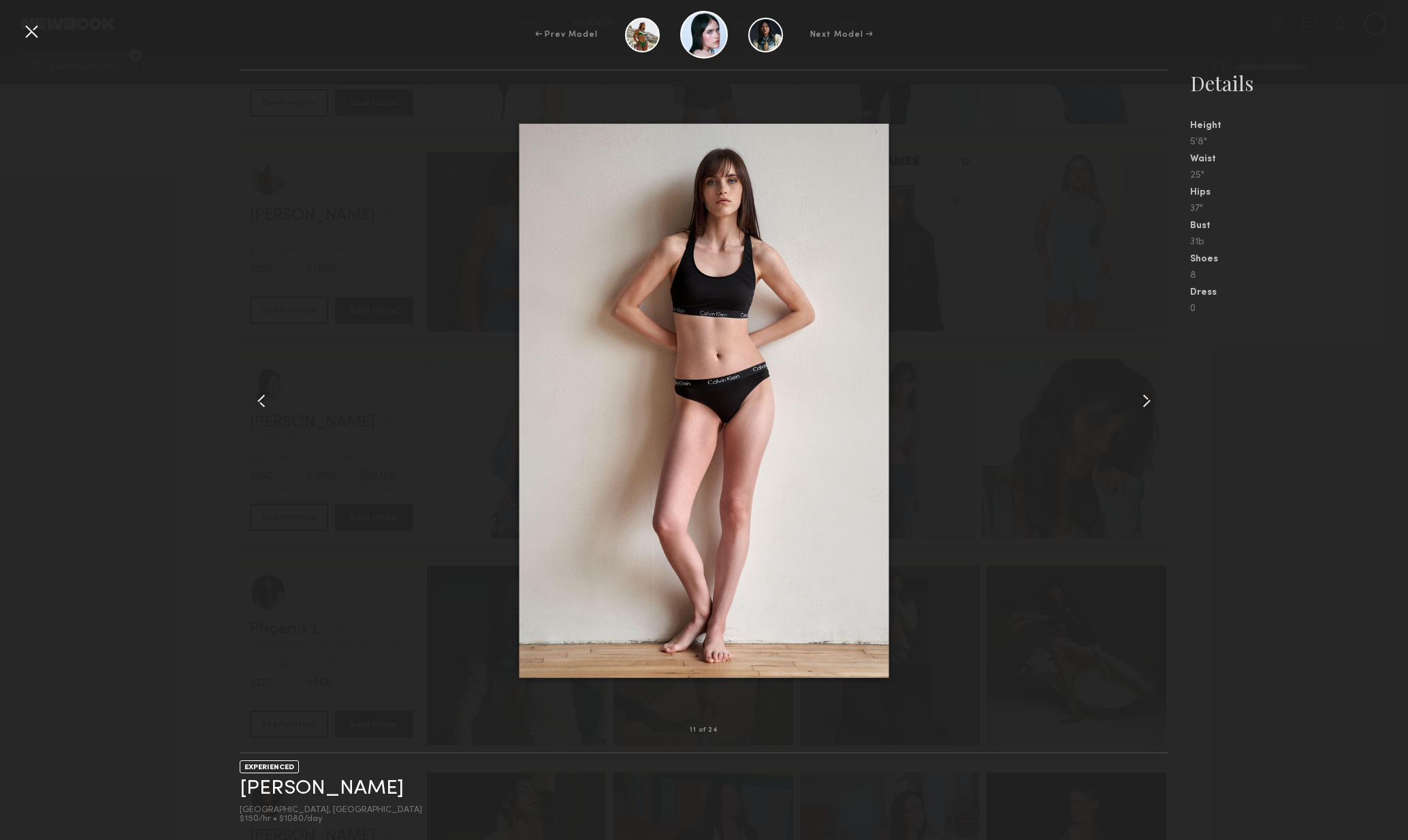
click at [1141, 407] on common-icon at bounding box center [1146, 401] width 21 height 21
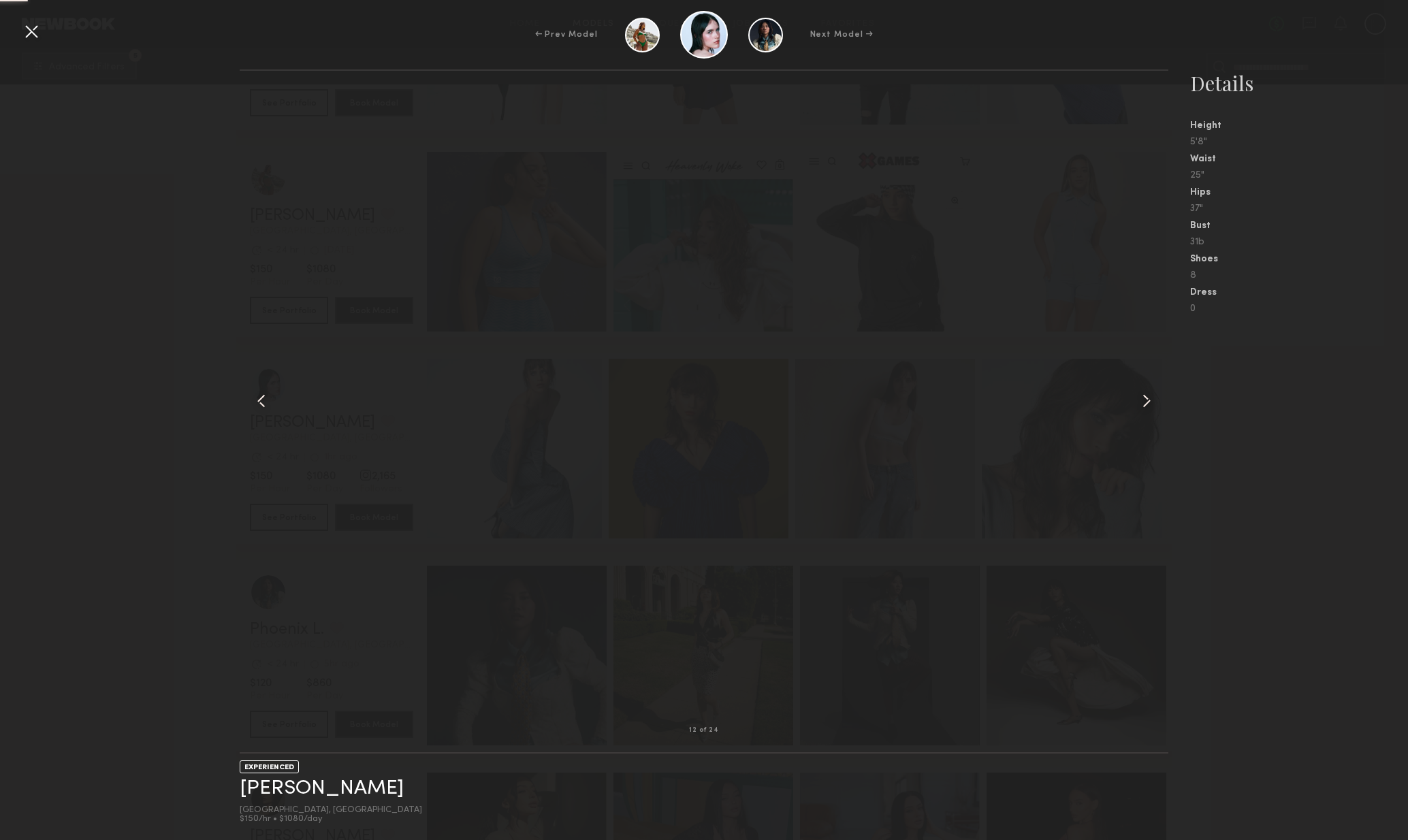
click at [1141, 407] on common-icon at bounding box center [1146, 401] width 21 height 21
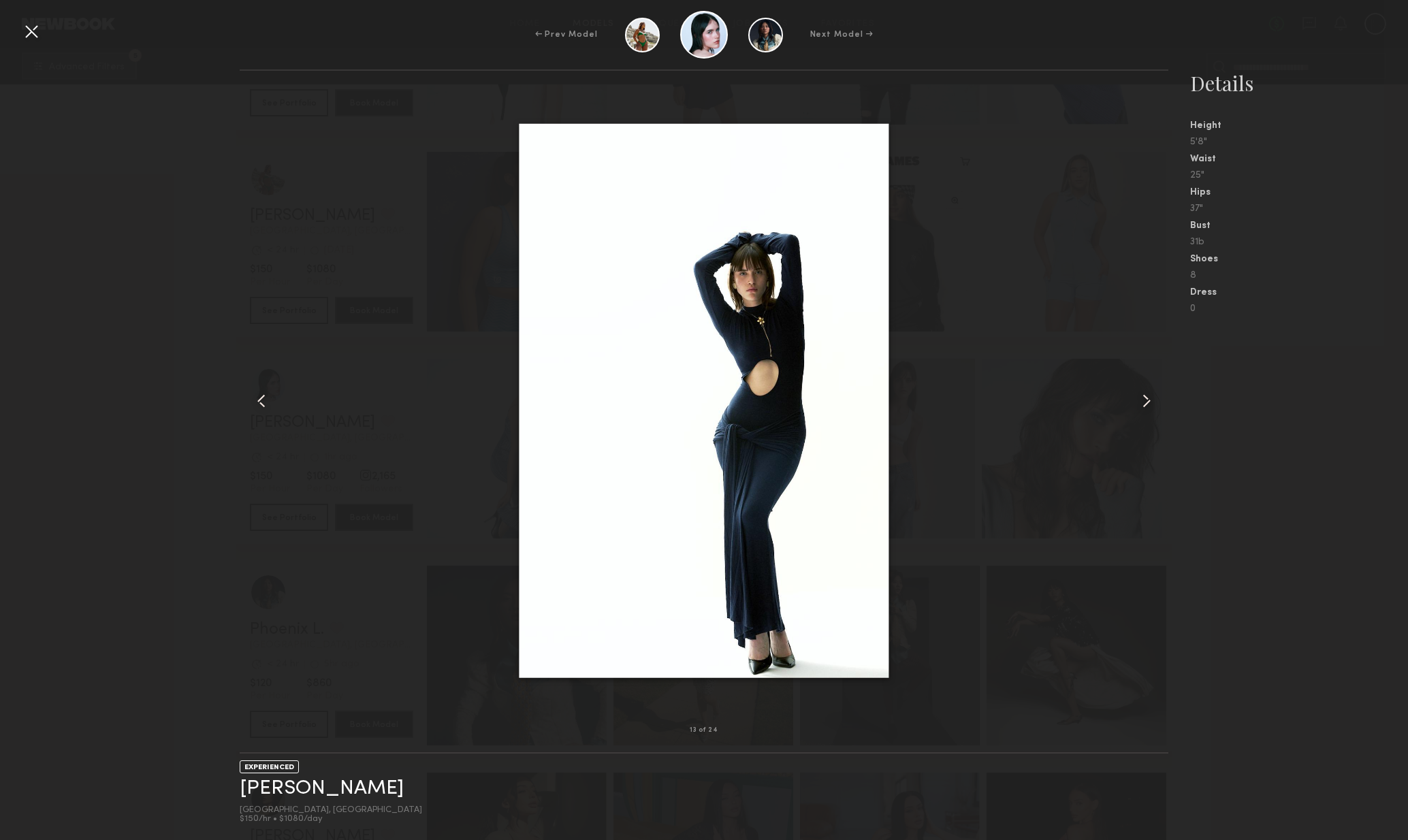
click at [260, 396] on common-icon at bounding box center [262, 401] width 21 height 21
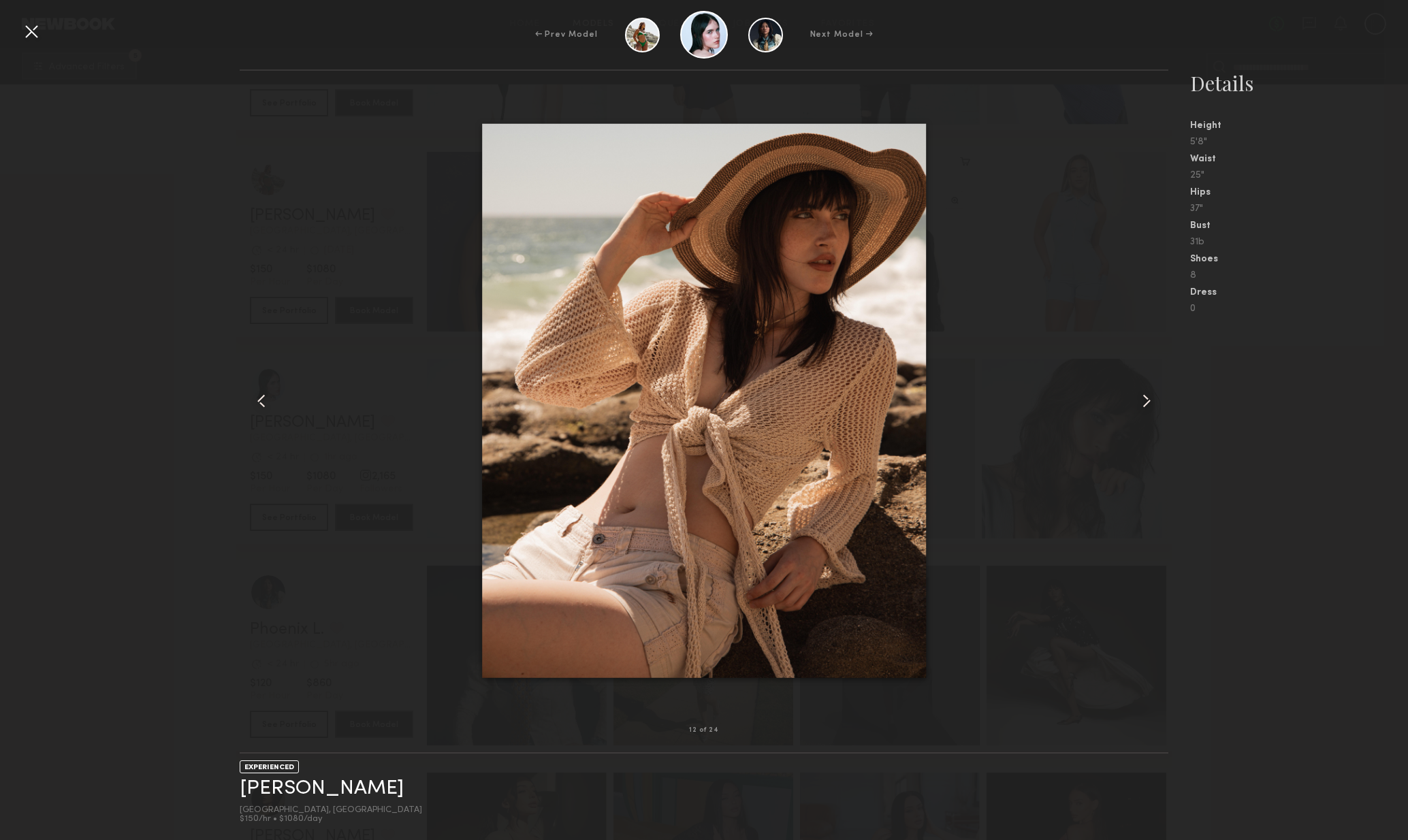
click at [261, 401] on common-icon at bounding box center [262, 401] width 21 height 21
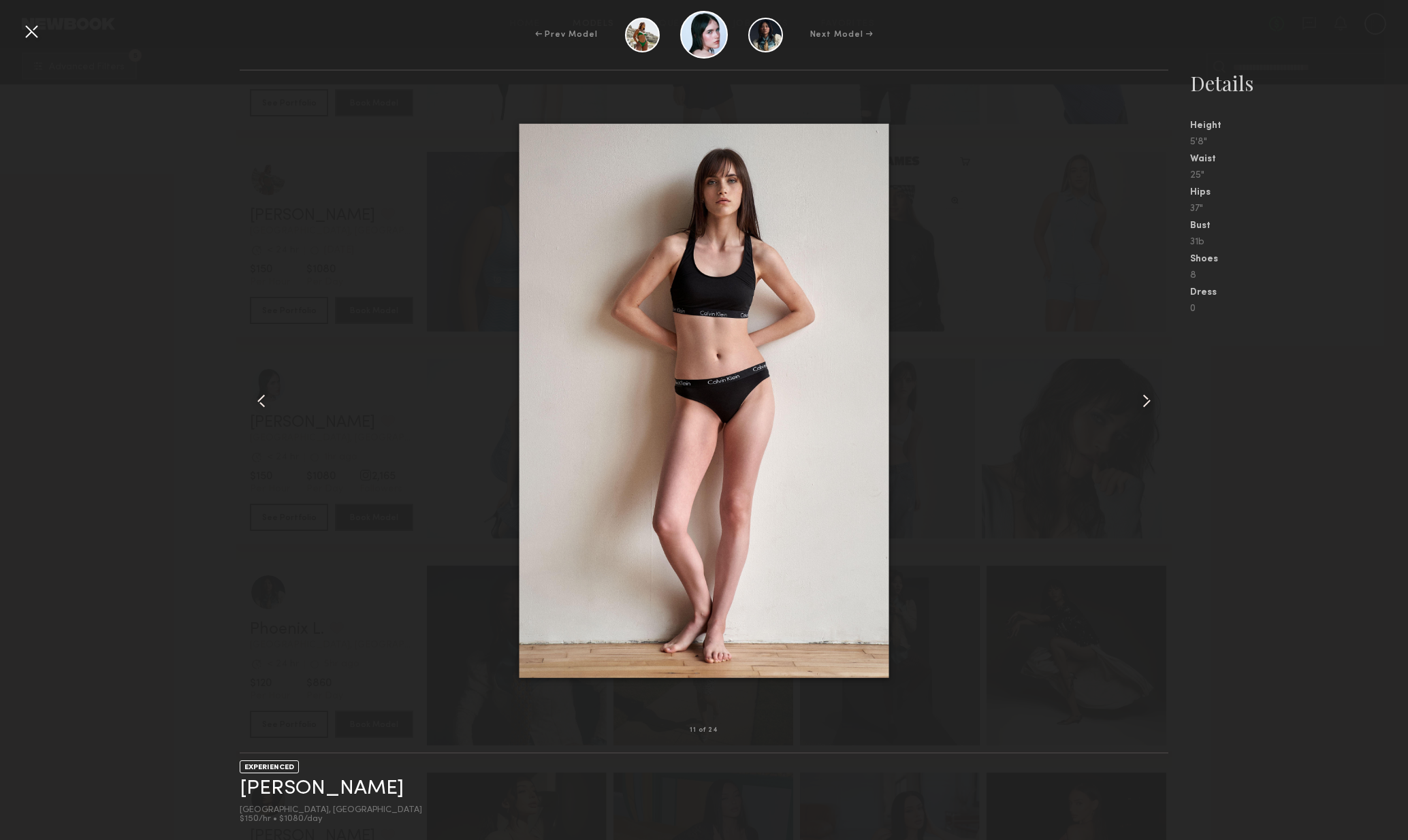
click at [41, 40] on div at bounding box center [31, 31] width 21 height 21
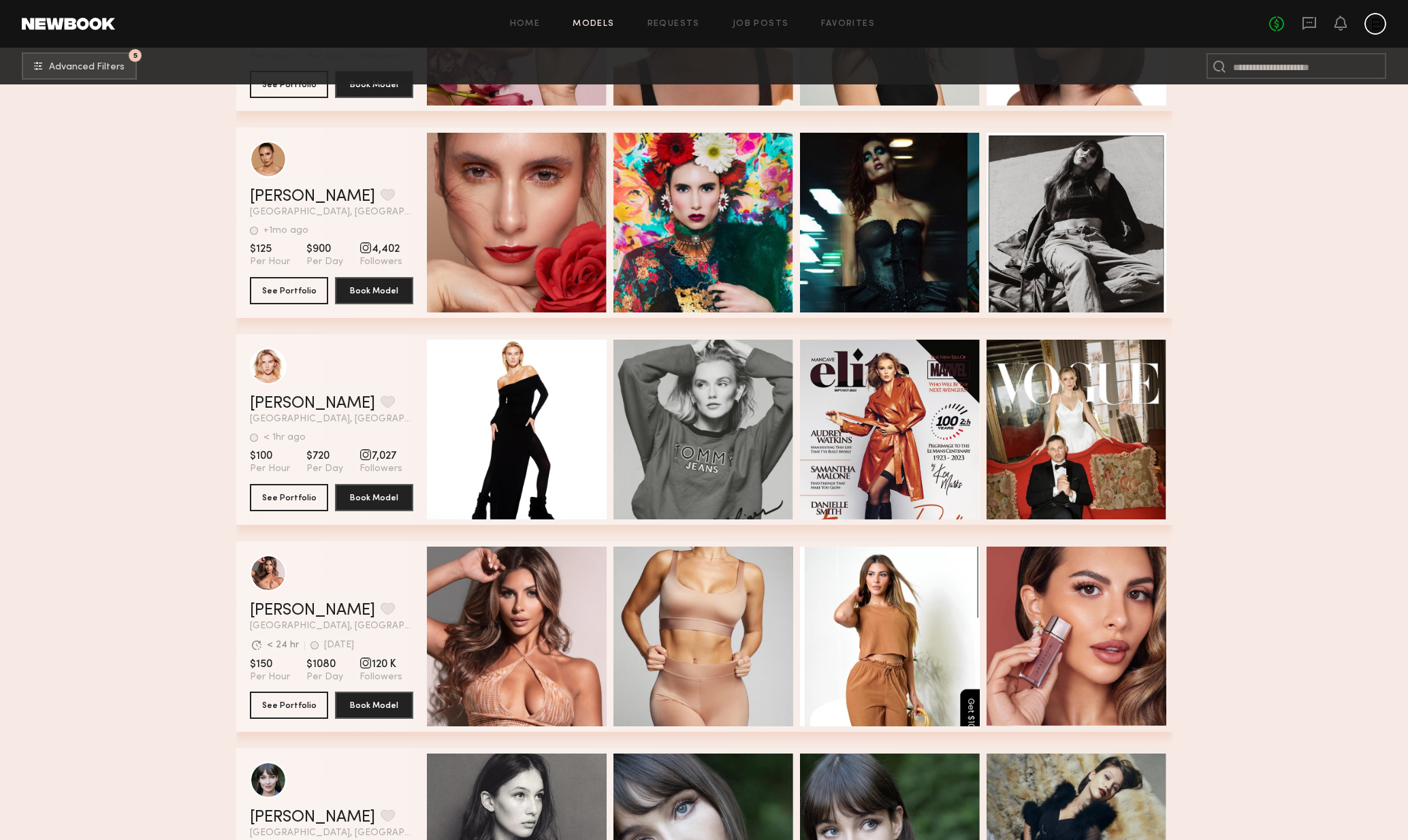
scroll to position [24814, 0]
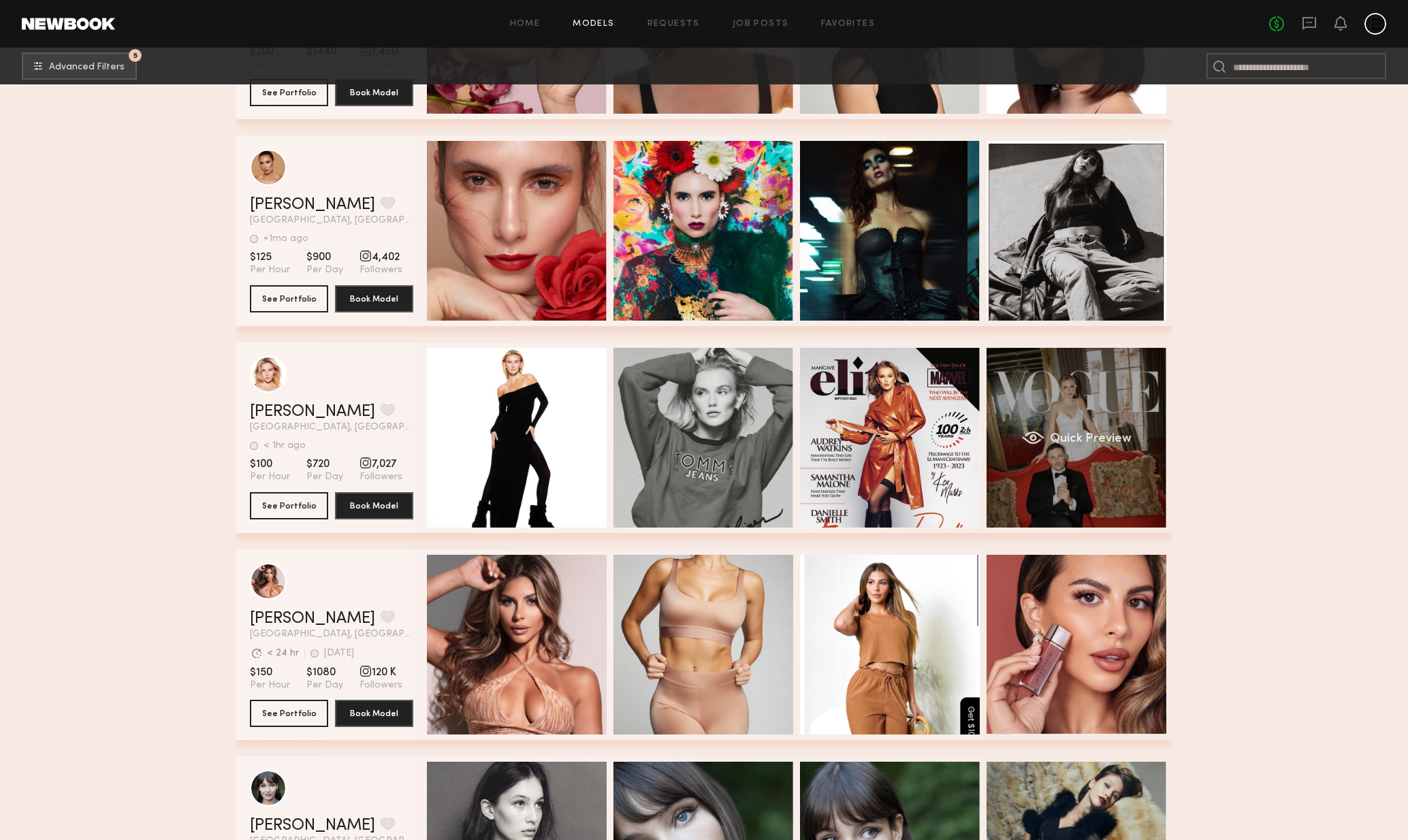
click at [1053, 439] on span "Quick Preview" at bounding box center [1090, 439] width 81 height 12
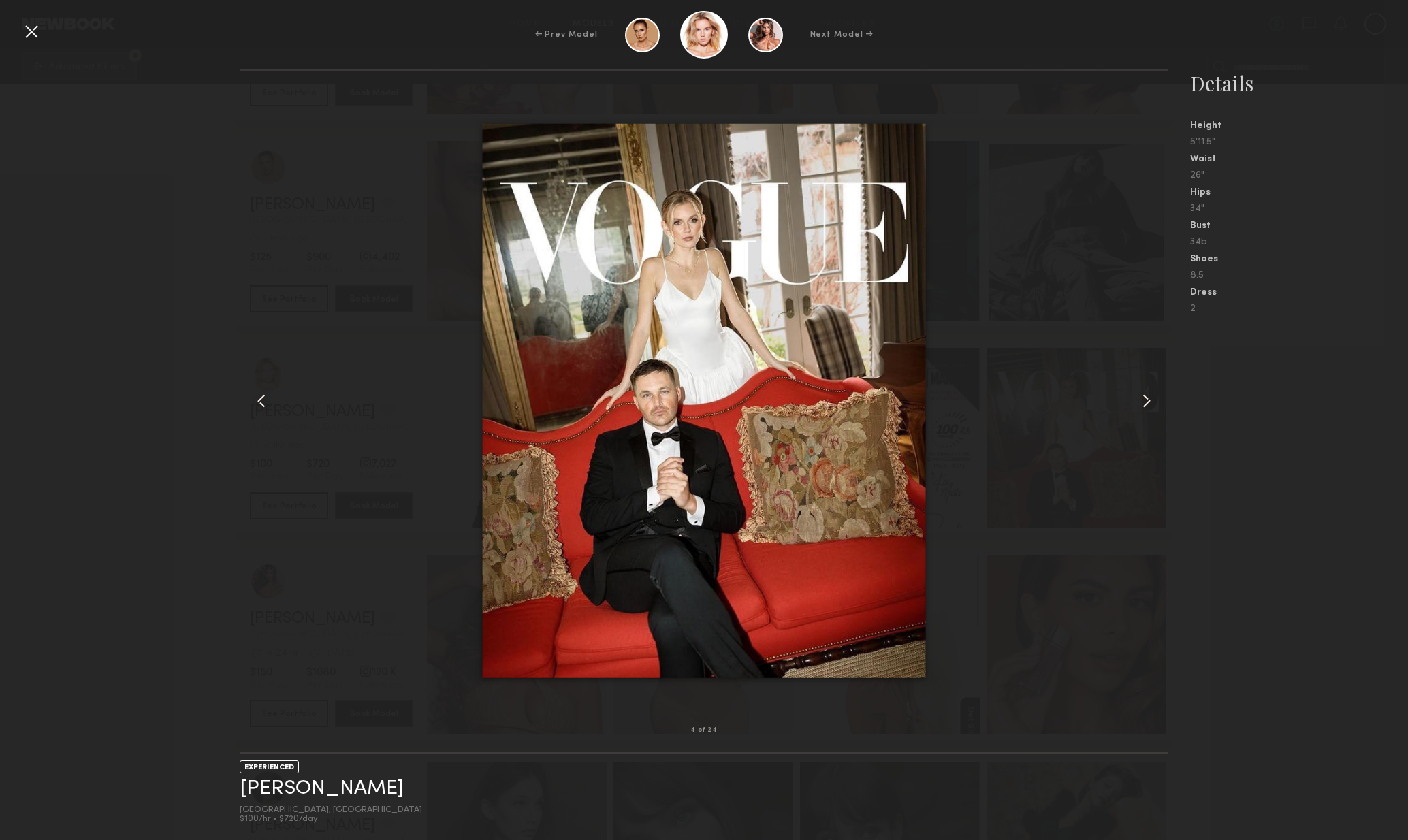
click at [1141, 412] on div at bounding box center [1150, 401] width 38 height 616
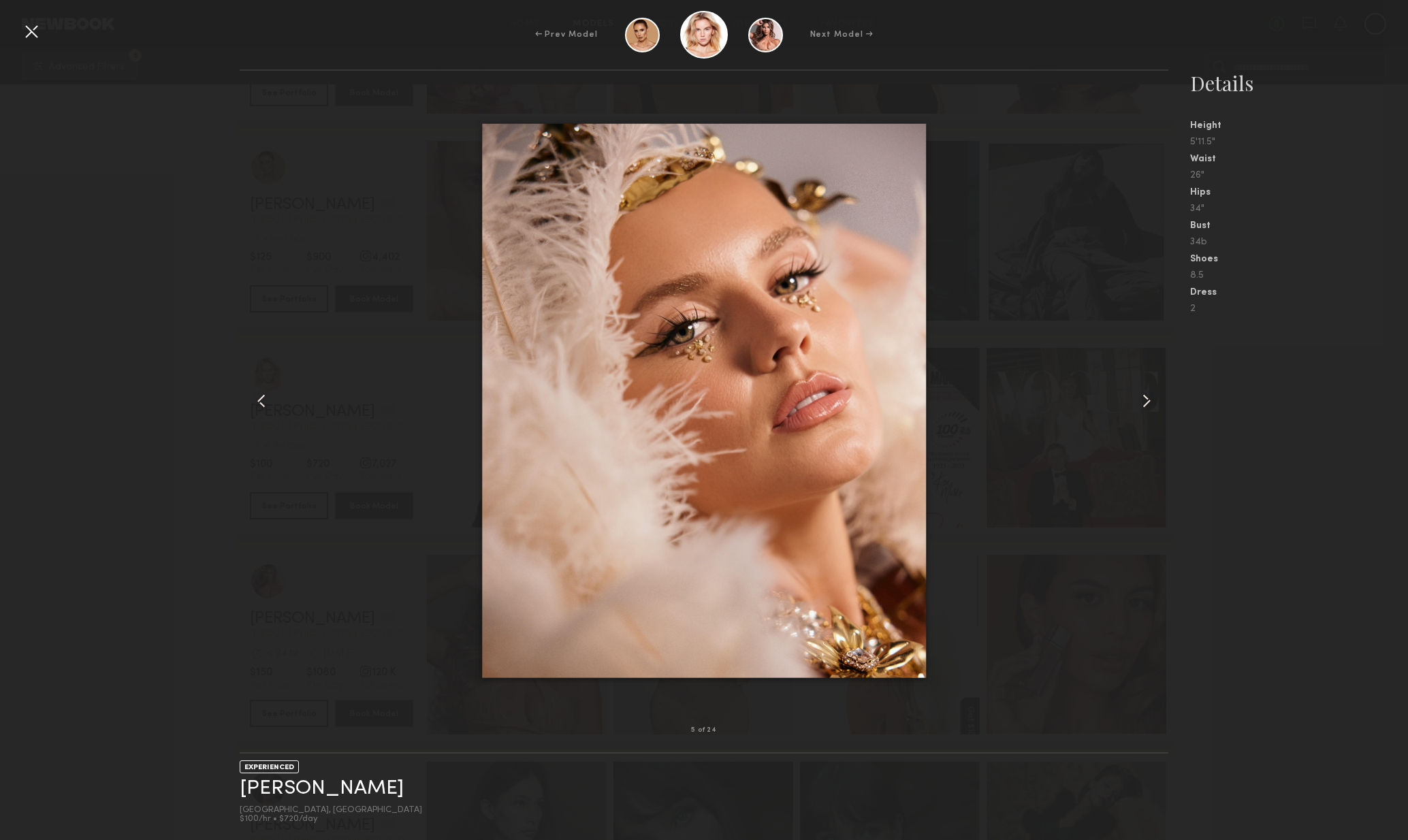
click at [1145, 404] on common-icon at bounding box center [1146, 401] width 21 height 21
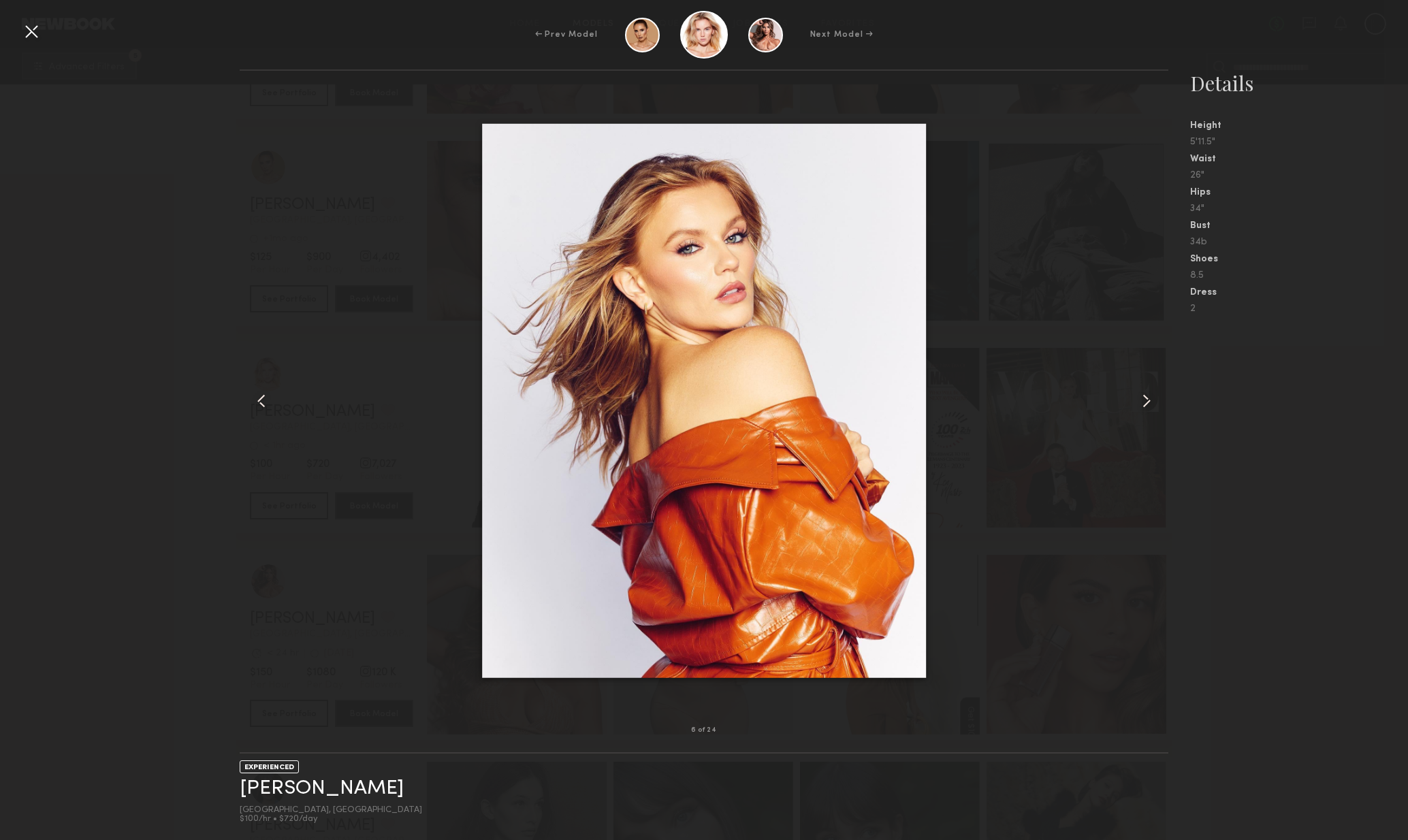
click at [1145, 404] on common-icon at bounding box center [1146, 401] width 21 height 21
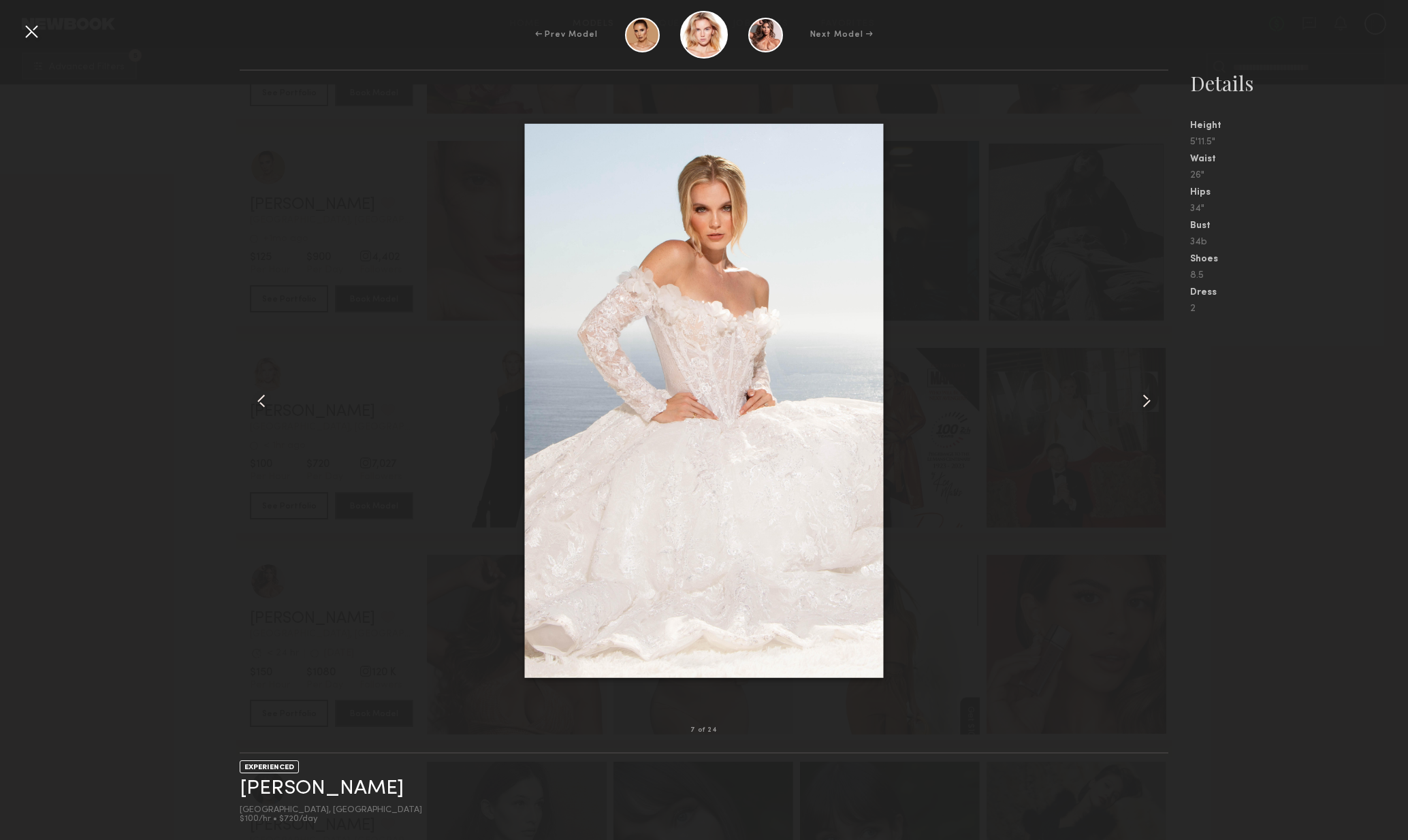
click at [1144, 406] on common-icon at bounding box center [1146, 401] width 21 height 21
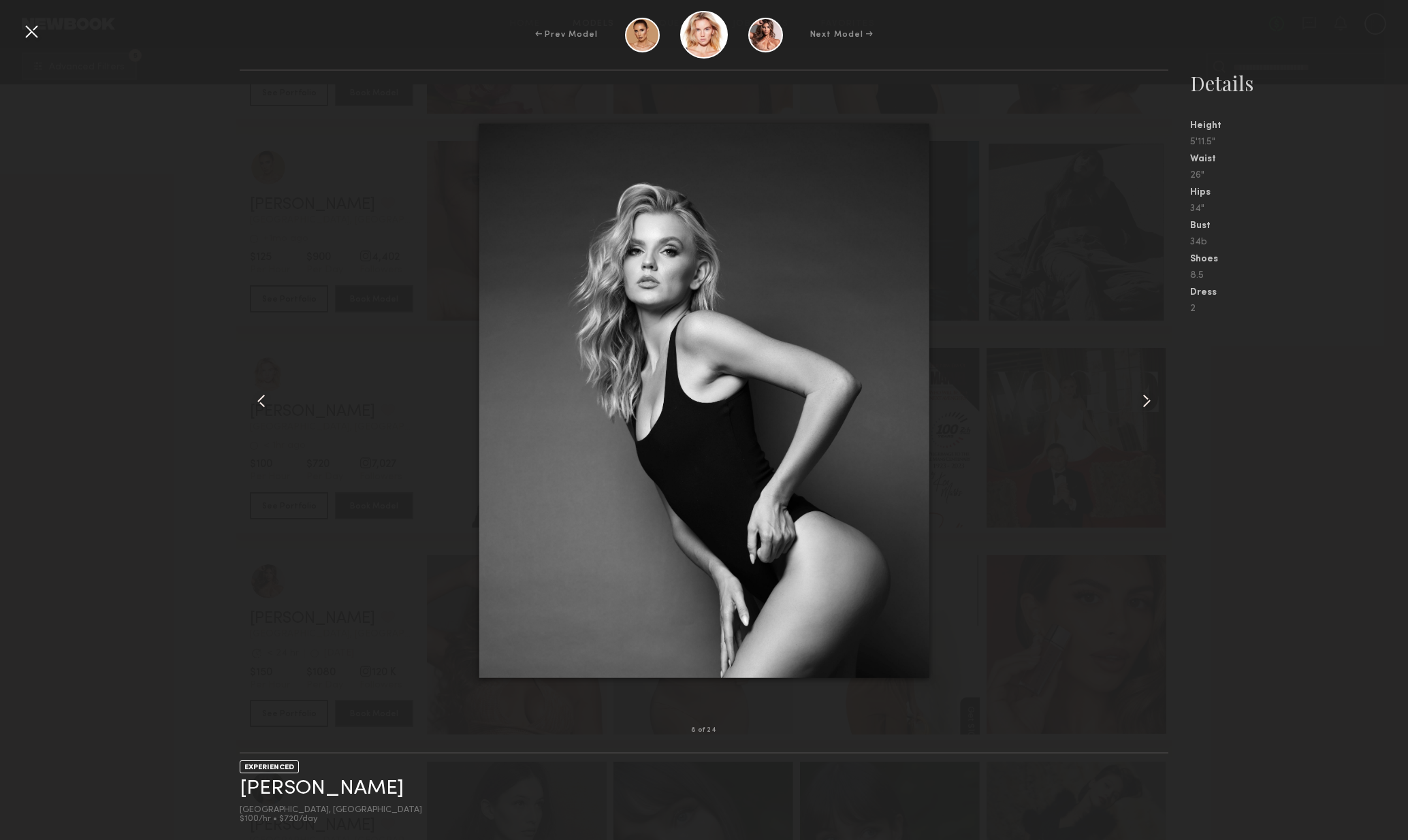
click at [1144, 406] on common-icon at bounding box center [1146, 401] width 21 height 21
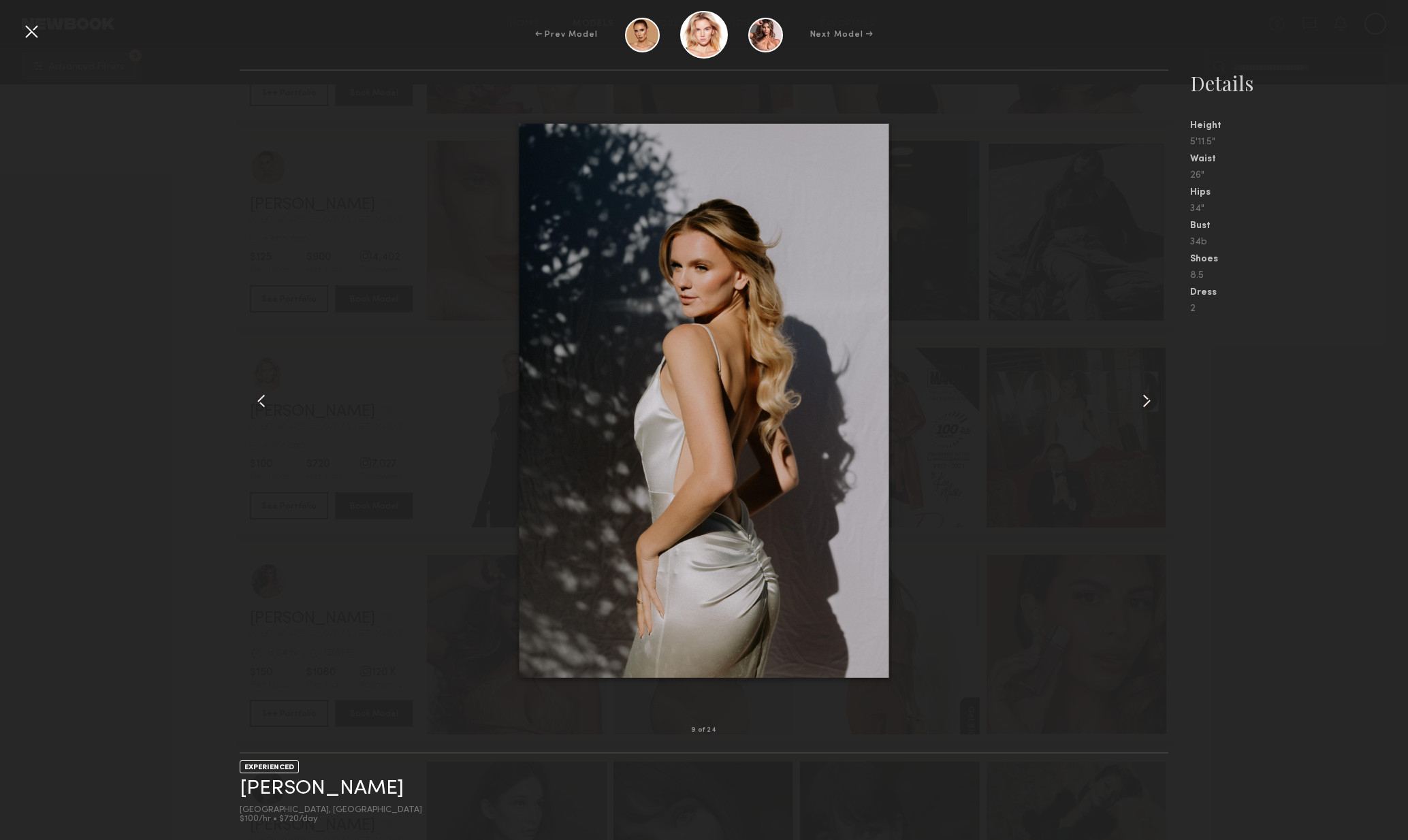
click at [1148, 409] on common-icon at bounding box center [1146, 401] width 21 height 21
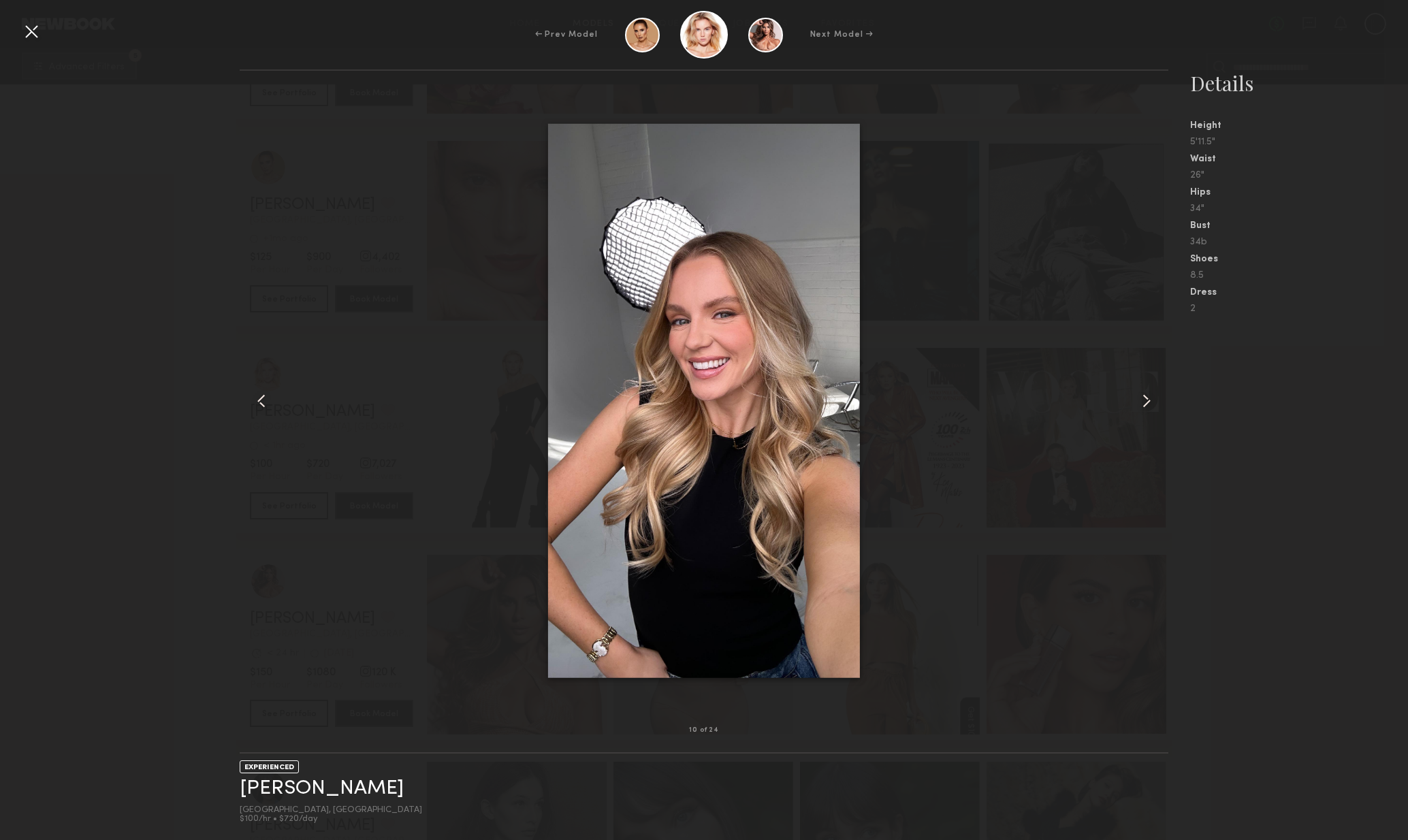
drag, startPoint x: 34, startPoint y: 30, endPoint x: 148, endPoint y: 67, distance: 119.9
click at [34, 30] on div at bounding box center [31, 31] width 21 height 21
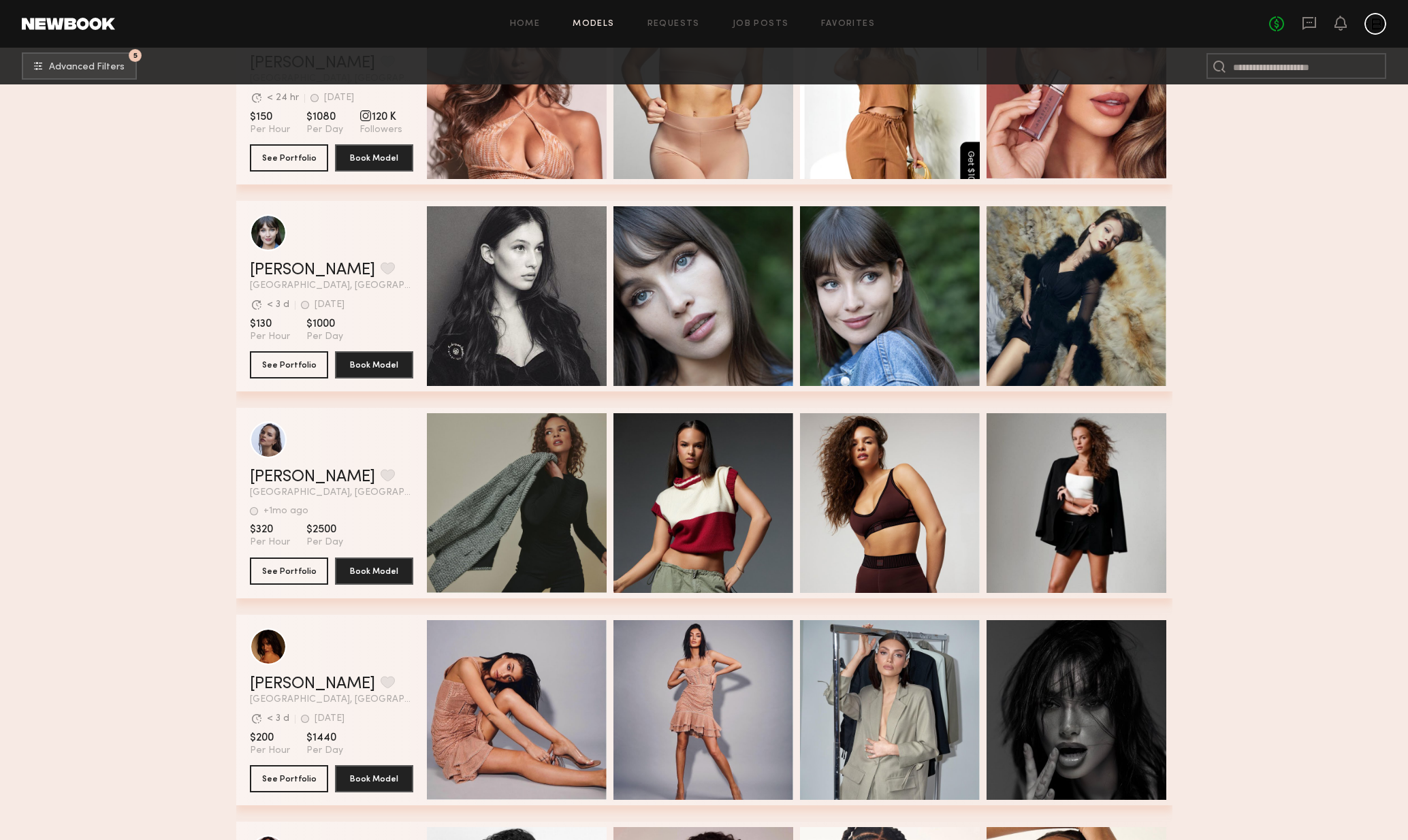
scroll to position [25370, 0]
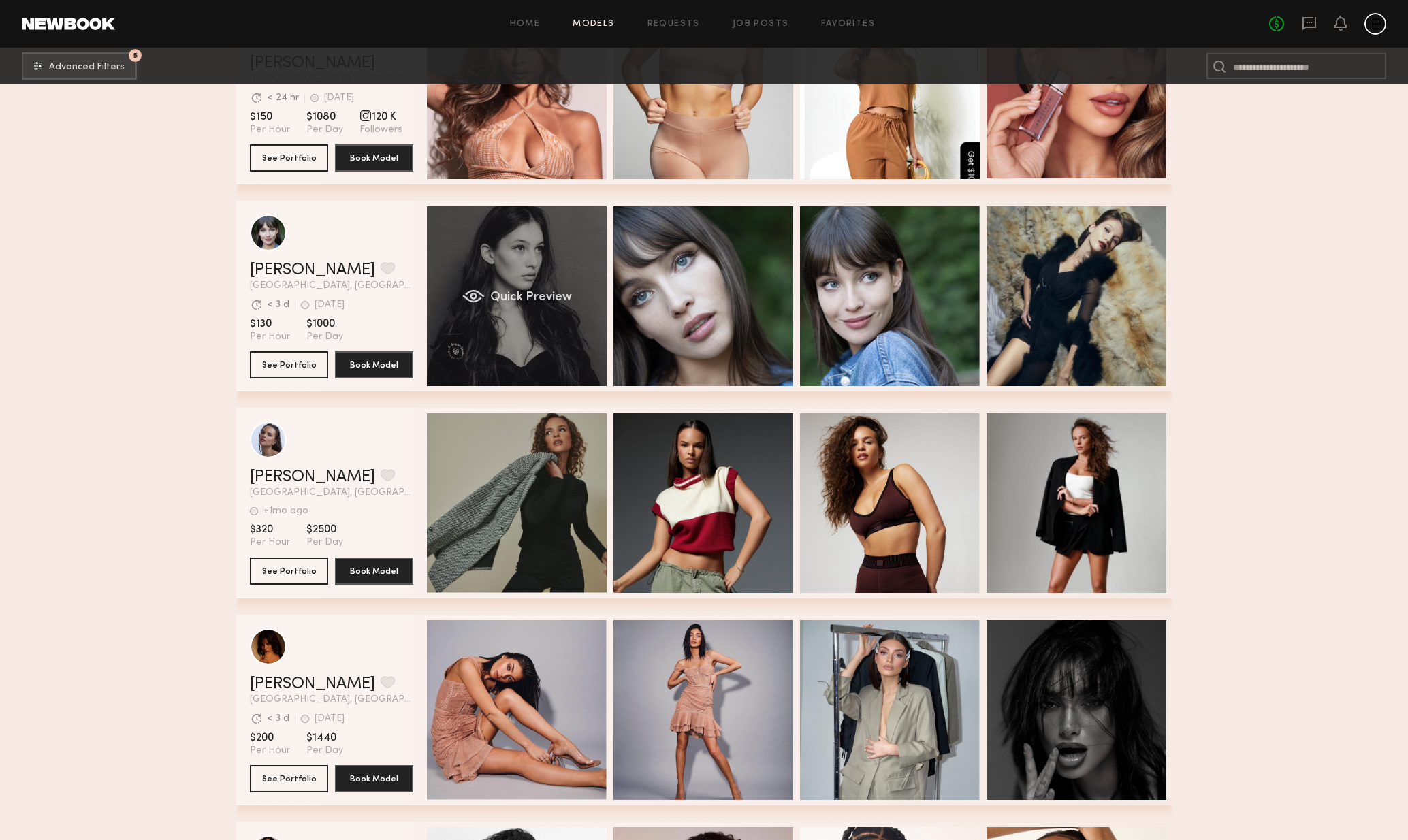
click at [541, 361] on div "Quick Preview" at bounding box center [517, 296] width 179 height 179
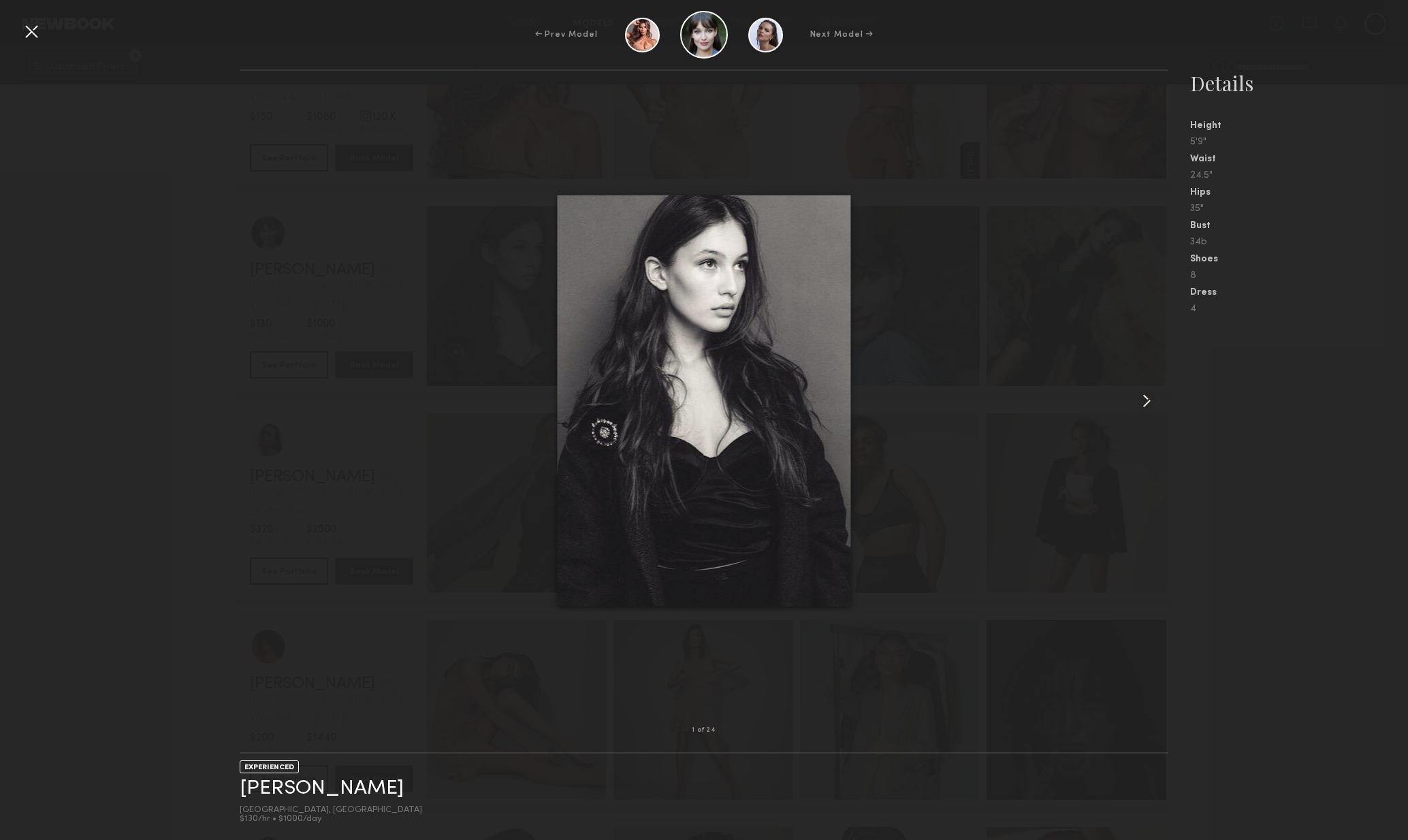
click at [1165, 399] on div at bounding box center [1150, 401] width 38 height 616
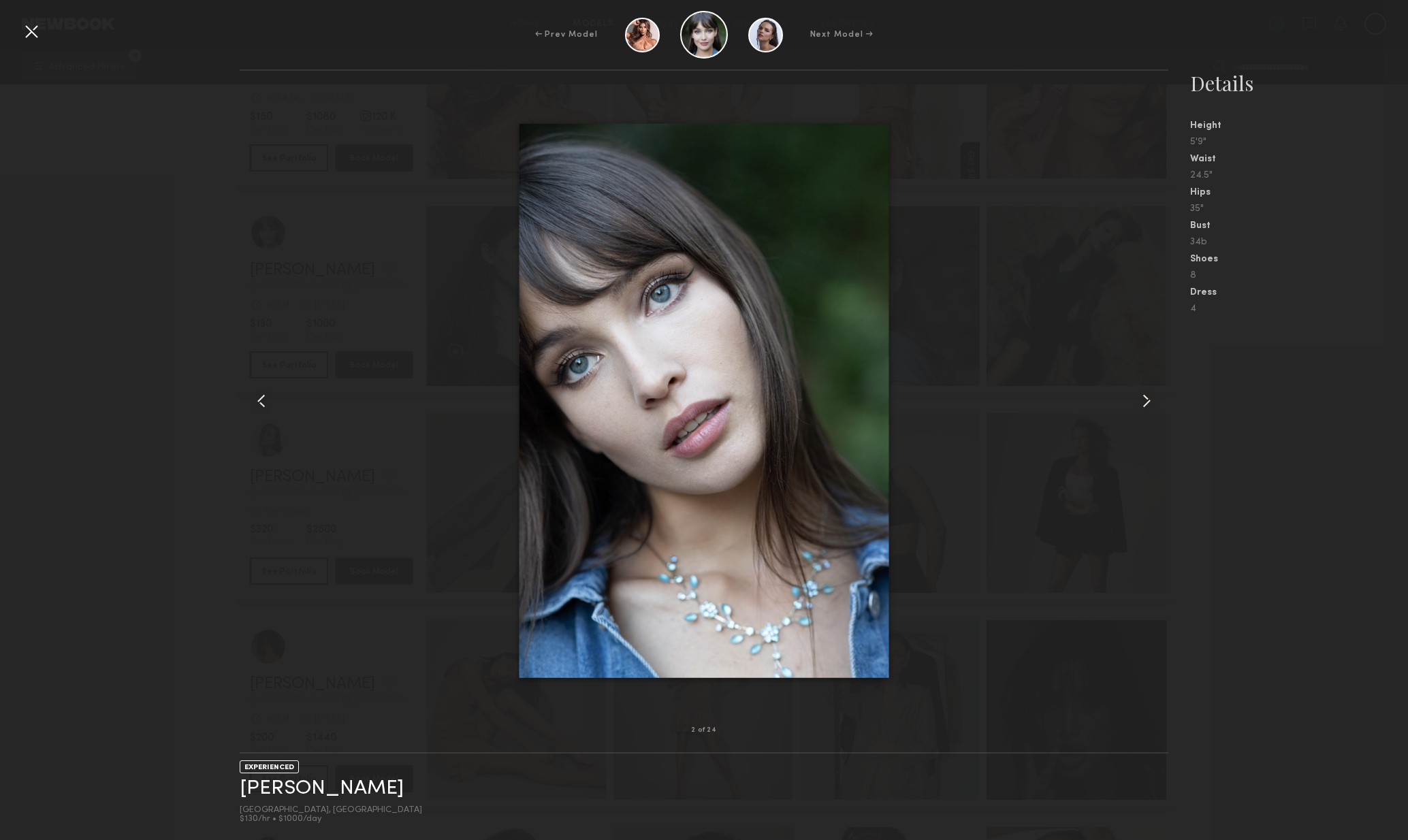
click at [1154, 397] on common-icon at bounding box center [1146, 401] width 21 height 21
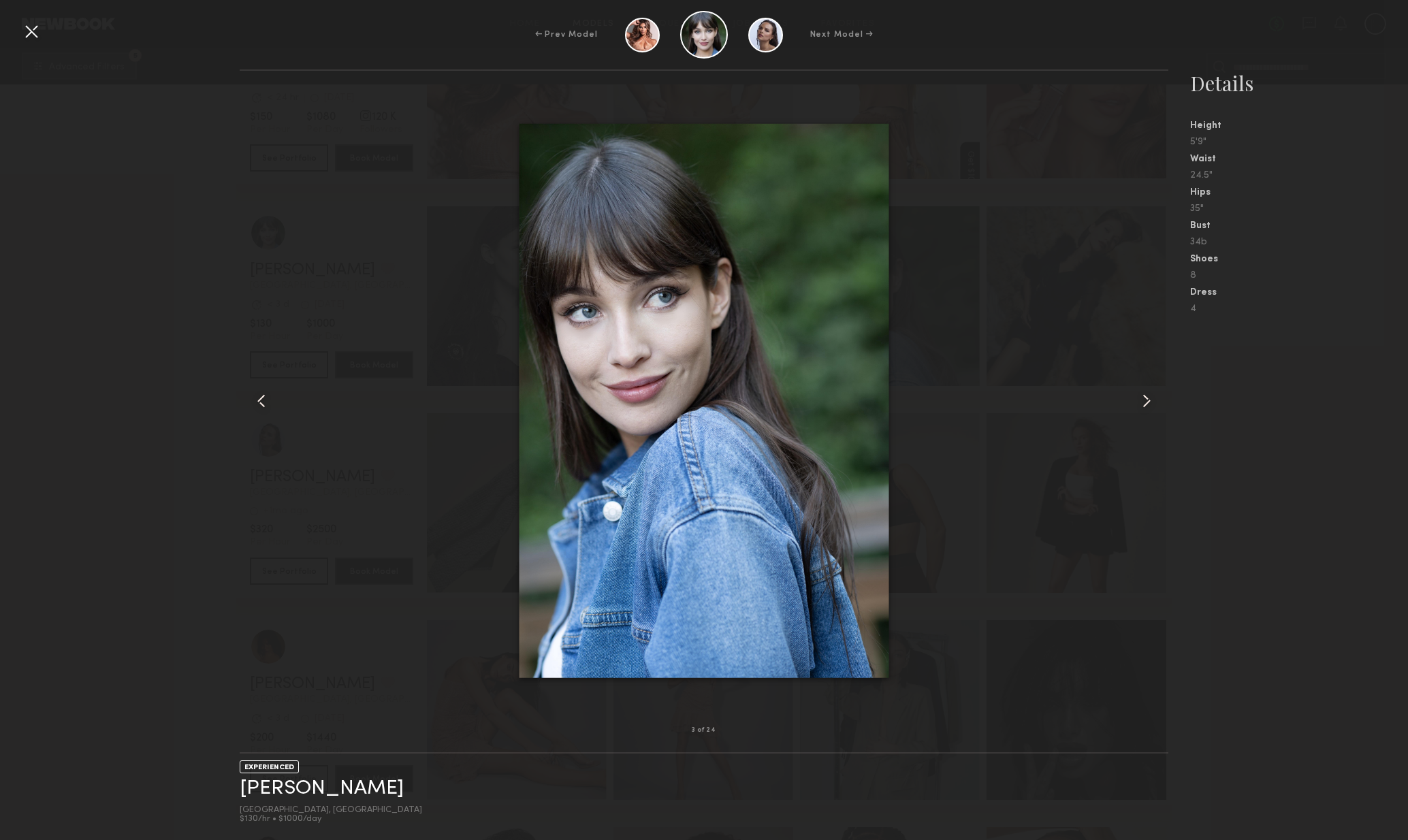
click at [1158, 403] on common-icon at bounding box center [1146, 401] width 21 height 21
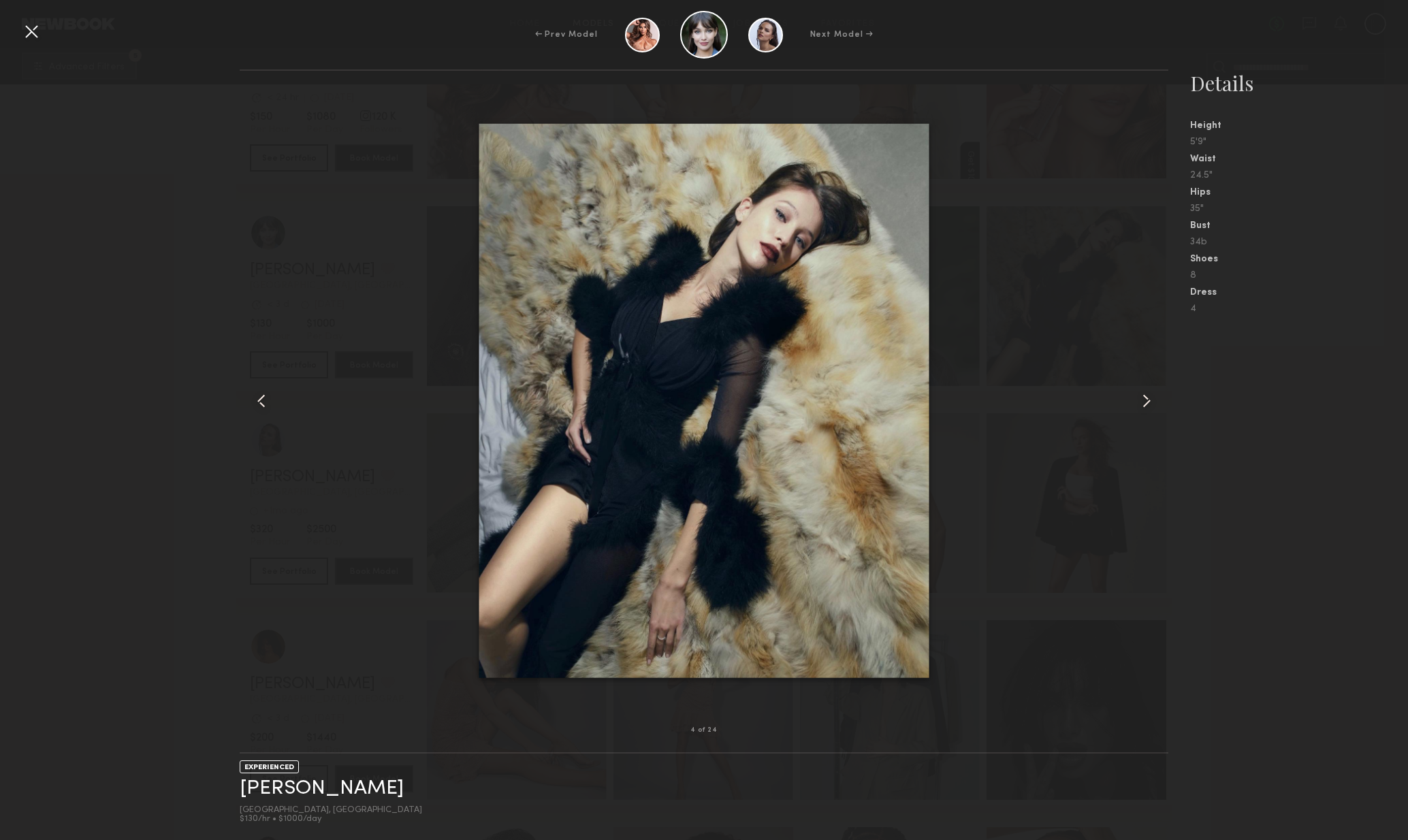
click at [1158, 403] on common-icon at bounding box center [1146, 401] width 21 height 21
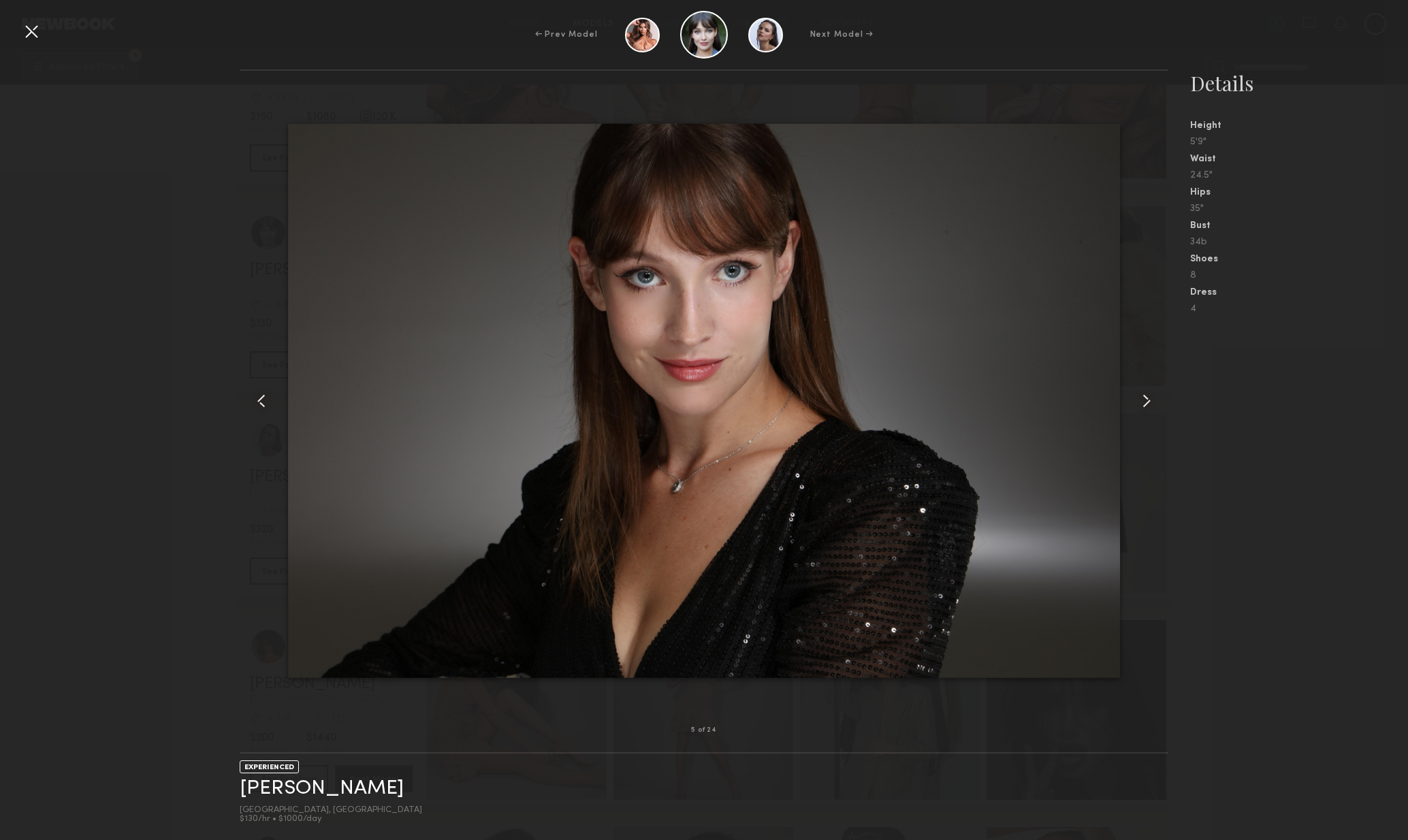
click at [1159, 406] on div at bounding box center [1150, 401] width 38 height 616
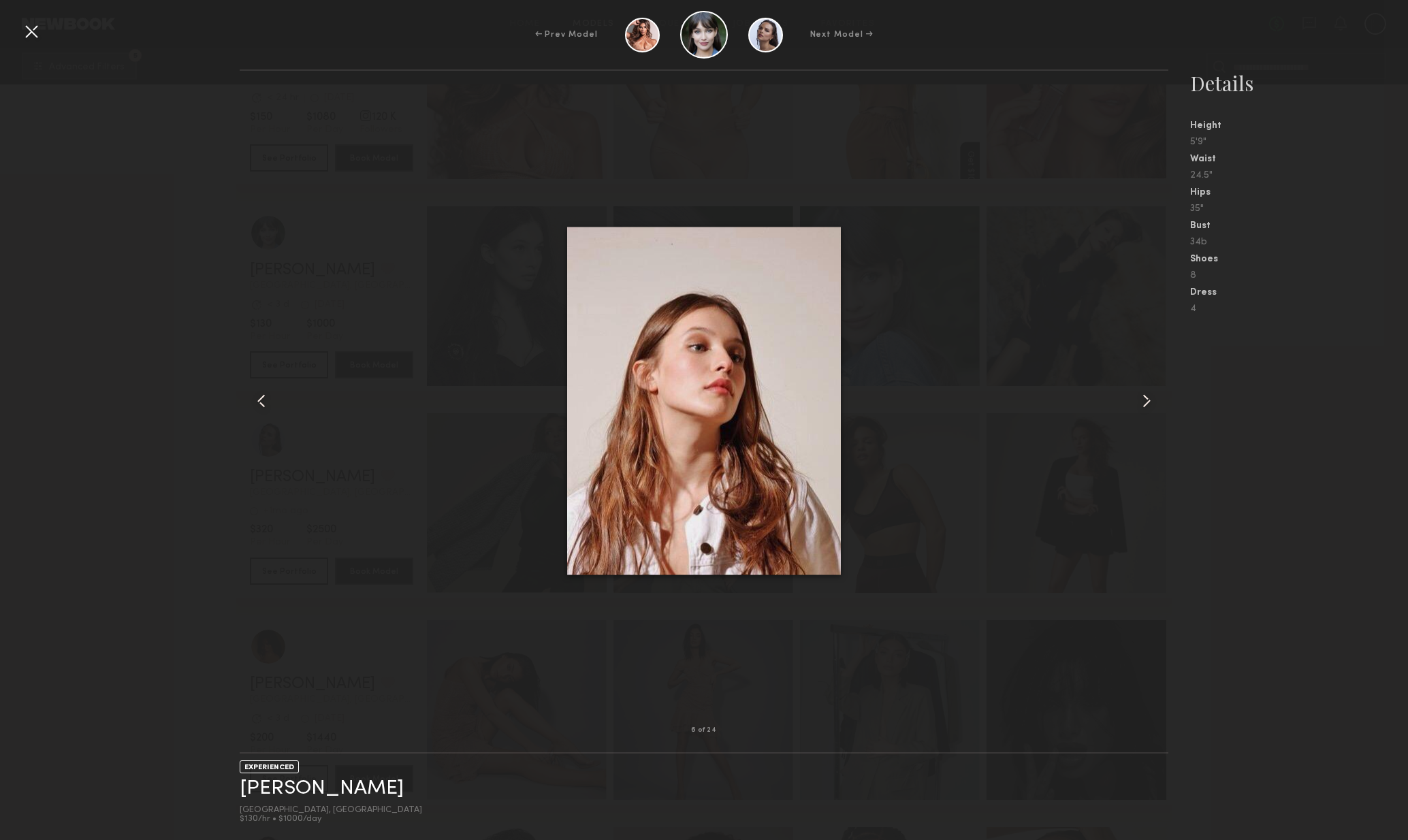
click at [1157, 409] on div at bounding box center [1150, 401] width 38 height 616
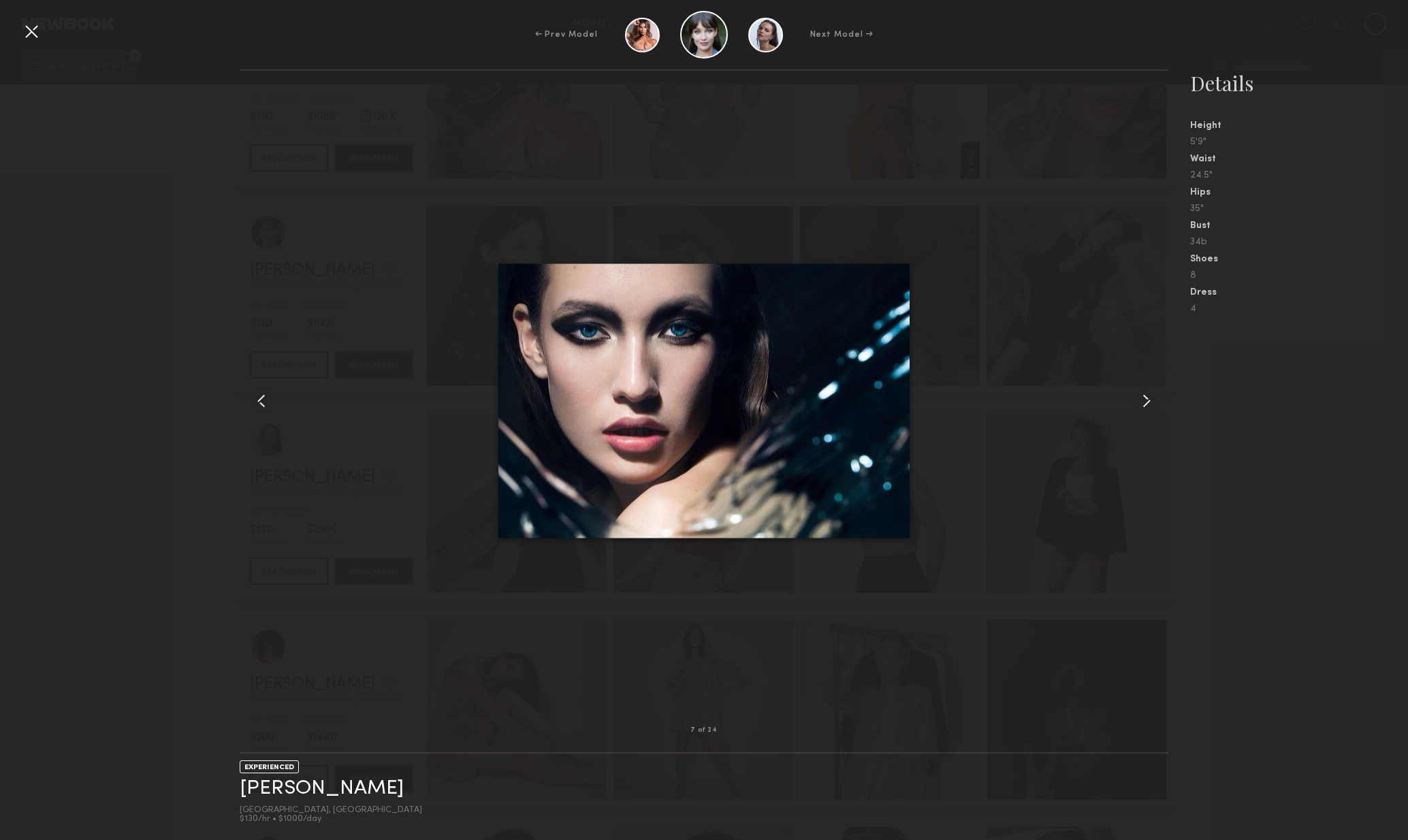
click at [1157, 410] on common-icon at bounding box center [1146, 401] width 21 height 21
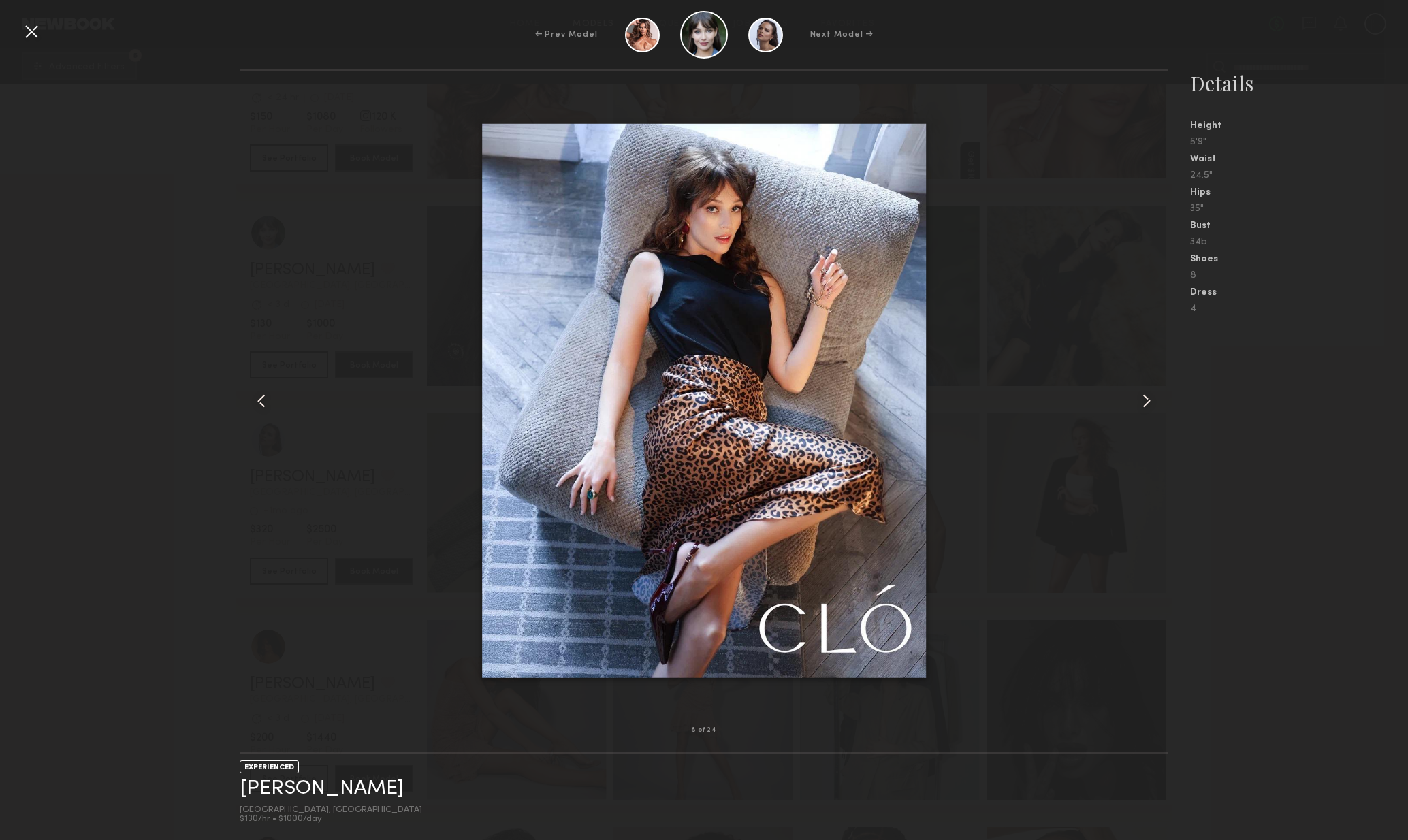
click at [1157, 410] on common-icon at bounding box center [1146, 401] width 21 height 21
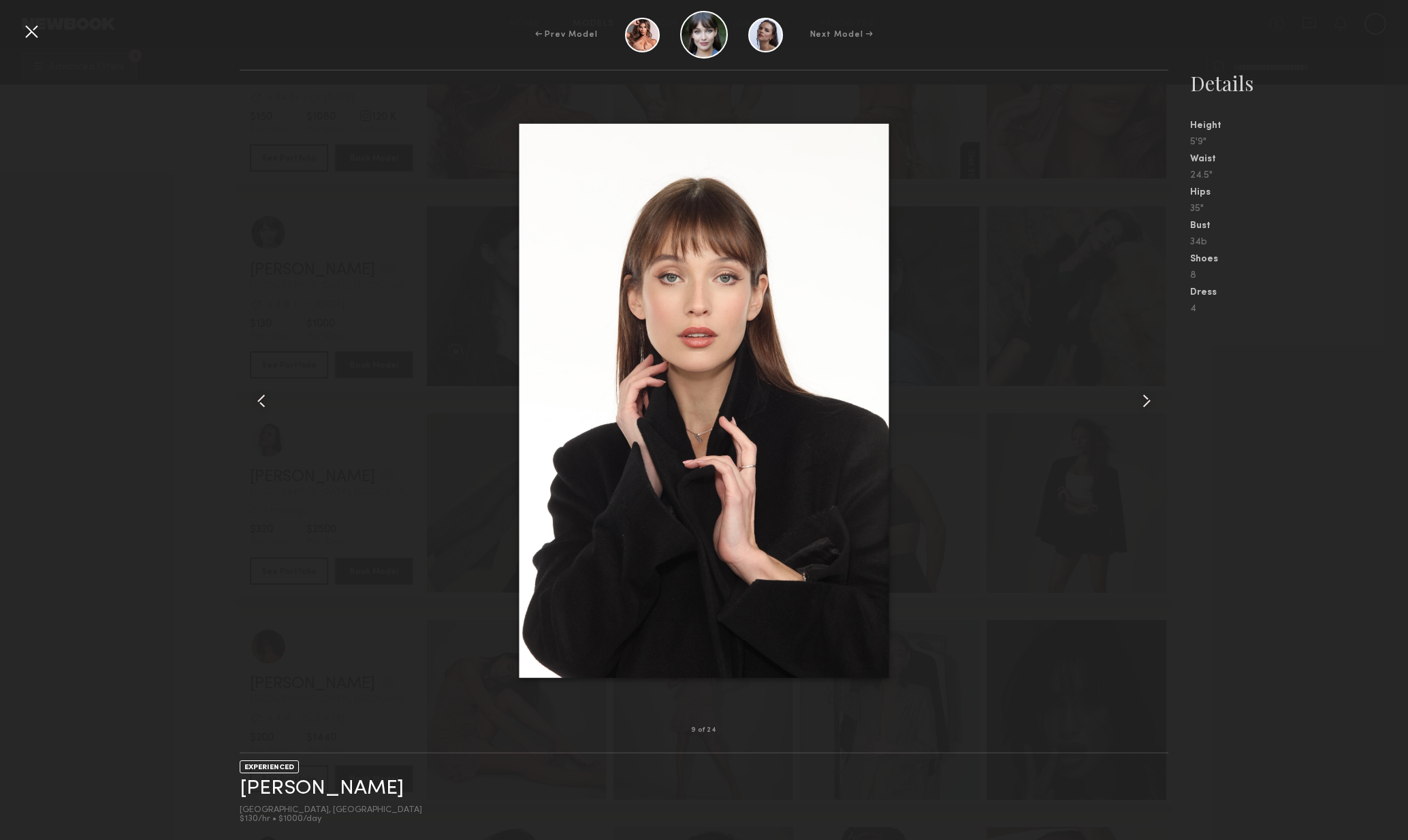
click at [1157, 408] on common-icon at bounding box center [1146, 401] width 21 height 21
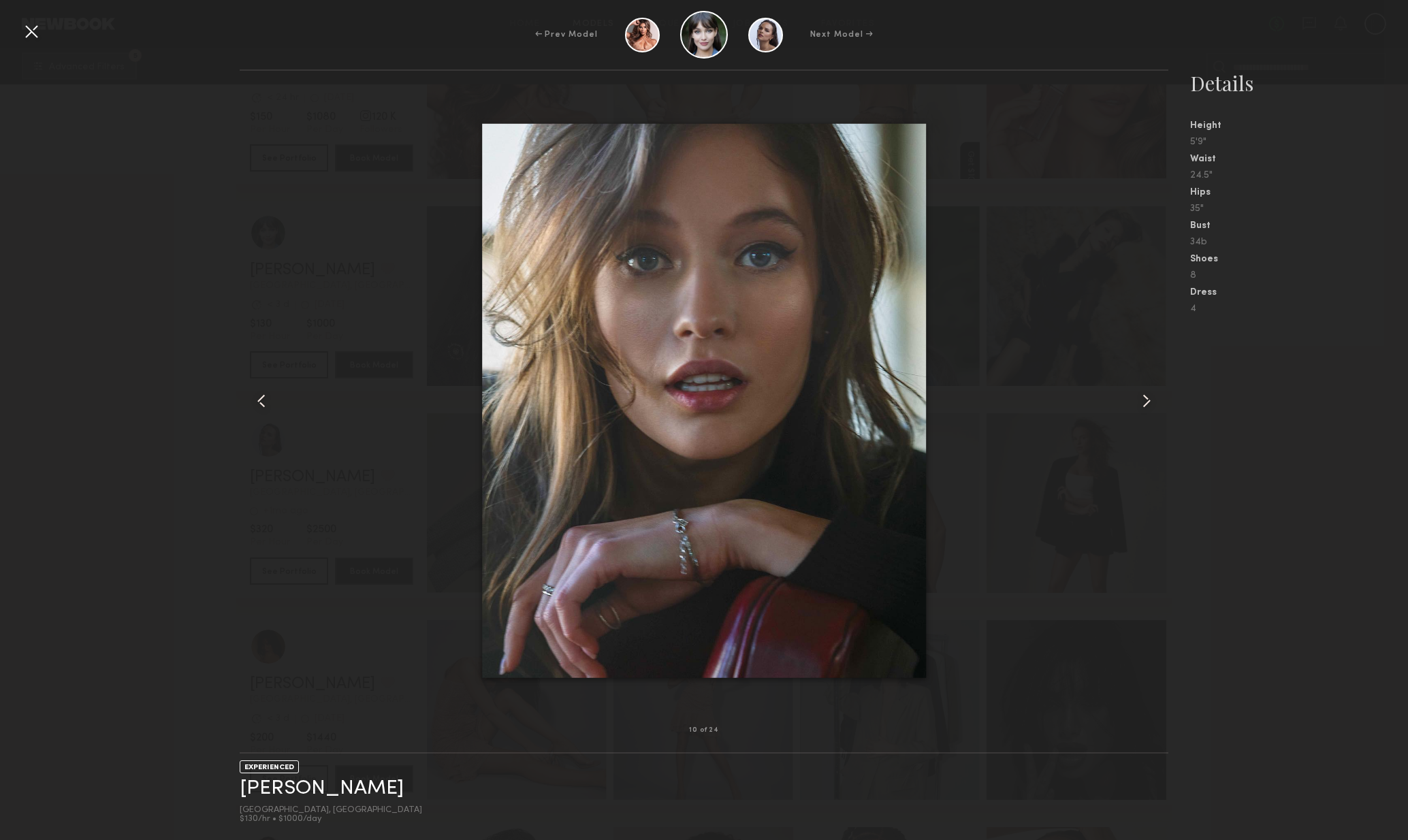
click at [1159, 409] on div at bounding box center [1150, 401] width 38 height 616
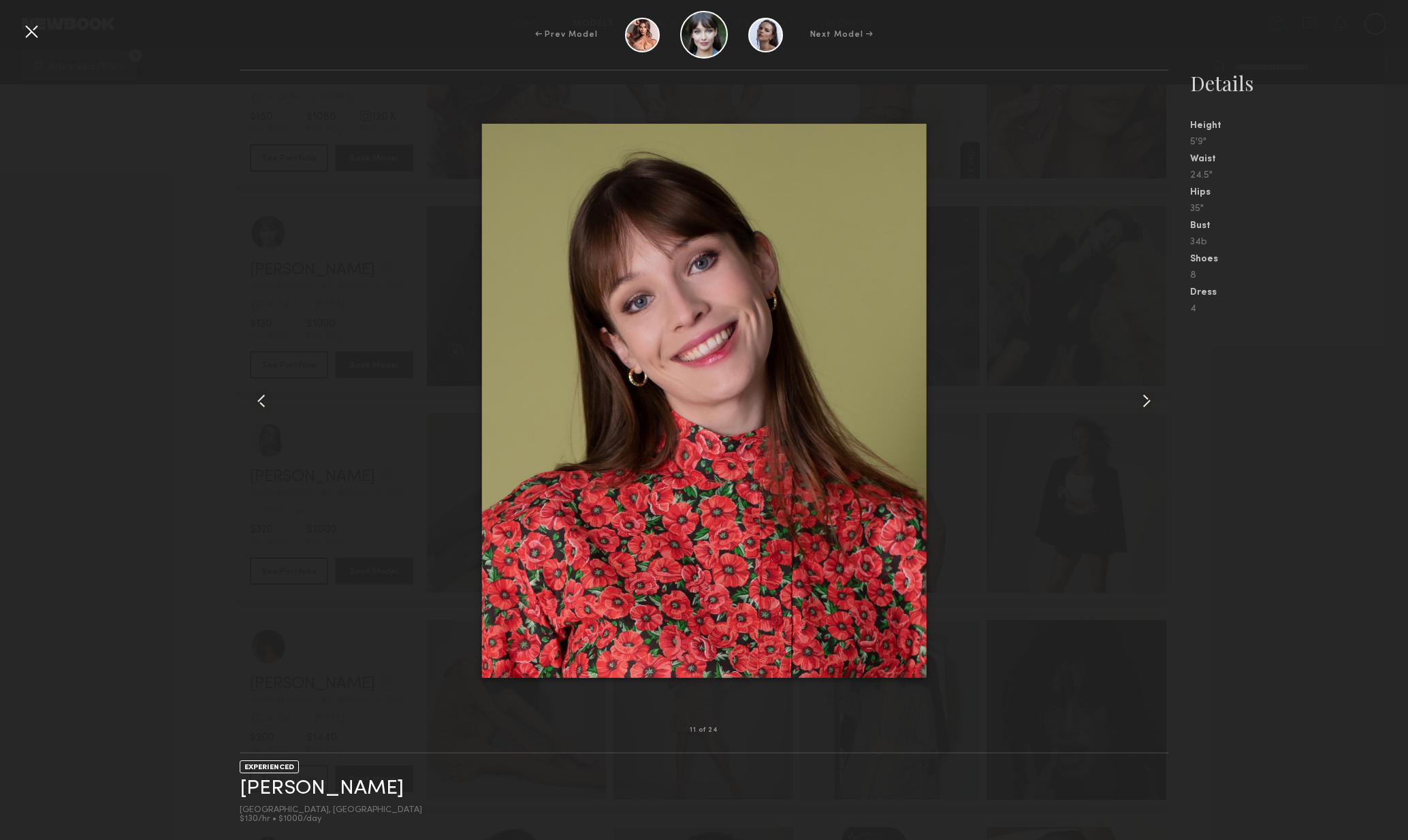
click at [1159, 409] on div at bounding box center [1150, 401] width 38 height 616
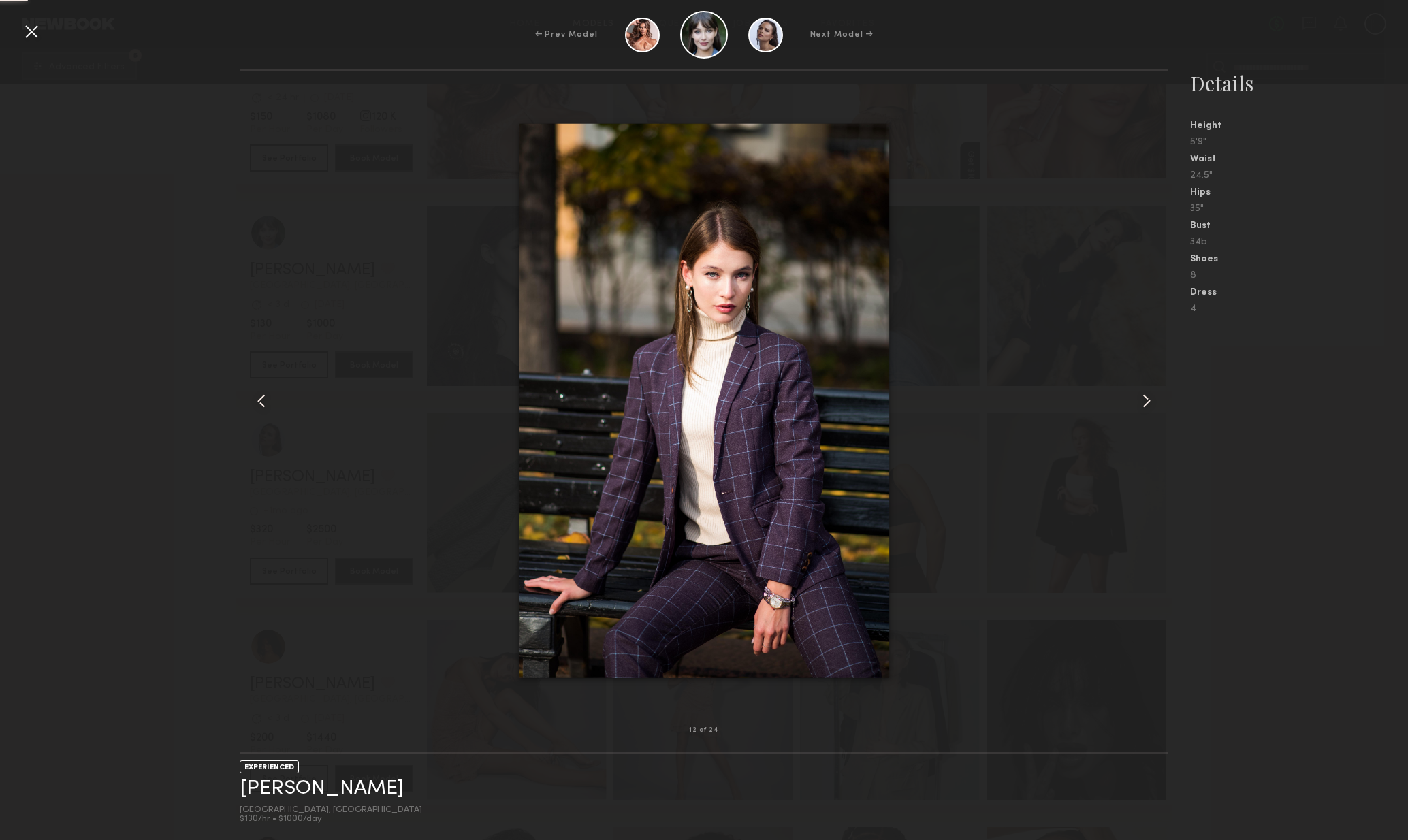
click at [1161, 409] on div at bounding box center [1150, 401] width 38 height 616
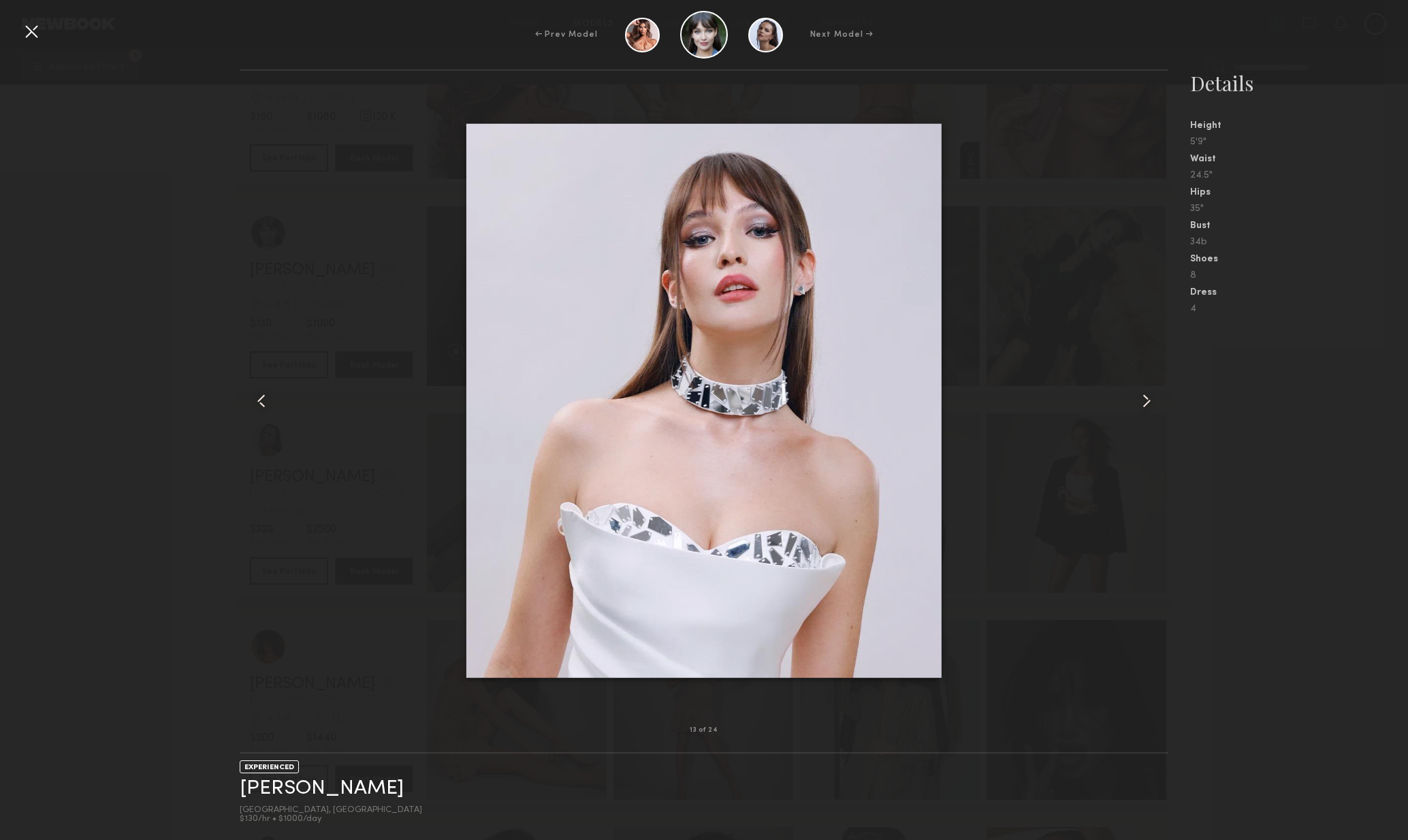
drag, startPoint x: 30, startPoint y: 26, endPoint x: 87, endPoint y: 44, distance: 59.8
click at [30, 26] on div at bounding box center [31, 31] width 21 height 21
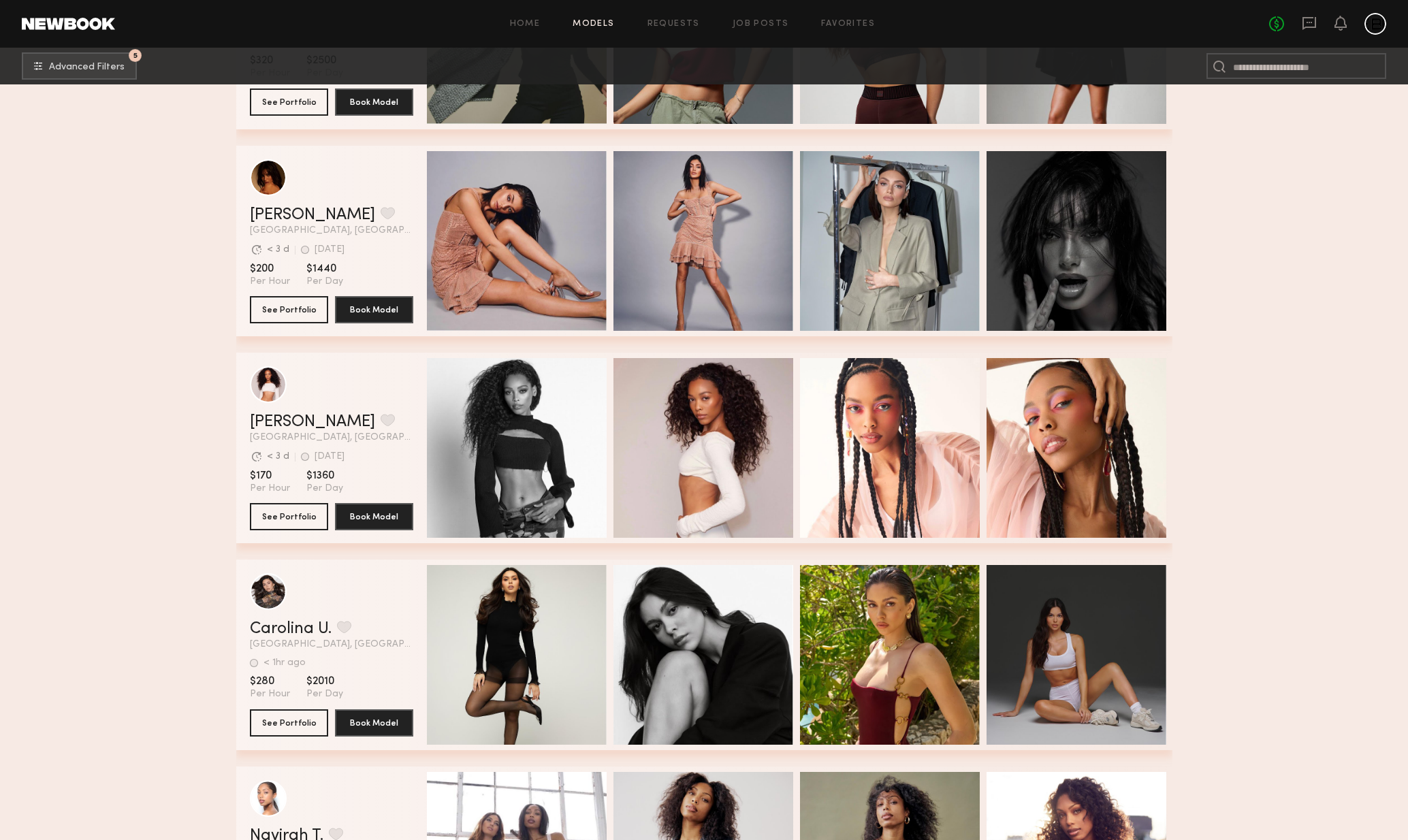
scroll to position [25877, 0]
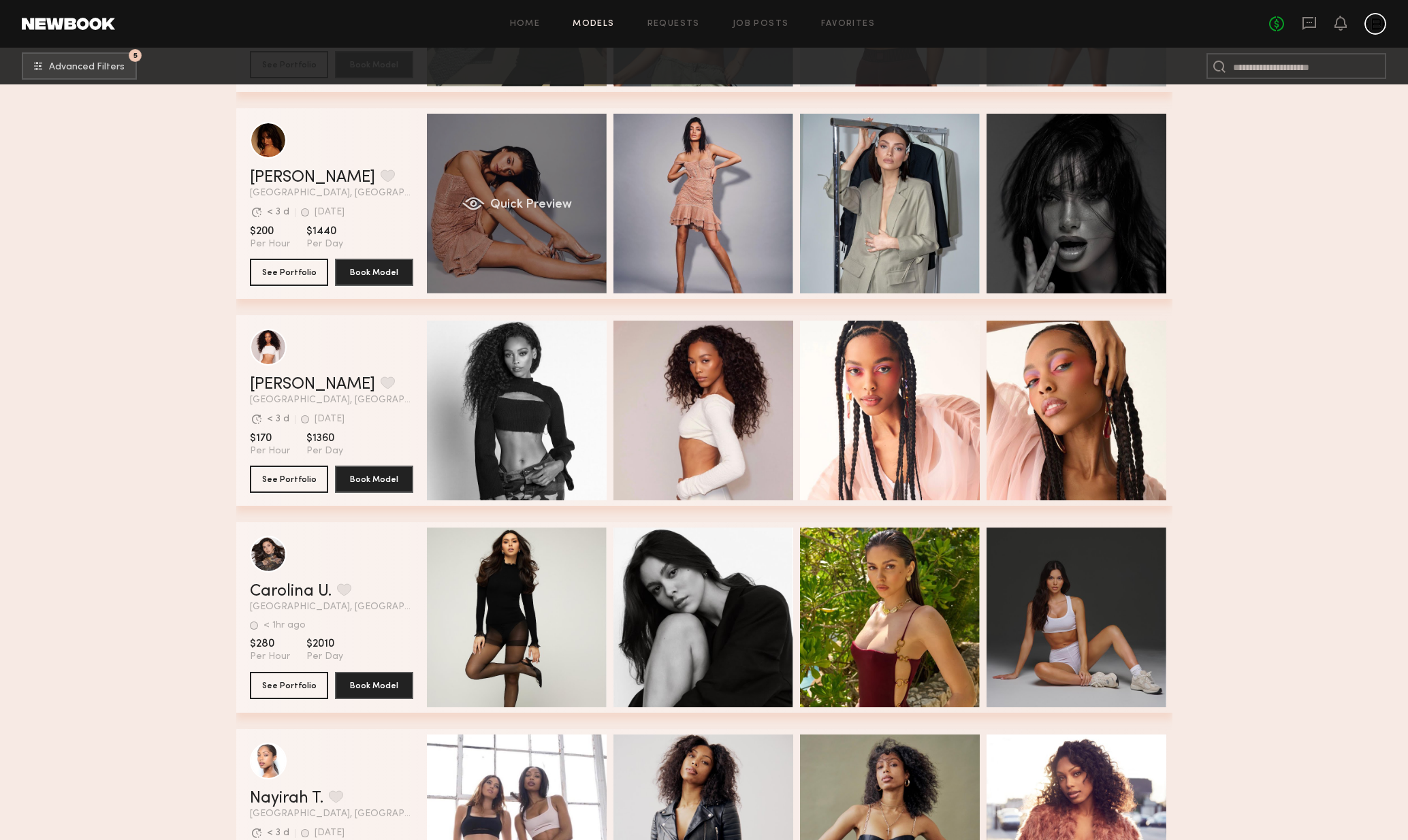
click at [540, 239] on div "Quick Preview" at bounding box center [517, 203] width 179 height 179
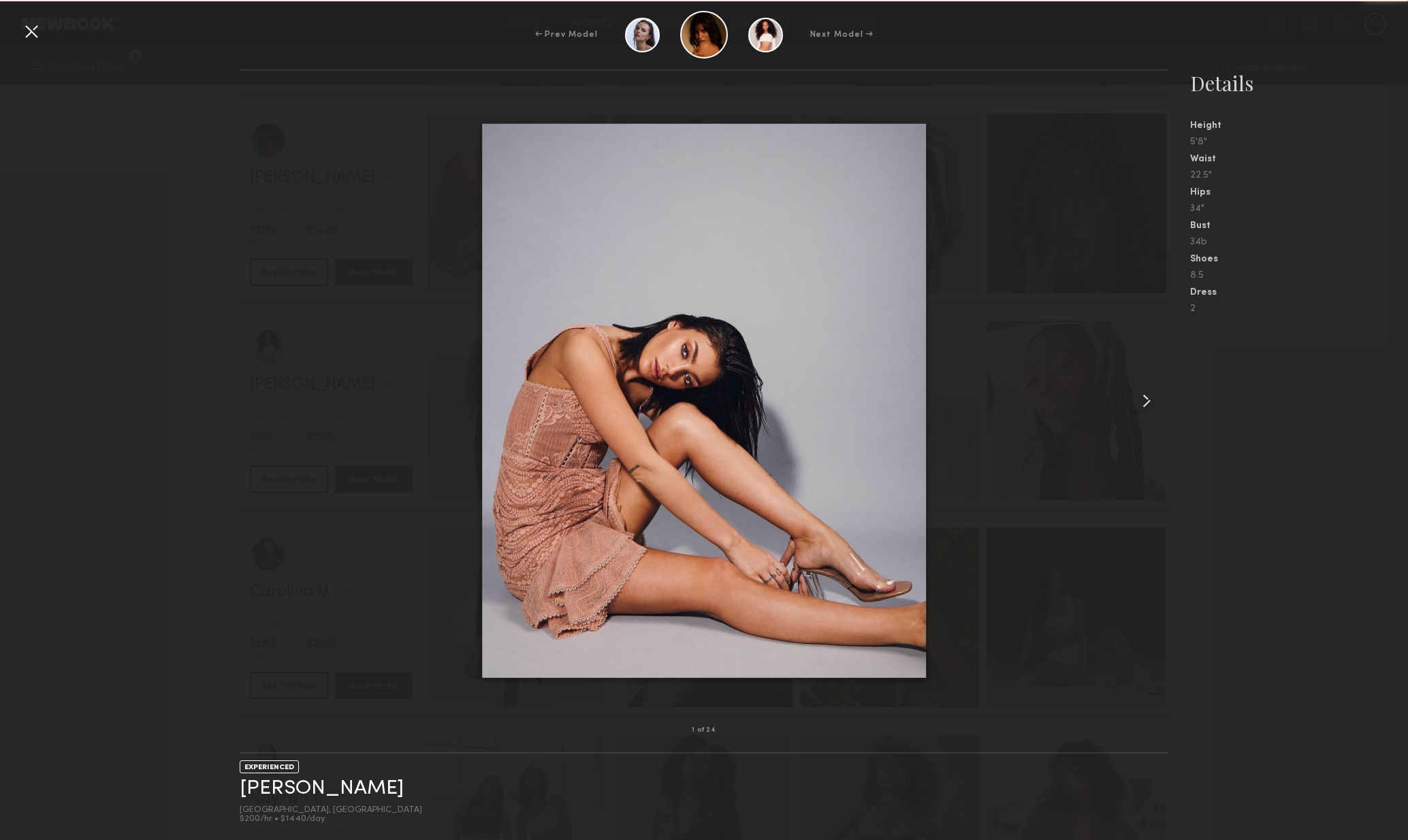
click at [1148, 388] on div at bounding box center [1150, 401] width 38 height 616
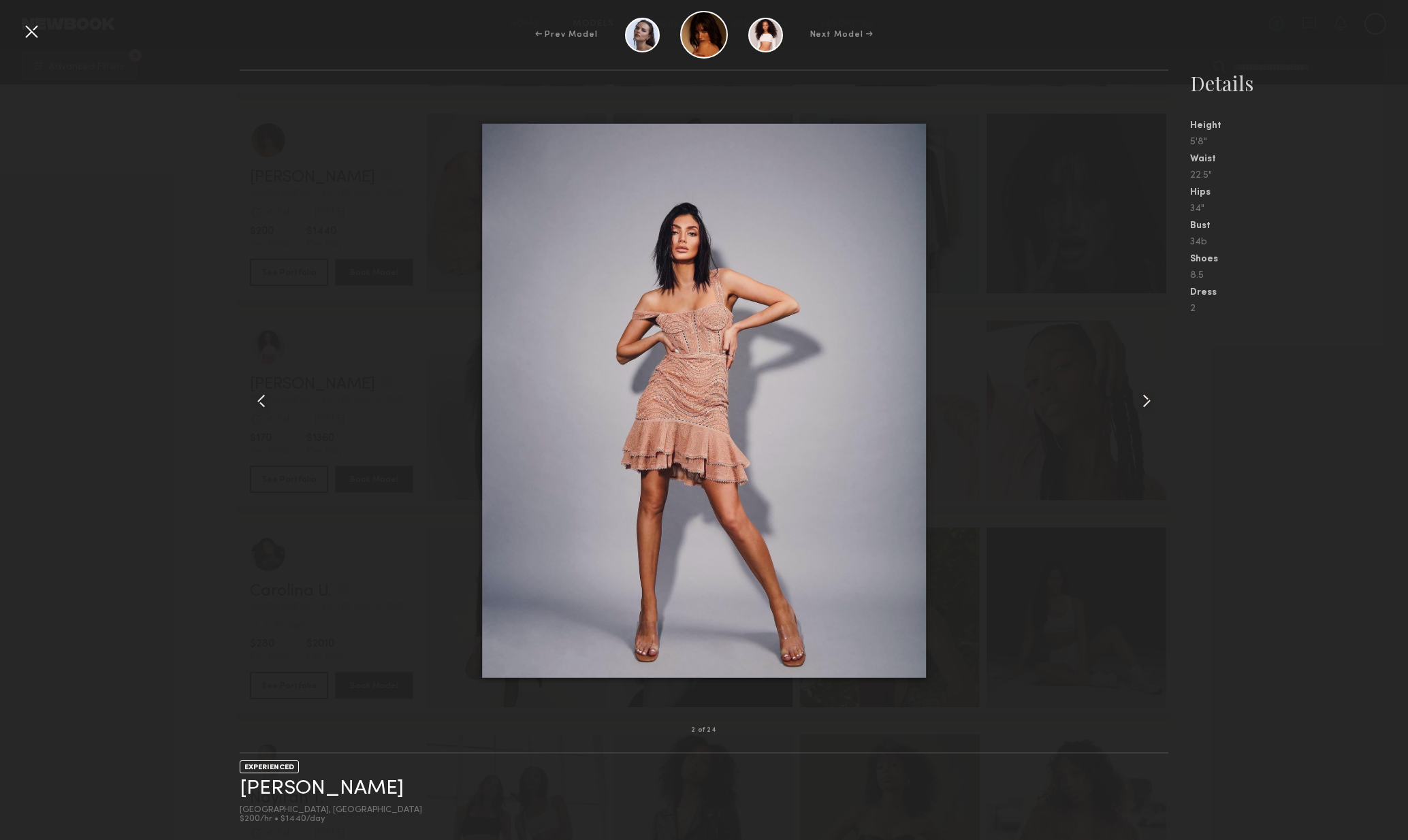
click at [1145, 397] on common-icon at bounding box center [1146, 401] width 21 height 21
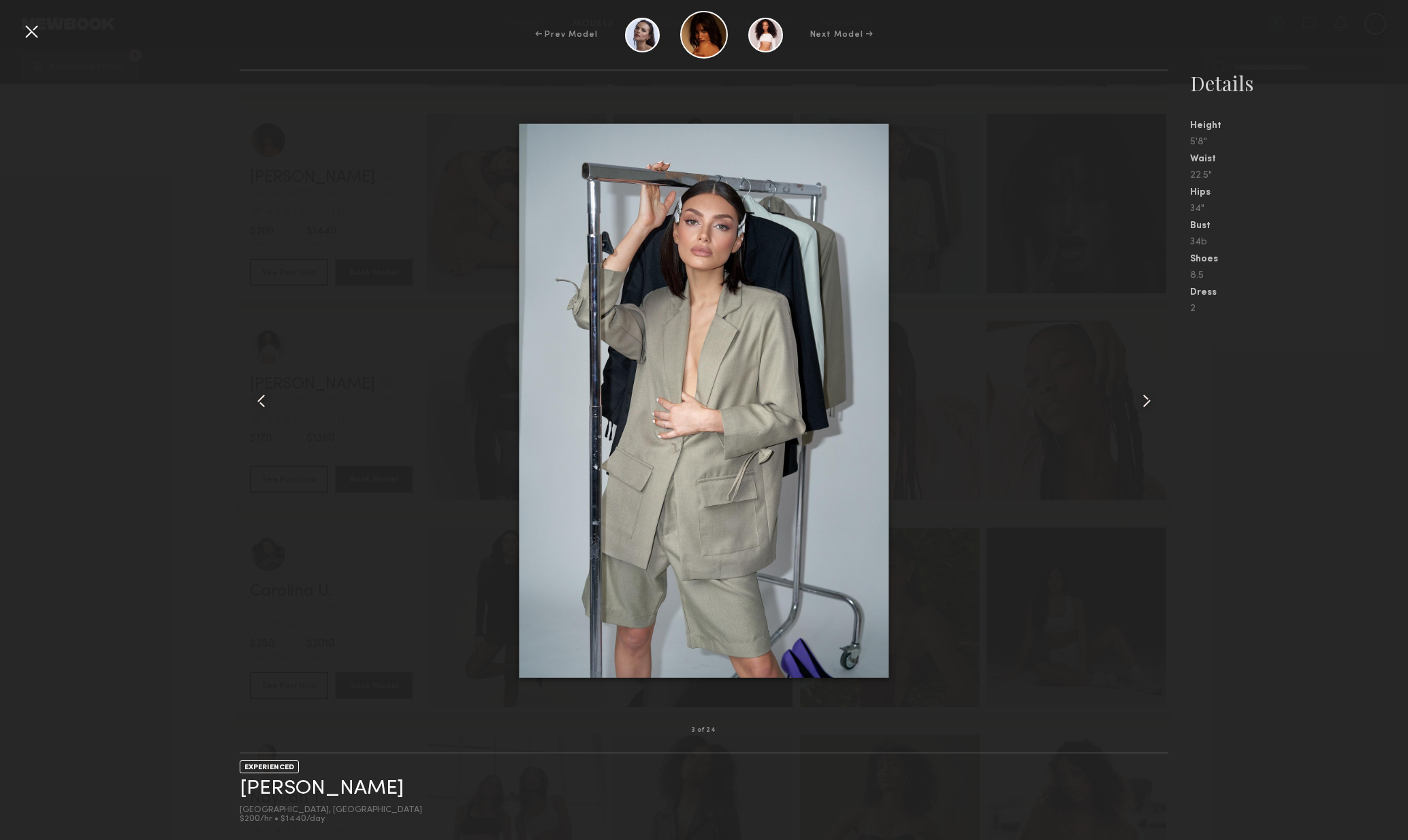
click at [1145, 397] on common-icon at bounding box center [1146, 401] width 21 height 21
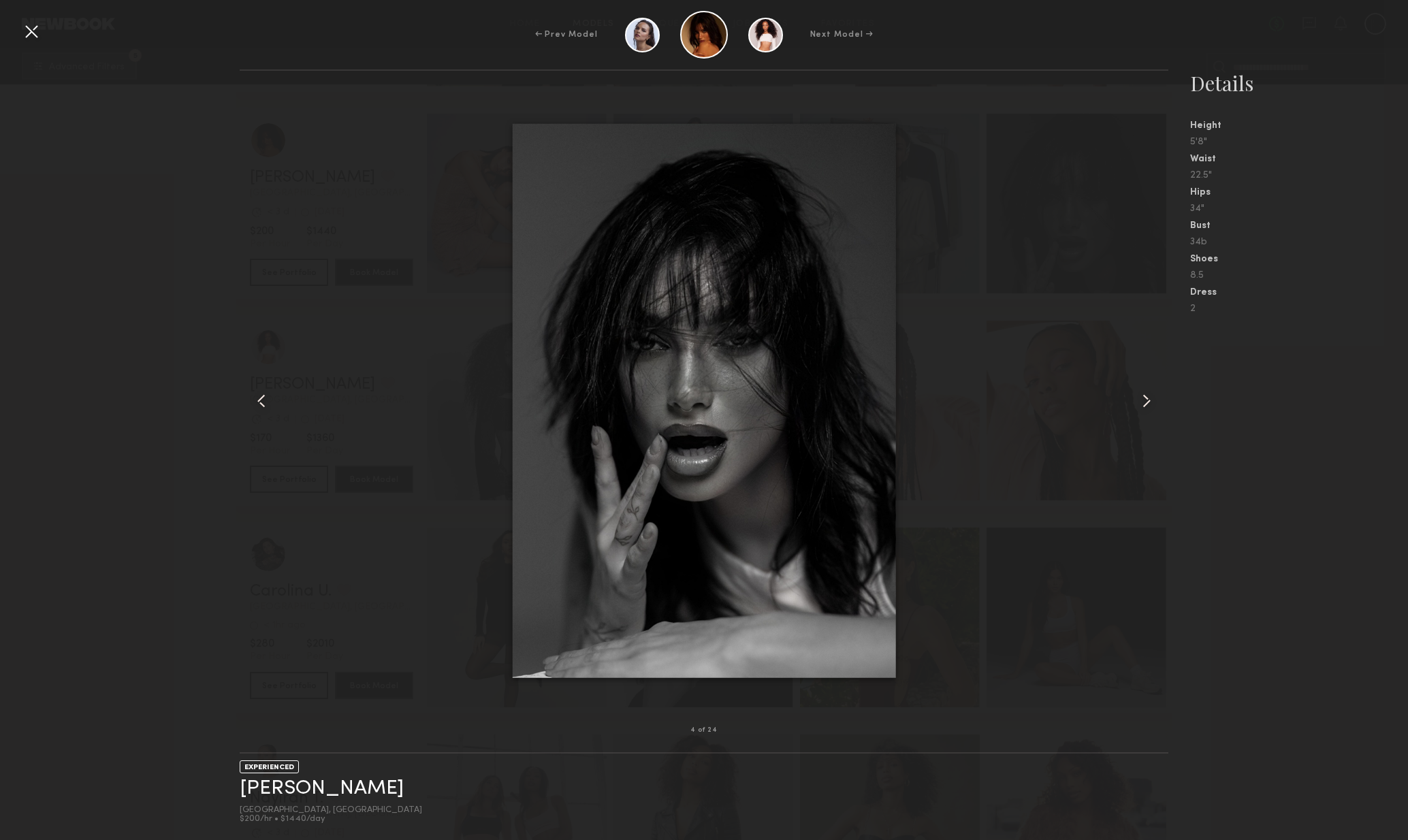
click at [1155, 398] on common-icon at bounding box center [1146, 401] width 21 height 21
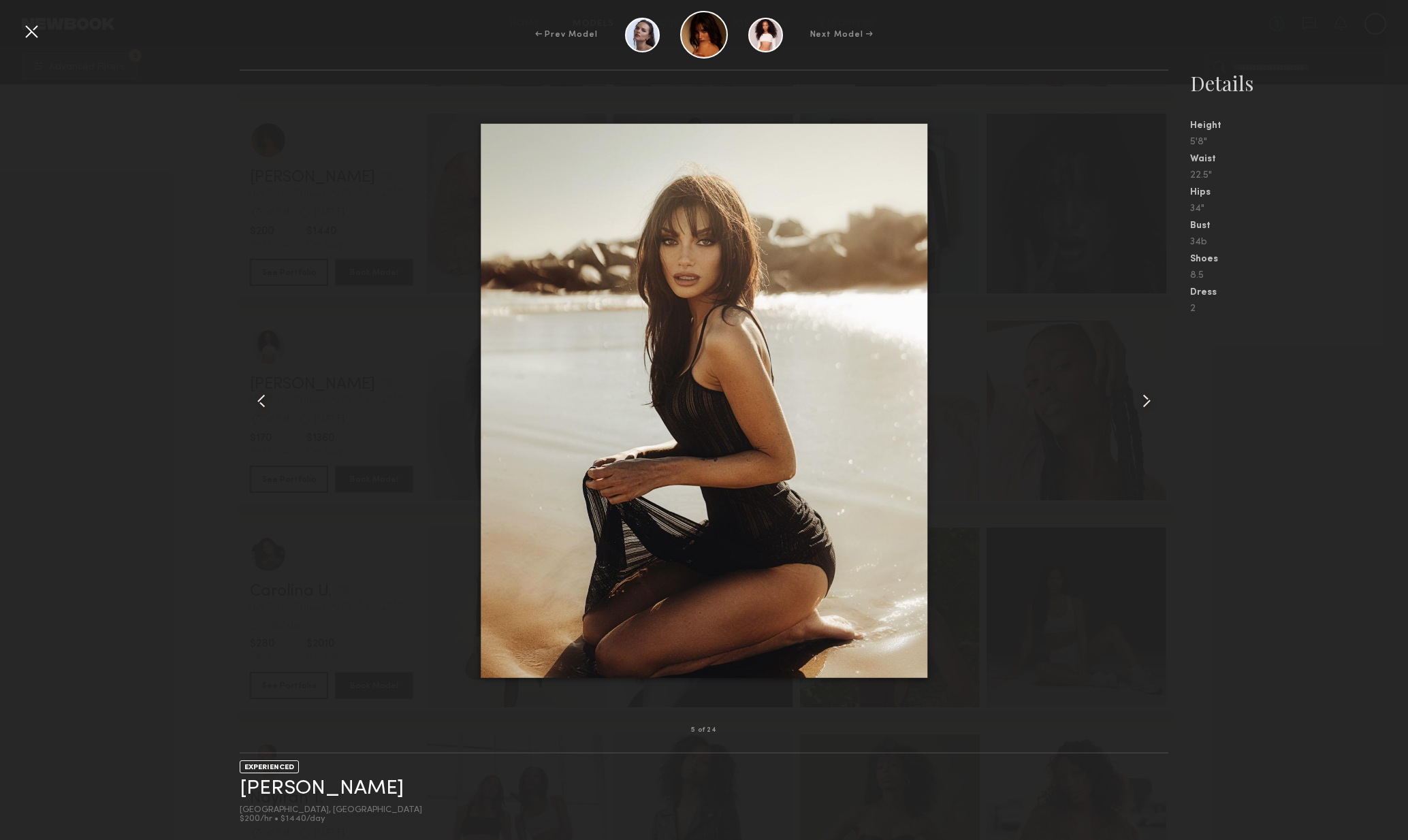
click at [1155, 398] on common-icon at bounding box center [1146, 401] width 21 height 21
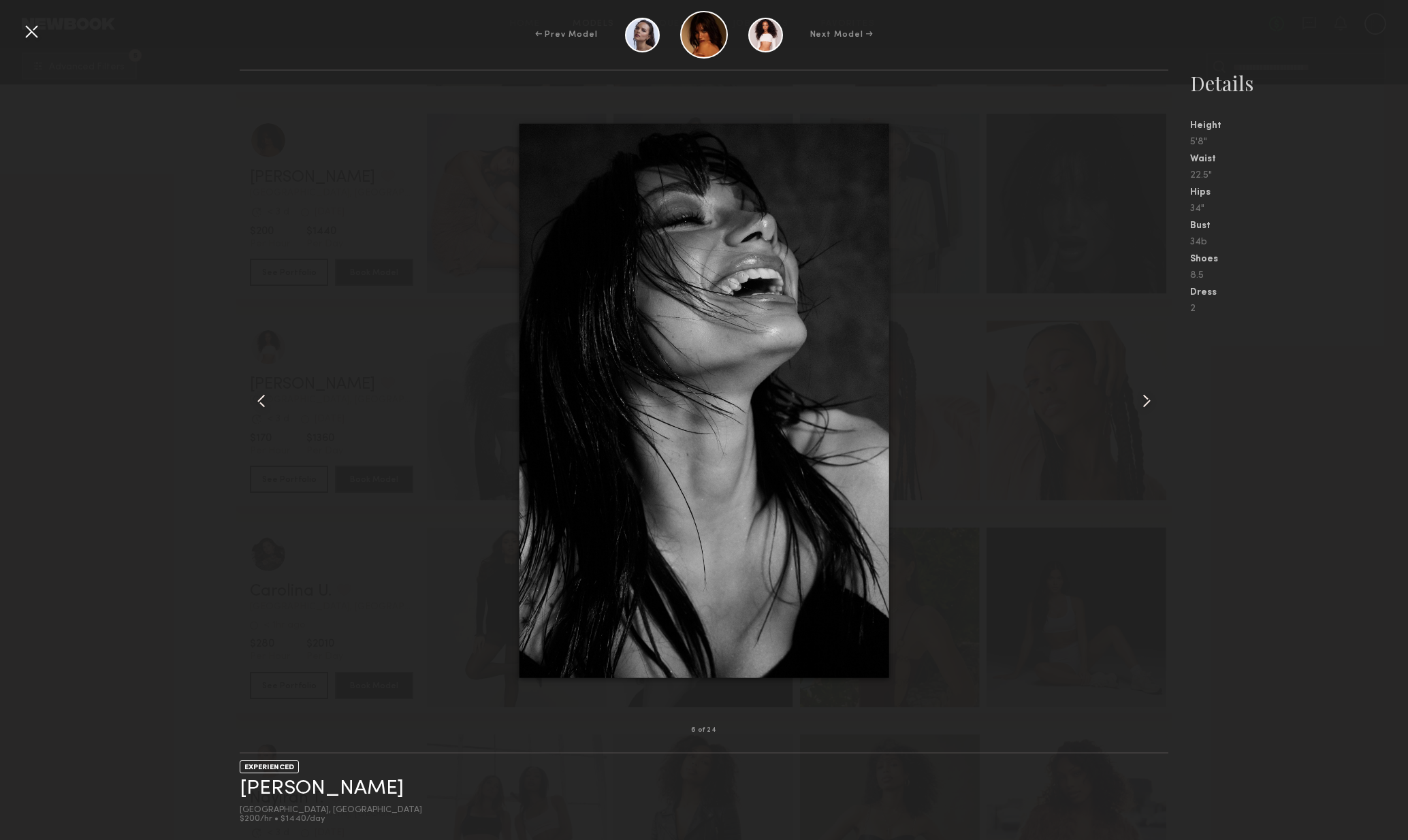
click at [1155, 398] on common-icon at bounding box center [1146, 401] width 21 height 21
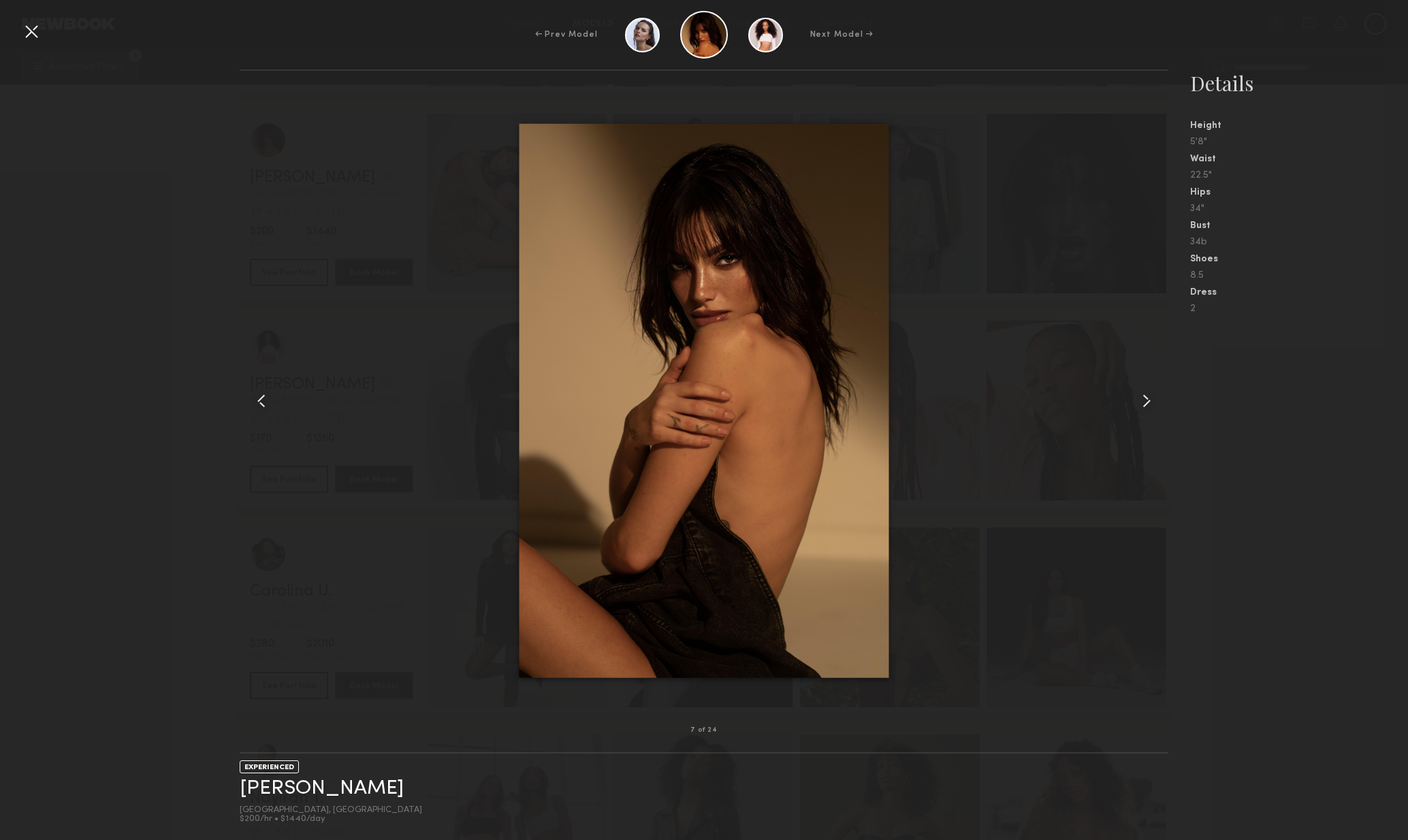
click at [1155, 398] on common-icon at bounding box center [1146, 401] width 21 height 21
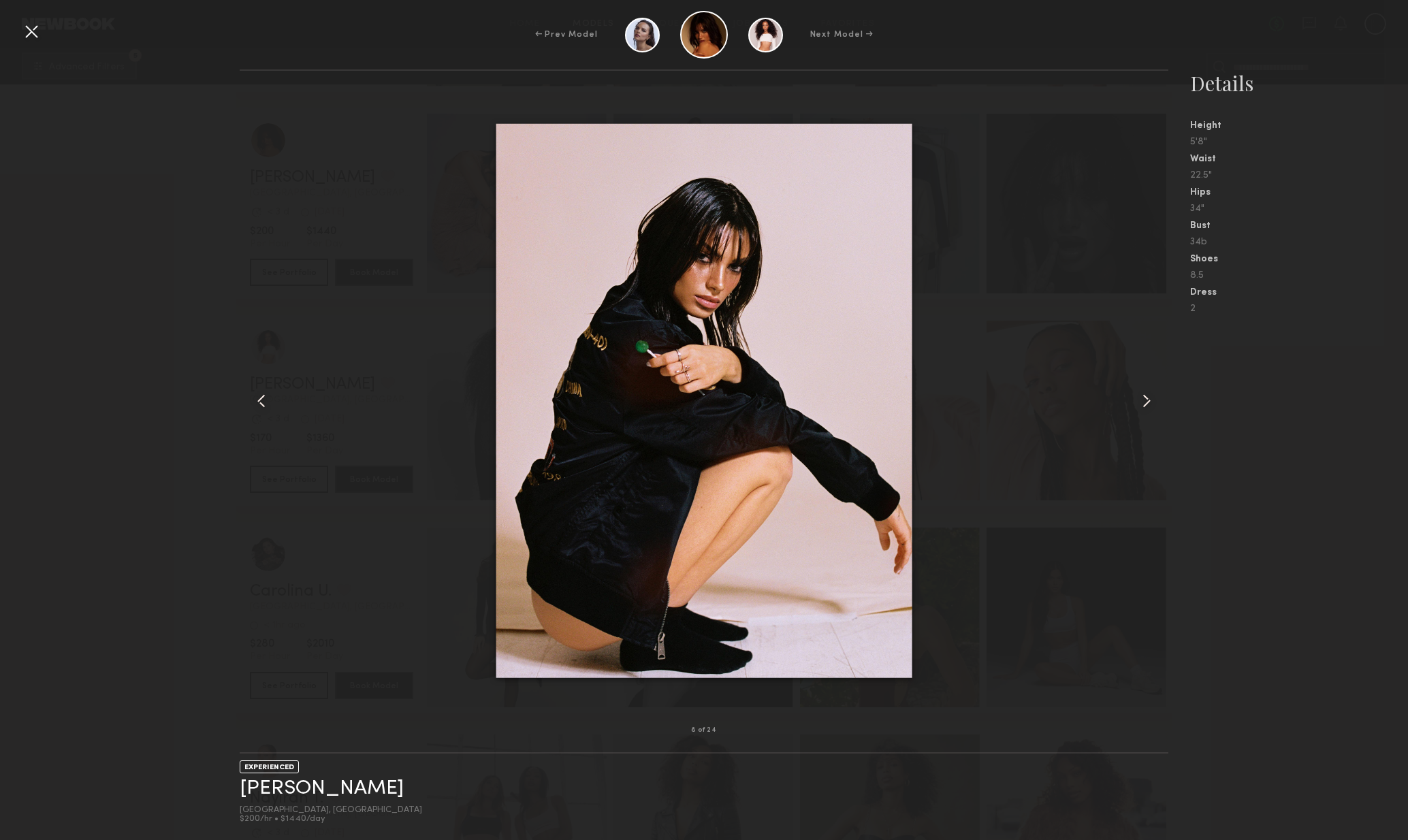
click at [1155, 401] on common-icon at bounding box center [1146, 401] width 21 height 21
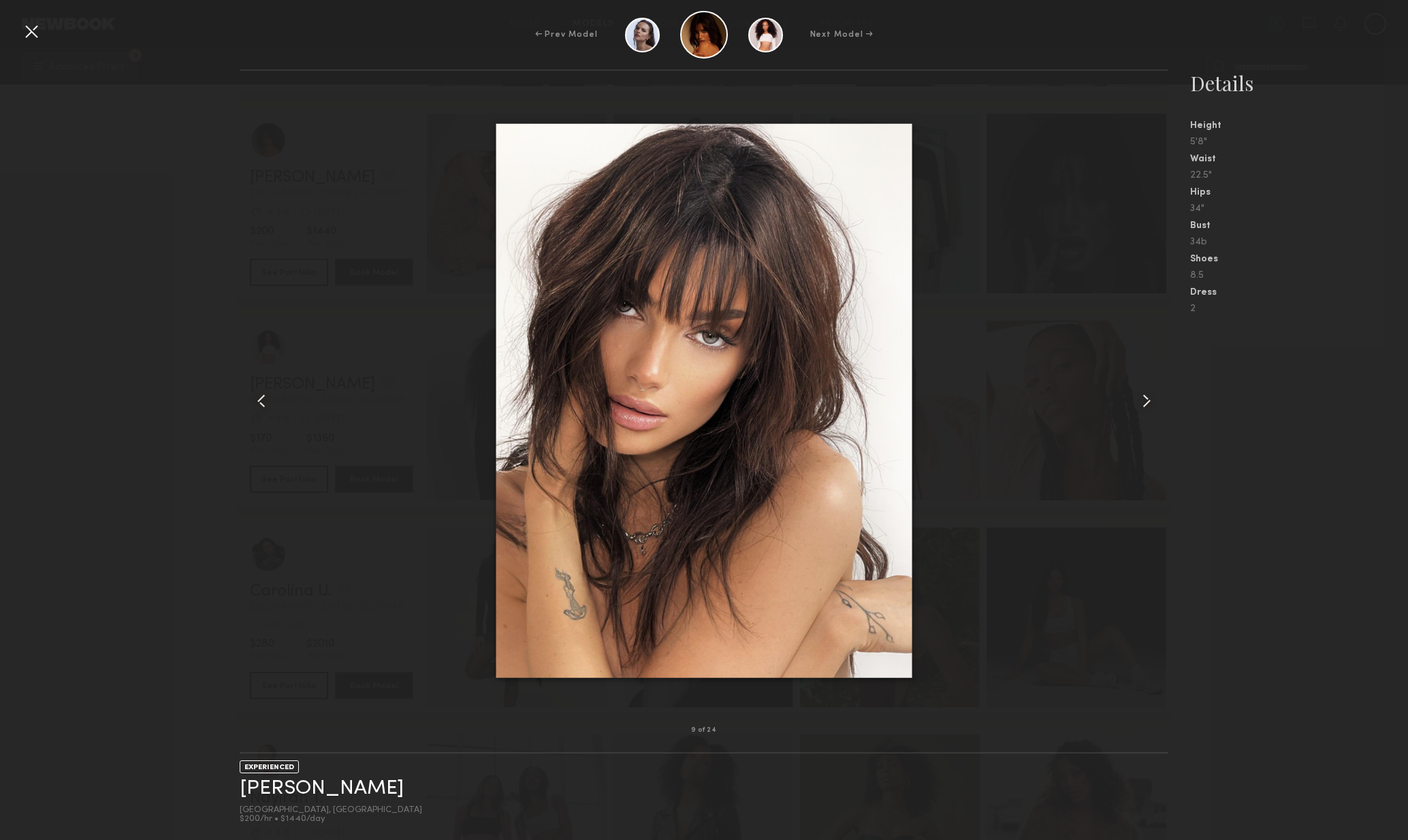
click at [1155, 401] on common-icon at bounding box center [1146, 401] width 21 height 21
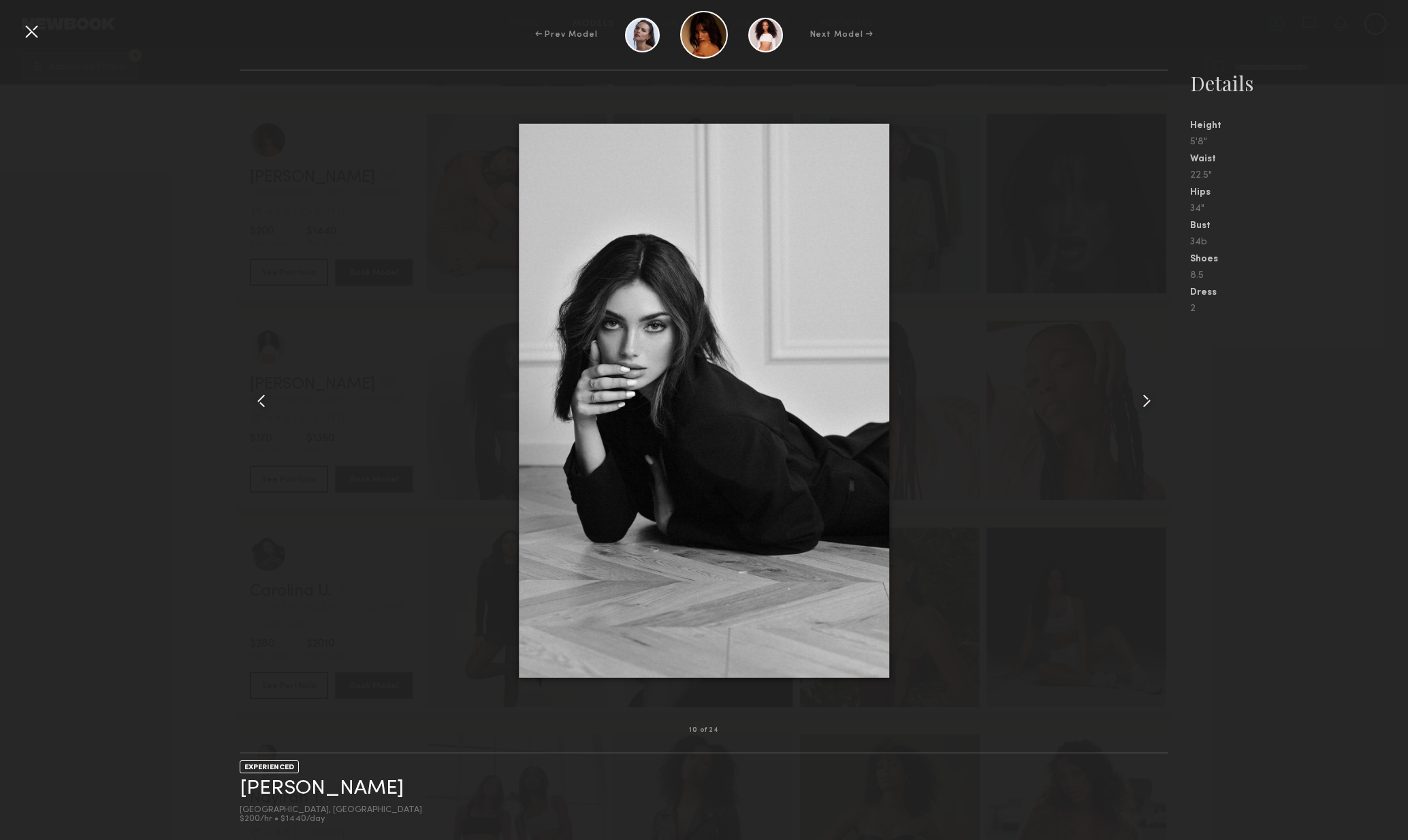
click at [1157, 399] on common-icon at bounding box center [1146, 401] width 21 height 21
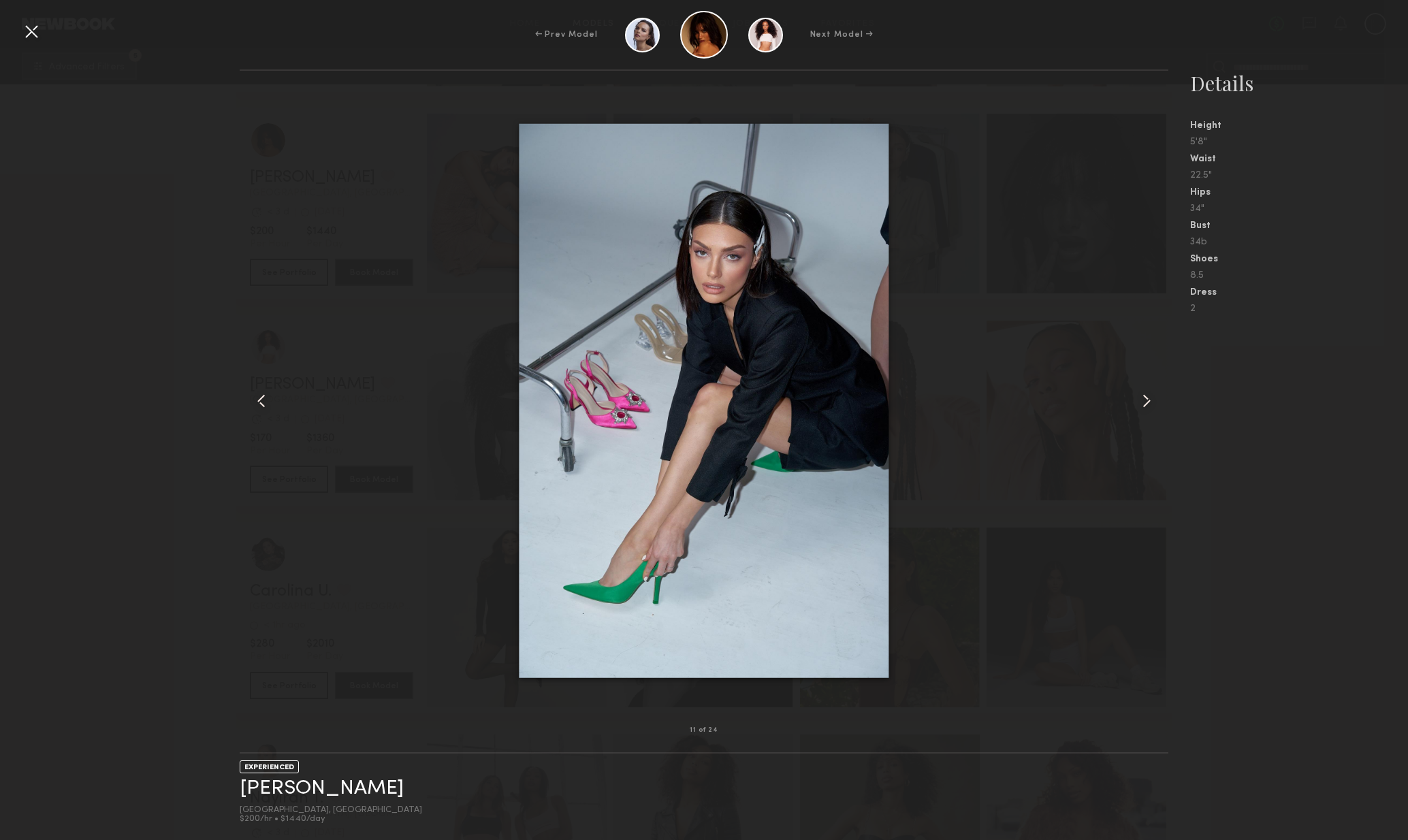
drag, startPoint x: 1155, startPoint y: 400, endPoint x: 1164, endPoint y: 400, distance: 9.0
click at [1155, 400] on common-icon at bounding box center [1146, 401] width 21 height 21
click at [1164, 400] on div at bounding box center [1150, 401] width 38 height 616
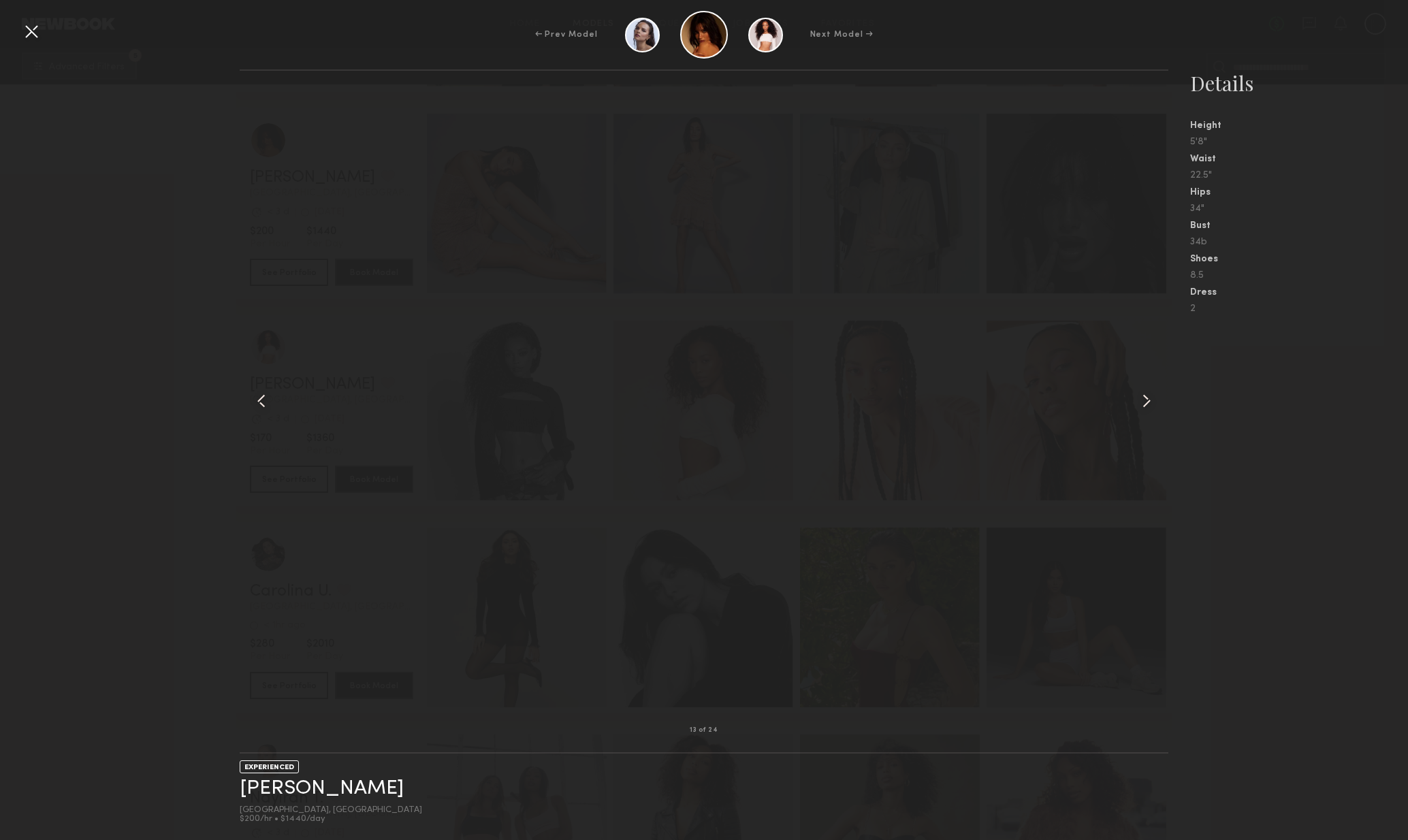
click at [1164, 400] on div at bounding box center [1150, 401] width 38 height 616
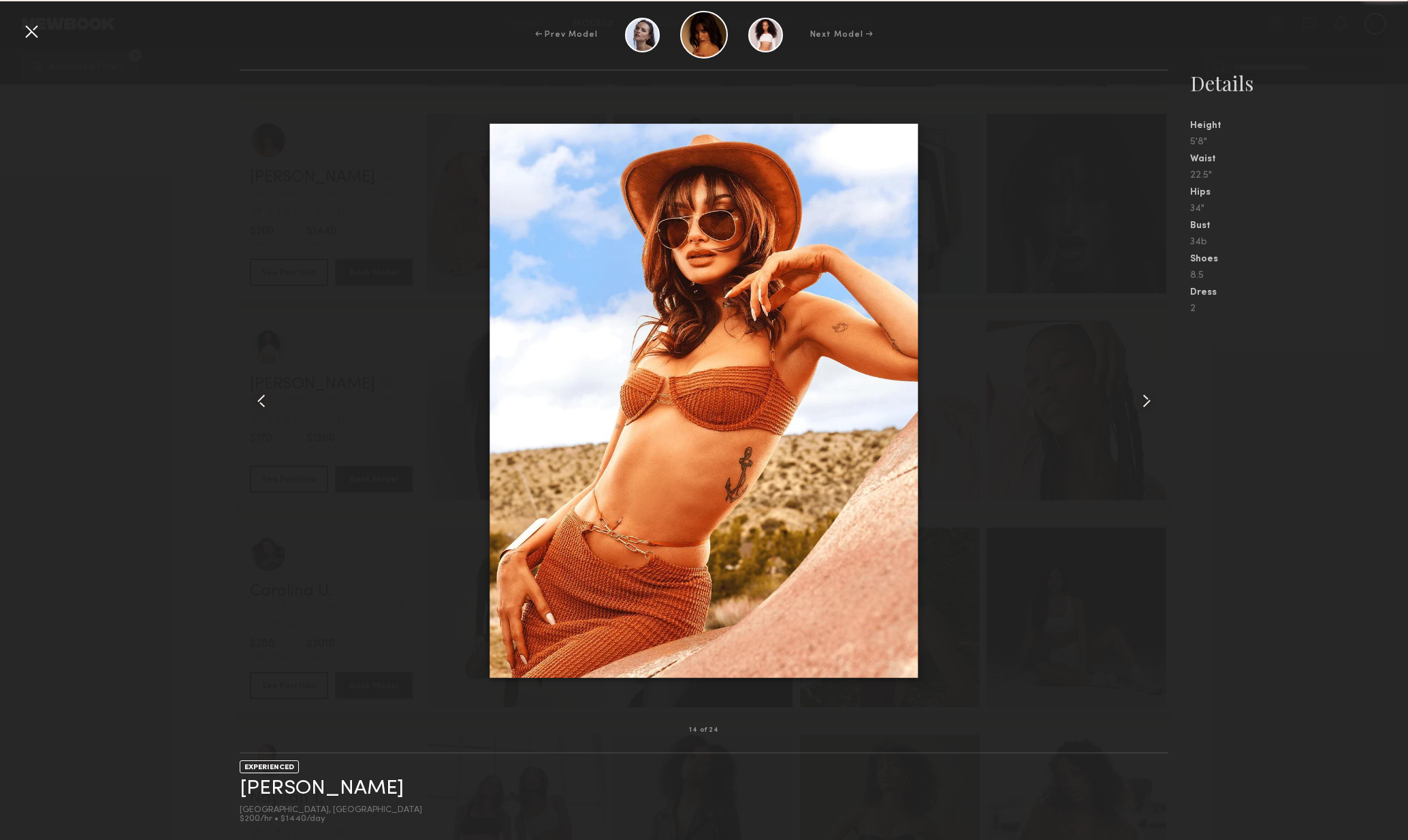
click at [1161, 401] on div at bounding box center [1150, 401] width 38 height 616
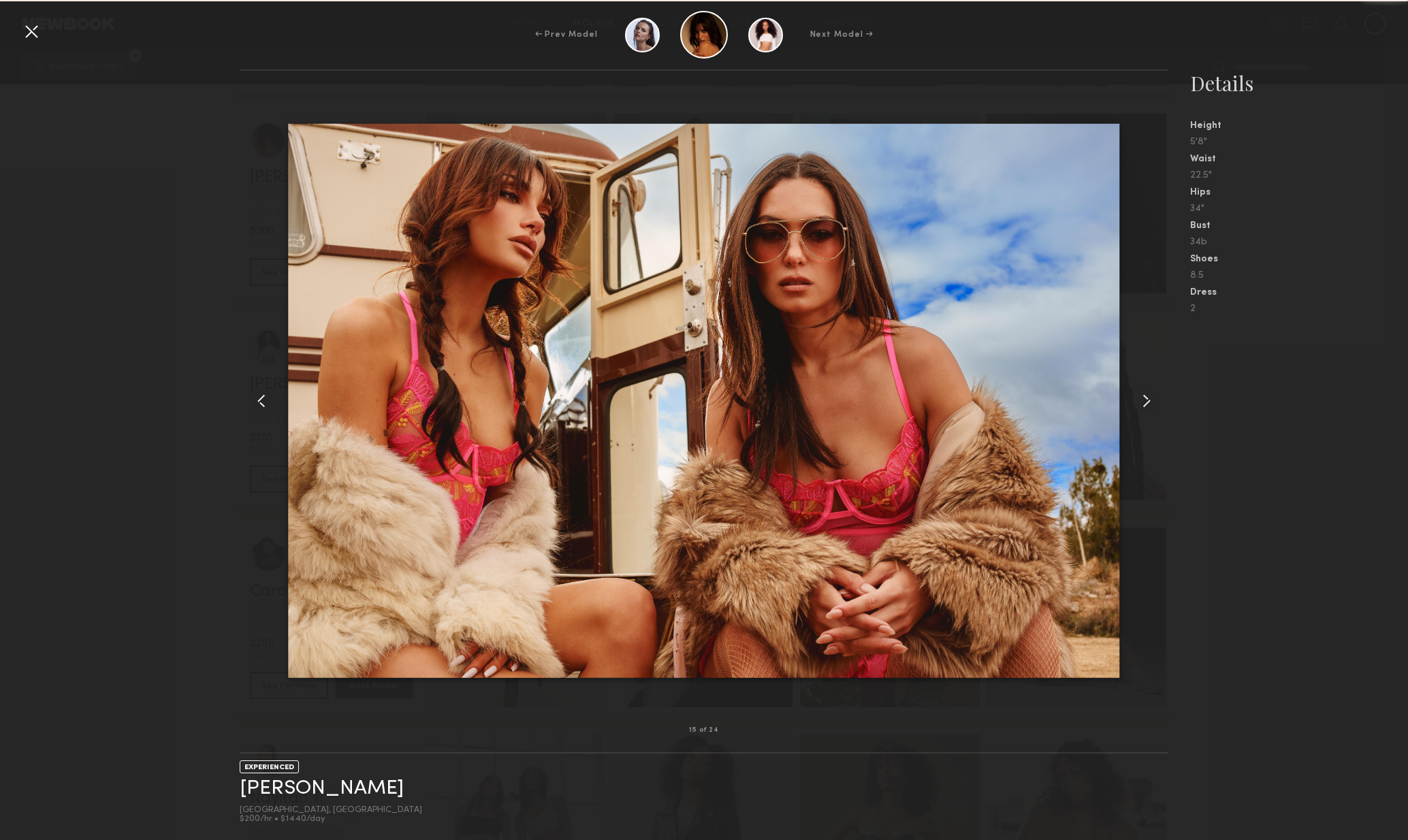
click at [1161, 401] on div at bounding box center [1150, 401] width 38 height 616
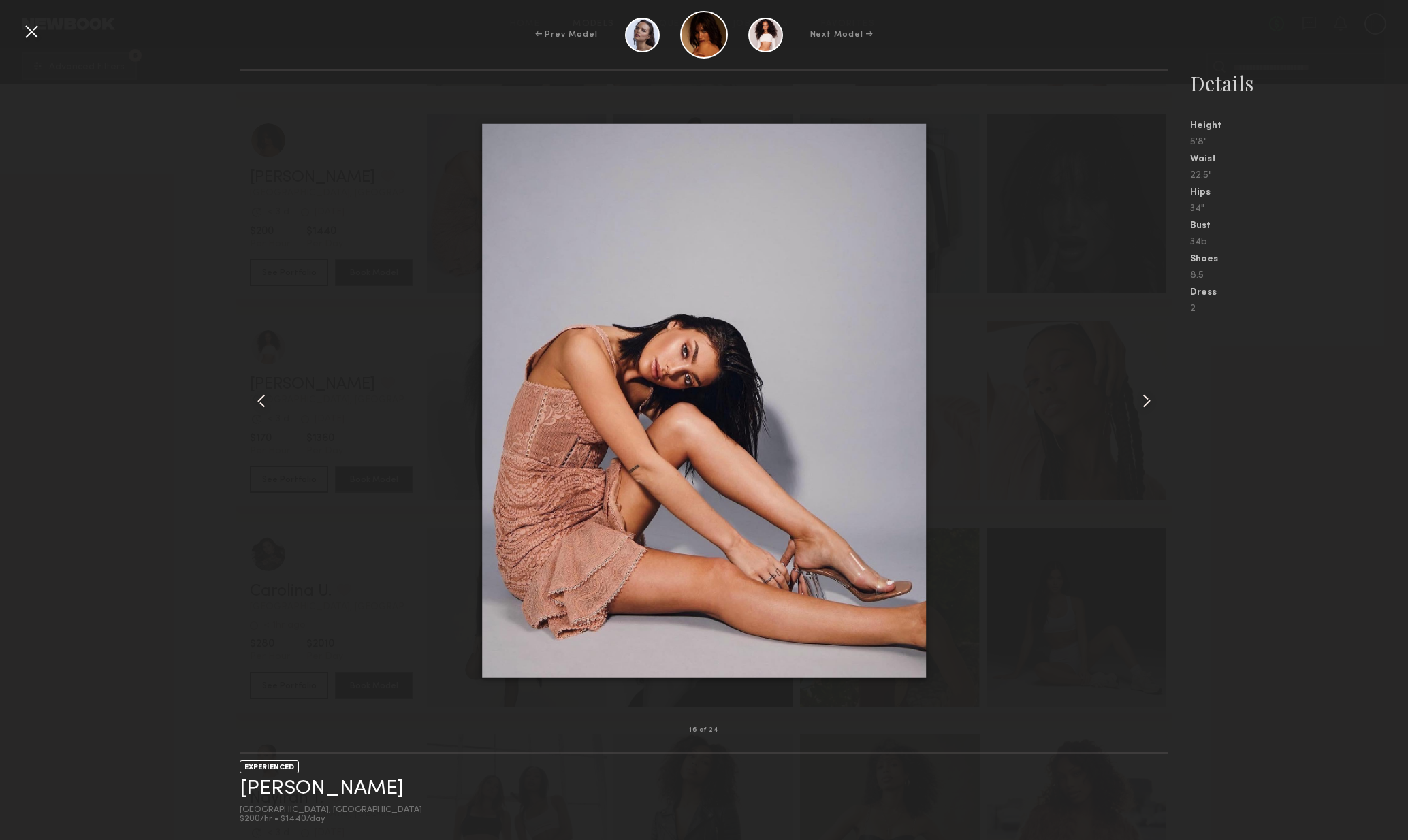
click at [1163, 402] on div at bounding box center [1150, 401] width 38 height 616
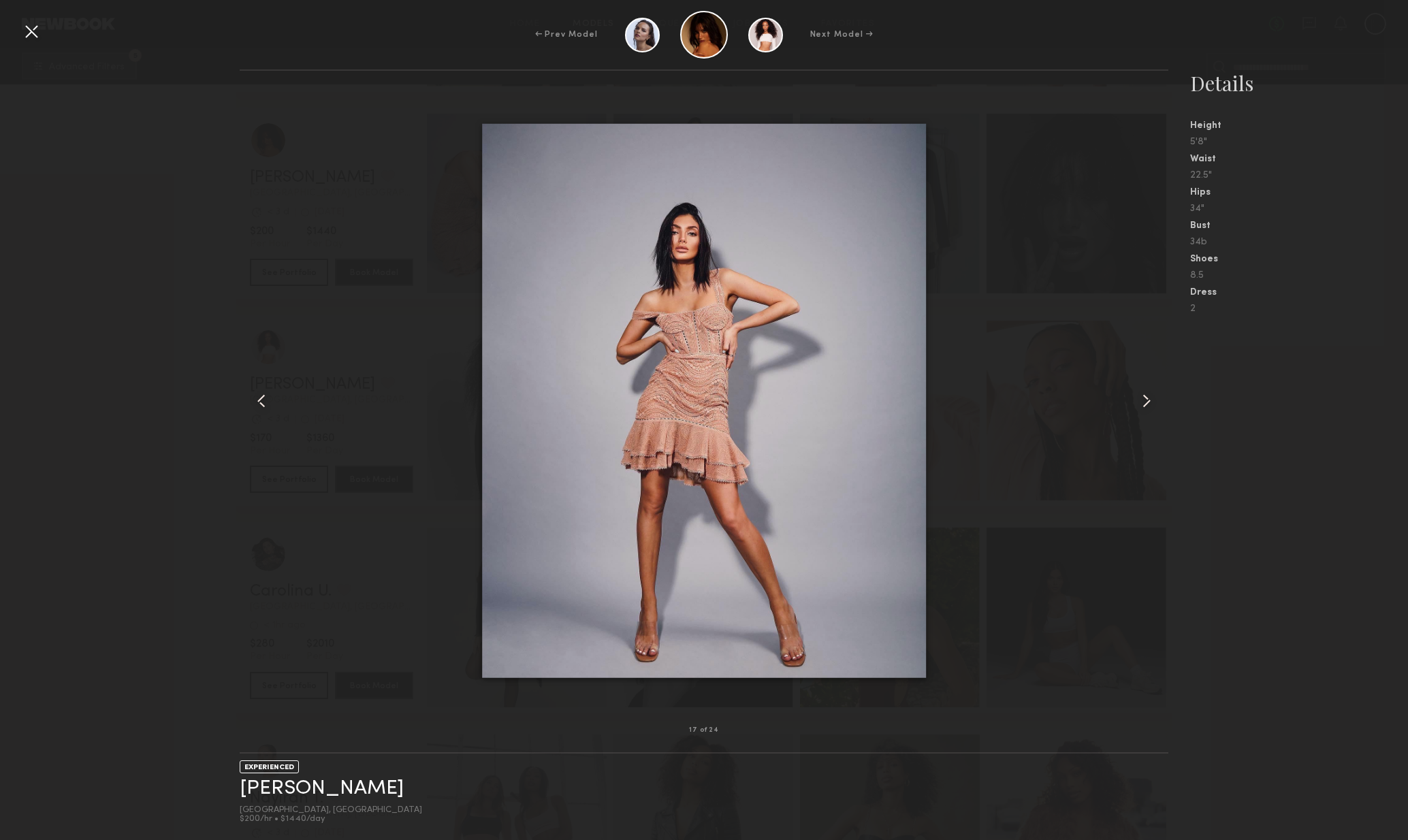
click at [1163, 402] on div at bounding box center [1150, 401] width 38 height 616
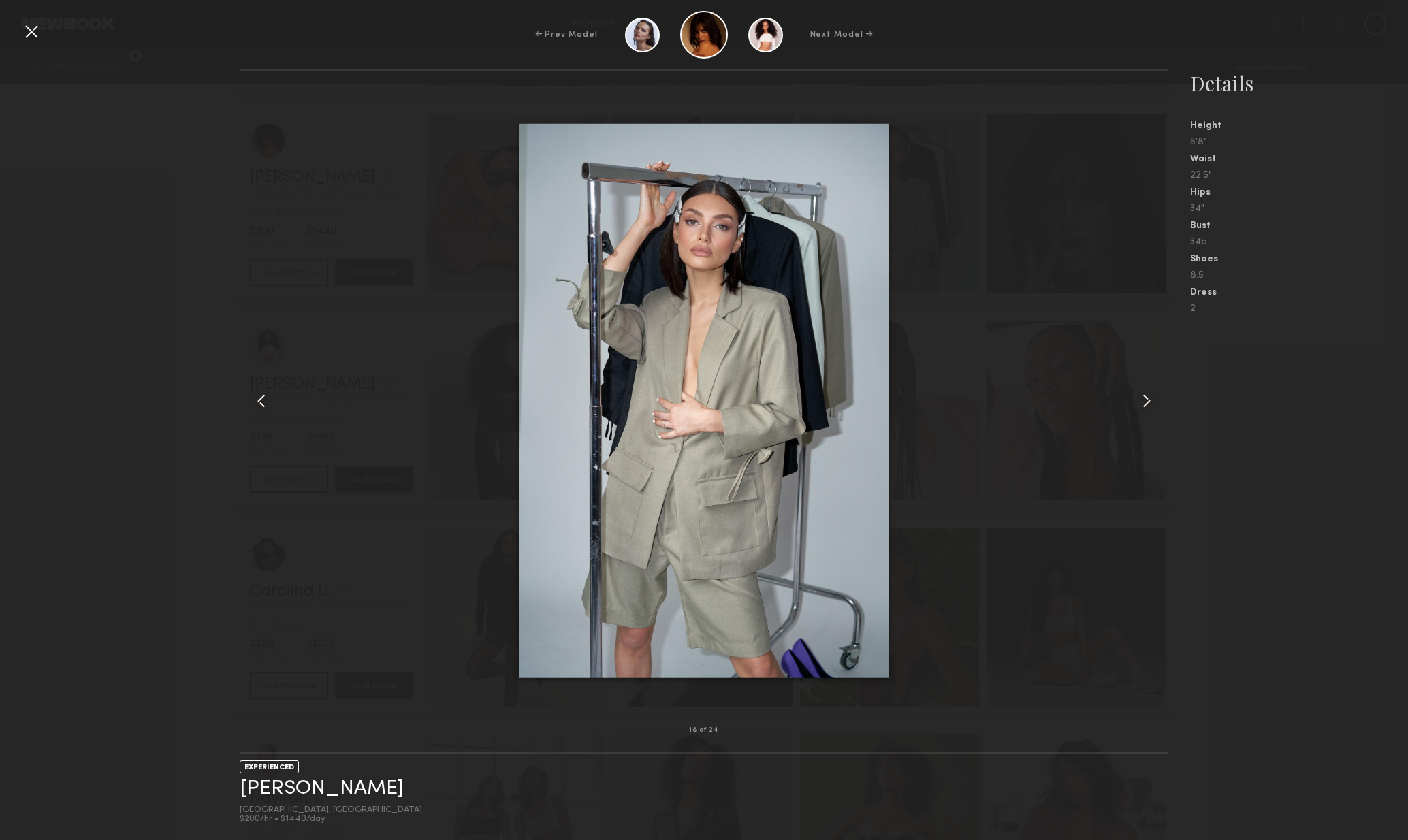
click at [1164, 402] on div at bounding box center [1150, 401] width 38 height 616
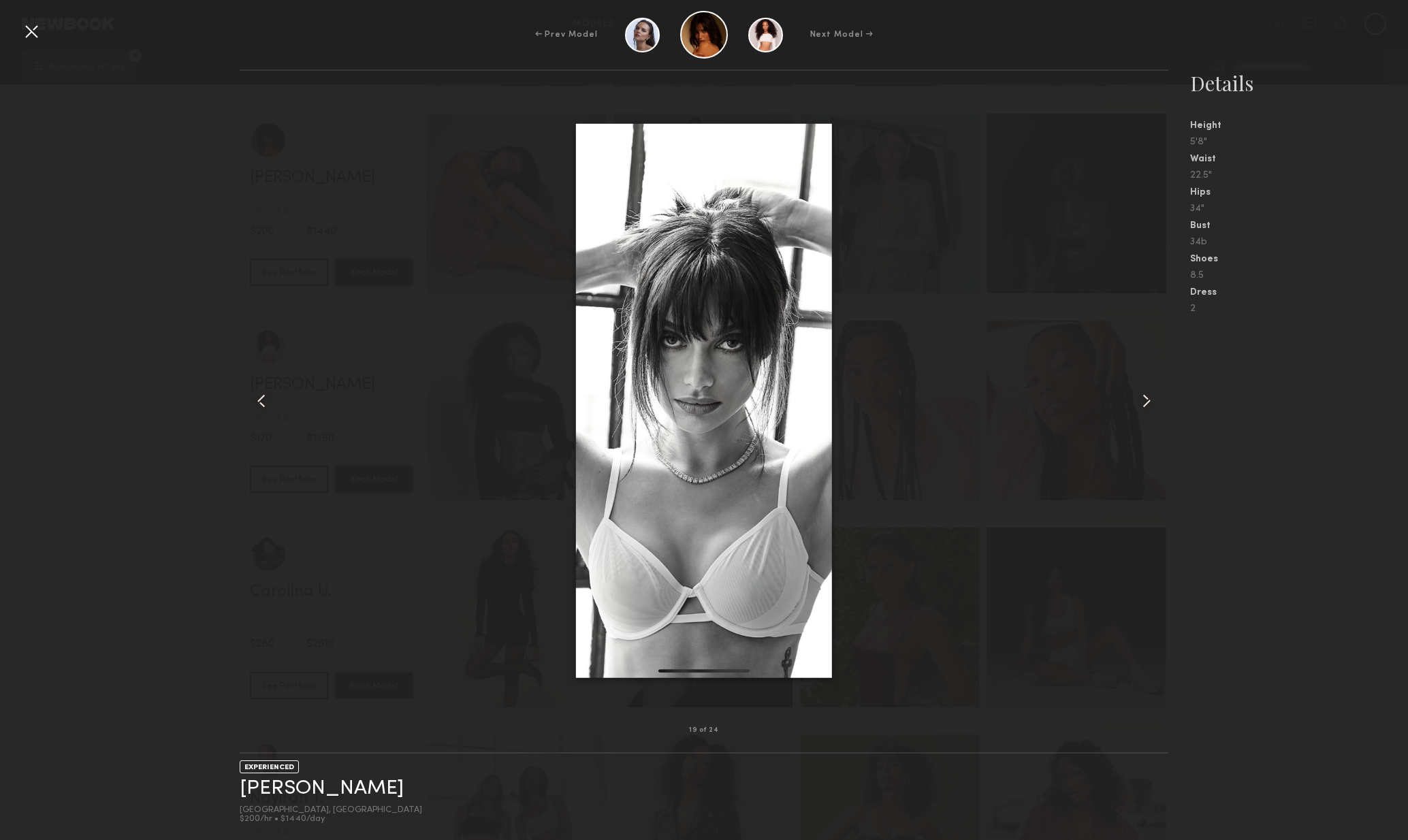
click at [1164, 402] on div at bounding box center [1150, 401] width 38 height 616
click at [1164, 404] on div at bounding box center [1150, 401] width 38 height 616
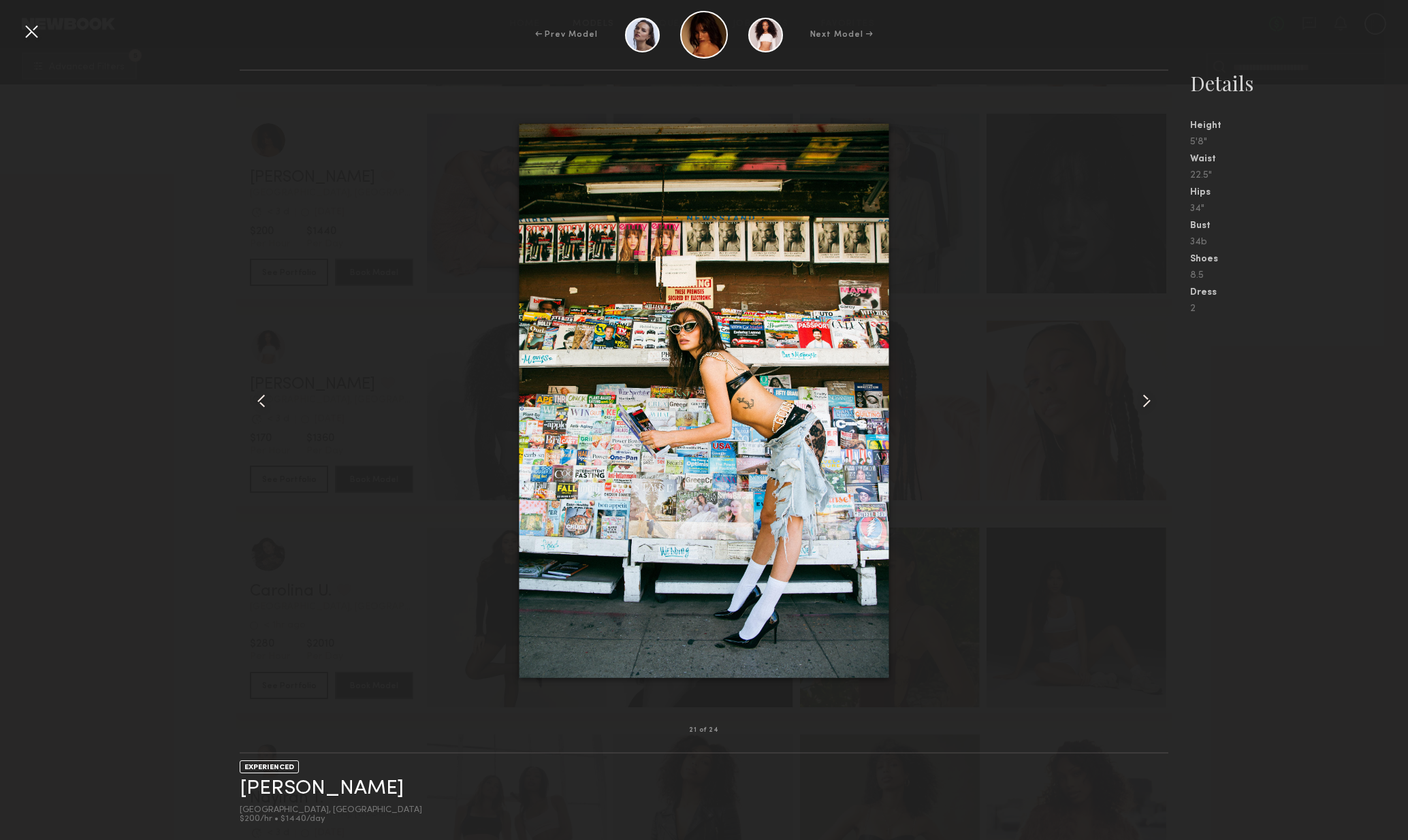
click at [28, 27] on div at bounding box center [31, 31] width 21 height 21
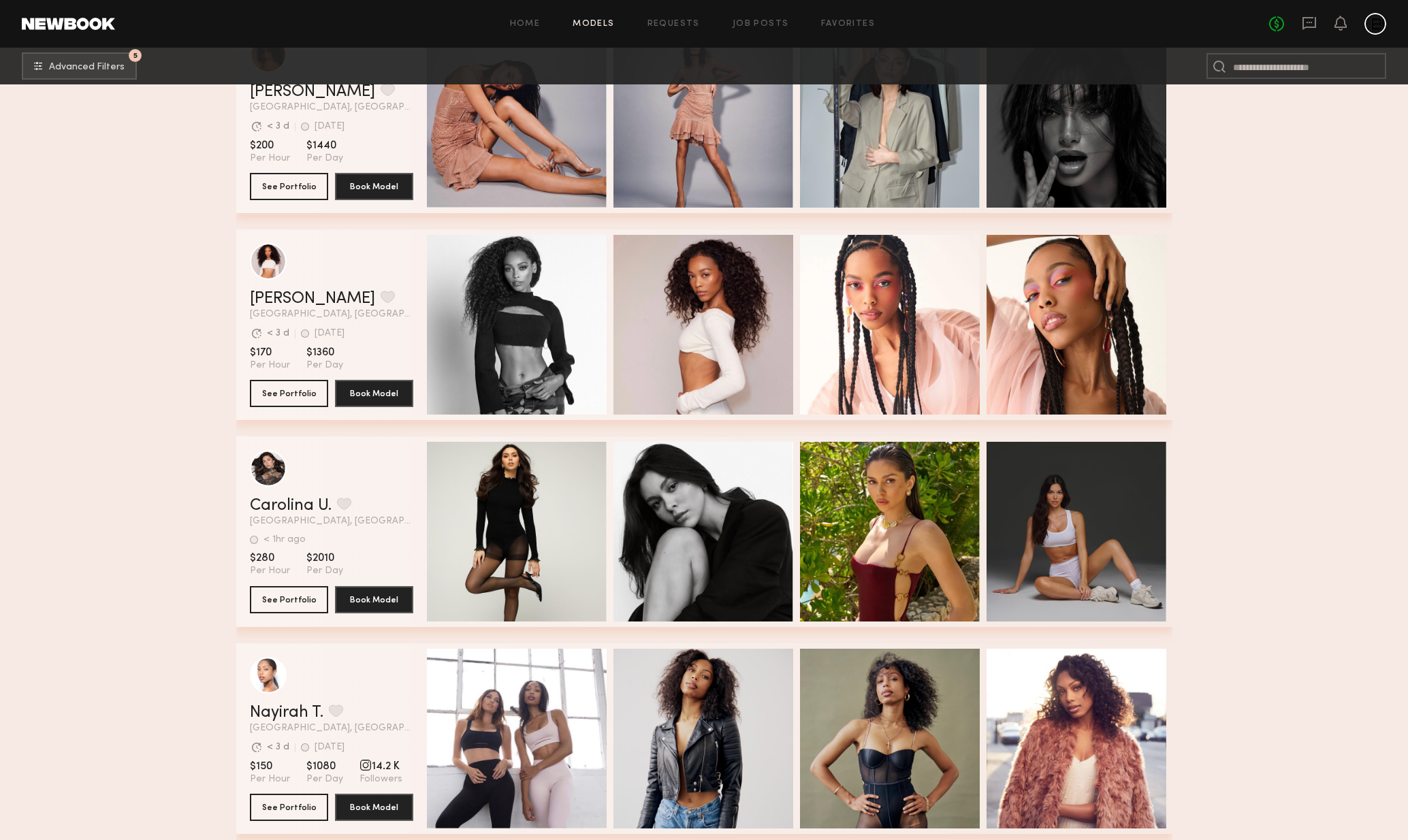
scroll to position [26130, 0]
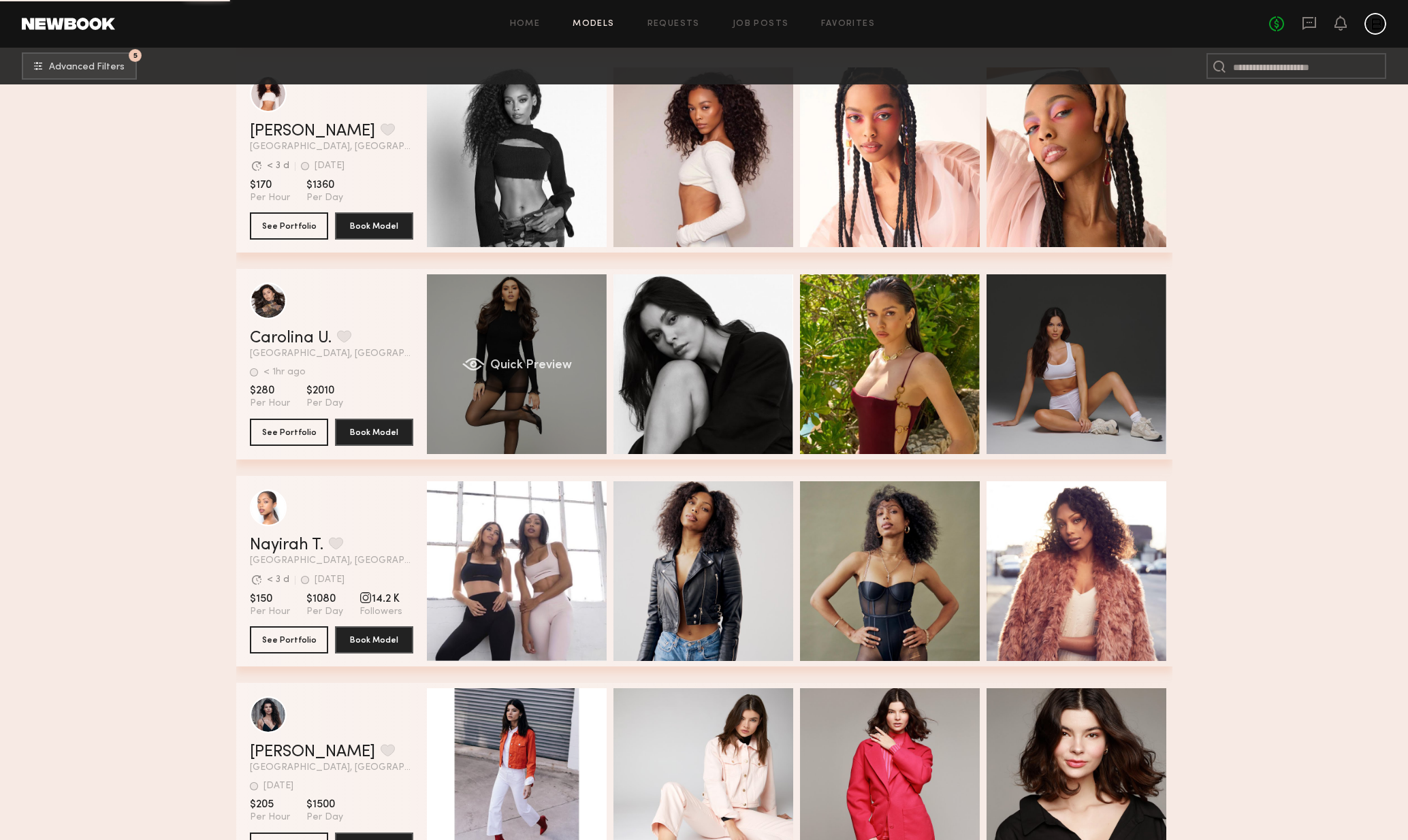
click at [541, 388] on div "Quick Preview" at bounding box center [517, 364] width 179 height 179
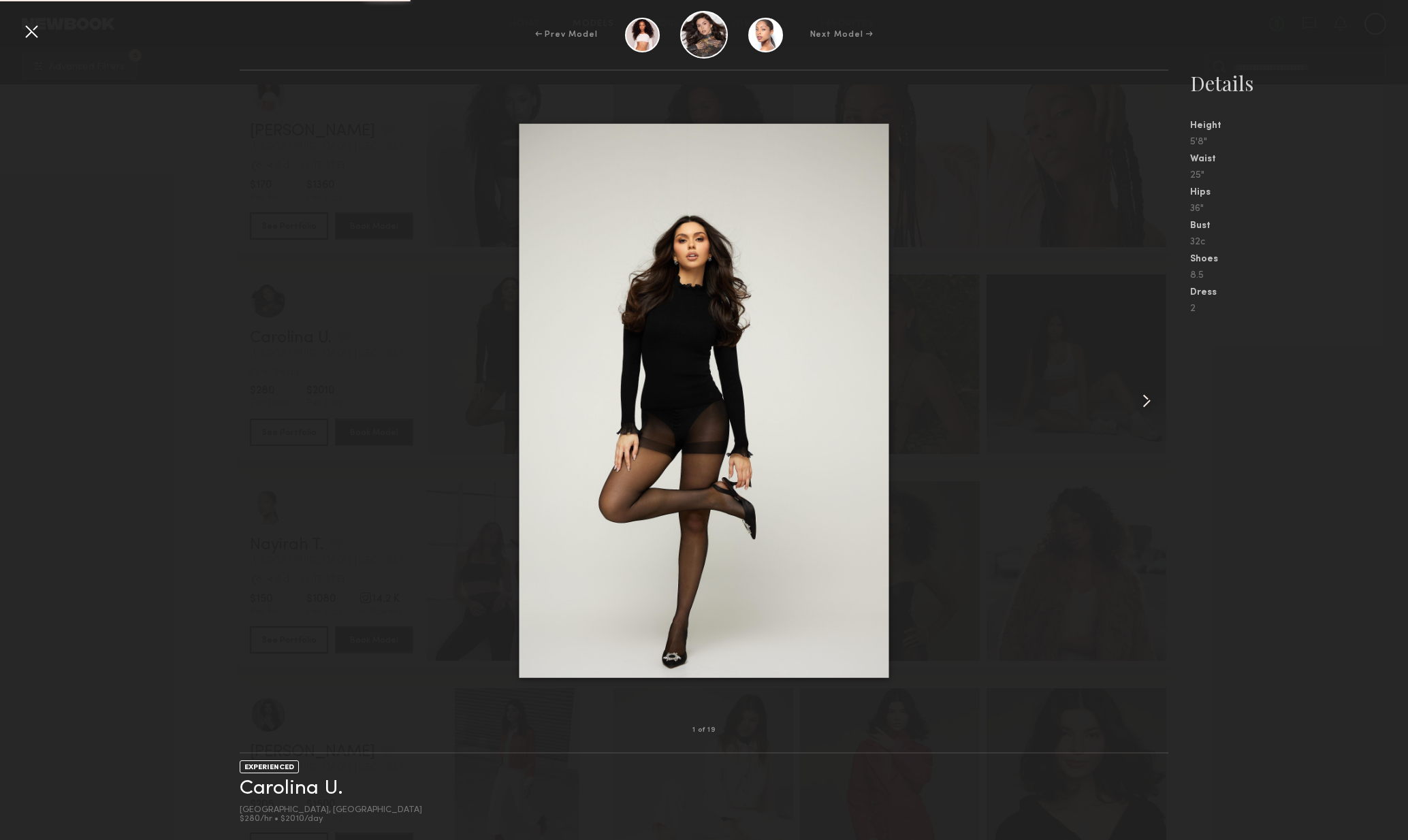
click at [1147, 407] on common-icon at bounding box center [1146, 401] width 21 height 21
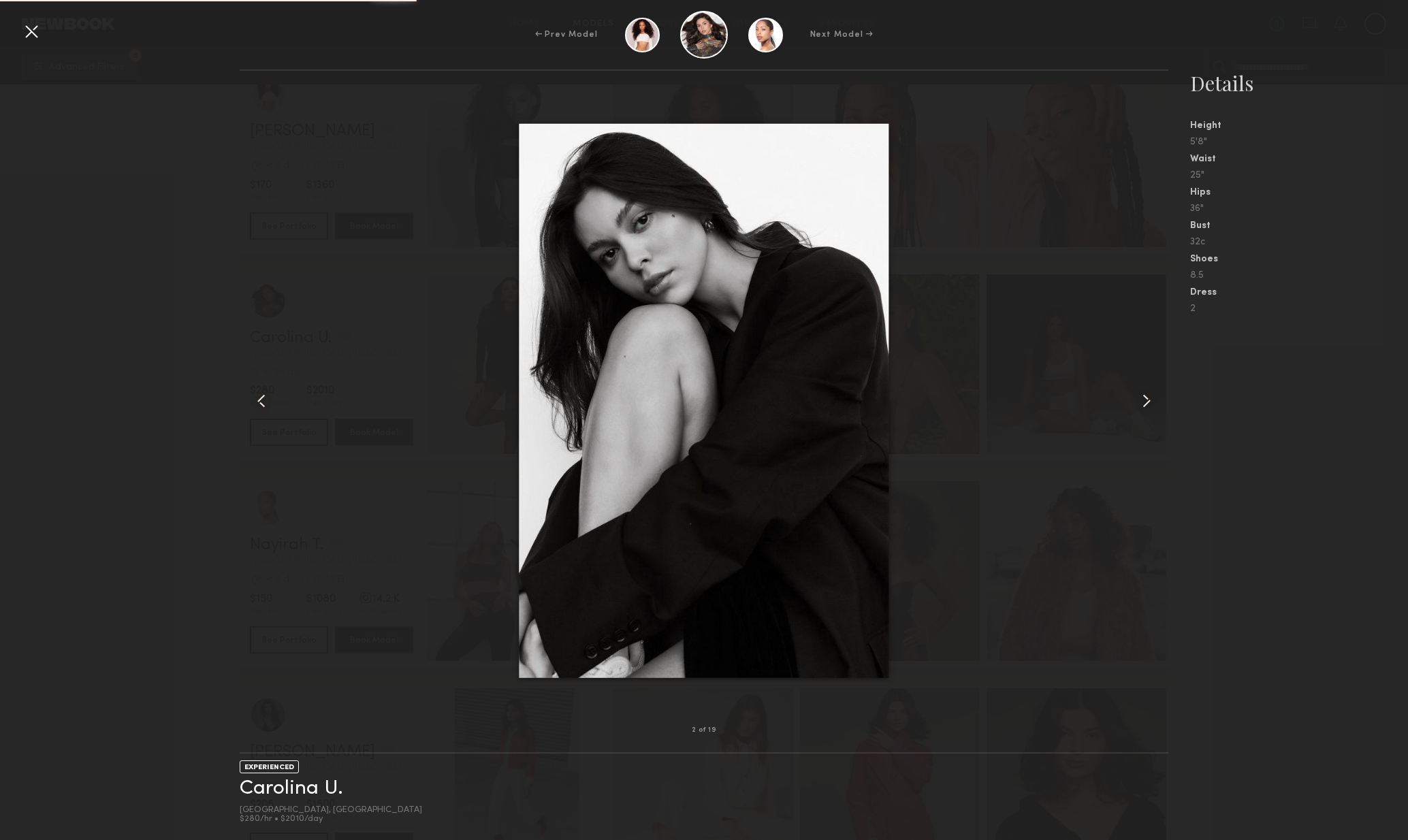
click at [1149, 409] on common-icon at bounding box center [1146, 401] width 21 height 21
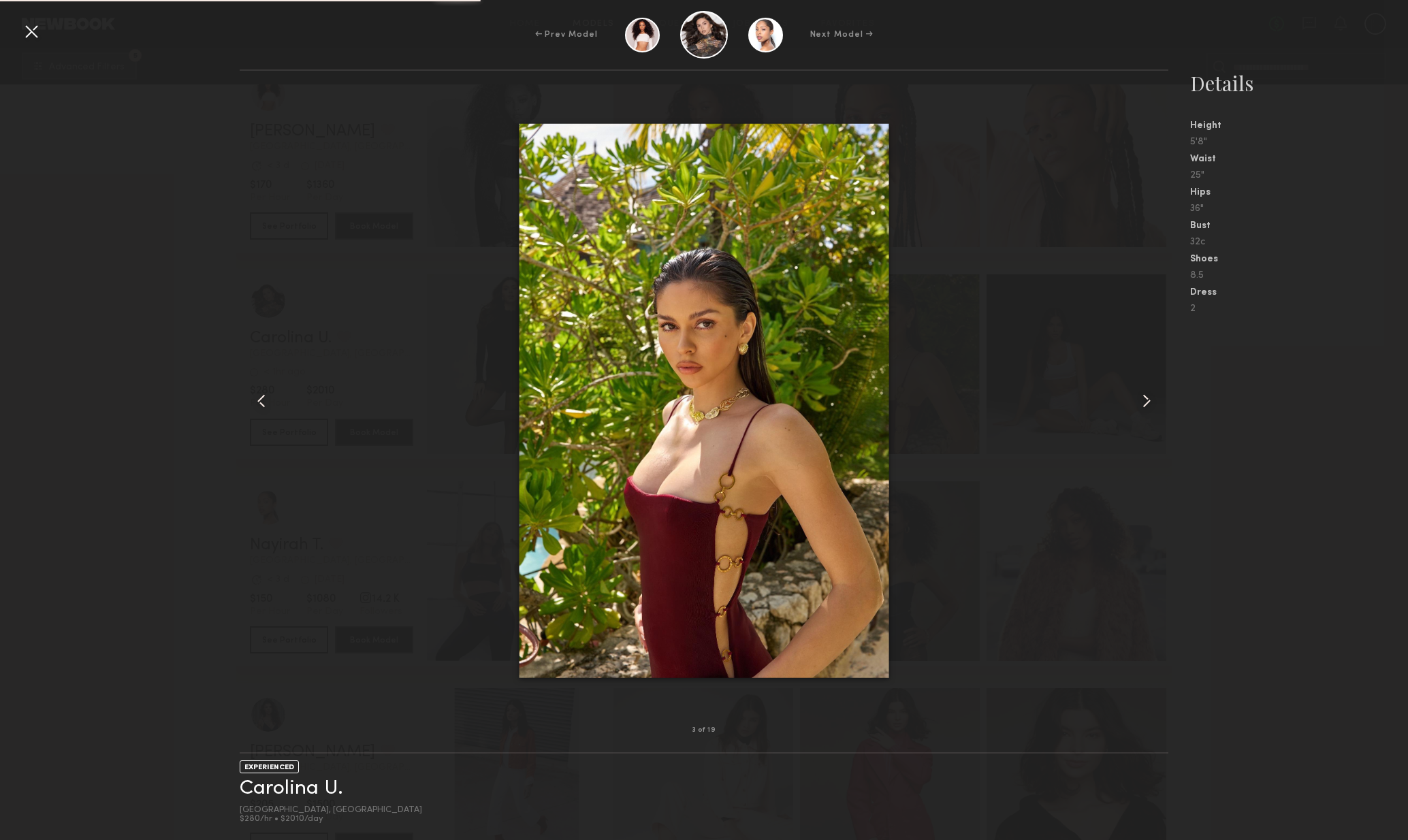
click at [1148, 411] on div at bounding box center [1150, 401] width 38 height 616
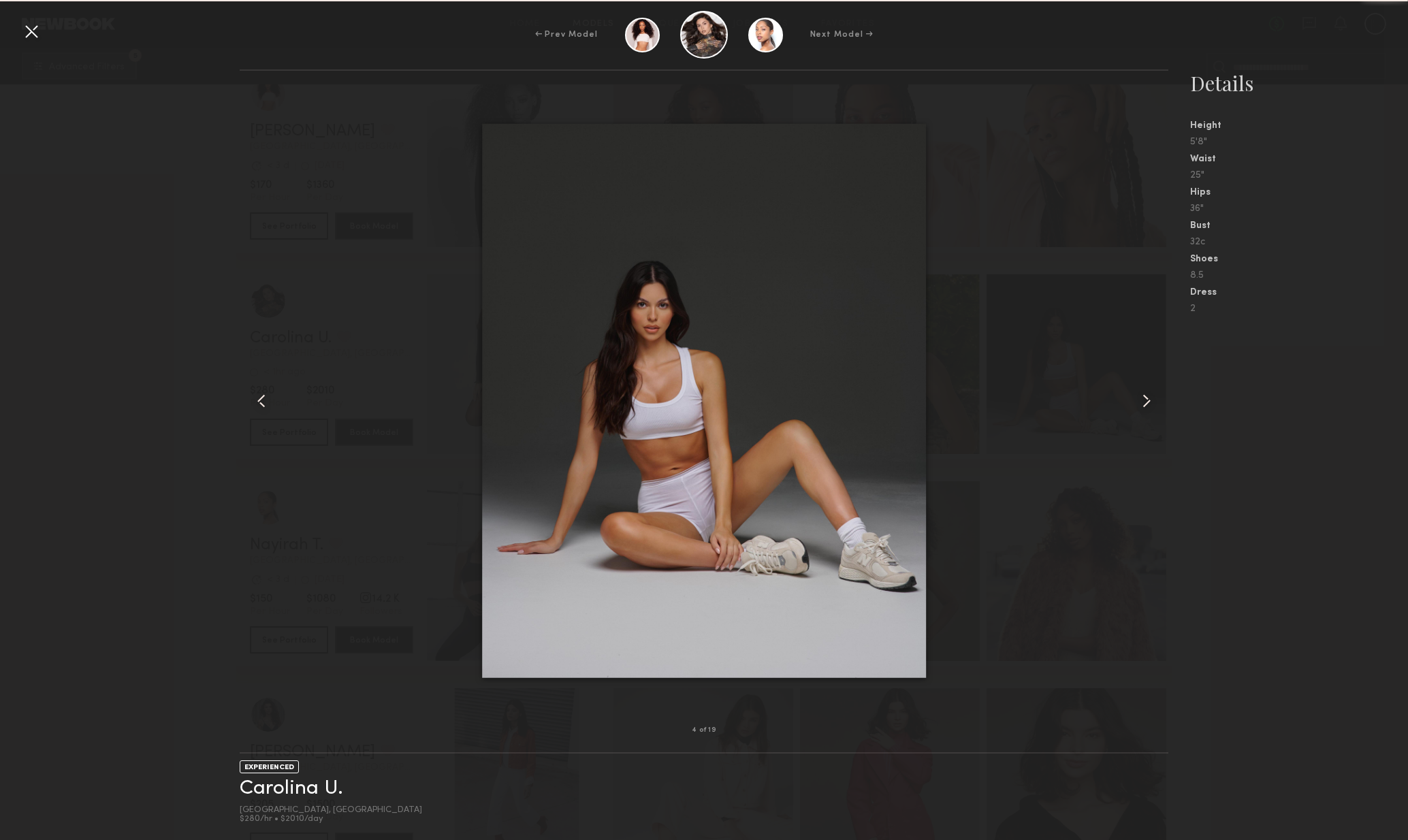
click at [1151, 415] on div at bounding box center [1150, 401] width 38 height 616
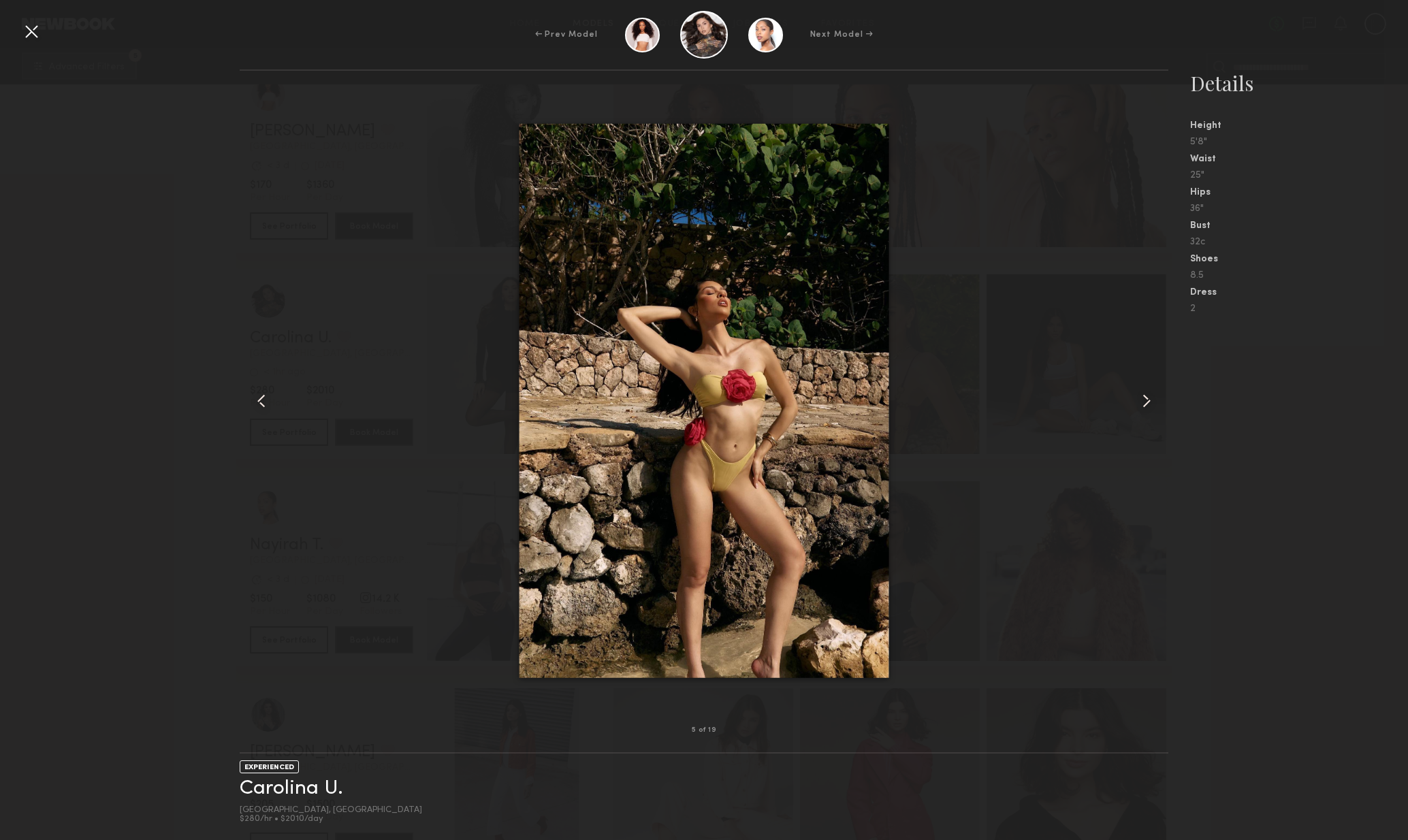
click at [1152, 413] on div at bounding box center [1150, 401] width 38 height 616
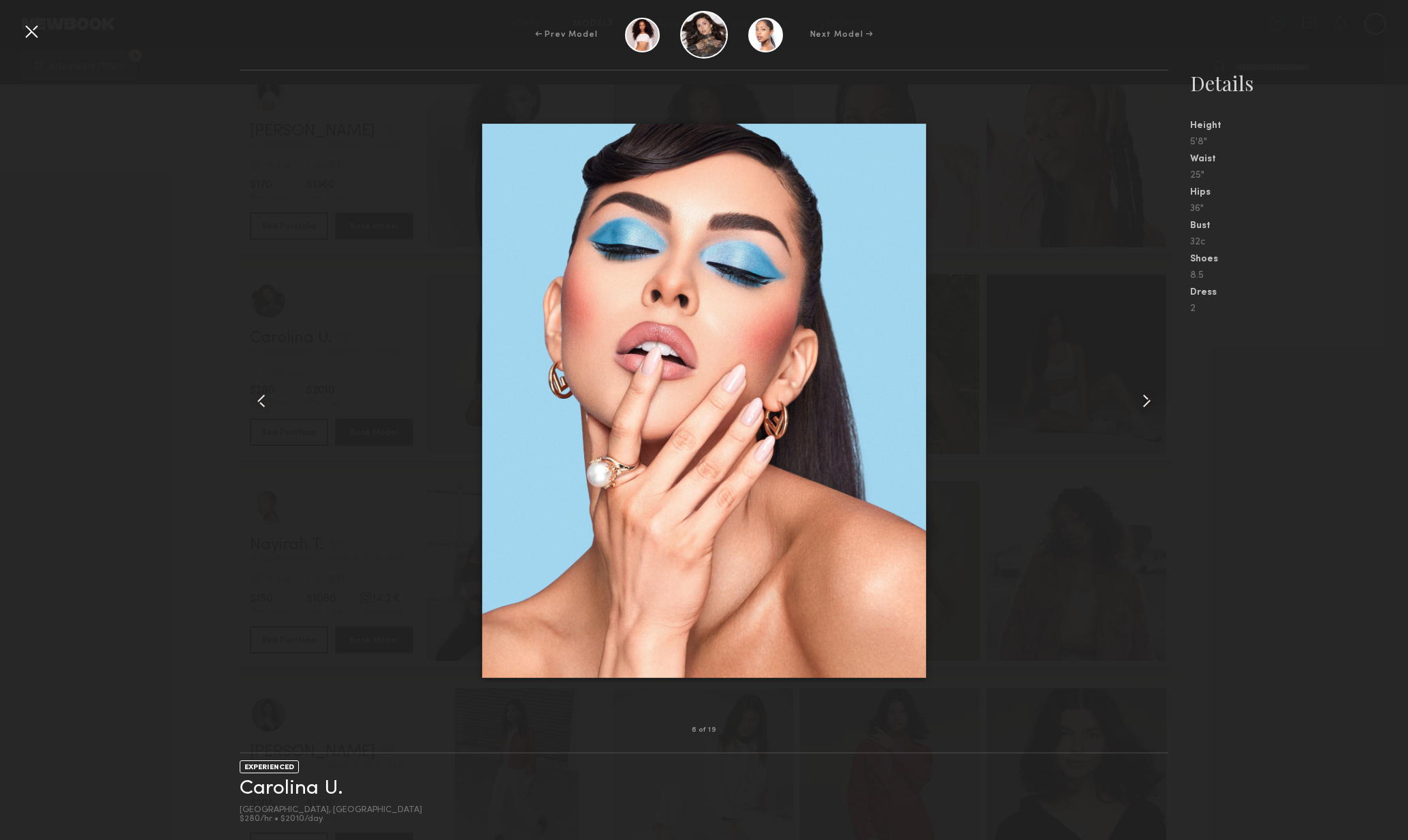
click at [1157, 414] on div at bounding box center [1150, 401] width 38 height 616
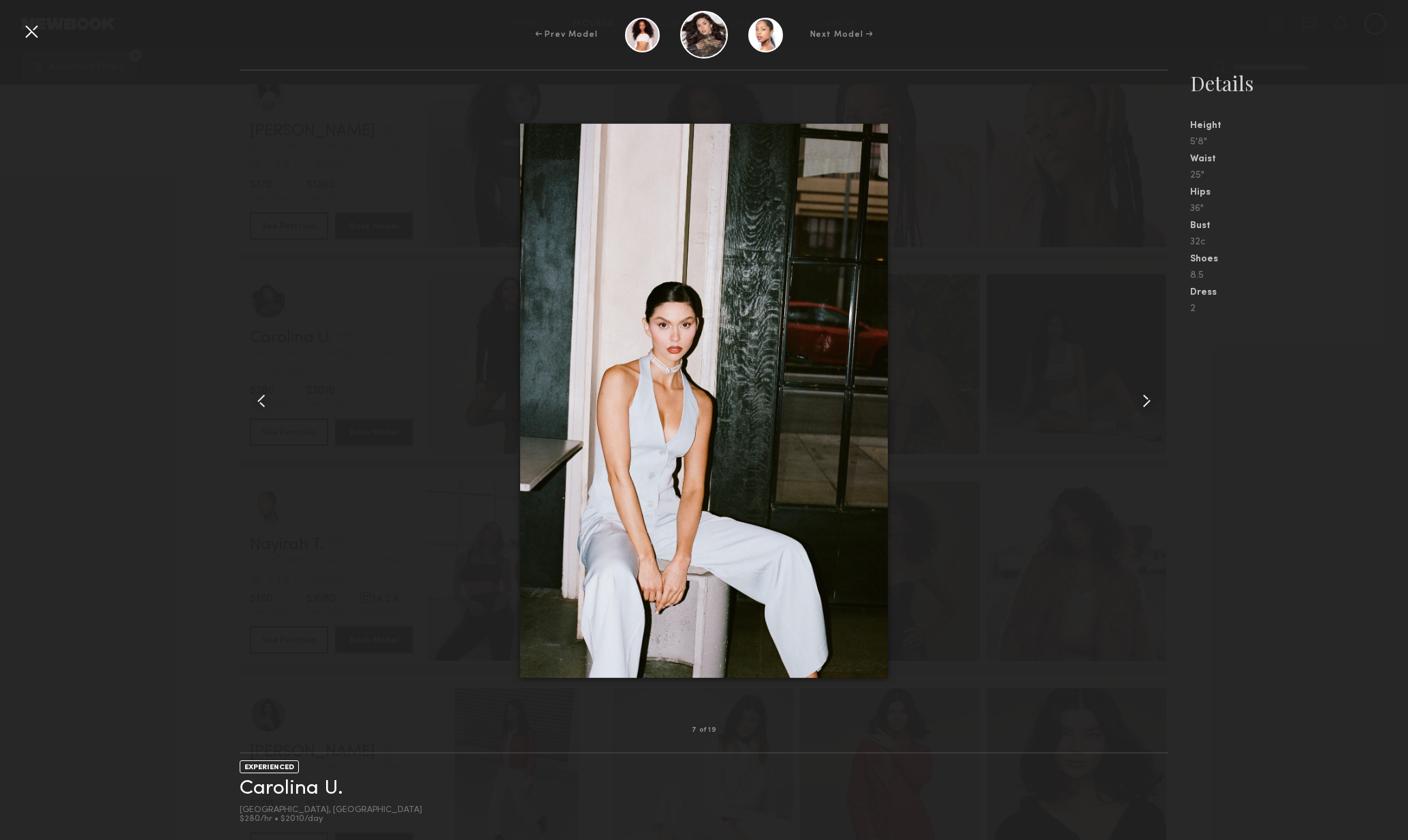
click at [1159, 414] on div at bounding box center [1150, 401] width 38 height 616
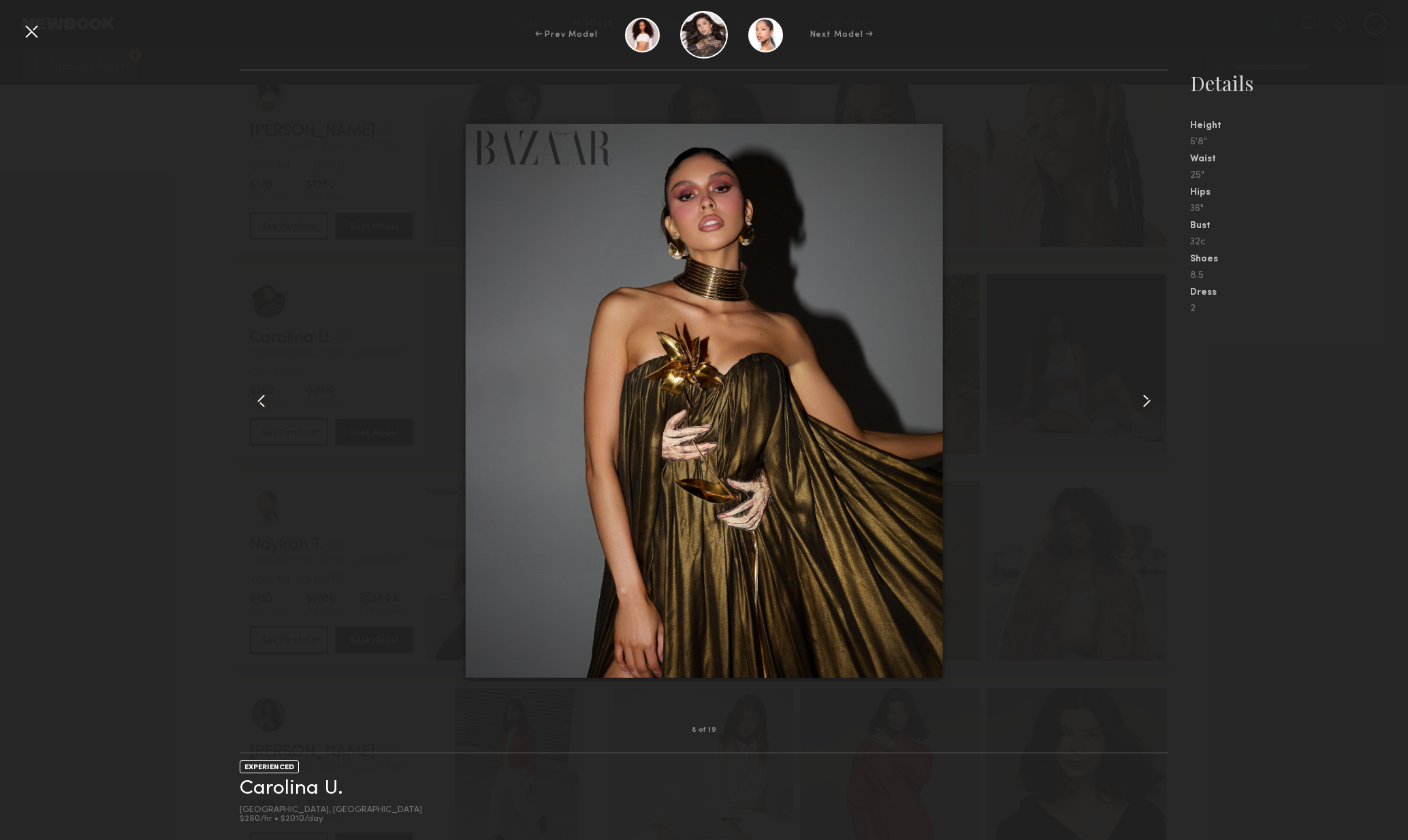
click at [1159, 410] on div at bounding box center [1150, 401] width 38 height 616
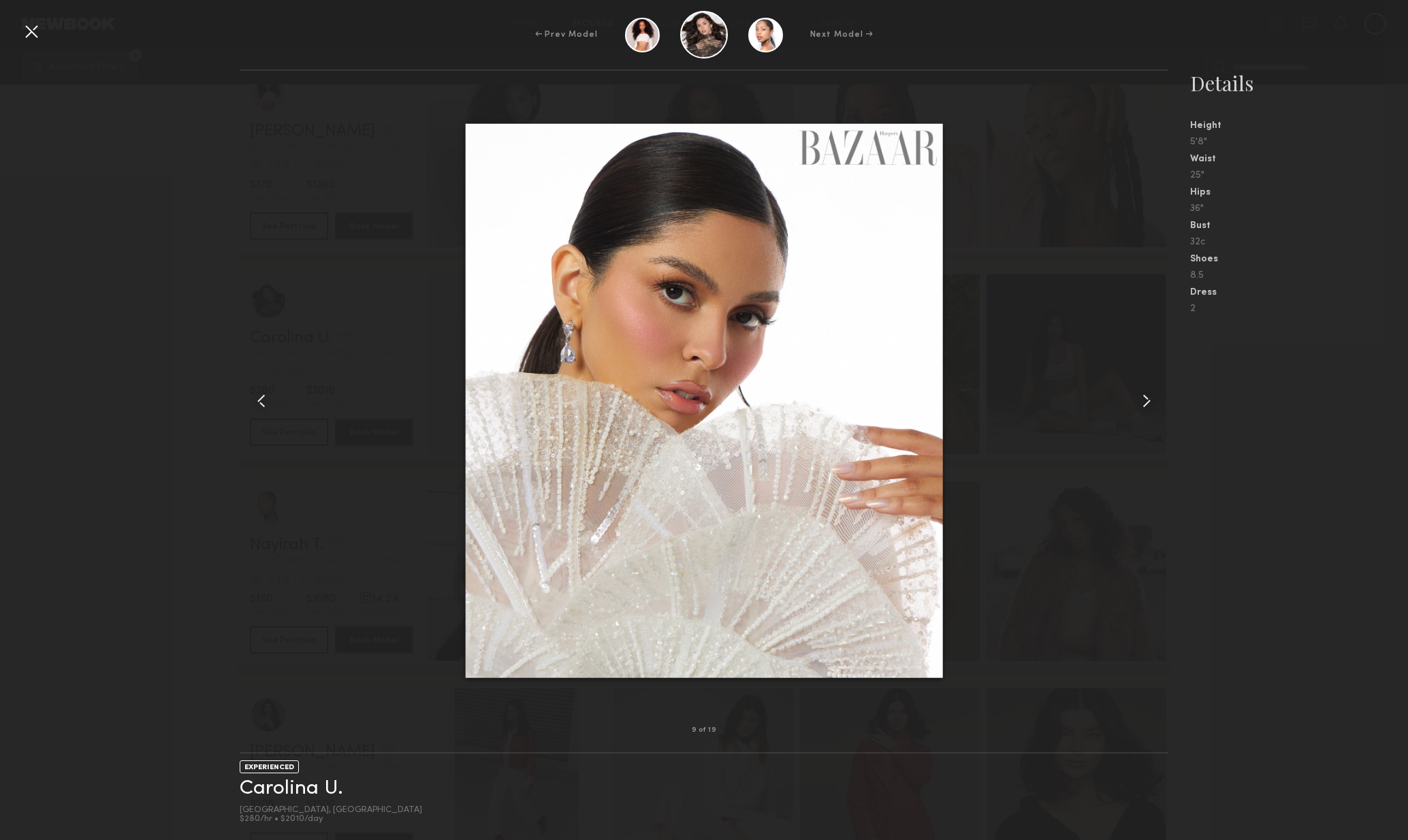
click at [1159, 416] on div at bounding box center [1150, 401] width 38 height 616
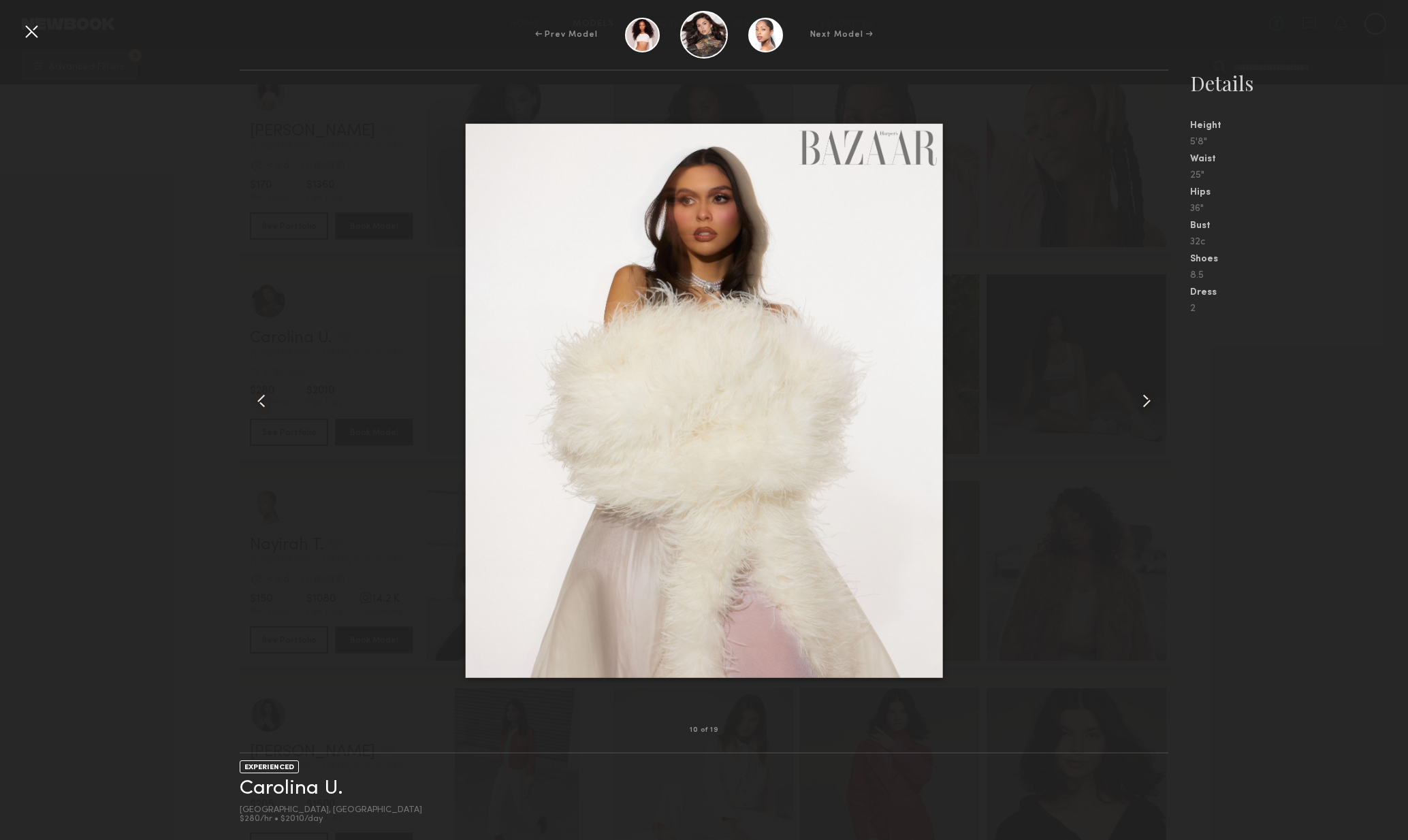
click at [1164, 416] on div at bounding box center [1150, 401] width 38 height 616
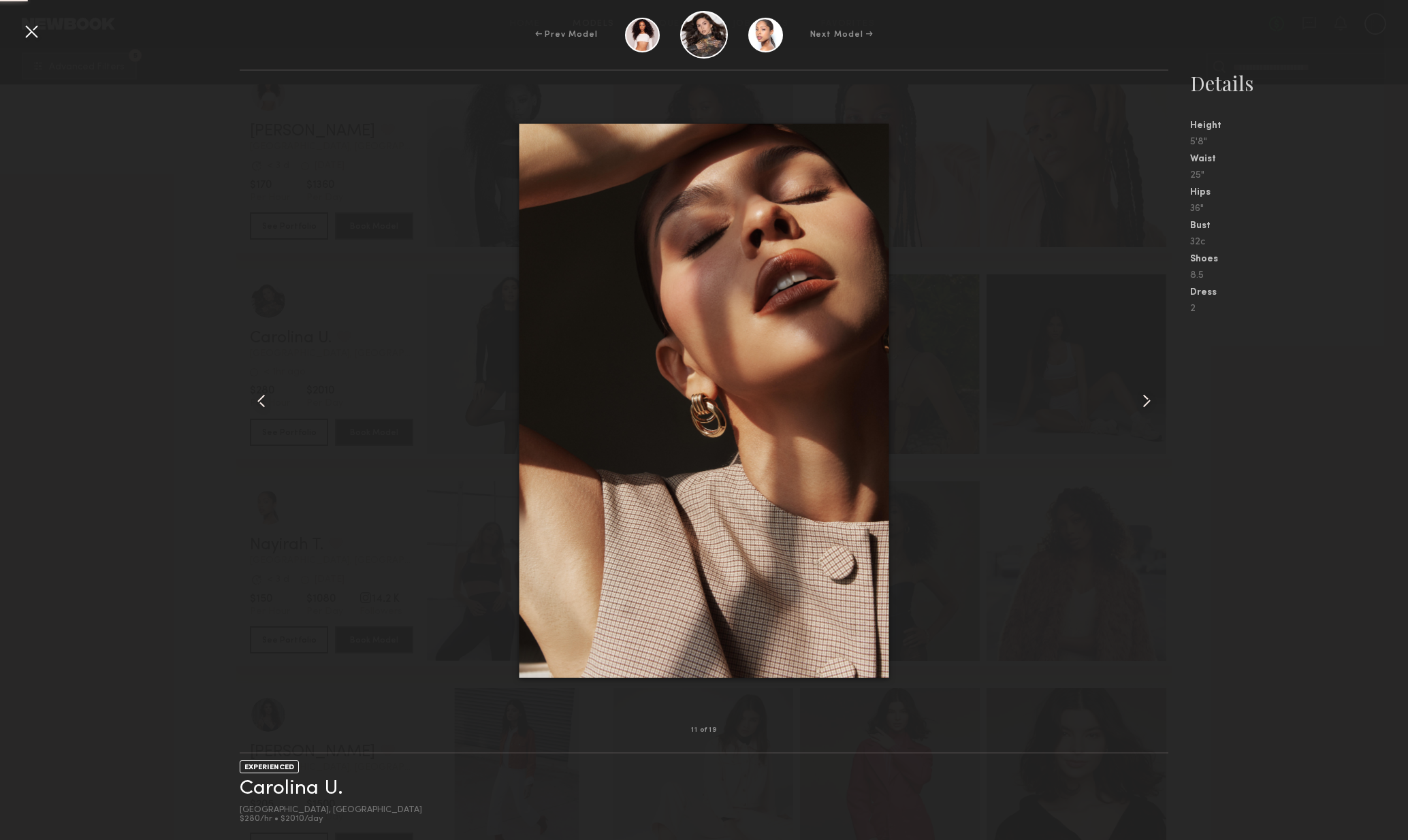
click at [1163, 416] on div at bounding box center [1150, 401] width 38 height 616
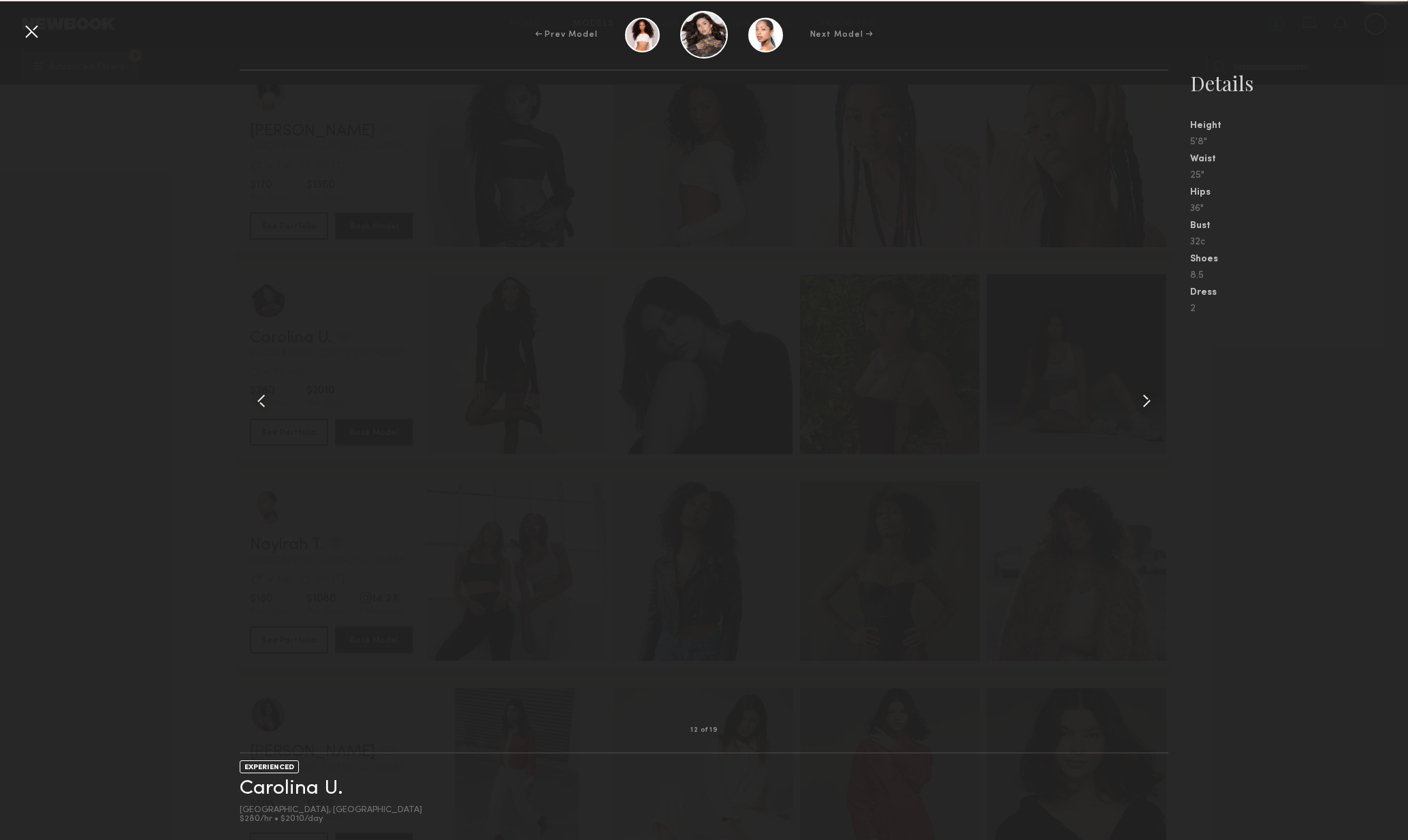
click at [1163, 416] on div at bounding box center [1150, 401] width 38 height 616
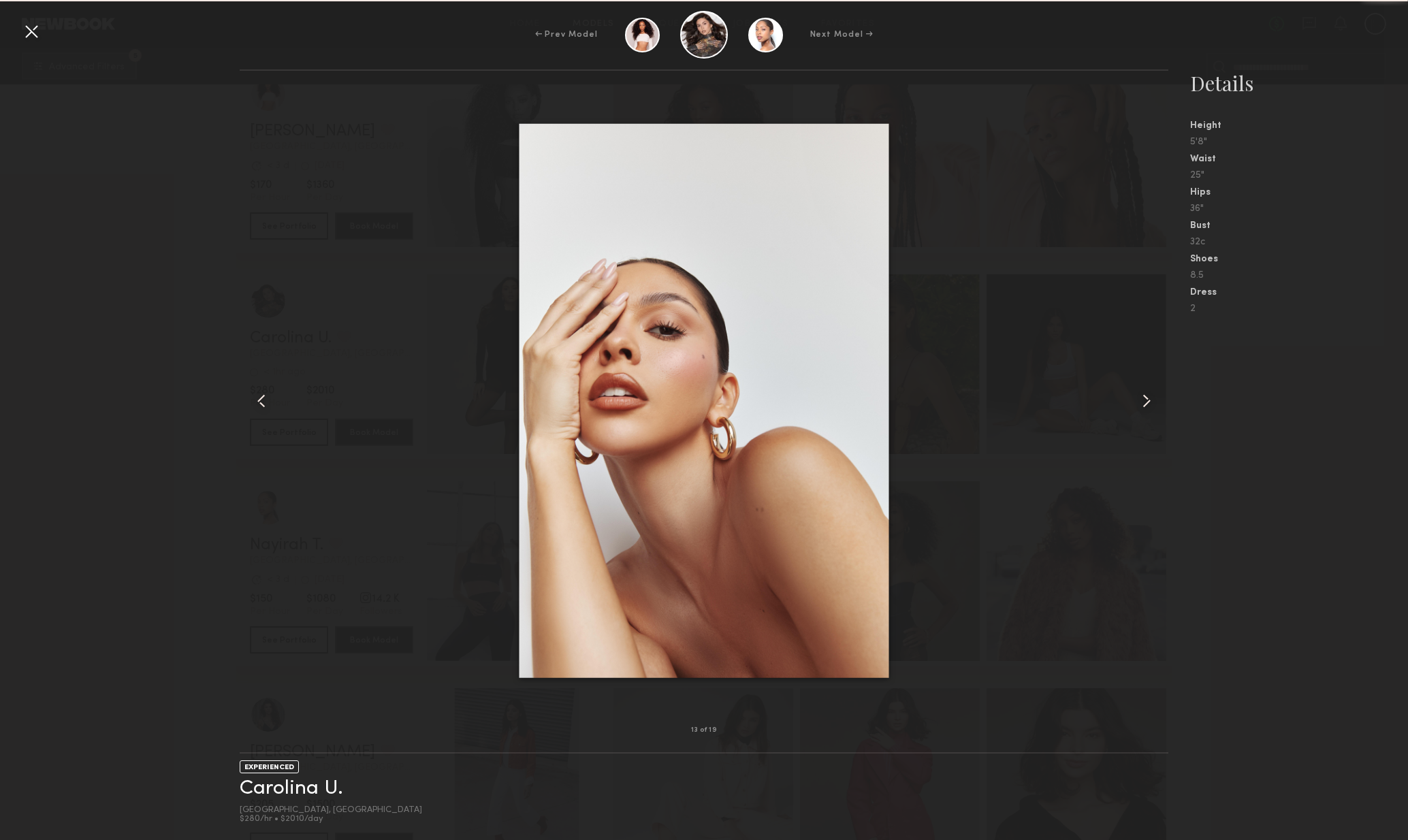
click at [1159, 417] on div at bounding box center [1150, 401] width 38 height 616
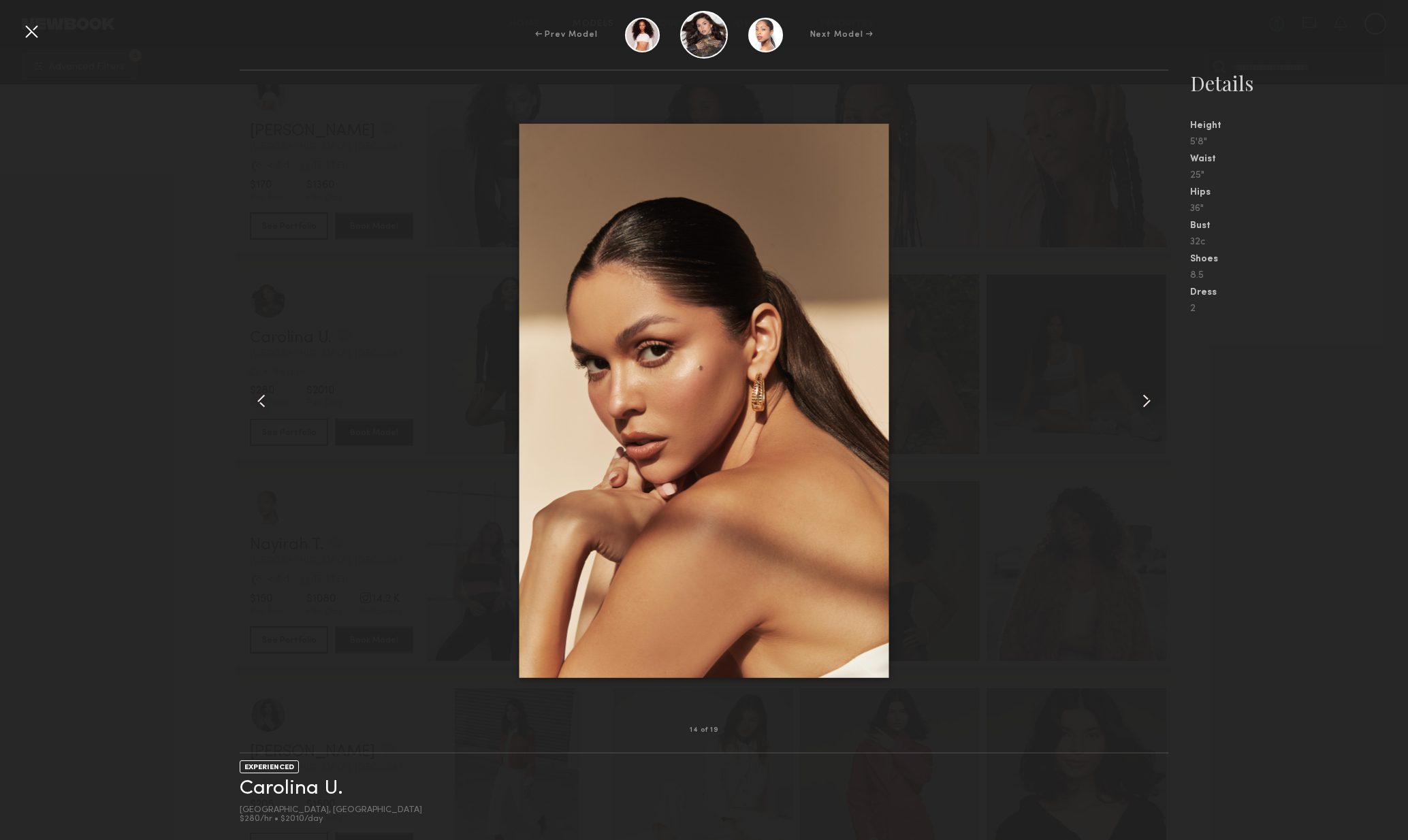
click at [1159, 417] on div at bounding box center [1150, 401] width 38 height 616
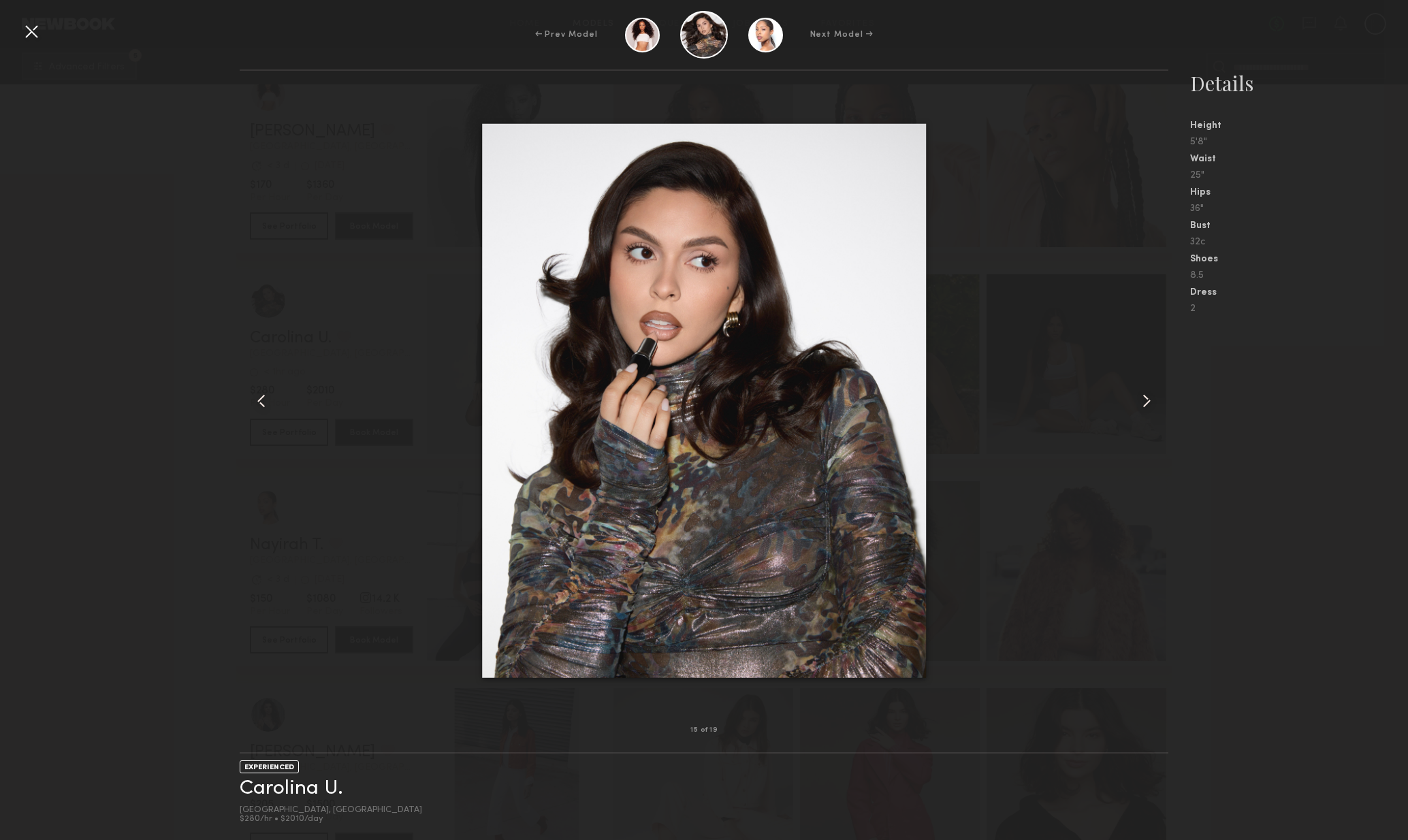
click at [26, 26] on div at bounding box center [31, 31] width 21 height 21
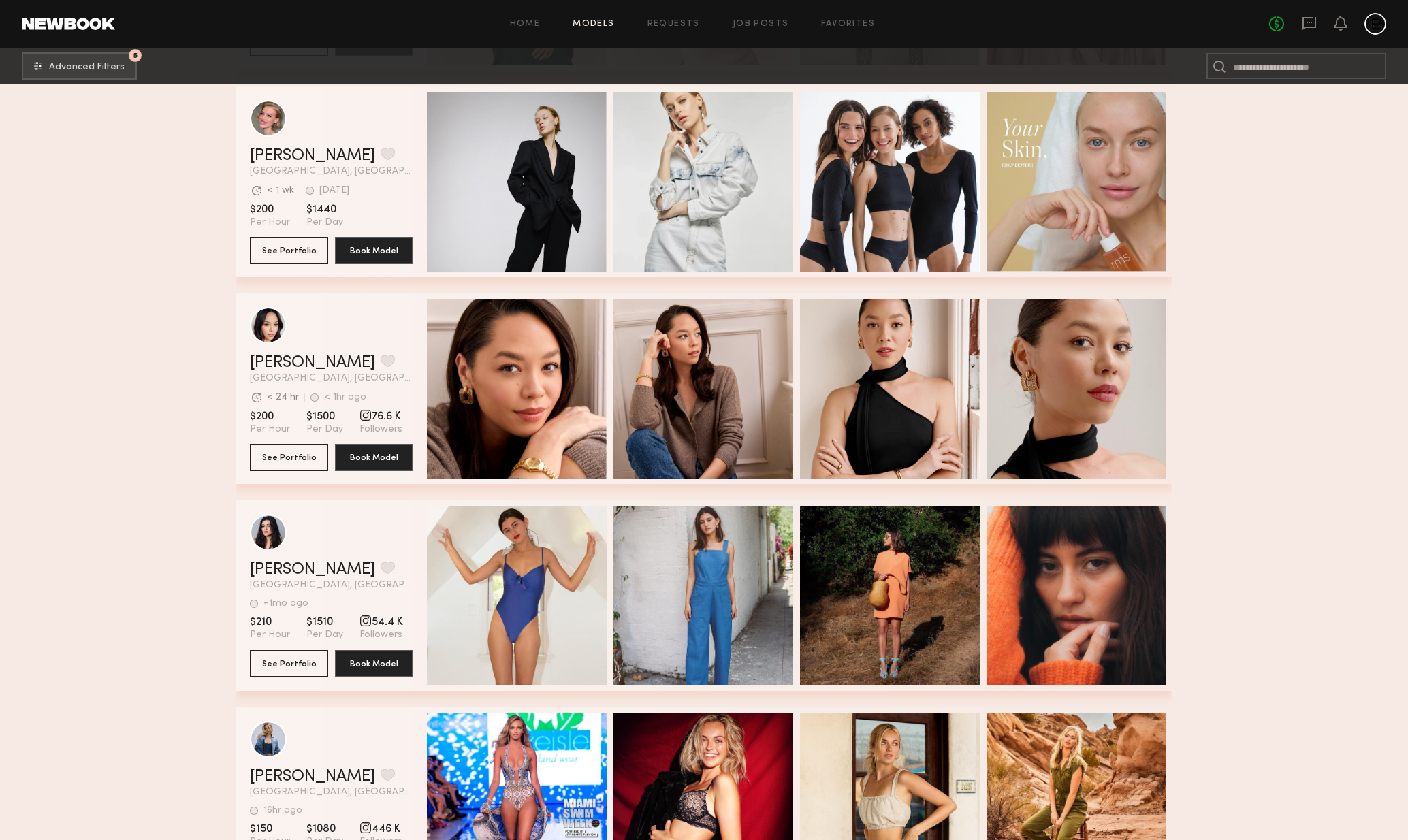
scroll to position [28598, 0]
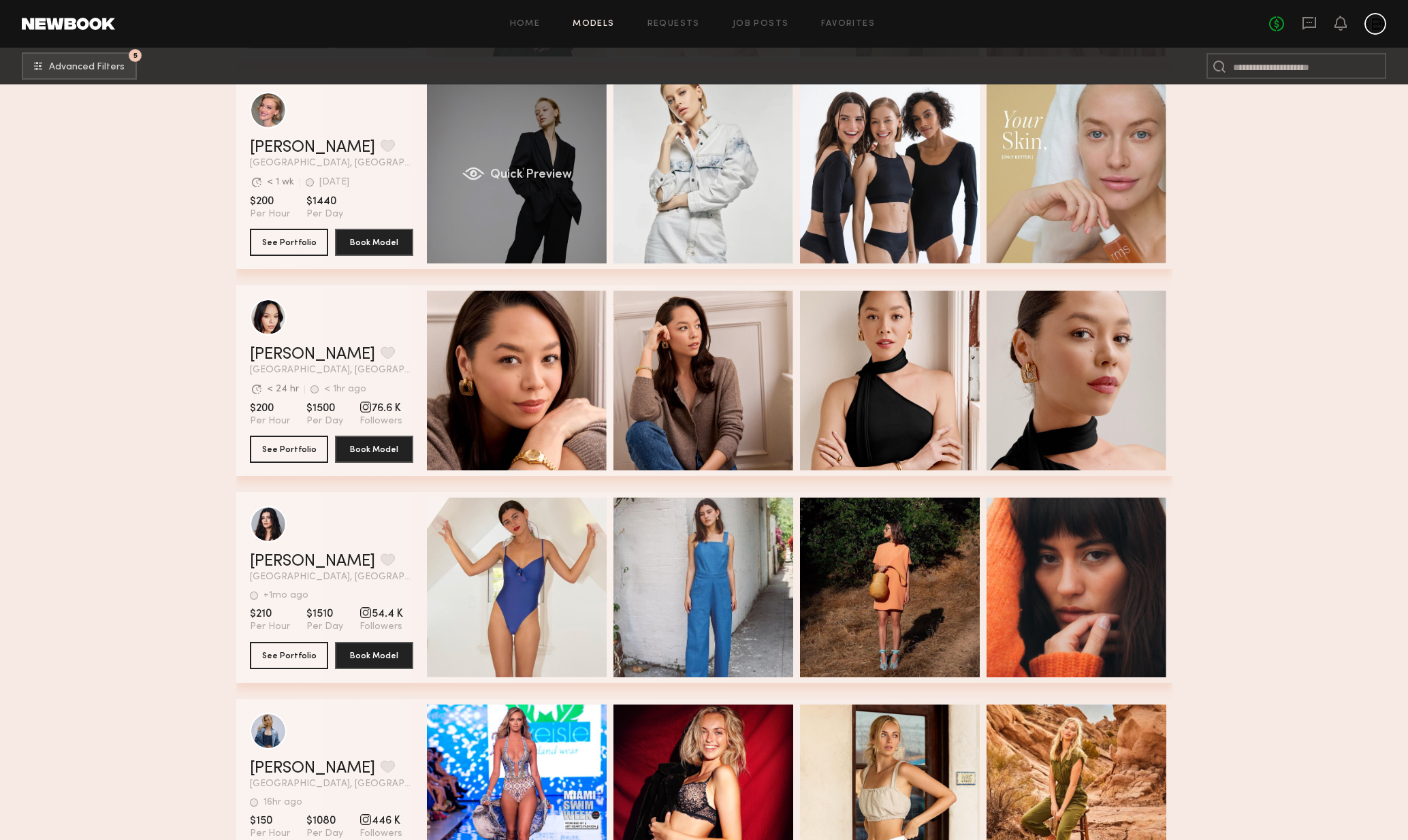
click at [547, 223] on div "Quick Preview" at bounding box center [517, 174] width 179 height 179
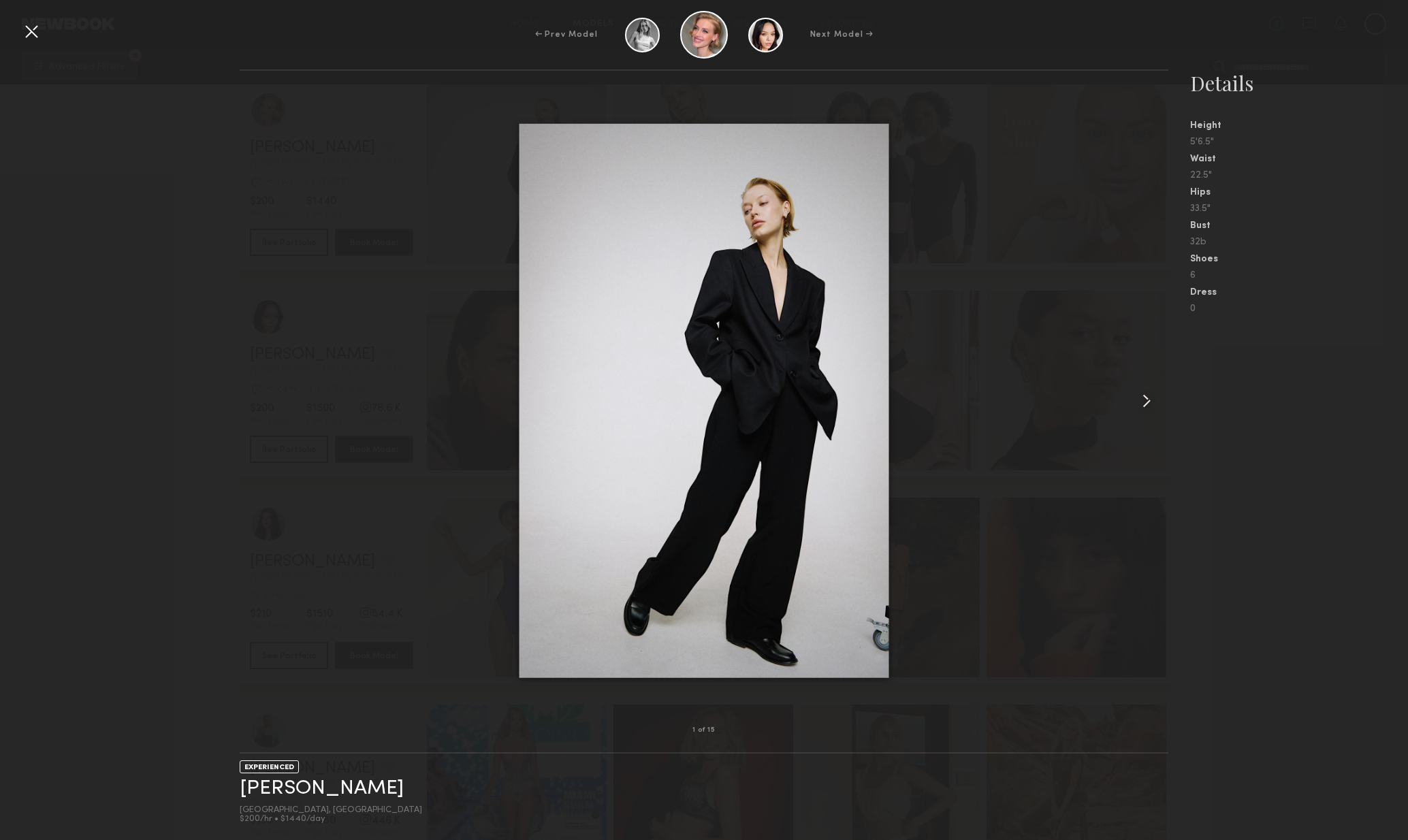
click at [1163, 397] on div at bounding box center [1150, 401] width 38 height 616
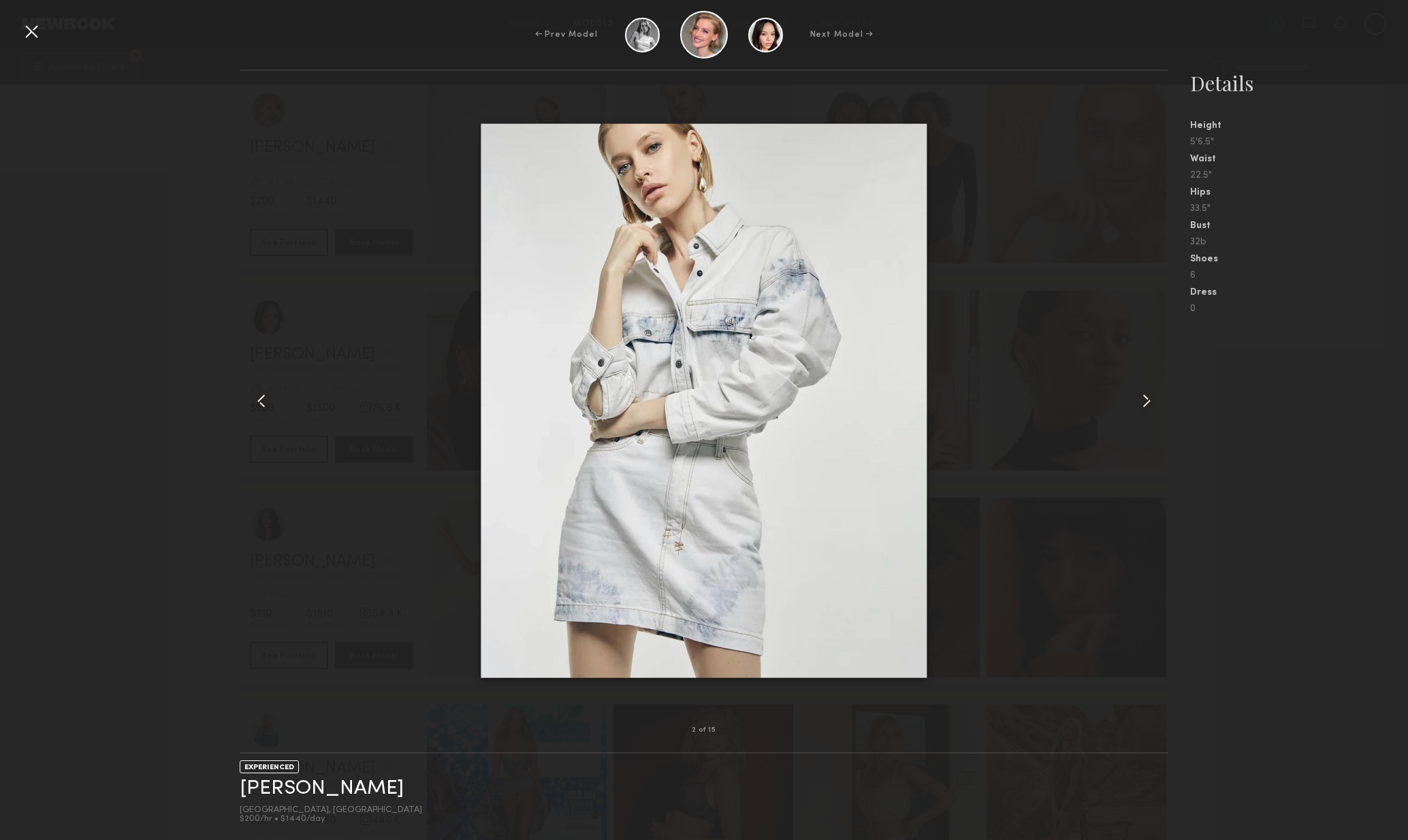
click at [1156, 400] on common-icon at bounding box center [1146, 401] width 21 height 21
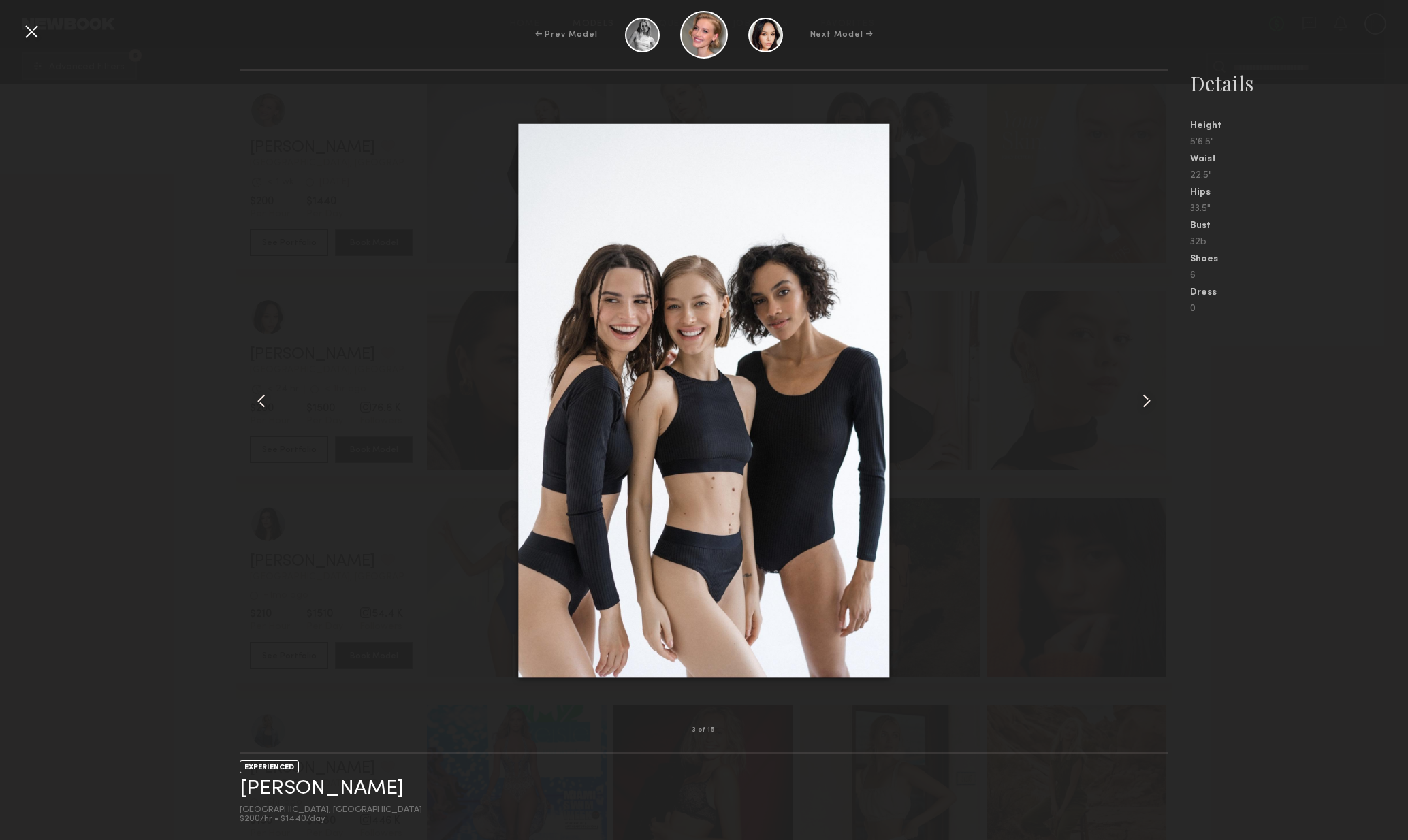
click at [1156, 400] on common-icon at bounding box center [1146, 401] width 21 height 21
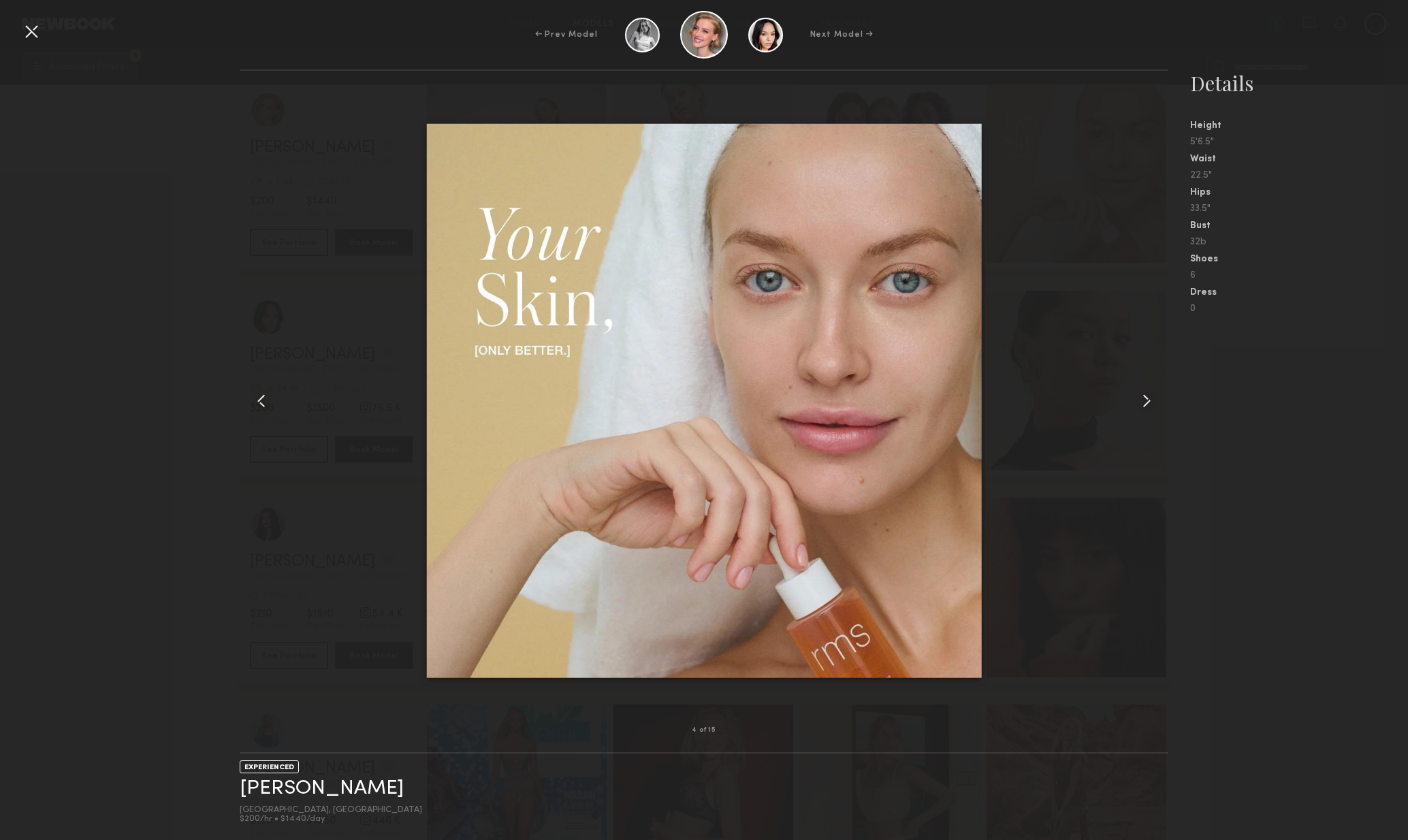
click at [1155, 404] on common-icon at bounding box center [1146, 401] width 21 height 21
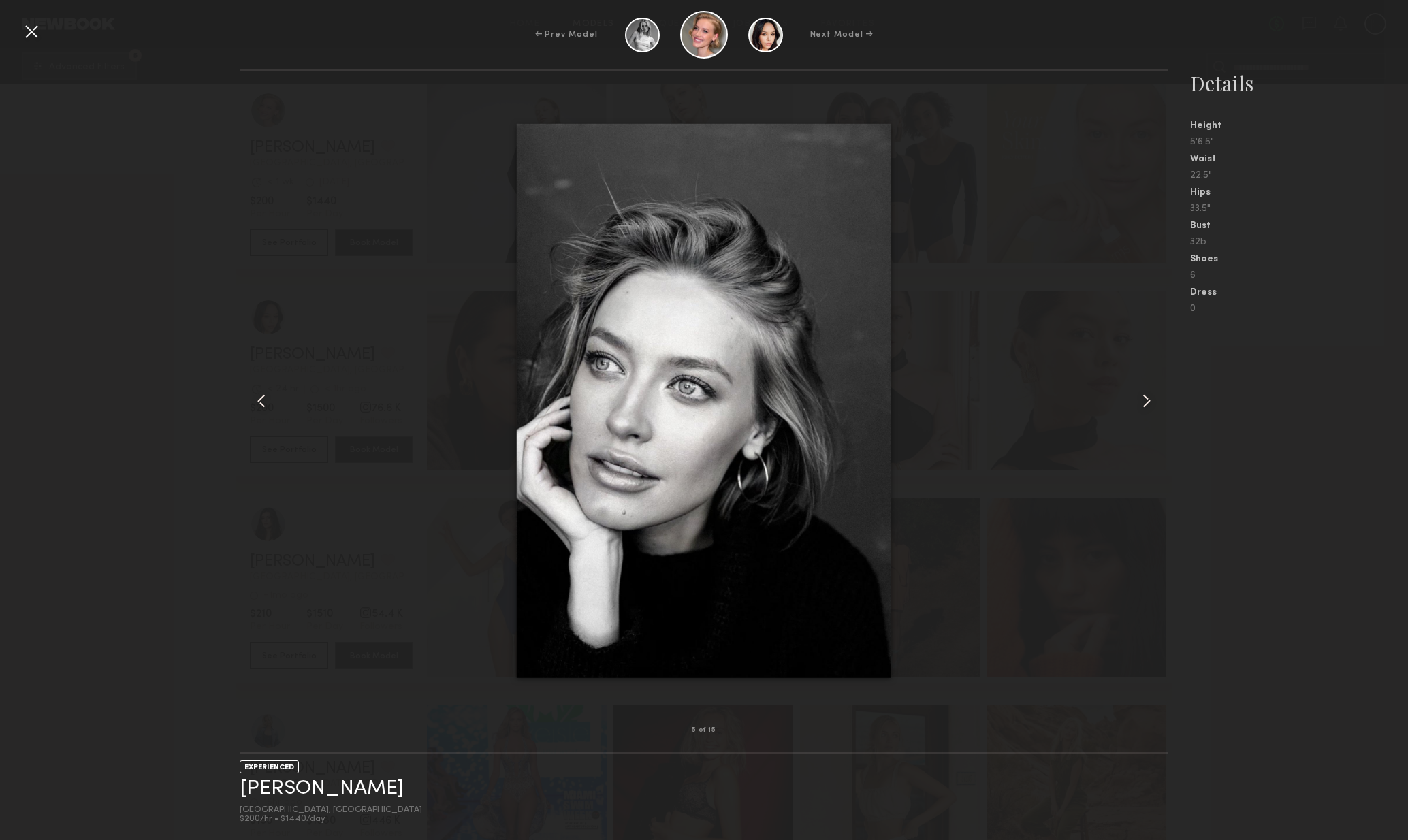
click at [1154, 405] on common-icon at bounding box center [1146, 401] width 21 height 21
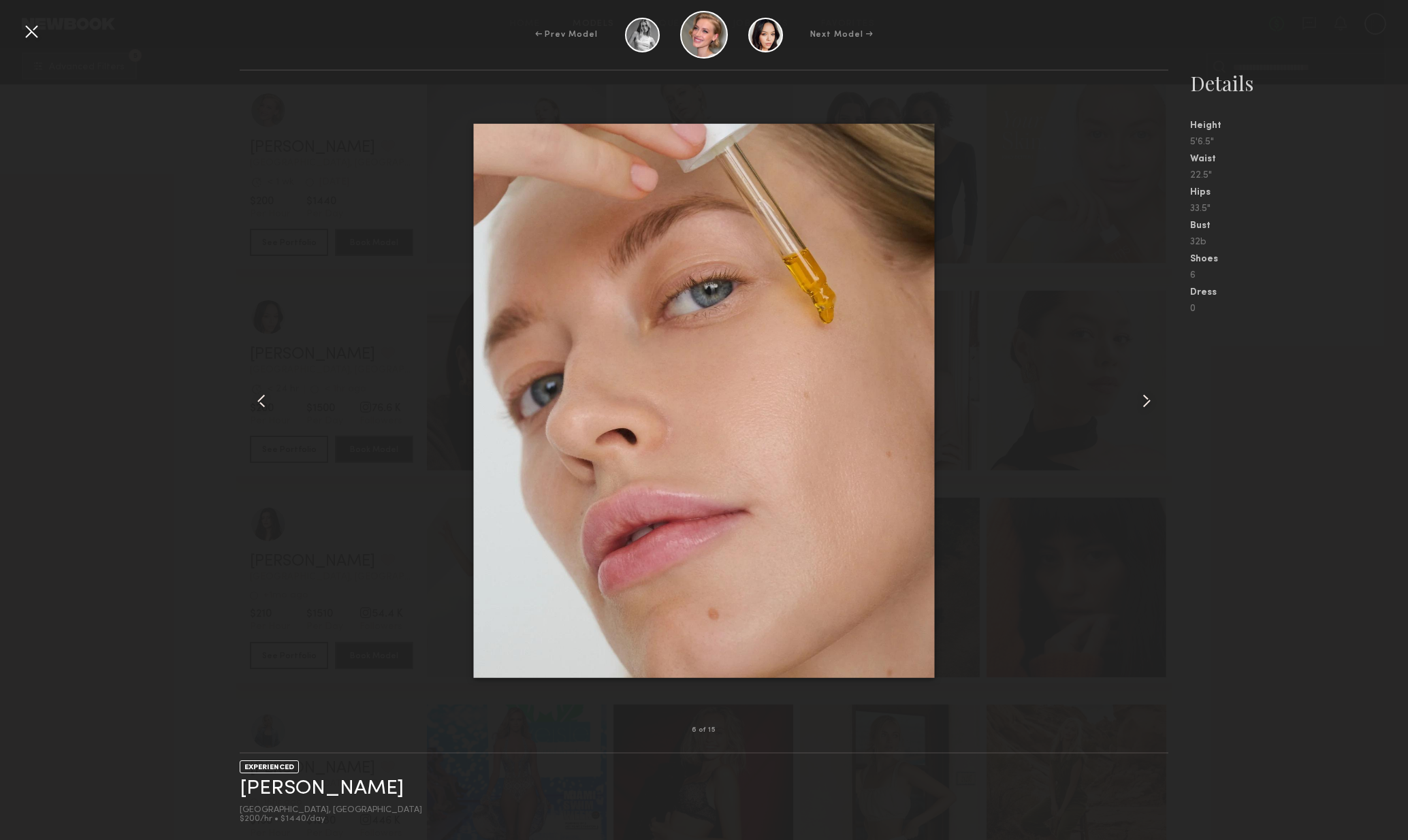
click at [1155, 403] on common-icon at bounding box center [1146, 401] width 21 height 21
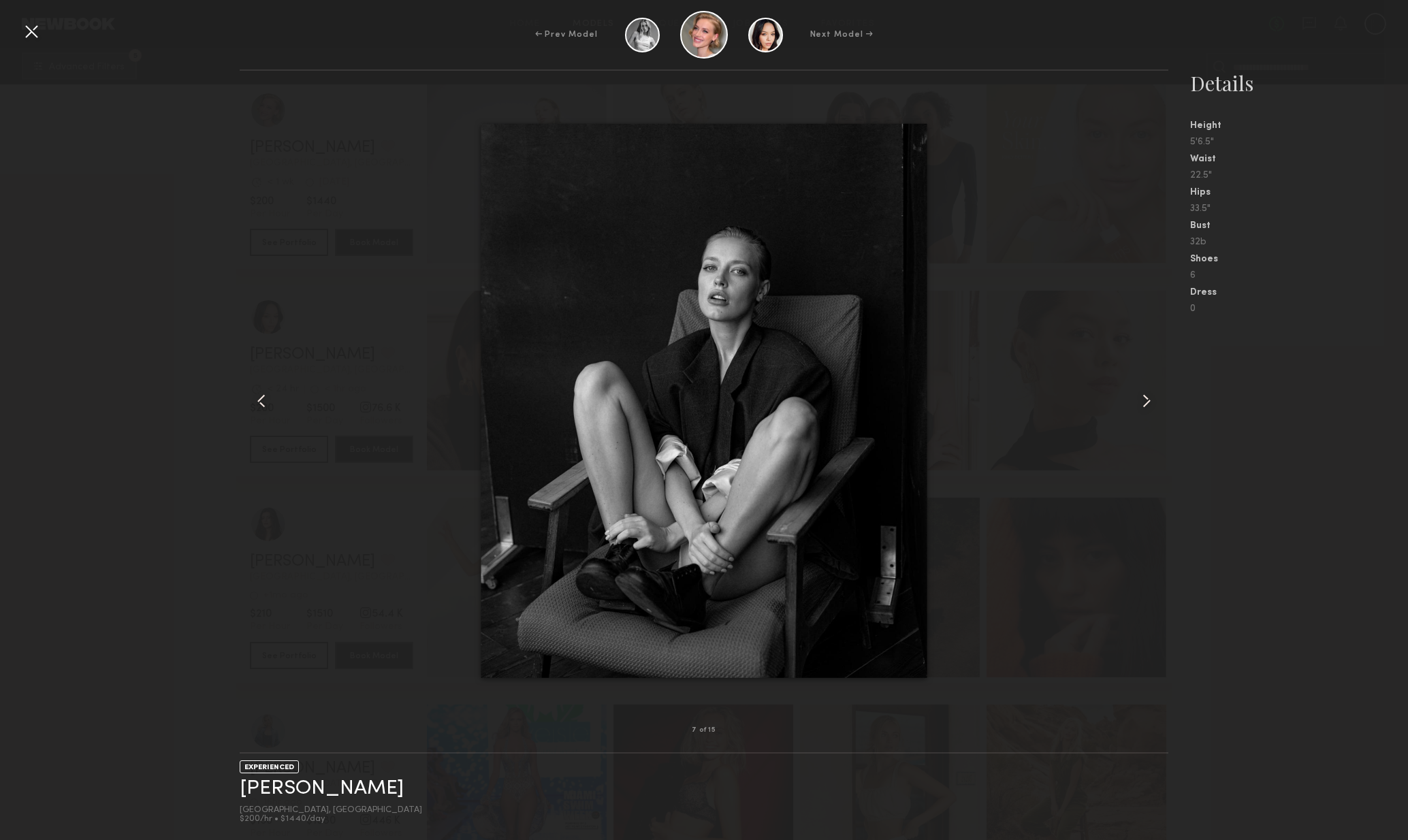
click at [1155, 402] on common-icon at bounding box center [1146, 401] width 21 height 21
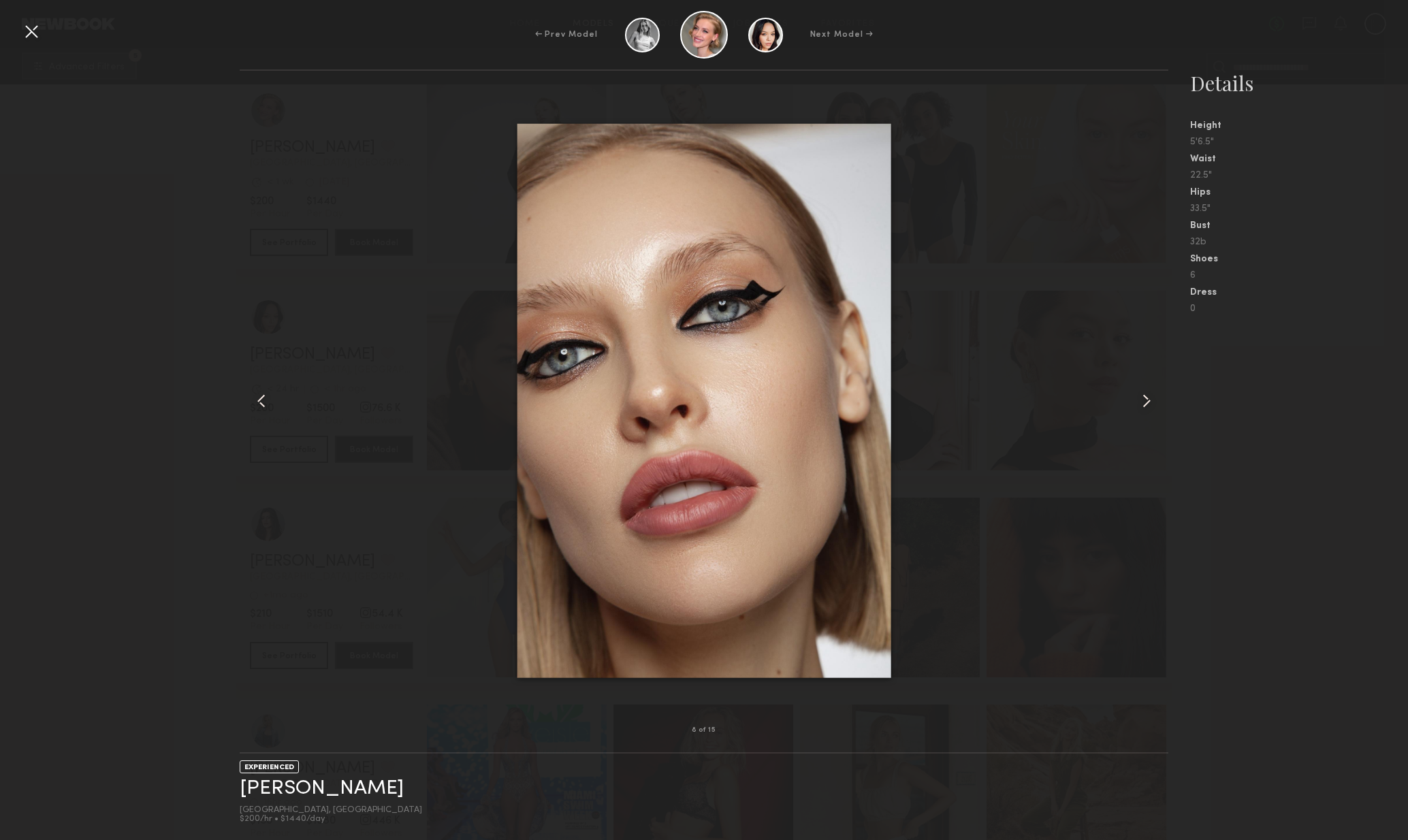
click at [1156, 402] on common-icon at bounding box center [1146, 401] width 21 height 21
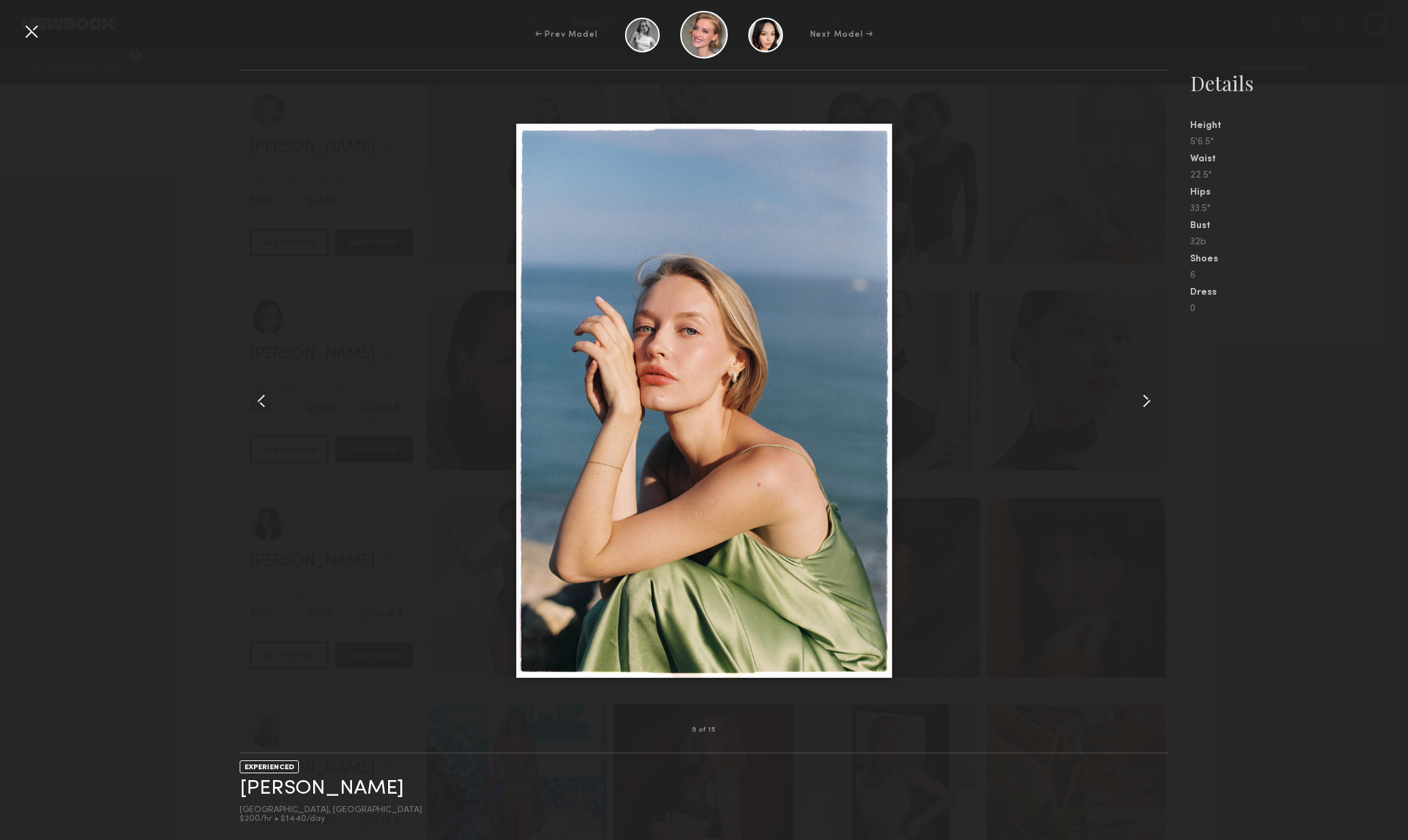
click at [1156, 403] on common-icon at bounding box center [1146, 401] width 21 height 21
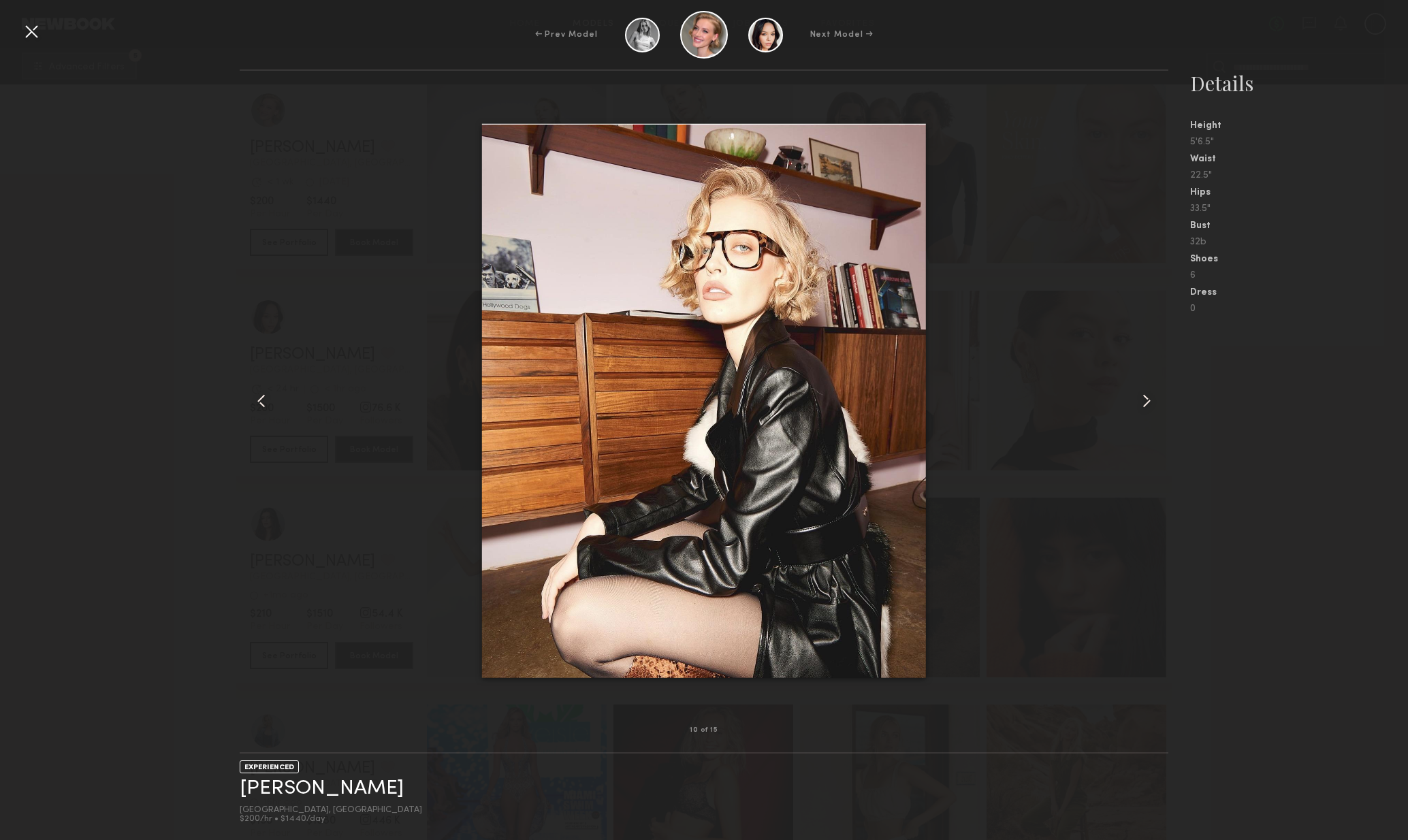
click at [1157, 401] on common-icon at bounding box center [1146, 401] width 21 height 21
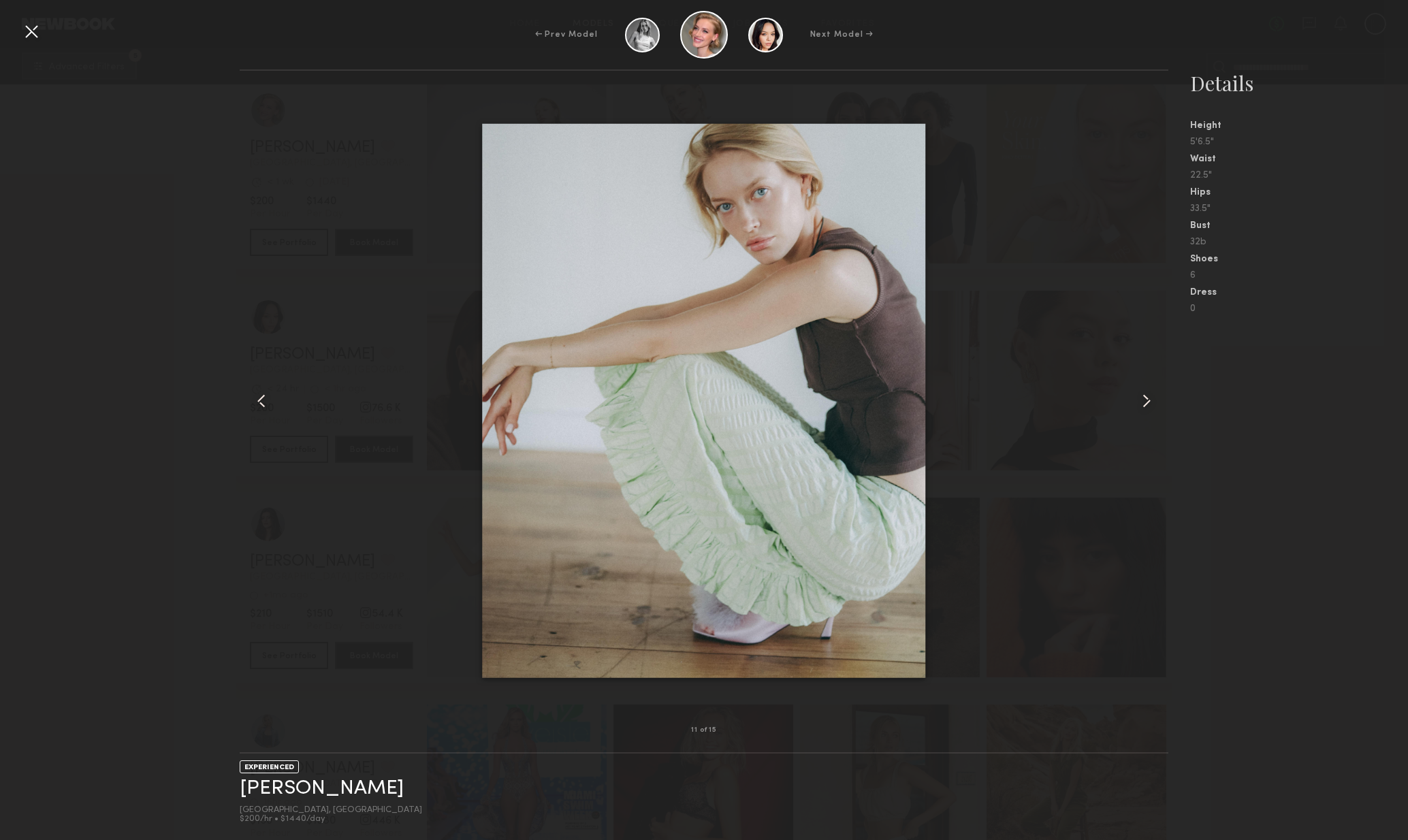
click at [1157, 401] on common-icon at bounding box center [1146, 401] width 21 height 21
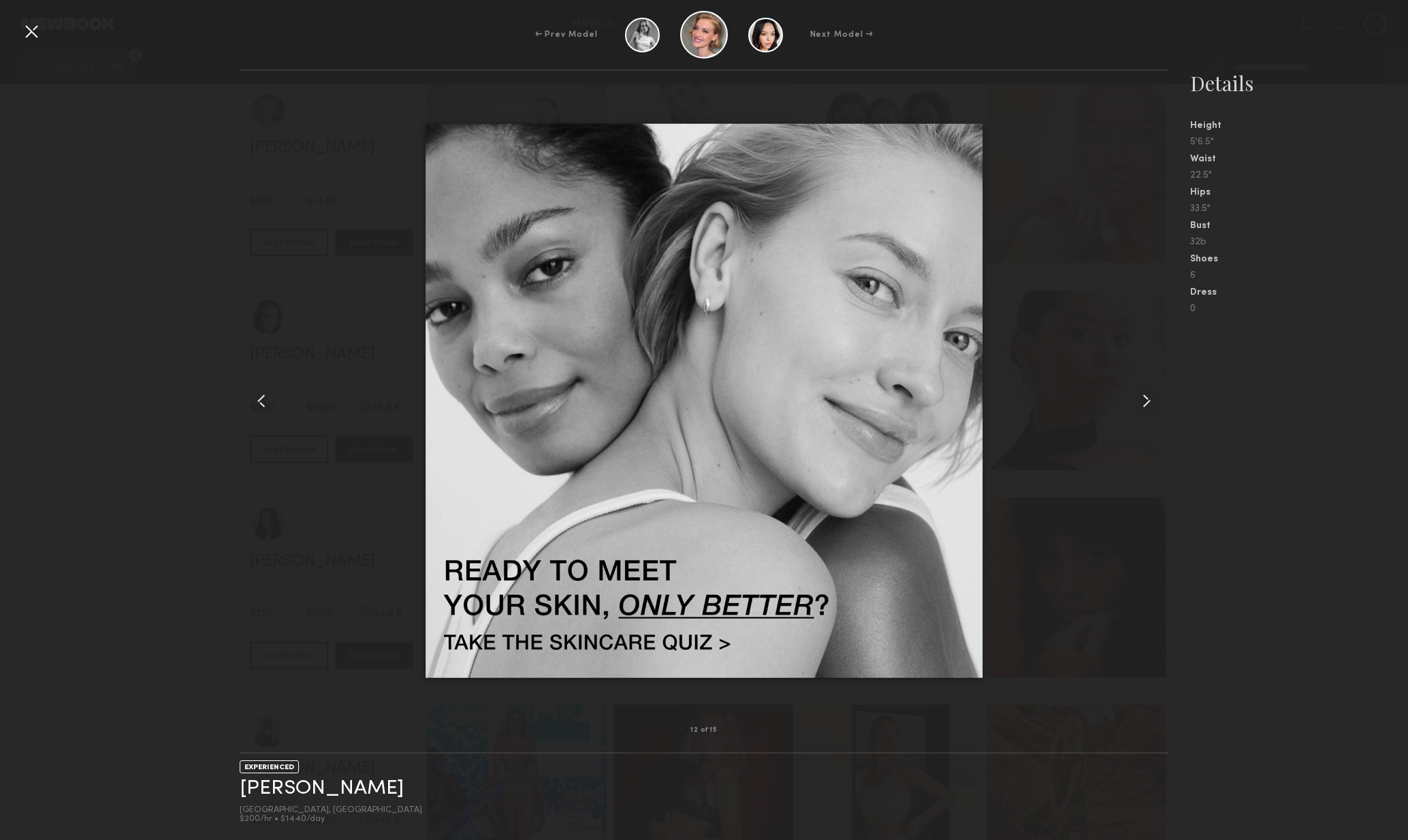
click at [268, 402] on common-icon at bounding box center [262, 401] width 21 height 21
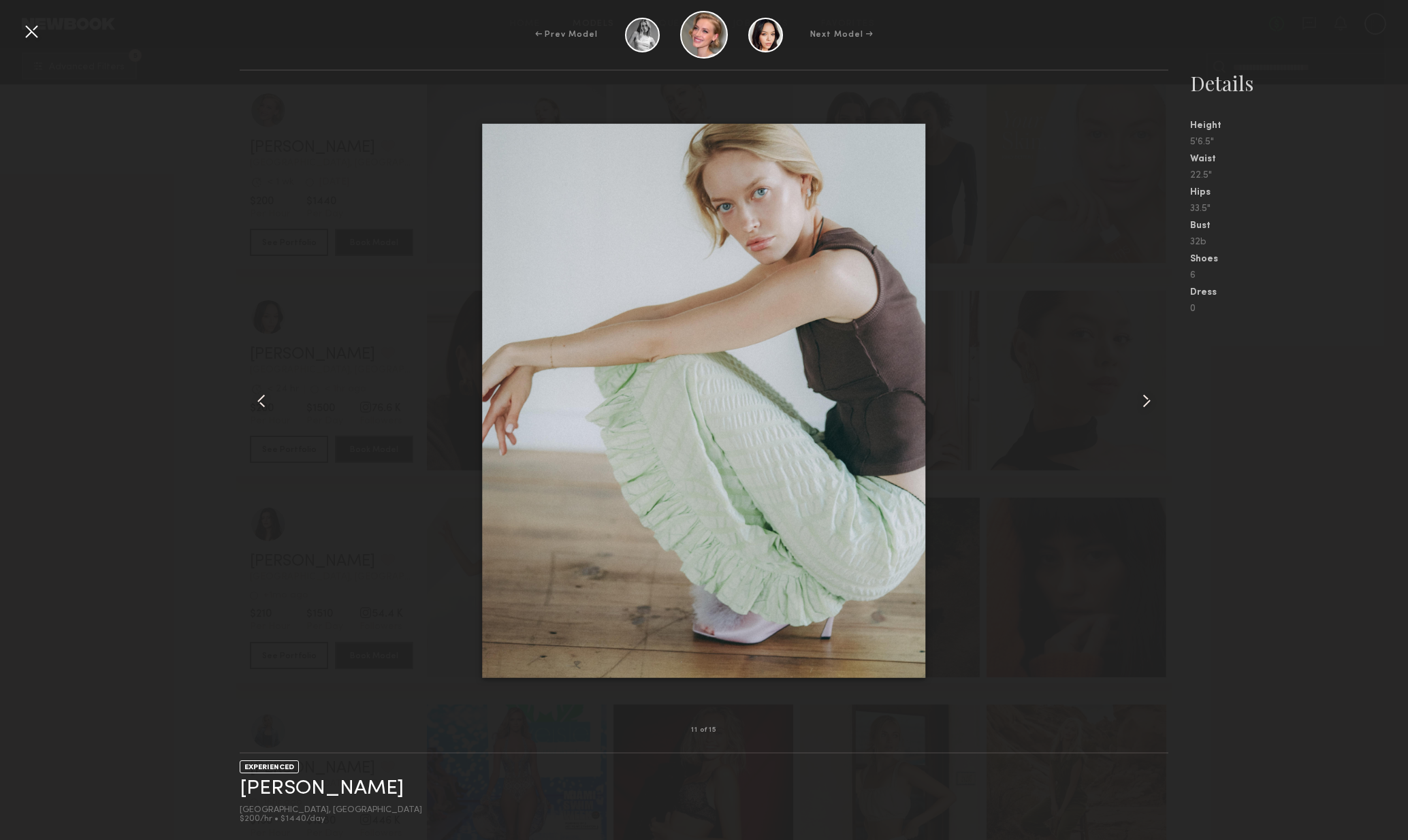
click at [1154, 399] on common-icon at bounding box center [1146, 401] width 21 height 21
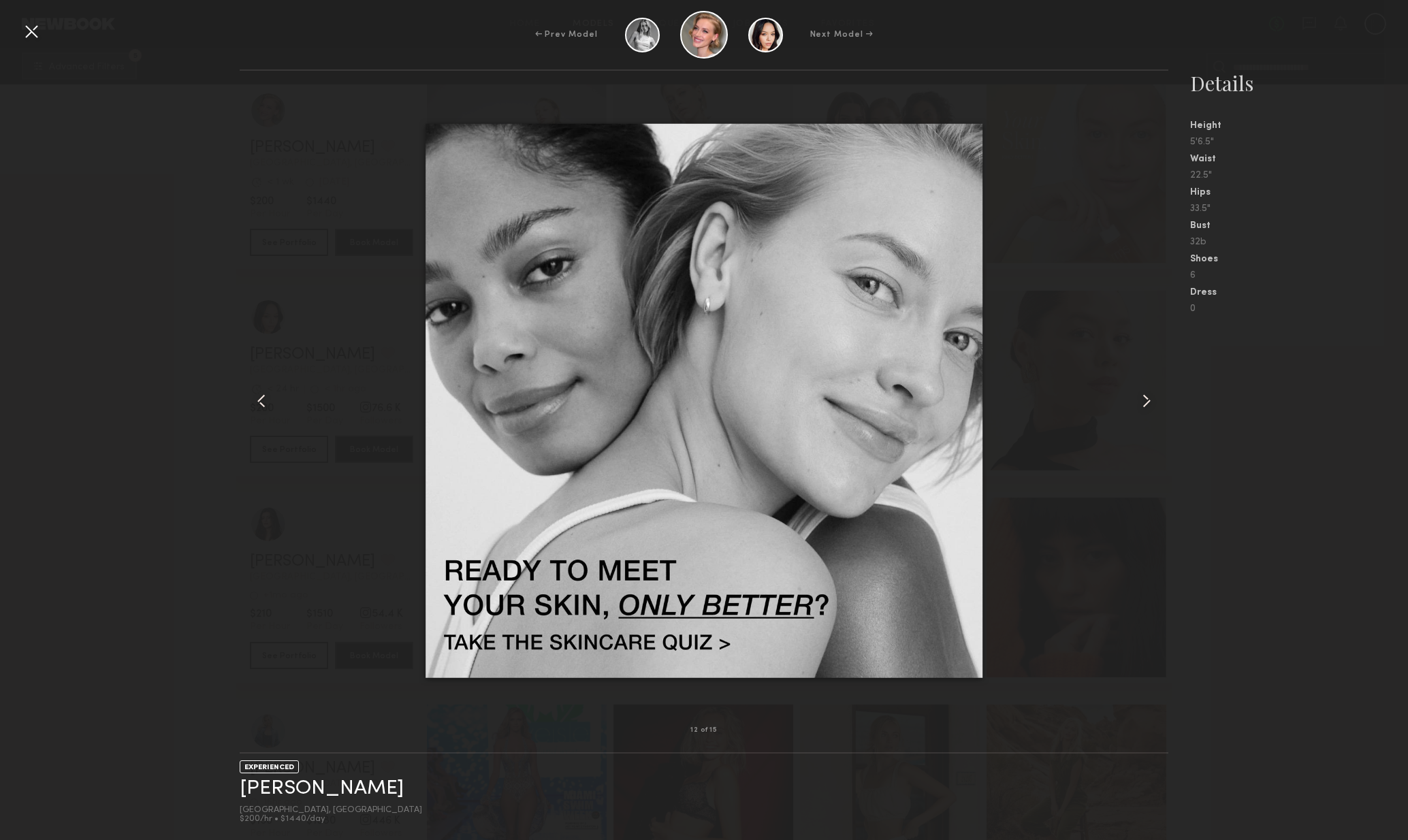
click at [1149, 397] on common-icon at bounding box center [1146, 401] width 21 height 21
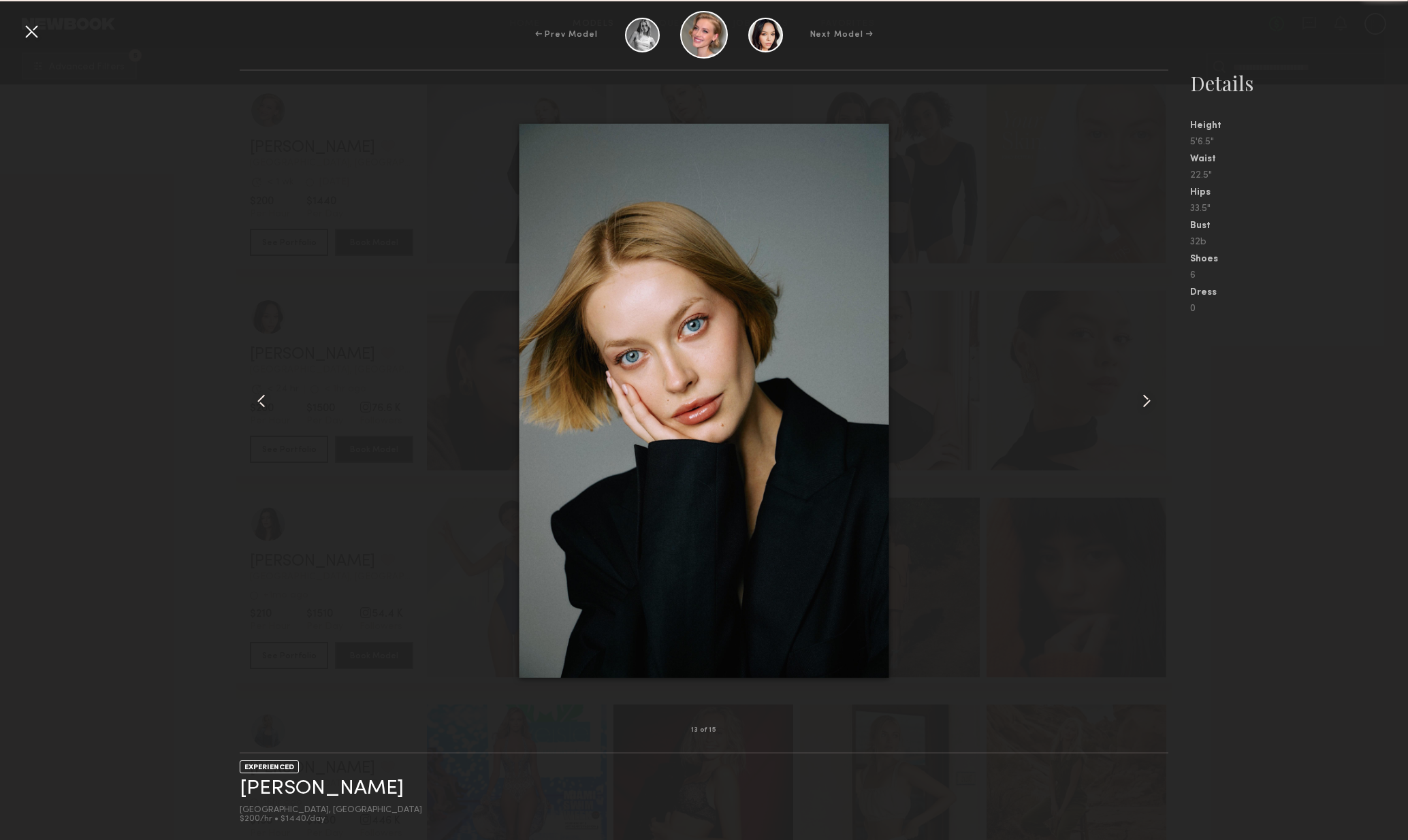
click at [1155, 401] on common-icon at bounding box center [1146, 401] width 21 height 21
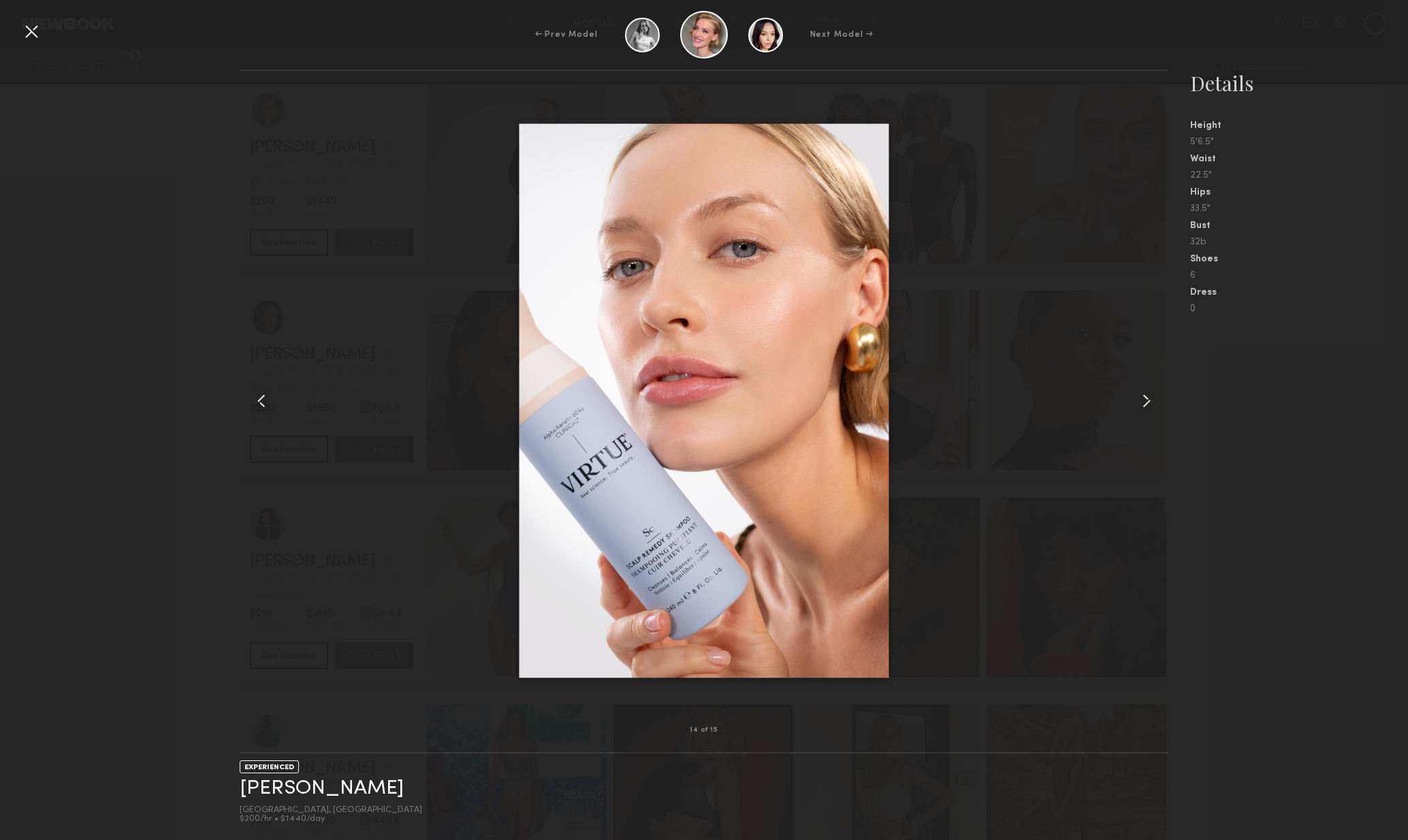
click at [1151, 401] on common-icon at bounding box center [1146, 401] width 21 height 21
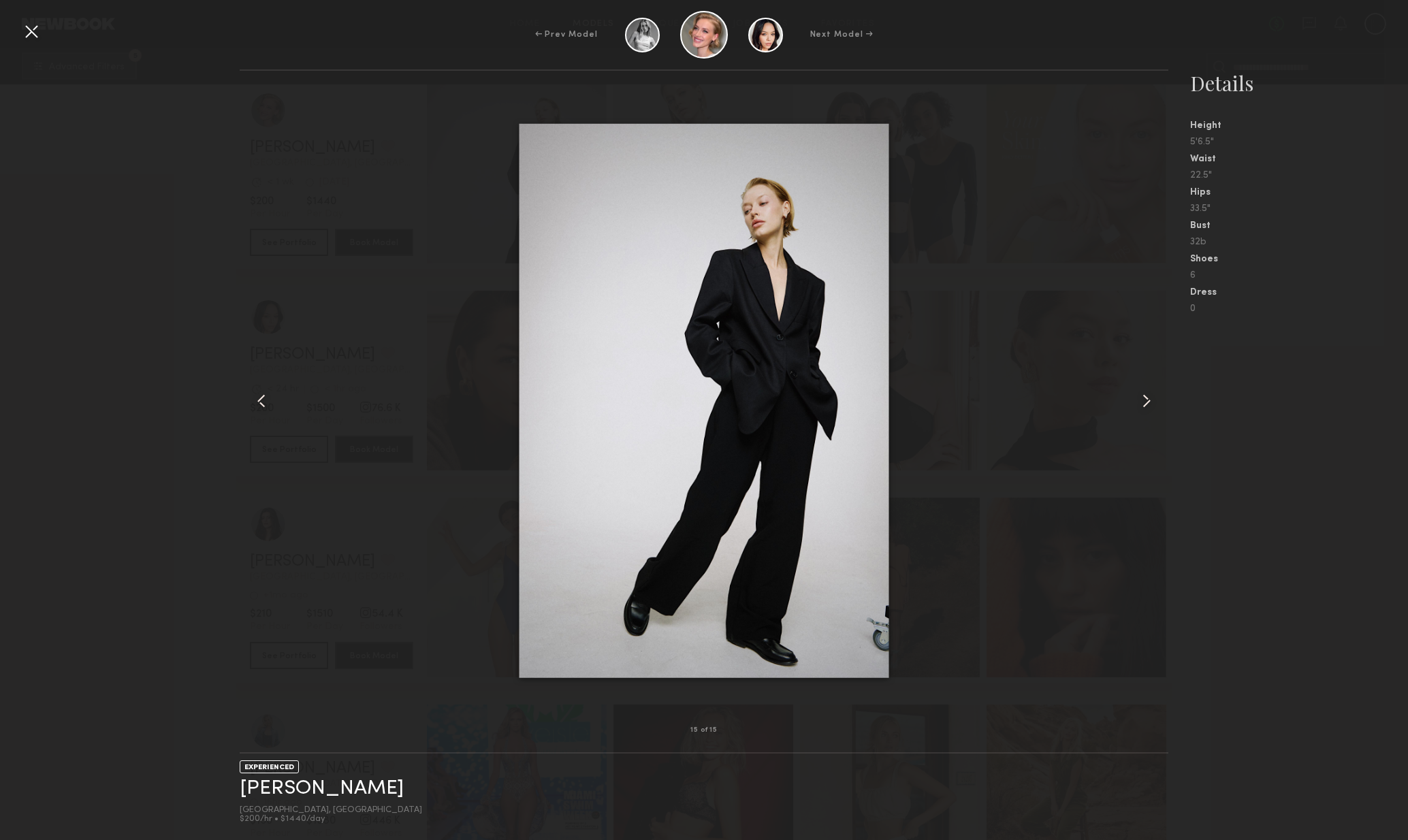
click at [1168, 405] on div at bounding box center [1150, 401] width 38 height 616
click at [1146, 405] on common-icon at bounding box center [1146, 401] width 21 height 21
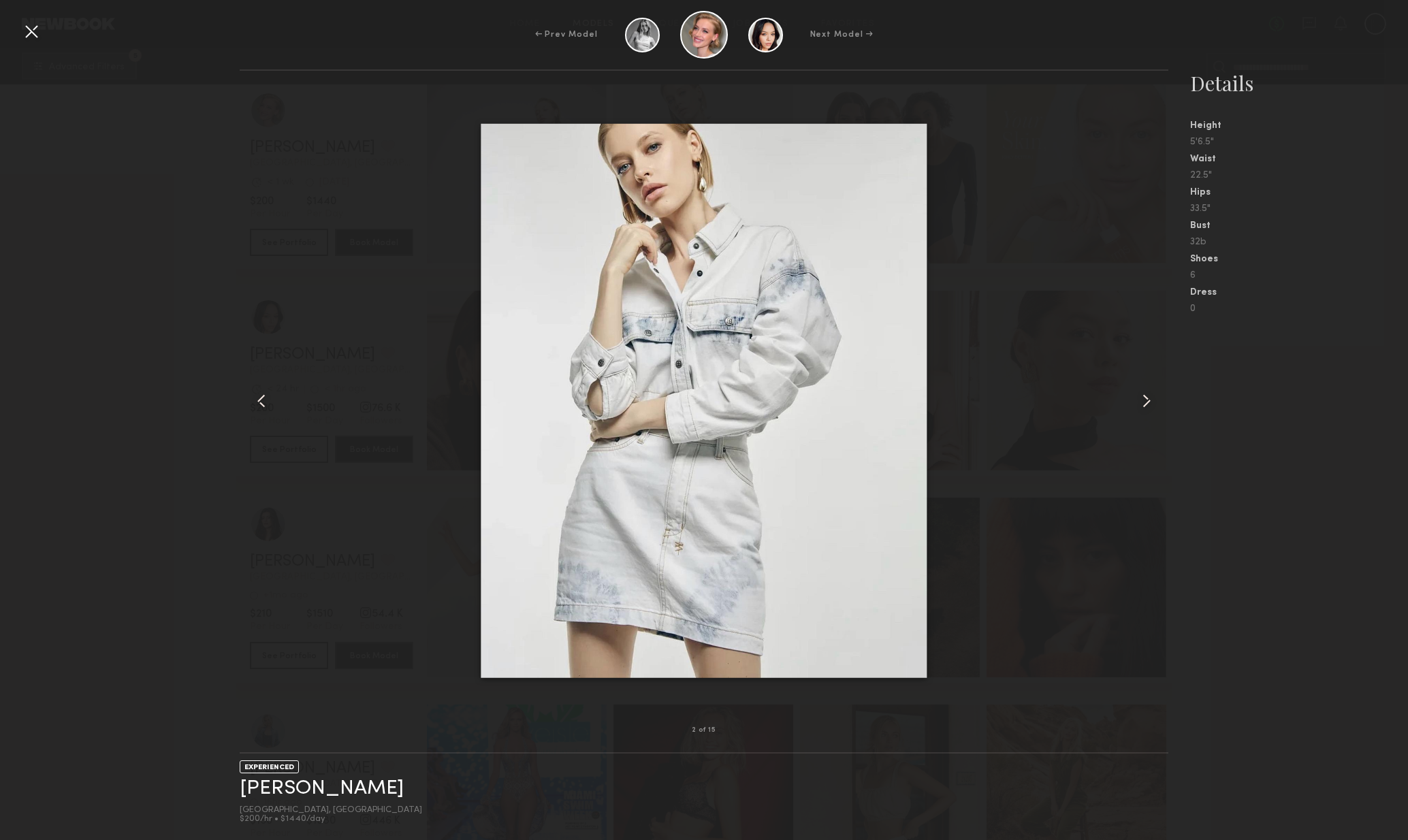
drag, startPoint x: 1213, startPoint y: 139, endPoint x: 1183, endPoint y: 138, distance: 30.0
click at [1181, 138] on nb-gallery-model-stats "Details Height 5'6.5" Waist 22.5" Hips 33.5" Bust 32b Shoes 6 Dress 0" at bounding box center [1288, 454] width 239 height 771
copy div "5'6.5""
click at [1154, 391] on common-icon at bounding box center [1146, 401] width 21 height 21
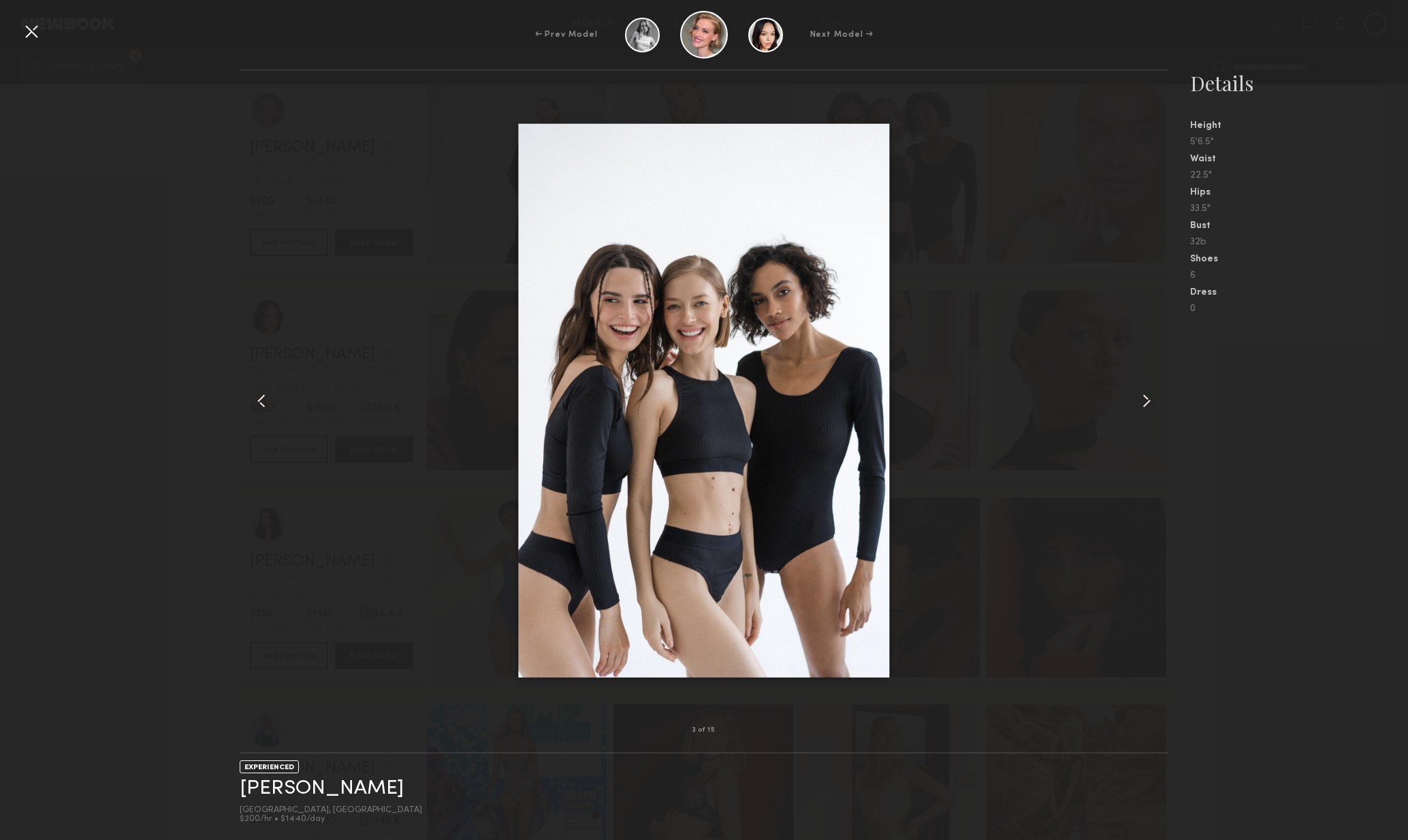
click at [1151, 400] on common-icon at bounding box center [1146, 401] width 21 height 21
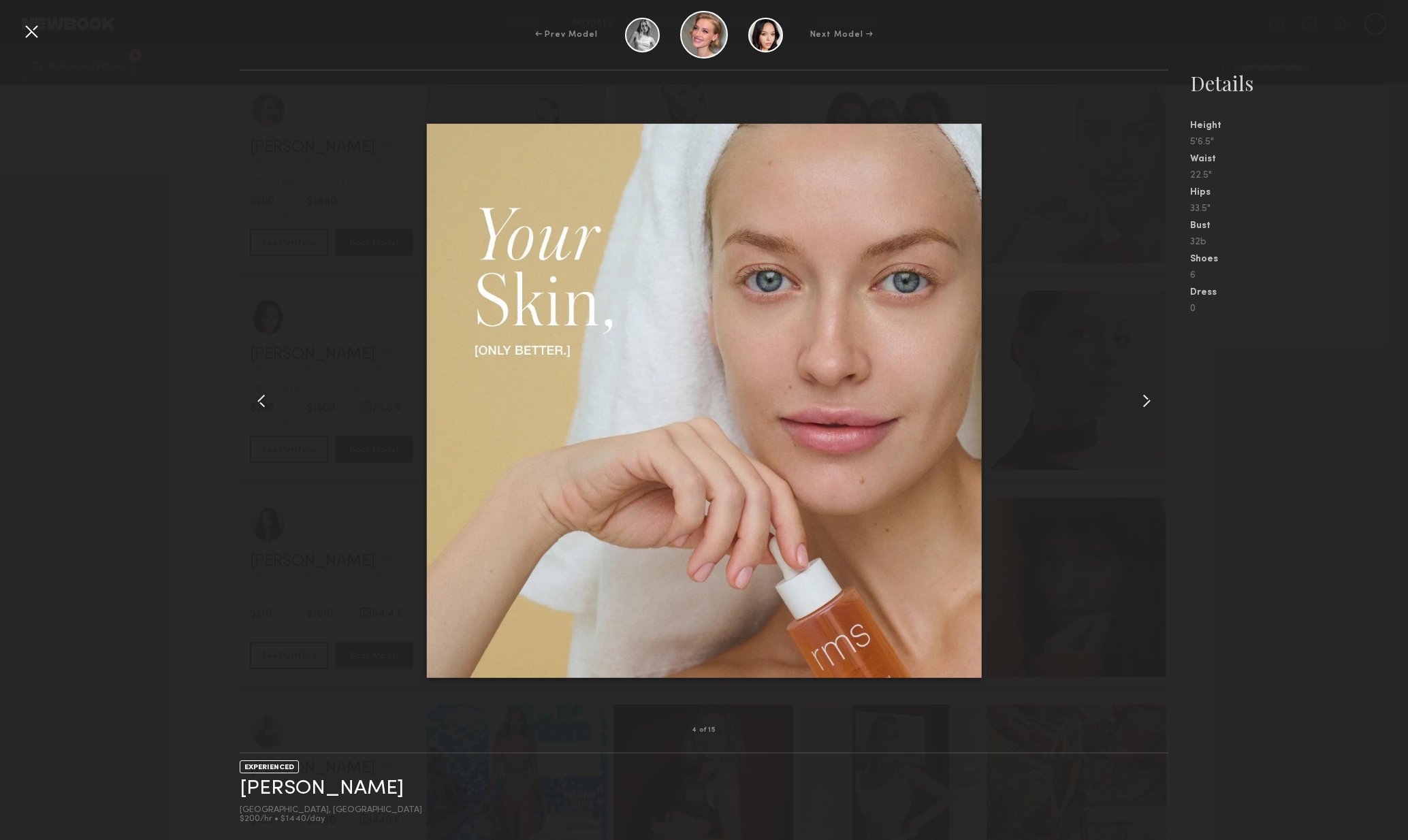
click at [1153, 399] on common-icon at bounding box center [1146, 401] width 21 height 21
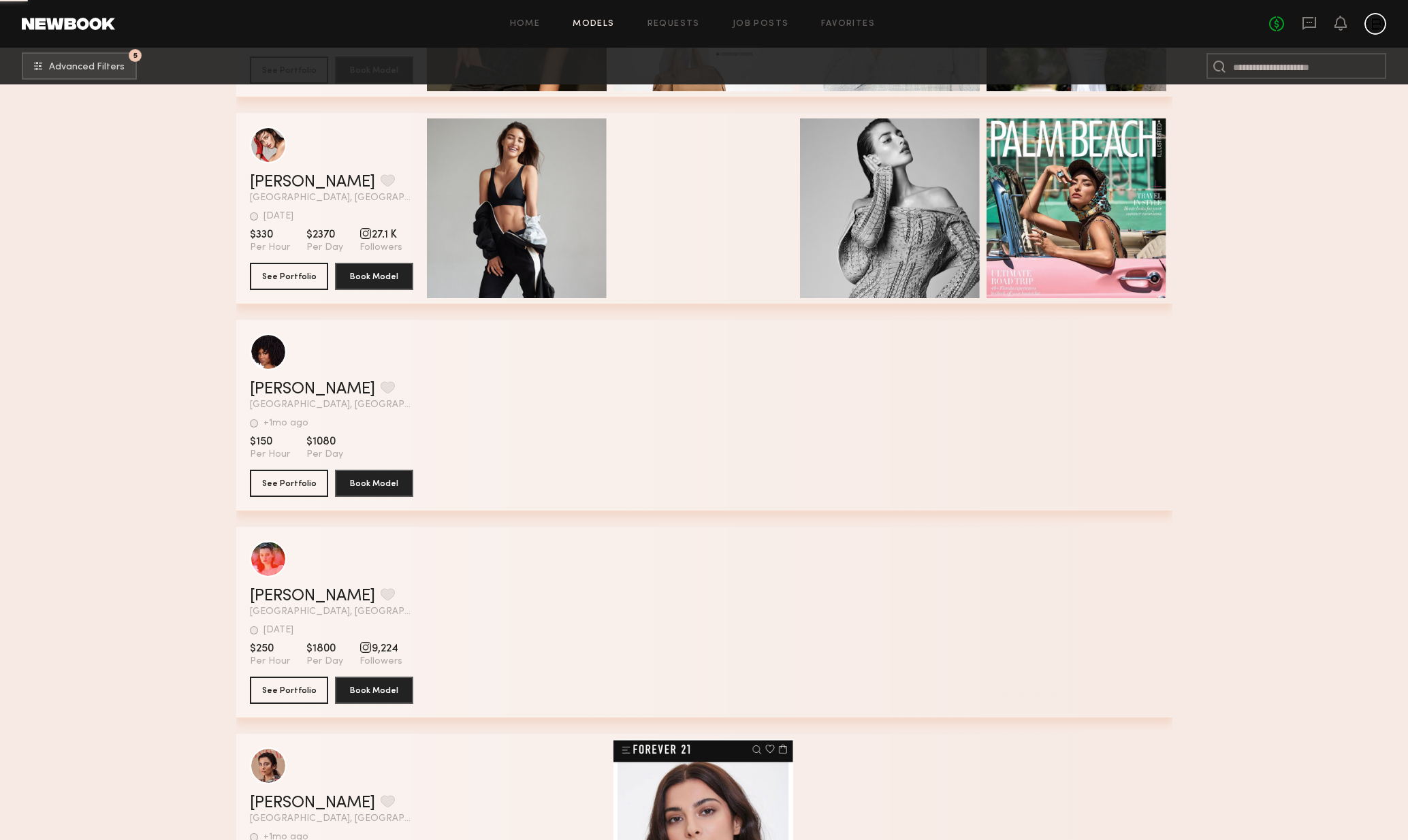
scroll to position [31273, 0]
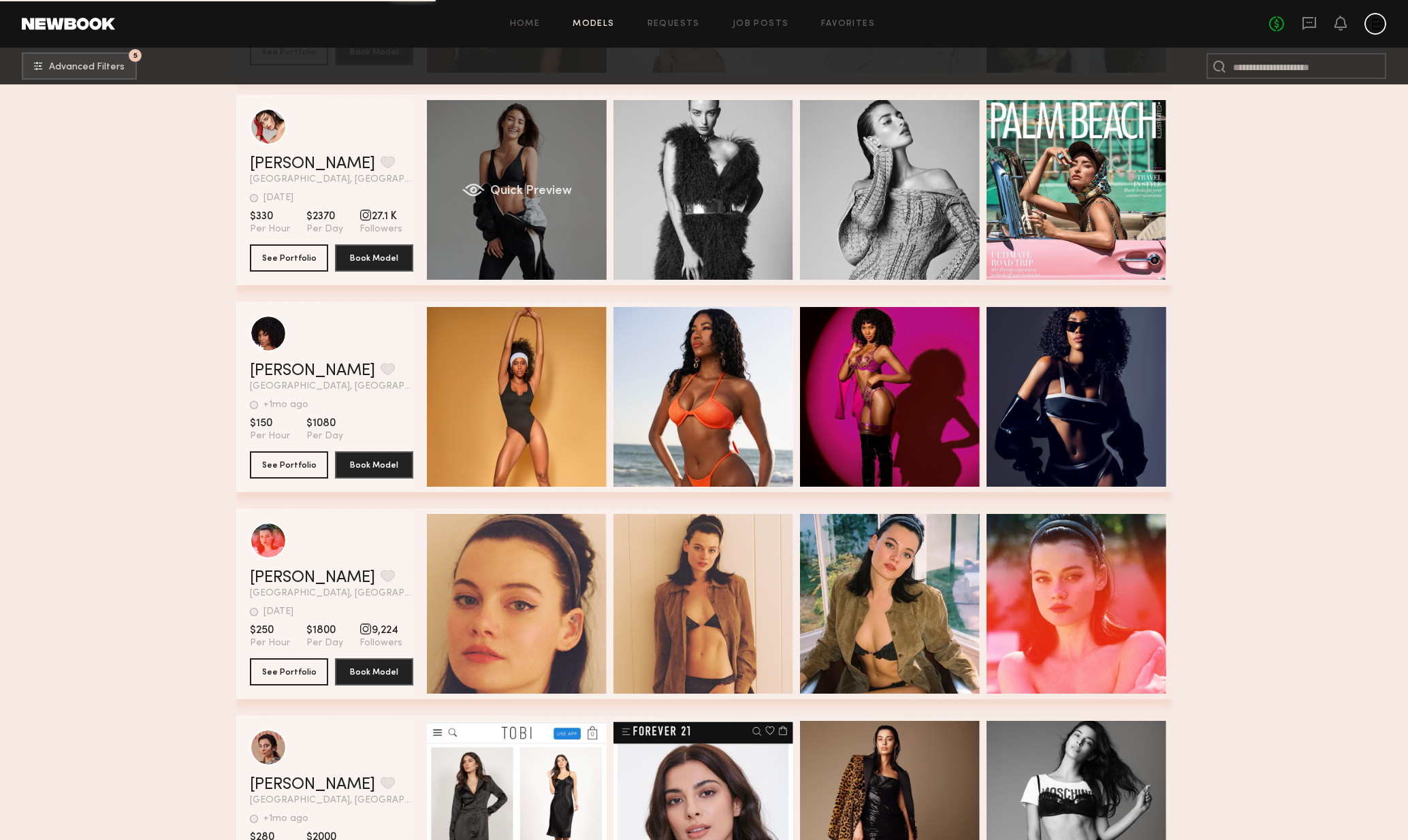
click at [516, 217] on div "Quick Preview" at bounding box center [517, 190] width 179 height 179
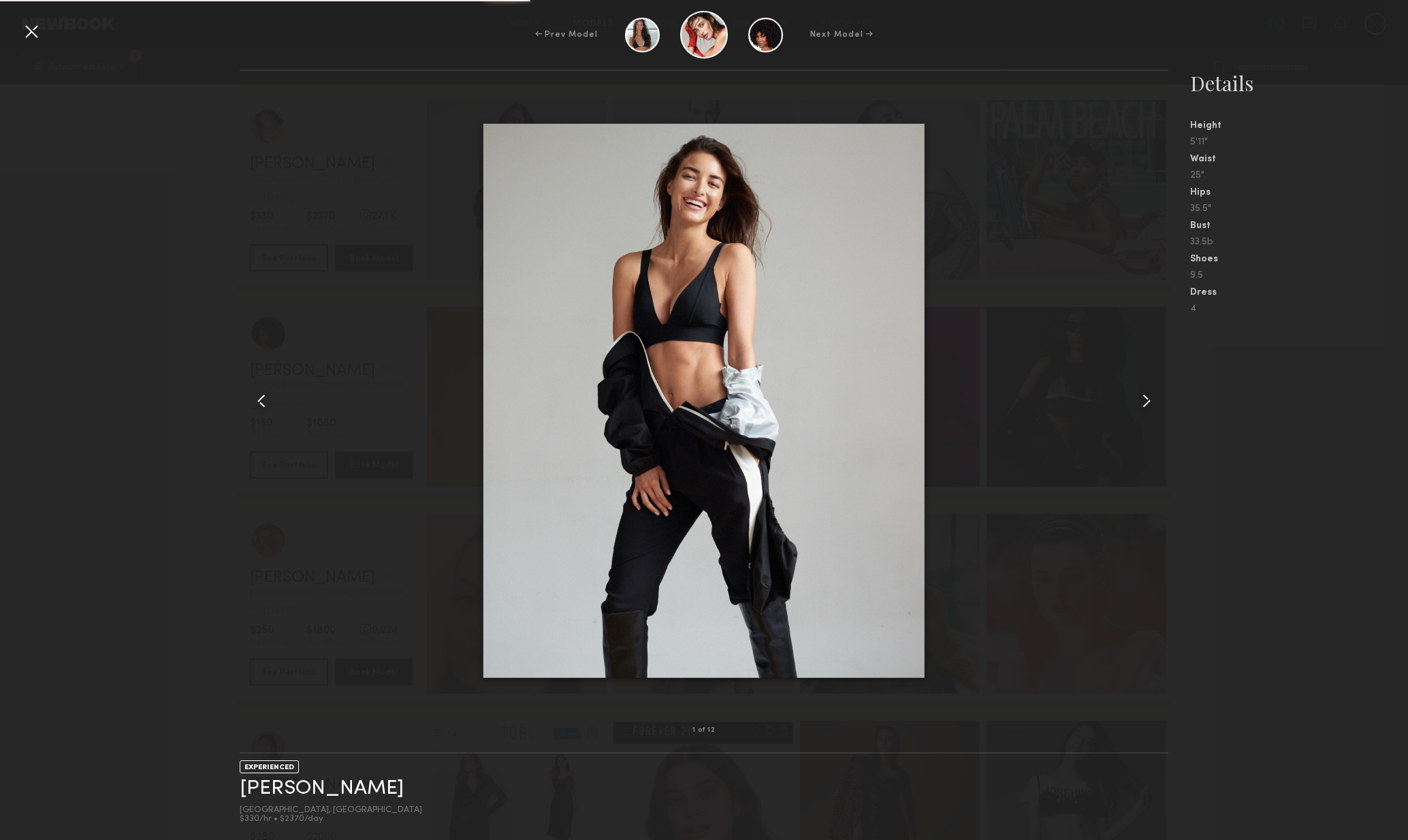
click at [1138, 401] on common-icon at bounding box center [1146, 401] width 21 height 21
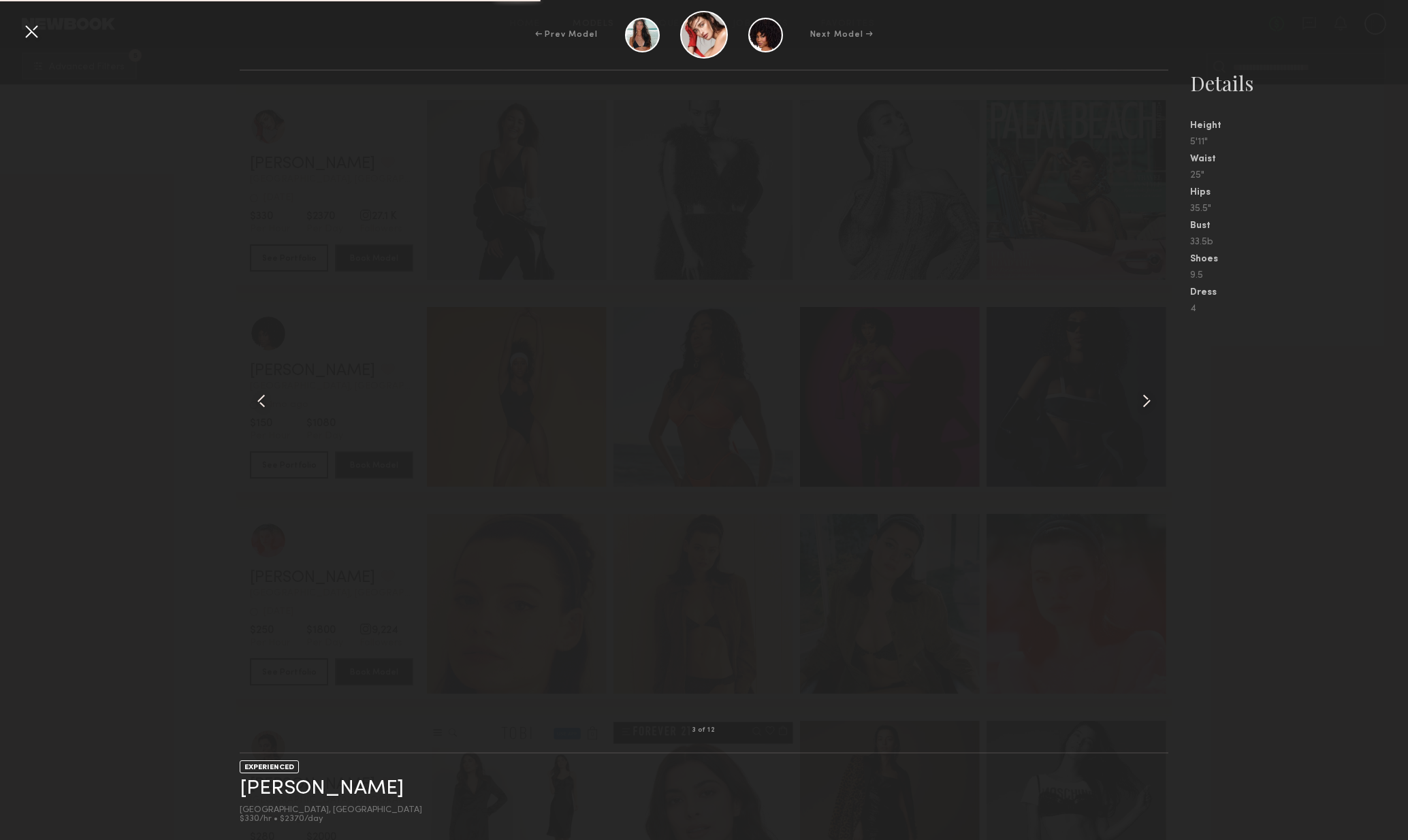
click at [1135, 401] on div at bounding box center [1150, 401] width 38 height 616
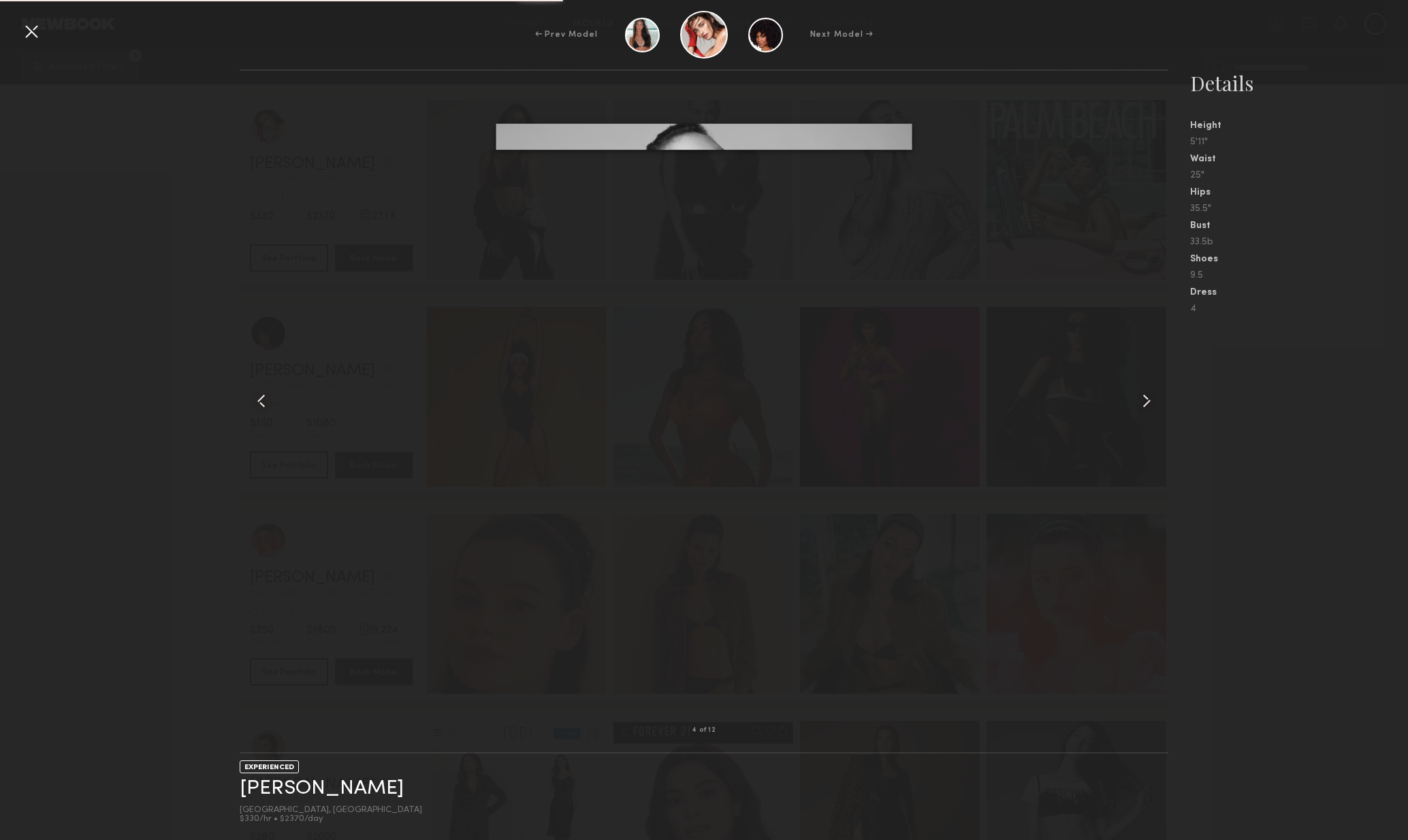
click at [1136, 403] on common-icon at bounding box center [1146, 401] width 21 height 21
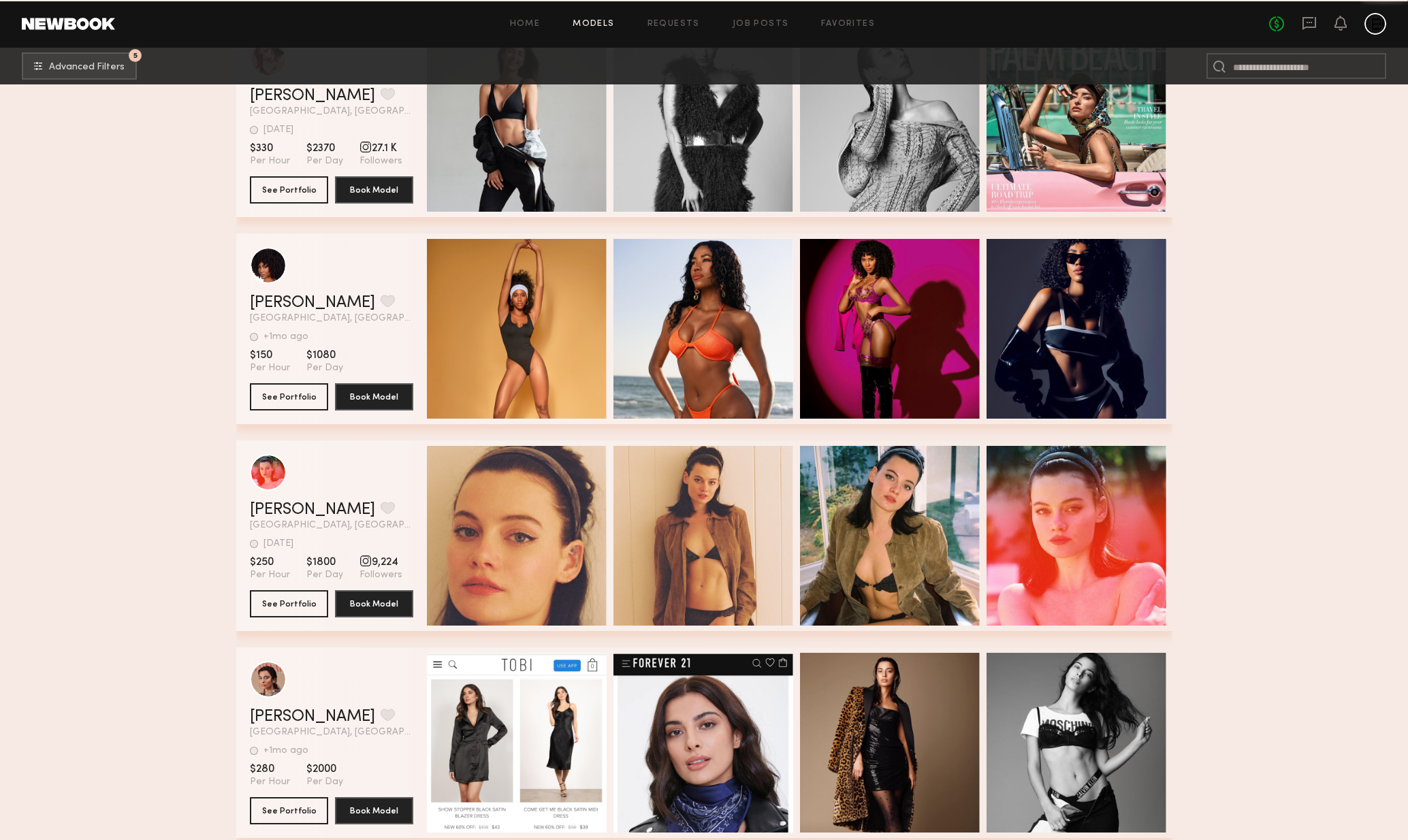
scroll to position [31427, 0]
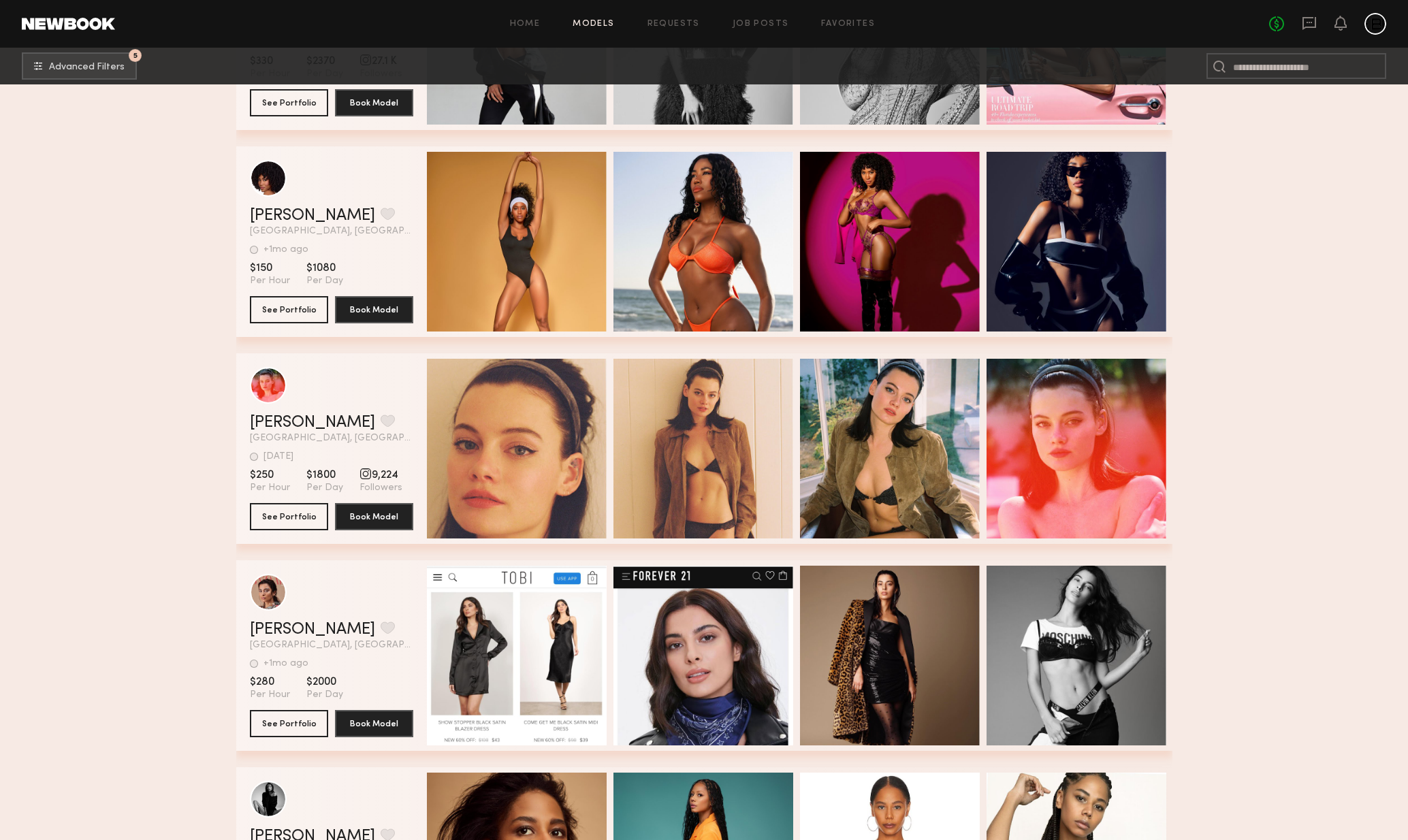
click at [368, 318] on section "See Portfolio Book Model" at bounding box center [332, 309] width 164 height 27
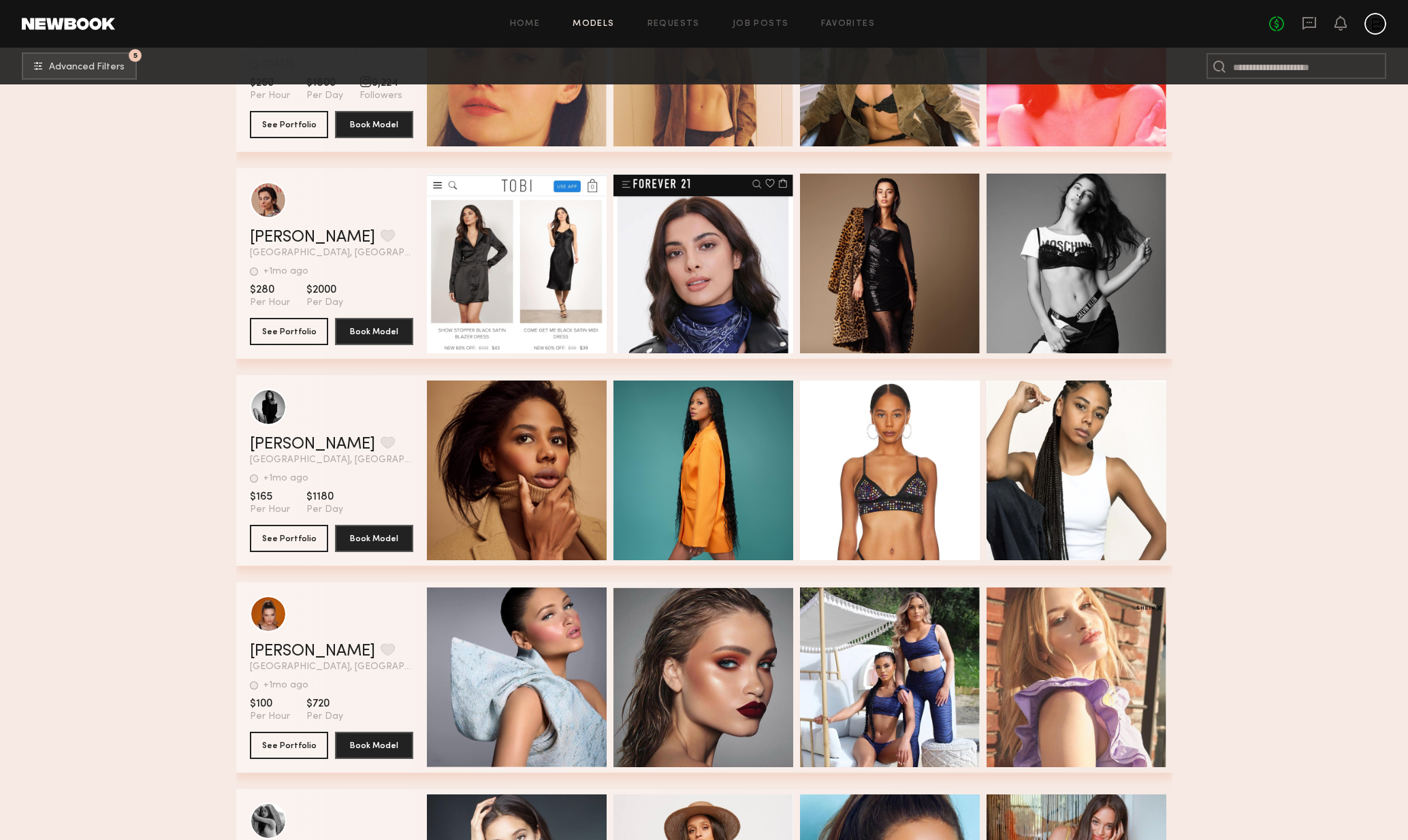
scroll to position [31868, 0]
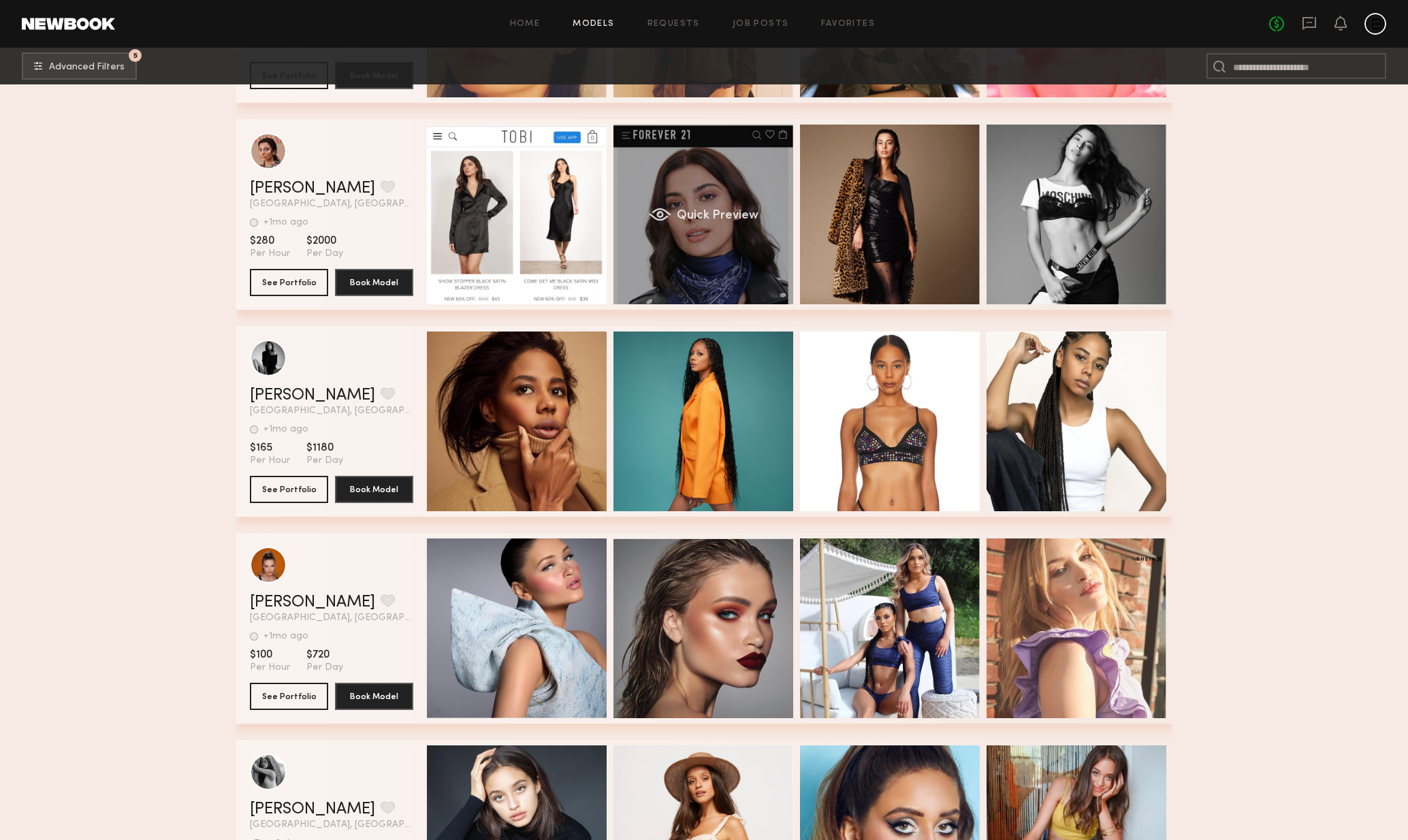
click at [716, 272] on div "Quick Preview" at bounding box center [704, 214] width 179 height 179
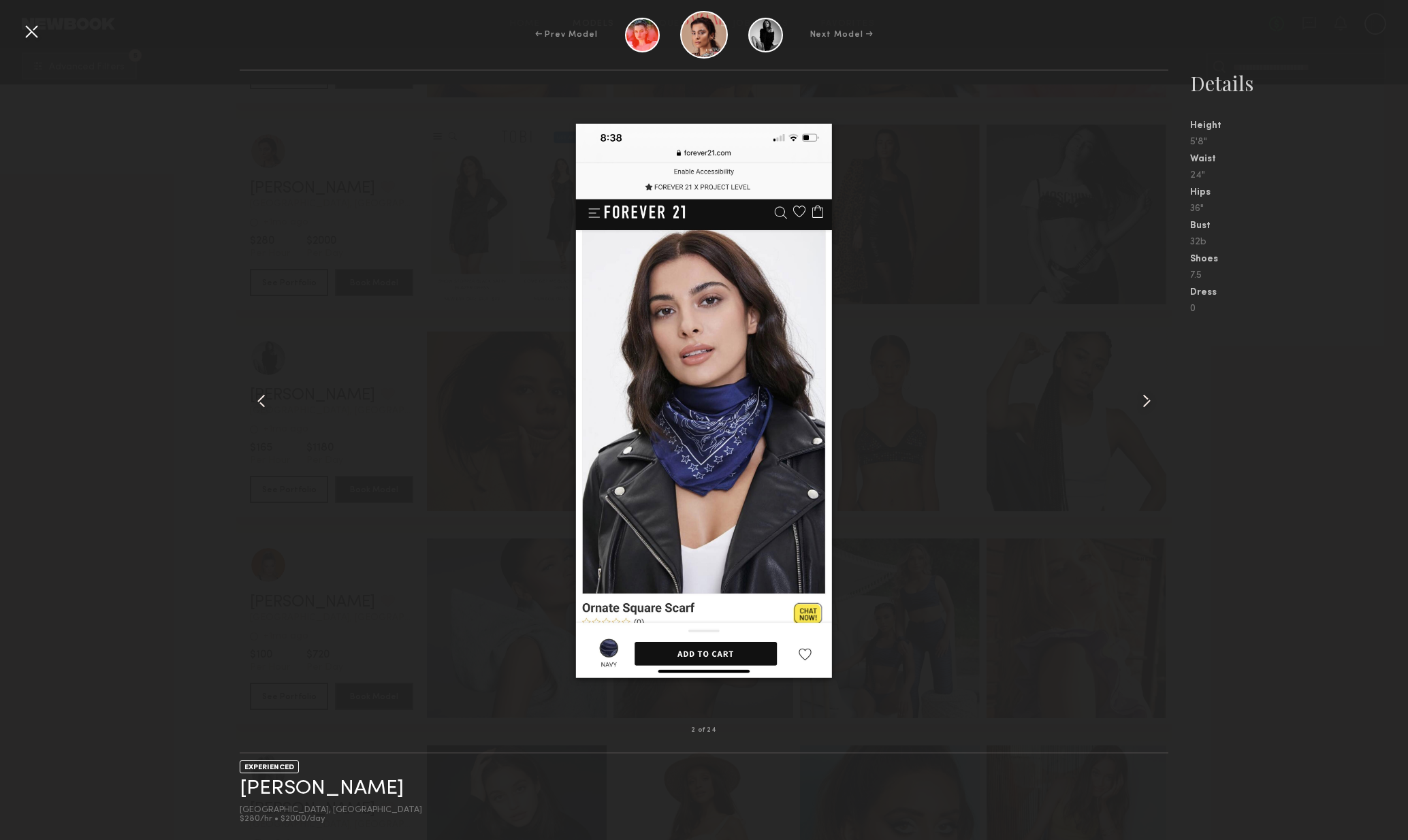
click at [1144, 408] on common-icon at bounding box center [1146, 401] width 21 height 21
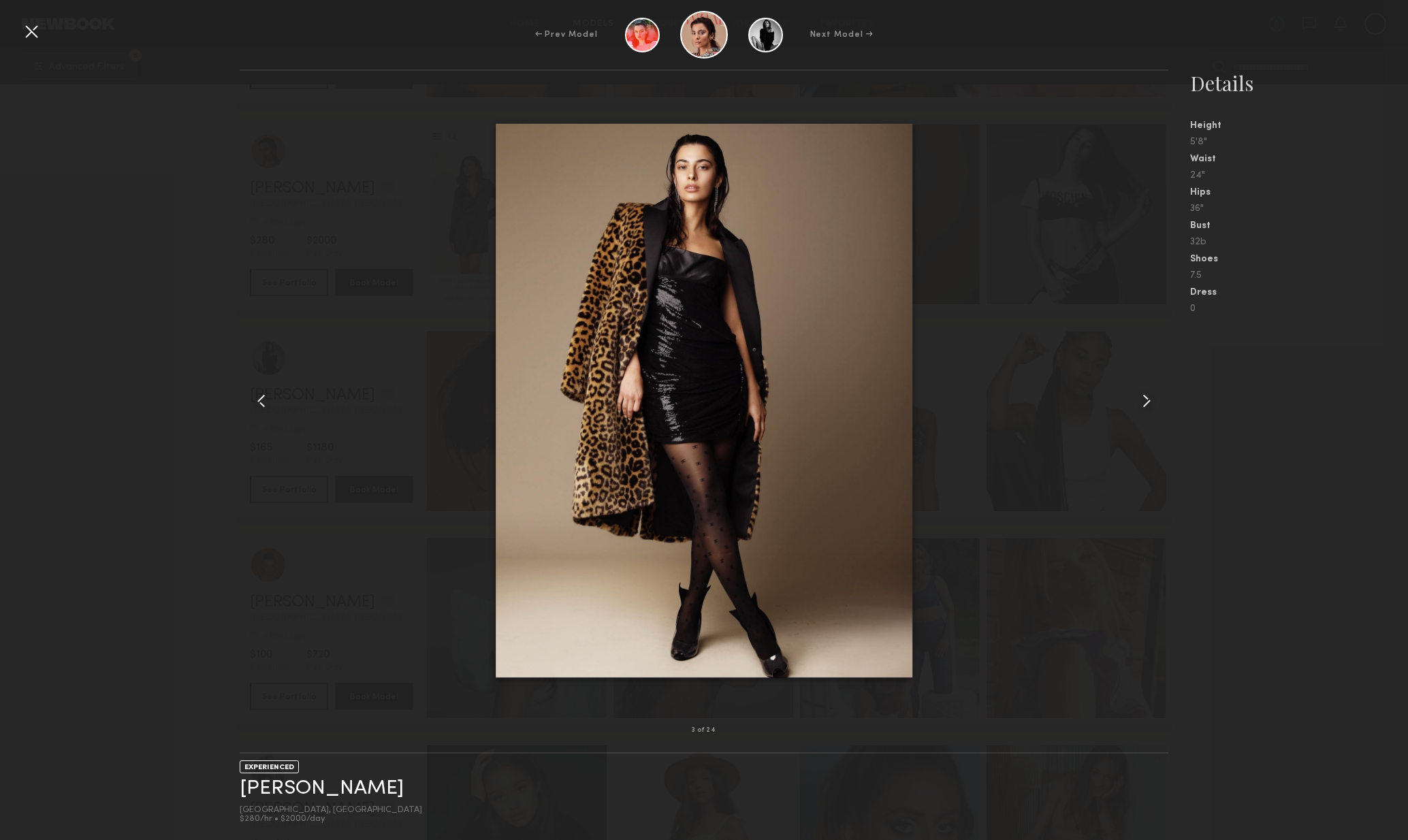
click at [1148, 408] on common-icon at bounding box center [1146, 401] width 21 height 21
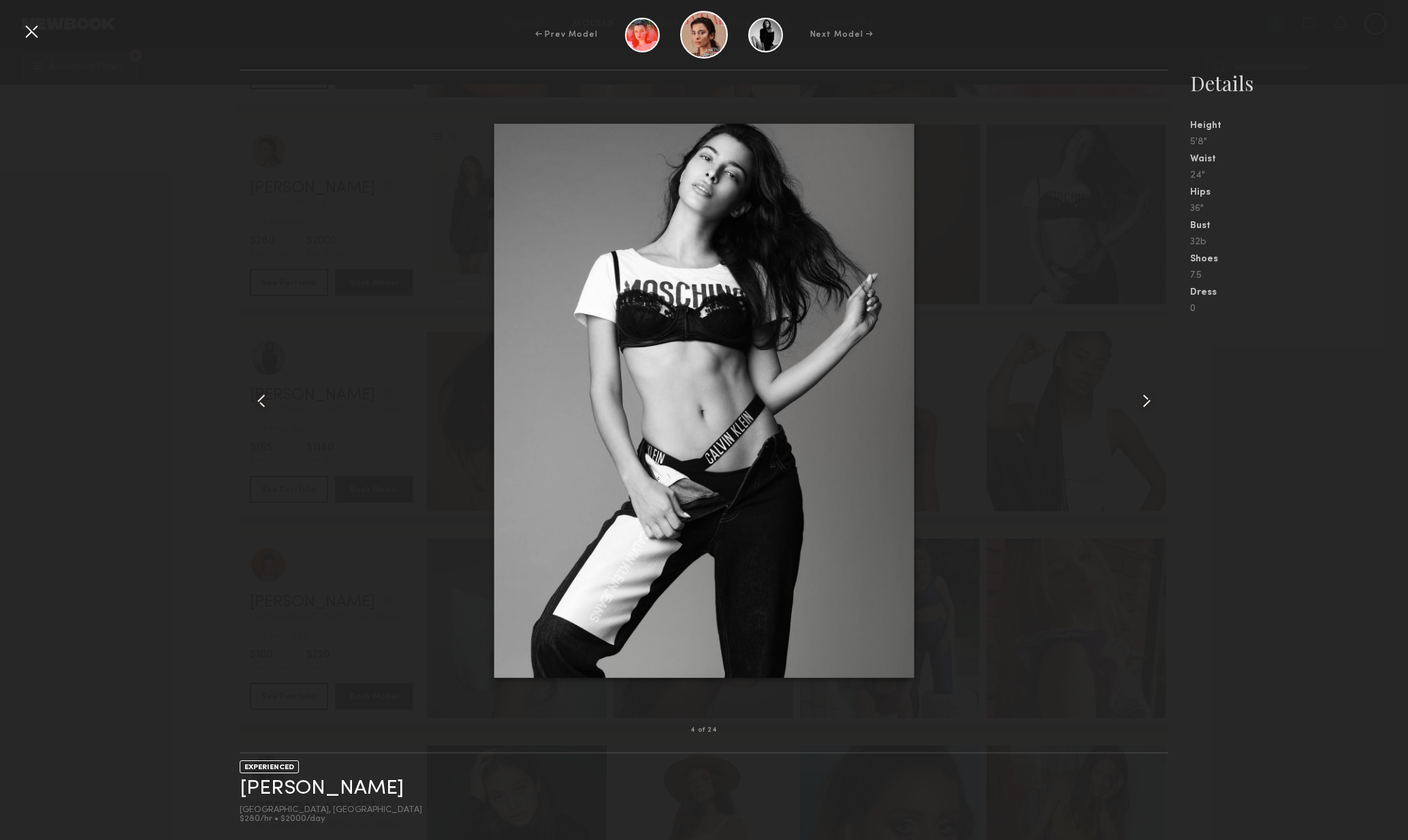
click at [1146, 409] on common-icon at bounding box center [1146, 401] width 21 height 21
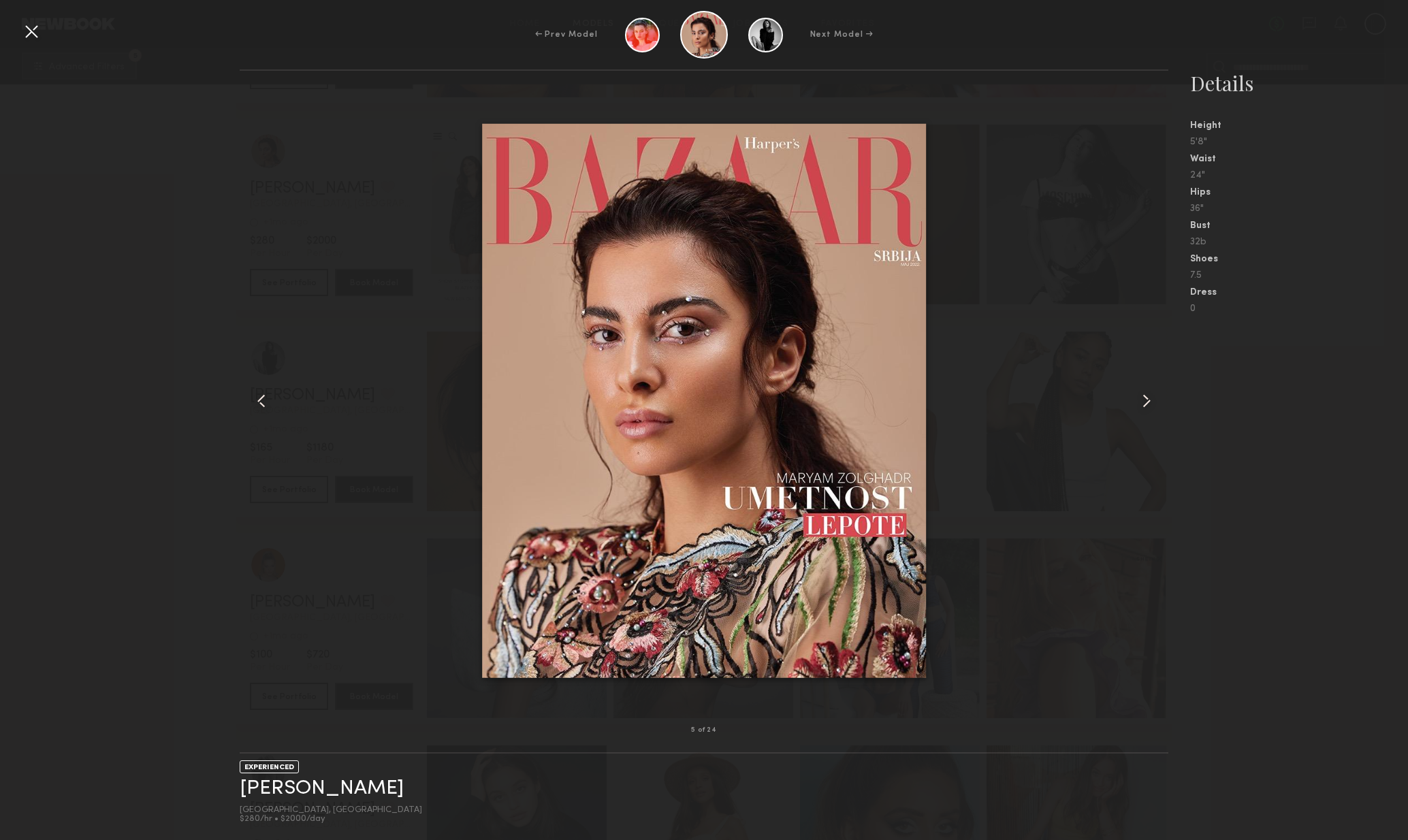
drag, startPoint x: 1146, startPoint y: 409, endPoint x: 1159, endPoint y: 411, distance: 13.2
click at [1146, 409] on common-icon at bounding box center [1146, 401] width 21 height 21
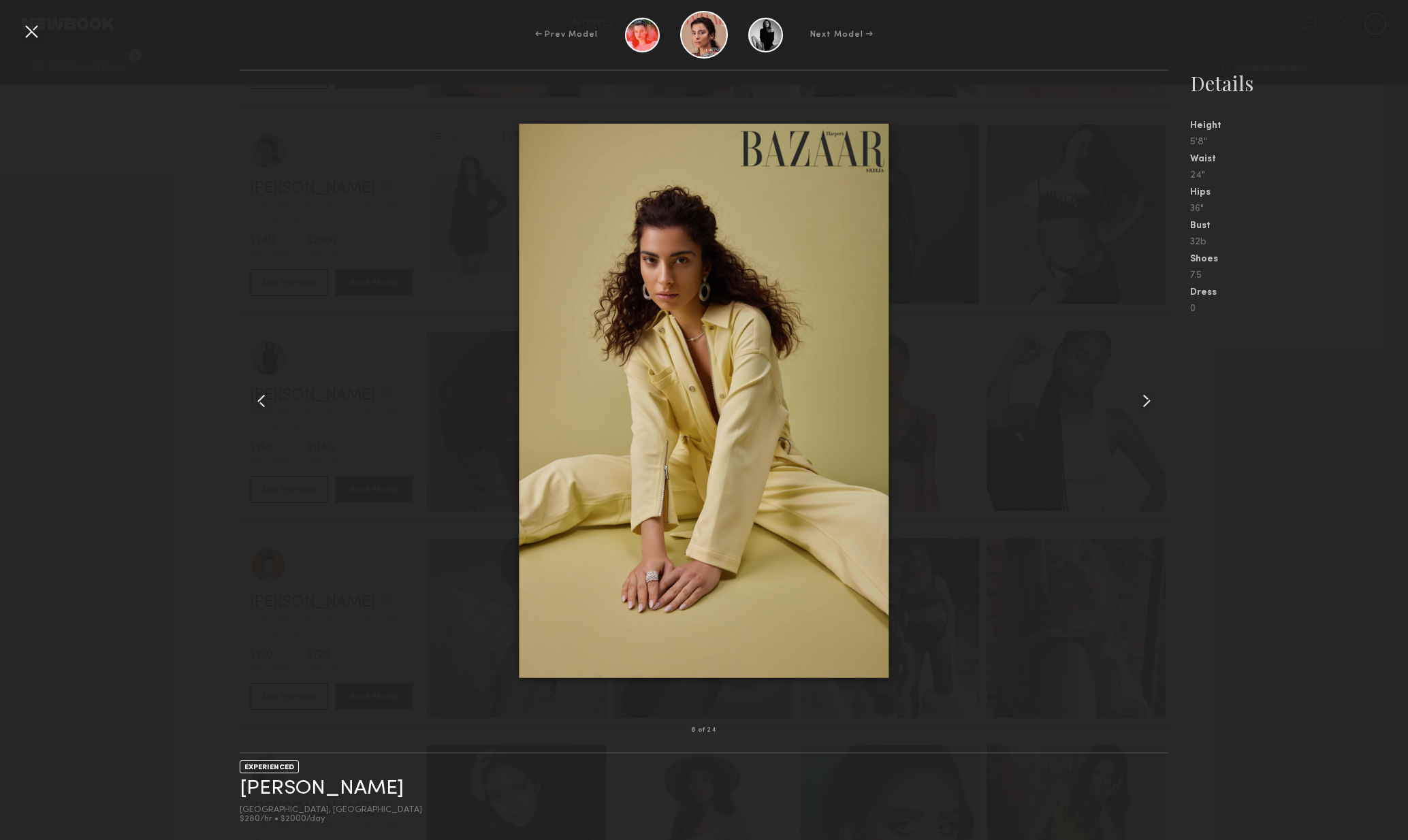
click at [1153, 412] on div at bounding box center [1150, 401] width 38 height 616
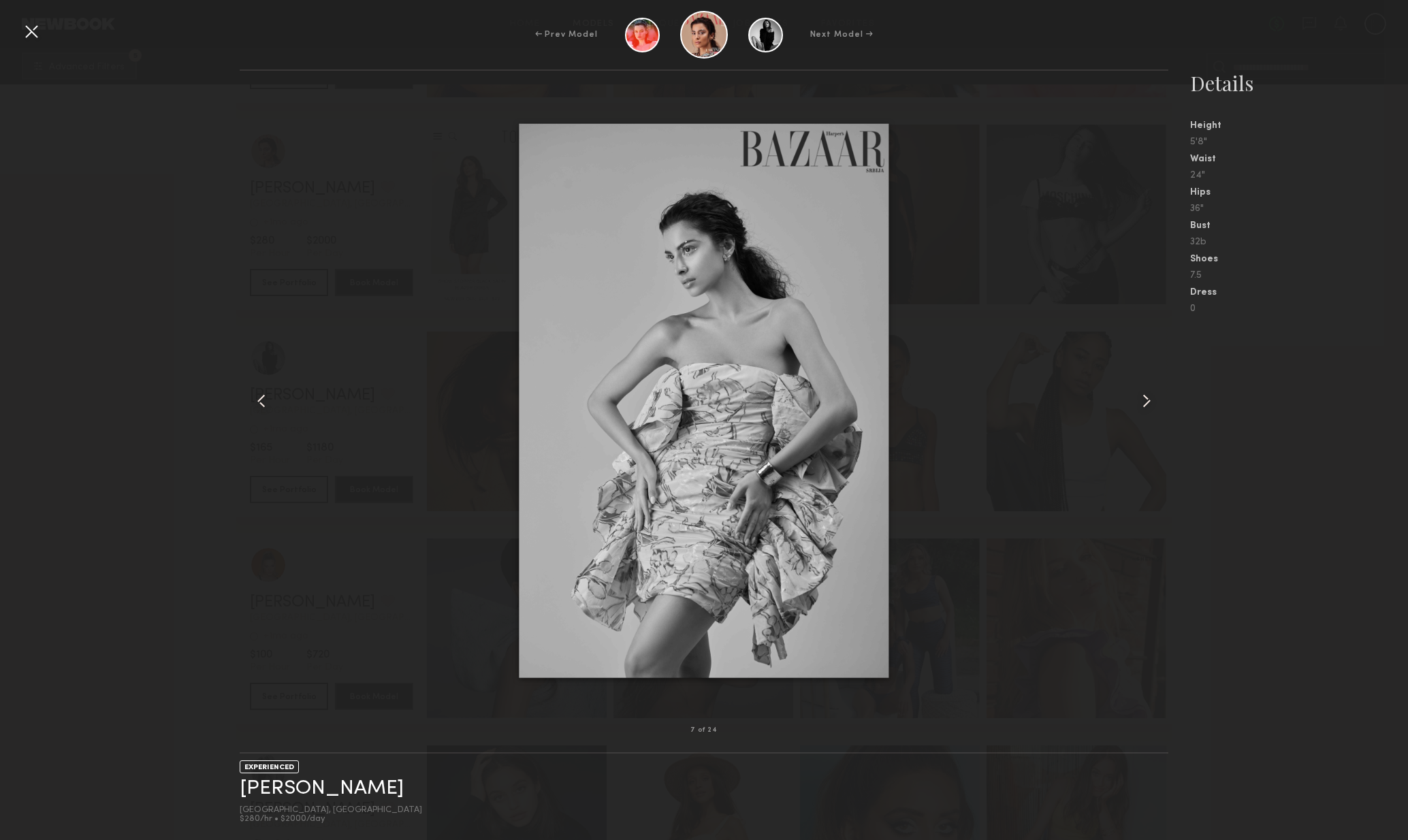
click at [1153, 412] on div at bounding box center [1150, 401] width 38 height 616
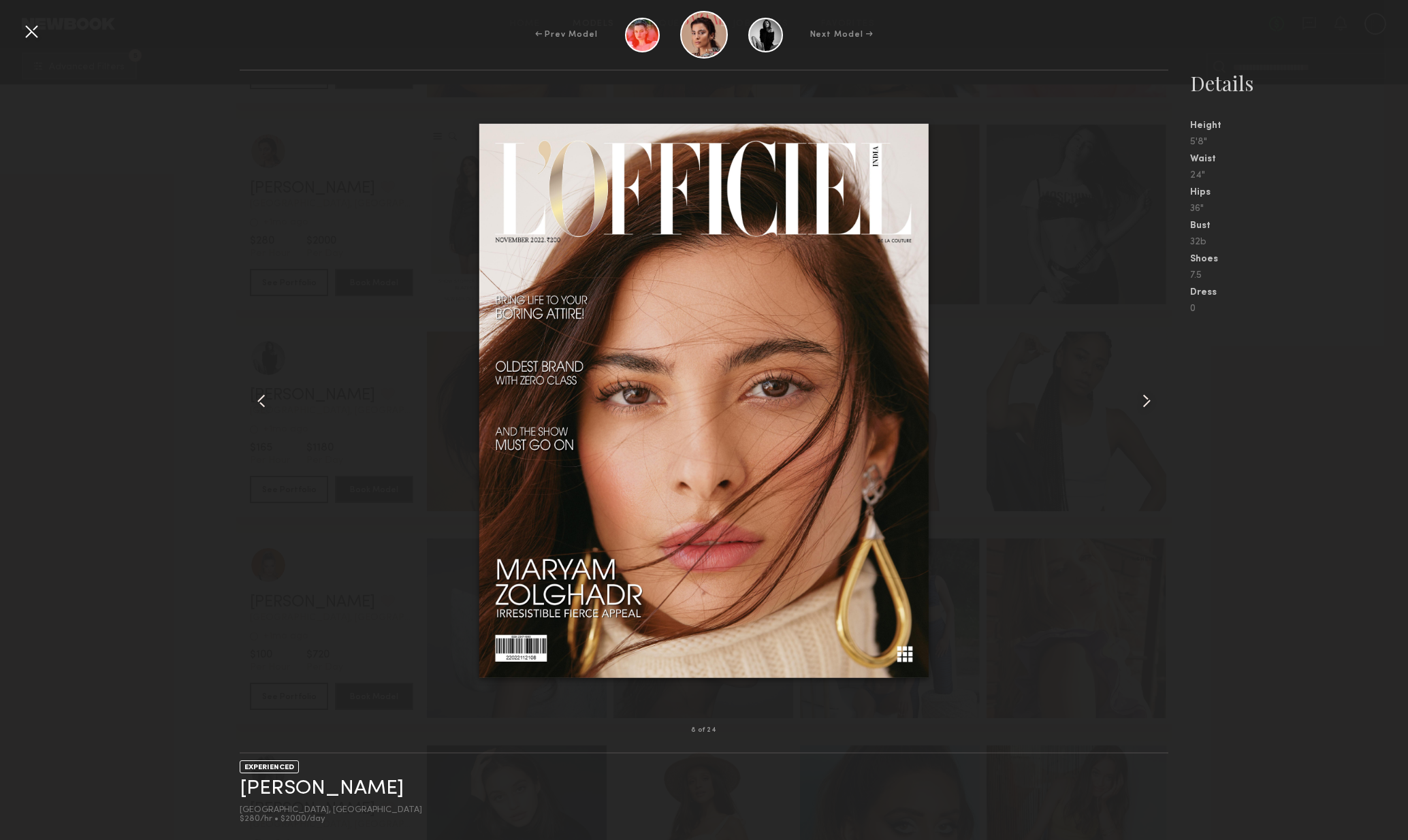
click at [1151, 413] on div at bounding box center [1150, 401] width 38 height 616
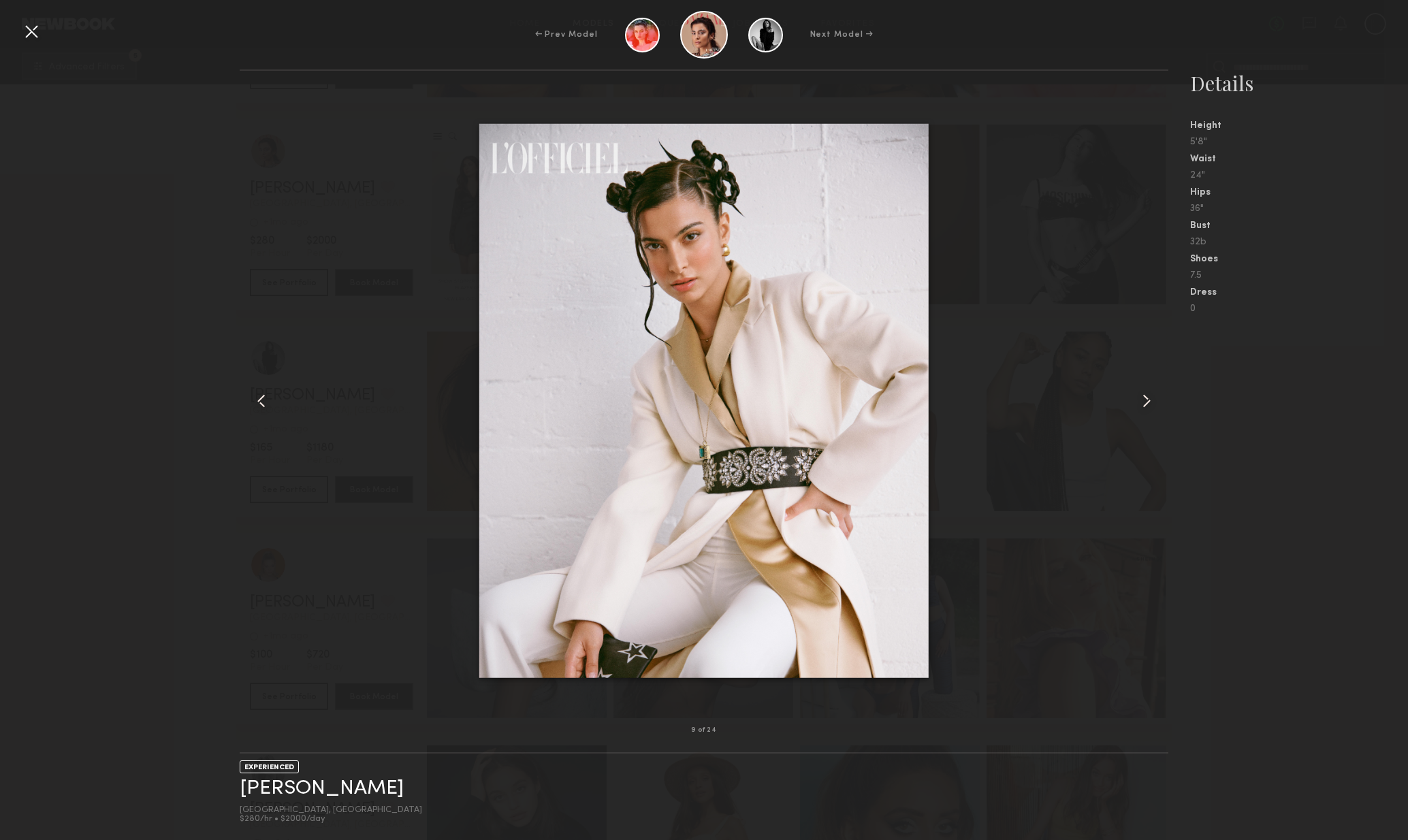
click at [1152, 409] on common-icon at bounding box center [1146, 401] width 21 height 21
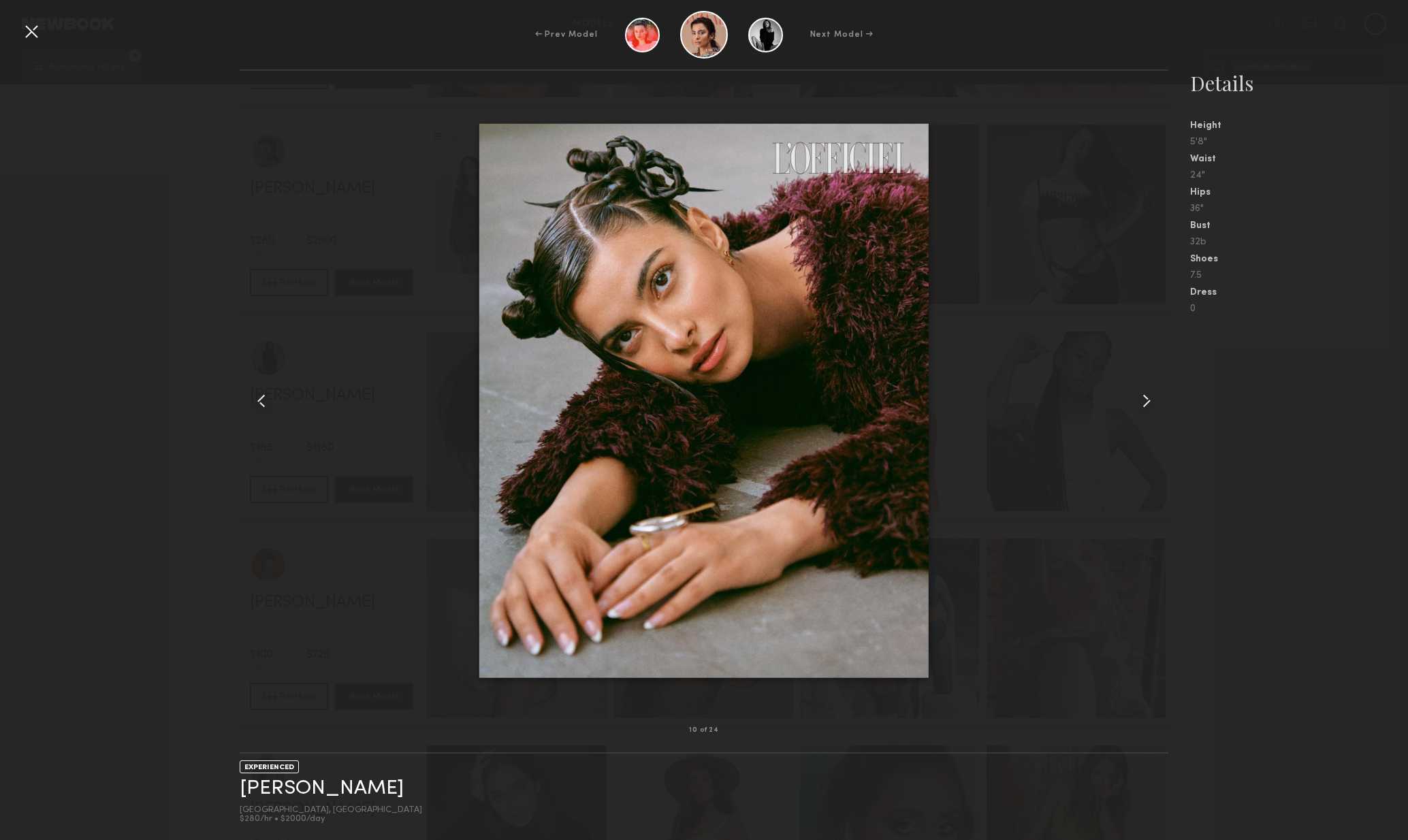
click at [1151, 411] on common-icon at bounding box center [1146, 401] width 21 height 21
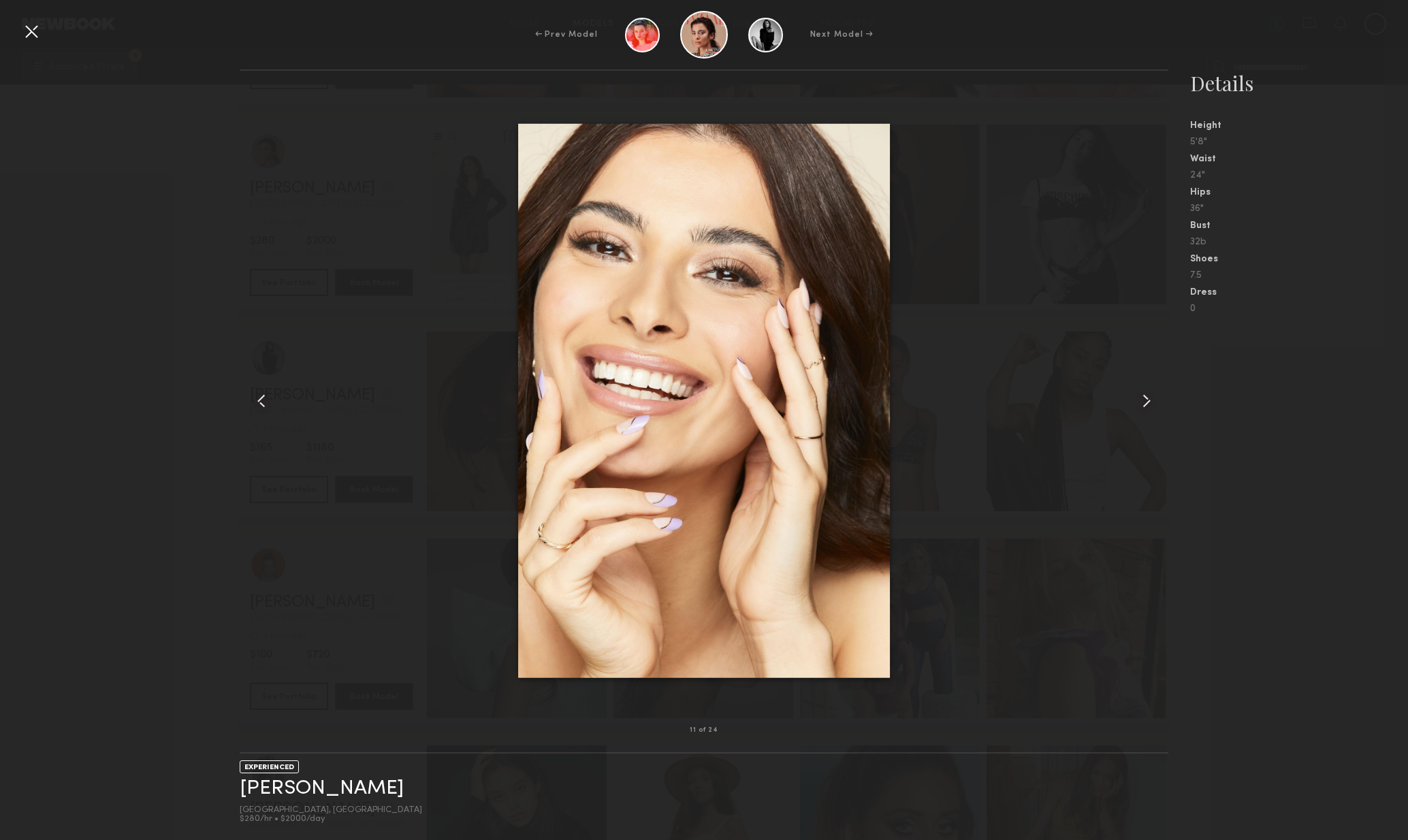
click at [1151, 411] on common-icon at bounding box center [1146, 401] width 21 height 21
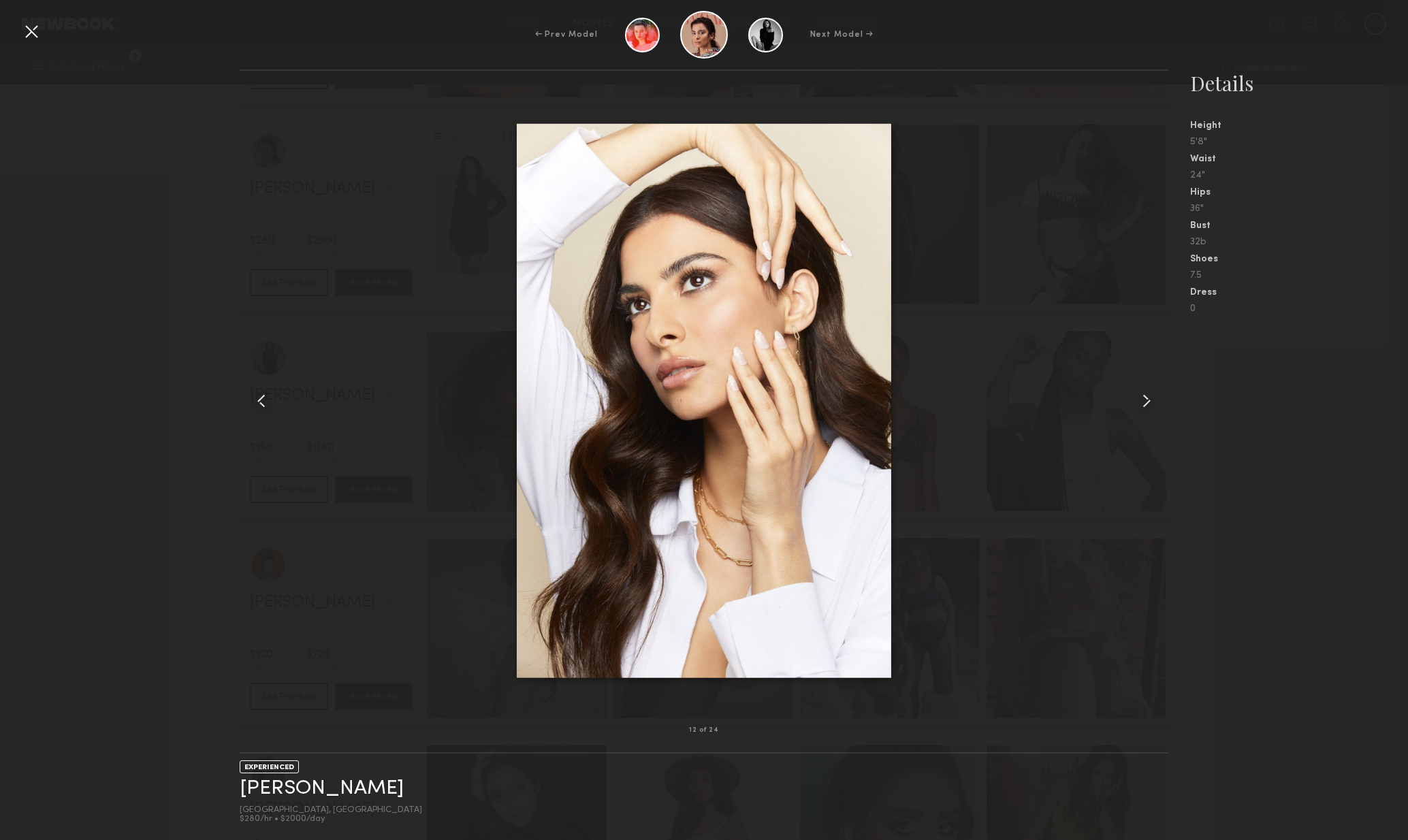
click at [1153, 413] on div at bounding box center [1150, 401] width 38 height 616
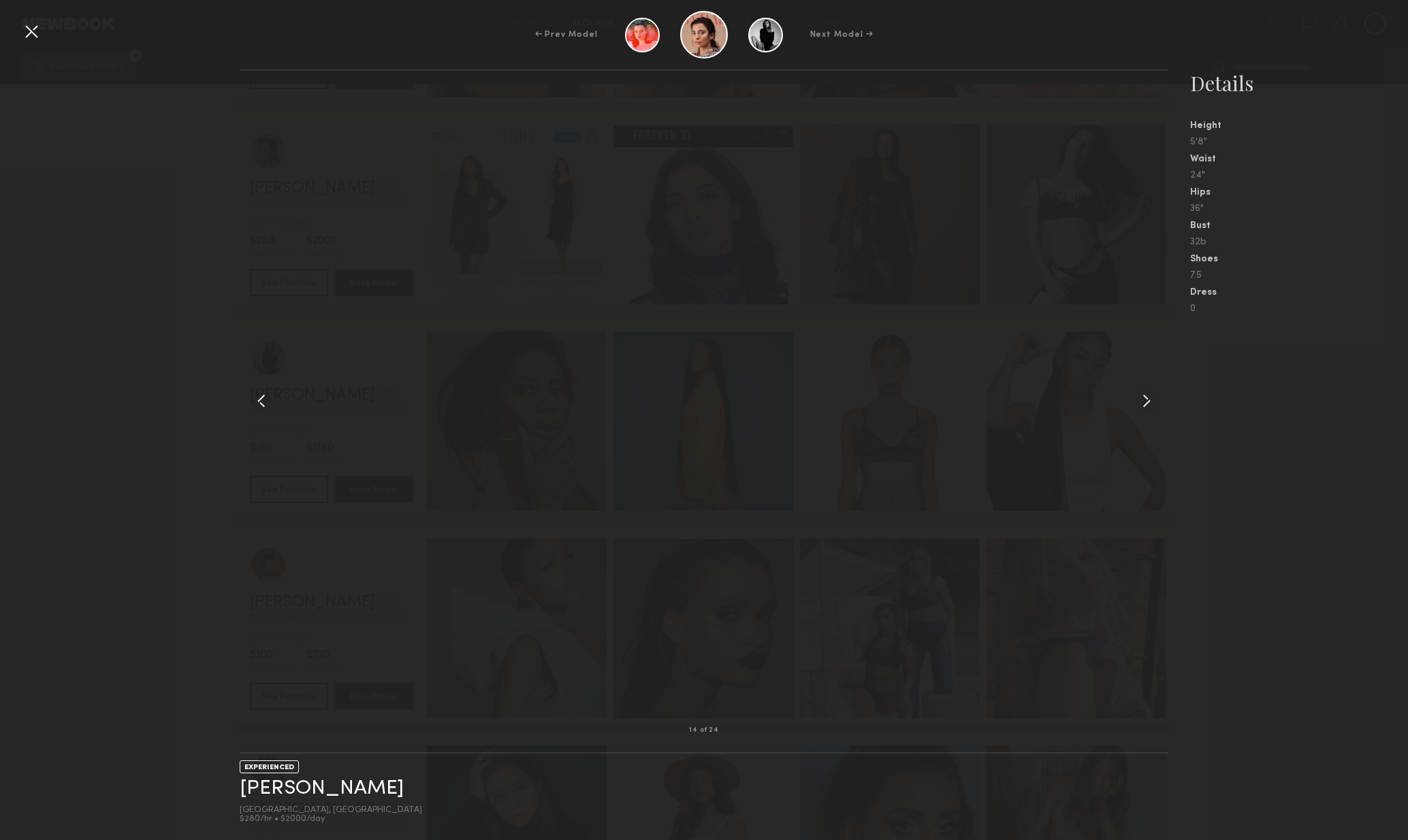
click at [1150, 415] on div at bounding box center [1150, 401] width 38 height 616
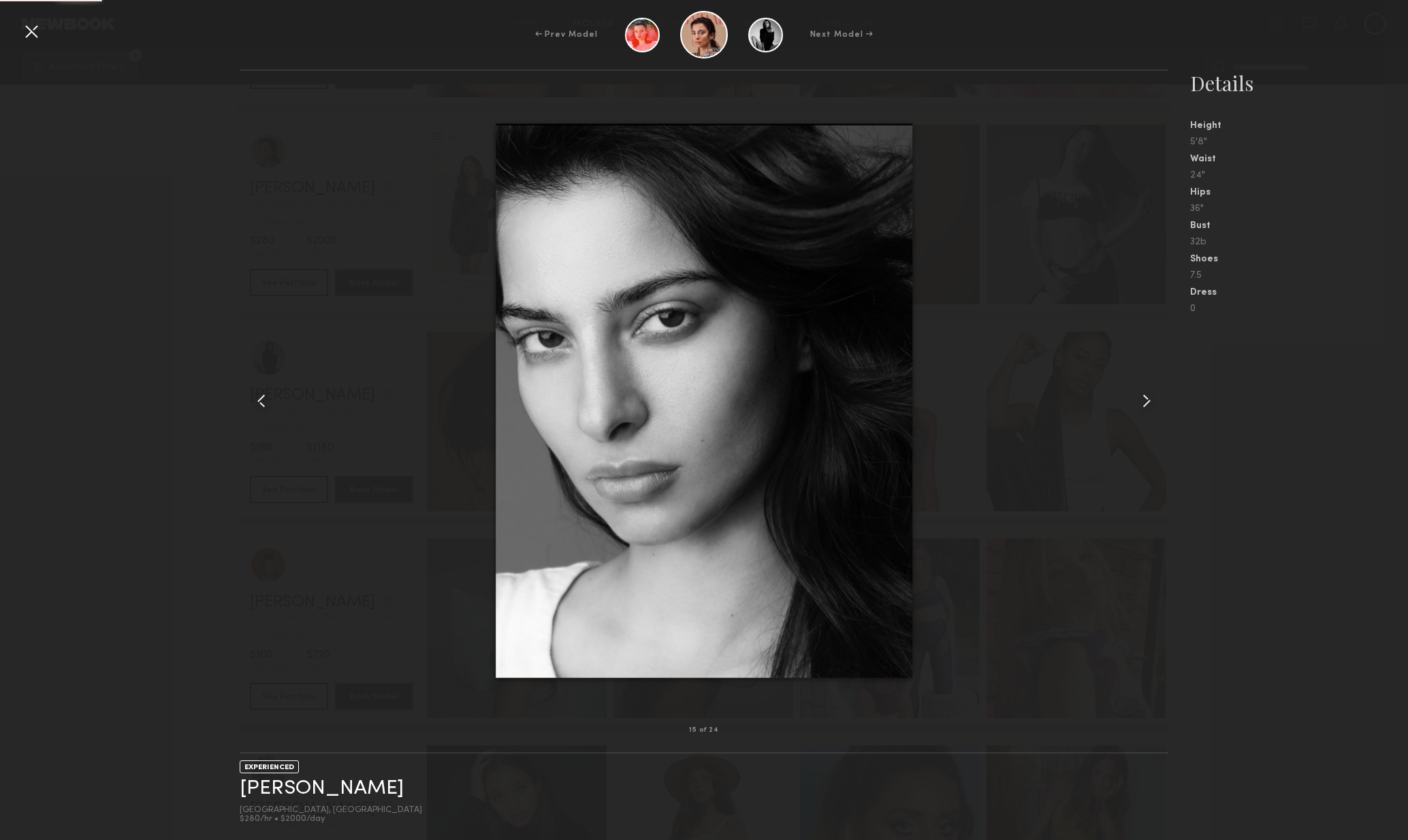
click at [1150, 415] on div at bounding box center [1150, 401] width 38 height 616
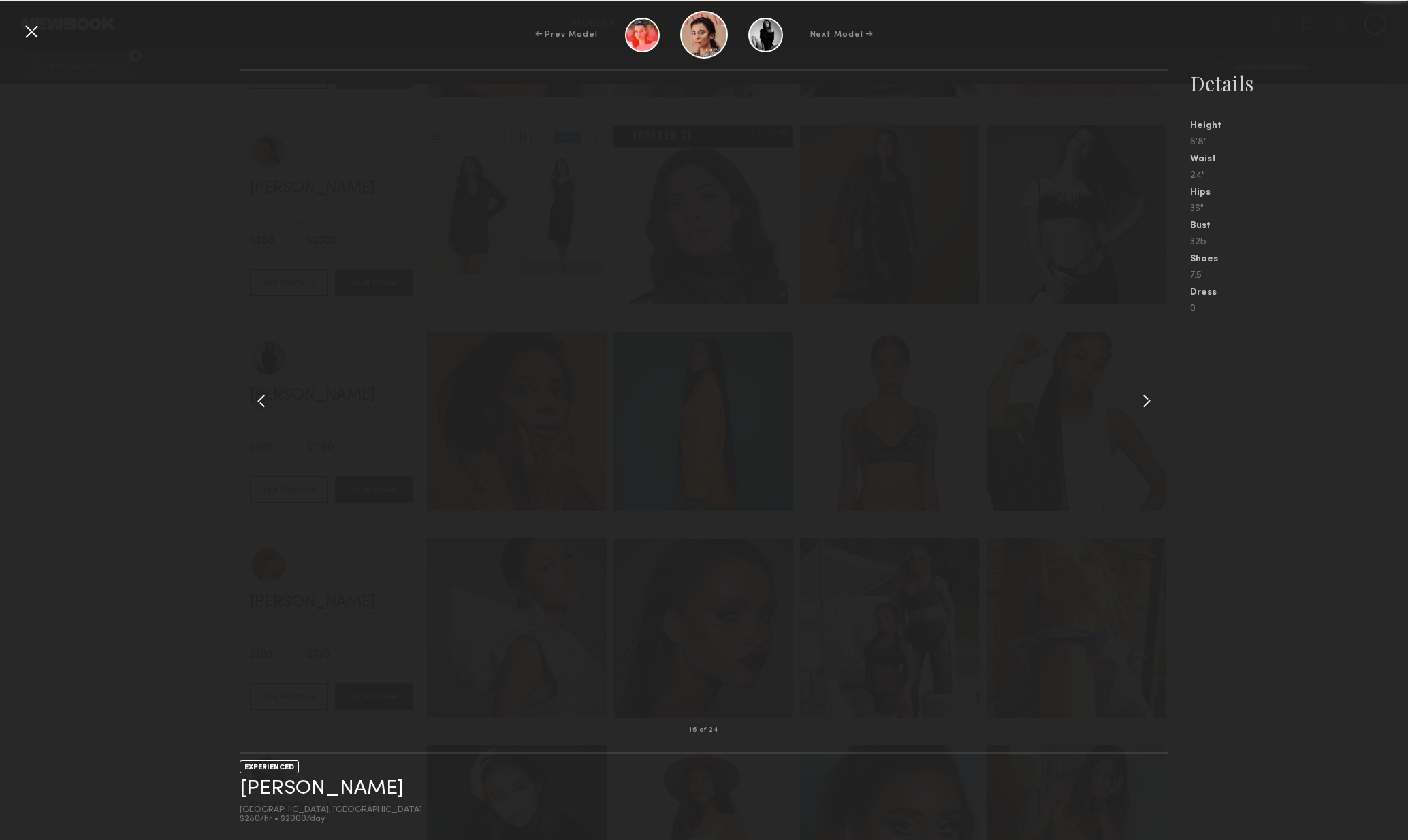
click at [1151, 416] on div at bounding box center [1150, 401] width 38 height 616
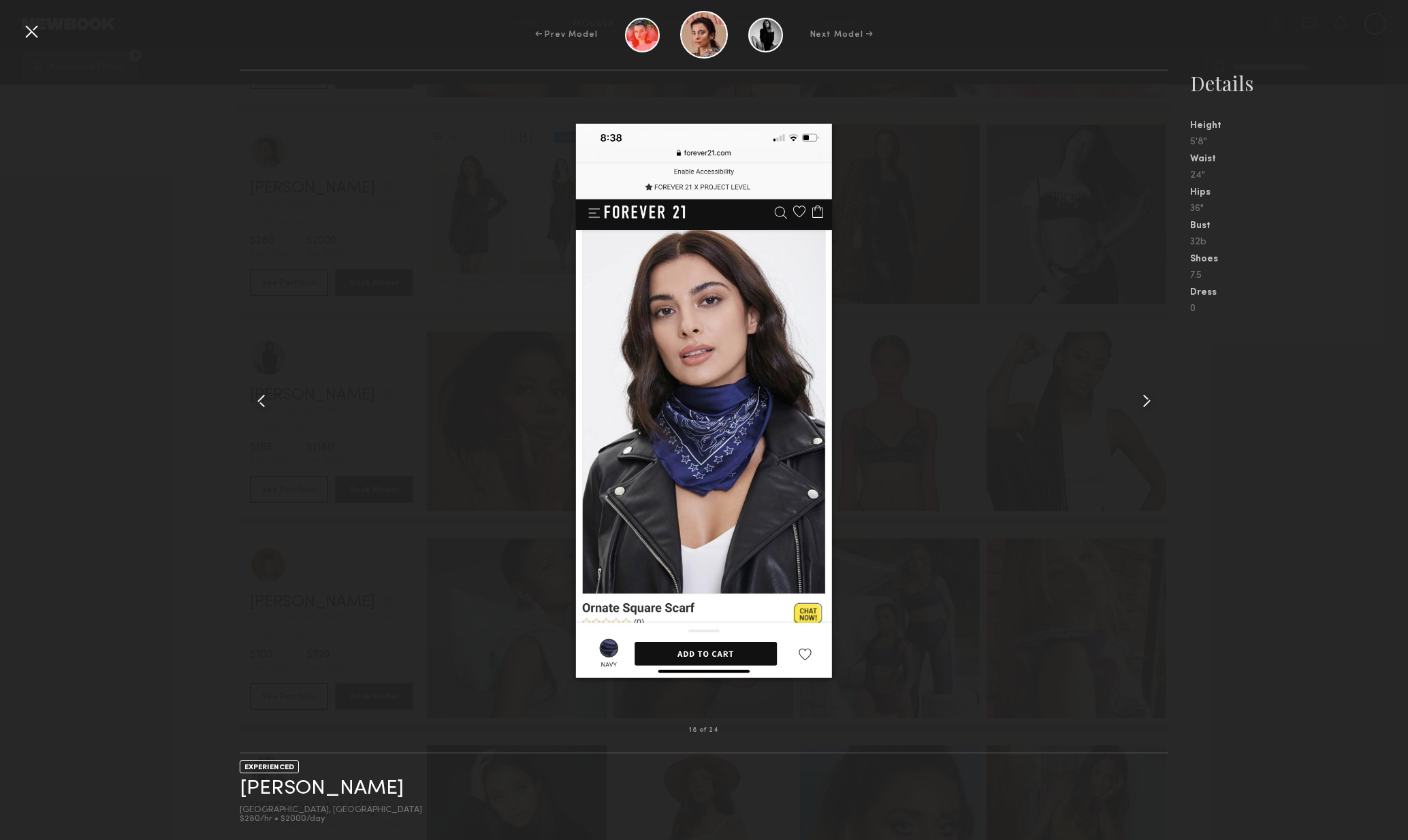
click at [1151, 416] on div at bounding box center [1150, 401] width 38 height 616
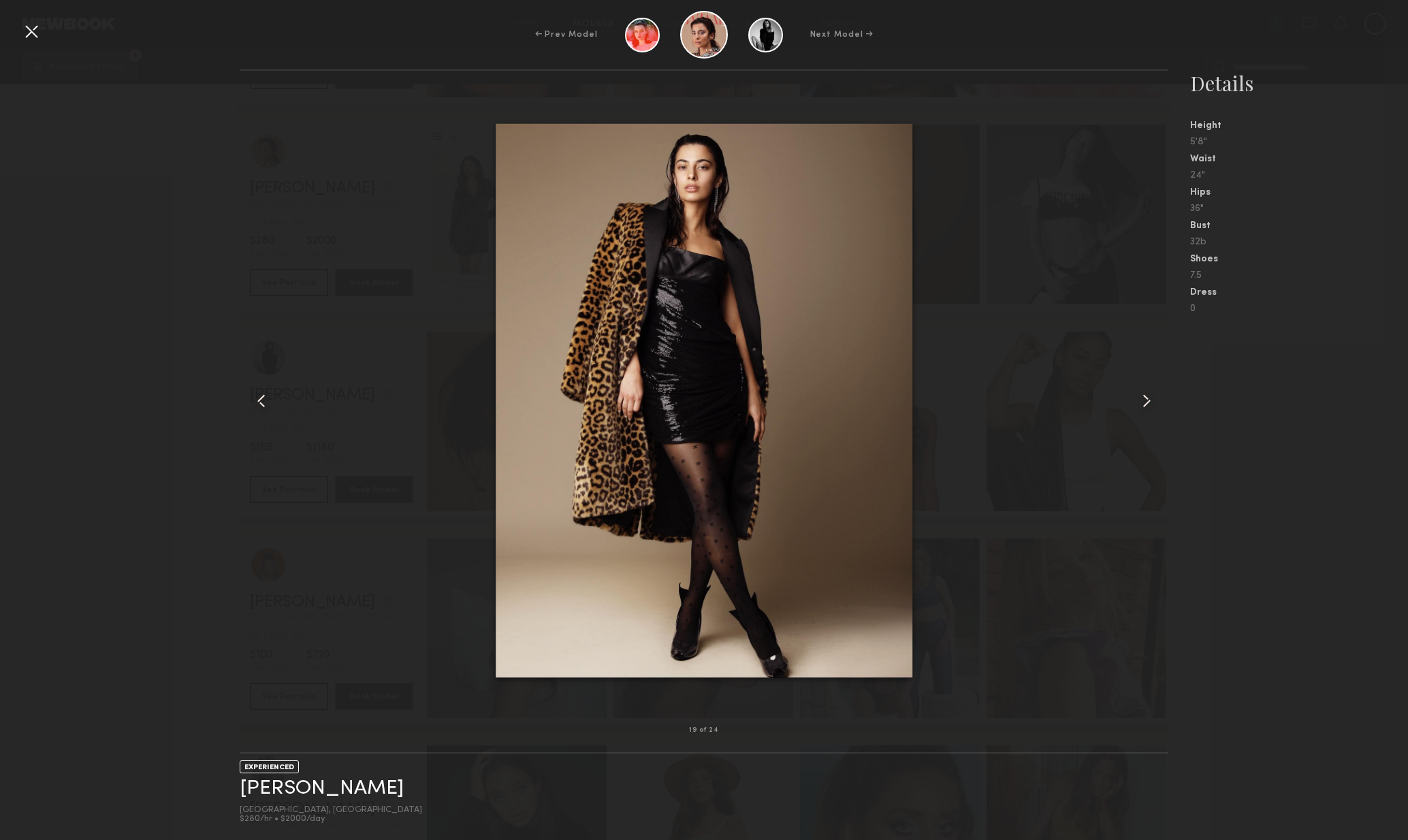
click at [35, 30] on div at bounding box center [31, 31] width 21 height 21
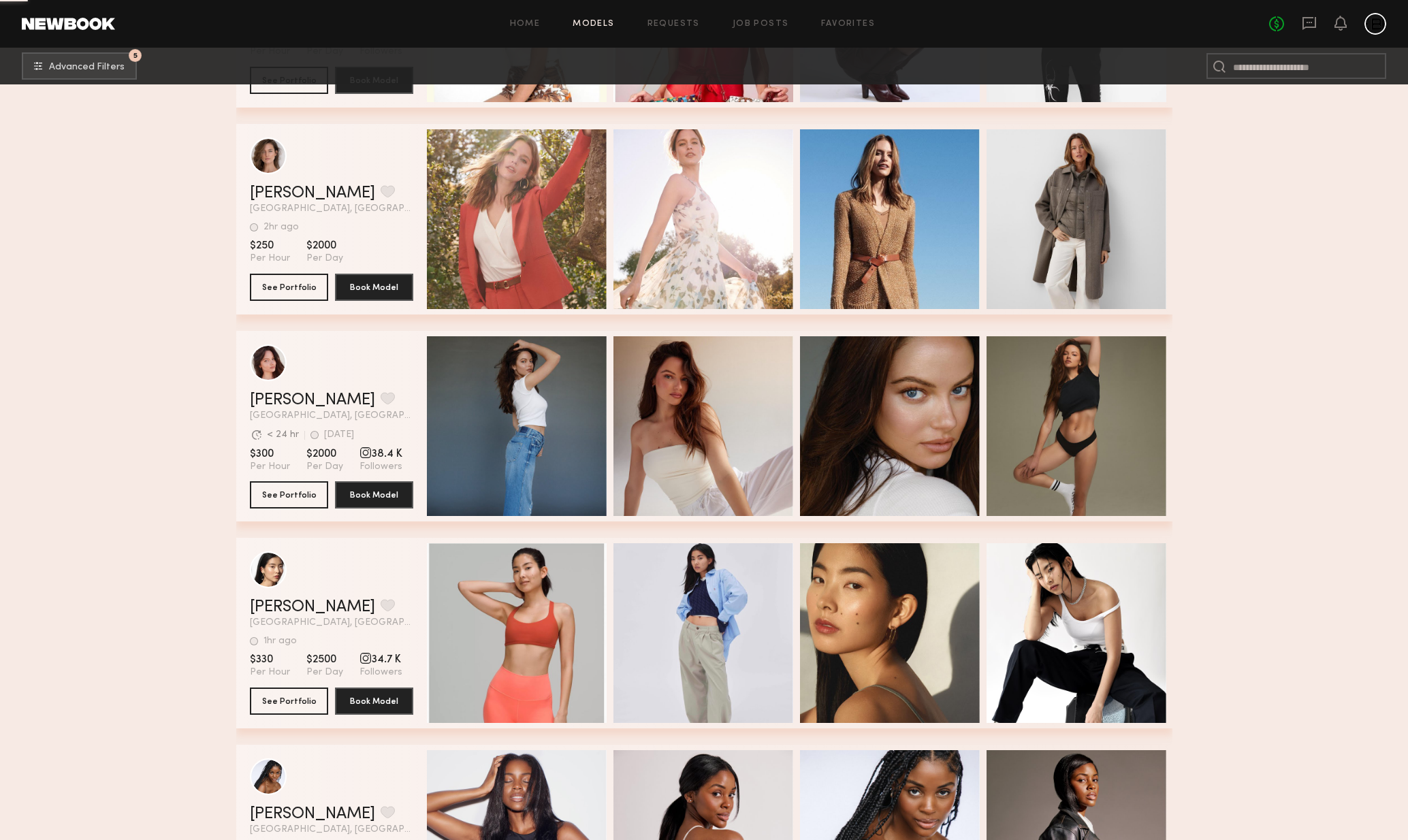
scroll to position [33732, 0]
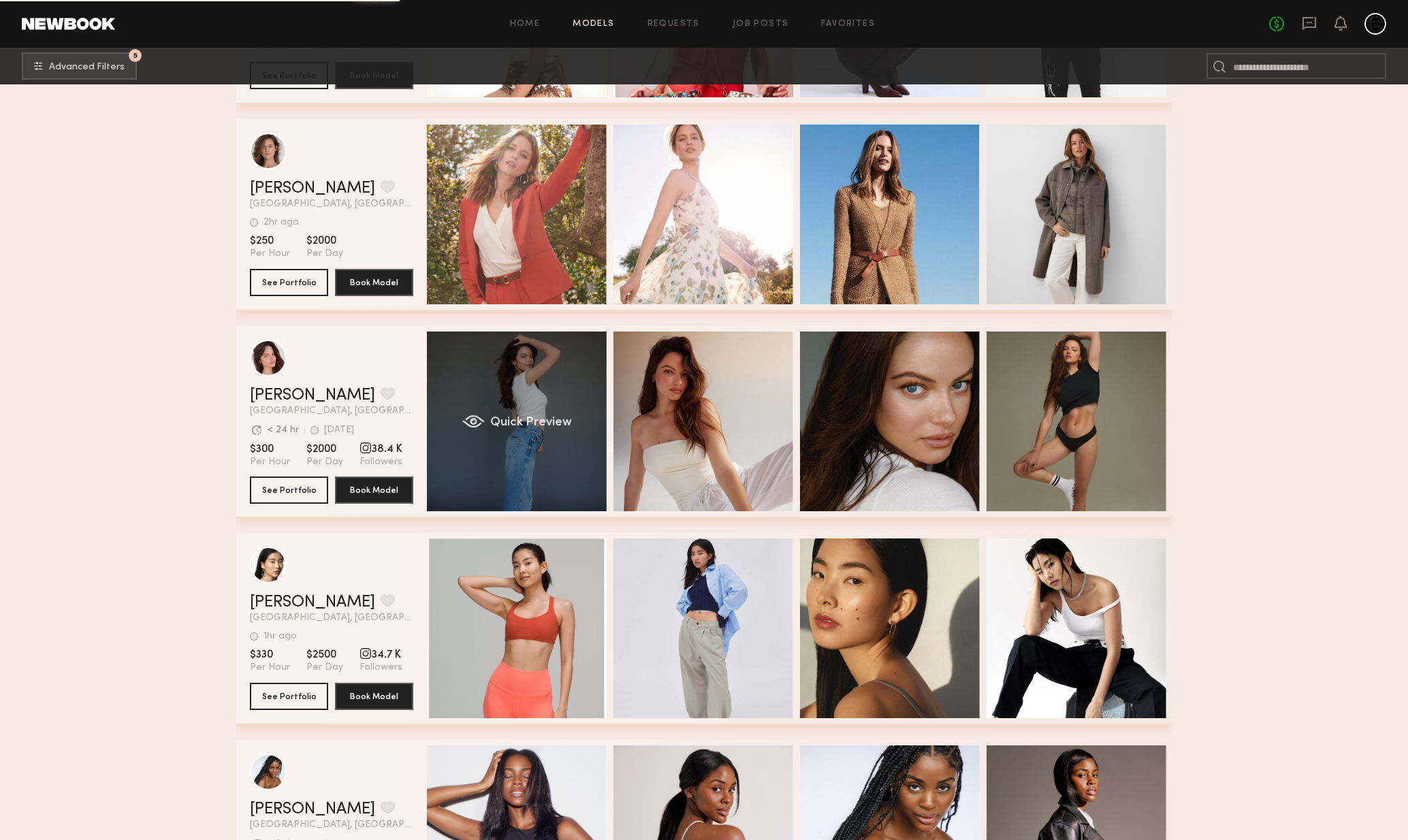
click at [488, 433] on div "Quick Preview" at bounding box center [517, 421] width 179 height 179
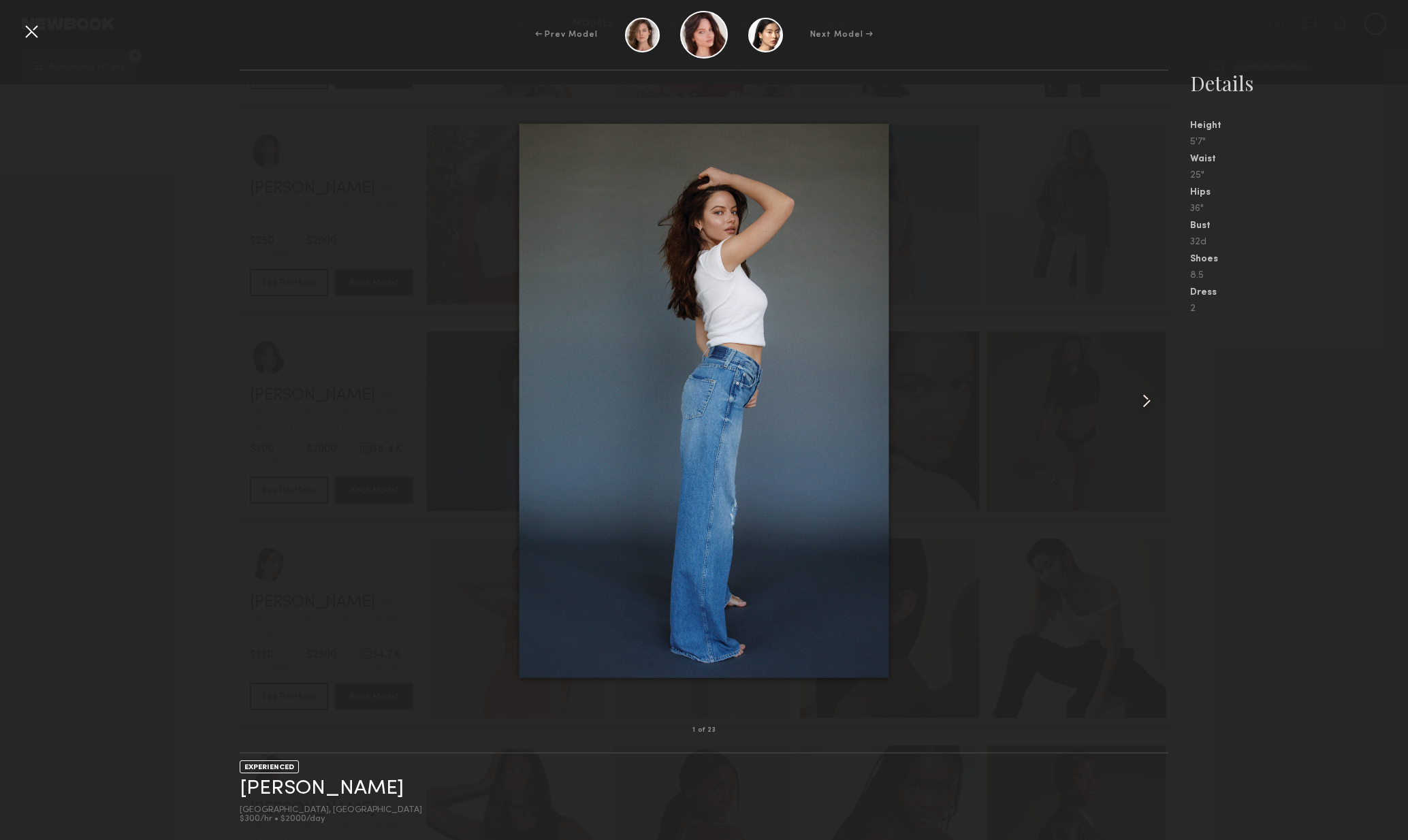
click at [1145, 406] on common-icon at bounding box center [1146, 401] width 21 height 21
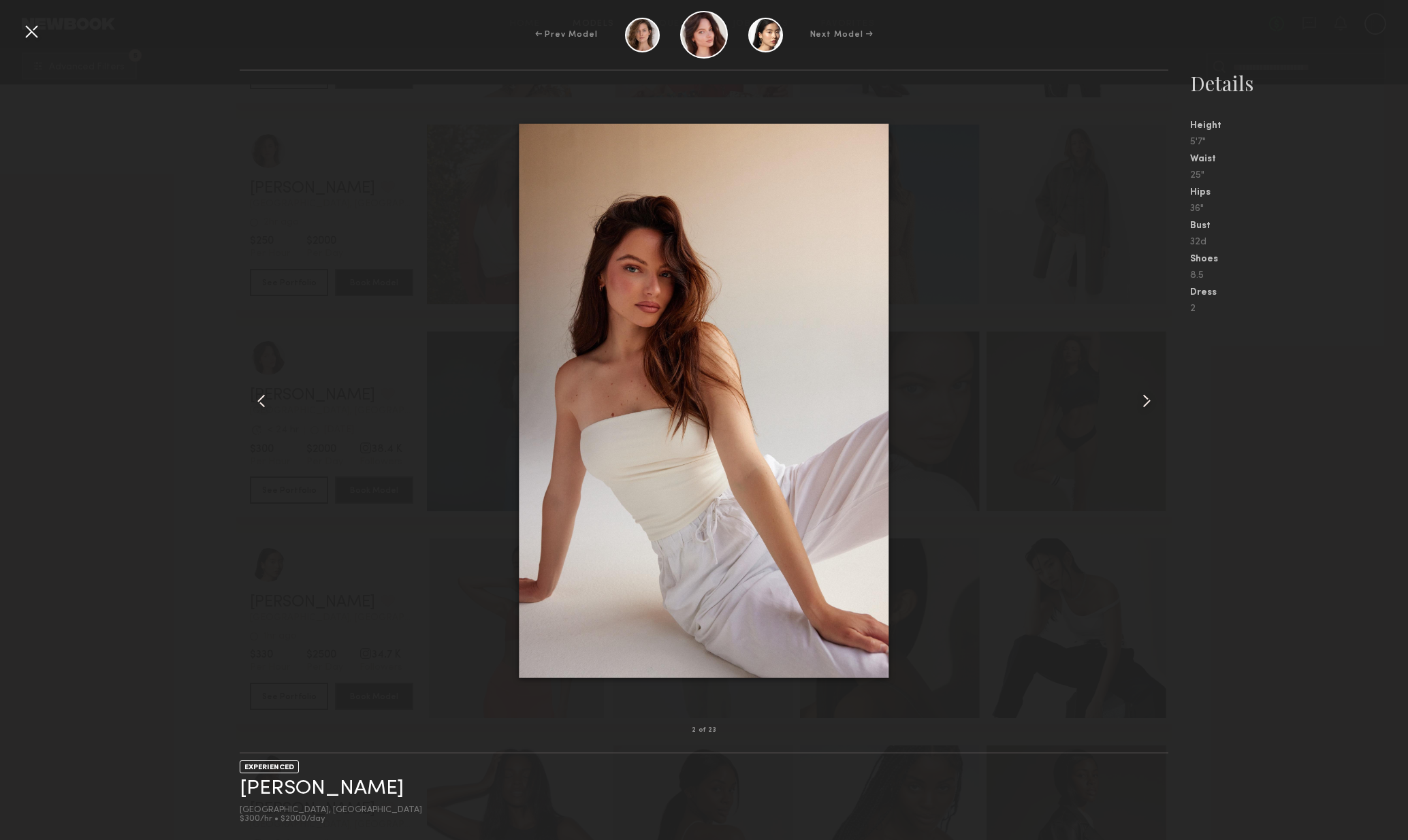
click at [1149, 411] on common-icon at bounding box center [1146, 401] width 21 height 21
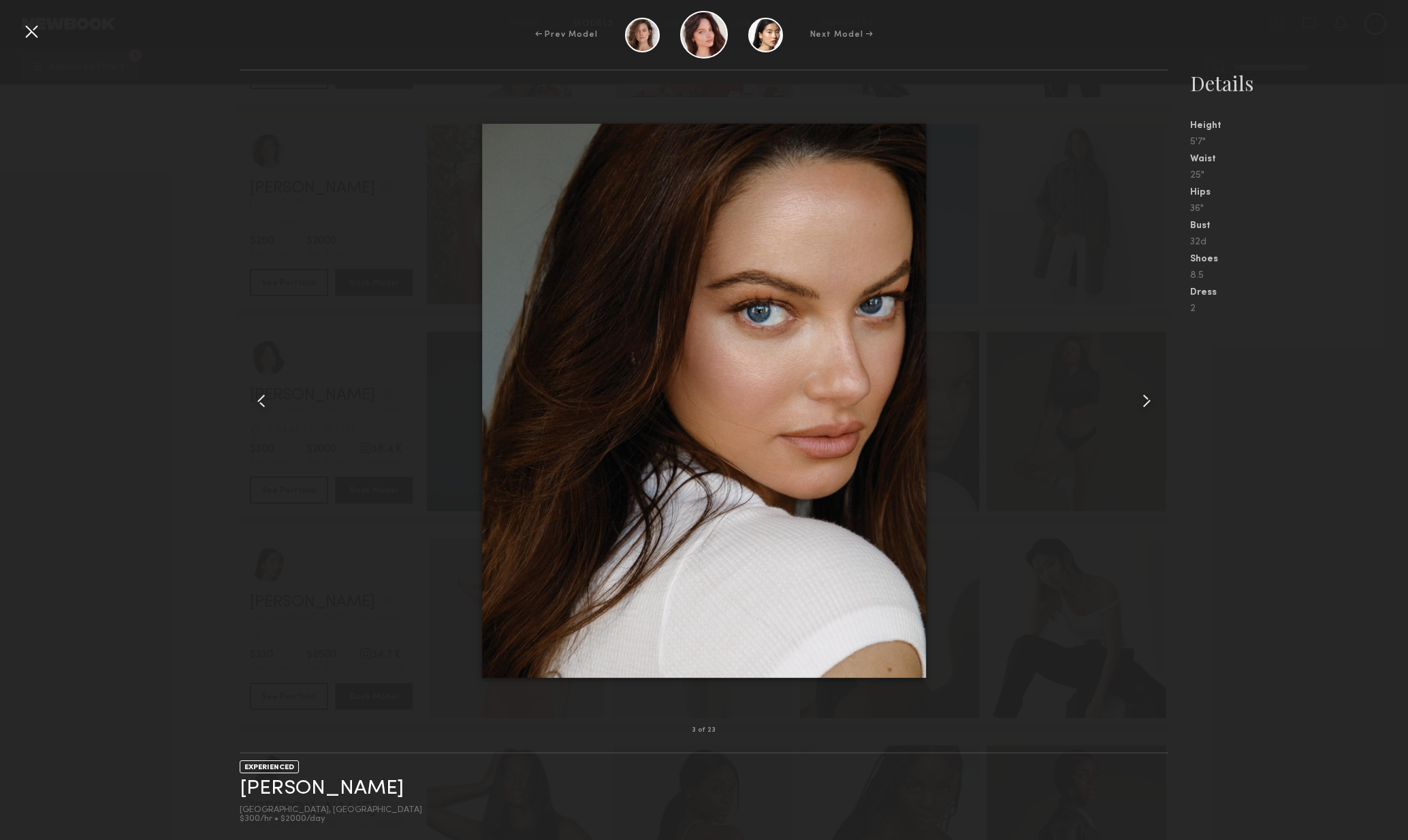
click at [1149, 411] on common-icon at bounding box center [1146, 401] width 21 height 21
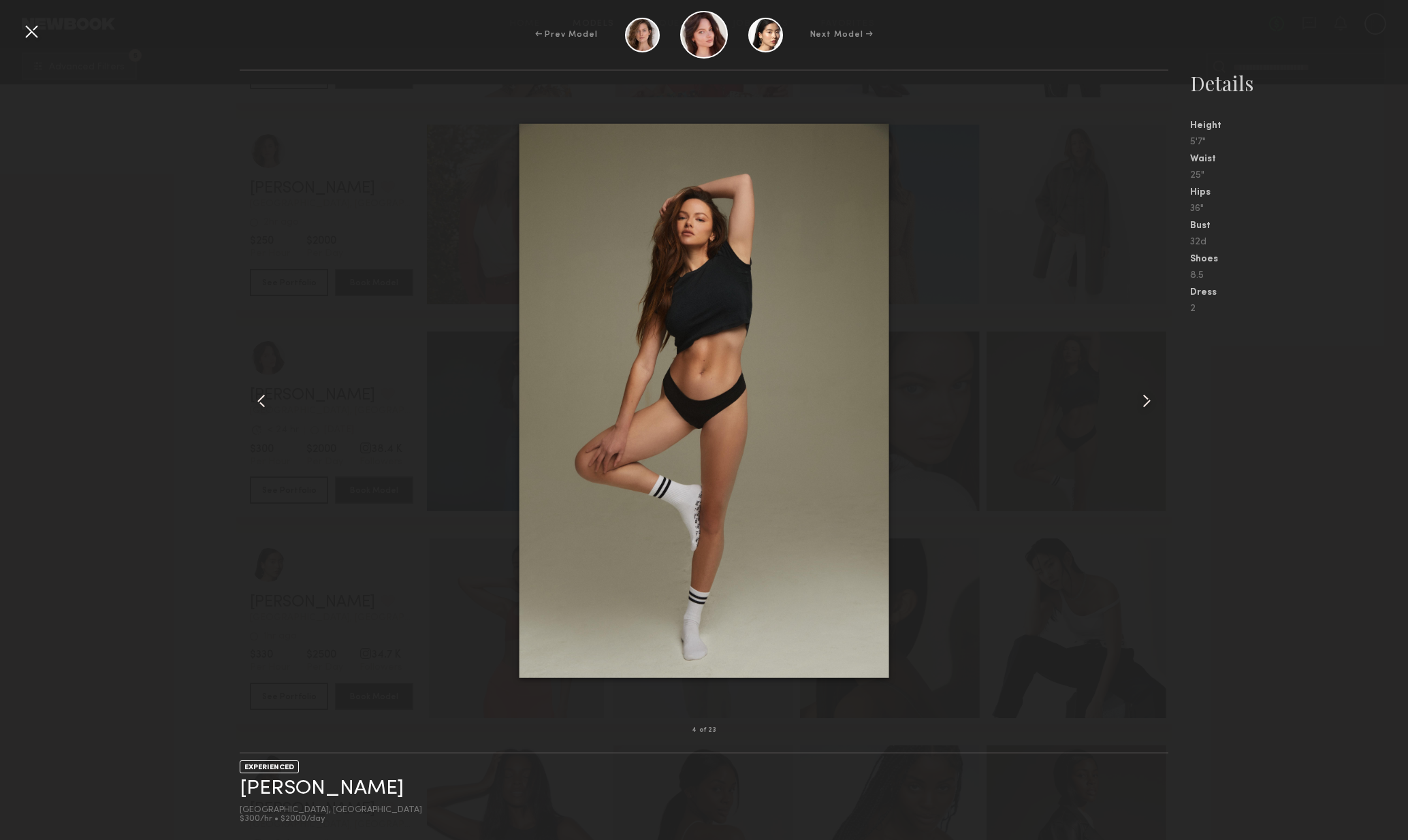
click at [1151, 413] on div at bounding box center [1150, 401] width 38 height 616
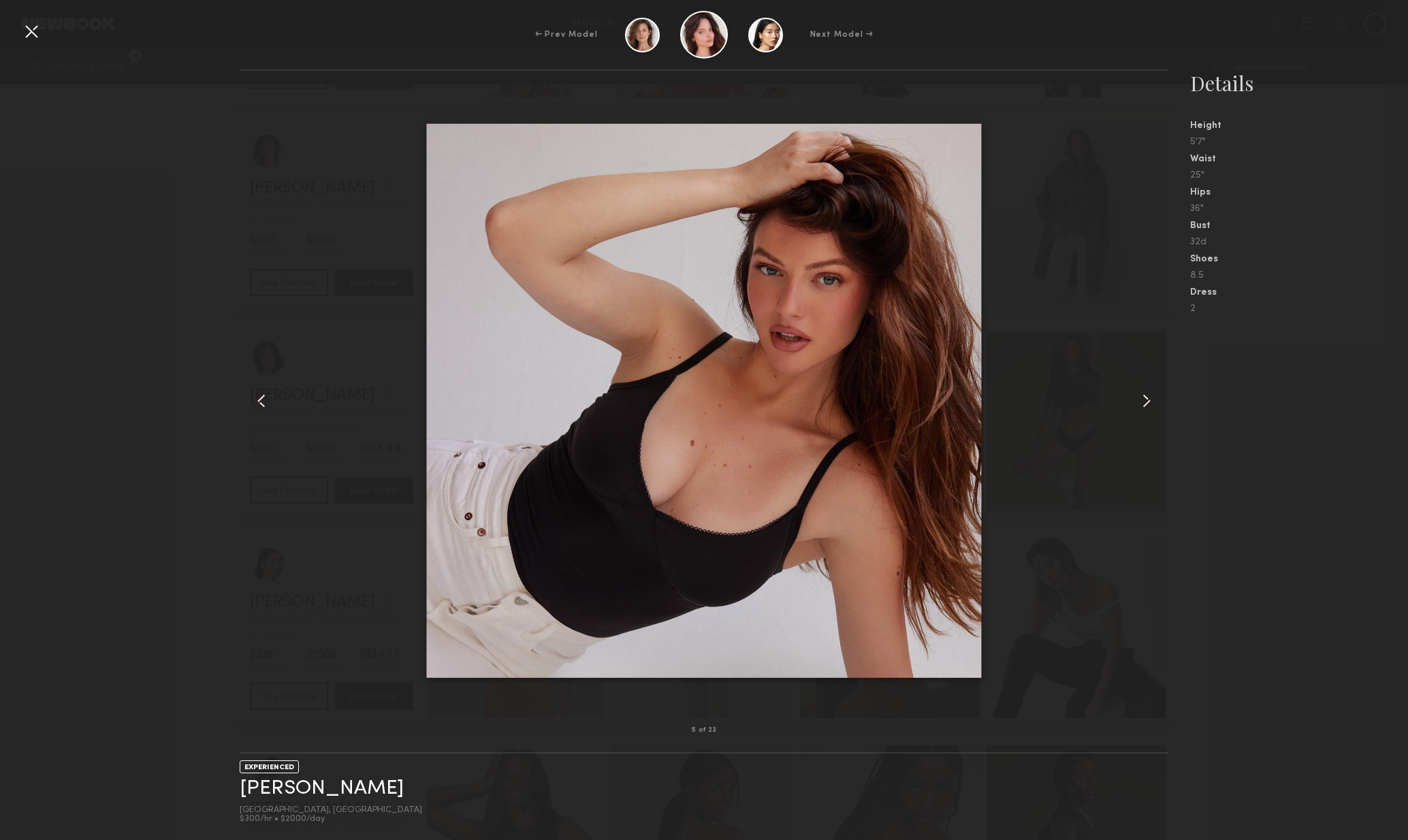
click at [1150, 414] on div at bounding box center [1150, 401] width 38 height 616
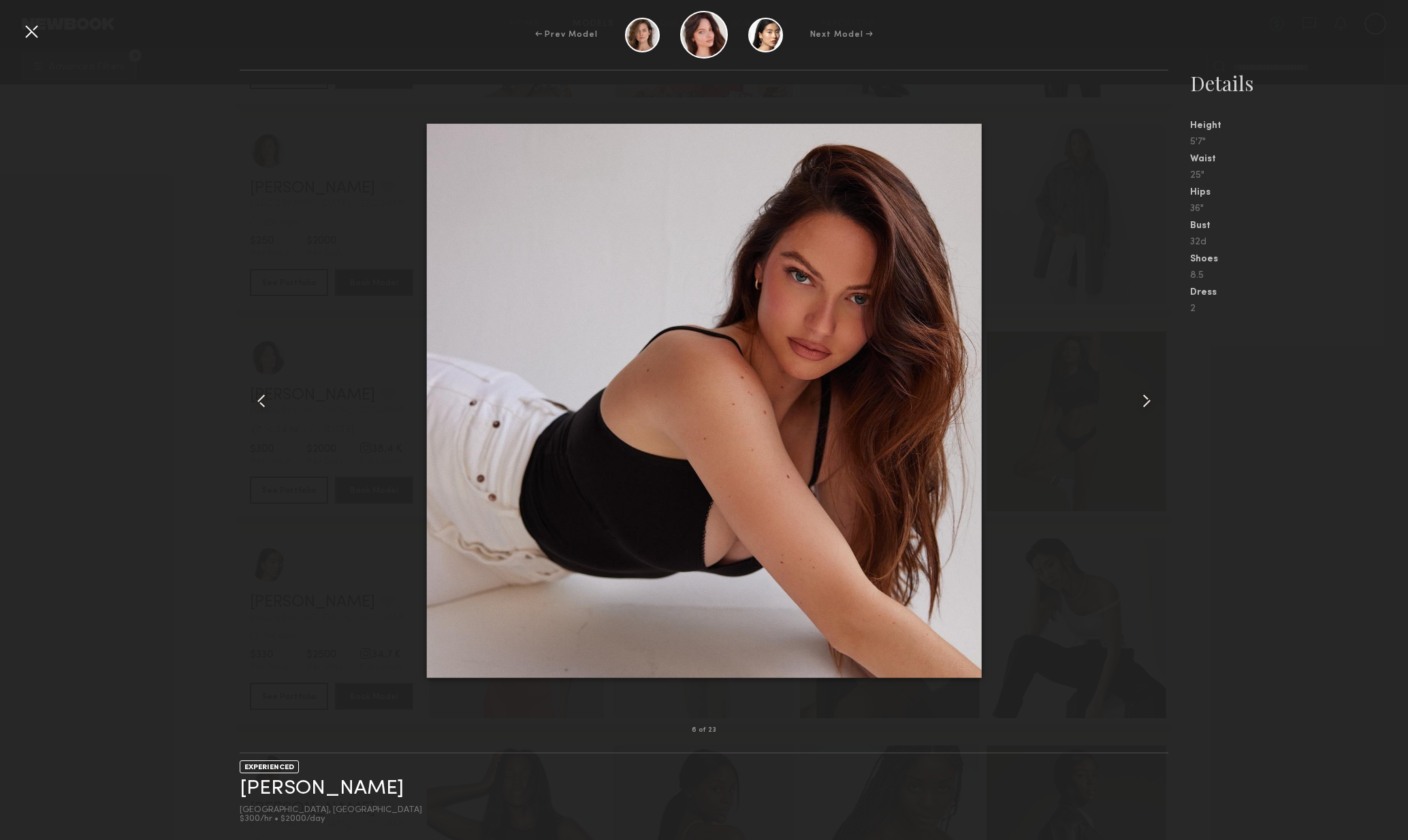
click at [1150, 414] on div at bounding box center [1150, 401] width 38 height 616
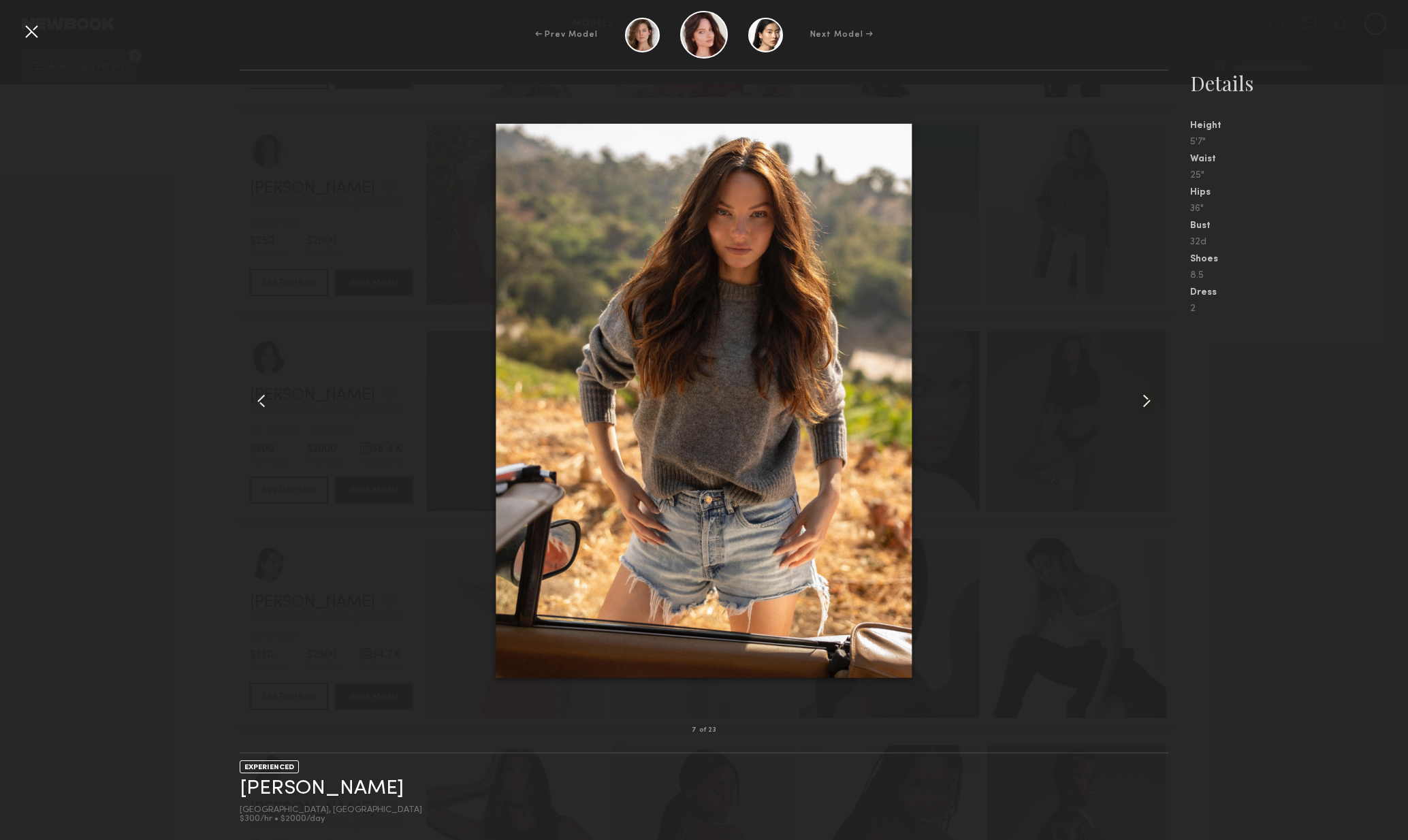
click at [1154, 416] on div at bounding box center [1150, 401] width 38 height 616
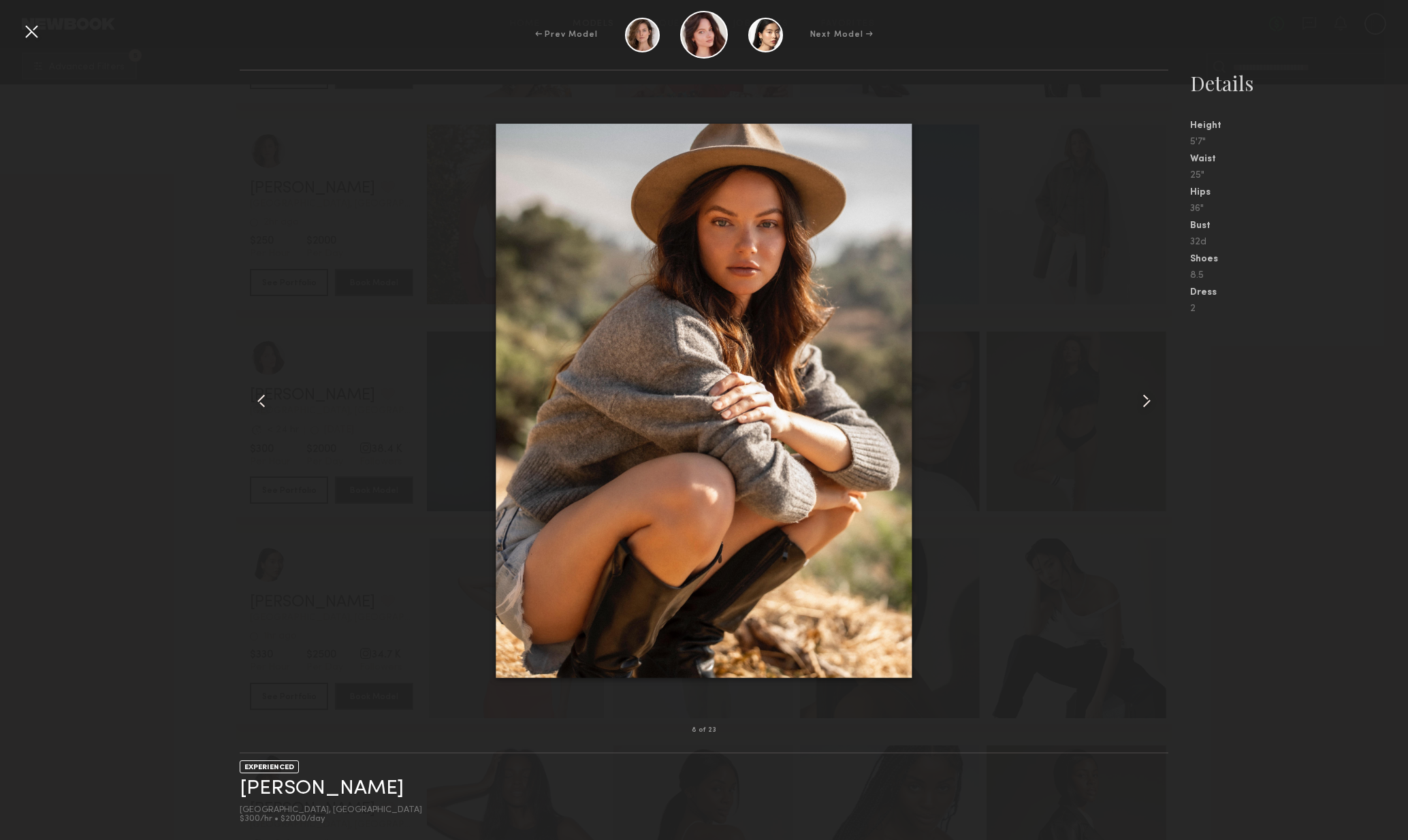
click at [1154, 416] on div at bounding box center [1150, 401] width 38 height 616
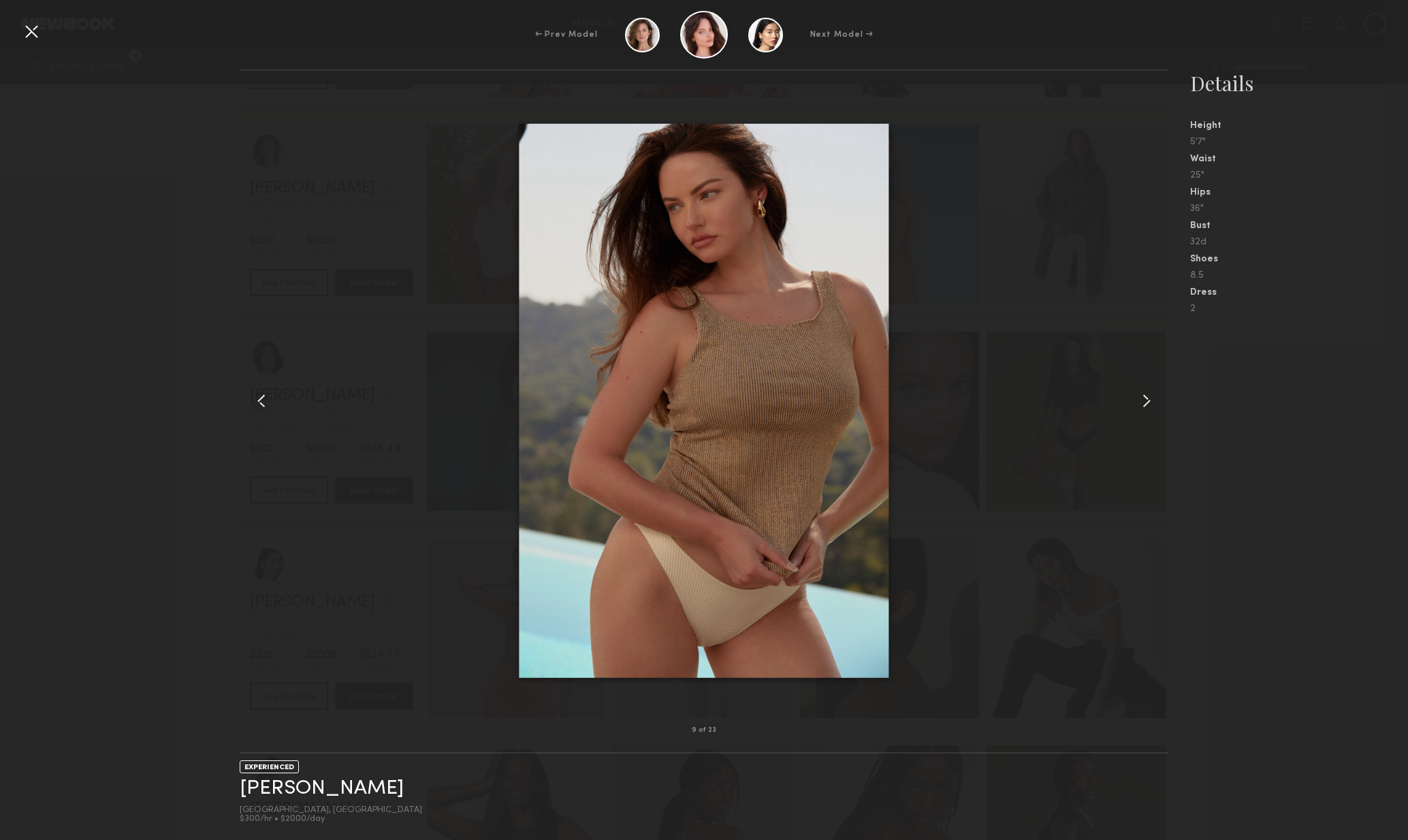
click at [1155, 418] on div at bounding box center [1150, 401] width 38 height 616
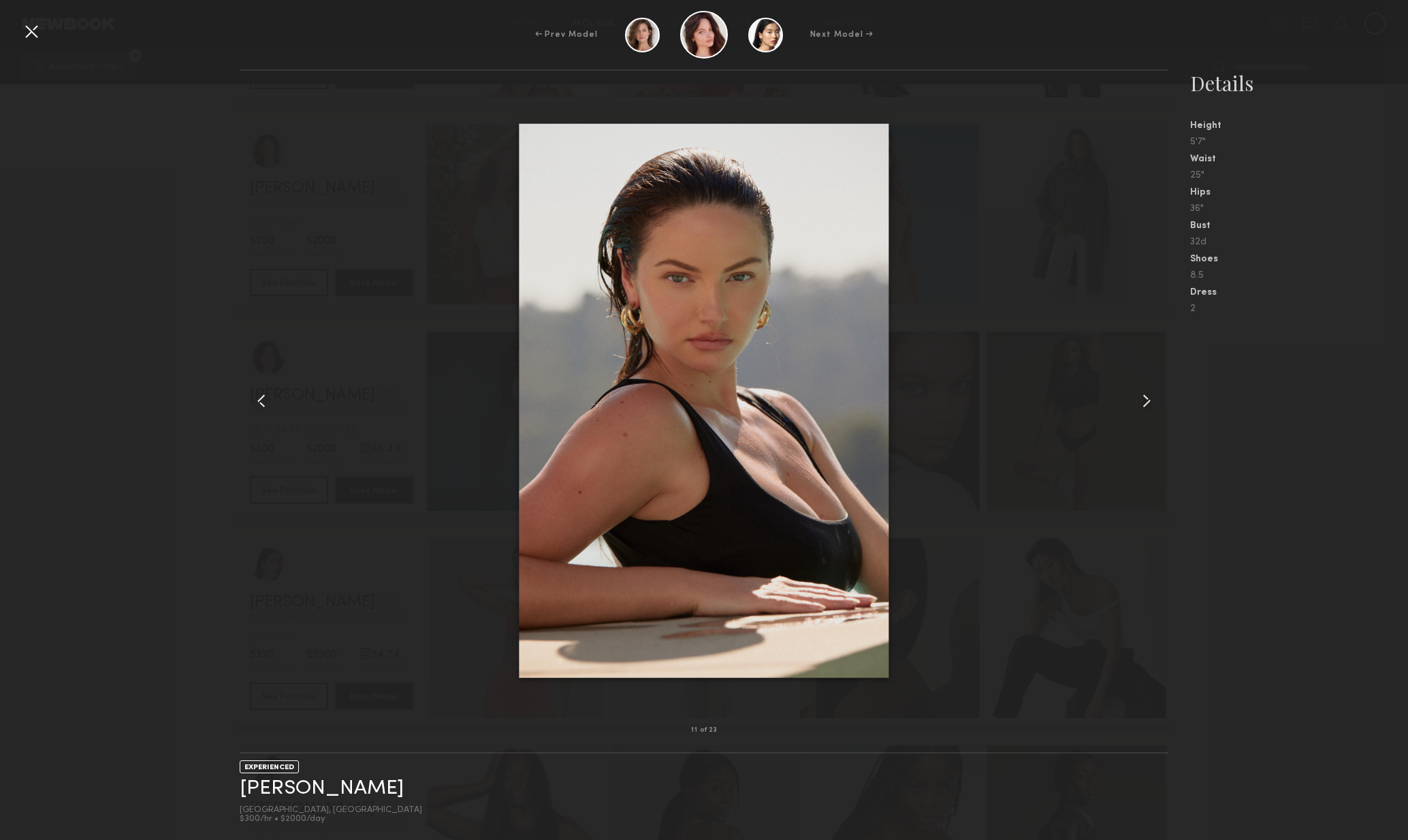
click at [30, 31] on div at bounding box center [31, 31] width 21 height 21
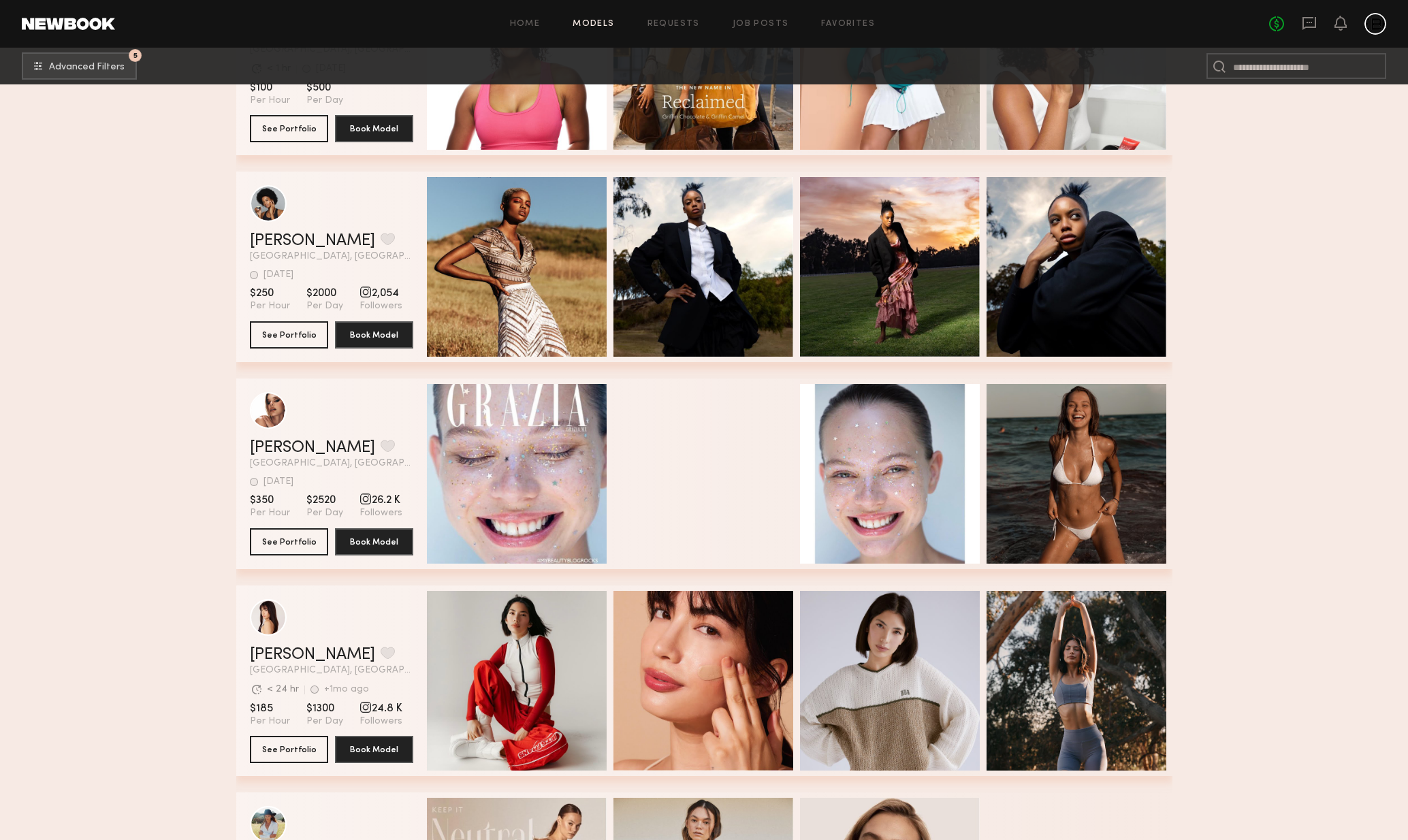
scroll to position [38373, 0]
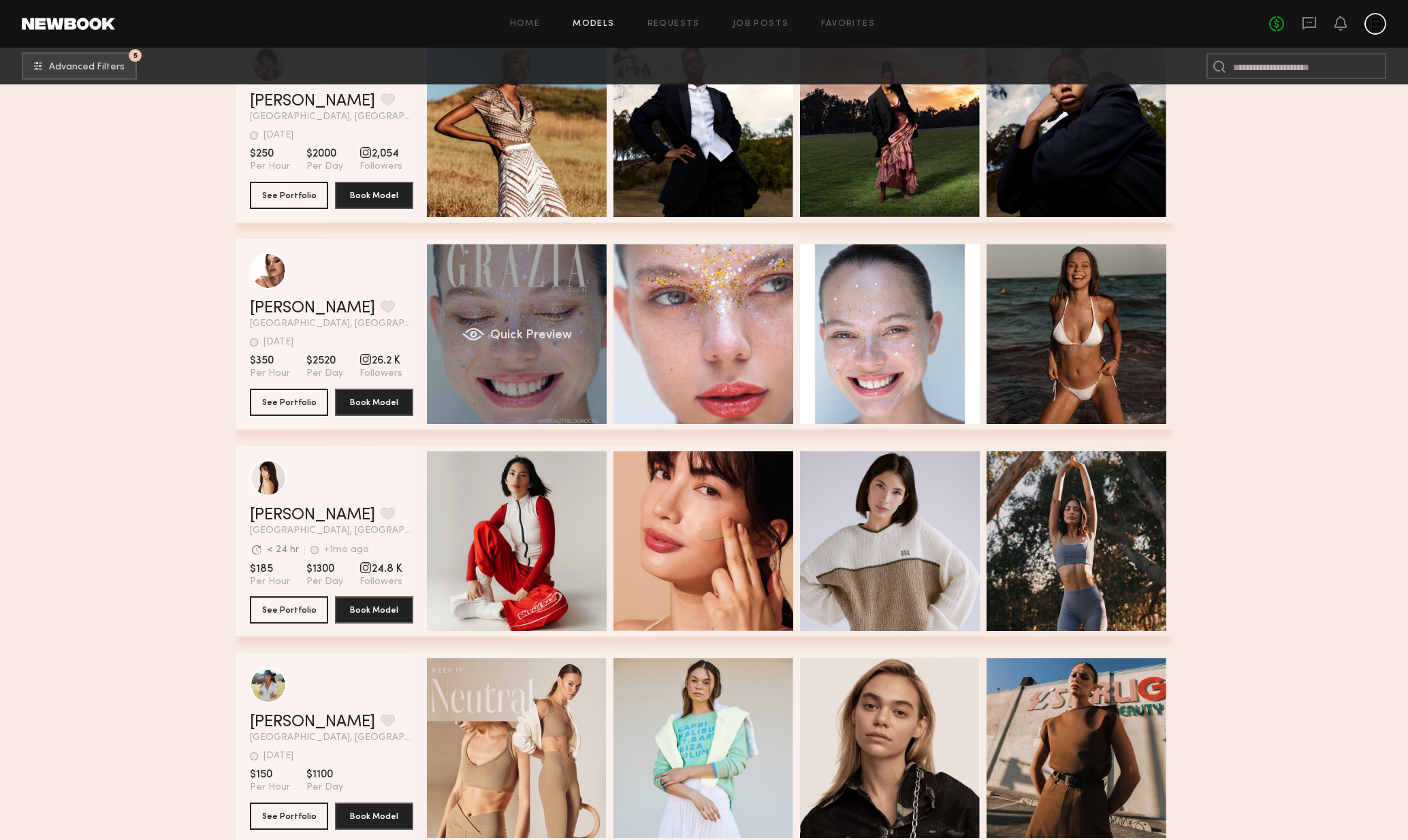
click at [526, 339] on div "Viktoria W. Favorite Los Angeles, CA 3d ago Last Online View Portfolio 3d ago L…" at bounding box center [704, 334] width 936 height 191
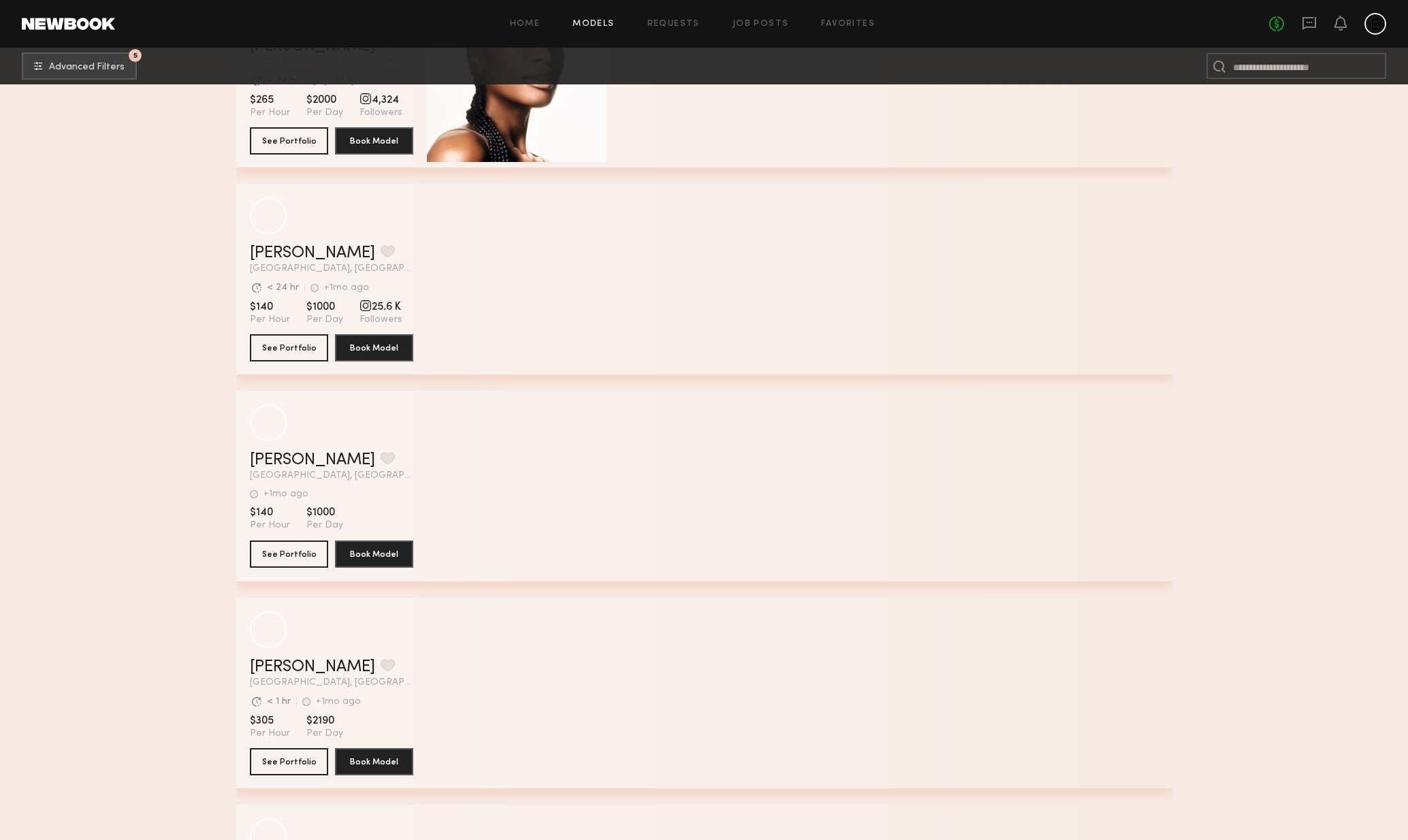
scroll to position [40104, 0]
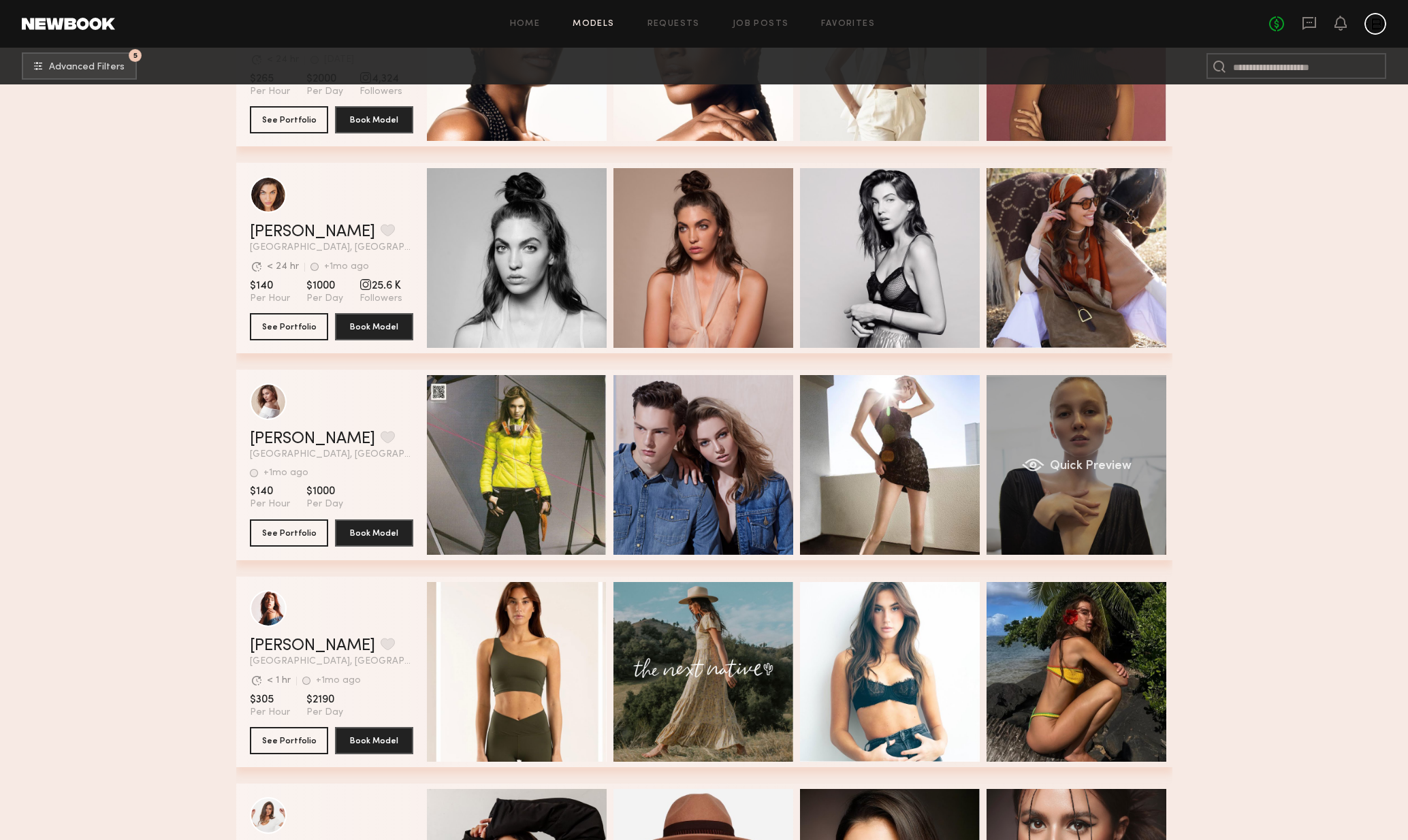
click at [1033, 494] on div "Quick Preview" at bounding box center [1076, 465] width 179 height 179
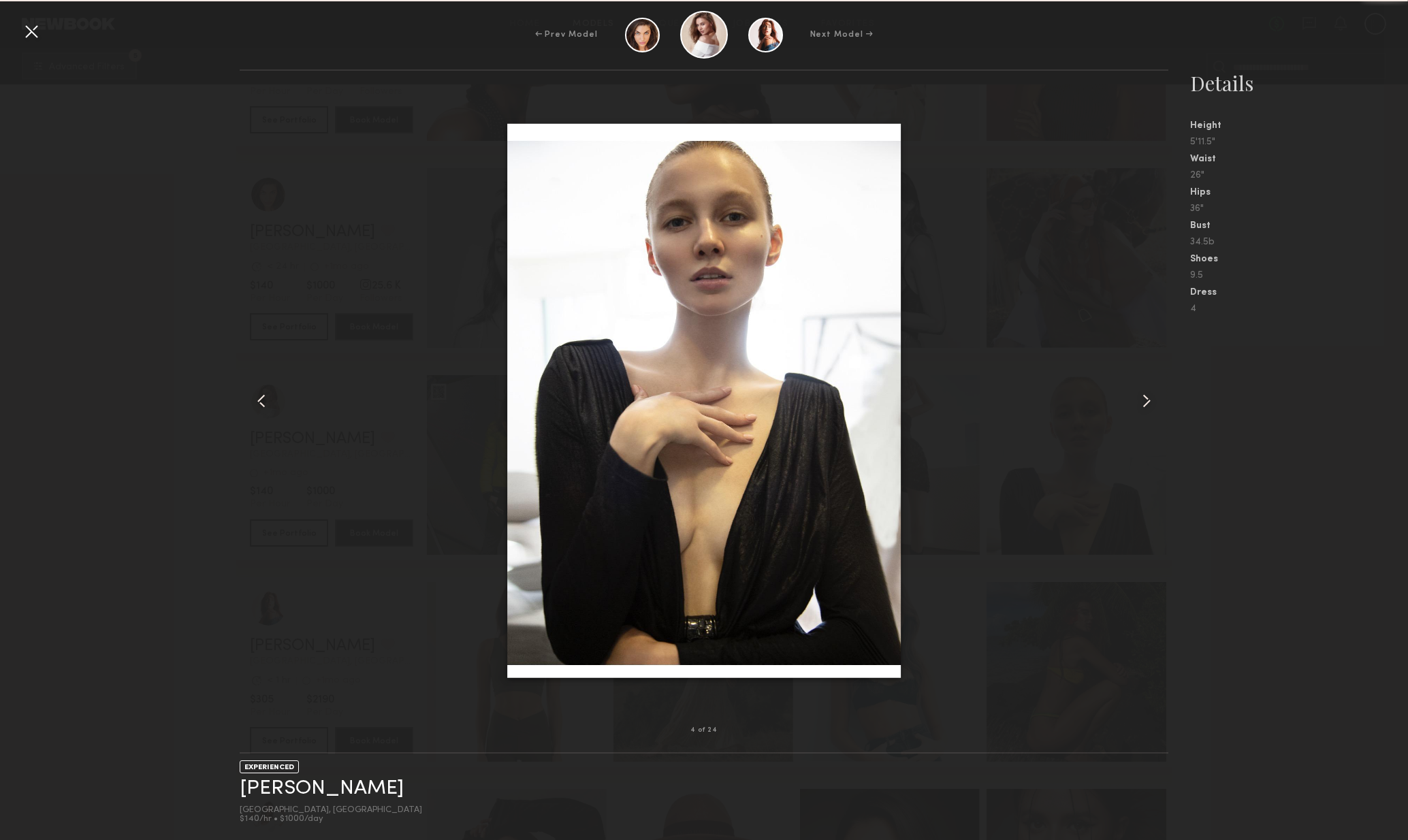
click at [1154, 403] on common-icon at bounding box center [1146, 401] width 21 height 21
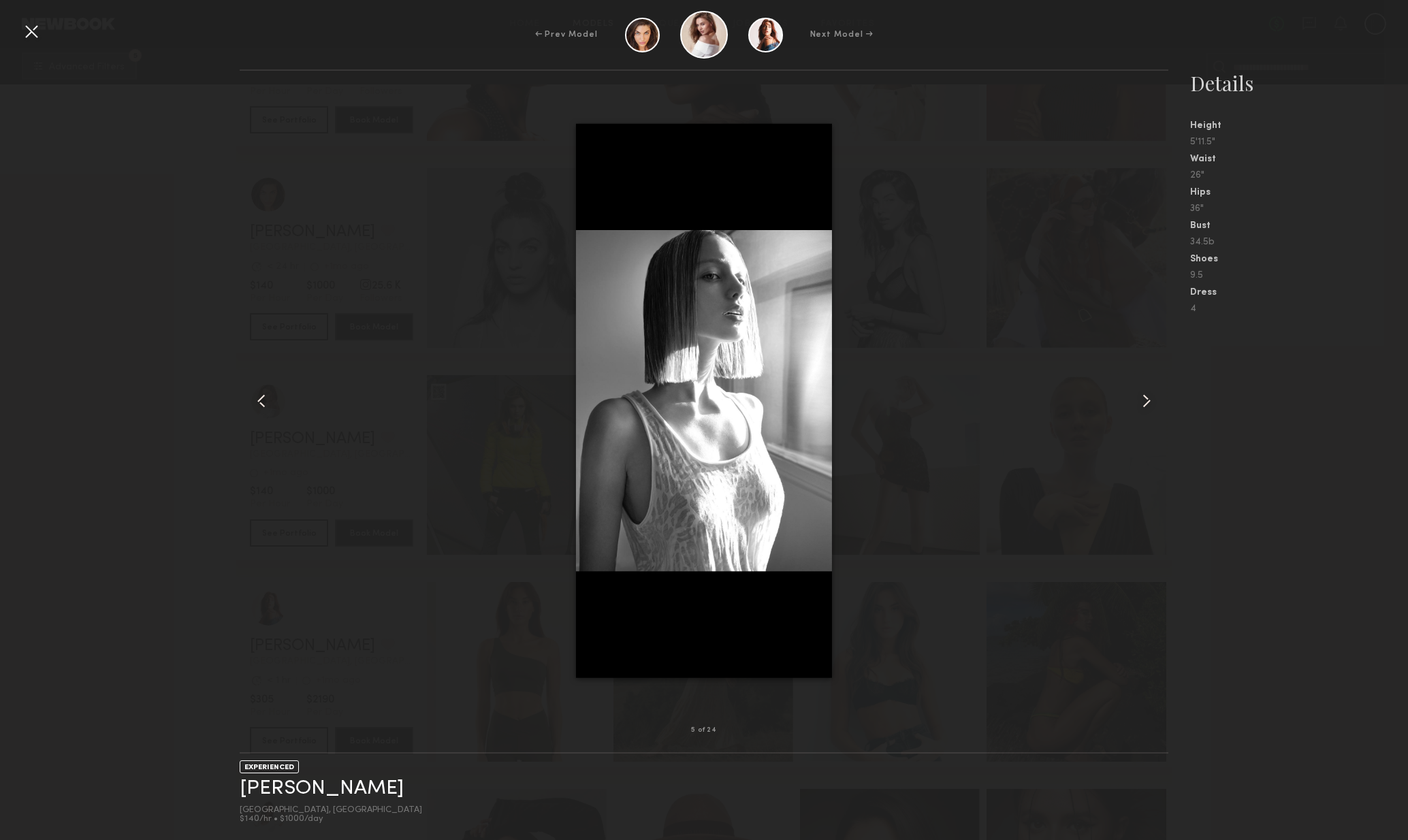
click at [1145, 408] on common-icon at bounding box center [1146, 401] width 21 height 21
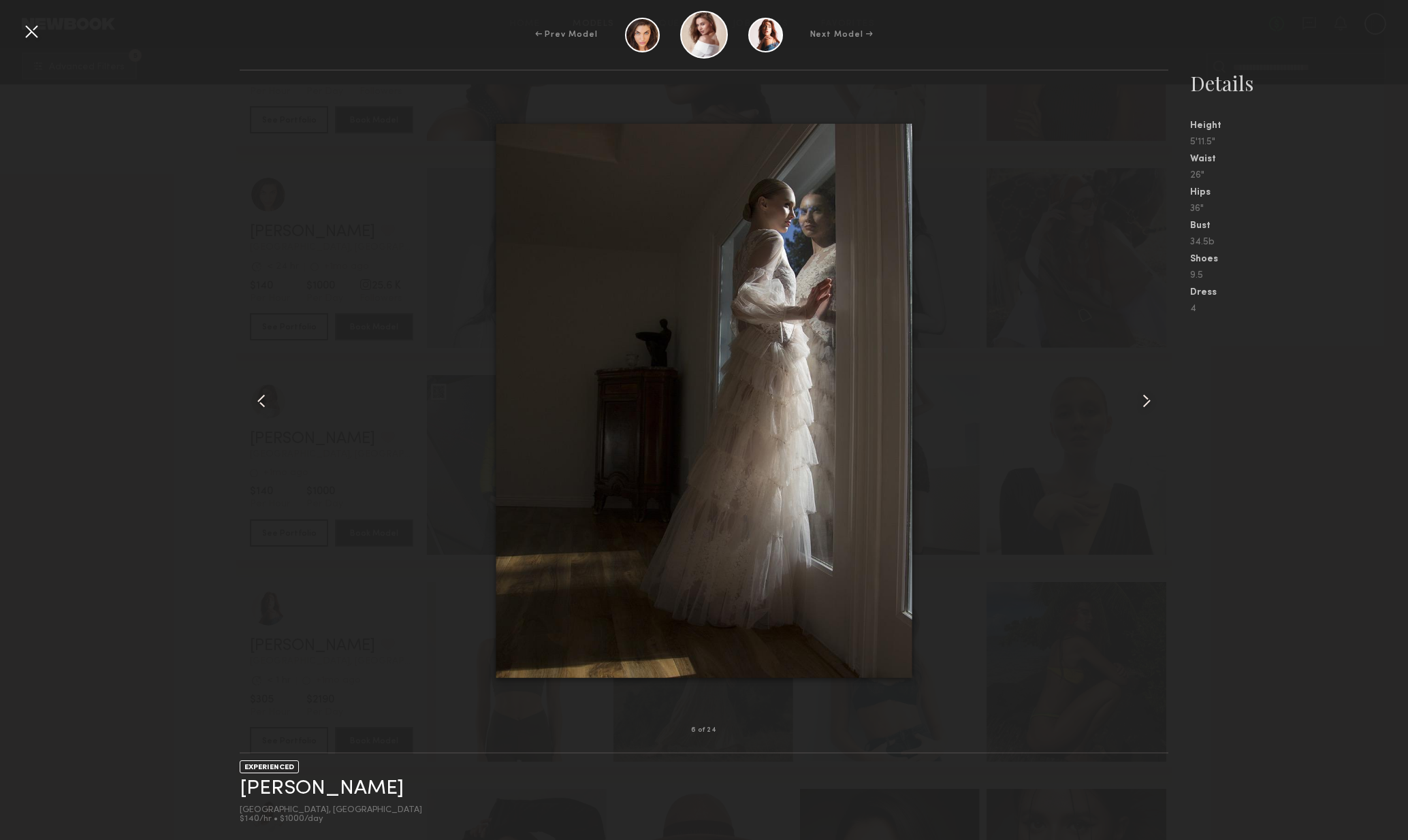
click at [1145, 408] on common-icon at bounding box center [1146, 401] width 21 height 21
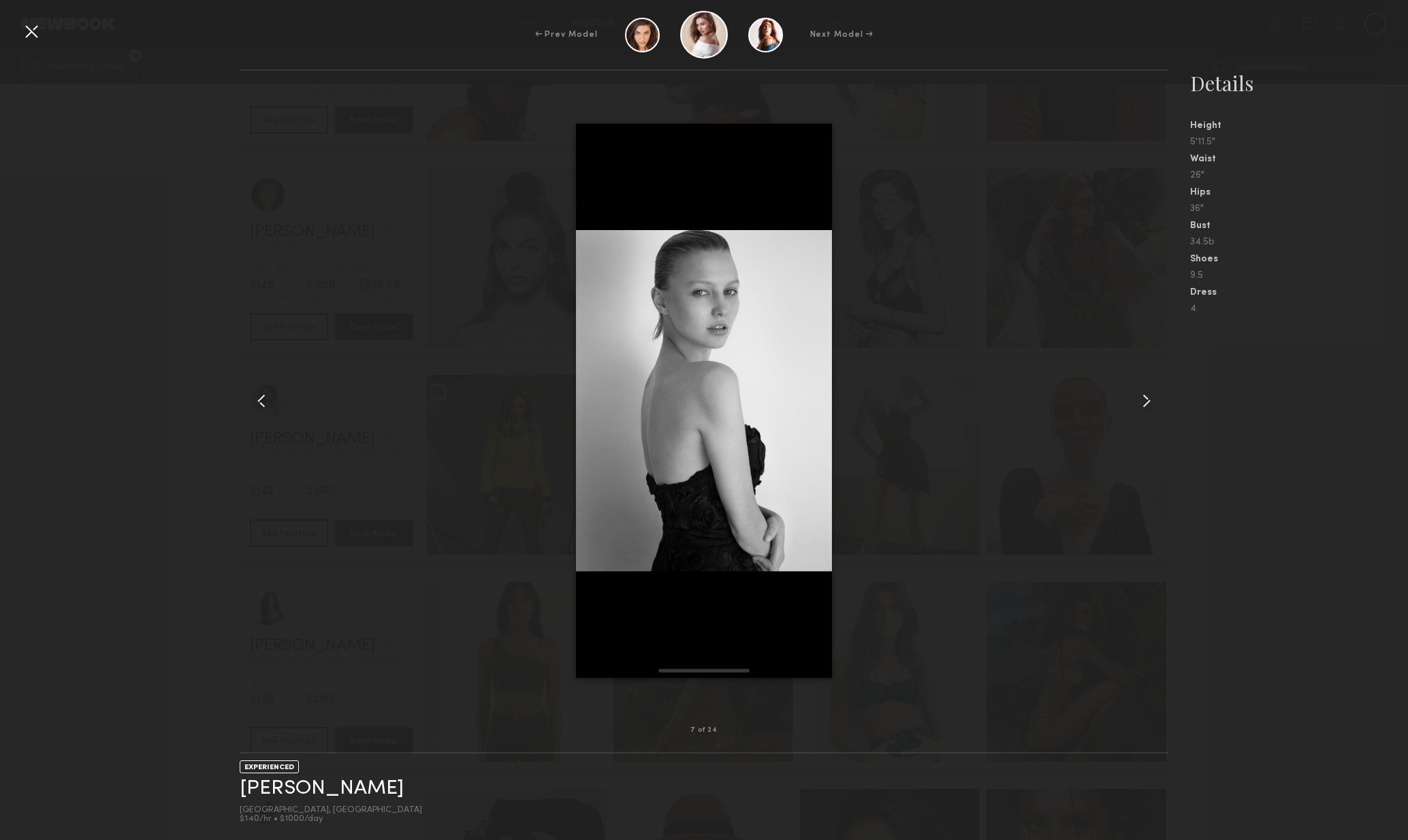
click at [1143, 409] on common-icon at bounding box center [1146, 401] width 21 height 21
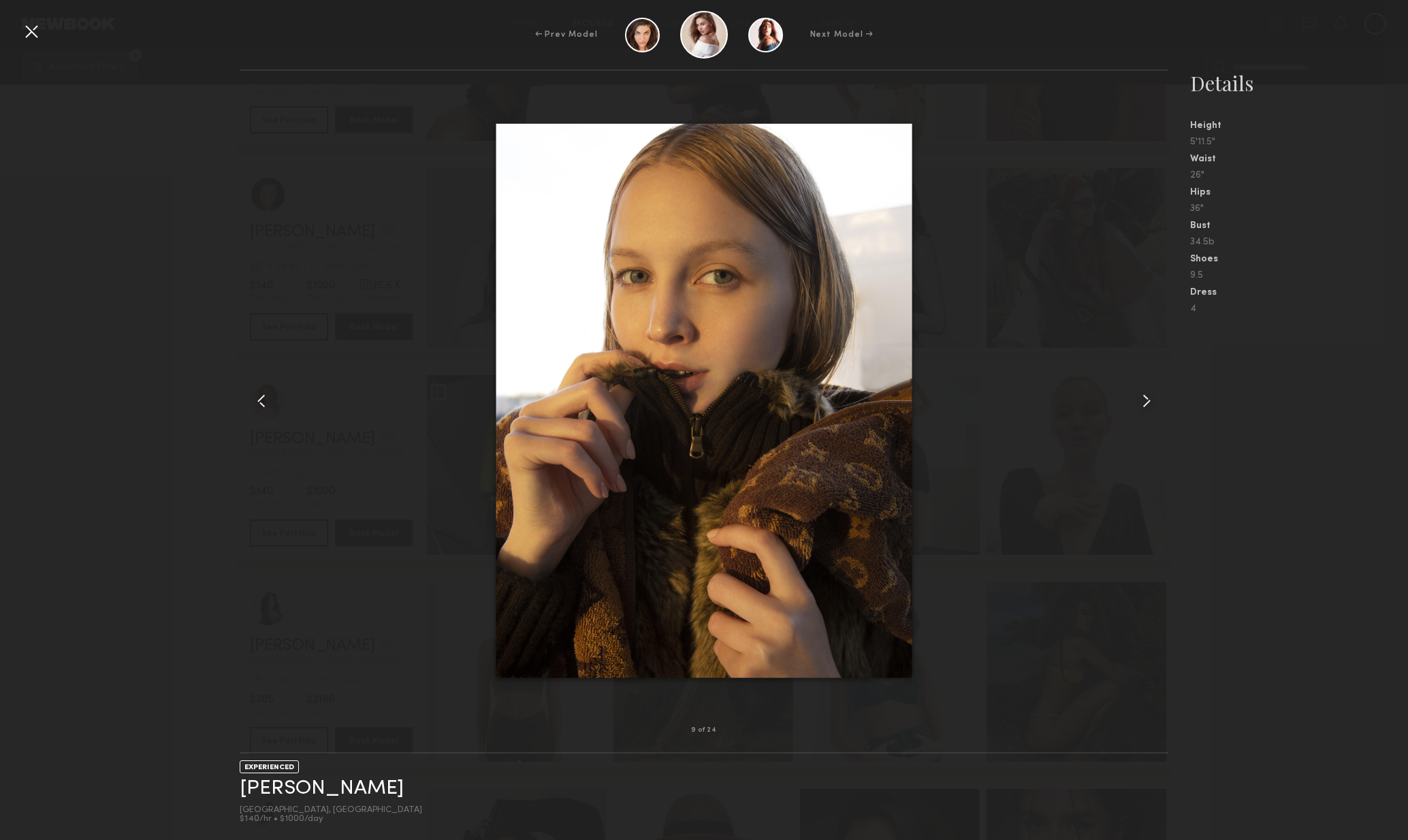
click at [1140, 409] on common-icon at bounding box center [1146, 401] width 21 height 21
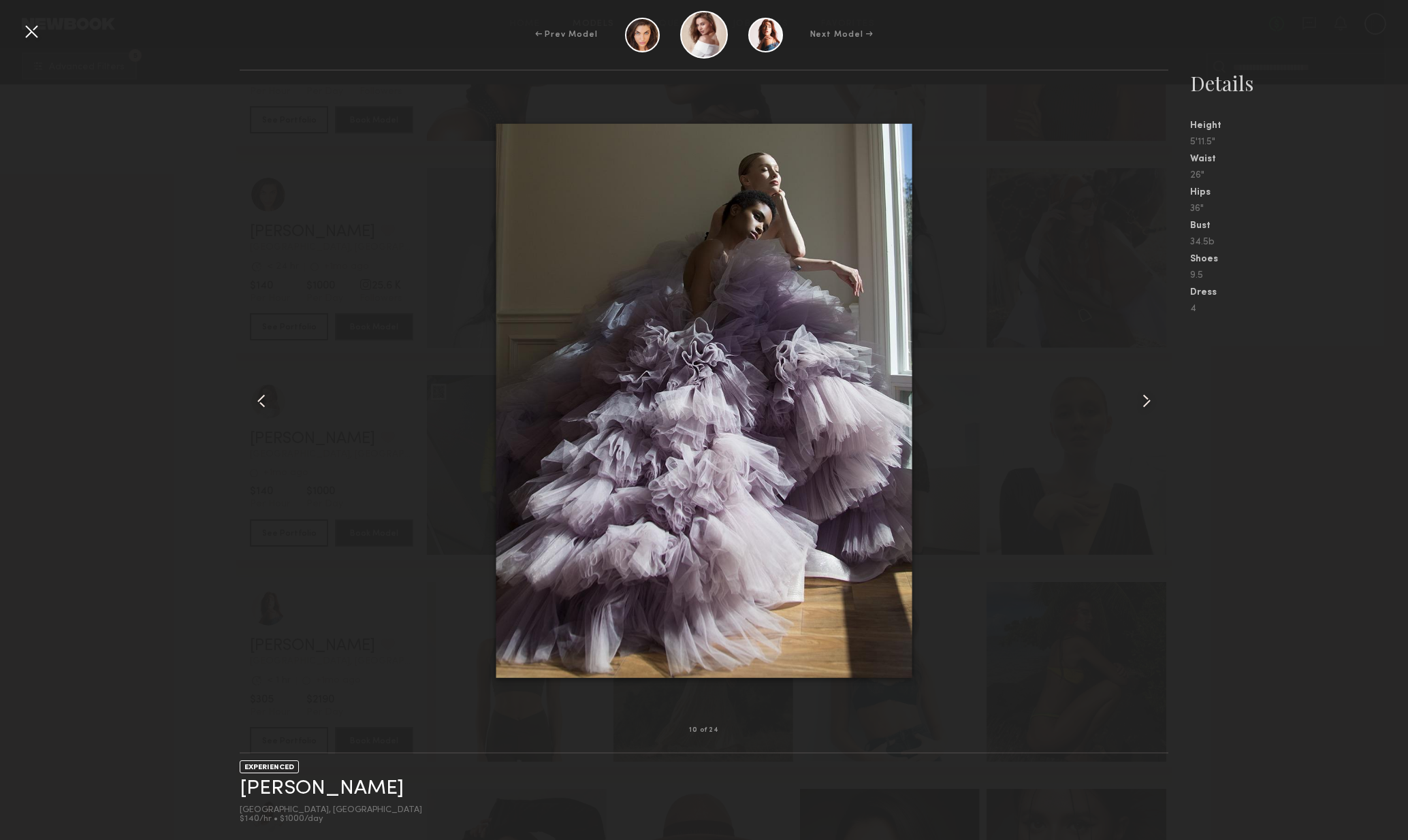
click at [1140, 409] on common-icon at bounding box center [1146, 401] width 21 height 21
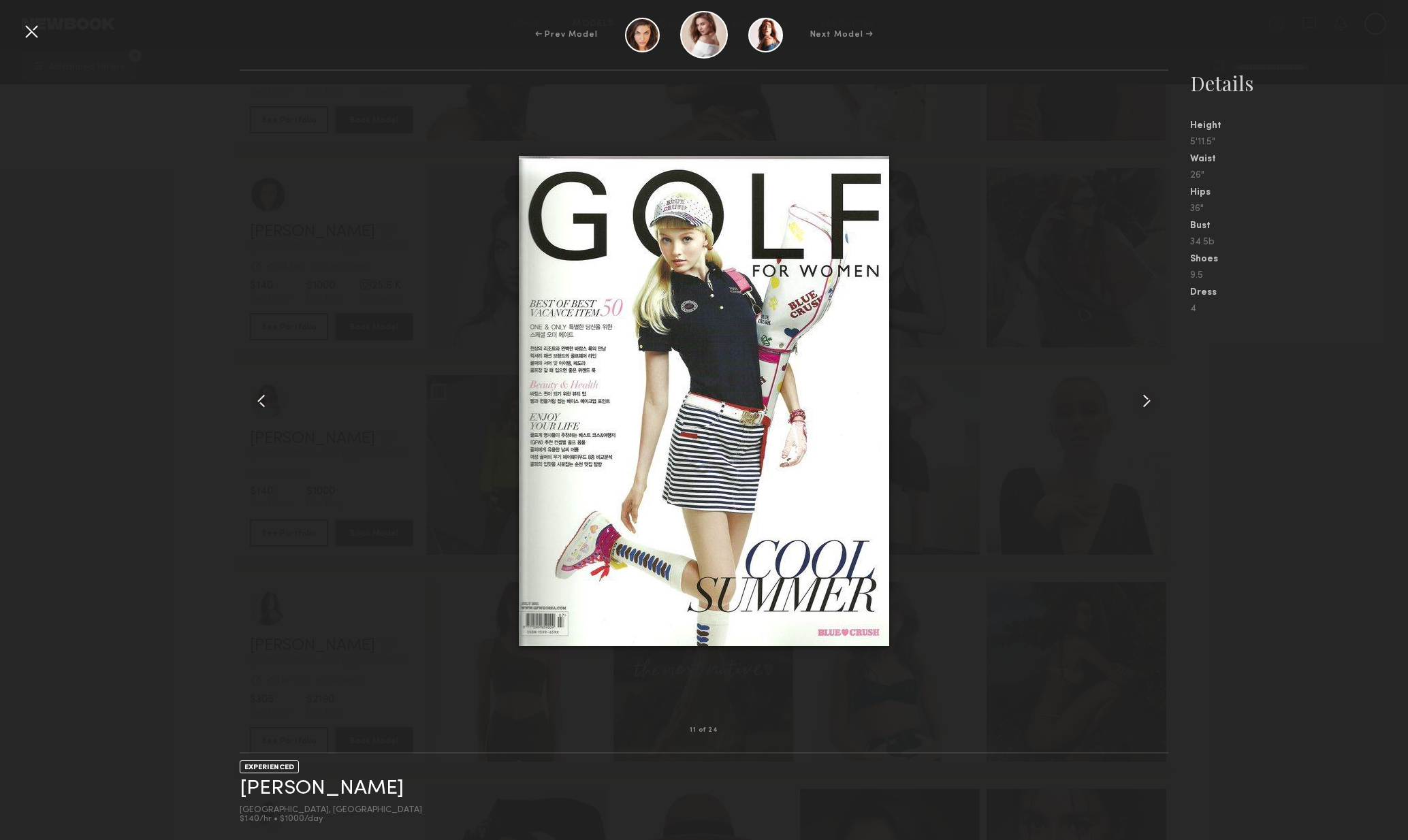
click at [1141, 411] on div at bounding box center [1150, 401] width 38 height 616
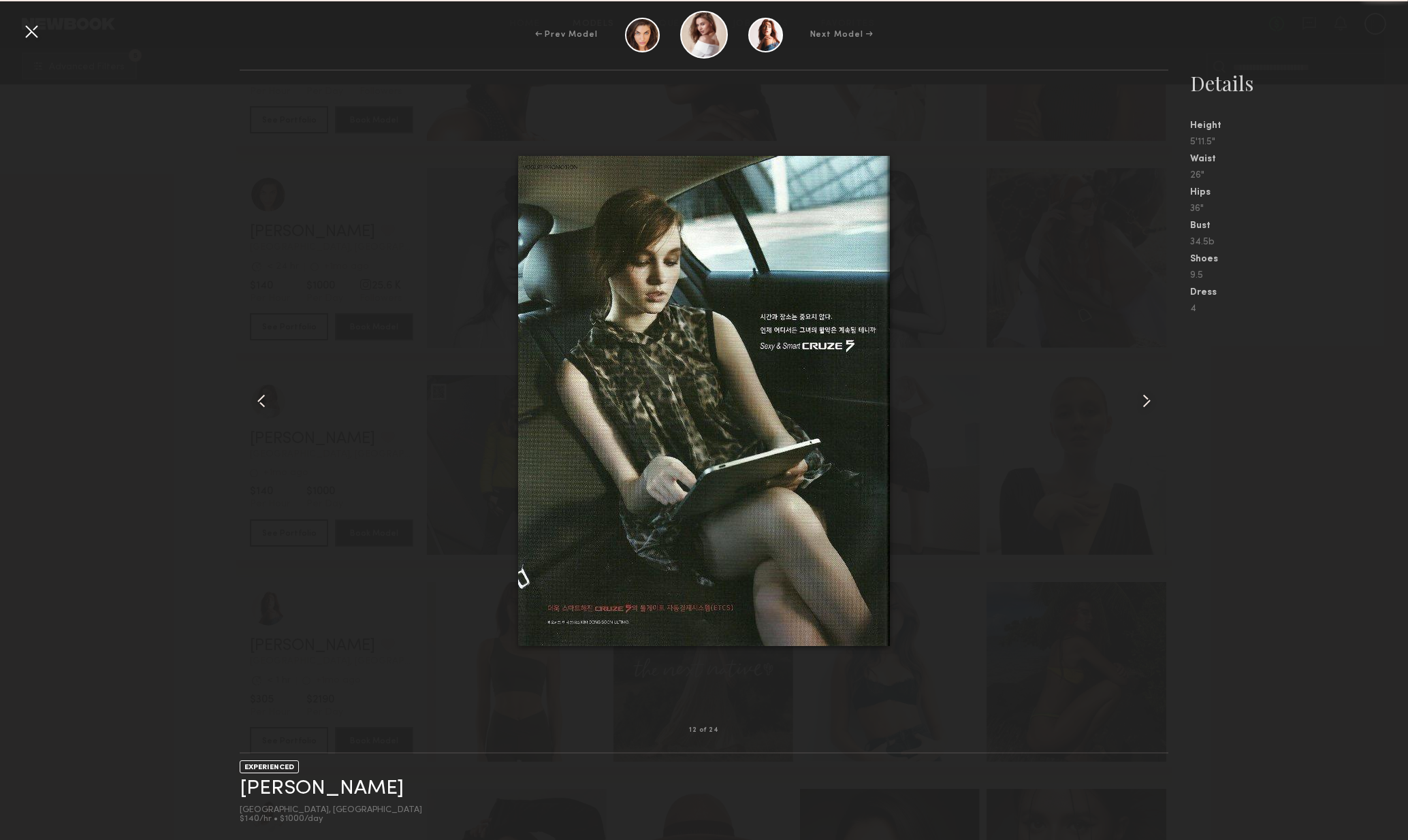
click at [21, 34] on div at bounding box center [31, 31] width 21 height 21
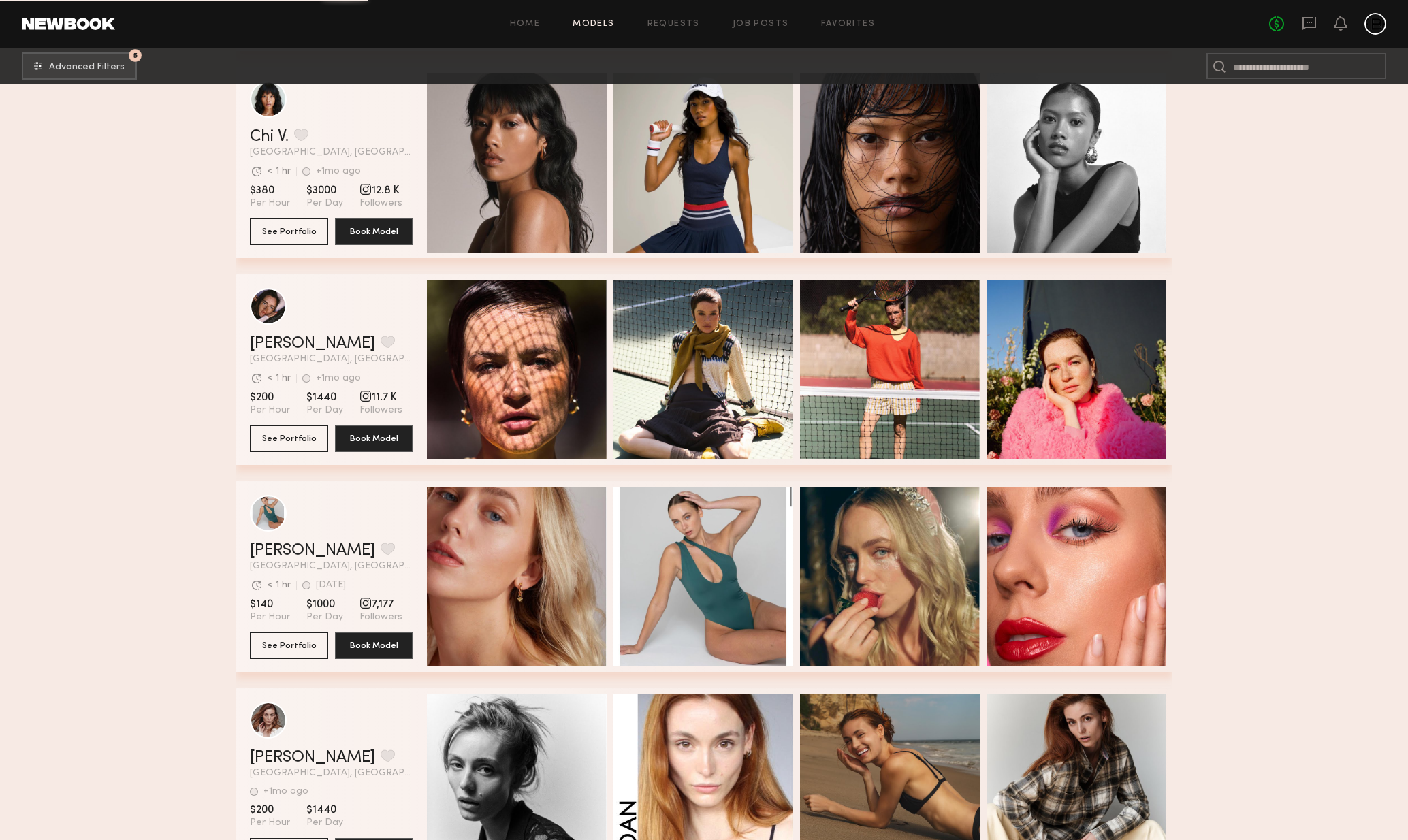
scroll to position [41445, 0]
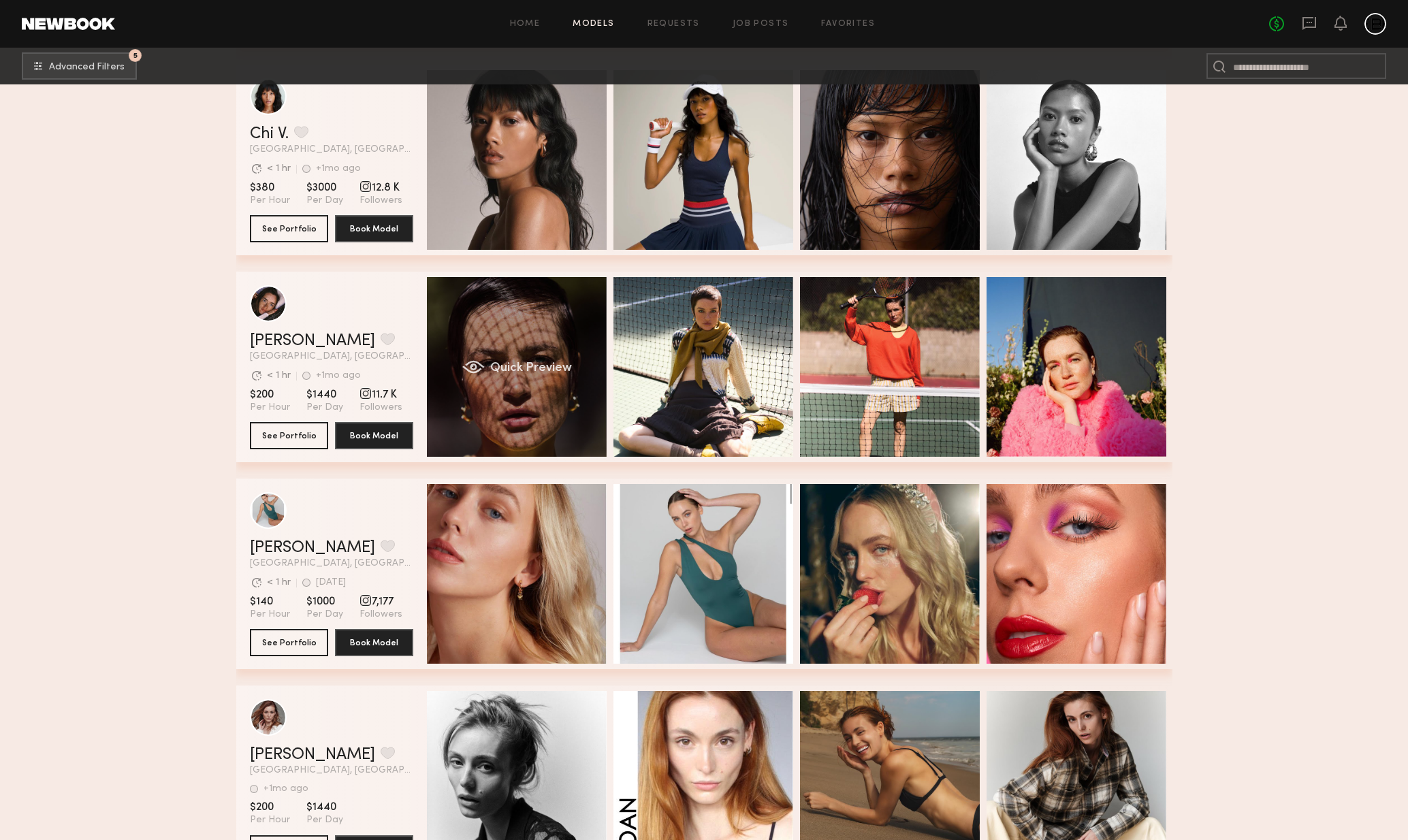
click at [524, 413] on div "Quick Preview" at bounding box center [517, 367] width 179 height 179
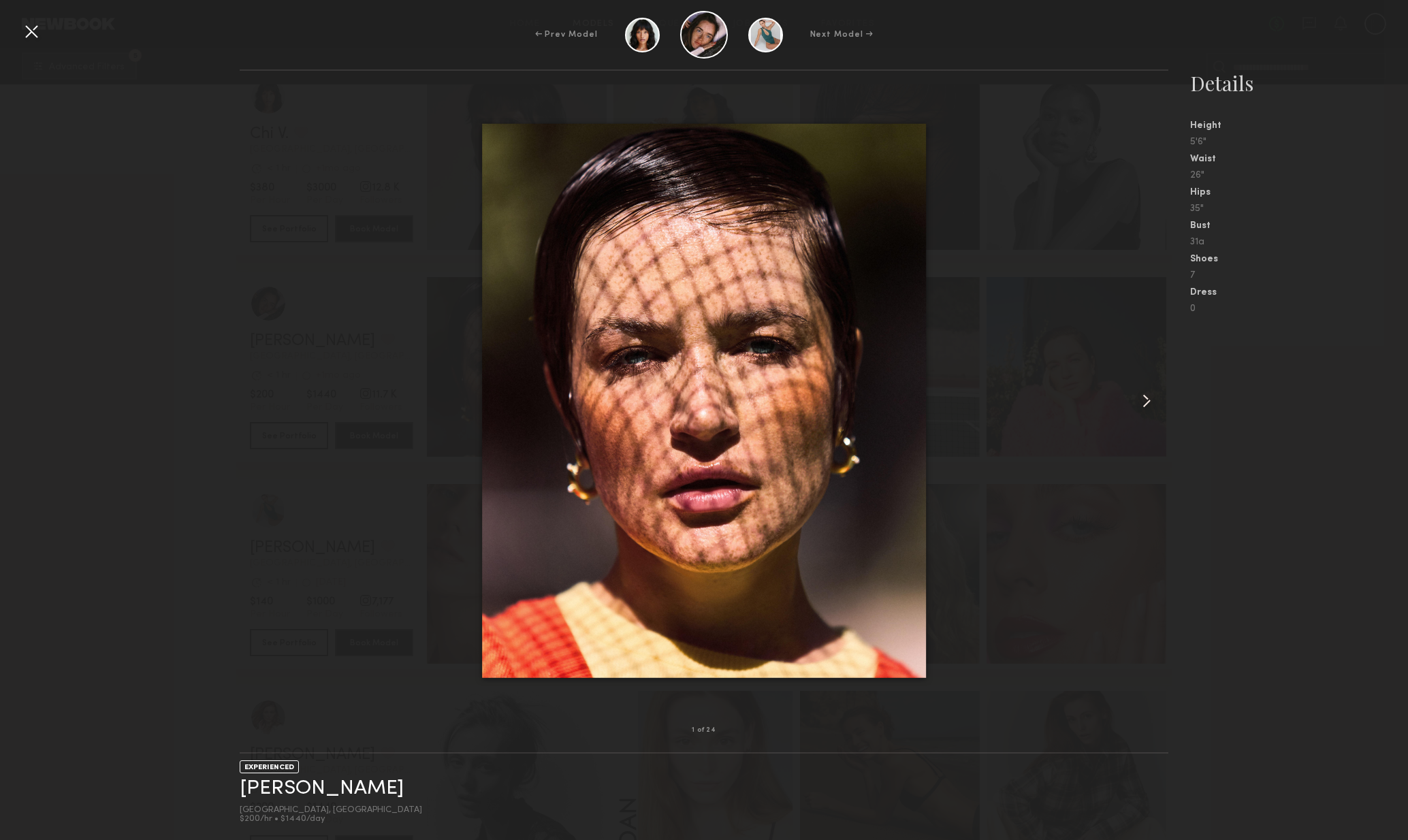
click at [1130, 408] on div at bounding box center [704, 401] width 930 height 616
drag, startPoint x: 1130, startPoint y: 408, endPoint x: 1142, endPoint y: 406, distance: 12.2
click at [1130, 408] on div at bounding box center [704, 401] width 930 height 616
click at [1148, 405] on common-icon at bounding box center [1146, 401] width 21 height 21
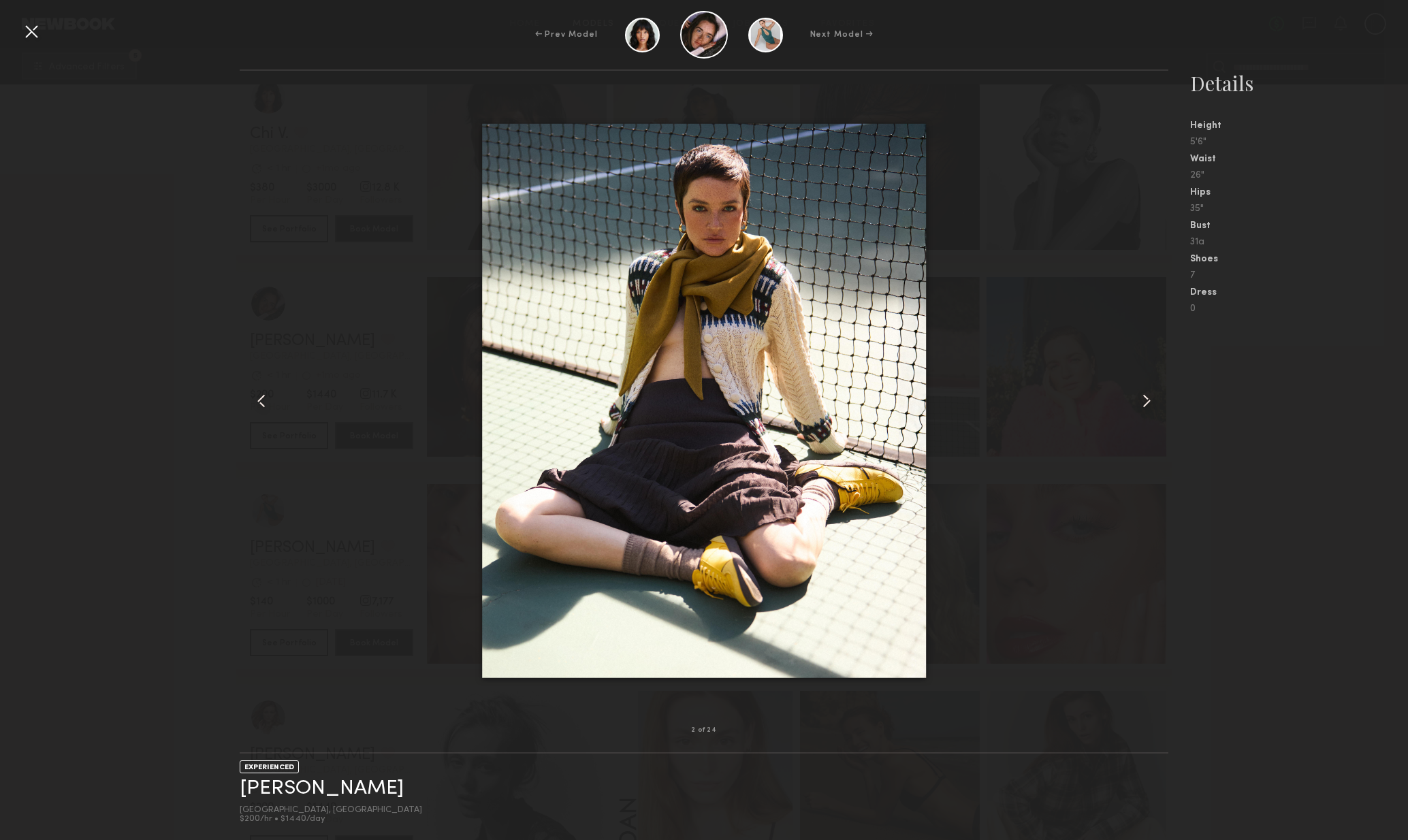
click at [1148, 405] on common-icon at bounding box center [1146, 401] width 21 height 21
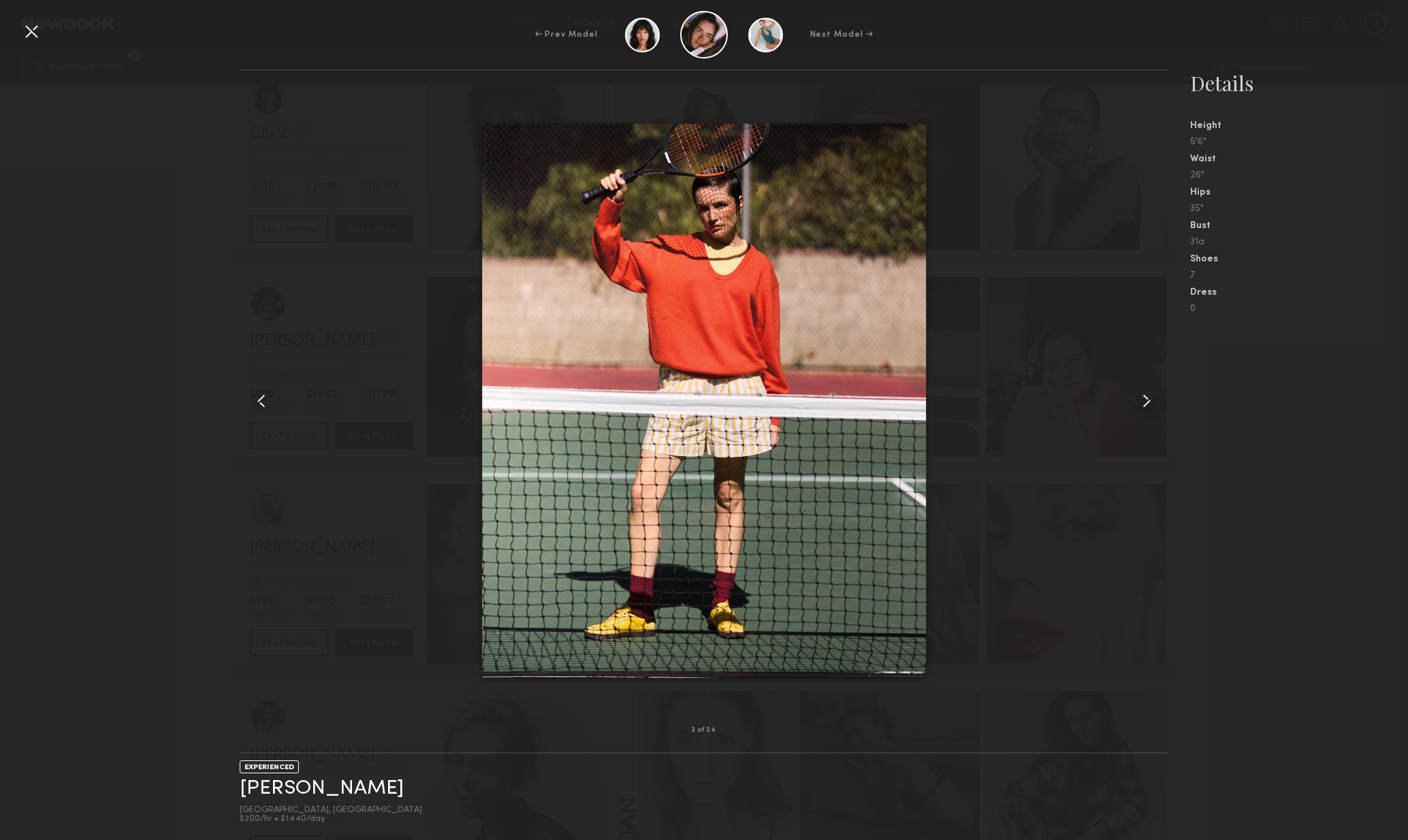
click at [1145, 406] on common-icon at bounding box center [1146, 401] width 21 height 21
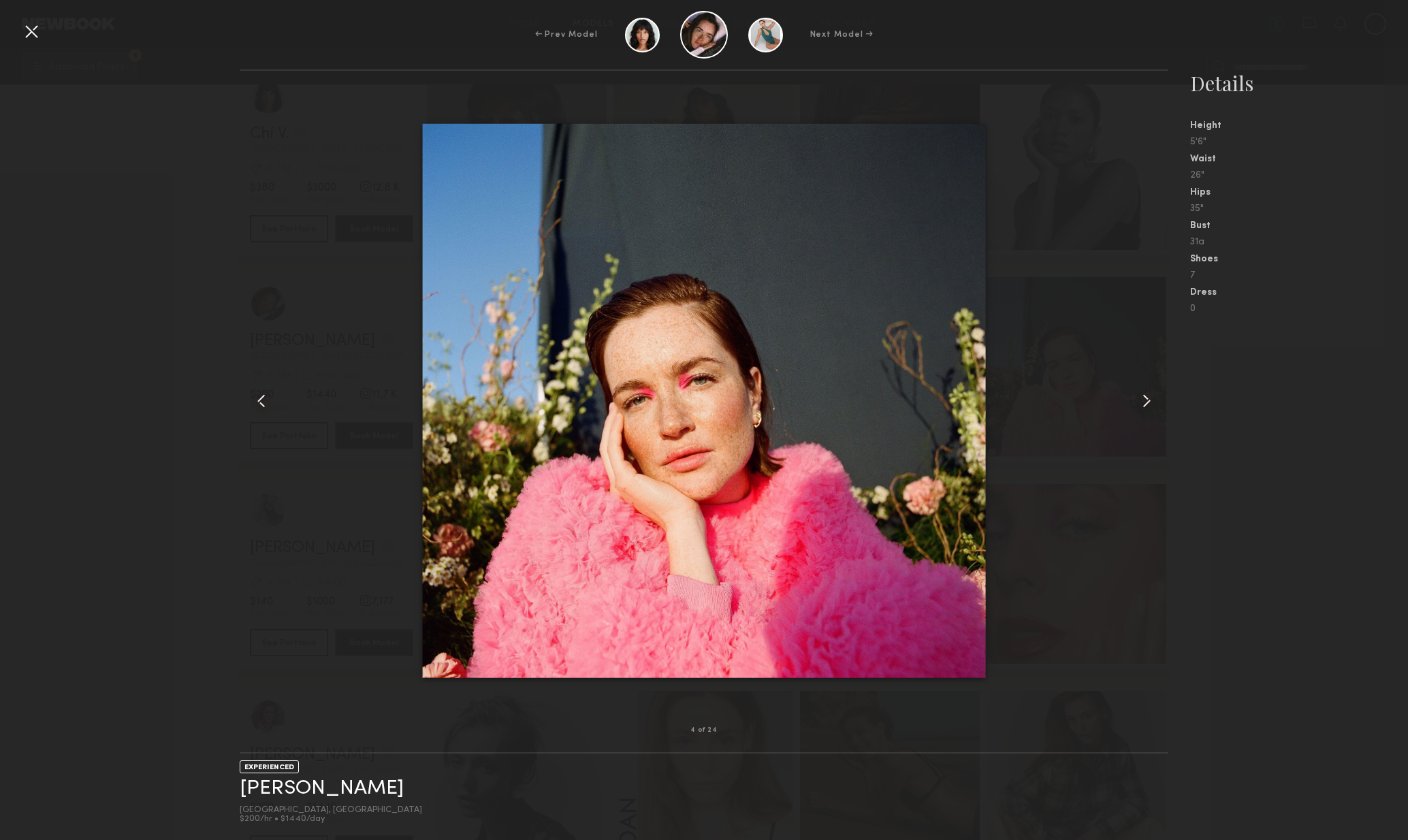
click at [1145, 406] on common-icon at bounding box center [1146, 401] width 21 height 21
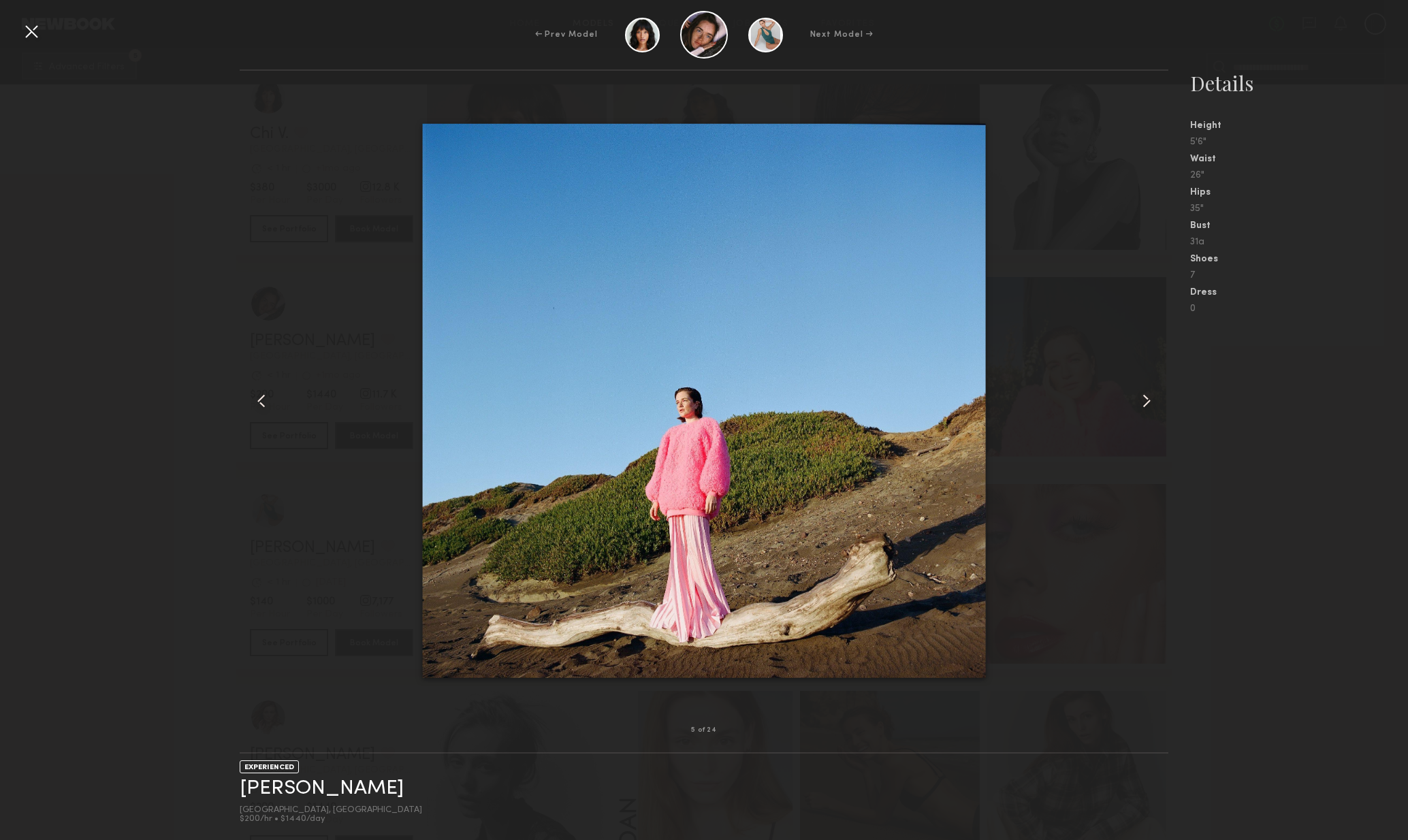
click at [1147, 403] on common-icon at bounding box center [1146, 401] width 21 height 21
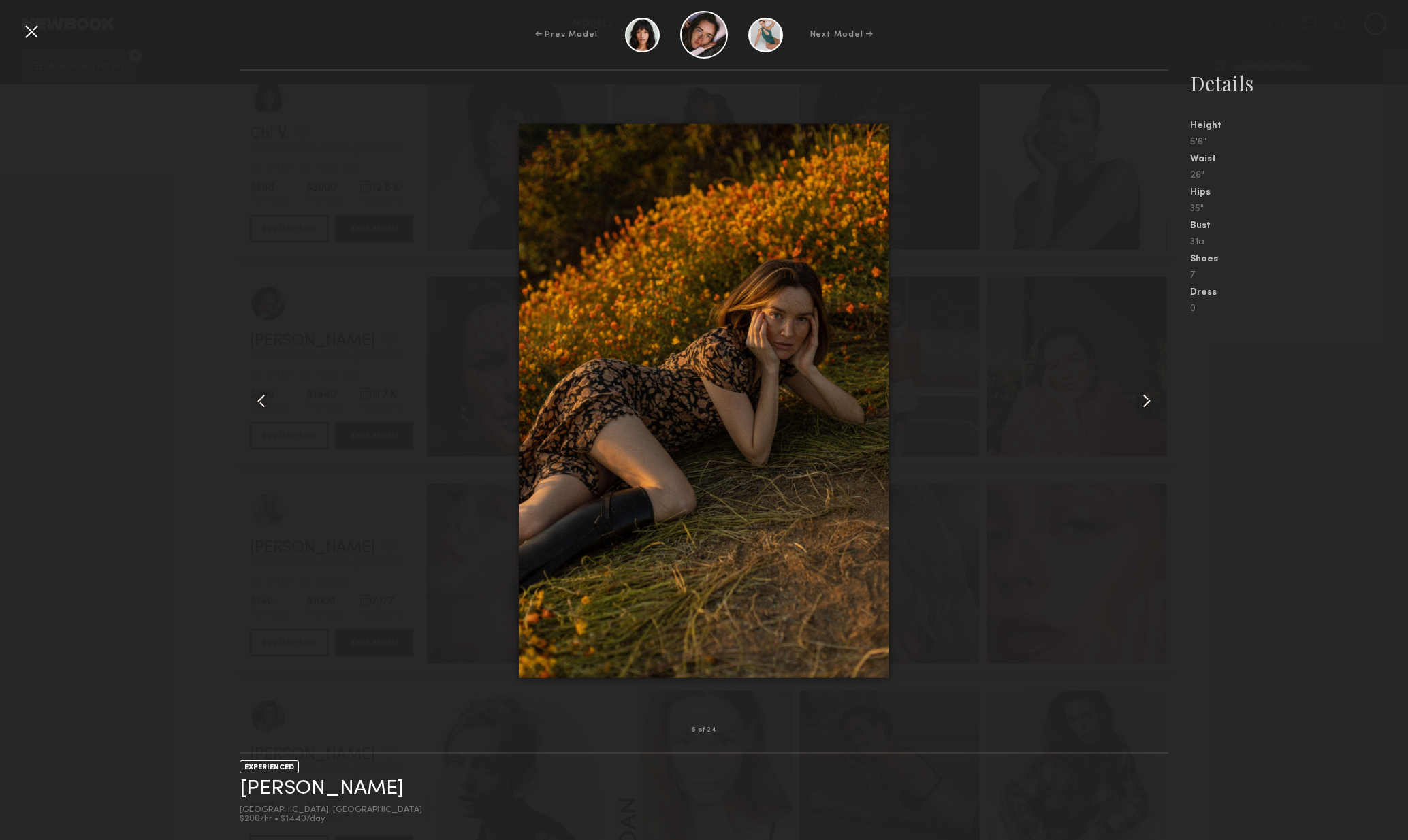
drag, startPoint x: 1147, startPoint y: 403, endPoint x: 1157, endPoint y: 404, distance: 10.0
click at [1148, 404] on common-icon at bounding box center [1146, 401] width 21 height 21
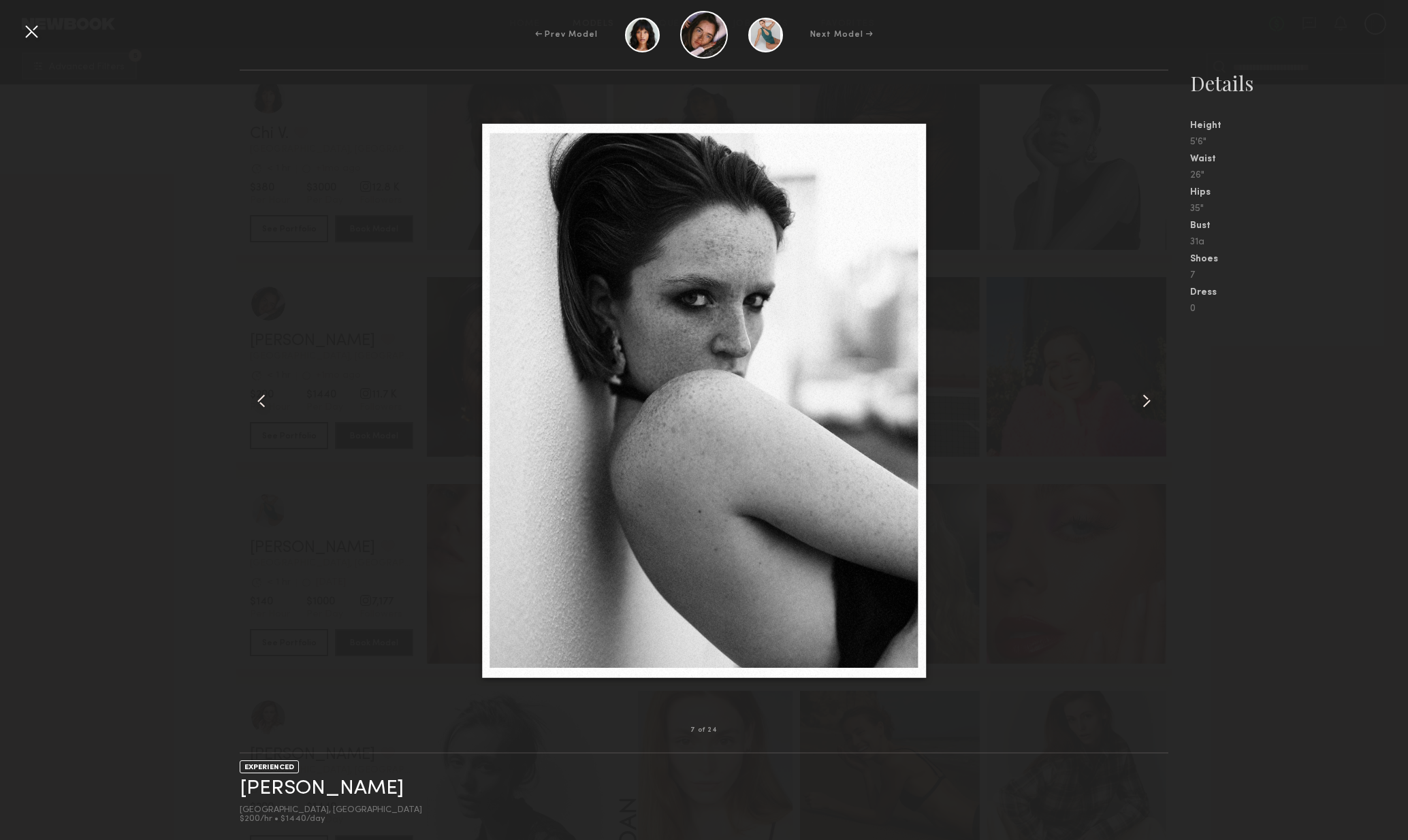
click at [1151, 405] on common-icon at bounding box center [1146, 401] width 21 height 21
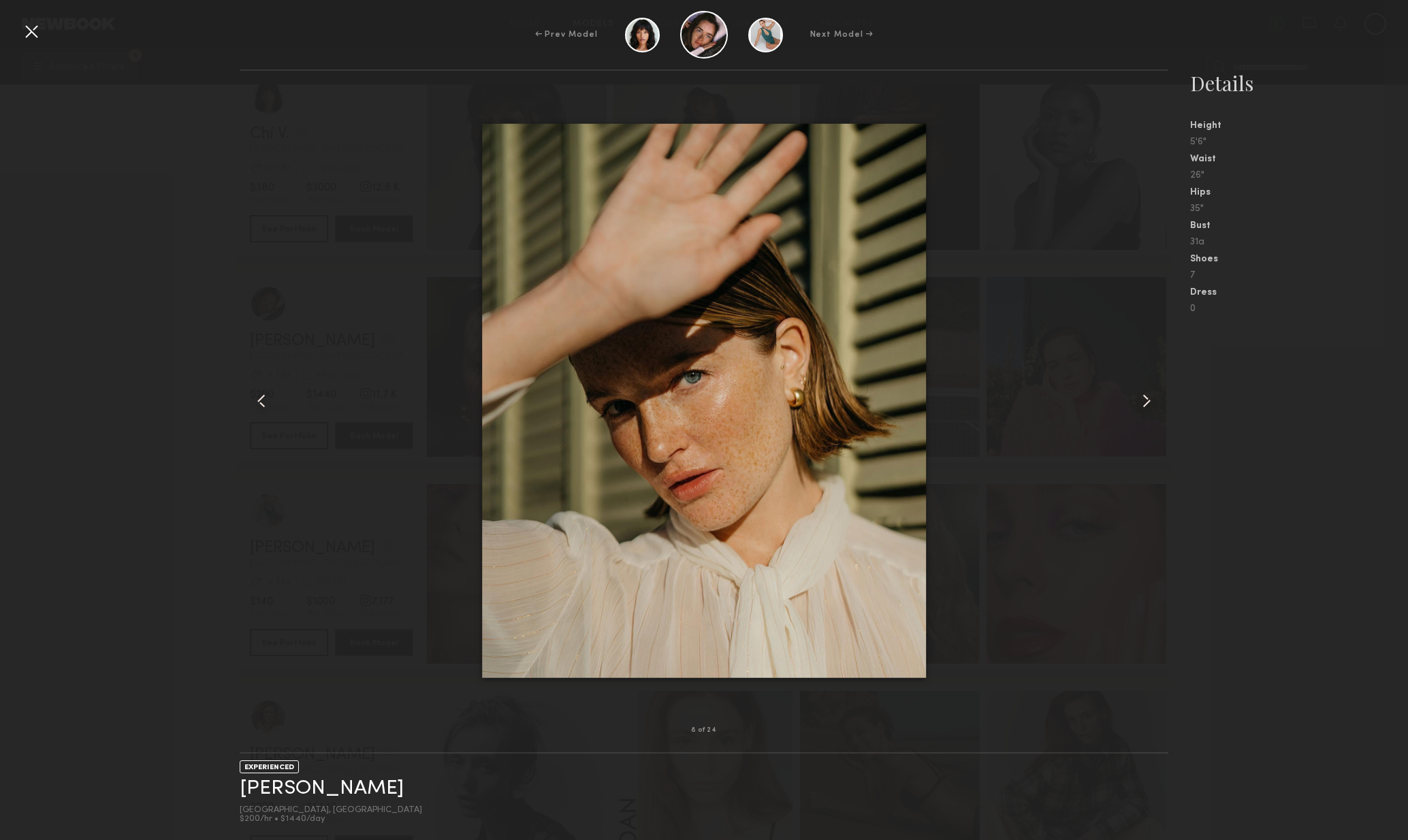
click at [1153, 404] on common-icon at bounding box center [1146, 401] width 21 height 21
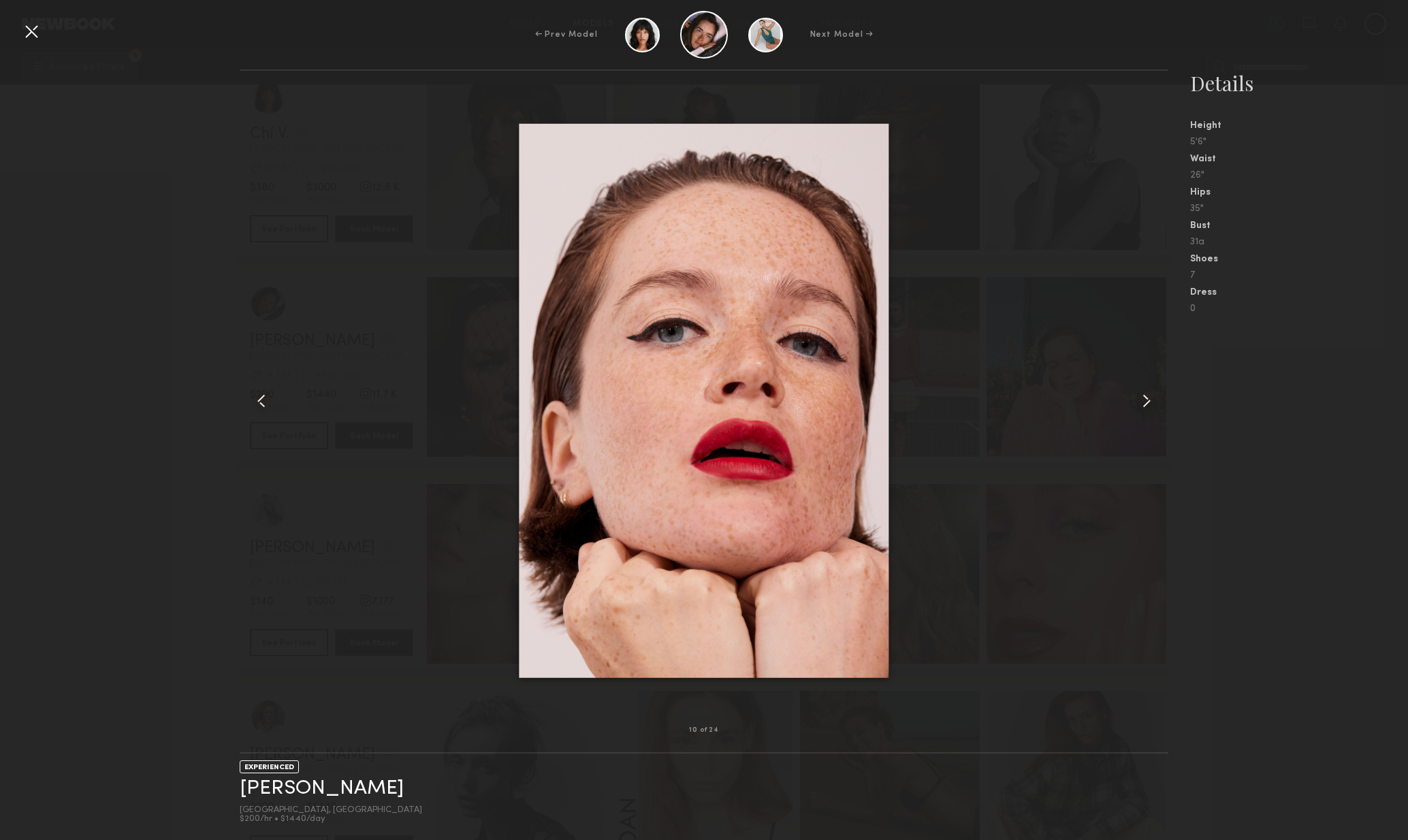
drag, startPoint x: 26, startPoint y: 34, endPoint x: 133, endPoint y: 72, distance: 113.5
click at [26, 34] on div at bounding box center [31, 31] width 21 height 21
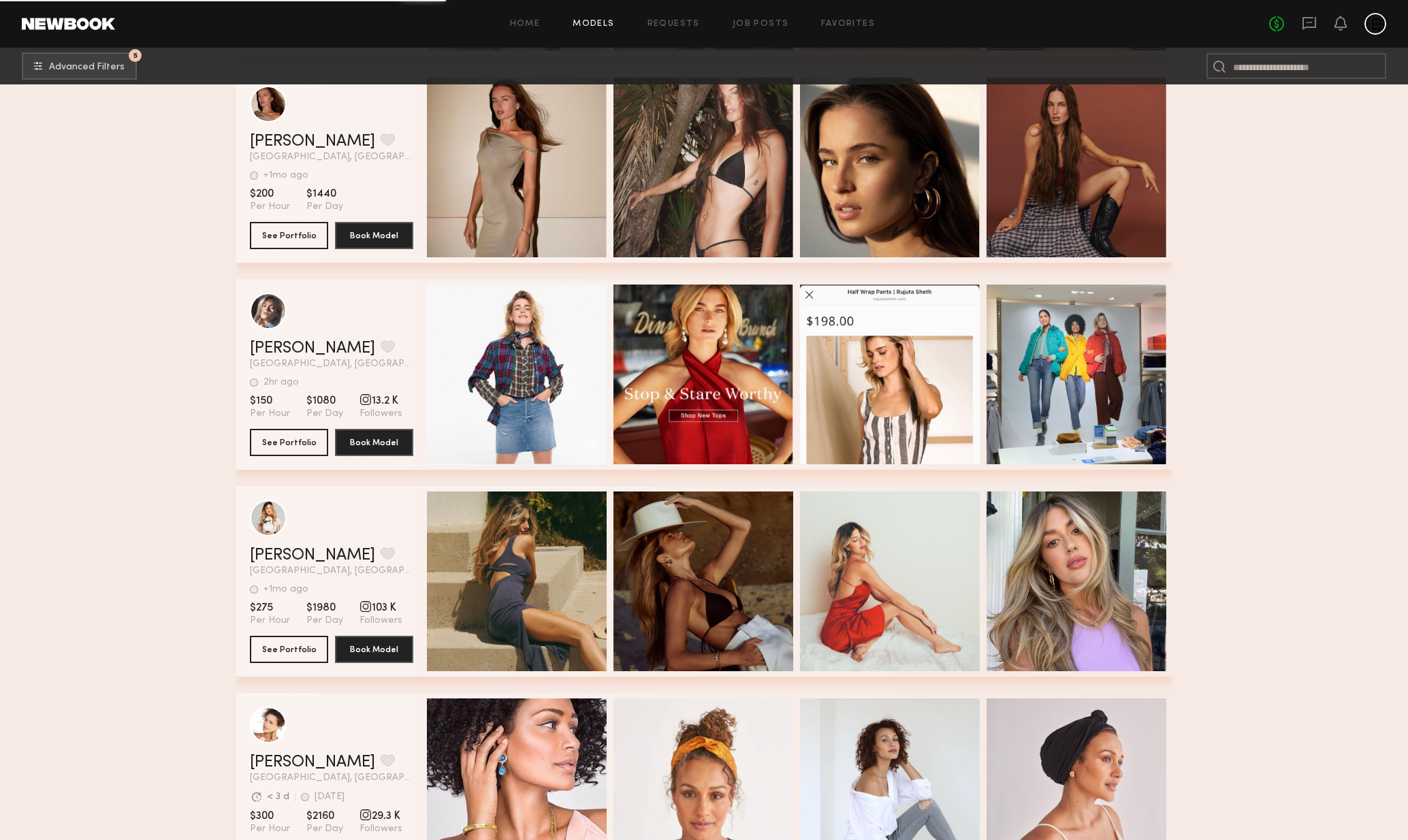
scroll to position [44141, 0]
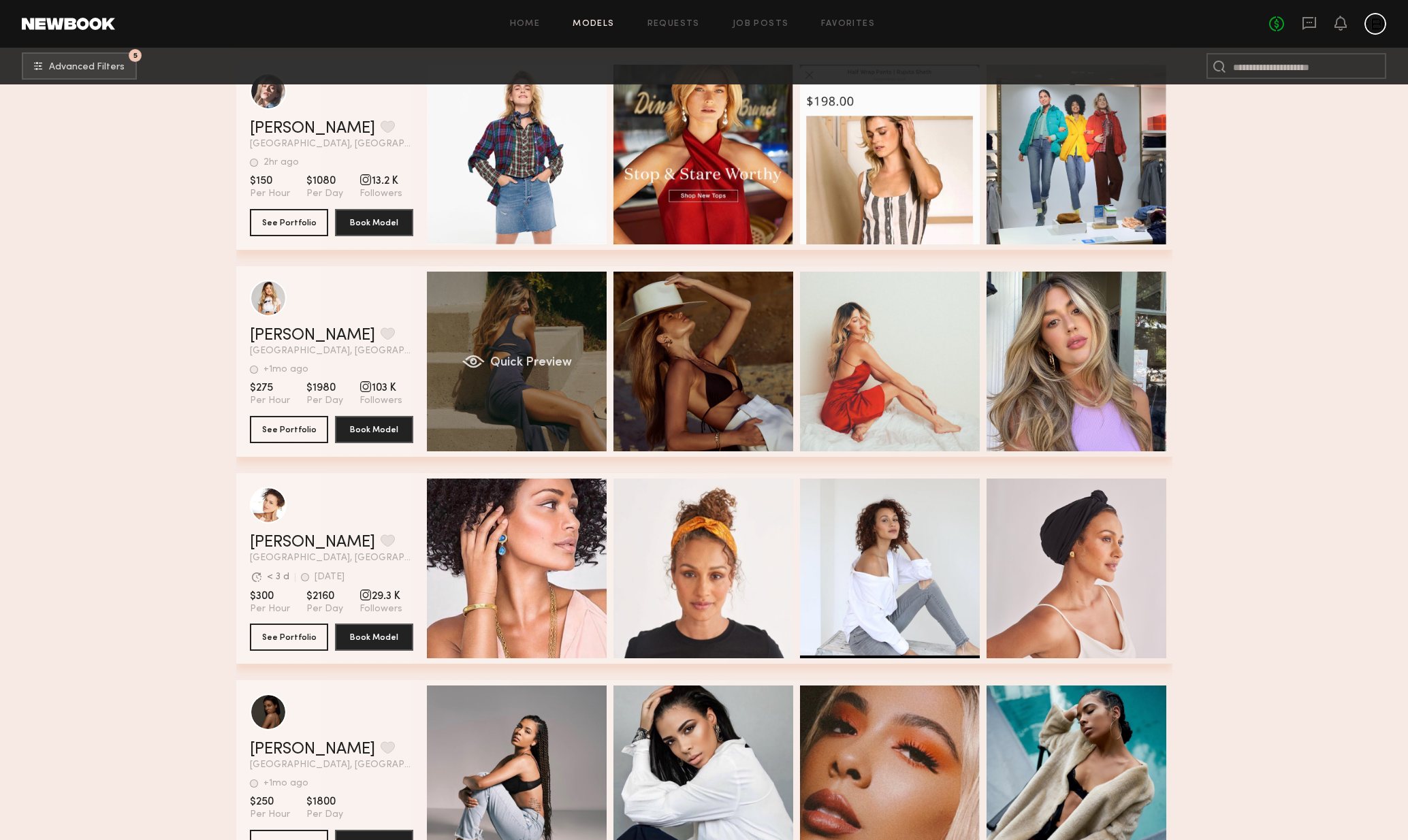
click at [558, 395] on div "Quick Preview" at bounding box center [517, 361] width 179 height 179
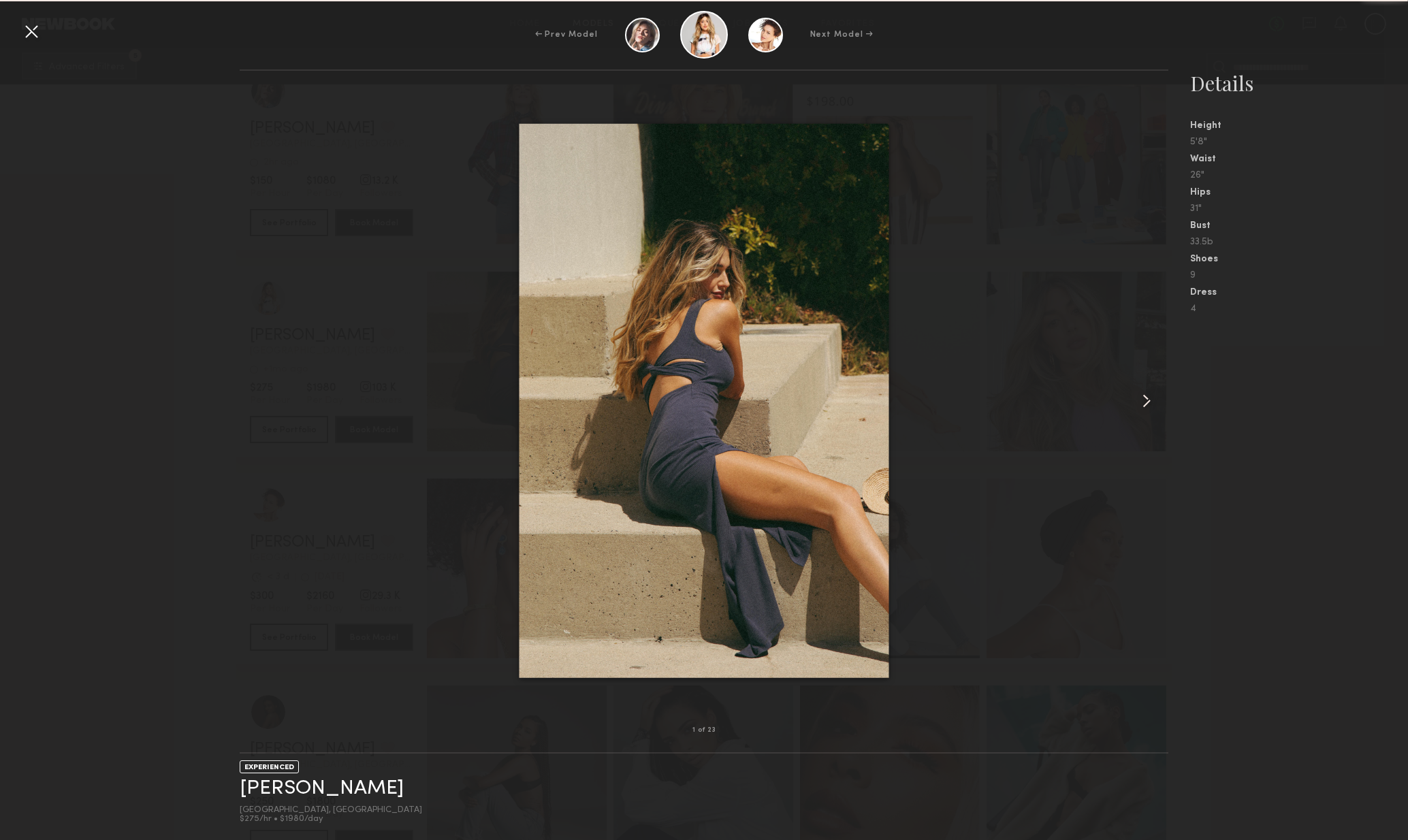
click at [1153, 403] on common-icon at bounding box center [1146, 401] width 21 height 21
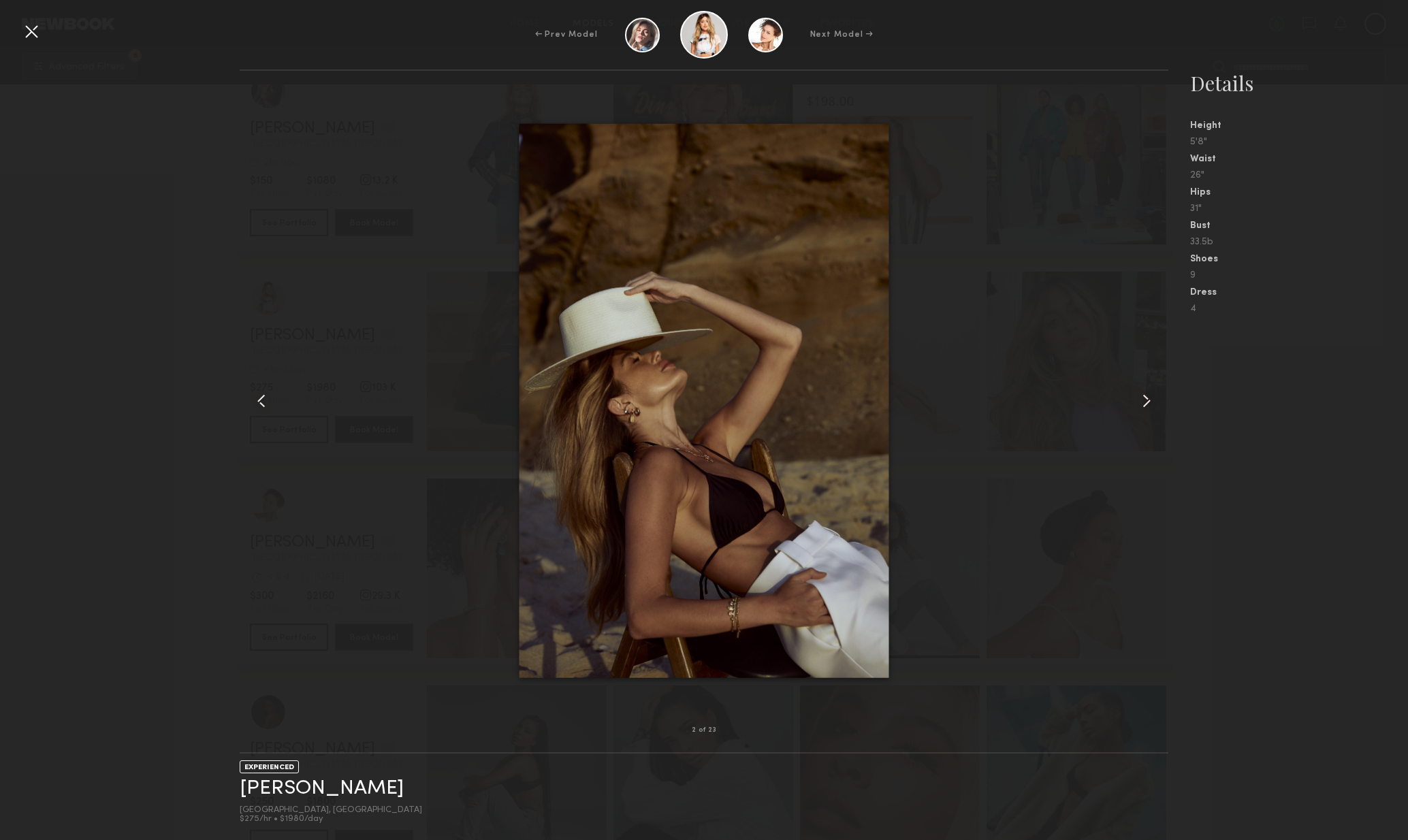
click at [1153, 403] on common-icon at bounding box center [1146, 401] width 21 height 21
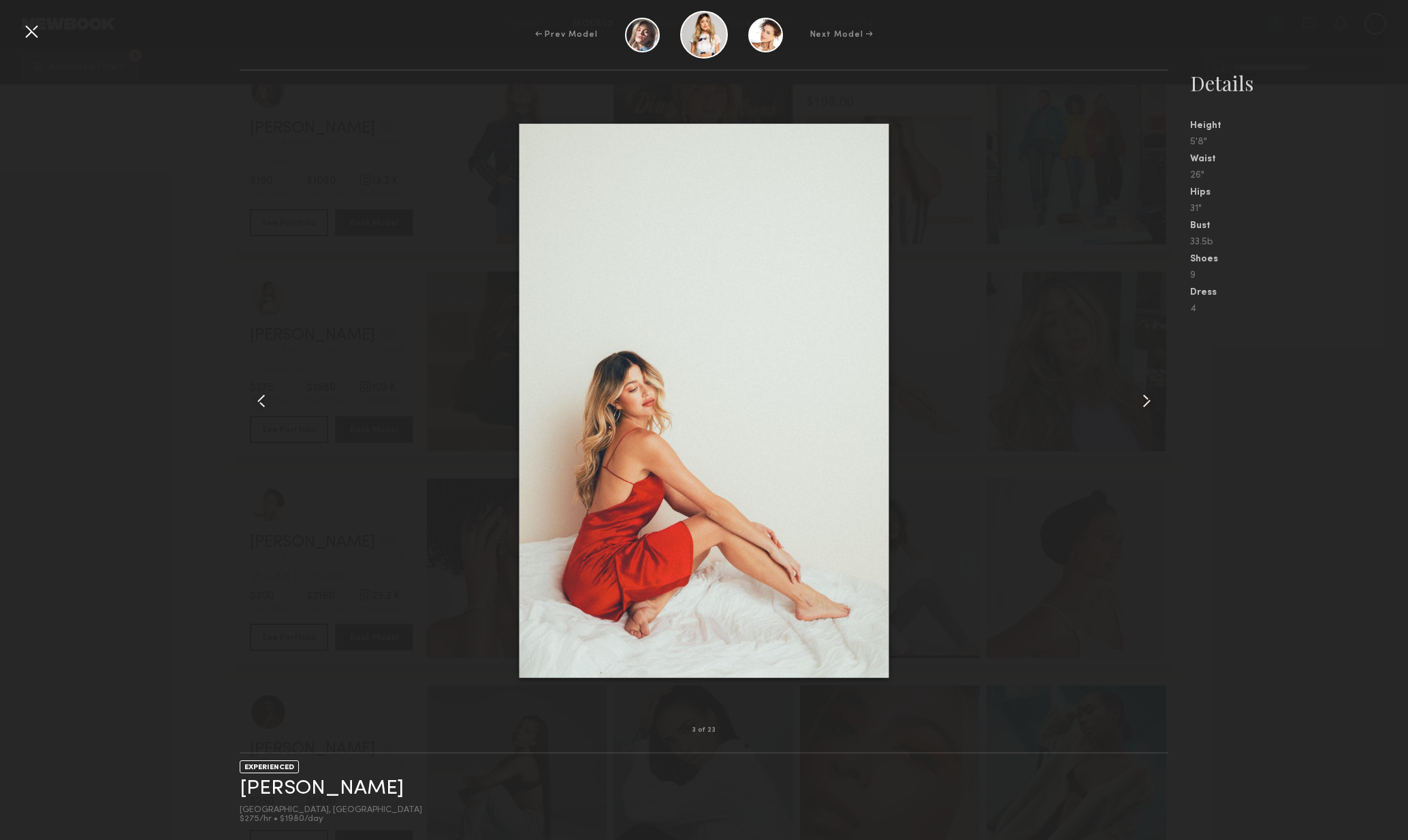
click at [1148, 405] on common-icon at bounding box center [1146, 401] width 21 height 21
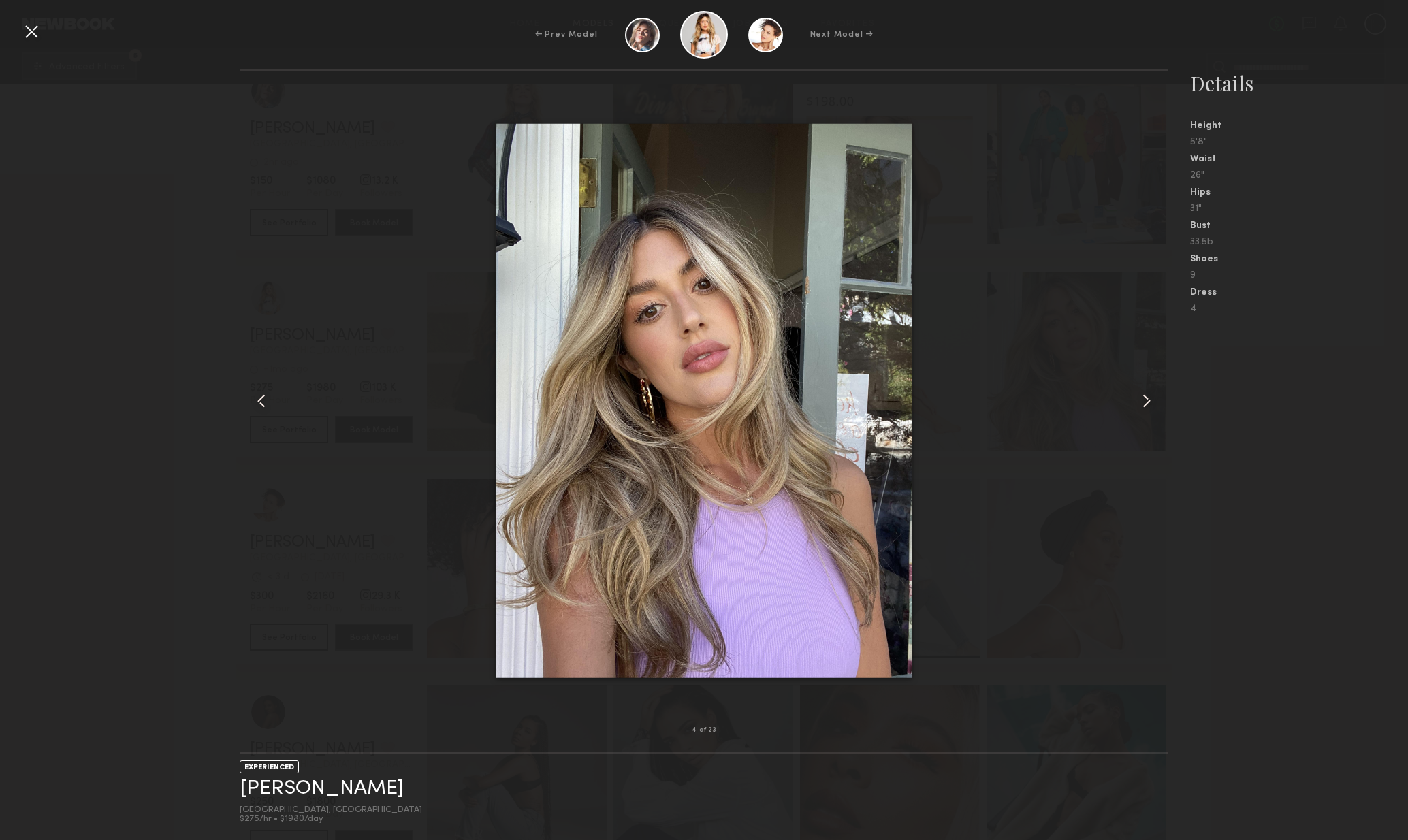
click at [1148, 405] on common-icon at bounding box center [1146, 401] width 21 height 21
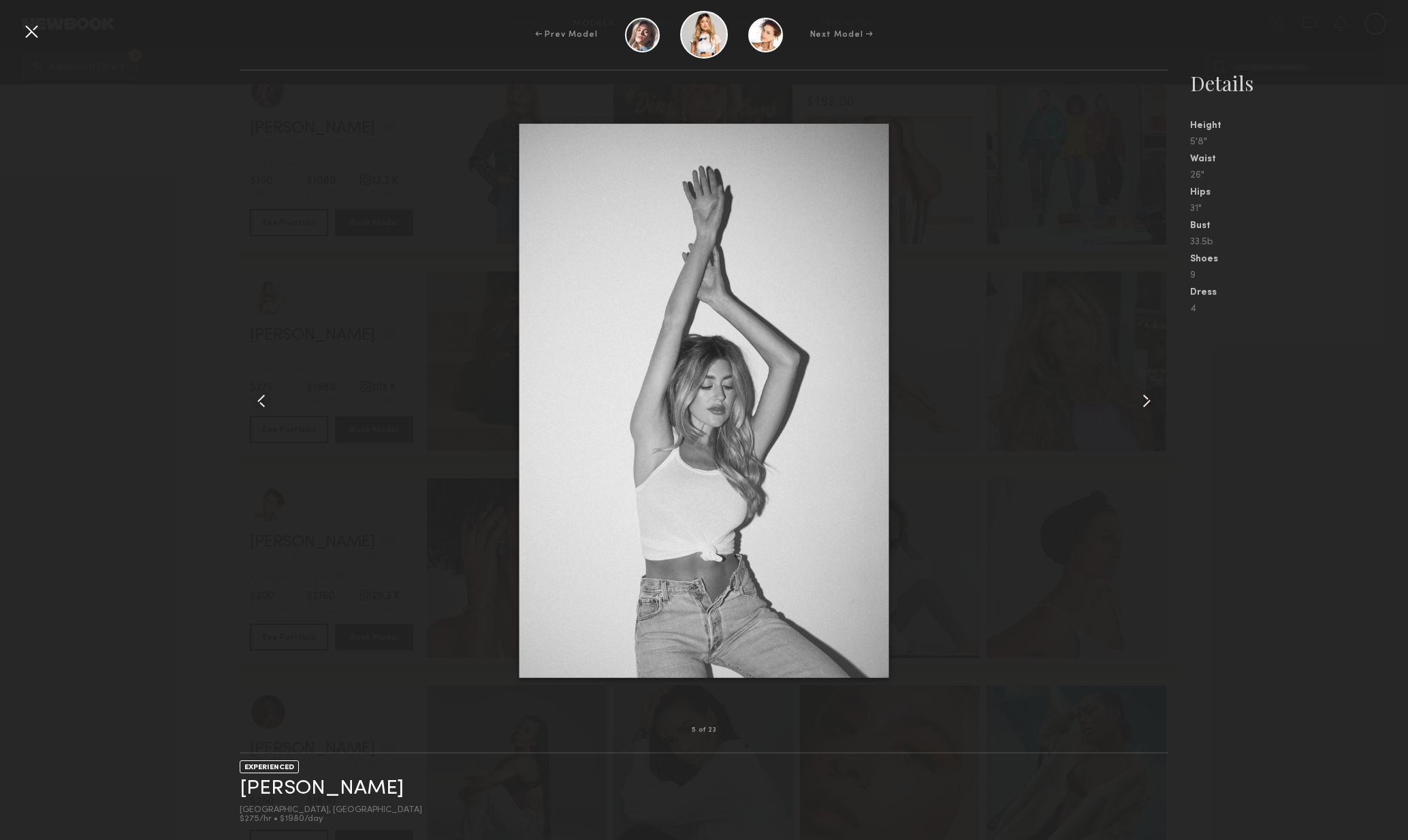
click at [1151, 404] on common-icon at bounding box center [1146, 401] width 21 height 21
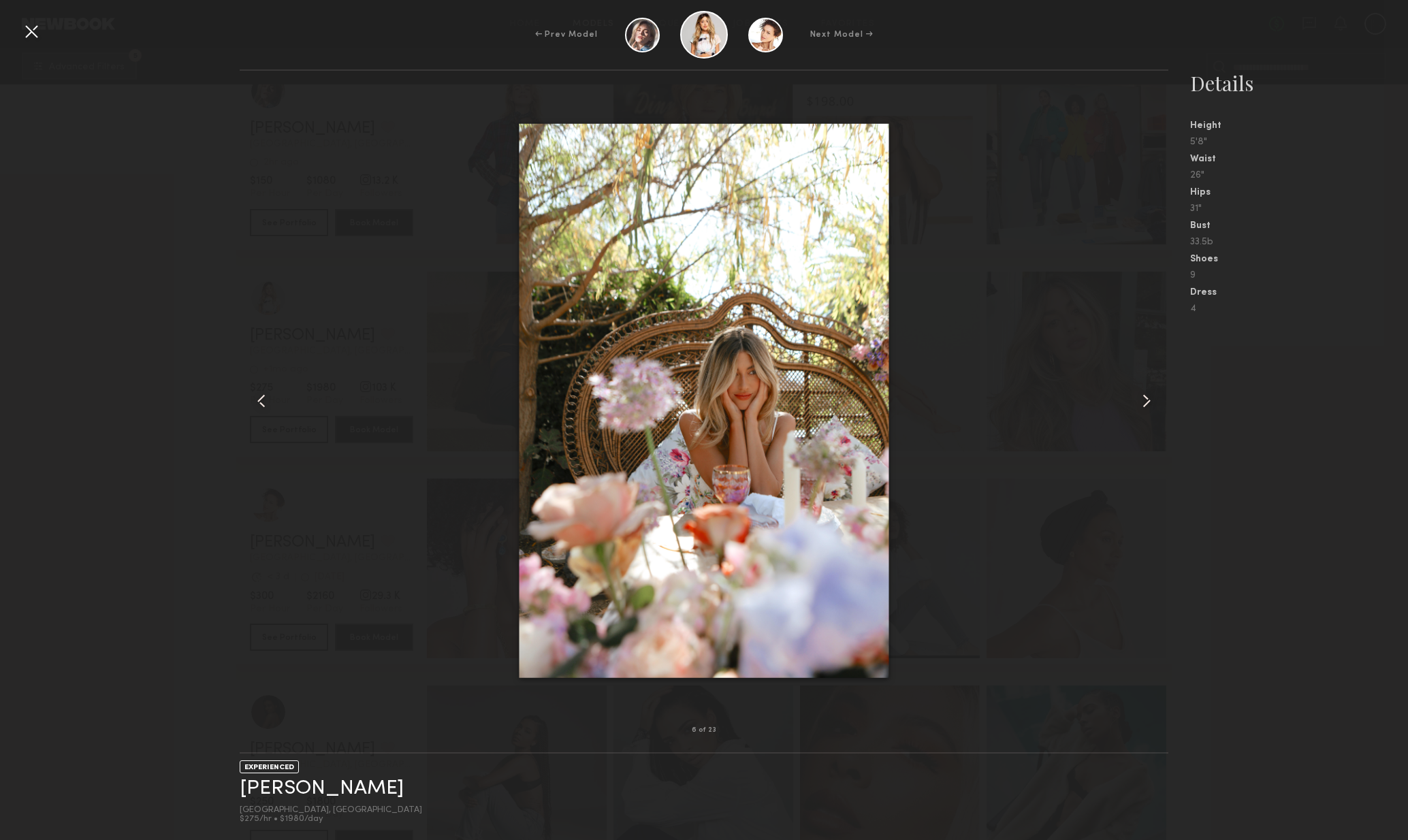
click at [1151, 404] on common-icon at bounding box center [1146, 401] width 21 height 21
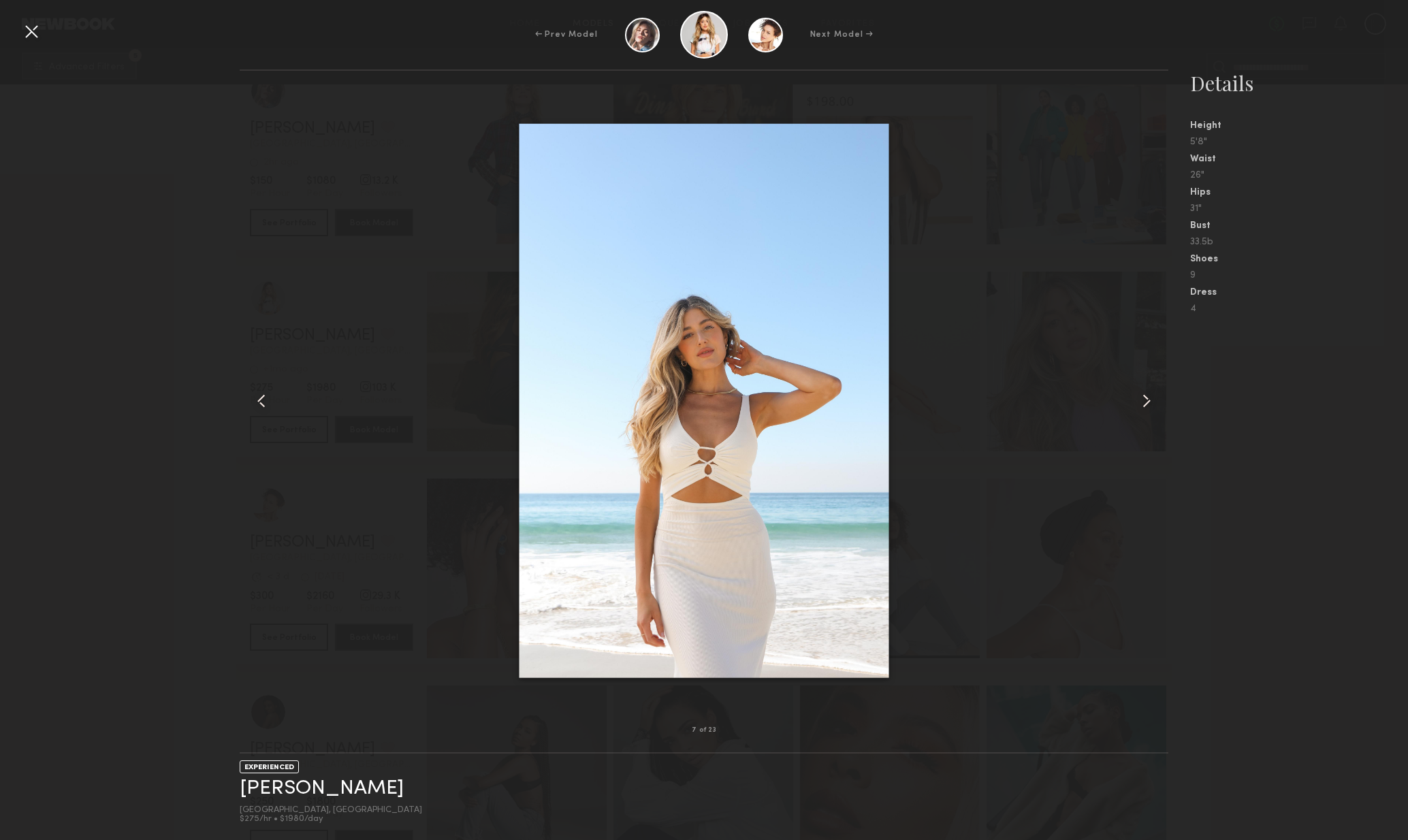
click at [1155, 409] on common-icon at bounding box center [1146, 401] width 21 height 21
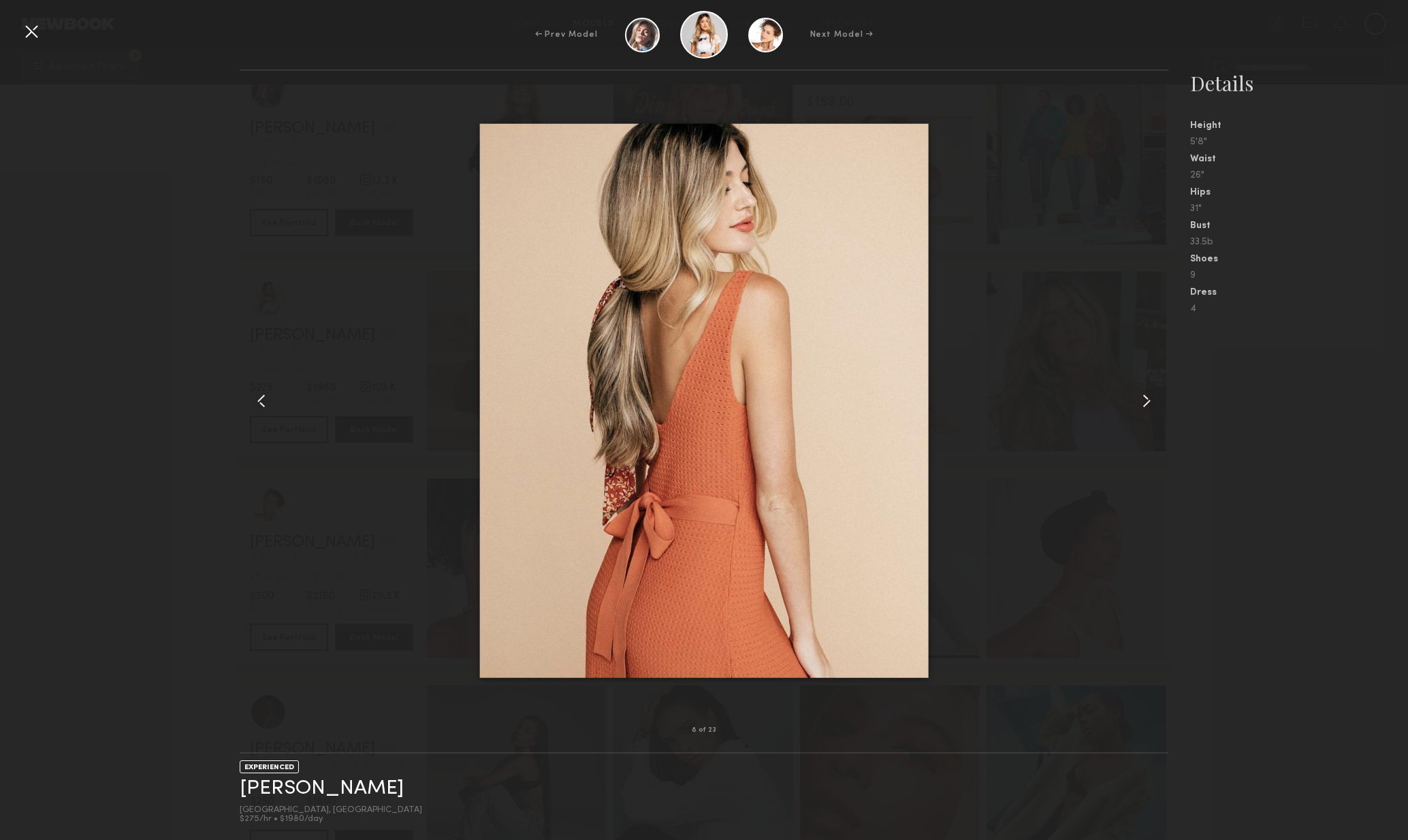
click at [1155, 409] on common-icon at bounding box center [1146, 401] width 21 height 21
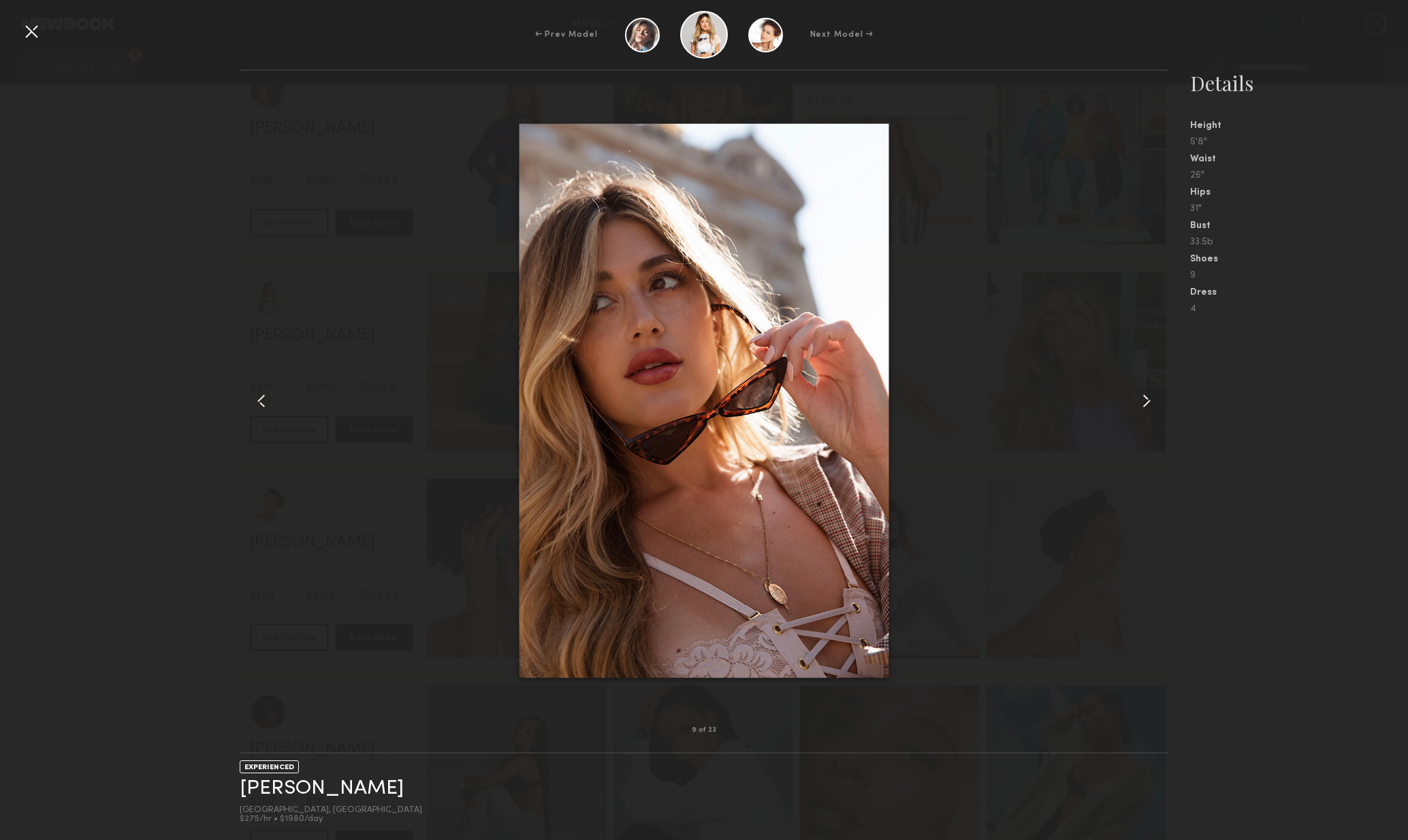
click at [1155, 411] on common-icon at bounding box center [1146, 401] width 21 height 21
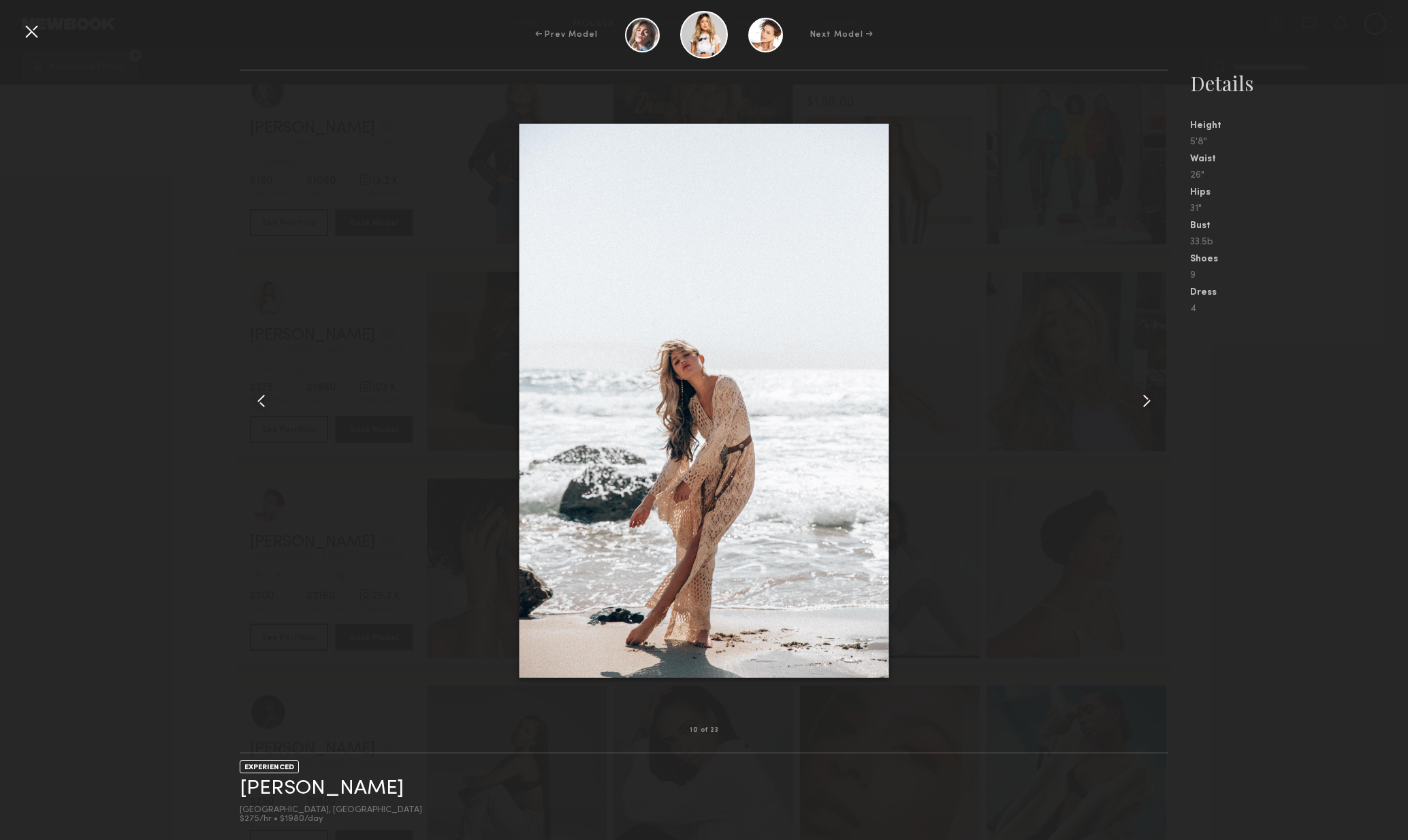
click at [1155, 411] on common-icon at bounding box center [1146, 401] width 21 height 21
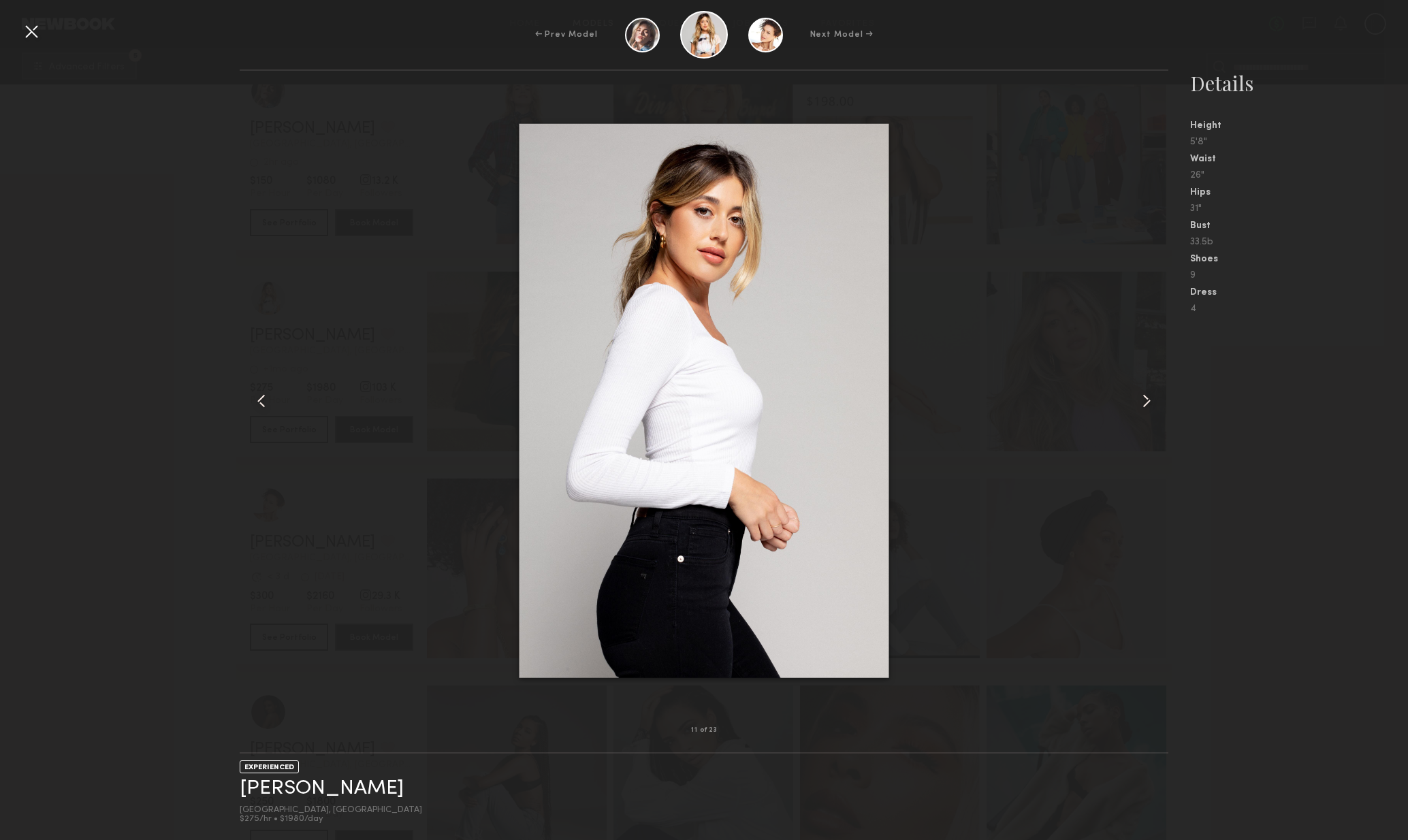
click at [1157, 411] on common-icon at bounding box center [1146, 401] width 21 height 21
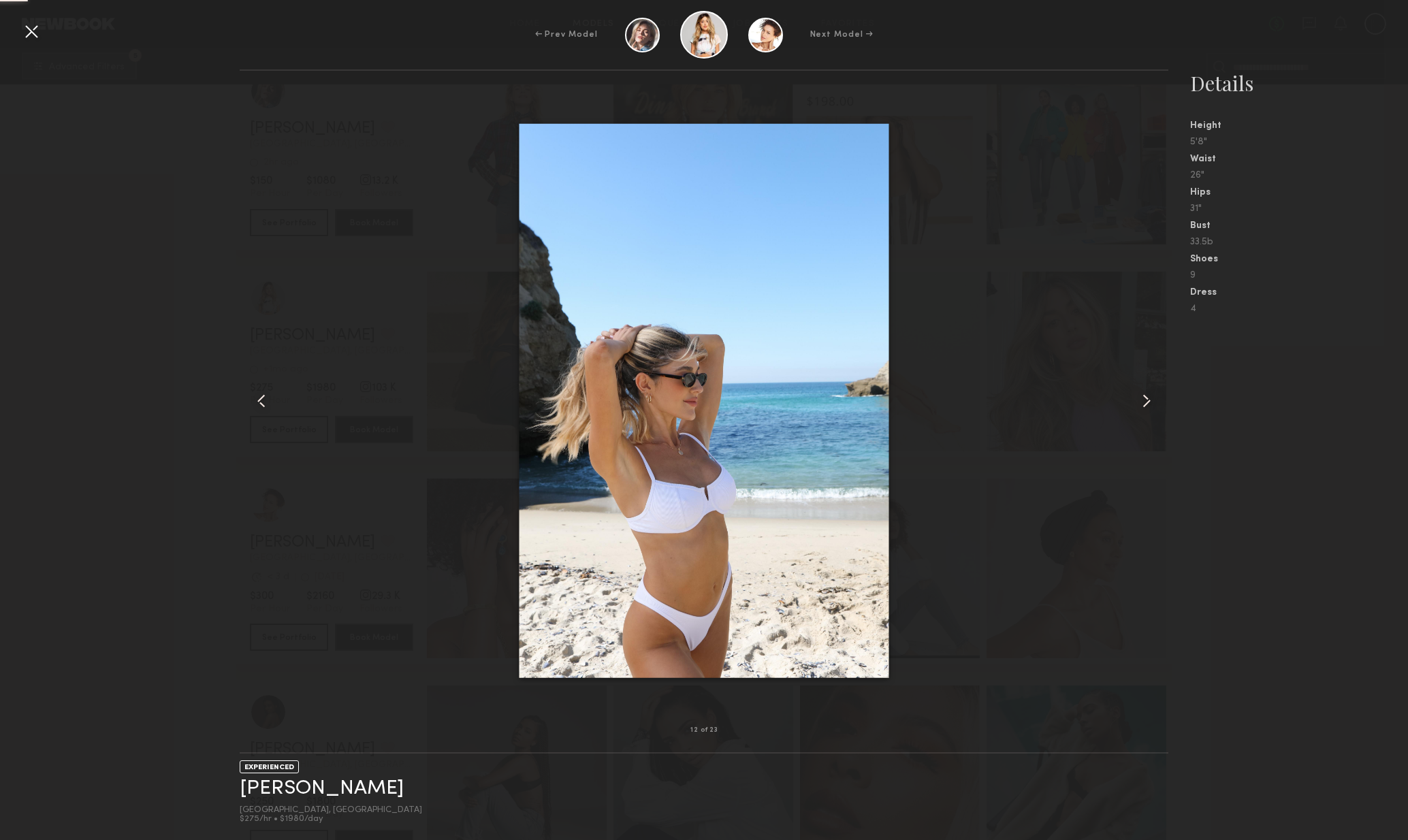
click at [1157, 411] on common-icon at bounding box center [1146, 401] width 21 height 21
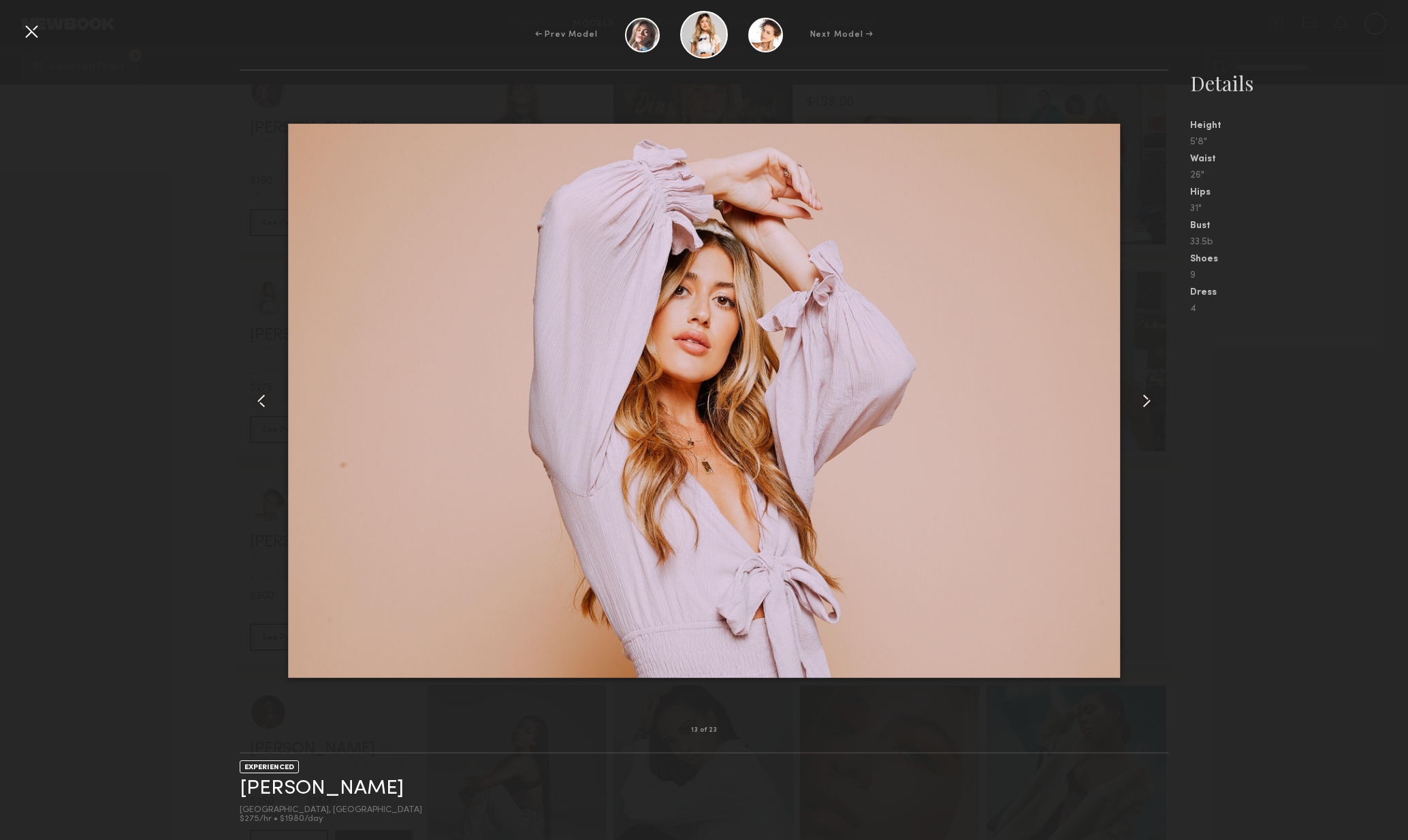
click at [1155, 413] on div at bounding box center [1150, 401] width 38 height 616
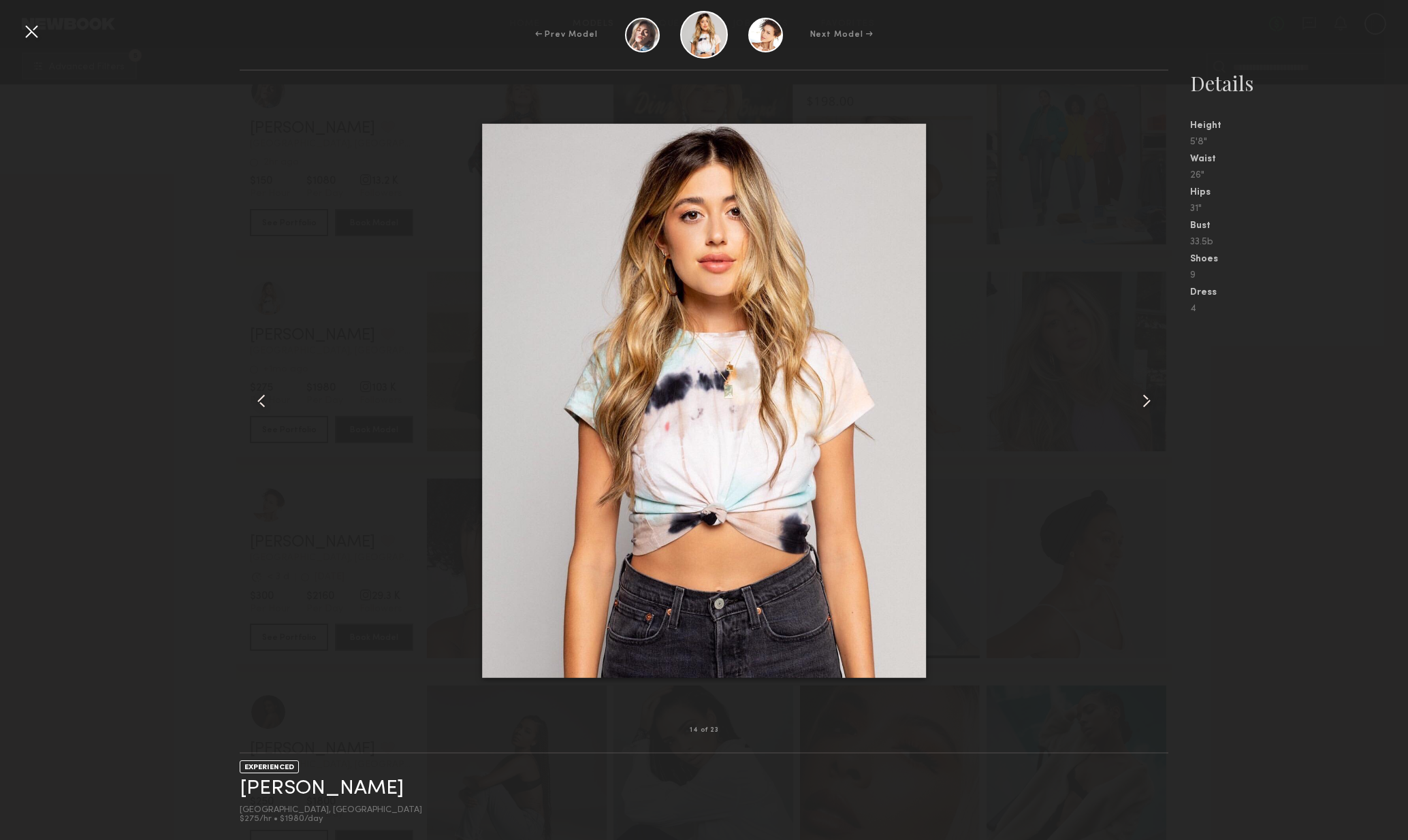
click at [26, 35] on div at bounding box center [31, 31] width 21 height 21
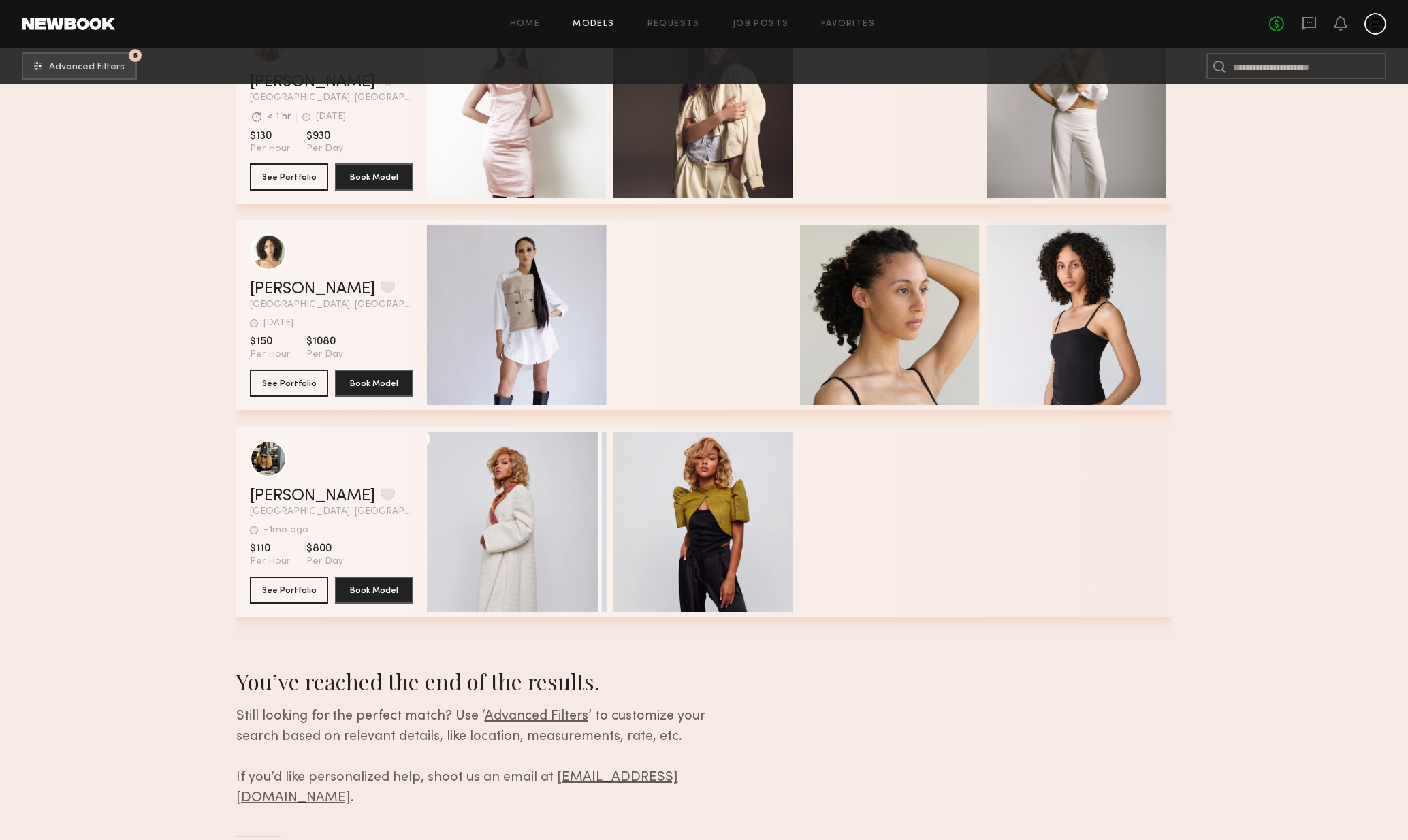
scroll to position [56201, 0]
